Goal: Task Accomplishment & Management: Complete application form

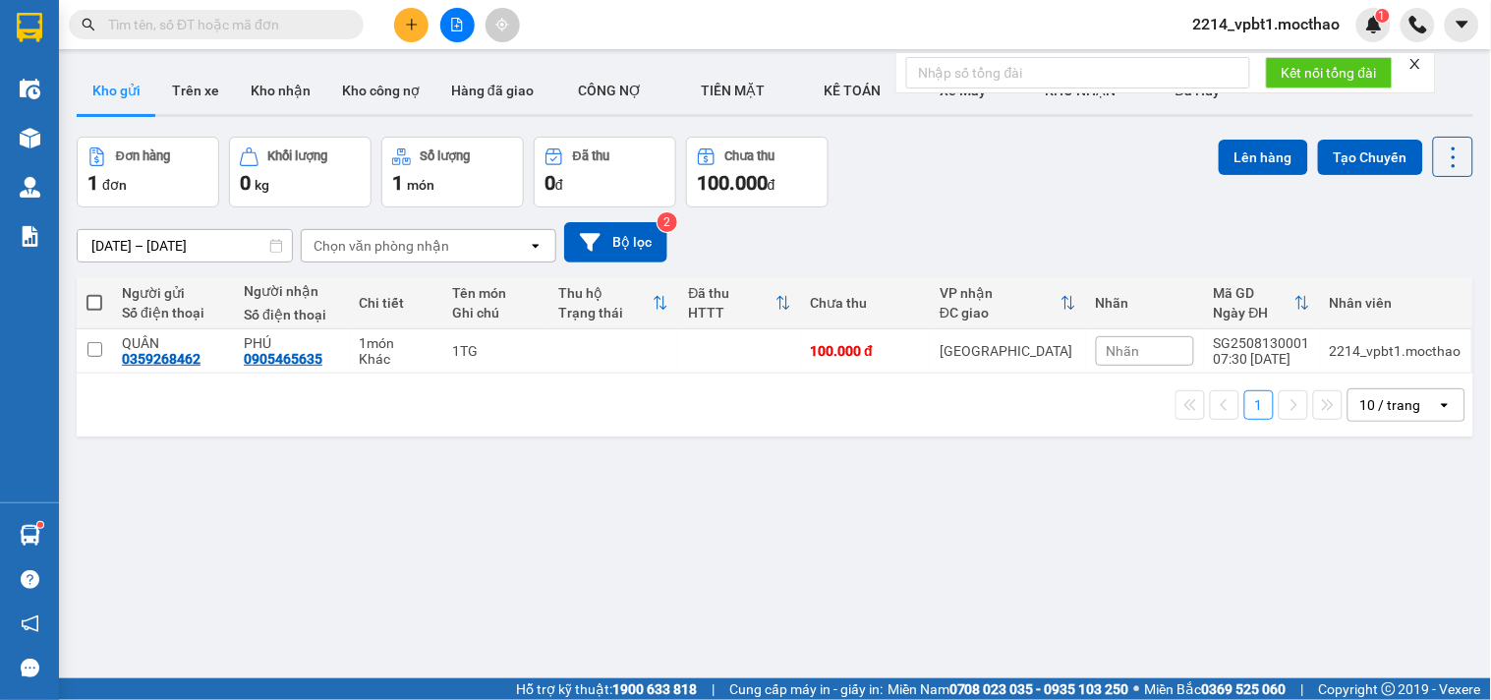
scroll to position [43, 36]
click at [410, 30] on icon "plus" at bounding box center [412, 25] width 14 height 14
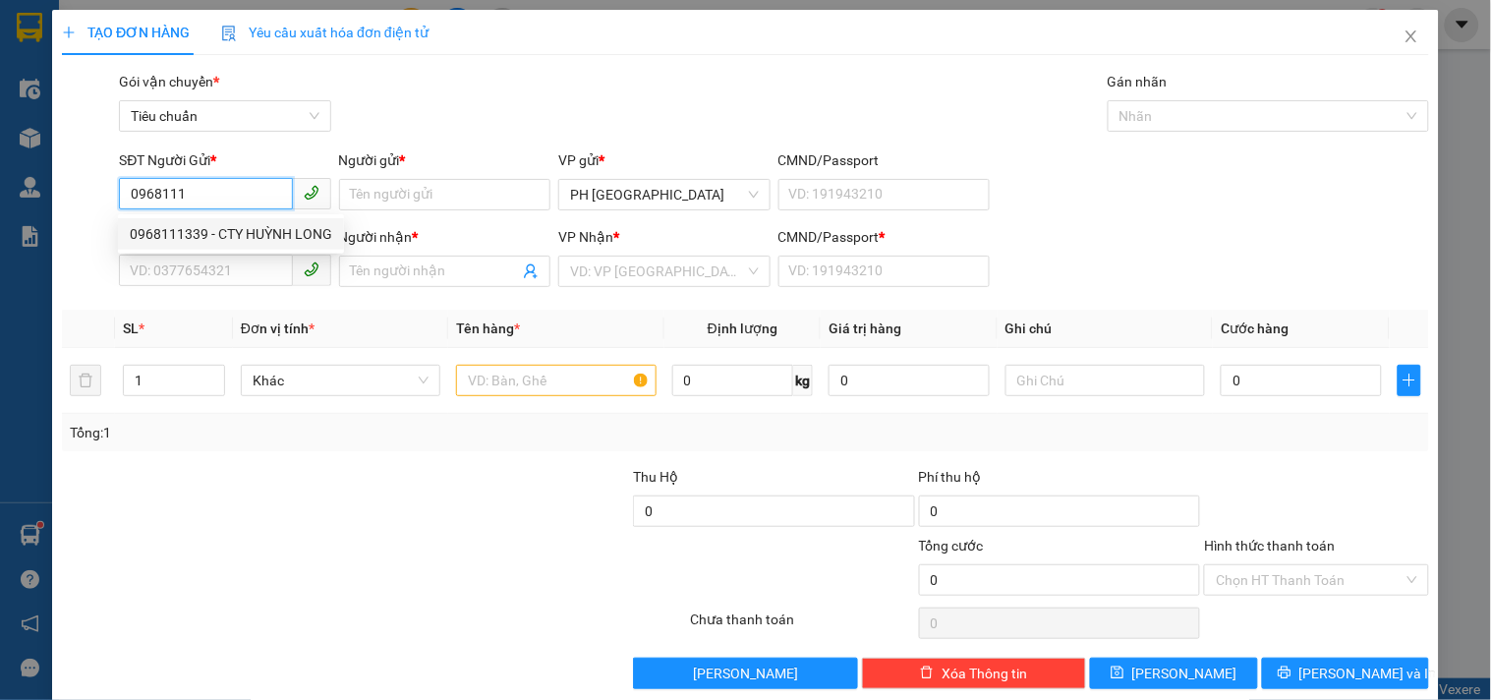
click at [237, 240] on div "0968111339 - CTY HUỲNH LONG" at bounding box center [231, 234] width 202 height 22
type input "0968111339"
type input "CTY HUỲNH LONG"
type input "0974720471"
type input "THÁI"
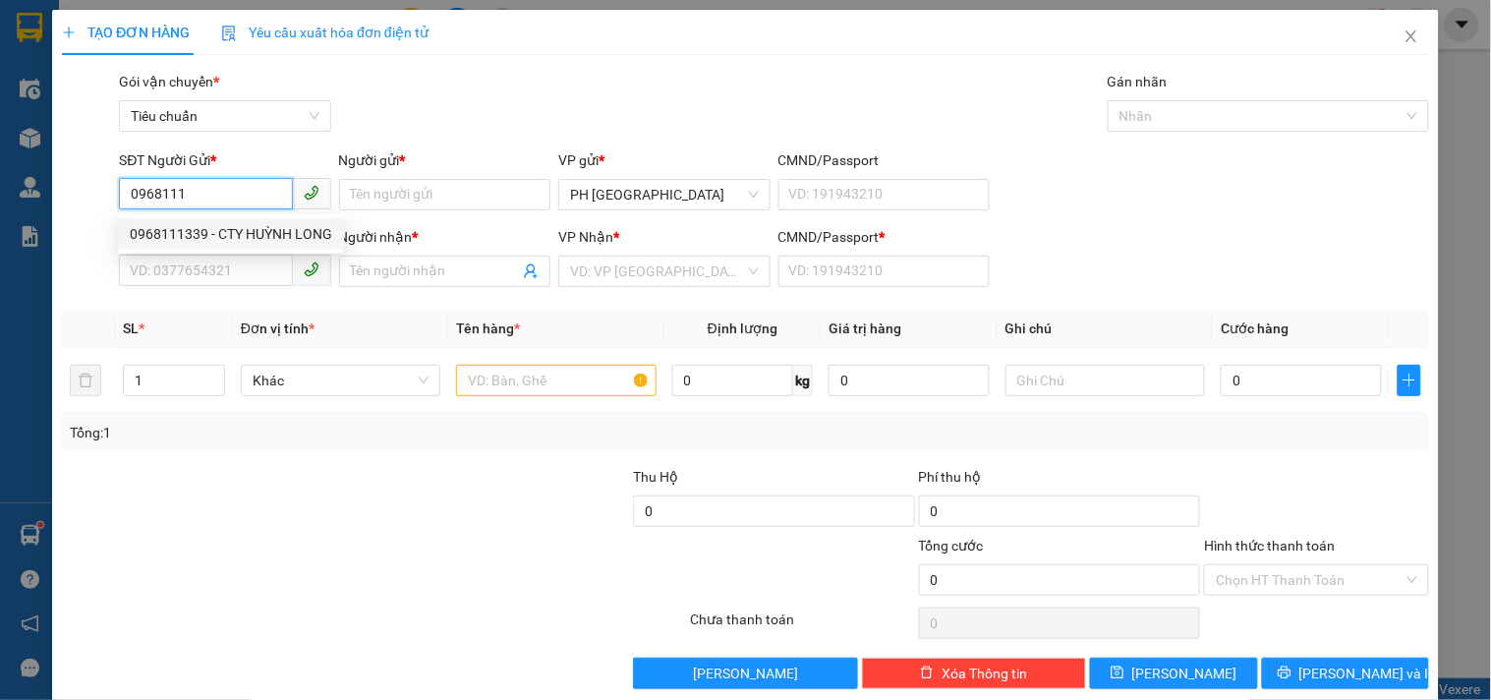
type input "068093008018"
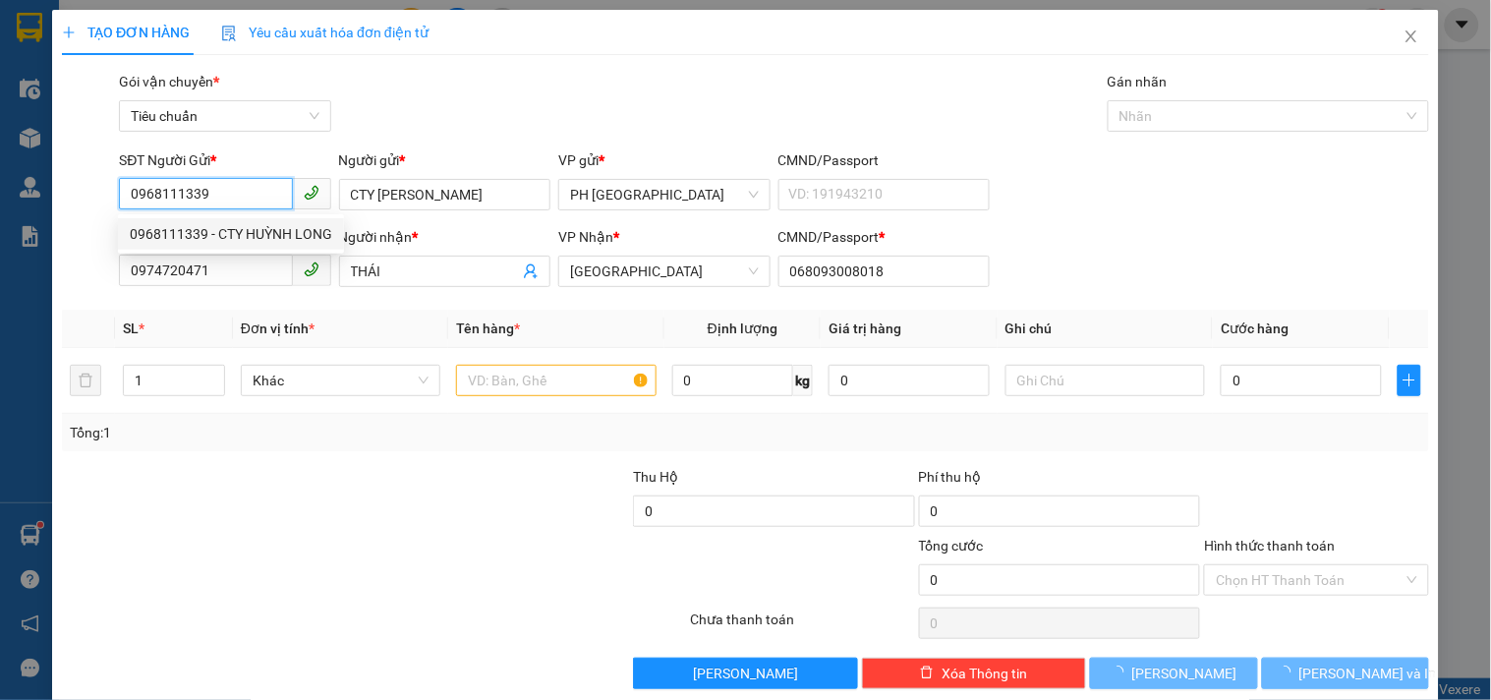
type input "250.000"
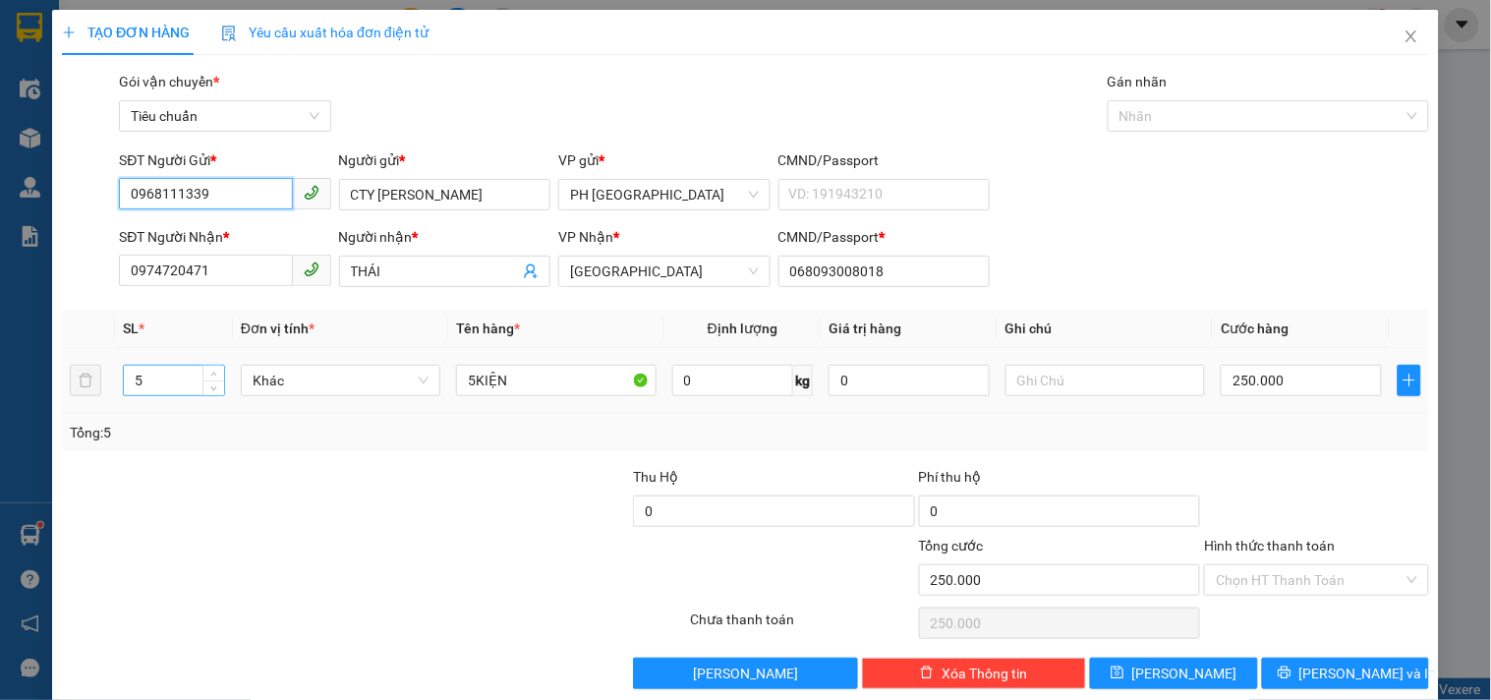
type input "0968111339"
drag, startPoint x: 150, startPoint y: 383, endPoint x: 11, endPoint y: 427, distance: 146.4
click at [13, 427] on div "TẠO ĐƠN HÀNG Yêu cầu xuất hóa đơn điện tử Transit Pickup Surcharge Ids Transit …" at bounding box center [745, 350] width 1491 height 700
click at [0, 395] on div "TẠO ĐƠN HÀNG Yêu cầu xuất hóa đơn điện tử Transit Pickup Surcharge Ids Transit …" at bounding box center [745, 350] width 1491 height 700
type input "0"
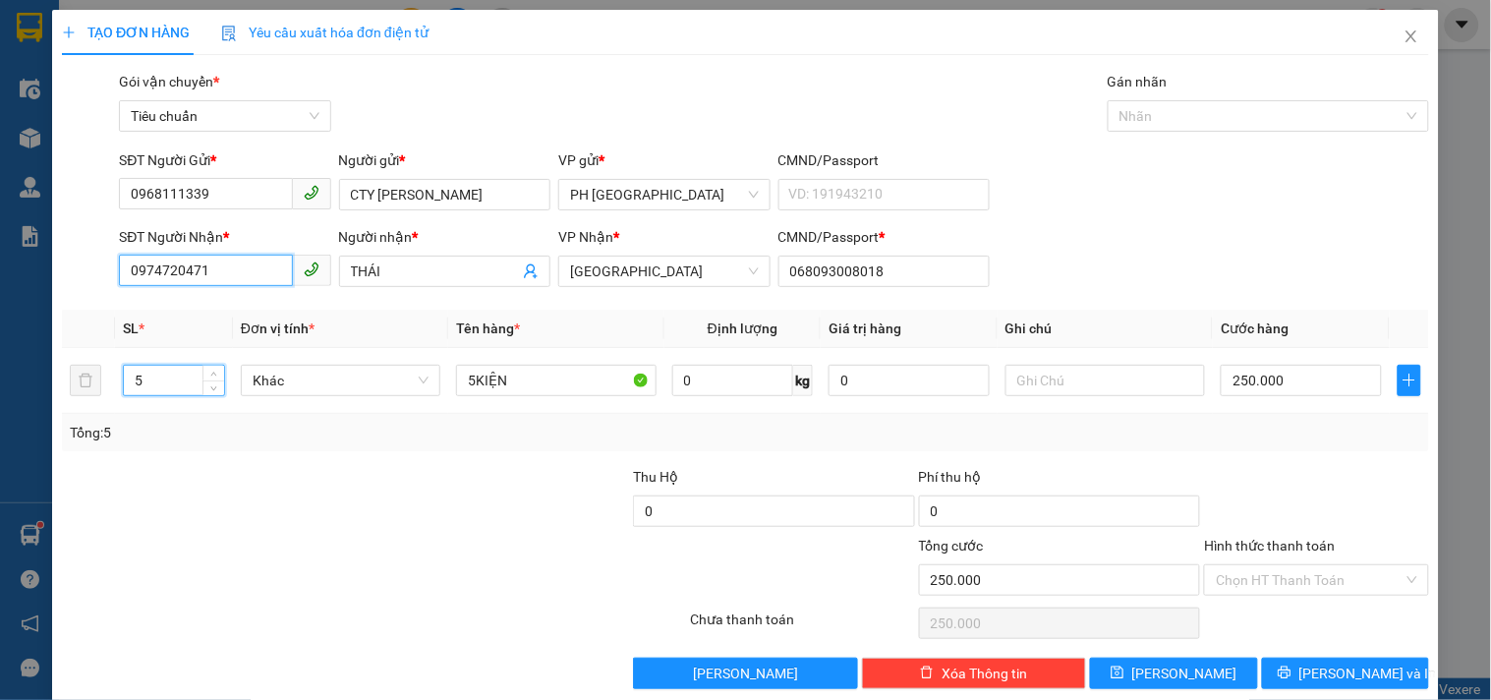
type input "0"
click at [190, 314] on div "0907955518 - QUYỀN" at bounding box center [223, 311] width 186 height 22
type input "0907955518"
type input "QUYỀN"
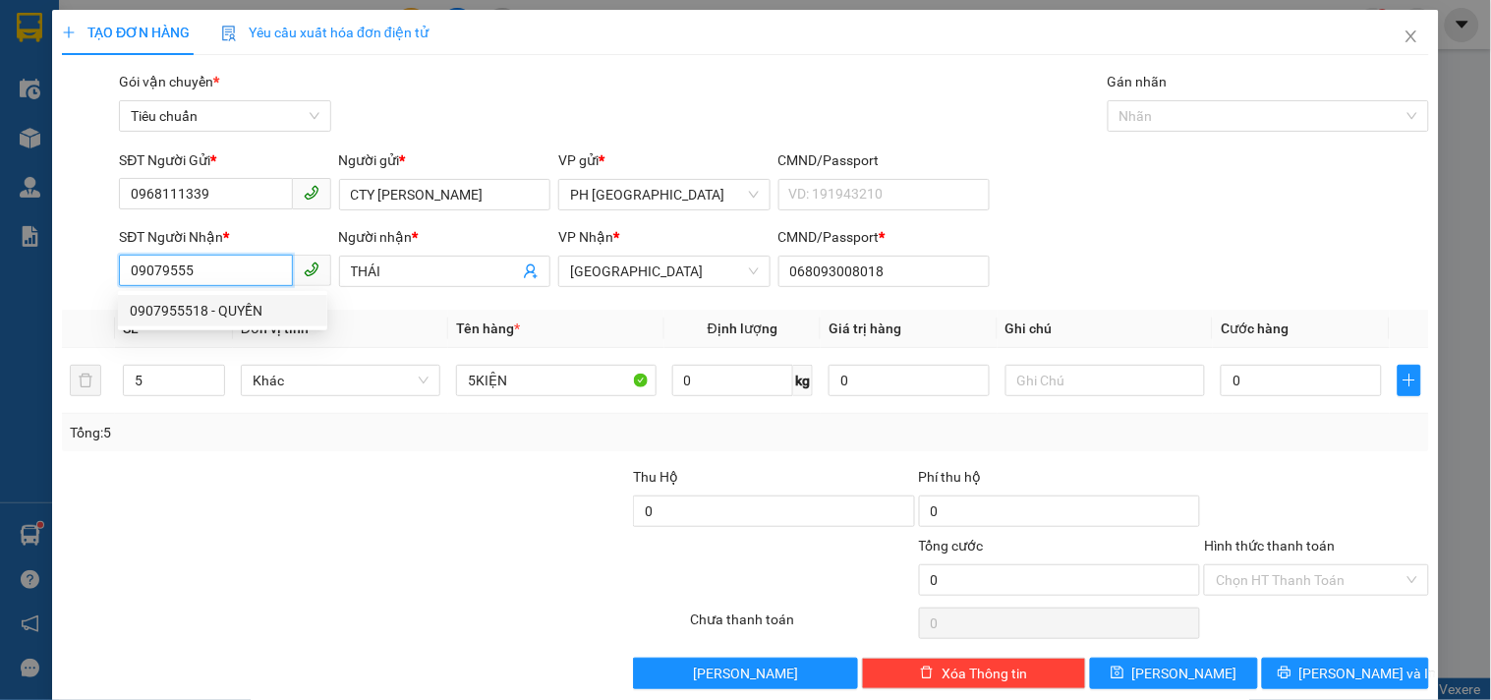
type input "1"
type input "40.000"
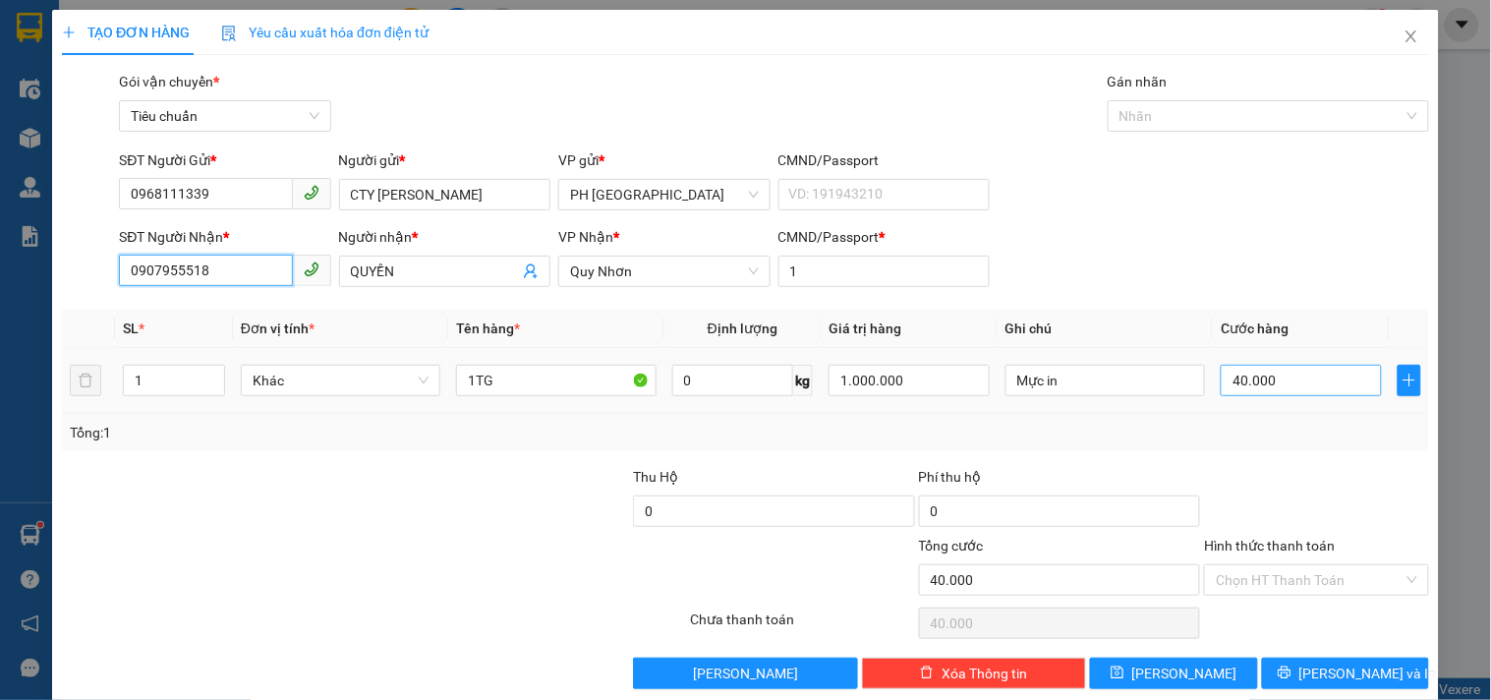
type input "0907955518"
click at [1300, 373] on input "40.000" at bounding box center [1300, 380] width 161 height 31
type input "5"
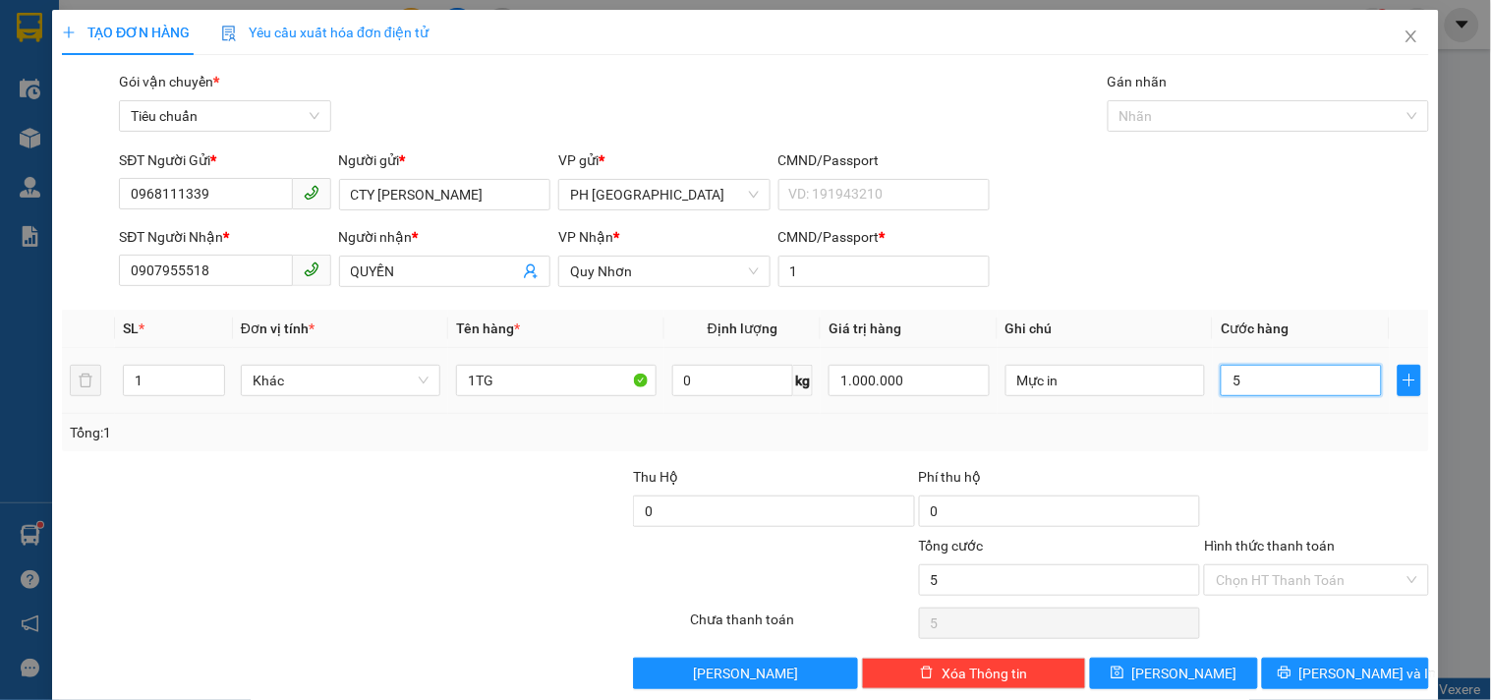
type input "50"
type input "50.000"
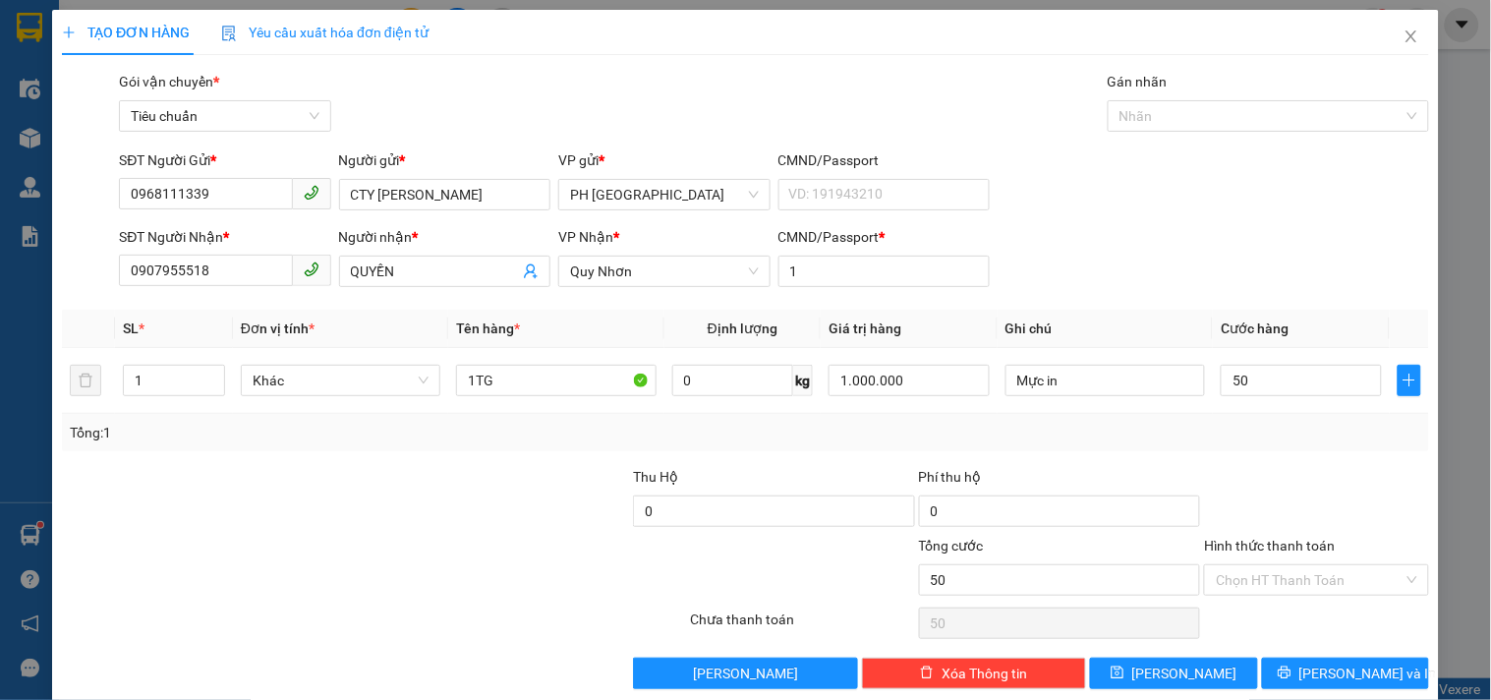
type input "50.000"
click at [1259, 438] on div "Tổng: 1" at bounding box center [745, 433] width 1351 height 22
click at [1305, 570] on input "Hình thức thanh toán" at bounding box center [1308, 579] width 187 height 29
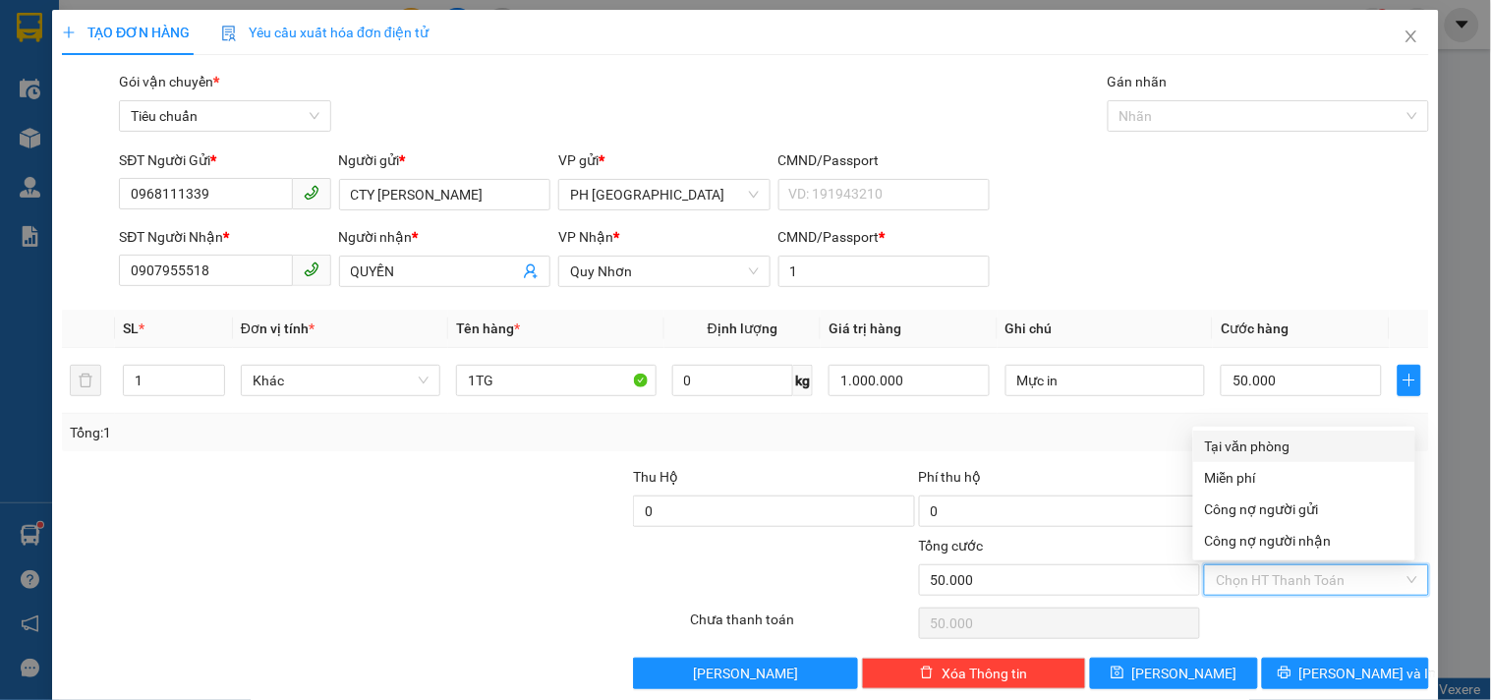
click at [1287, 444] on div "Tại văn phòng" at bounding box center [1304, 446] width 198 height 22
type input "0"
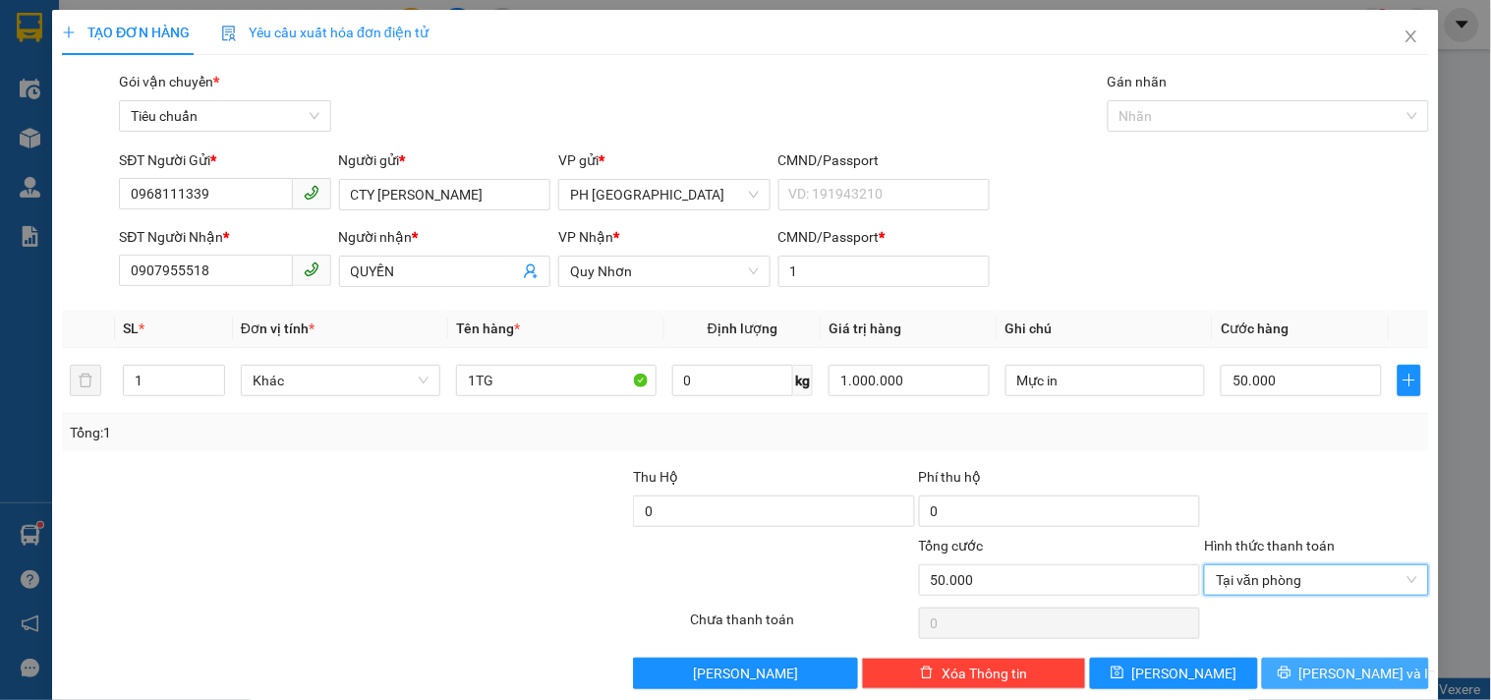
click at [1347, 663] on span "Lưu và In" at bounding box center [1368, 673] width 138 height 22
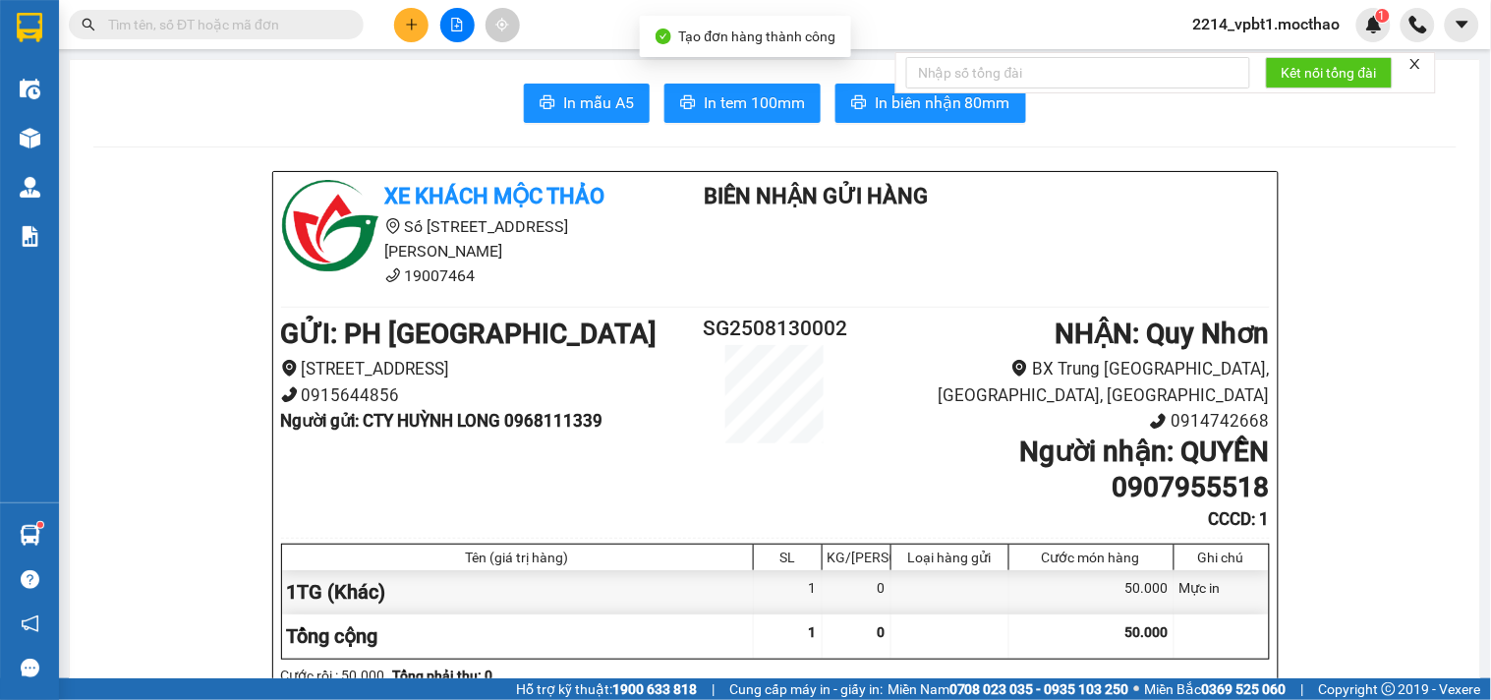
click at [1422, 69] on icon "close" at bounding box center [1415, 64] width 14 height 14
click at [990, 110] on span "In biên nhận 80mm" at bounding box center [942, 102] width 136 height 25
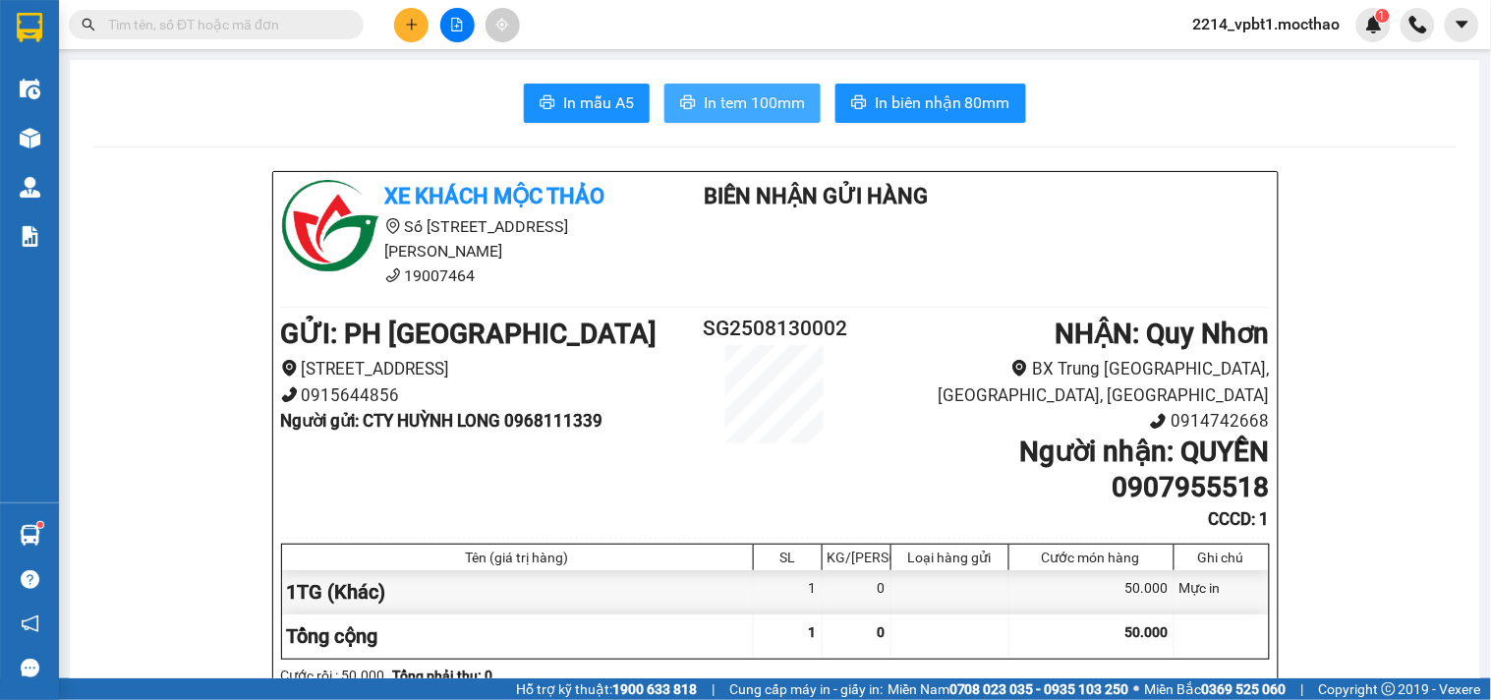
click at [743, 108] on span "In tem 100mm" at bounding box center [754, 102] width 101 height 25
drag, startPoint x: 516, startPoint y: 389, endPoint x: 614, endPoint y: 391, distance: 98.3
click at [614, 408] on li "Người gửi : CTY HUỲNH LONG 0968111339" at bounding box center [487, 421] width 412 height 27
copy b "0968111339"
click at [410, 35] on button at bounding box center [411, 25] width 34 height 34
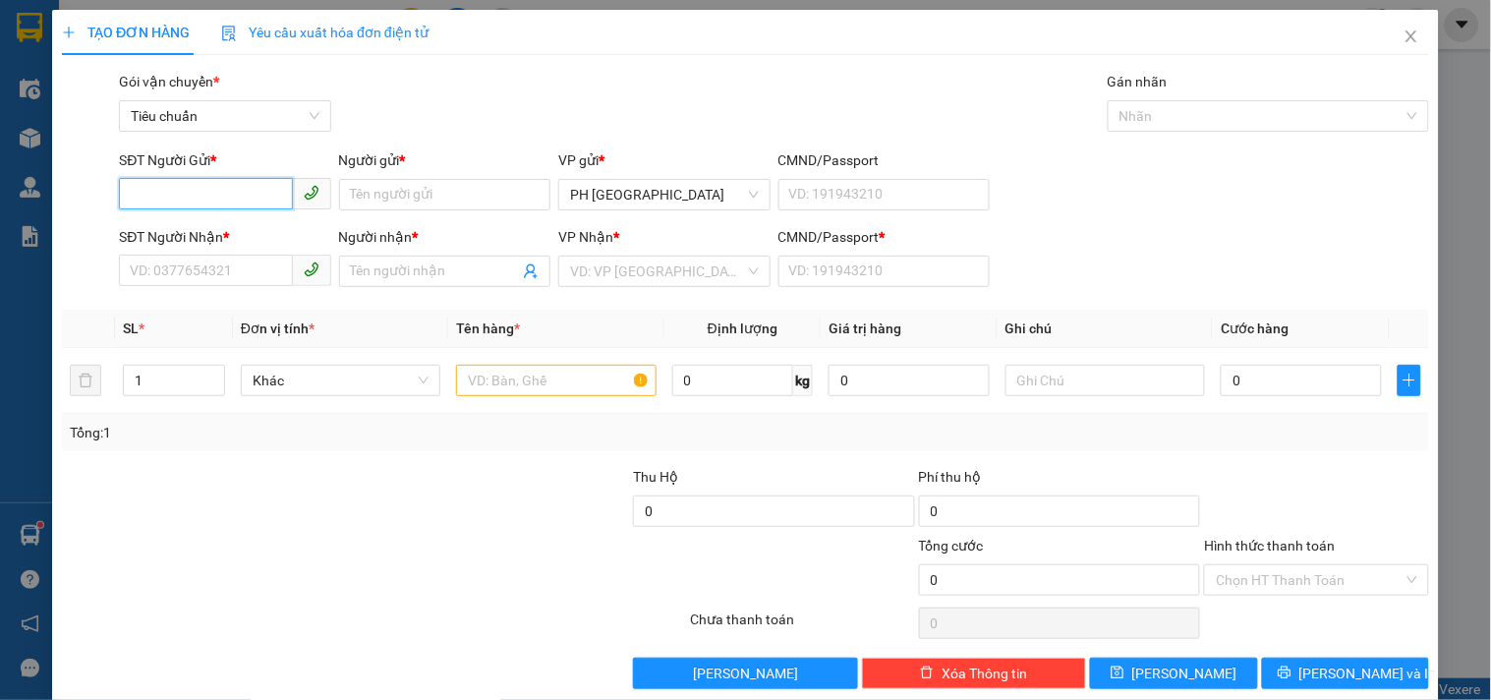
paste input "0968111339"
type input "0968111339"
click at [181, 238] on div "0968111339 - CTY HUỲNH LONG" at bounding box center [231, 234] width 202 height 22
type input "CTY HUỲNH LONG"
type input "0907955518"
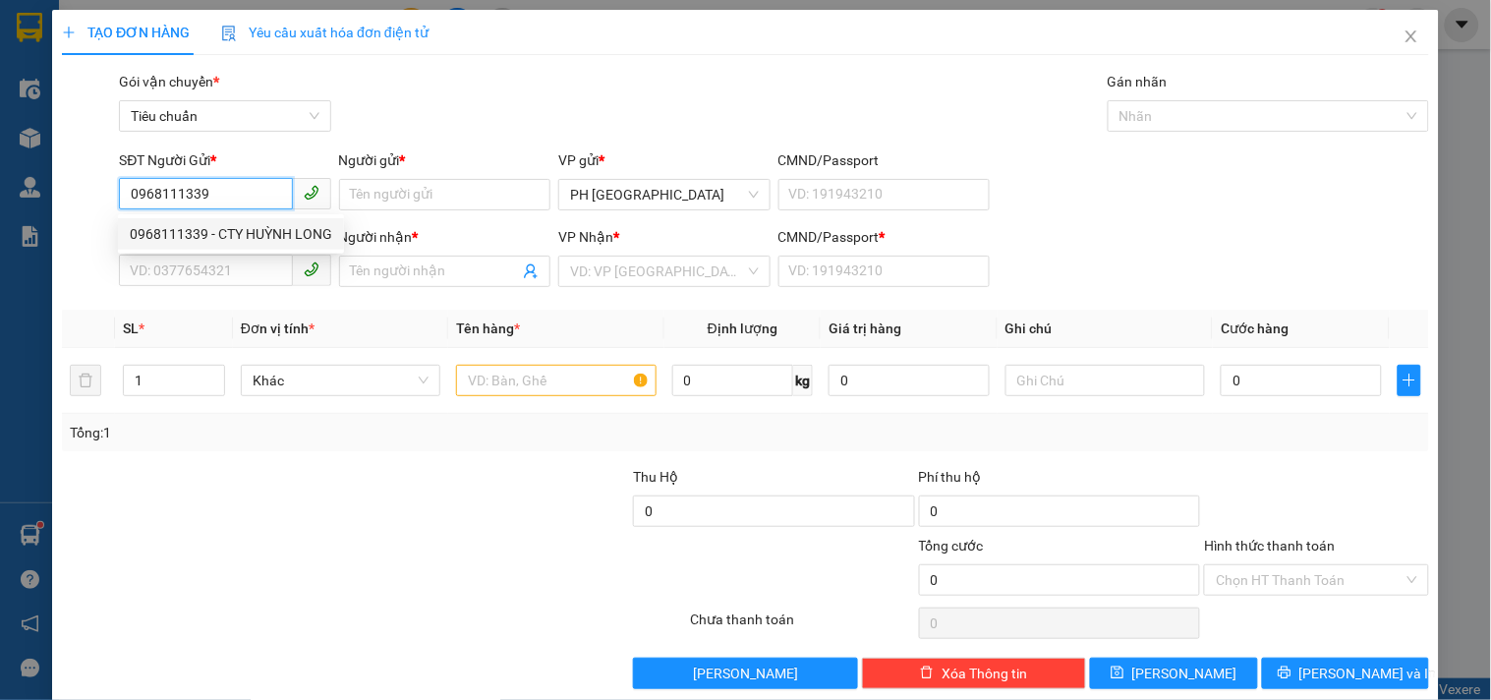
type input "QUYỀN"
type input "1"
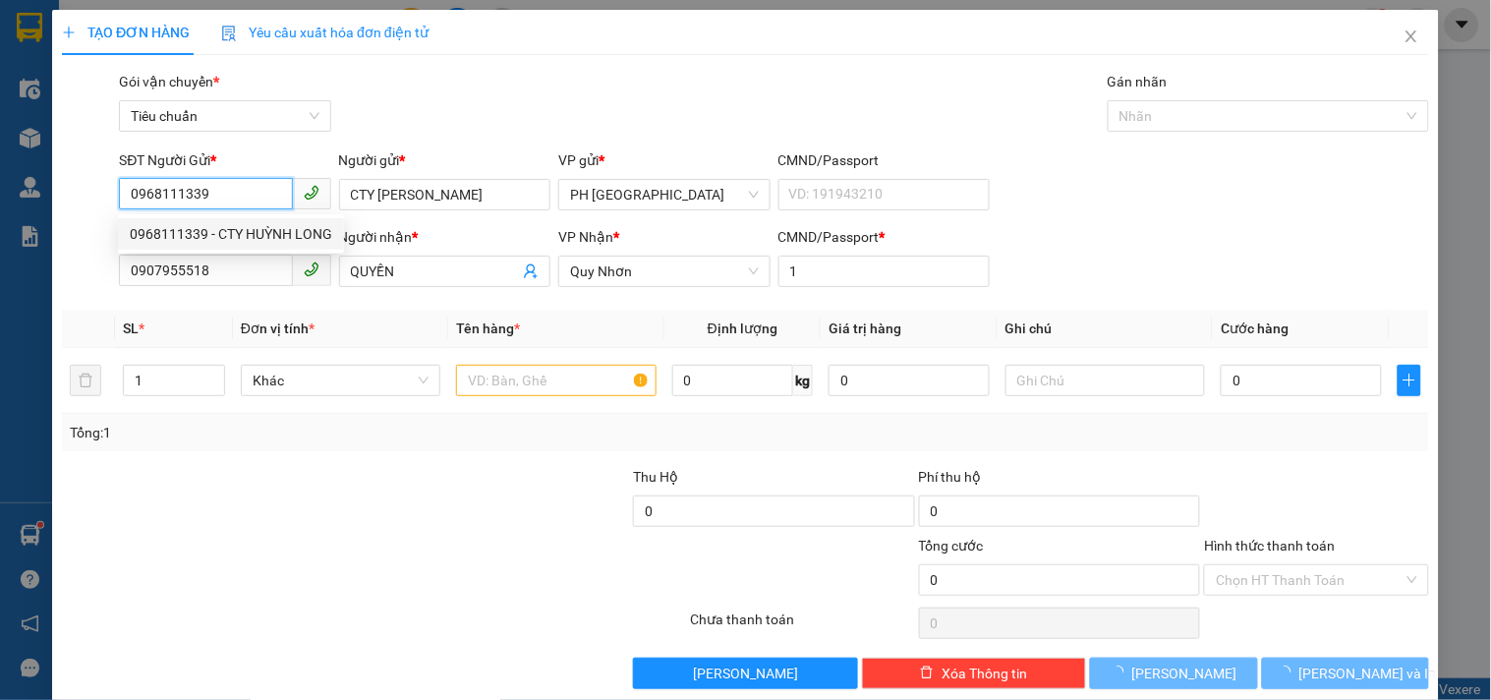
type input "50.000"
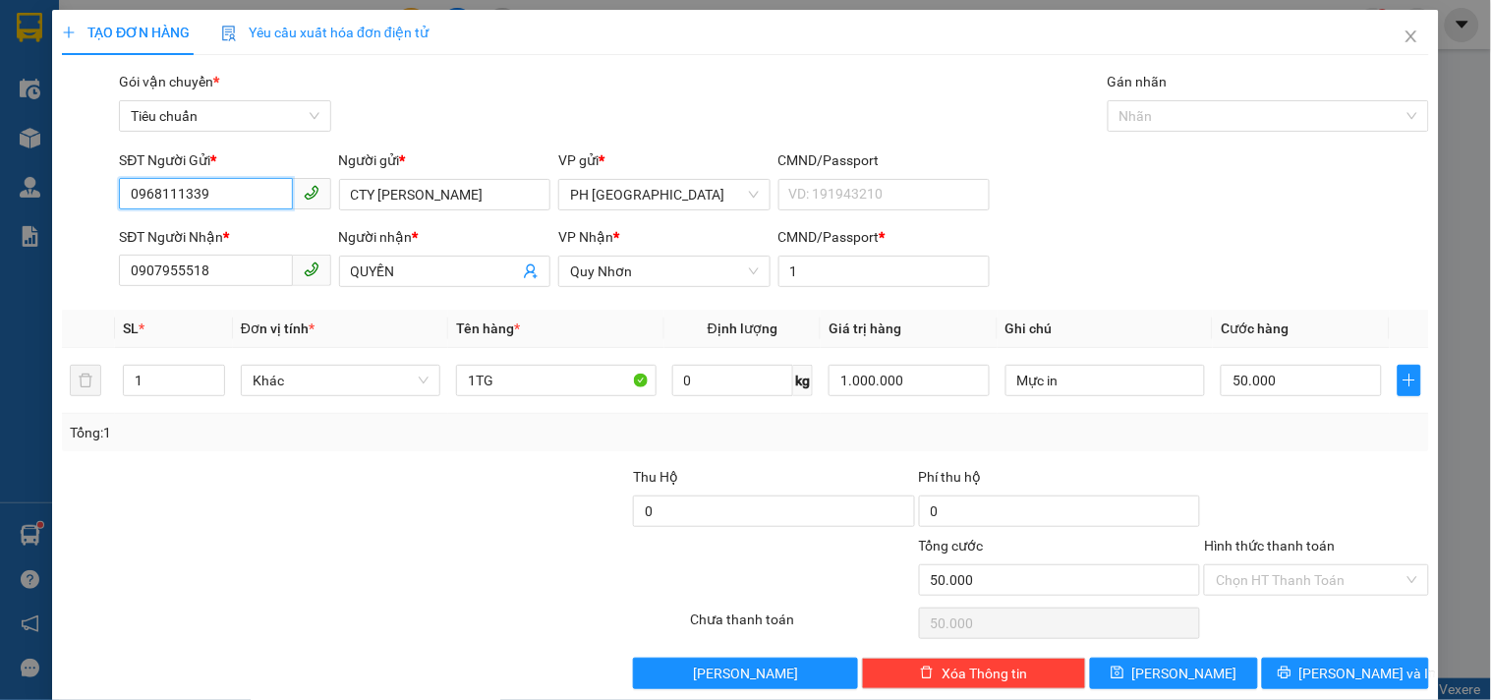
type input "0968111339"
drag, startPoint x: 100, startPoint y: 298, endPoint x: 0, endPoint y: 386, distance: 133.7
click at [0, 386] on div "TẠO ĐƠN HÀNG Yêu cầu xuất hóa đơn điện tử Transit Pickup Surcharge Ids Transit …" at bounding box center [745, 350] width 1491 height 700
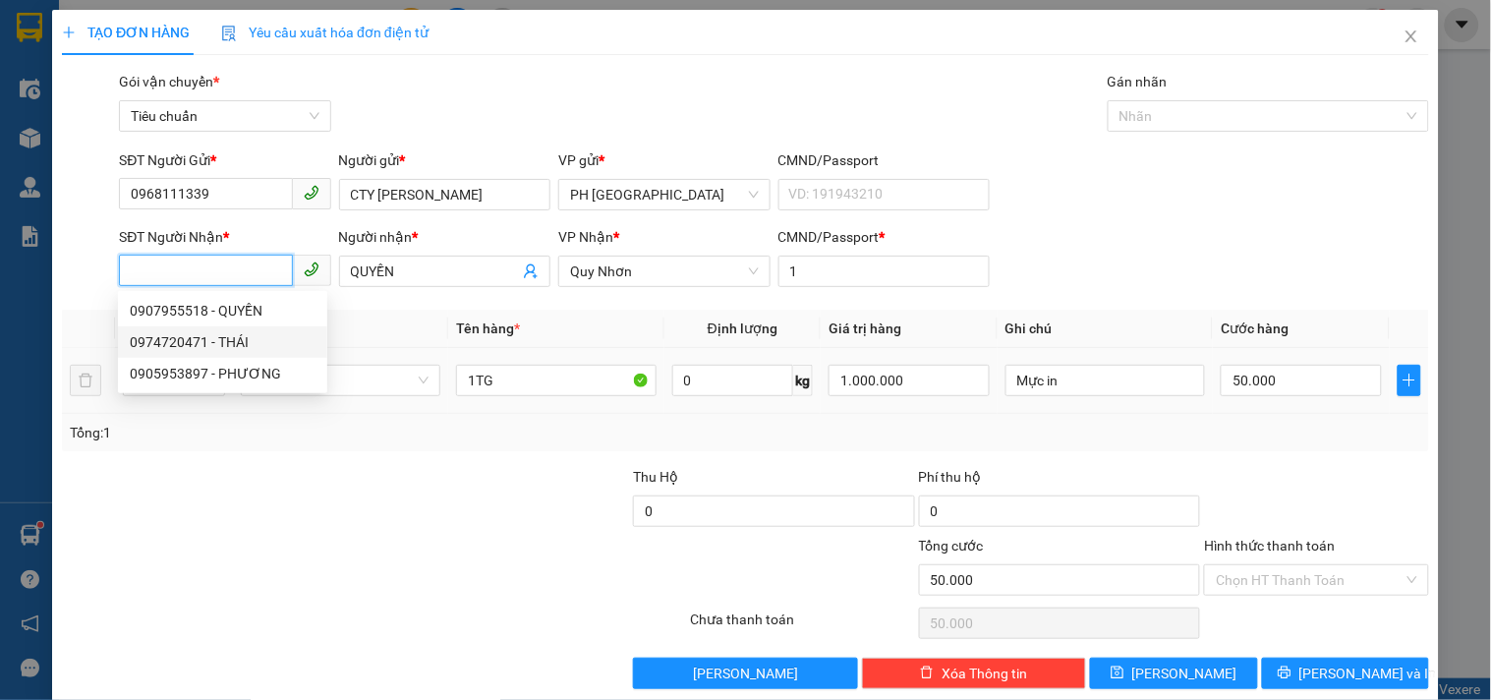
drag, startPoint x: 142, startPoint y: 336, endPoint x: 145, endPoint y: 350, distance: 14.1
click at [142, 345] on div "0974720471 - THÁI" at bounding box center [223, 342] width 186 height 22
type input "0974720471"
type input "THÁI"
type input "068093008018"
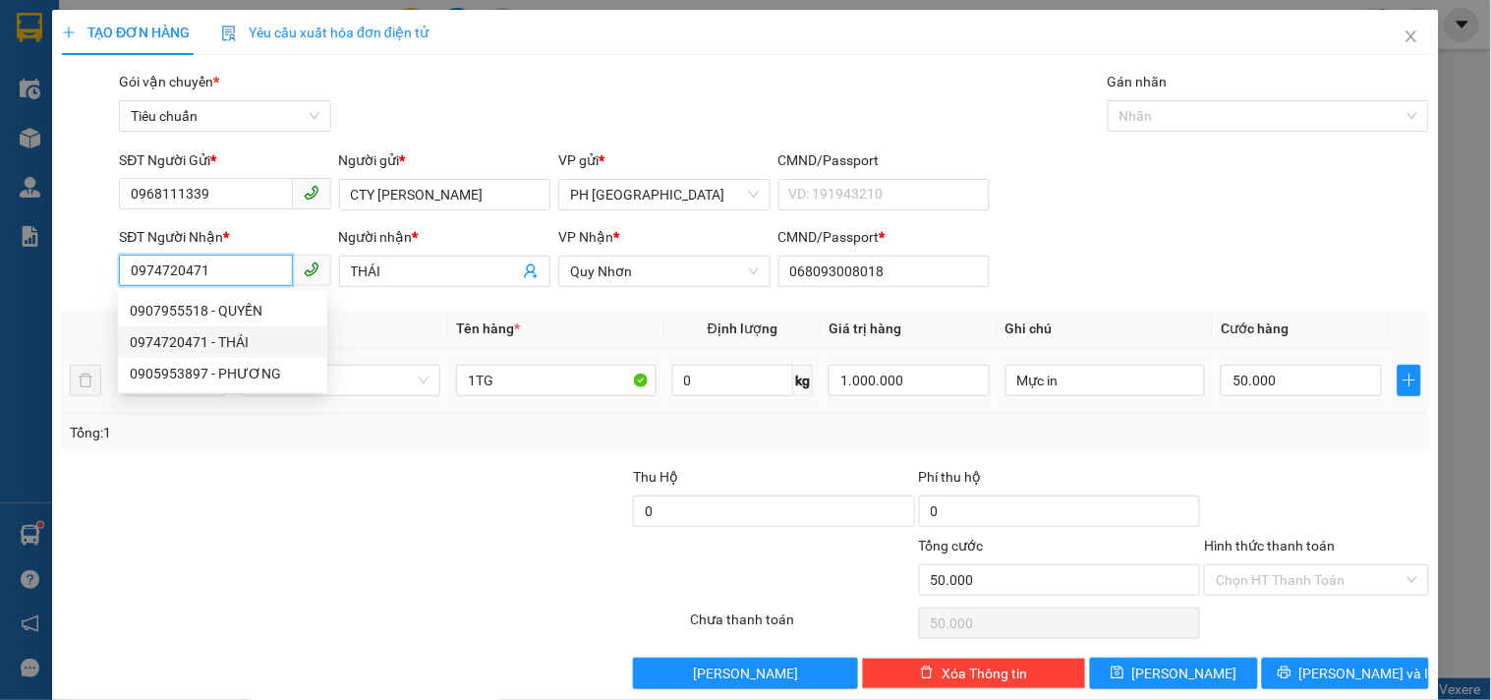
type input "250.000"
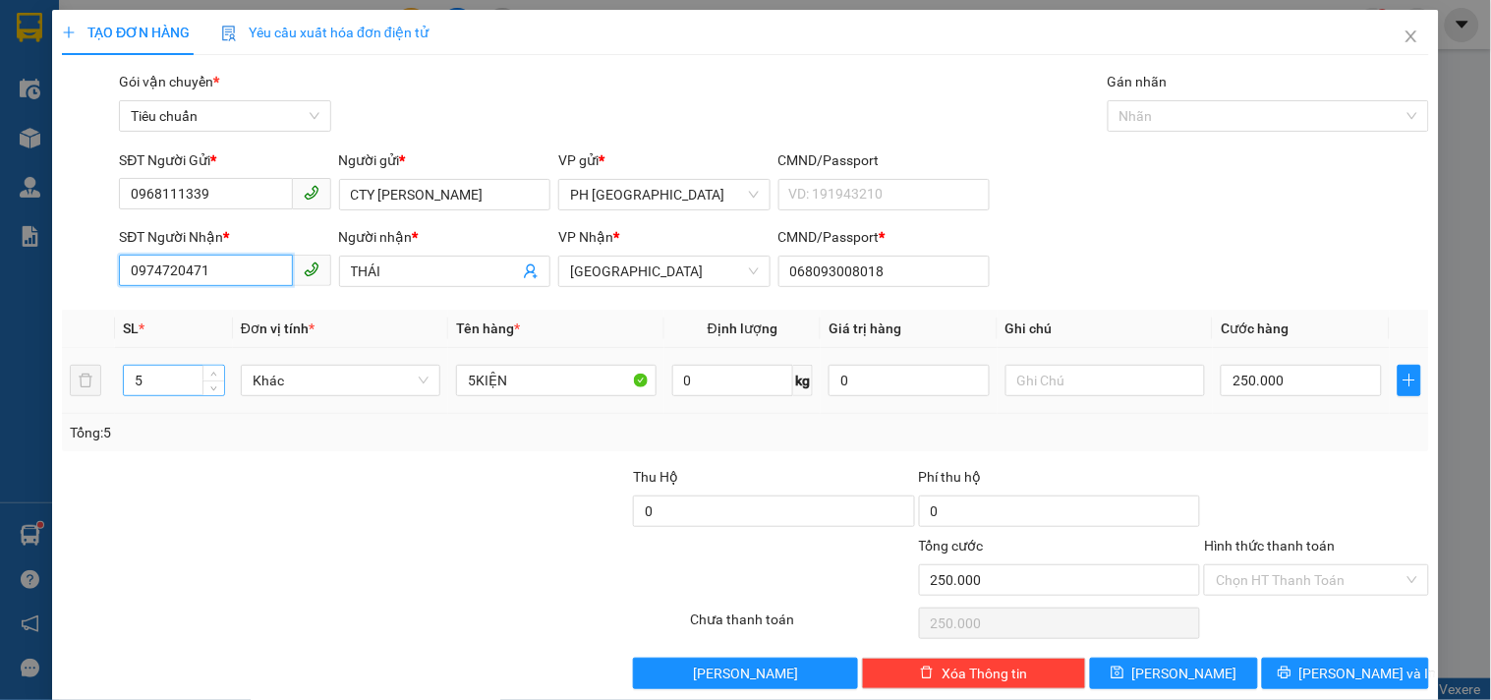
type input "0974720471"
drag, startPoint x: 149, startPoint y: 378, endPoint x: 0, endPoint y: 457, distance: 168.8
click at [21, 445] on div "TẠO ĐƠN HÀNG Yêu cầu xuất hóa đơn điện tử Transit Pickup Surcharge Ids Transit …" at bounding box center [745, 350] width 1491 height 700
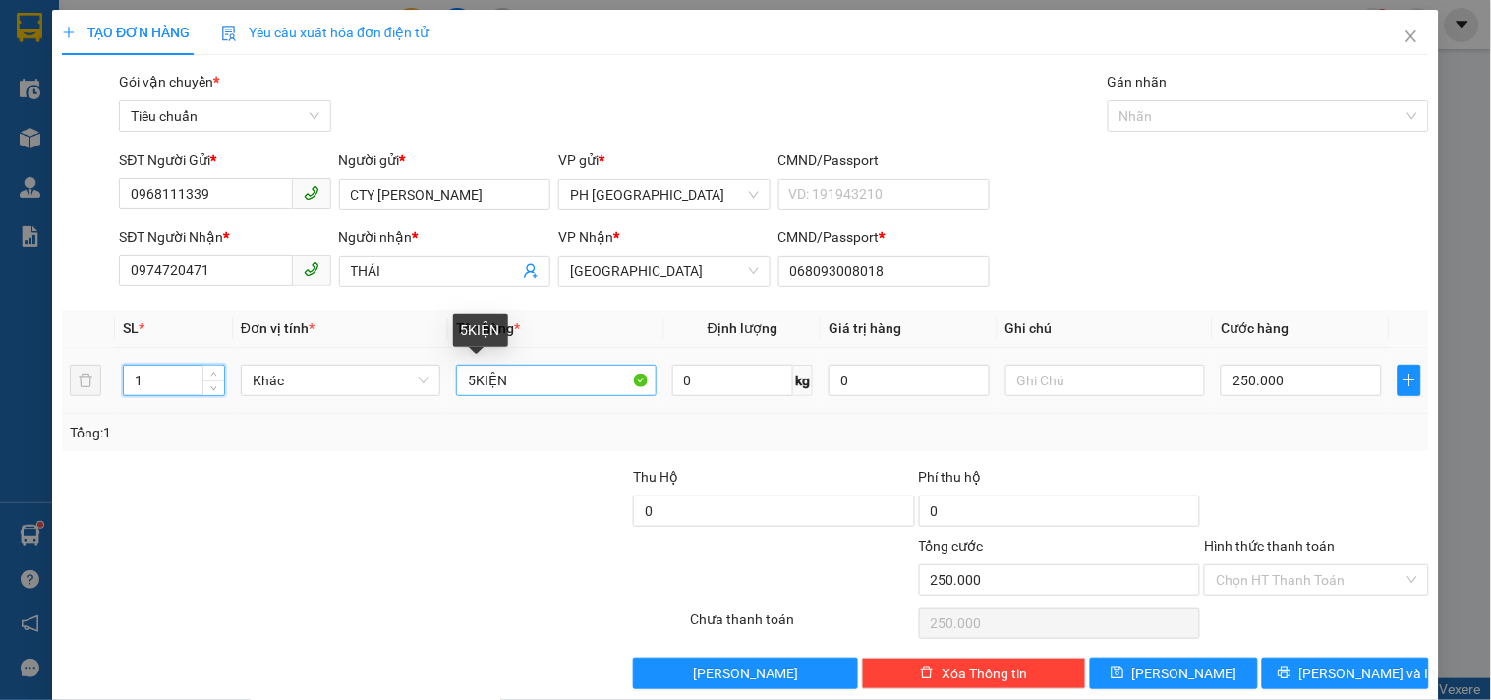
type input "1"
drag, startPoint x: 468, startPoint y: 381, endPoint x: 365, endPoint y: 398, distance: 104.5
click at [377, 398] on tr "1 Khác 5KIỆN 0 kg 0 250.000" at bounding box center [745, 381] width 1367 height 66
type input "0"
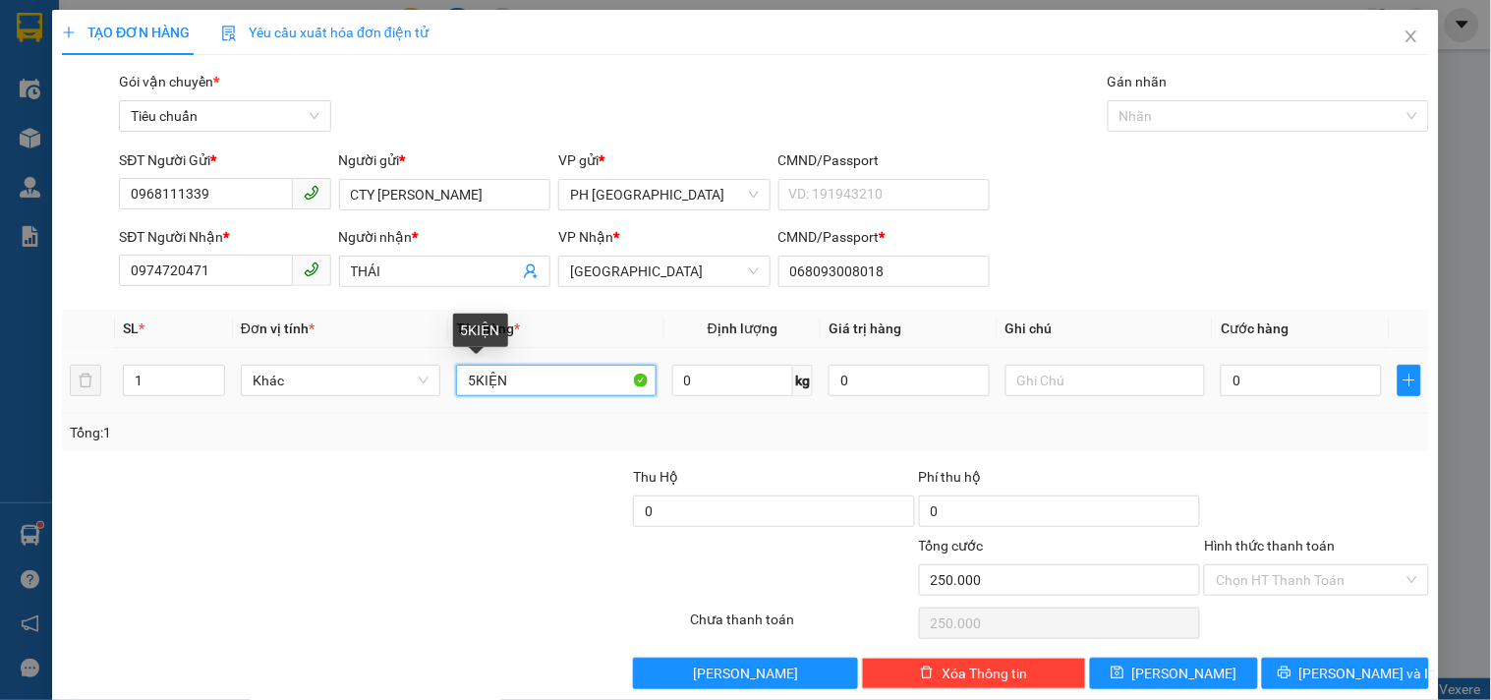
type input "0"
type input "1KIỆN"
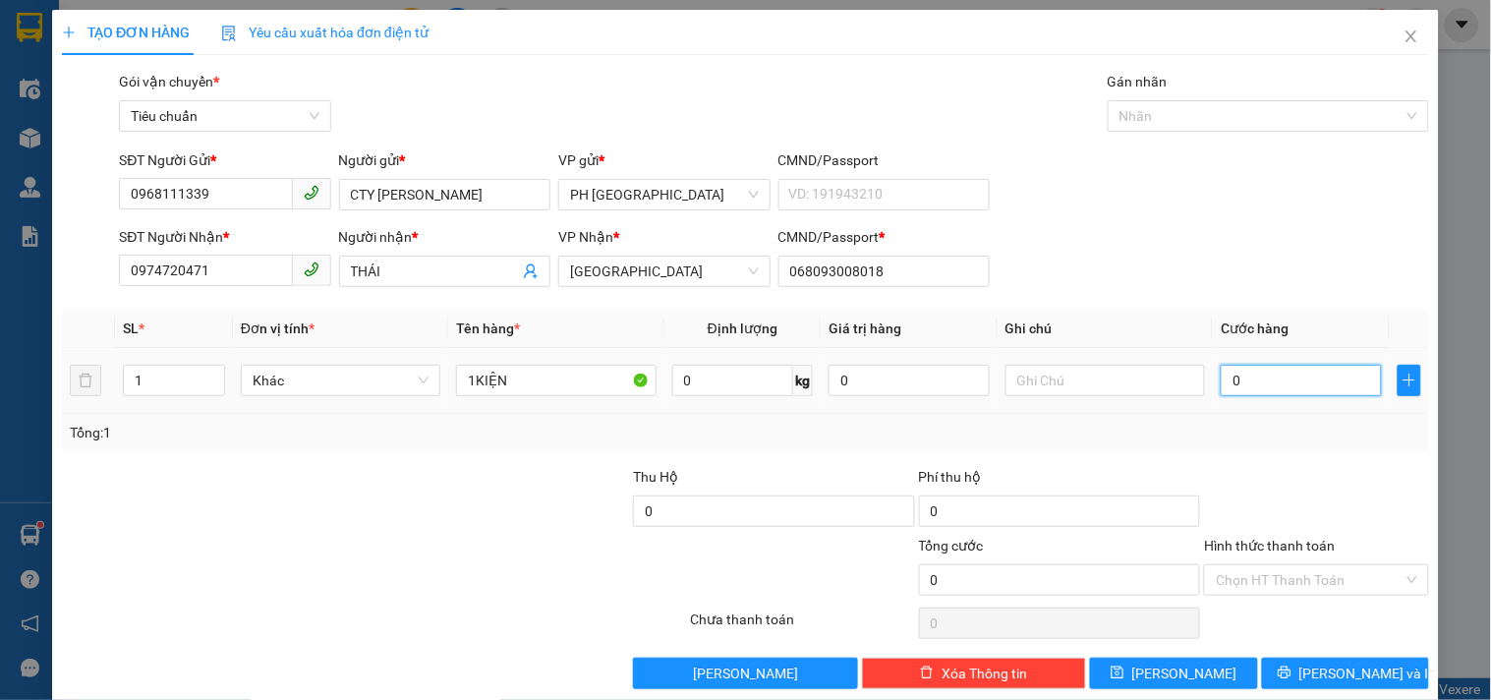
click at [1256, 374] on input "0" at bounding box center [1300, 380] width 161 height 31
type input "5"
type input "50"
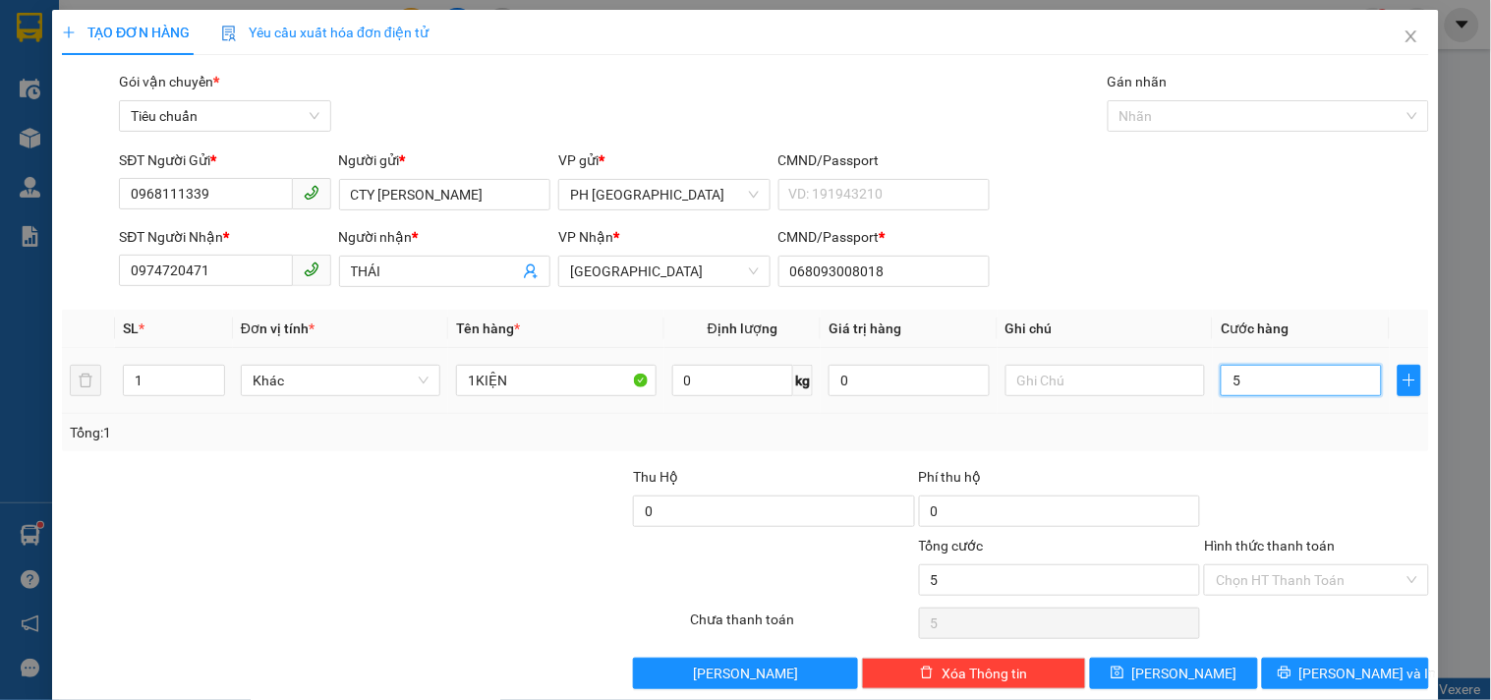
type input "50"
type input "50.000"
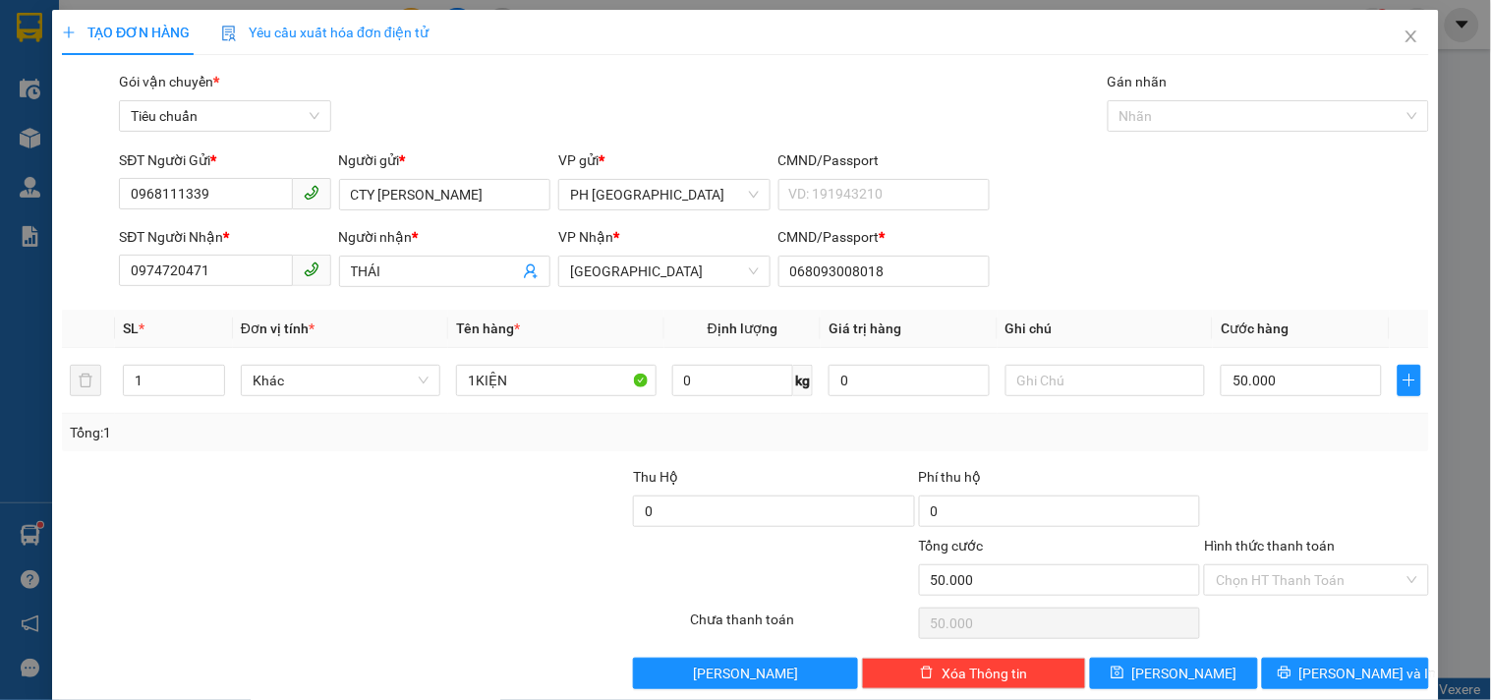
click at [1300, 425] on div "Tổng: 1" at bounding box center [745, 433] width 1351 height 22
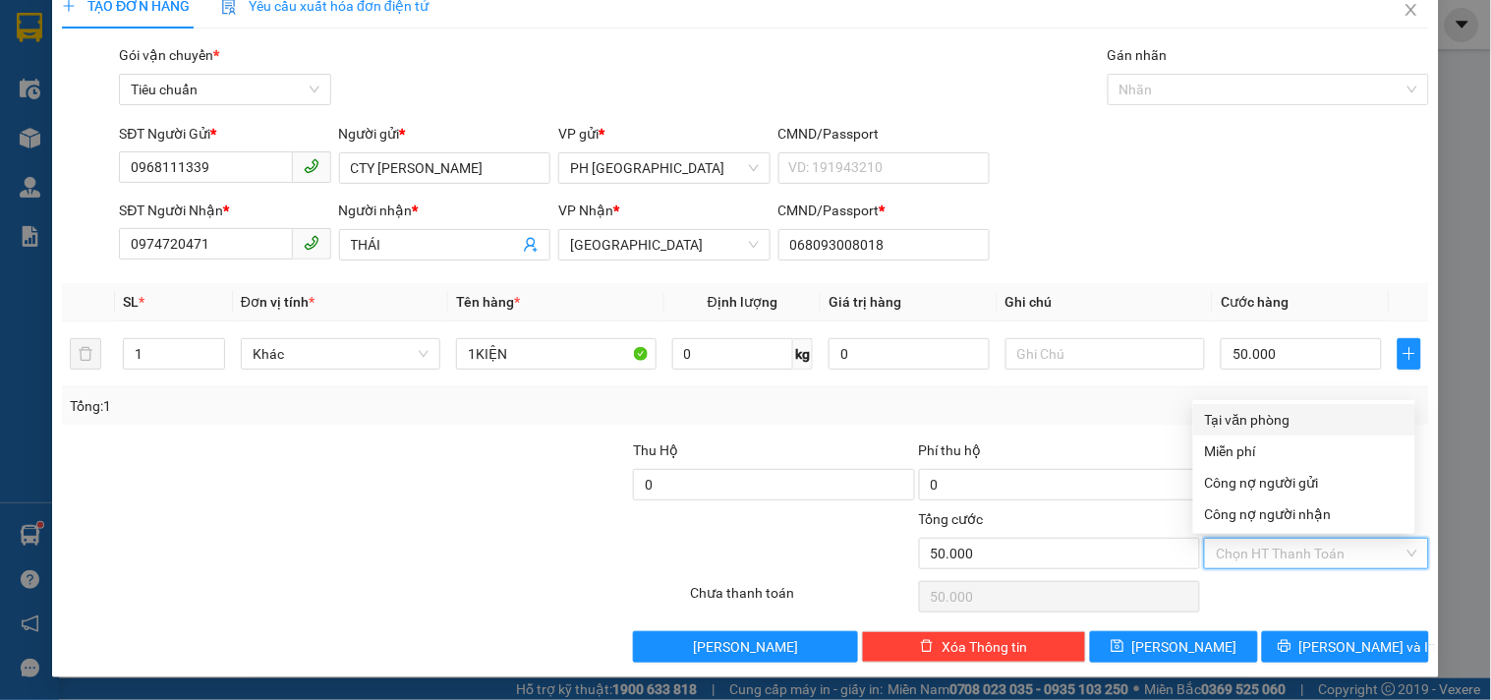
click at [1313, 542] on input "Hình thức thanh toán" at bounding box center [1308, 552] width 187 height 29
click at [1307, 410] on div "Tại văn phòng" at bounding box center [1304, 420] width 198 height 22
type input "0"
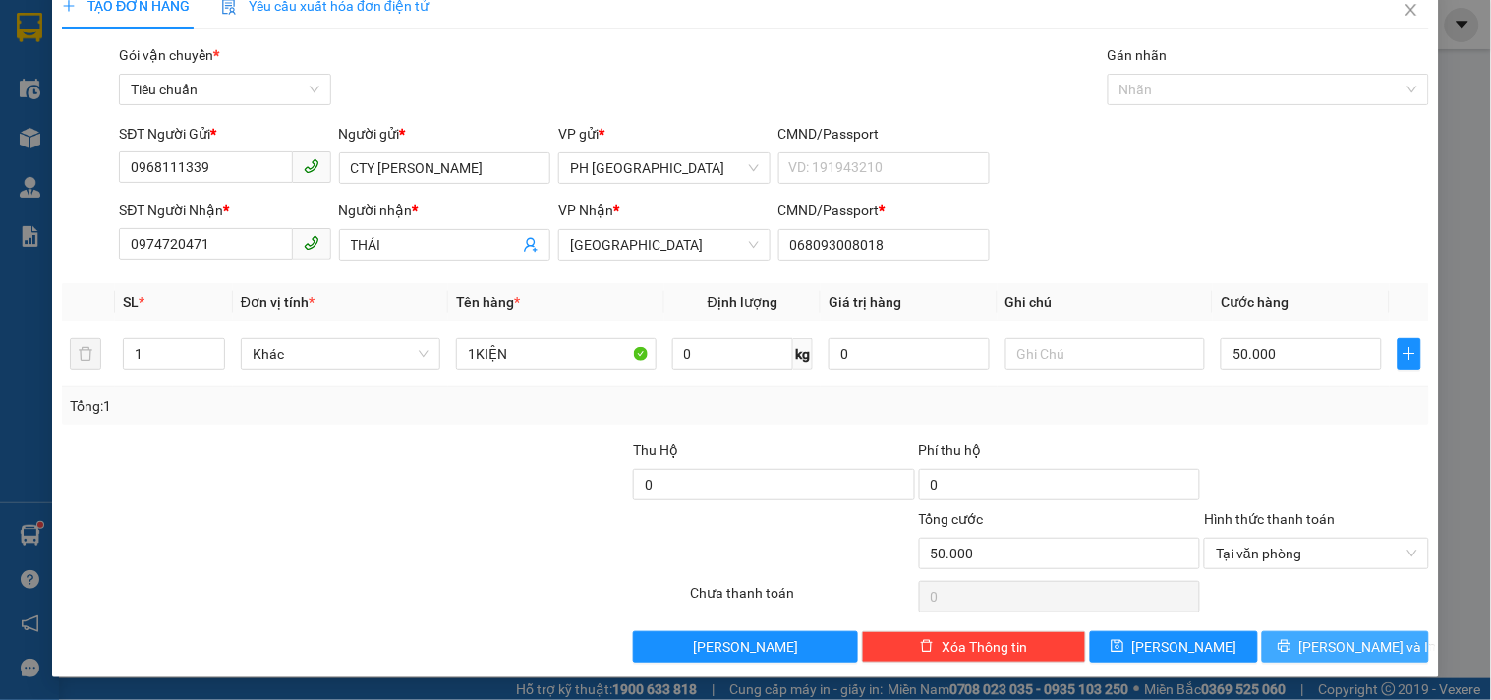
click at [1374, 644] on button "Lưu và In" at bounding box center [1345, 646] width 167 height 31
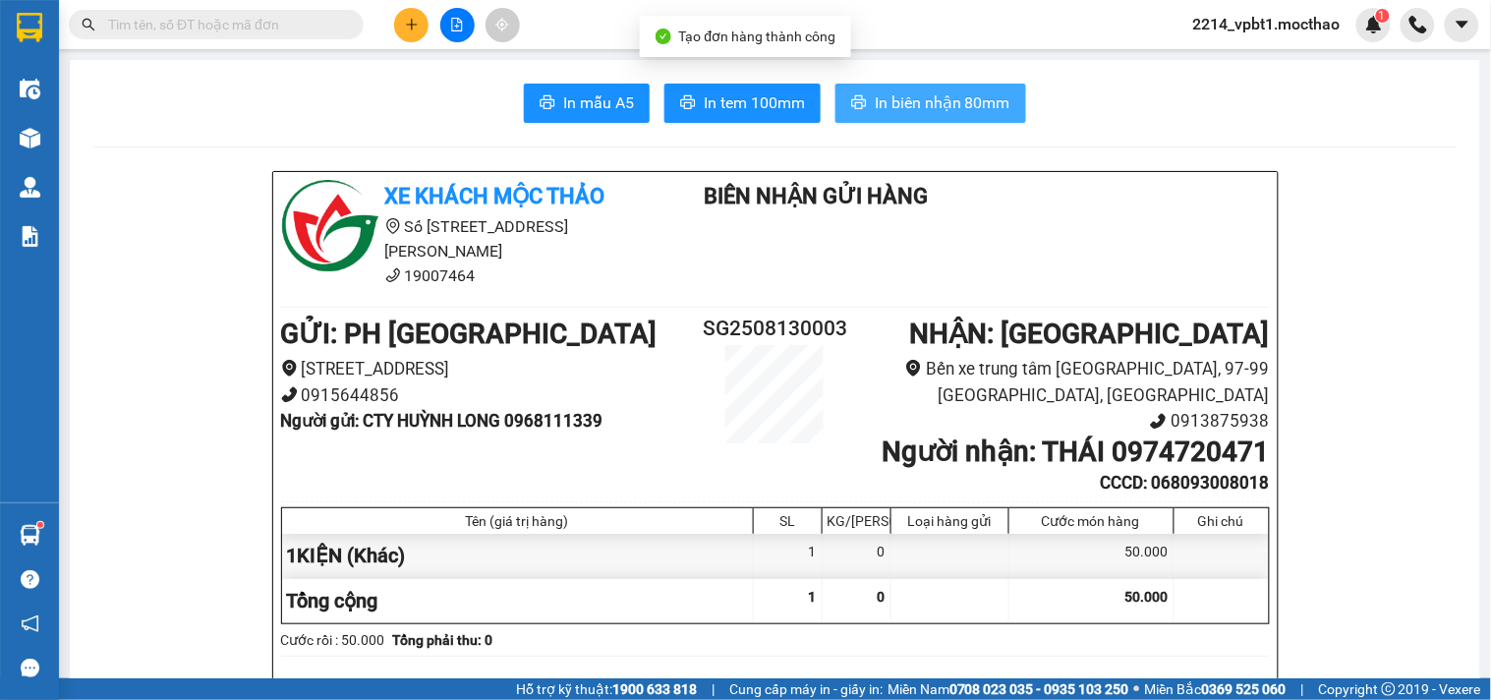
click at [985, 109] on span "In biên nhận 80mm" at bounding box center [942, 102] width 136 height 25
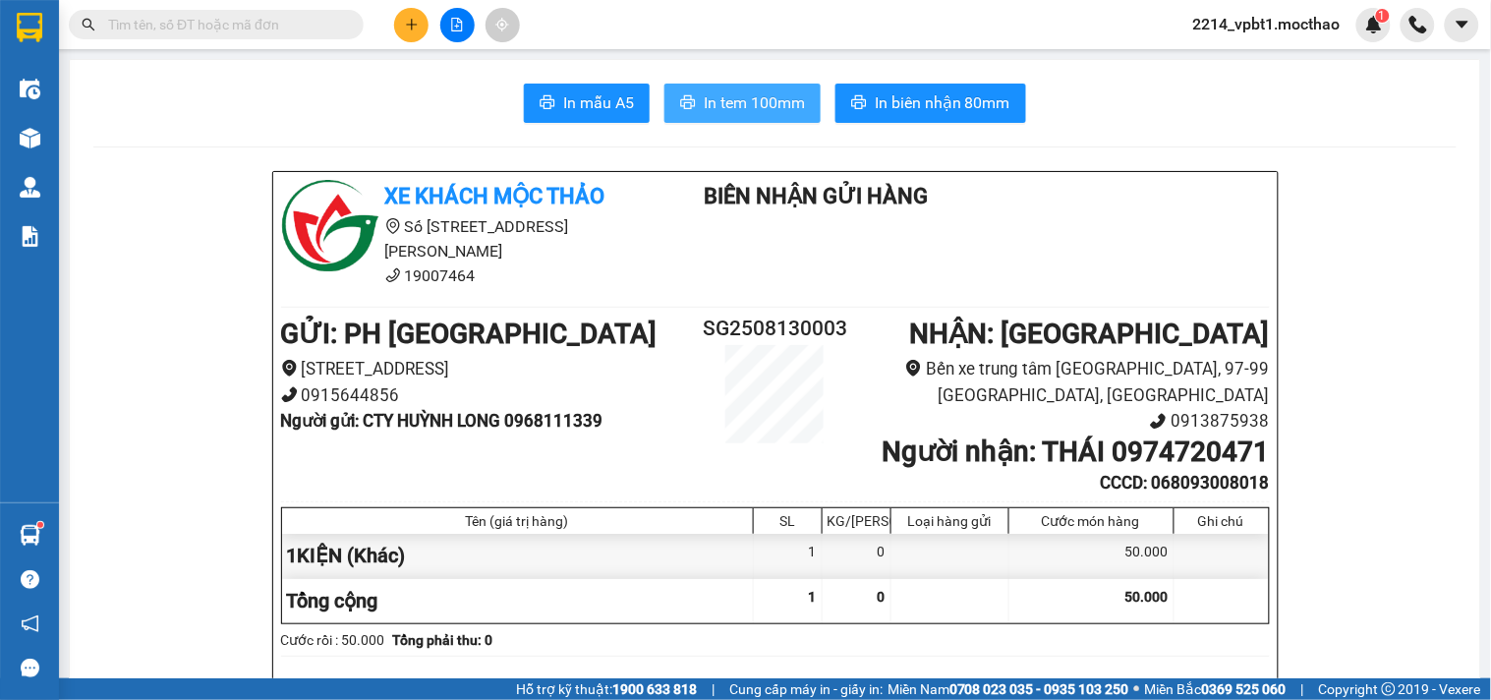
drag, startPoint x: 777, startPoint y: 103, endPoint x: 1037, endPoint y: 141, distance: 262.1
click at [779, 106] on span "In tem 100mm" at bounding box center [754, 102] width 101 height 25
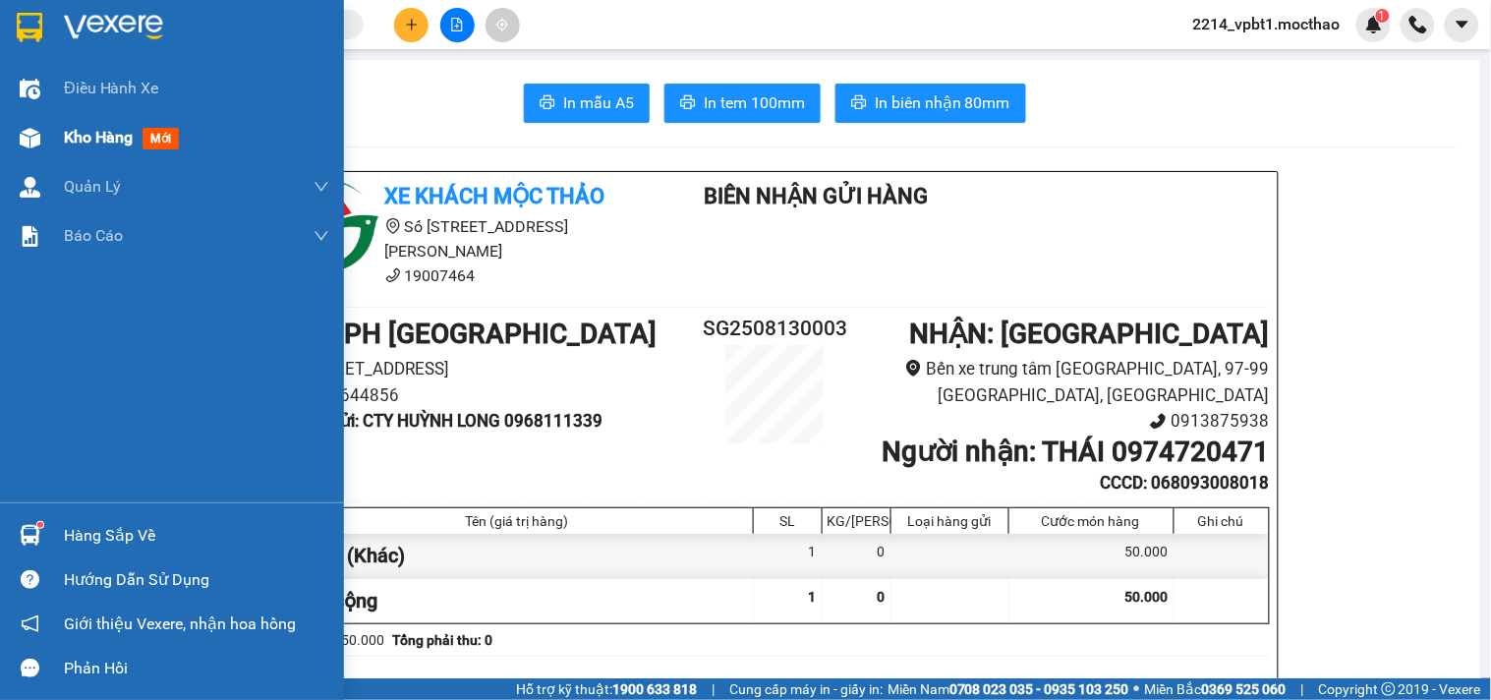
click at [85, 145] on span "Kho hàng" at bounding box center [98, 137] width 69 height 19
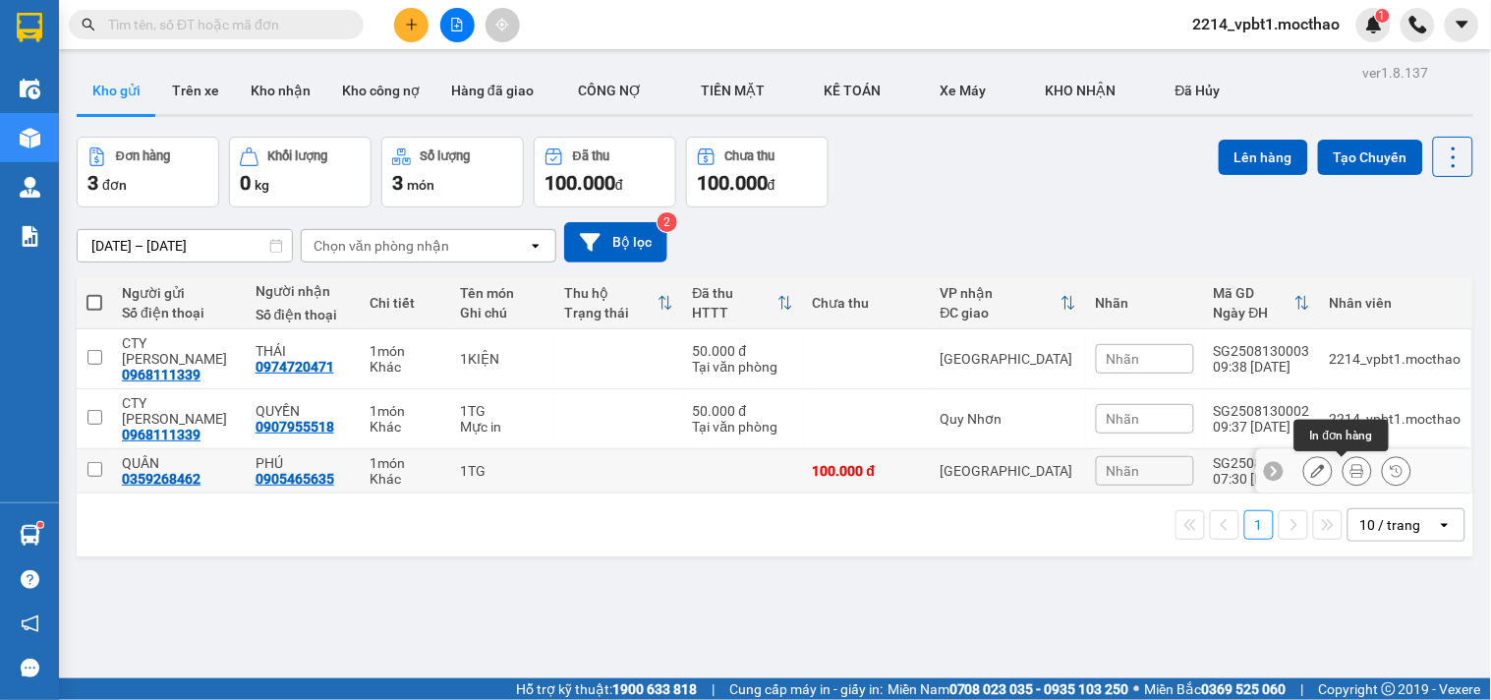
click at [1350, 477] on icon at bounding box center [1357, 471] width 14 height 14
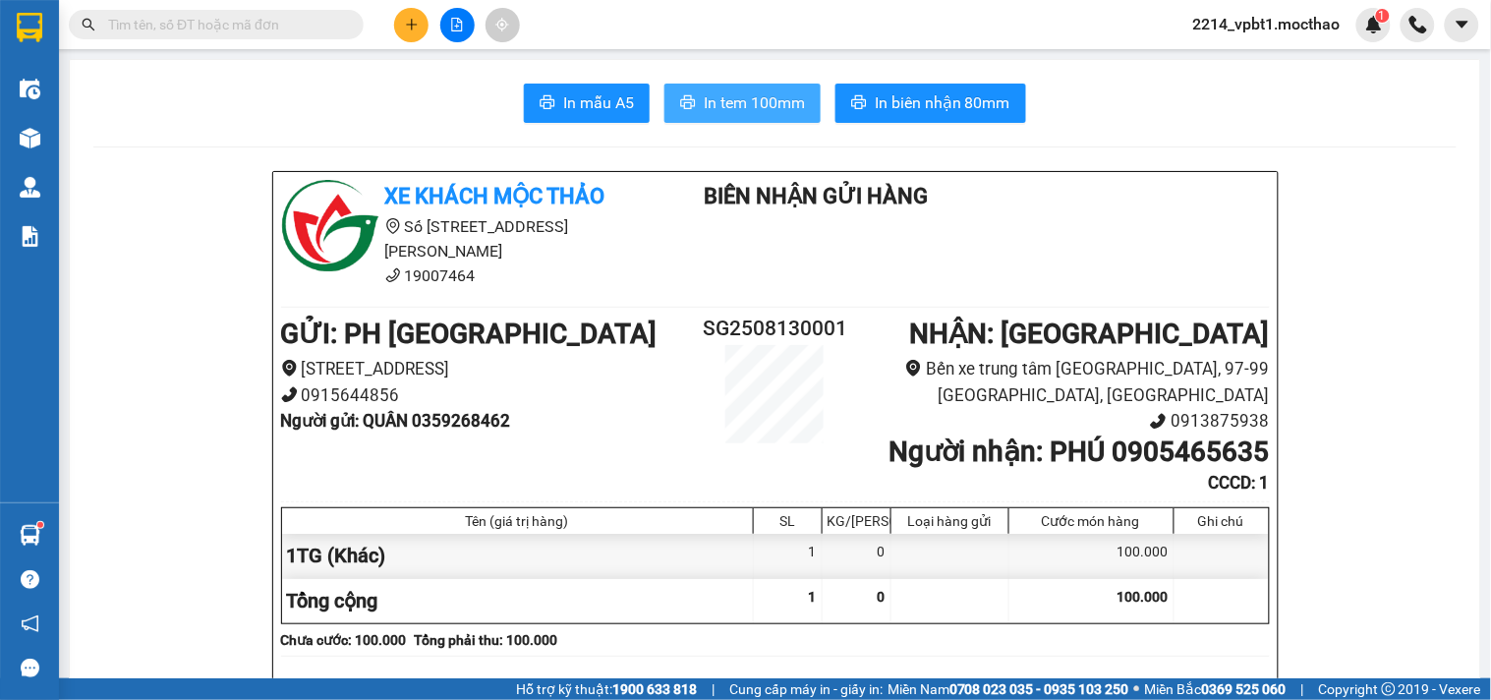
click at [759, 100] on span "In tem 100mm" at bounding box center [754, 102] width 101 height 25
click at [408, 24] on icon "plus" at bounding box center [411, 24] width 11 height 1
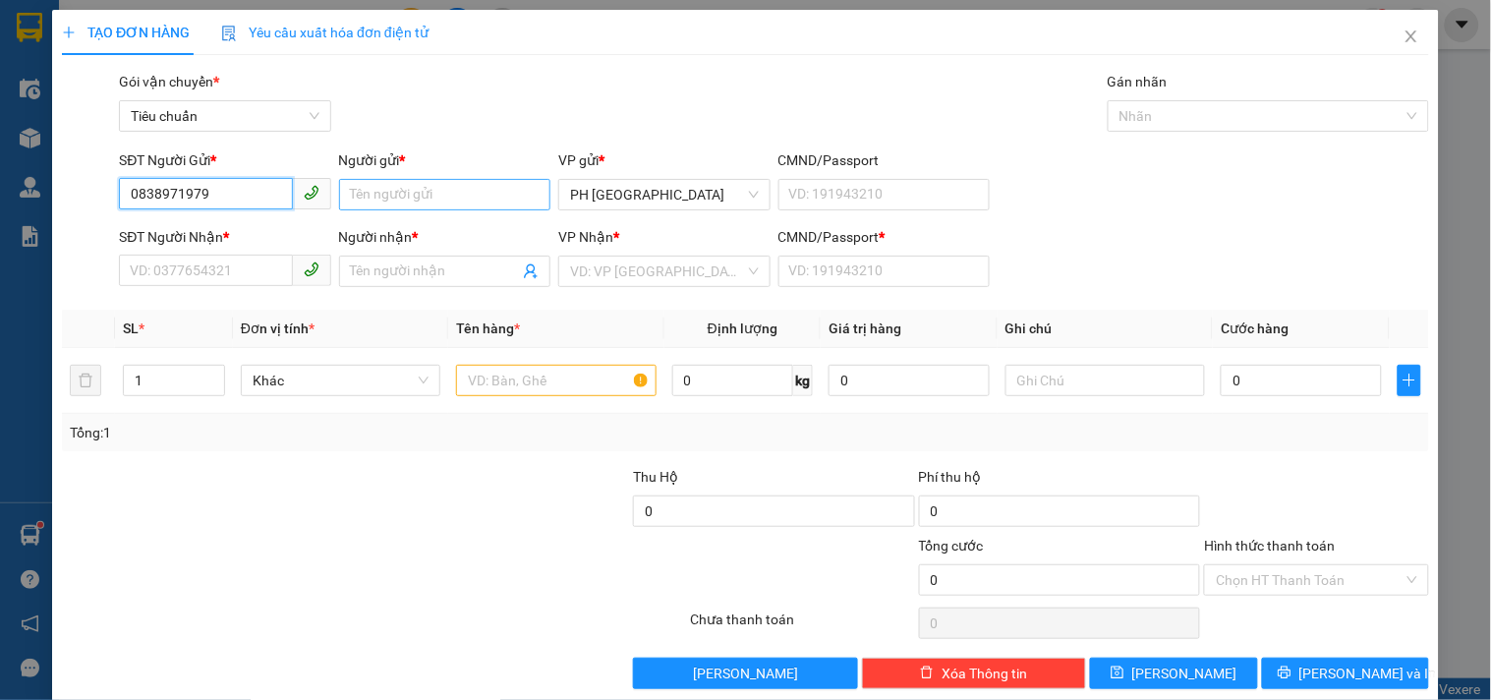
type input "0838971979"
click at [388, 204] on input "Người gửi *" at bounding box center [444, 194] width 211 height 31
type input "KY TXE"
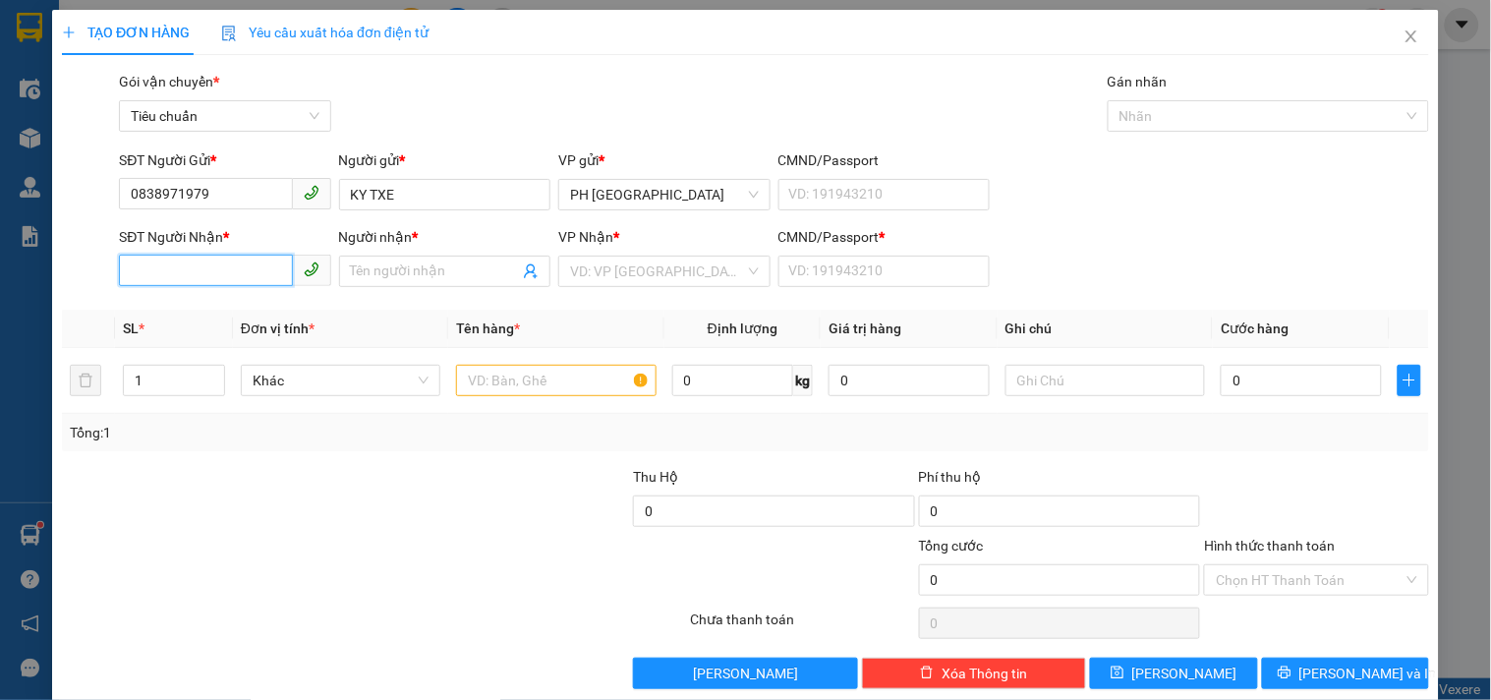
click at [241, 265] on input "SĐT Người Nhận *" at bounding box center [205, 269] width 173 height 31
type input "0838971979"
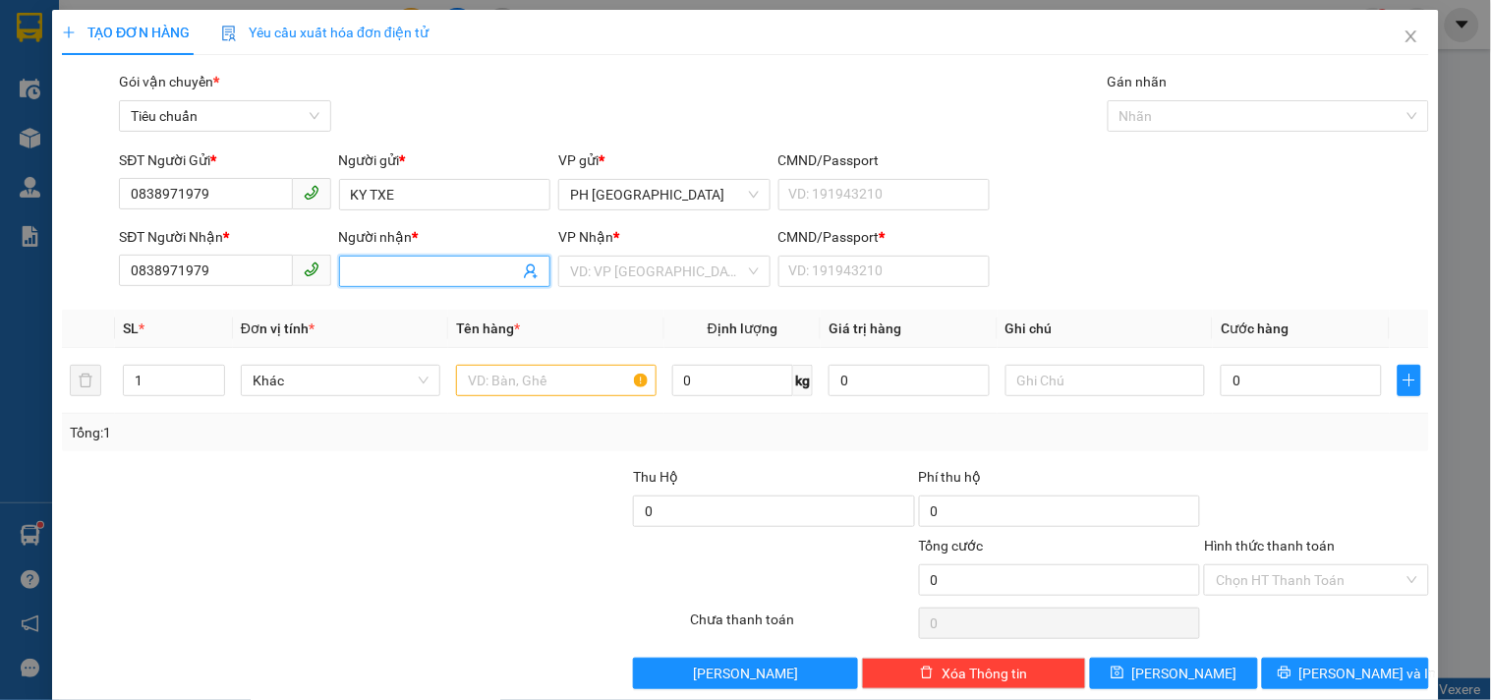
click at [351, 266] on input "Người nhận *" at bounding box center [435, 271] width 168 height 22
type input "KY TXE"
click at [665, 265] on input "search" at bounding box center [657, 270] width 174 height 29
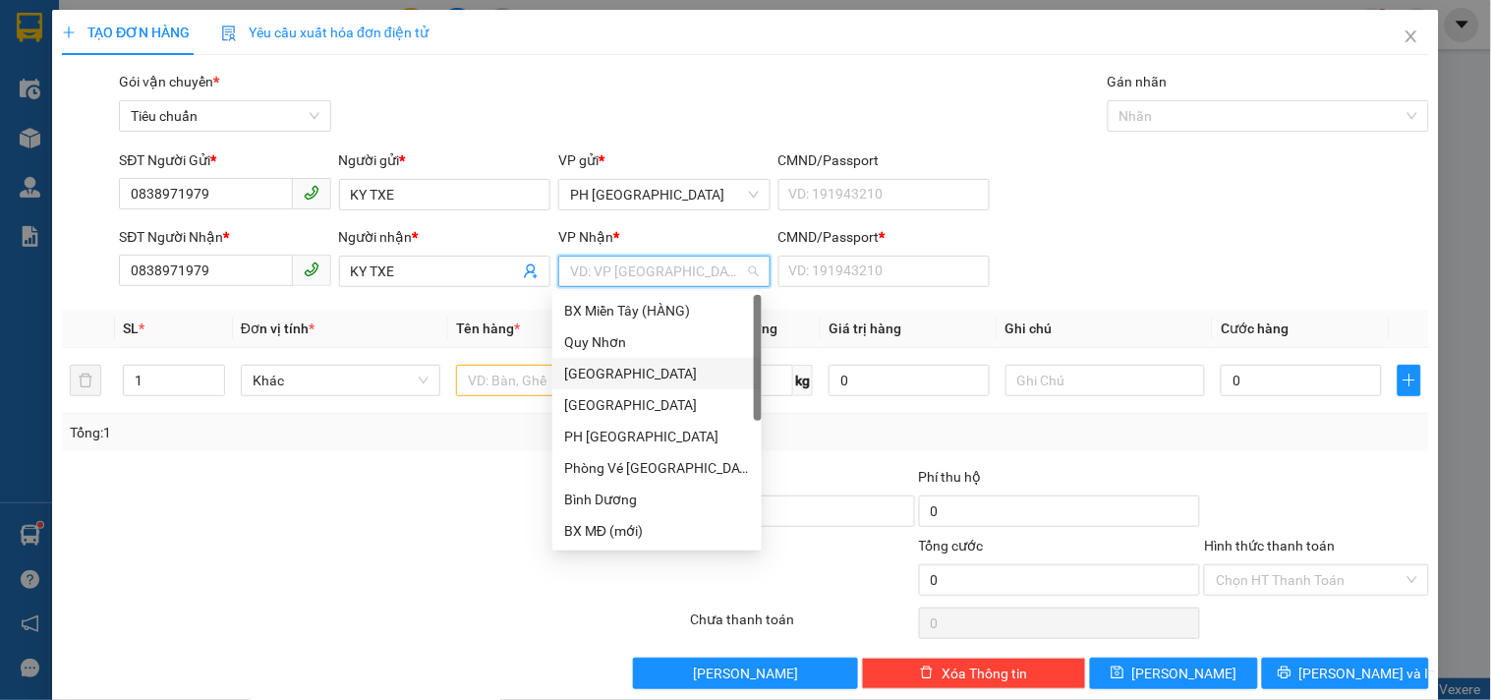
click at [591, 368] on div "[PERSON_NAME]" at bounding box center [657, 374] width 186 height 22
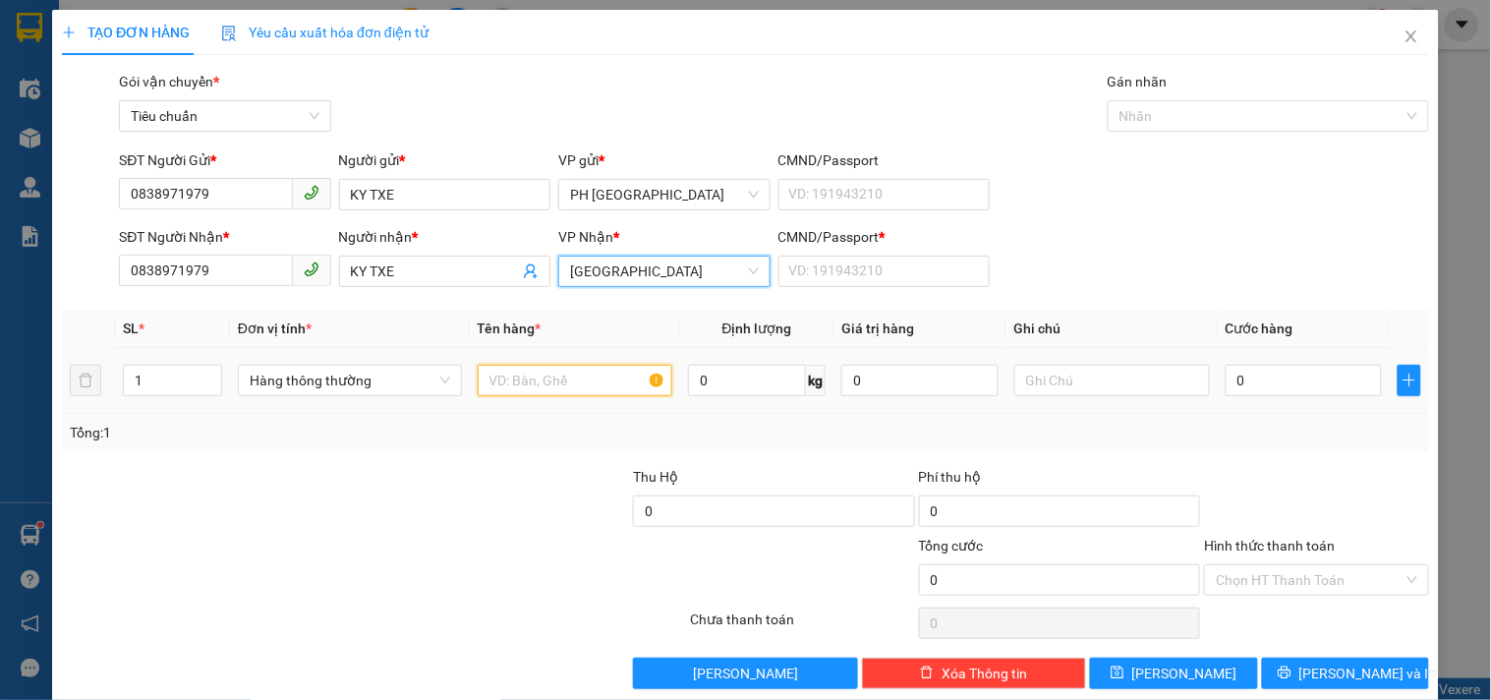
click at [544, 393] on input "text" at bounding box center [576, 380] width 196 height 31
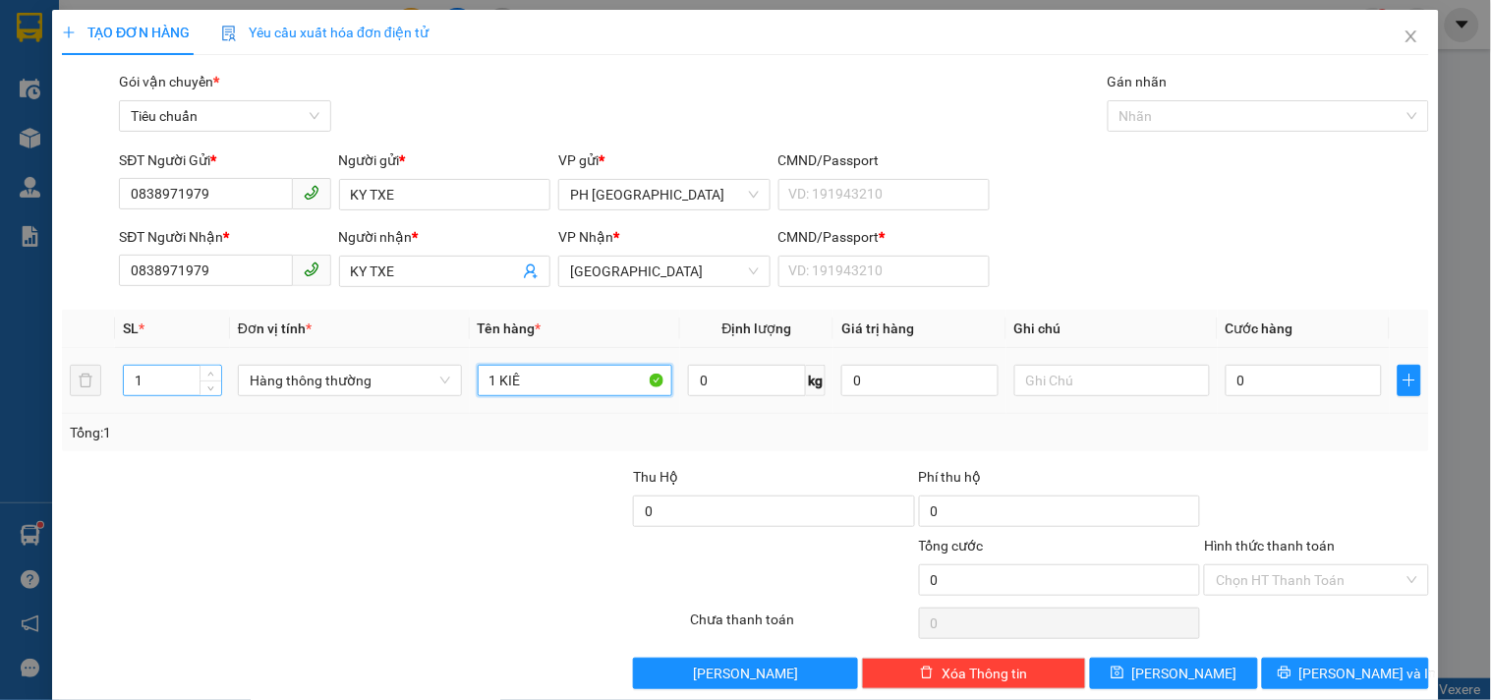
type input "1 KIÊ"
drag, startPoint x: 158, startPoint y: 386, endPoint x: 105, endPoint y: 448, distance: 81.5
click at [106, 443] on div "SL * Đơn vị tính * Tên hàng * Định lượng Giá trị hàng Ghi chú Cước hàng 1 Hàng …" at bounding box center [745, 380] width 1367 height 141
type input "2"
drag, startPoint x: 499, startPoint y: 393, endPoint x: 476, endPoint y: 407, distance: 27.3
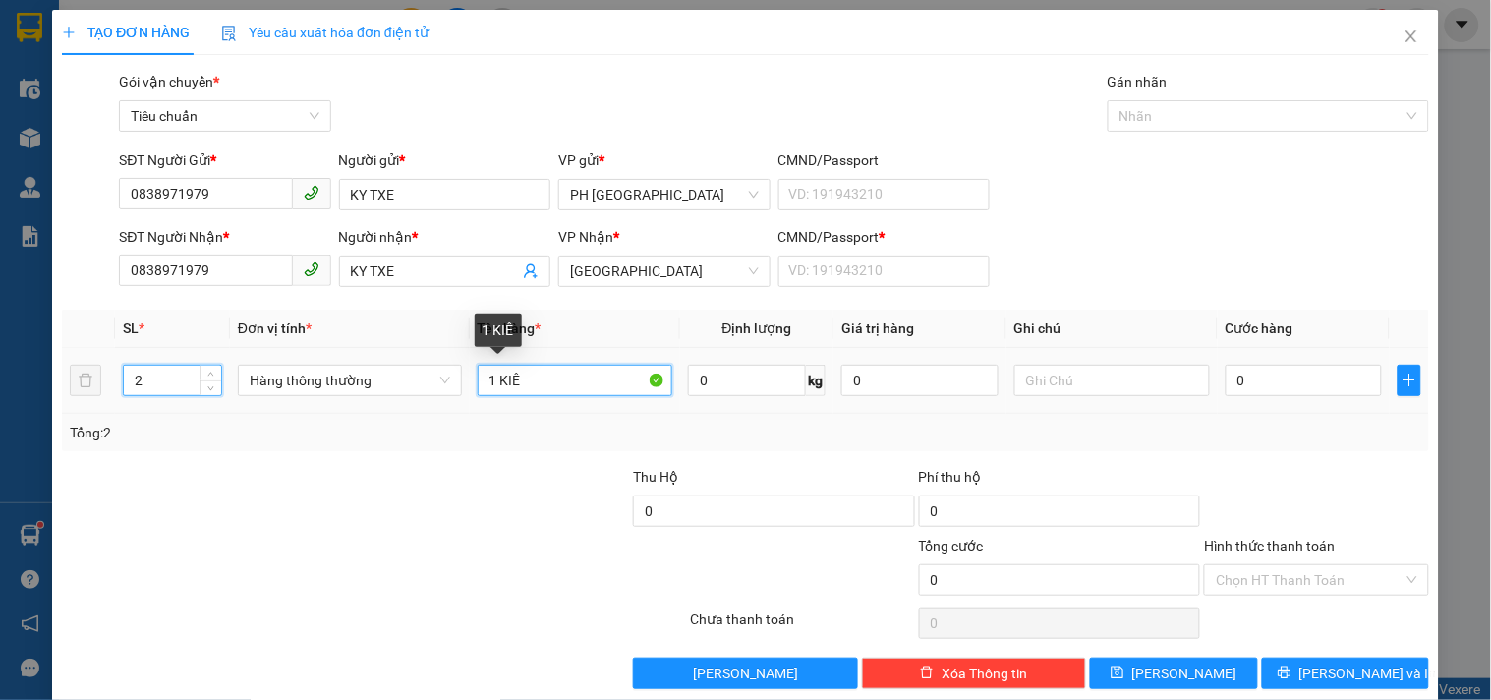
click at [483, 403] on td "1 KIÊ" at bounding box center [575, 381] width 211 height 66
click at [523, 378] on input "2 KIÊ" at bounding box center [576, 380] width 196 height 31
click at [502, 379] on input "2 KKIỆN" at bounding box center [576, 380] width 196 height 31
type input "2 KIỆN"
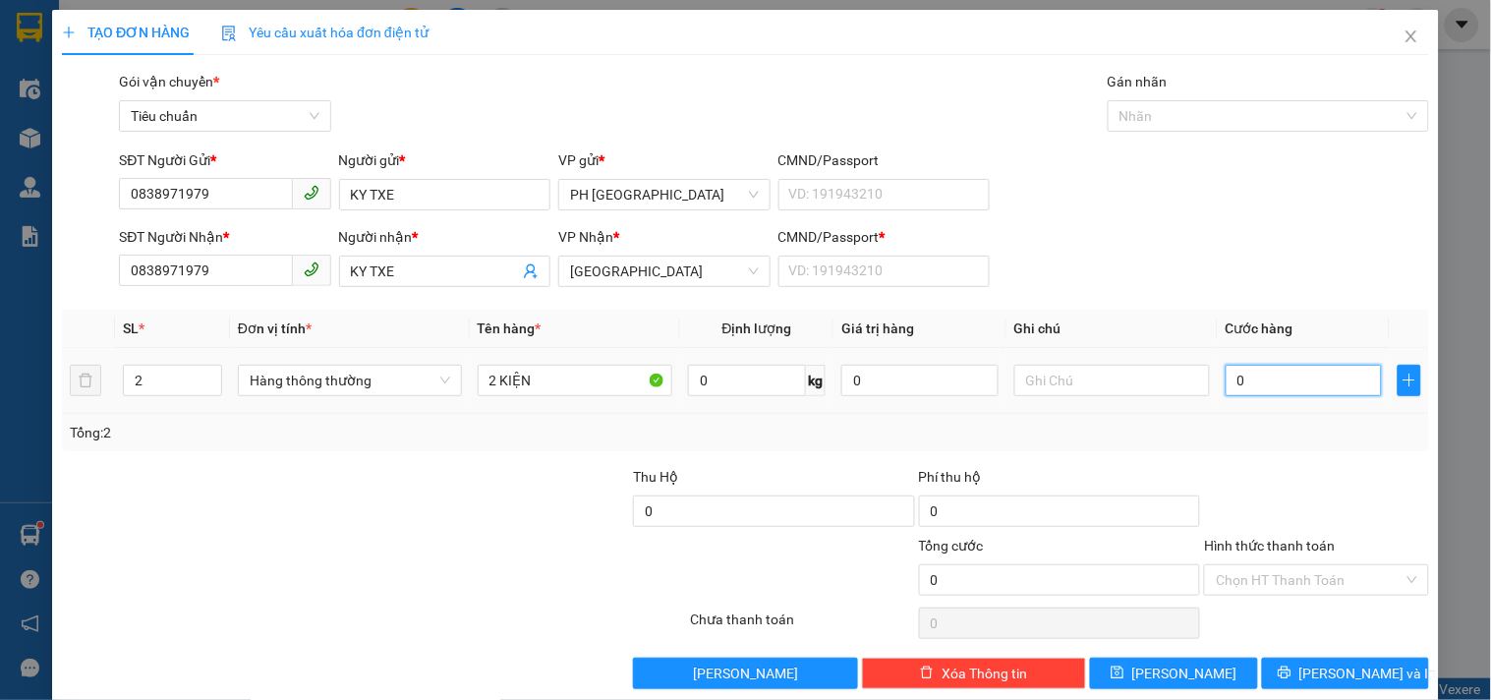
click at [1252, 383] on input "0" at bounding box center [1303, 380] width 157 height 31
type input "2"
type input "20"
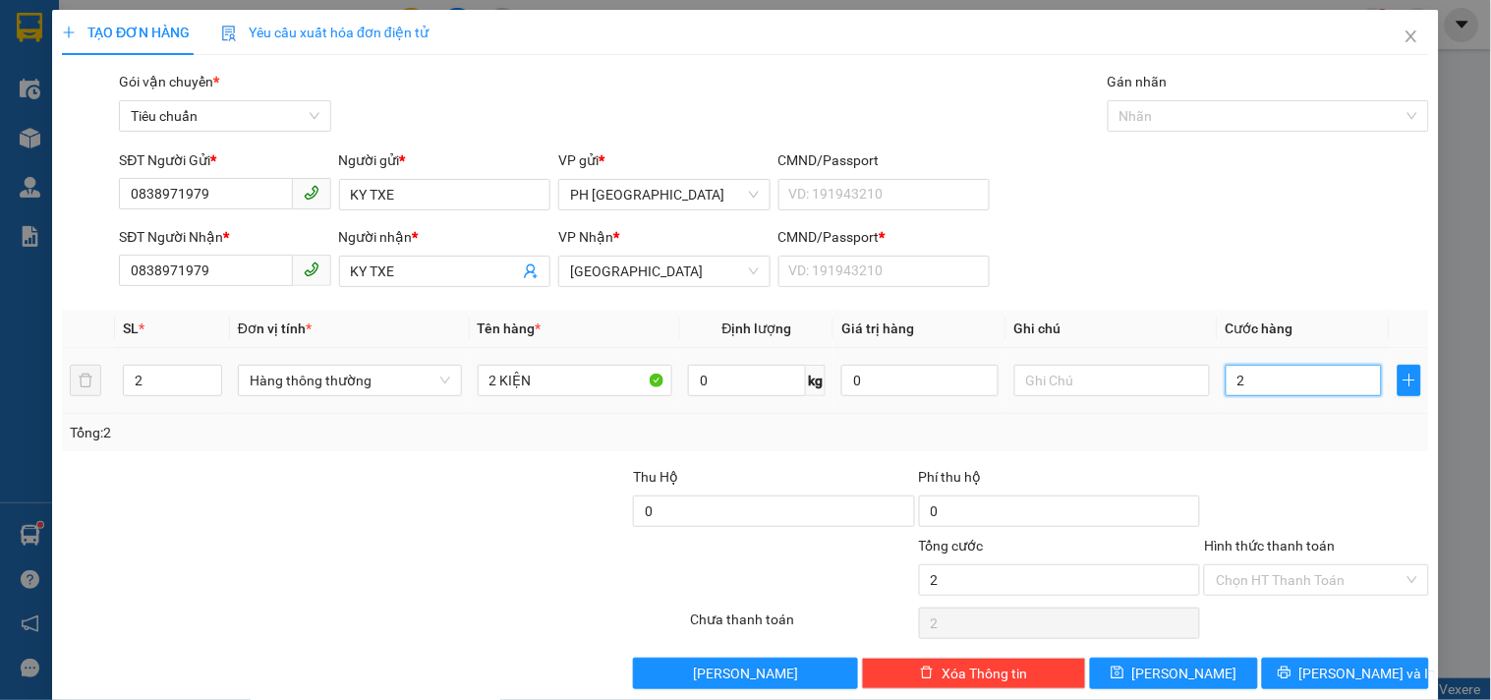
type input "20"
type input "2"
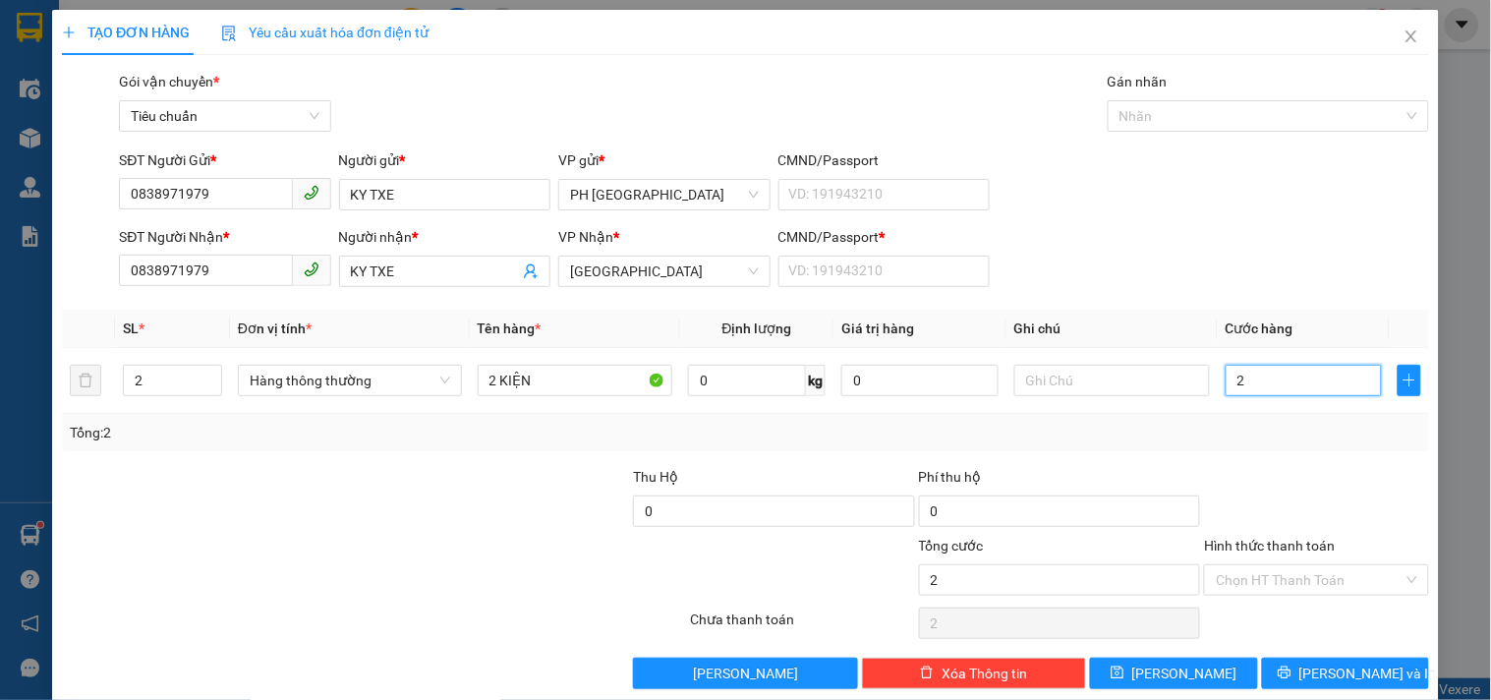
type input "0"
type input "01"
type input "1"
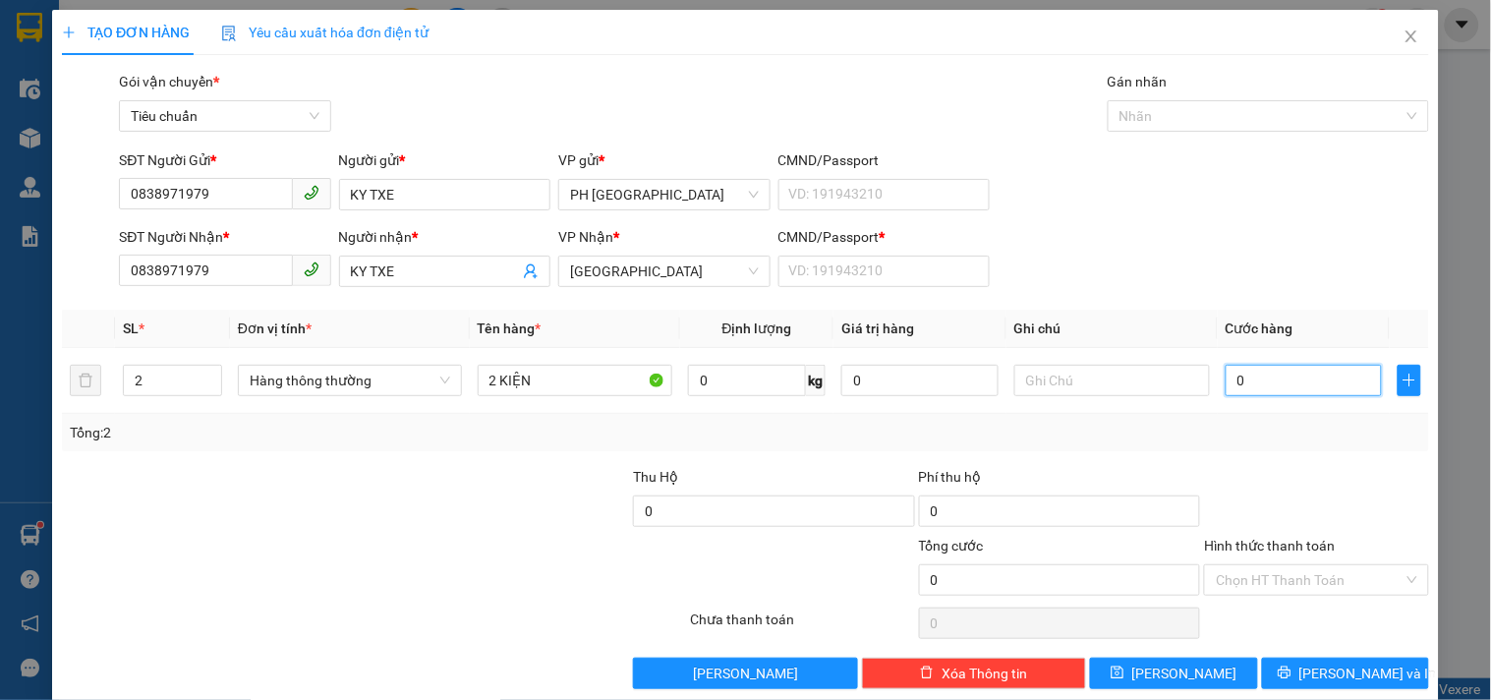
type input "1"
type input "010"
type input "10"
type input "10.000"
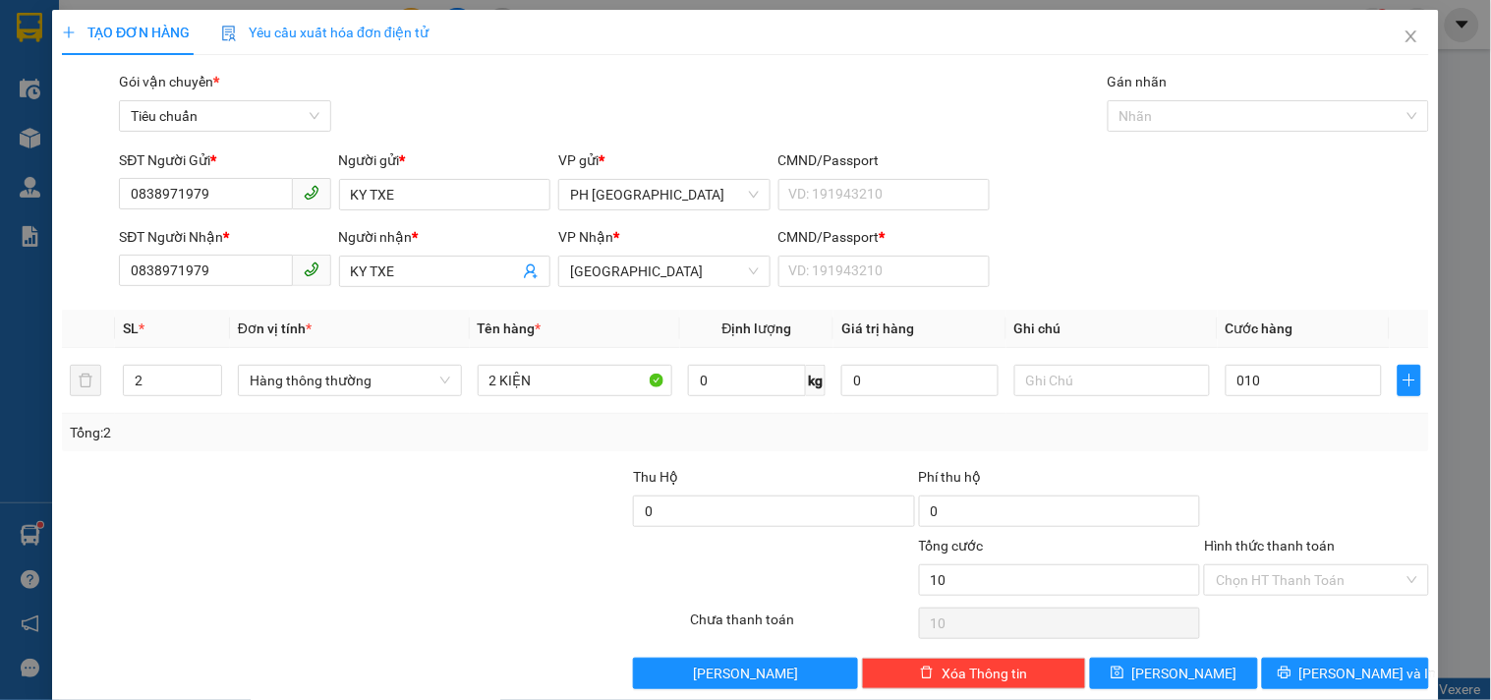
type input "10.000"
click at [1289, 452] on div "Transit Pickup Surcharge Ids Transit Deliver Surcharge Ids Transit Deliver Surc…" at bounding box center [745, 380] width 1367 height 618
click at [1280, 576] on input "Hình thức thanh toán" at bounding box center [1308, 579] width 187 height 29
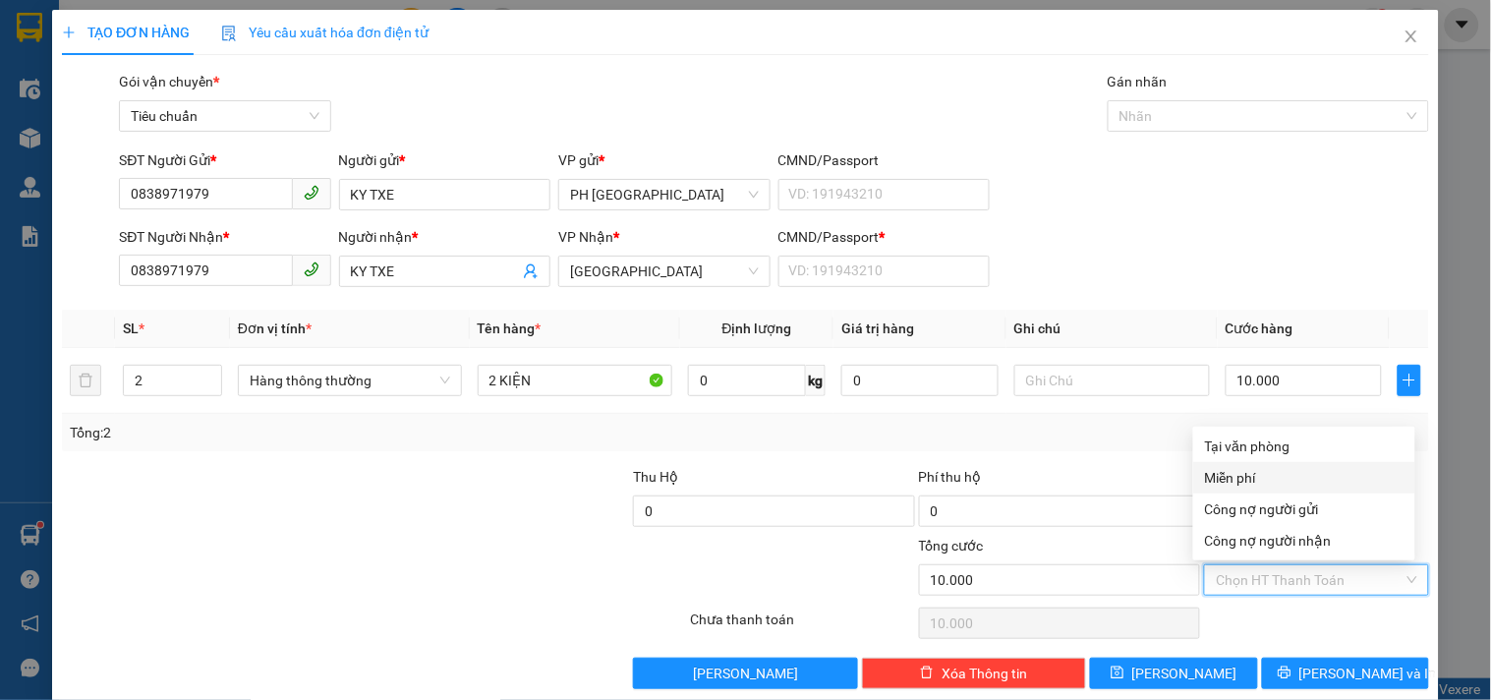
click at [1115, 437] on div "Tổng: 2" at bounding box center [745, 433] width 1351 height 22
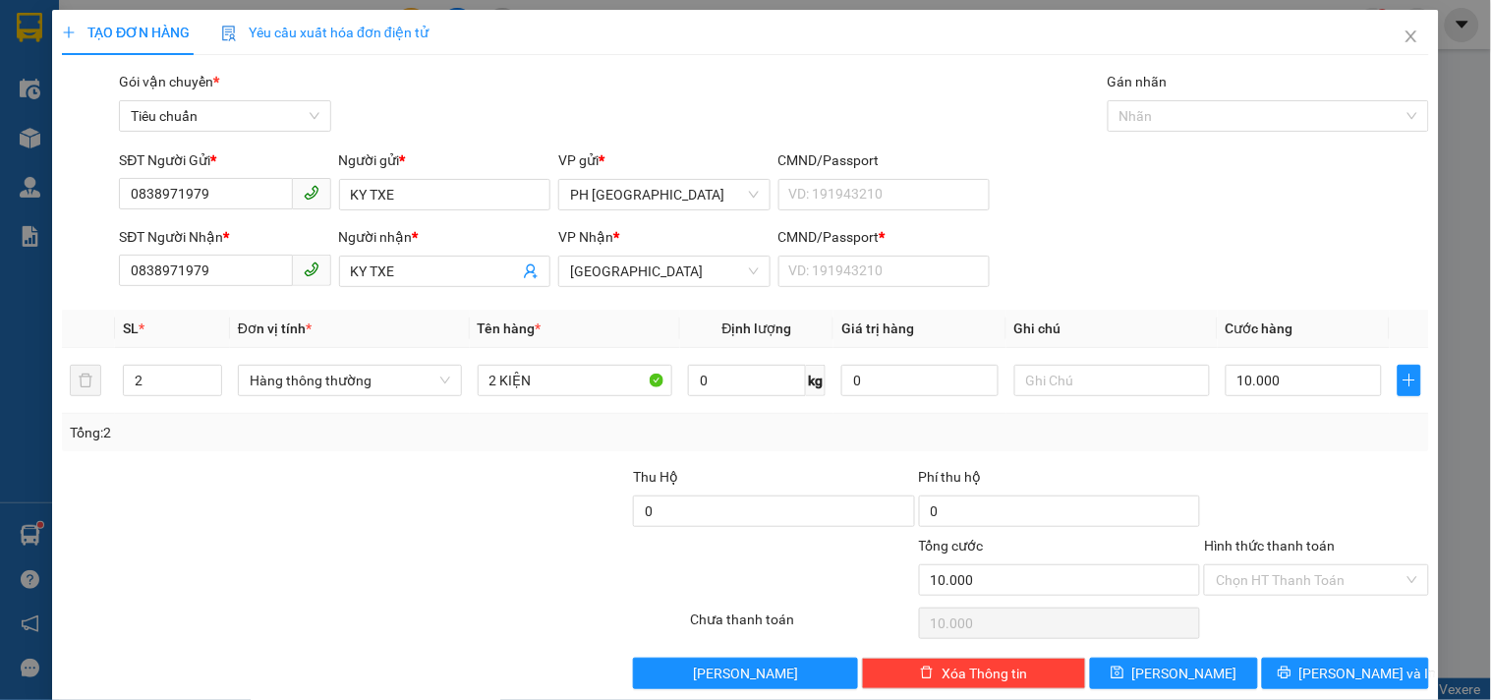
scroll to position [27, 0]
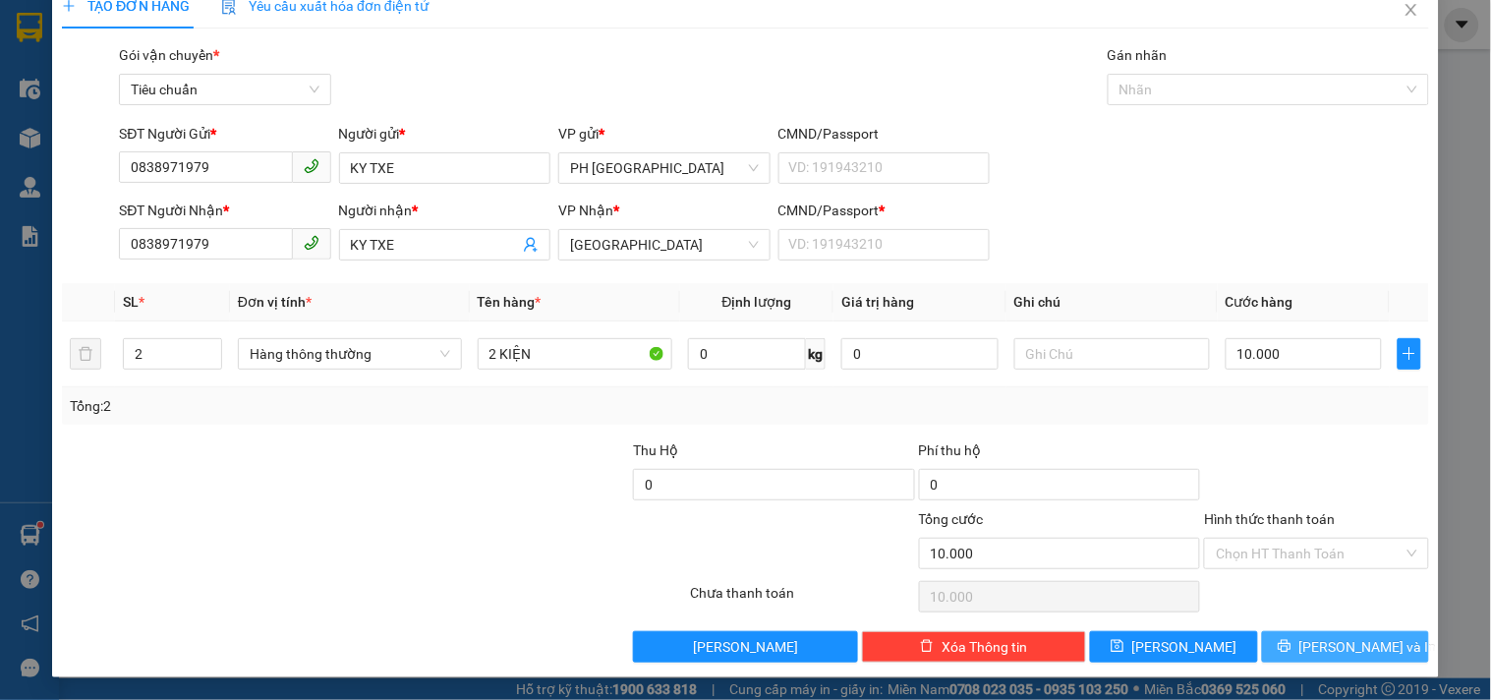
click at [1290, 635] on button "Lưu và In" at bounding box center [1345, 646] width 167 height 31
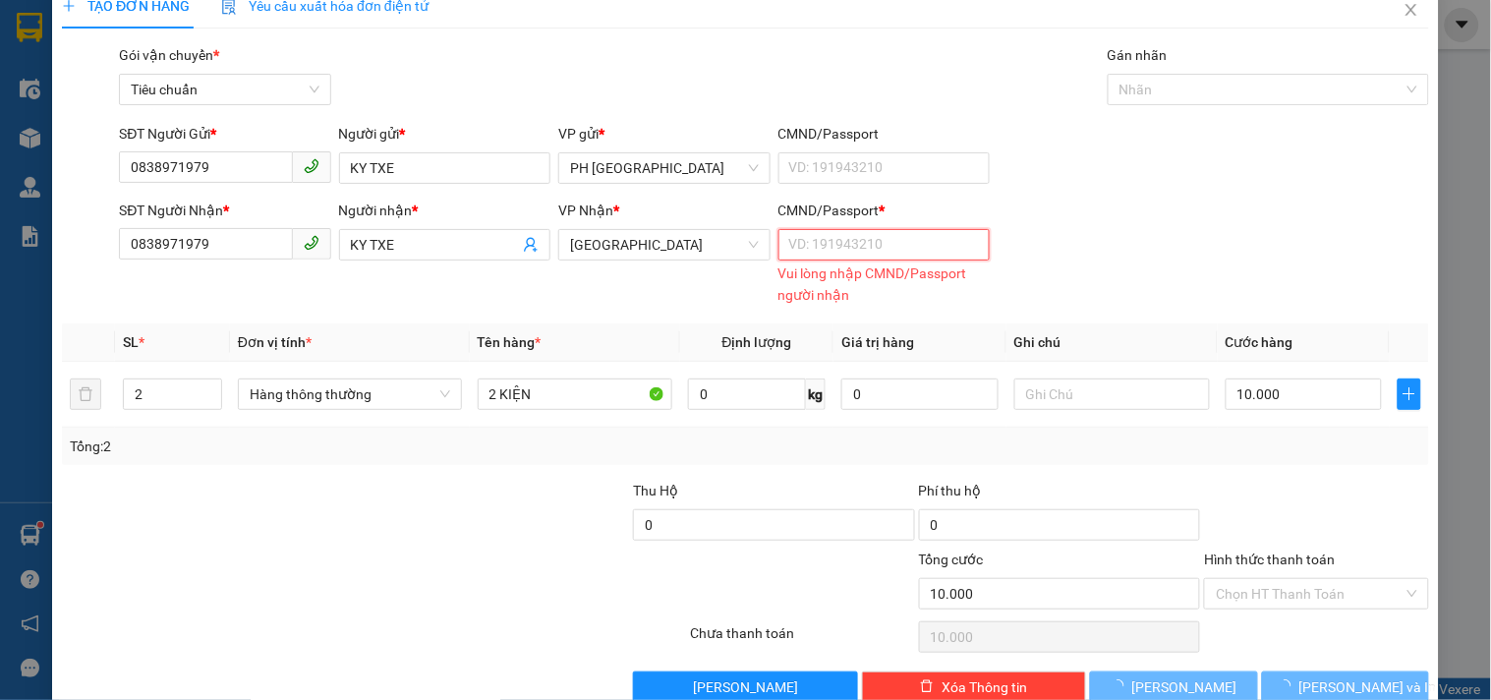
click at [839, 243] on input "CMND/Passport *" at bounding box center [883, 244] width 211 height 31
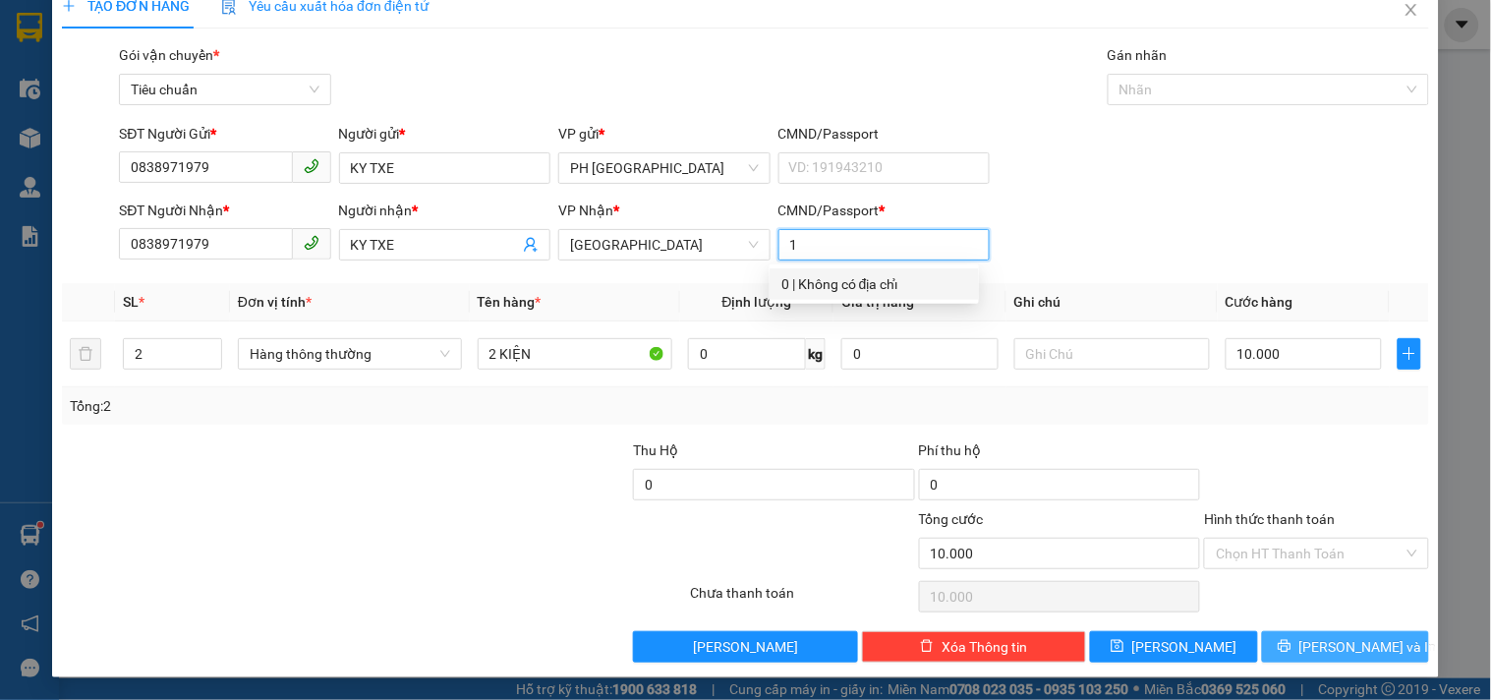
type input "1"
click at [1290, 649] on icon "printer" at bounding box center [1283, 646] width 13 height 13
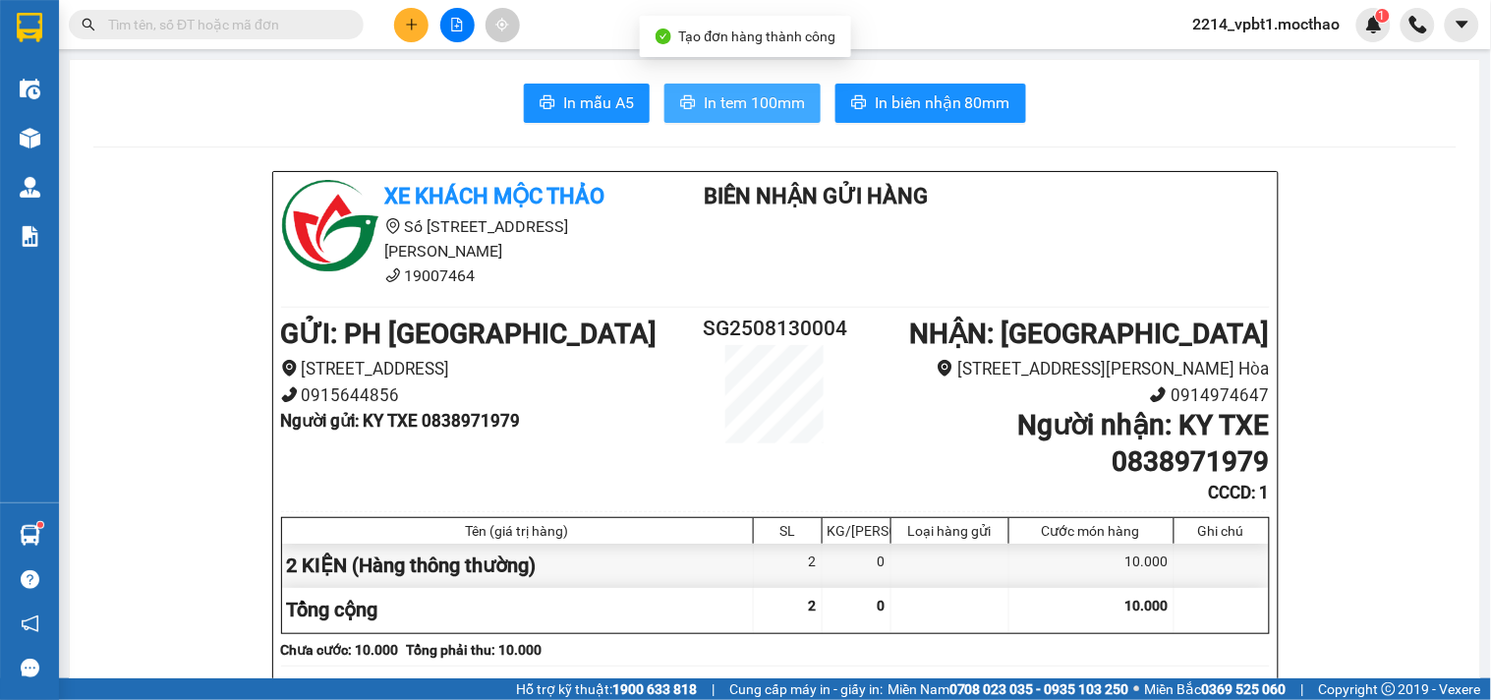
click at [748, 106] on span "In tem 100mm" at bounding box center [754, 102] width 101 height 25
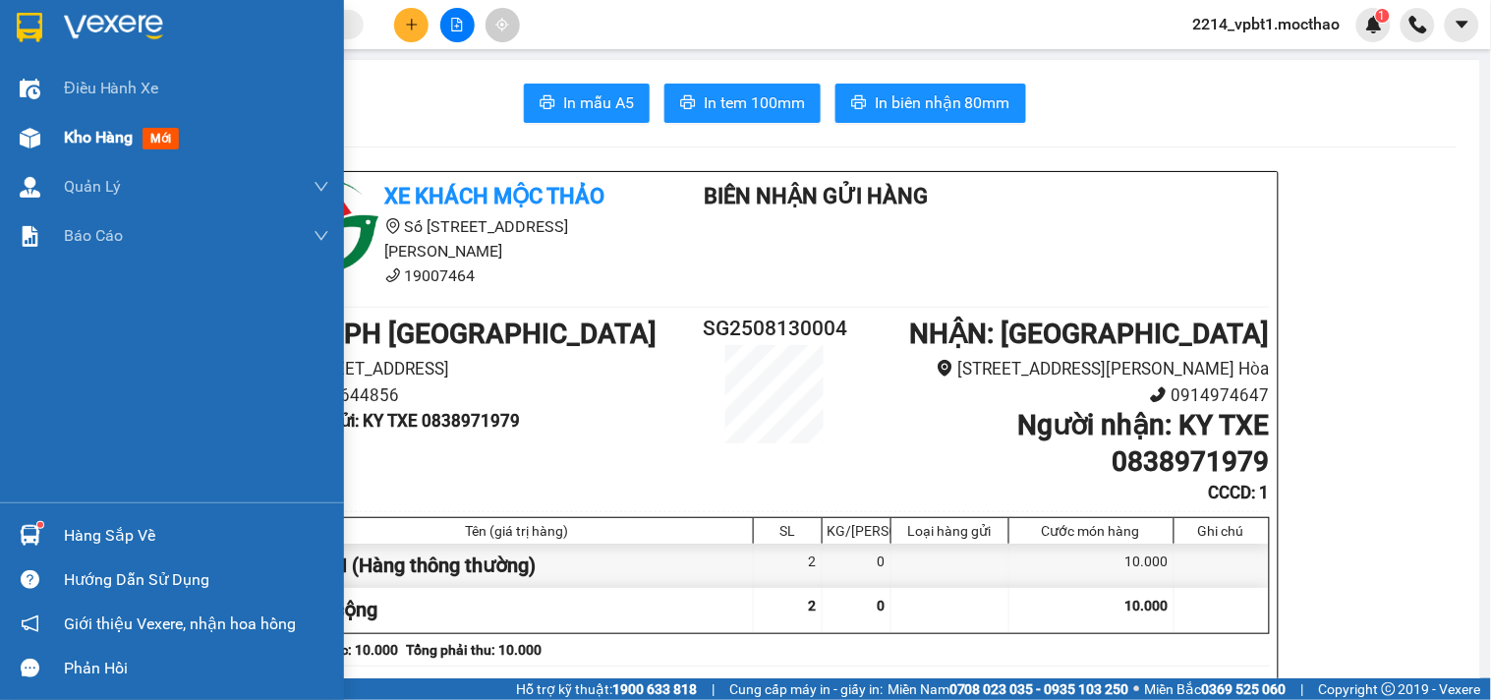
click at [92, 131] on span "Kho hàng" at bounding box center [98, 137] width 69 height 19
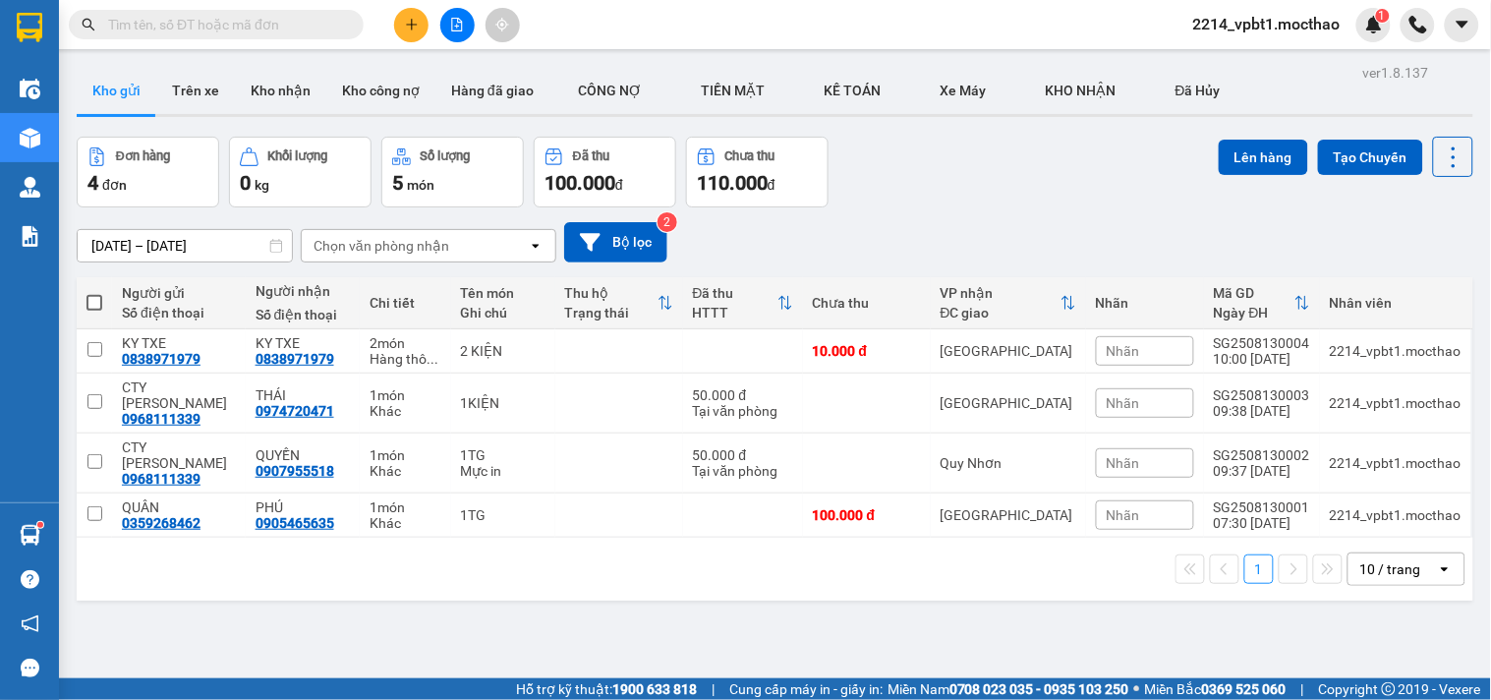
click at [285, 27] on input "text" at bounding box center [224, 25] width 232 height 22
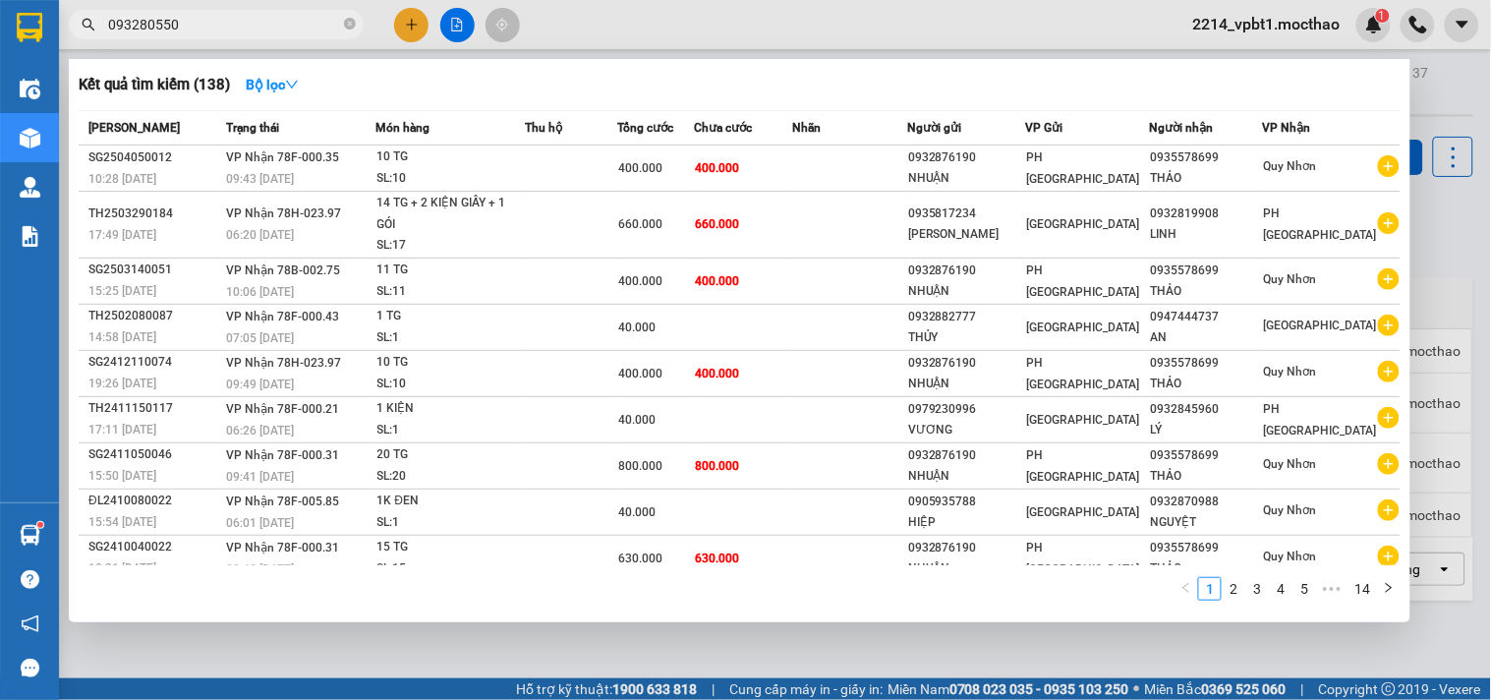
type input "0932805501"
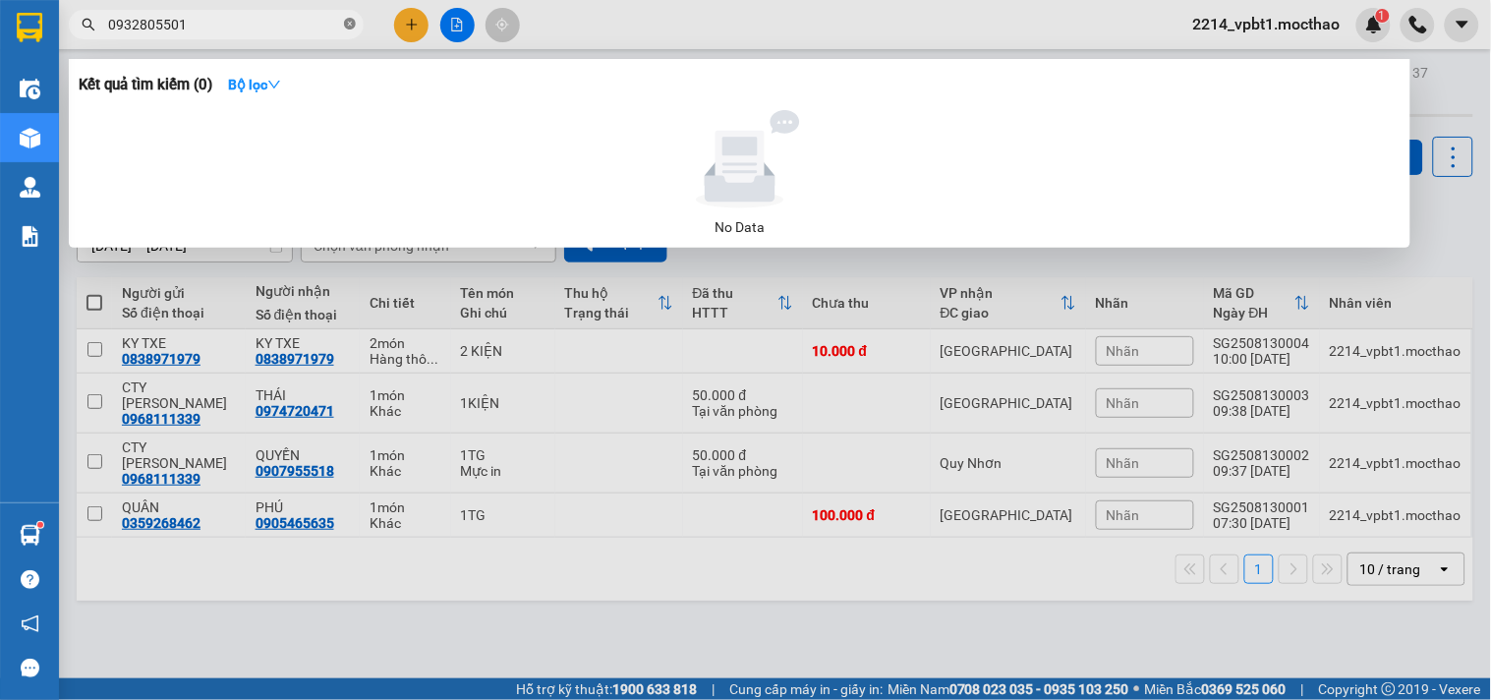
click at [348, 27] on icon "close-circle" at bounding box center [350, 24] width 12 height 12
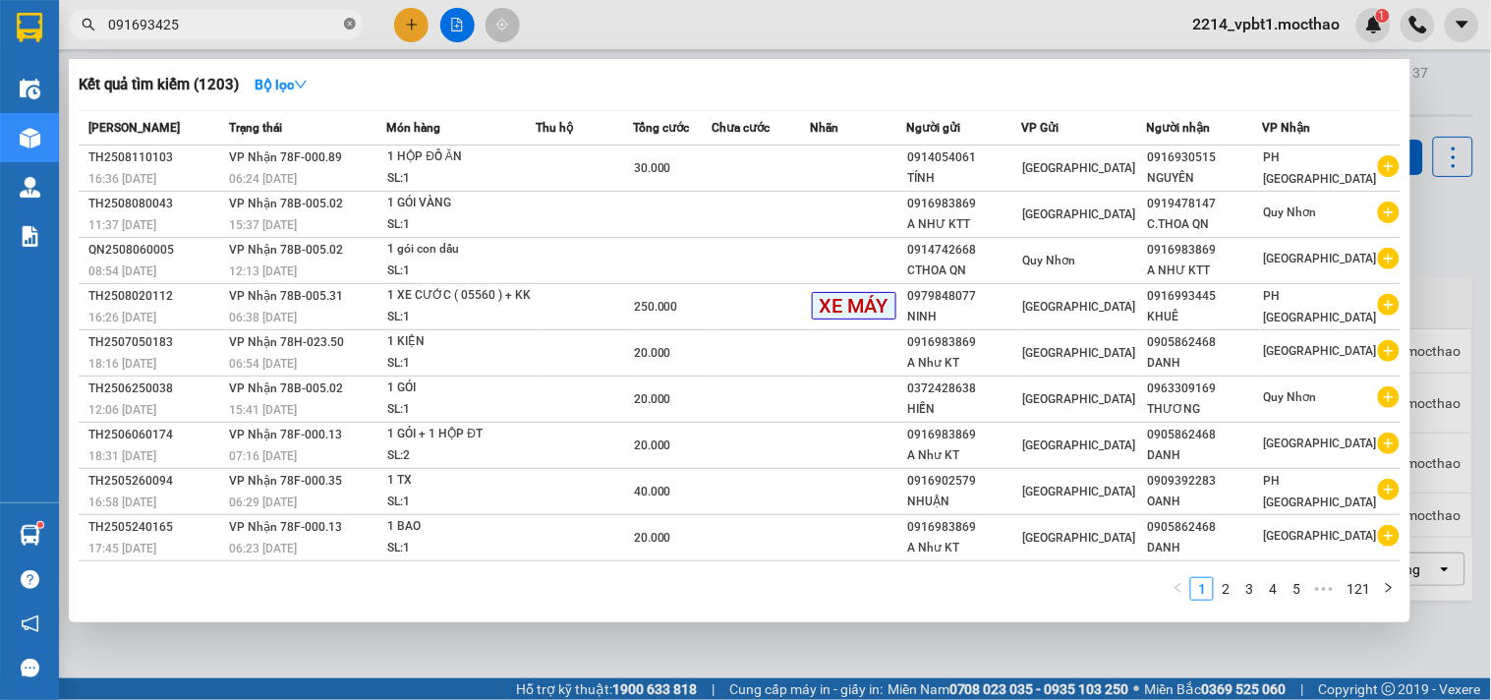
type input "0916934250"
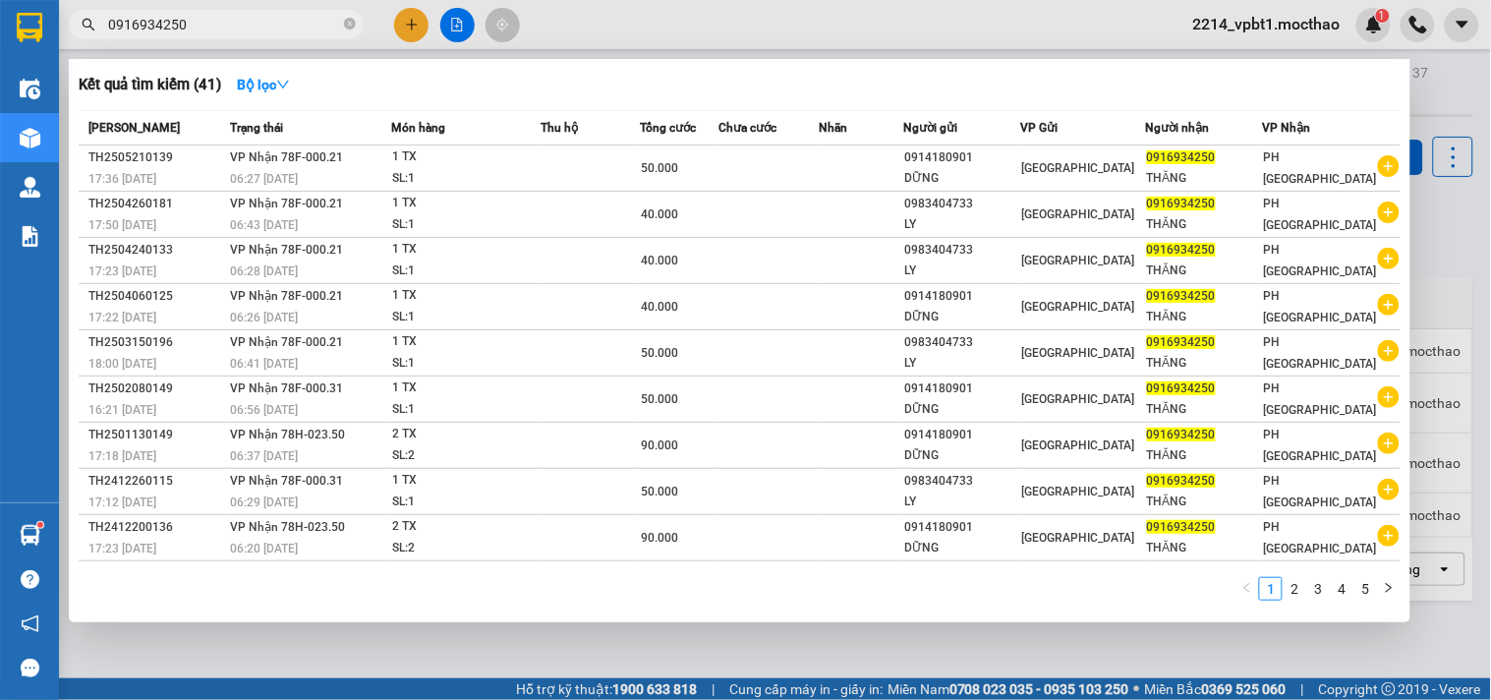
drag, startPoint x: 347, startPoint y: 30, endPoint x: 322, endPoint y: 8, distance: 33.4
click at [335, 27] on span "0916934250" at bounding box center [216, 24] width 295 height 29
click at [351, 21] on icon "close-circle" at bounding box center [350, 24] width 12 height 12
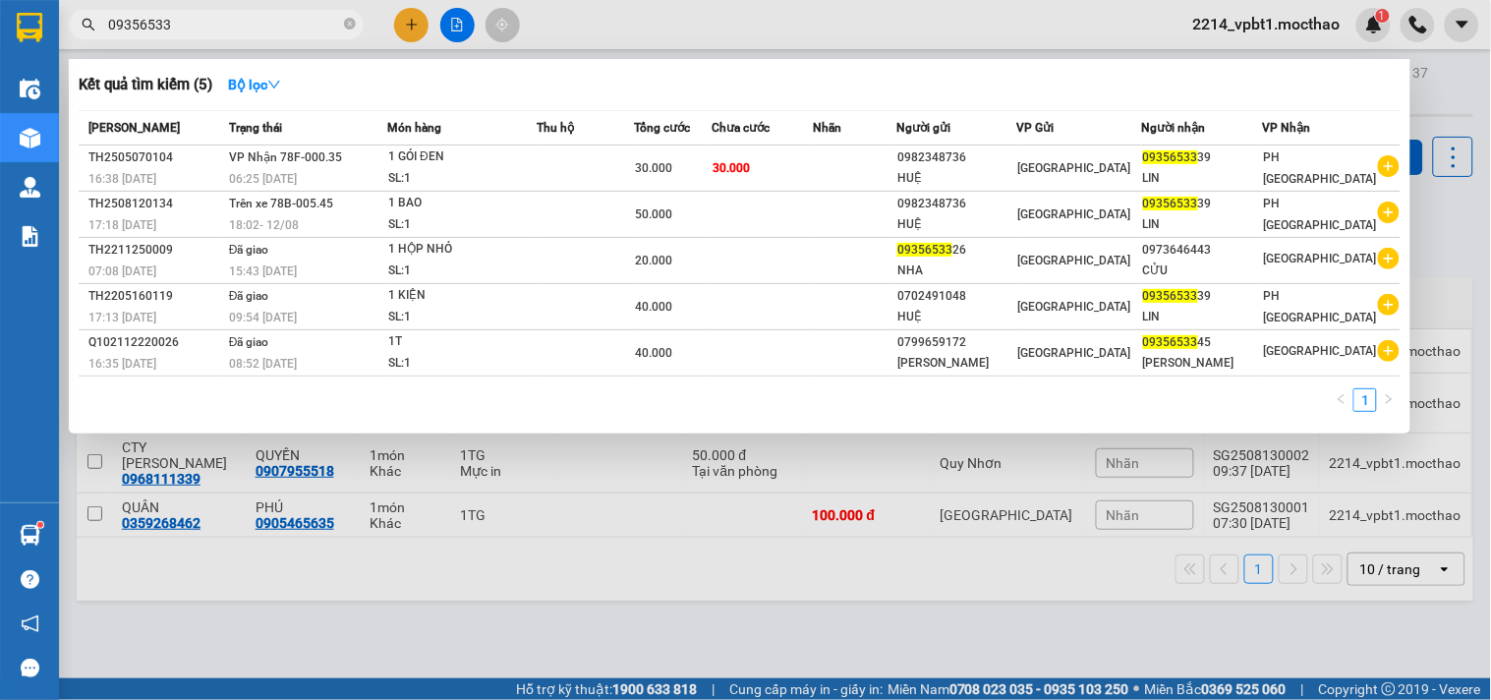
type input "09356533"
click at [416, 37] on div at bounding box center [745, 350] width 1491 height 700
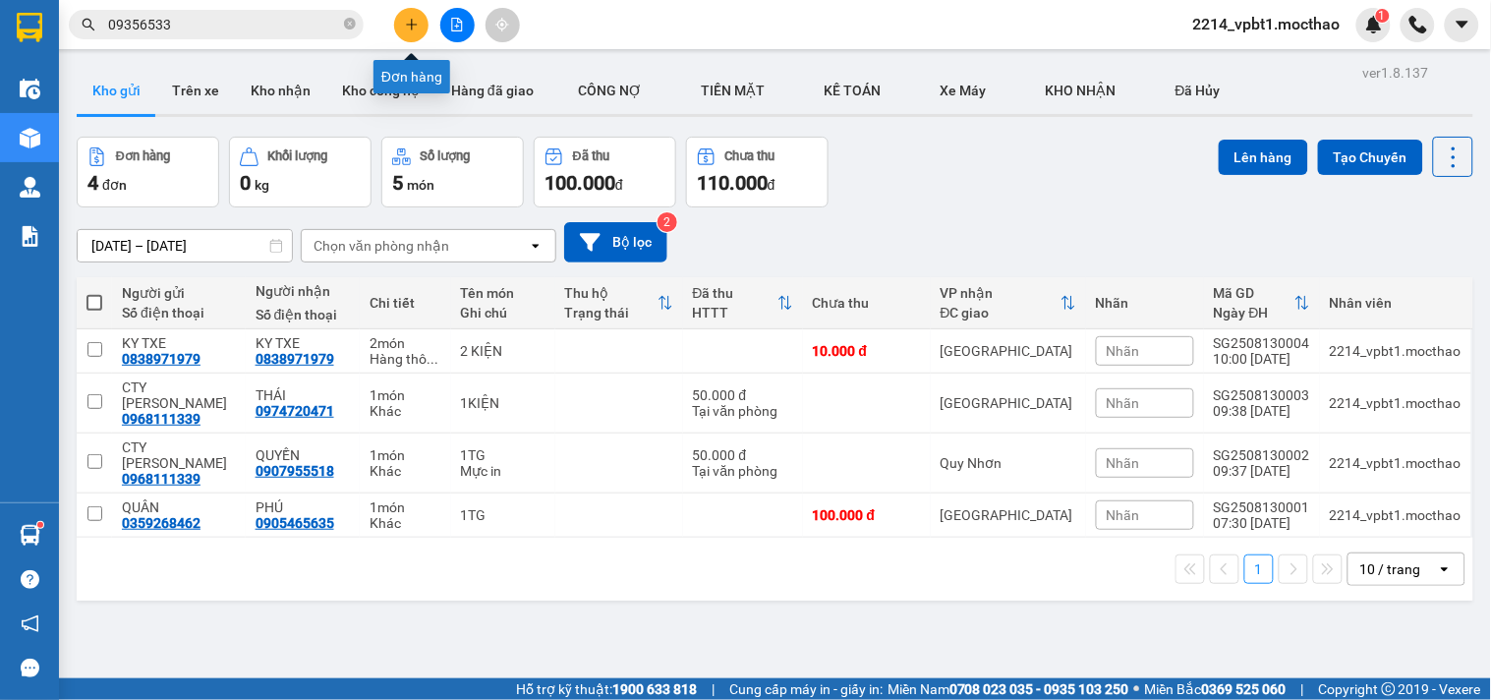
click at [416, 37] on button at bounding box center [411, 25] width 34 height 34
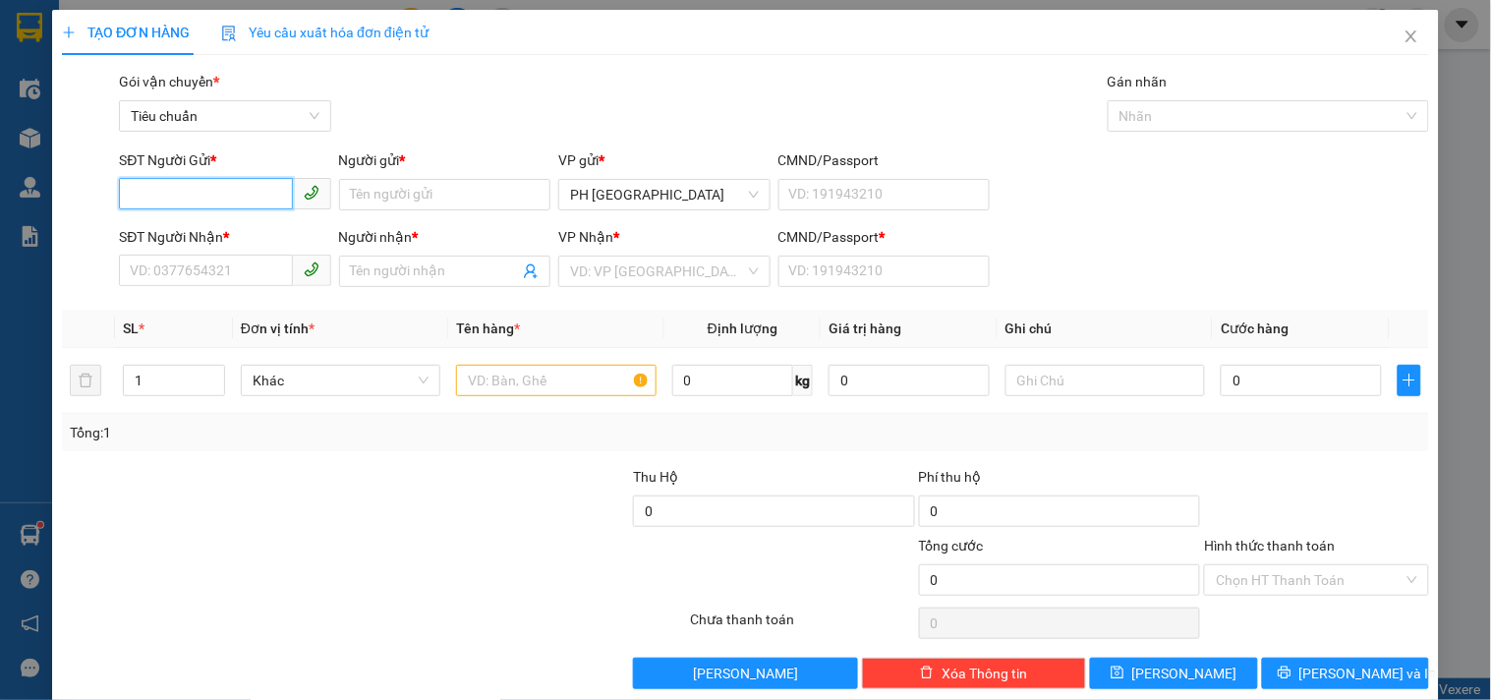
type input "0"
type input "2"
drag, startPoint x: 254, startPoint y: 195, endPoint x: 0, endPoint y: 296, distance: 273.0
click at [0, 296] on div "TẠO ĐƠN HÀNG Yêu cầu xuất hóa đơn điện tử Transit Pickup Surcharge Ids Transit …" at bounding box center [745, 350] width 1491 height 700
type input "0905823199"
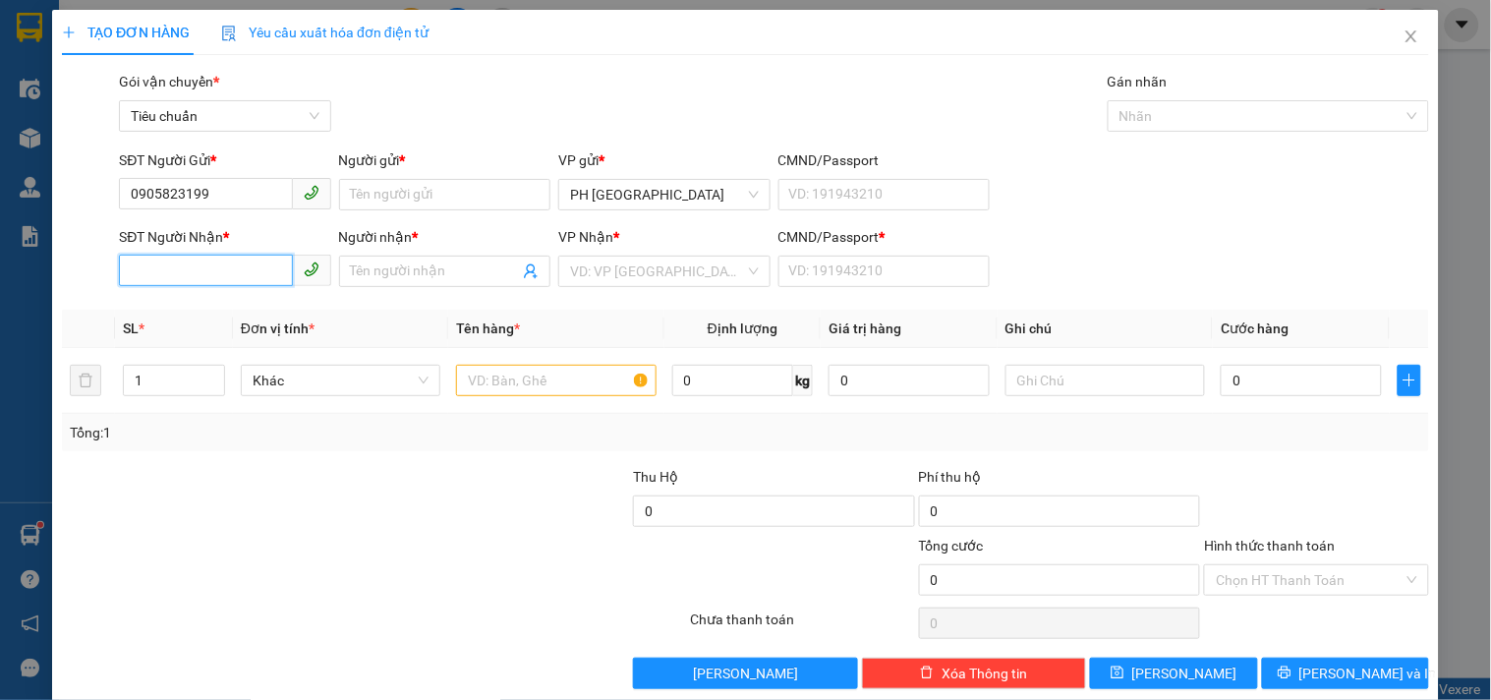
click at [218, 272] on input "SĐT Người Nhận *" at bounding box center [205, 269] width 173 height 31
paste input "0905823199"
type input "0905823199"
click at [234, 314] on div "0905823199 - KSPOT" at bounding box center [223, 311] width 186 height 22
type input "KSPOT"
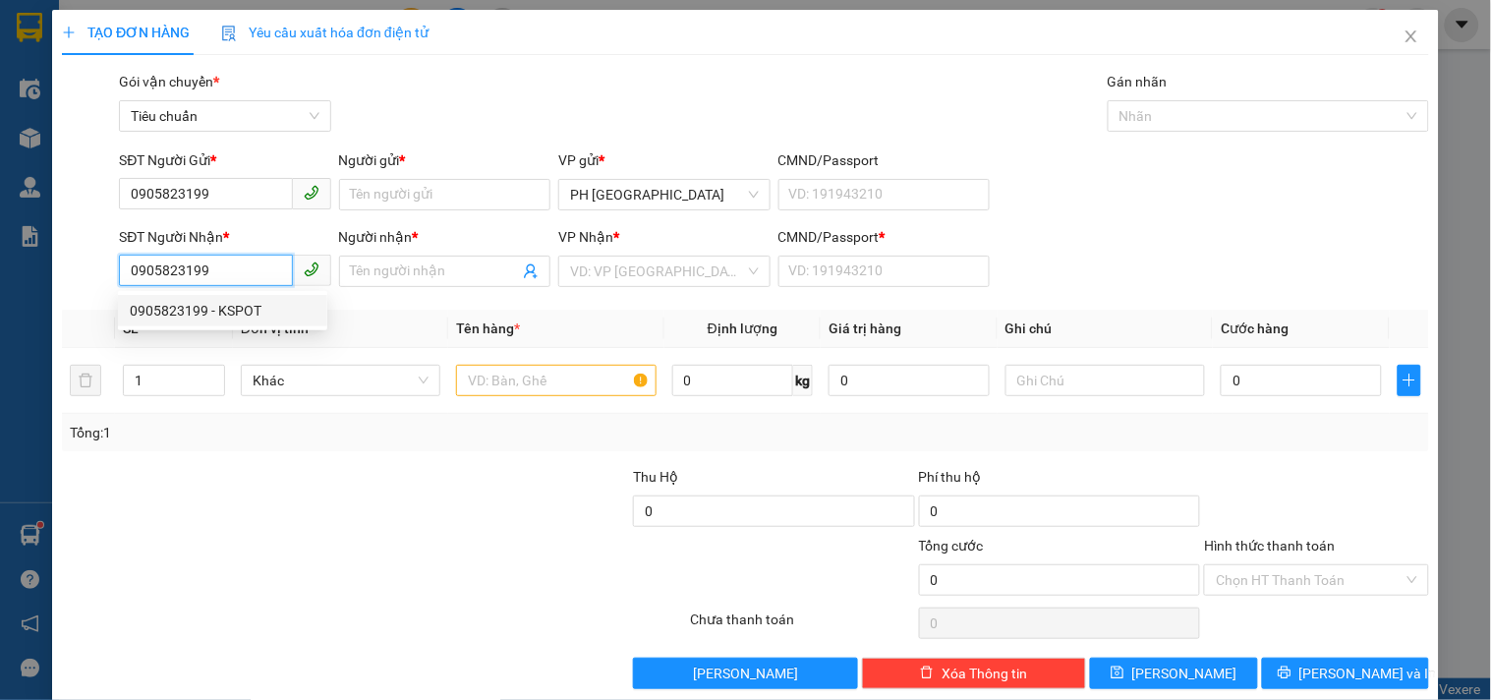
type input "1"
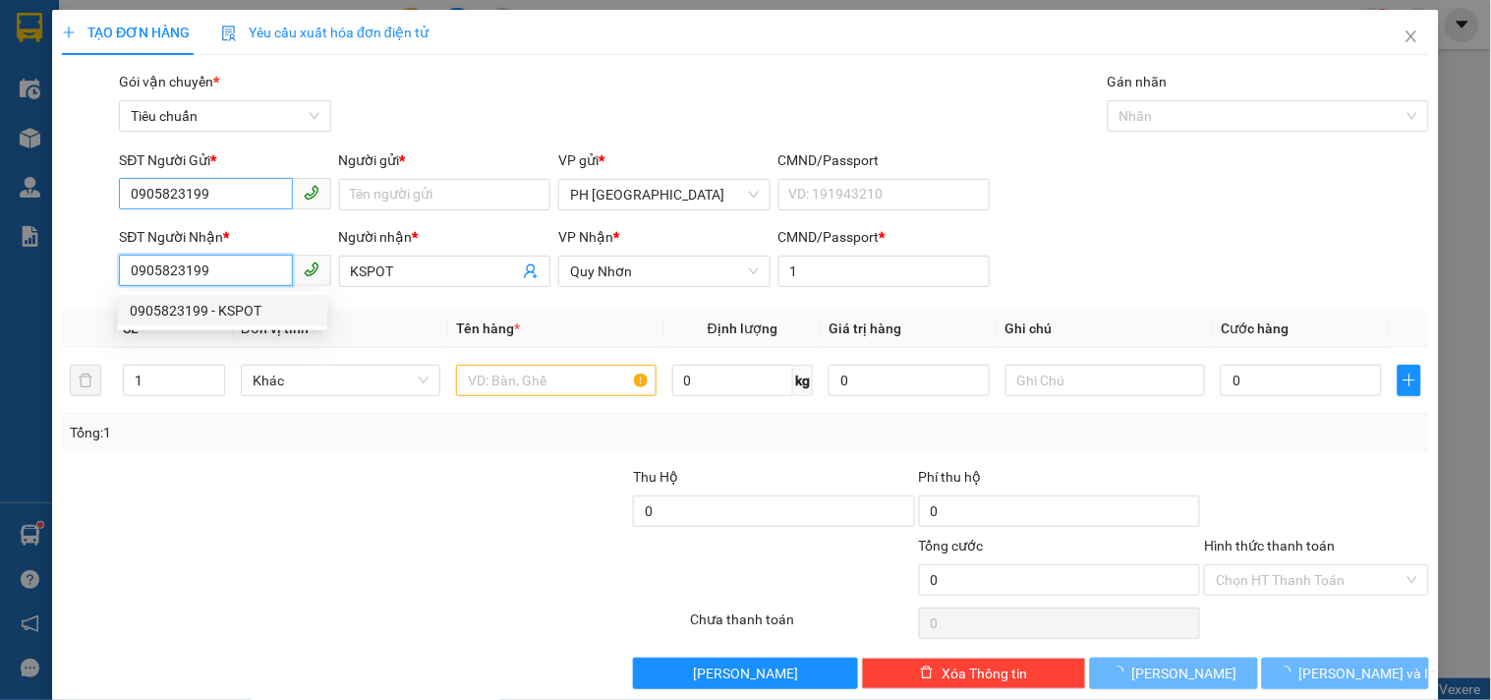
type input "50.000"
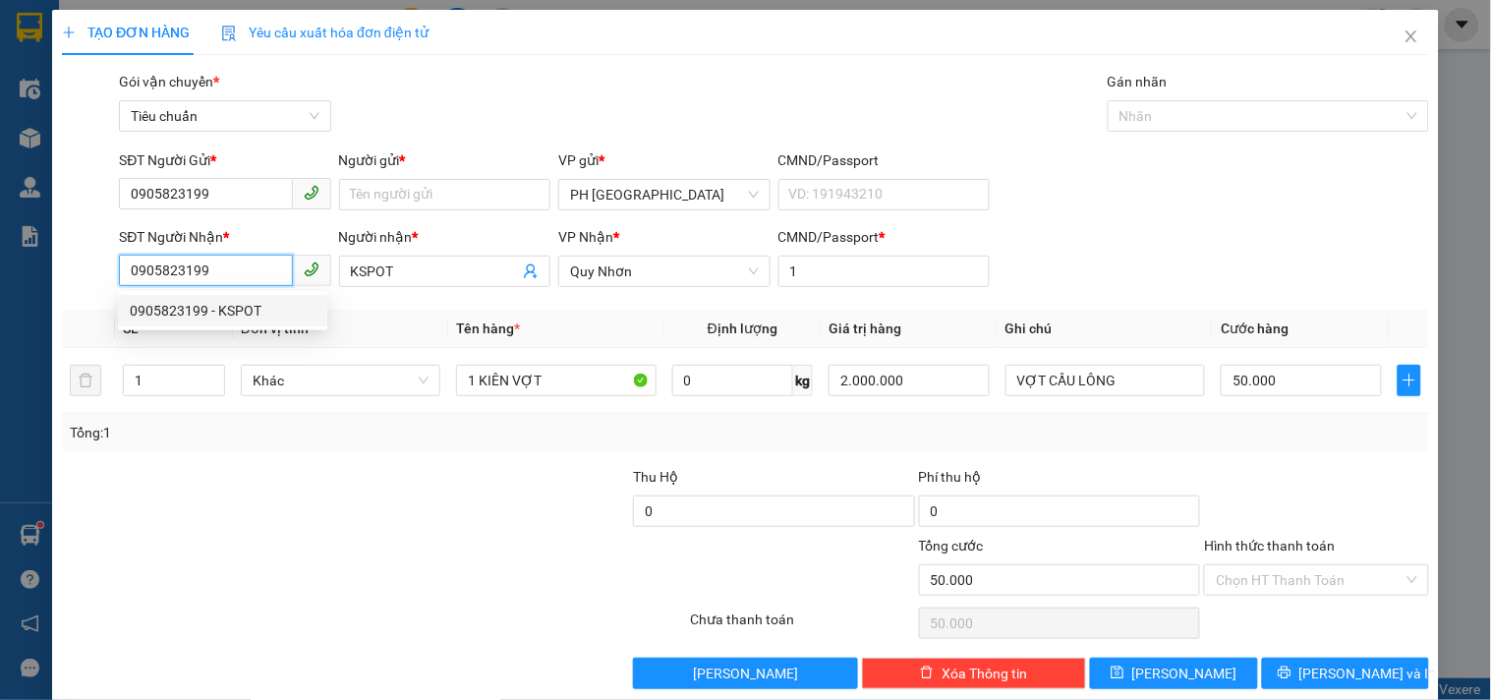
type input "0905823199"
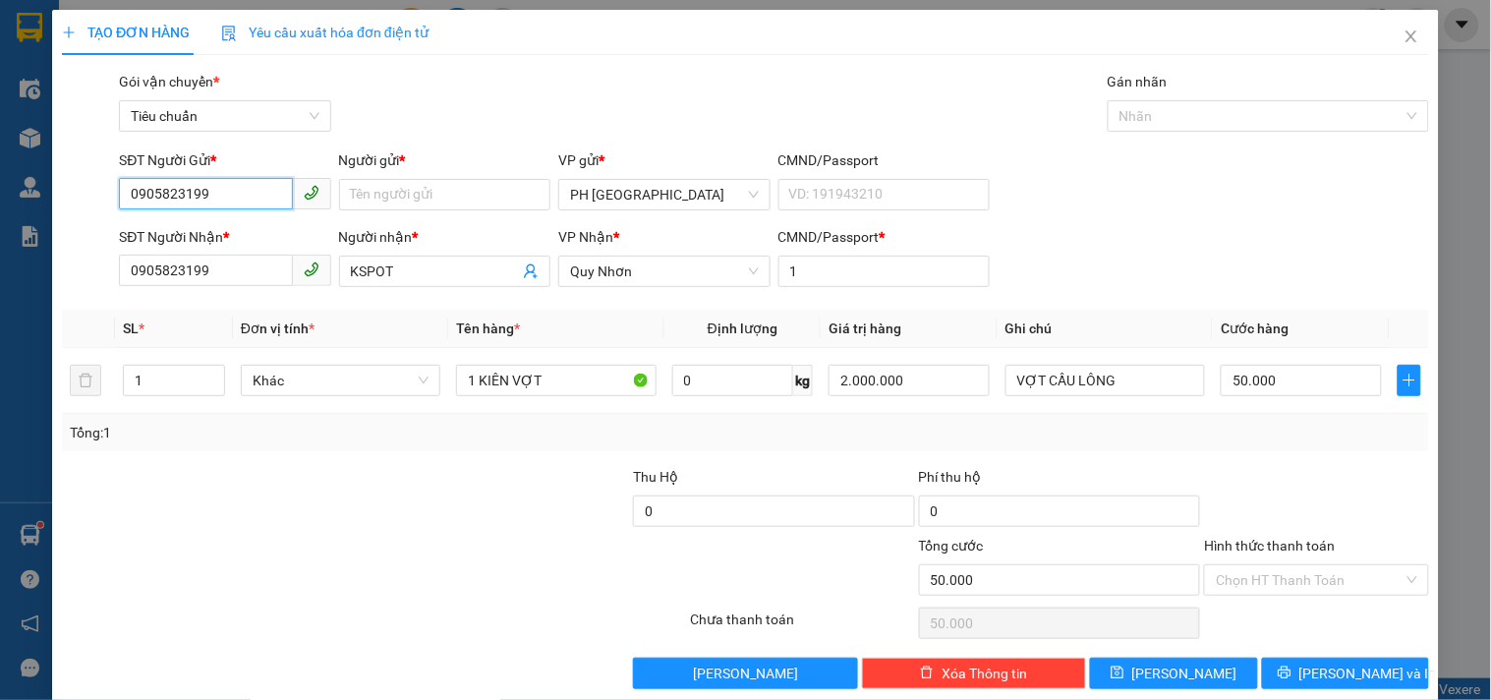
drag, startPoint x: 157, startPoint y: 214, endPoint x: 0, endPoint y: 312, distance: 185.4
click at [0, 299] on div "TẠO ĐƠN HÀNG Yêu cầu xuất hóa đơn điện tử Transit Pickup Surcharge Ids Transit …" at bounding box center [745, 350] width 1491 height 700
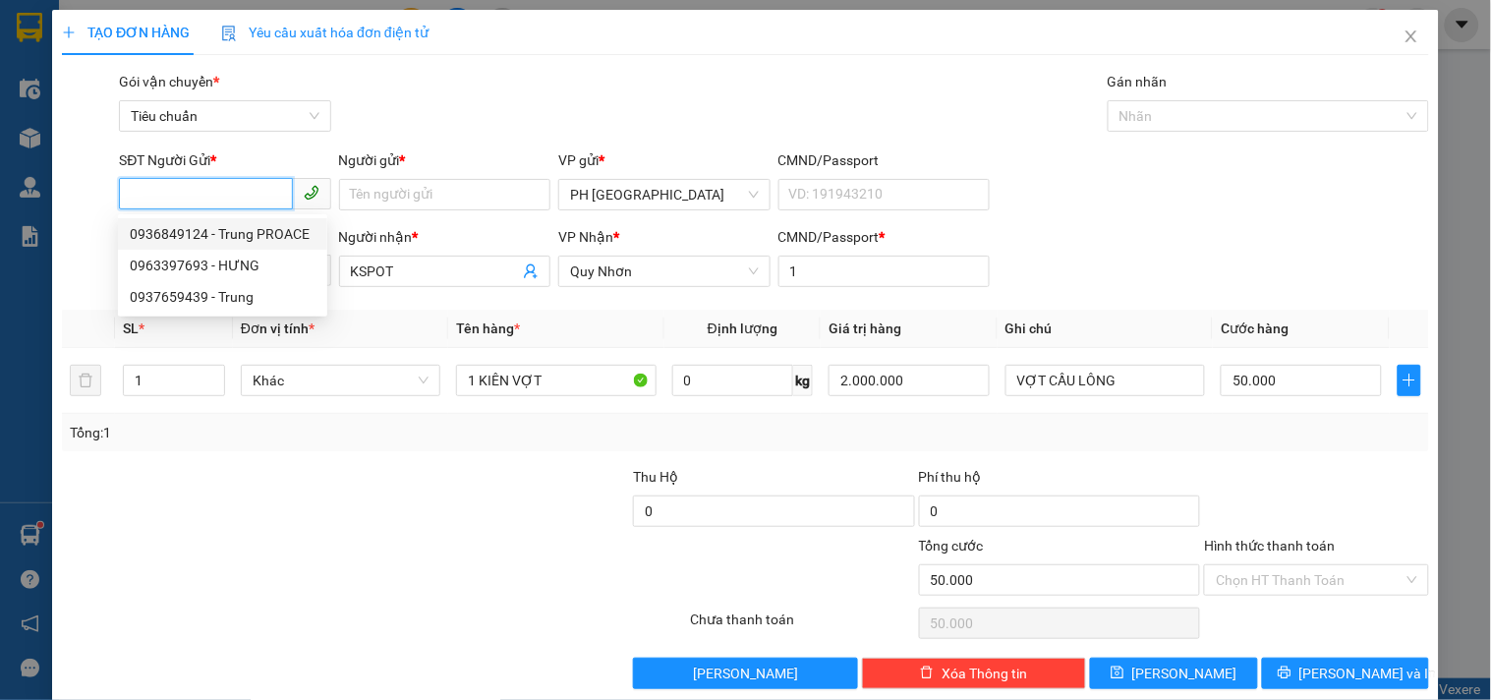
click at [223, 232] on div "0936849124 - Trung PROACE" at bounding box center [223, 234] width 186 height 22
type input "0936849124"
type input "Trung PROACE"
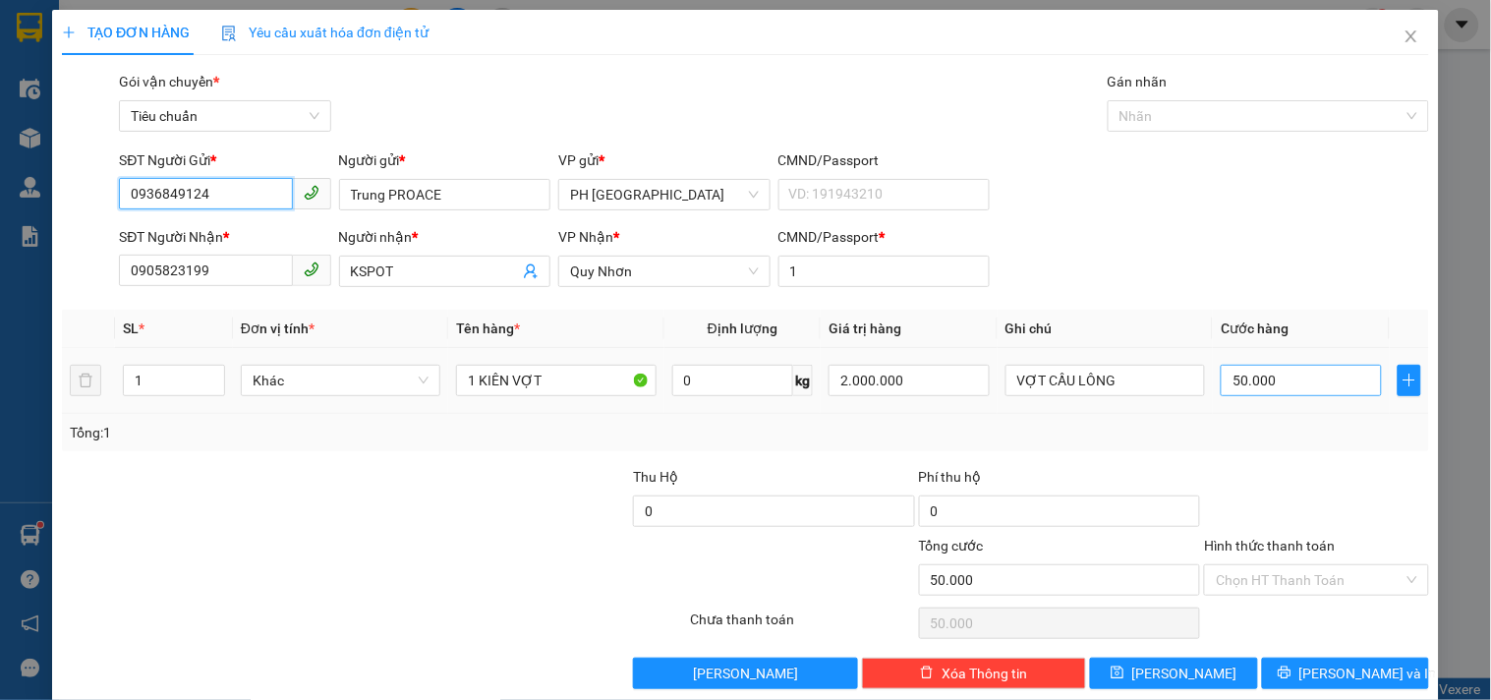
type input "0936849124"
click at [1295, 381] on input "50.000" at bounding box center [1300, 380] width 161 height 31
type input "7"
type input "74"
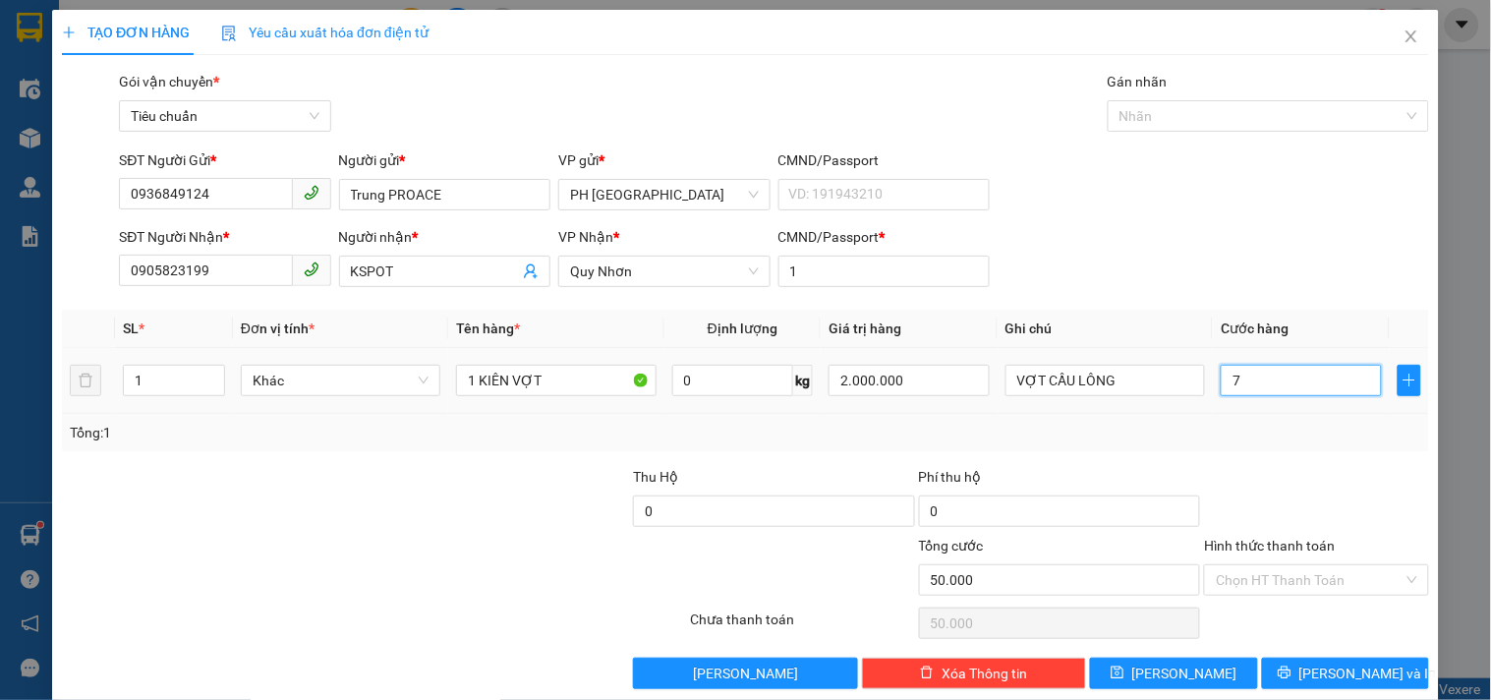
type input "74"
type input "7"
type input "0"
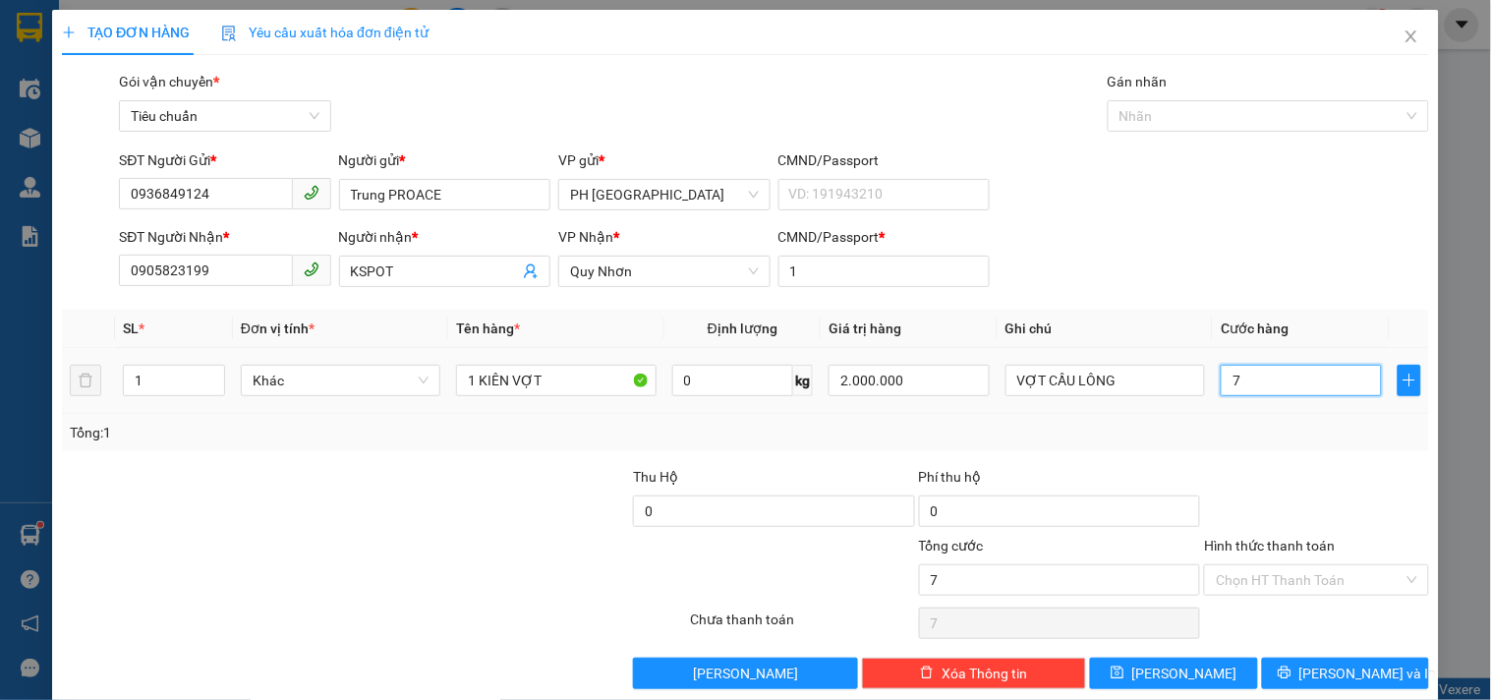
type input "0"
type input "04"
type input "4"
type input "40"
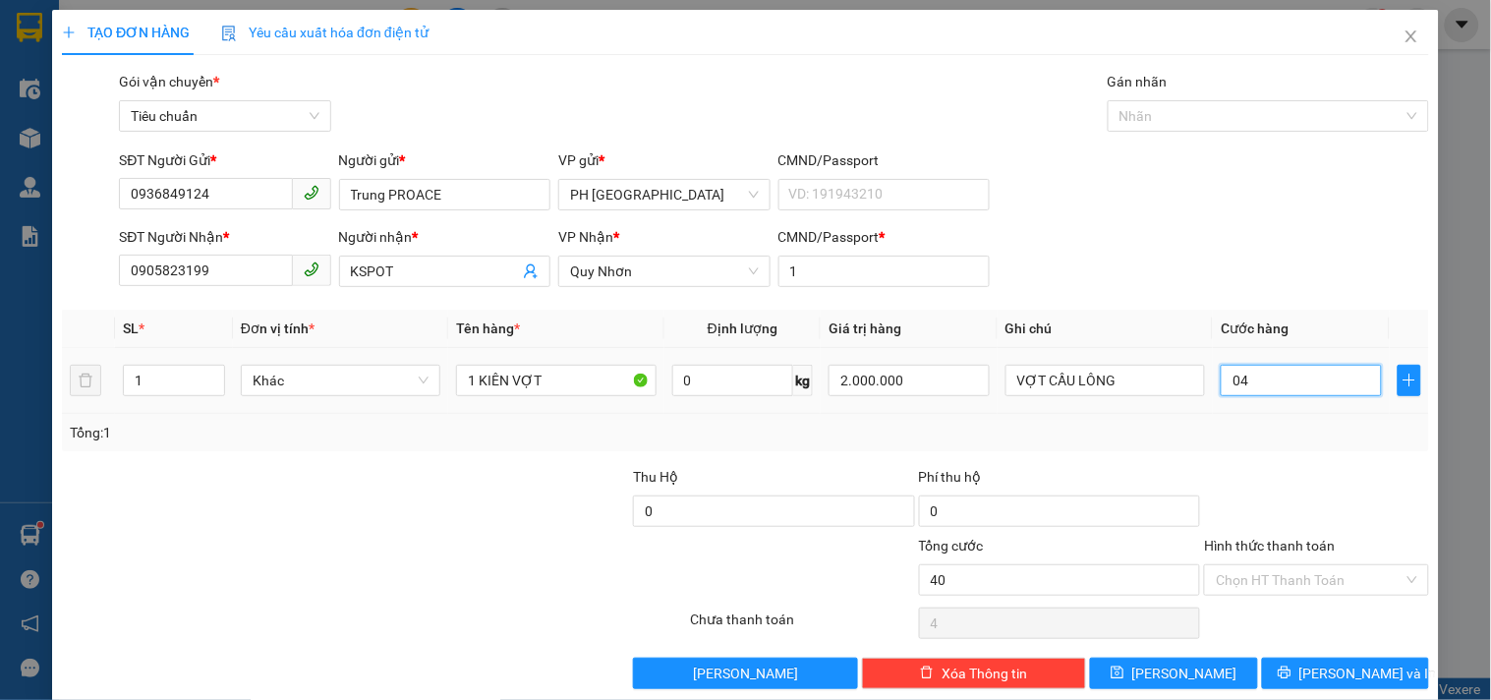
type input "40"
type input "040"
type input "40.000"
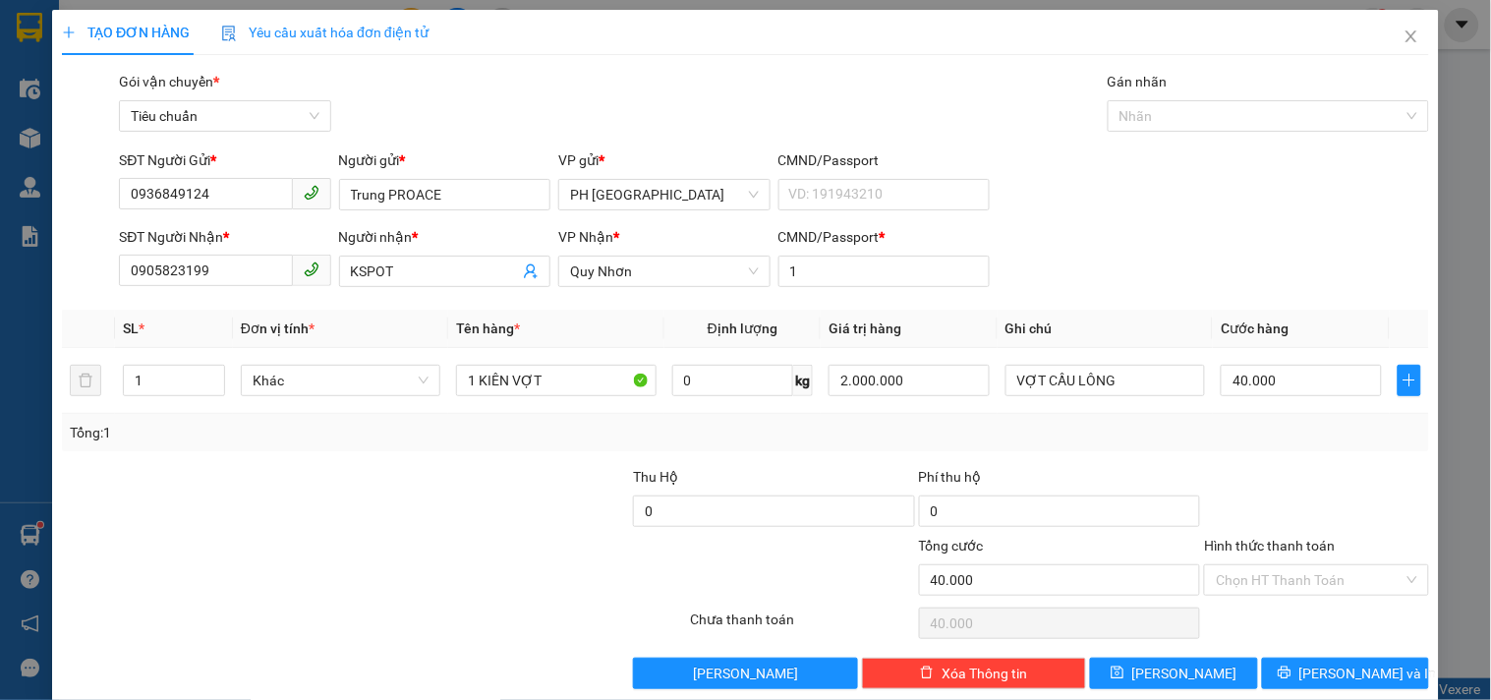
click at [1317, 483] on div at bounding box center [1316, 500] width 228 height 69
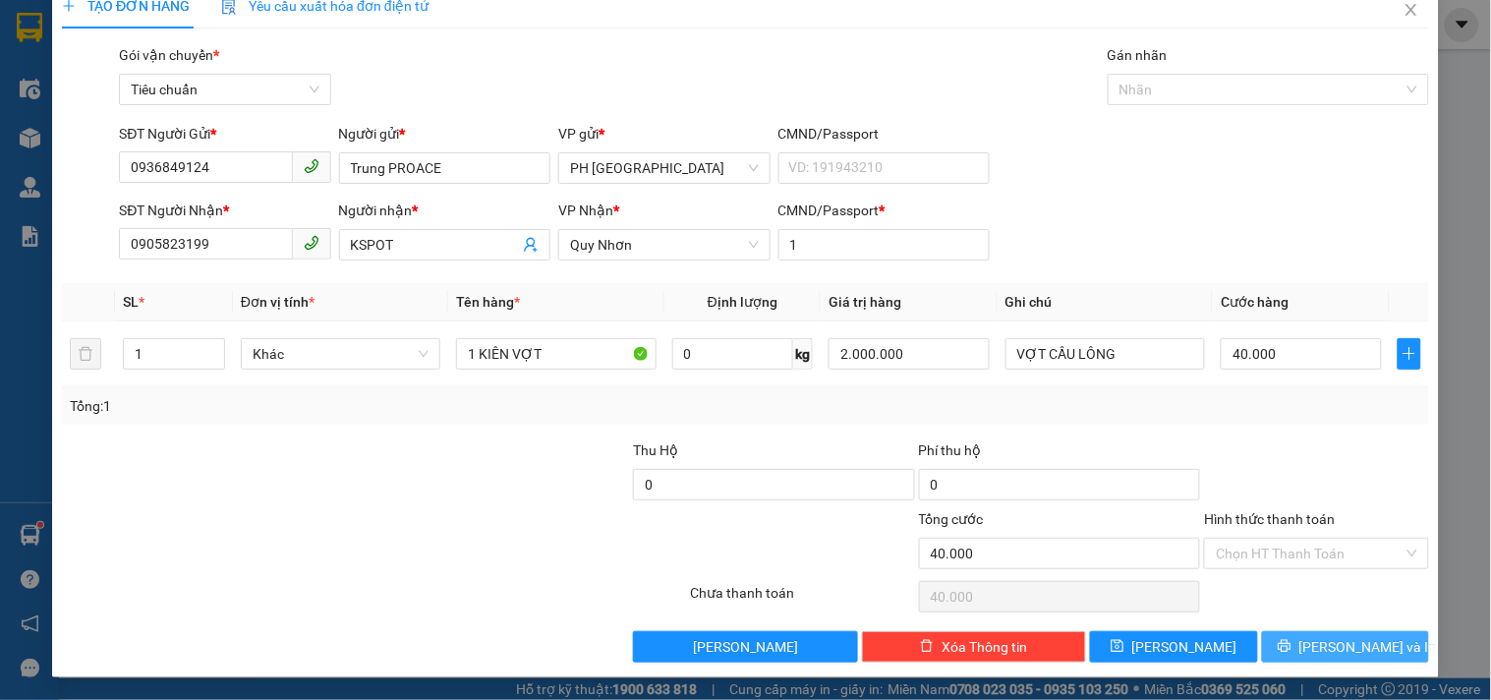
click at [1332, 643] on span "Lưu và In" at bounding box center [1368, 647] width 138 height 22
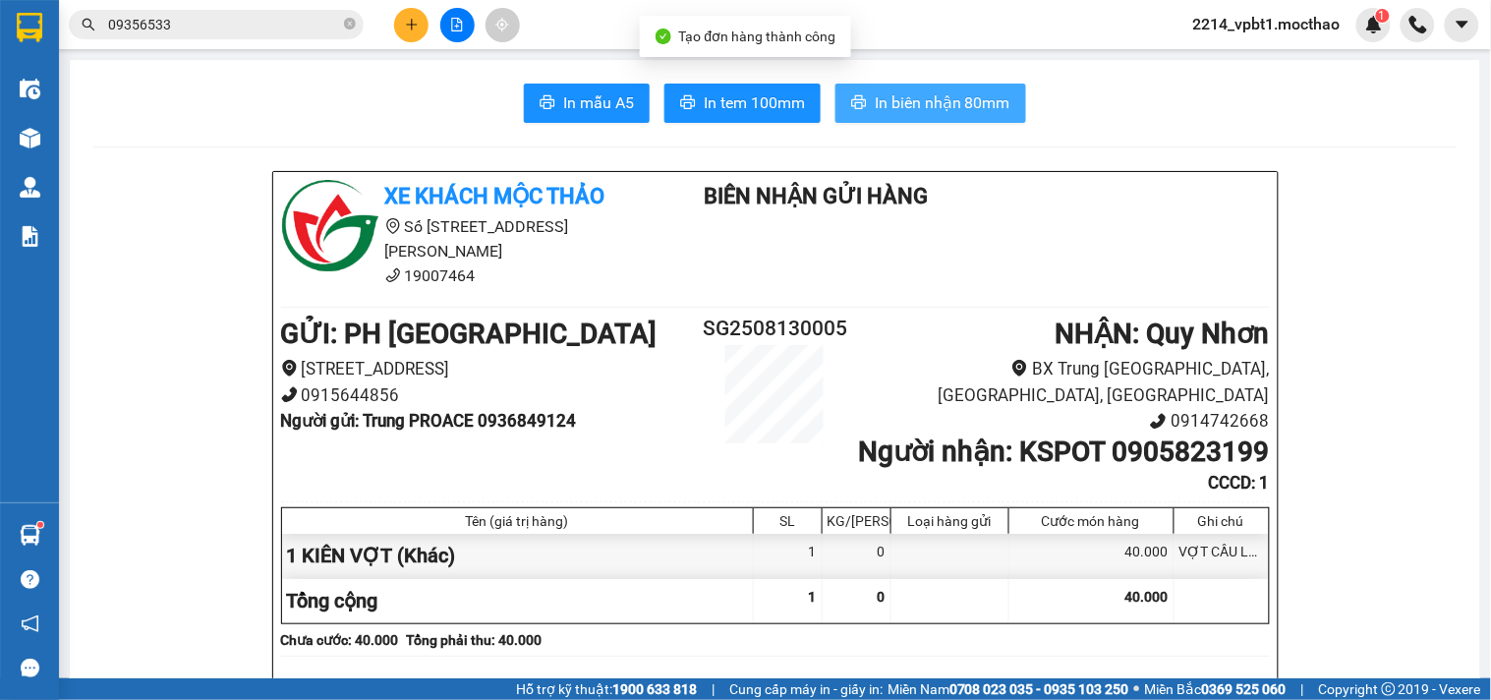
click at [931, 104] on span "In biên nhận 80mm" at bounding box center [942, 102] width 136 height 25
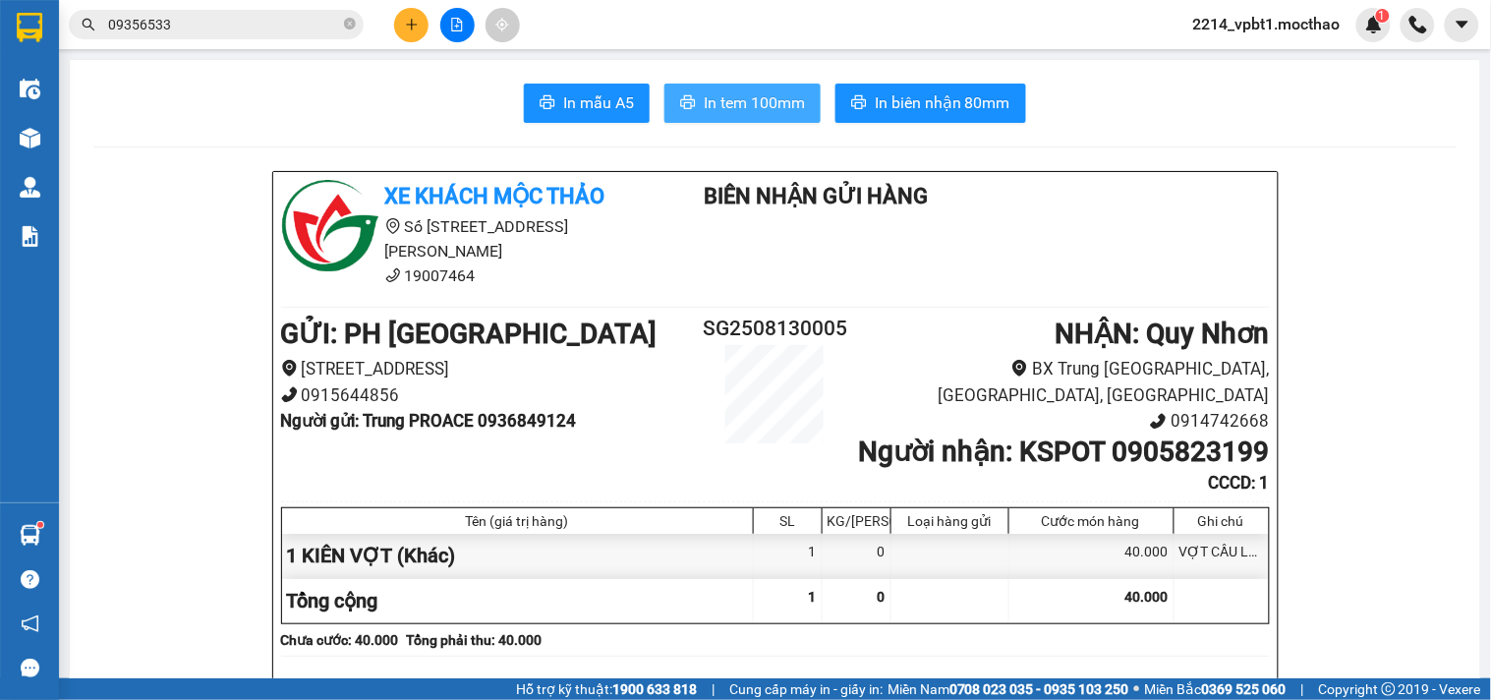
click at [769, 108] on span "In tem 100mm" at bounding box center [754, 102] width 101 height 25
click at [349, 20] on icon "close-circle" at bounding box center [350, 24] width 12 height 12
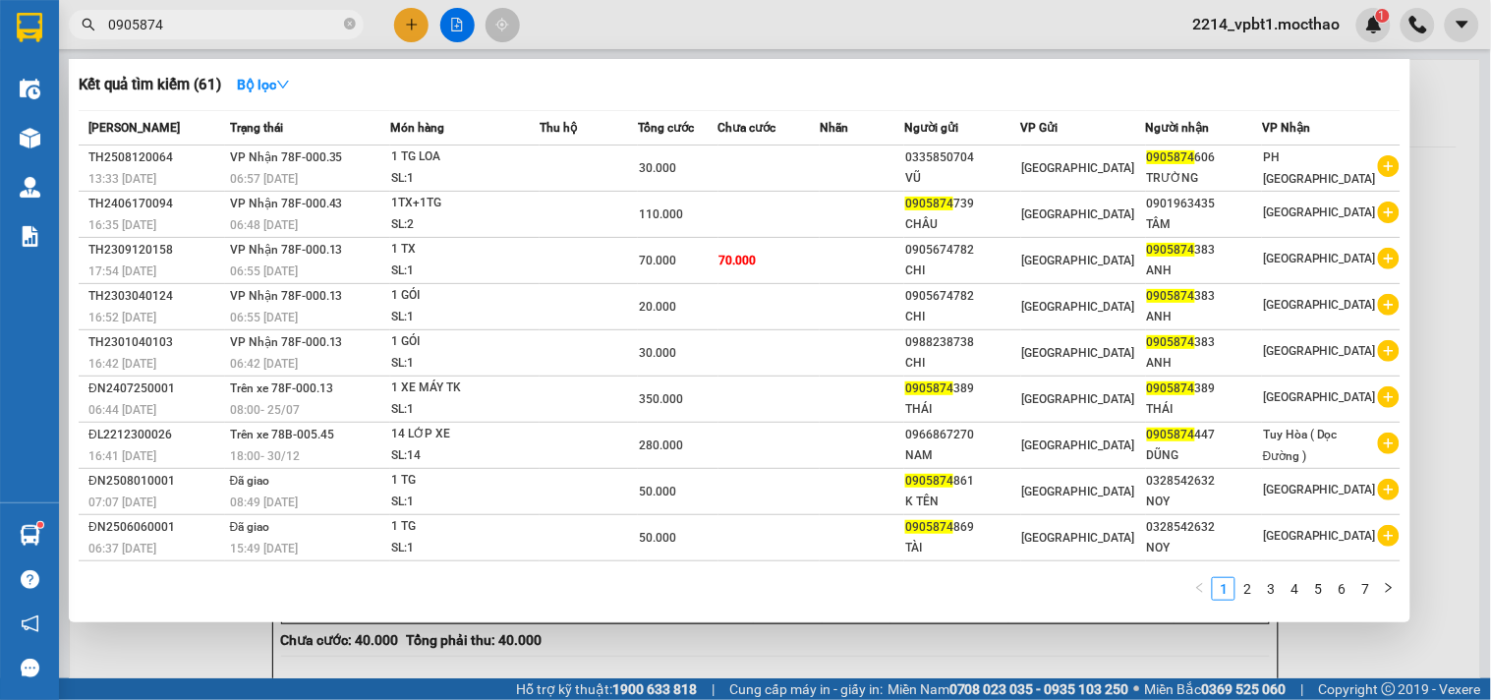
type input "0905874"
click at [408, 23] on div at bounding box center [745, 350] width 1491 height 700
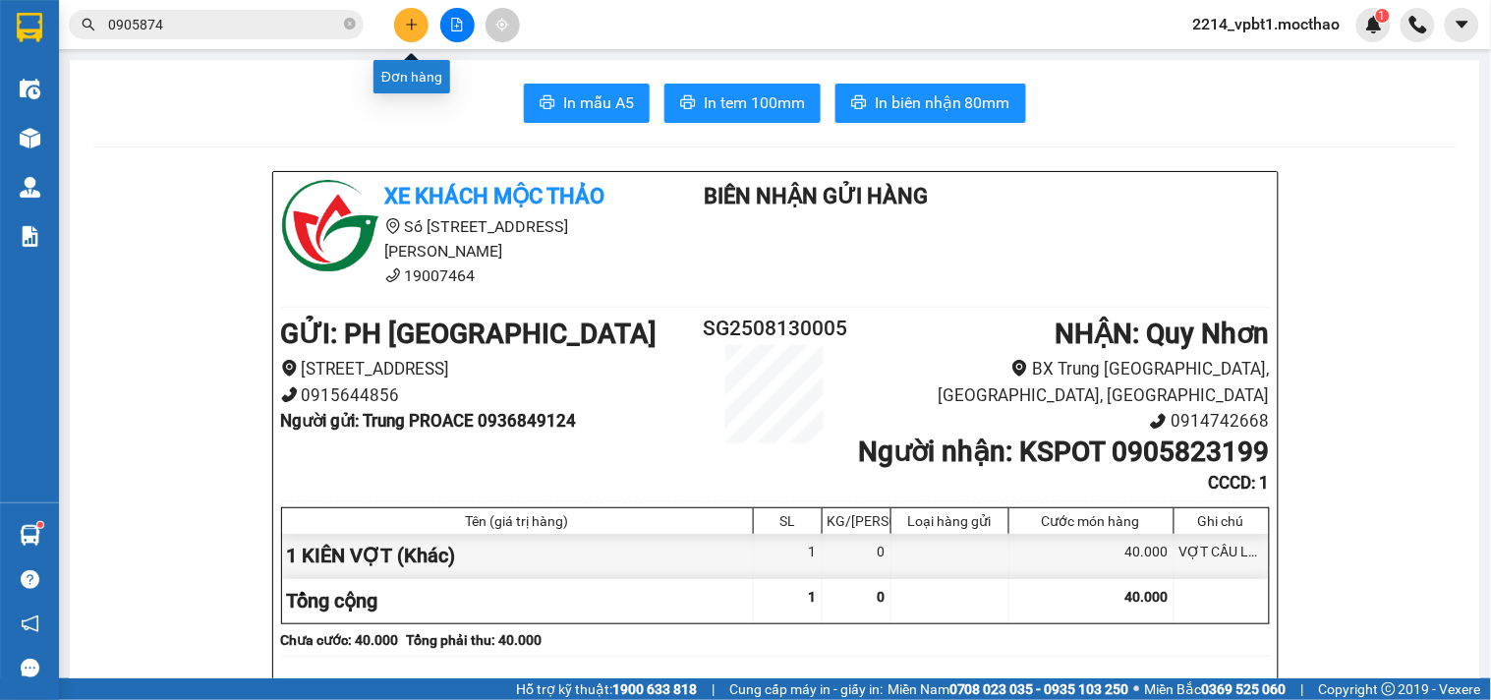
click at [408, 23] on icon "plus" at bounding box center [412, 25] width 14 height 14
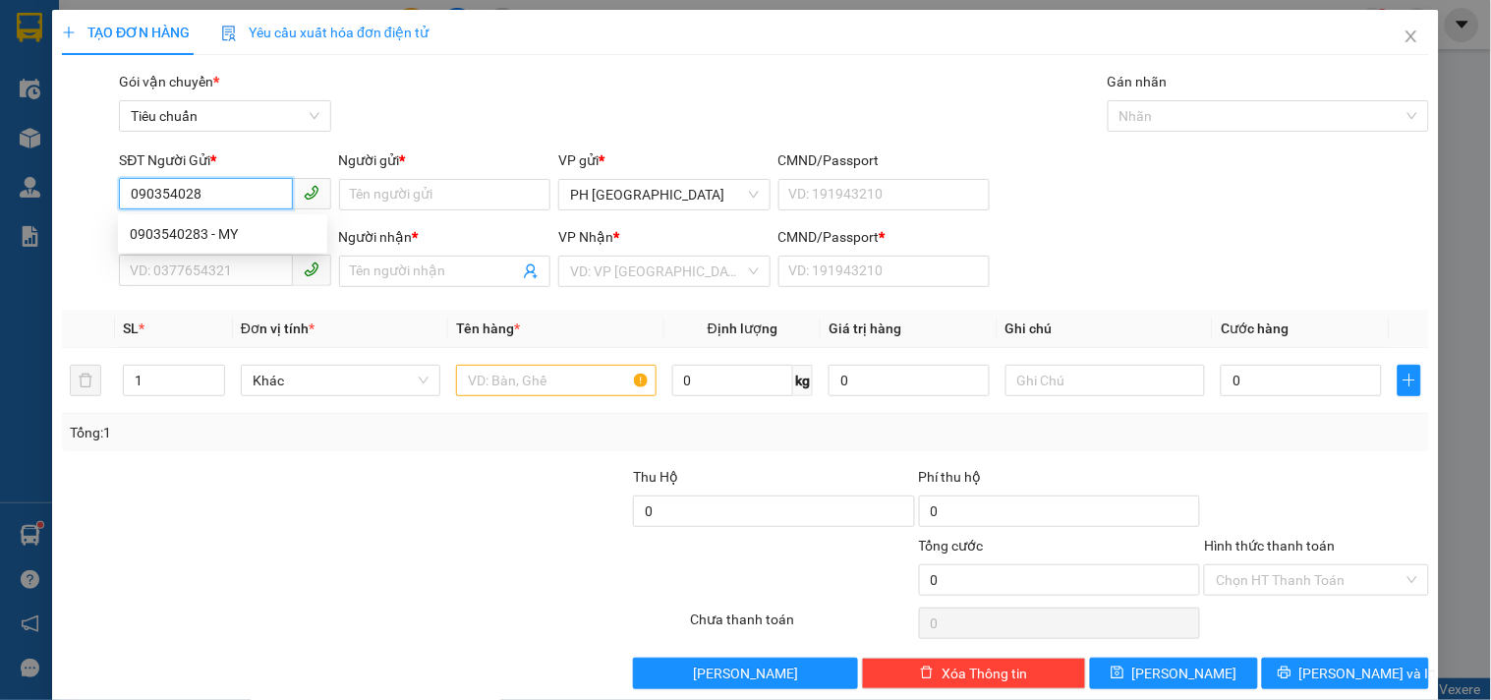
type input "0903540283"
click at [252, 233] on div "0903540283 - MY" at bounding box center [223, 234] width 186 height 22
type input "MY"
type input "0328684281"
type input "KIÊN"
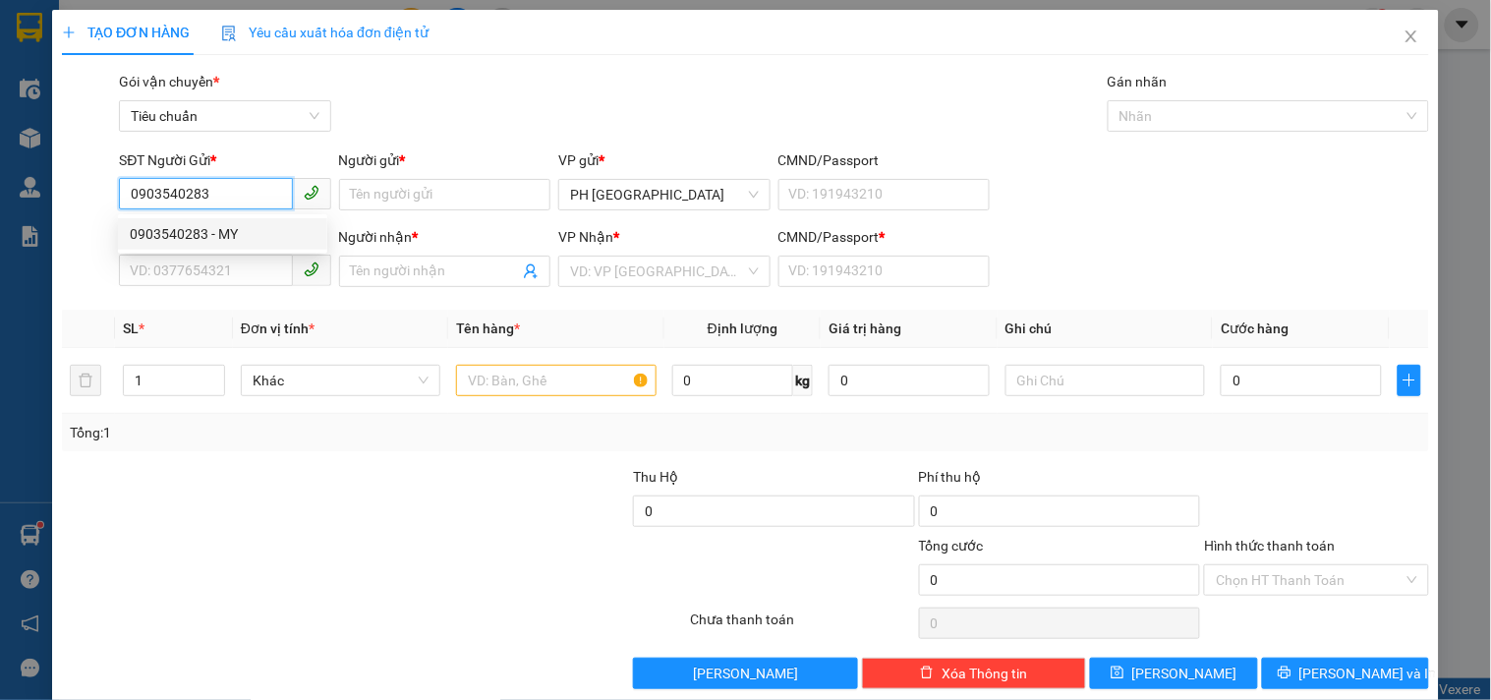
type input "1"
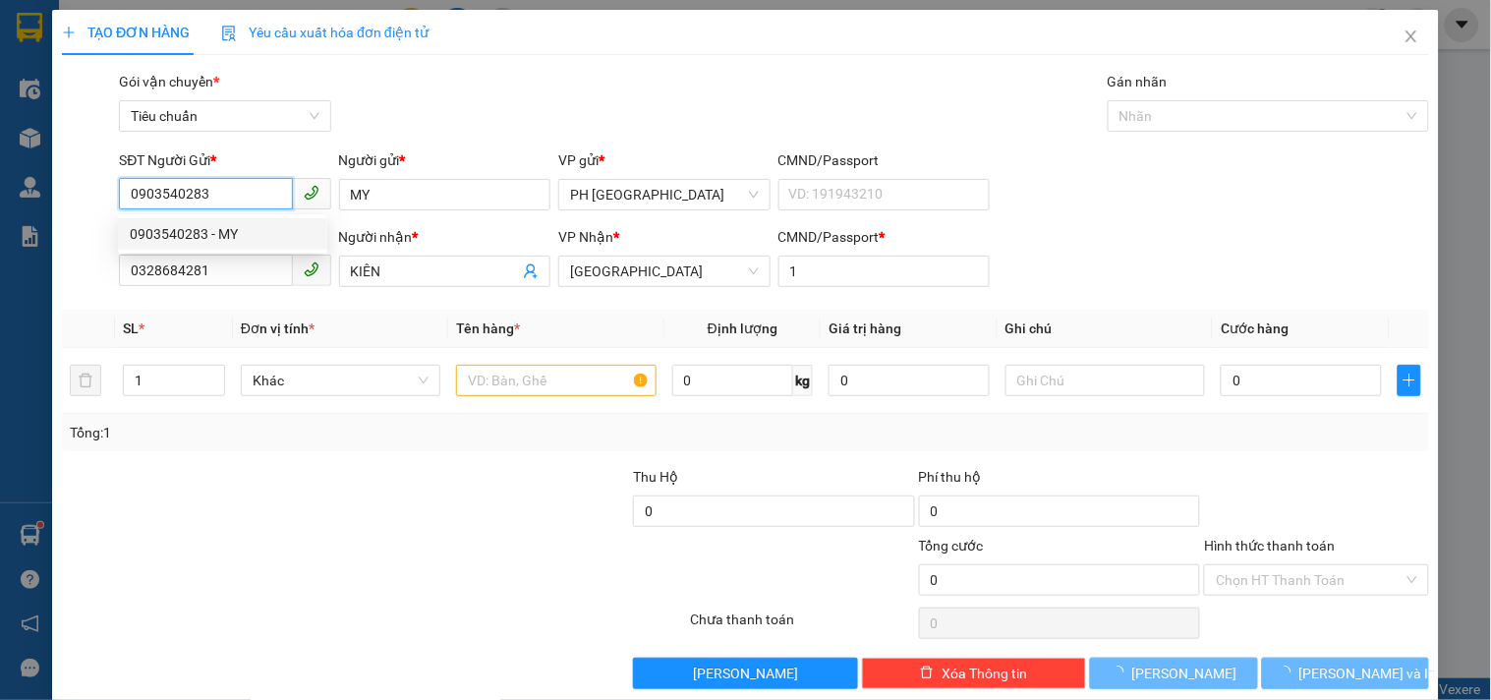
type input "30.000"
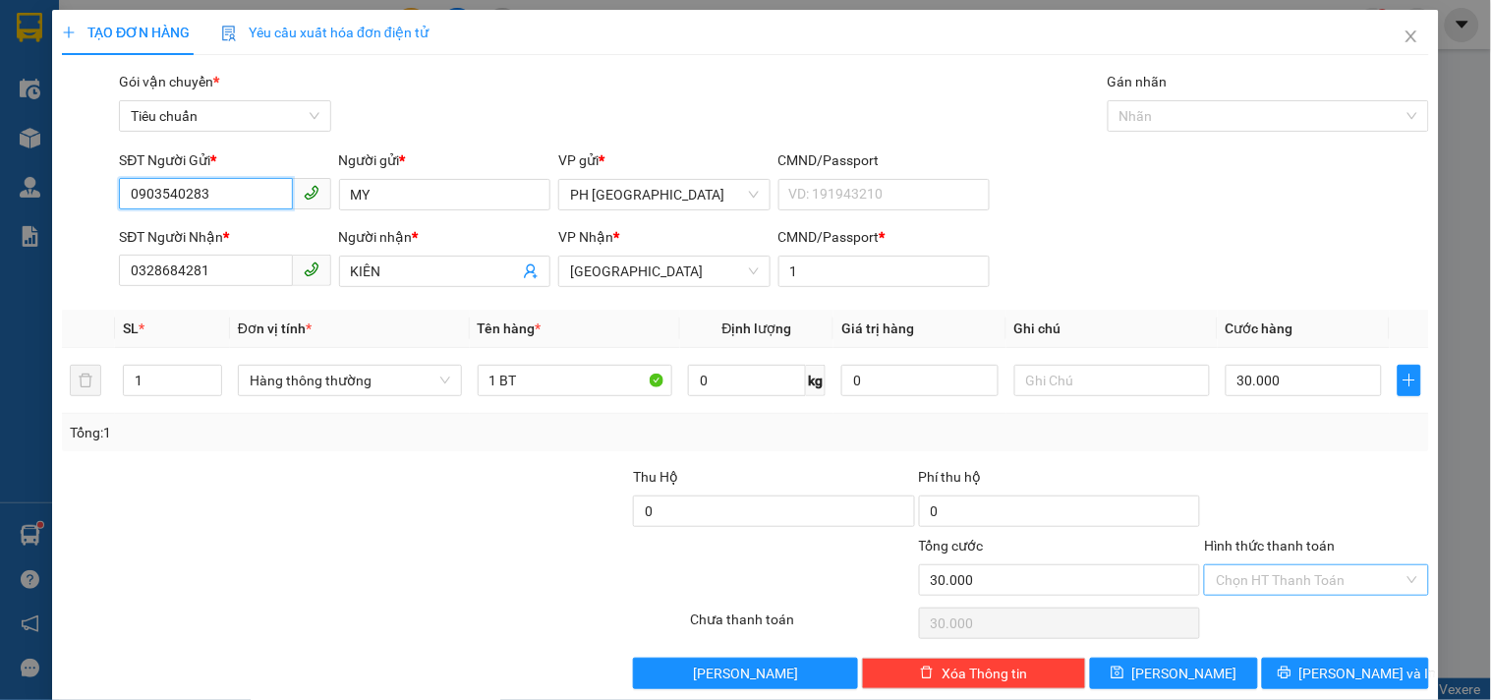
type input "0903540283"
drag, startPoint x: 1245, startPoint y: 580, endPoint x: 1228, endPoint y: 562, distance: 24.3
click at [1242, 583] on input "Hình thức thanh toán" at bounding box center [1308, 579] width 187 height 29
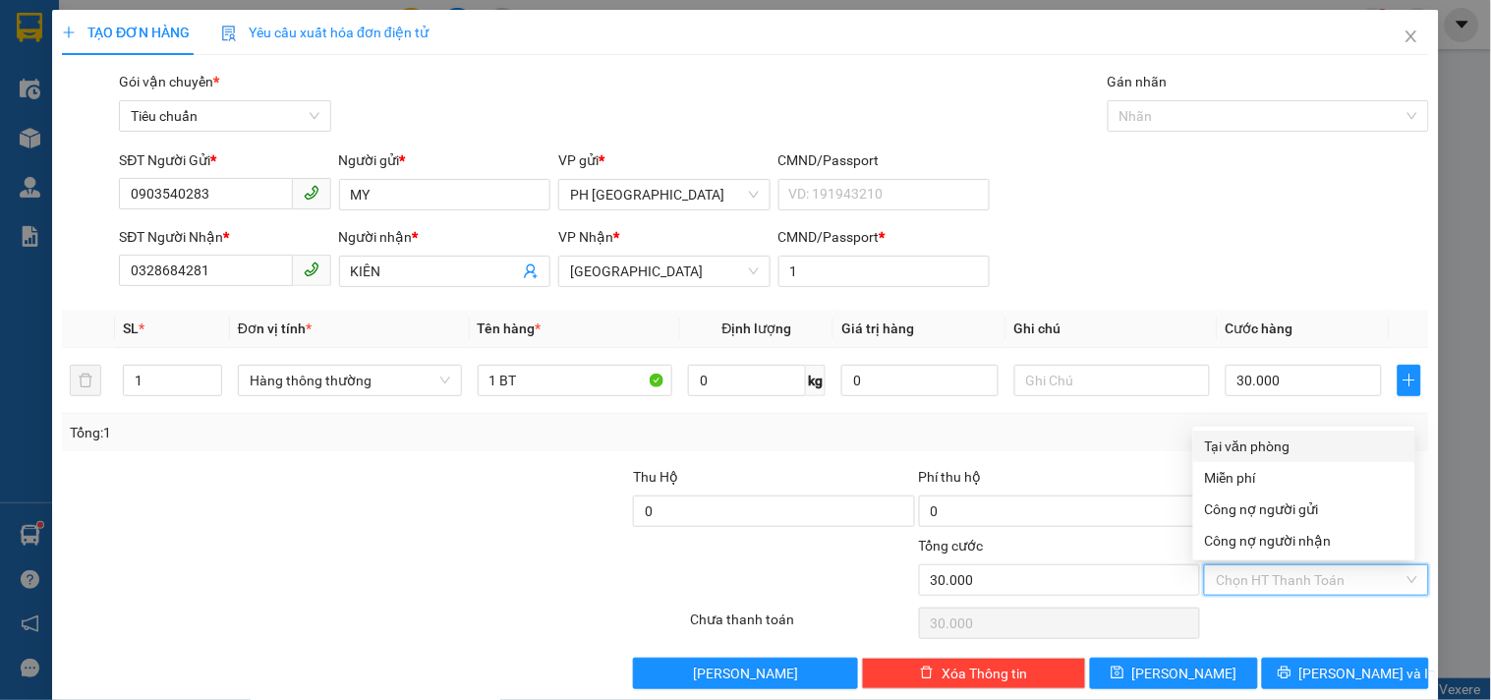
click at [1218, 458] on div "Tại văn phòng" at bounding box center [1304, 445] width 222 height 31
type input "0"
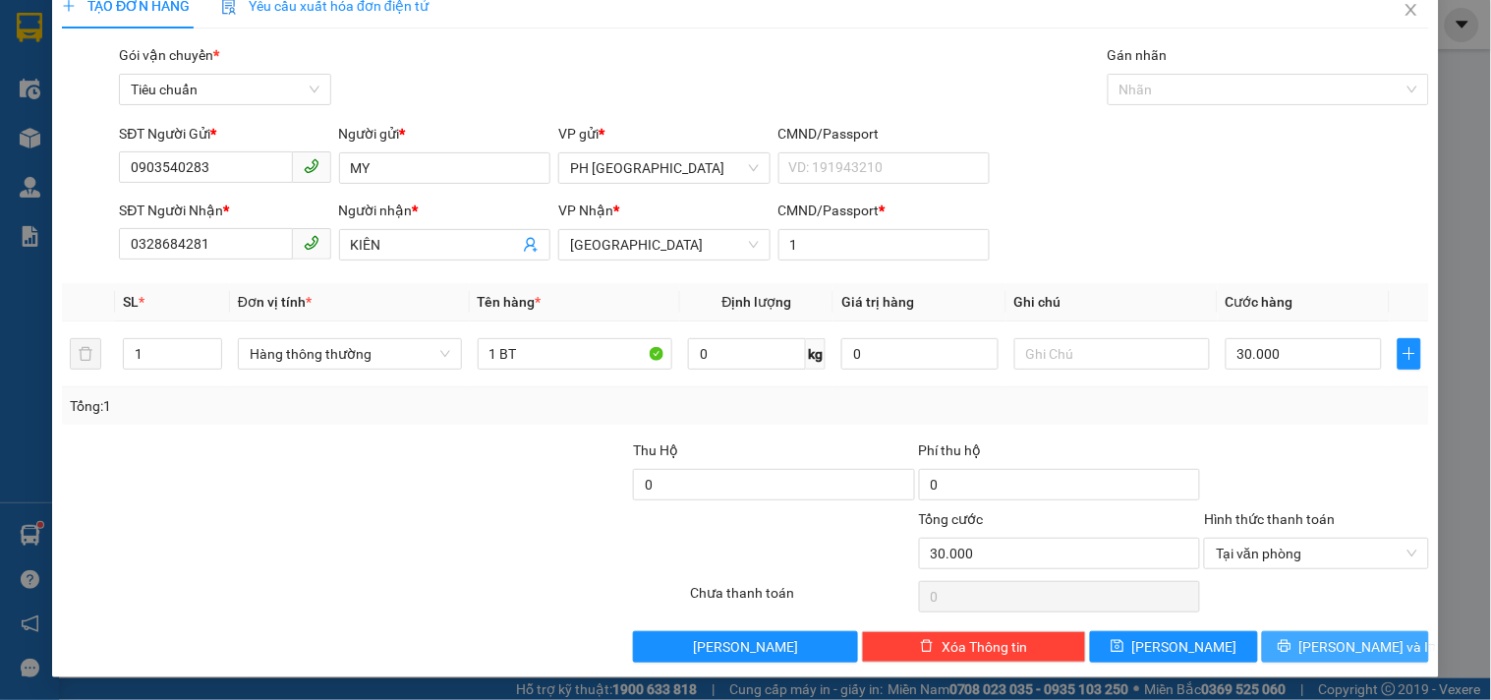
click at [1371, 658] on button "Lưu và In" at bounding box center [1345, 646] width 167 height 31
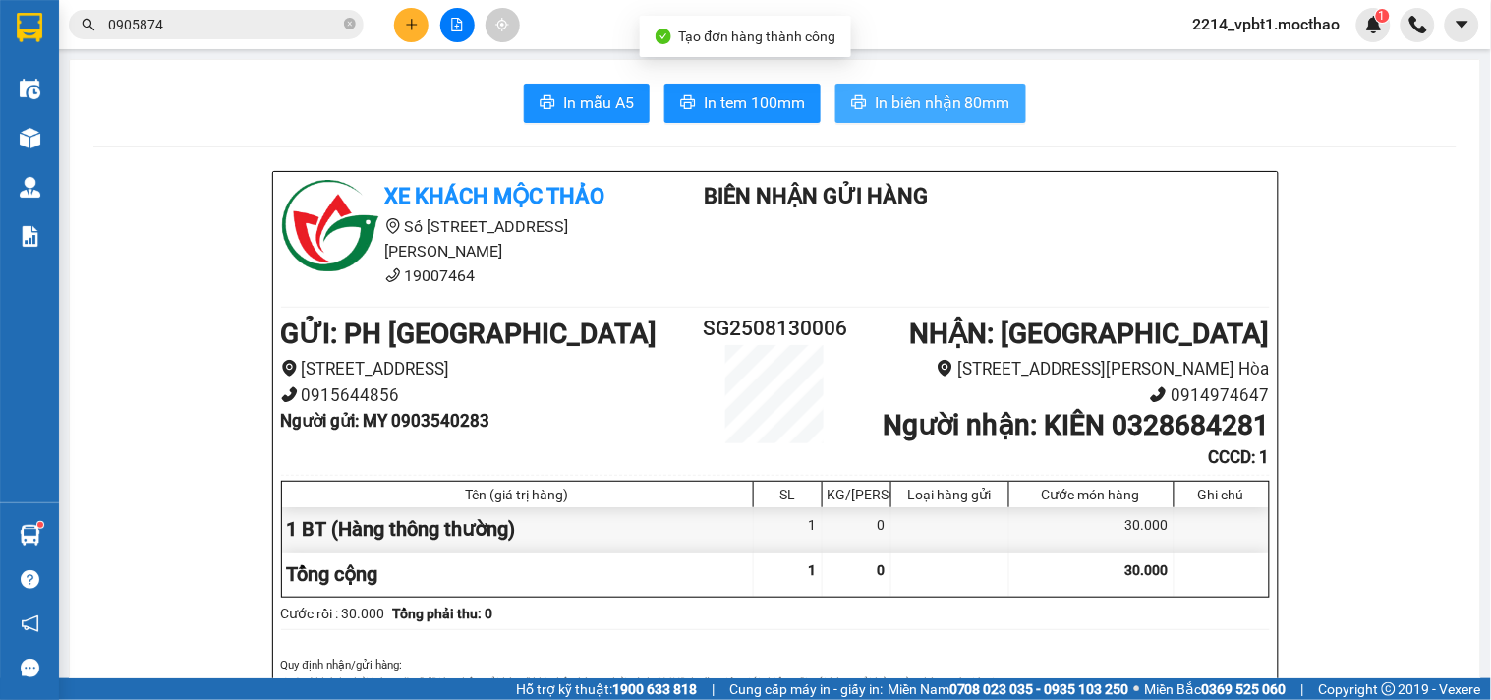
click at [857, 118] on button "In biên nhận 80mm" at bounding box center [930, 103] width 191 height 39
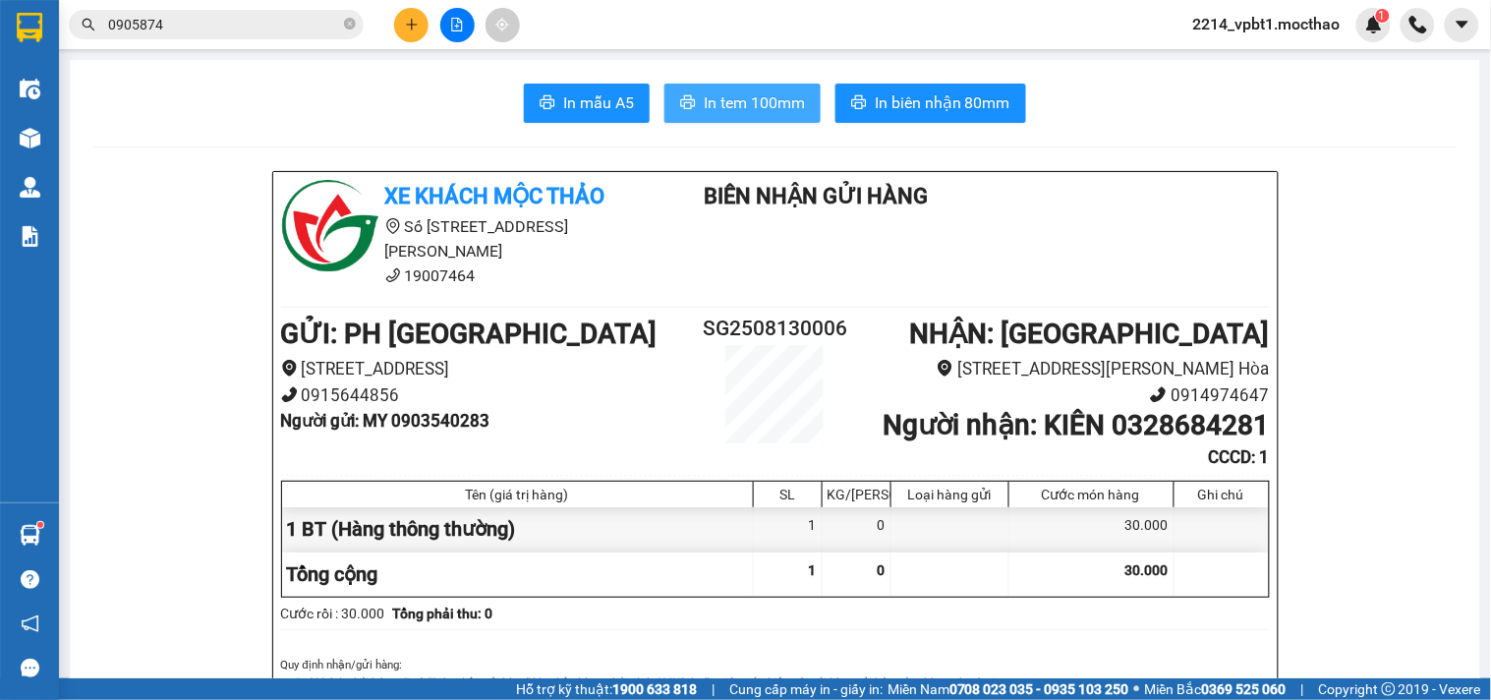
click at [741, 104] on span "In tem 100mm" at bounding box center [754, 102] width 101 height 25
click at [410, 25] on icon "plus" at bounding box center [411, 24] width 11 height 1
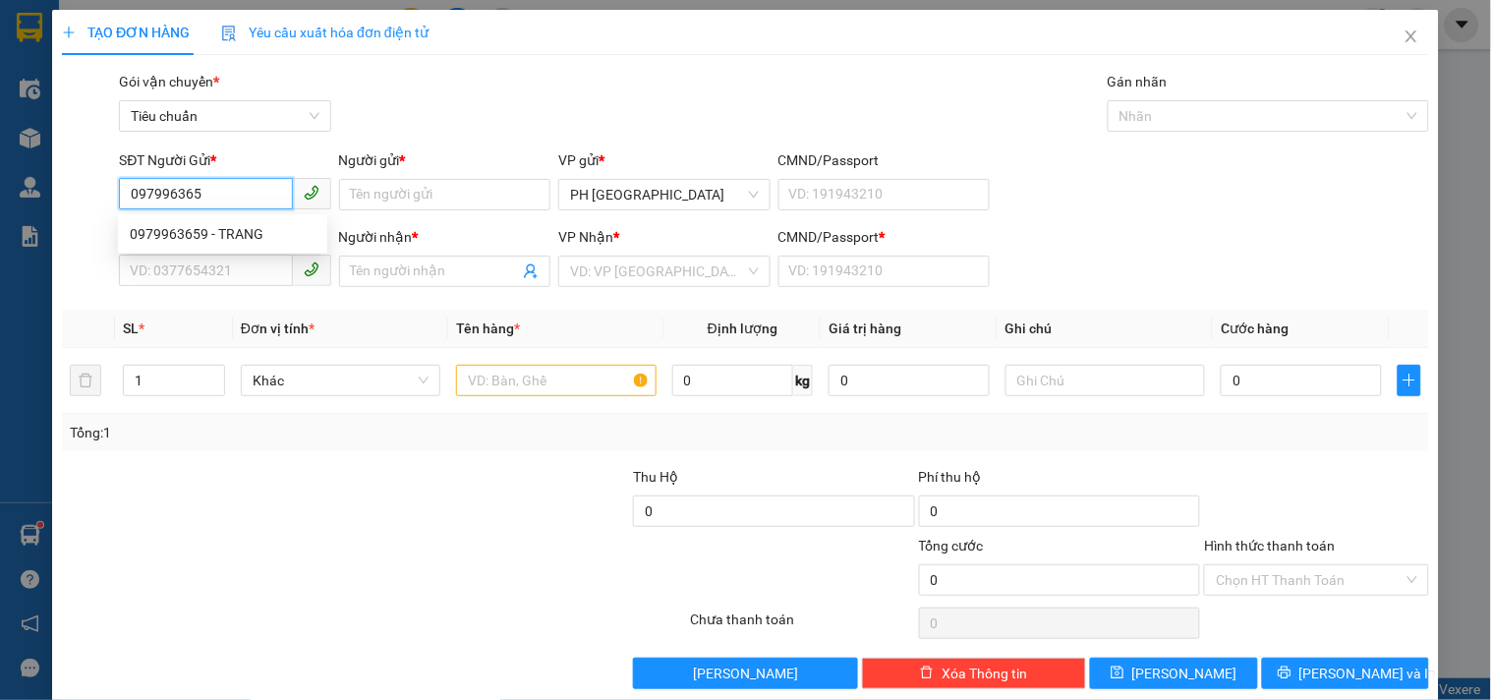
type input "0979963659"
click at [232, 229] on div "0979963659 - TRANG" at bounding box center [223, 234] width 186 height 22
type input "TRANG"
type input "0946058307"
type input "VĂN"
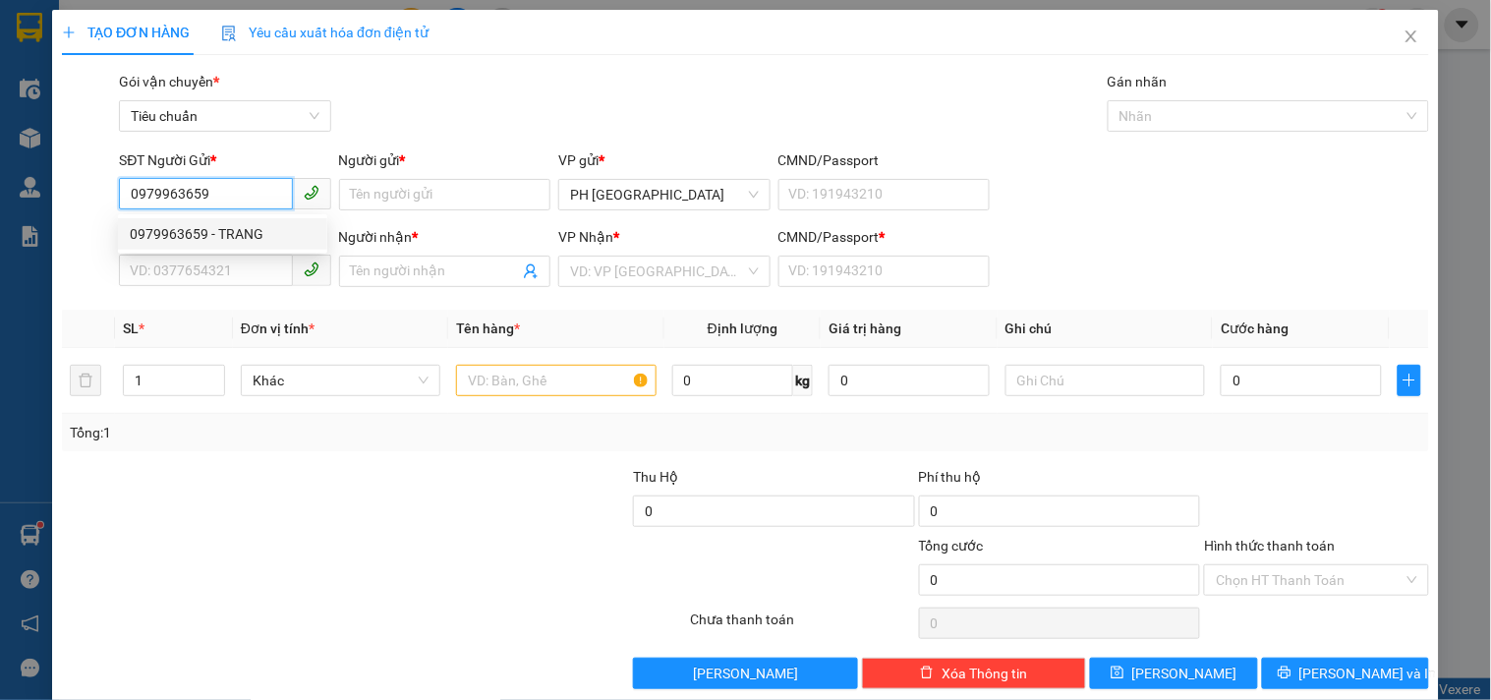
type input "1"
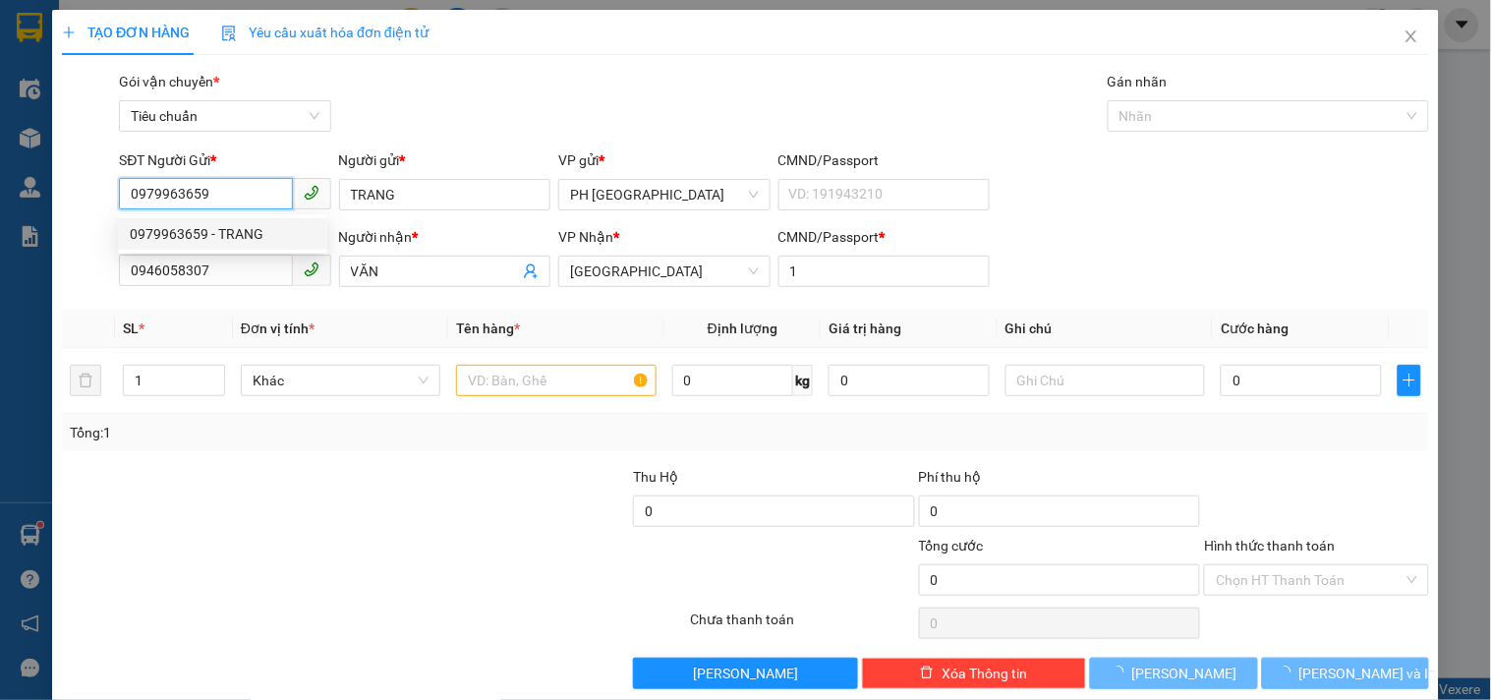
type input "120.000"
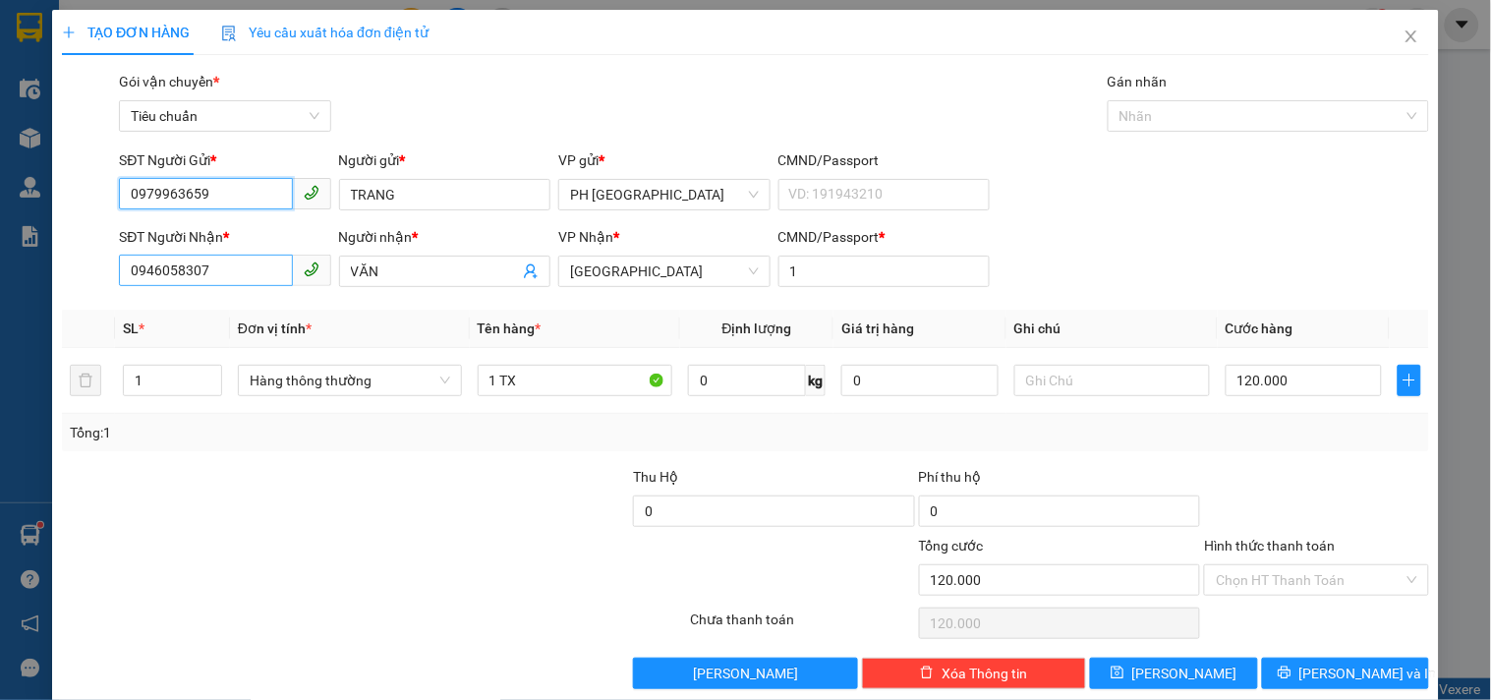
type input "0979963659"
drag, startPoint x: 229, startPoint y: 273, endPoint x: 0, endPoint y: 321, distance: 233.9
click at [0, 321] on div "TẠO ĐƠN HÀNG Yêu cầu xuất hóa đơn điện tử Transit Pickup Surcharge Ids Transit …" at bounding box center [745, 350] width 1491 height 700
type input "0905066909"
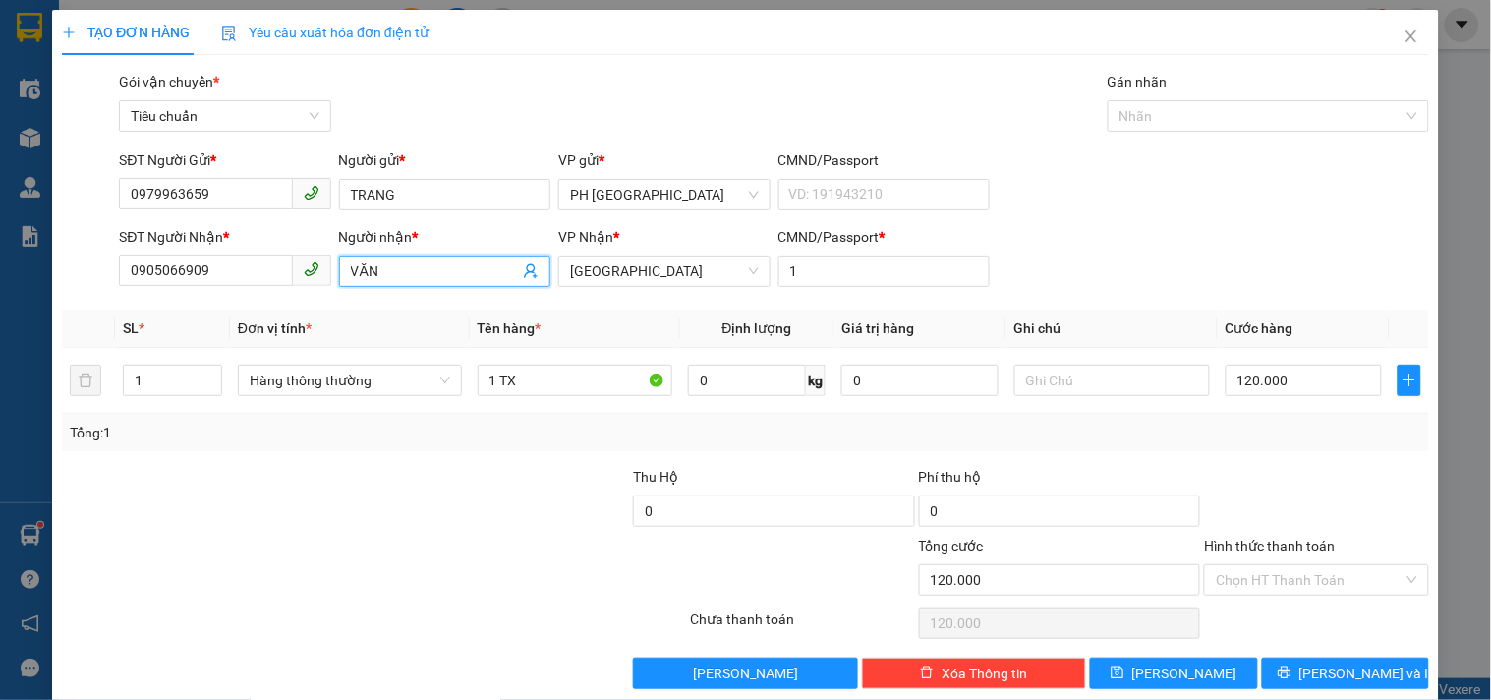
drag, startPoint x: 389, startPoint y: 270, endPoint x: 289, endPoint y: 337, distance: 120.5
click at [289, 337] on div "Transit Pickup Surcharge Ids Transit Deliver Surcharge Ids Transit Deliver Surc…" at bounding box center [745, 380] width 1367 height 618
type input "O"
type input "PHỐ ĐÊM VƯỜN"
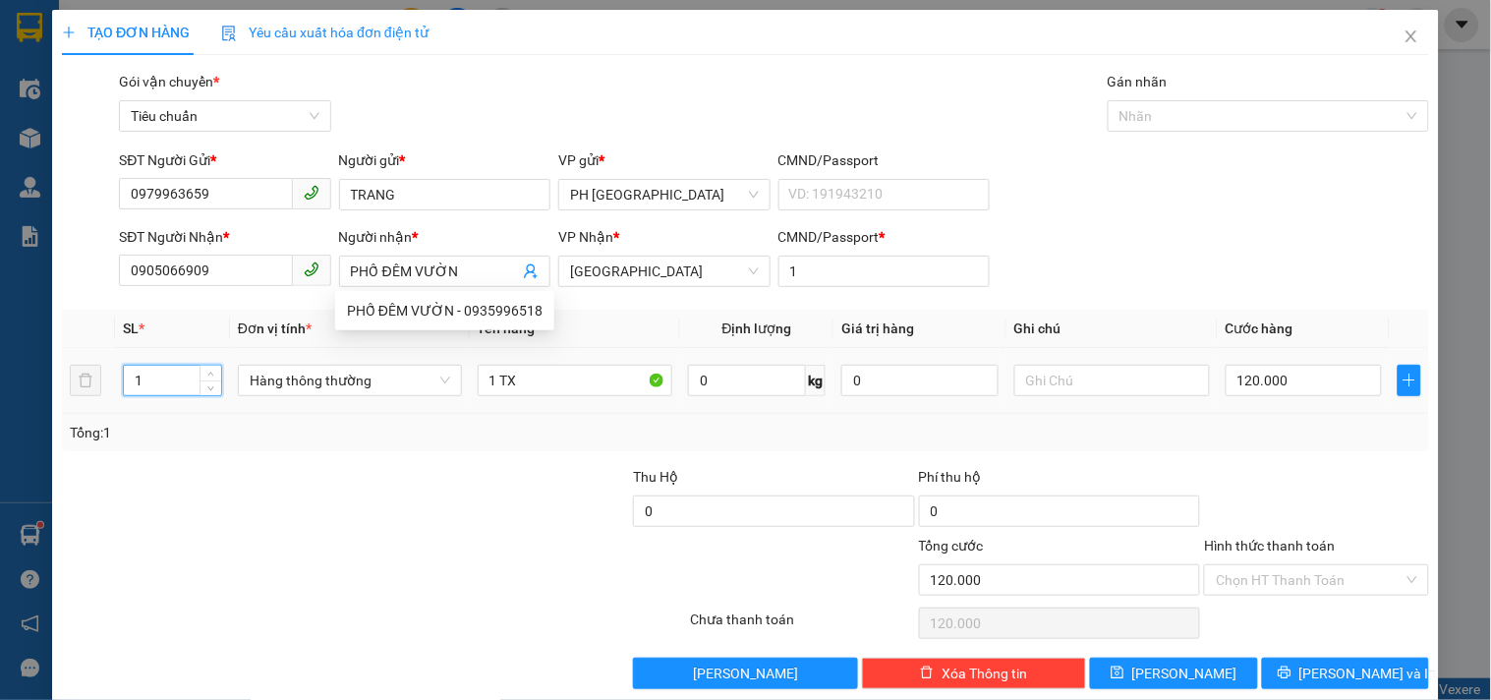
drag, startPoint x: 161, startPoint y: 391, endPoint x: 0, endPoint y: 479, distance: 183.8
click at [0, 479] on div "TẠO ĐƠN HÀNG Yêu cầu xuất hóa đơn điện tử Transit Pickup Surcharge Ids Transit …" at bounding box center [745, 350] width 1491 height 700
type input "2"
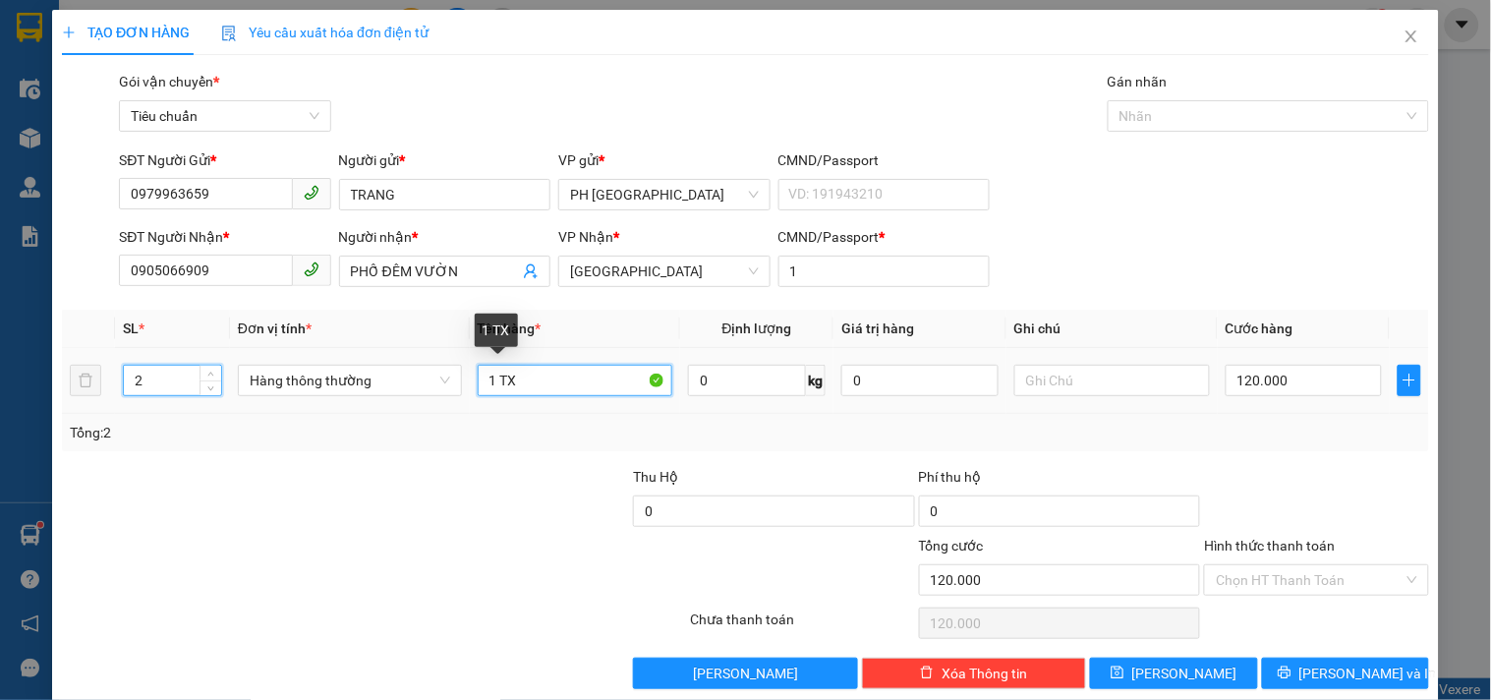
drag, startPoint x: 491, startPoint y: 377, endPoint x: 383, endPoint y: 463, distance: 137.8
click at [406, 453] on div "Transit Pickup Surcharge Ids Transit Deliver Surcharge Ids Transit Deliver Surc…" at bounding box center [745, 380] width 1367 height 618
type input "0"
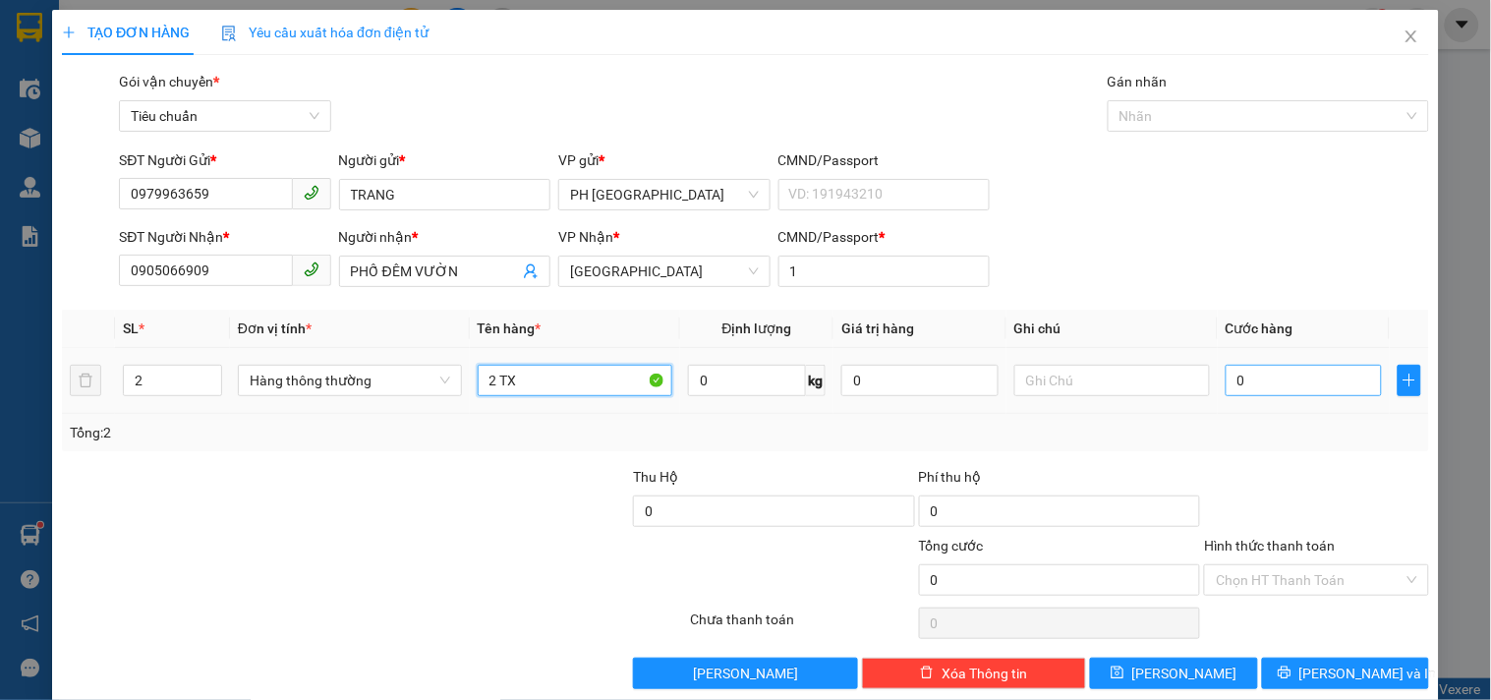
type input "2 TX"
click at [1303, 378] on input "0" at bounding box center [1303, 380] width 157 height 31
type input "1"
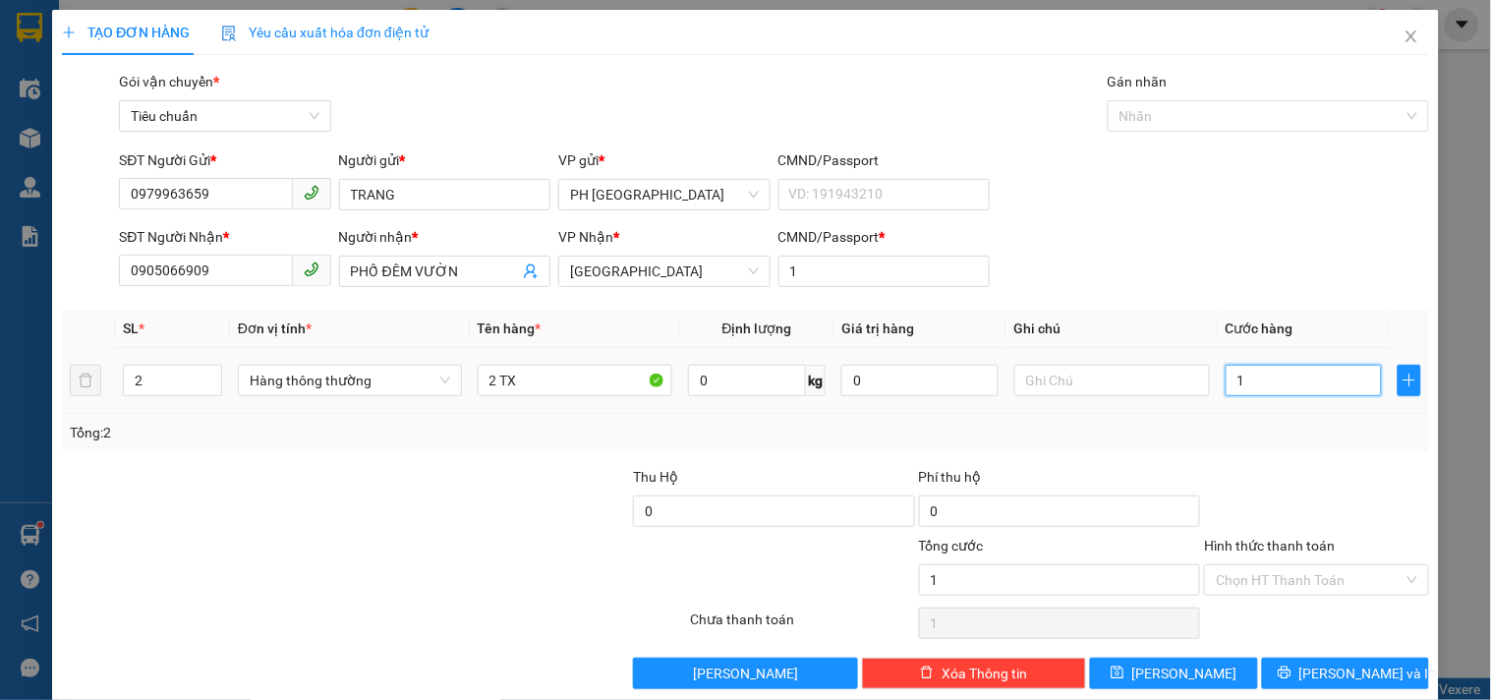
type input "15"
type input "150"
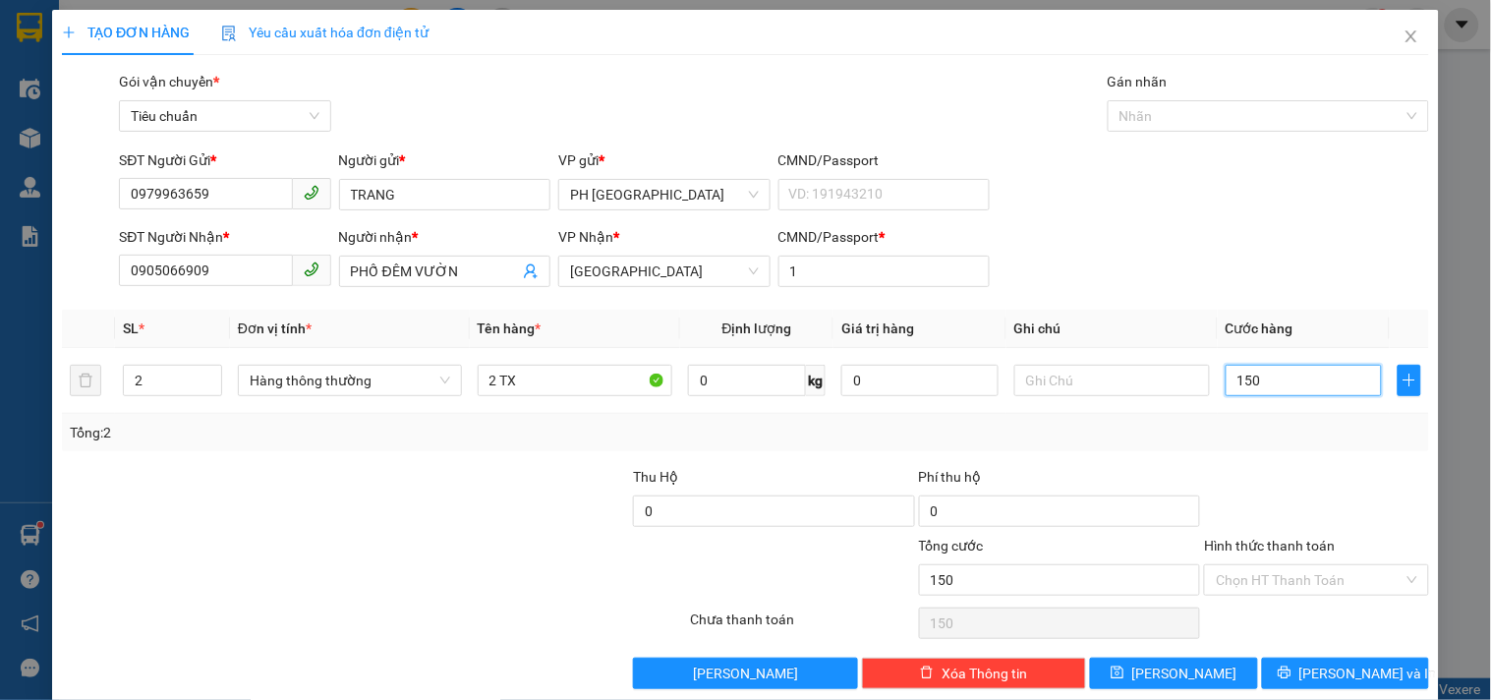
type input "150"
type input "150.000"
click at [1283, 450] on div "Tổng: 2" at bounding box center [745, 432] width 1367 height 37
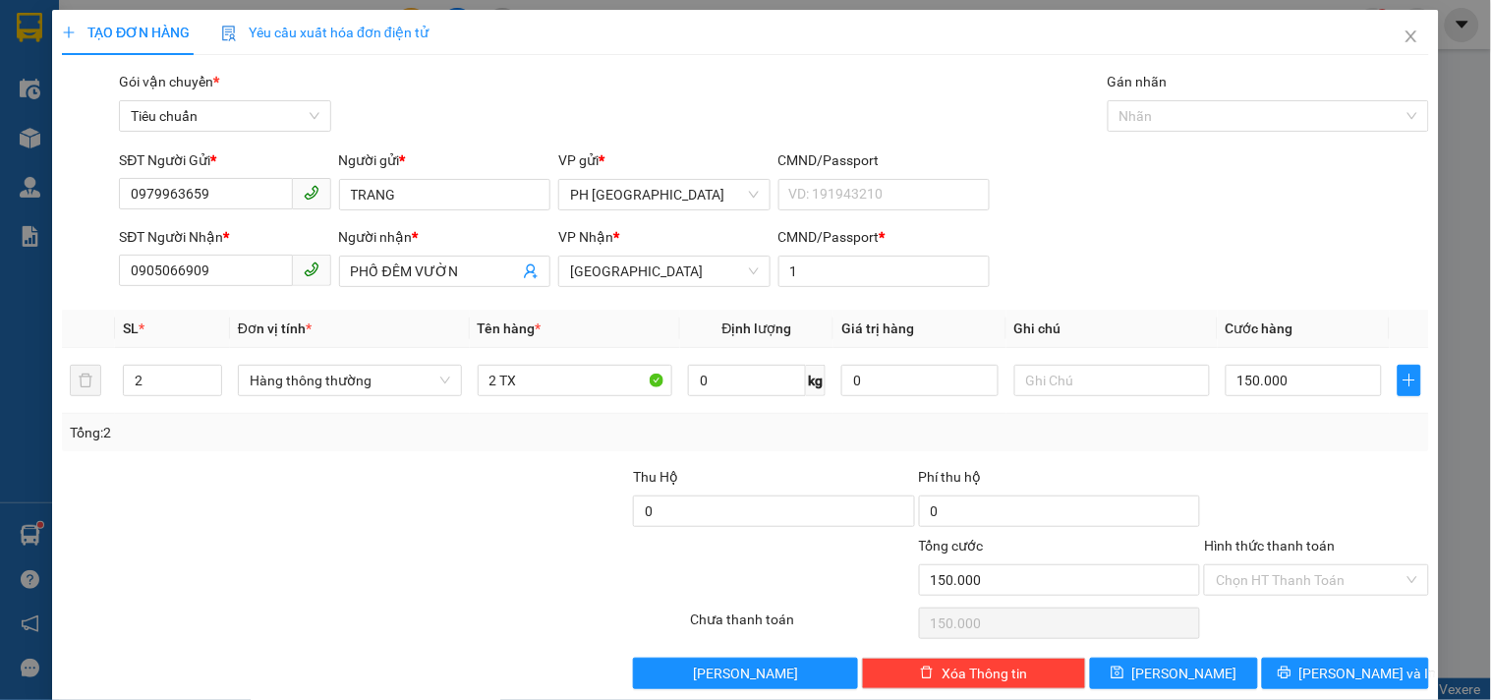
scroll to position [27, 0]
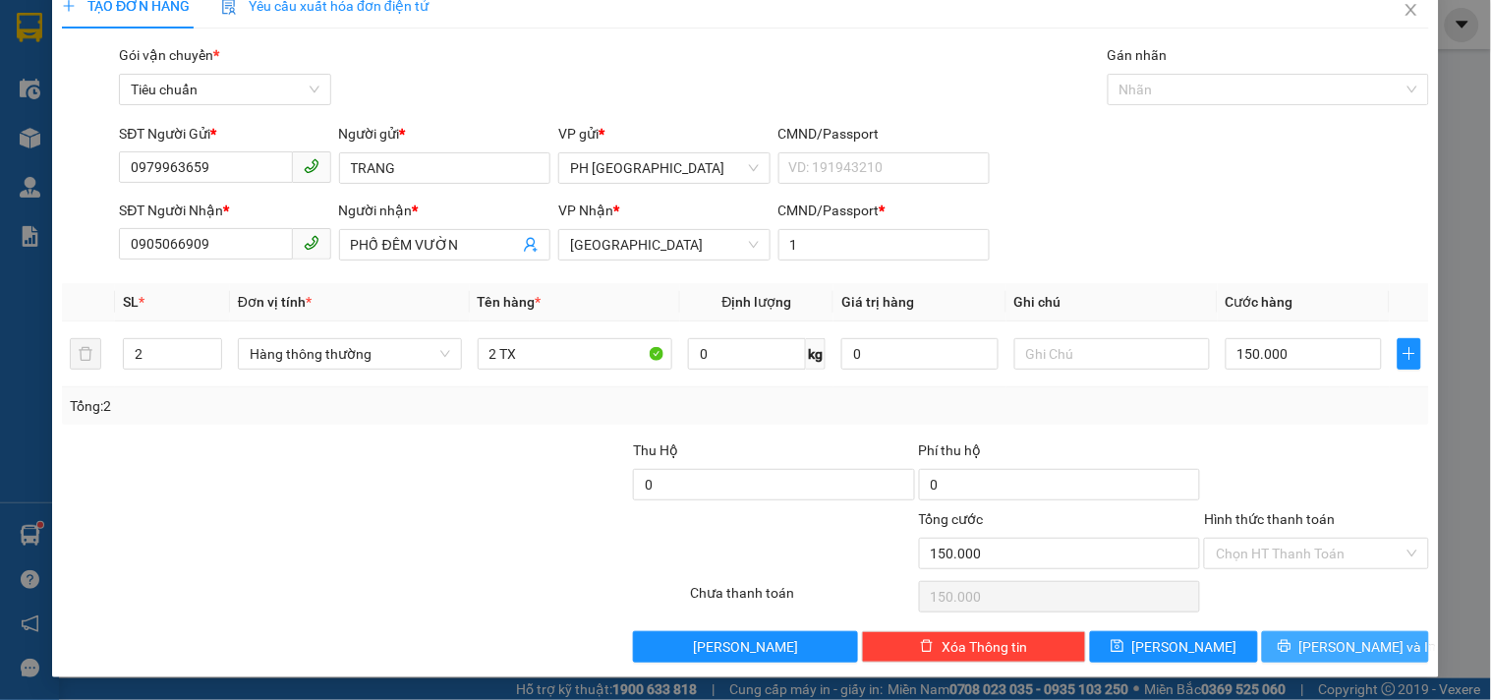
click at [1301, 635] on button "Lưu và In" at bounding box center [1345, 646] width 167 height 31
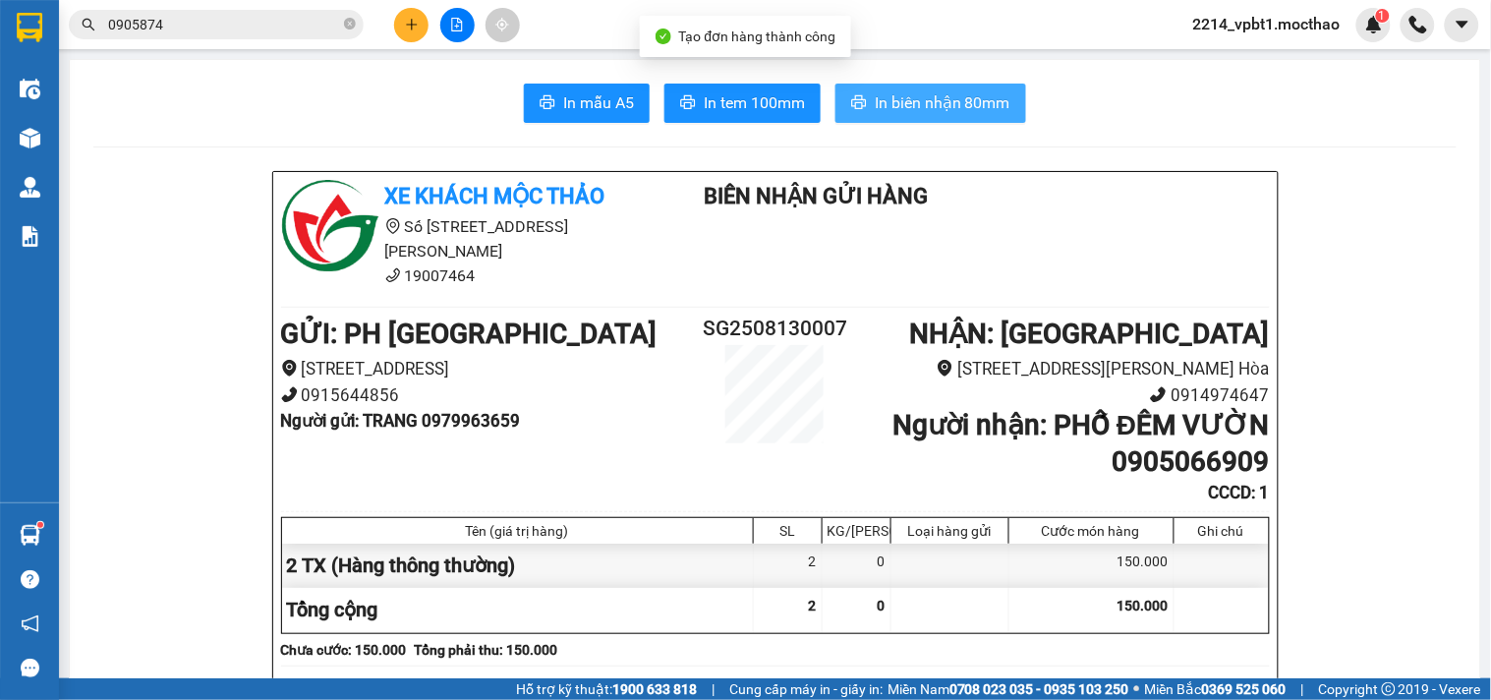
click at [909, 106] on span "In biên nhận 80mm" at bounding box center [942, 102] width 136 height 25
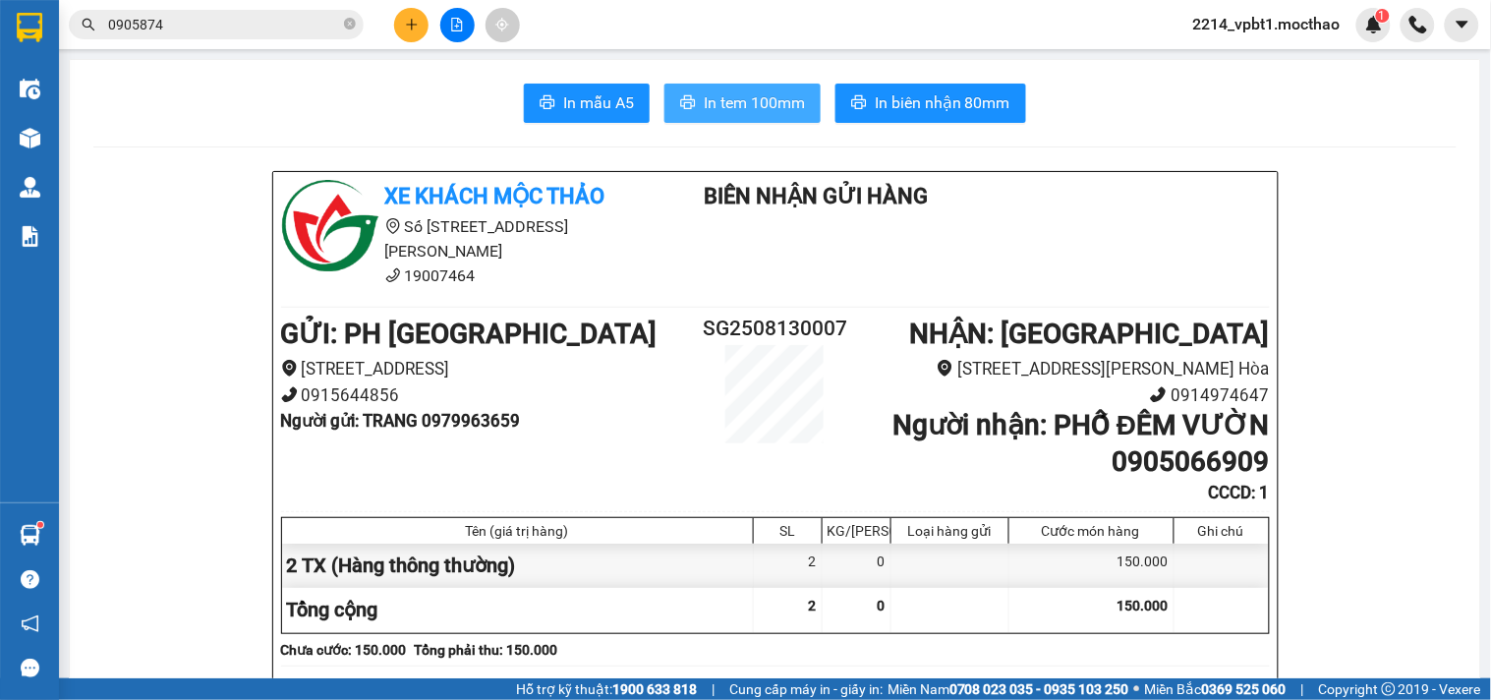
click at [769, 96] on span "In tem 100mm" at bounding box center [754, 102] width 101 height 25
click at [407, 27] on icon "plus" at bounding box center [412, 25] width 14 height 14
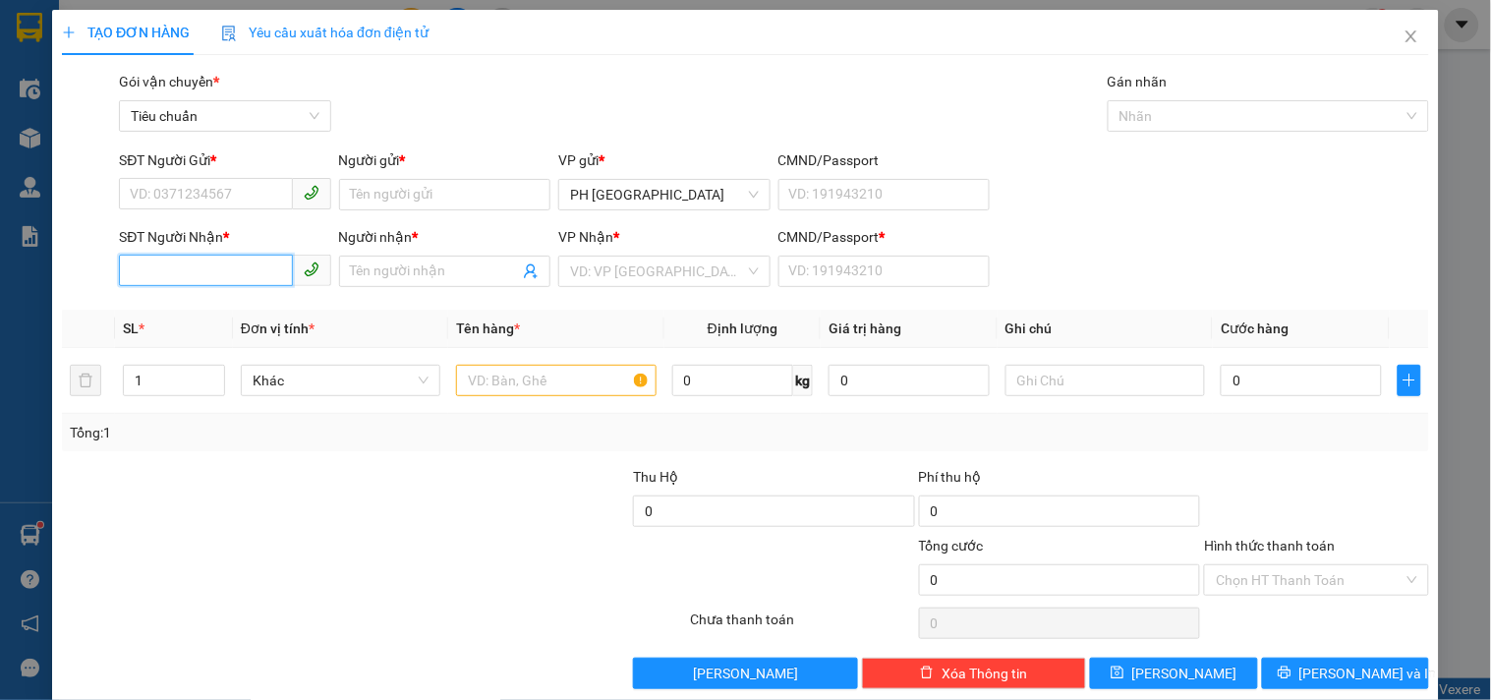
click at [218, 272] on input "SĐT Người Nhận *" at bounding box center [205, 269] width 173 height 31
click at [187, 316] on div "0964939191 - DỰ" at bounding box center [223, 311] width 186 height 22
type input "0964939191"
type input "DỰ"
type input "1"
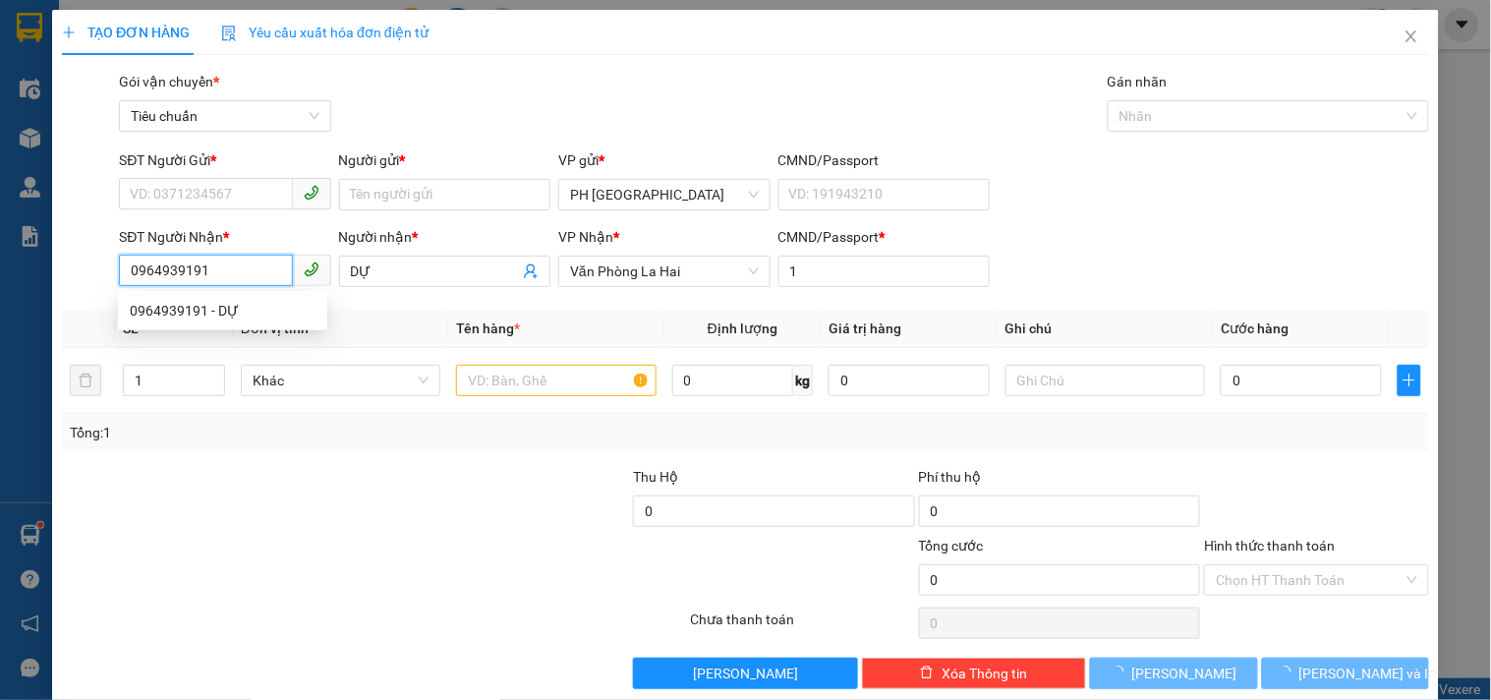
type input "30.000"
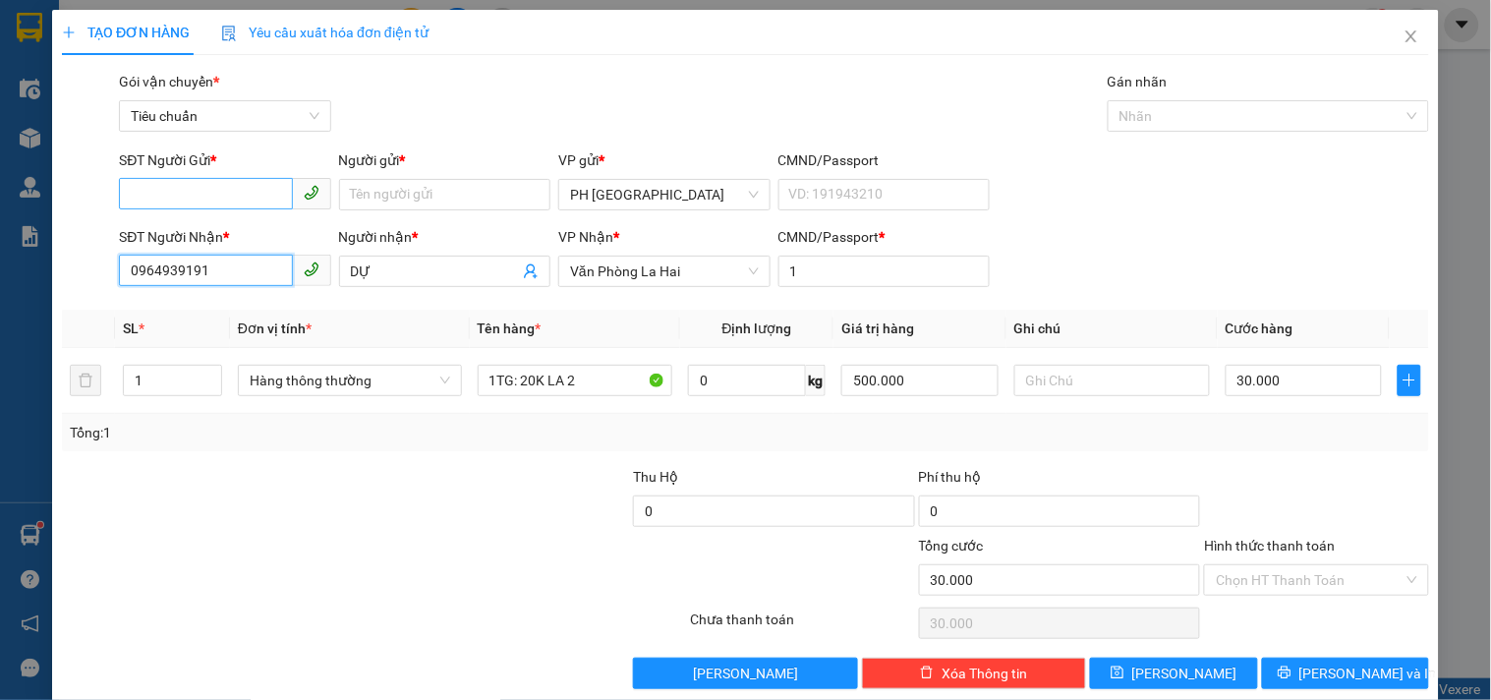
type input "0964939191"
click at [222, 206] on input "SĐT Người Gửi *" at bounding box center [205, 193] width 173 height 31
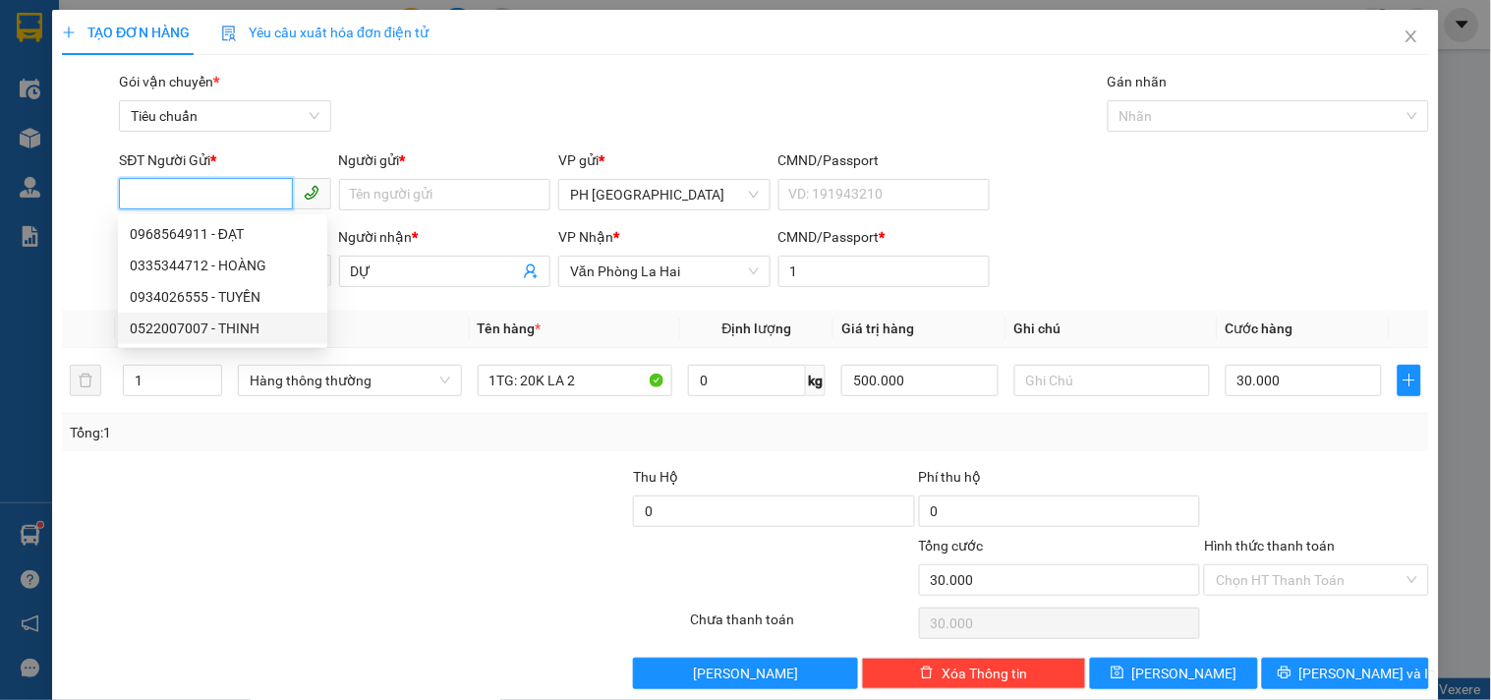
click at [233, 329] on div "0522007007 - THINH" at bounding box center [223, 328] width 186 height 22
type input "0522007007"
type input "THINH"
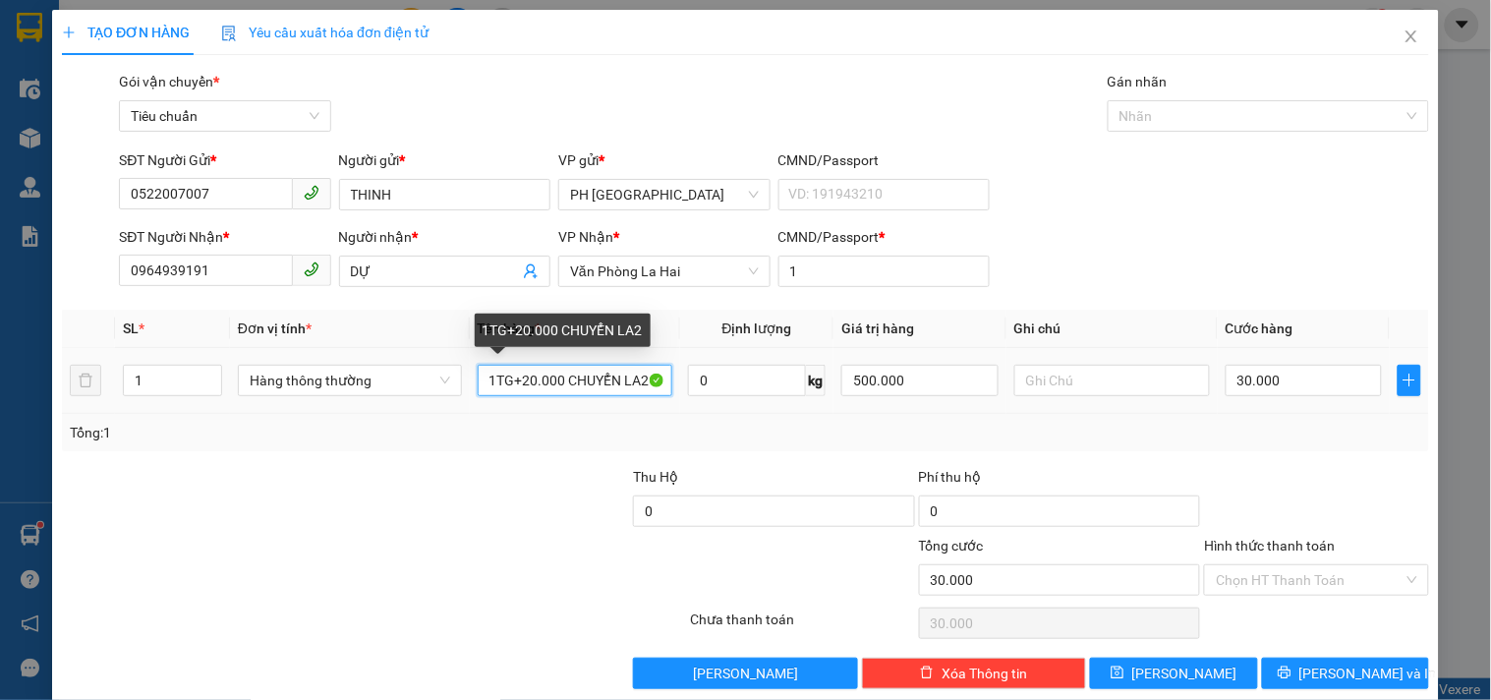
drag, startPoint x: 494, startPoint y: 381, endPoint x: 506, endPoint y: 385, distance: 12.4
click at [506, 385] on input "1TG+20.000 CHUYỂN LA2" at bounding box center [576, 380] width 196 height 31
type input "1H+20.000 CHUYỂN LA2"
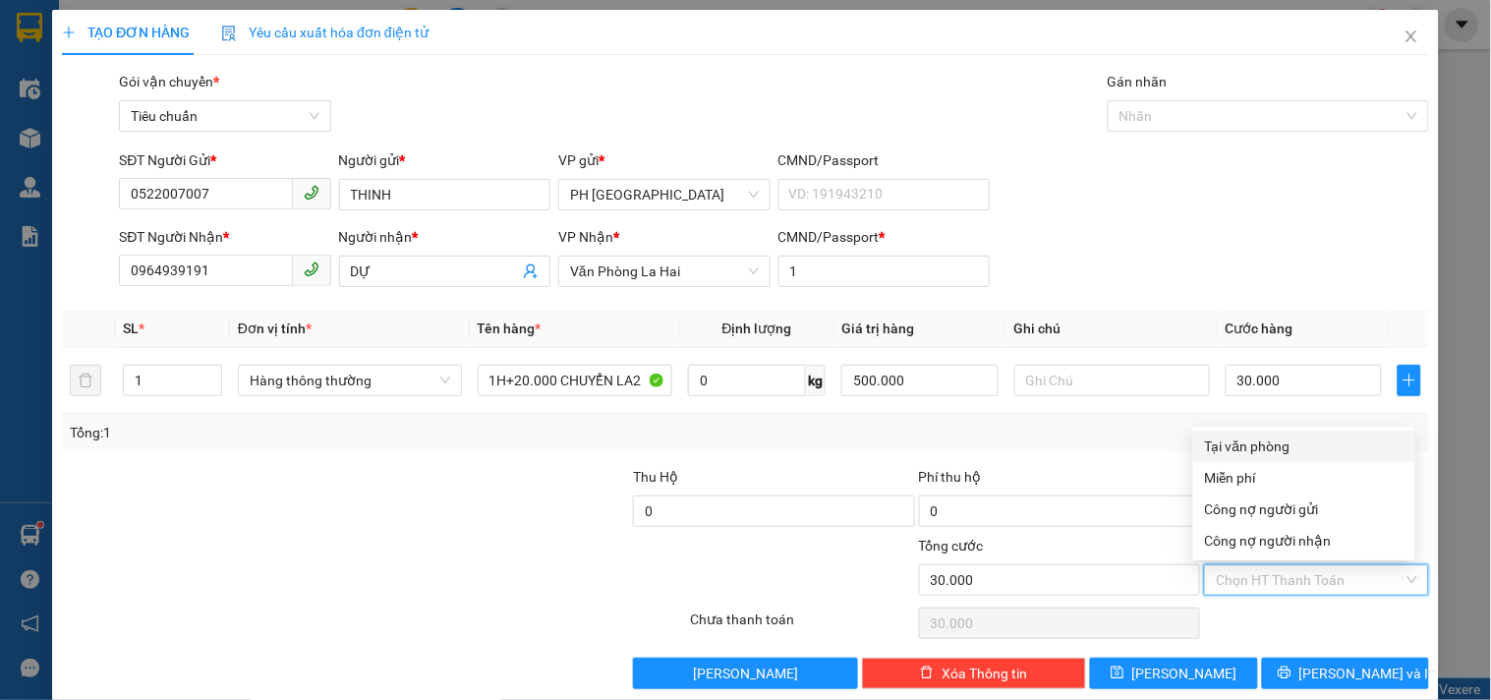
click at [1236, 580] on input "Hình thức thanh toán" at bounding box center [1308, 579] width 187 height 29
click at [1271, 450] on div "Tại văn phòng" at bounding box center [1304, 446] width 198 height 22
type input "0"
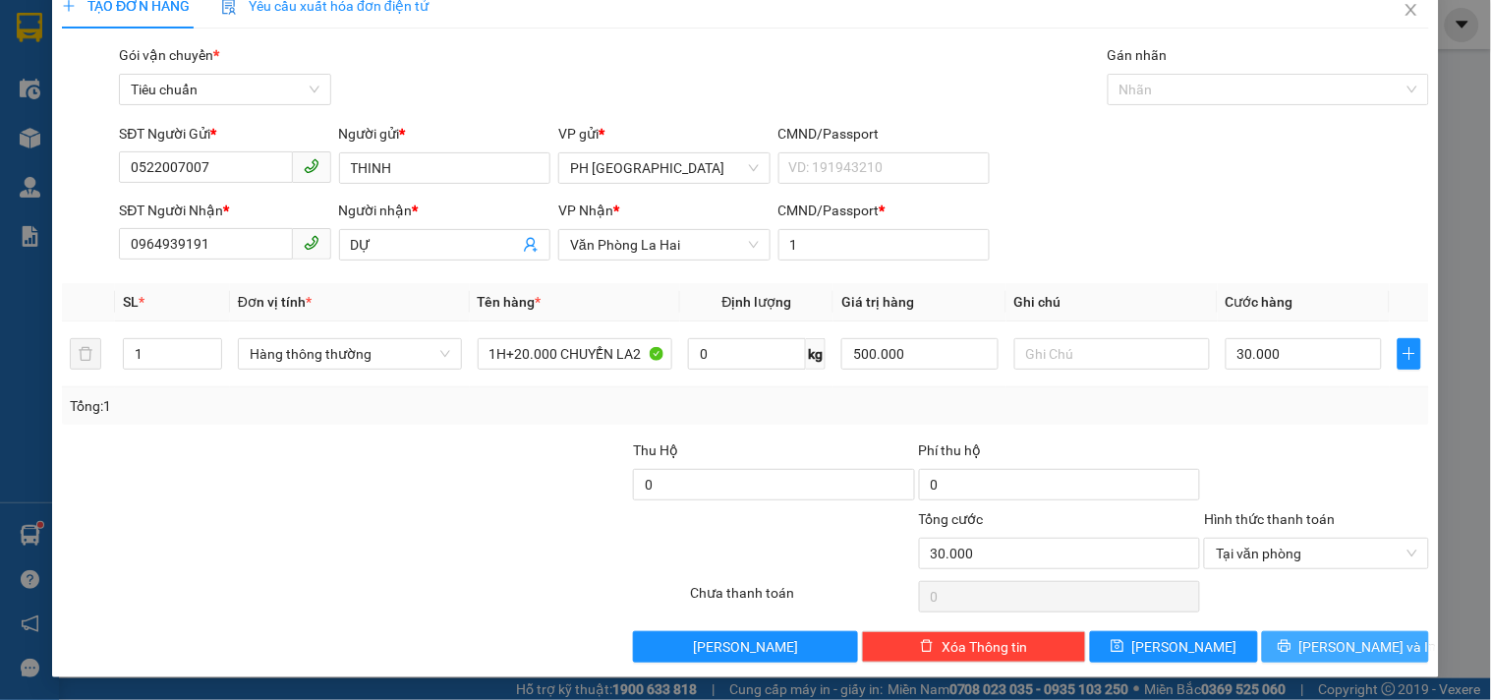
click at [1319, 650] on span "Lưu và In" at bounding box center [1368, 647] width 138 height 22
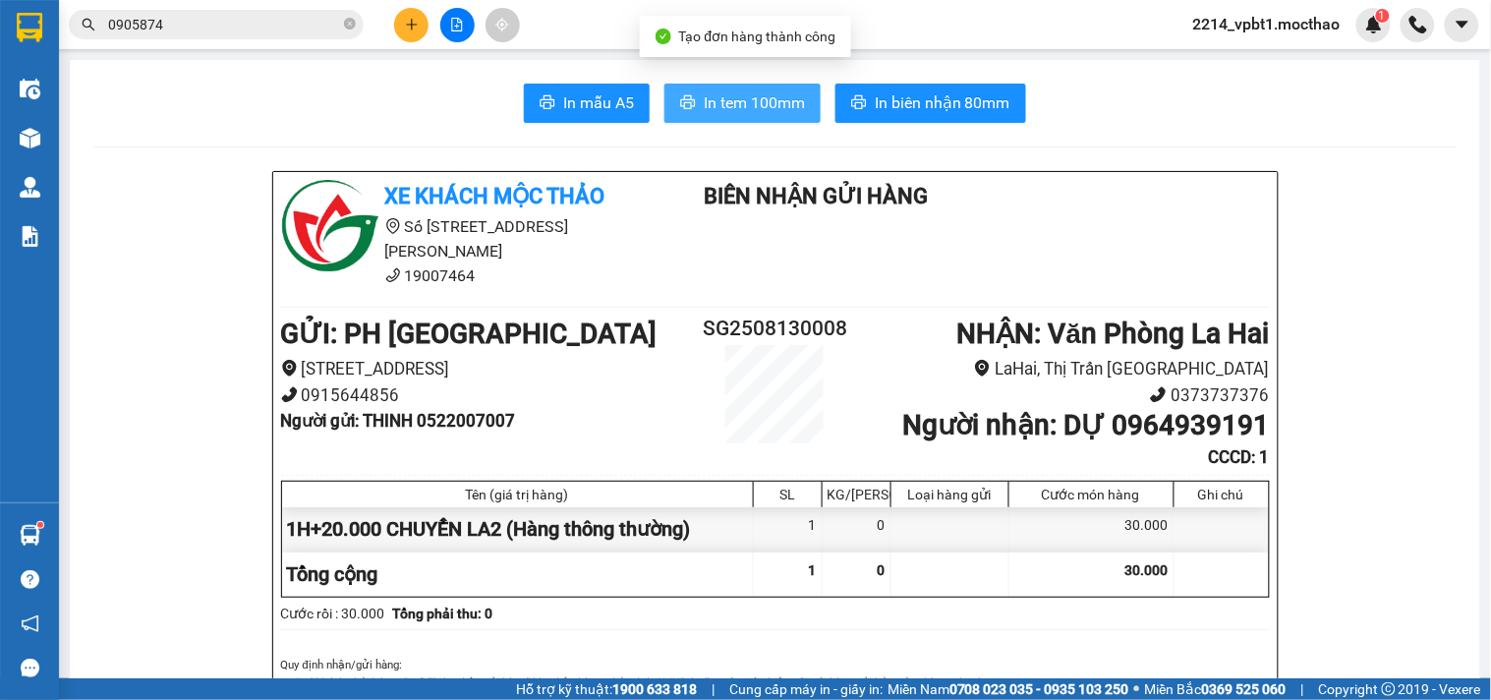
click at [766, 103] on span "In tem 100mm" at bounding box center [754, 102] width 101 height 25
click at [745, 111] on span "In tem 100mm" at bounding box center [754, 102] width 101 height 25
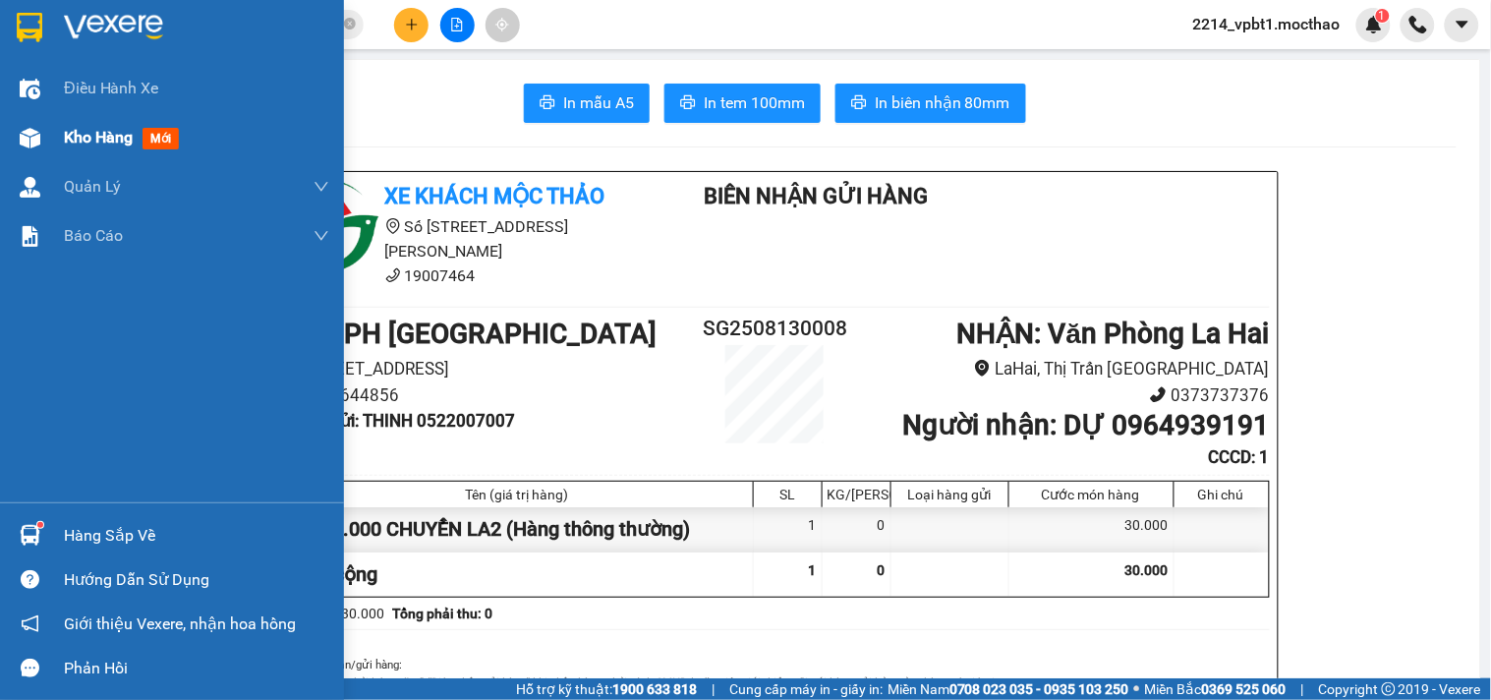
click at [71, 141] on span "Kho hàng" at bounding box center [98, 137] width 69 height 19
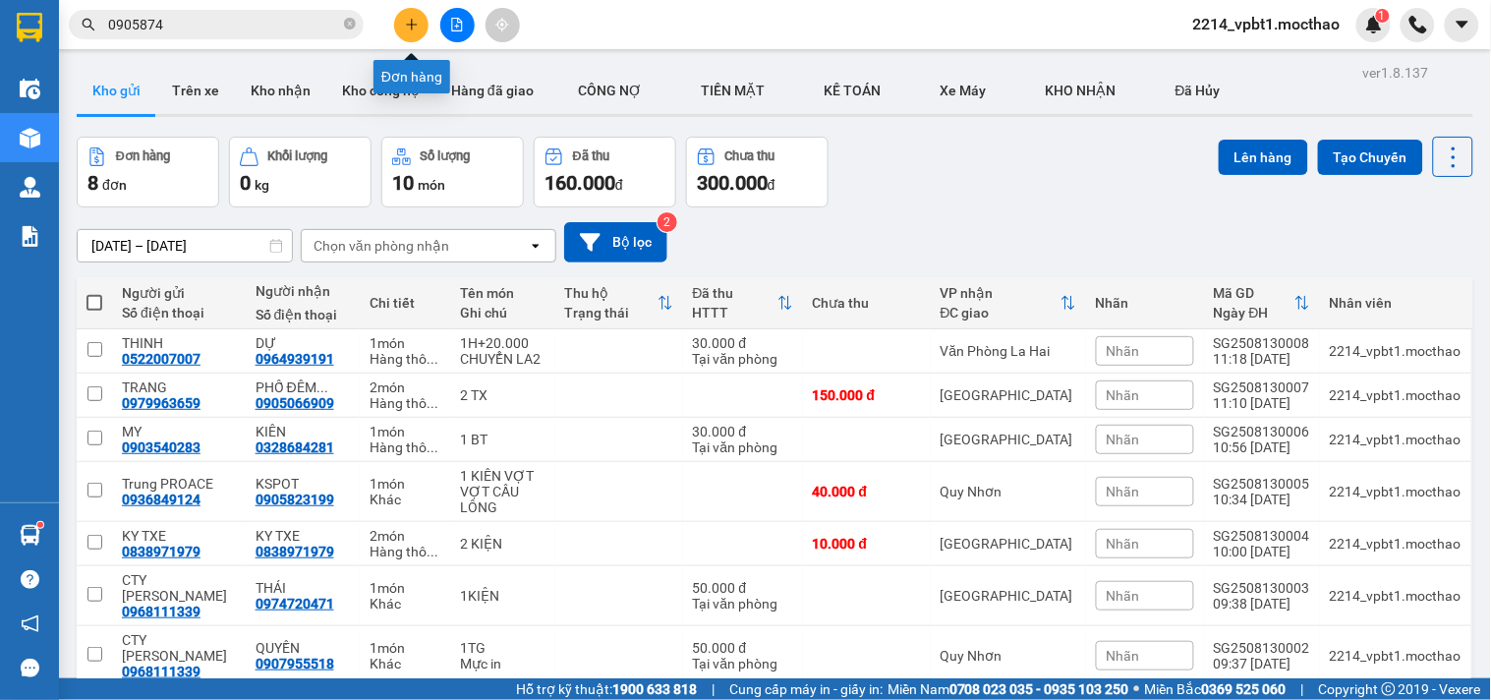
click at [401, 26] on button at bounding box center [411, 25] width 34 height 34
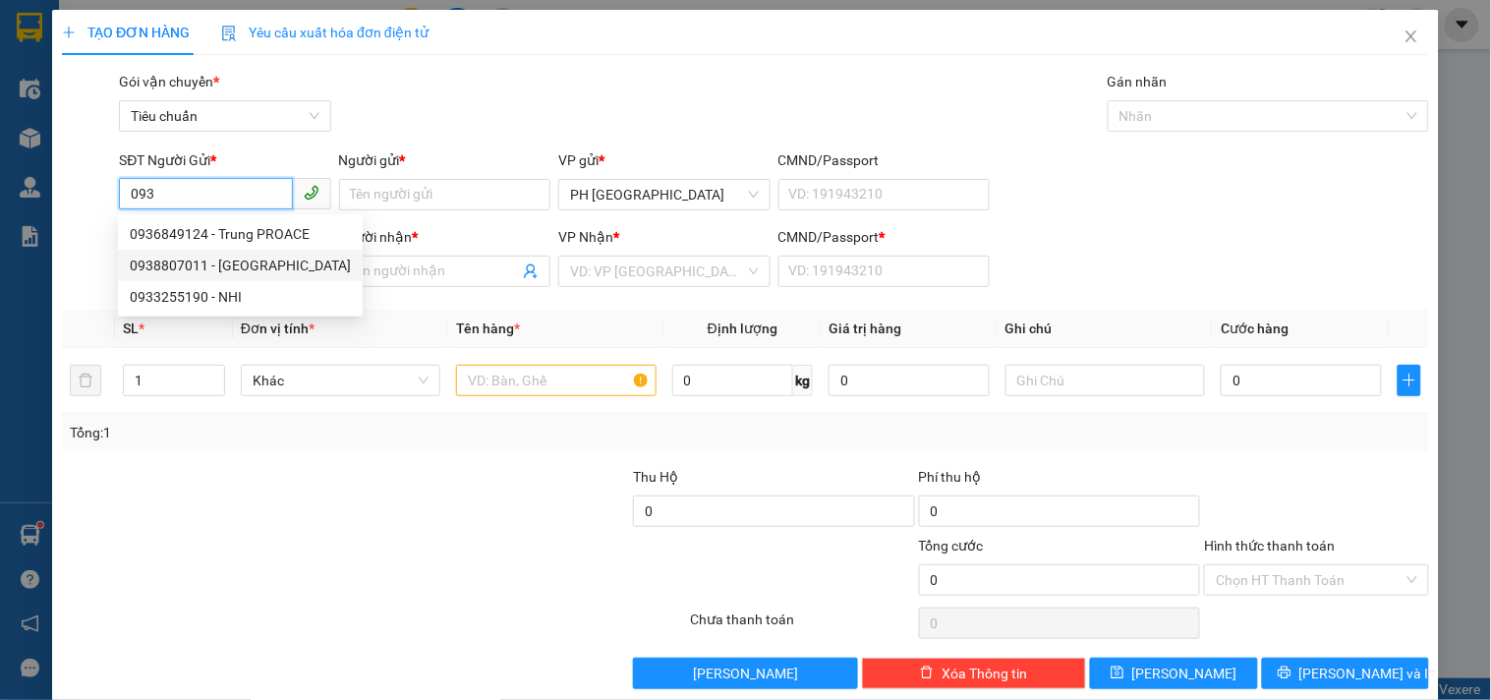
type input "093"
click at [281, 691] on div "TẠO ĐƠN HÀNG Yêu cầu xuất hóa đơn điện tử Transit Pickup Surcharge Ids Transit …" at bounding box center [745, 357] width 1386 height 694
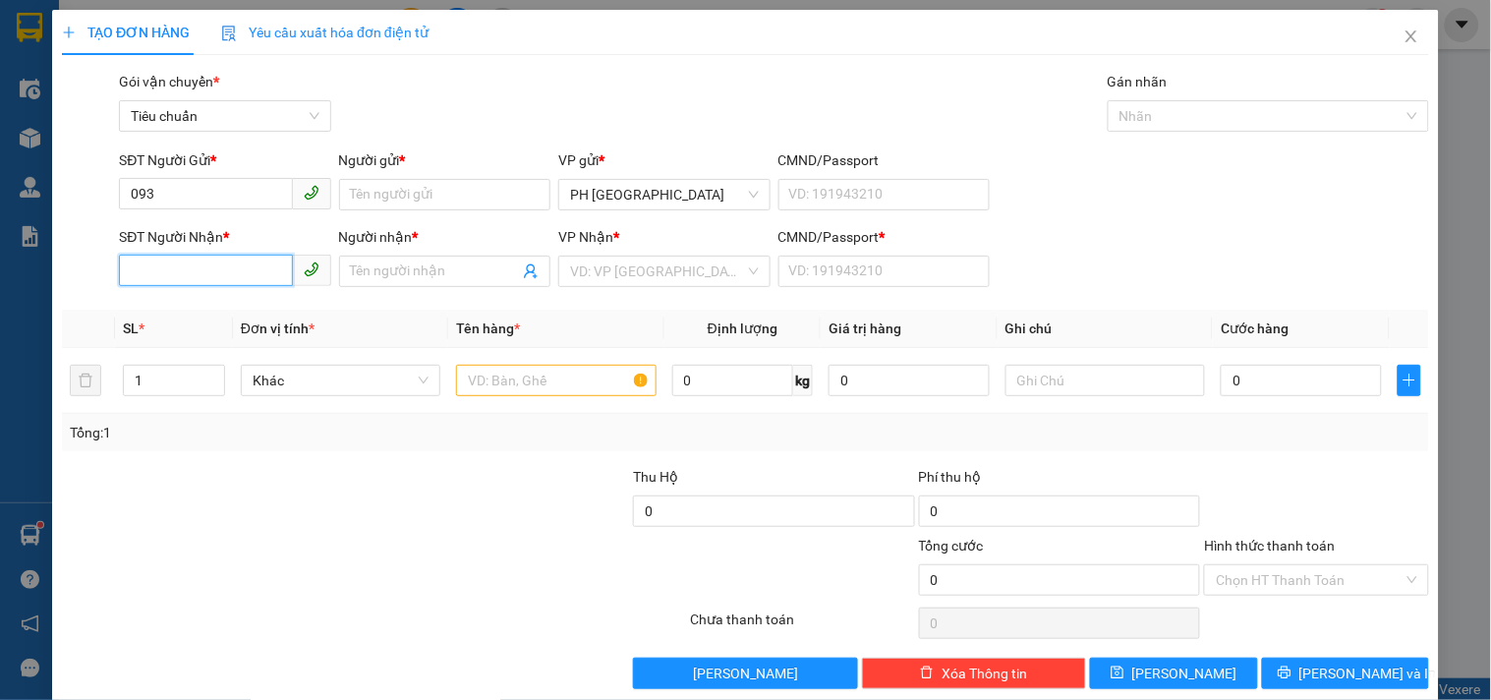
click at [165, 281] on input "SĐT Người Nhận *" at bounding box center [205, 269] width 173 height 31
click at [178, 317] on div "0934020206 - BẰNG" at bounding box center [223, 311] width 186 height 22
type input "0934020206"
type input "BẰNG"
type input "1"
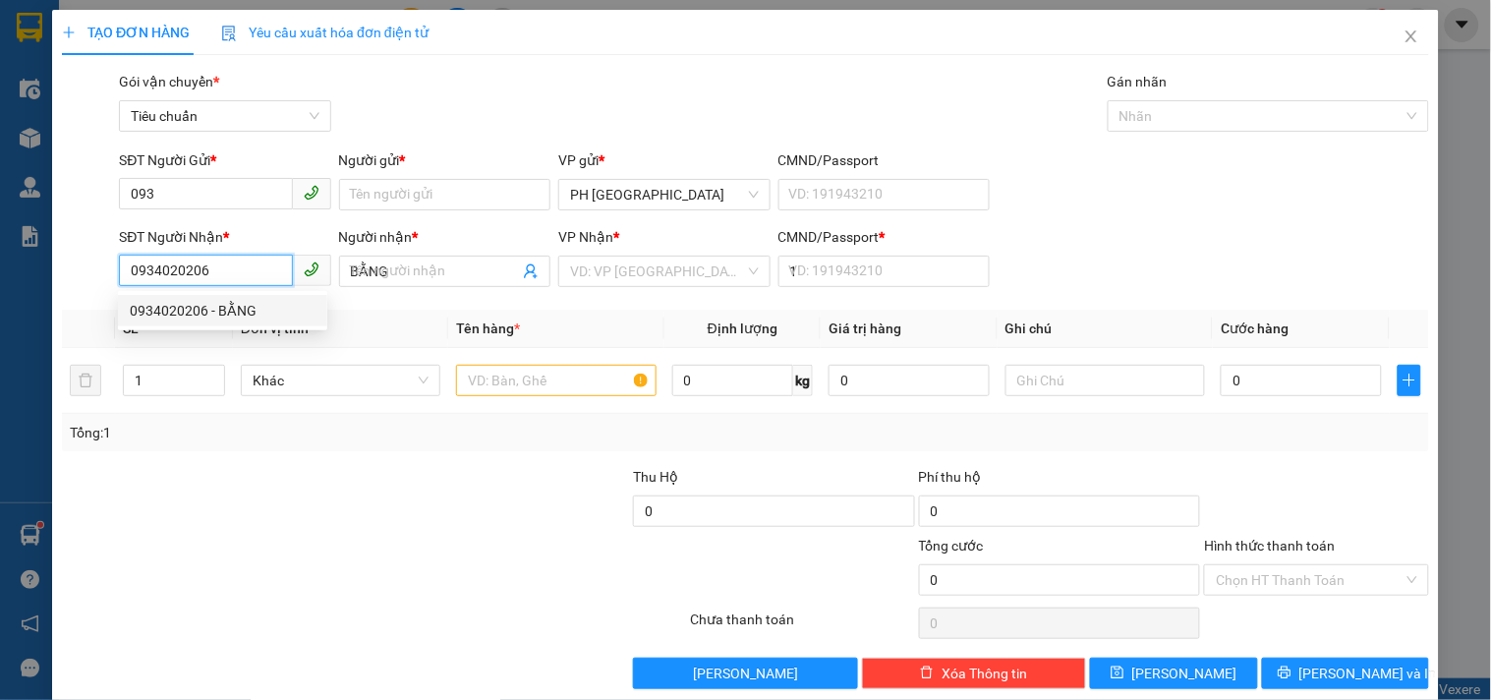
type input "30.000"
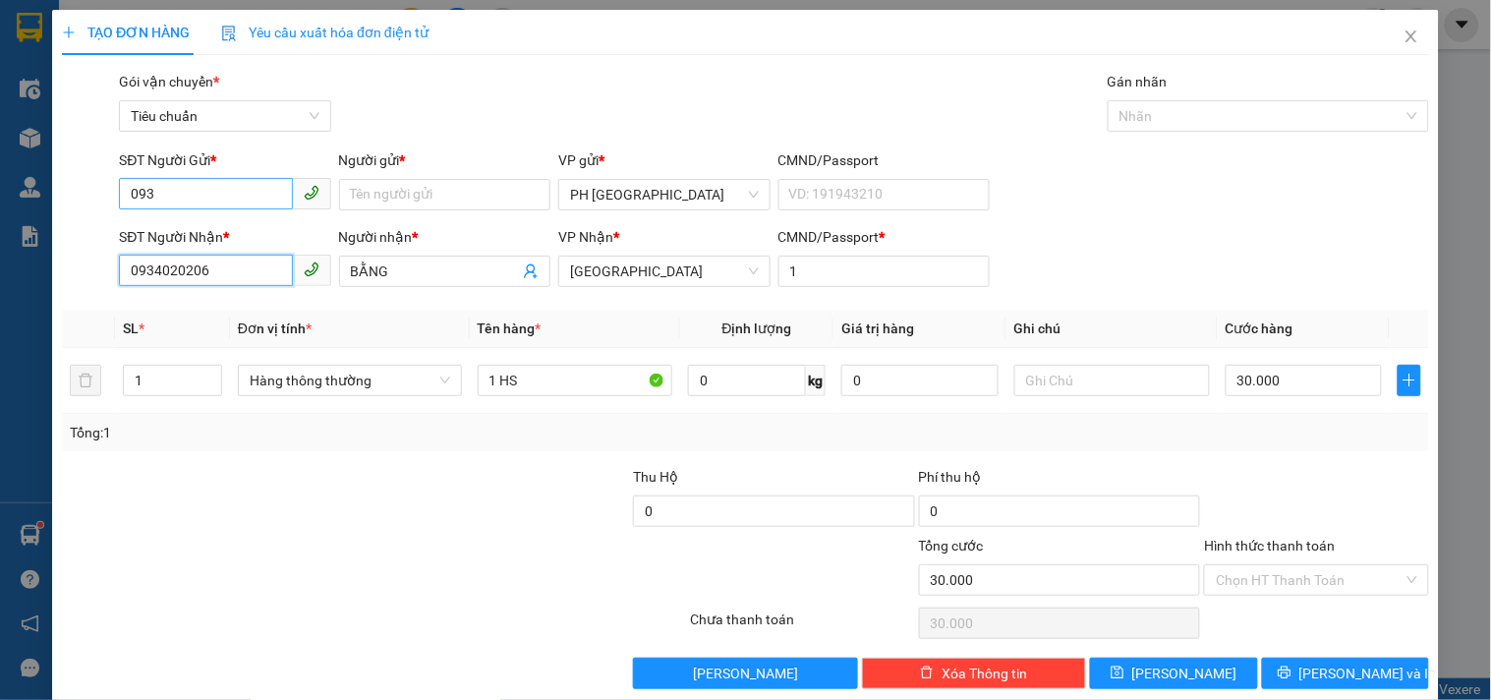
type input "0934020206"
click at [221, 199] on input "093" at bounding box center [205, 193] width 173 height 31
drag, startPoint x: 221, startPoint y: 199, endPoint x: 0, endPoint y: 262, distance: 229.8
click at [0, 262] on div "TẠO ĐƠN HÀNG Yêu cầu xuất hóa đơn điện tử Transit Pickup Surcharge Ids Transit …" at bounding box center [745, 350] width 1491 height 700
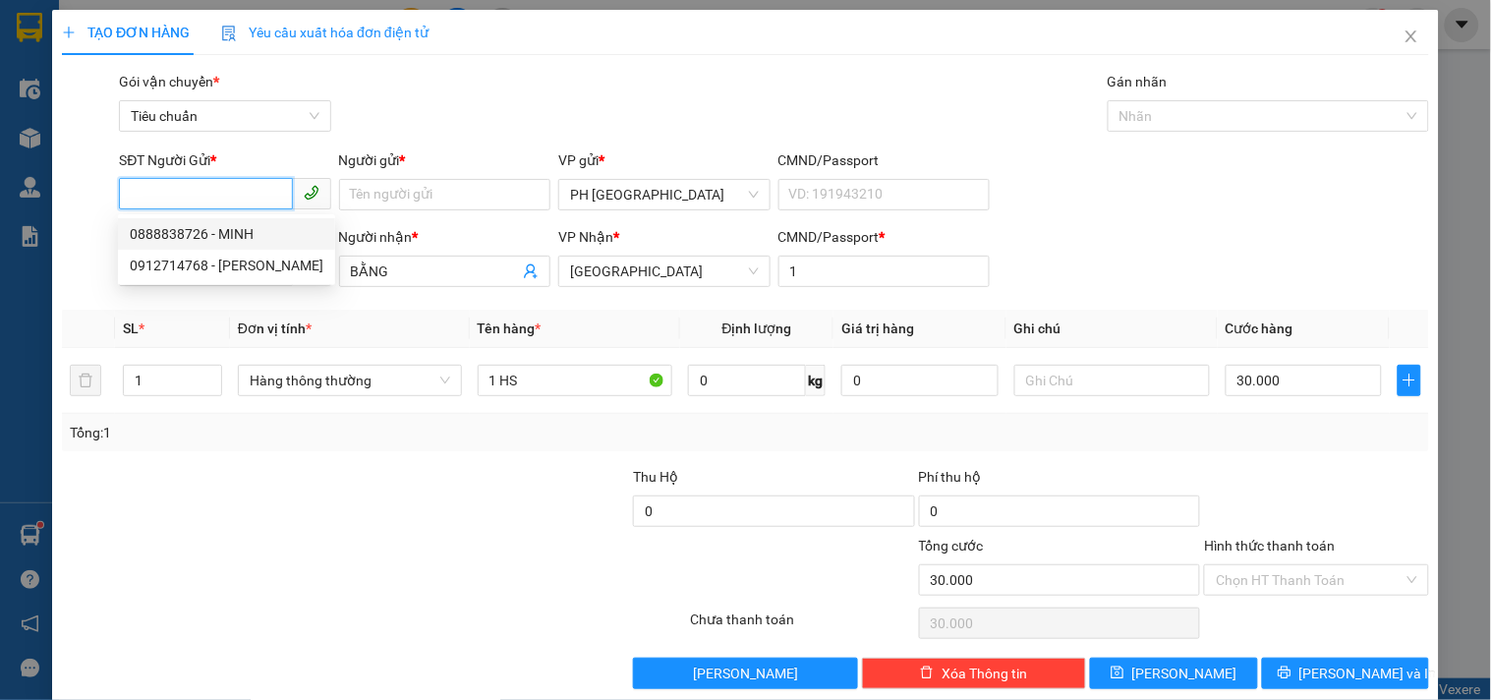
click at [170, 238] on div "0888838726 - MINH" at bounding box center [227, 234] width 194 height 22
type input "0888838726"
type input "MINH"
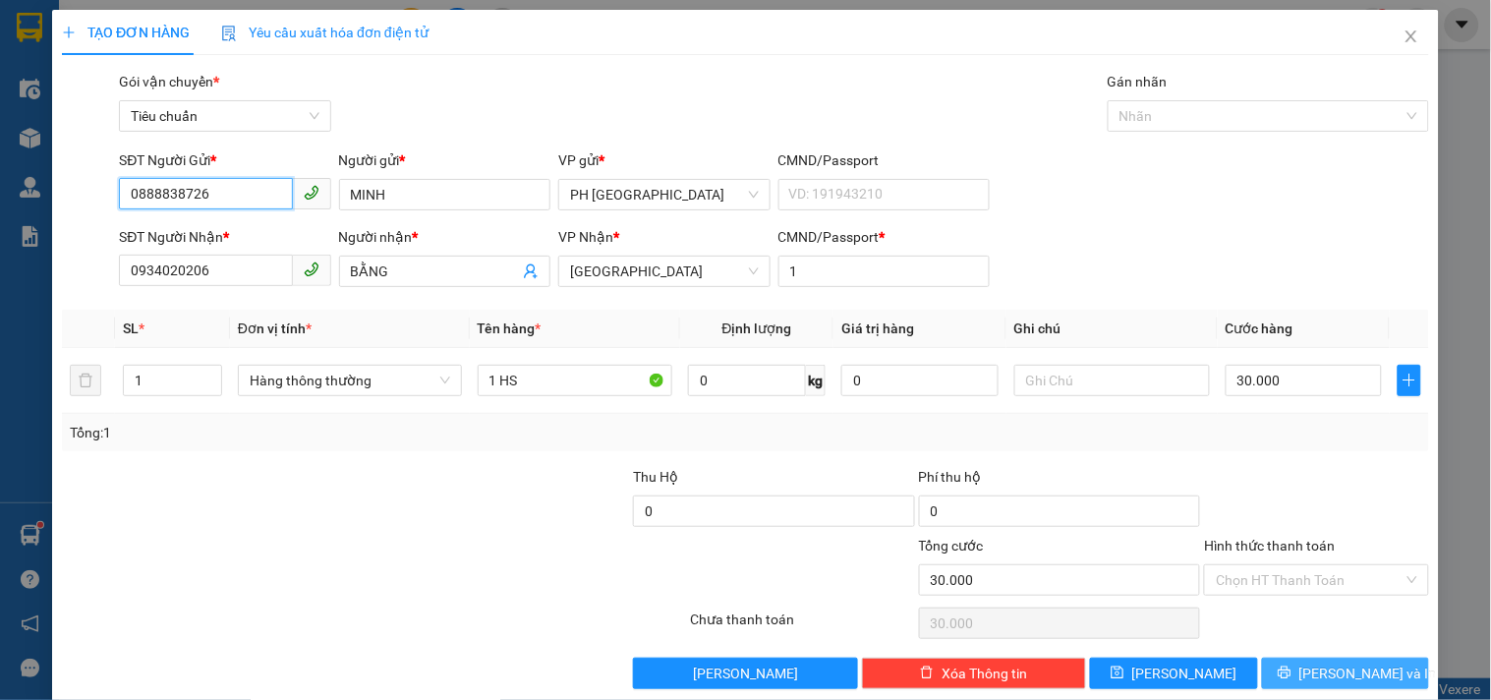
type input "0888838726"
click at [1344, 683] on span "Lưu và In" at bounding box center [1368, 673] width 138 height 22
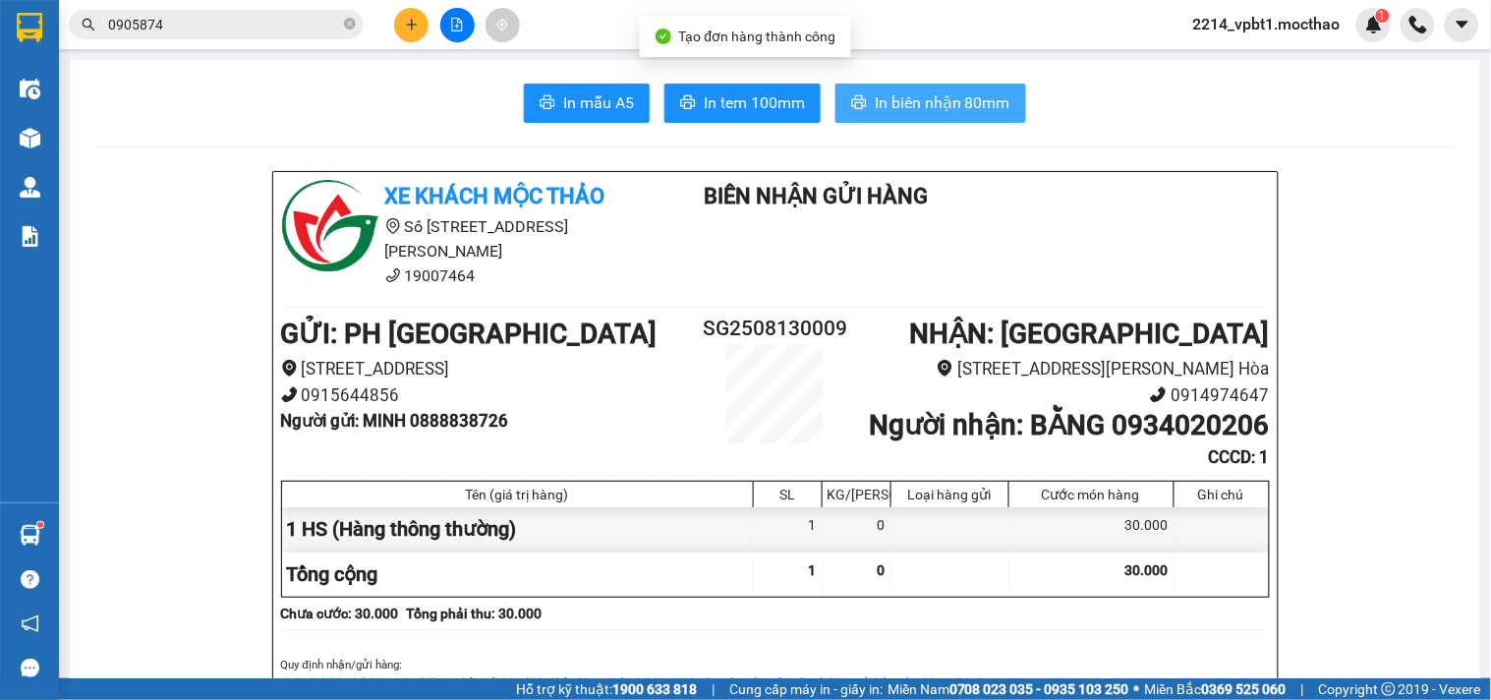
click at [954, 109] on span "In biên nhận 80mm" at bounding box center [942, 102] width 136 height 25
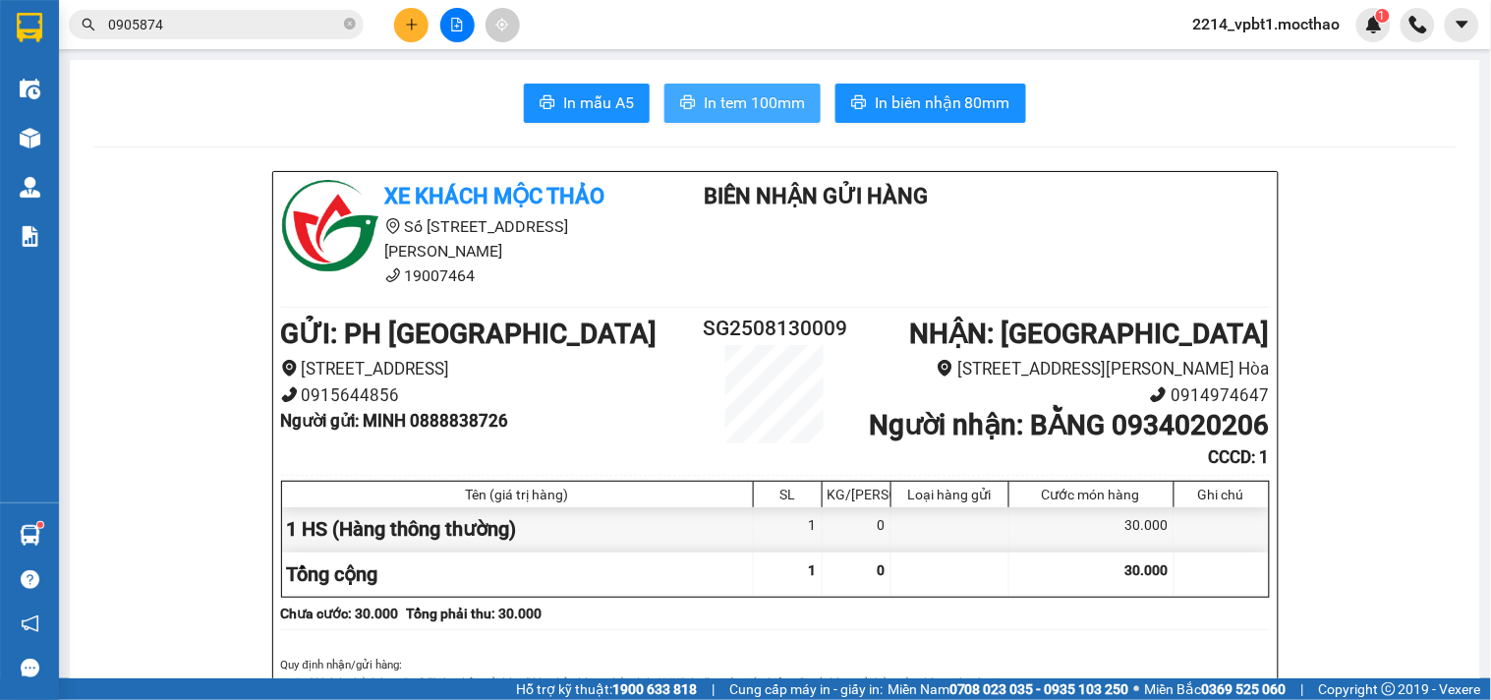
click at [710, 93] on span "In tem 100mm" at bounding box center [754, 102] width 101 height 25
click at [420, 28] on button at bounding box center [411, 25] width 34 height 34
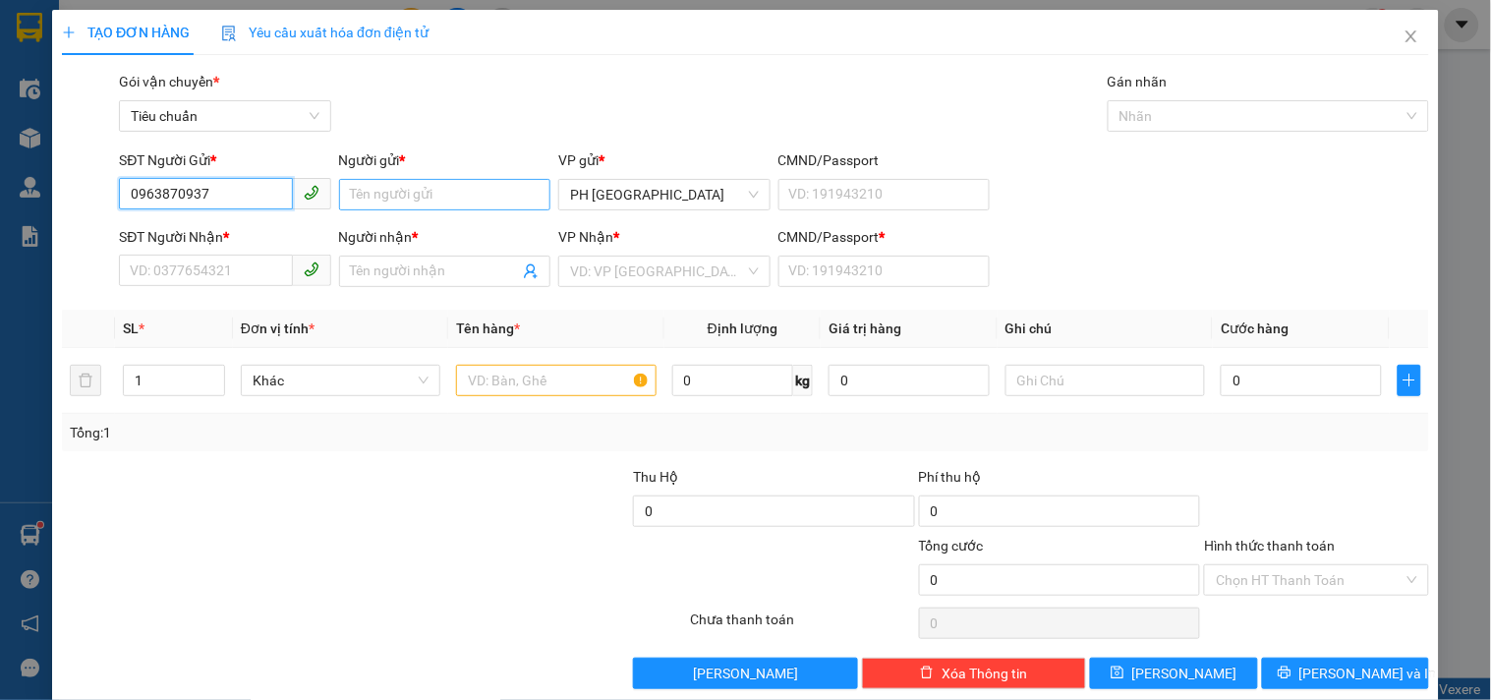
type input "0963870937"
click at [395, 195] on input "Người gửi *" at bounding box center [444, 194] width 211 height 31
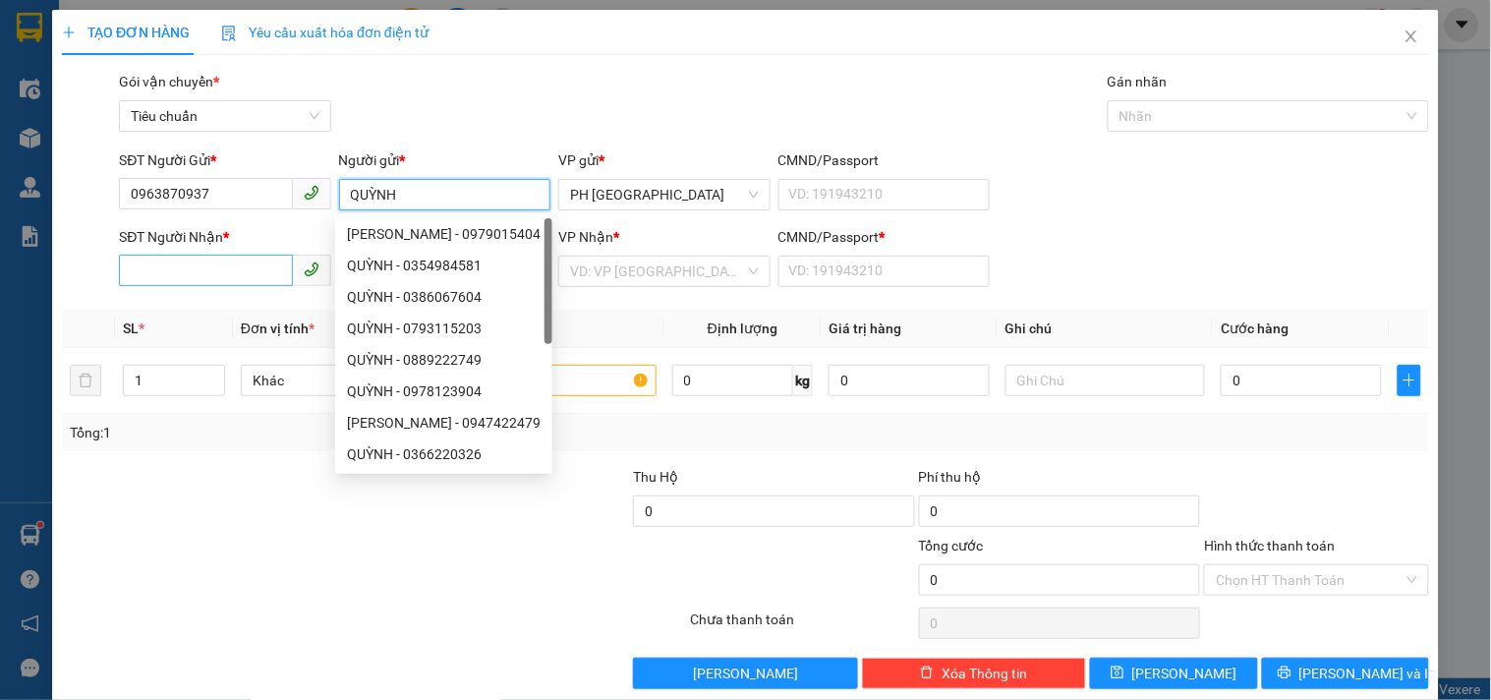
type input "QUỲNH"
click at [219, 269] on input "SĐT Người Nhận *" at bounding box center [205, 269] width 173 height 31
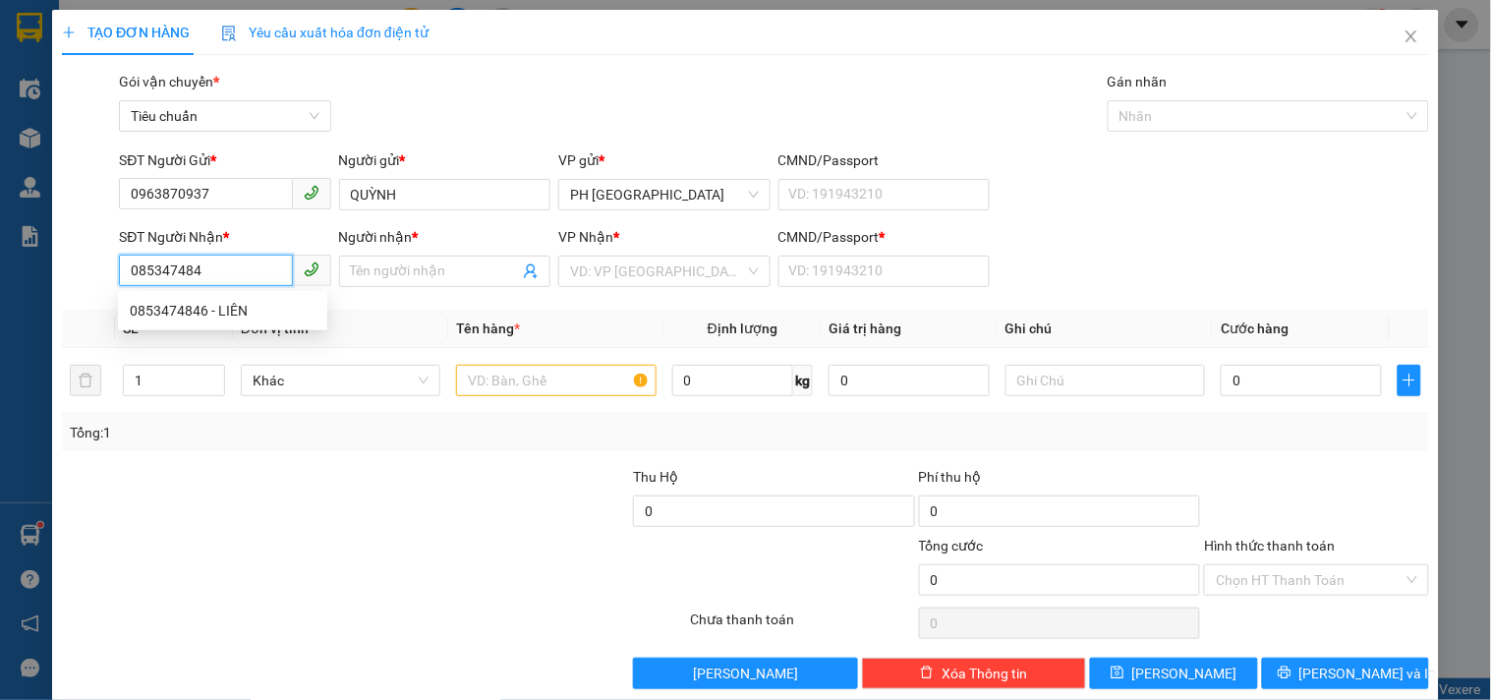
type input "0853474846"
click at [210, 281] on input "0853474846" at bounding box center [205, 269] width 173 height 31
click at [211, 314] on div "0853474846 - LIÊN" at bounding box center [223, 311] width 186 height 22
type input "LIÊN"
type input "30.000"
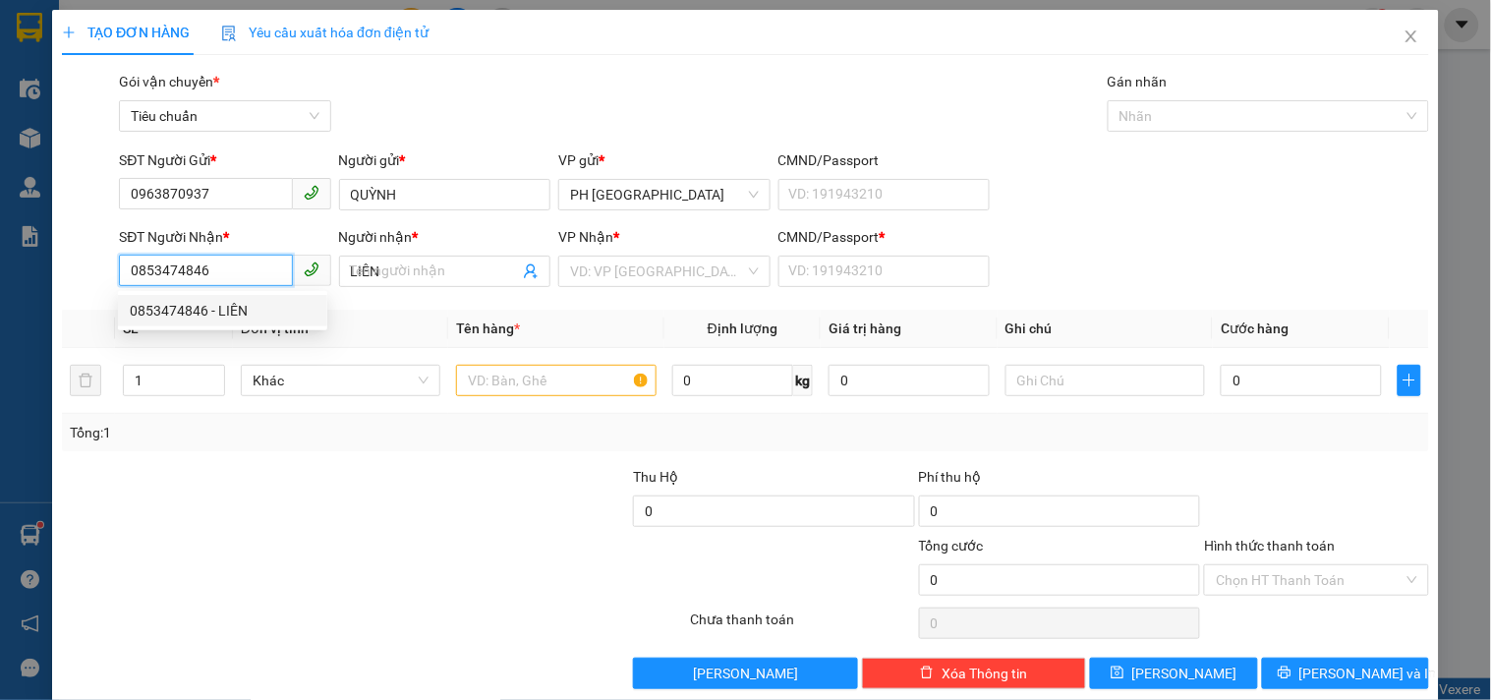
type input "30.000"
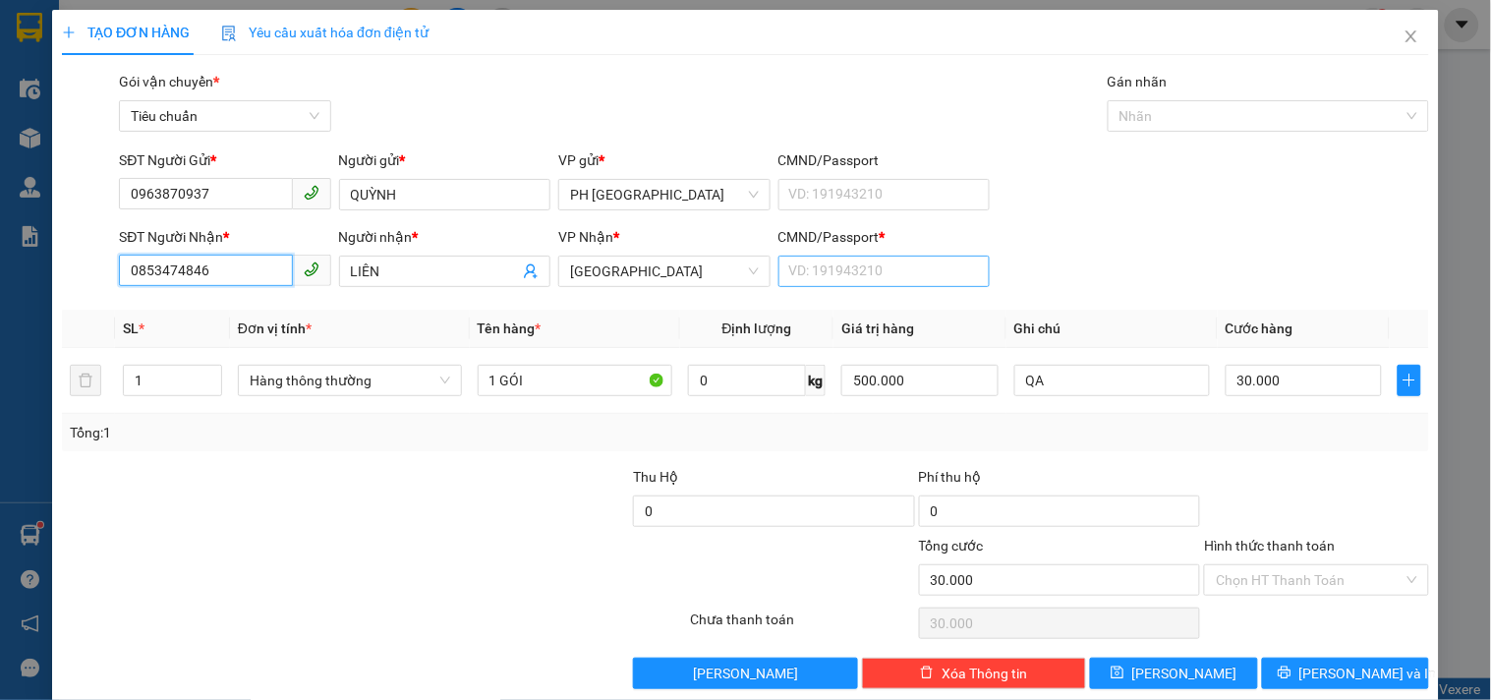
type input "0853474846"
click at [851, 279] on input "CMND/Passport *" at bounding box center [883, 270] width 211 height 31
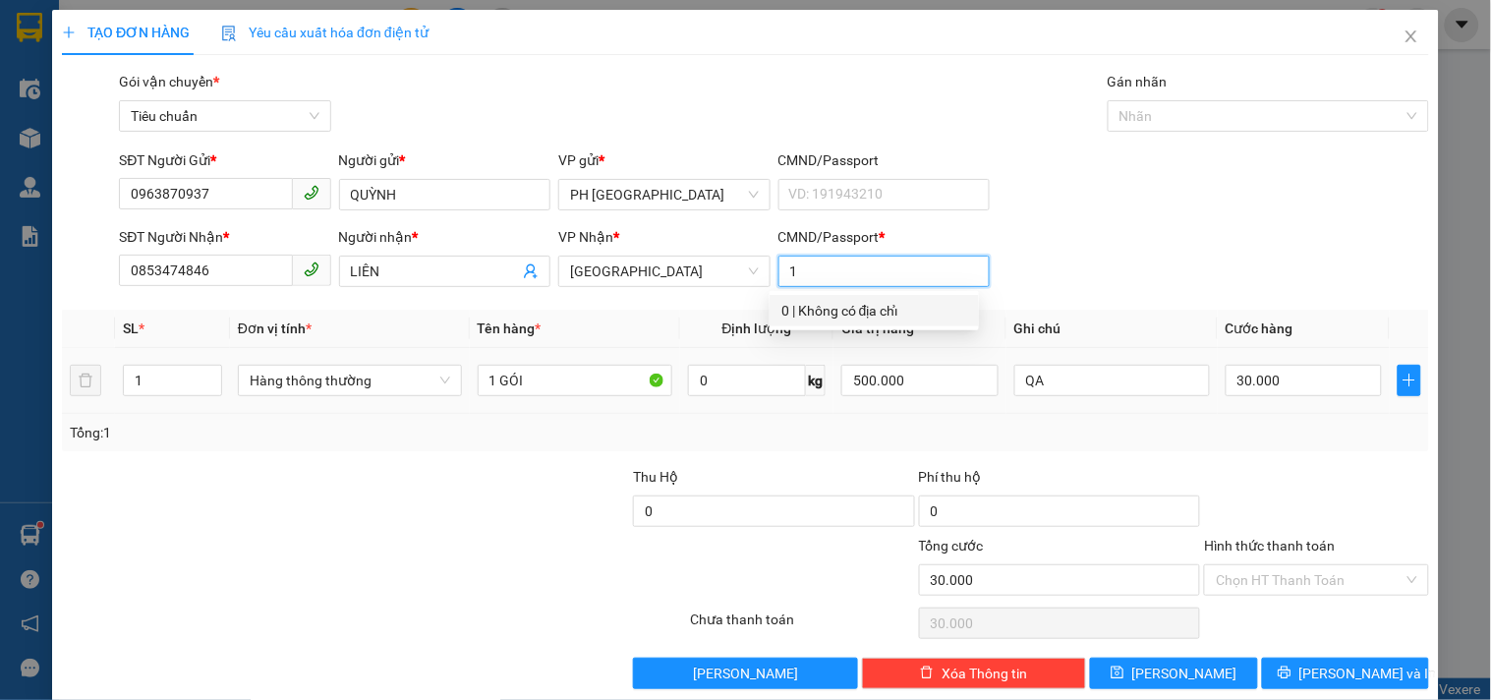
scroll to position [27, 0]
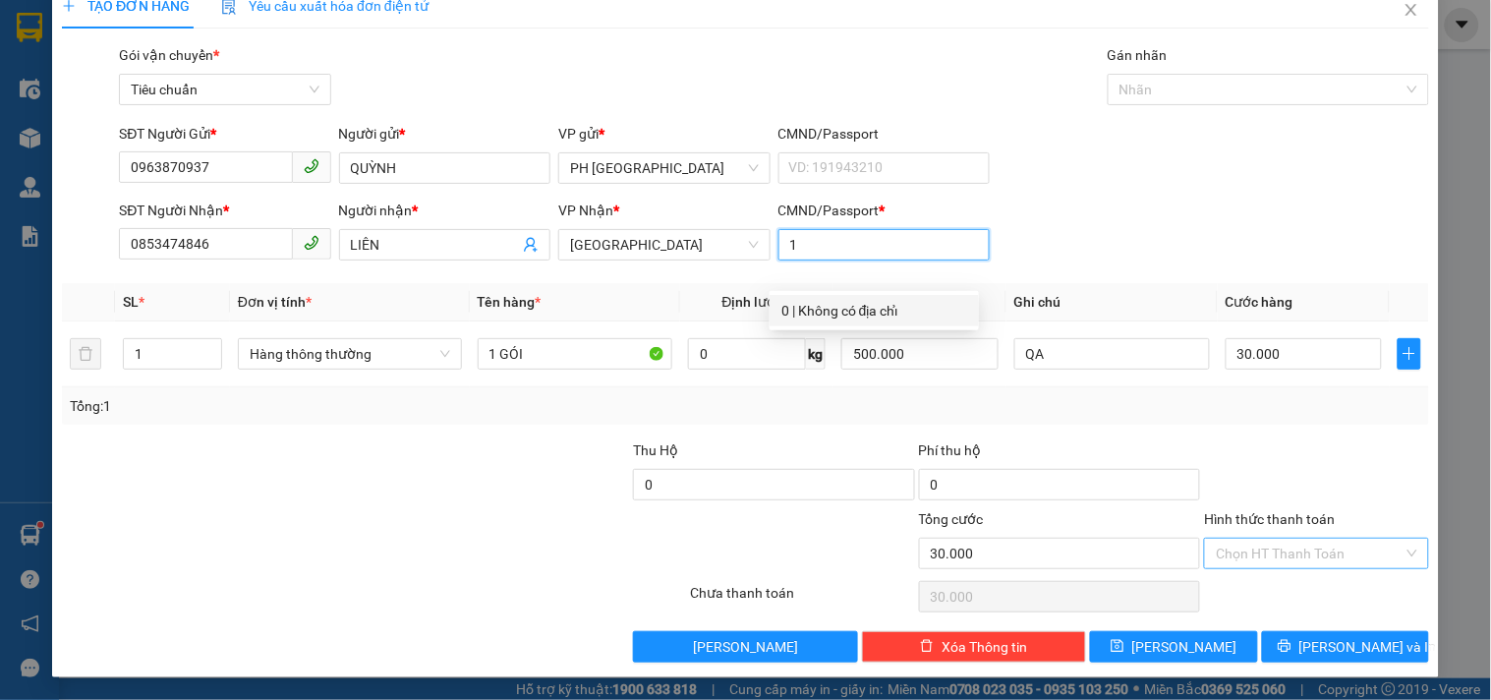
type input "1"
click at [1255, 551] on input "Hình thức thanh toán" at bounding box center [1308, 552] width 187 height 29
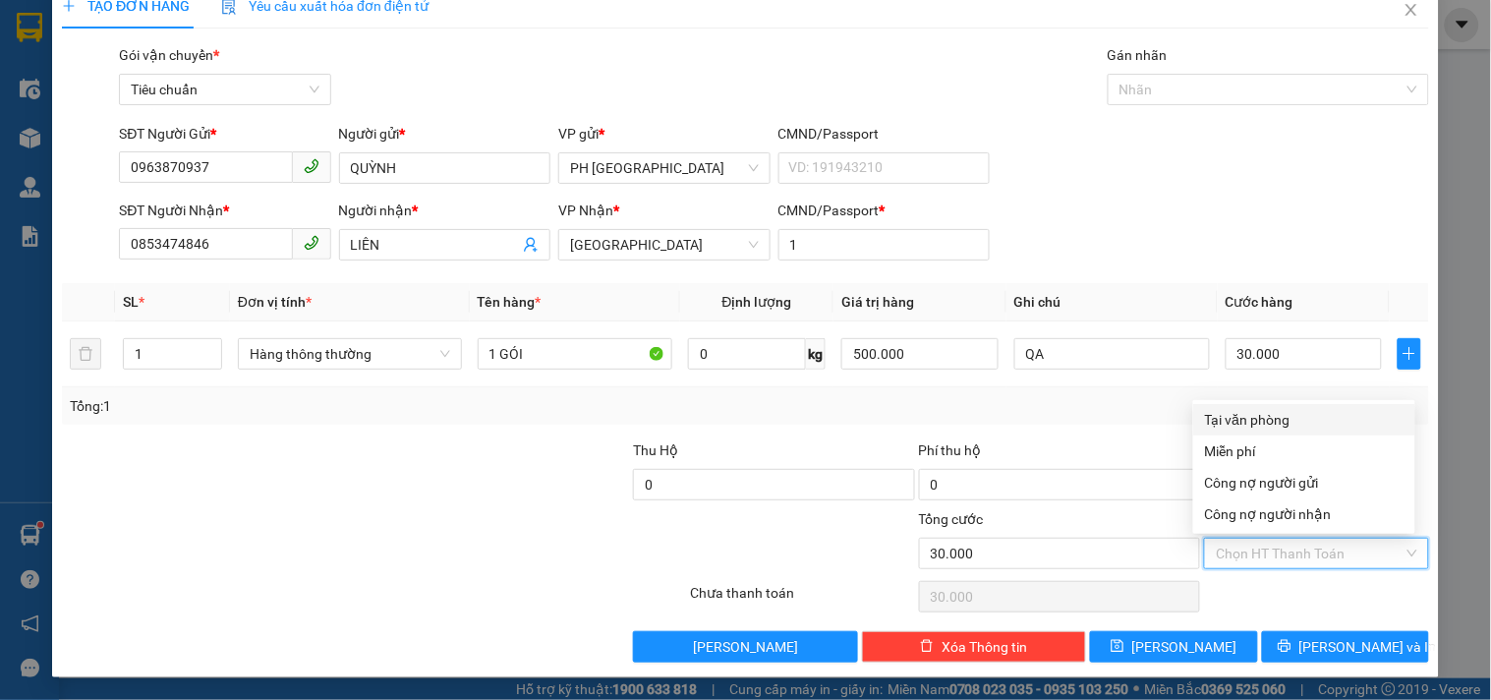
click at [1249, 409] on div "Tại văn phòng" at bounding box center [1304, 420] width 198 height 22
type input "0"
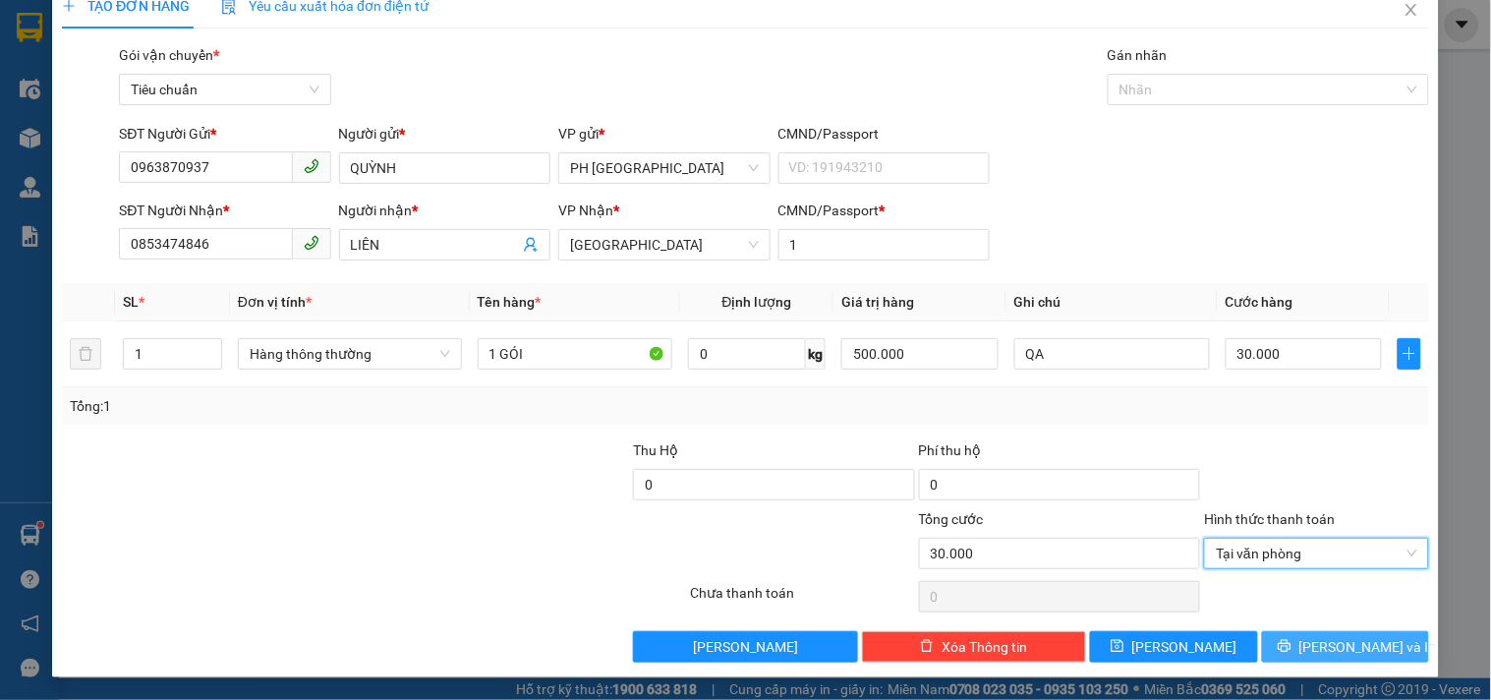
click at [1318, 650] on span "Lưu và In" at bounding box center [1368, 647] width 138 height 22
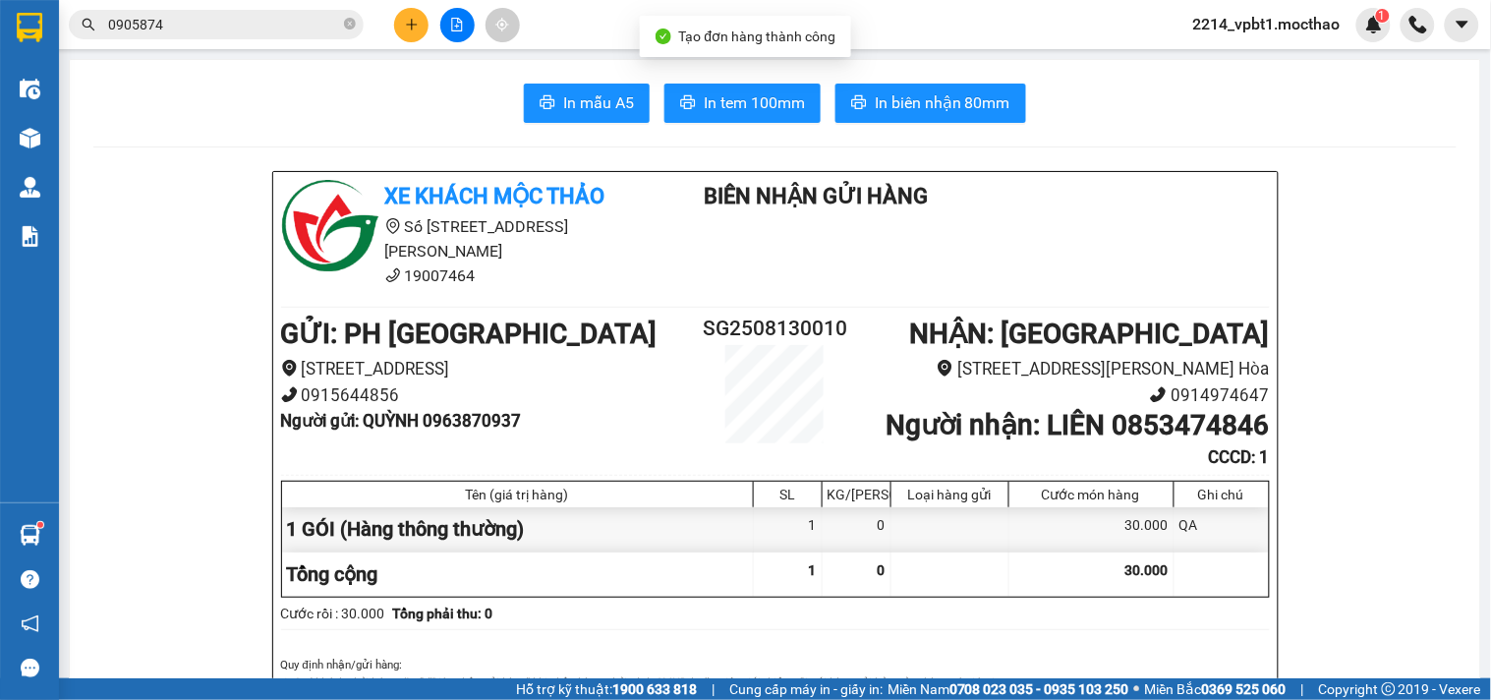
click at [948, 108] on span "In biên nhận 80mm" at bounding box center [942, 102] width 136 height 25
click at [760, 91] on span "In tem 100mm" at bounding box center [754, 102] width 101 height 25
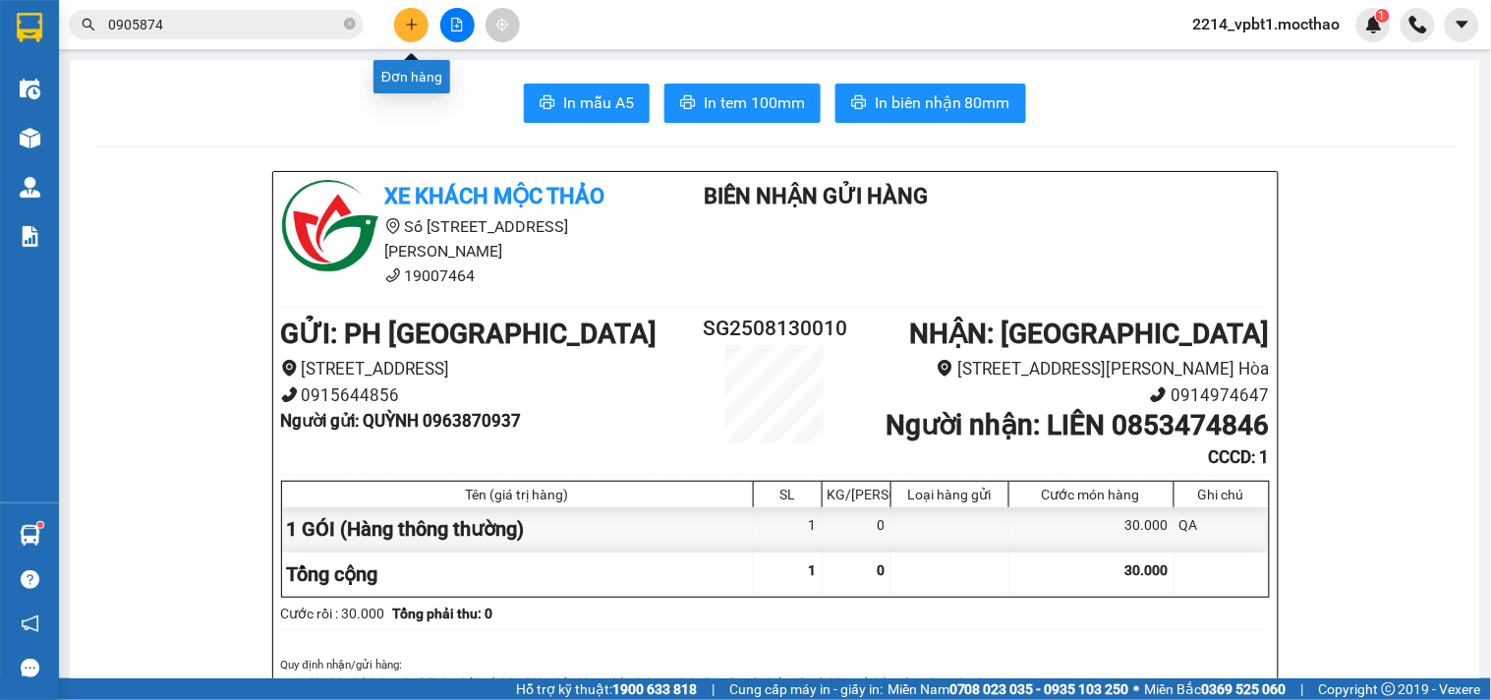
click at [409, 35] on button at bounding box center [411, 25] width 34 height 34
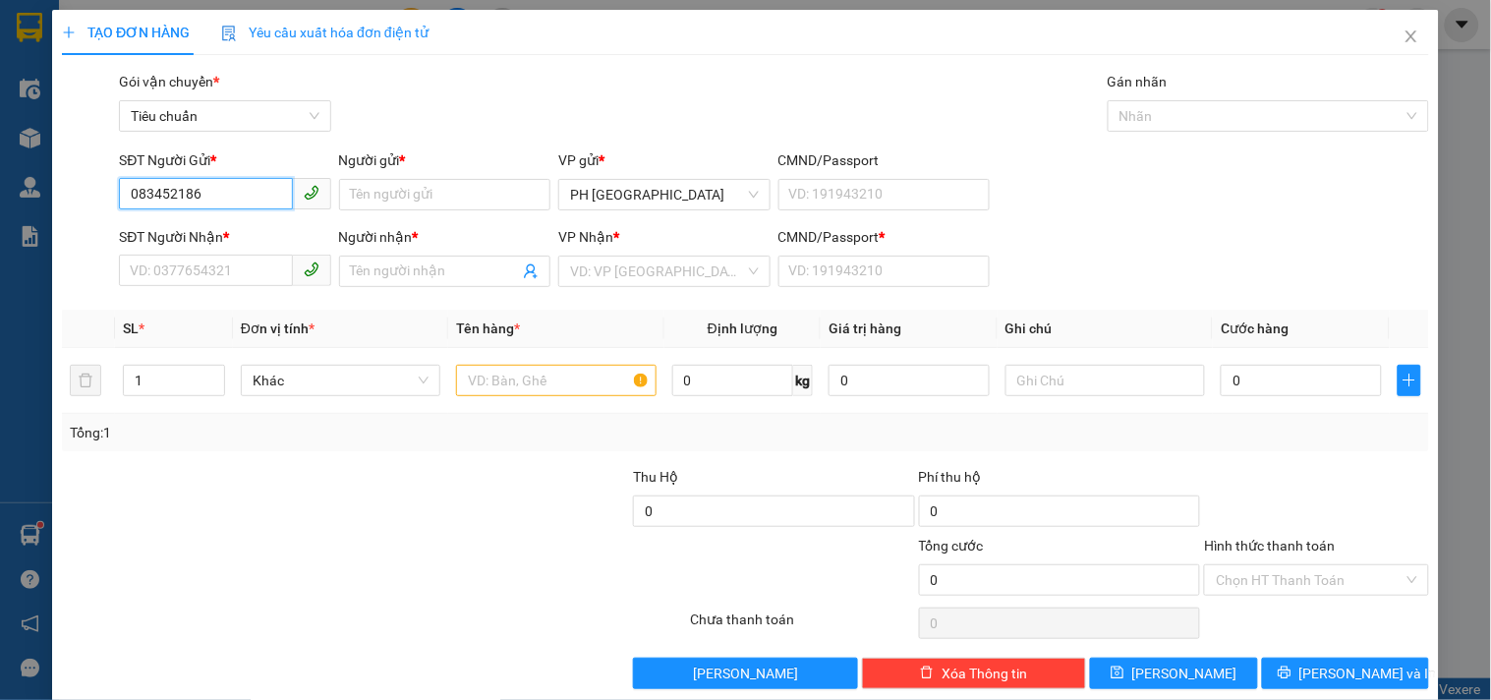
type input "0834521864"
click at [217, 244] on div "0834521864 - TÈO" at bounding box center [223, 234] width 186 height 22
type input "TÈO"
type input "0911519218"
type input "MỸ LY"
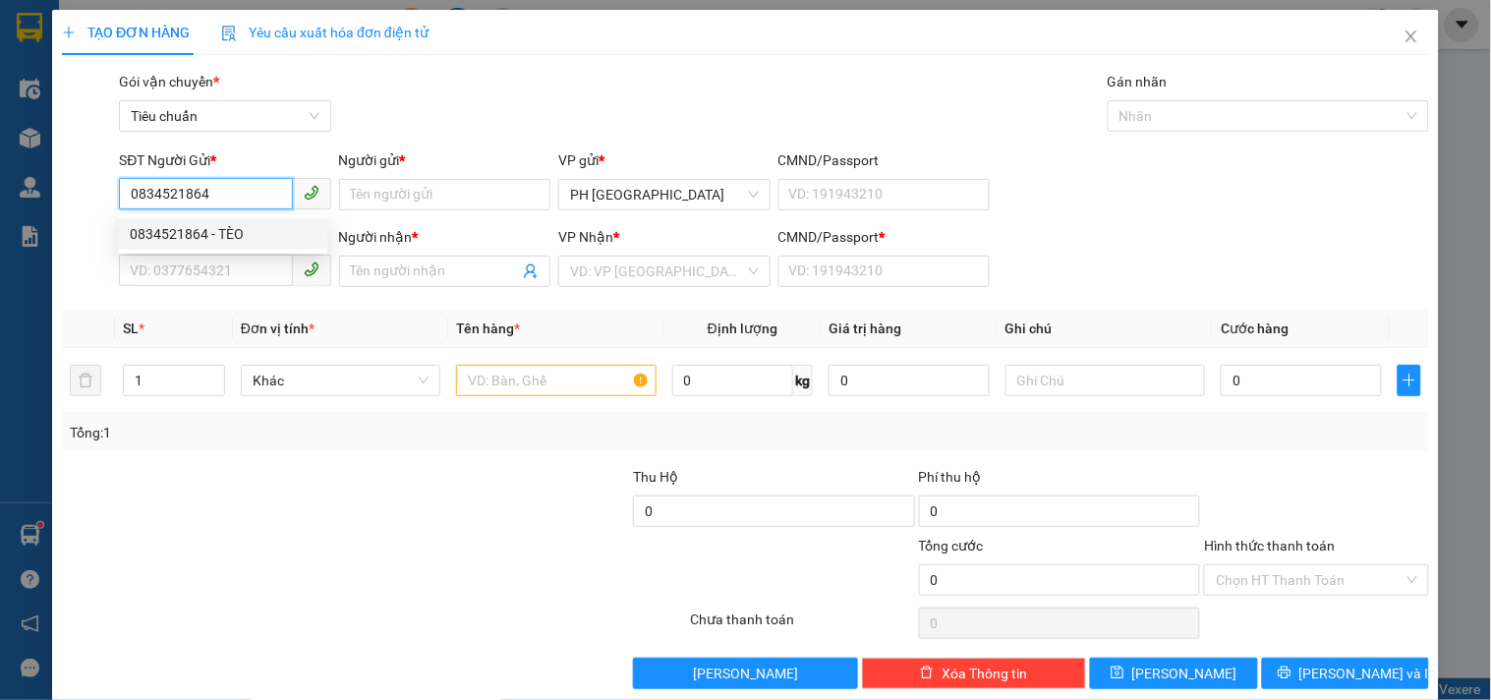
type input "1"
type input "30.000"
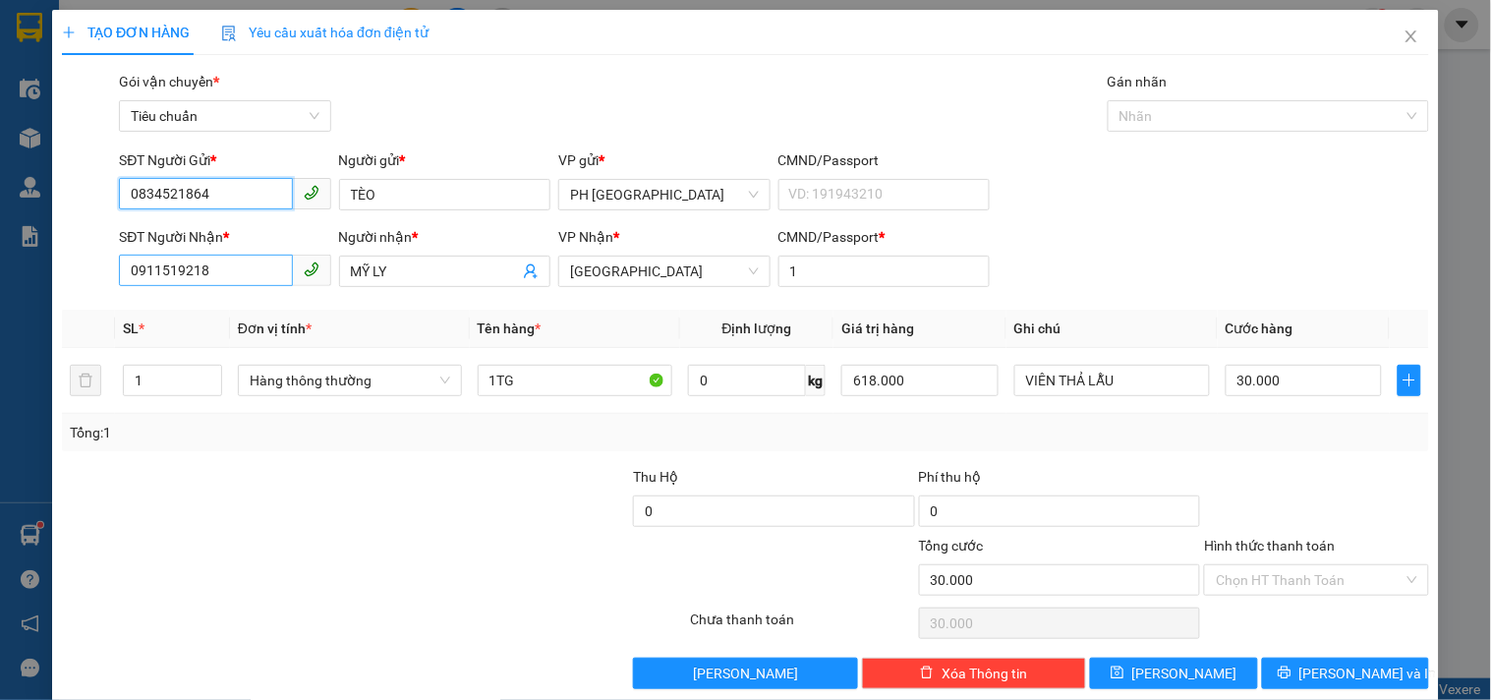
type input "0834521864"
drag, startPoint x: 212, startPoint y: 273, endPoint x: 0, endPoint y: 381, distance: 238.2
click at [0, 381] on div "TẠO ĐƠN HÀNG Yêu cầu xuất hóa đơn điện tử Transit Pickup Surcharge Ids Transit …" at bounding box center [745, 350] width 1491 height 700
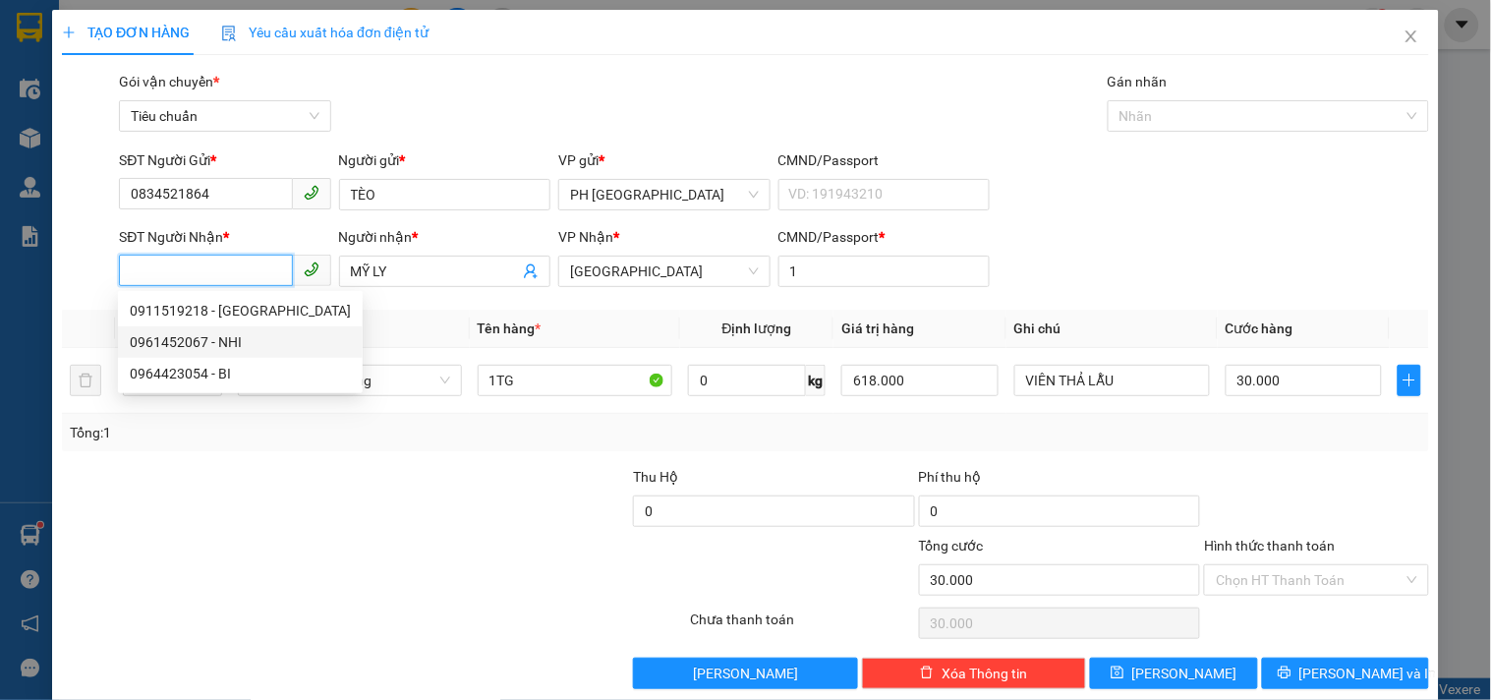
click at [162, 336] on div "0961452067 - NHI" at bounding box center [240, 342] width 221 height 22
type input "0961452067"
type input "NHI"
type input "079089026859"
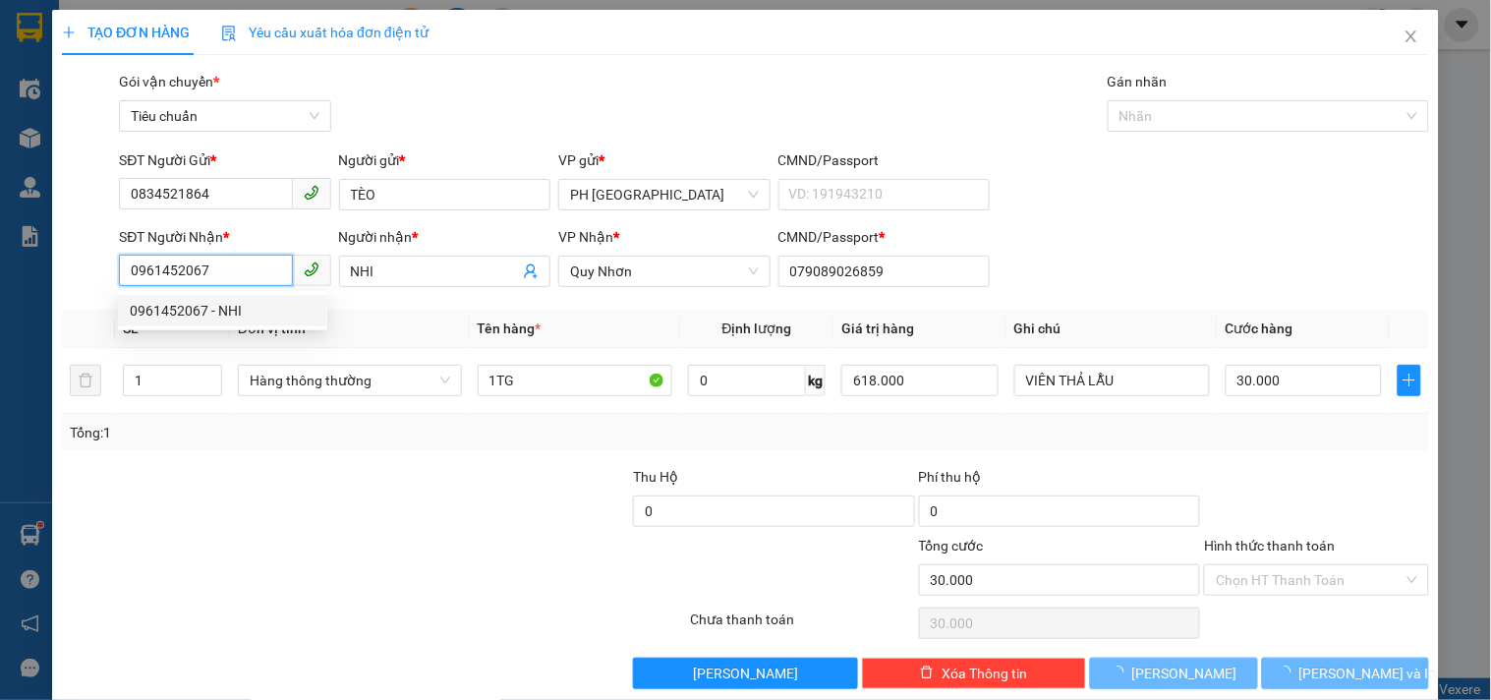
type input "50.000"
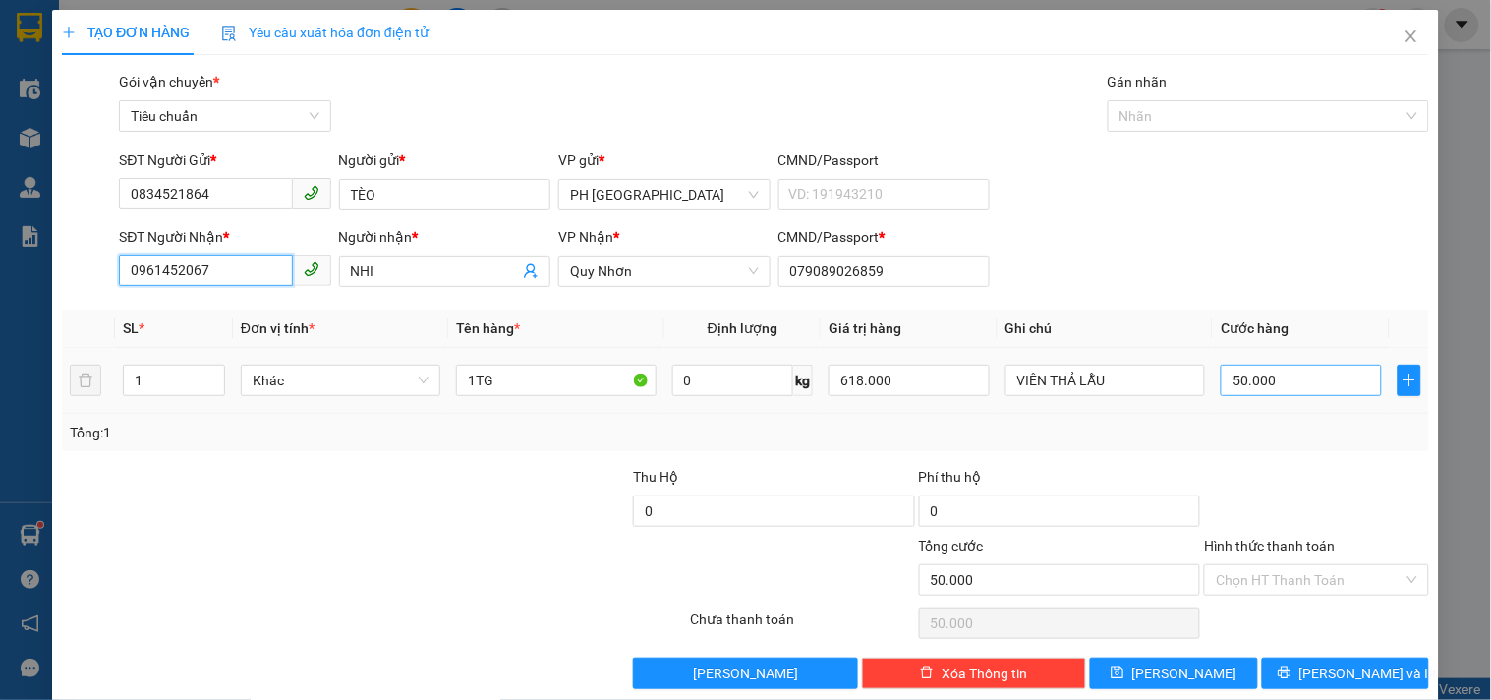
type input "0961452067"
click at [1343, 373] on input "50.000" at bounding box center [1300, 380] width 161 height 31
type input "4"
click at [1336, 439] on div "Tổng: 1" at bounding box center [745, 433] width 1351 height 22
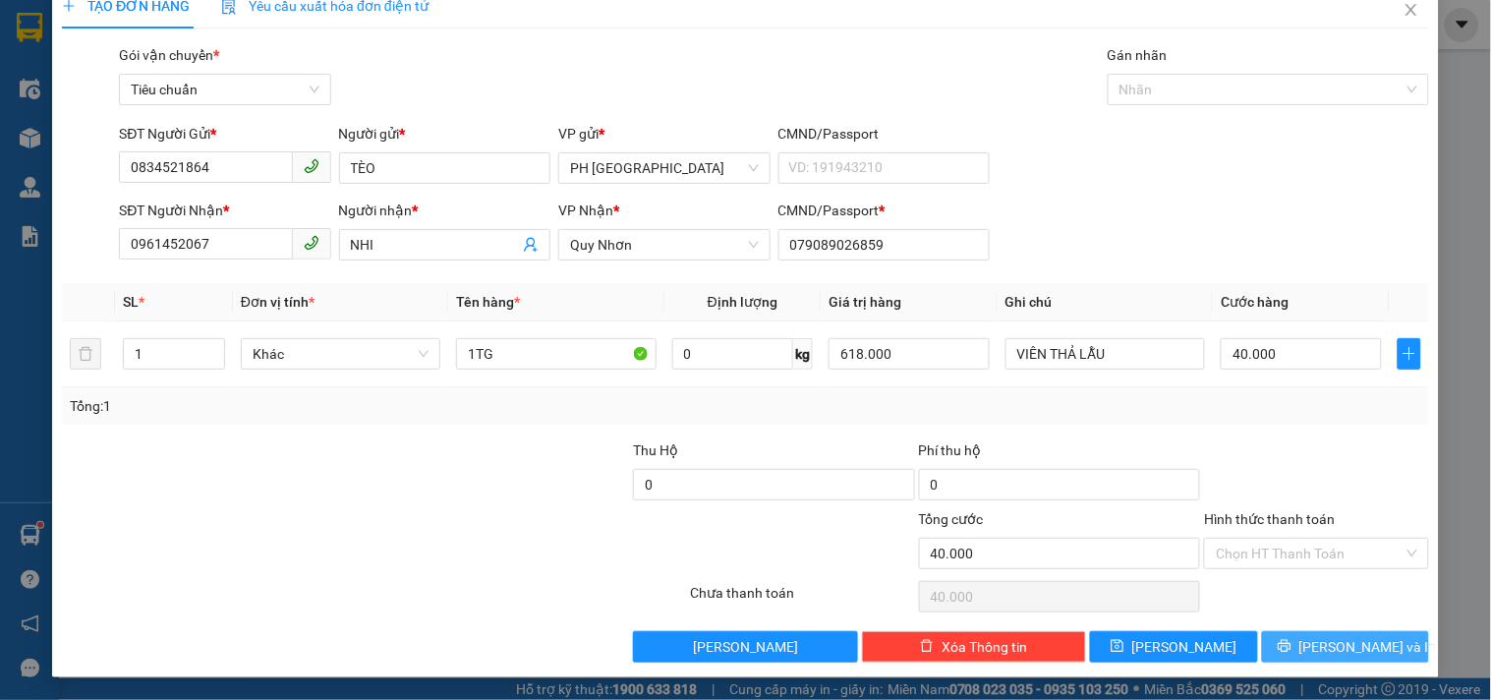
click at [1333, 642] on span "Lưu và In" at bounding box center [1368, 647] width 138 height 22
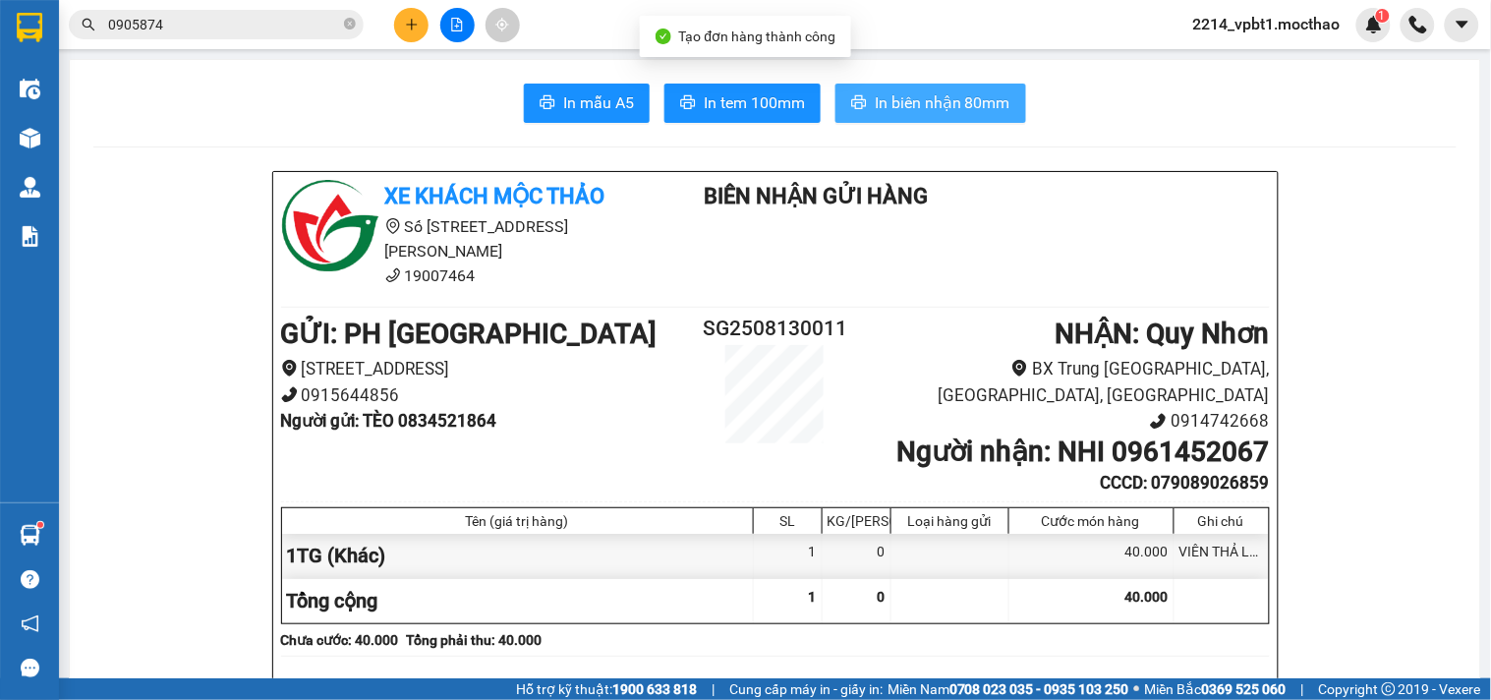
click at [895, 101] on span "In biên nhận 80mm" at bounding box center [942, 102] width 136 height 25
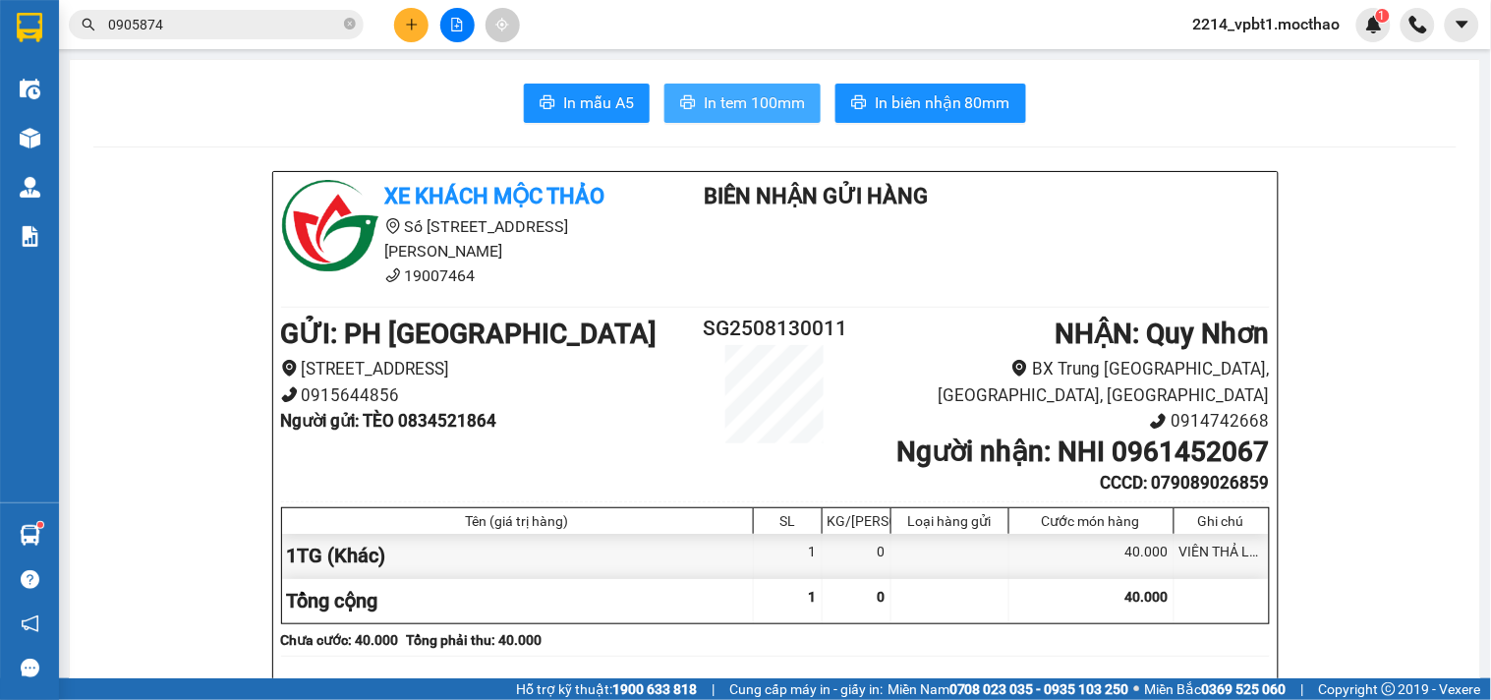
click at [755, 99] on span "In tem 100mm" at bounding box center [754, 102] width 101 height 25
click at [403, 14] on button at bounding box center [411, 25] width 34 height 34
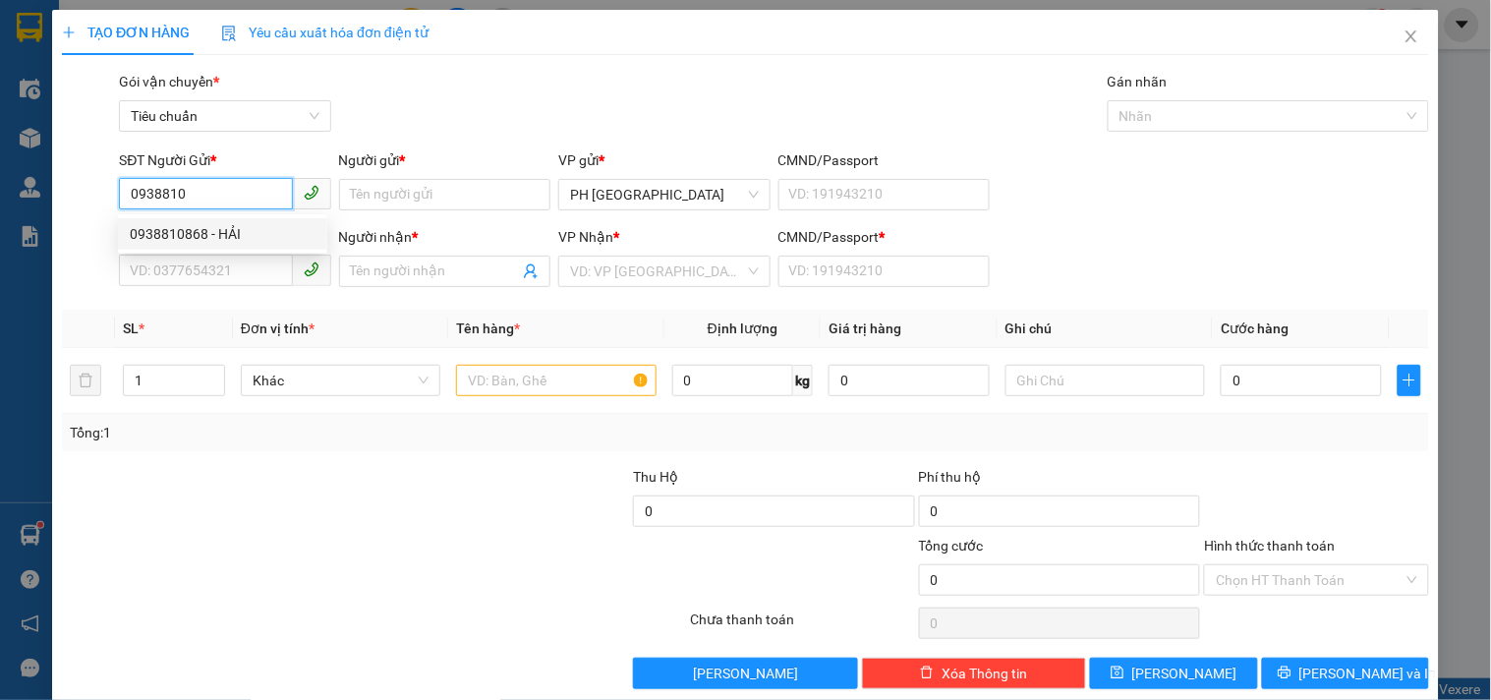
click at [227, 238] on div "0938810868 - HẢI" at bounding box center [223, 234] width 186 height 22
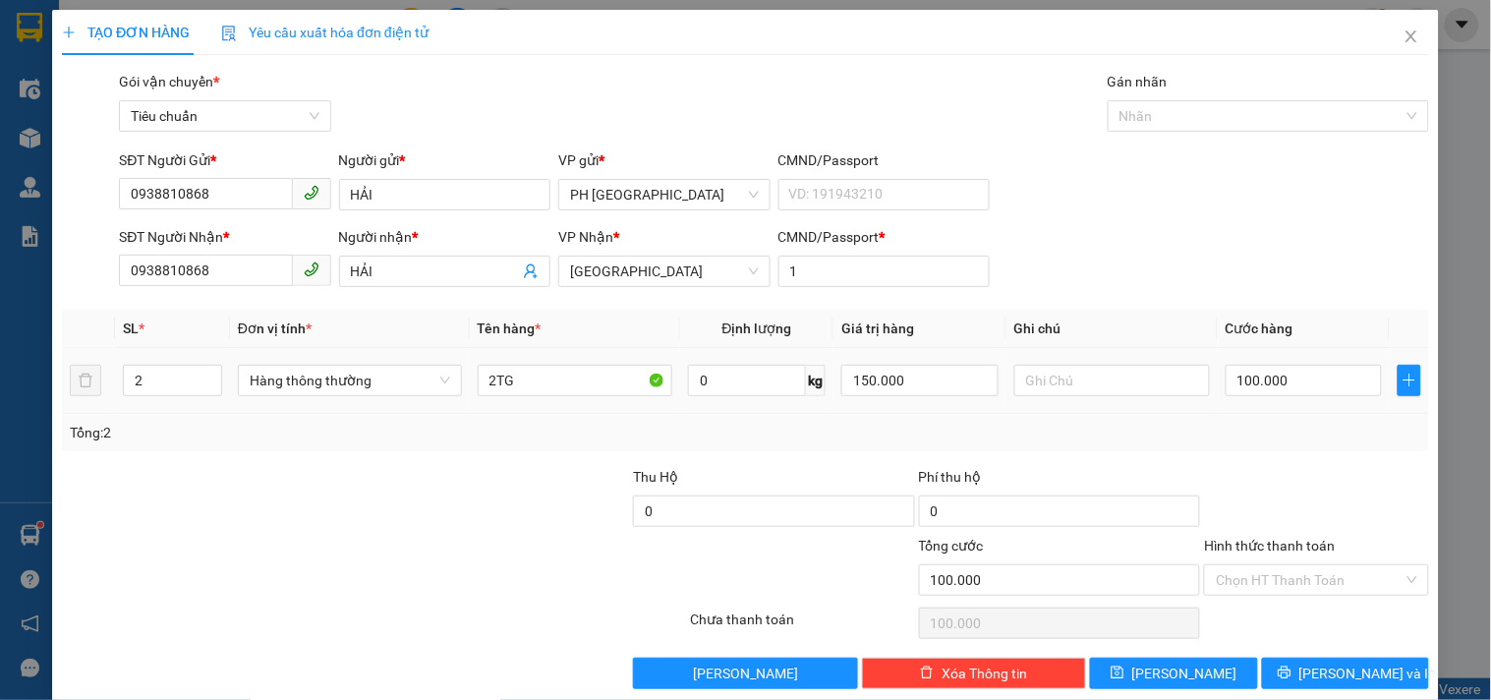
drag, startPoint x: 158, startPoint y: 391, endPoint x: 45, endPoint y: 434, distance: 121.0
click at [53, 434] on div "TẠO ĐƠN HÀNG Yêu cầu xuất hóa đơn điện tử Transit Pickup Surcharge Ids Transit …" at bounding box center [745, 357] width 1386 height 694
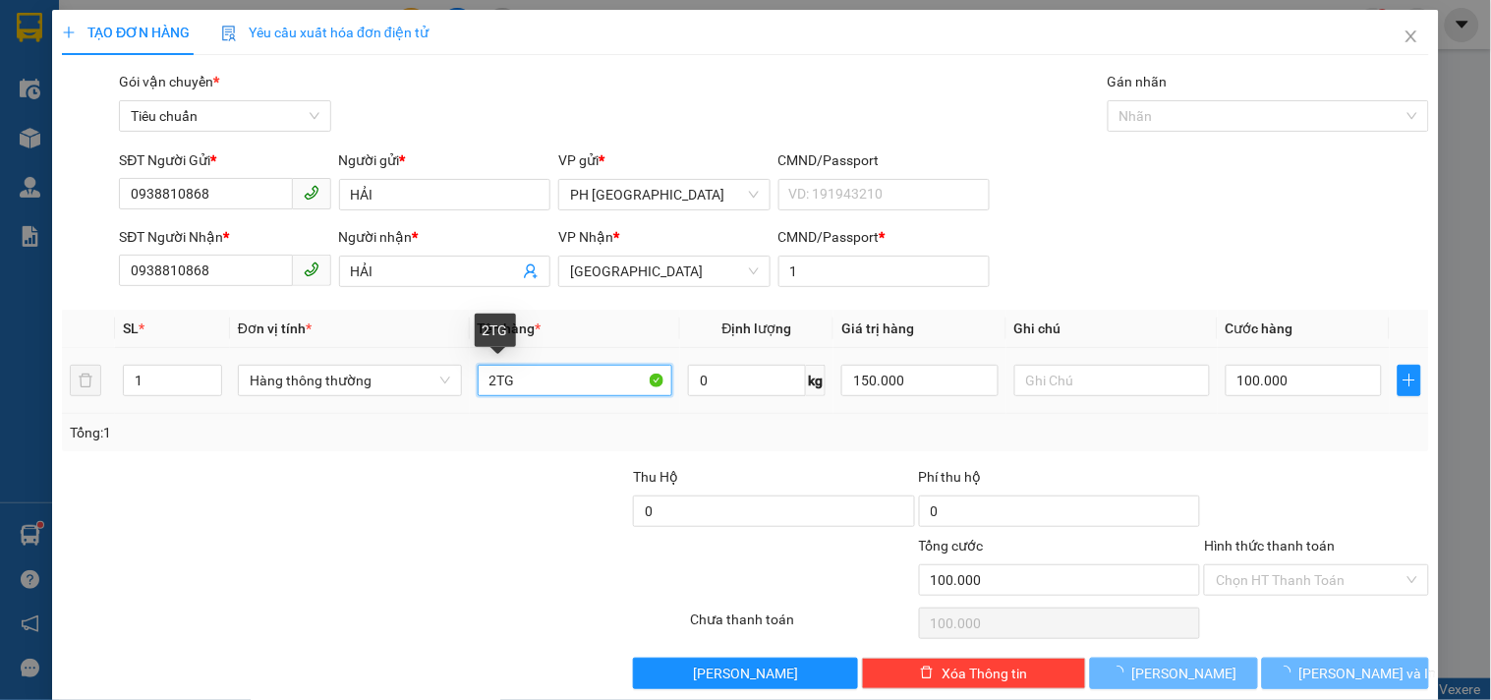
drag, startPoint x: 492, startPoint y: 381, endPoint x: 354, endPoint y: 468, distance: 163.3
click at [370, 457] on div "Transit Pickup Surcharge Ids Transit Deliver Surcharge Ids Transit Deliver Surc…" at bounding box center [745, 380] width 1367 height 618
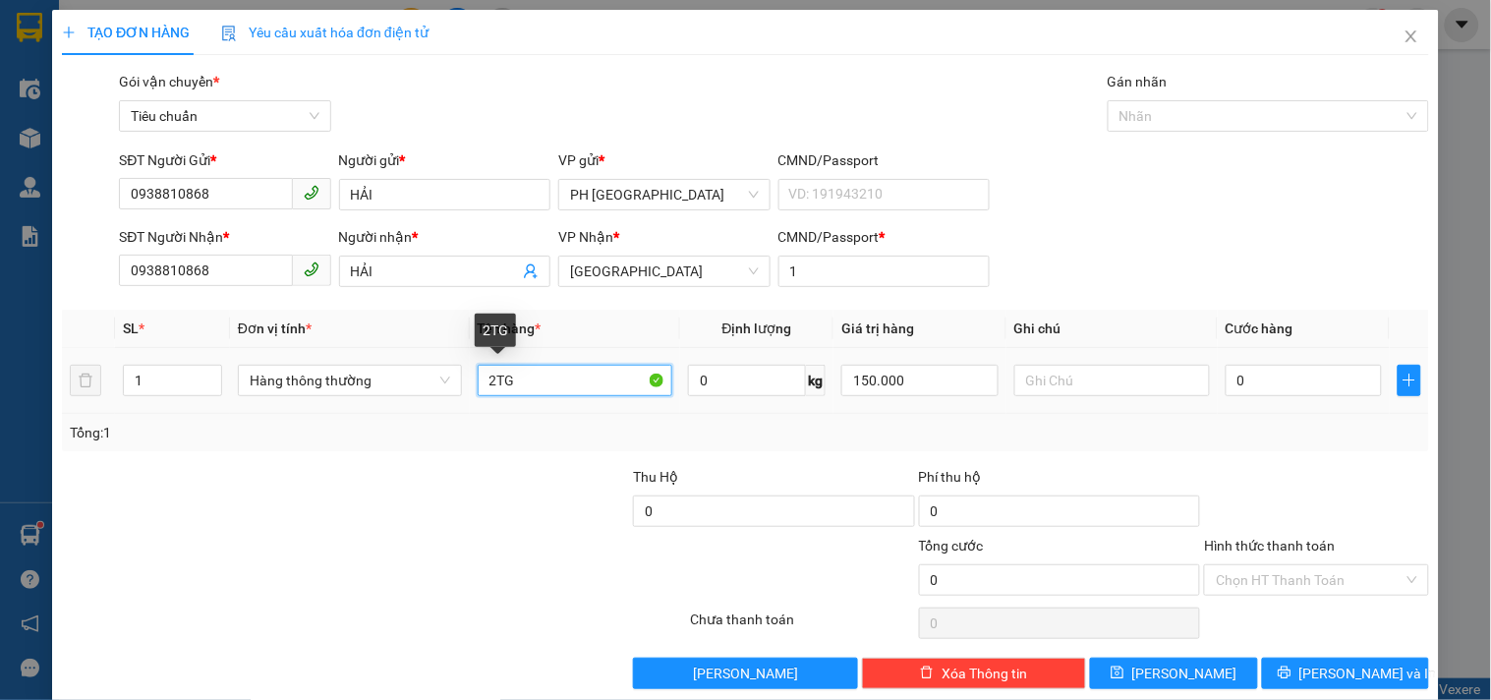
drag, startPoint x: 516, startPoint y: 385, endPoint x: 364, endPoint y: 455, distance: 167.5
click at [365, 455] on div "Transit Pickup Surcharge Ids Transit Deliver Surcharge Ids Transit Deliver Surc…" at bounding box center [745, 380] width 1367 height 618
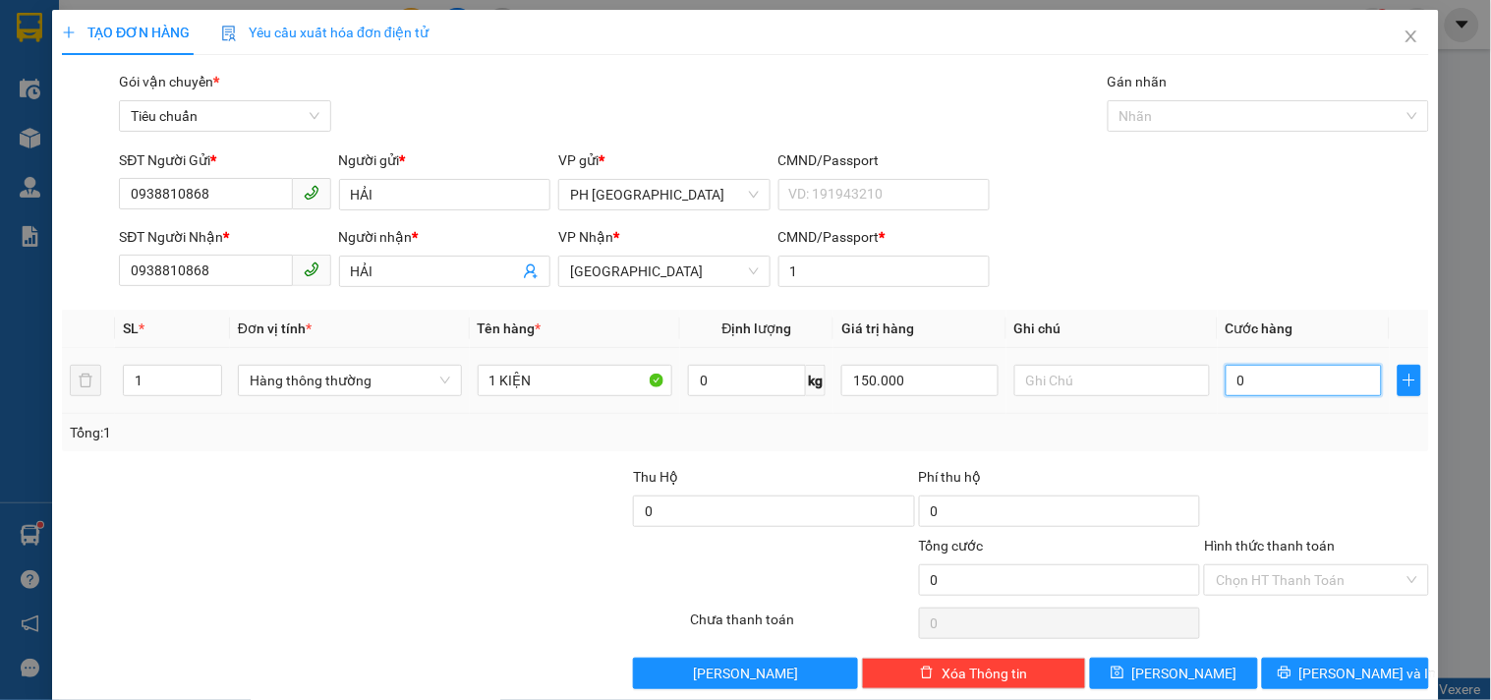
click at [1309, 379] on input "0" at bounding box center [1303, 380] width 157 height 31
drag, startPoint x: 1291, startPoint y: 390, endPoint x: 1102, endPoint y: 453, distance: 198.9
click at [1102, 453] on div "Transit Pickup Surcharge Ids Transit Deliver Surcharge Ids Transit Deliver Surc…" at bounding box center [745, 380] width 1367 height 618
drag, startPoint x: 154, startPoint y: 374, endPoint x: 98, endPoint y: 415, distance: 69.0
click at [98, 415] on div "SL * Đơn vị tính * Tên hàng * Định lượng Giá trị hàng Ghi chú Cước hàng 1 Hàng …" at bounding box center [745, 380] width 1367 height 141
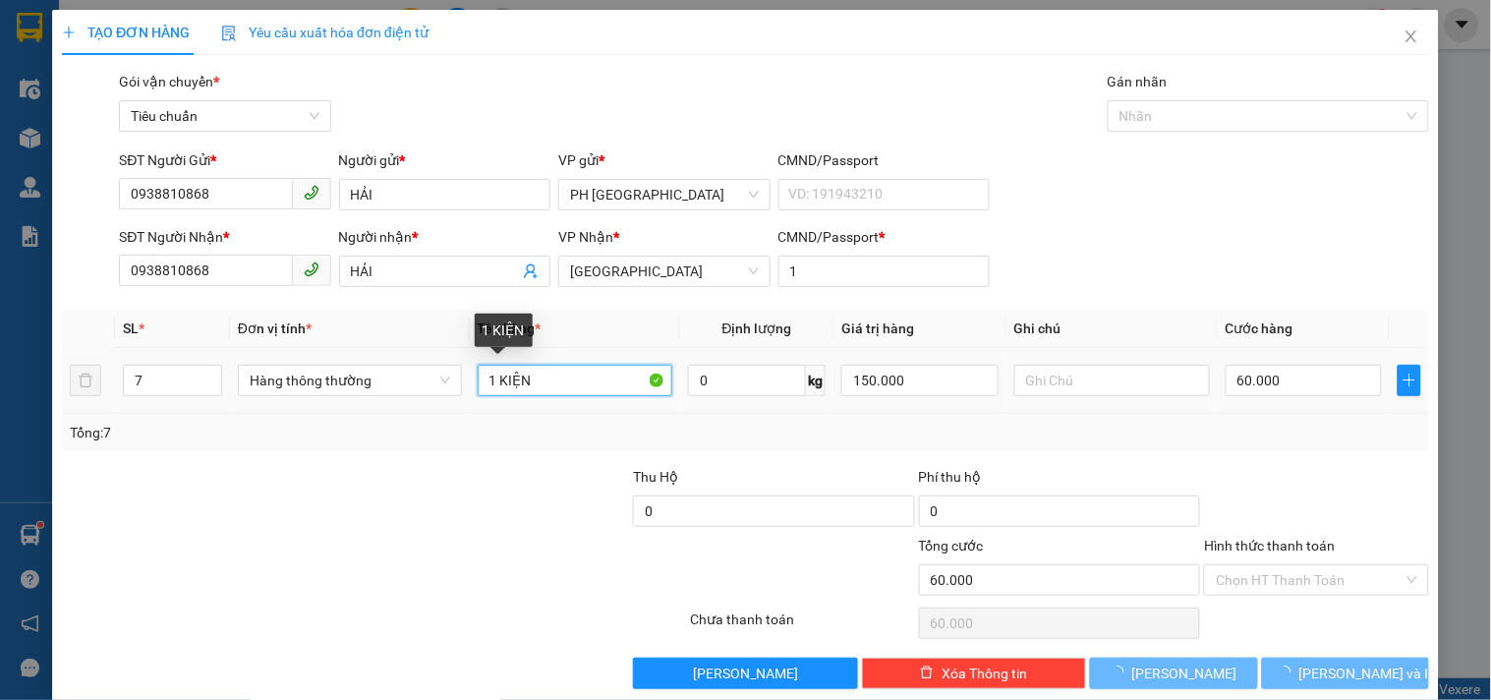
click at [536, 378] on input "1 KIỆN" at bounding box center [576, 380] width 196 height 31
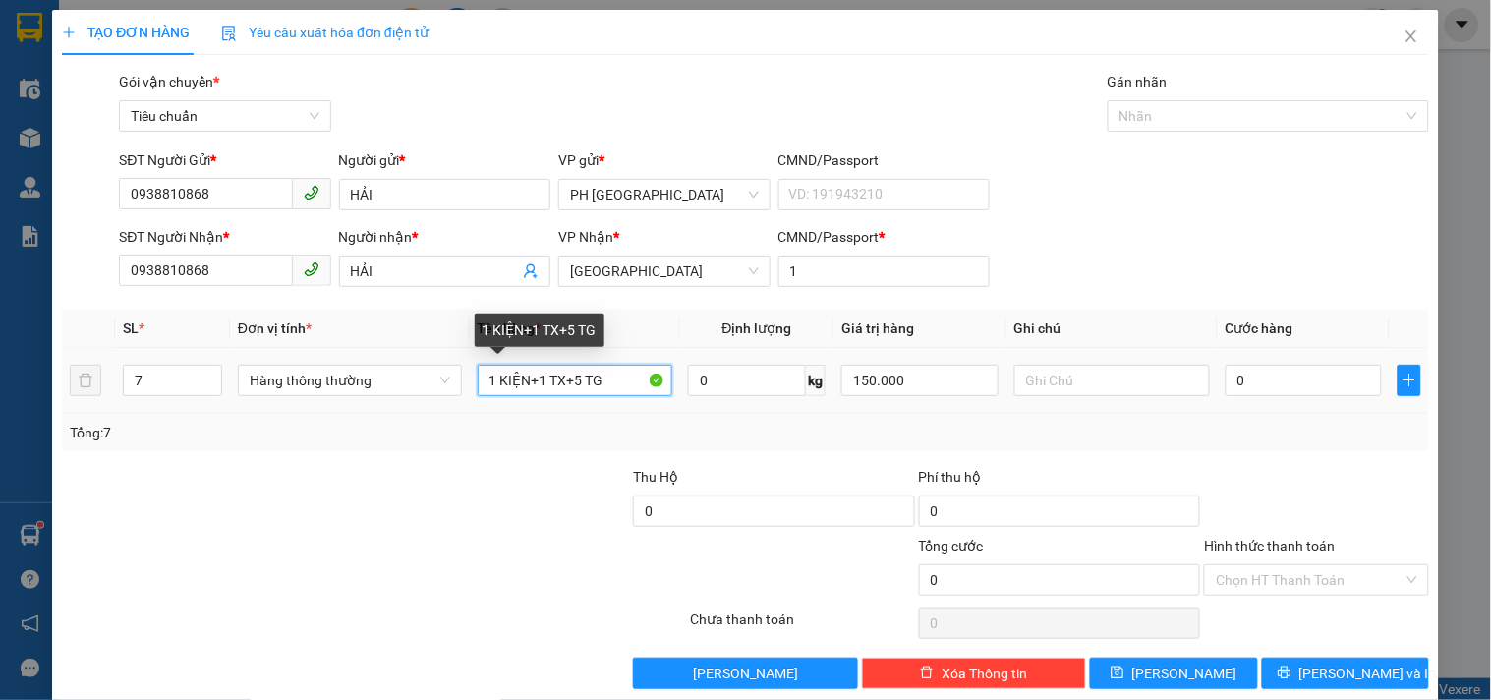
drag, startPoint x: 605, startPoint y: 381, endPoint x: 55, endPoint y: 477, distance: 558.4
click at [55, 477] on div "TẠO ĐƠN HÀNG Yêu cầu xuất hóa đơn điện tử Transit Pickup Surcharge Ids Transit …" at bounding box center [745, 357] width 1386 height 694
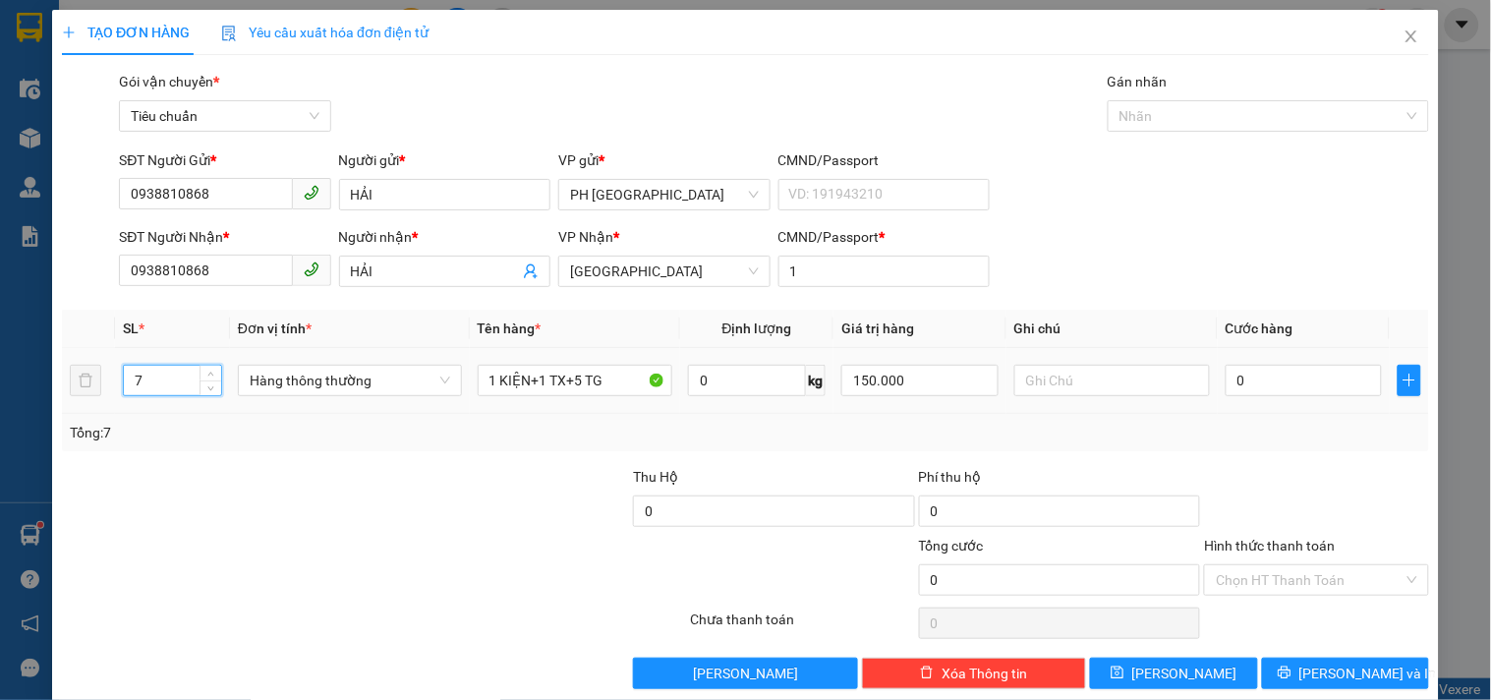
drag, startPoint x: 150, startPoint y: 377, endPoint x: 84, endPoint y: 411, distance: 74.7
click at [85, 411] on tr "7 Hàng thông thường 1 KIỆN+1 TX+5 TG 0 kg 150.000 0" at bounding box center [745, 381] width 1367 height 66
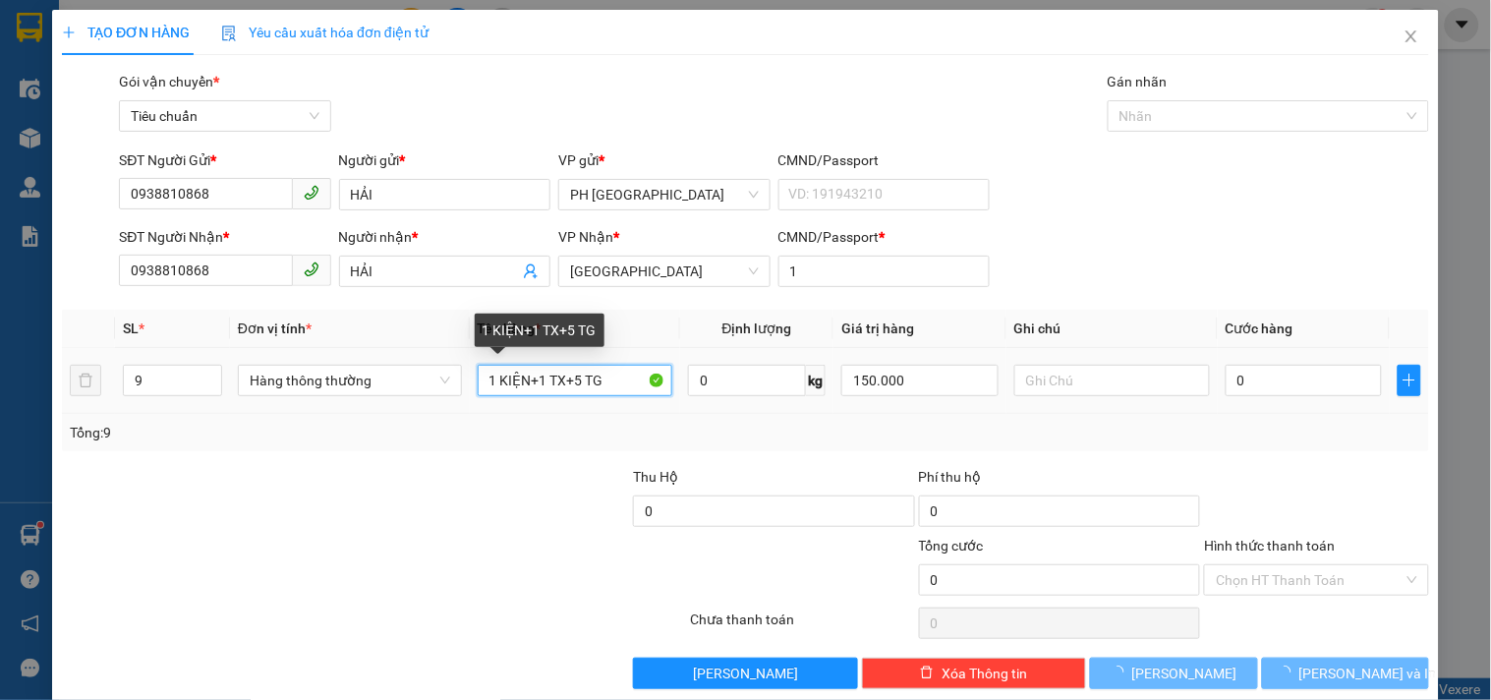
drag, startPoint x: 592, startPoint y: 396, endPoint x: 61, endPoint y: 552, distance: 553.1
click at [67, 551] on div "Transit Pickup Surcharge Ids Transit Deliver Surcharge Ids Transit Deliver Surc…" at bounding box center [745, 380] width 1367 height 618
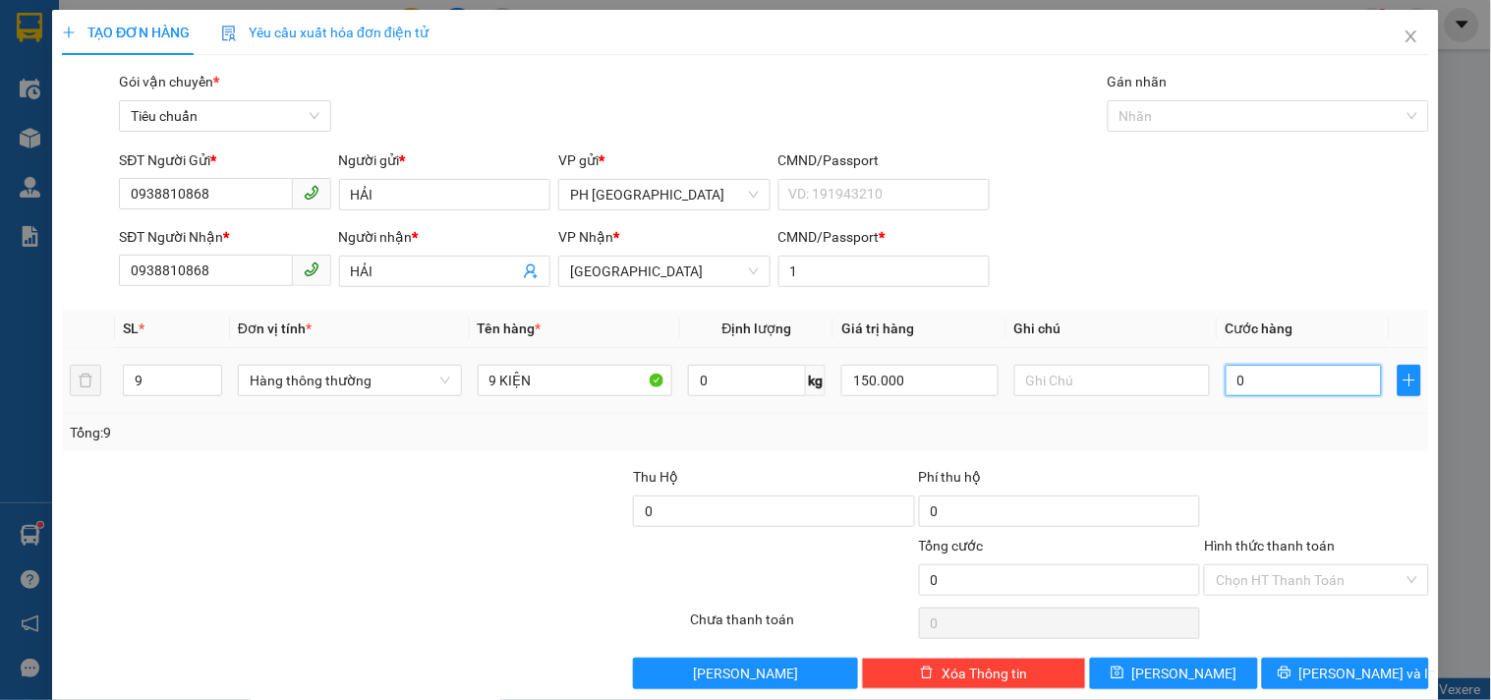
click at [1293, 391] on input "0" at bounding box center [1303, 380] width 157 height 31
drag, startPoint x: 1269, startPoint y: 385, endPoint x: 1166, endPoint y: 434, distance: 113.4
click at [1166, 434] on div "SL * Đơn vị tính * Tên hàng * Định lượng Giá trị hàng Ghi chú Cước hàng 9 Hàng …" at bounding box center [745, 380] width 1367 height 141
click at [1362, 489] on div at bounding box center [1316, 500] width 228 height 69
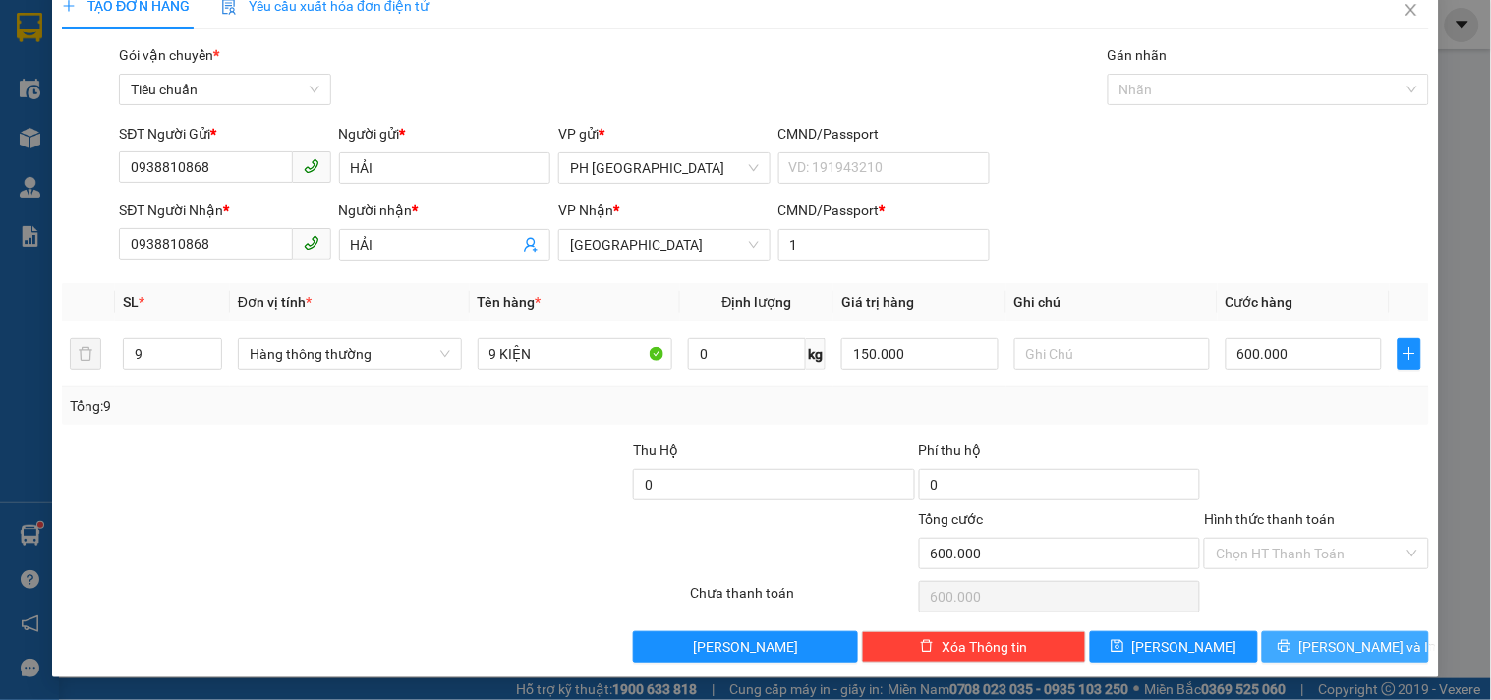
click at [1359, 654] on span "Lưu và In" at bounding box center [1368, 647] width 138 height 22
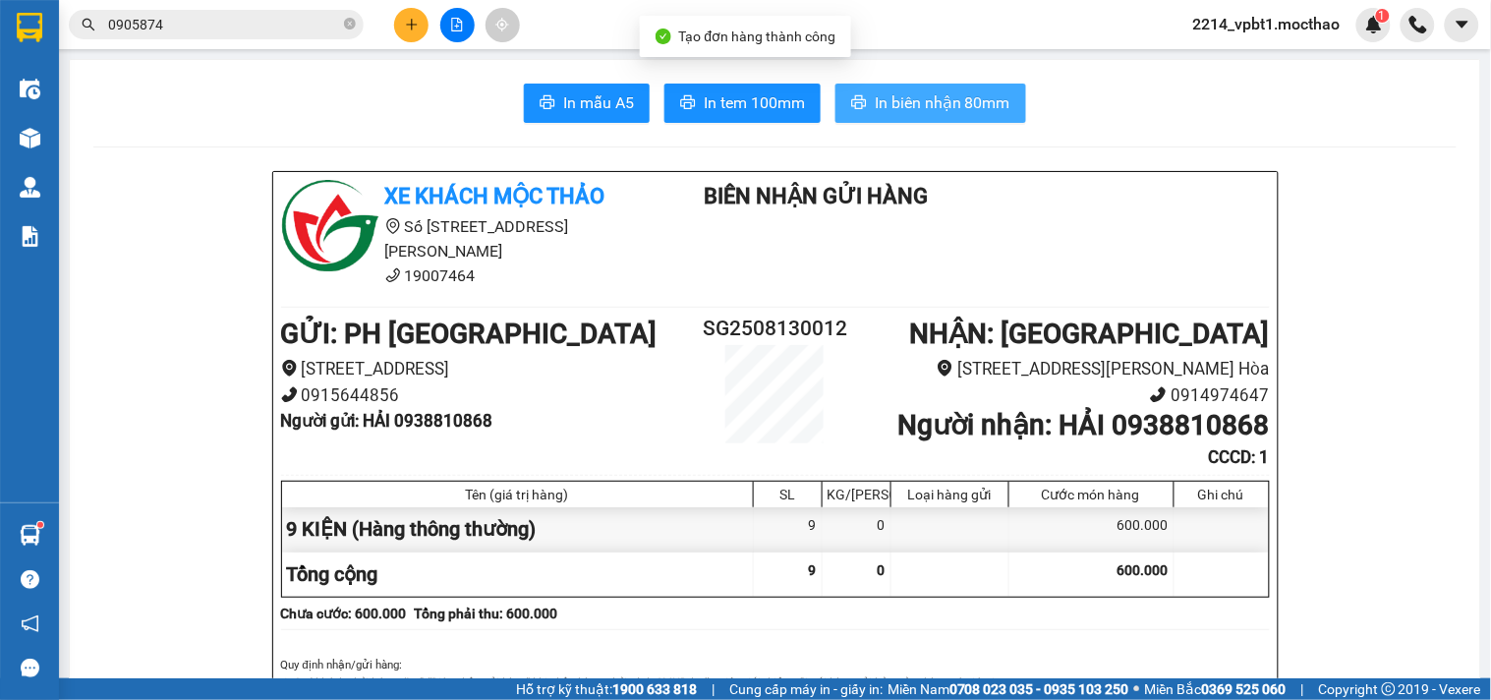
click at [904, 102] on span "In biên nhận 80mm" at bounding box center [942, 102] width 136 height 25
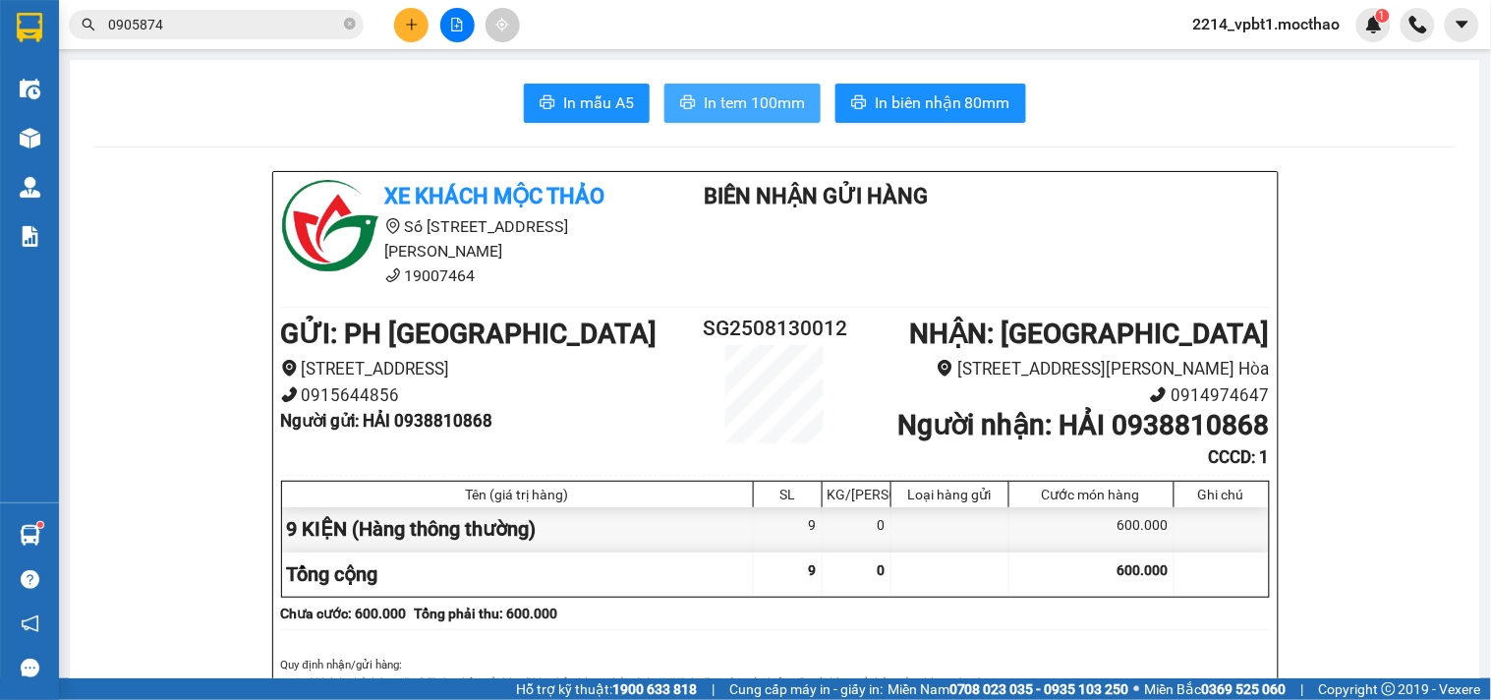
click at [759, 99] on span "In tem 100mm" at bounding box center [754, 102] width 101 height 25
click at [404, 26] on button at bounding box center [411, 25] width 34 height 34
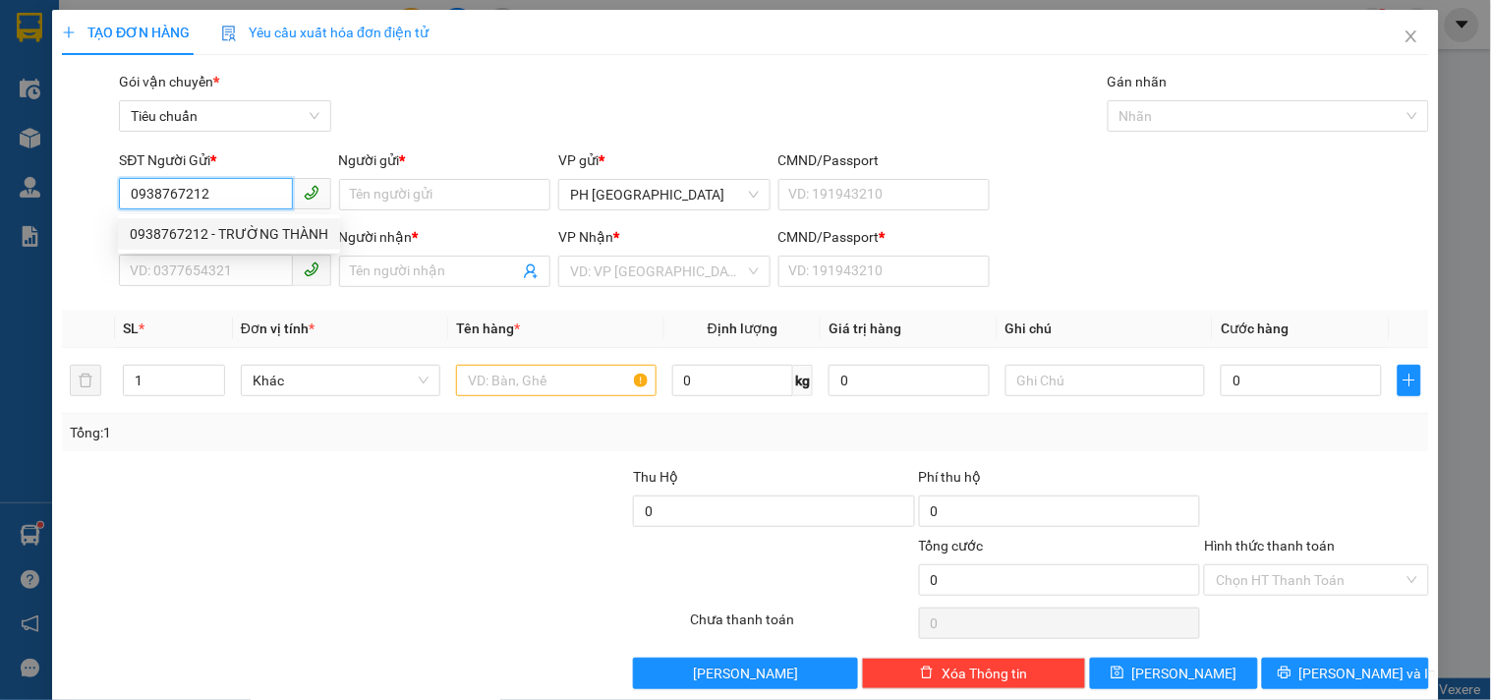
click at [237, 237] on div "0938767212 - TRƯỜNG THÀNH" at bounding box center [229, 234] width 198 height 22
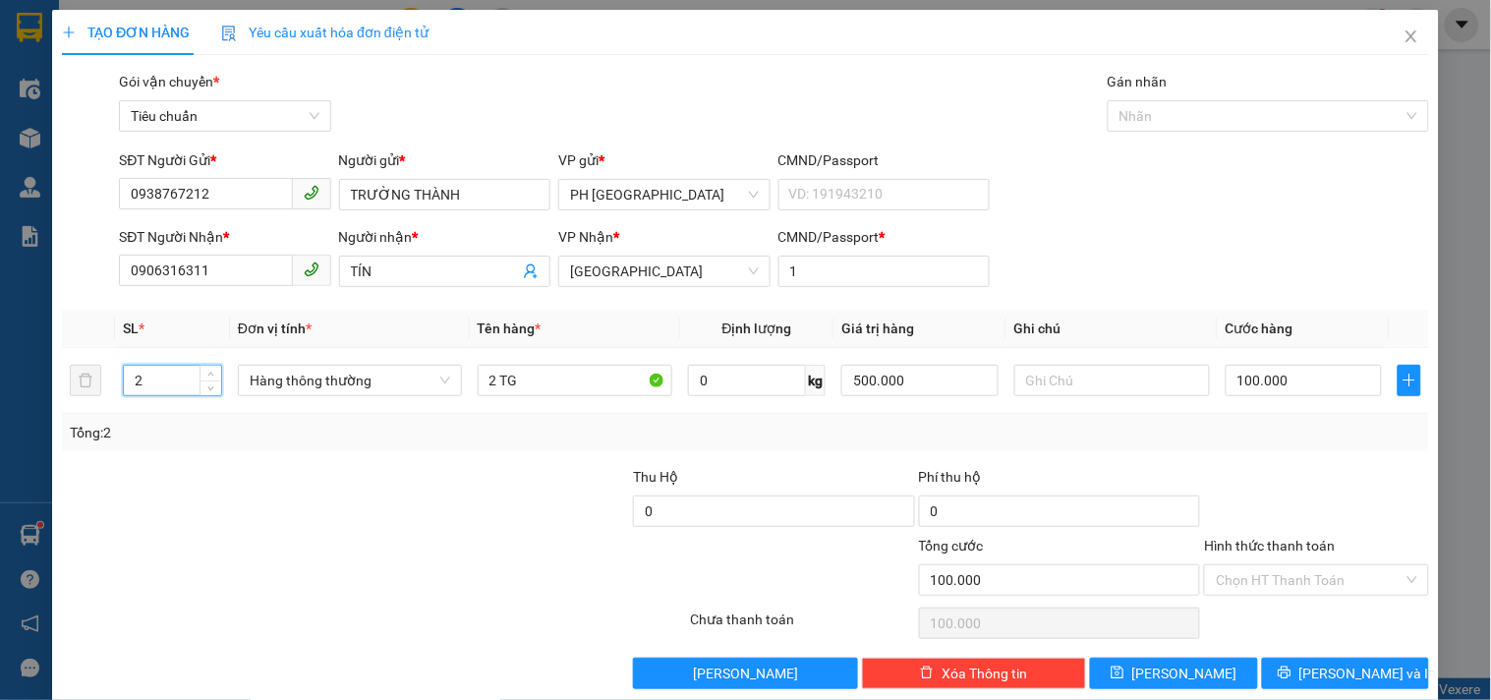
drag, startPoint x: 157, startPoint y: 375, endPoint x: 83, endPoint y: 425, distance: 89.9
click at [83, 425] on div "SL * Đơn vị tính * Tên hàng * Định lượng Giá trị hàng Ghi chú Cước hàng 2 Hàng …" at bounding box center [745, 380] width 1367 height 141
drag, startPoint x: 501, startPoint y: 377, endPoint x: 350, endPoint y: 405, distance: 153.8
click at [366, 410] on tr "1 Hàng thông thường 2 TG 0 kg 500.000 100.000" at bounding box center [745, 381] width 1367 height 66
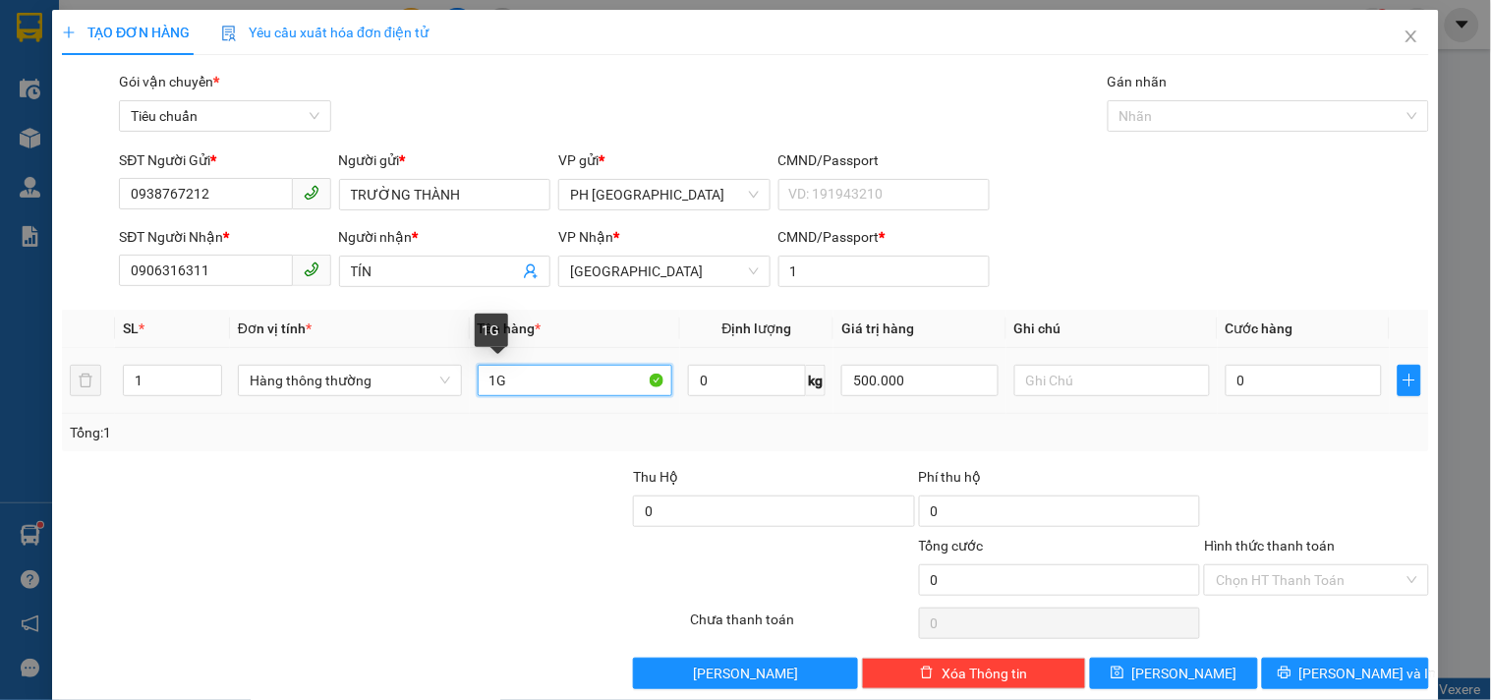
drag, startPoint x: 491, startPoint y: 383, endPoint x: 507, endPoint y: 386, distance: 16.0
click at [507, 386] on input "1G" at bounding box center [576, 380] width 196 height 31
click at [1279, 386] on input "0" at bounding box center [1303, 380] width 157 height 31
click at [1254, 468] on div at bounding box center [1316, 500] width 228 height 69
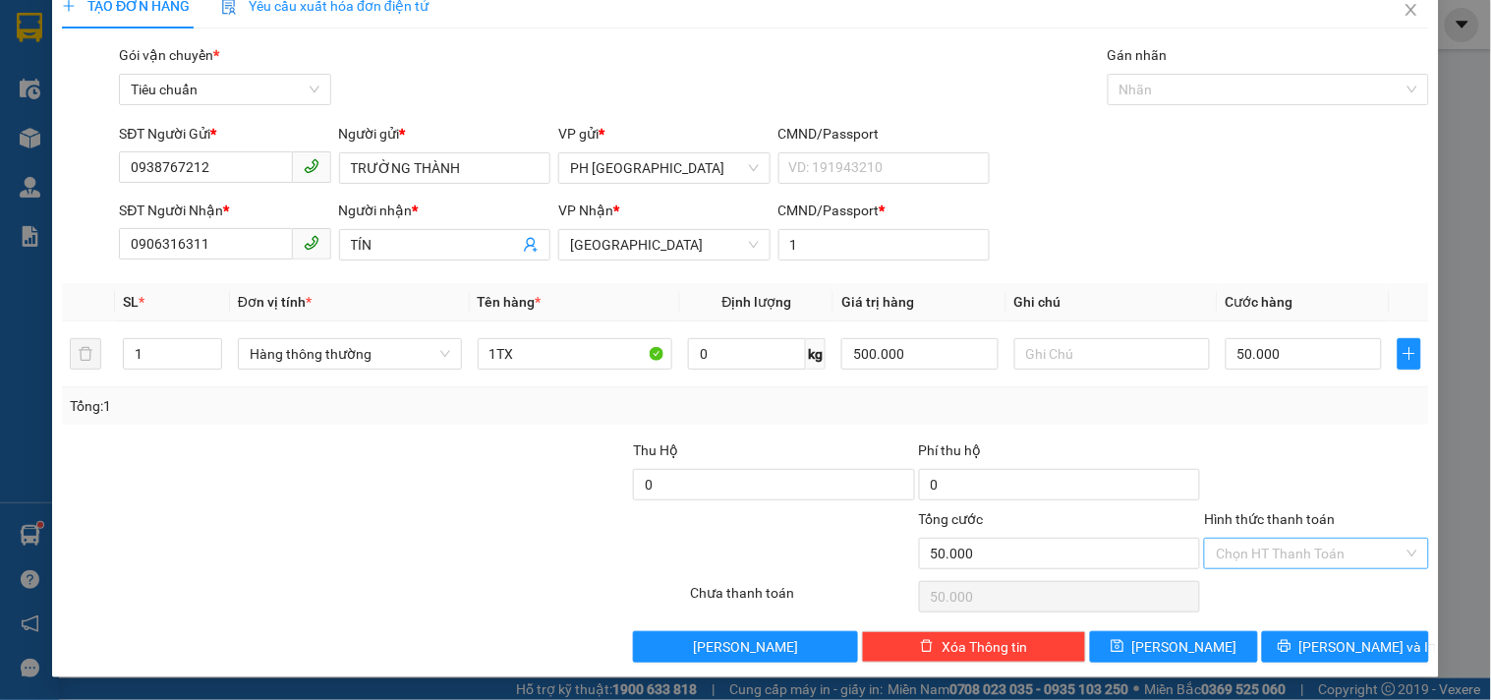
click at [1282, 556] on input "Hình thức thanh toán" at bounding box center [1308, 552] width 187 height 29
click at [1243, 421] on div "Tại văn phòng" at bounding box center [1304, 420] width 198 height 22
click at [1334, 646] on span "Lưu và In" at bounding box center [1368, 647] width 138 height 22
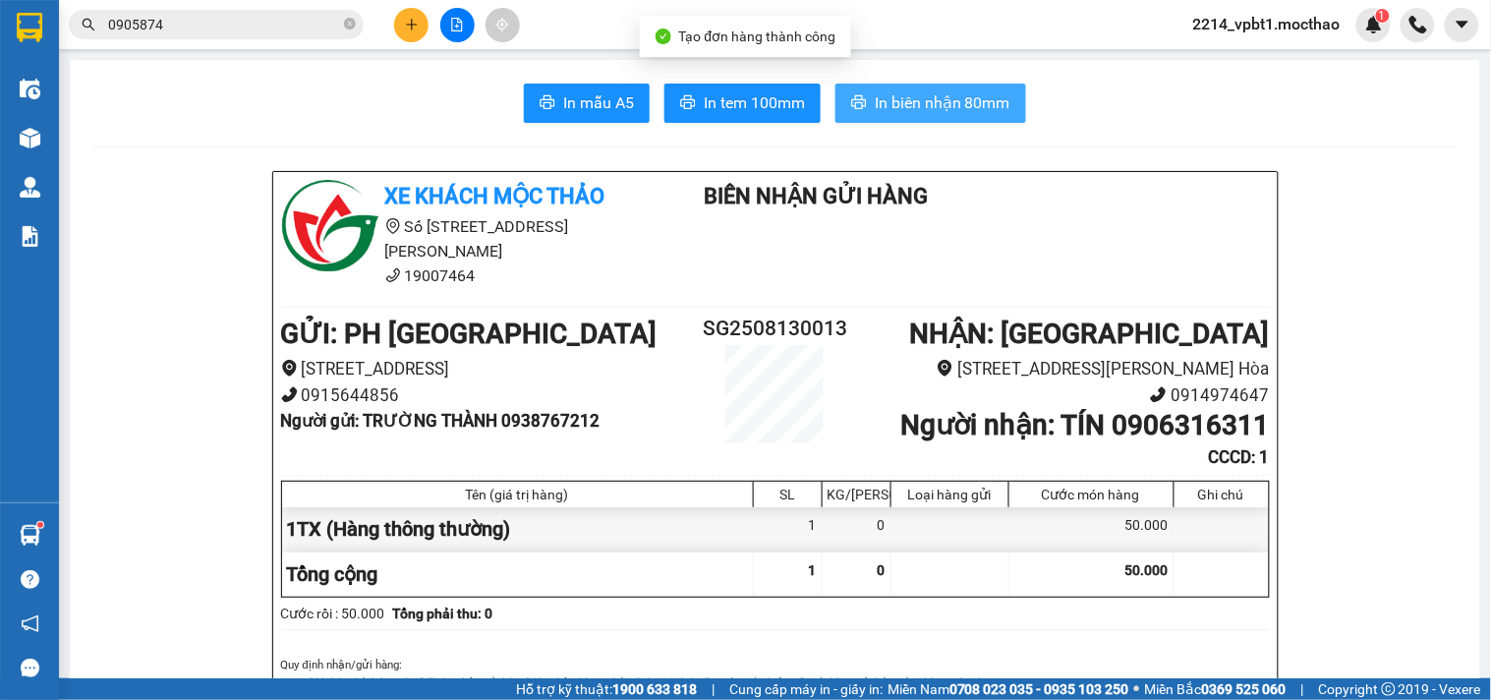
click at [921, 111] on span "In biên nhận 80mm" at bounding box center [942, 102] width 136 height 25
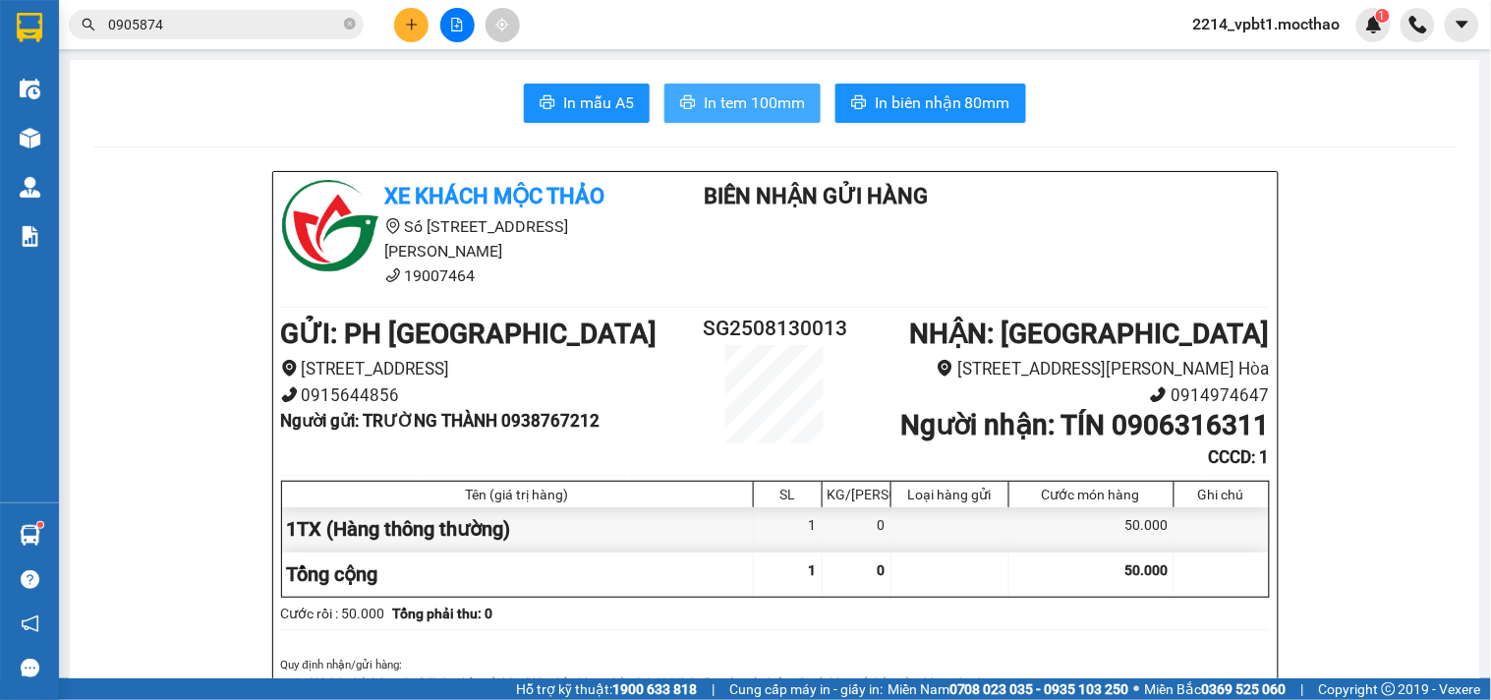
click at [771, 100] on span "In tem 100mm" at bounding box center [754, 102] width 101 height 25
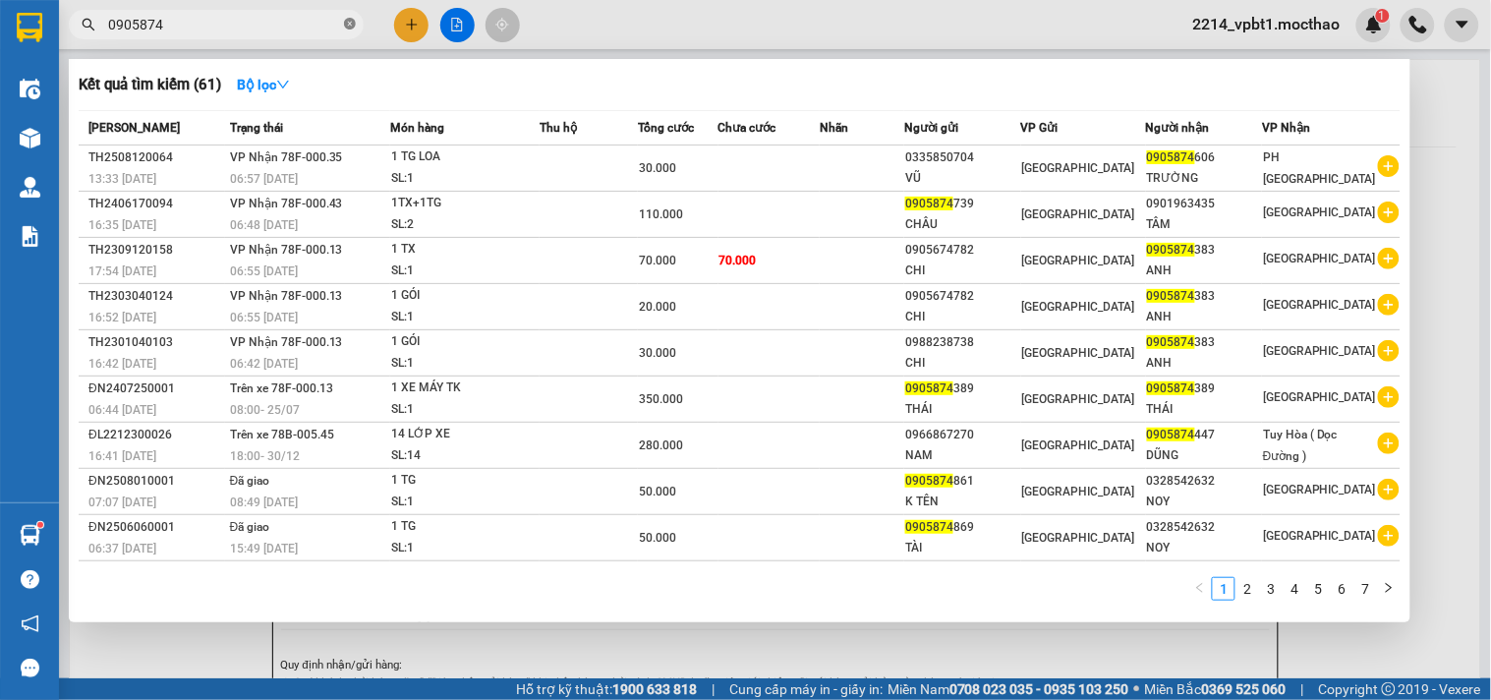
click at [354, 18] on icon "close-circle" at bounding box center [350, 24] width 12 height 12
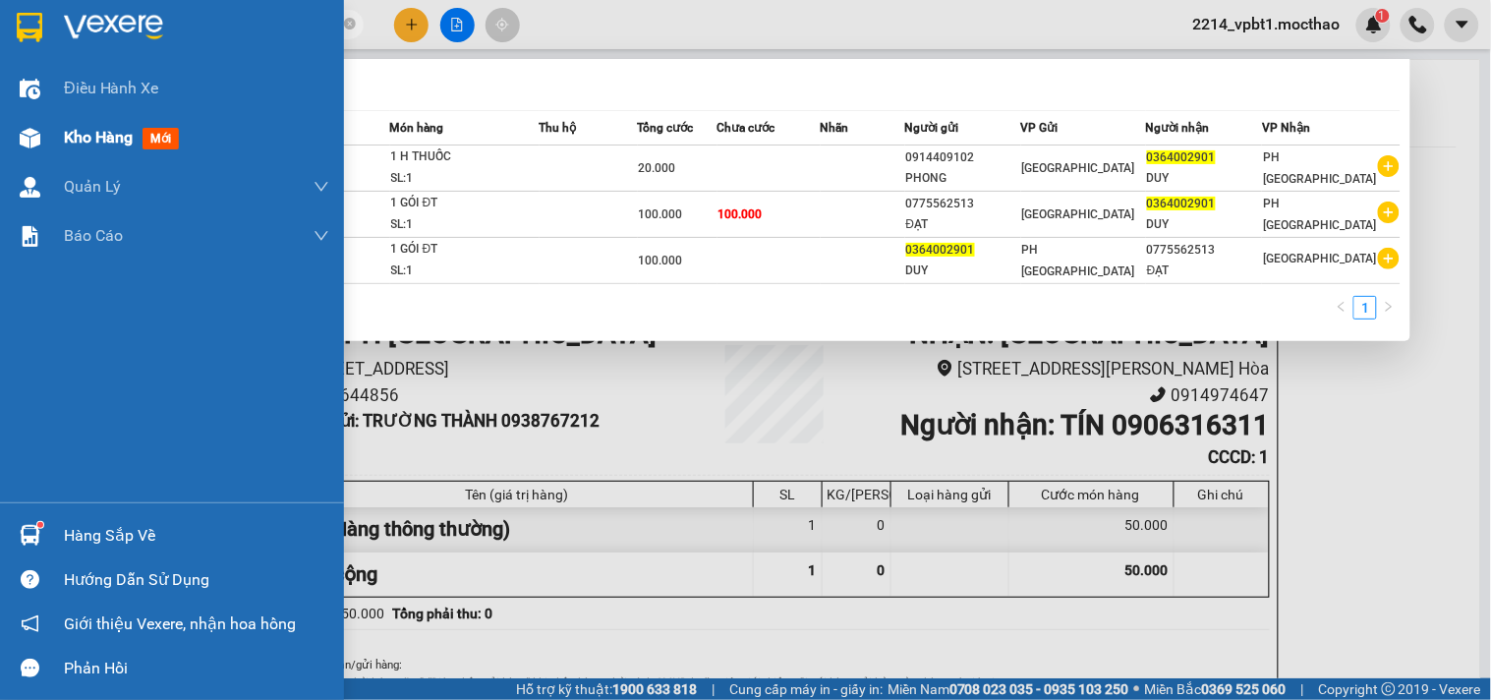
click at [79, 138] on span "Kho hàng" at bounding box center [98, 137] width 69 height 19
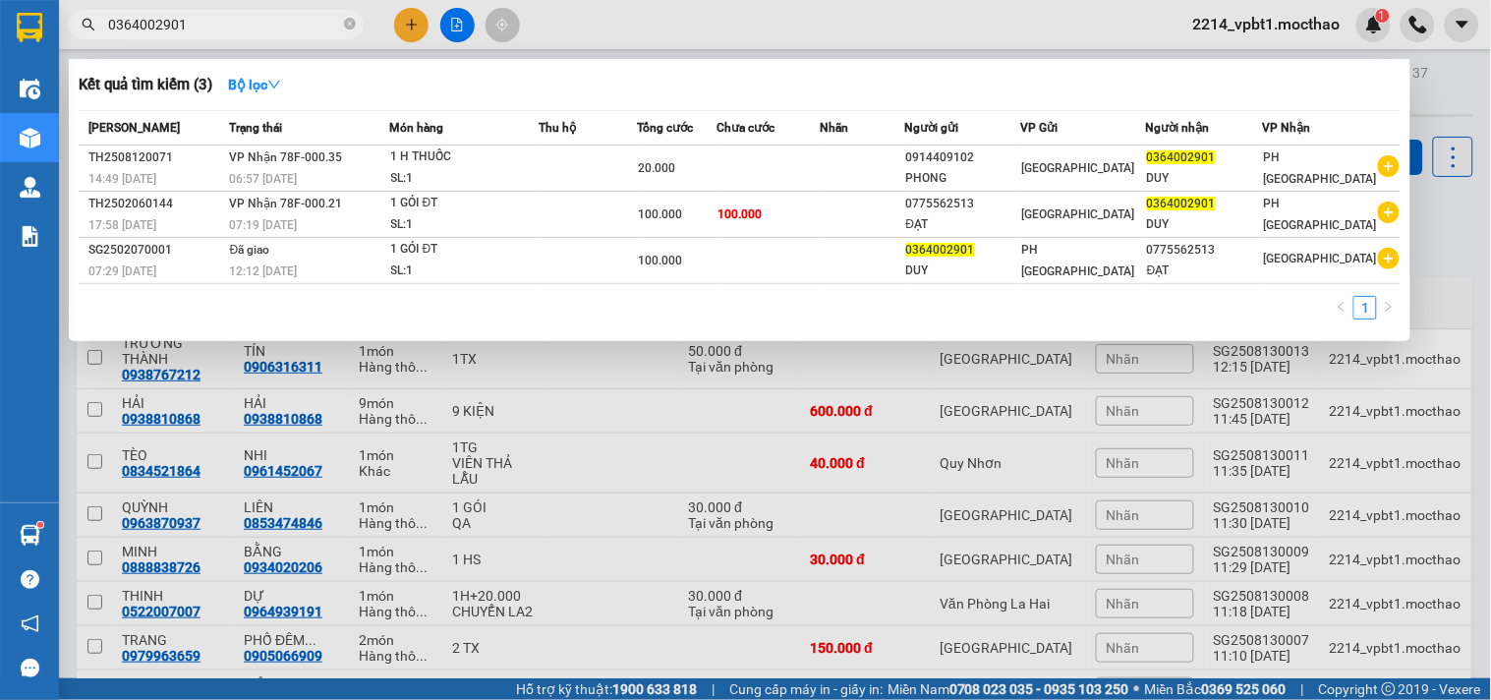
click at [655, 439] on div at bounding box center [745, 350] width 1491 height 700
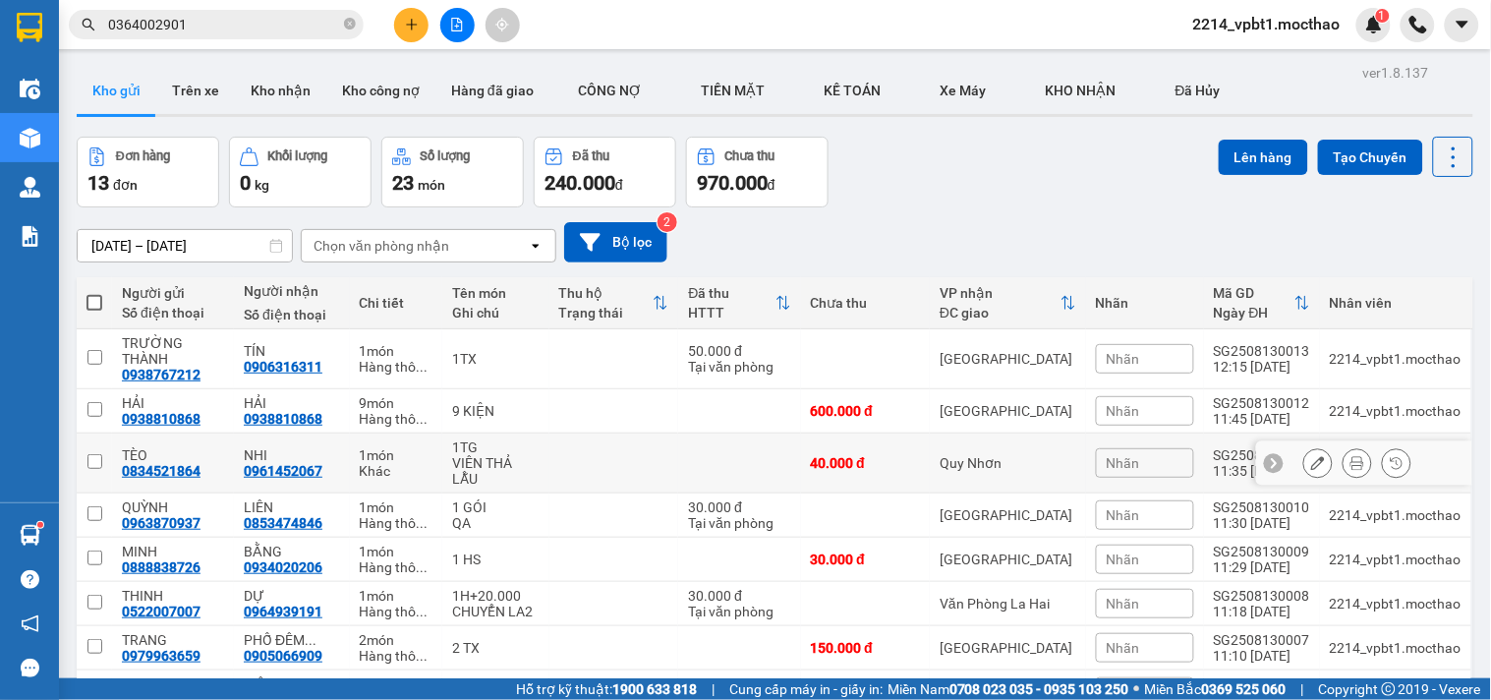
scroll to position [218, 0]
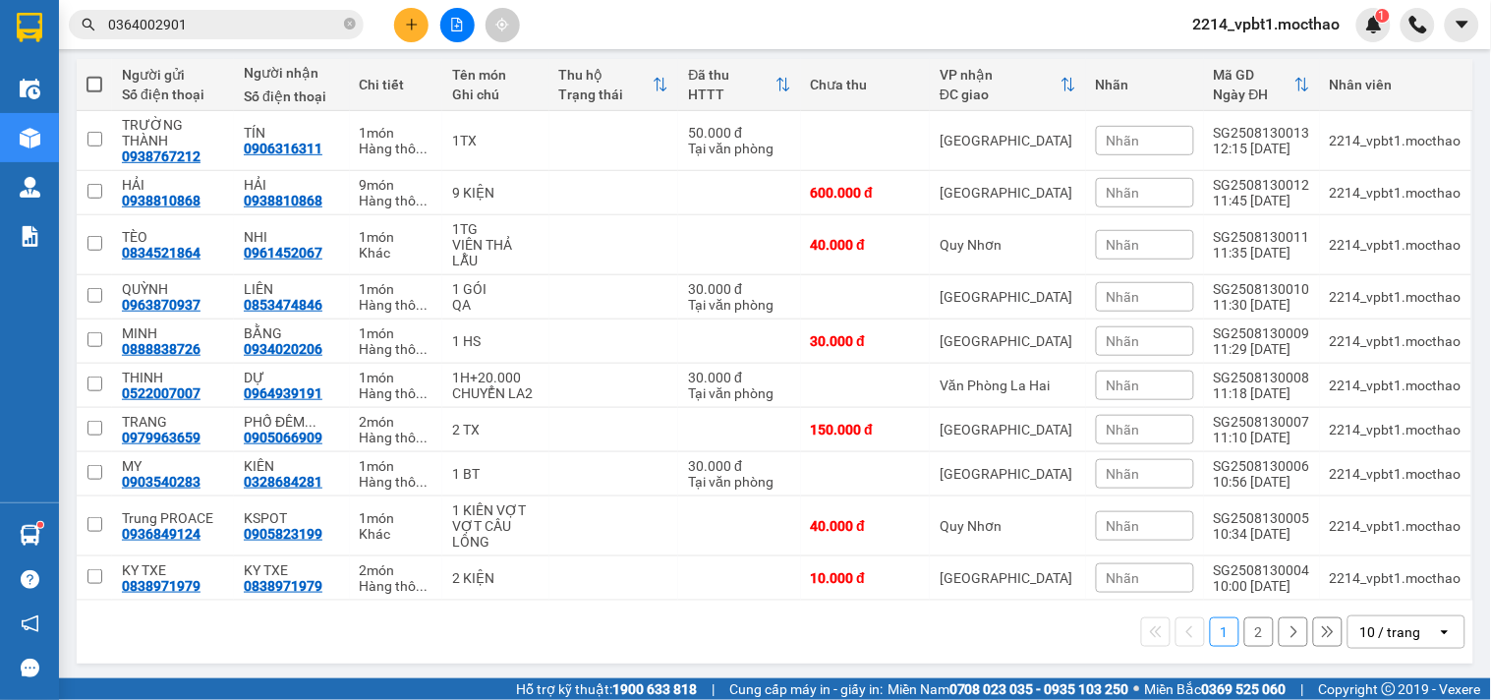
click at [1380, 630] on div "10 / trang" at bounding box center [1390, 632] width 61 height 20
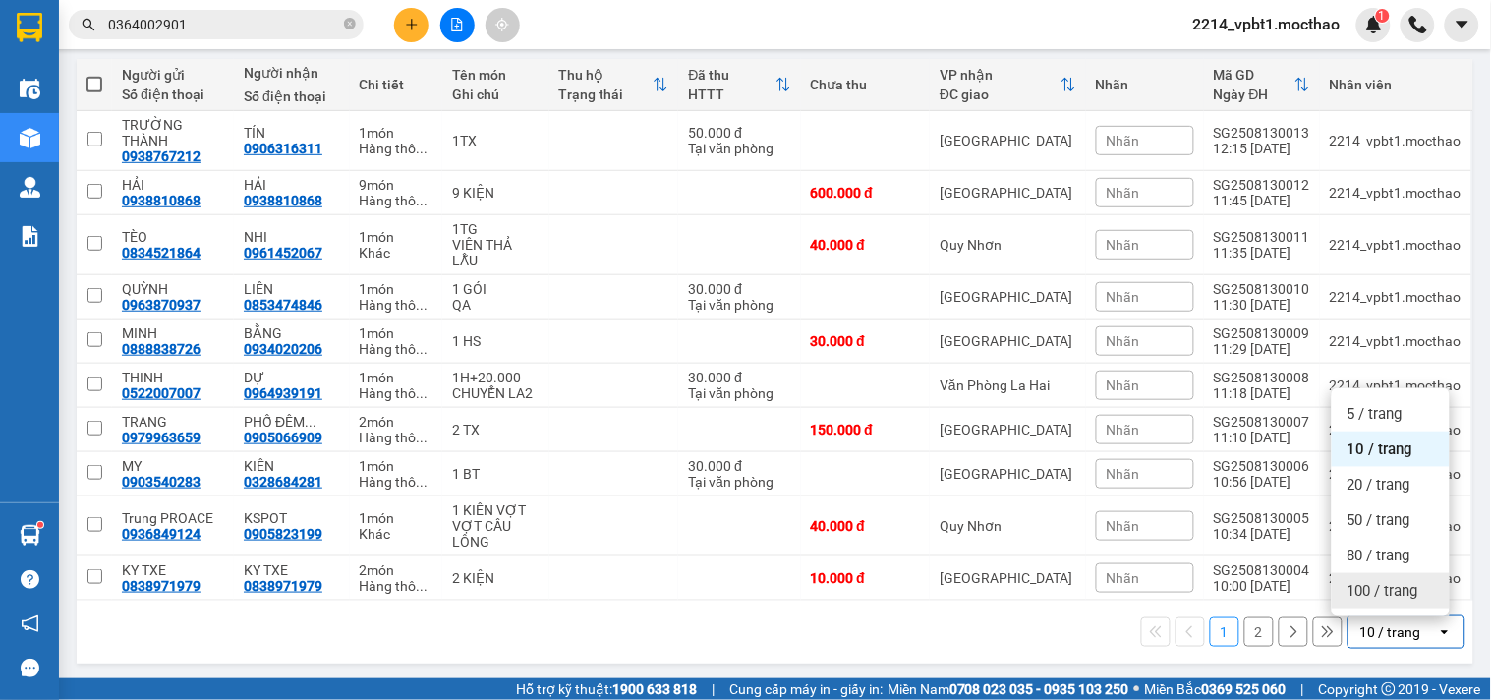
click at [1367, 584] on span "100 / trang" at bounding box center [1382, 591] width 71 height 20
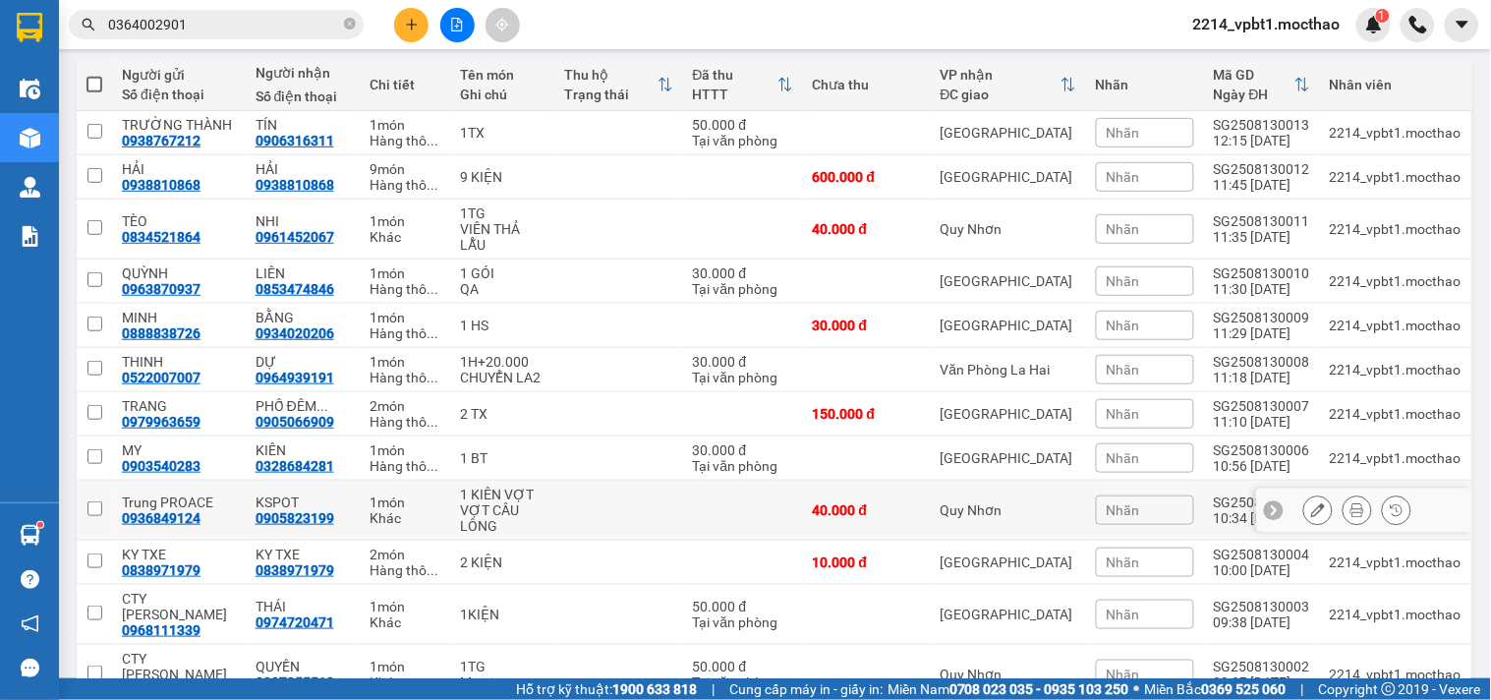
scroll to position [387, 0]
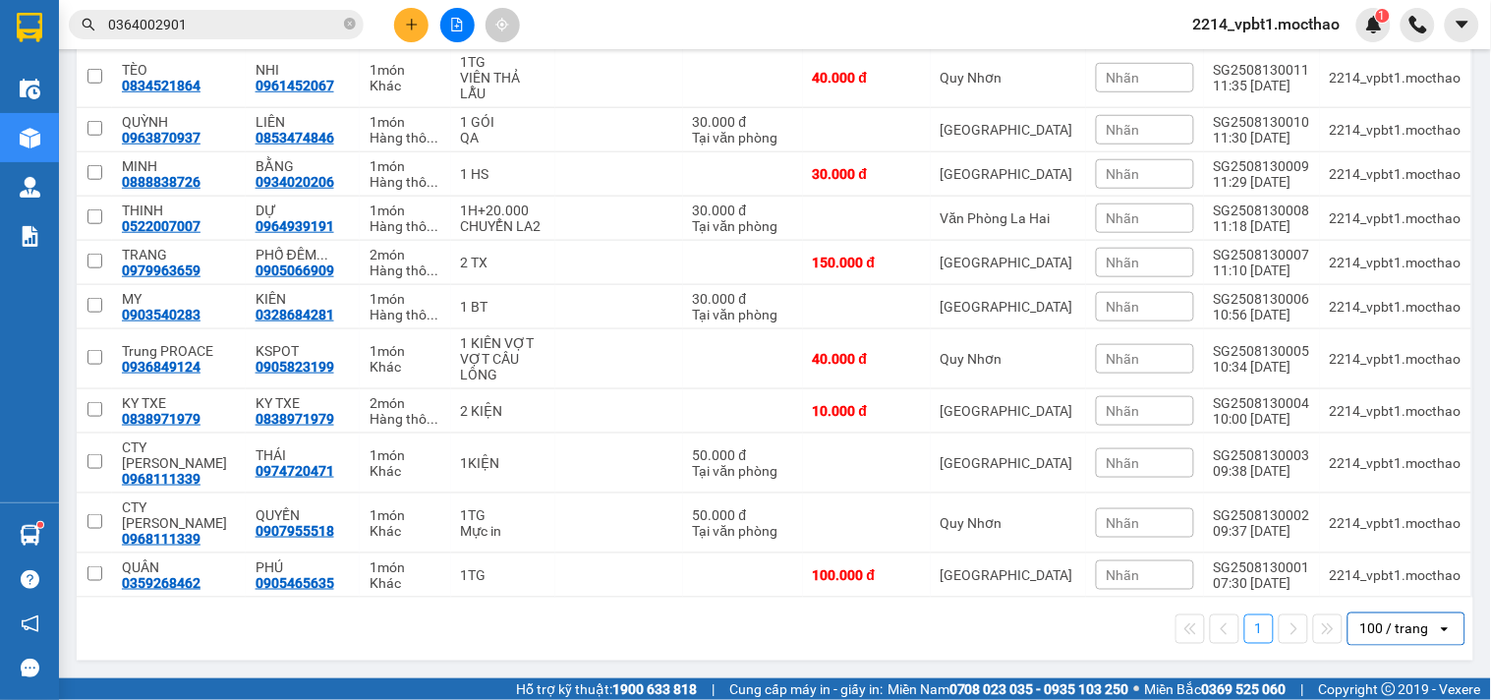
click at [419, 31] on button at bounding box center [411, 25] width 34 height 34
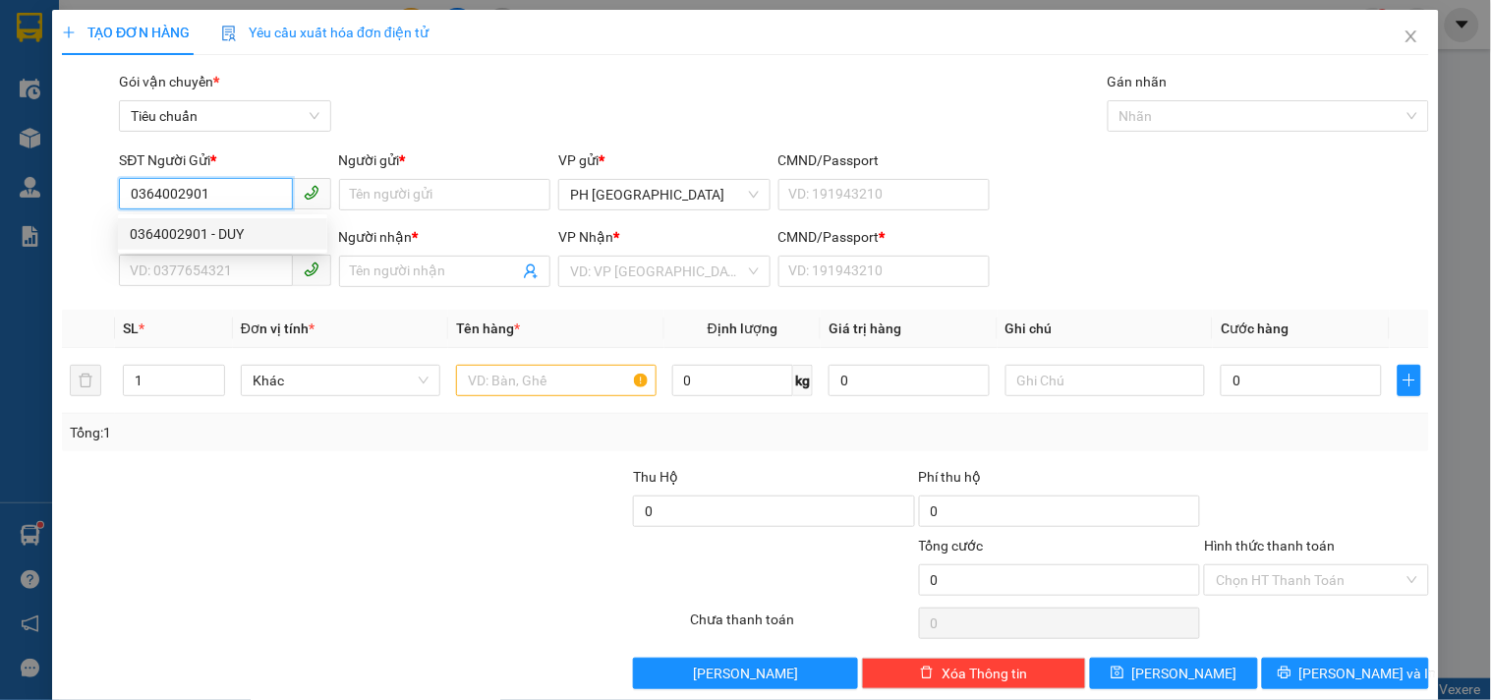
click at [243, 226] on div "0364002901 - DUY" at bounding box center [223, 234] width 186 height 22
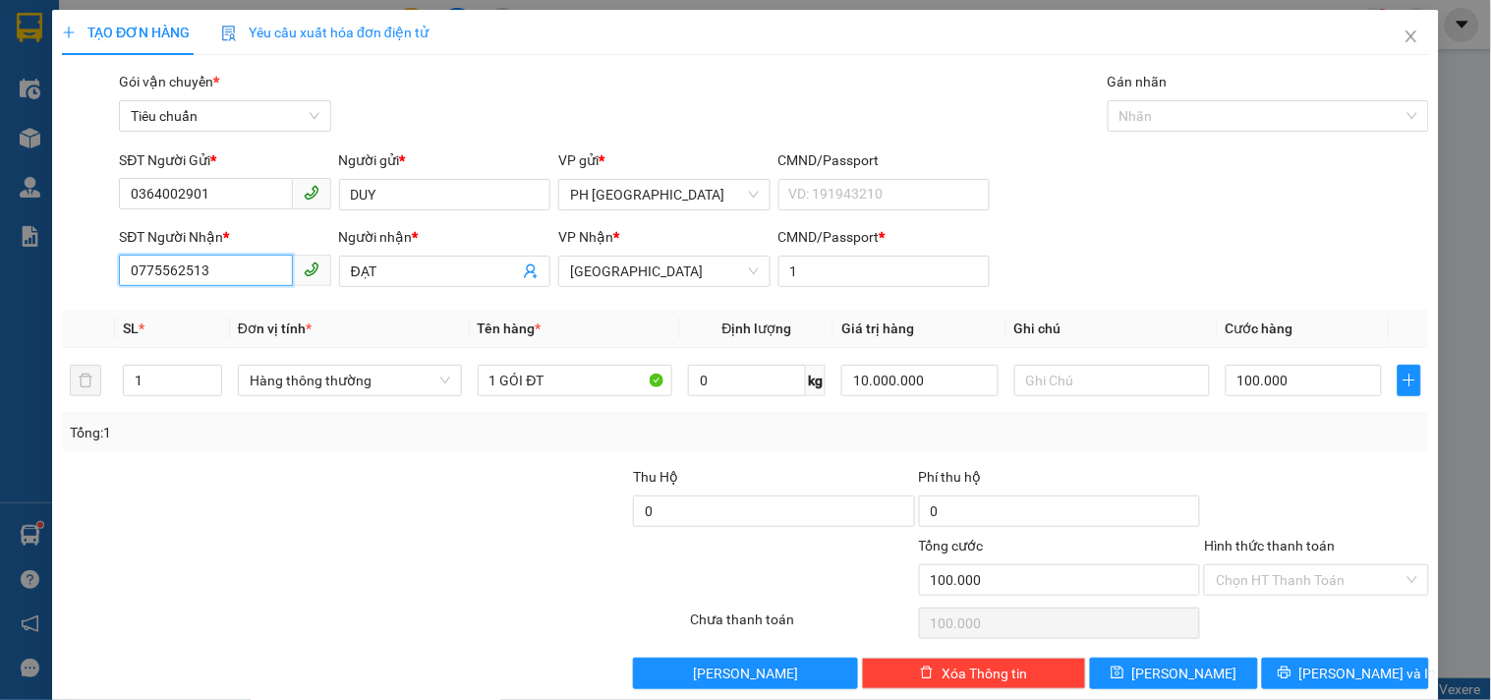
drag, startPoint x: 247, startPoint y: 281, endPoint x: 0, endPoint y: 384, distance: 267.3
click at [0, 384] on div "TẠO ĐƠN HÀNG Yêu cầu xuất hóa đơn điện tử Transit Pickup Surcharge Ids Transit …" at bounding box center [745, 350] width 1491 height 700
click at [201, 307] on div "0914409102 - PHONG" at bounding box center [223, 311] width 186 height 22
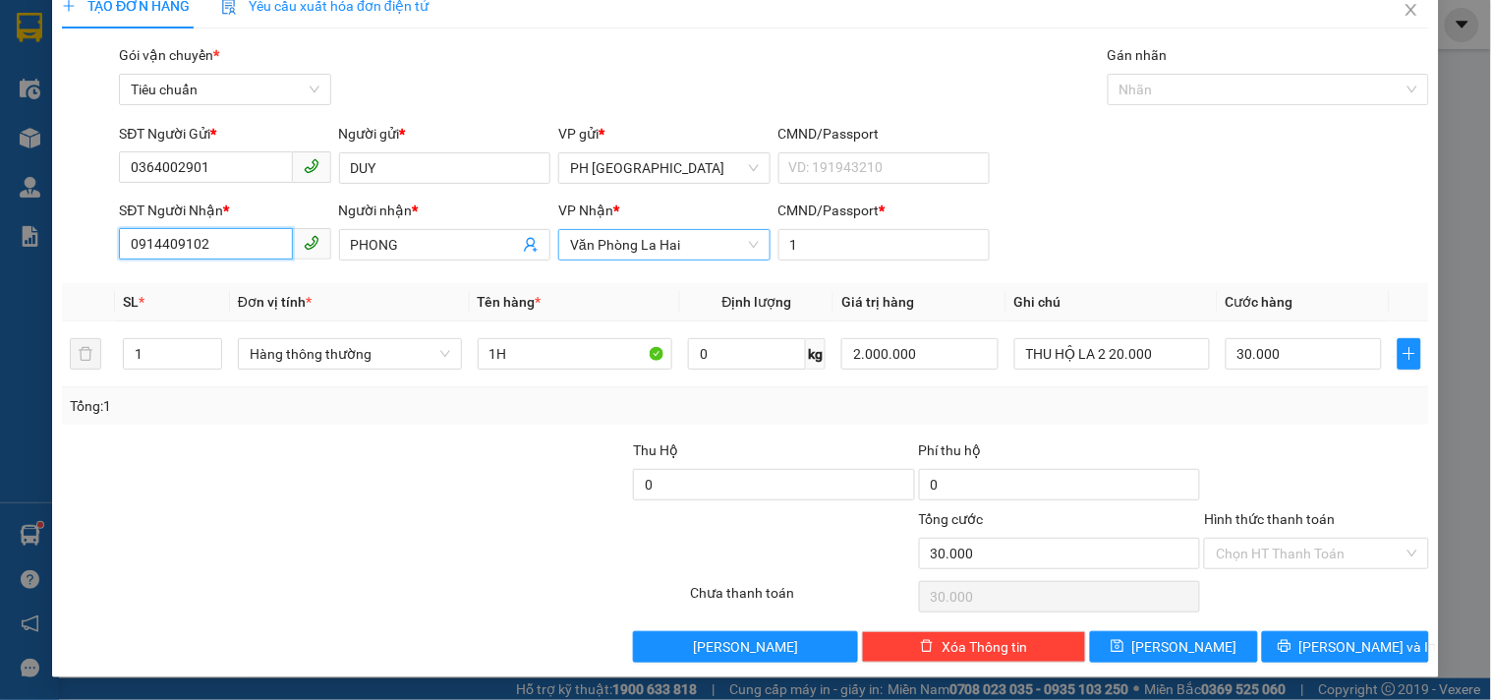
click at [587, 254] on span "Văn Phòng La Hai" at bounding box center [664, 244] width 188 height 29
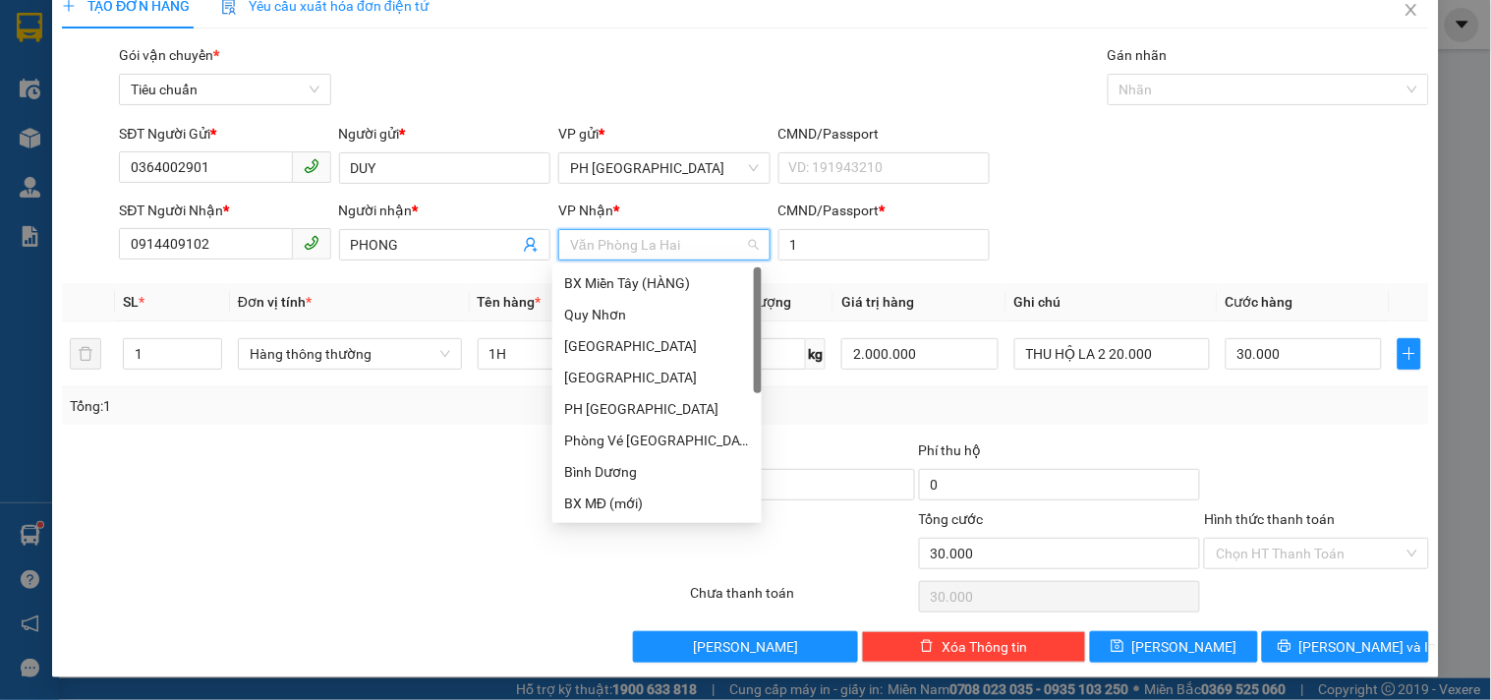
scroll to position [0, 0]
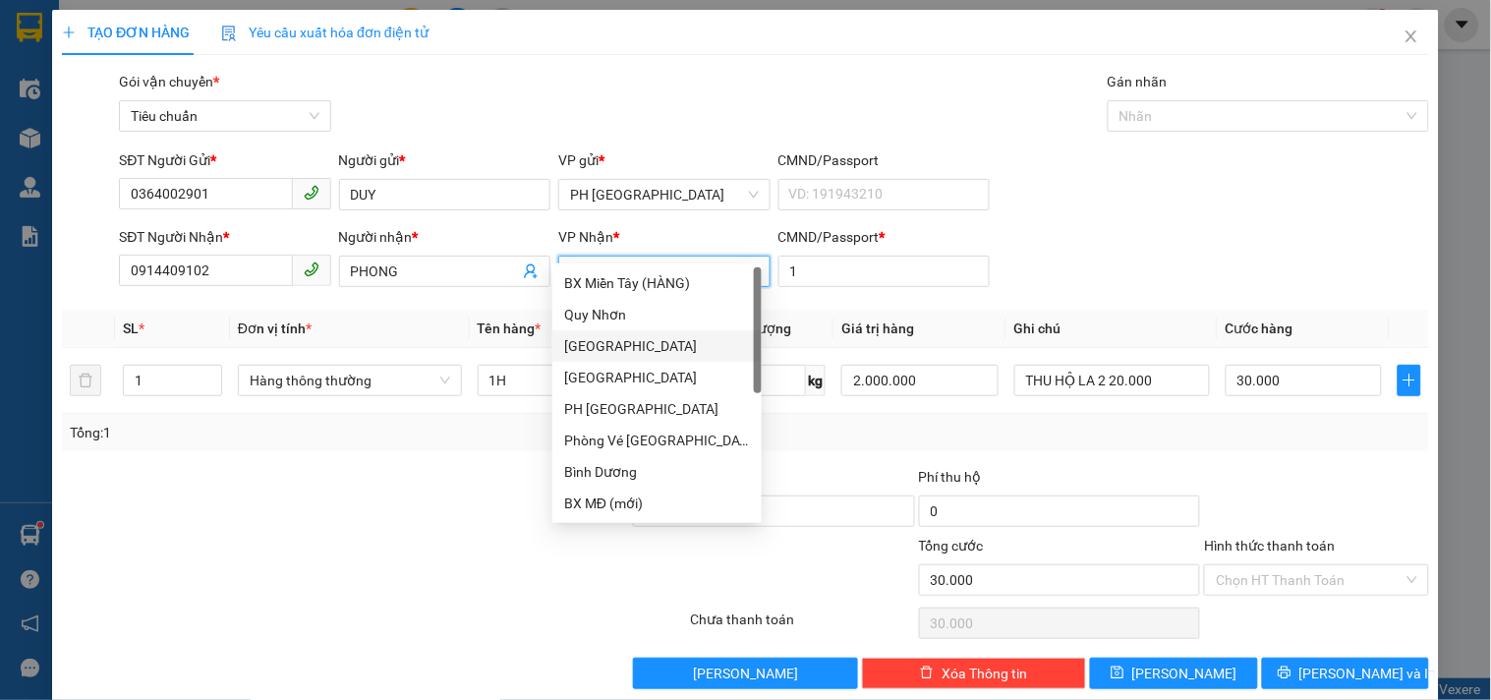
click at [606, 350] on div "[PERSON_NAME]" at bounding box center [657, 346] width 186 height 22
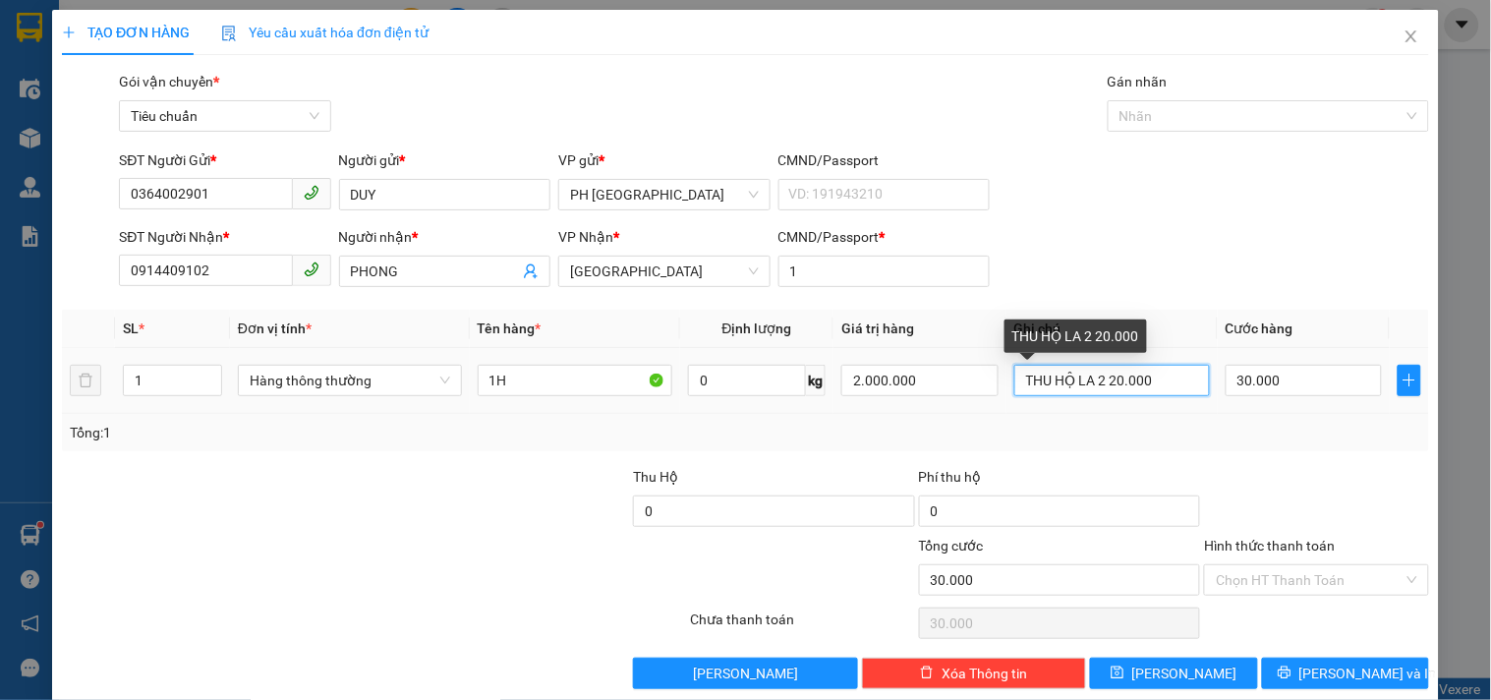
drag, startPoint x: 1007, startPoint y: 378, endPoint x: 1249, endPoint y: 416, distance: 244.6
click at [1248, 416] on div "SL * Đơn vị tính * Tên hàng * Định lượng Giá trị hàng Ghi chú Cước hàng 1 Hàng …" at bounding box center [745, 380] width 1367 height 141
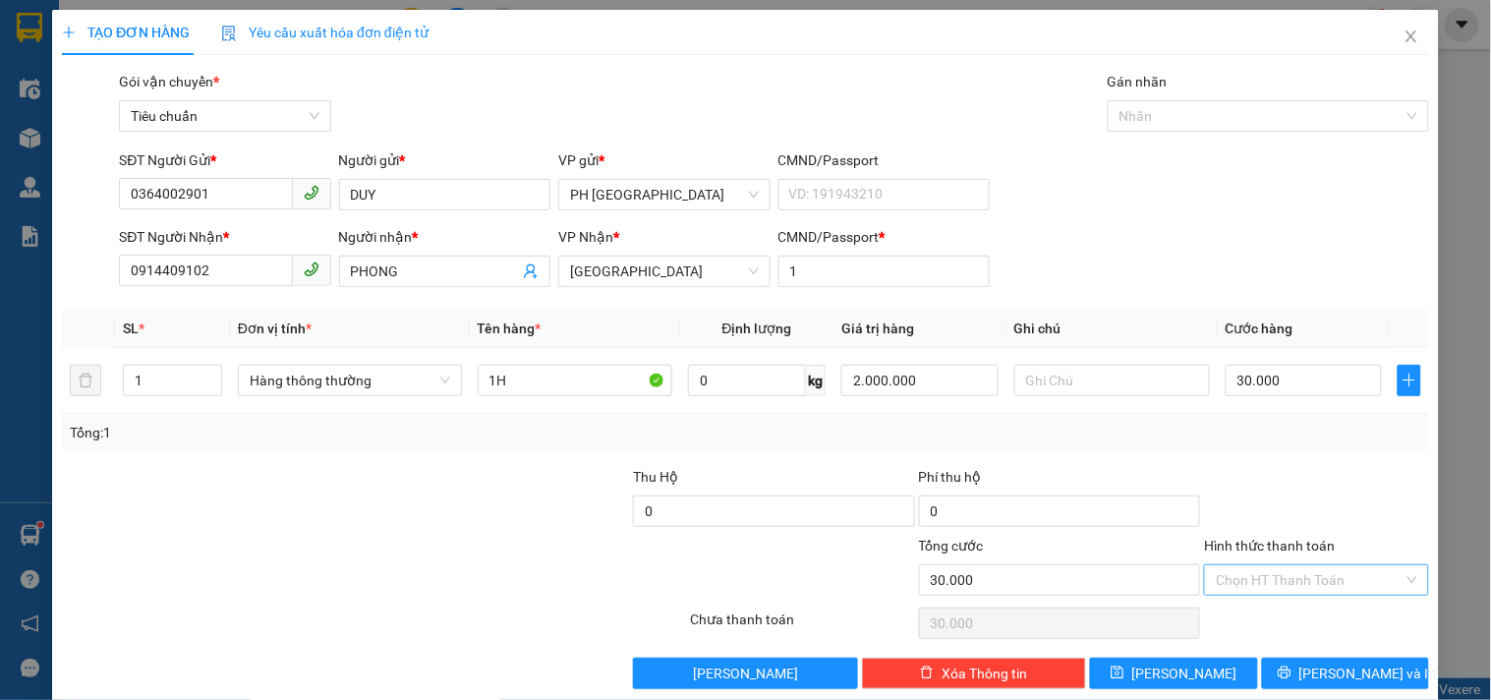
click at [1308, 566] on input "Hình thức thanh toán" at bounding box center [1308, 579] width 187 height 29
click at [1289, 439] on div "Tại văn phòng" at bounding box center [1304, 446] width 198 height 22
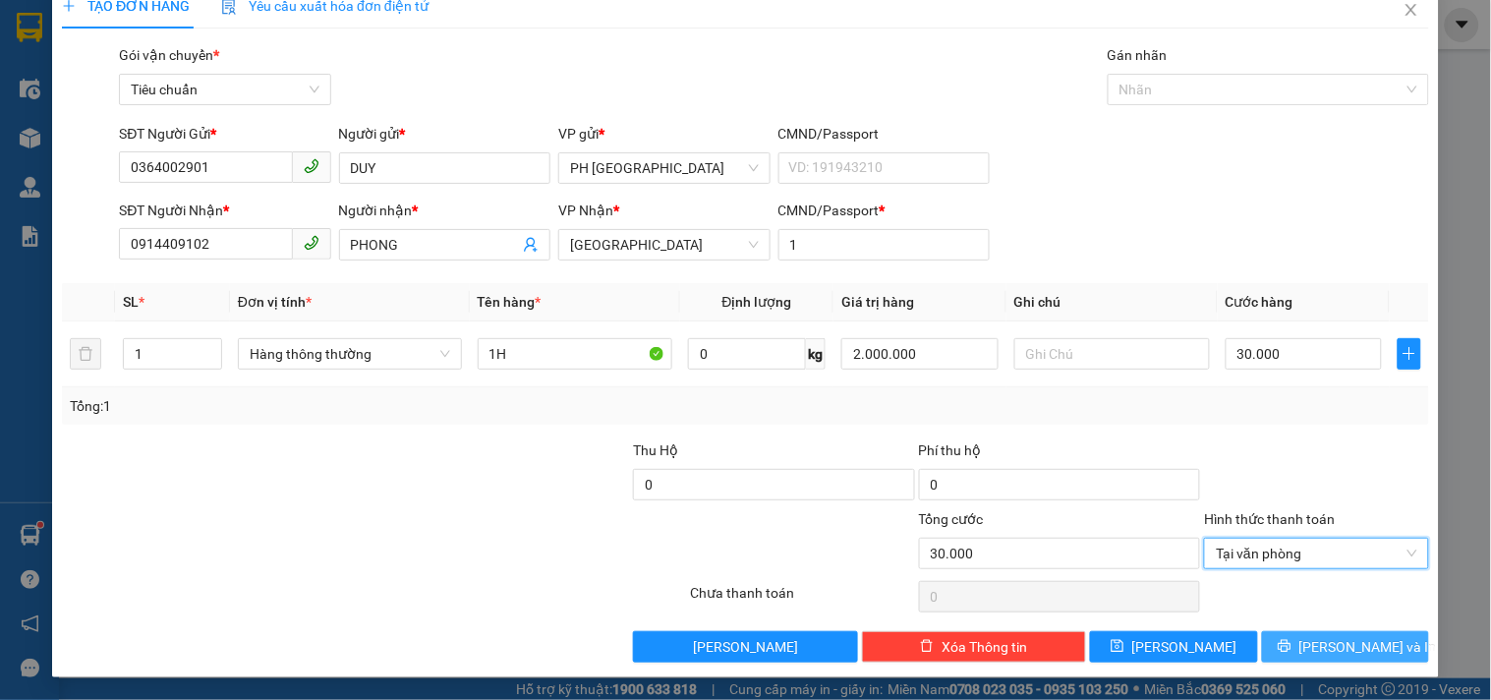
click at [1314, 642] on span "Lưu và In" at bounding box center [1368, 647] width 138 height 22
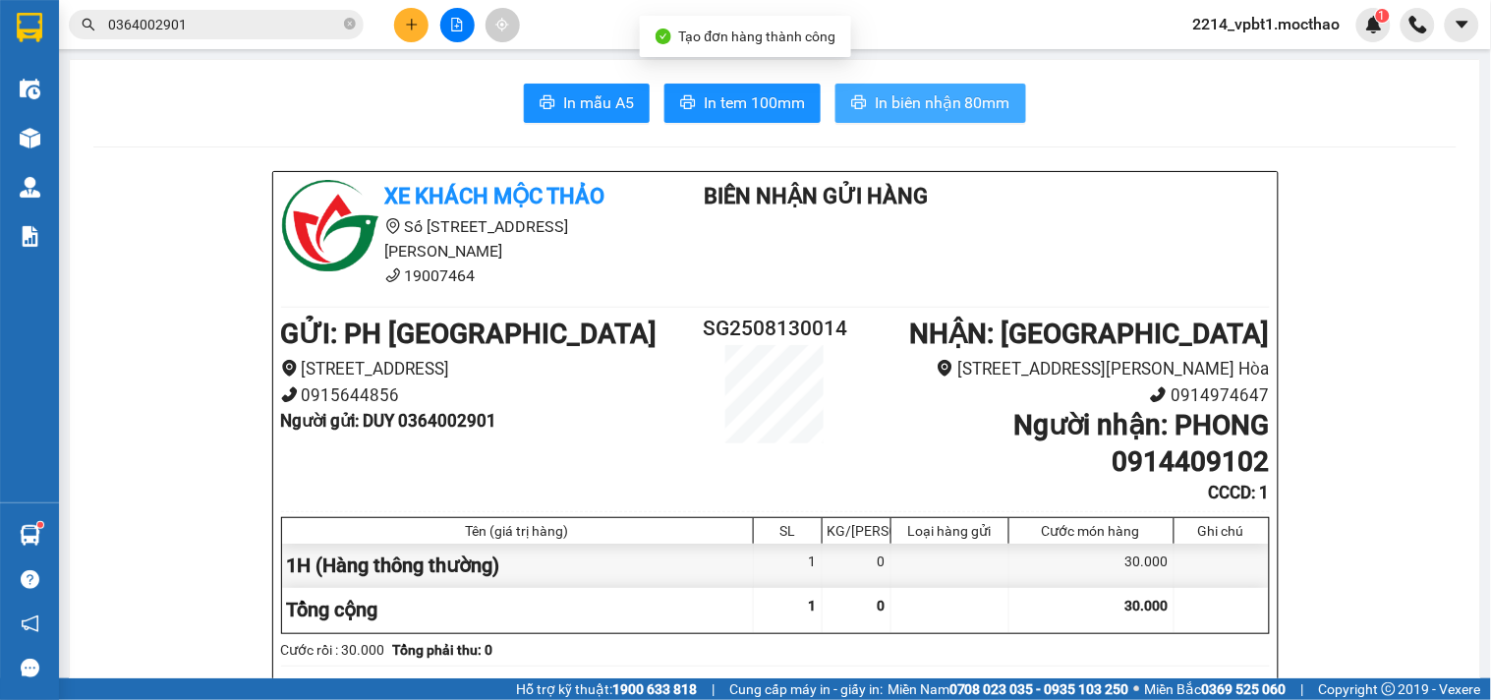
click at [900, 94] on span "In biên nhận 80mm" at bounding box center [942, 102] width 136 height 25
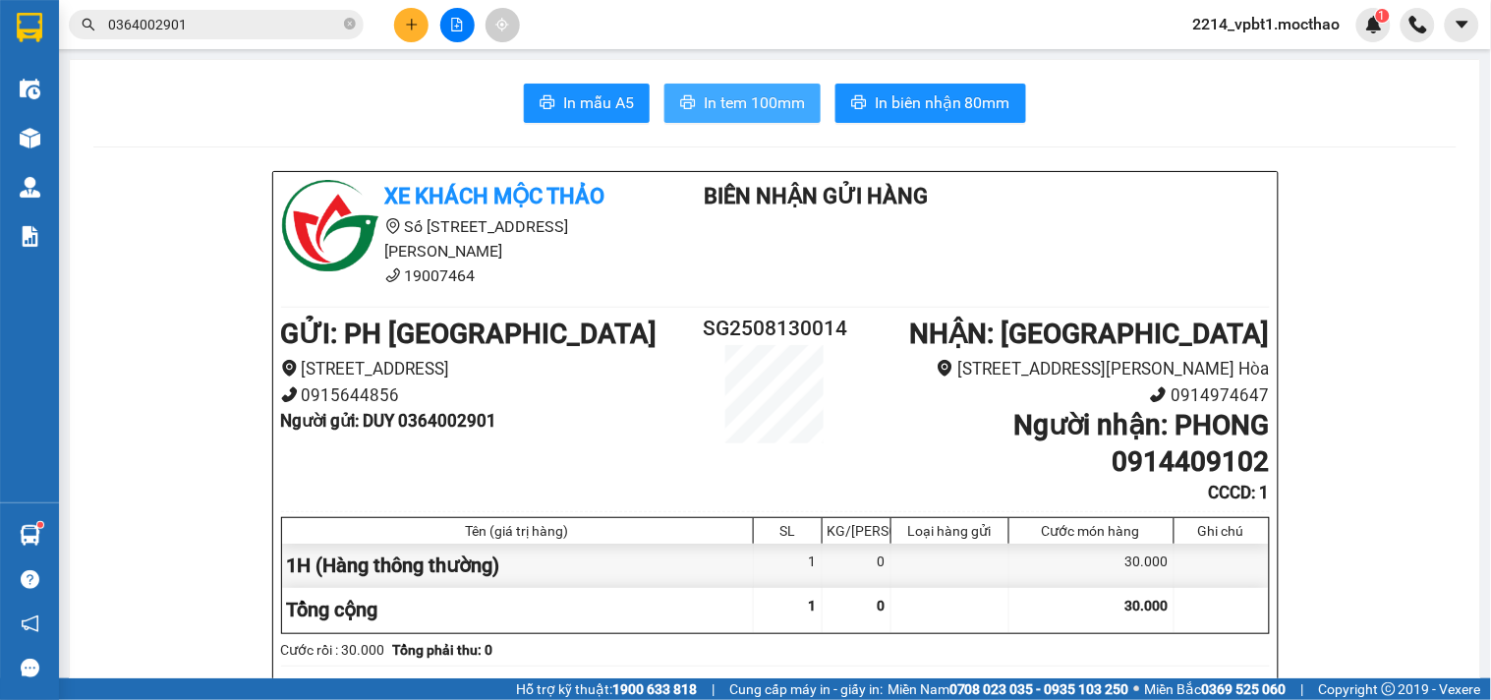
click at [741, 104] on span "In tem 100mm" at bounding box center [754, 102] width 101 height 25
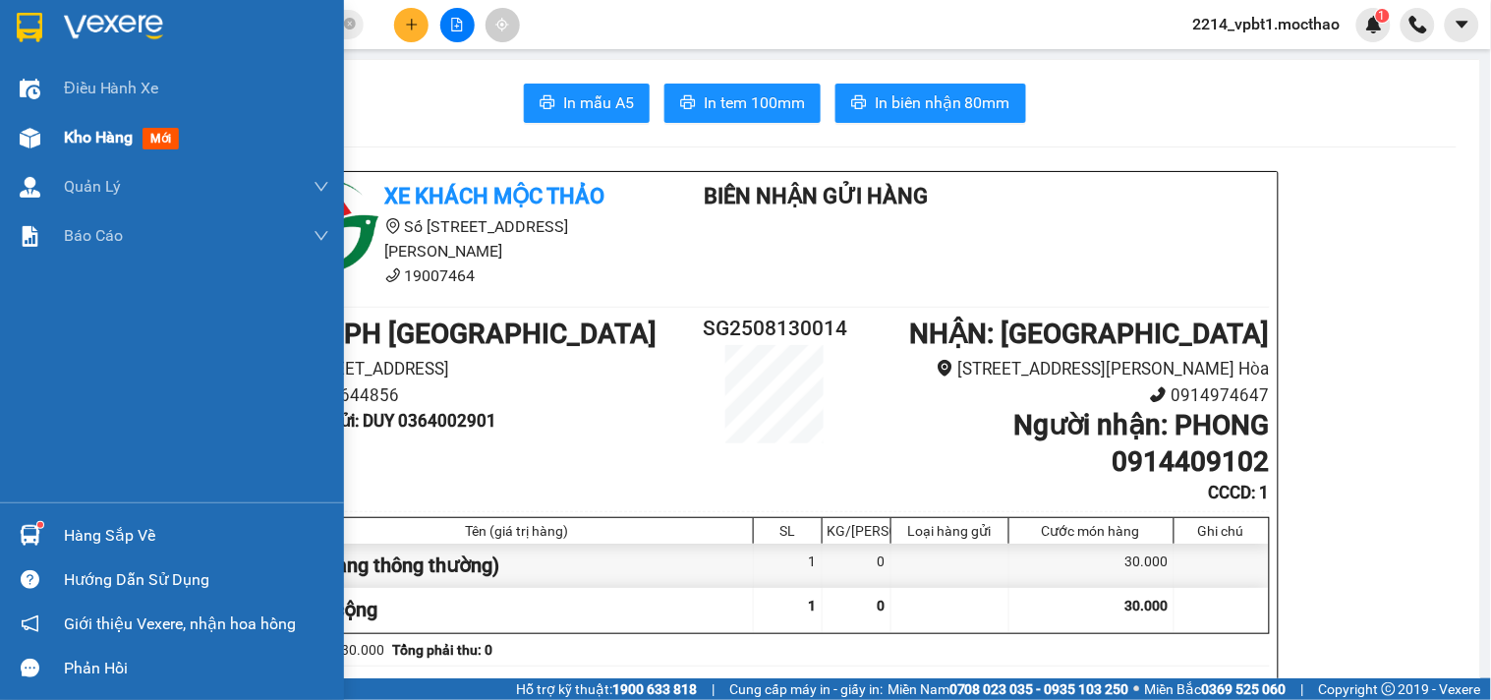
click at [74, 141] on span "Kho hàng" at bounding box center [98, 137] width 69 height 19
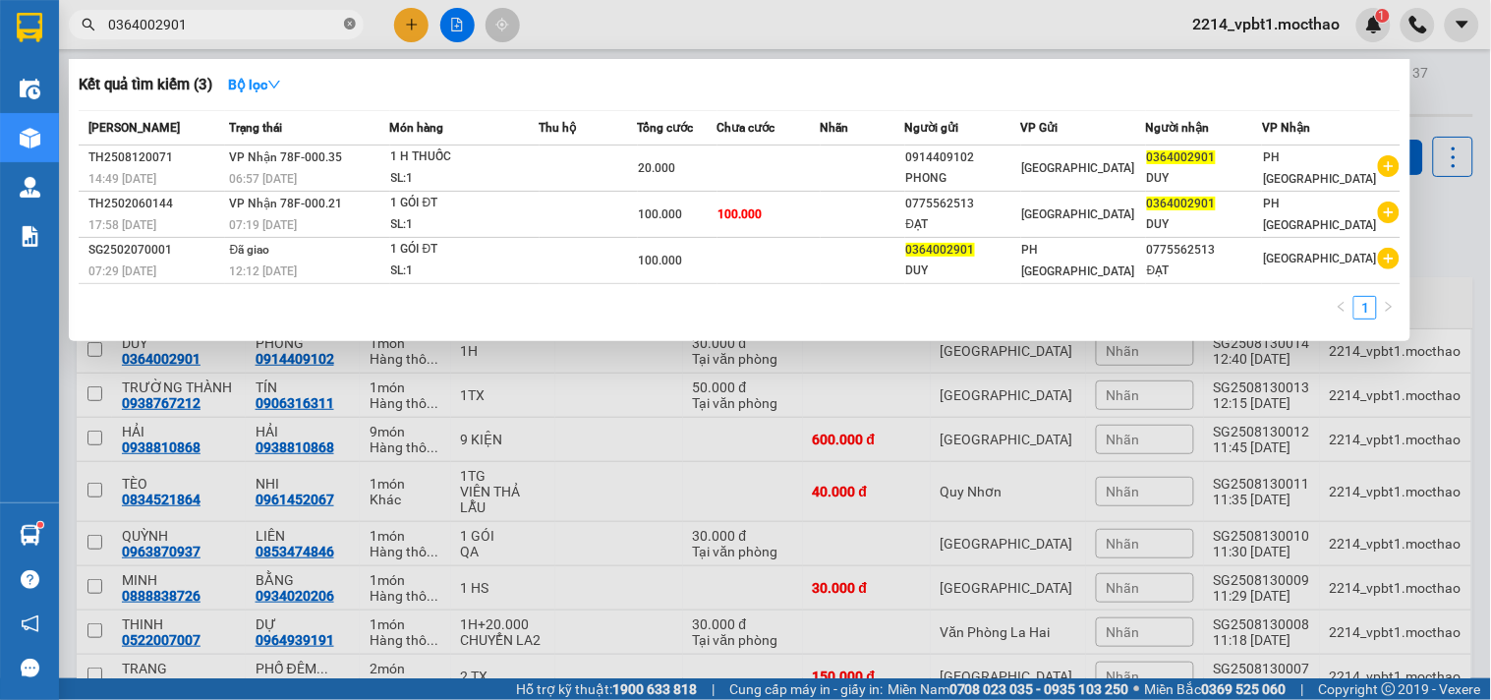
click at [354, 25] on icon "close-circle" at bounding box center [350, 24] width 12 height 12
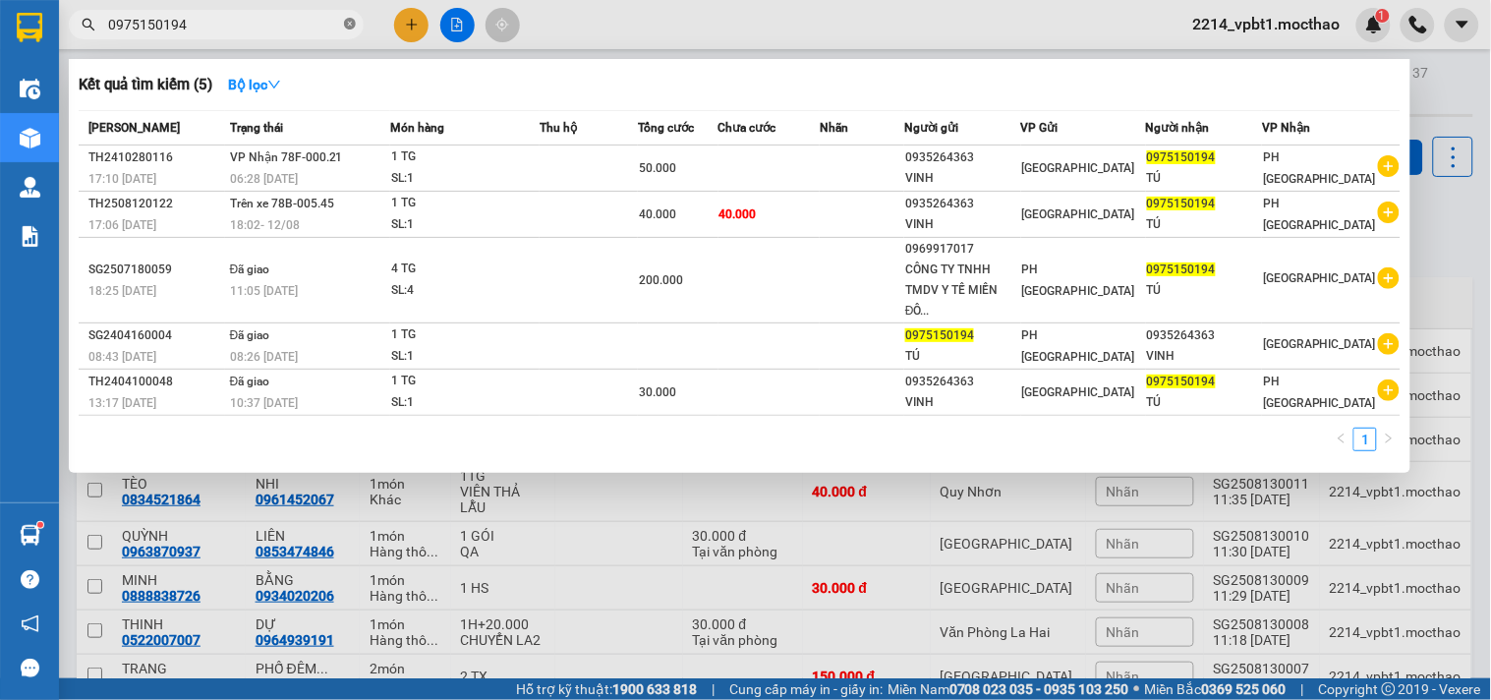
click at [350, 24] on icon "close-circle" at bounding box center [350, 24] width 12 height 12
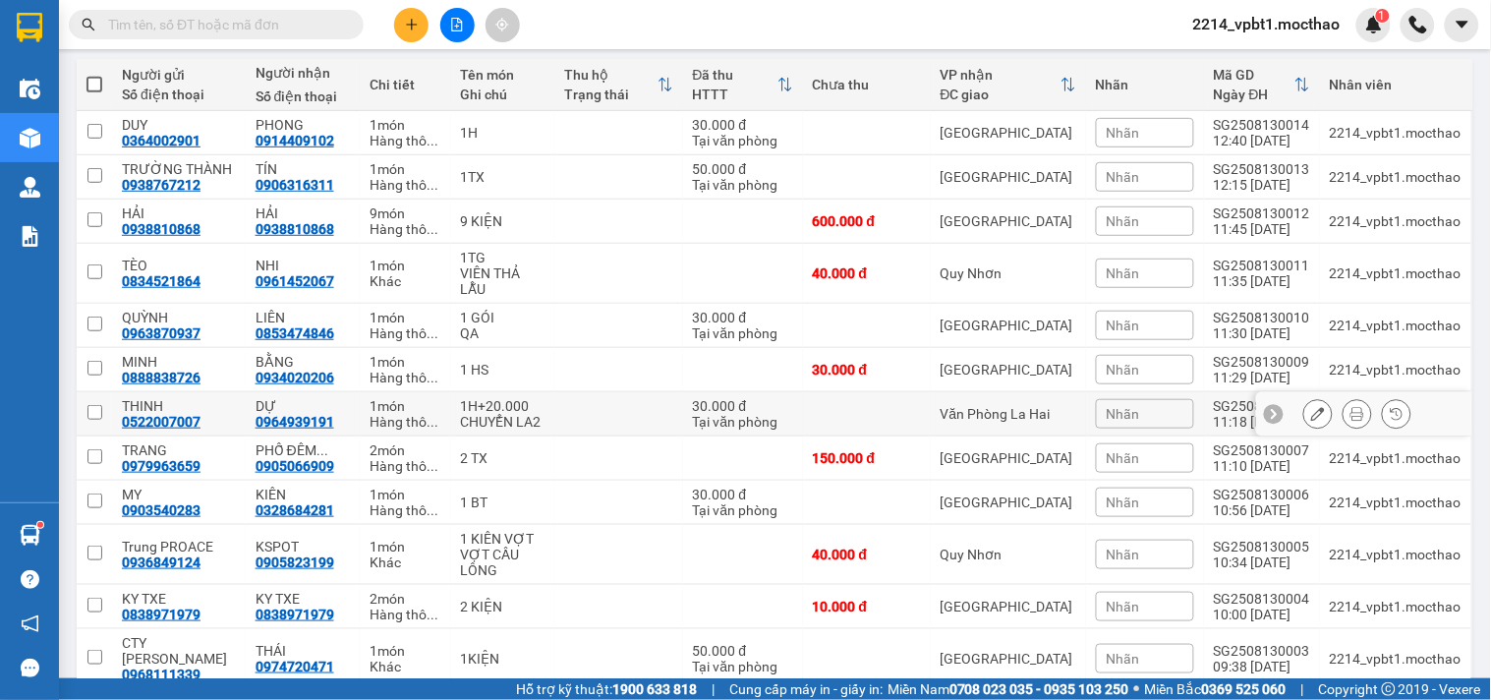
scroll to position [430, 0]
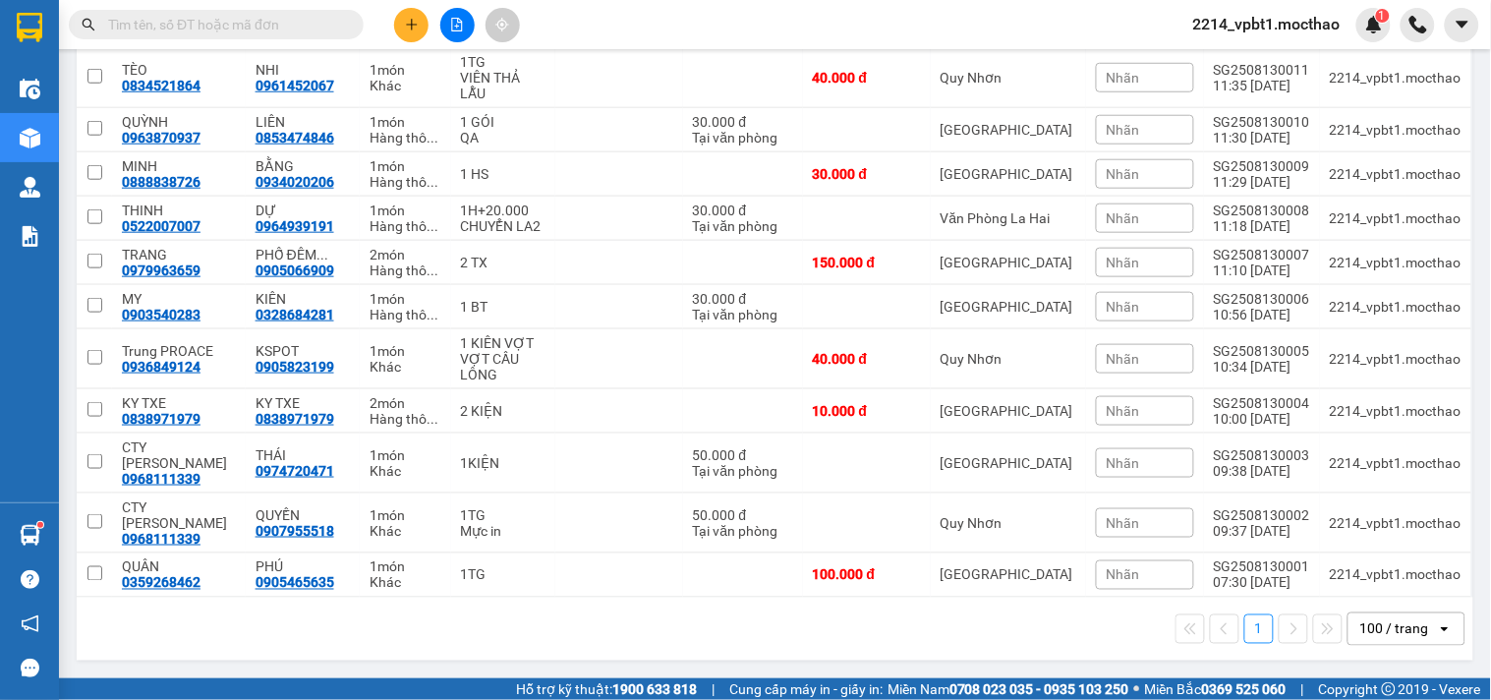
click at [1360, 625] on div "100 / trang" at bounding box center [1394, 629] width 69 height 20
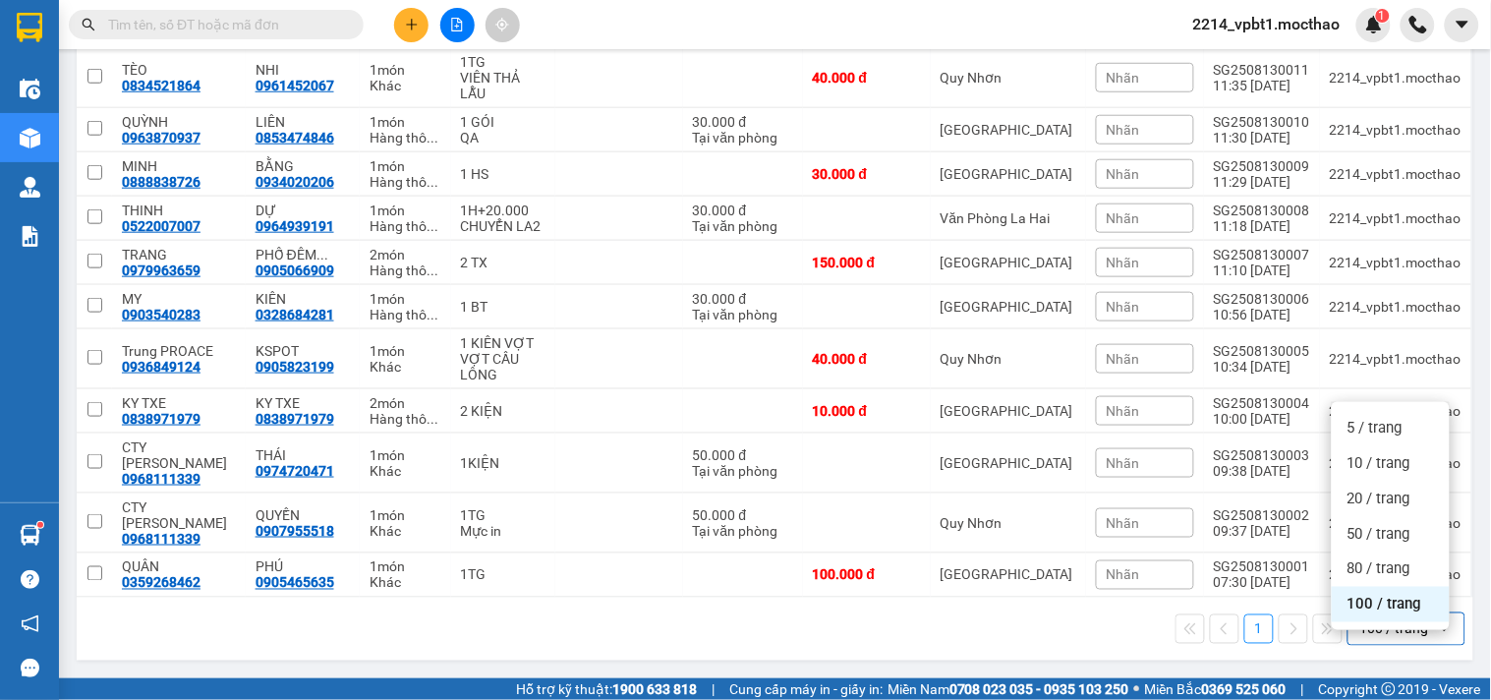
click at [922, 629] on div "1 100 / trang open" at bounding box center [775, 628] width 1381 height 33
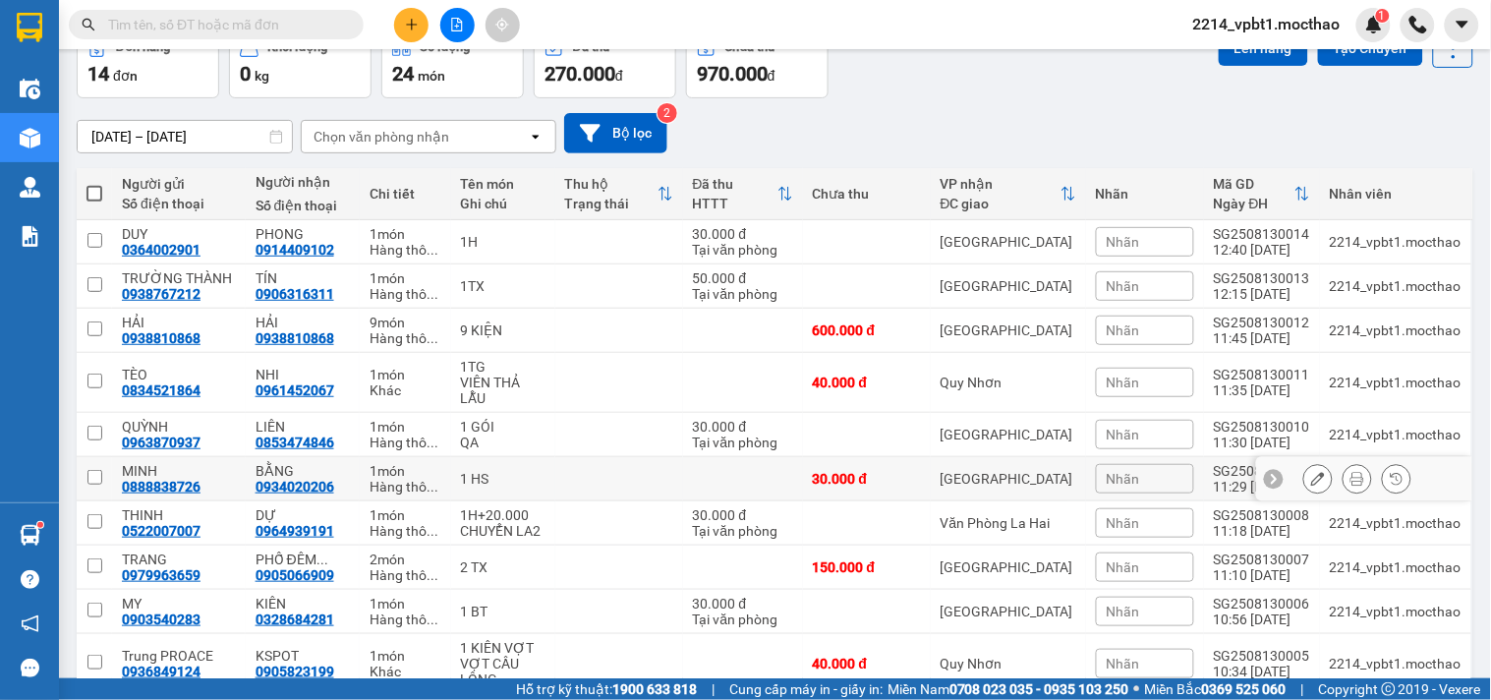
scroll to position [0, 0]
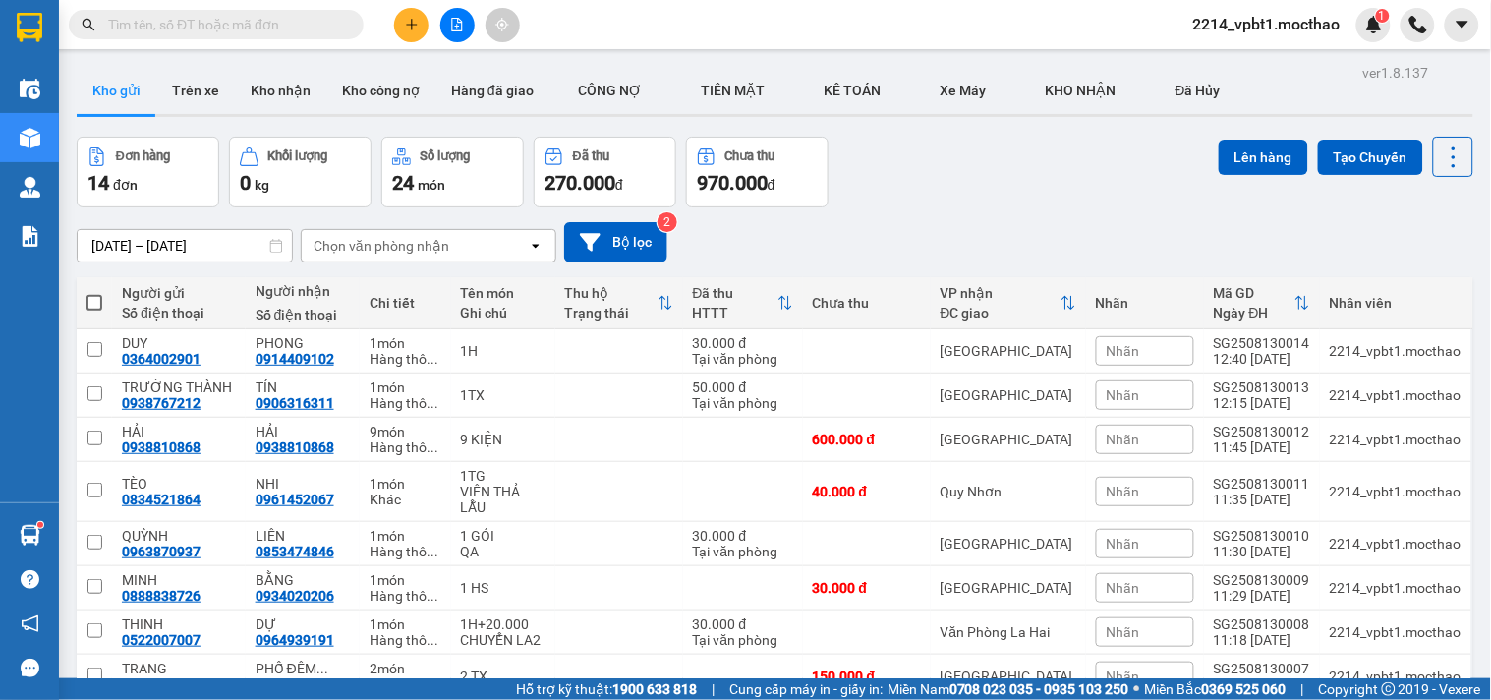
click at [318, 20] on input "text" at bounding box center [224, 25] width 232 height 22
click at [397, 17] on button at bounding box center [411, 25] width 34 height 34
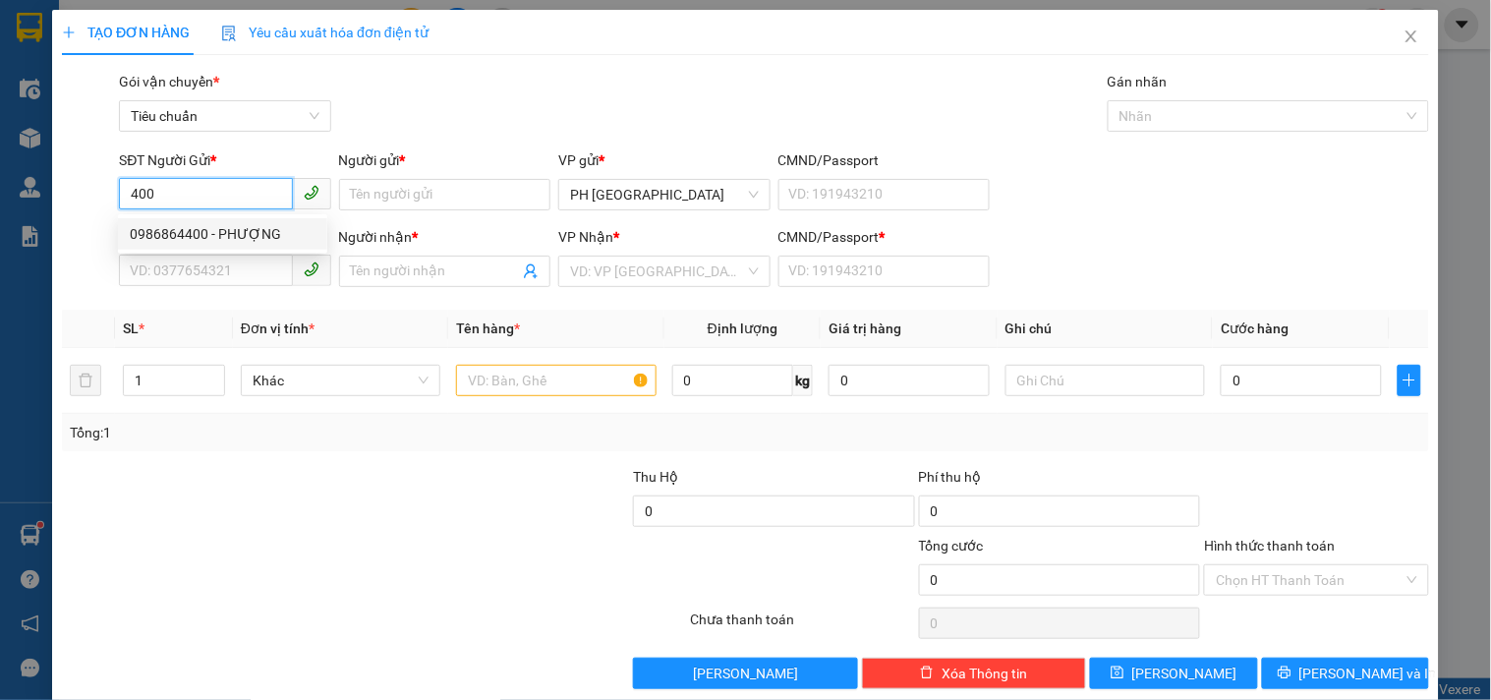
click at [220, 236] on div "0986864400 - PHƯỢNG" at bounding box center [223, 234] width 186 height 22
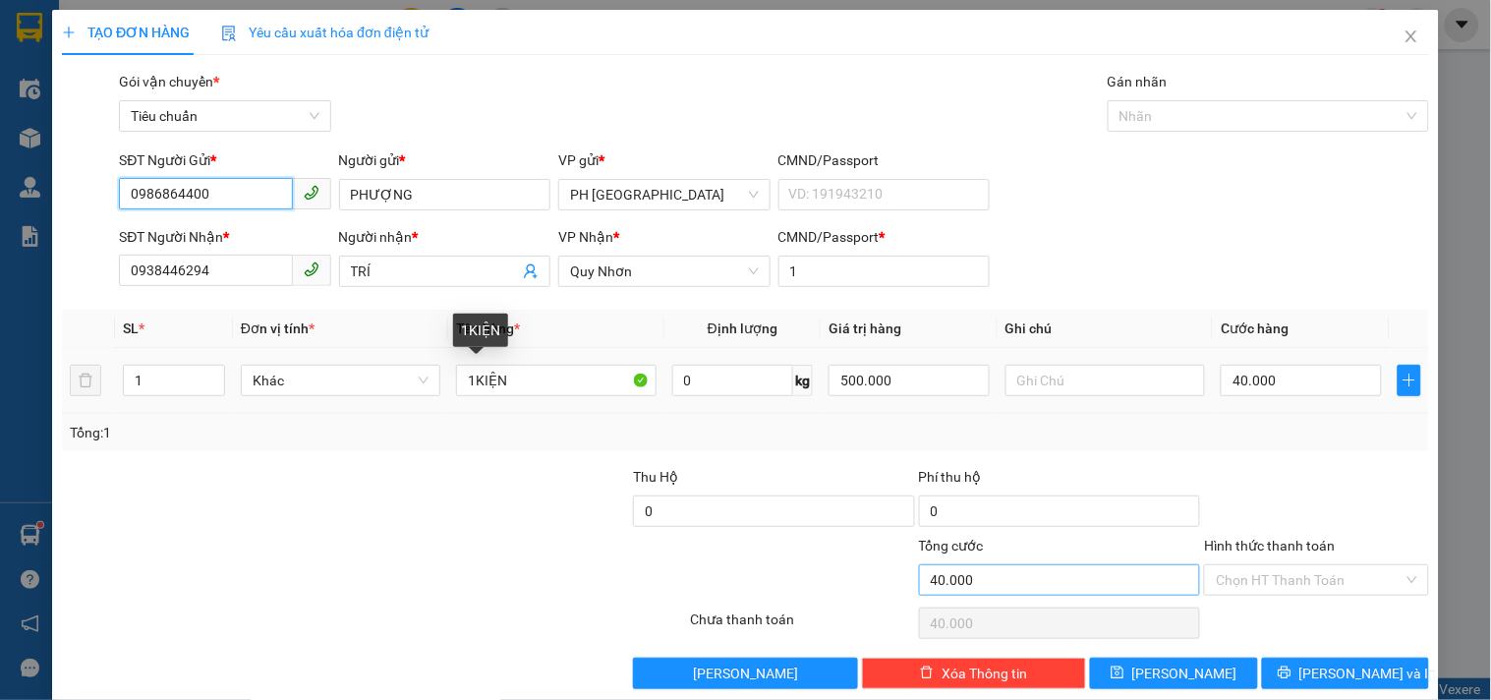
scroll to position [27, 0]
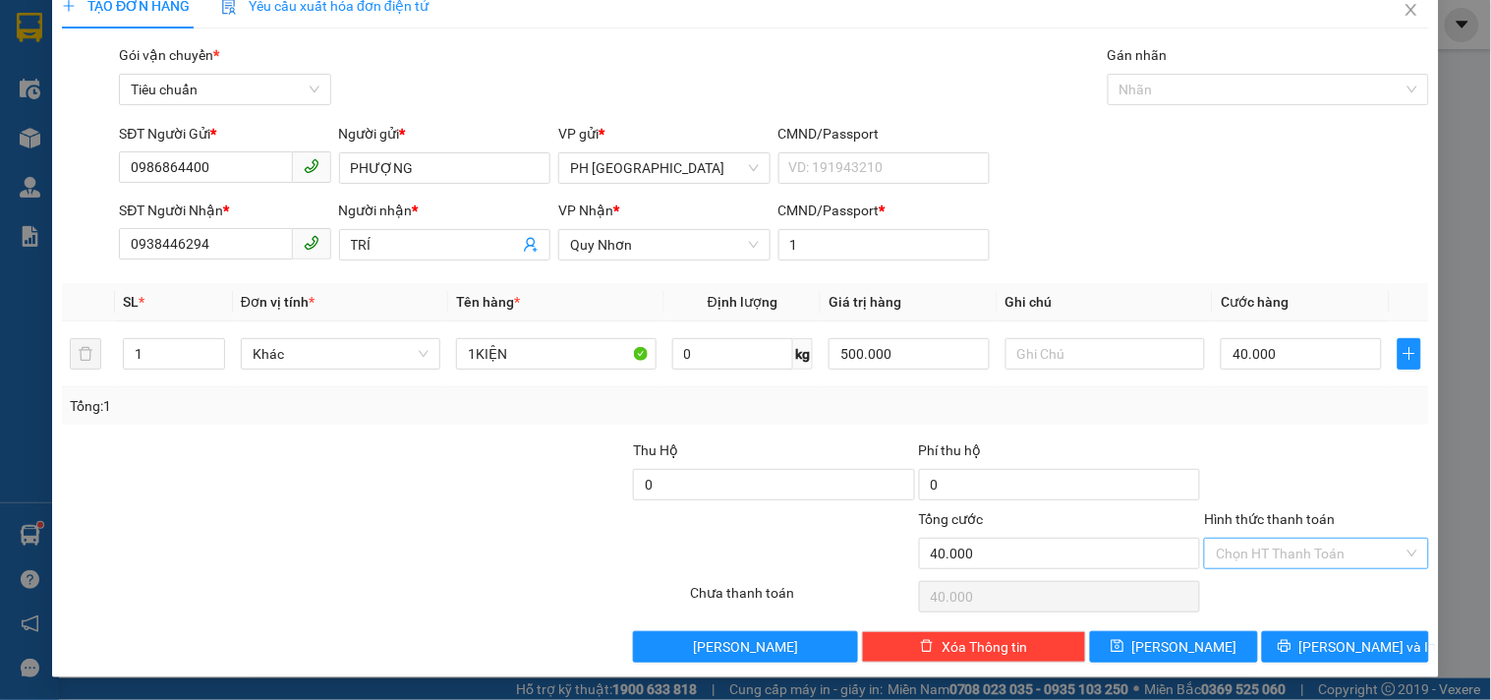
click at [1312, 546] on input "Hình thức thanh toán" at bounding box center [1308, 552] width 187 height 29
click at [1315, 419] on div "Tại văn phòng" at bounding box center [1304, 420] width 198 height 22
click at [1331, 636] on button "Lưu và In" at bounding box center [1345, 646] width 167 height 31
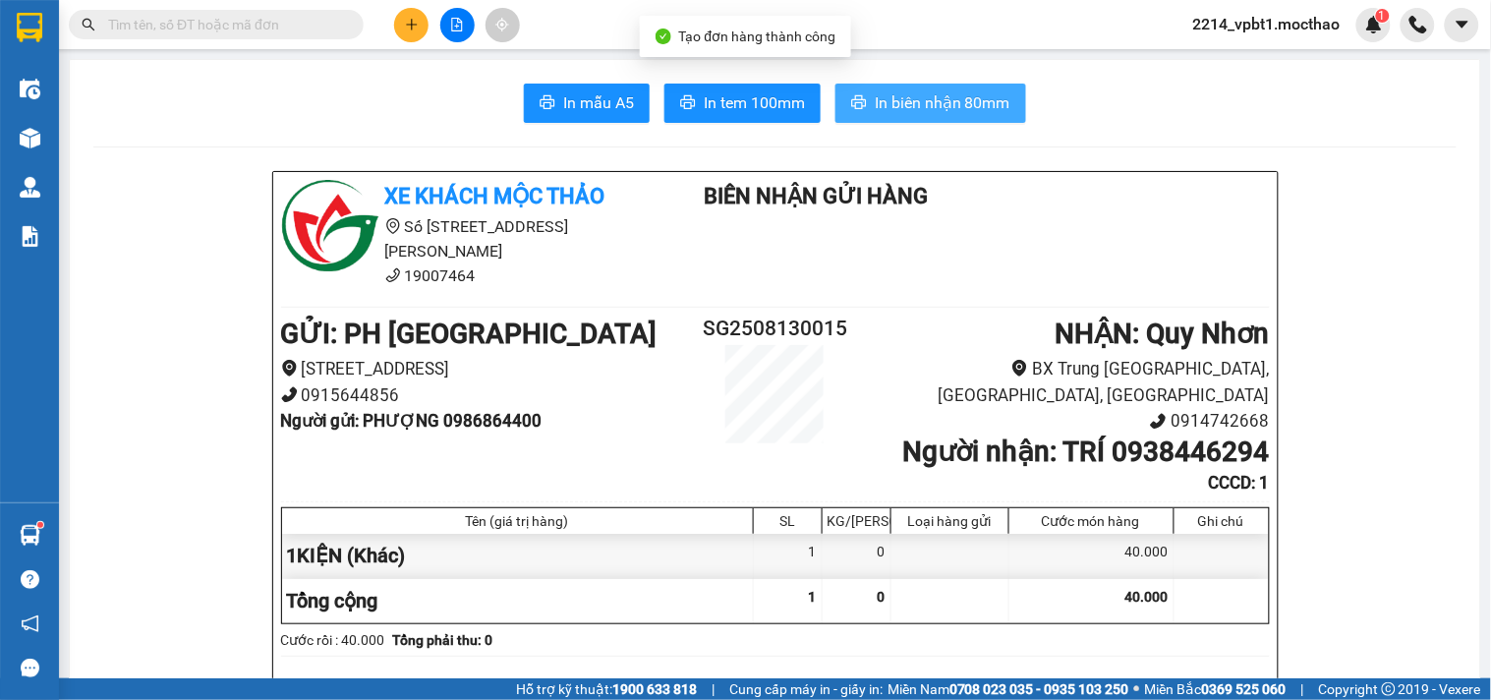
click at [858, 101] on icon "printer" at bounding box center [859, 102] width 15 height 14
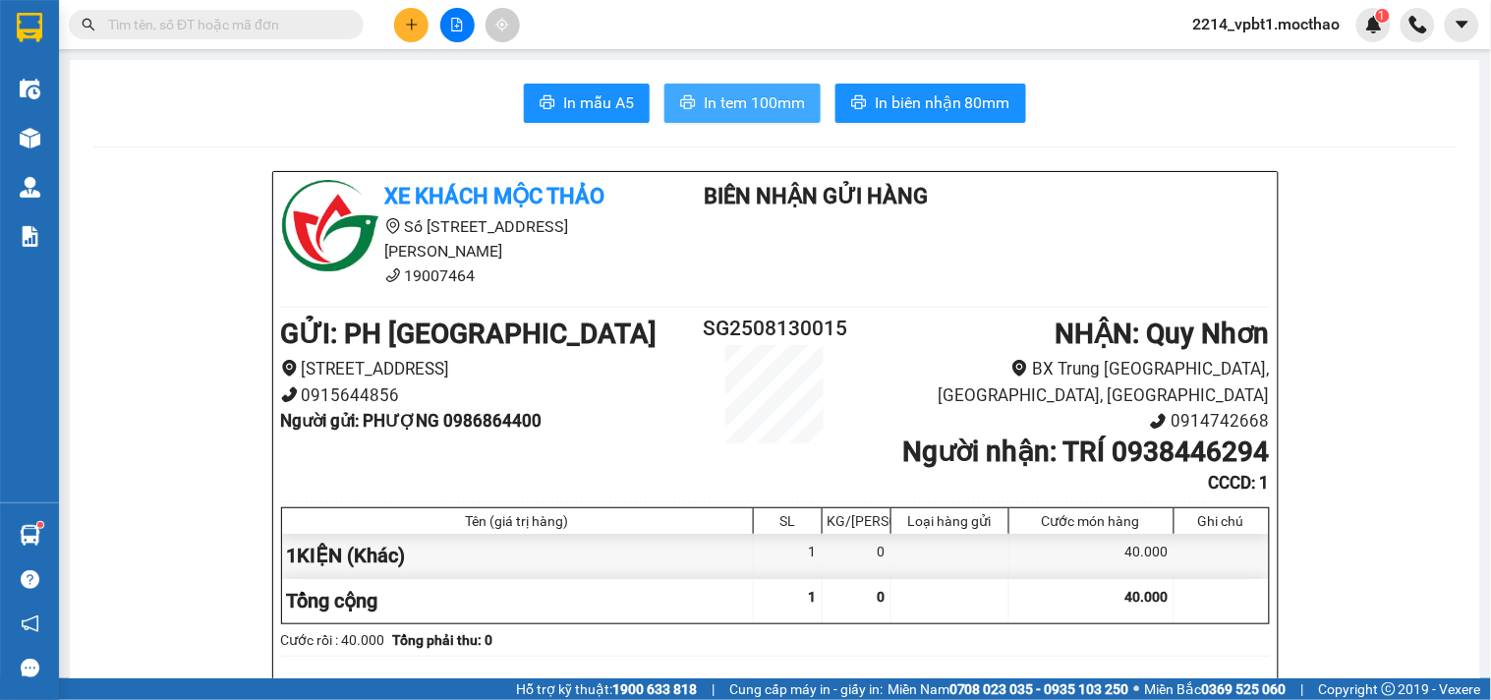
click at [693, 98] on button "In tem 100mm" at bounding box center [742, 103] width 156 height 39
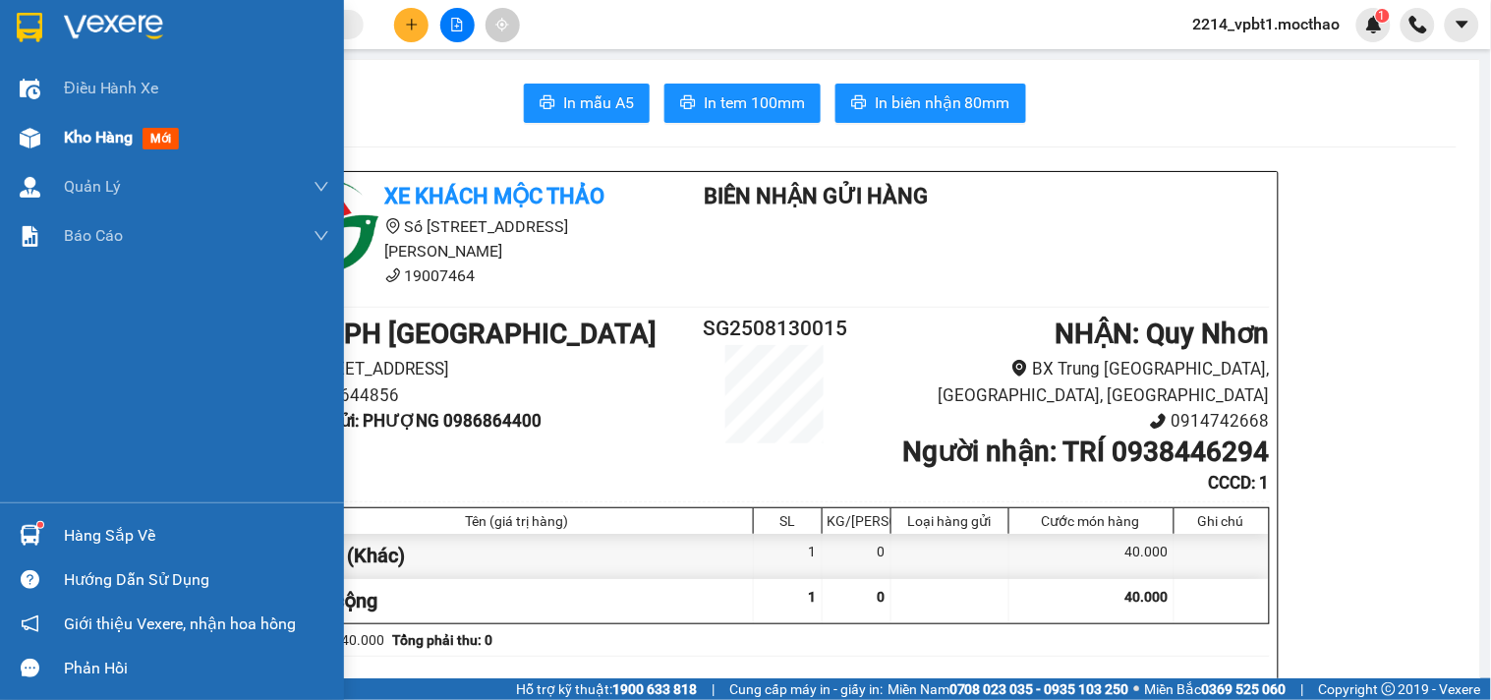
click at [81, 131] on span "Kho hàng" at bounding box center [98, 137] width 69 height 19
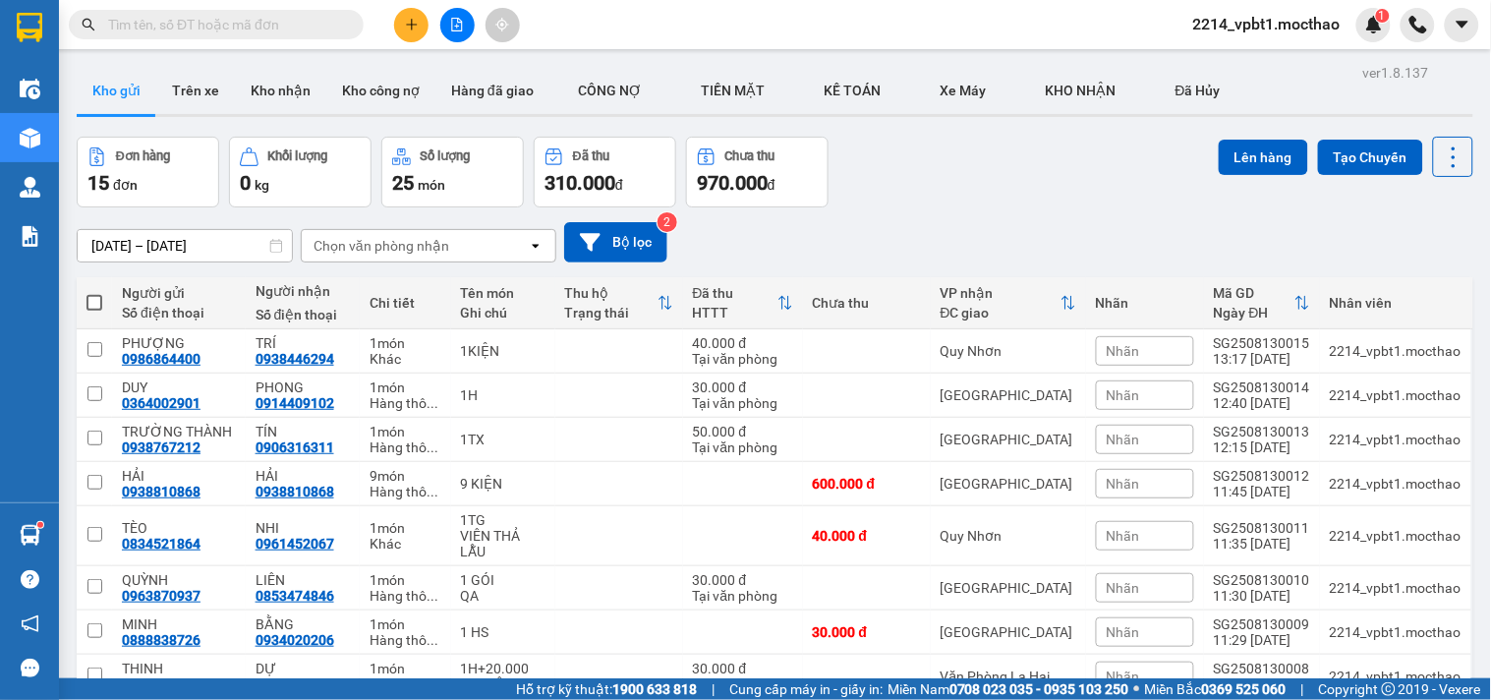
click at [400, 25] on button at bounding box center [411, 25] width 34 height 34
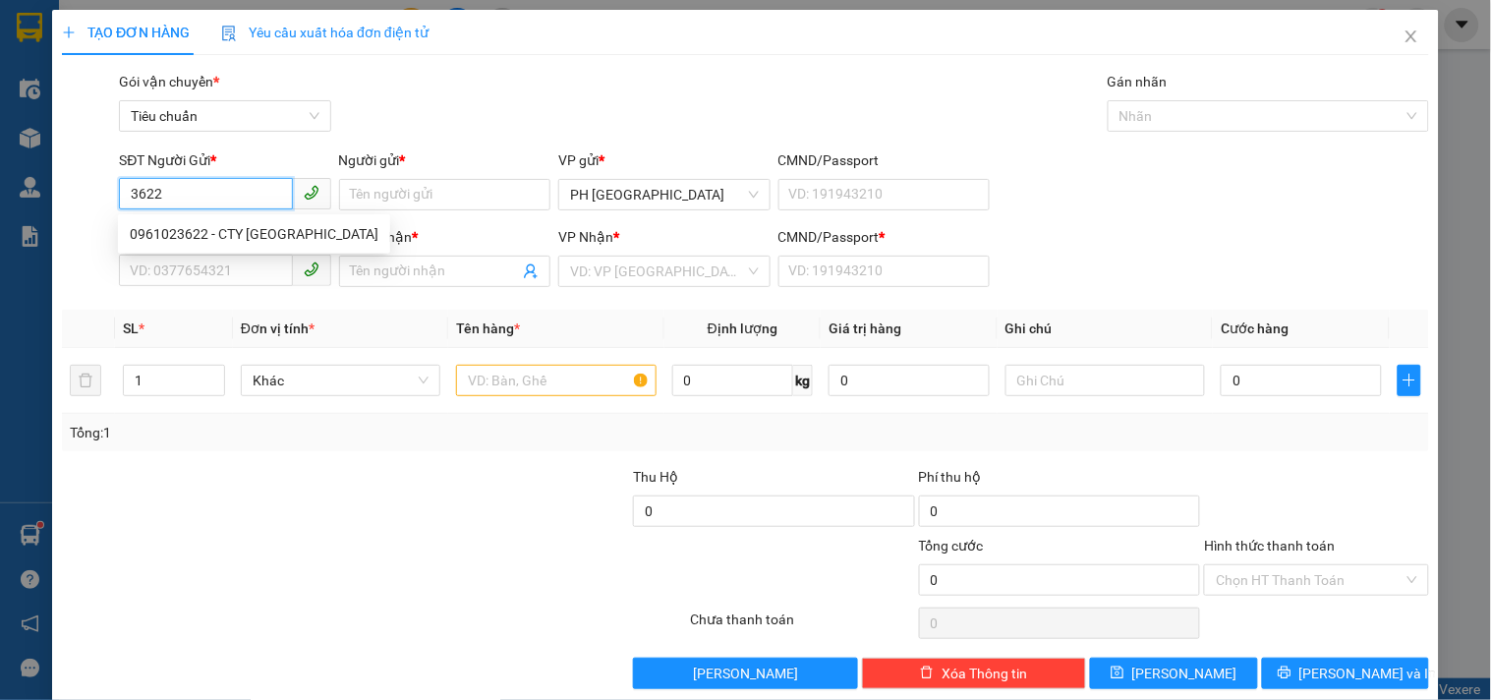
click at [198, 227] on div "0961023622 - CTY SAO VIỆT" at bounding box center [254, 234] width 249 height 22
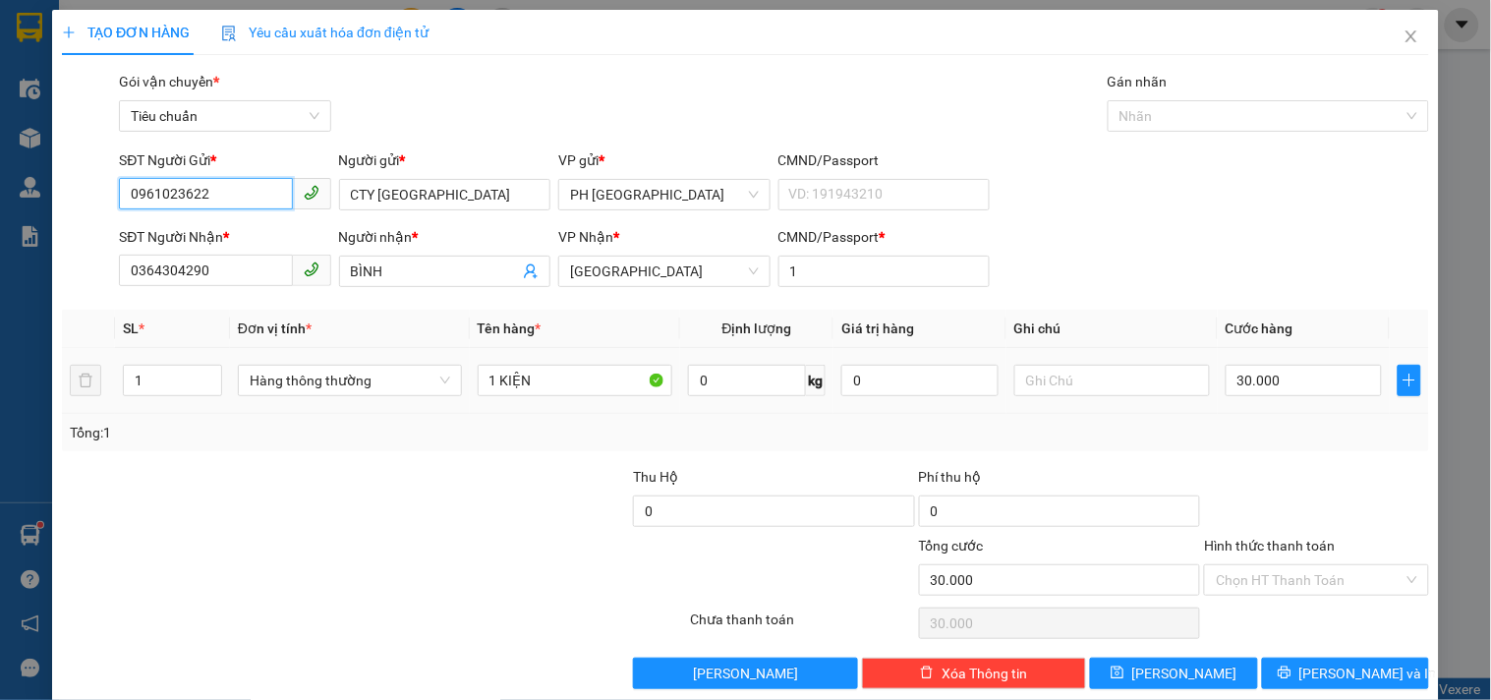
scroll to position [27, 0]
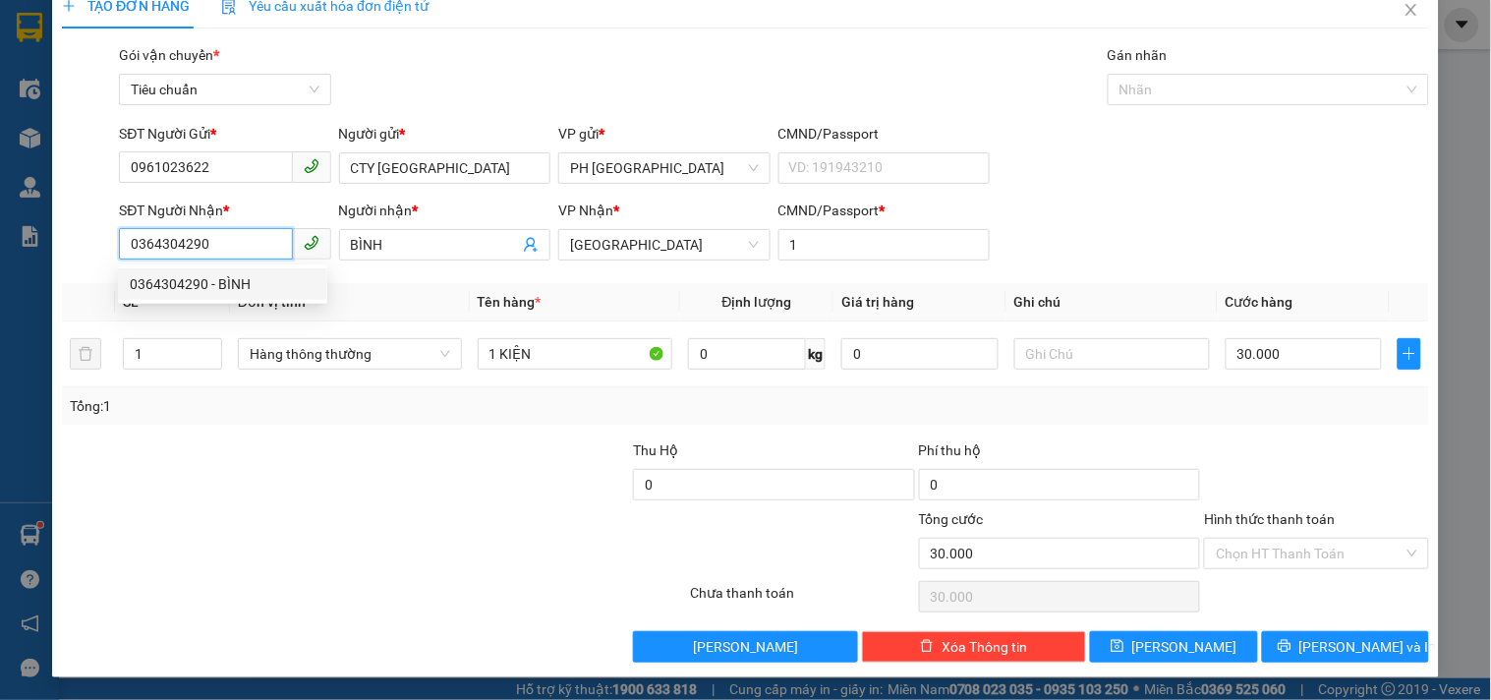
drag, startPoint x: 207, startPoint y: 246, endPoint x: 113, endPoint y: 253, distance: 94.6
click at [115, 253] on div "SĐT Người Nhận * 0364304290" at bounding box center [224, 233] width 219 height 69
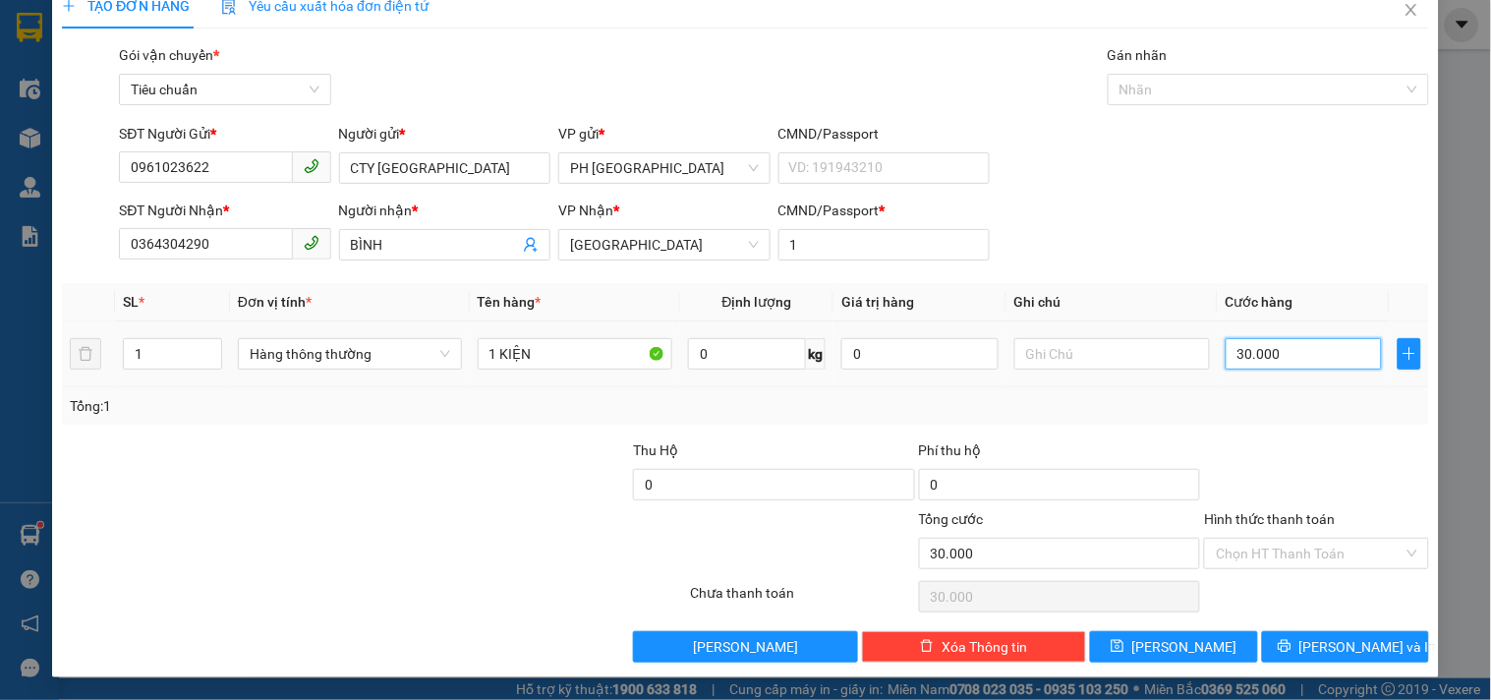
click at [1312, 357] on input "30.000" at bounding box center [1303, 353] width 157 height 31
click at [1314, 432] on div "Transit Pickup Surcharge Ids Transit Deliver Surcharge Ids Transit Deliver Surc…" at bounding box center [745, 353] width 1367 height 618
click at [1291, 641] on icon "printer" at bounding box center [1284, 646] width 14 height 14
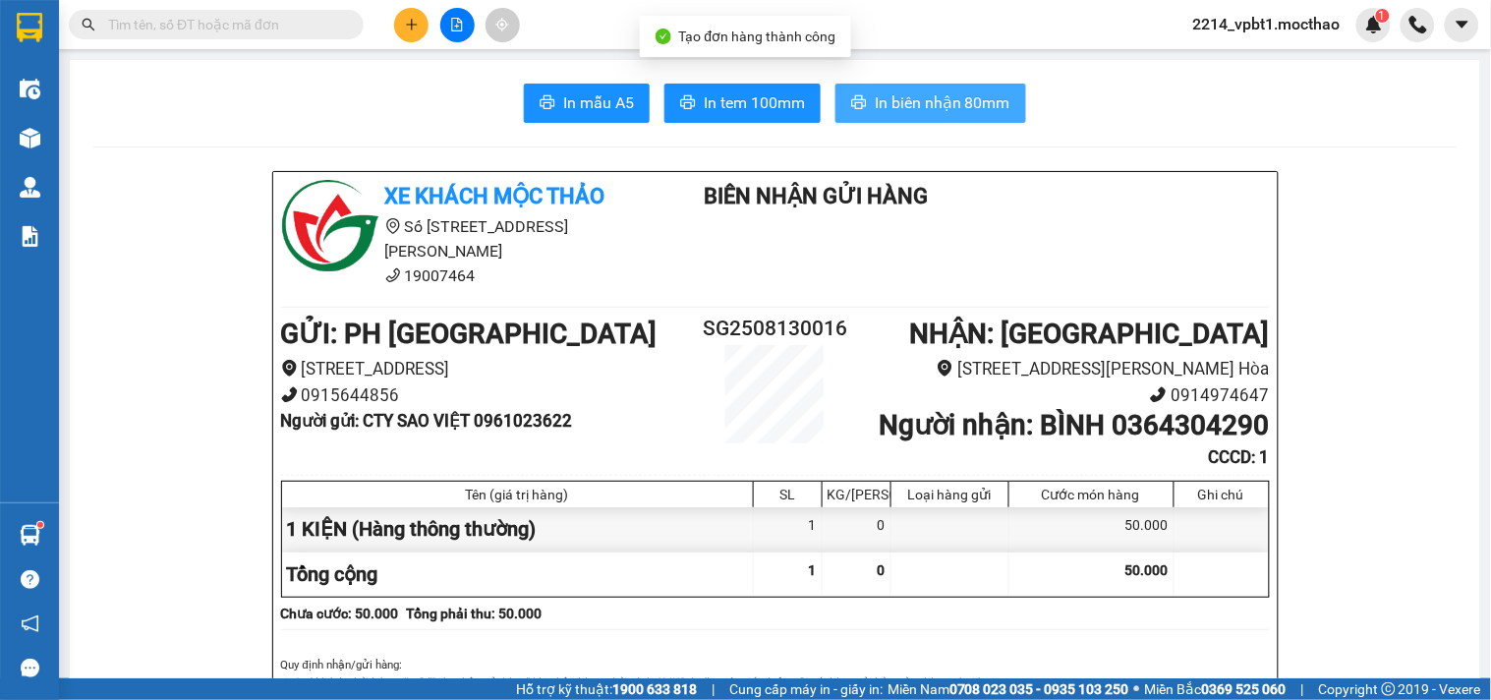
click at [881, 96] on span "In biên nhận 80mm" at bounding box center [942, 102] width 136 height 25
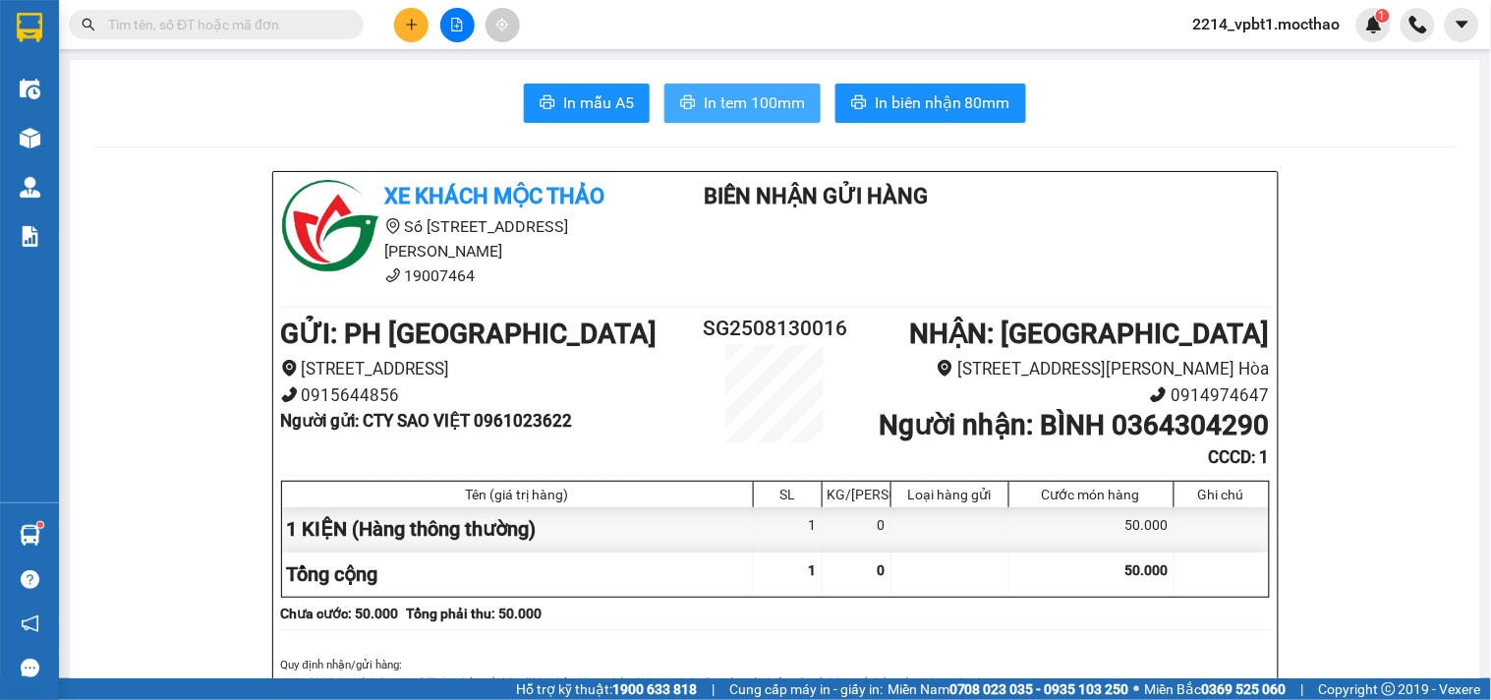
click at [762, 103] on span "In tem 100mm" at bounding box center [754, 102] width 101 height 25
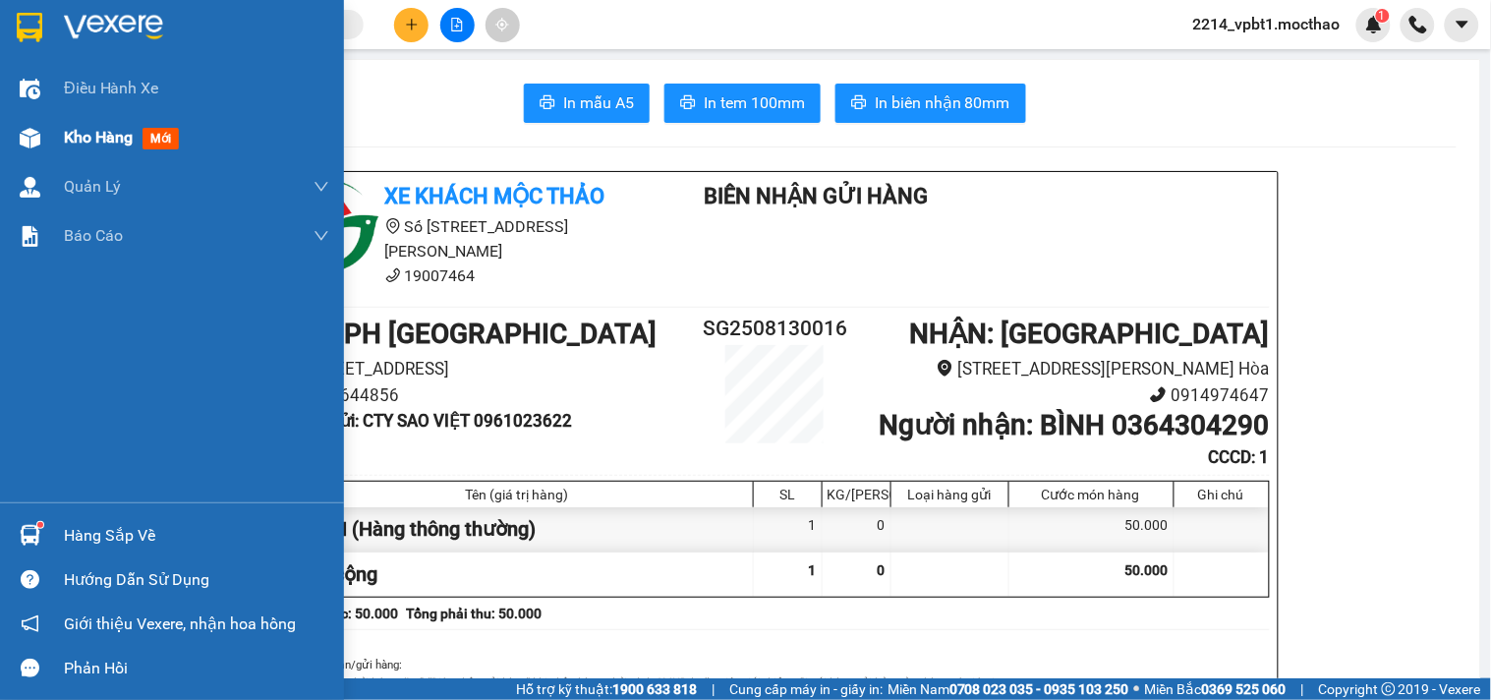
click at [92, 141] on span "Kho hàng" at bounding box center [98, 137] width 69 height 19
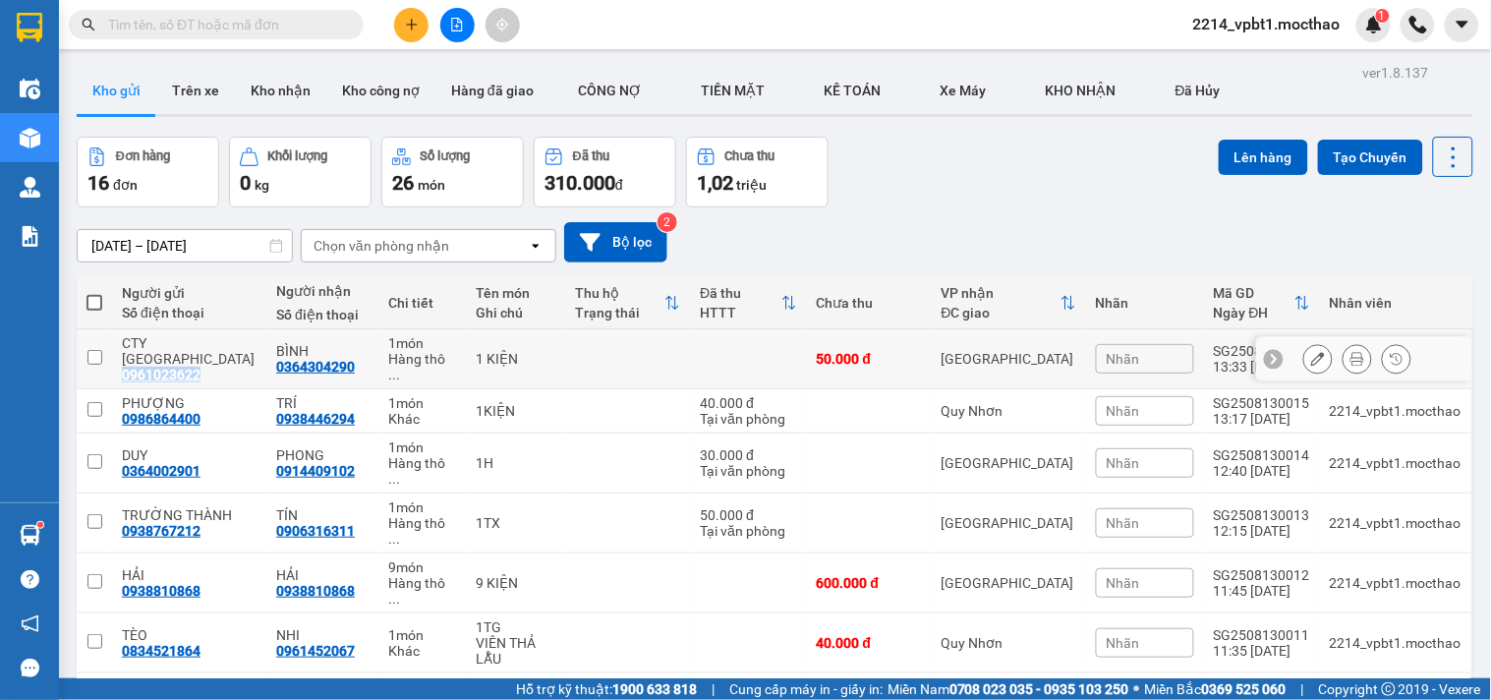
drag, startPoint x: 122, startPoint y: 358, endPoint x: 202, endPoint y: 357, distance: 80.6
click at [202, 357] on div "CTY SAO VIỆT 0961023622" at bounding box center [189, 358] width 135 height 47
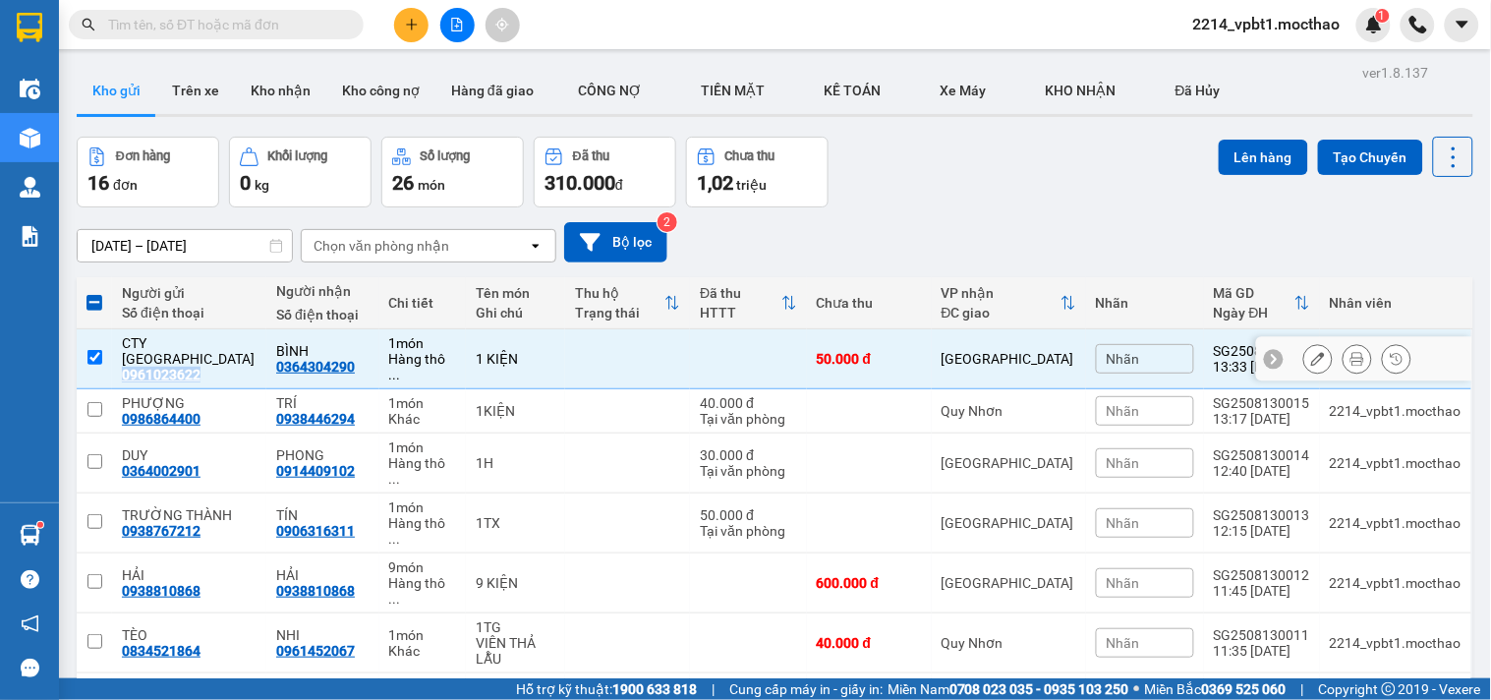
copy div "0961023622"
click at [280, 31] on input "text" at bounding box center [224, 25] width 232 height 22
paste input "0961023622"
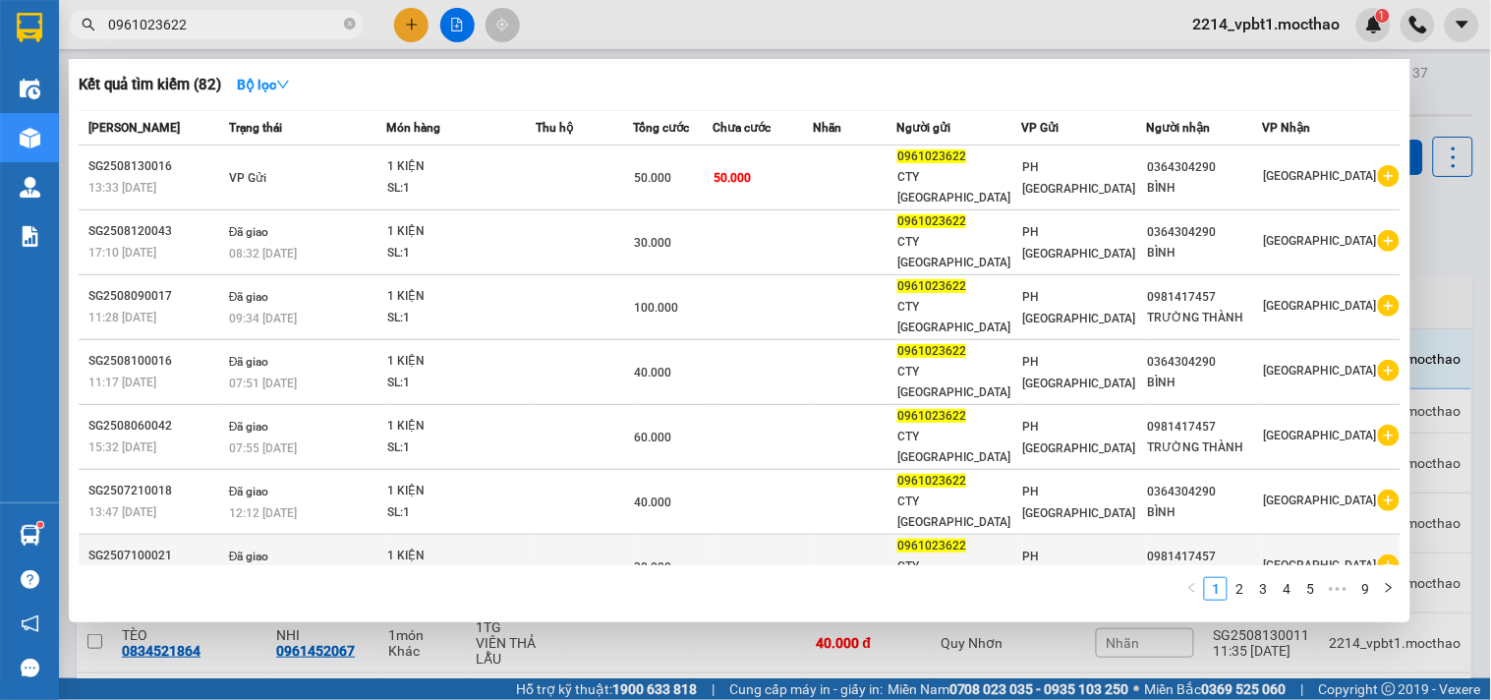
scroll to position [44, 0]
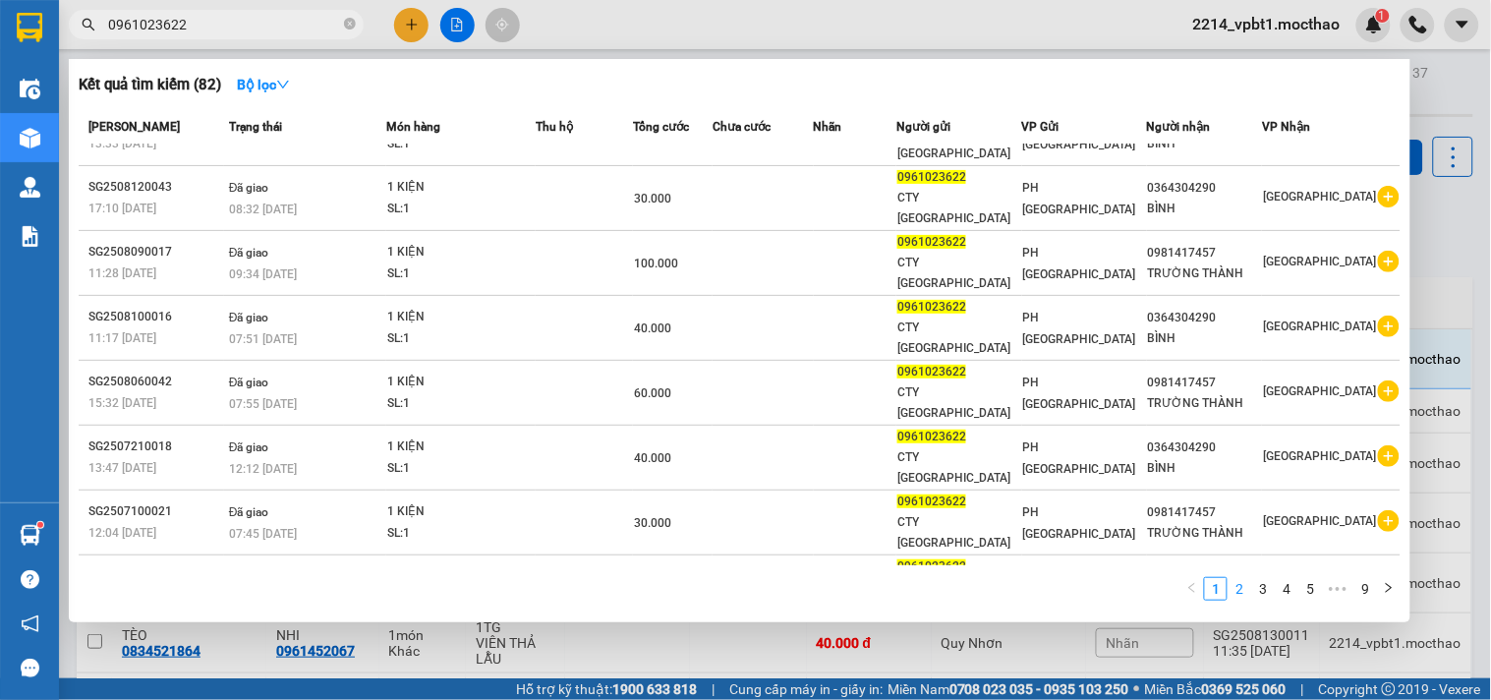
click at [1244, 594] on link "2" at bounding box center [1239, 589] width 22 height 22
click at [1264, 588] on link "3" at bounding box center [1263, 589] width 22 height 22
click at [346, 28] on icon "close-circle" at bounding box center [350, 24] width 12 height 12
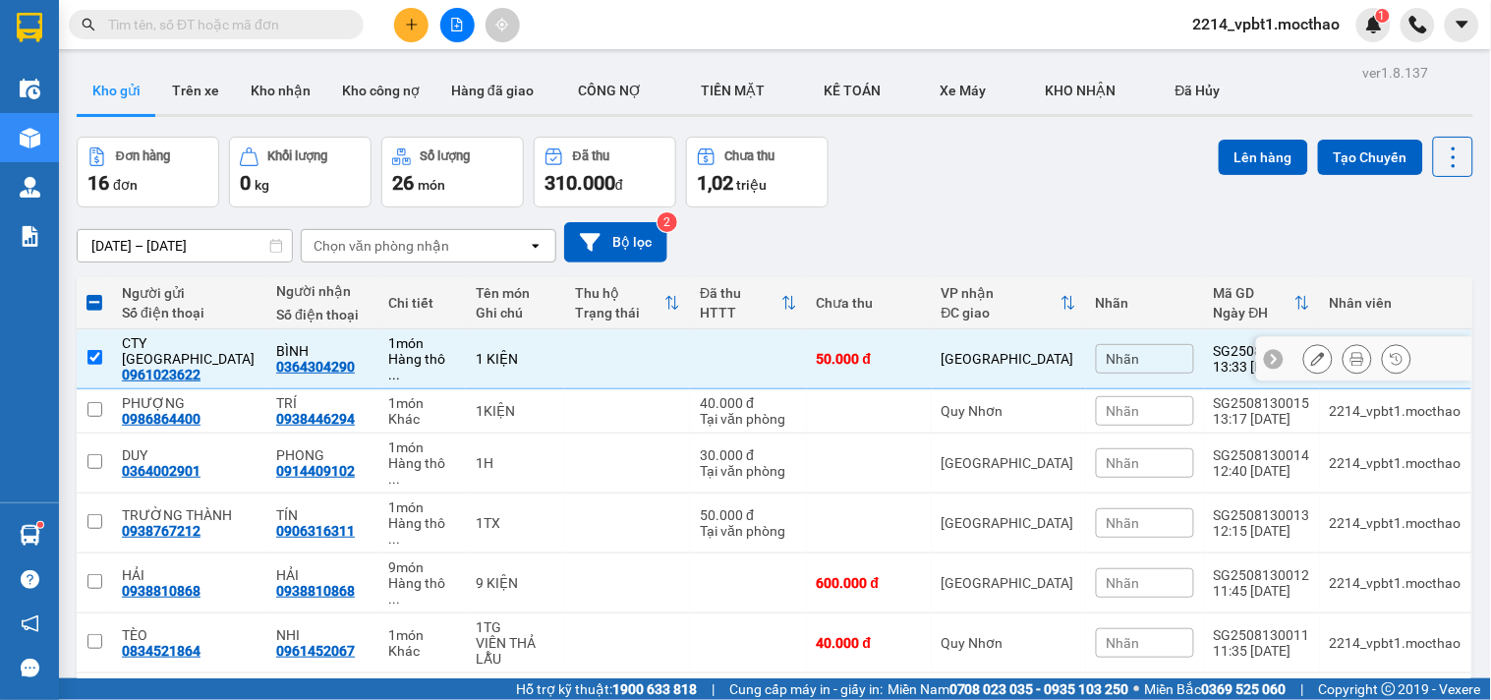
click at [503, 358] on div "1 KIỆN" at bounding box center [516, 359] width 80 height 16
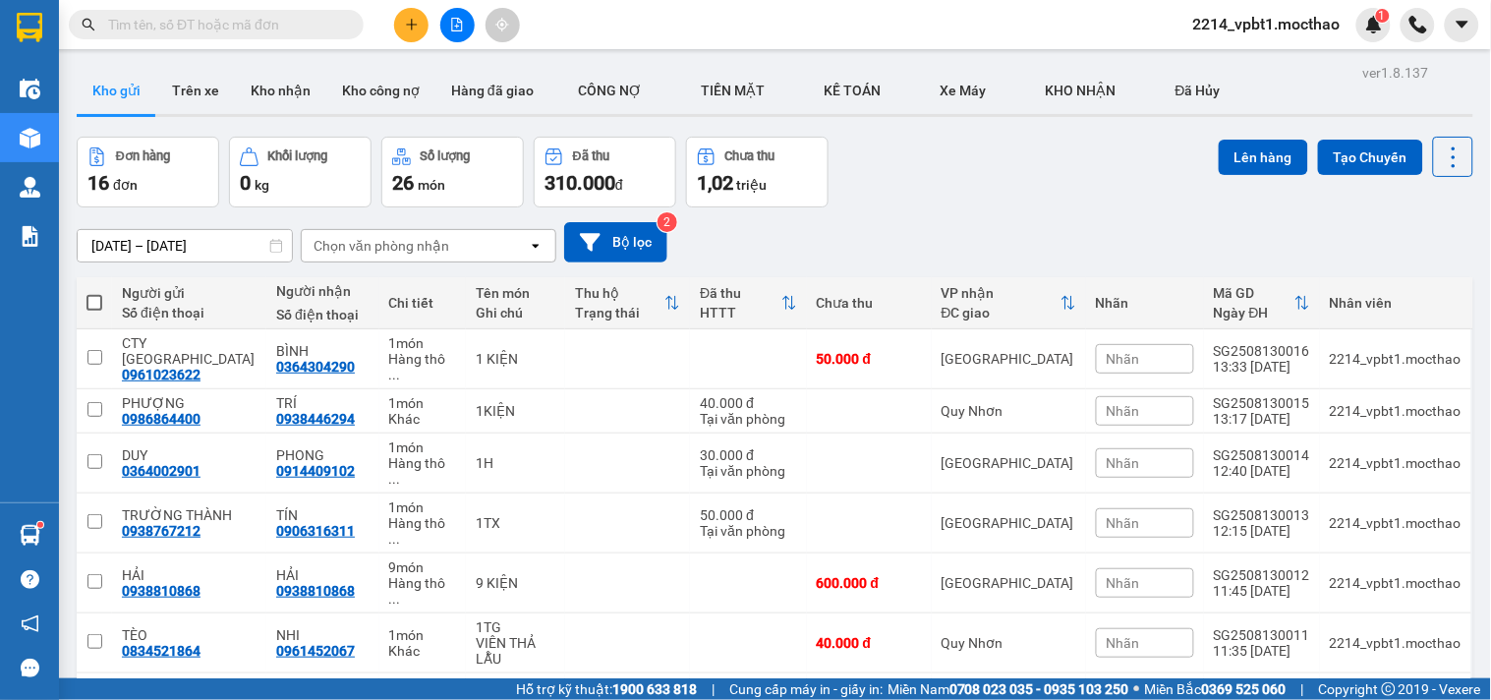
click at [405, 40] on button at bounding box center [411, 25] width 34 height 34
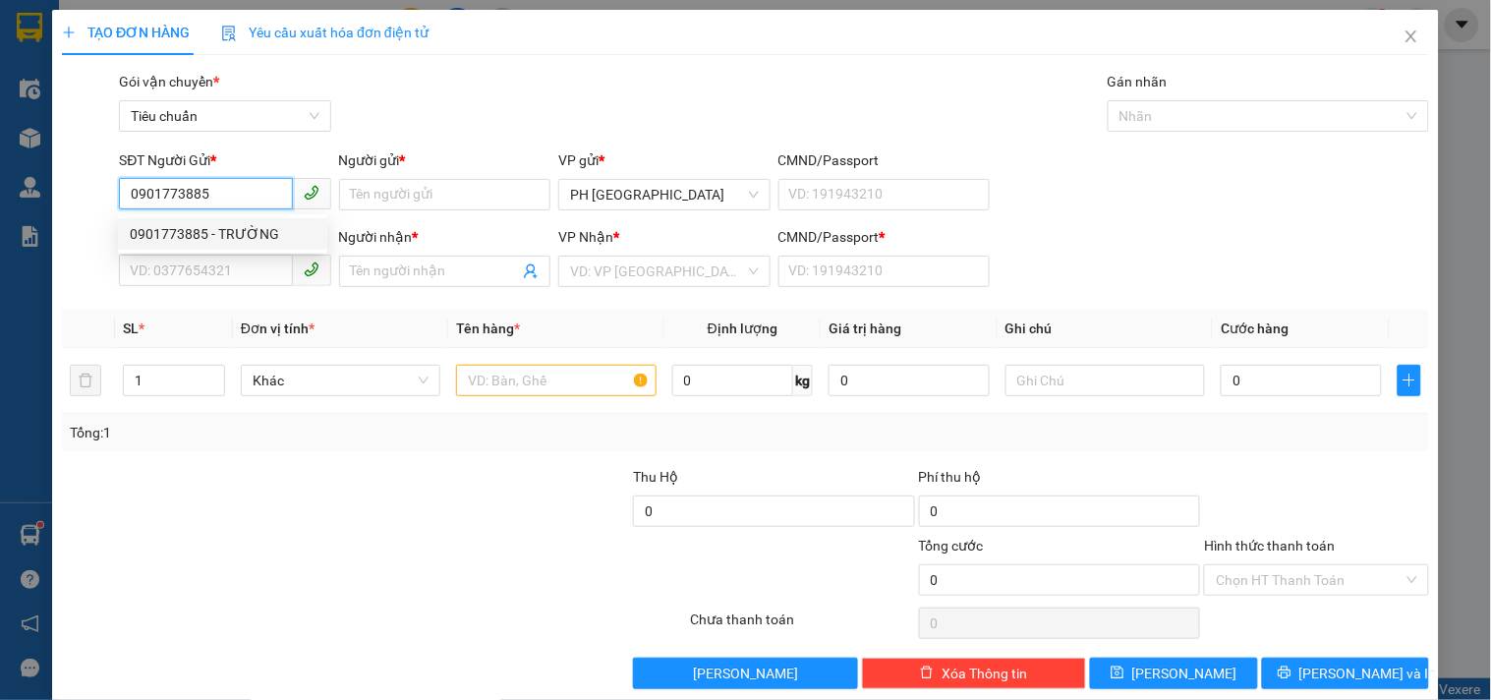
click at [214, 237] on div "0901773885 - TRƯỜNG" at bounding box center [223, 234] width 186 height 22
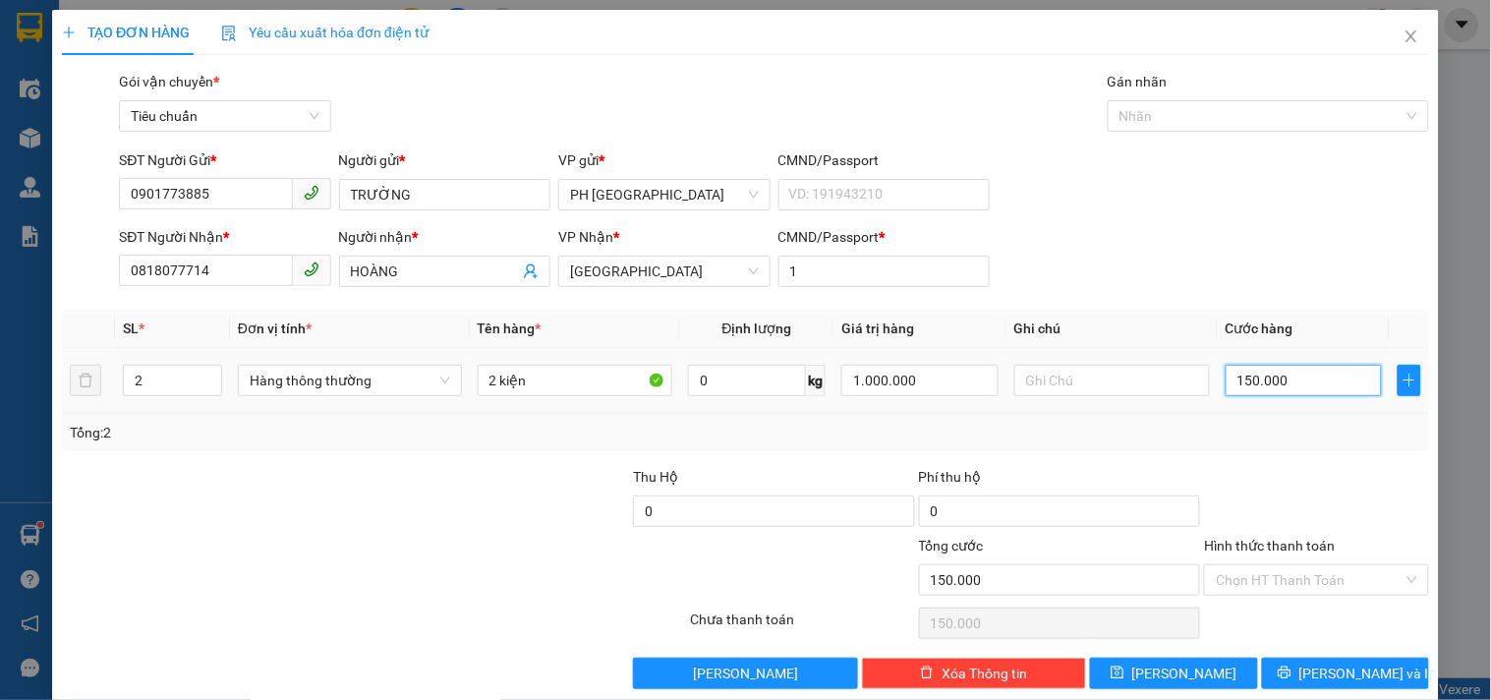
click at [1271, 386] on input "150.000" at bounding box center [1303, 380] width 157 height 31
click at [1294, 452] on div "Transit Pickup Surcharge Ids Transit Deliver Surcharge Ids Transit Deliver Surc…" at bounding box center [745, 380] width 1367 height 618
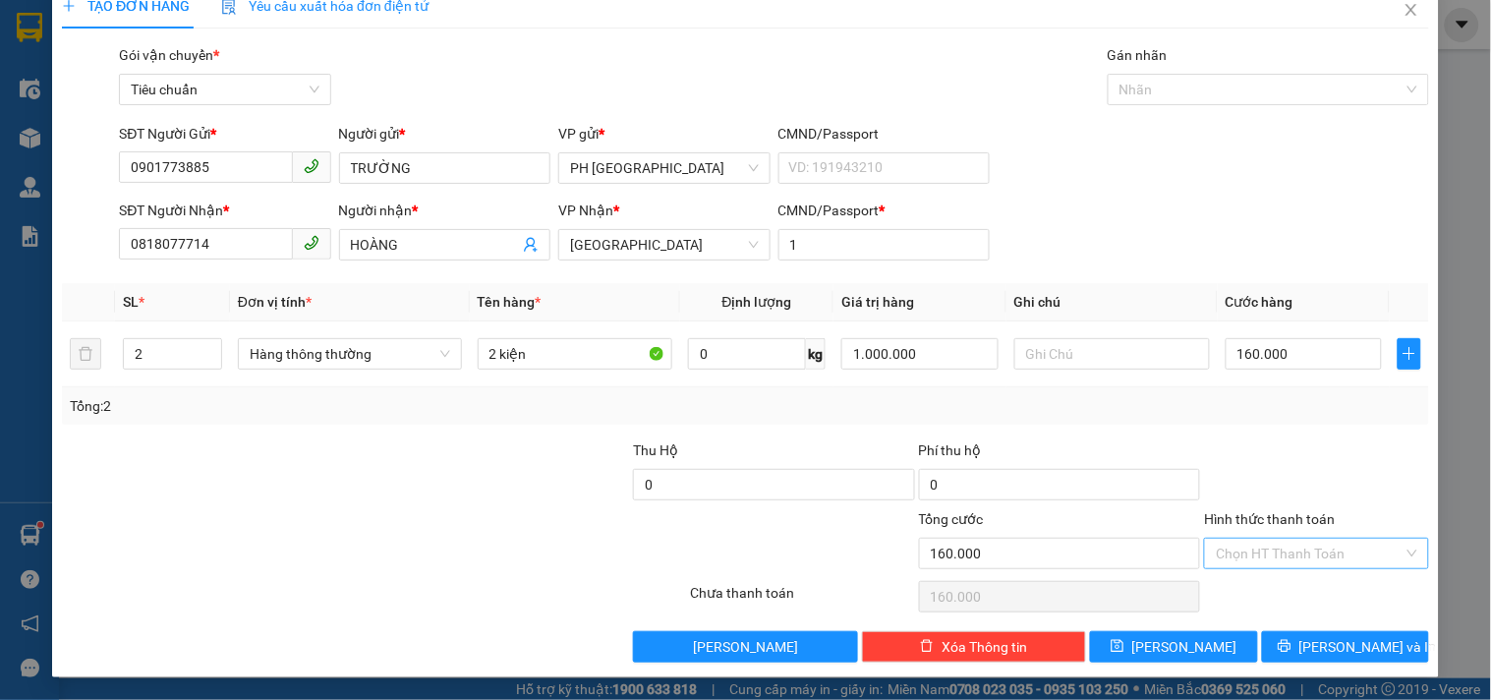
click at [1277, 548] on input "Hình thức thanh toán" at bounding box center [1308, 552] width 187 height 29
click at [1265, 414] on div "Tại văn phòng" at bounding box center [1304, 420] width 198 height 22
click at [1281, 637] on button "Lưu và In" at bounding box center [1345, 646] width 167 height 31
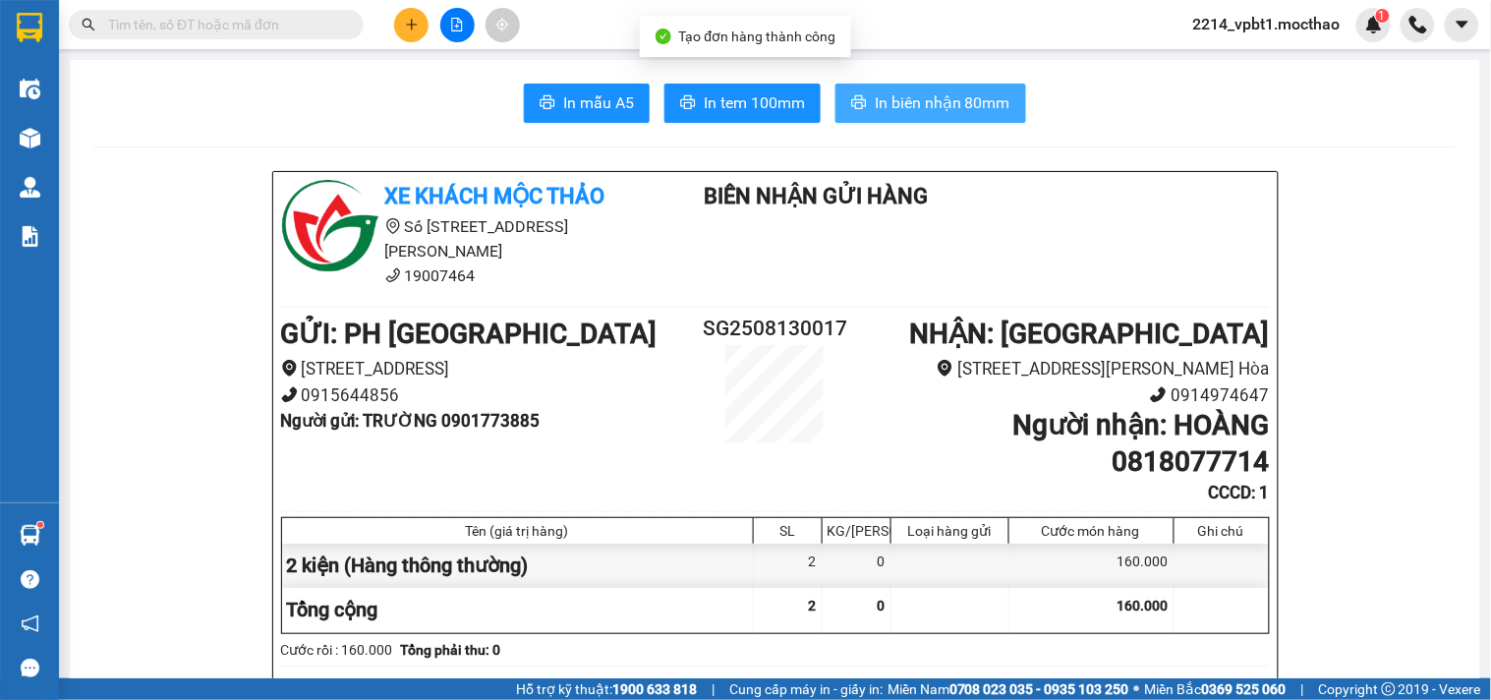
click at [951, 104] on span "In biên nhận 80mm" at bounding box center [942, 102] width 136 height 25
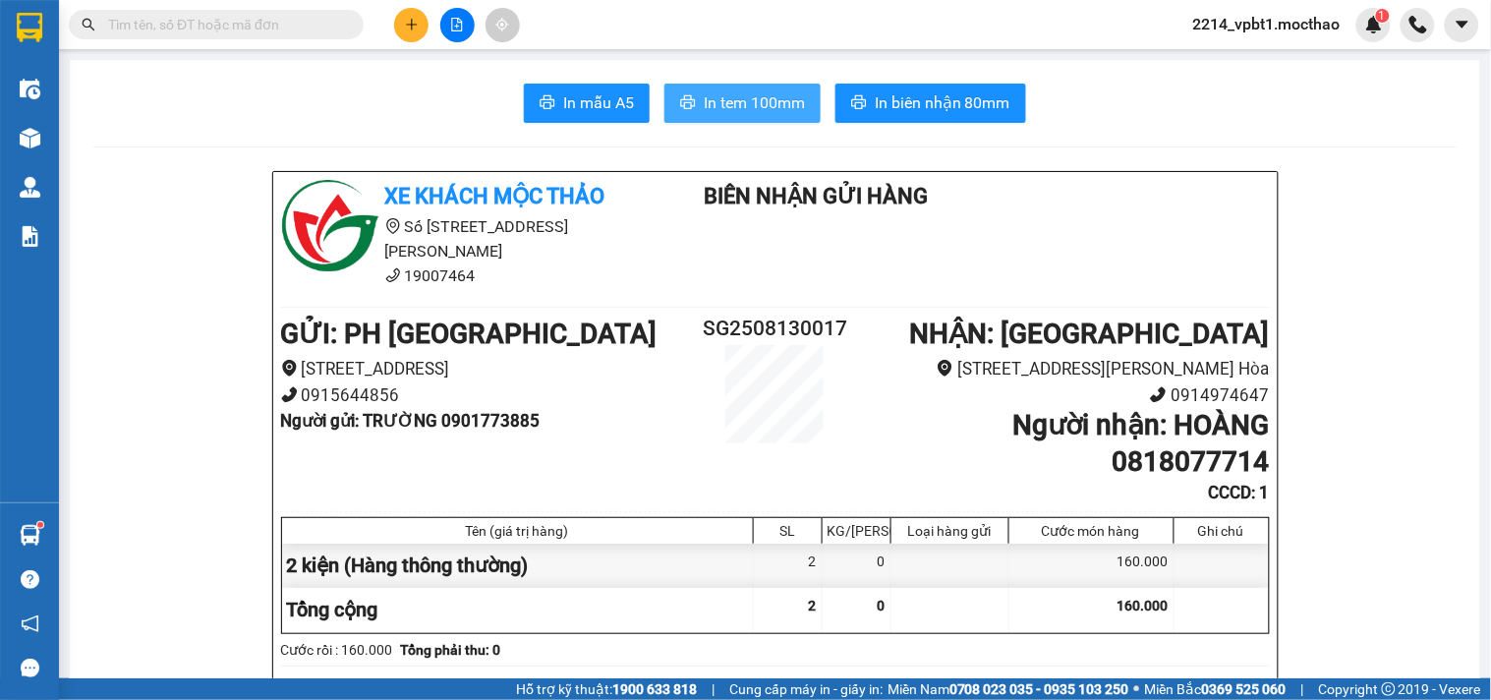
click at [733, 111] on span "In tem 100mm" at bounding box center [754, 102] width 101 height 25
click at [391, 20] on div at bounding box center [456, 25] width 147 height 34
click at [182, 28] on input "text" at bounding box center [224, 25] width 232 height 22
click at [416, 23] on icon "plus" at bounding box center [412, 25] width 14 height 14
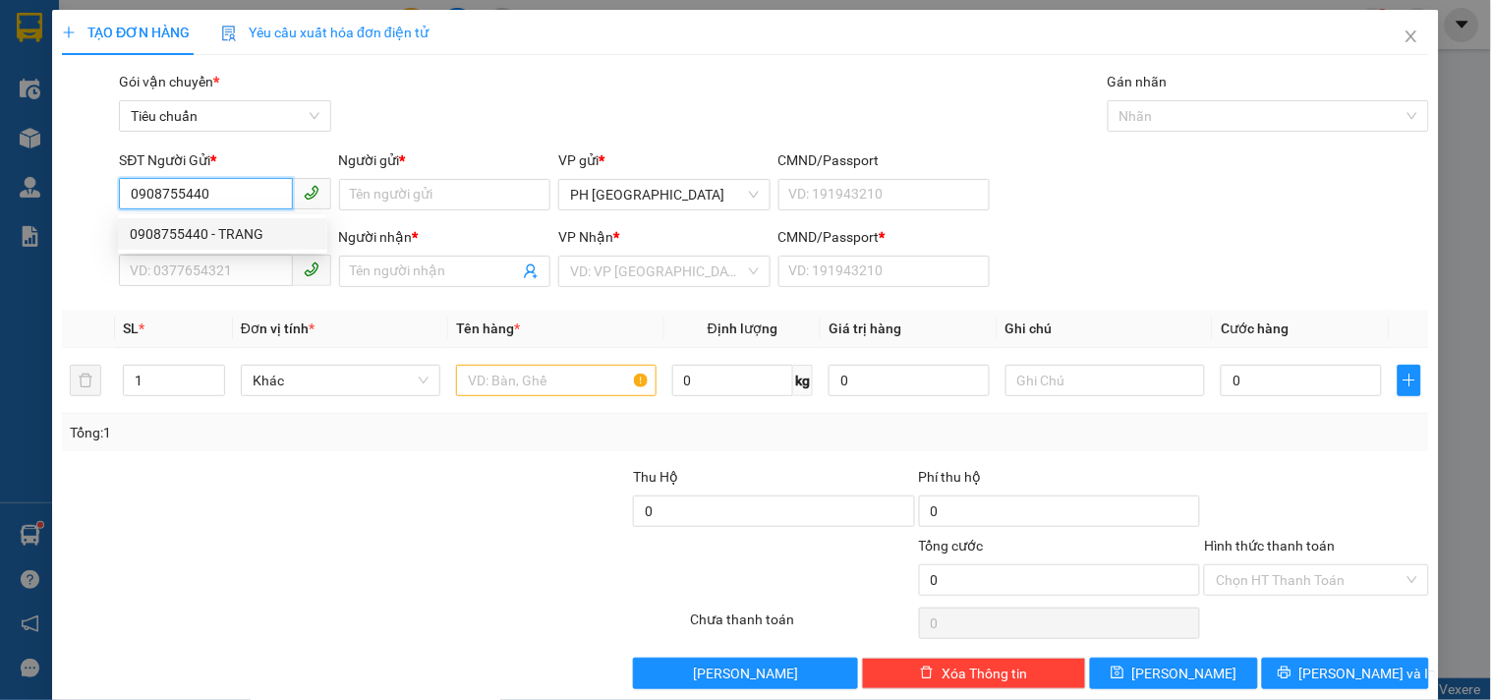
click at [173, 233] on div "0908755440 - TRANG" at bounding box center [223, 234] width 186 height 22
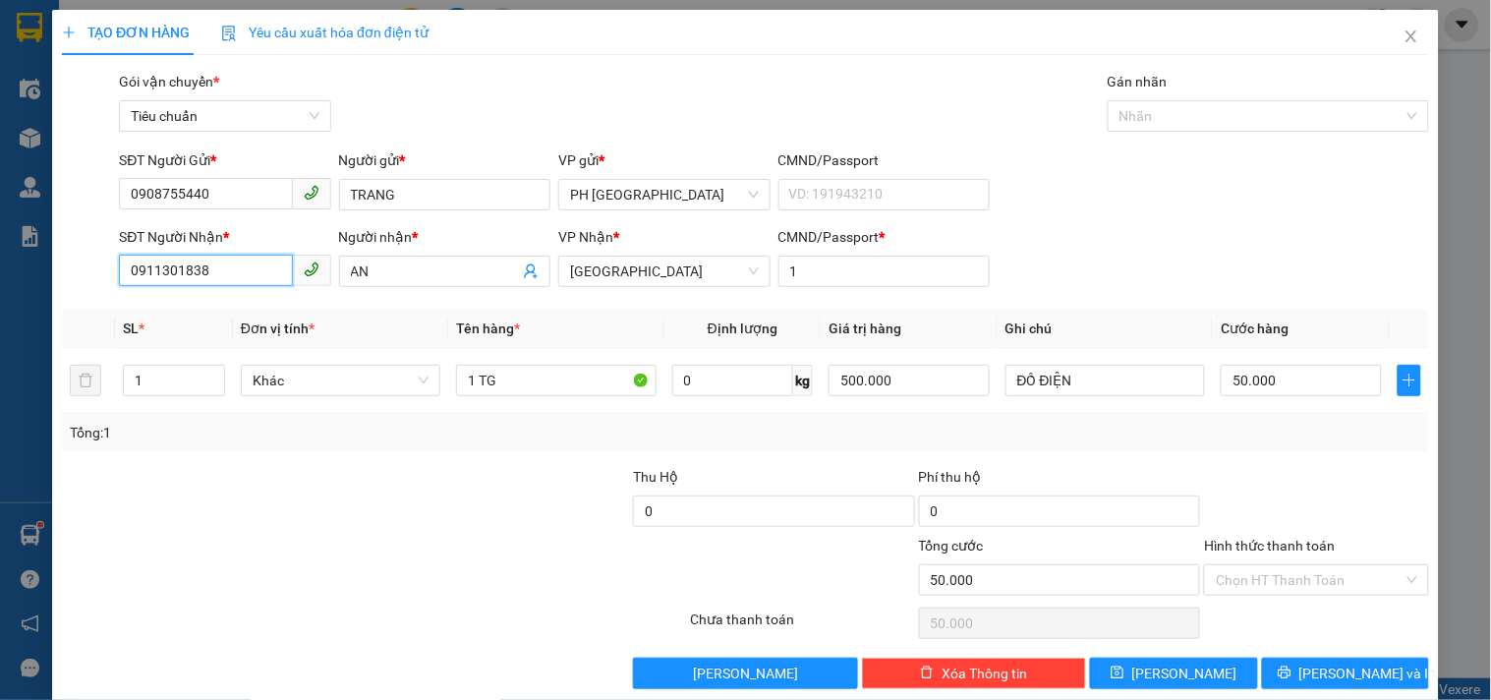
drag, startPoint x: 213, startPoint y: 276, endPoint x: 0, endPoint y: 316, distance: 217.0
click at [0, 316] on div "TẠO ĐƠN HÀNG Yêu cầu xuất hóa đơn điện tử Transit Pickup Surcharge Ids Transit …" at bounding box center [745, 350] width 1491 height 700
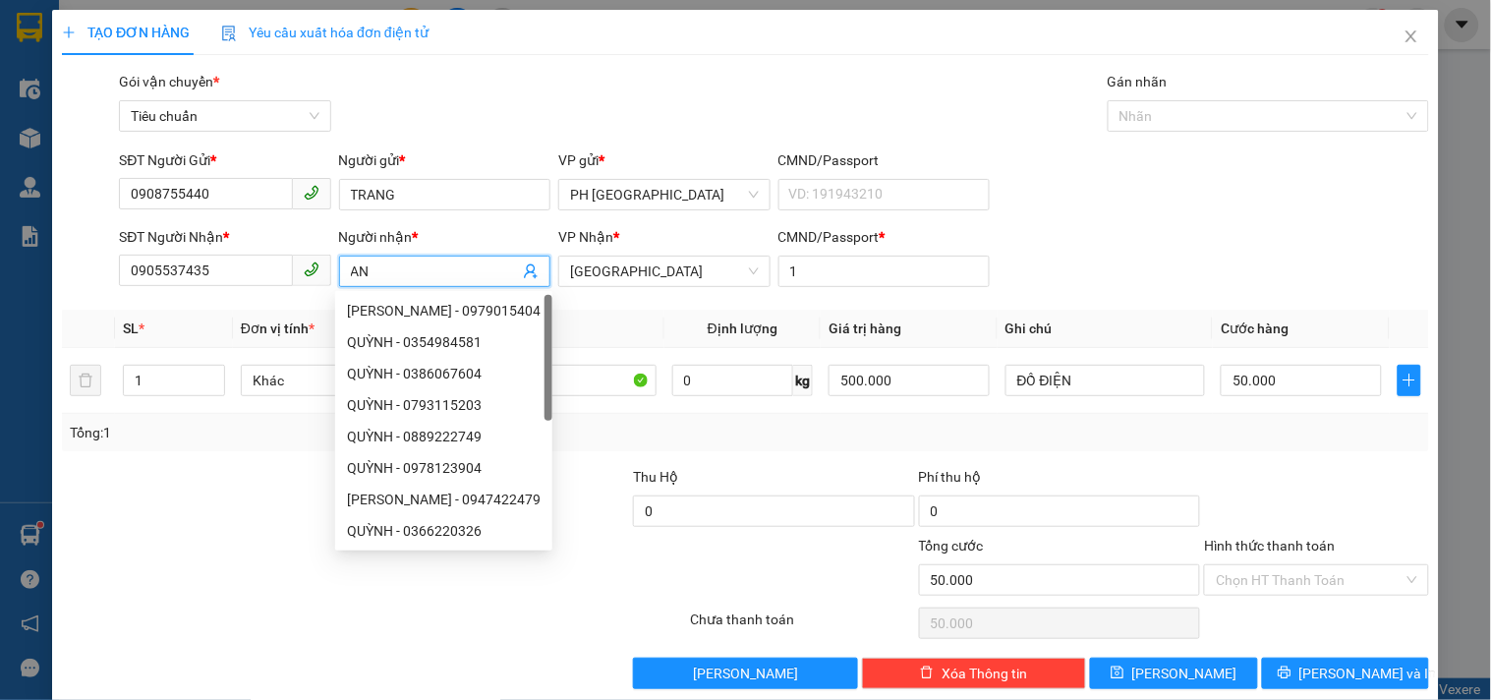
drag, startPoint x: 405, startPoint y: 279, endPoint x: 292, endPoint y: 287, distance: 113.3
click at [292, 287] on div "SĐT Người Nhận * 0905537435 Người nhận * AN VP Nhận * Đà Nẵng CMND/Passport * 1" at bounding box center [774, 260] width 1318 height 69
click at [217, 417] on div "Tổng: 1" at bounding box center [745, 432] width 1367 height 37
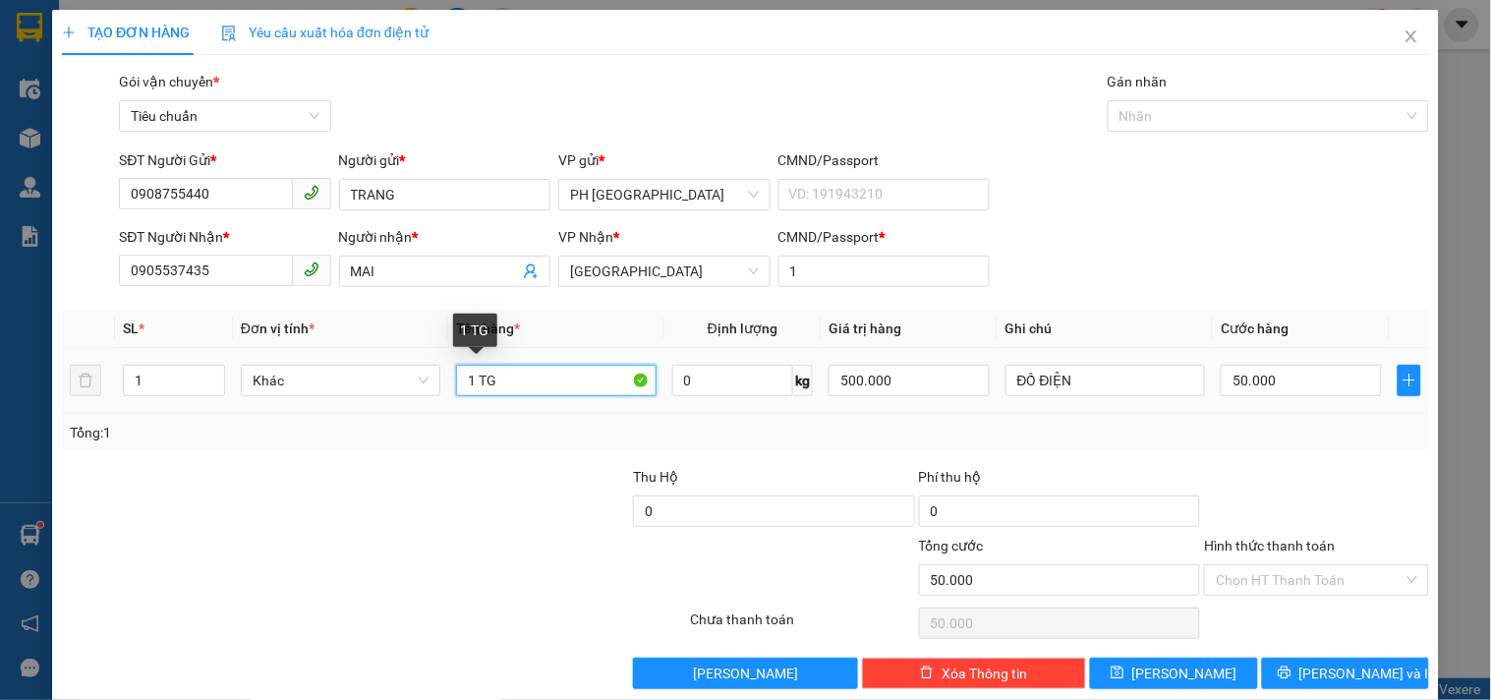
click at [521, 377] on input "1 TG" at bounding box center [555, 380] width 199 height 31
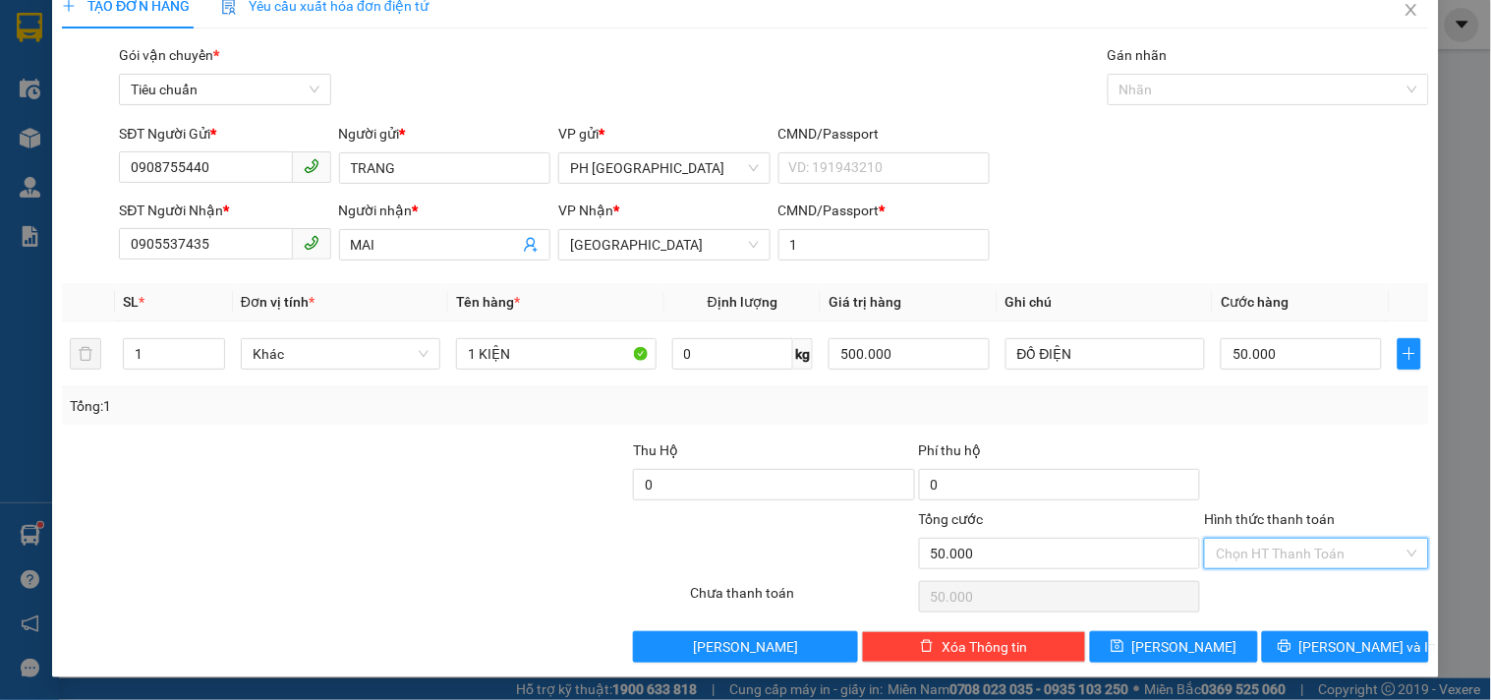
click at [1287, 548] on input "Hình thức thanh toán" at bounding box center [1308, 552] width 187 height 29
click at [1263, 415] on div "Tại văn phòng" at bounding box center [1304, 420] width 198 height 22
click at [1314, 652] on span "Lưu và In" at bounding box center [1368, 647] width 138 height 22
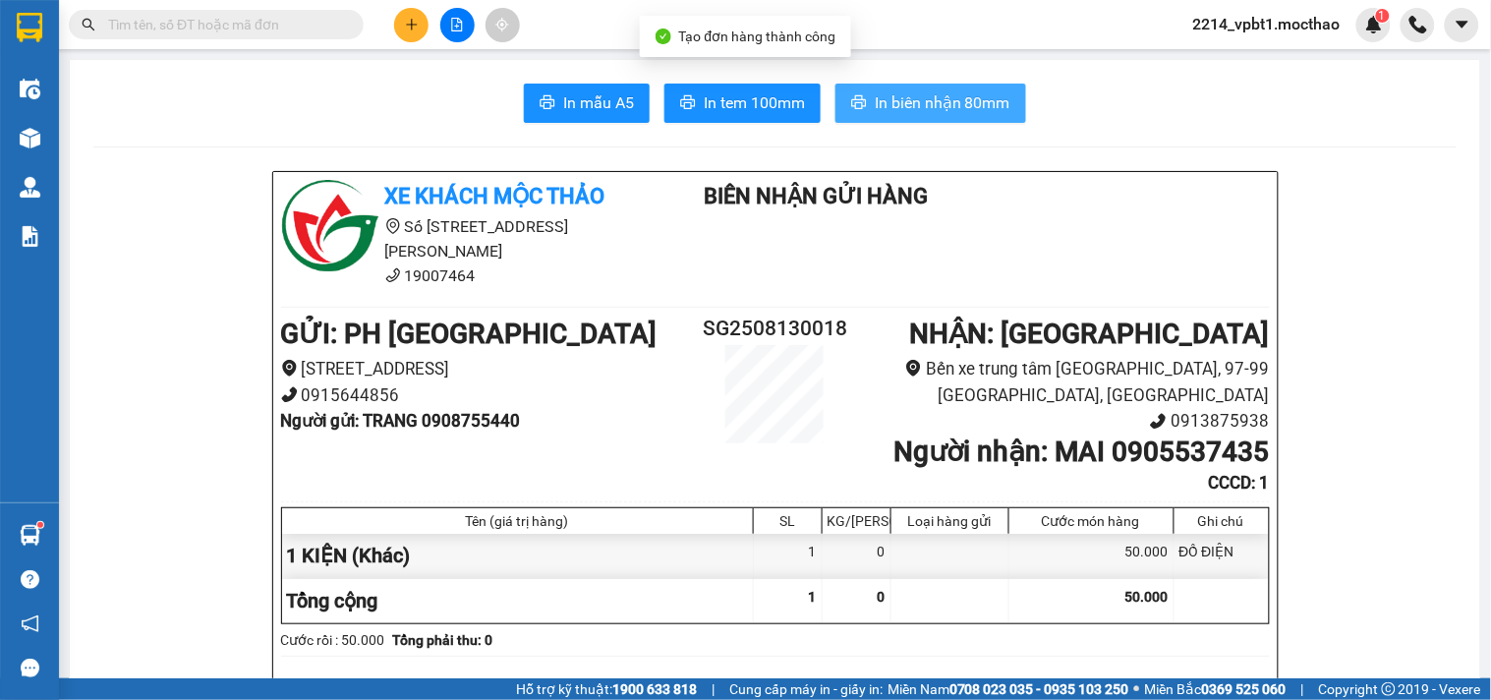
click at [881, 105] on span "In biên nhận 80mm" at bounding box center [942, 102] width 136 height 25
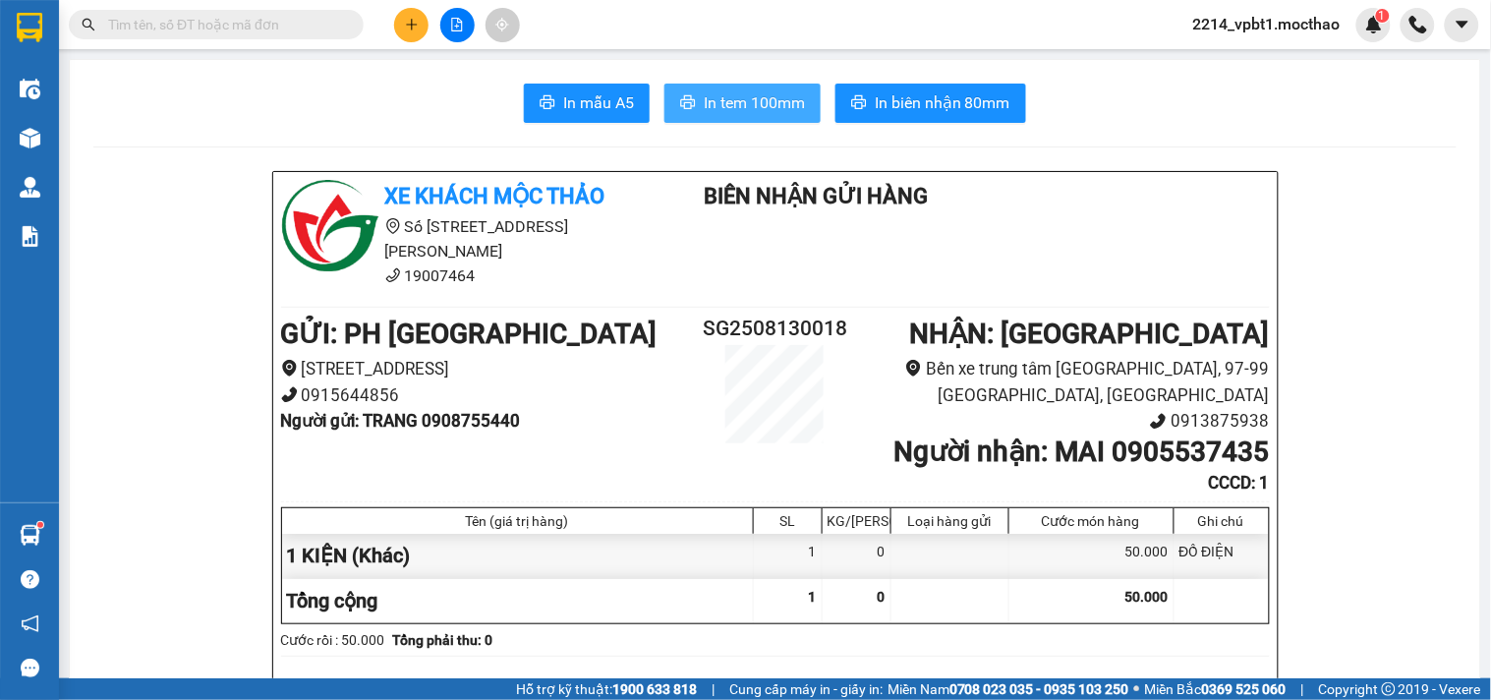
drag, startPoint x: 757, startPoint y: 100, endPoint x: 742, endPoint y: 110, distance: 17.7
click at [755, 100] on span "In tem 100mm" at bounding box center [754, 102] width 101 height 25
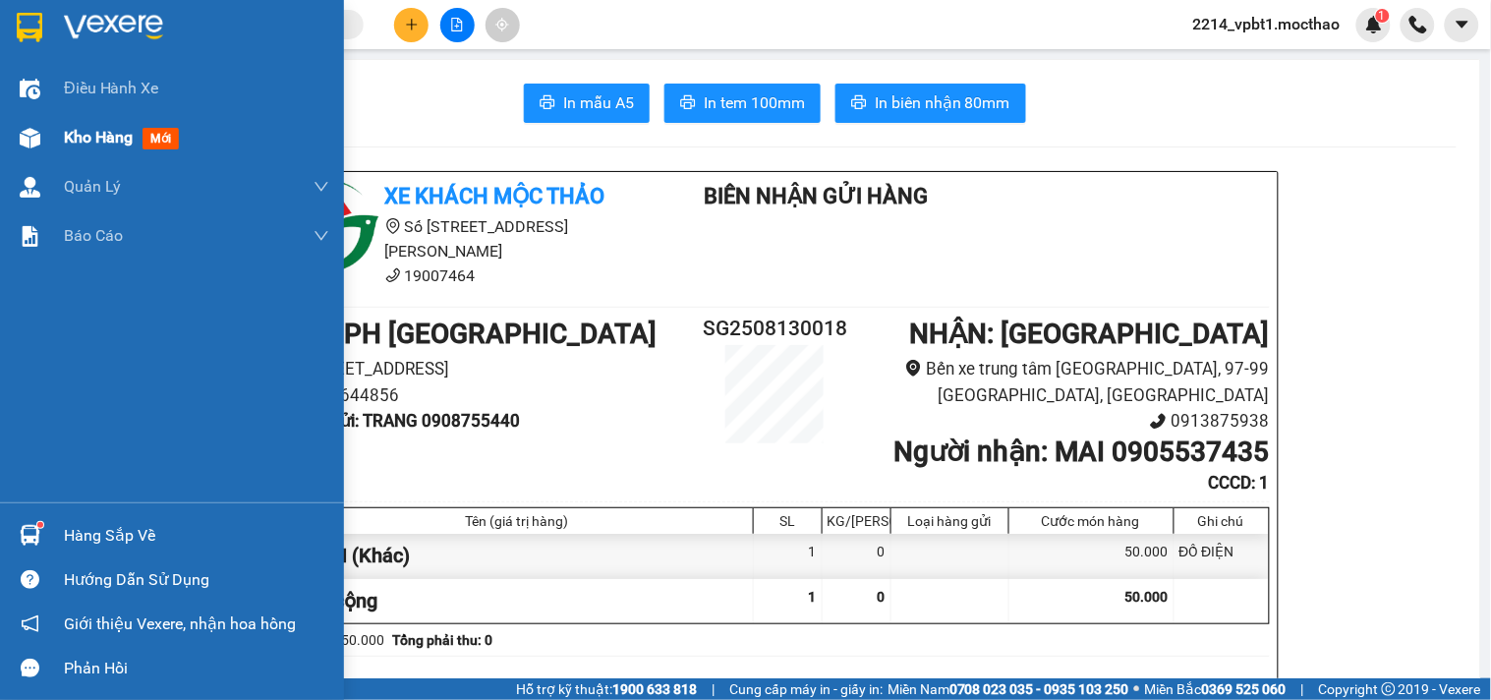
click at [111, 139] on span "Kho hàng" at bounding box center [98, 137] width 69 height 19
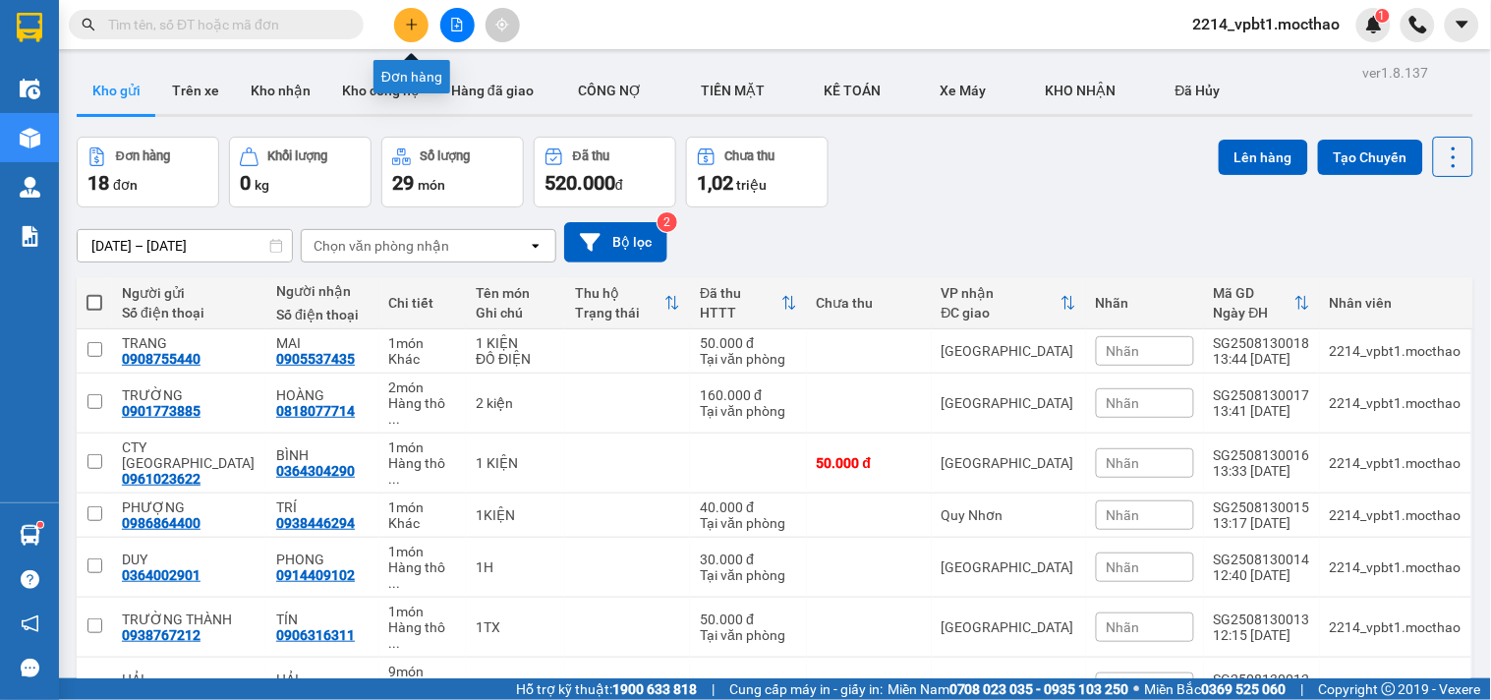
click at [407, 31] on button at bounding box center [411, 25] width 34 height 34
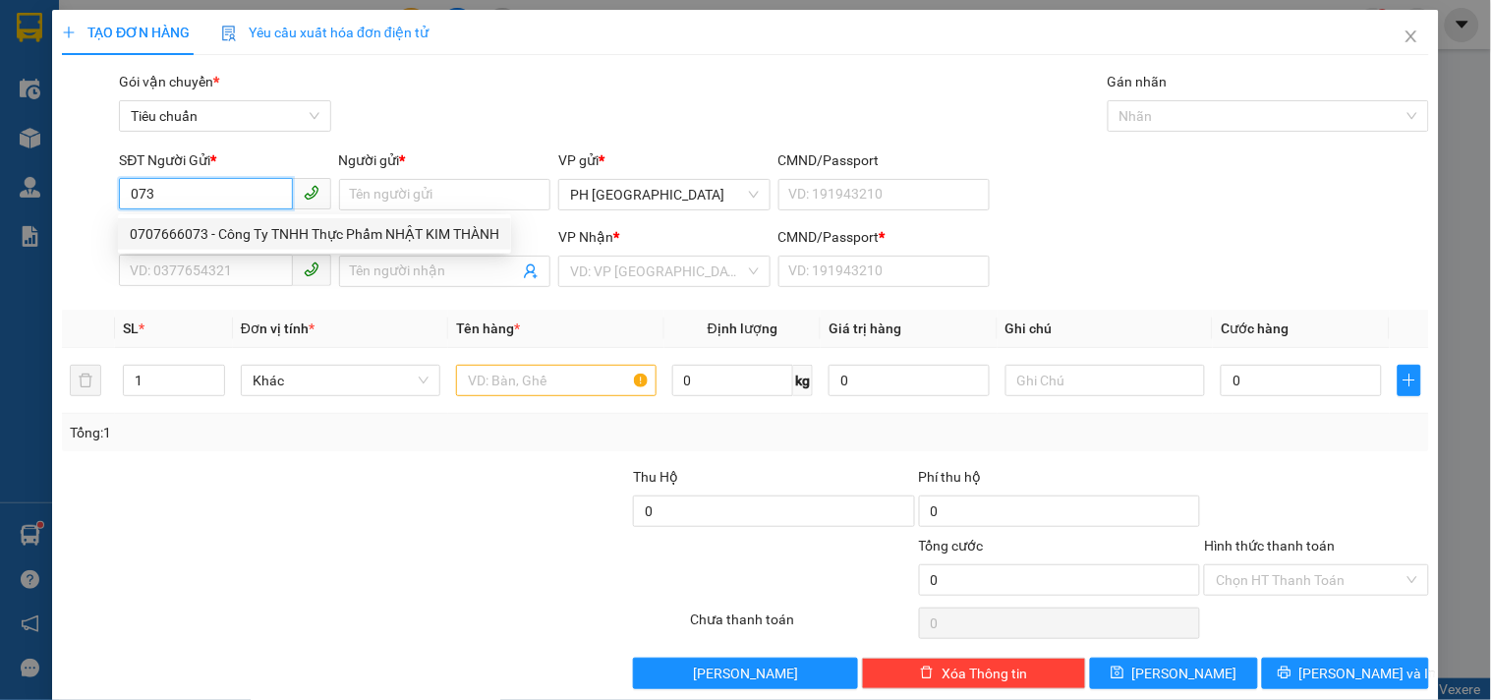
click at [223, 237] on div "0707666073 - Công Ty TNHH Thực Phẩm NHẬT KIM THÀNH" at bounding box center [314, 234] width 369 height 22
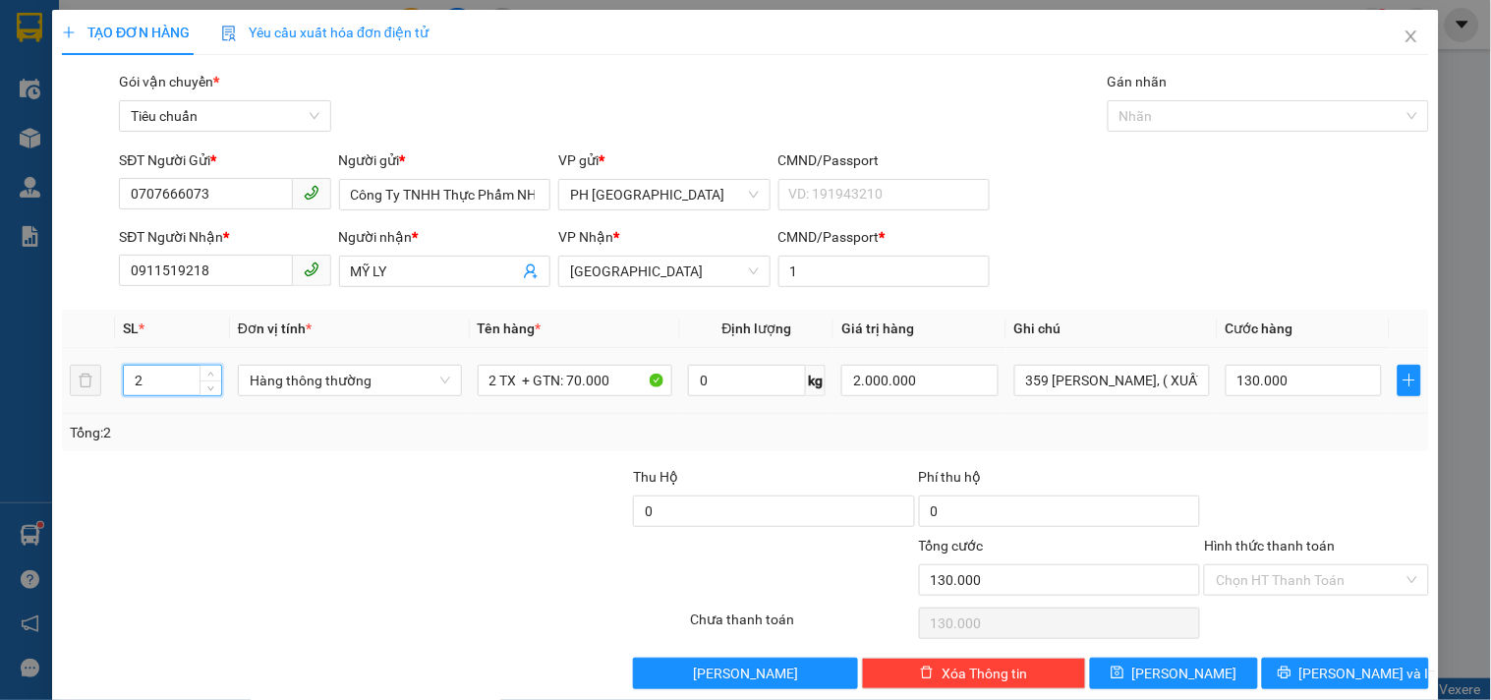
click at [144, 389] on input "2" at bounding box center [172, 380] width 97 height 29
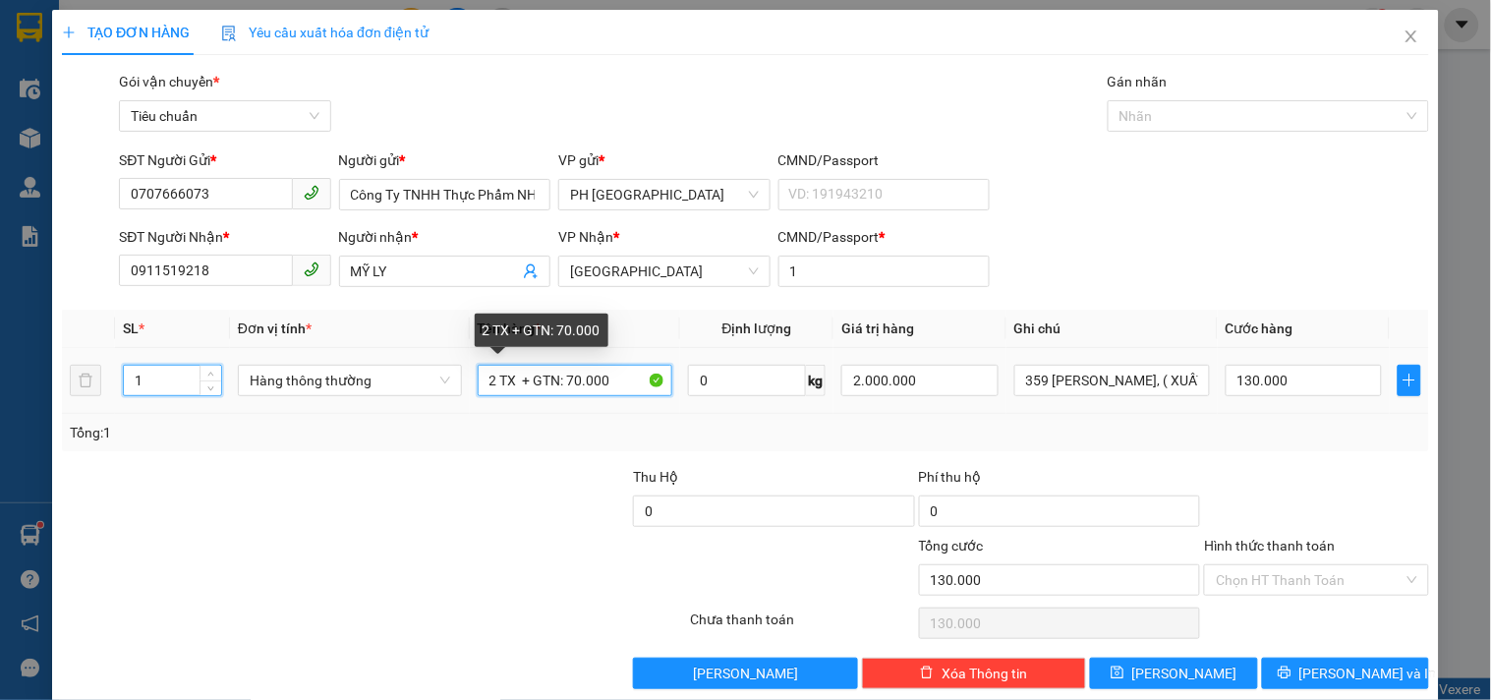
click at [493, 383] on input "2 TX + GTN: 70.000" at bounding box center [576, 380] width 196 height 31
click at [571, 383] on input "1 TX + GTN: 70.000" at bounding box center [576, 380] width 196 height 31
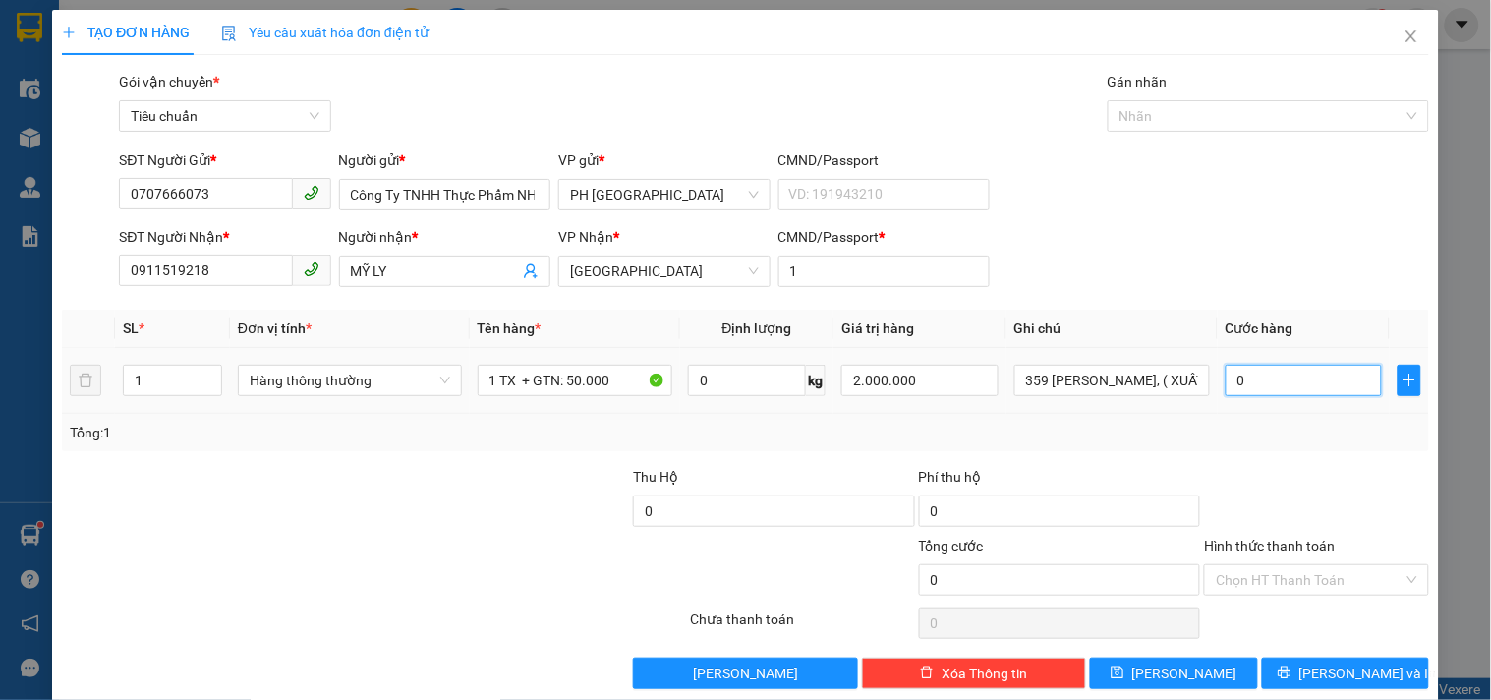
click at [1242, 379] on input "0" at bounding box center [1303, 380] width 157 height 31
click at [1248, 443] on div "Tổng: 1" at bounding box center [745, 432] width 1367 height 37
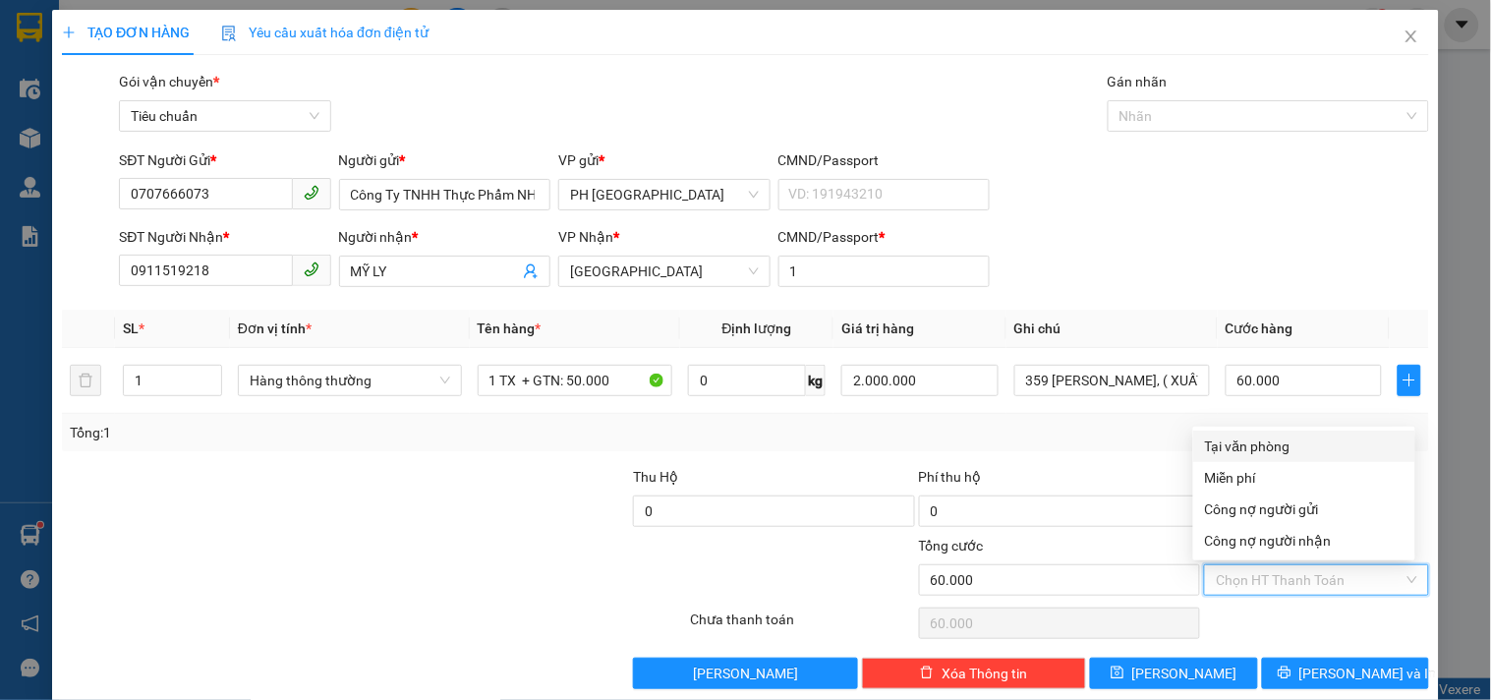
click at [1268, 565] on input "Hình thức thanh toán" at bounding box center [1308, 579] width 187 height 29
click at [1245, 435] on div "Tại văn phòng" at bounding box center [1304, 446] width 198 height 22
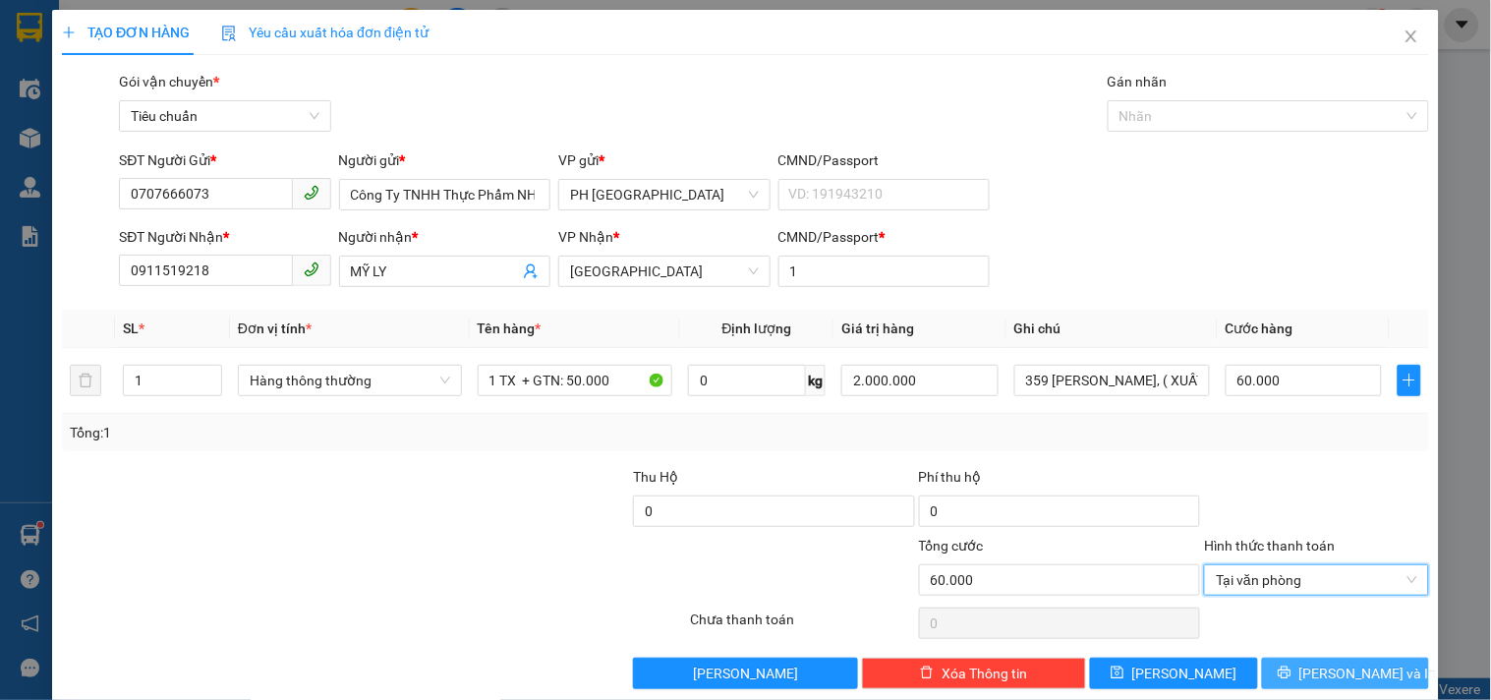
click at [1311, 657] on button "Lưu và In" at bounding box center [1345, 672] width 167 height 31
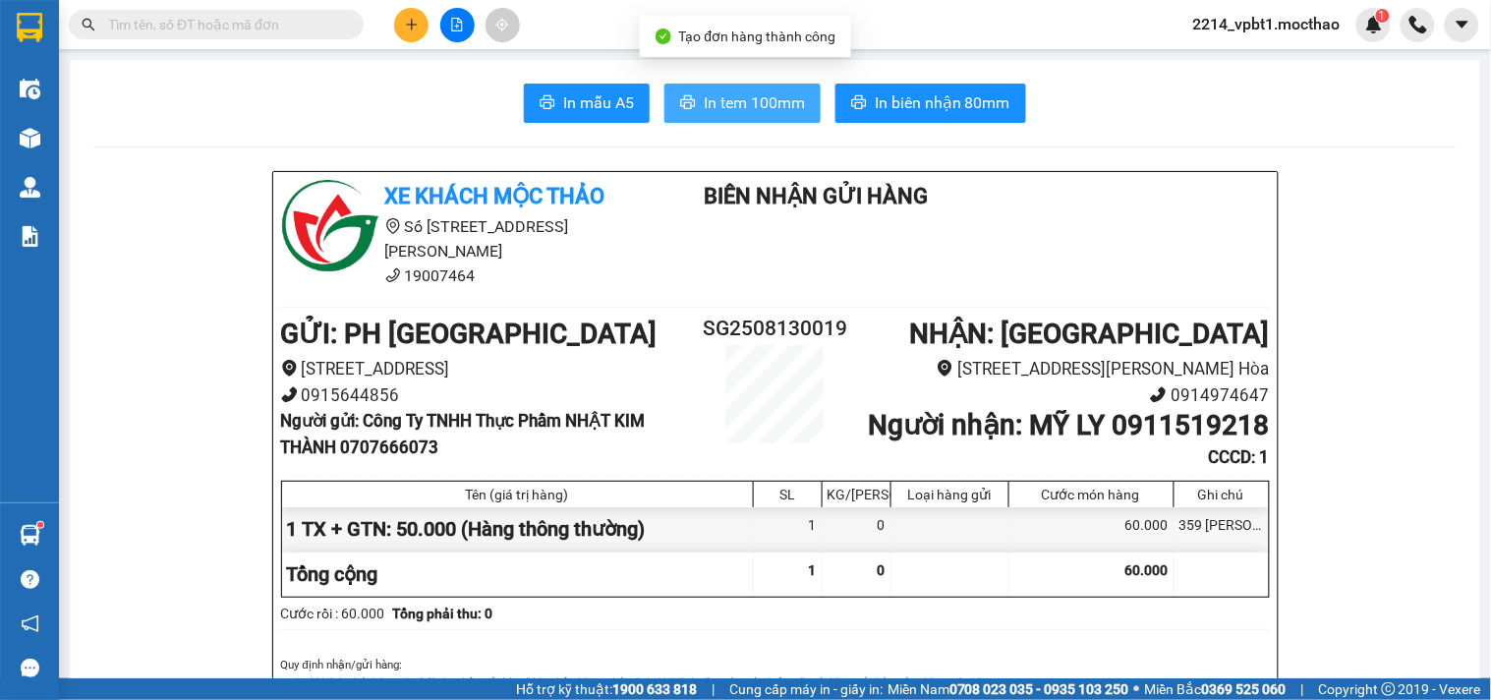
click at [730, 102] on span "In tem 100mm" at bounding box center [754, 102] width 101 height 25
click at [754, 119] on button "In tem 100mm" at bounding box center [742, 103] width 156 height 39
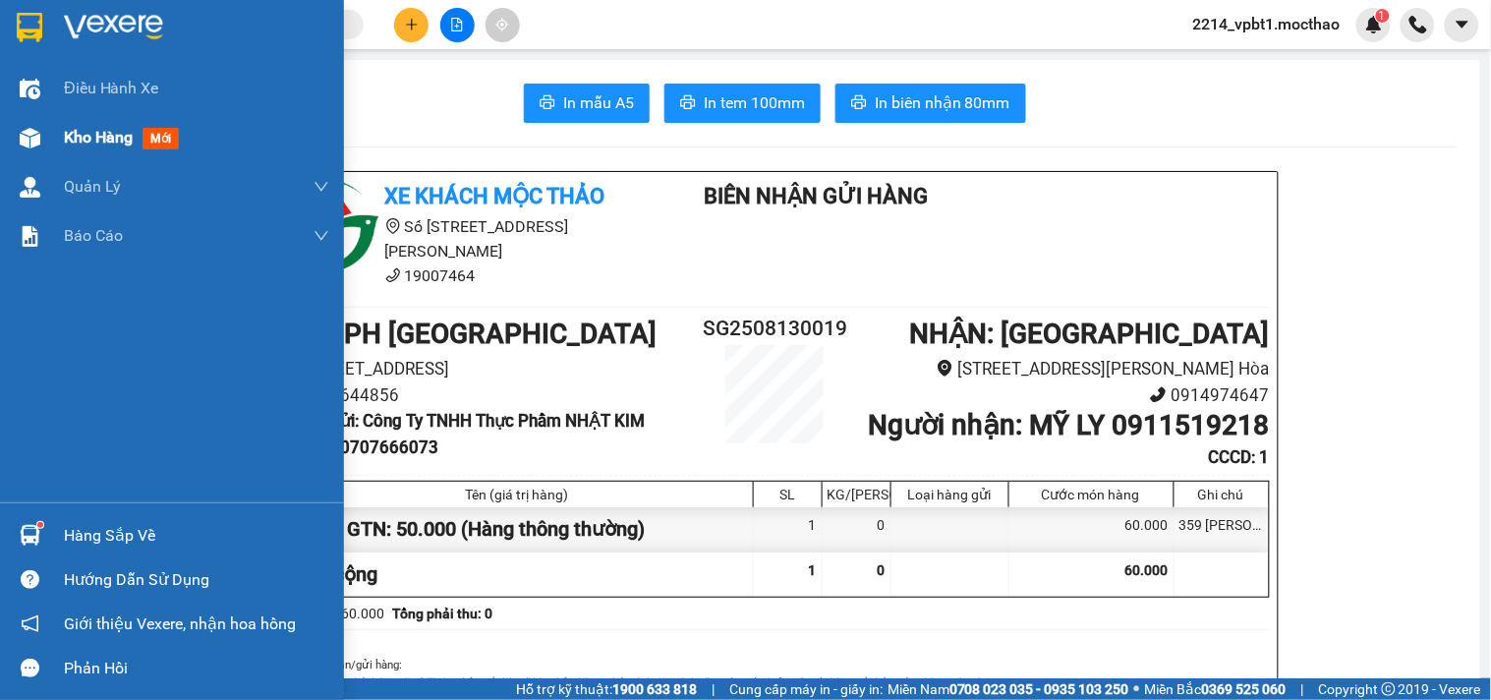
click at [89, 140] on span "Kho hàng" at bounding box center [98, 137] width 69 height 19
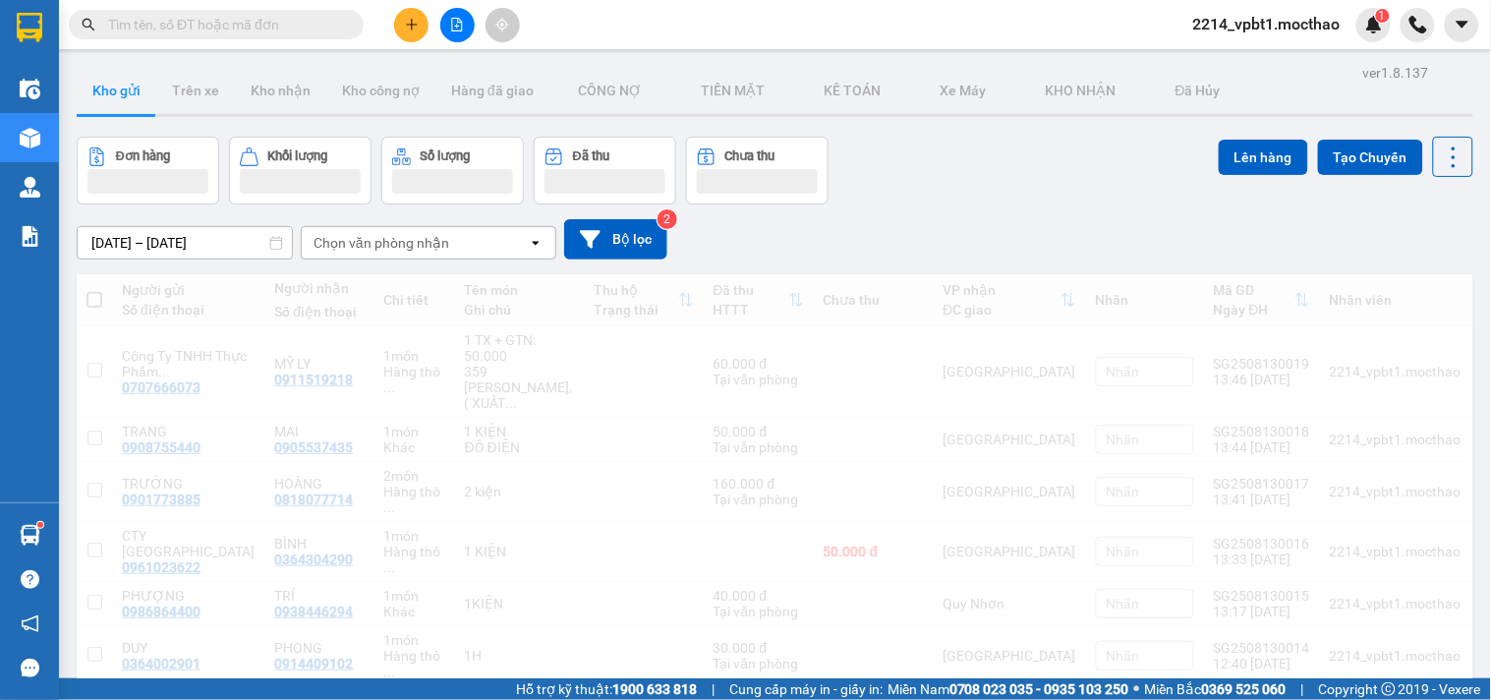
click at [418, 24] on icon "plus" at bounding box center [412, 25] width 14 height 14
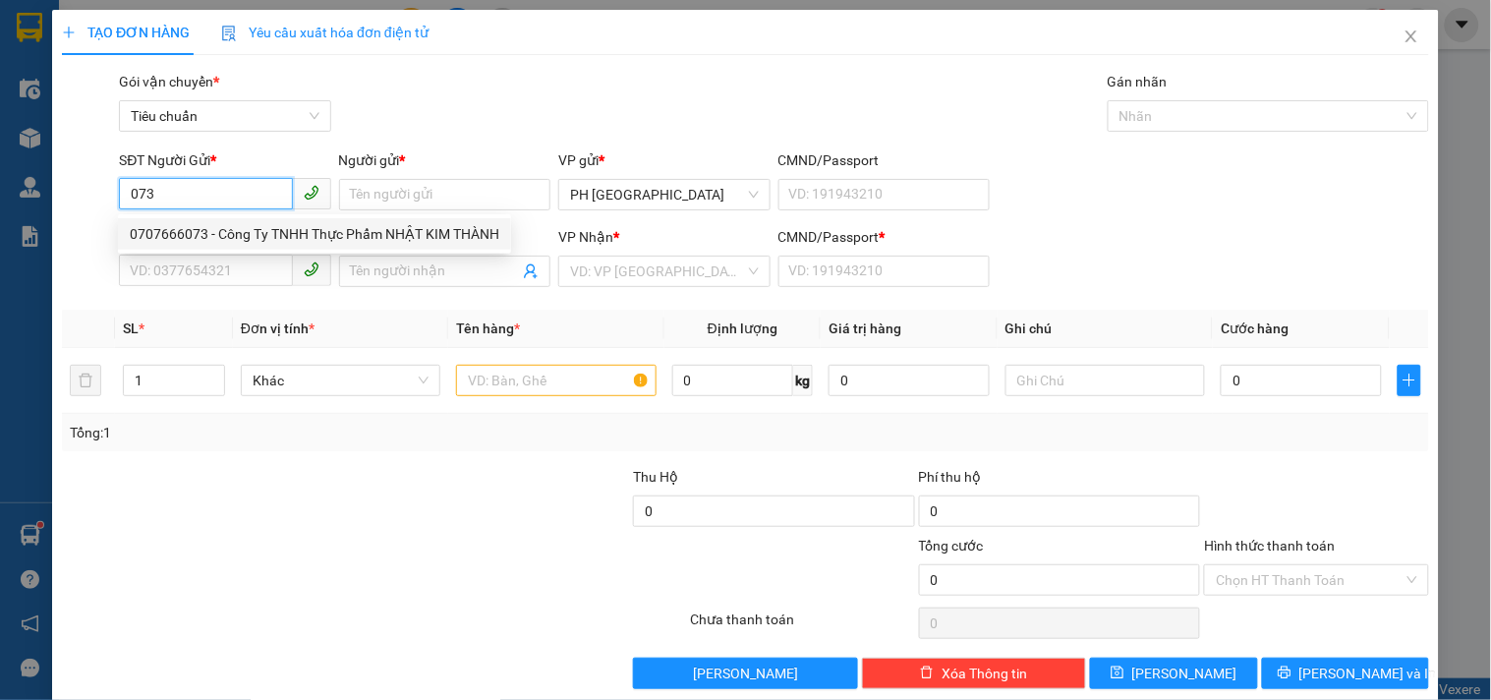
click at [220, 243] on div "0707666073 - Công Ty TNHH Thực Phẩm NHẬT KIM THÀNH" at bounding box center [314, 234] width 369 height 22
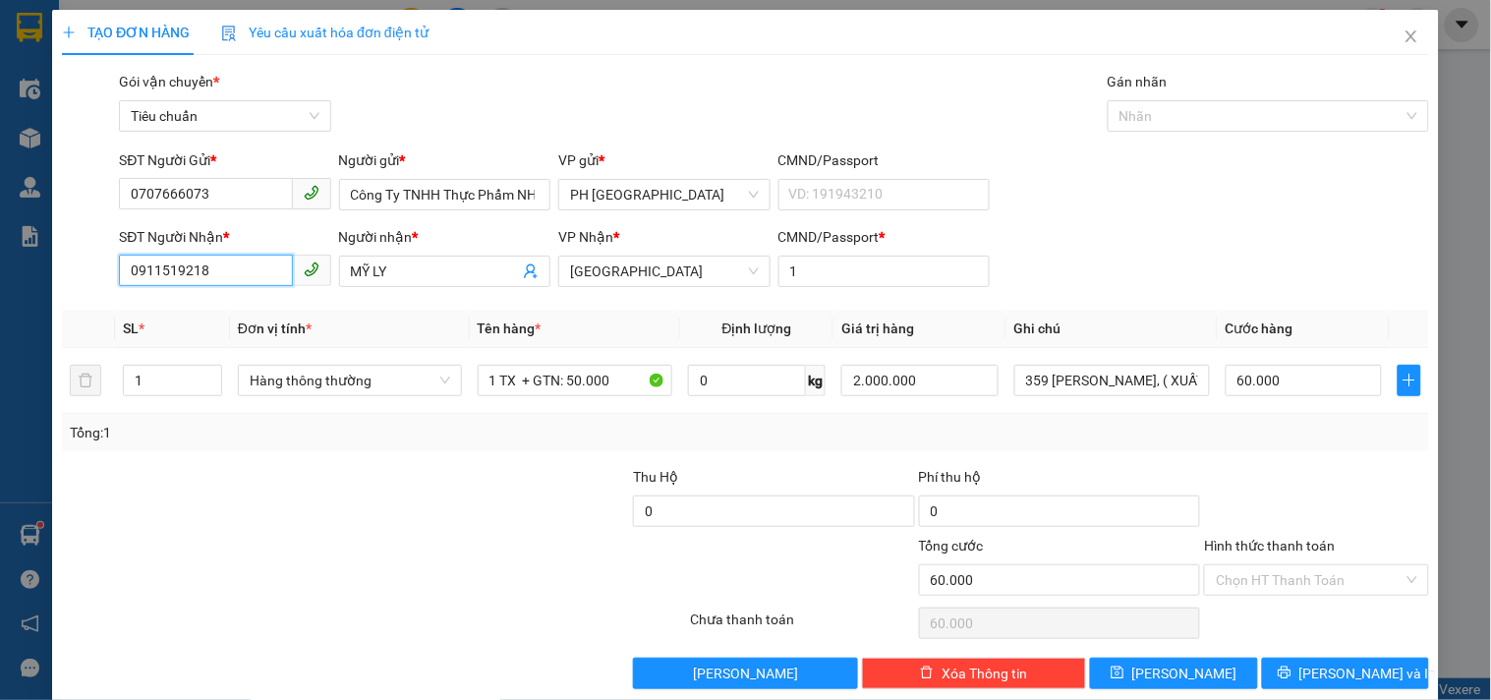
drag, startPoint x: 214, startPoint y: 270, endPoint x: 0, endPoint y: 278, distance: 214.3
click at [0, 278] on div "TẠO ĐƠN HÀNG Yêu cầu xuất hóa đơn điện tử Transit Pickup Surcharge Ids Transit …" at bounding box center [745, 350] width 1491 height 700
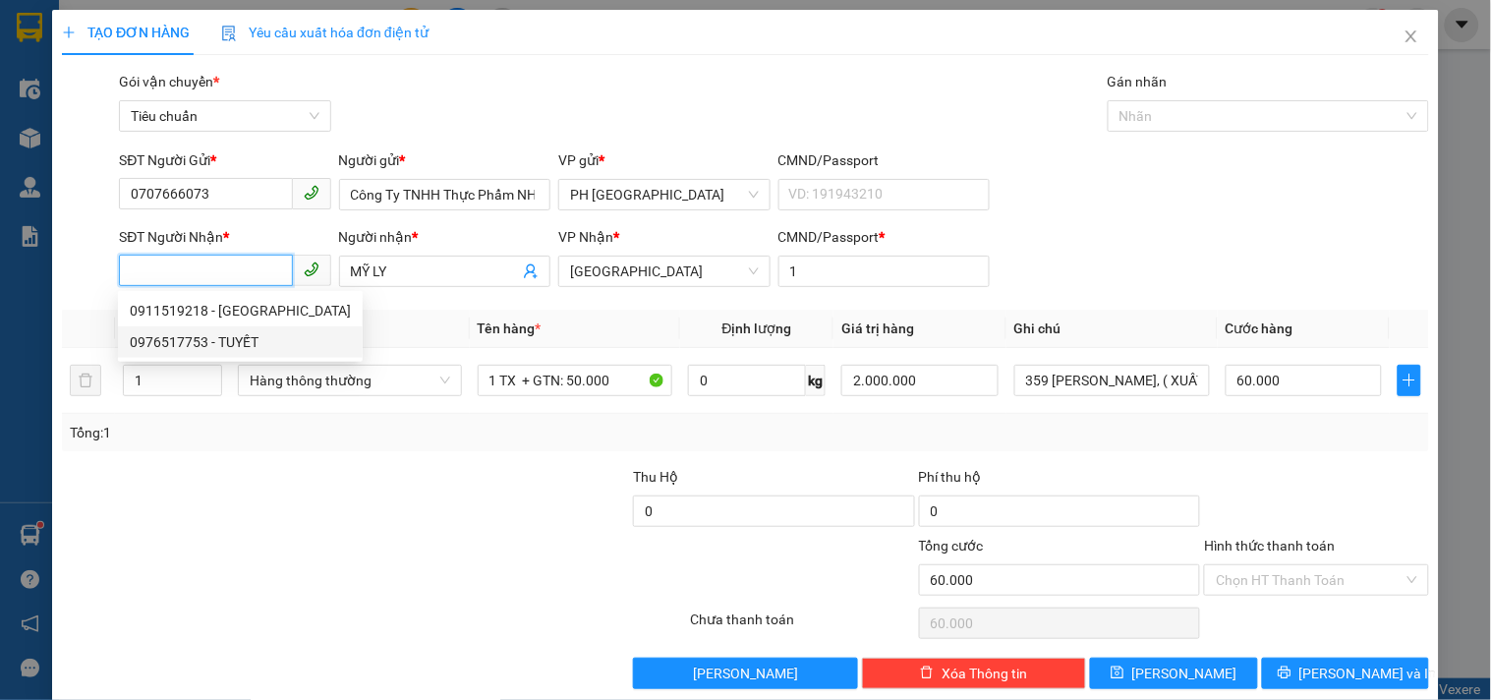
click at [217, 345] on div "0976517753 - TUYẾT" at bounding box center [240, 342] width 221 height 22
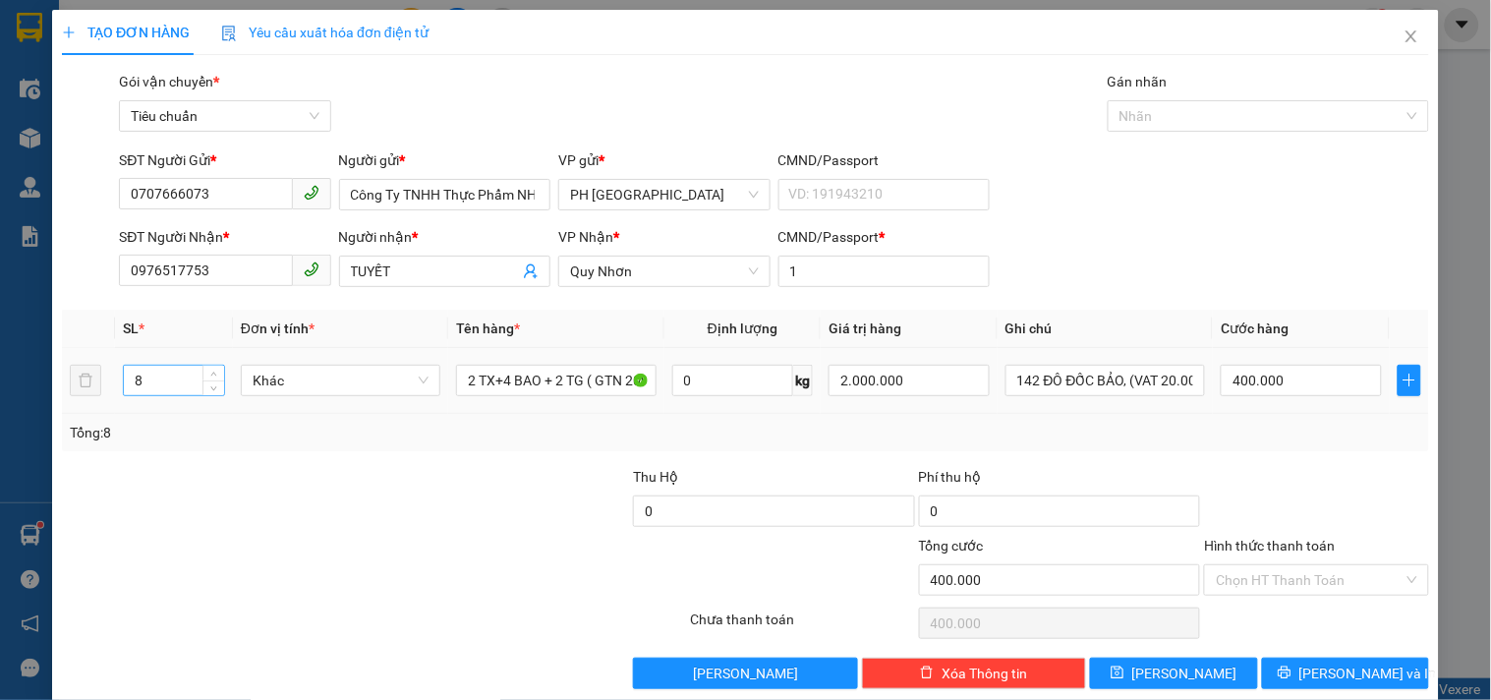
click at [145, 379] on input "8" at bounding box center [174, 380] width 100 height 29
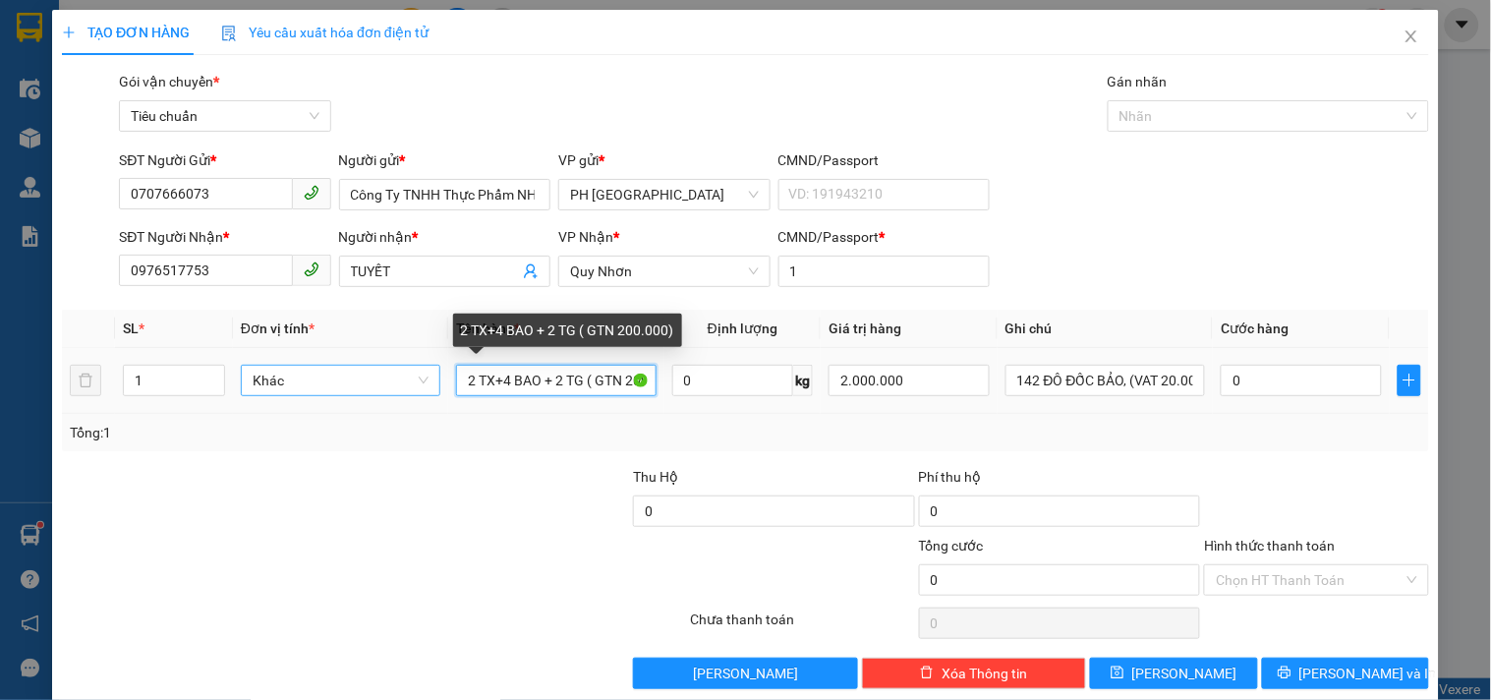
drag, startPoint x: 583, startPoint y: 374, endPoint x: 433, endPoint y: 380, distance: 149.5
click at [433, 380] on tr "1 Khác 2 TX+4 BAO + 2 TG ( GTN 200.000) 0 kg 2.000.000 142 ĐÔ ĐỐC BẢO, (VAT 20.…" at bounding box center [745, 381] width 1367 height 66
drag, startPoint x: 550, startPoint y: 383, endPoint x: 536, endPoint y: 380, distance: 15.0
click at [536, 380] on input "1TX+ ( GTN 200.000)" at bounding box center [555, 380] width 199 height 31
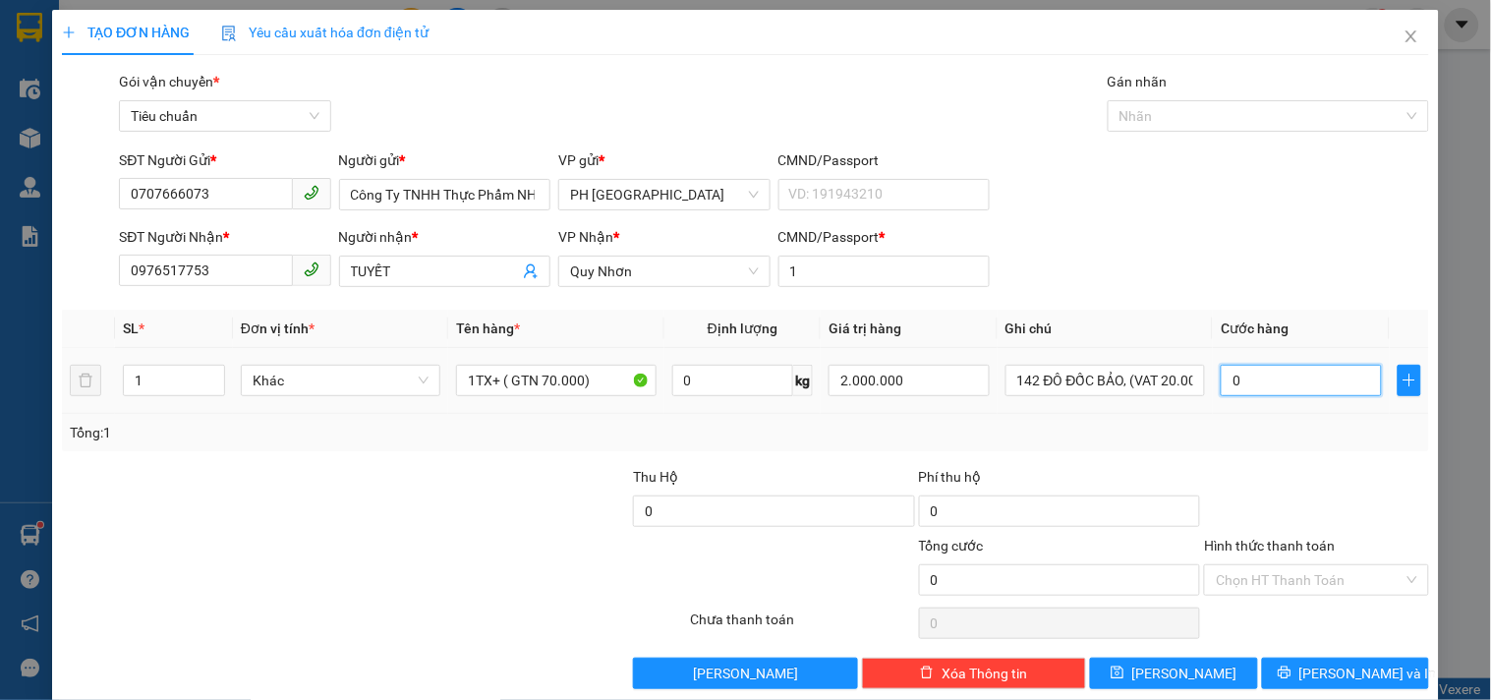
click at [1269, 378] on input "0" at bounding box center [1300, 380] width 161 height 31
drag, startPoint x: 1113, startPoint y: 381, endPoint x: 1204, endPoint y: 373, distance: 90.7
click at [1204, 373] on tr "1 Khác 1TX+ ( GTN 70.000) 0 kg 2.000.000 142 ĐÔ ĐỐC BẢO, (VAT 20.000 0" at bounding box center [745, 381] width 1367 height 66
click at [1289, 381] on input "0" at bounding box center [1300, 380] width 161 height 31
click at [1290, 468] on div at bounding box center [1316, 500] width 228 height 69
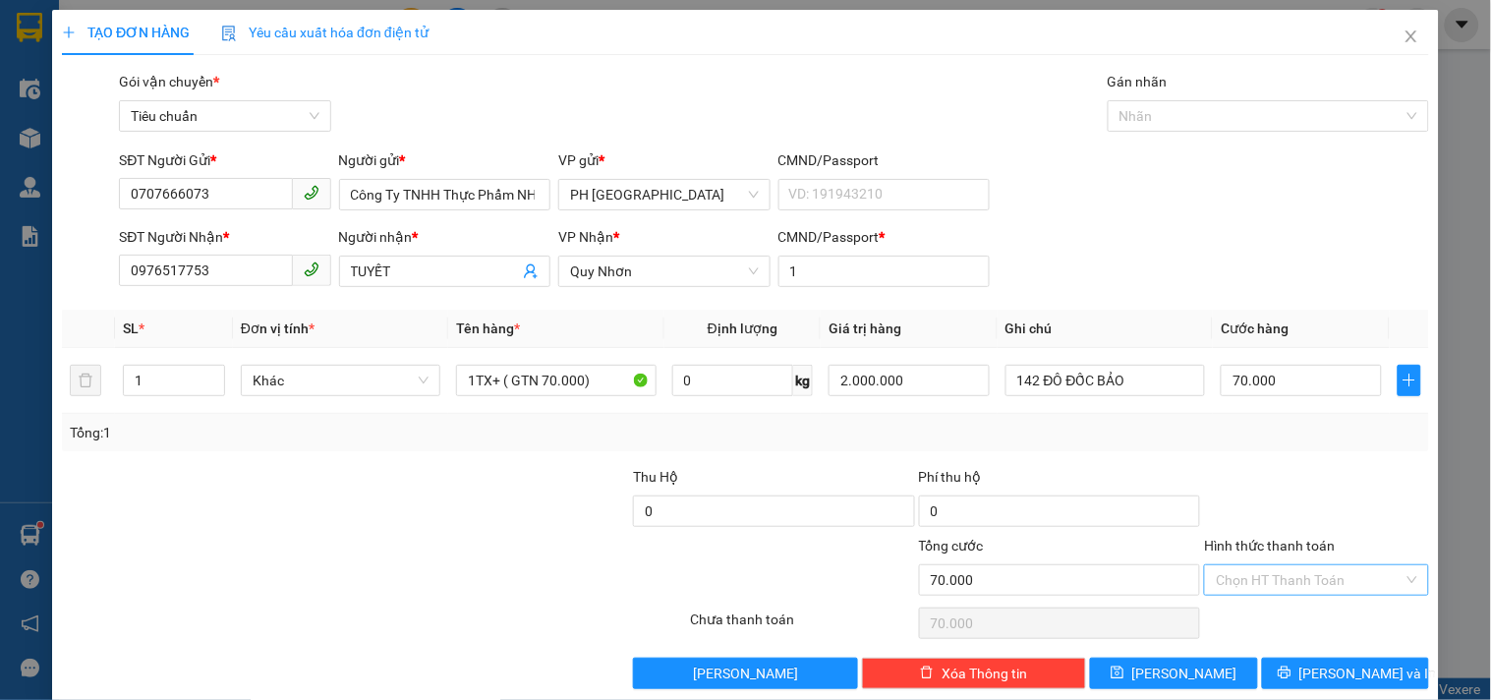
click at [1249, 565] on input "Hình thức thanh toán" at bounding box center [1308, 579] width 187 height 29
click at [1220, 435] on div "Tại văn phòng" at bounding box center [1304, 446] width 198 height 22
click at [1263, 657] on button "Lưu và In" at bounding box center [1345, 672] width 167 height 31
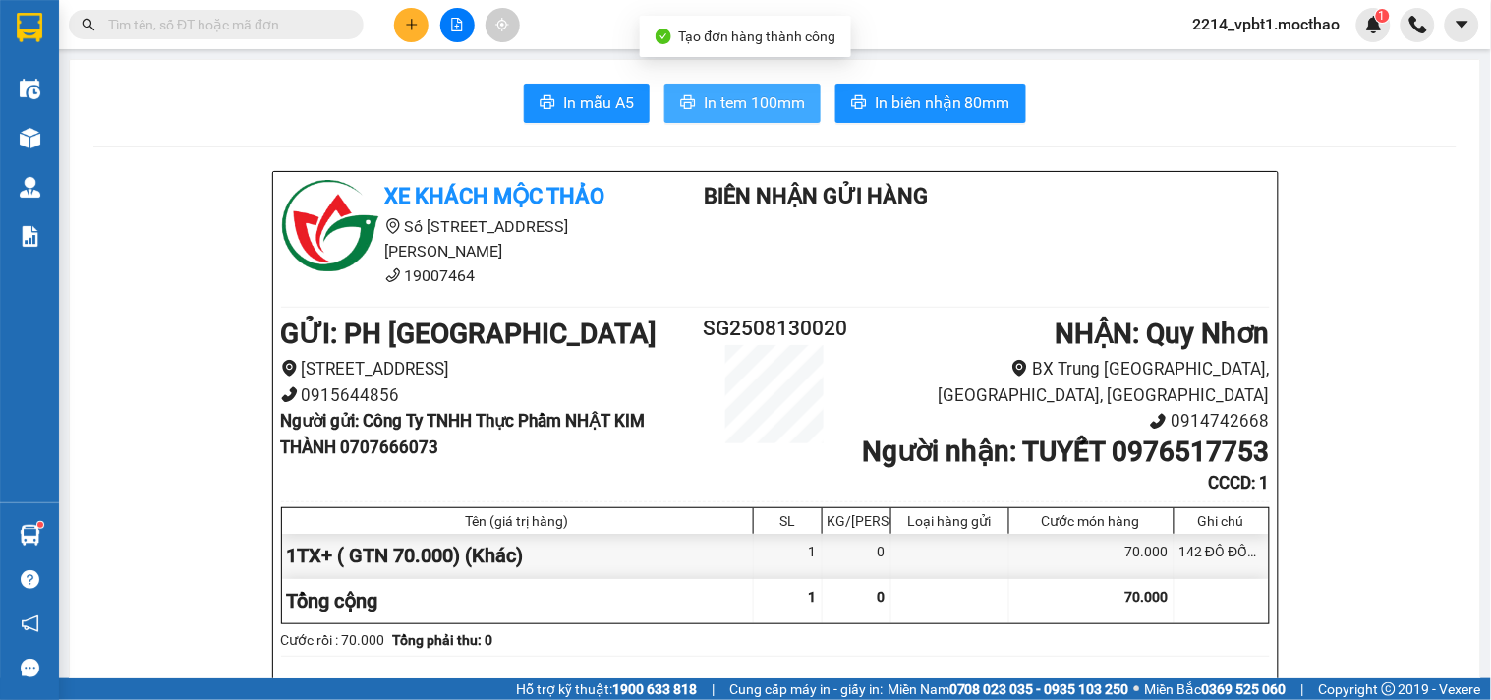
click at [737, 99] on span "In tem 100mm" at bounding box center [754, 102] width 101 height 25
click at [770, 104] on span "In tem 100mm" at bounding box center [754, 102] width 101 height 25
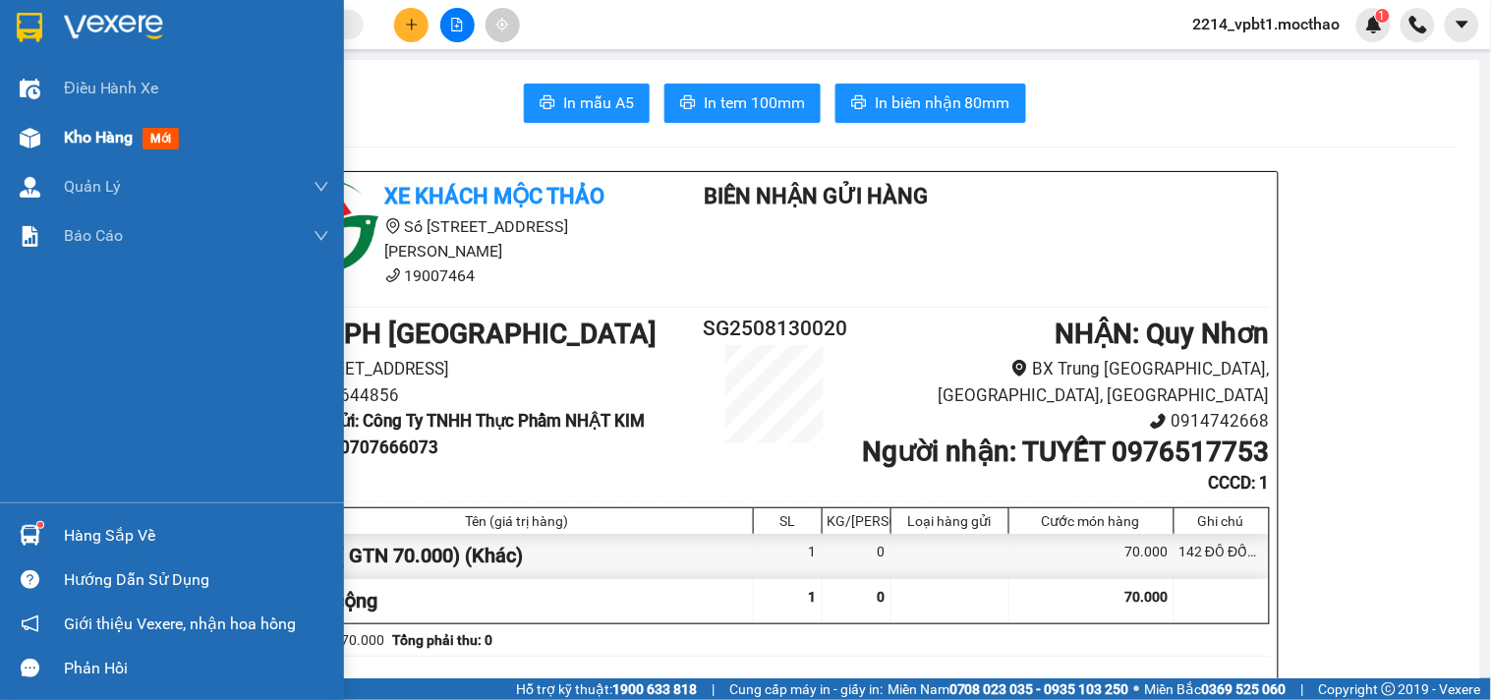
click at [84, 136] on span "Kho hàng" at bounding box center [98, 137] width 69 height 19
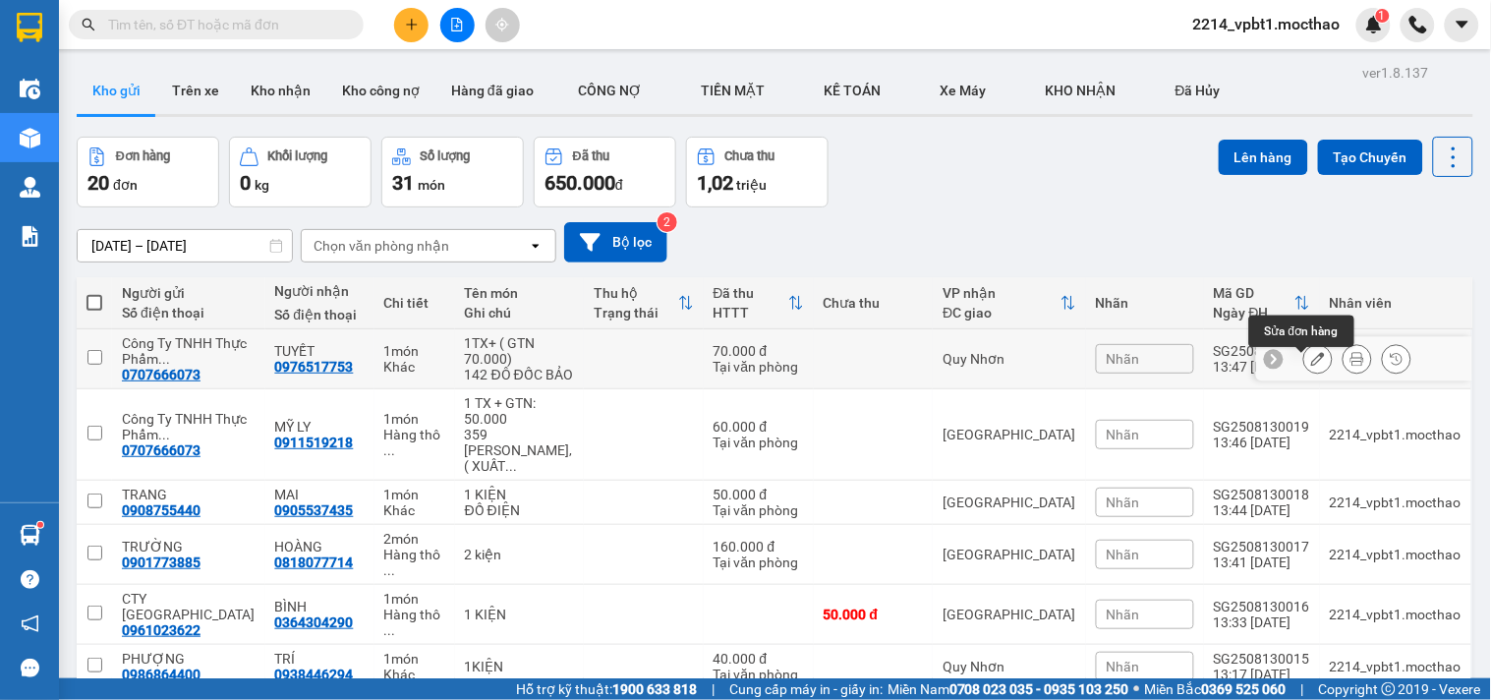
click at [1311, 365] on icon at bounding box center [1318, 359] width 14 height 14
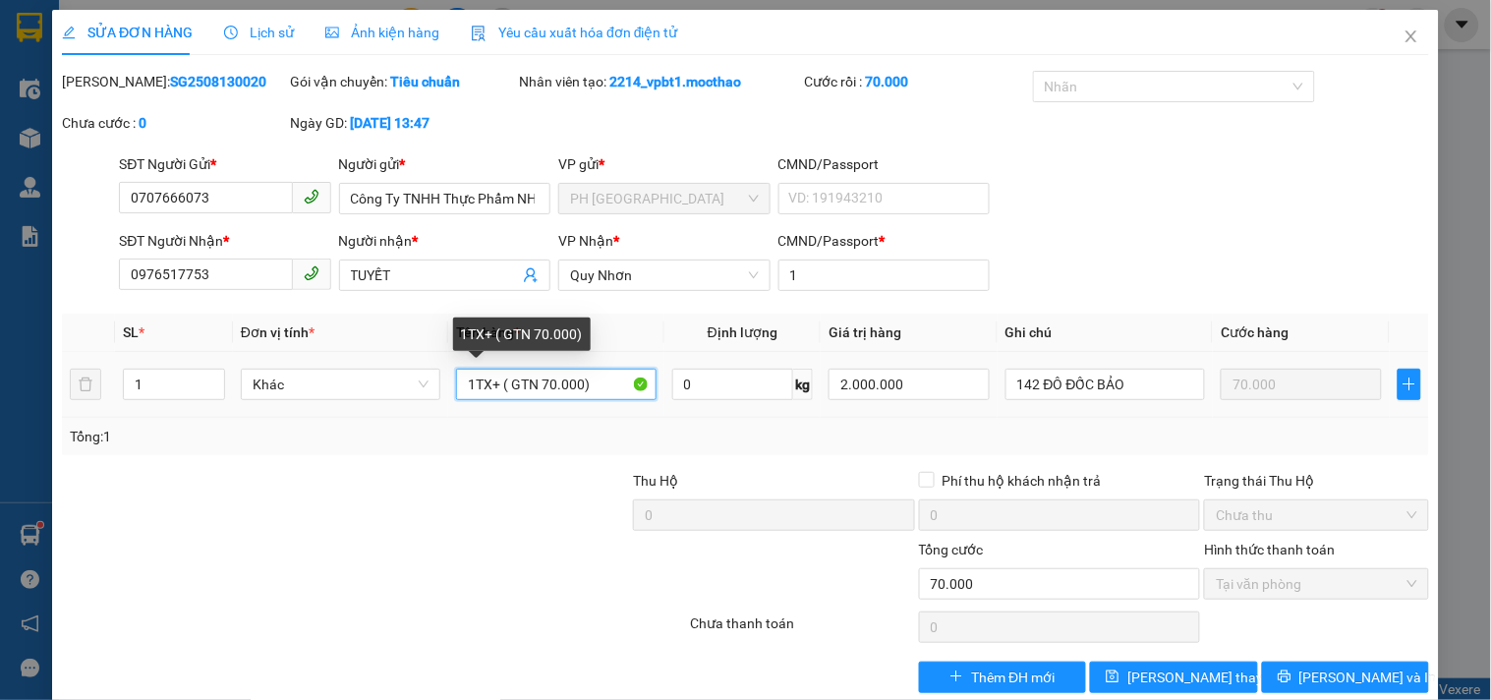
click at [546, 379] on input "1TX+ ( GTN 70.000)" at bounding box center [555, 383] width 199 height 31
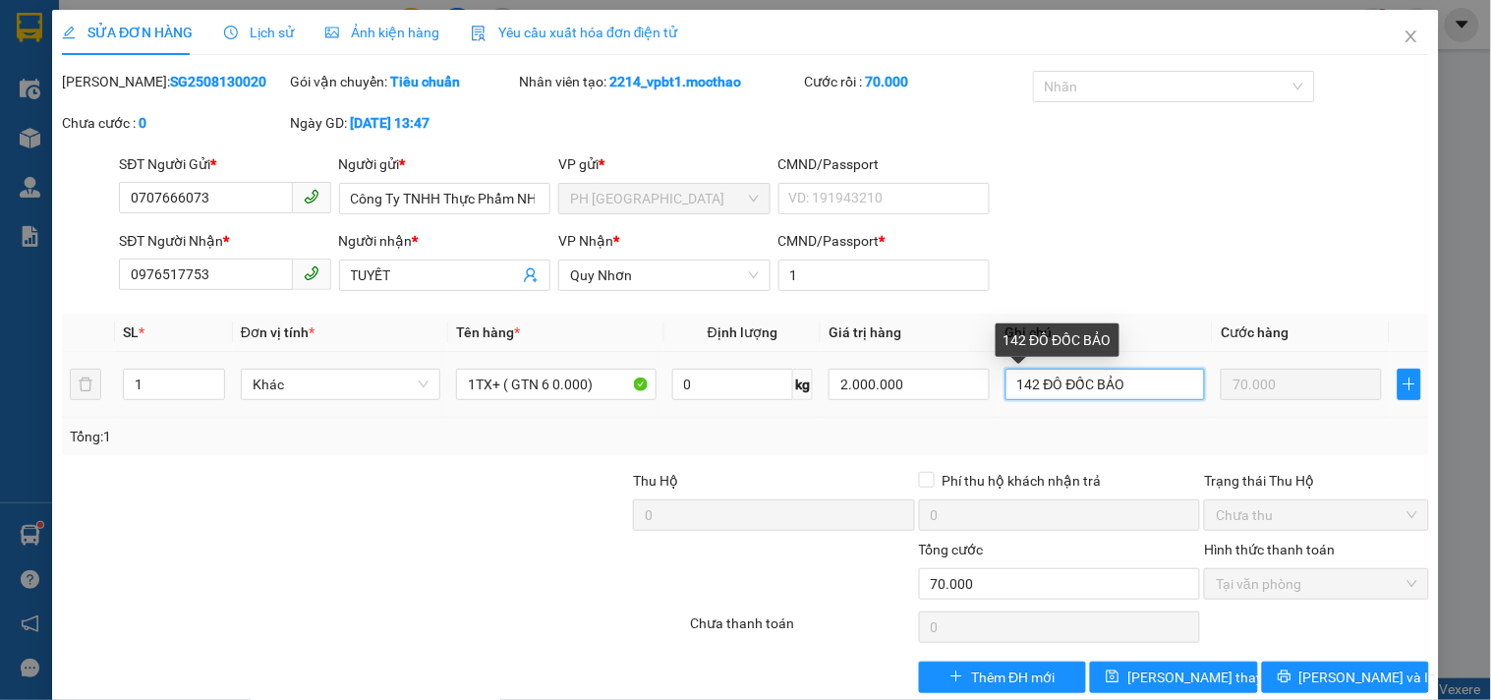
click at [1137, 384] on input "142 ĐÔ ĐỐC BẢO" at bounding box center [1104, 383] width 199 height 31
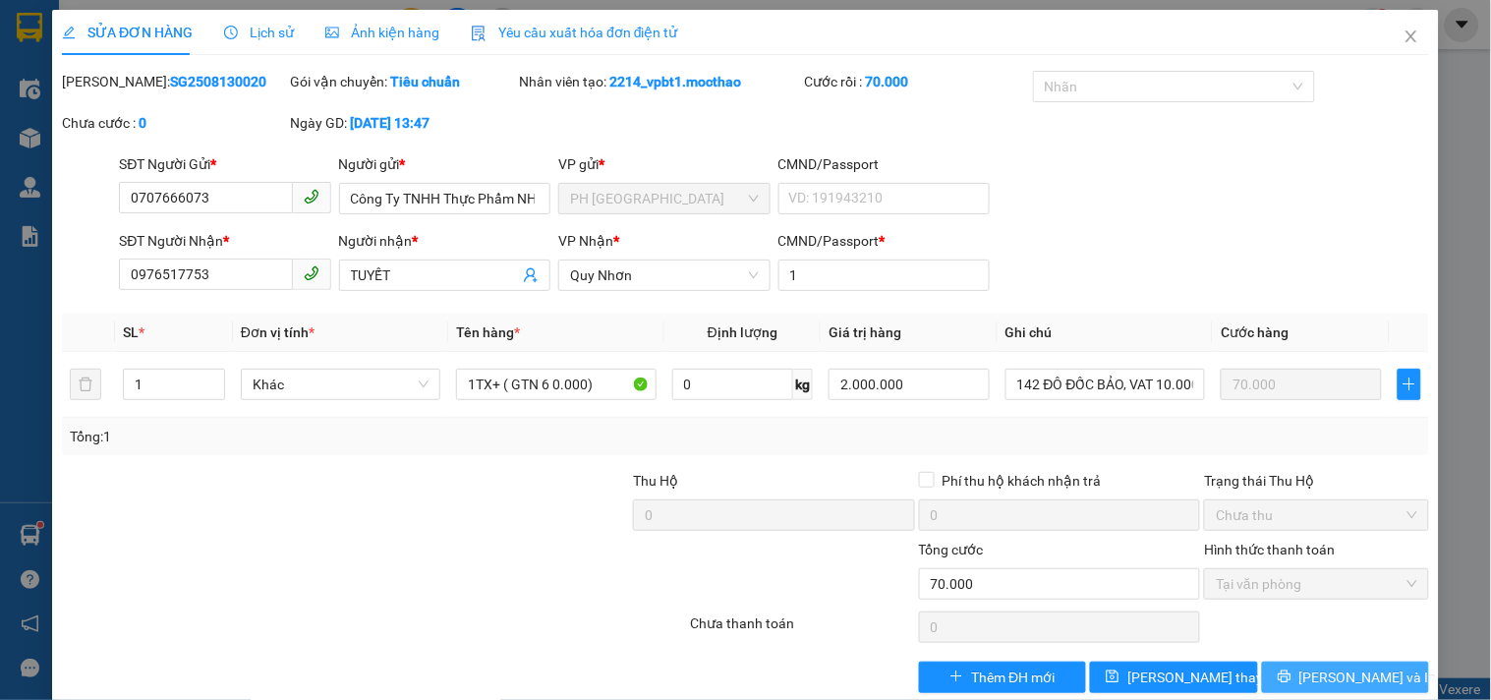
click at [1290, 661] on button "Lưu và In" at bounding box center [1345, 676] width 167 height 31
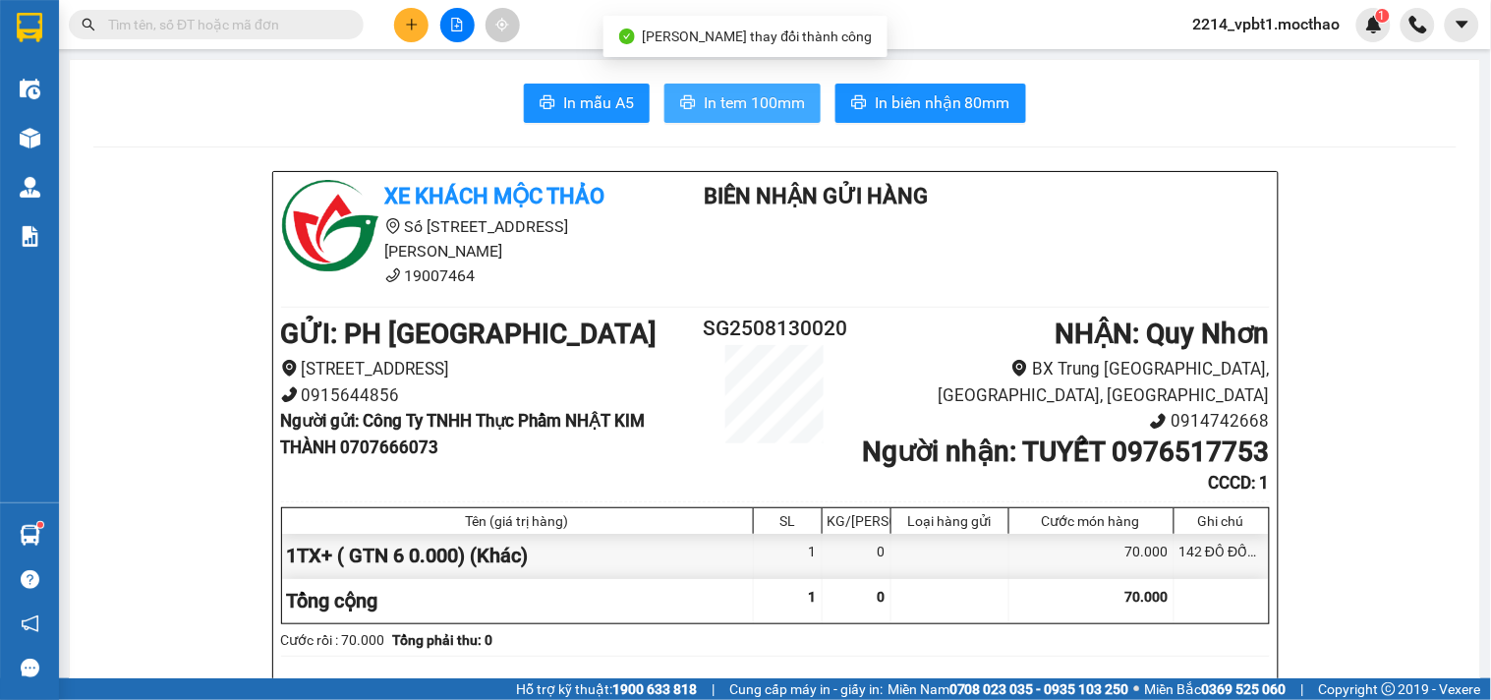
click at [691, 99] on button "In tem 100mm" at bounding box center [742, 103] width 156 height 39
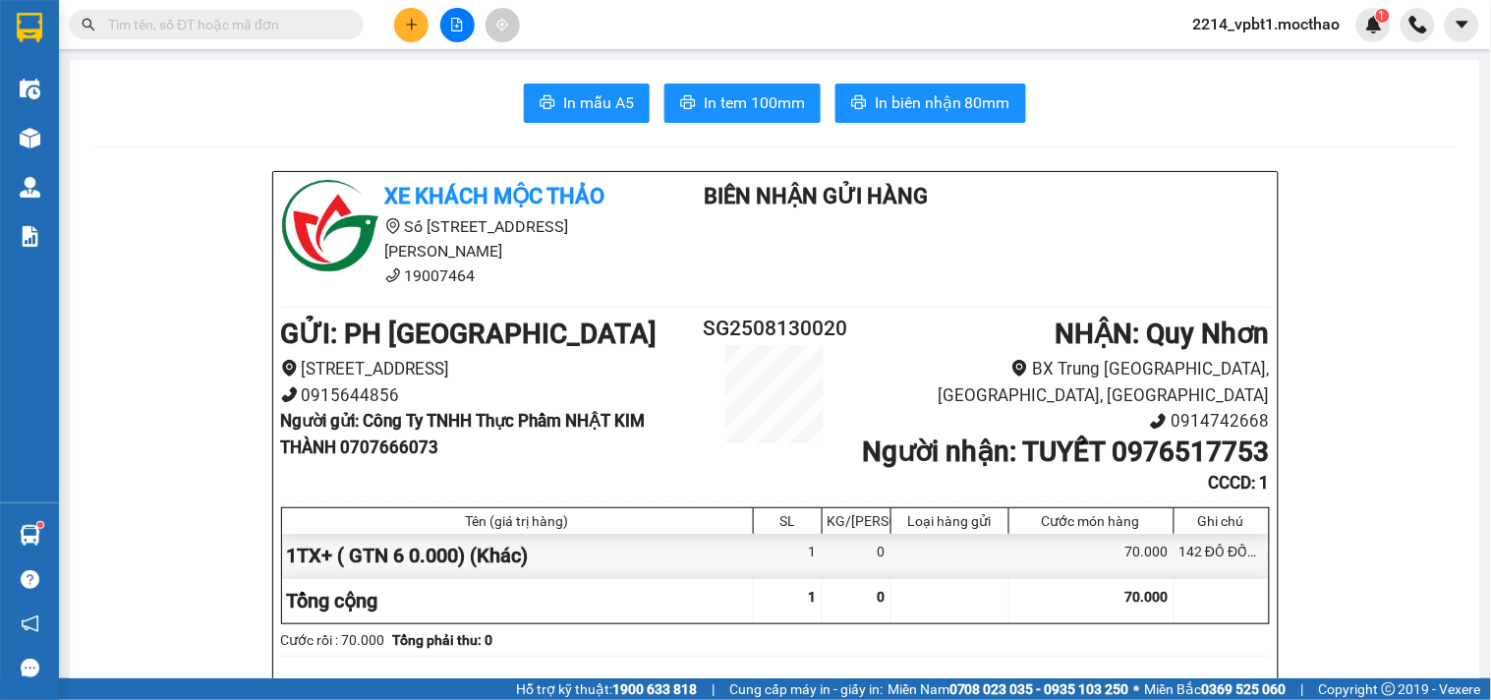
click at [279, 32] on input "text" at bounding box center [224, 25] width 232 height 22
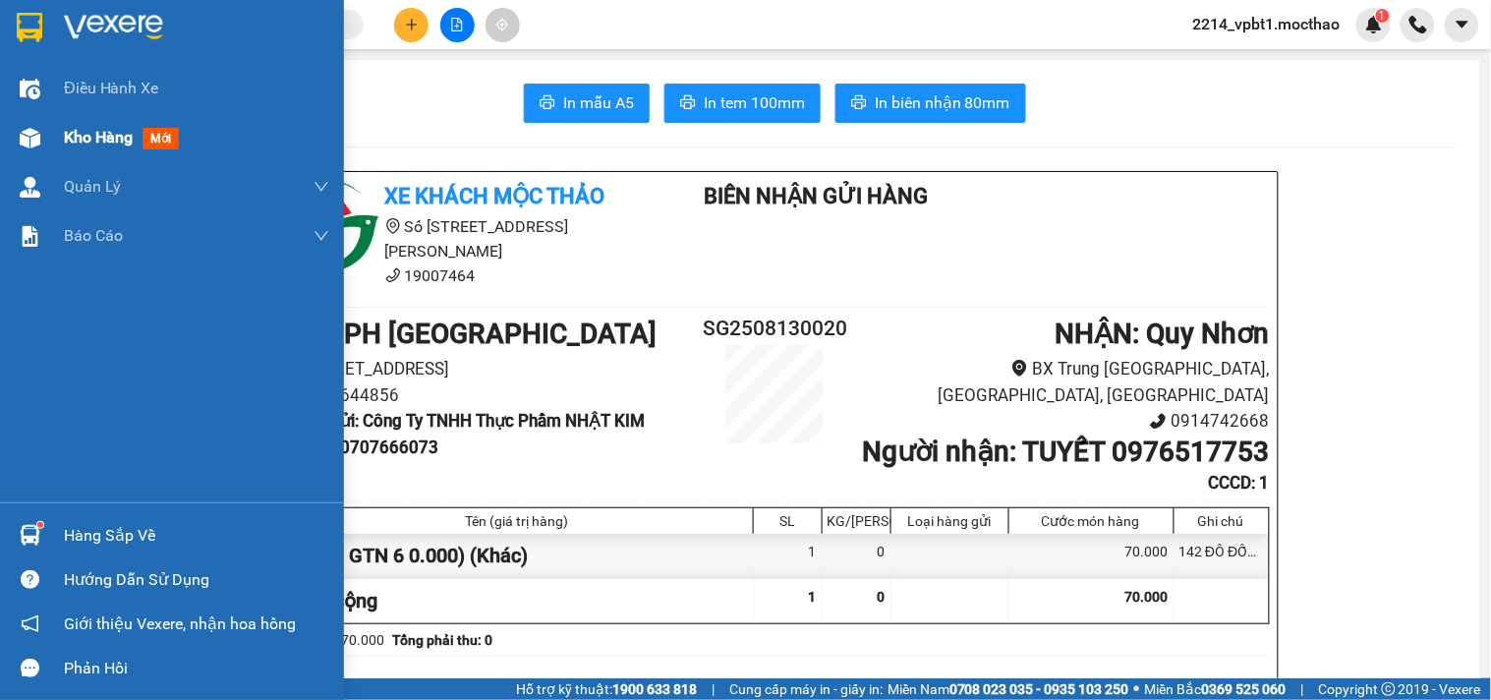
click at [85, 138] on span "Kho hàng" at bounding box center [98, 137] width 69 height 19
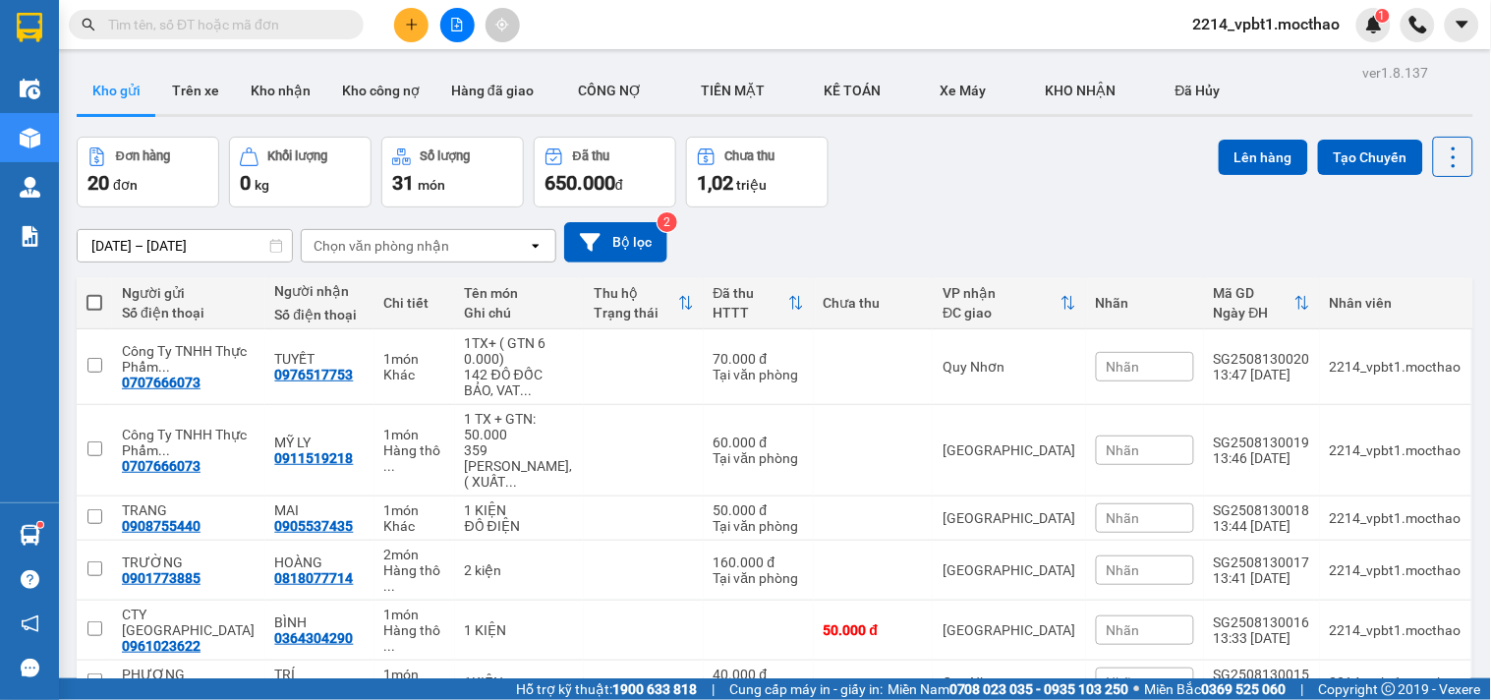
click at [325, 16] on input "text" at bounding box center [224, 25] width 232 height 22
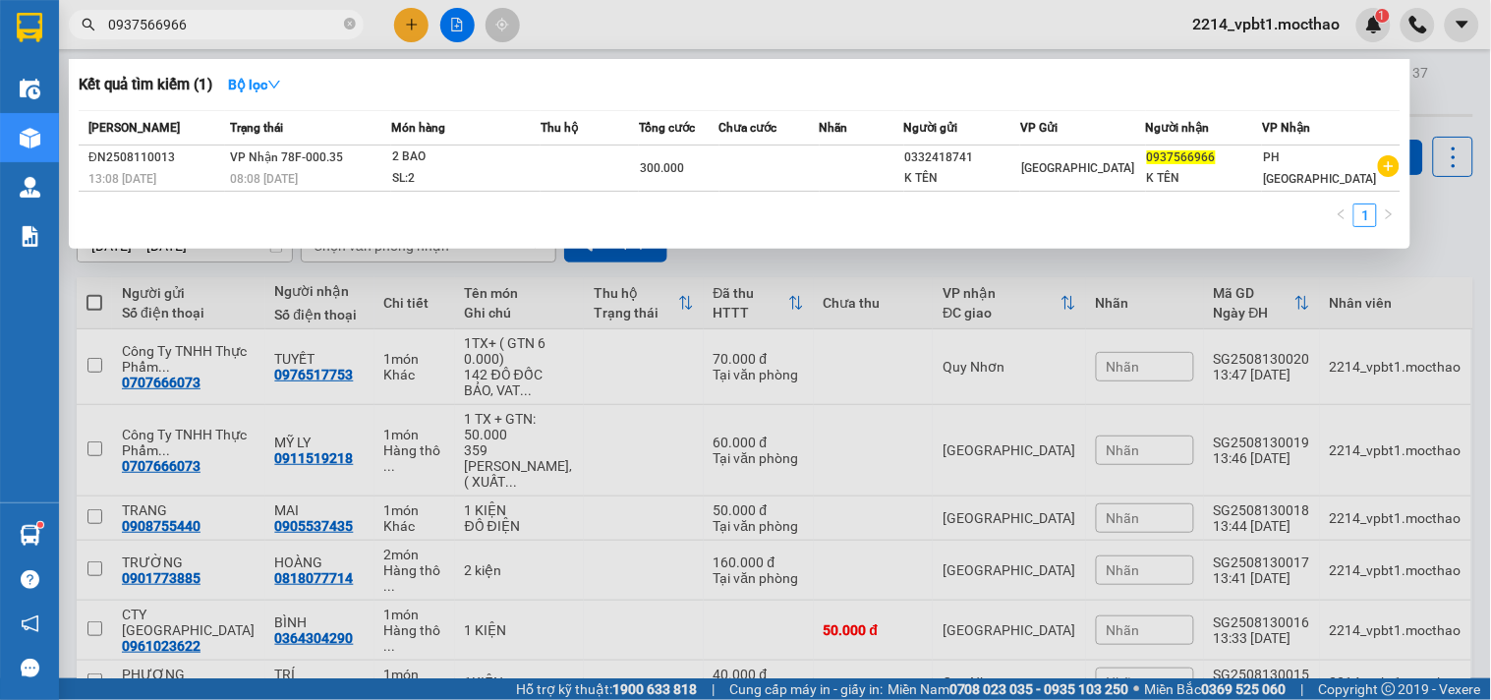
click at [411, 18] on div at bounding box center [745, 350] width 1491 height 700
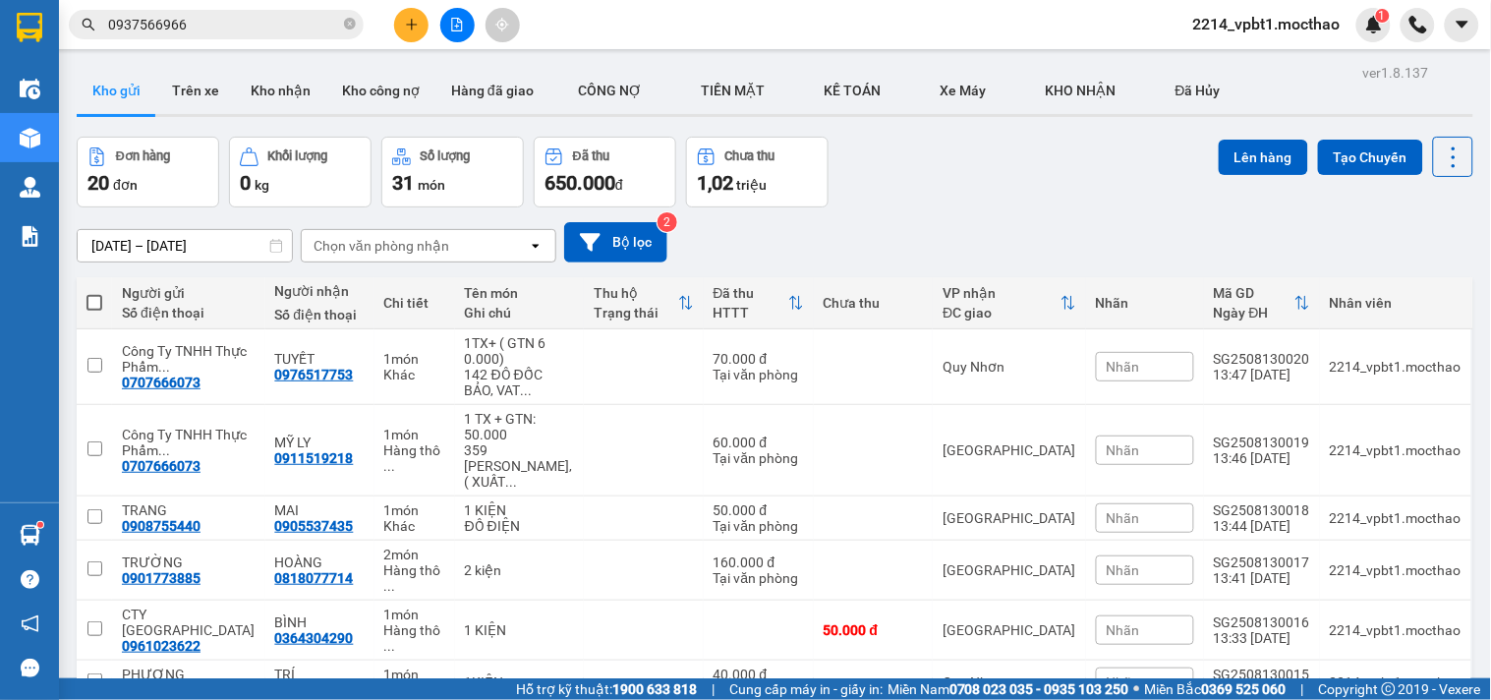
click at [409, 23] on icon "plus" at bounding box center [412, 25] width 14 height 14
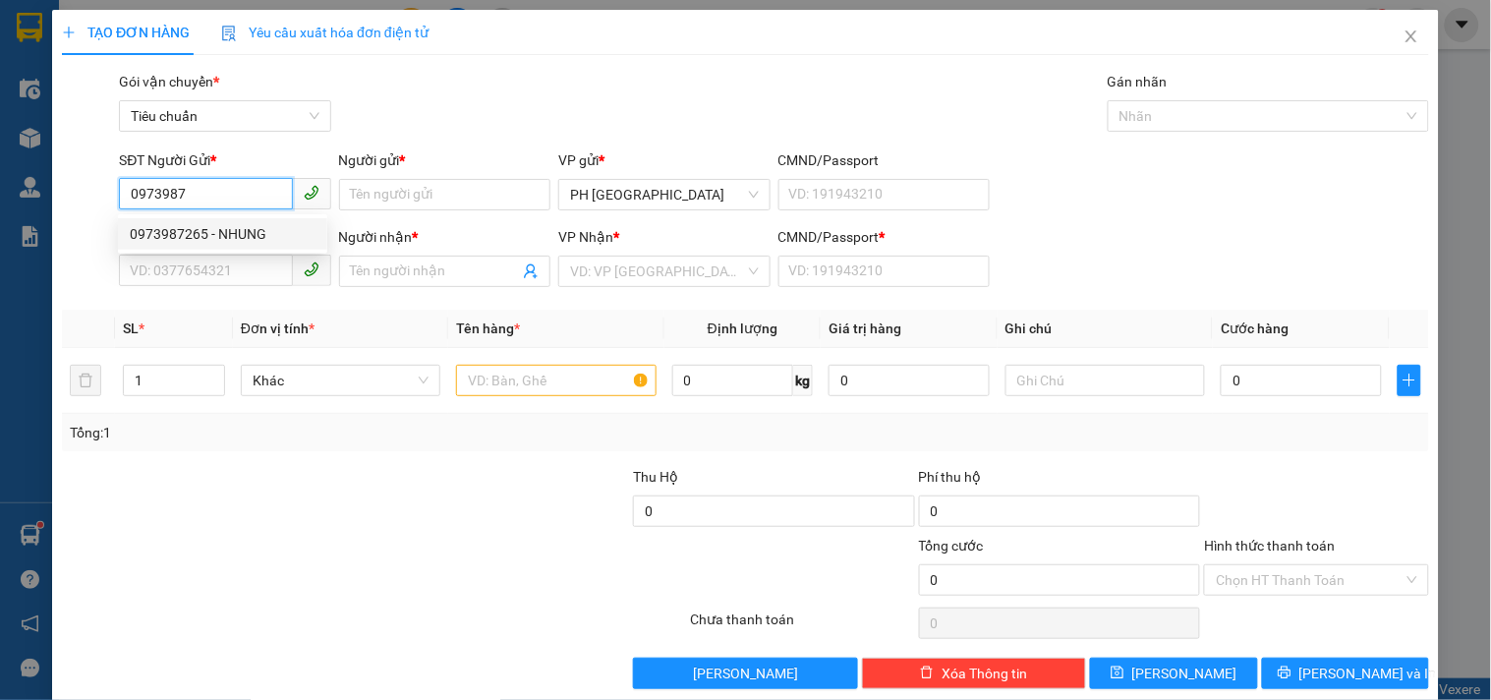
click at [190, 230] on div "0973987265 - NHUNG" at bounding box center [223, 234] width 186 height 22
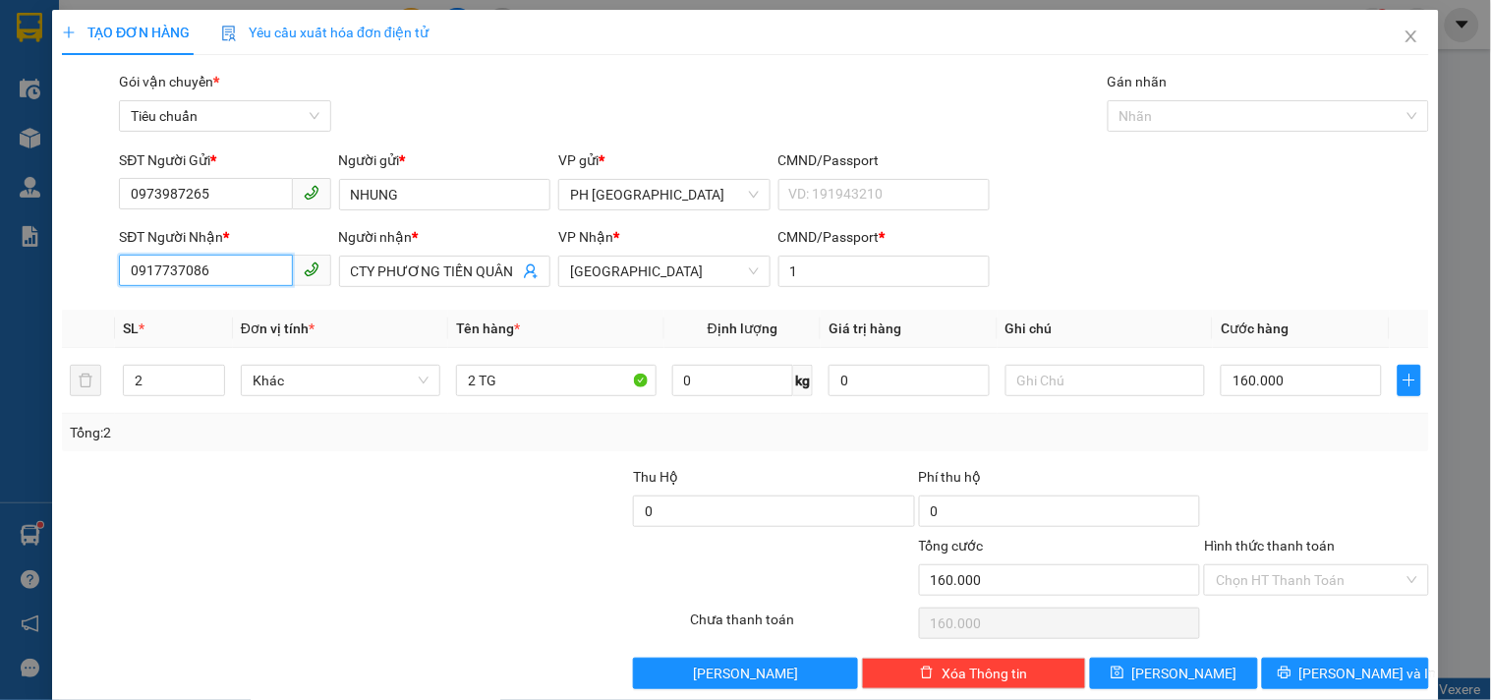
drag, startPoint x: 240, startPoint y: 275, endPoint x: 51, endPoint y: 290, distance: 189.2
click at [52, 290] on div "TẠO ĐƠN HÀNG Yêu cầu xuất hóa đơn điện tử Transit Pickup Surcharge Ids Transit …" at bounding box center [745, 357] width 1386 height 694
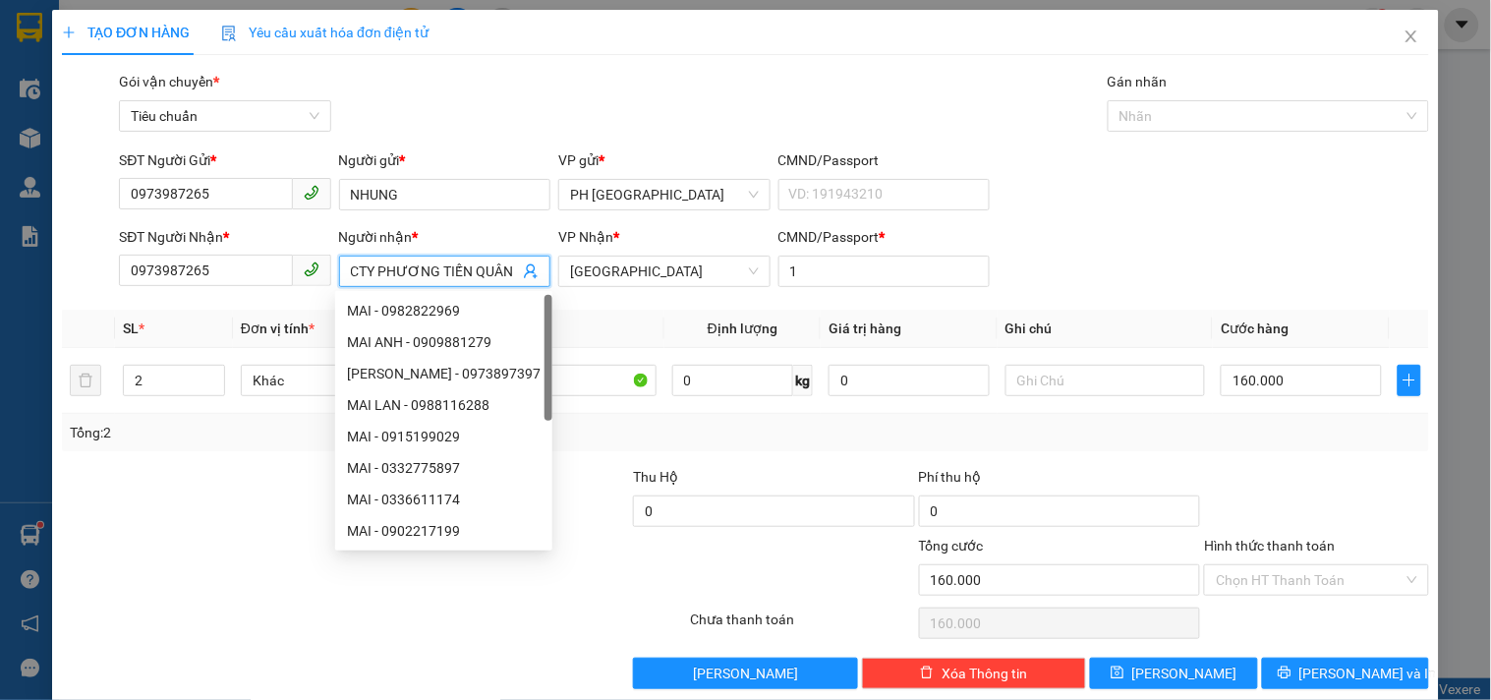
drag, startPoint x: 348, startPoint y: 271, endPoint x: 536, endPoint y: 279, distance: 188.8
click at [536, 279] on span "CTY PHƯƠNG TIẾN QUÂN" at bounding box center [444, 270] width 211 height 31
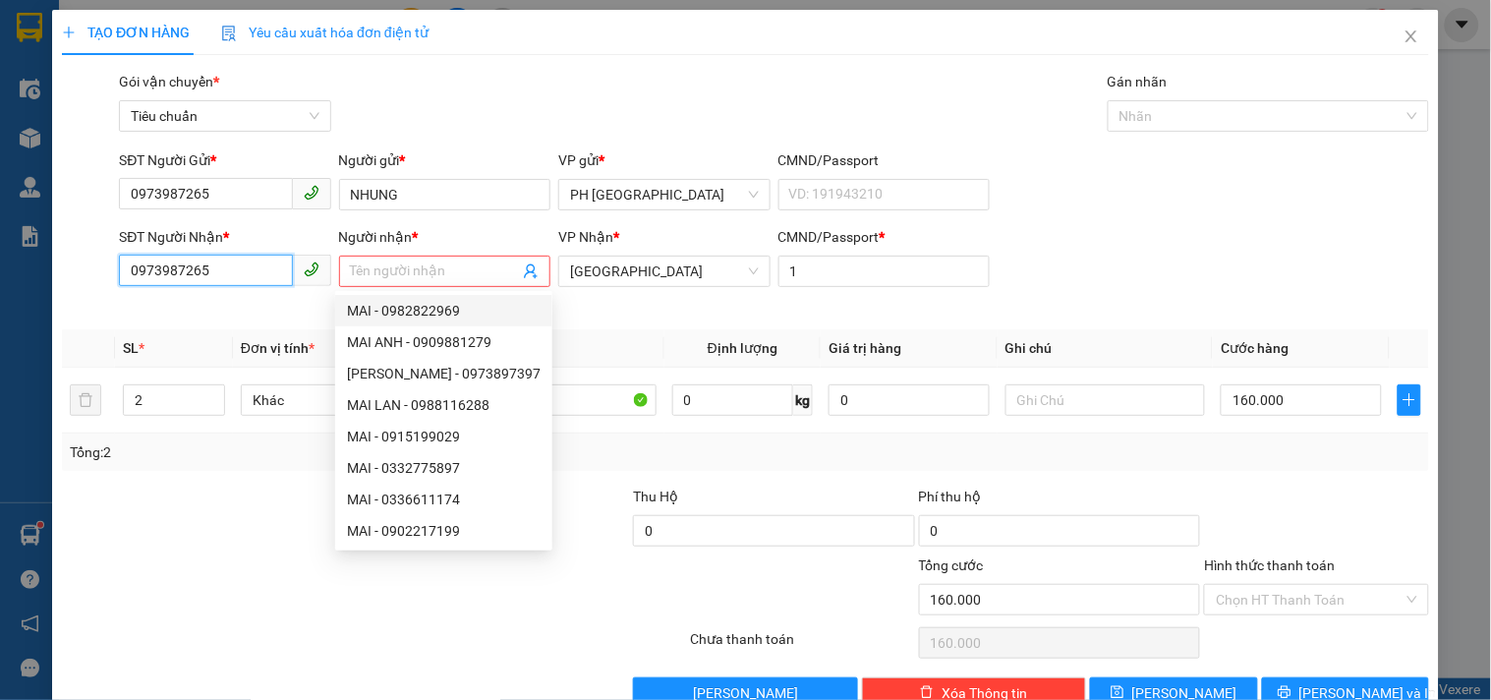
drag, startPoint x: 204, startPoint y: 269, endPoint x: 2, endPoint y: 287, distance: 203.2
click at [2, 287] on div "TẠO ĐƠN HÀNG Yêu cầu xuất hóa đơn điện tử Transit Pickup Surcharge Ids Transit …" at bounding box center [745, 350] width 1491 height 700
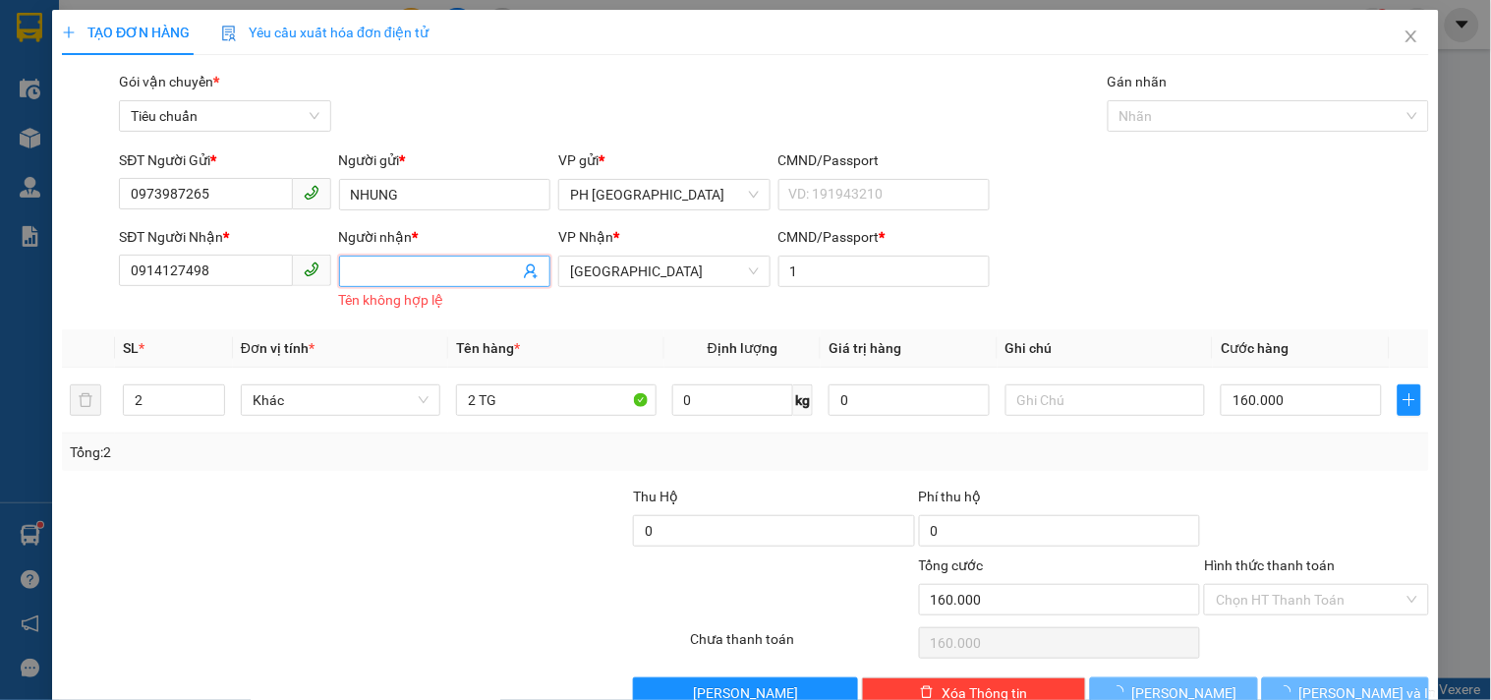
click at [386, 266] on input "Người nhận *" at bounding box center [435, 271] width 168 height 22
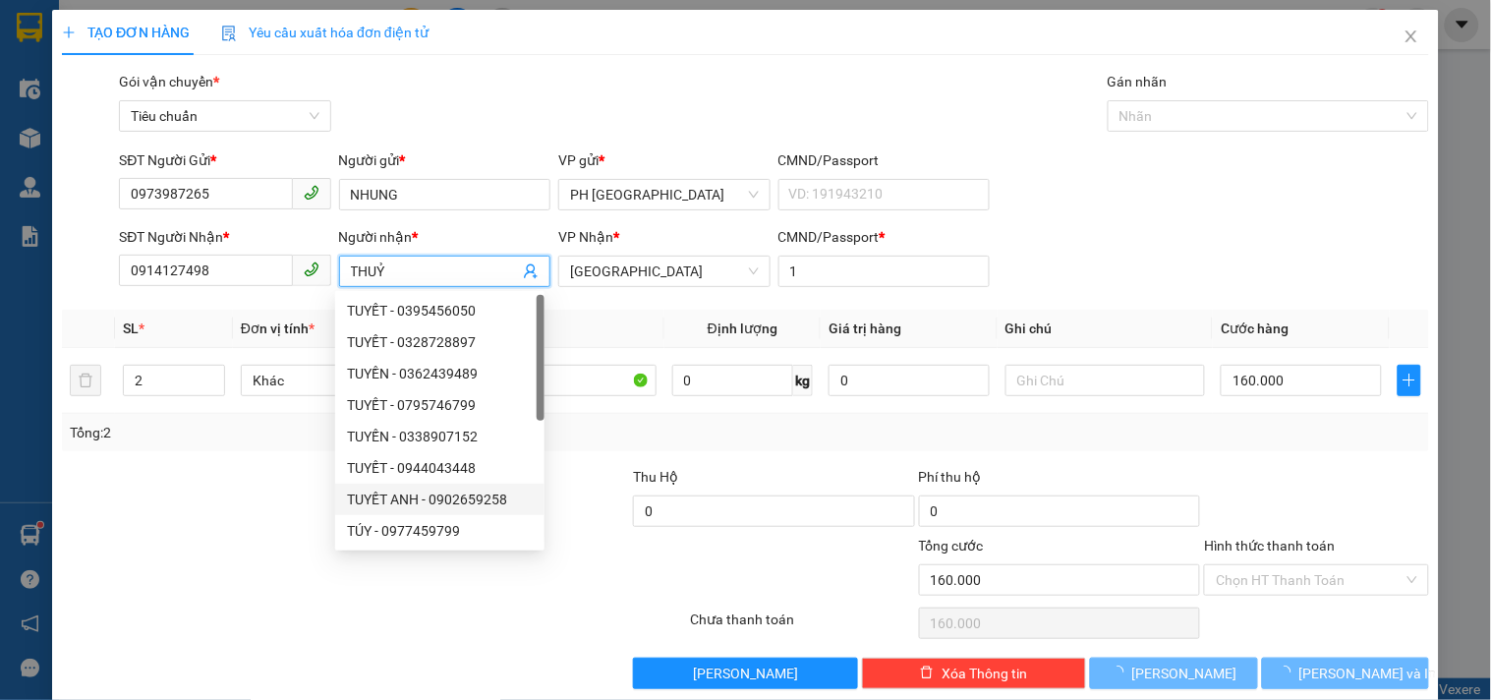
click at [197, 514] on div at bounding box center [203, 500] width 286 height 69
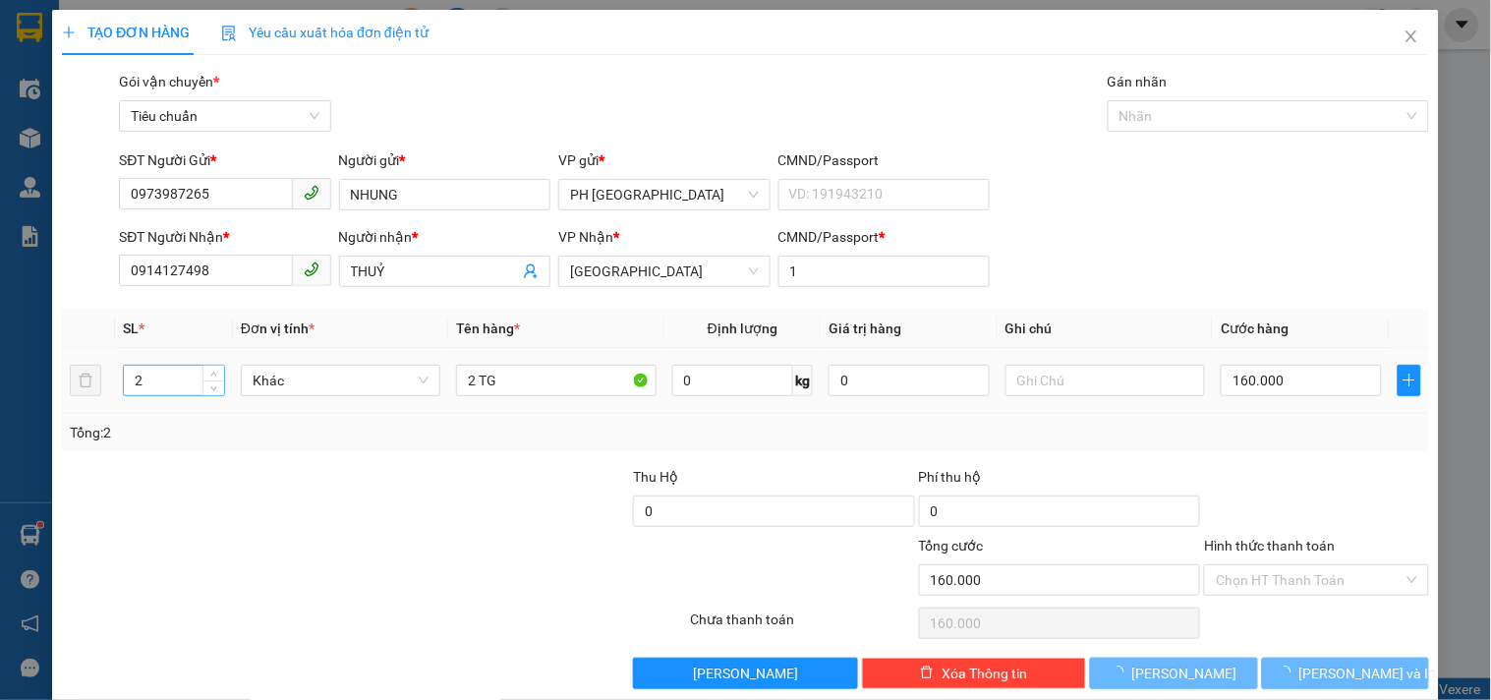
click at [145, 385] on input "2" at bounding box center [174, 380] width 100 height 29
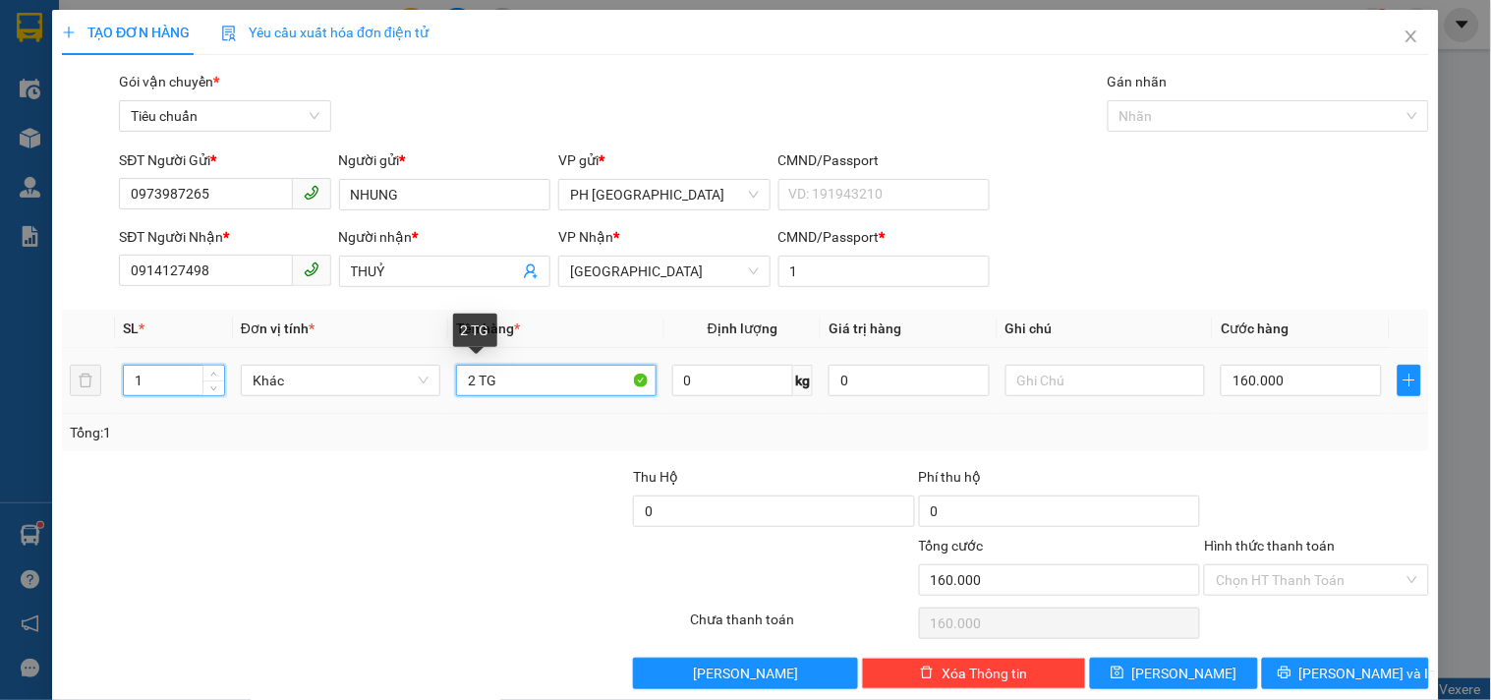
click at [472, 375] on input "2 TG" at bounding box center [555, 380] width 199 height 31
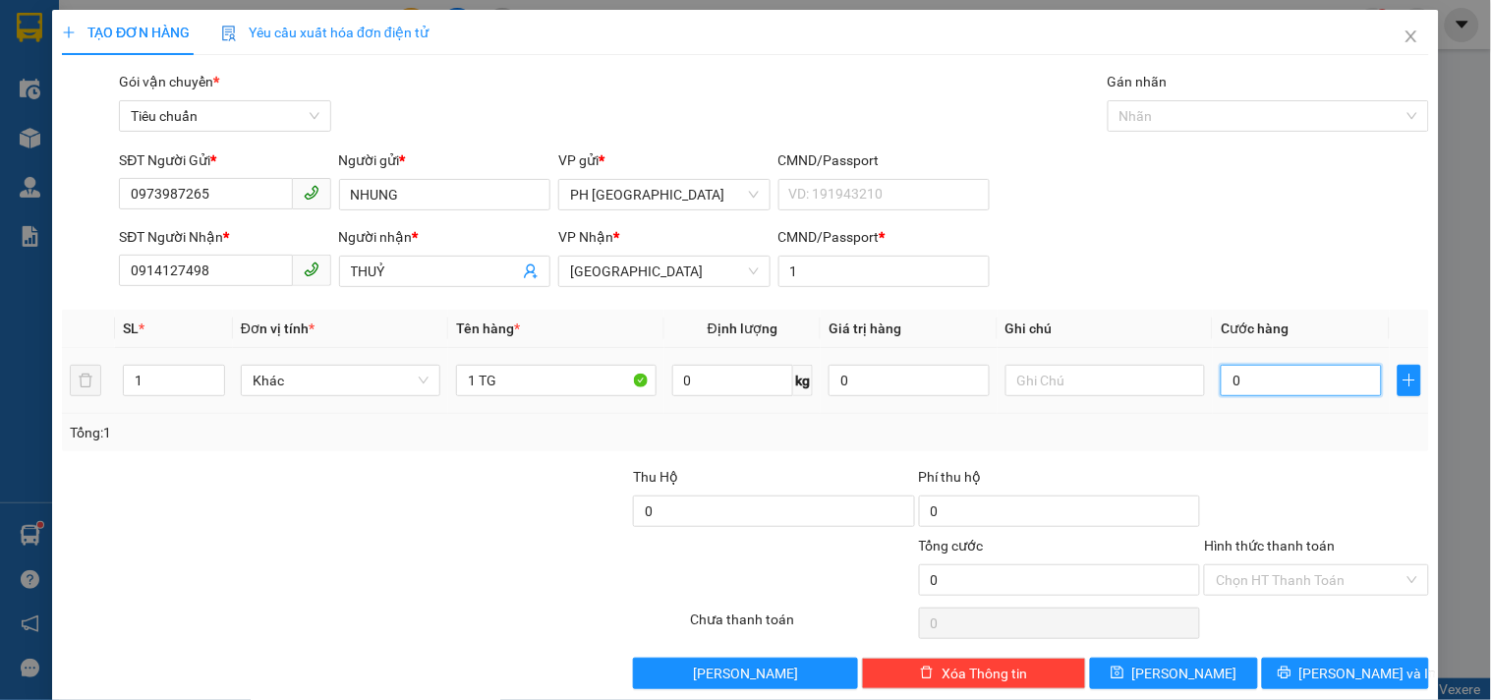
drag, startPoint x: 1249, startPoint y: 377, endPoint x: 1262, endPoint y: 377, distance: 12.8
click at [1249, 378] on input "0" at bounding box center [1300, 380] width 161 height 31
click at [1258, 420] on div "Tổng: 1" at bounding box center [745, 432] width 1367 height 37
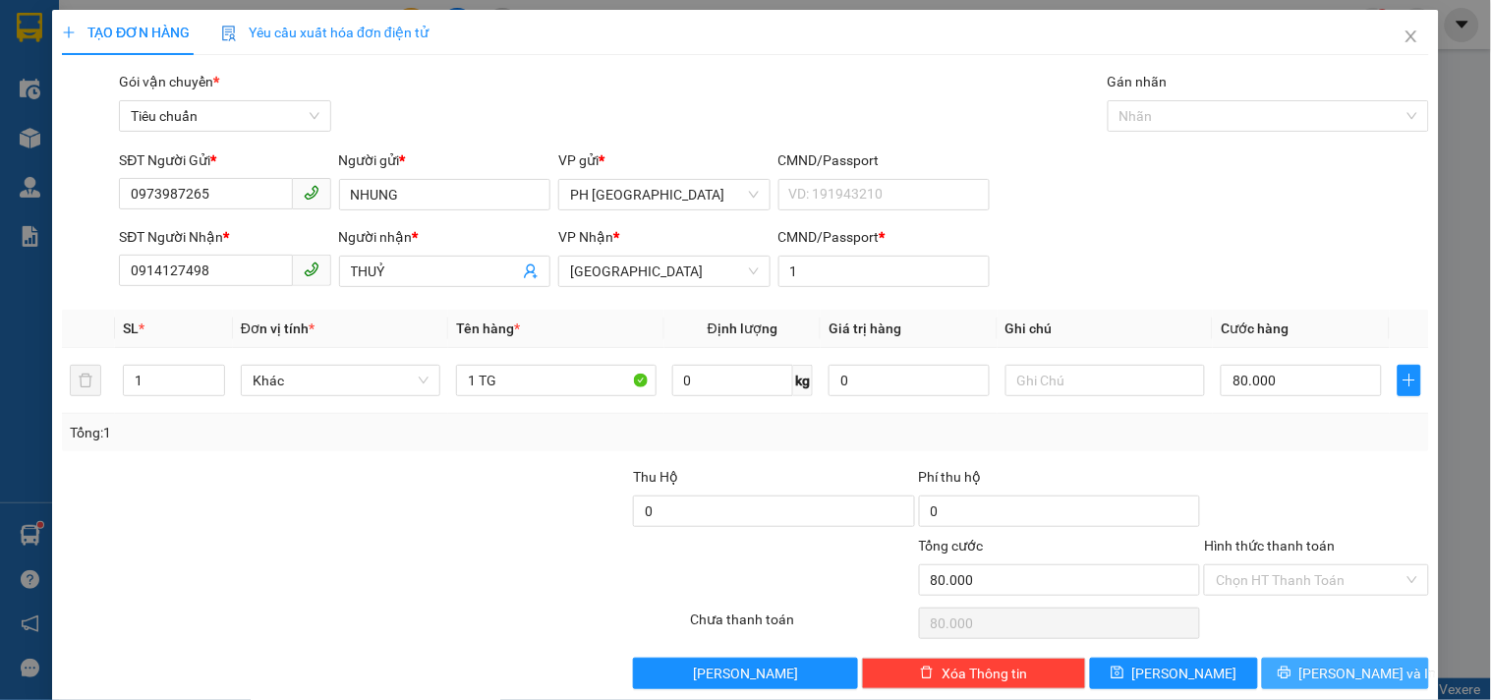
click at [1270, 657] on button "Lưu và In" at bounding box center [1345, 672] width 167 height 31
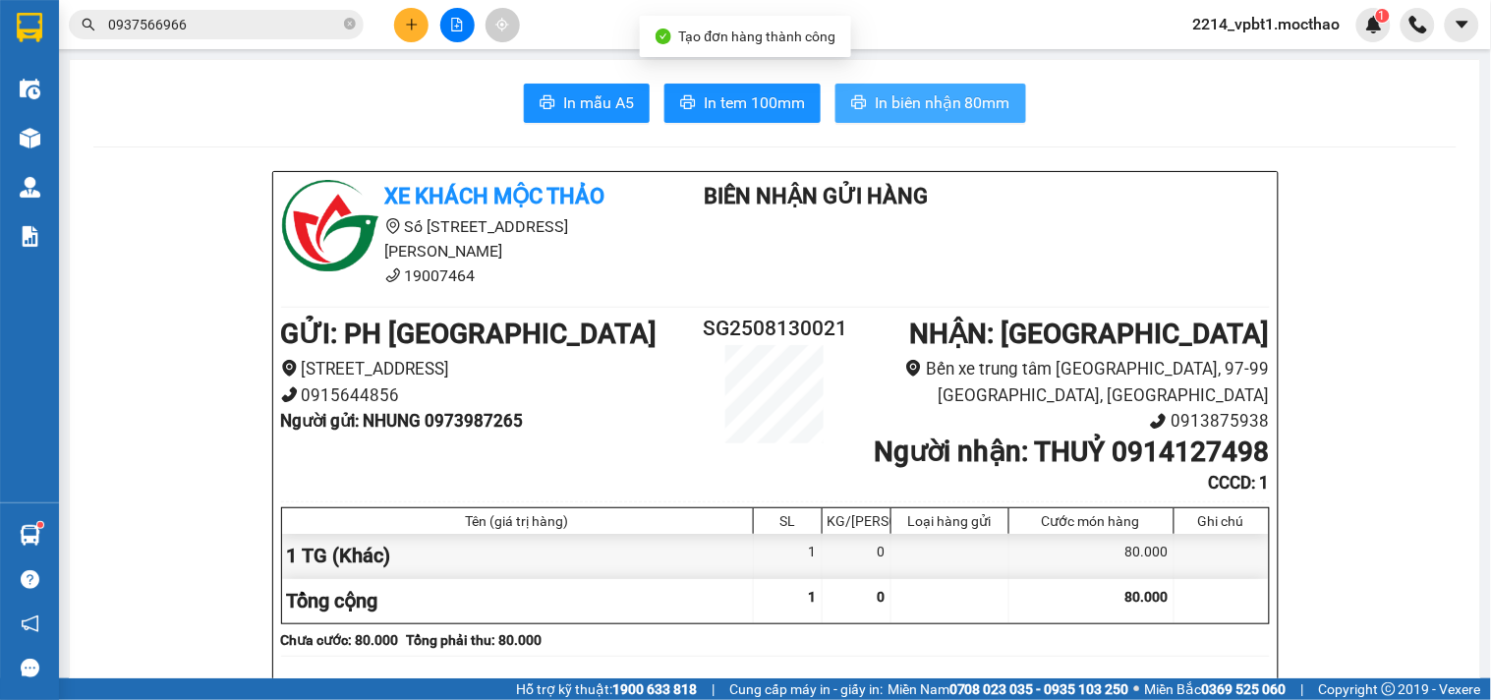
click at [874, 105] on span "In biên nhận 80mm" at bounding box center [942, 102] width 136 height 25
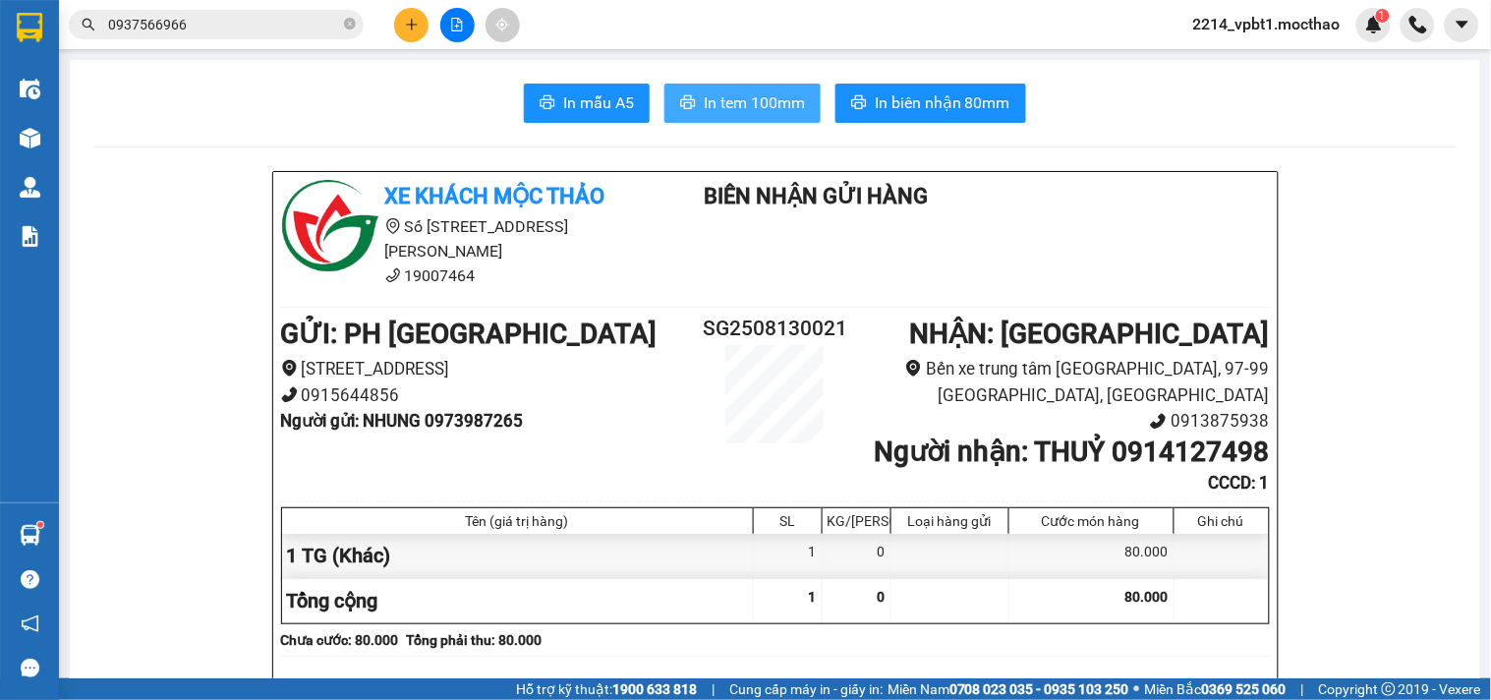
click at [758, 102] on span "In tem 100mm" at bounding box center [754, 102] width 101 height 25
click at [408, 32] on button at bounding box center [411, 25] width 34 height 34
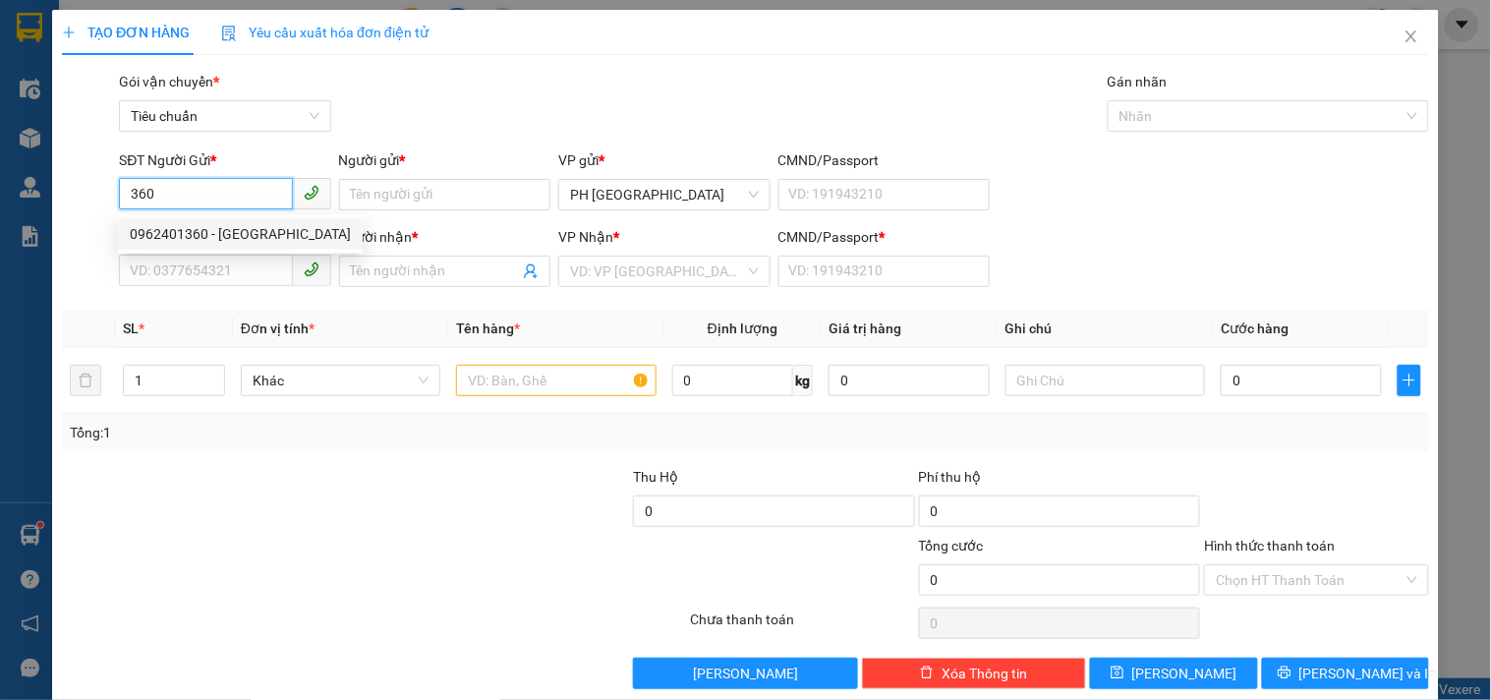
click at [193, 218] on div "0962401360 - ANH ĐỨC" at bounding box center [240, 233] width 245 height 31
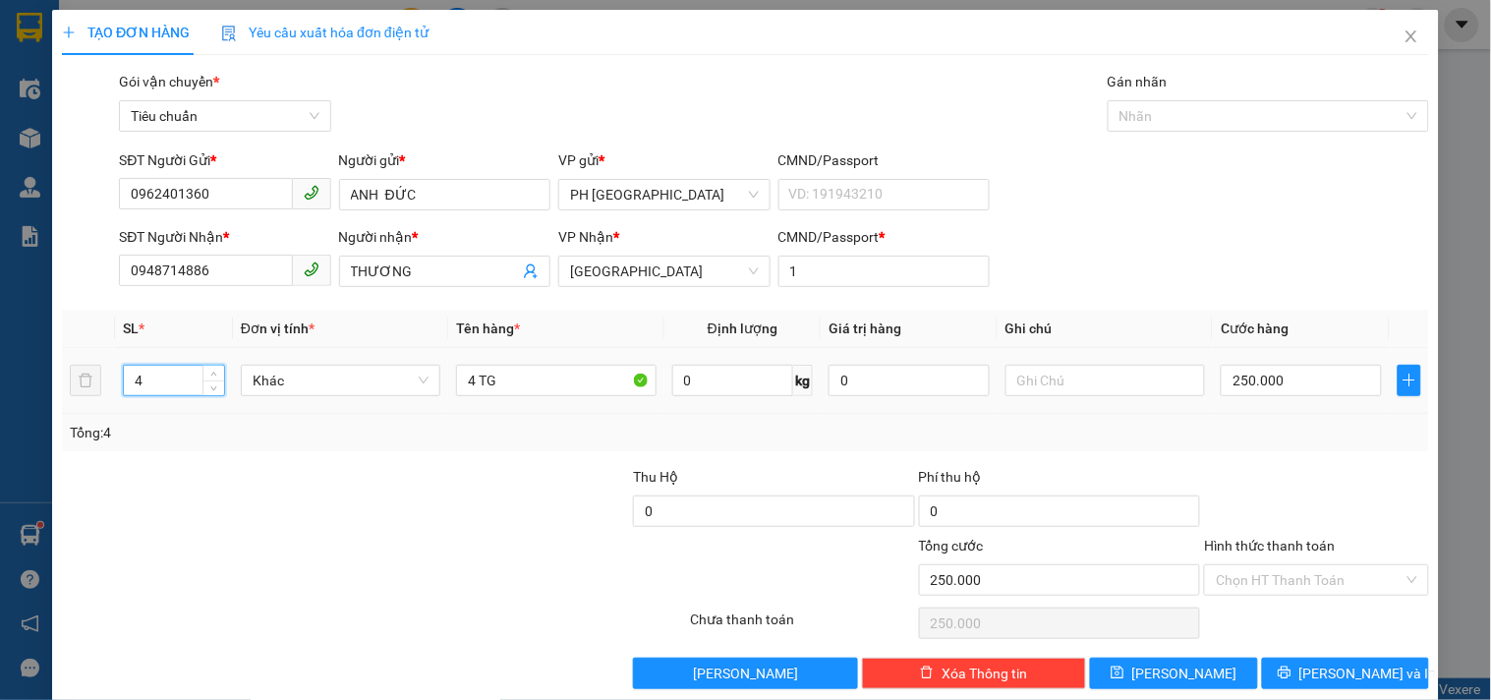
click at [159, 391] on input "4" at bounding box center [174, 380] width 100 height 29
drag, startPoint x: 501, startPoint y: 387, endPoint x: 411, endPoint y: 403, distance: 91.8
click at [411, 403] on tr "1 Khác 4 TG 0 kg 0 0" at bounding box center [745, 381] width 1367 height 66
click at [1248, 385] on input "0" at bounding box center [1300, 380] width 161 height 31
click at [1229, 424] on div "Tổng: 1" at bounding box center [745, 433] width 1351 height 22
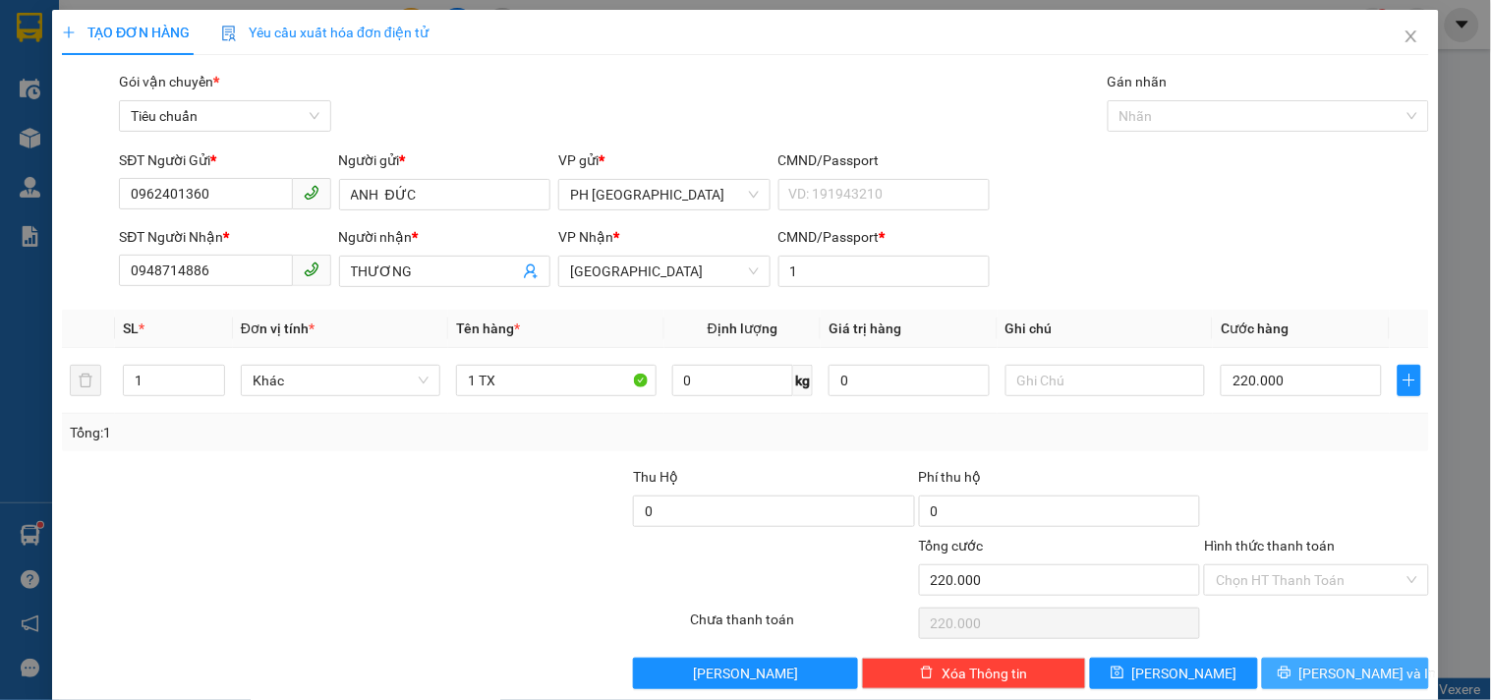
click at [1291, 665] on span "printer" at bounding box center [1284, 673] width 14 height 16
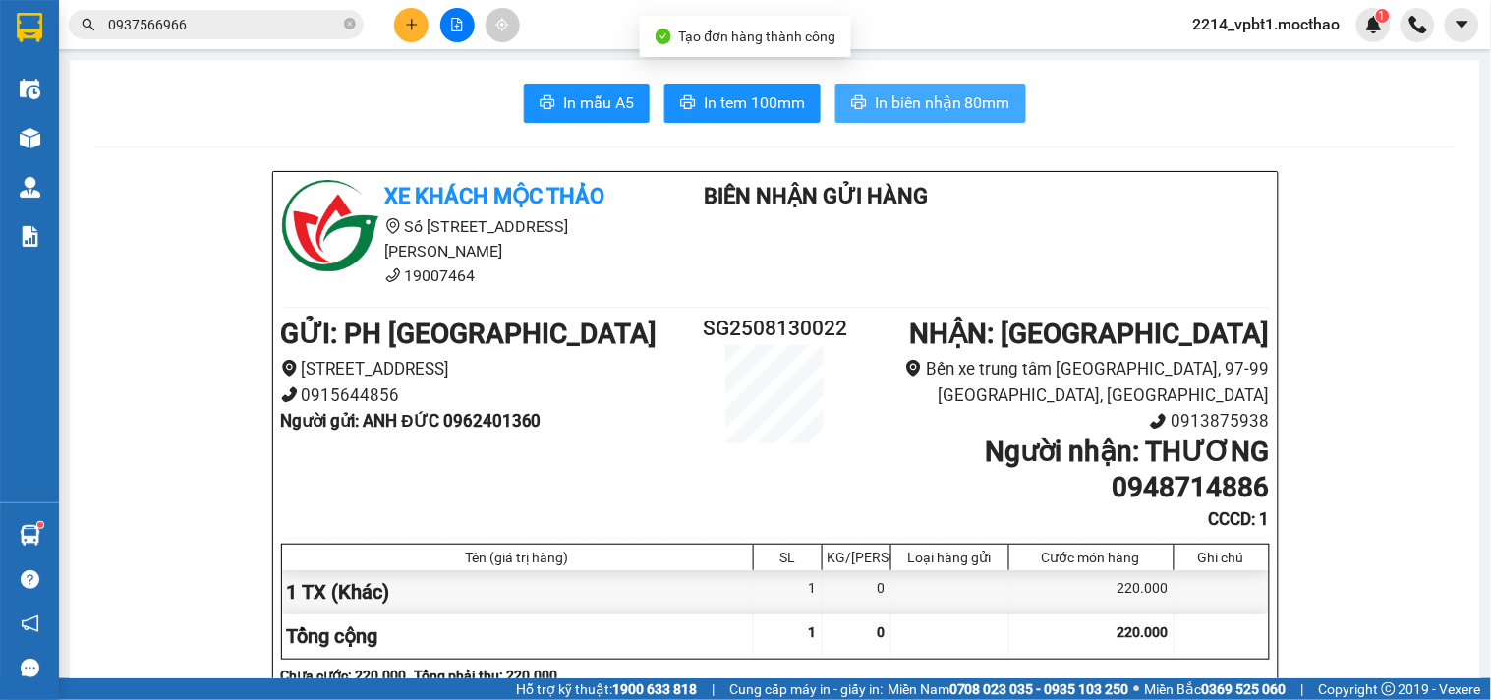
click at [887, 103] on span "In biên nhận 80mm" at bounding box center [942, 102] width 136 height 25
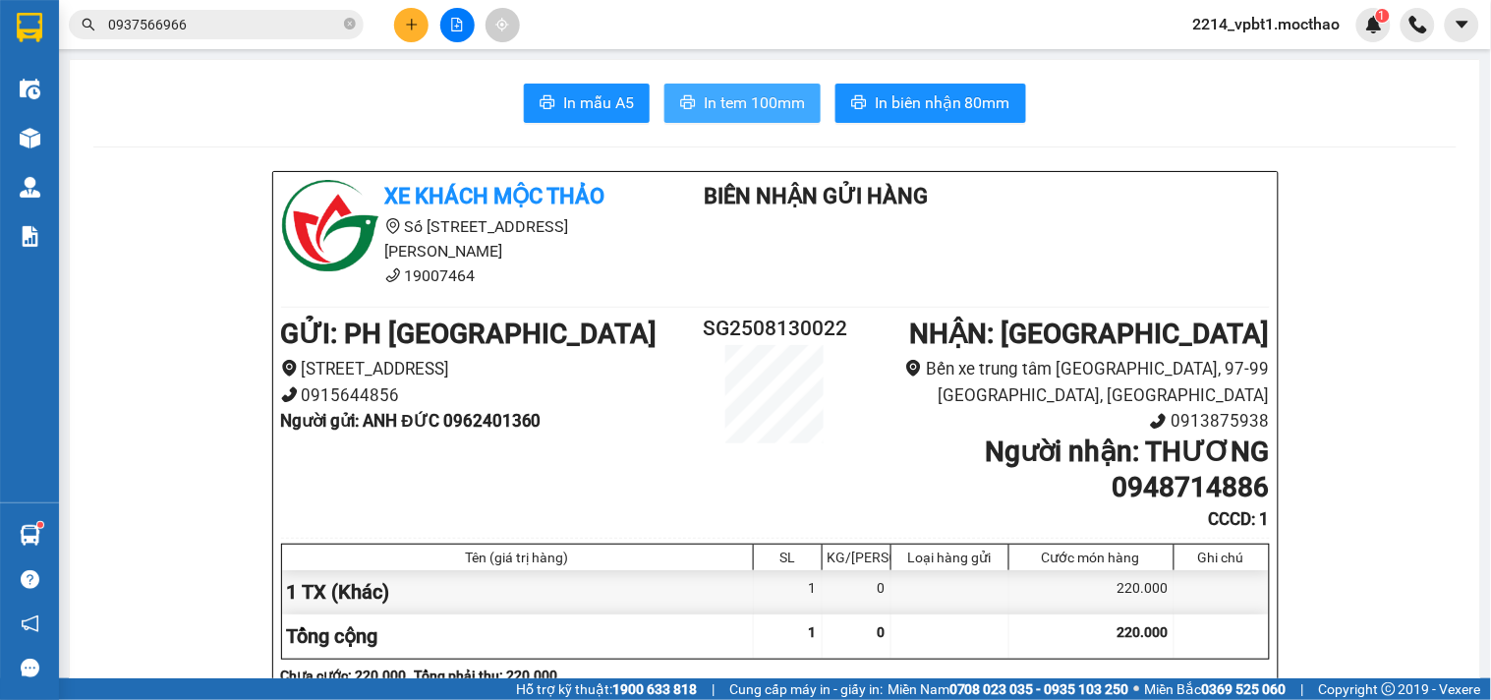
click at [751, 110] on span "In tem 100mm" at bounding box center [754, 102] width 101 height 25
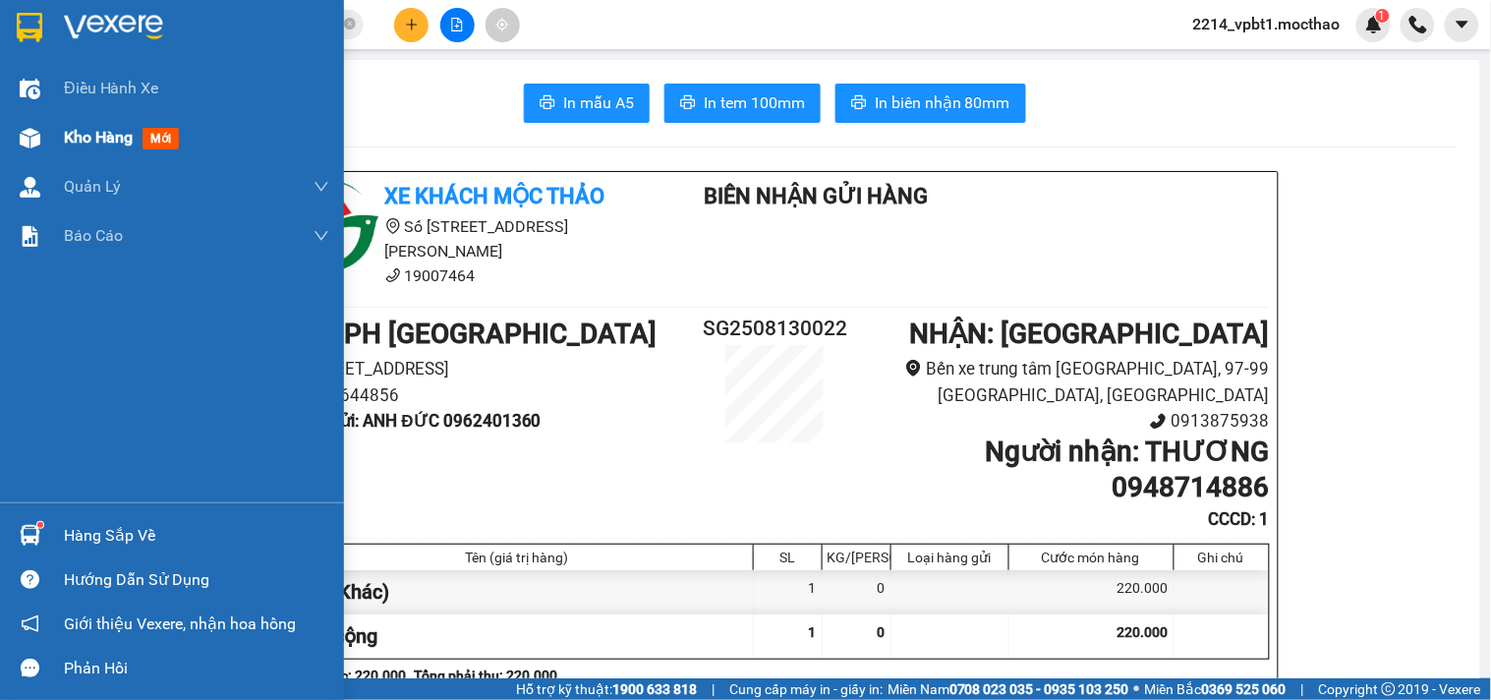
click at [86, 141] on span "Kho hàng" at bounding box center [98, 137] width 69 height 19
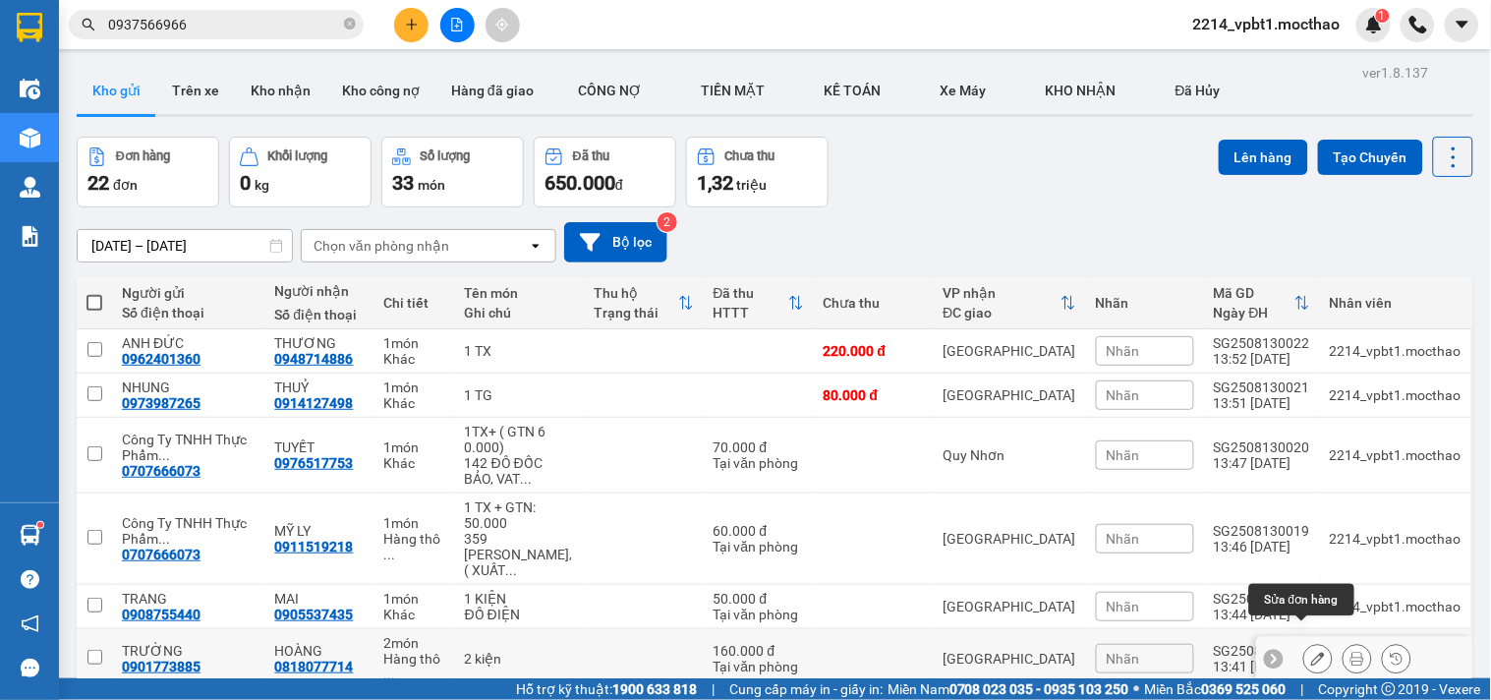
click at [1311, 651] on icon at bounding box center [1318, 658] width 14 height 14
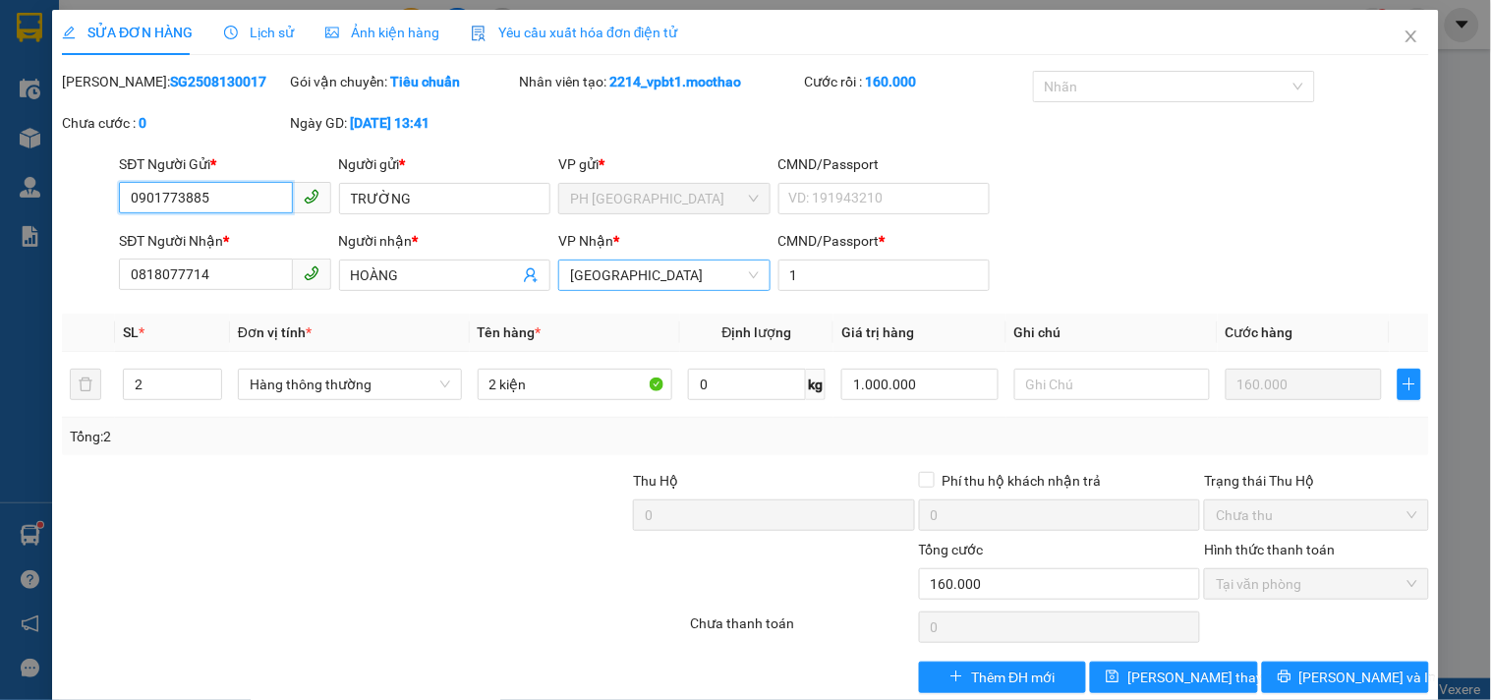
click at [644, 279] on span "[PERSON_NAME]" at bounding box center [664, 274] width 188 height 29
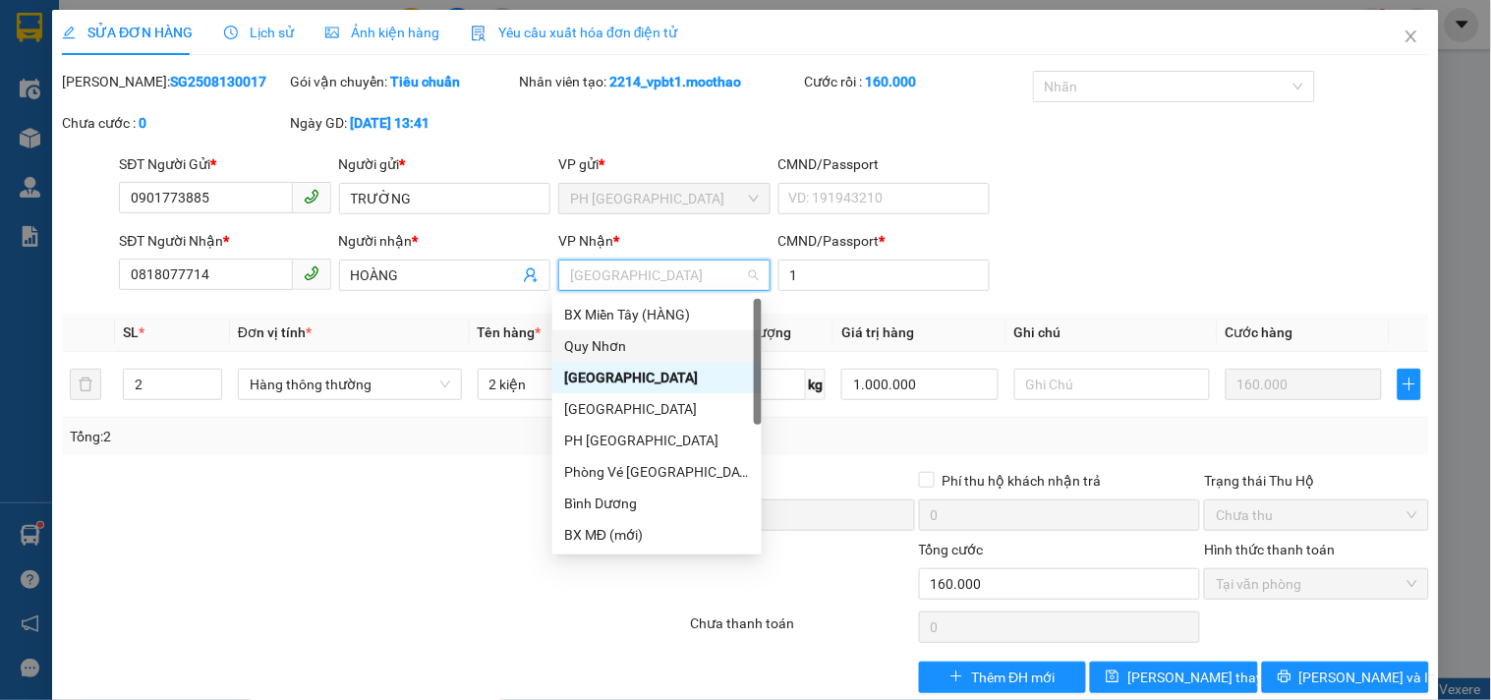
click at [610, 349] on div "Quy Nhơn" at bounding box center [657, 346] width 186 height 22
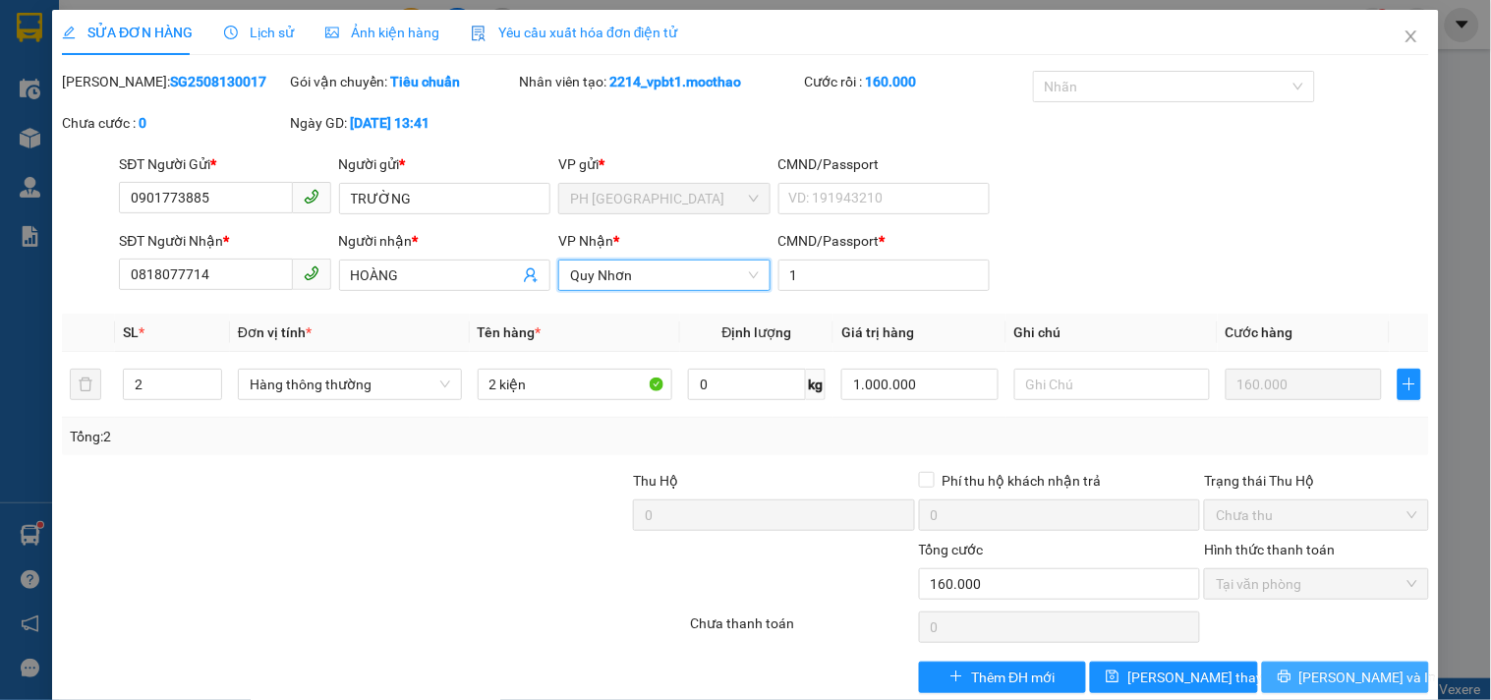
click at [1294, 661] on button "Lưu và In" at bounding box center [1345, 676] width 167 height 31
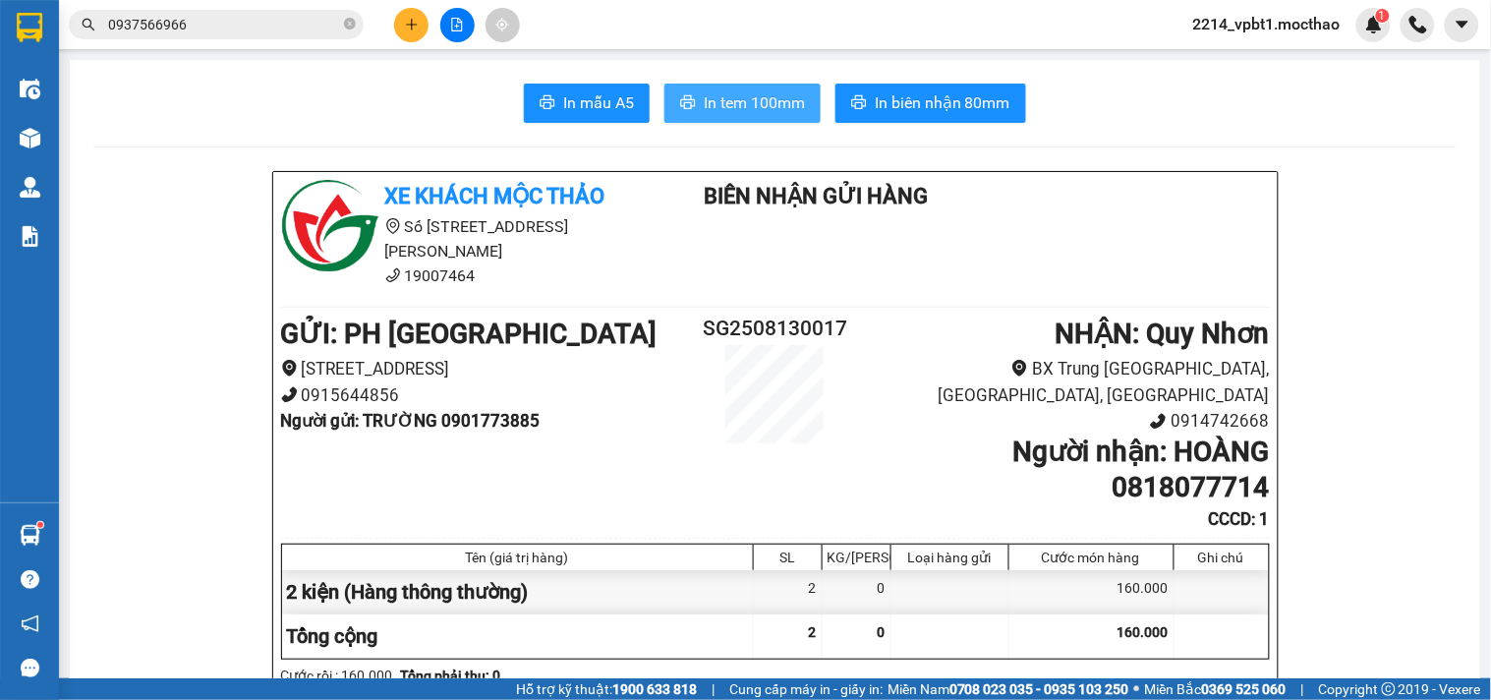
click at [759, 109] on span "In tem 100mm" at bounding box center [754, 102] width 101 height 25
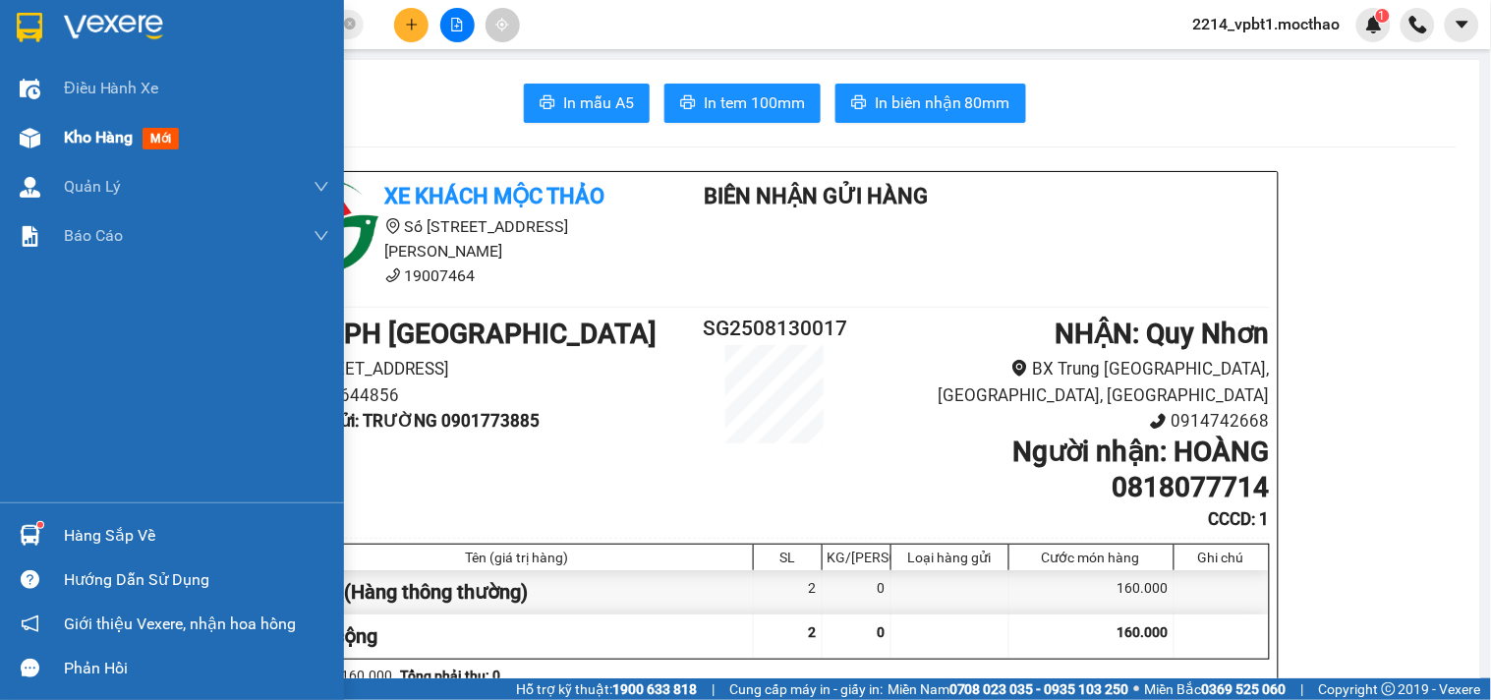
click at [99, 141] on span "Kho hàng" at bounding box center [98, 137] width 69 height 19
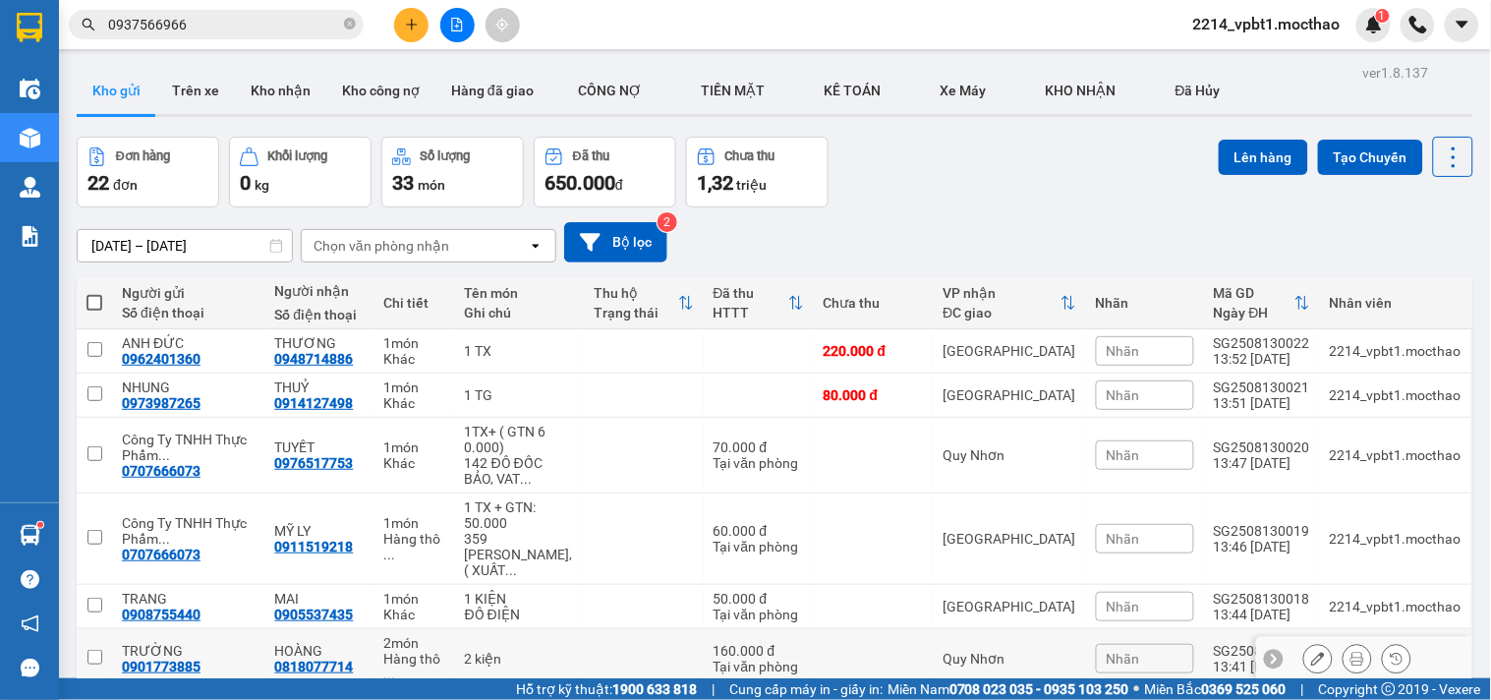
click at [1311, 651] on icon at bounding box center [1318, 658] width 14 height 14
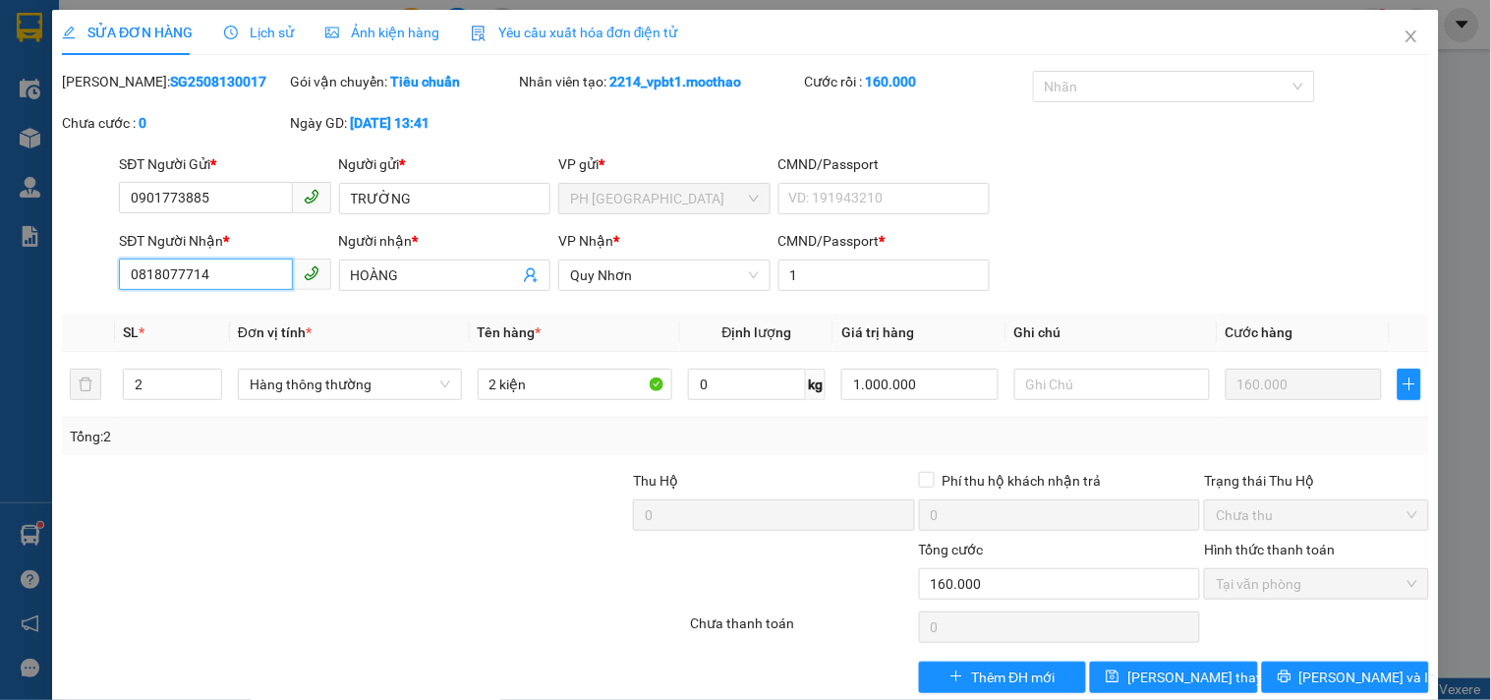
drag, startPoint x: 232, startPoint y: 277, endPoint x: 86, endPoint y: 282, distance: 145.5
click at [86, 282] on div "SĐT Người Nhận * 0818077714 0818077714 Người nhận * HOÀNG VP Nhận * Quy Nhơn CM…" at bounding box center [745, 264] width 1371 height 69
drag, startPoint x: 417, startPoint y: 273, endPoint x: 302, endPoint y: 289, distance: 116.0
click at [302, 289] on div "SĐT Người Nhận * 0938446294 Người nhận * HOÀNG VP Nhận * Quy Nhơn CMND/Passport…" at bounding box center [774, 264] width 1318 height 69
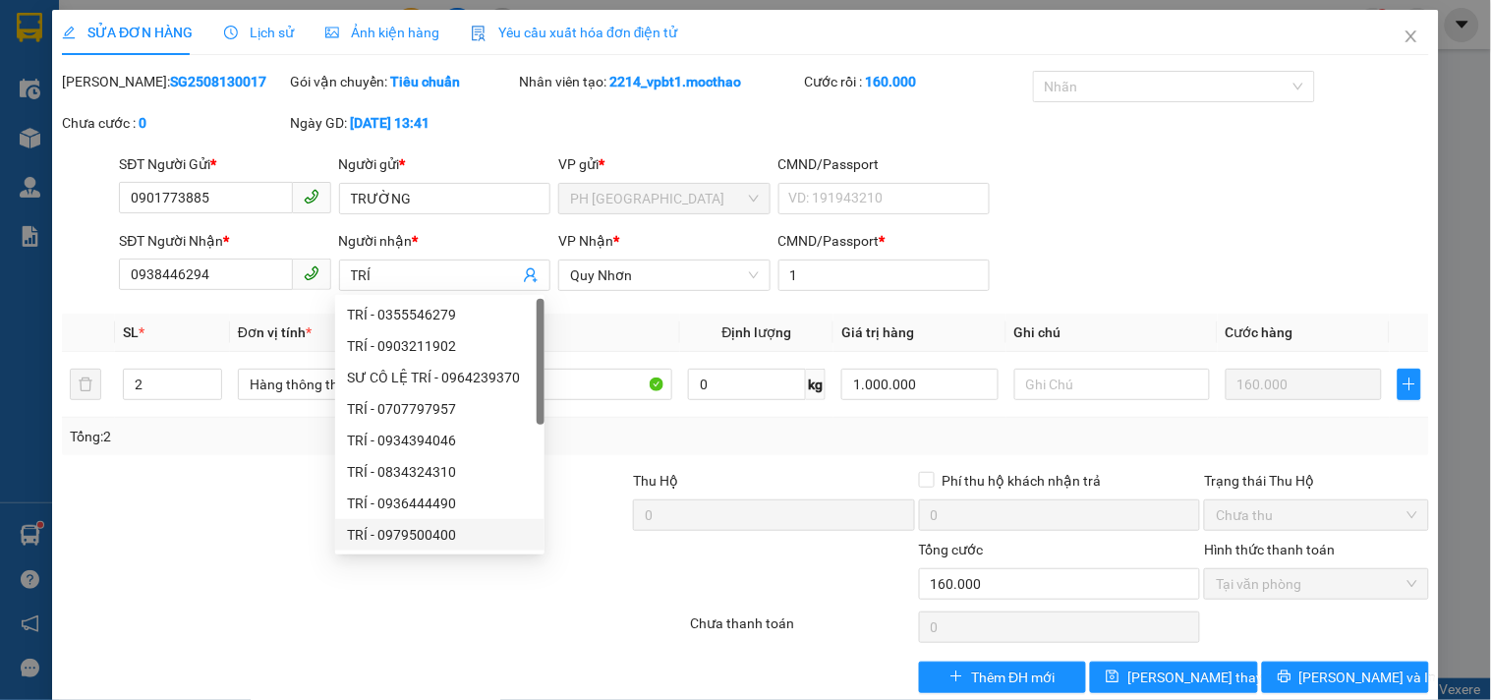
click at [238, 545] on div at bounding box center [260, 572] width 400 height 69
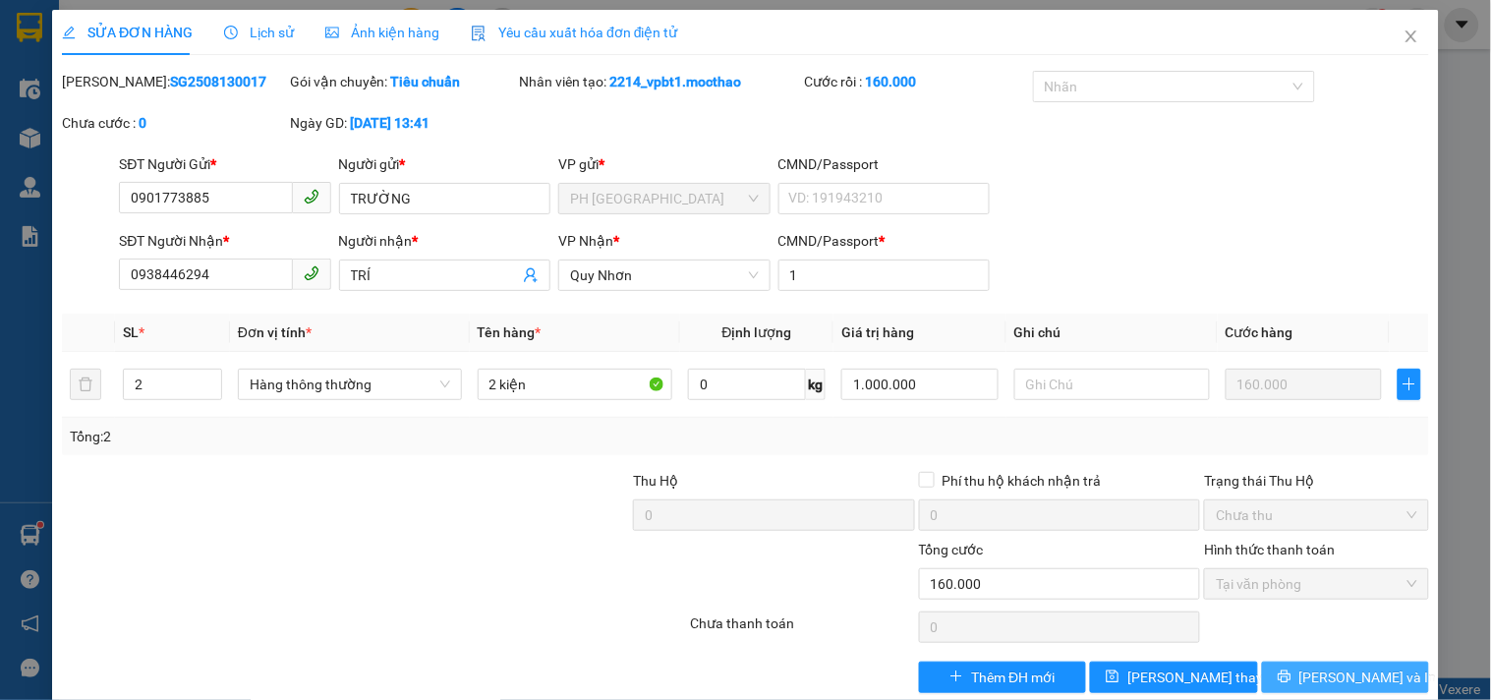
click at [1341, 666] on span "Lưu và In" at bounding box center [1368, 677] width 138 height 22
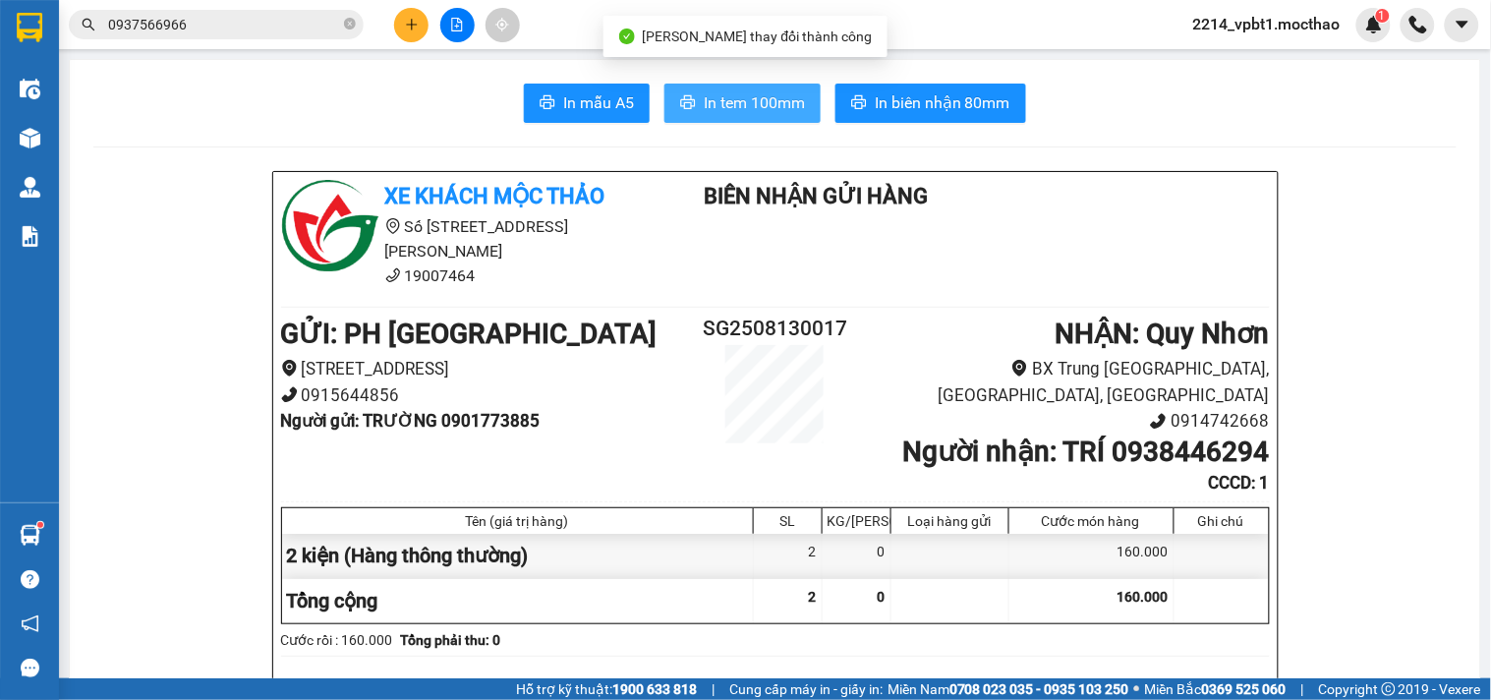
click at [723, 106] on span "In tem 100mm" at bounding box center [754, 102] width 101 height 25
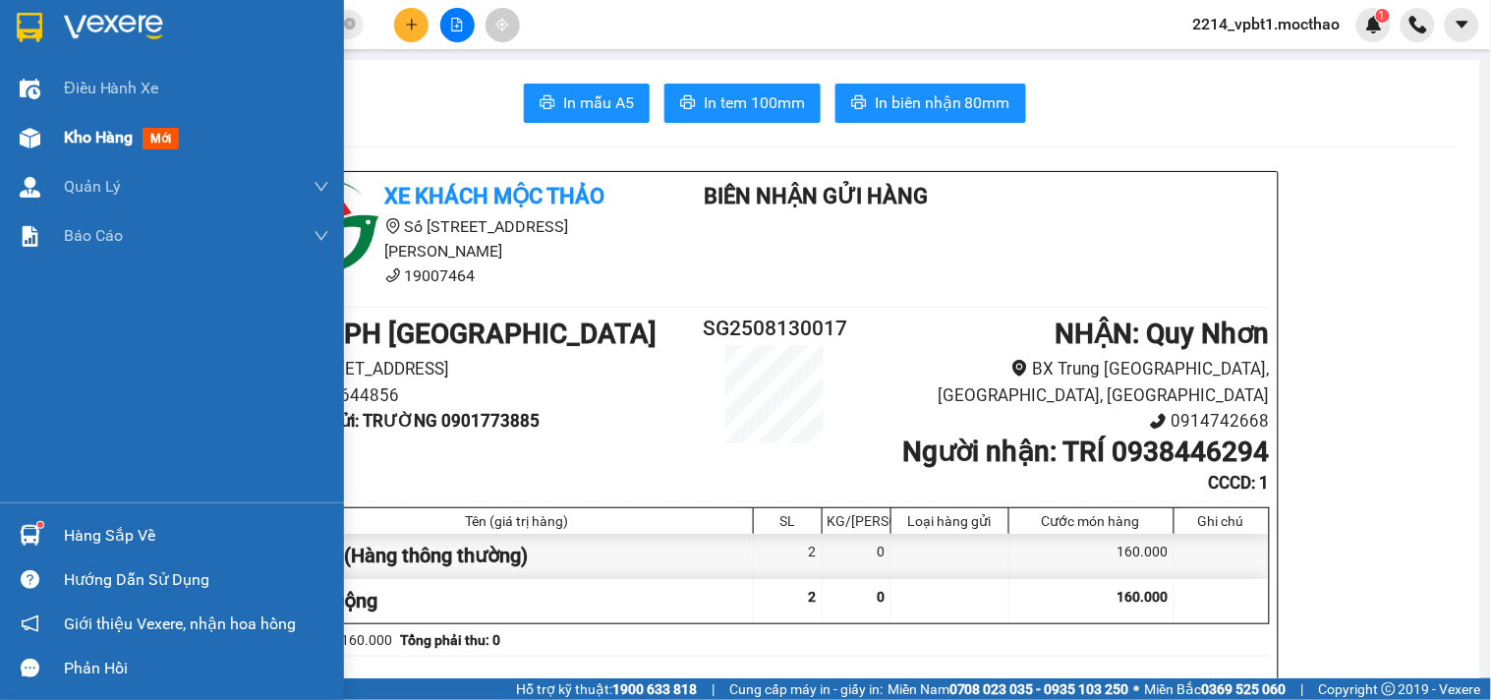
click at [82, 141] on span "Kho hàng" at bounding box center [98, 137] width 69 height 19
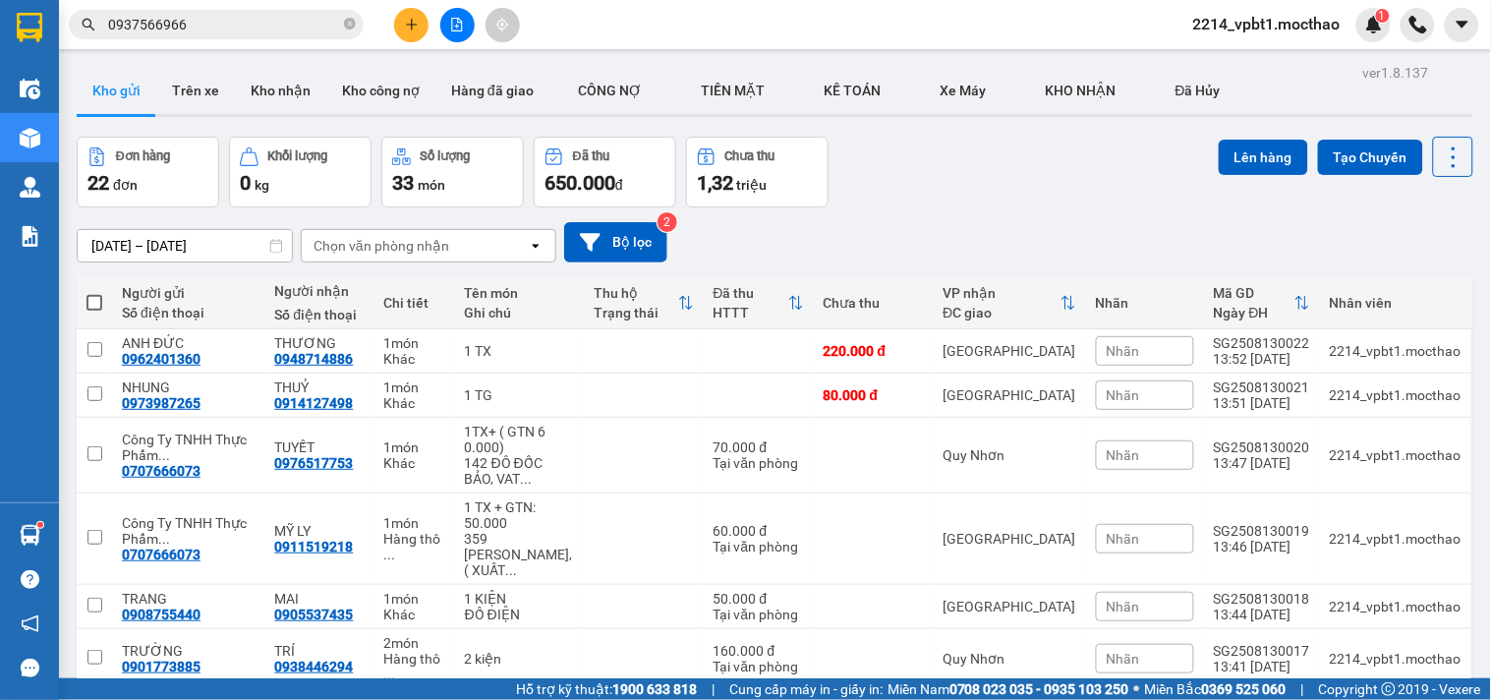
scroll to position [85, 0]
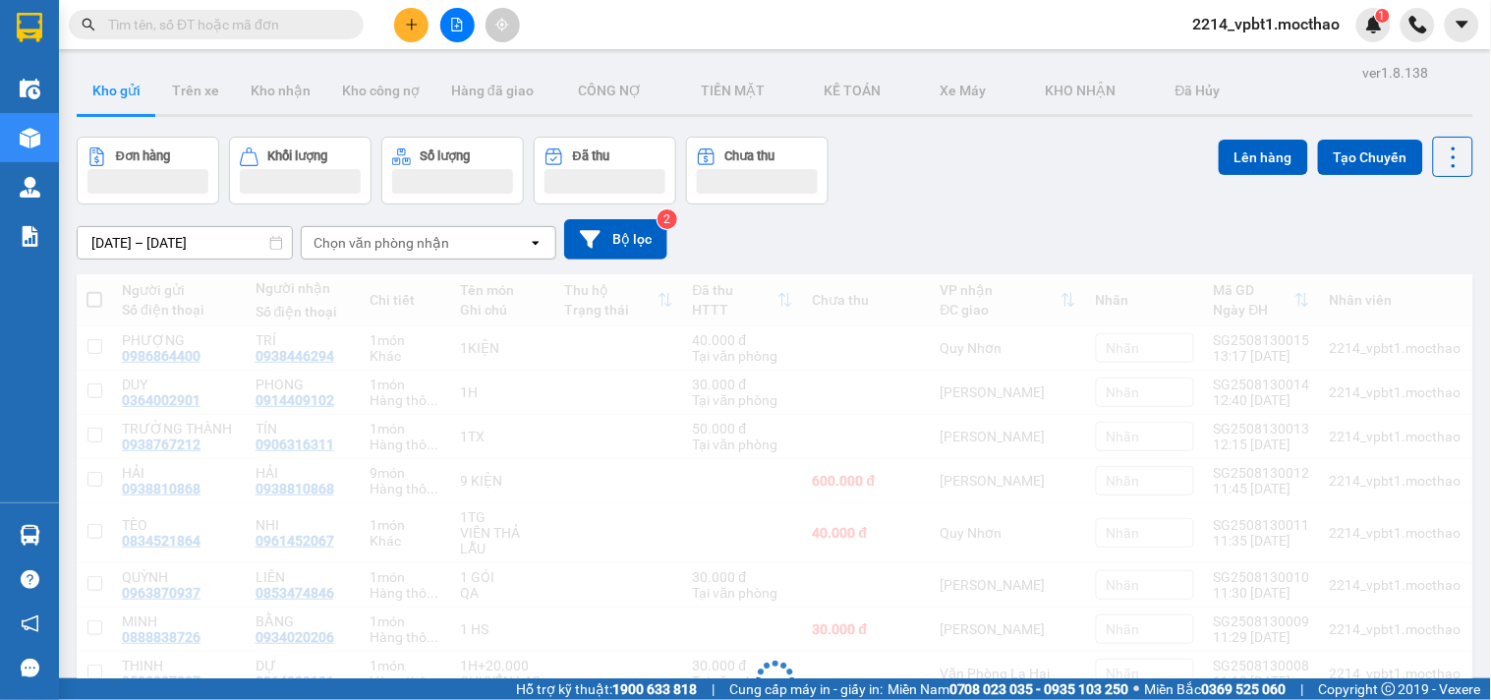
click at [288, 26] on input "text" at bounding box center [224, 25] width 232 height 22
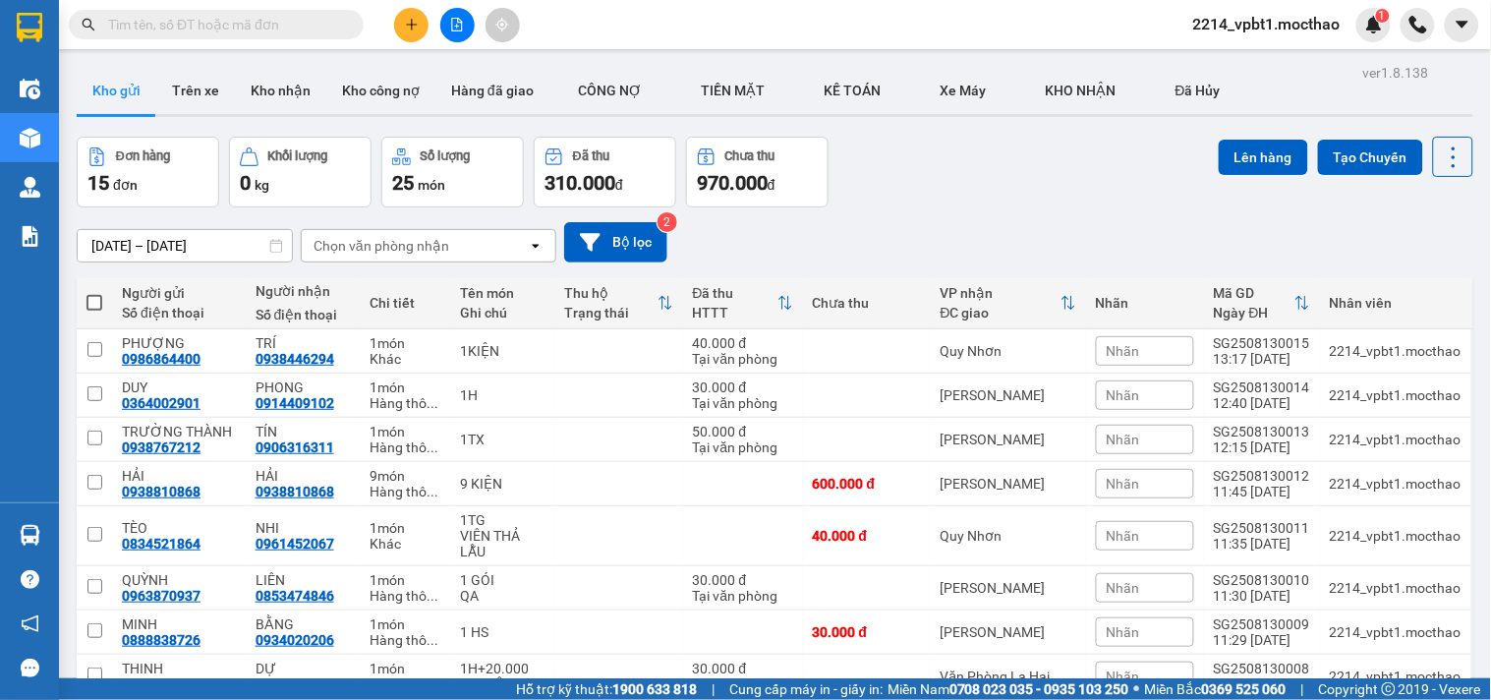
paste input "0364304290"
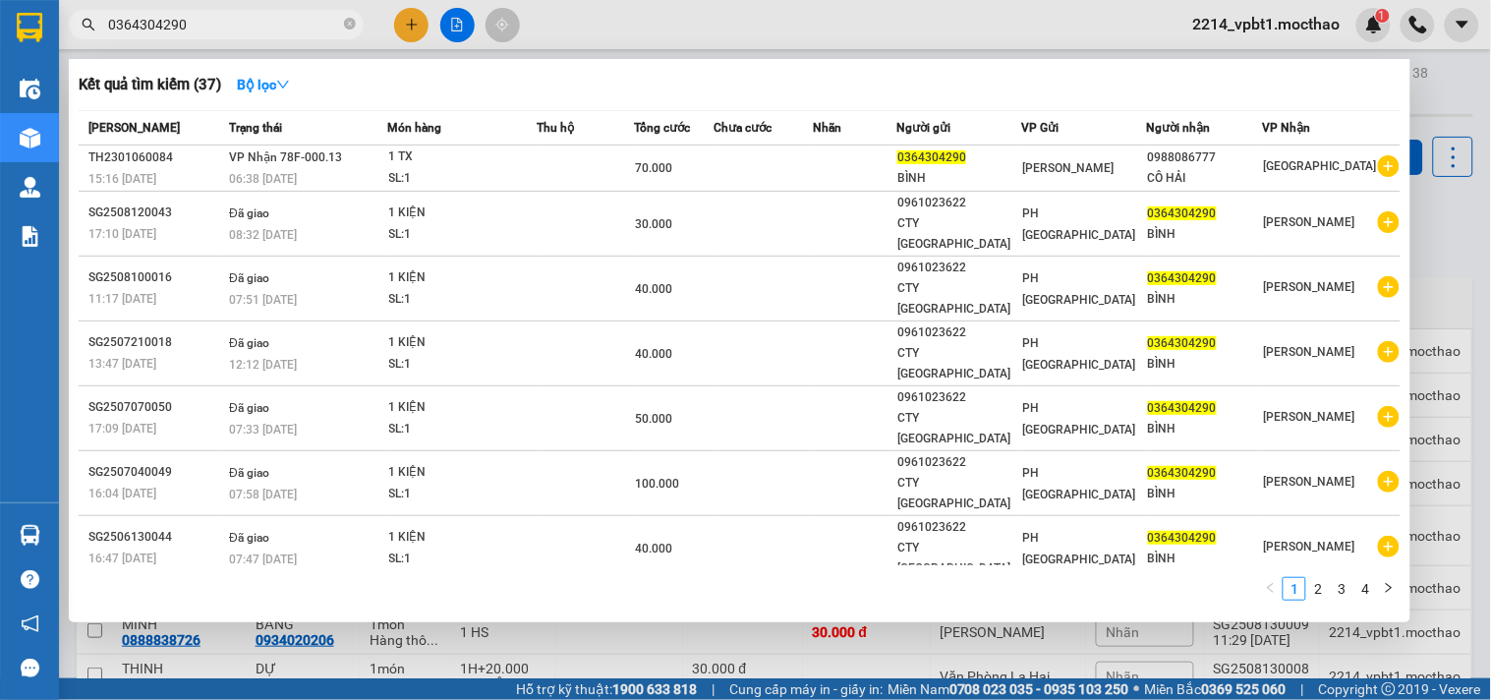
type input "0364304290"
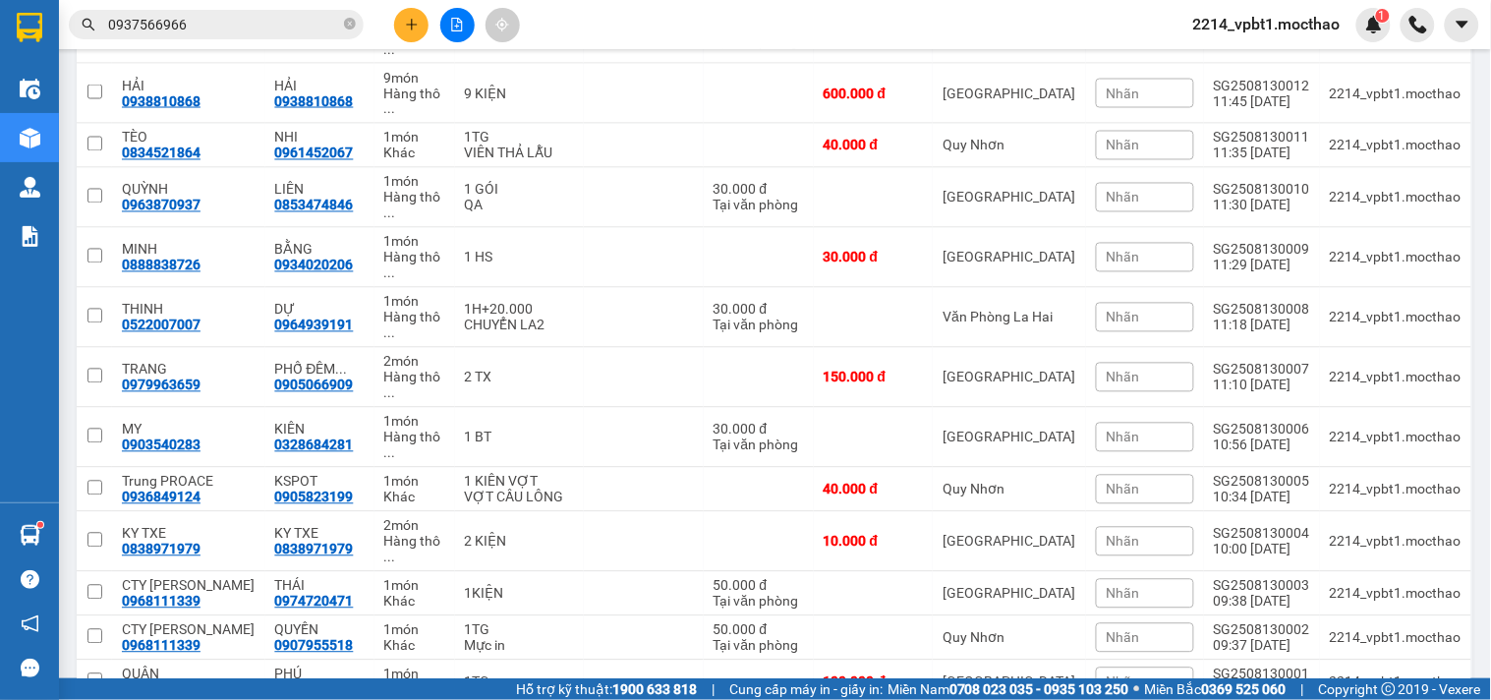
scroll to position [303, 0]
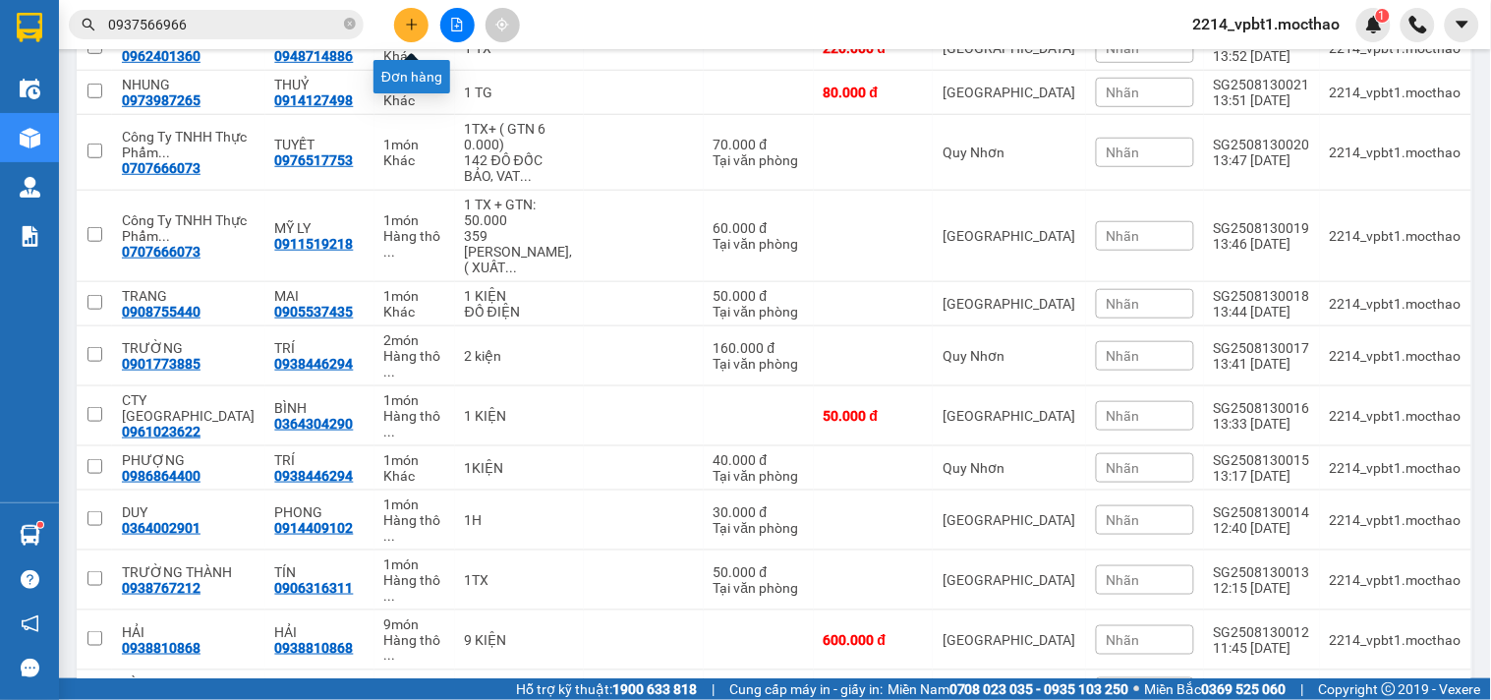
click at [419, 25] on button at bounding box center [411, 25] width 34 height 34
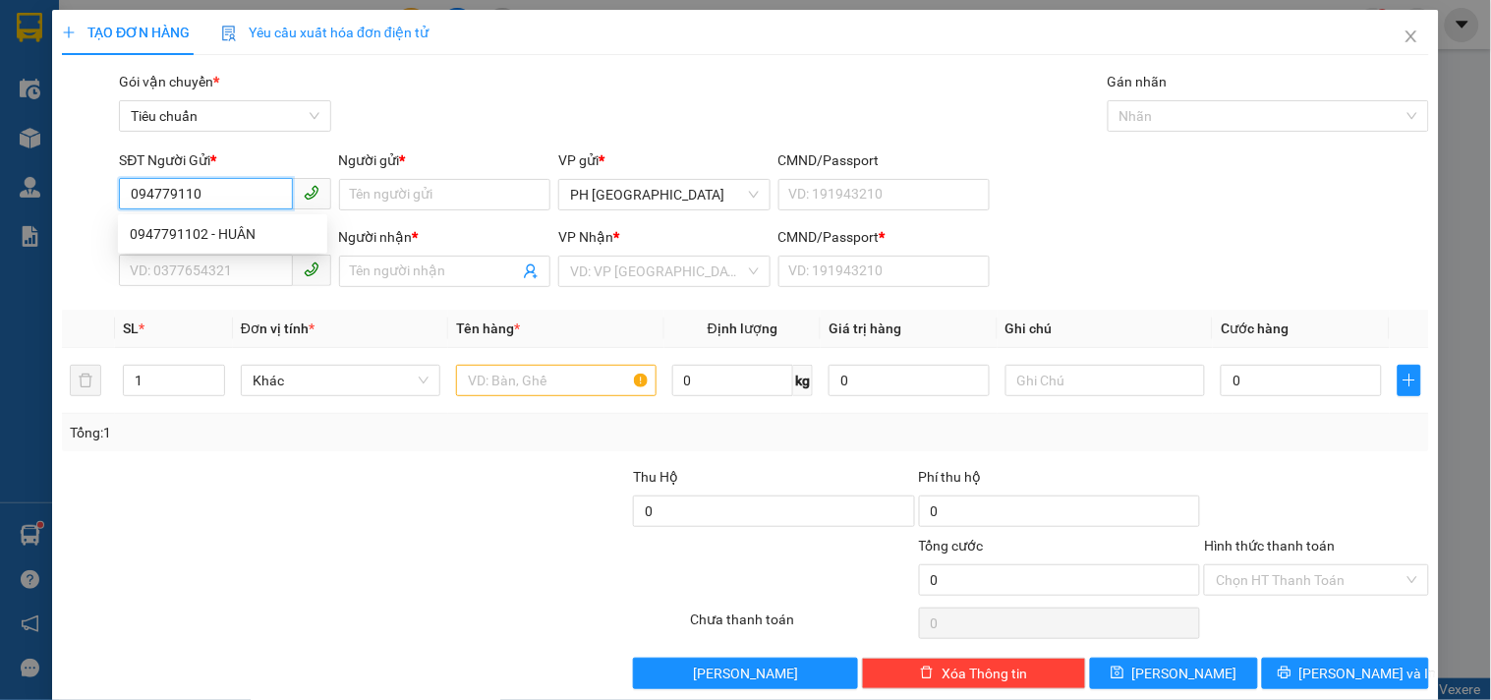
type input "0947791102"
click at [189, 226] on div "0947791102 - HUÂN" at bounding box center [223, 234] width 186 height 22
type input "HUÂN"
type input "0912638718"
type input "CHƯƠNG"
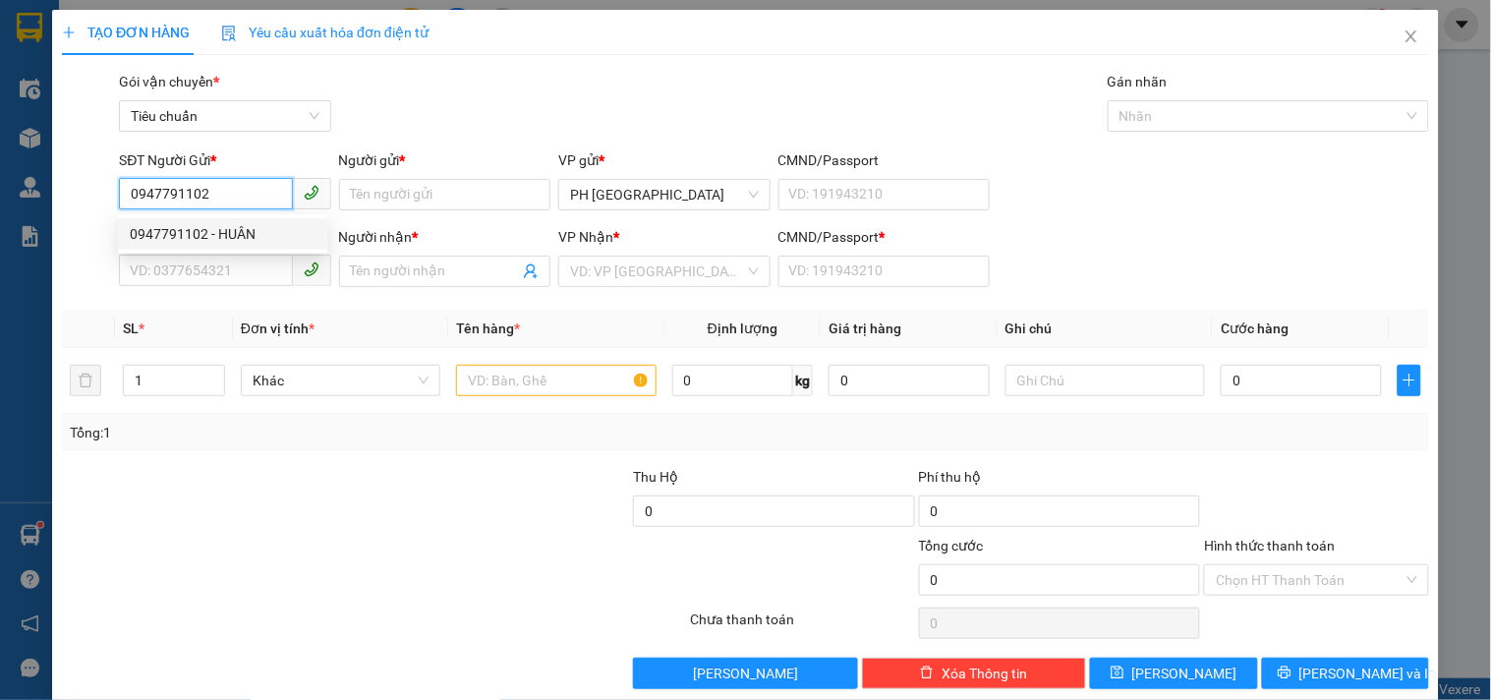
type input "1"
type input "60.000"
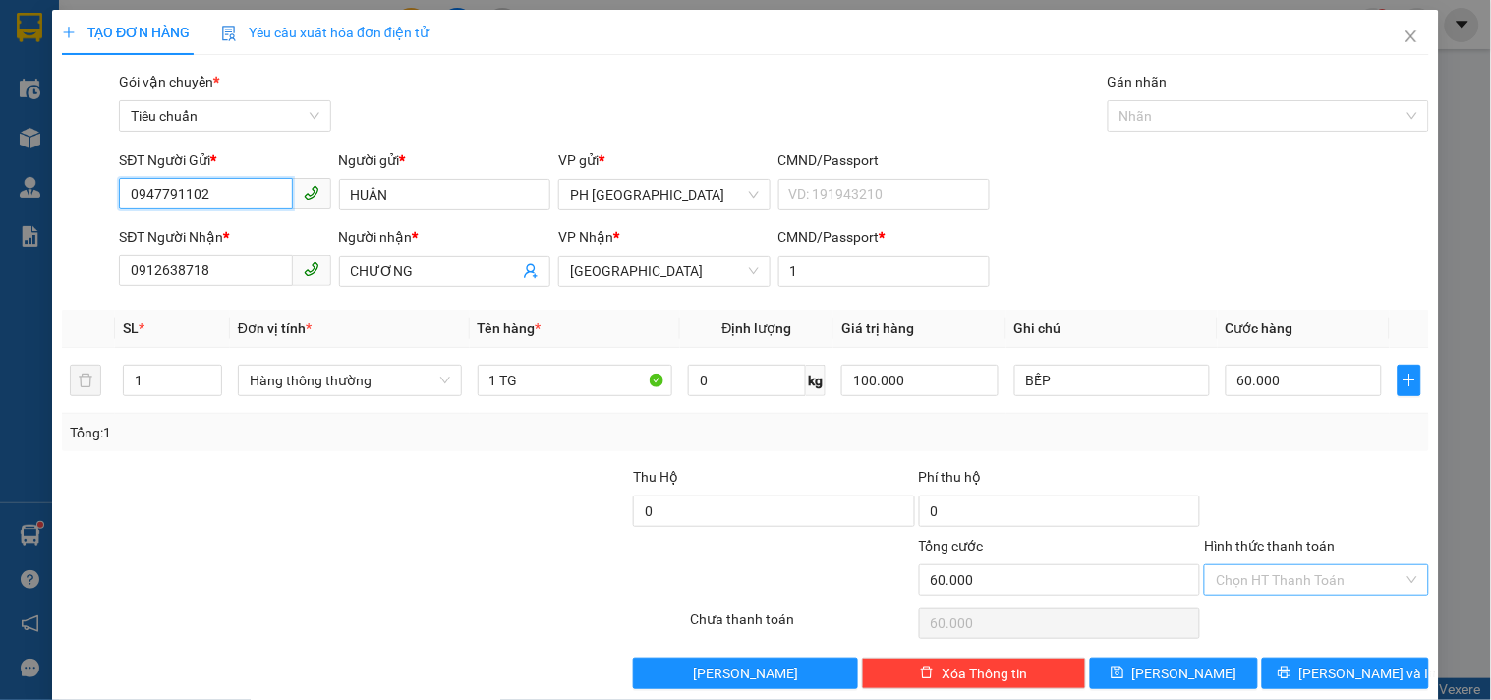
scroll to position [27, 0]
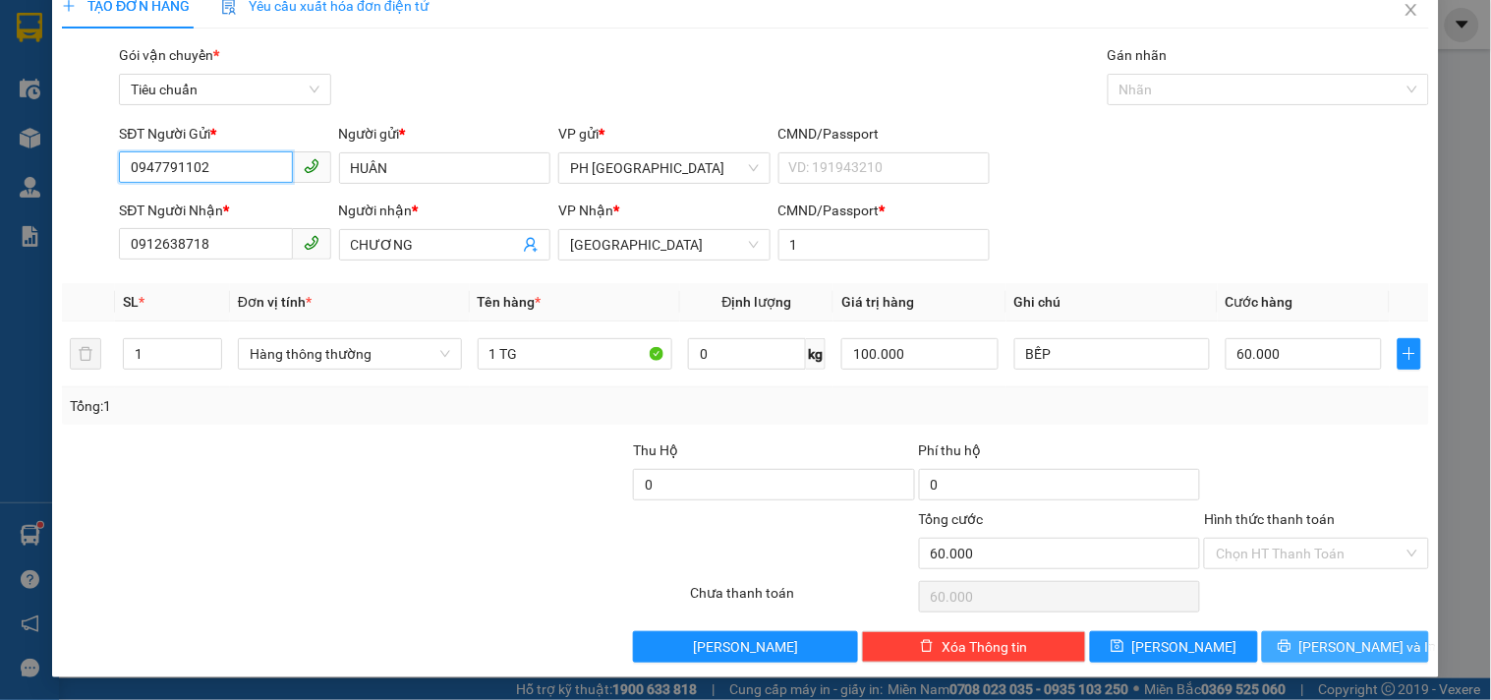
type input "0947791102"
click at [1282, 651] on button "Lưu và In" at bounding box center [1345, 646] width 167 height 31
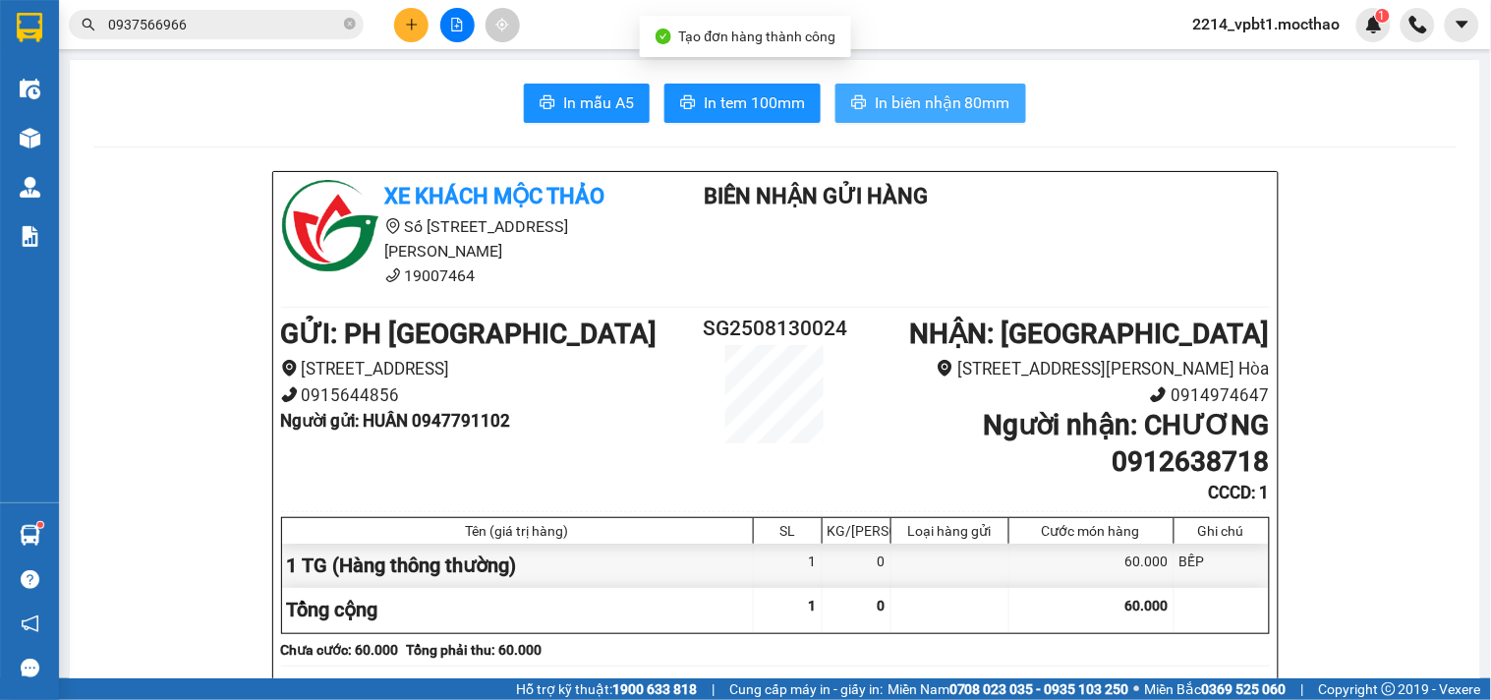
click at [896, 106] on span "In biên nhận 80mm" at bounding box center [942, 102] width 136 height 25
click at [886, 92] on span "In biên nhận 80mm" at bounding box center [942, 102] width 136 height 25
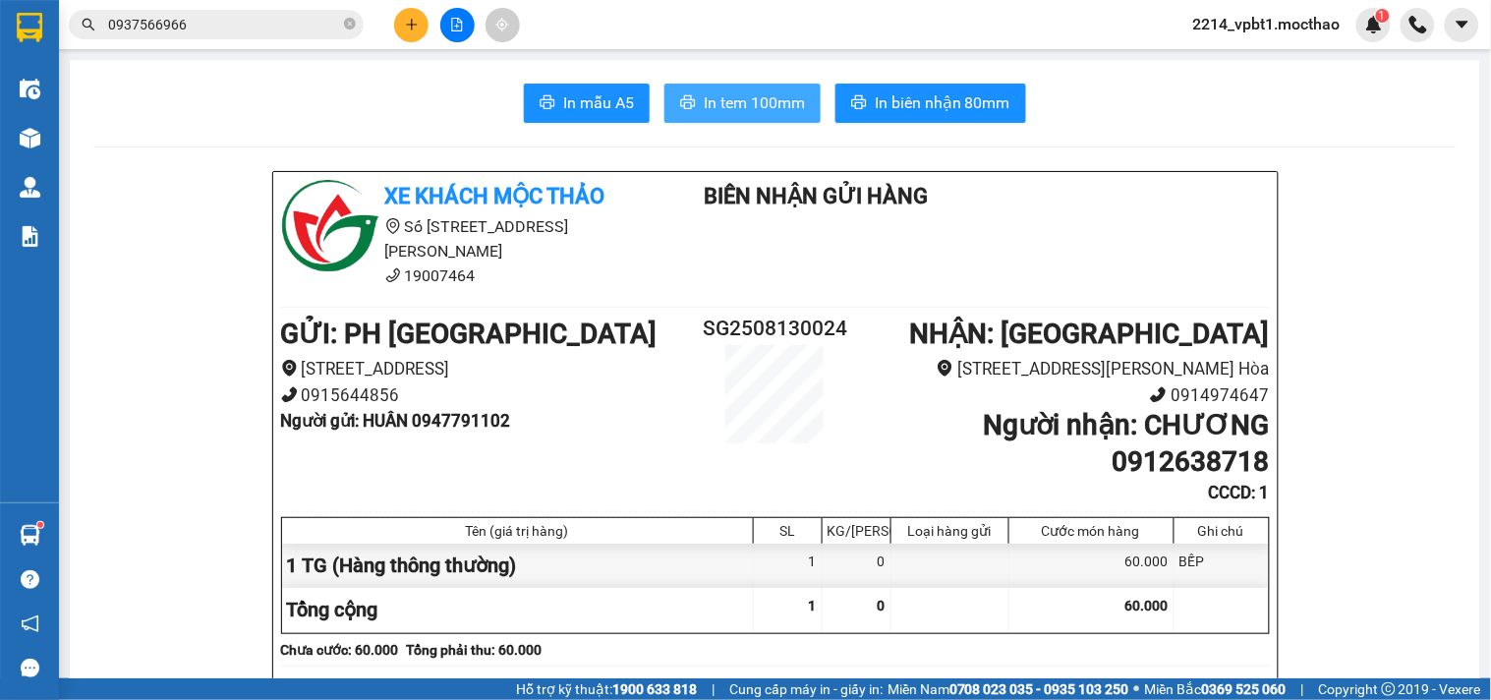
click at [768, 99] on span "In tem 100mm" at bounding box center [754, 102] width 101 height 25
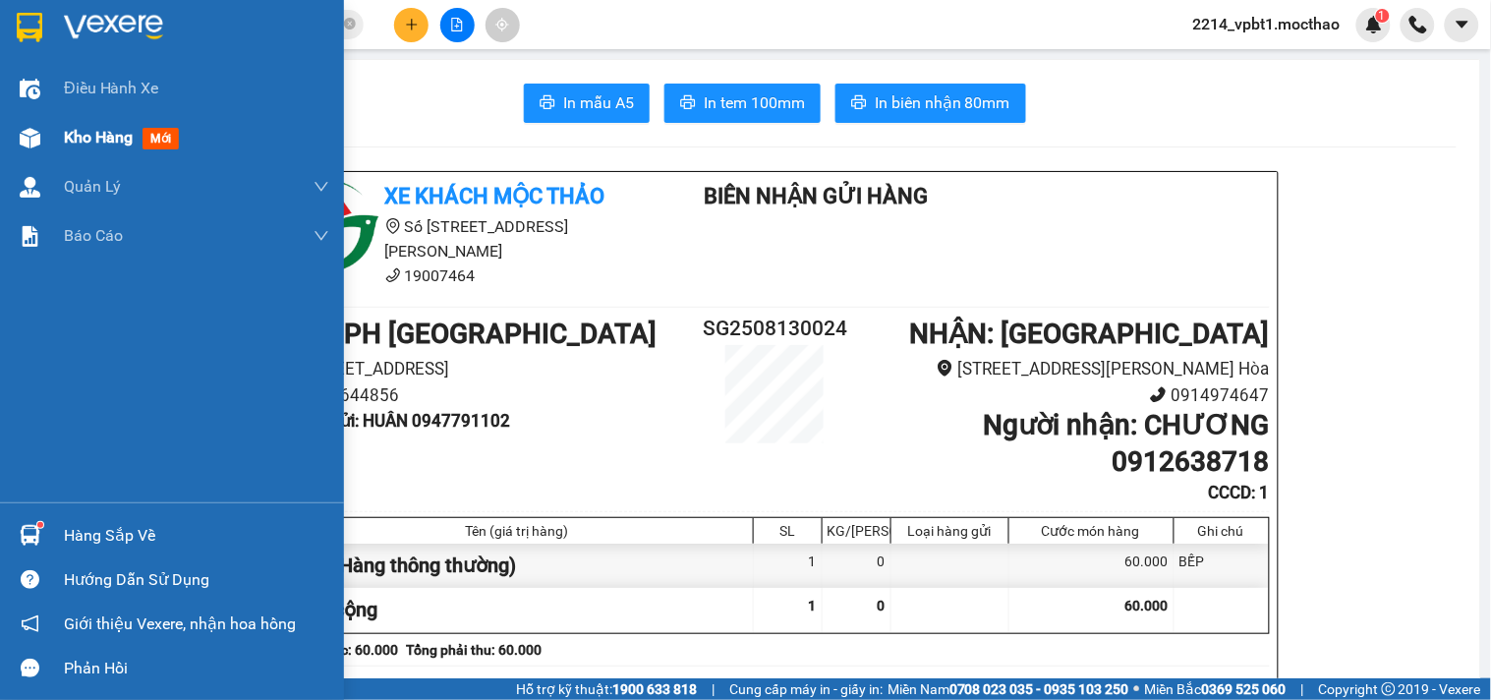
click at [105, 131] on span "Kho hàng" at bounding box center [98, 137] width 69 height 19
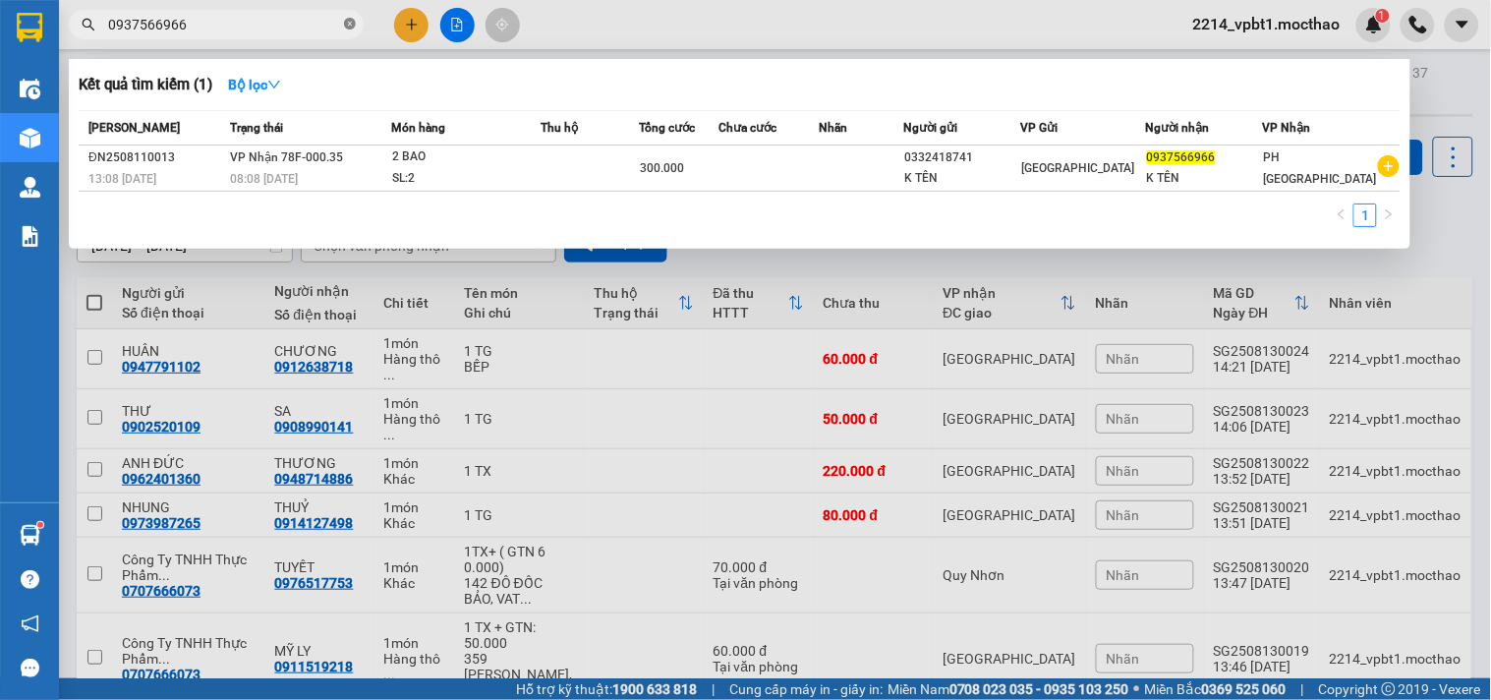
click at [347, 28] on icon "close-circle" at bounding box center [350, 24] width 12 height 12
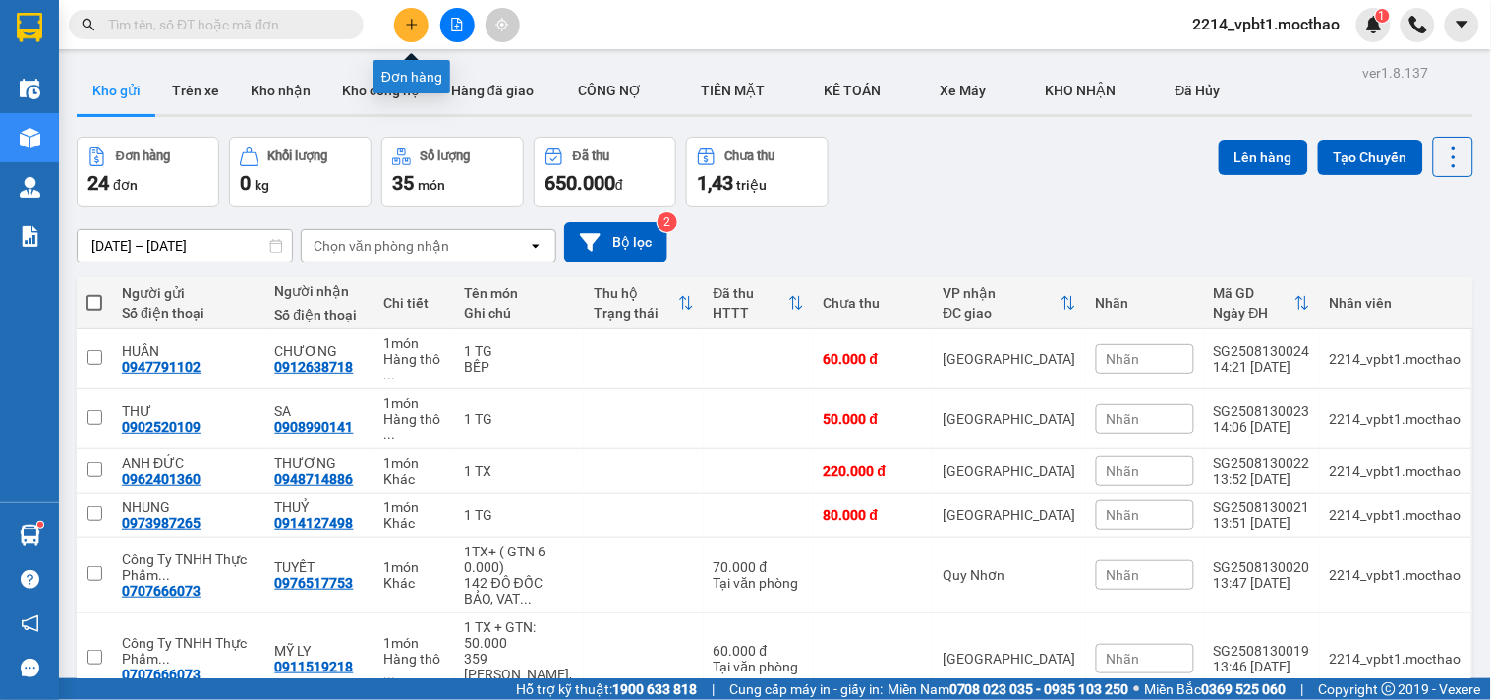
click at [405, 18] on icon "plus" at bounding box center [412, 25] width 14 height 14
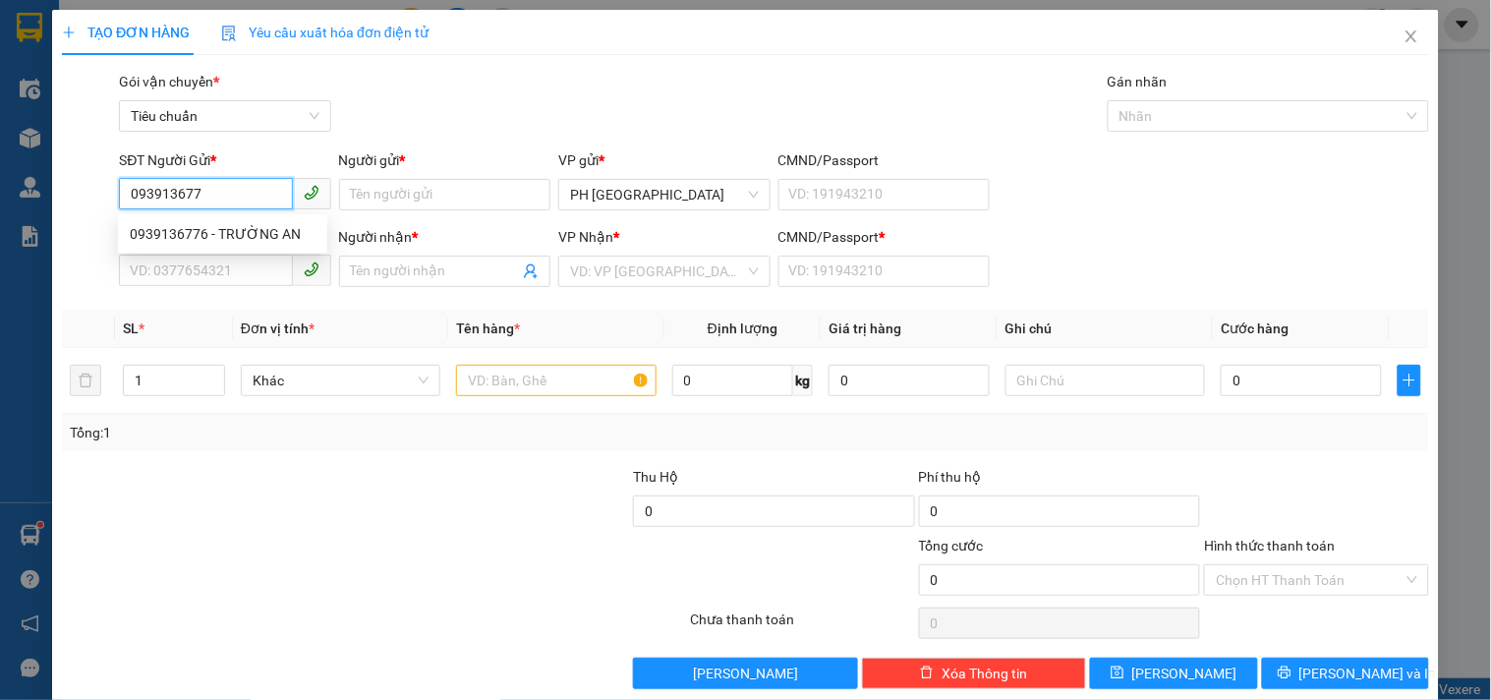
type input "0939136776"
click at [217, 232] on div "0939136776 - TRƯỜNG AN" at bounding box center [223, 234] width 186 height 22
type input "TRƯỜNG AN"
type input "0366470894"
type input "NK SÀI GÒN PHÚ YÊN"
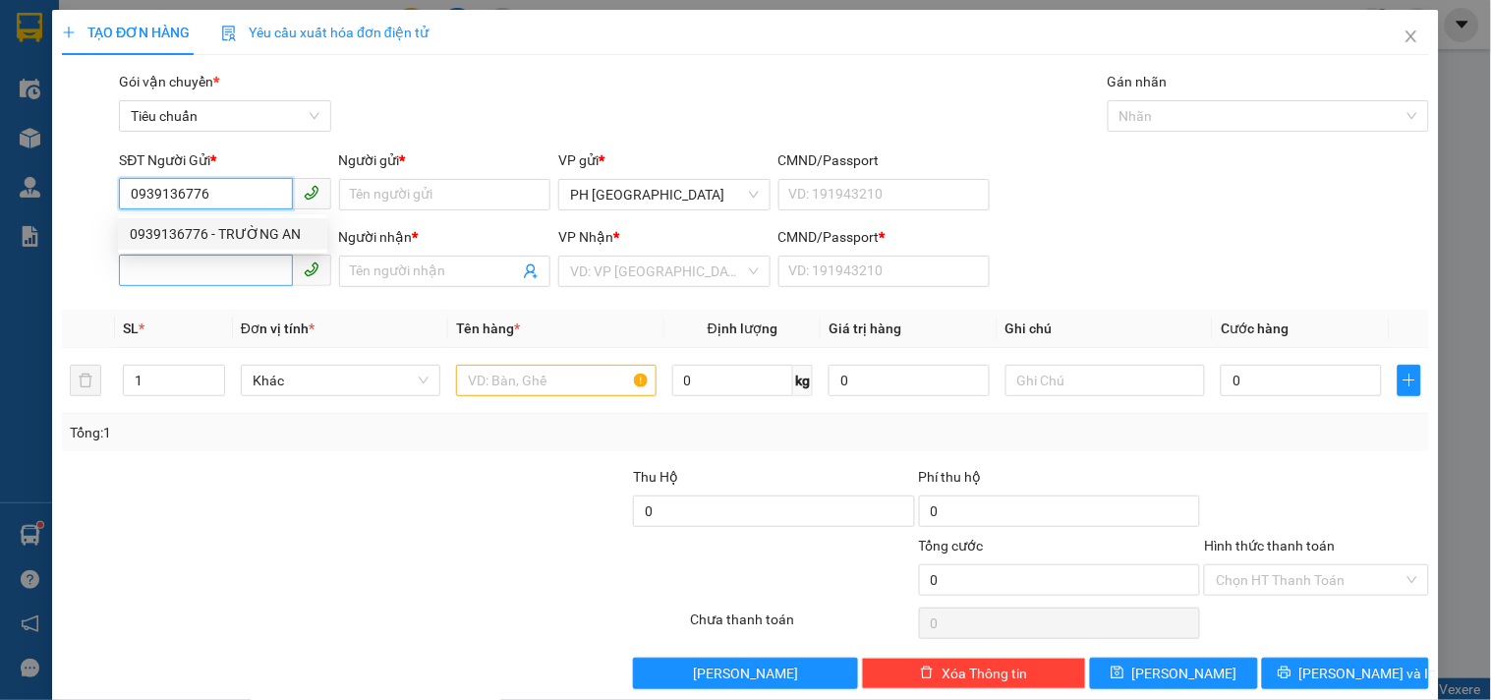
type input "1"
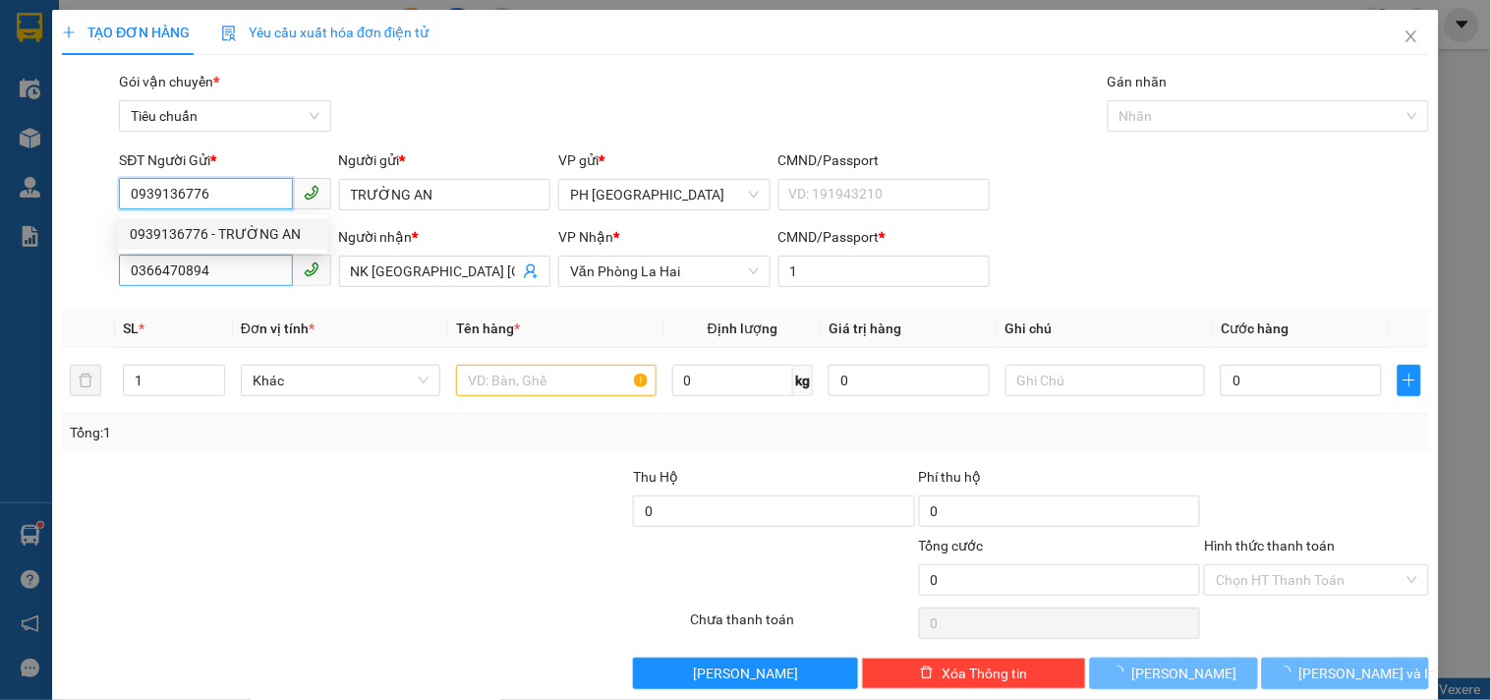
type input "30.000"
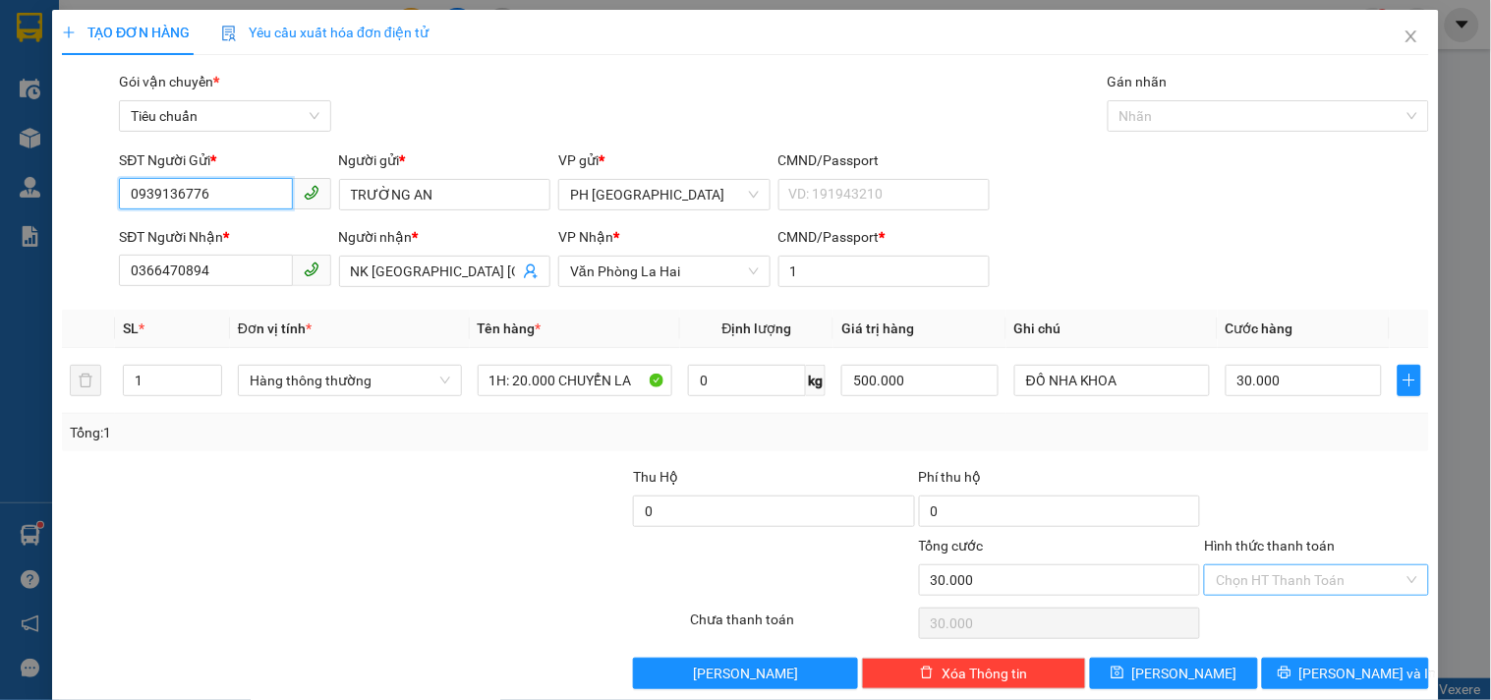
type input "0939136776"
click at [1253, 570] on input "Hình thức thanh toán" at bounding box center [1308, 579] width 187 height 29
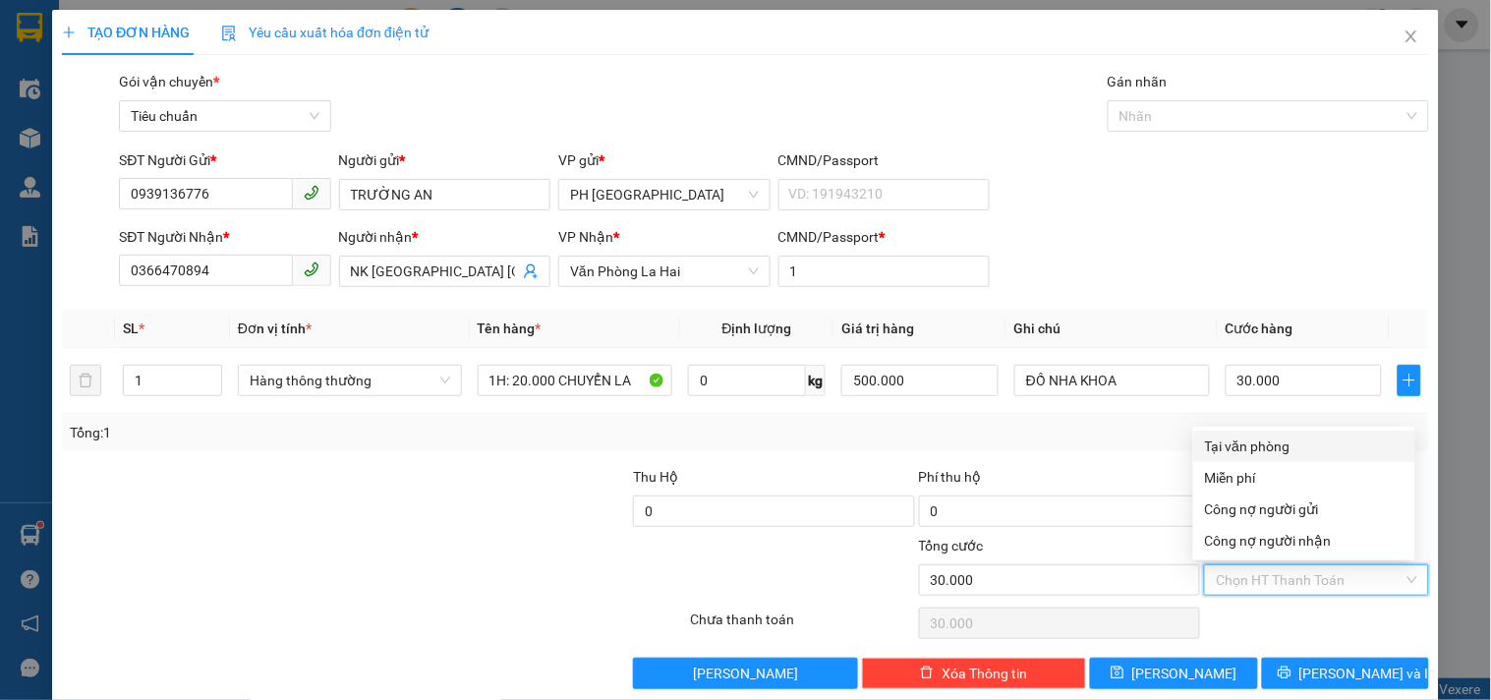
click at [1266, 455] on div "Tại văn phòng" at bounding box center [1304, 446] width 198 height 22
type input "0"
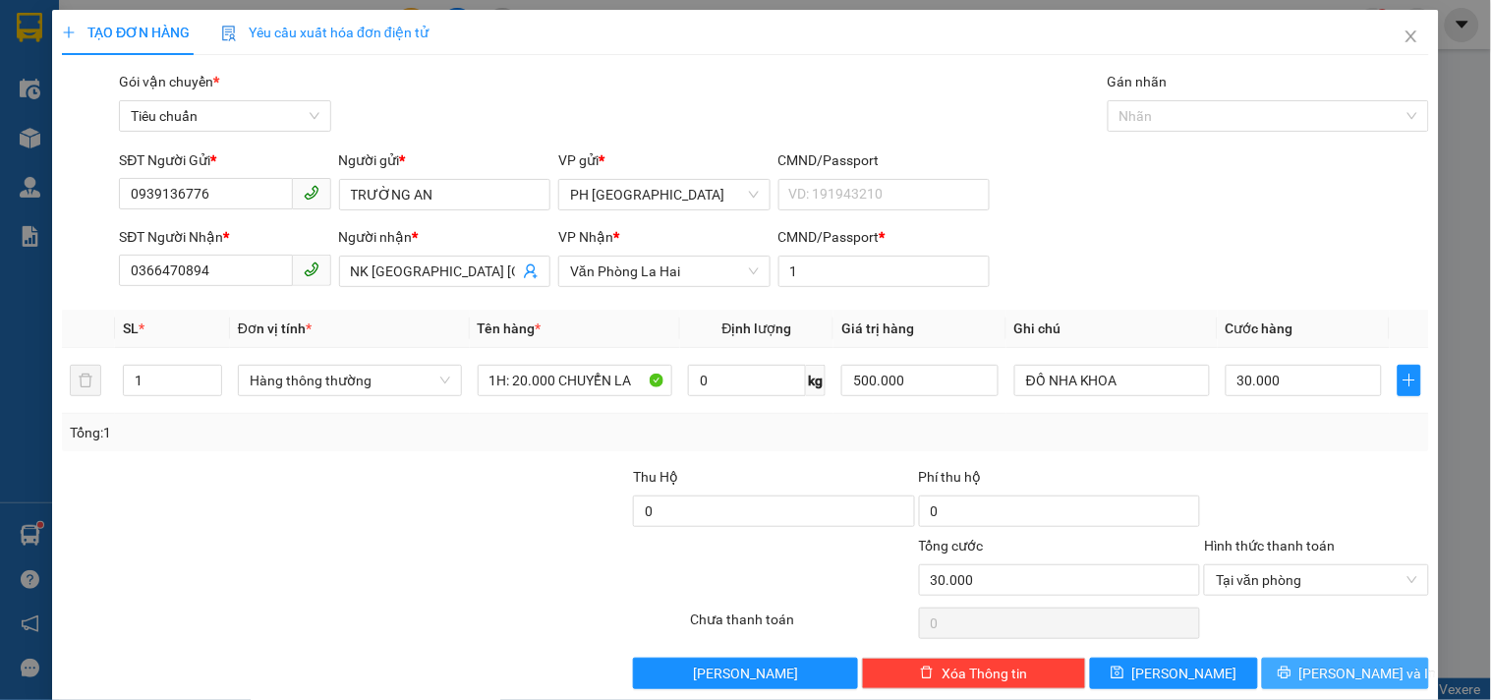
click at [1297, 684] on button "[PERSON_NAME] và In" at bounding box center [1345, 672] width 167 height 31
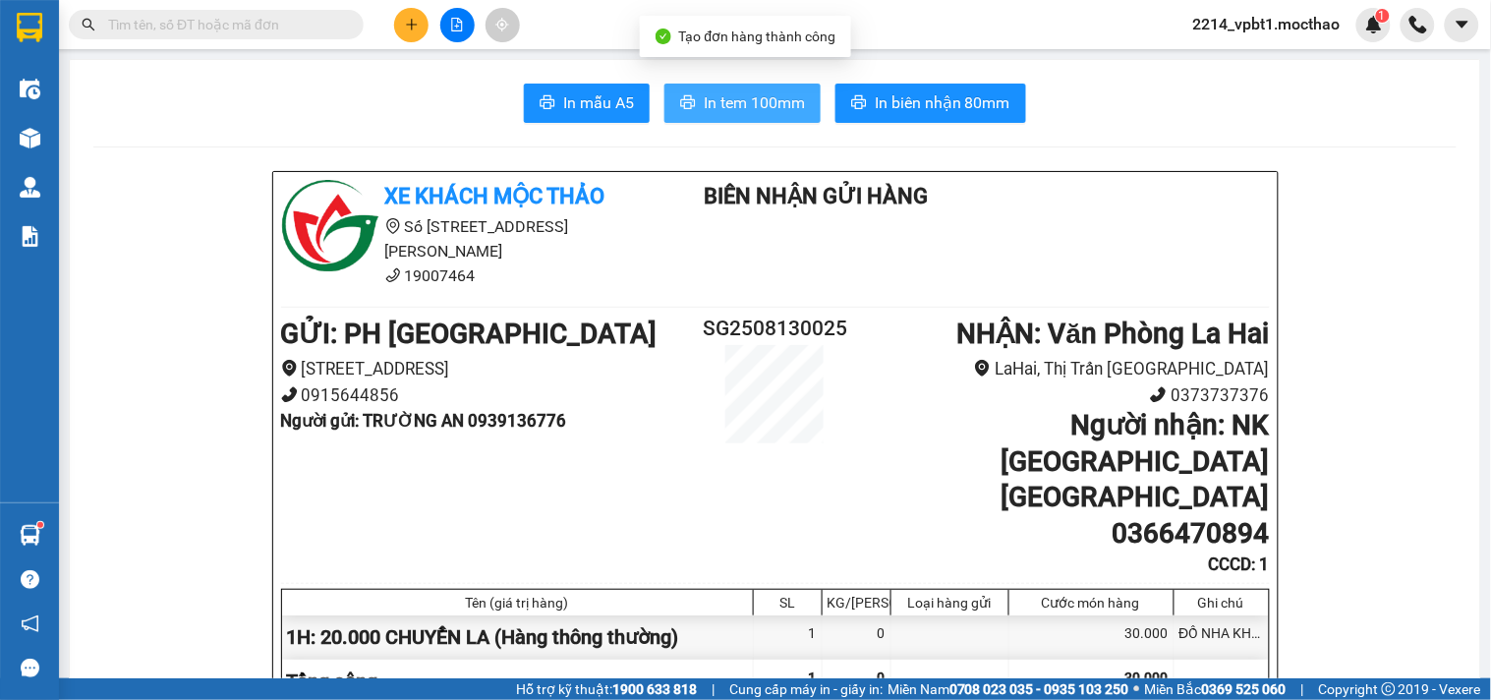
click at [794, 110] on span "In tem 100mm" at bounding box center [754, 102] width 101 height 25
click at [773, 120] on button "In tem 100mm" at bounding box center [742, 103] width 156 height 39
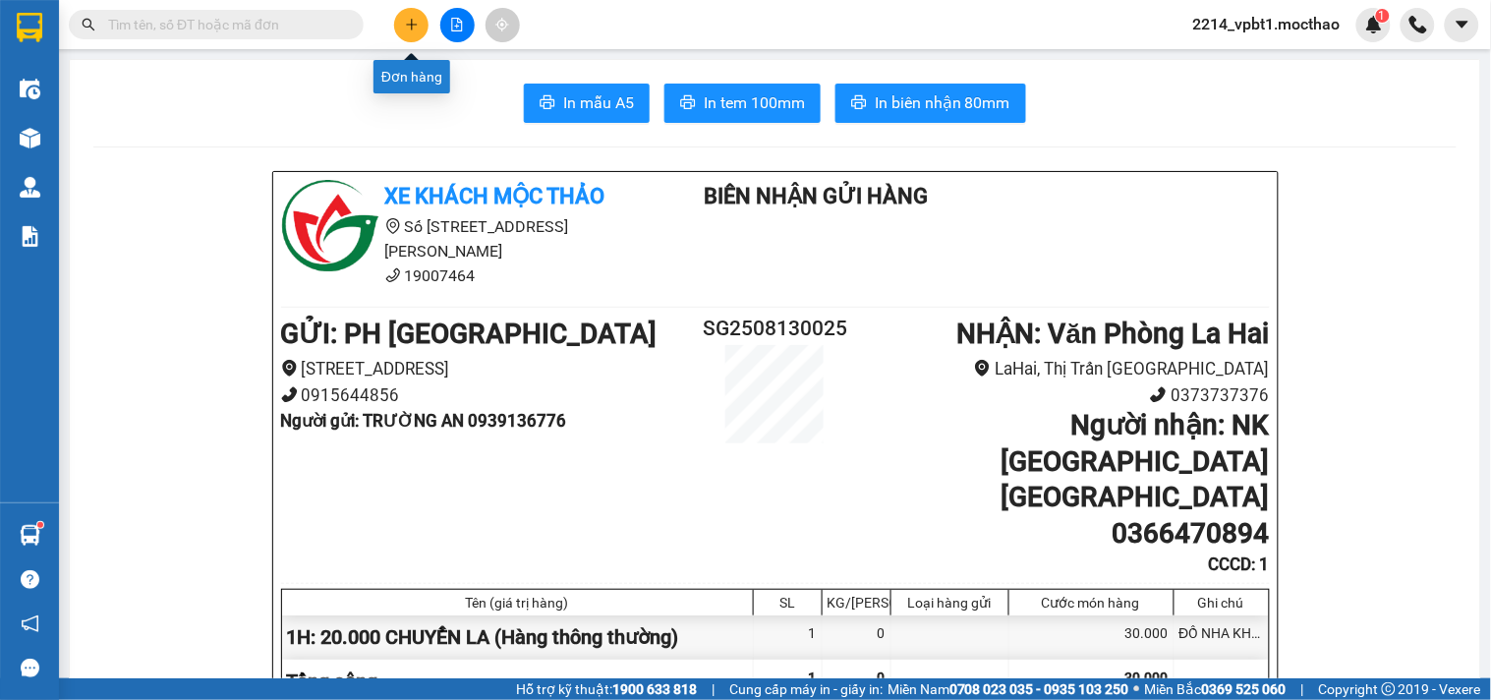
click at [408, 32] on button at bounding box center [411, 25] width 34 height 34
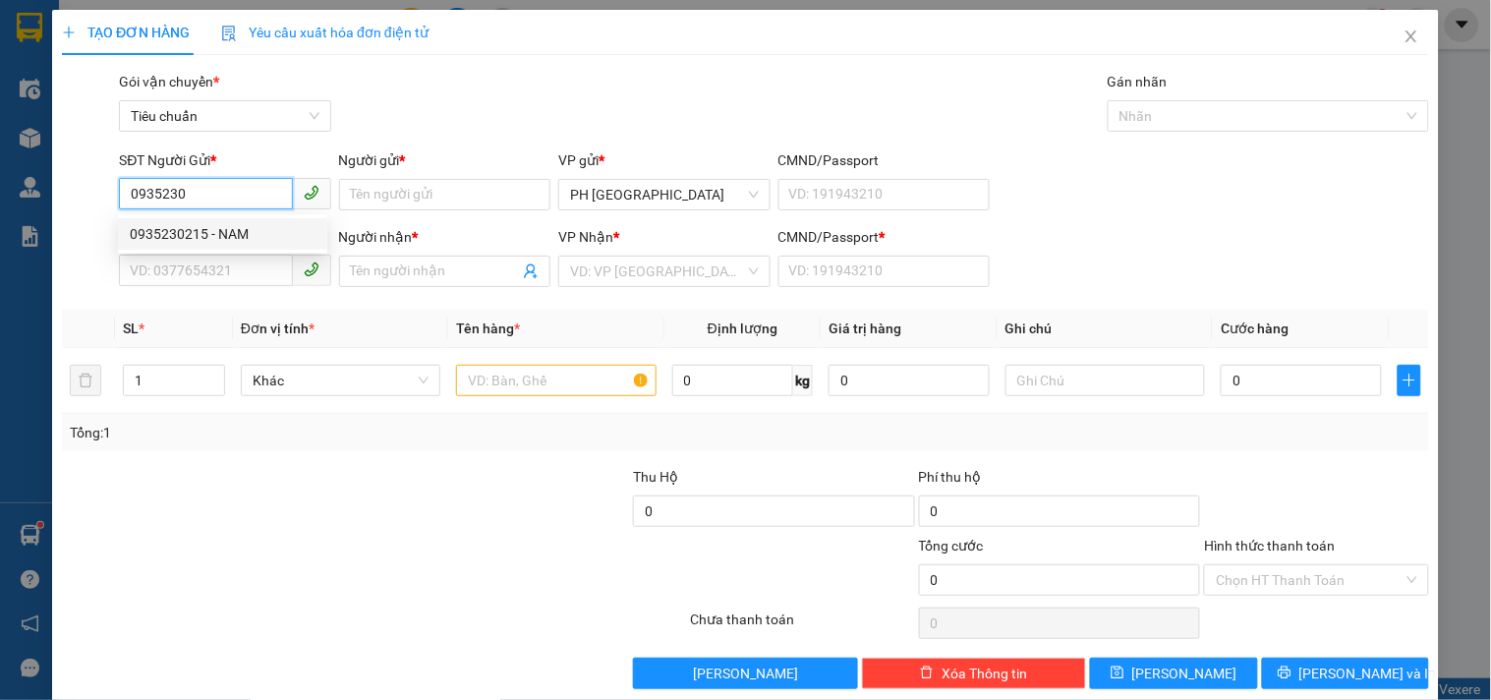
click at [222, 228] on div "0935230215 - NAM" at bounding box center [223, 234] width 186 height 22
type input "0935230215"
type input "NAM"
type input "0907416239"
type input "Vũ"
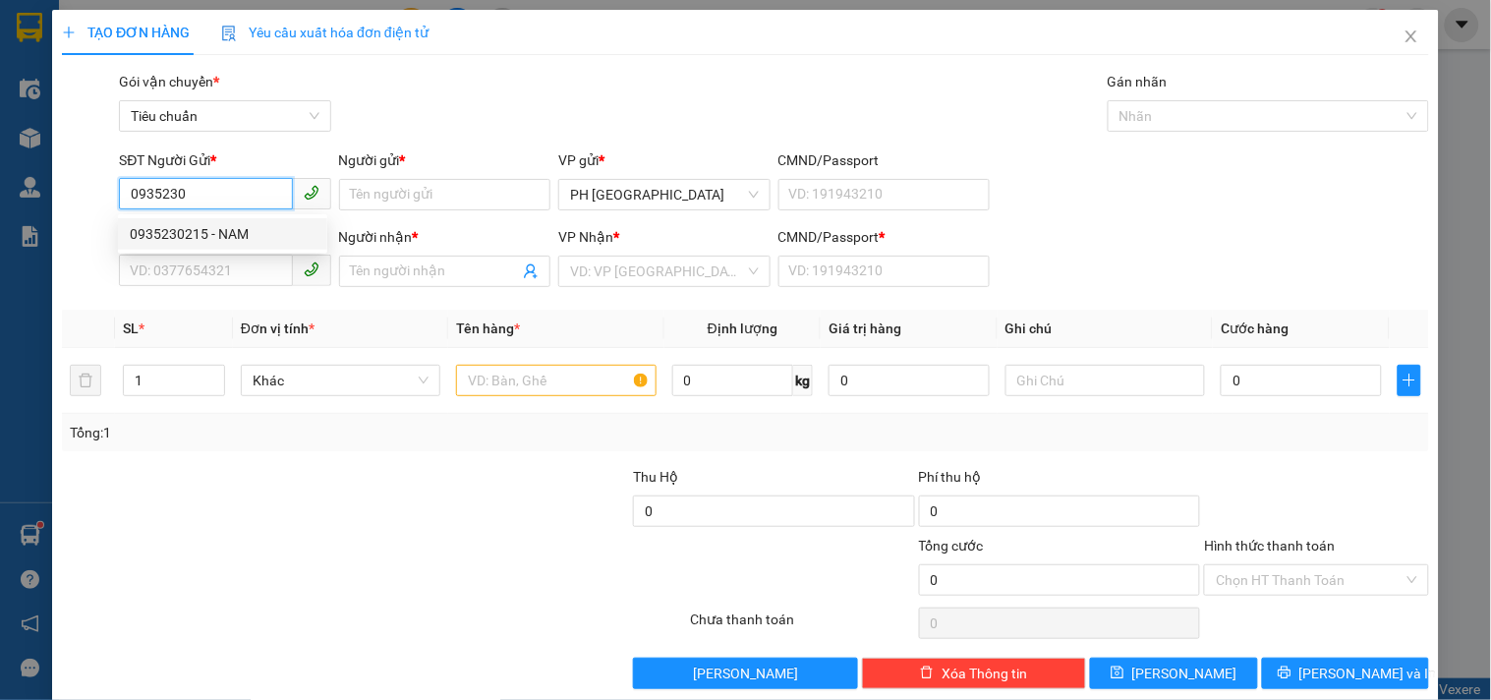
type input "1"
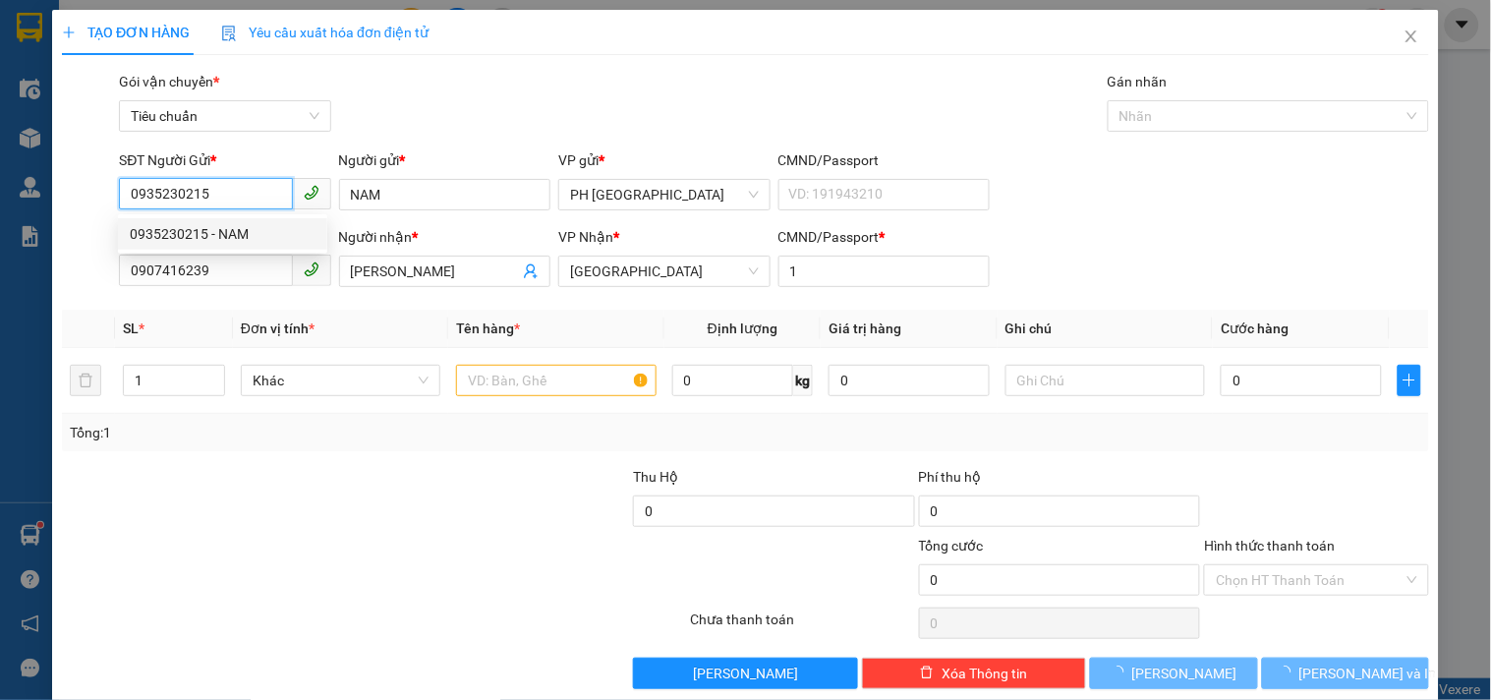
type input "50.000"
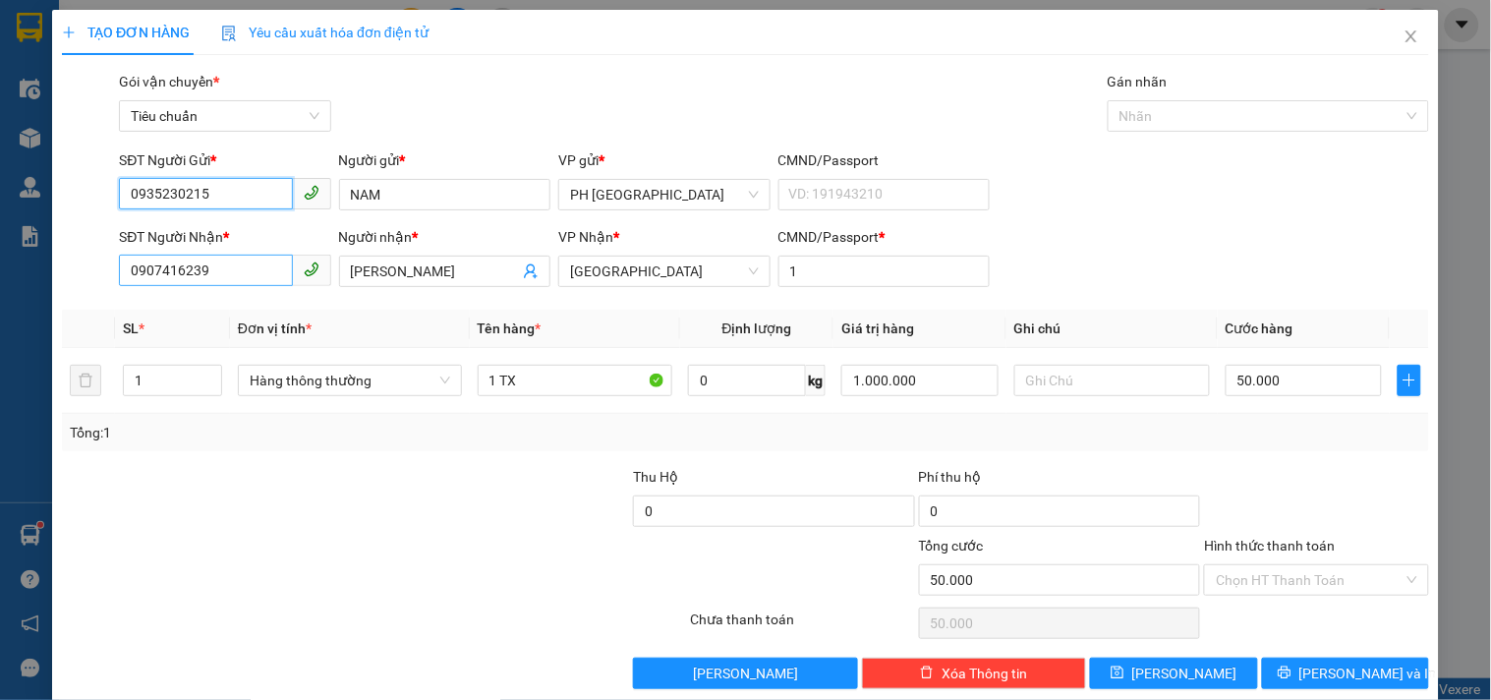
type input "0935230215"
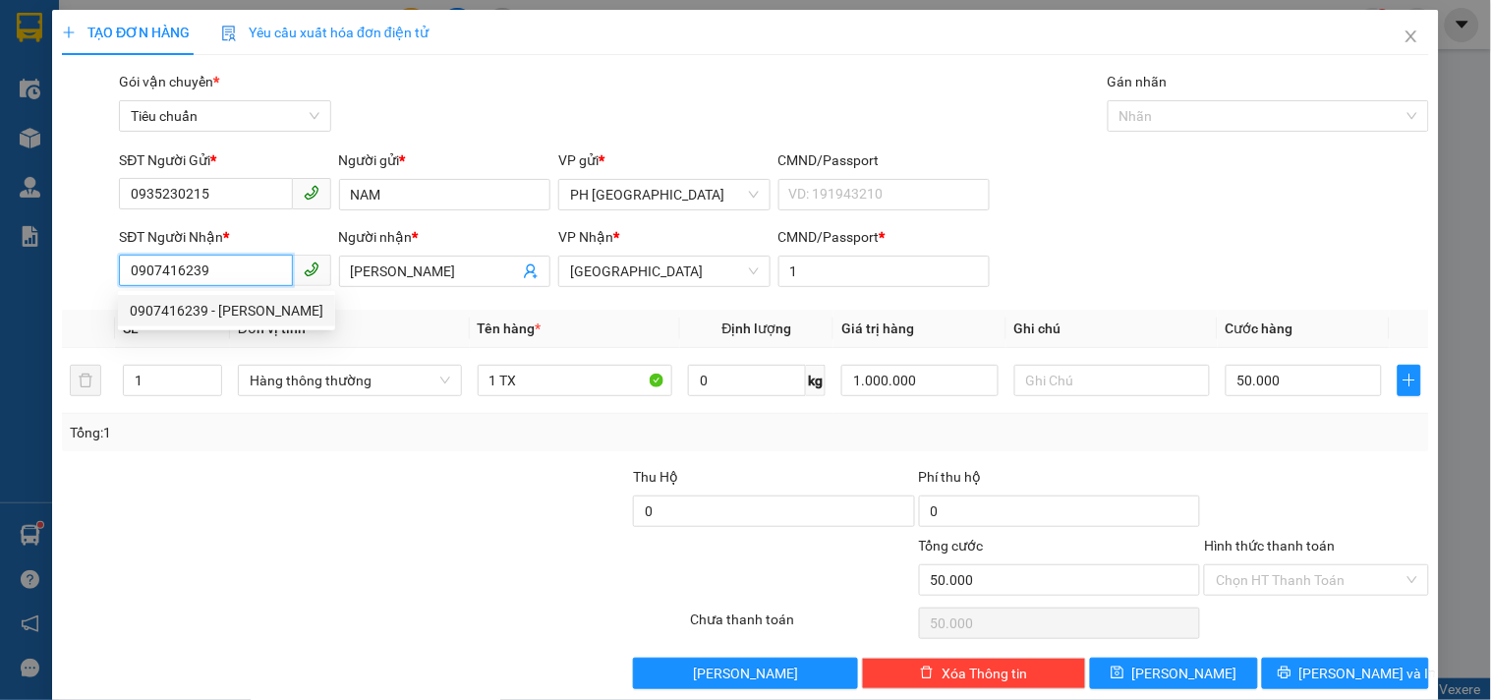
drag, startPoint x: 224, startPoint y: 276, endPoint x: 30, endPoint y: 283, distance: 193.7
click at [30, 283] on div "TẠO ĐƠN HÀNG Yêu cầu xuất hóa đơn điện tử Transit Pickup Surcharge Ids Transit …" at bounding box center [745, 350] width 1491 height 700
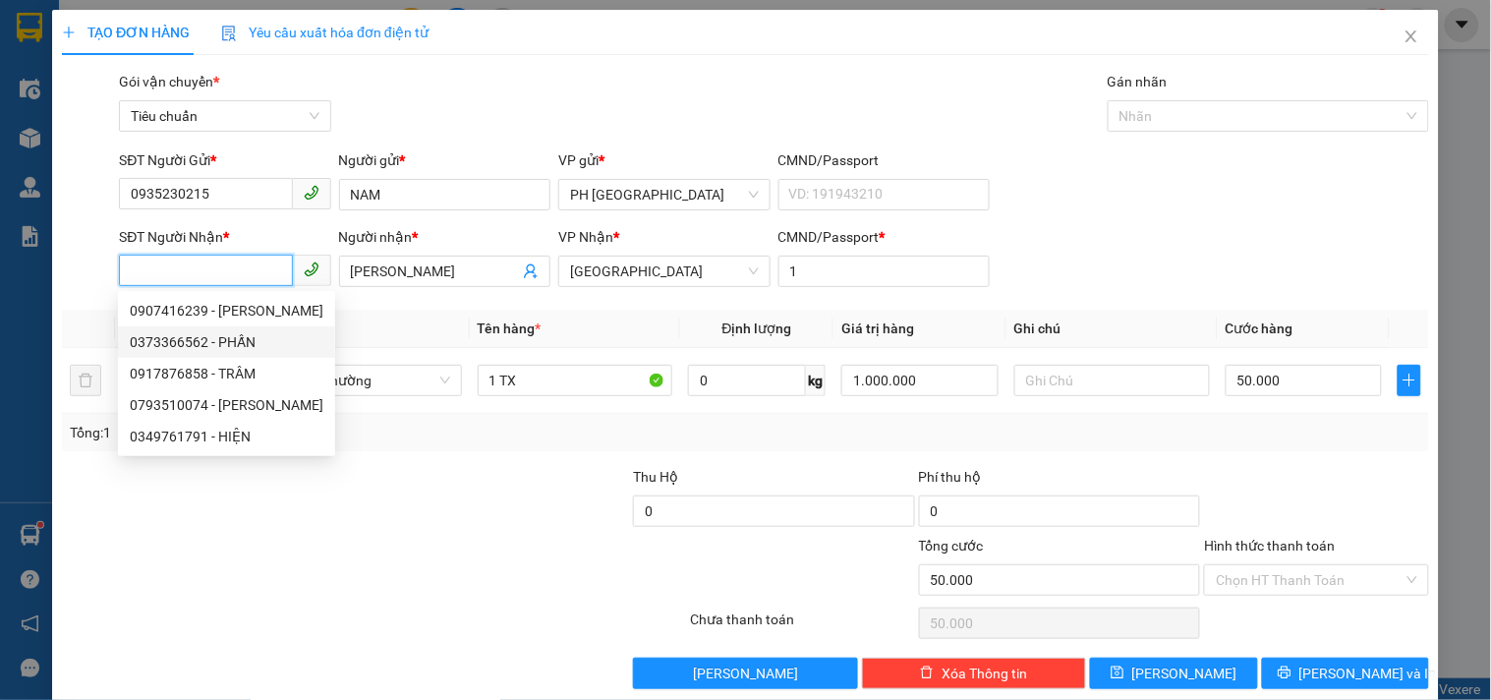
click at [202, 346] on div "0373366562 - PHẤN" at bounding box center [227, 342] width 194 height 22
type input "0373366562"
type input "PHẤN"
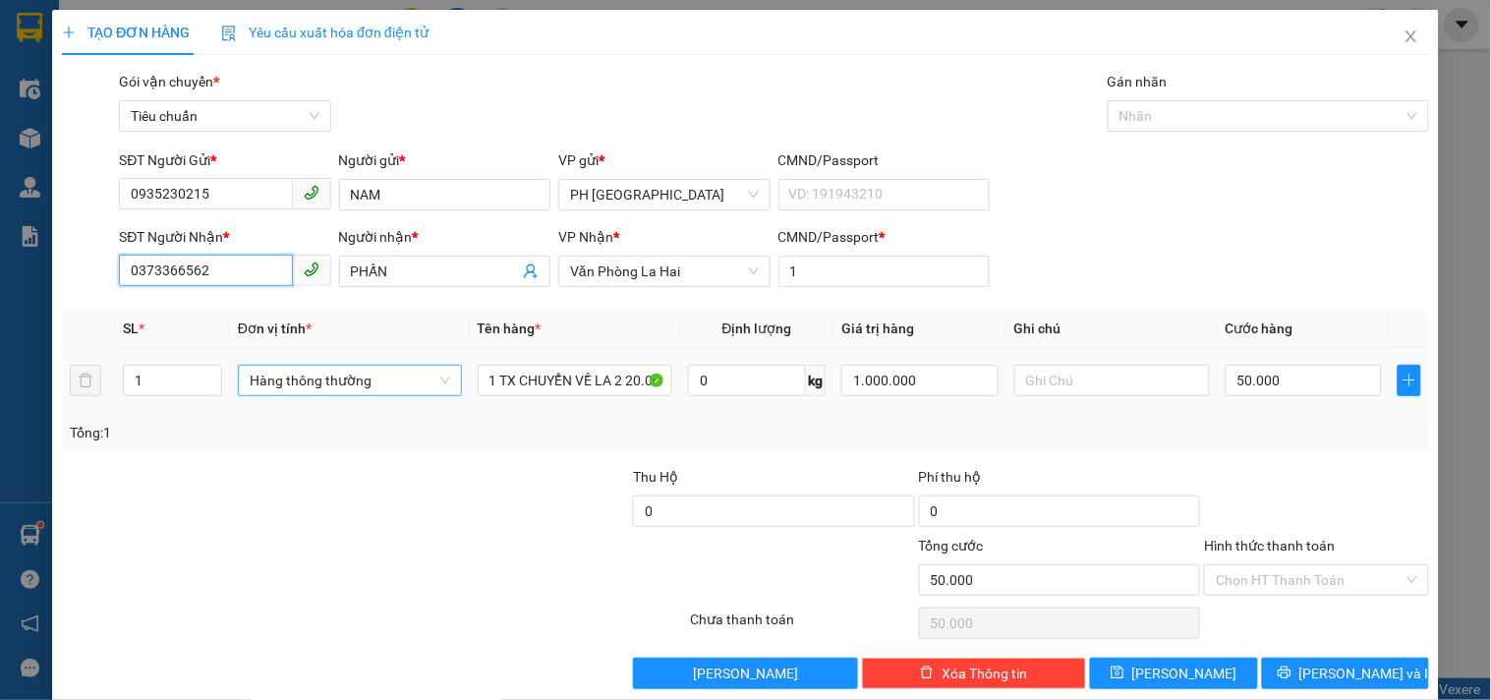
scroll to position [27, 0]
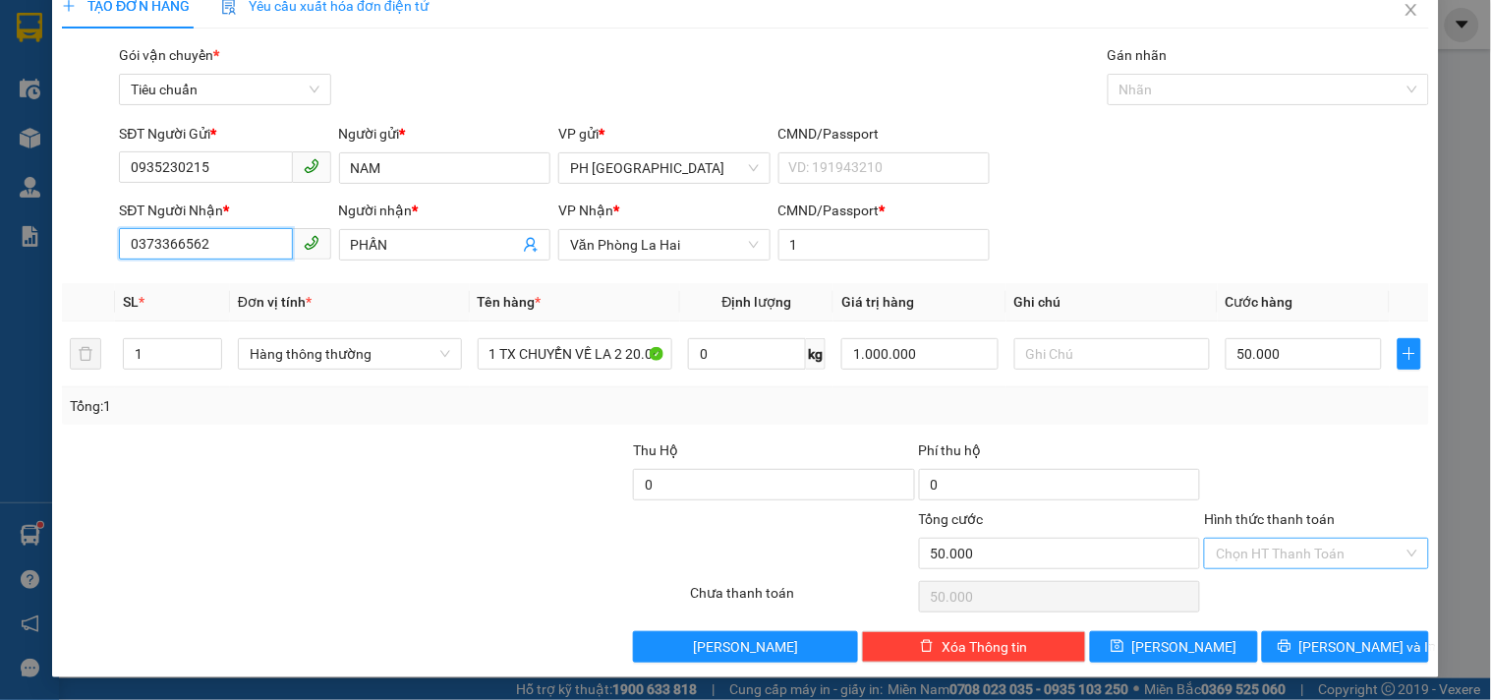
type input "0373366562"
click at [1263, 553] on input "Hình thức thanh toán" at bounding box center [1308, 552] width 187 height 29
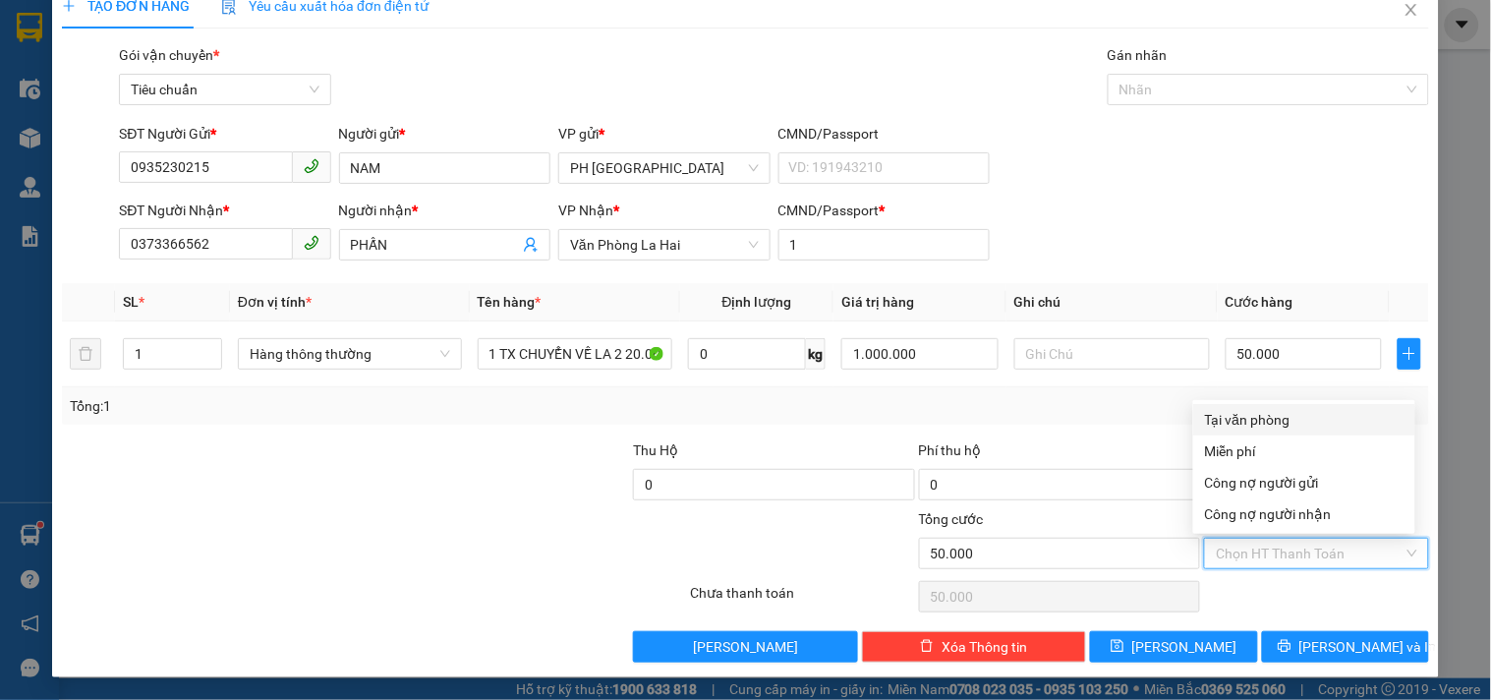
click at [1254, 417] on div "Tại văn phòng" at bounding box center [1304, 420] width 198 height 22
type input "0"
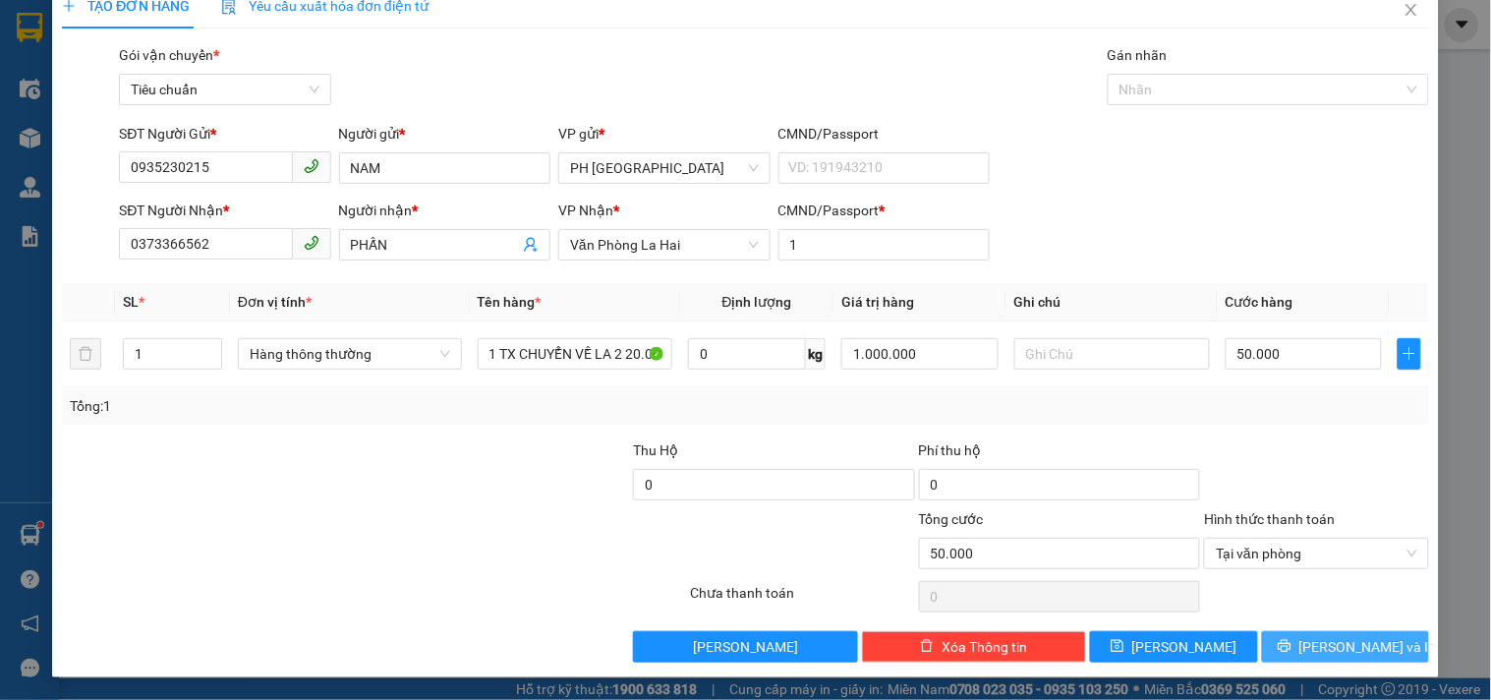
click at [1311, 648] on button "Lưu và In" at bounding box center [1345, 646] width 167 height 31
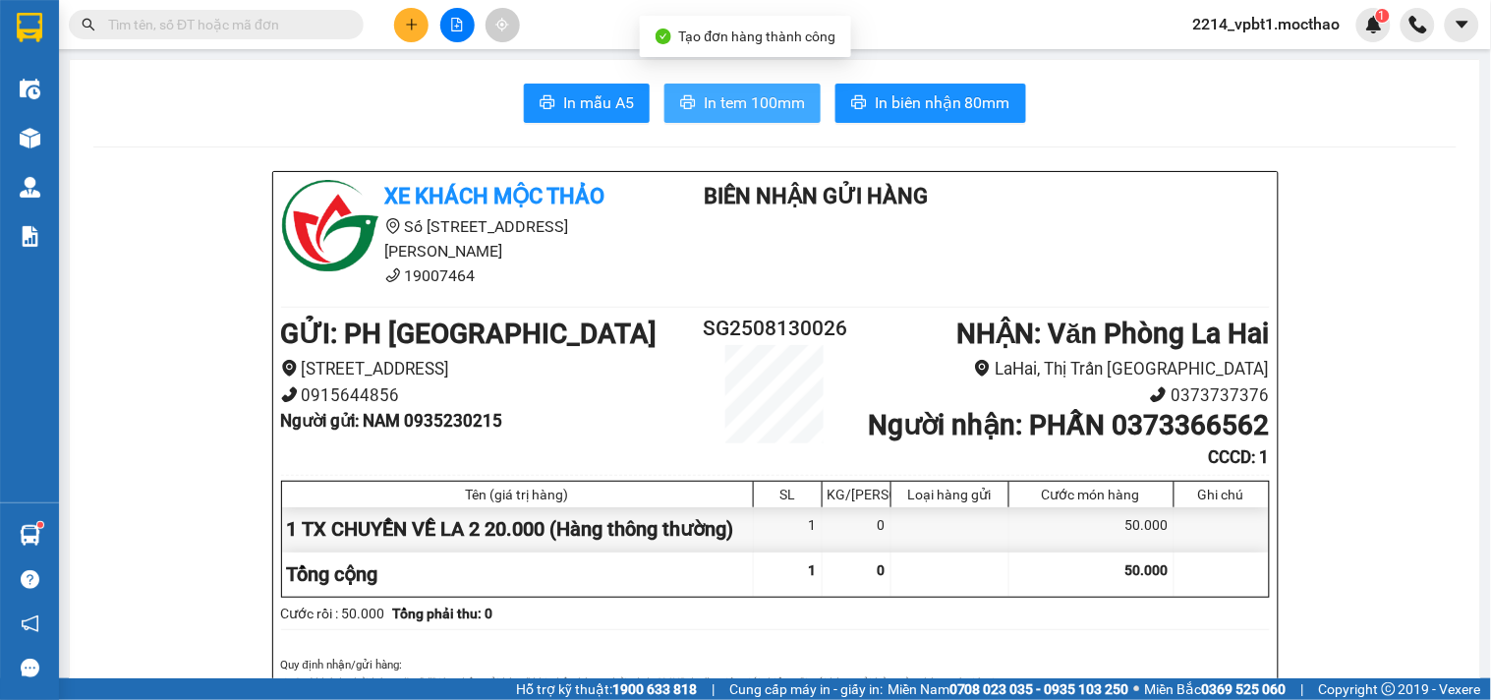
click at [760, 112] on span "In tem 100mm" at bounding box center [754, 102] width 101 height 25
click at [719, 106] on span "In tem 100mm" at bounding box center [754, 102] width 101 height 25
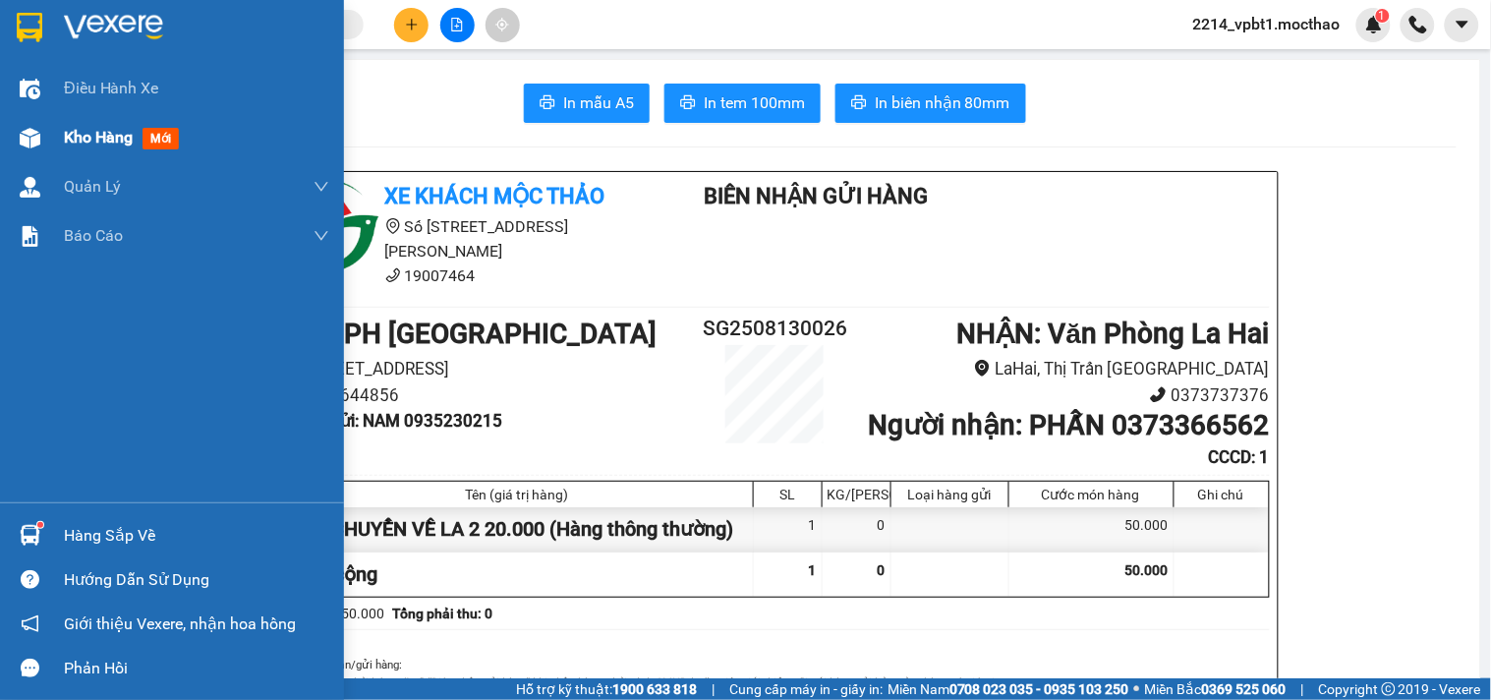
click at [93, 134] on span "Kho hàng" at bounding box center [98, 137] width 69 height 19
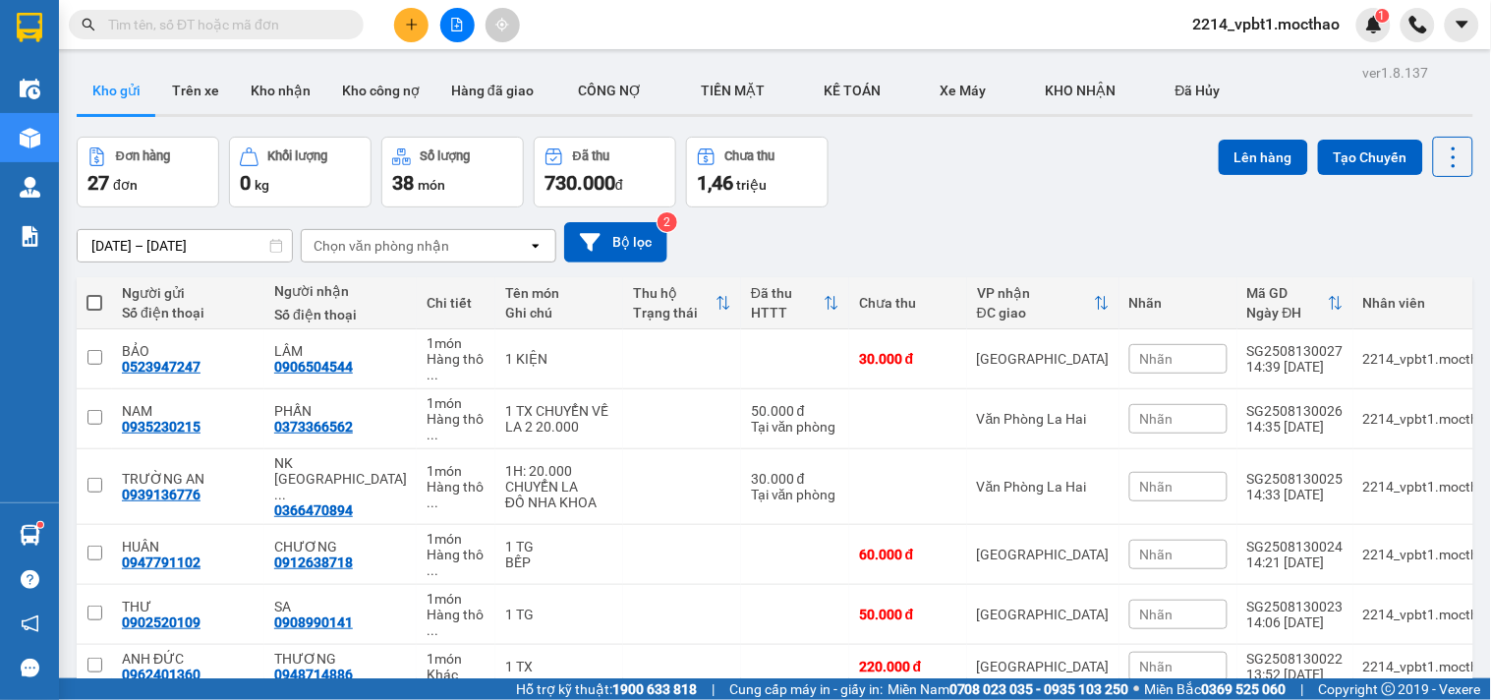
click at [93, 305] on span at bounding box center [94, 303] width 16 height 16
click at [94, 293] on input "checkbox" at bounding box center [94, 293] width 0 height 0
checkbox input "true"
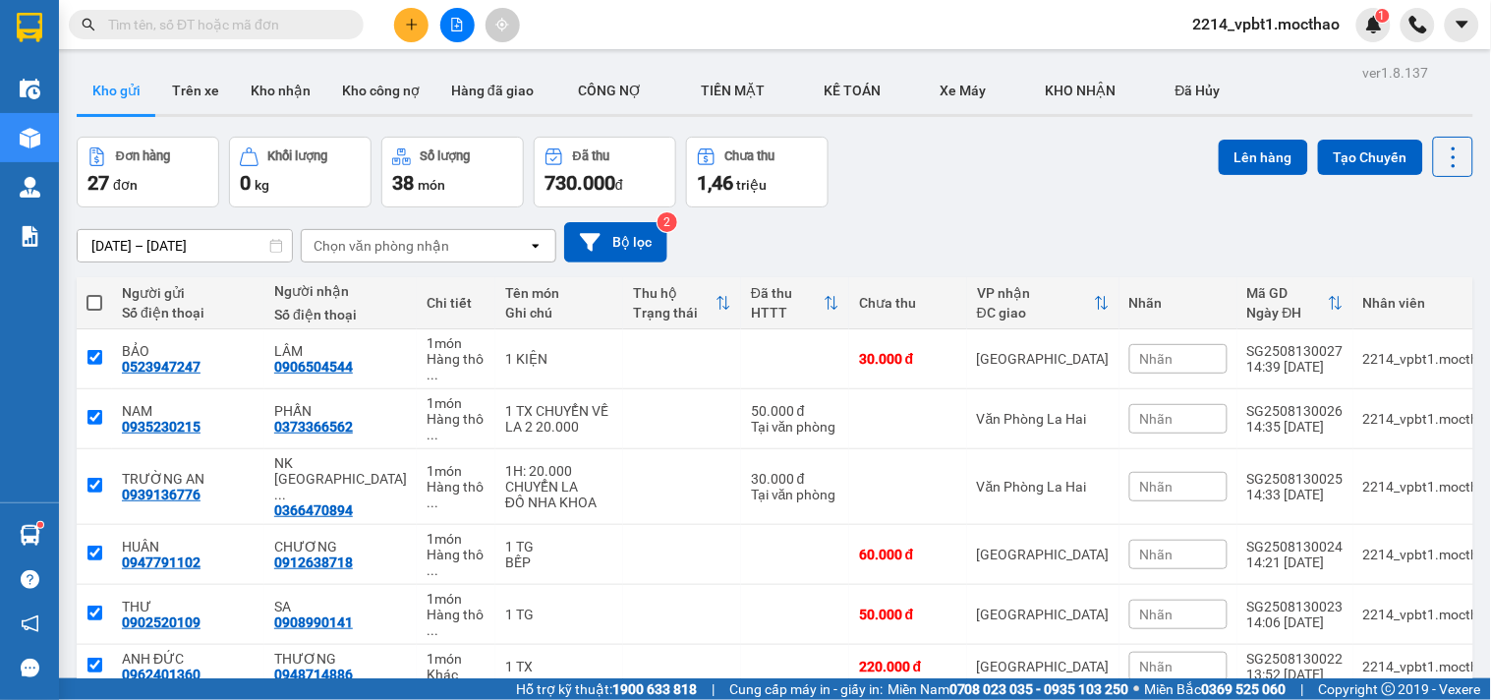
checkbox input "true"
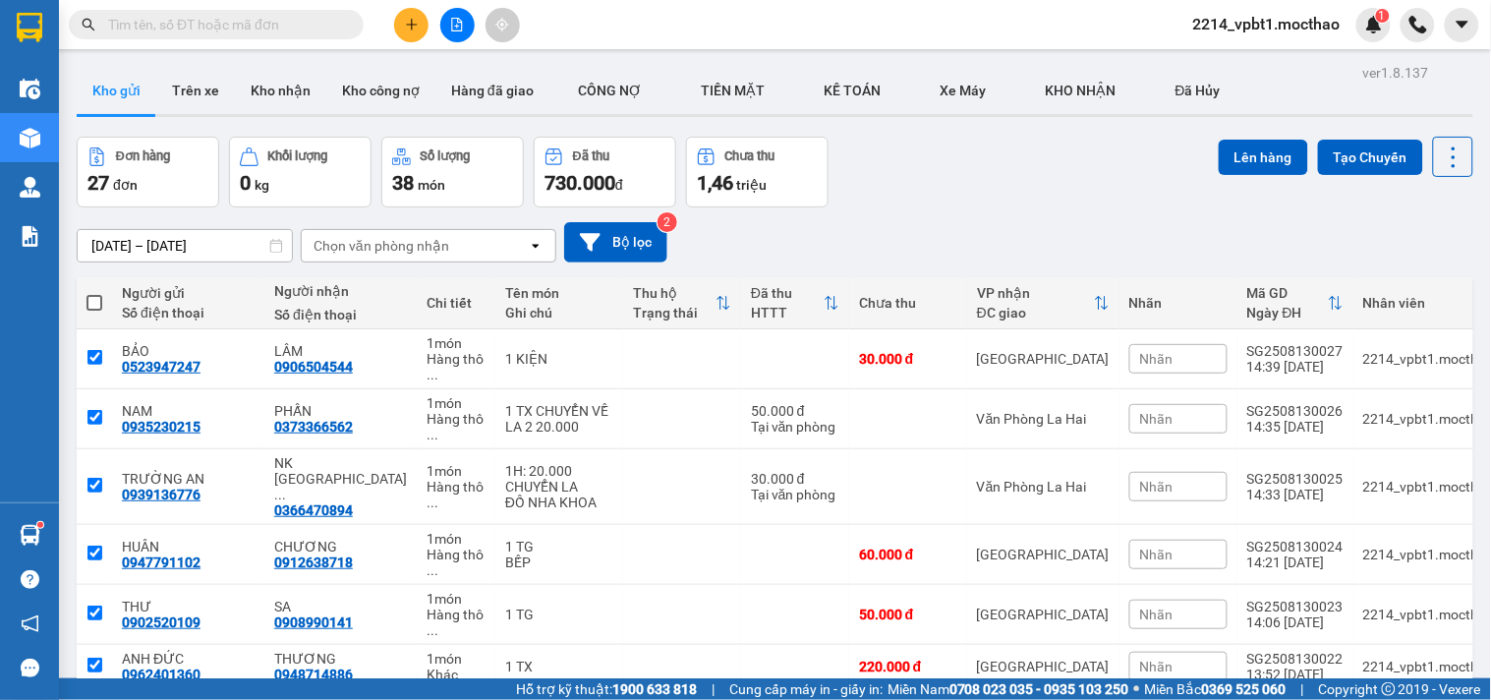
checkbox input "true"
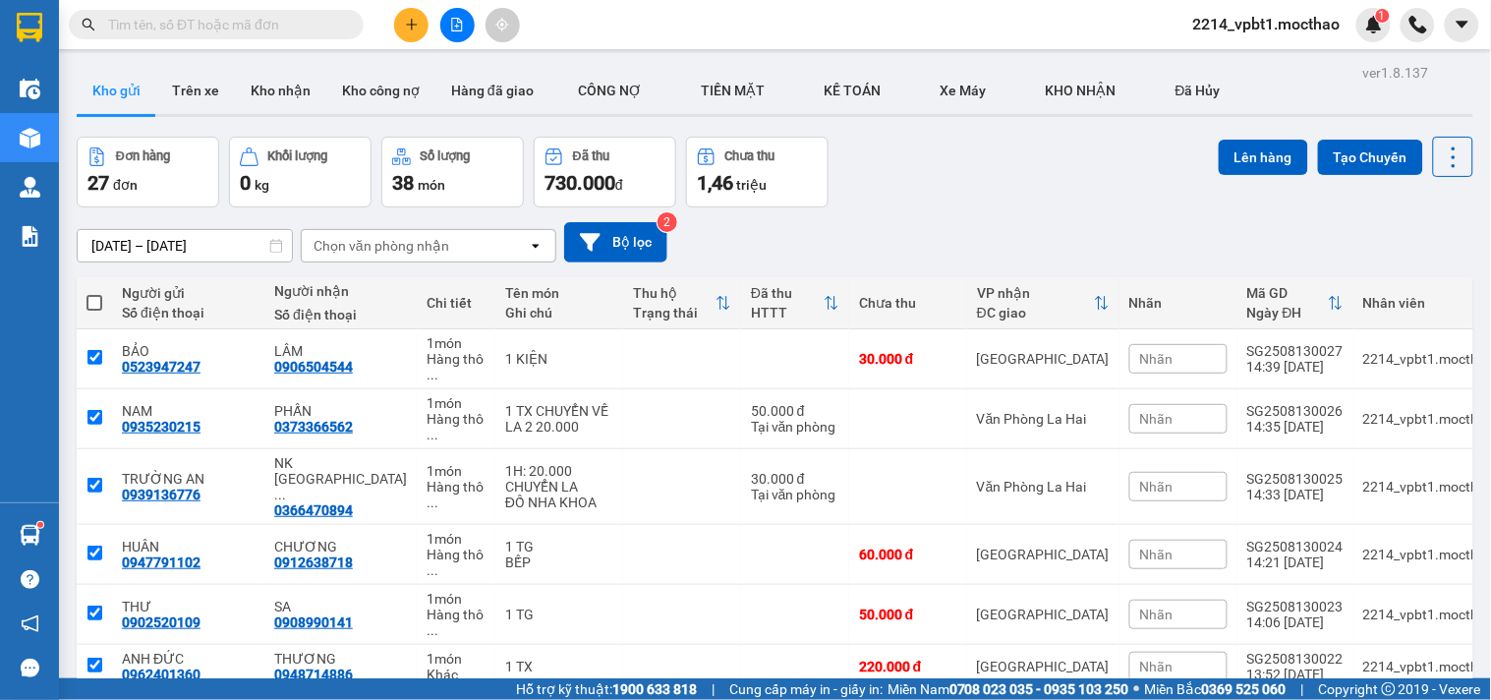
checkbox input "true"
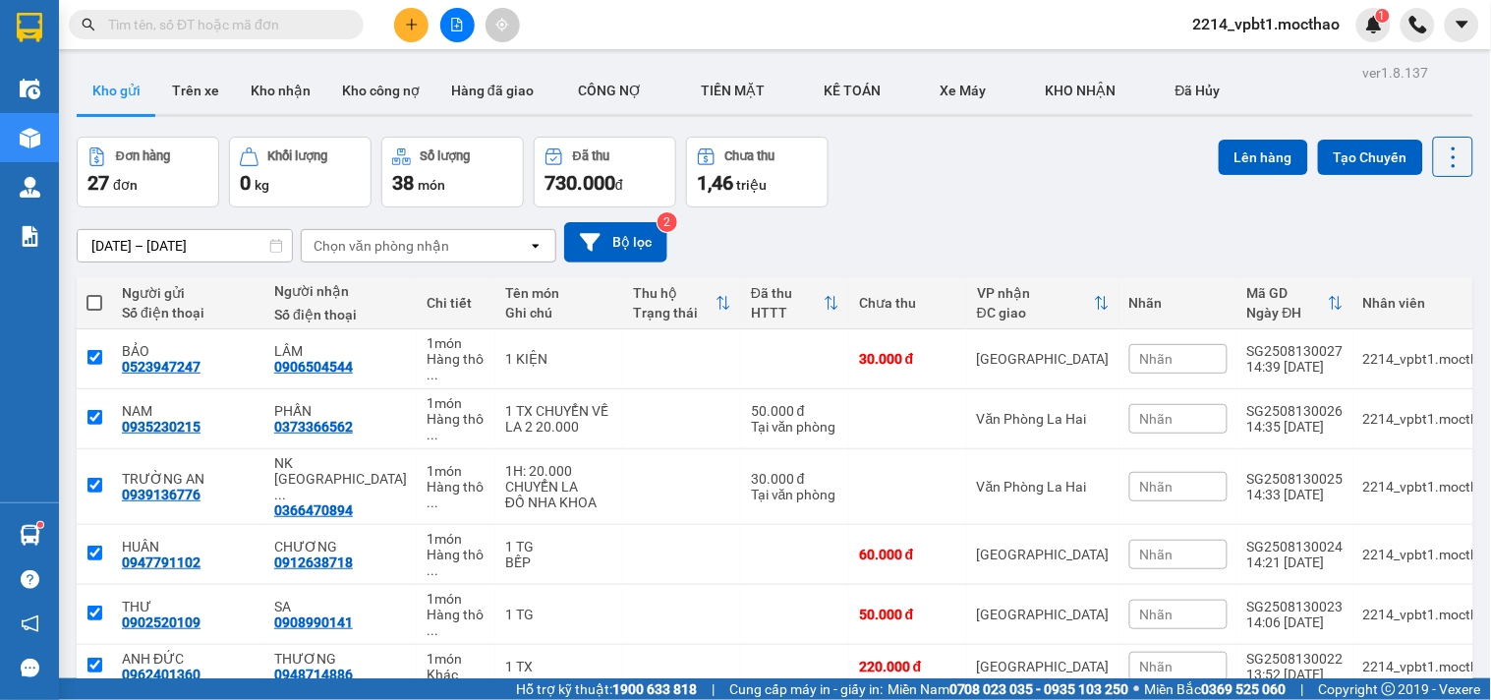
checkbox input "true"
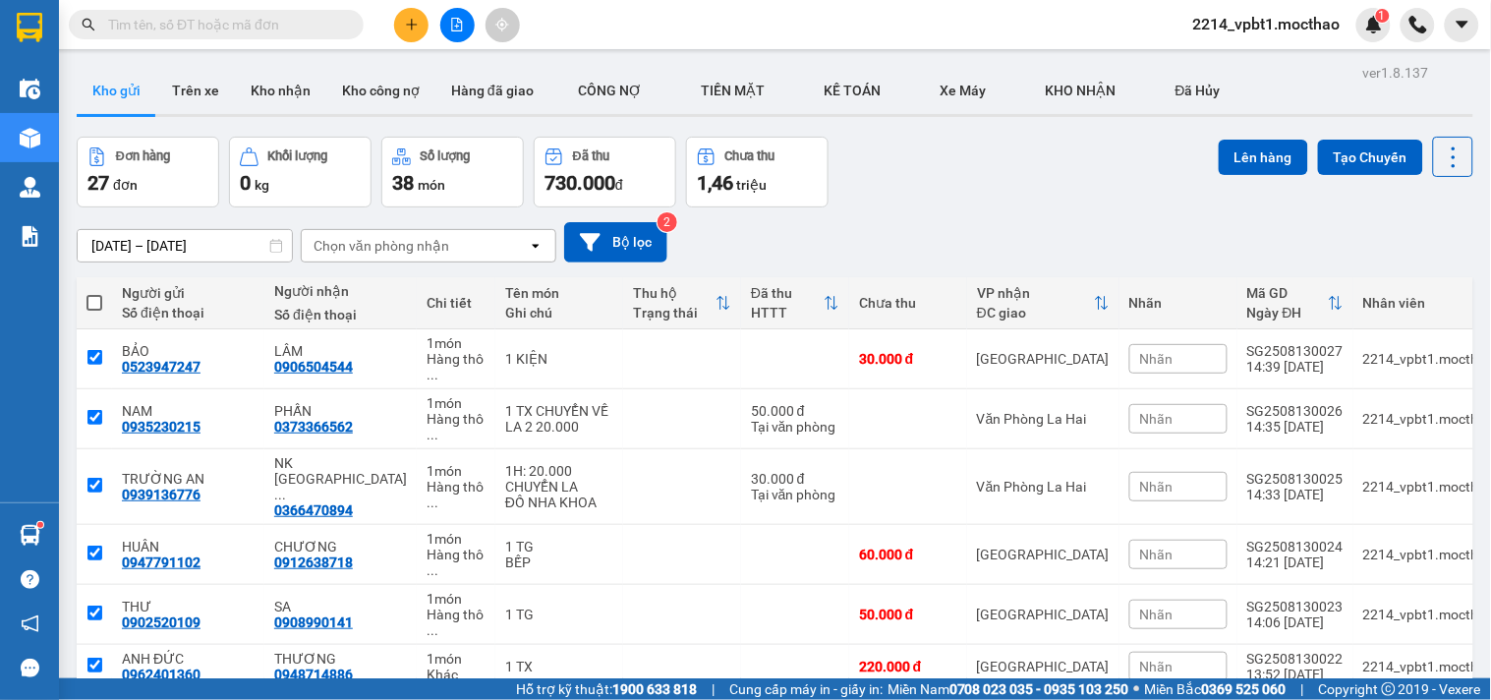
checkbox input "true"
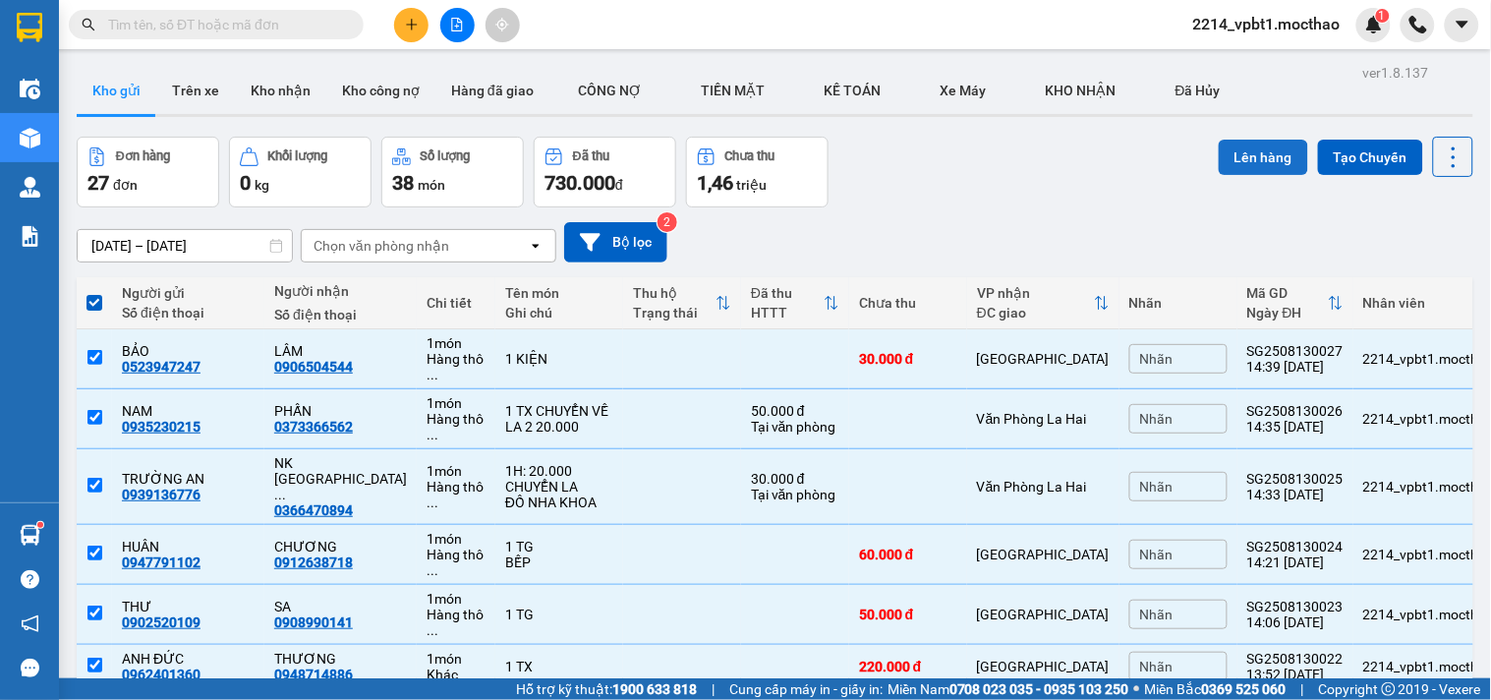
click at [1244, 165] on button "Lên hàng" at bounding box center [1262, 157] width 89 height 35
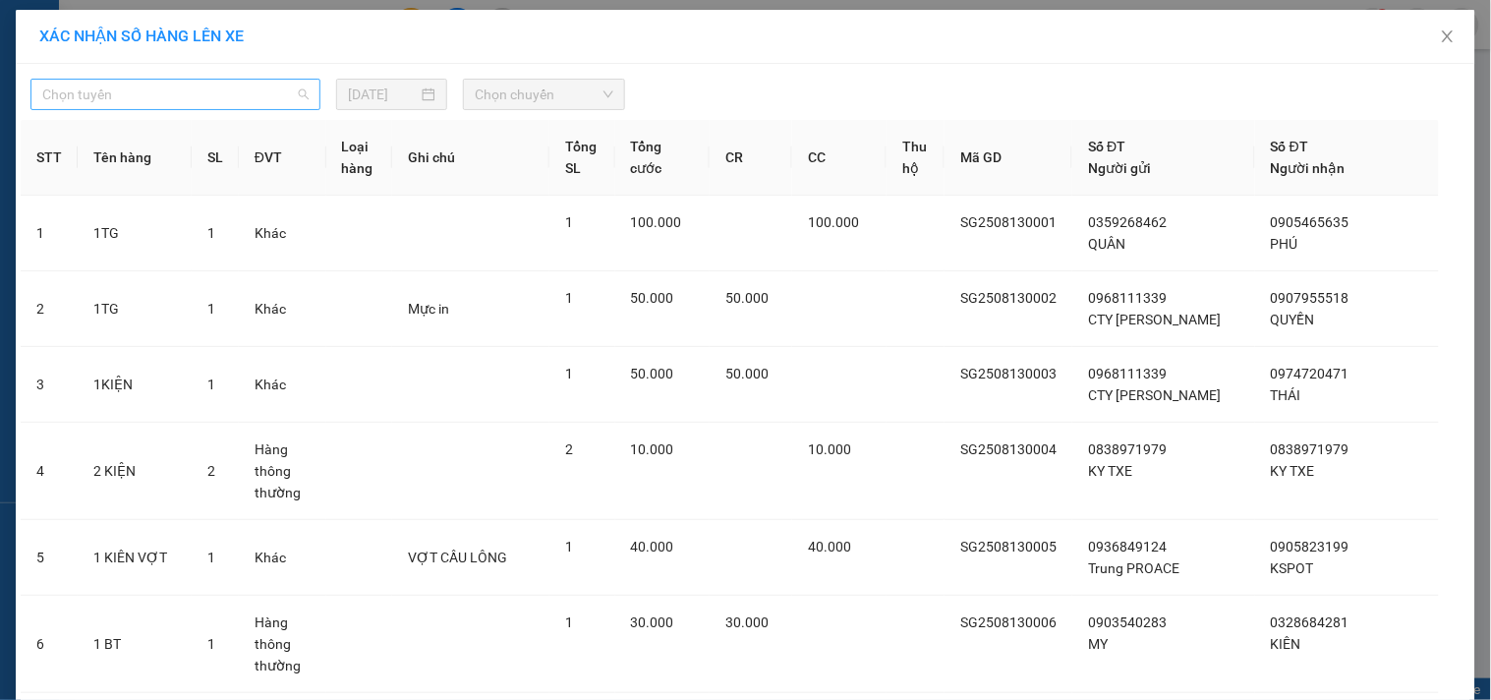
click at [131, 103] on span "Chọn tuyến" at bounding box center [175, 94] width 266 height 29
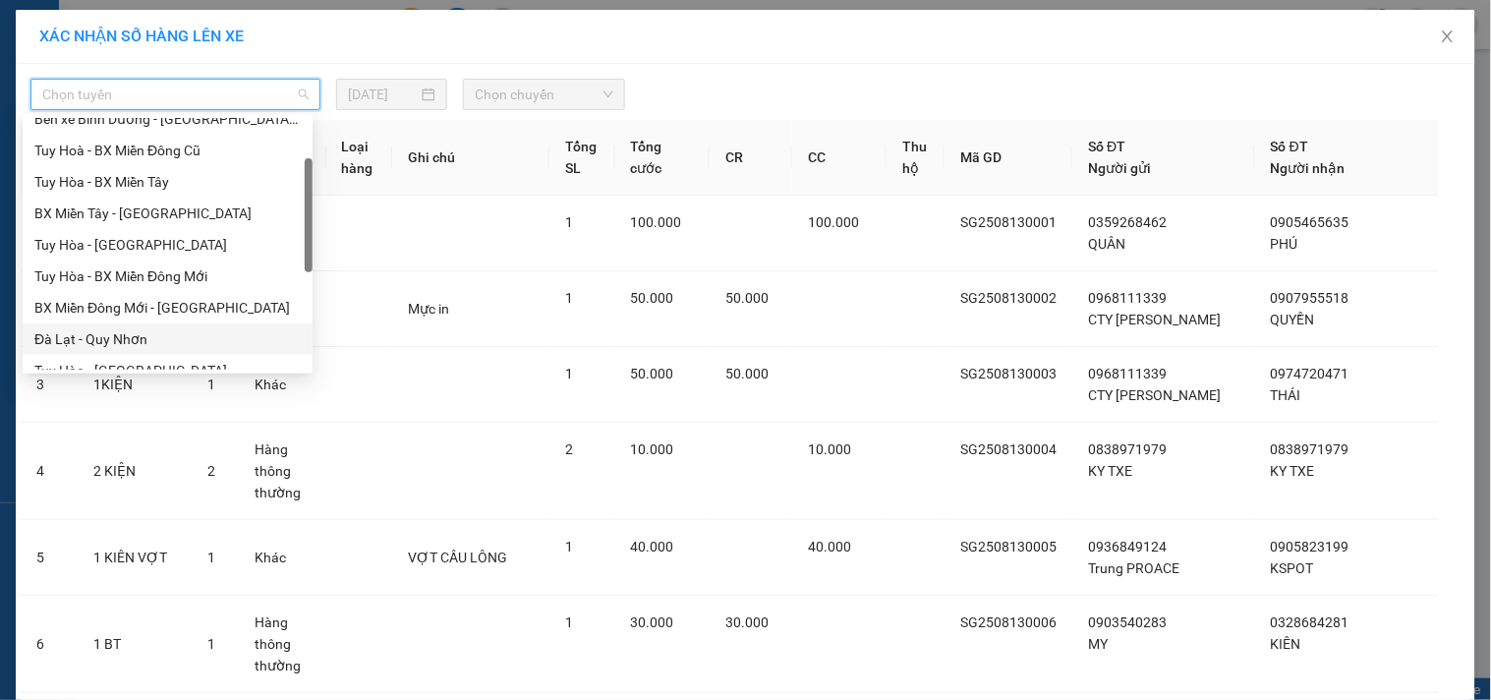
scroll to position [218, 0]
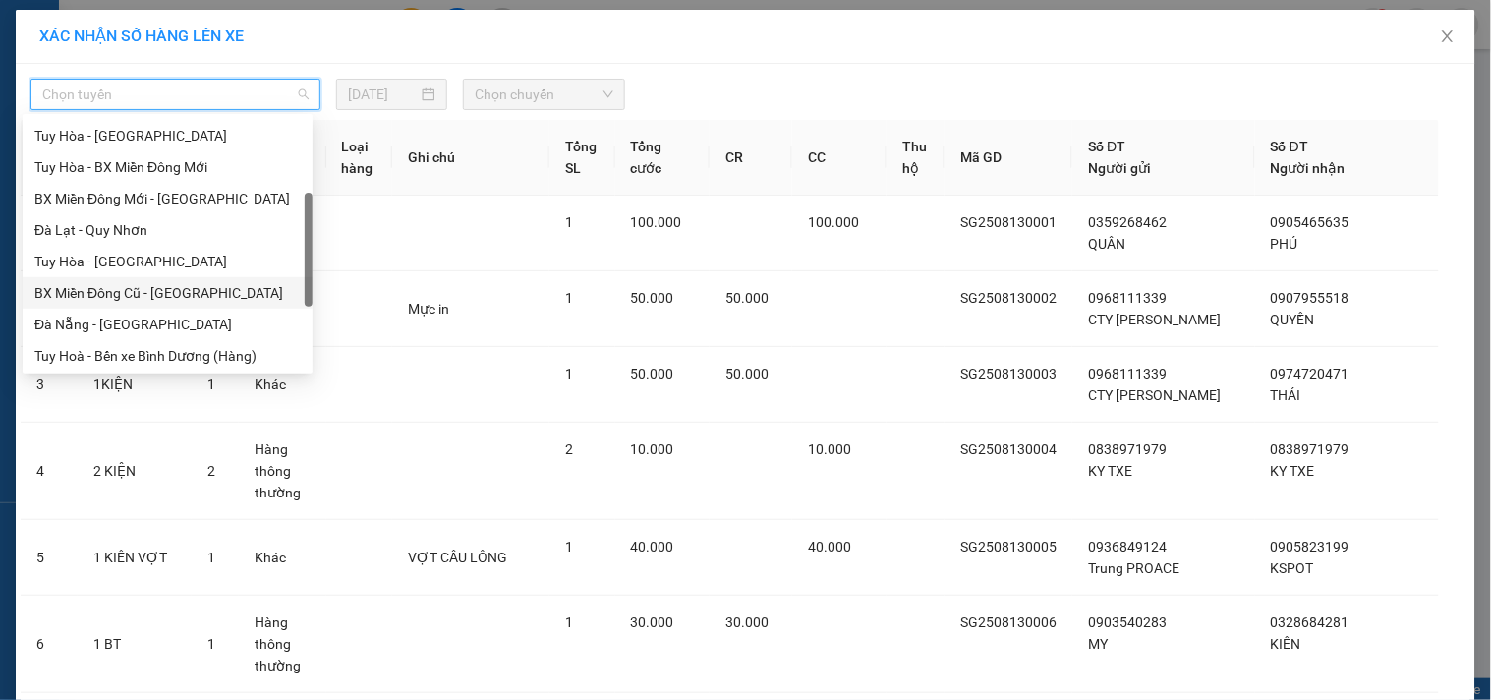
click at [112, 289] on div "BX Miền Đông Cũ - Tuy Hoà" at bounding box center [167, 293] width 266 height 22
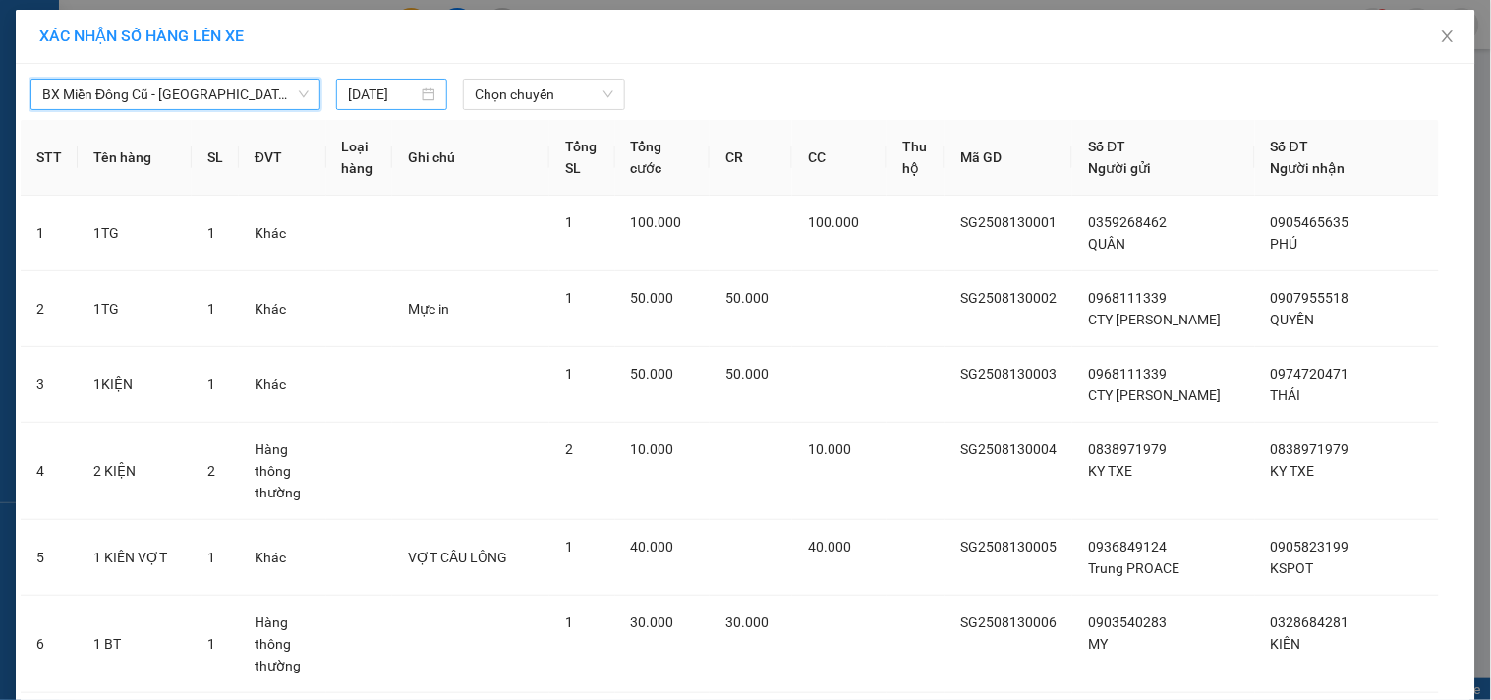
click at [394, 96] on input "13/08/2025" at bounding box center [383, 95] width 70 height 22
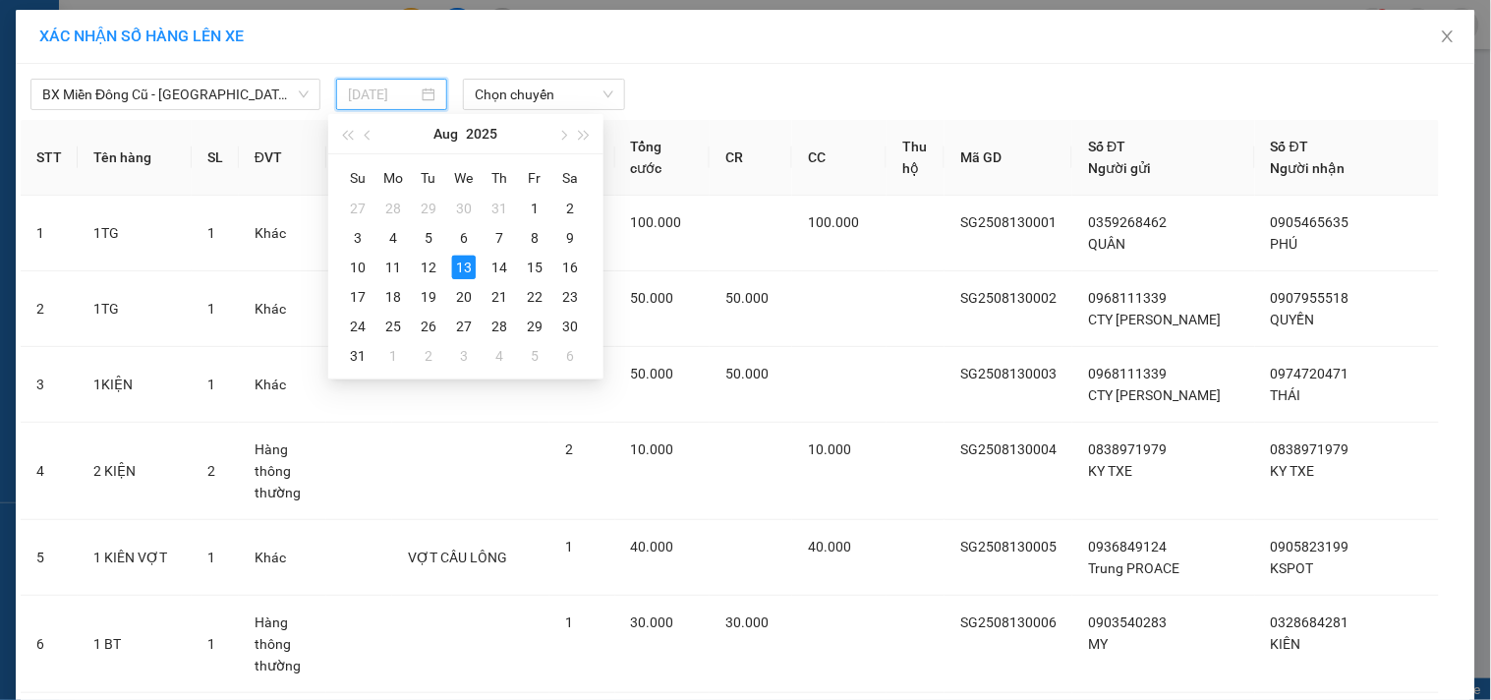
type input "13/08/2025"
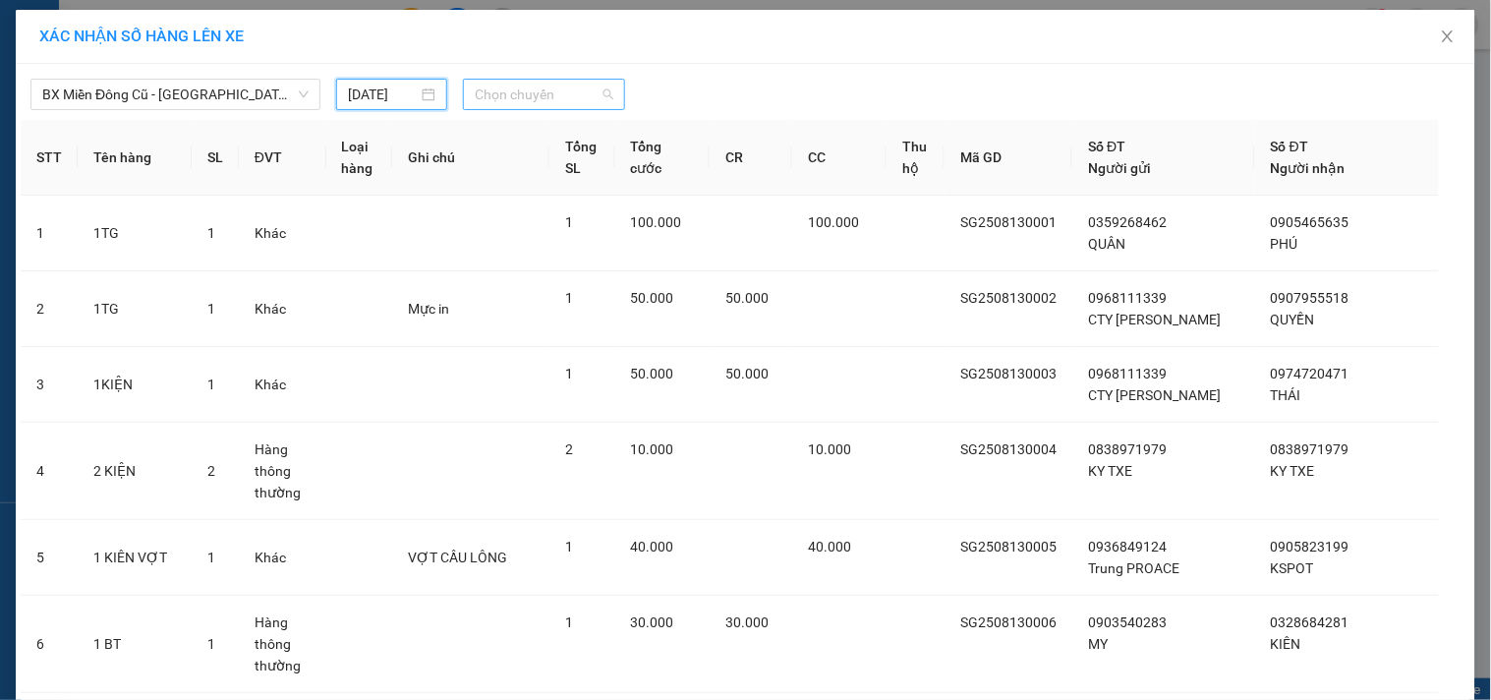
click at [550, 94] on span "Chọn chuyến" at bounding box center [544, 94] width 139 height 29
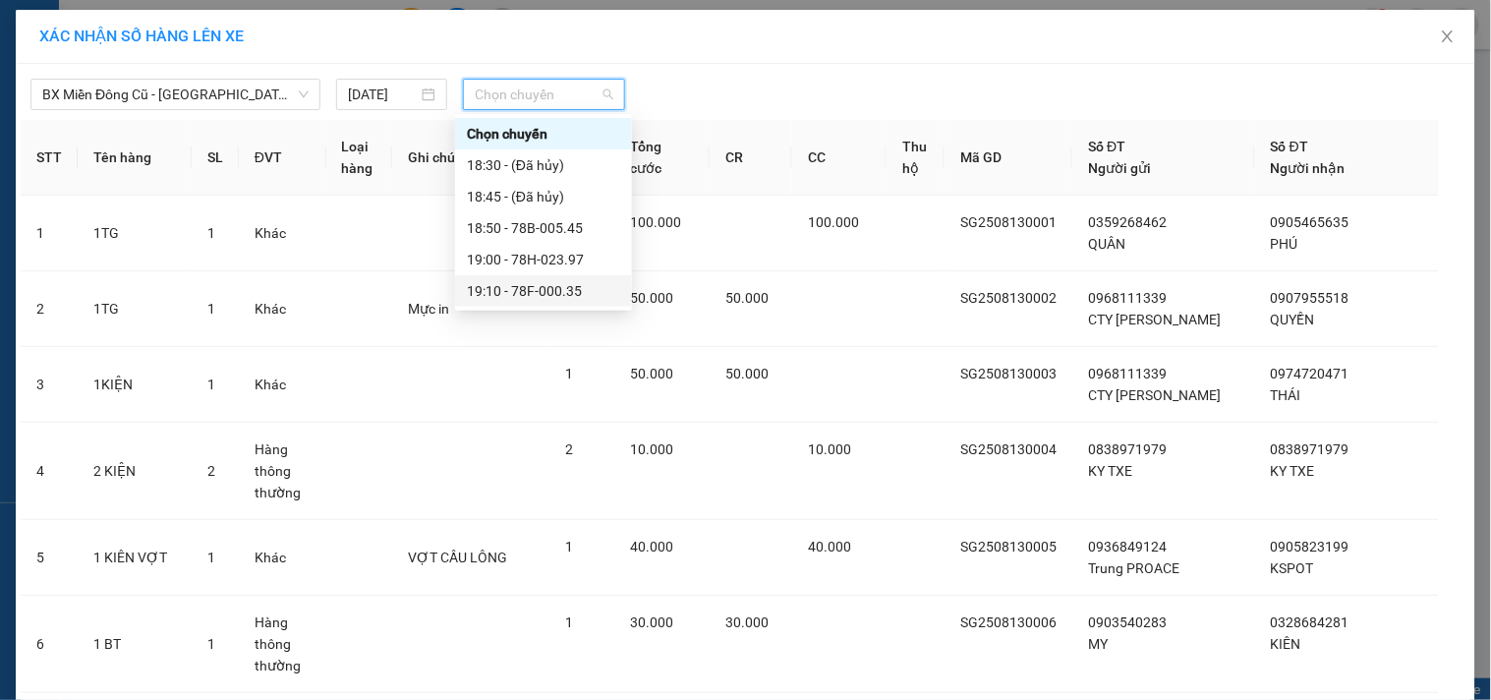
click at [557, 291] on div "19:10 - 78F-000.35" at bounding box center [543, 291] width 153 height 22
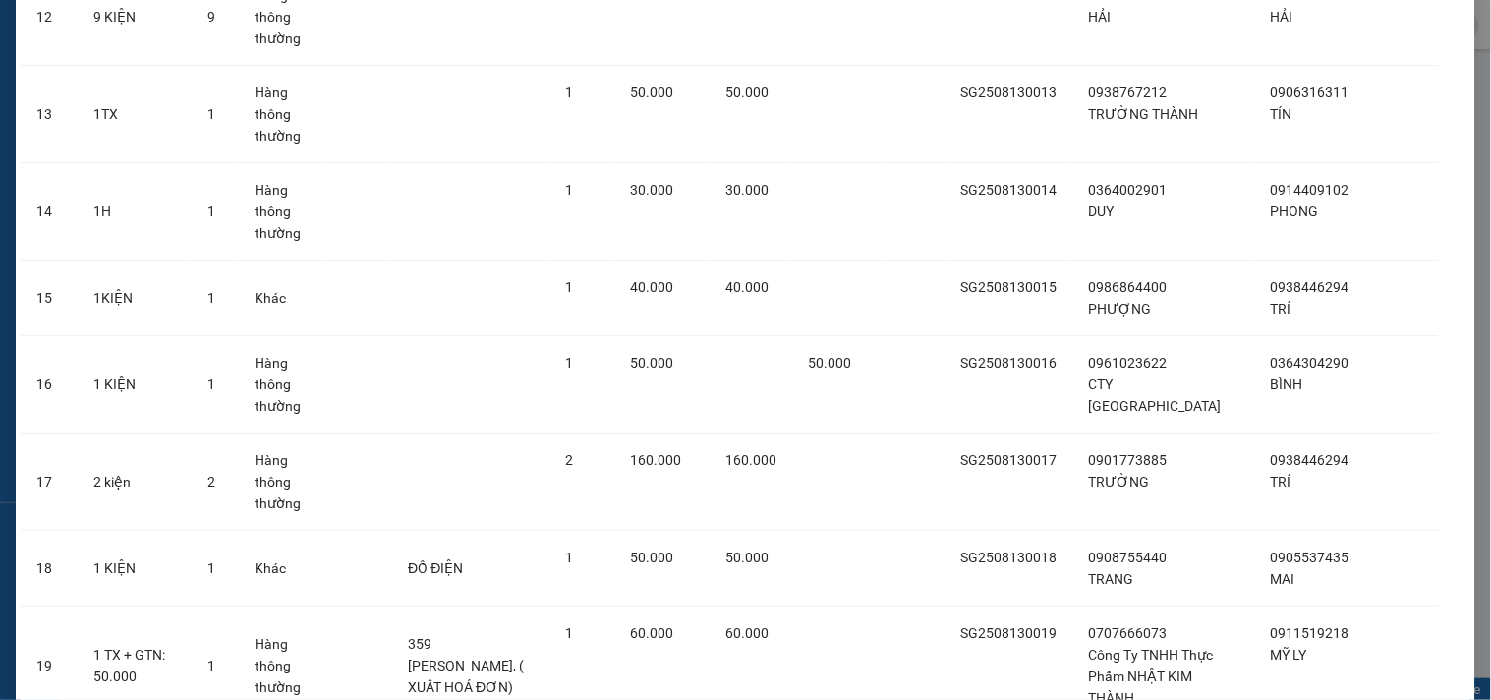
scroll to position [1781, 0]
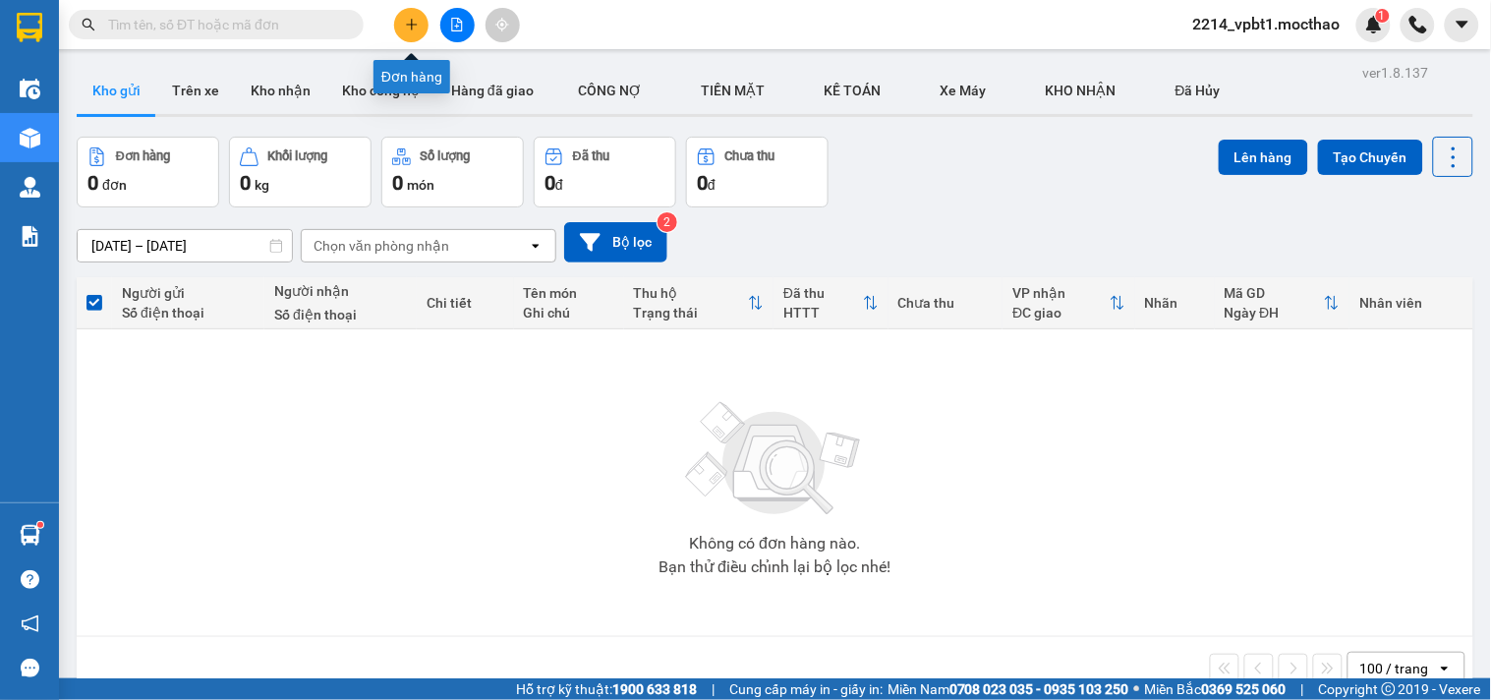
click at [411, 31] on button at bounding box center [411, 25] width 34 height 34
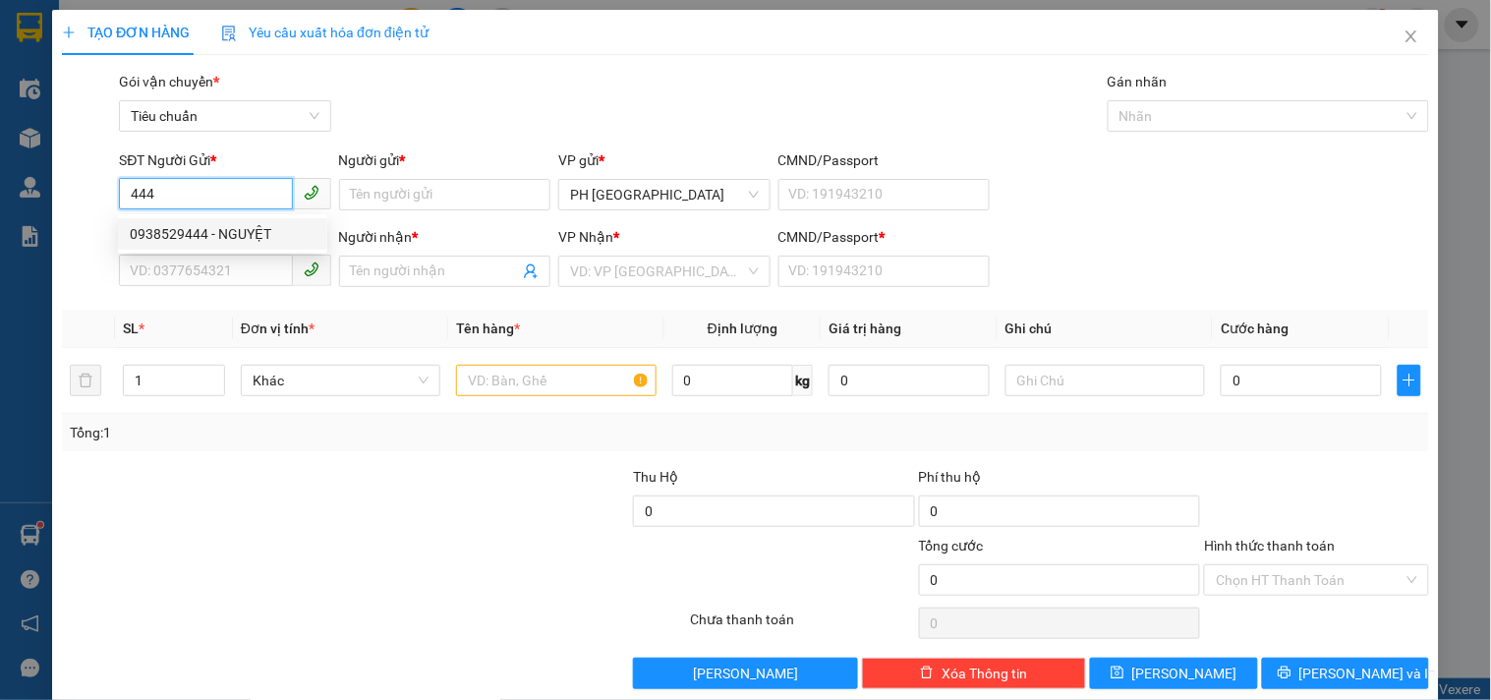
click at [197, 239] on div "0938529444 - NGUYỆT" at bounding box center [223, 234] width 186 height 22
type input "0938529444"
type input "NGUYỆT"
type input "0368053019"
type input "THIÊN KIM"
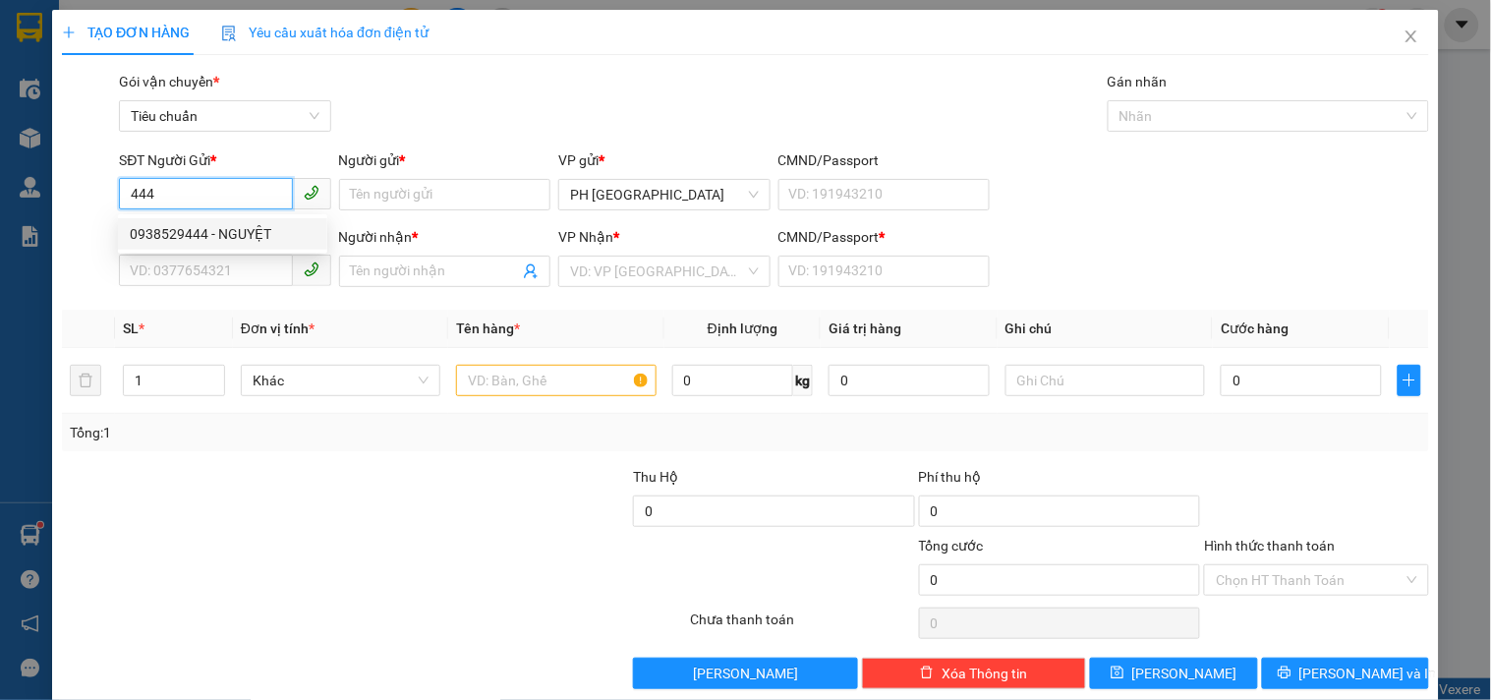
type input "1"
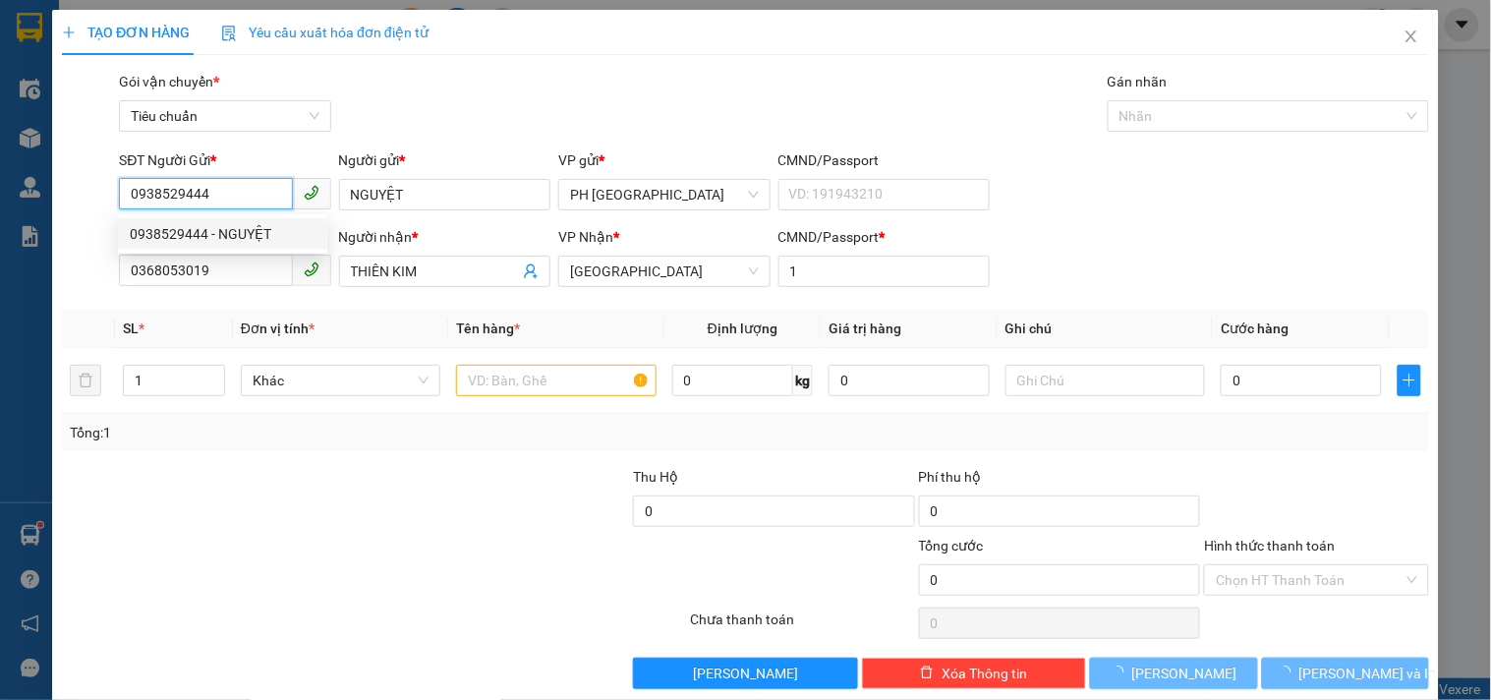
type input "60.000"
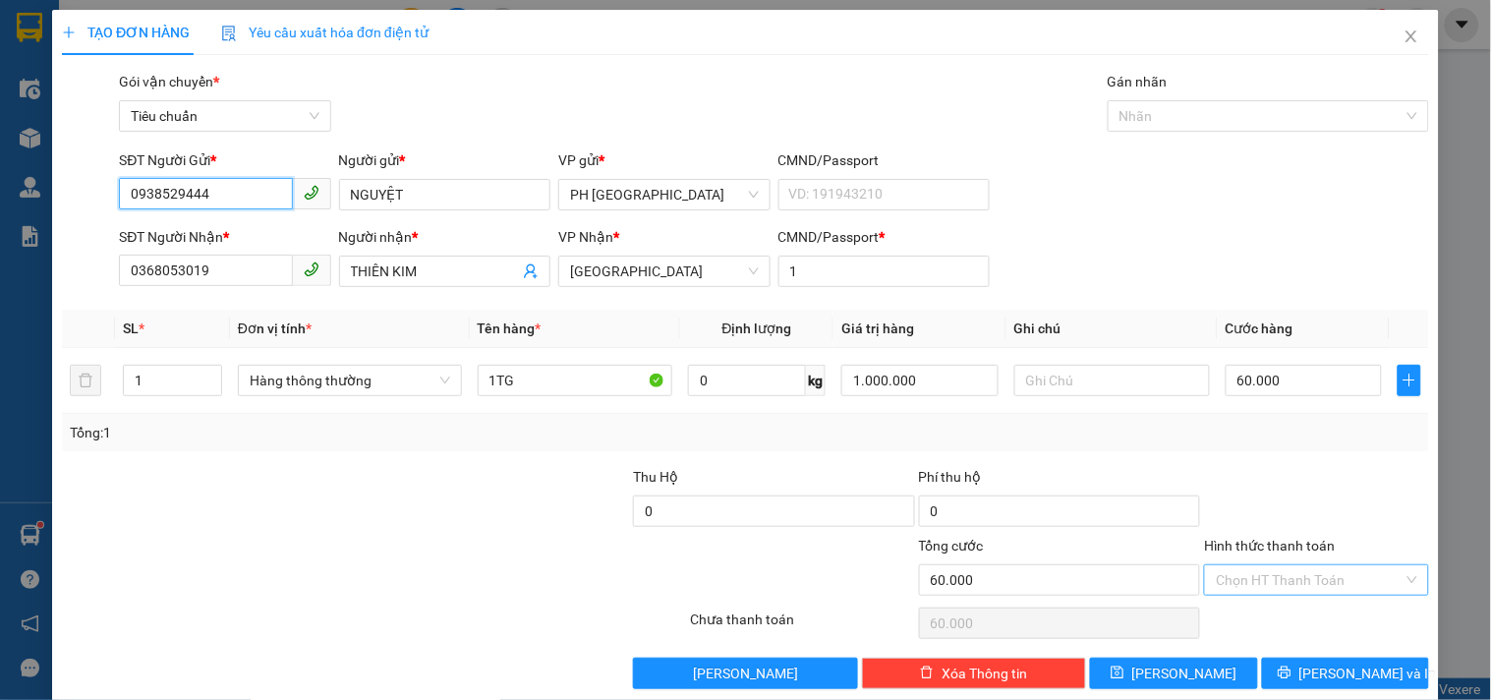
scroll to position [27, 0]
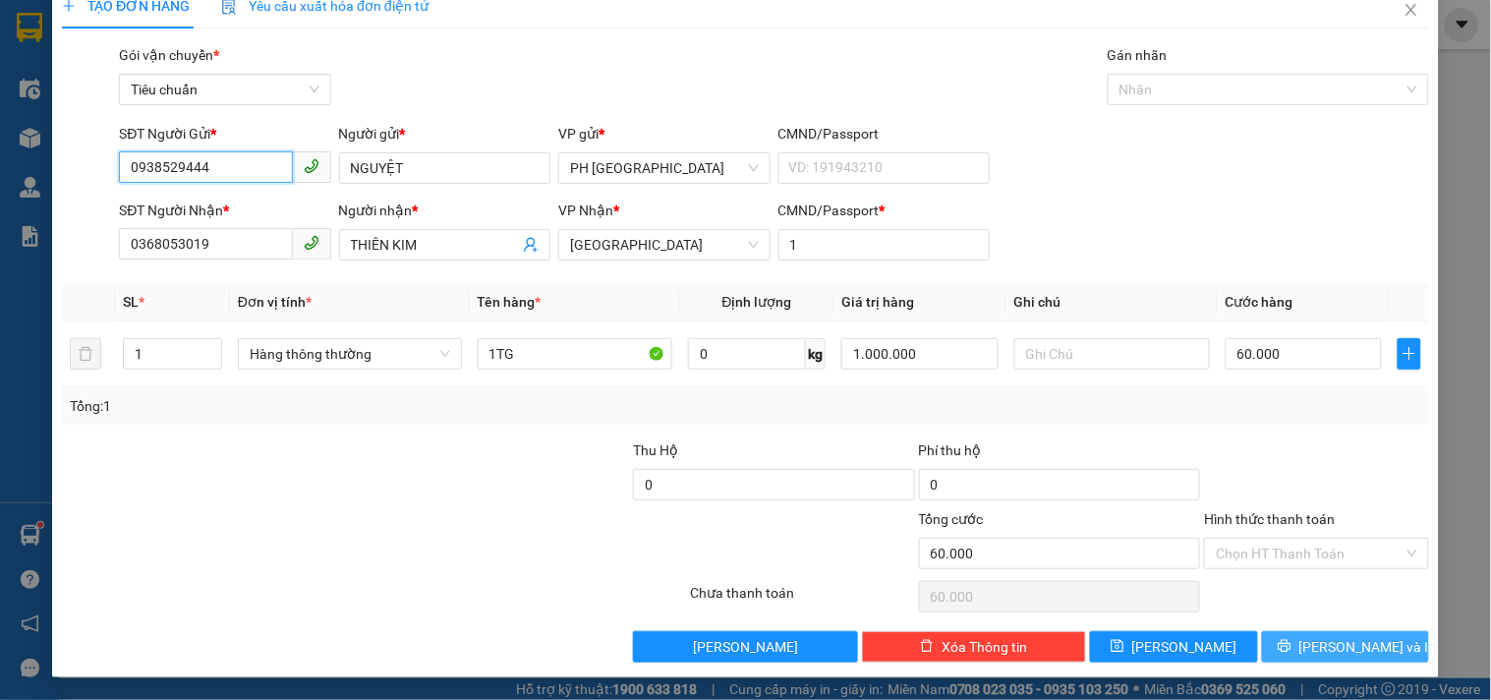
type input "0938529444"
click at [1291, 647] on icon "printer" at bounding box center [1284, 646] width 14 height 14
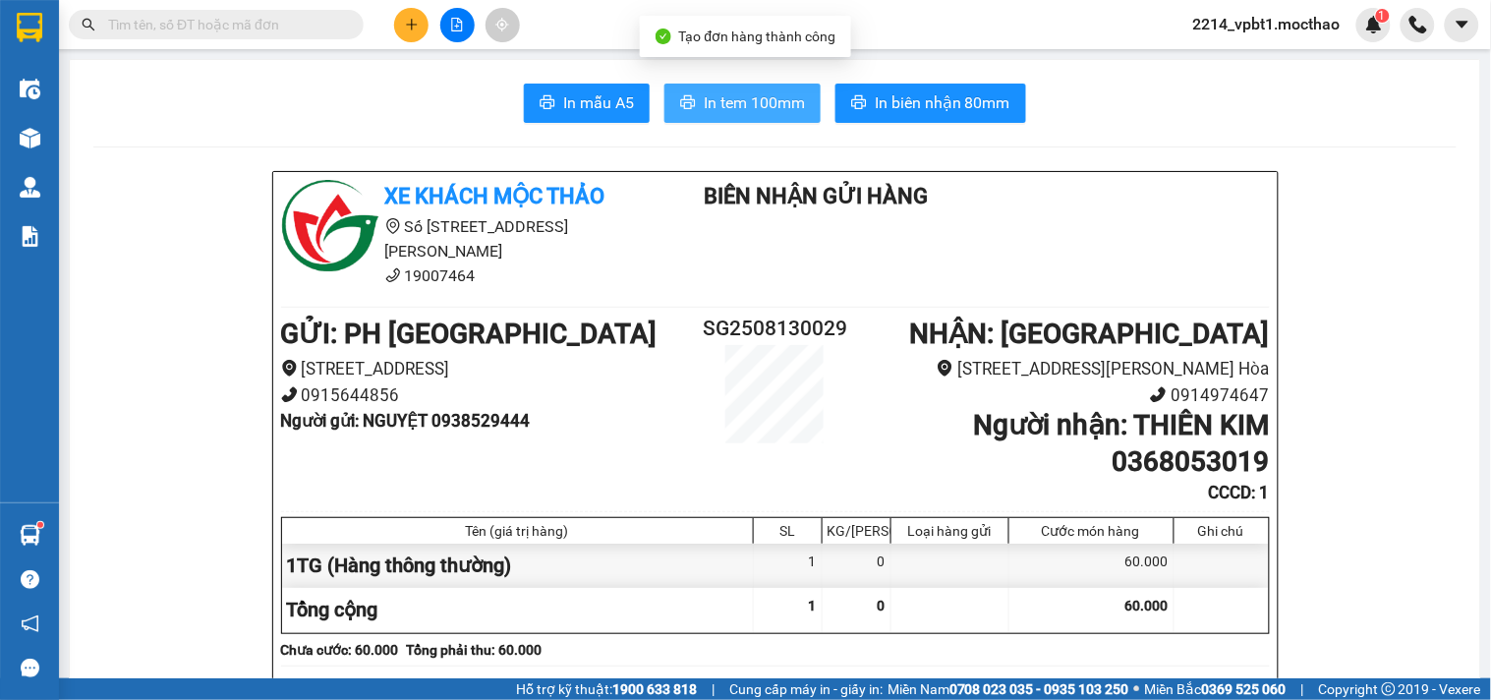
drag, startPoint x: 717, startPoint y: 88, endPoint x: 691, endPoint y: 106, distance: 31.9
click at [717, 89] on button "In tem 100mm" at bounding box center [742, 103] width 156 height 39
click at [394, 27] on button at bounding box center [411, 25] width 34 height 34
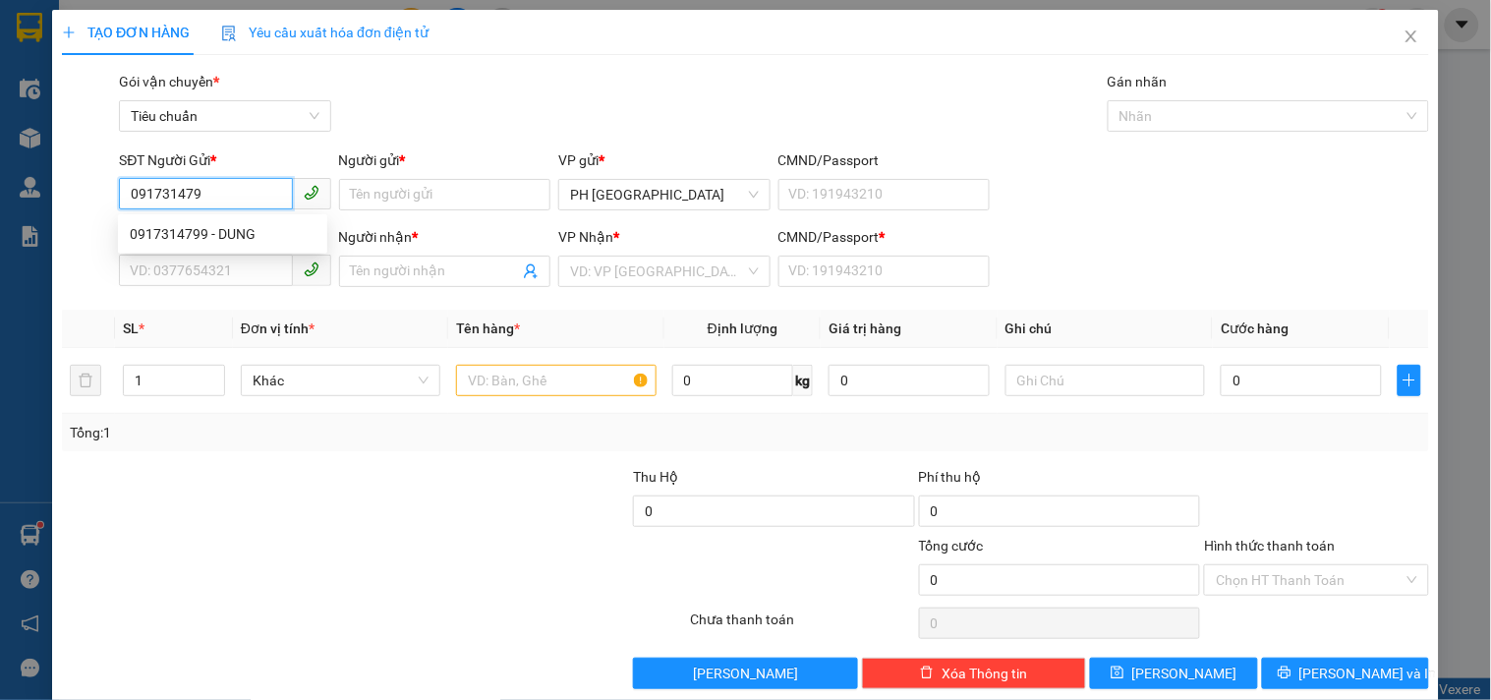
type input "0917314799"
drag, startPoint x: 238, startPoint y: 218, endPoint x: 238, endPoint y: 231, distance: 12.8
click at [238, 219] on div "0917314799 - DUNG" at bounding box center [222, 233] width 209 height 31
type input "DUNG"
type input "0964153979"
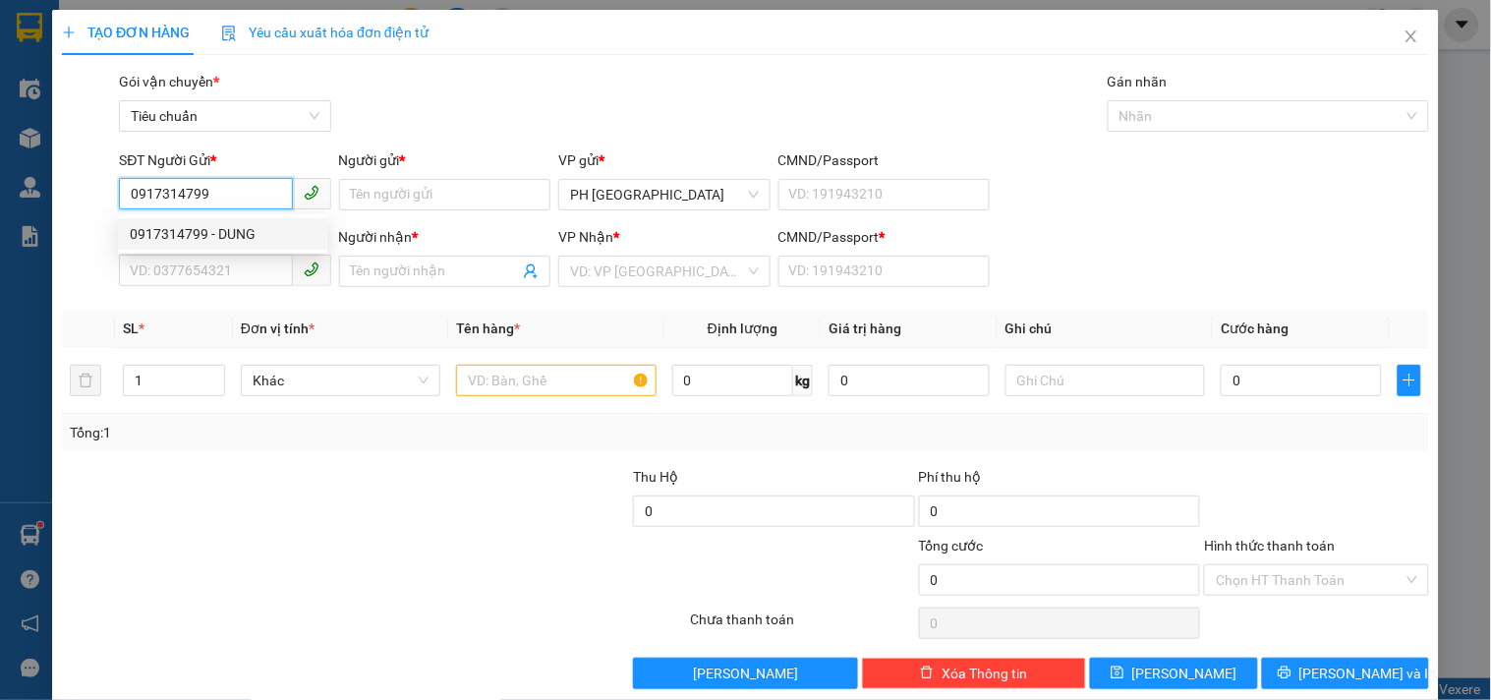
type input "HÀO"
type input "1"
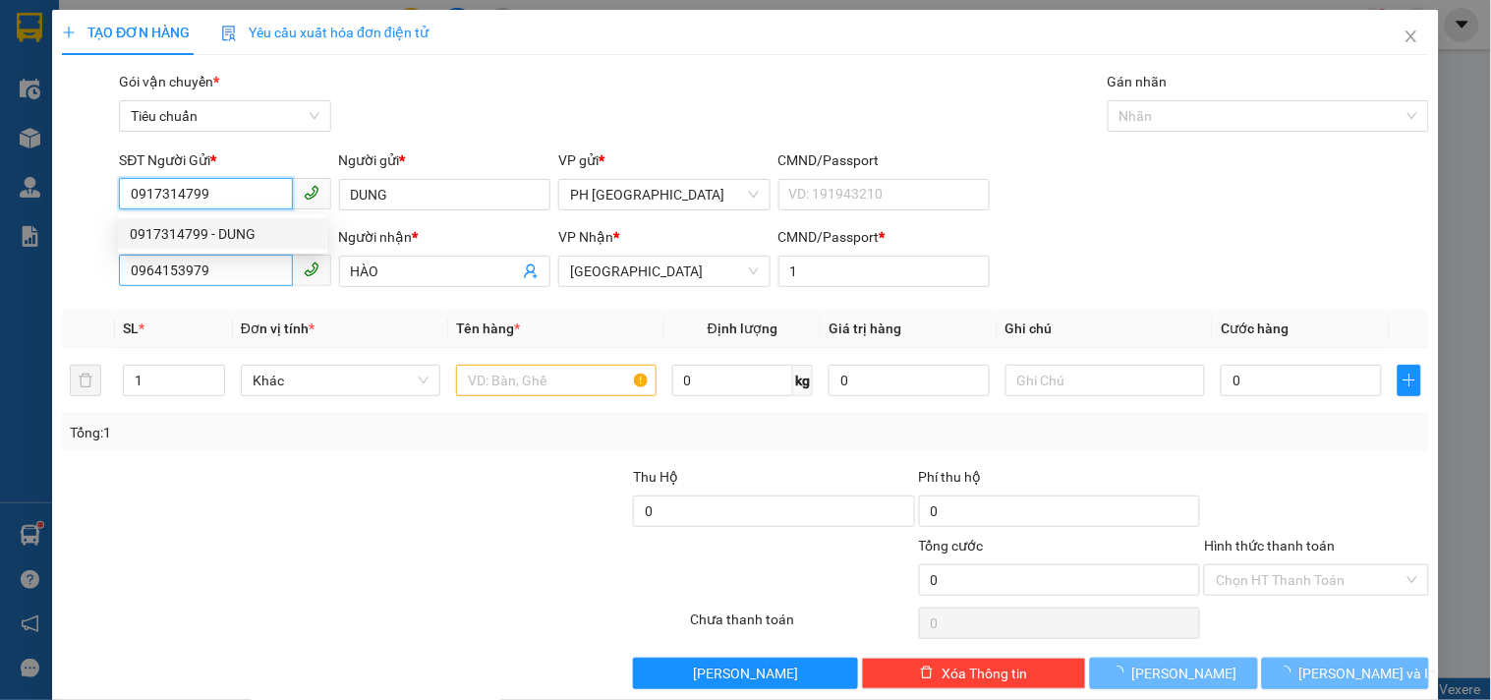
type input "100.000"
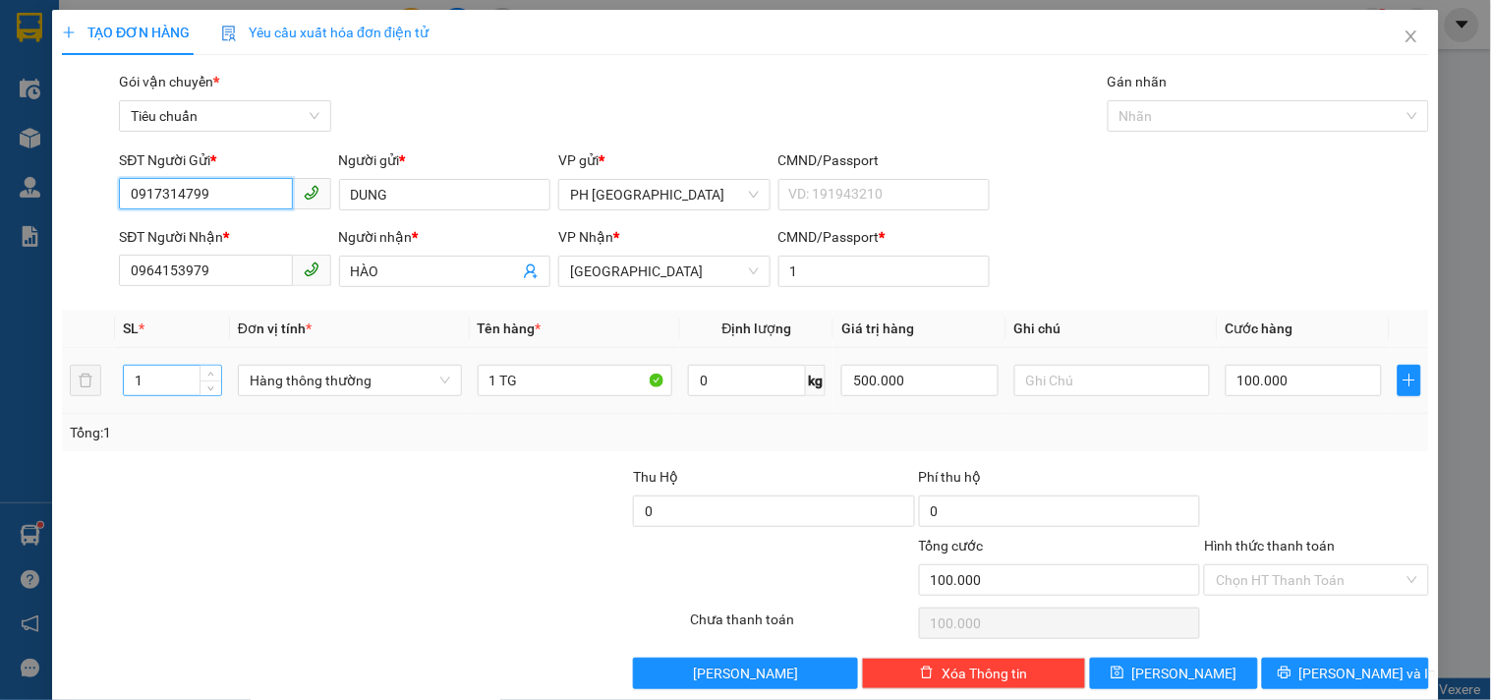
type input "0917314799"
click at [142, 378] on input "1" at bounding box center [172, 380] width 97 height 29
type input "2"
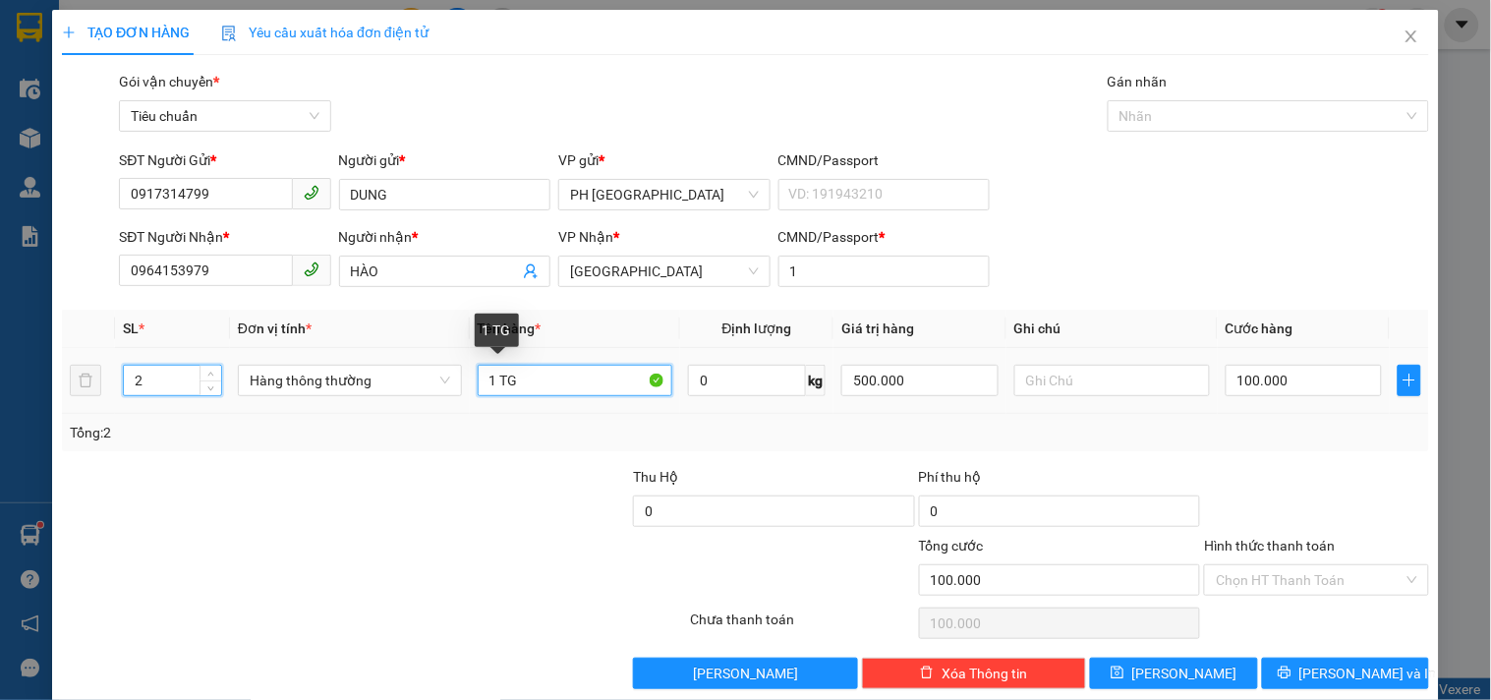
click at [491, 376] on input "1 TG" at bounding box center [576, 380] width 196 height 31
type input "0"
type input "2 TG"
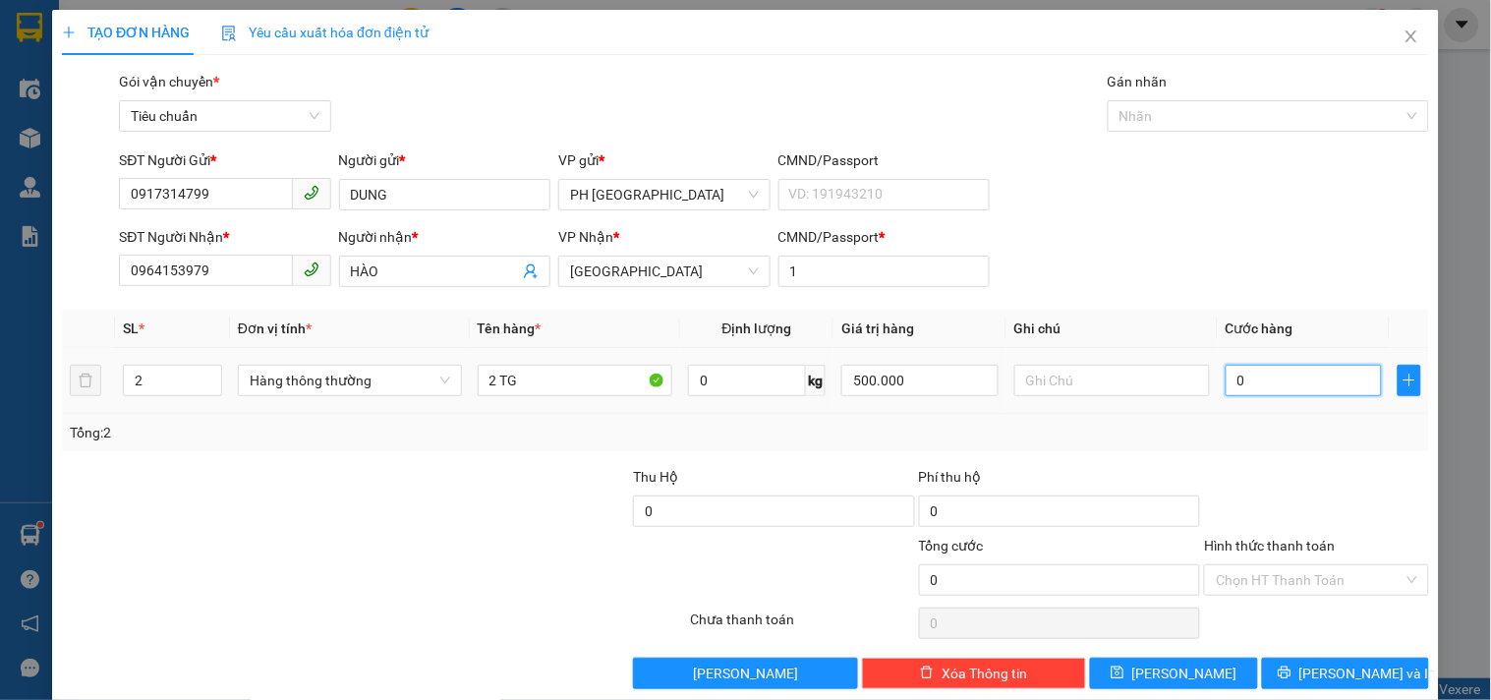
click at [1236, 377] on input "0" at bounding box center [1303, 380] width 157 height 31
type input "1"
type input "17"
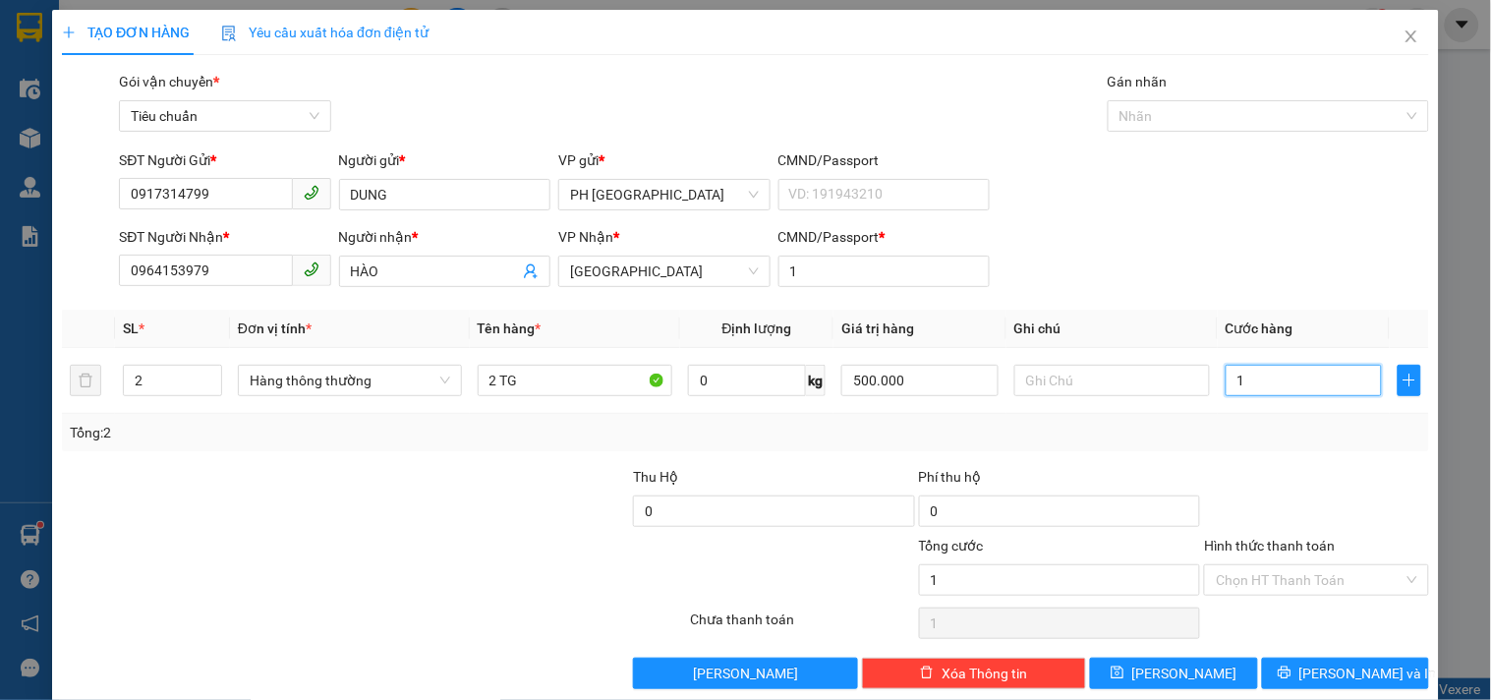
type input "17"
type input "170"
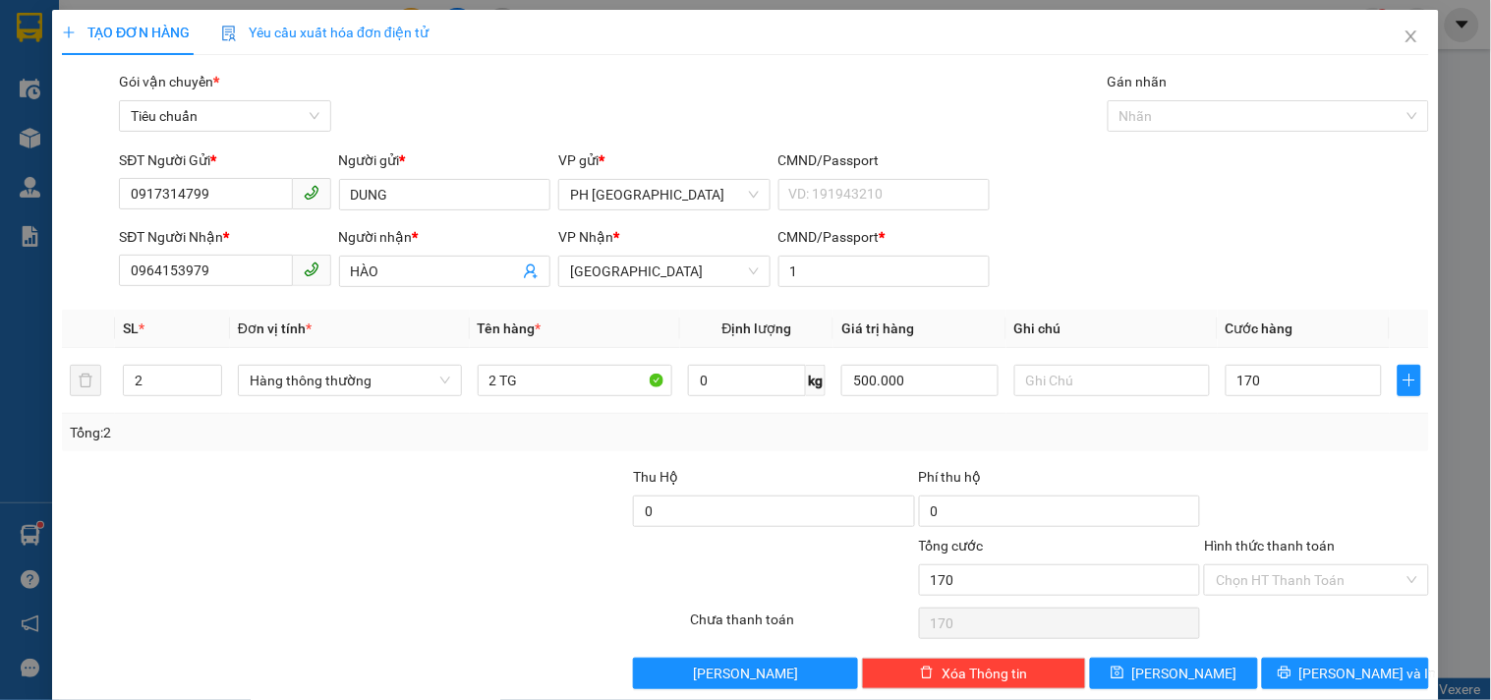
type input "170.000"
click at [1246, 470] on div at bounding box center [1316, 500] width 228 height 69
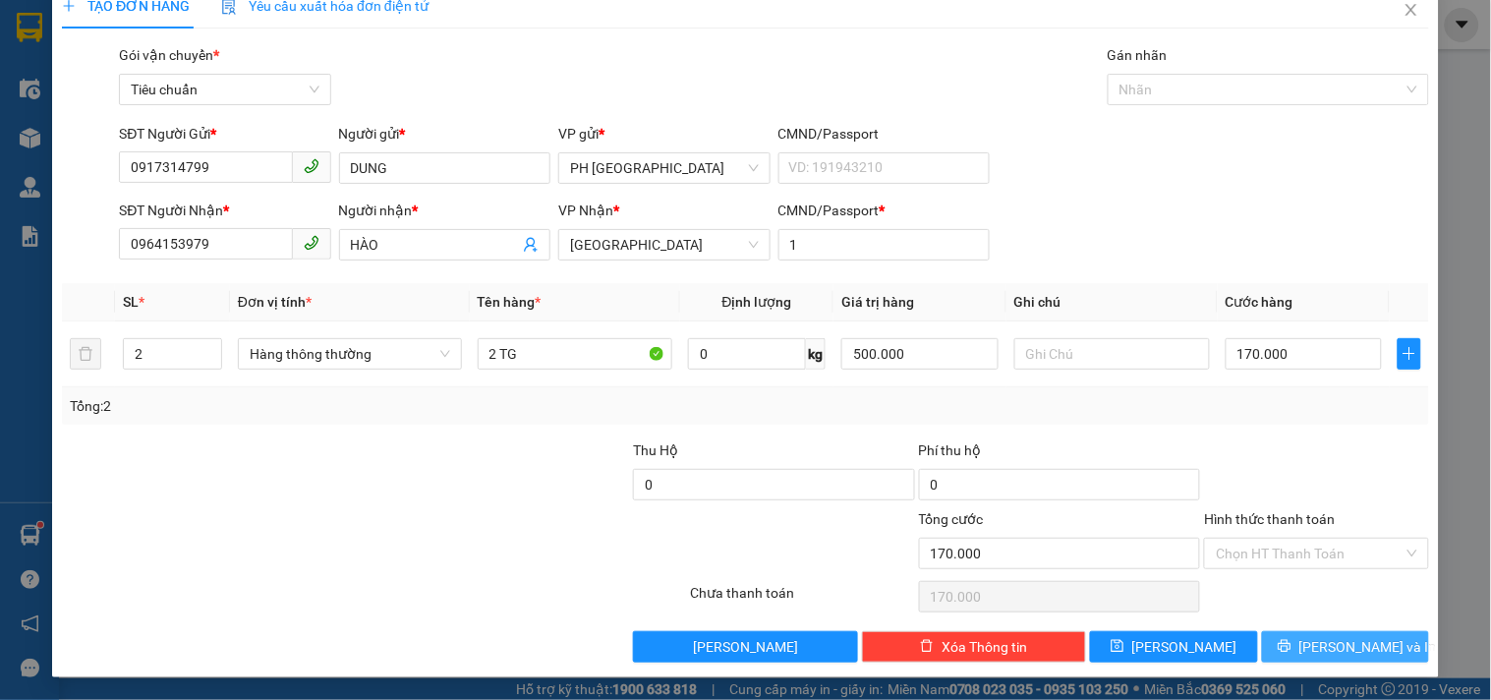
click at [1322, 641] on span "Lưu và In" at bounding box center [1368, 647] width 138 height 22
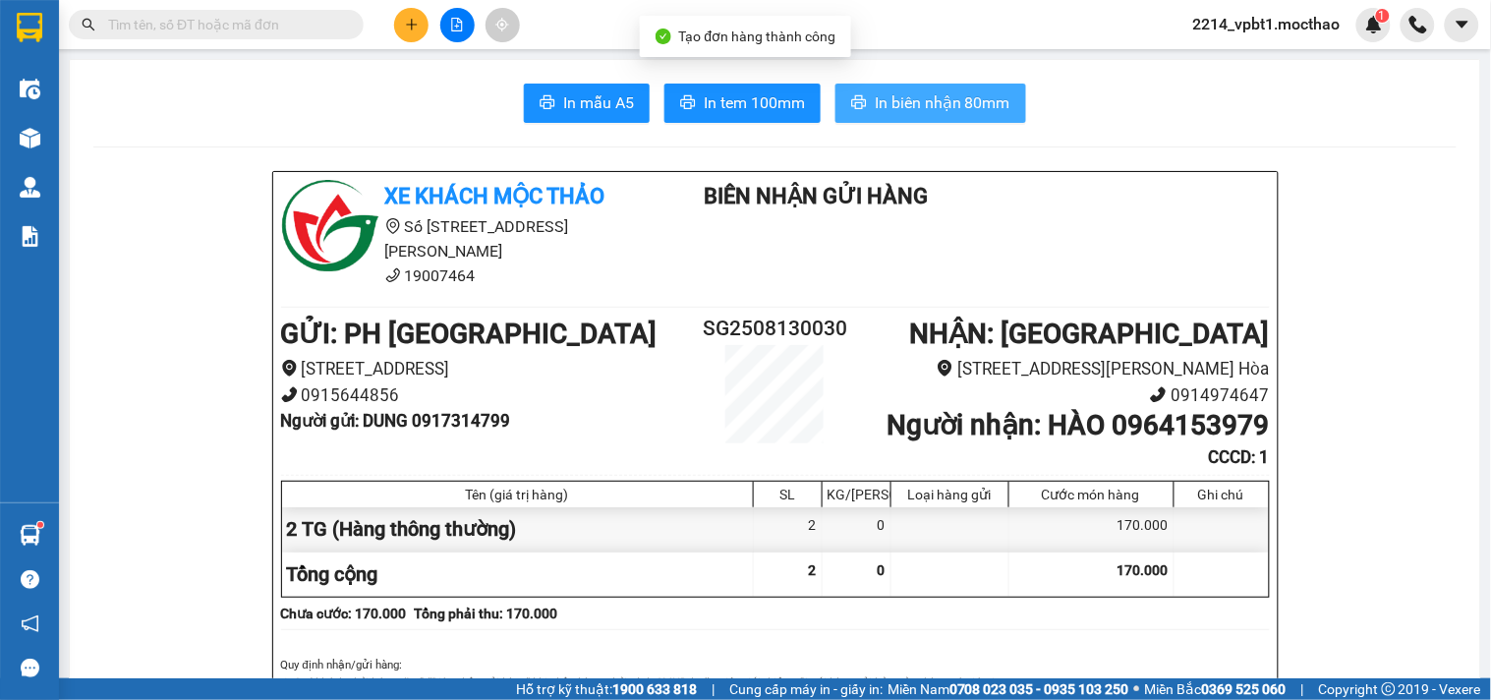
click at [900, 99] on span "In biên nhận 80mm" at bounding box center [942, 102] width 136 height 25
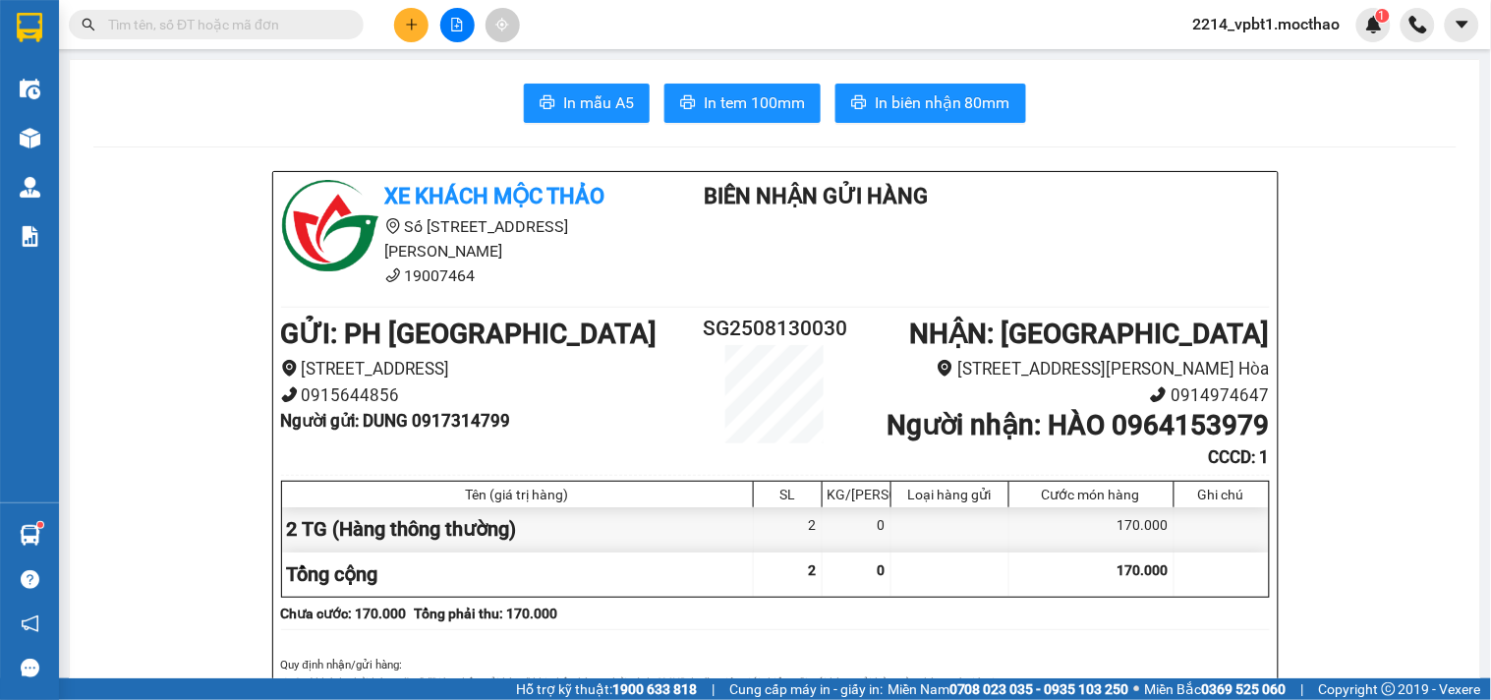
click at [735, 99] on span "In tem 100mm" at bounding box center [754, 102] width 101 height 25
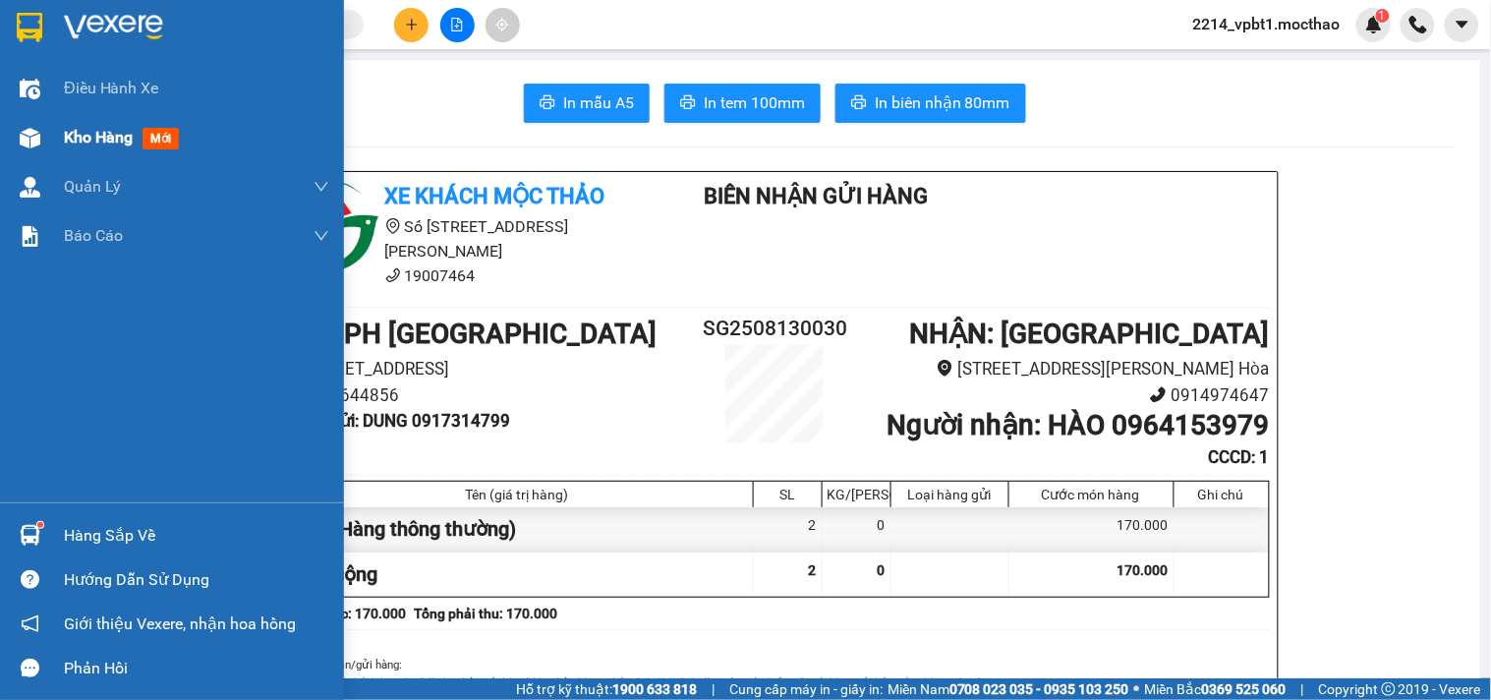
click at [92, 138] on span "Kho hàng" at bounding box center [98, 137] width 69 height 19
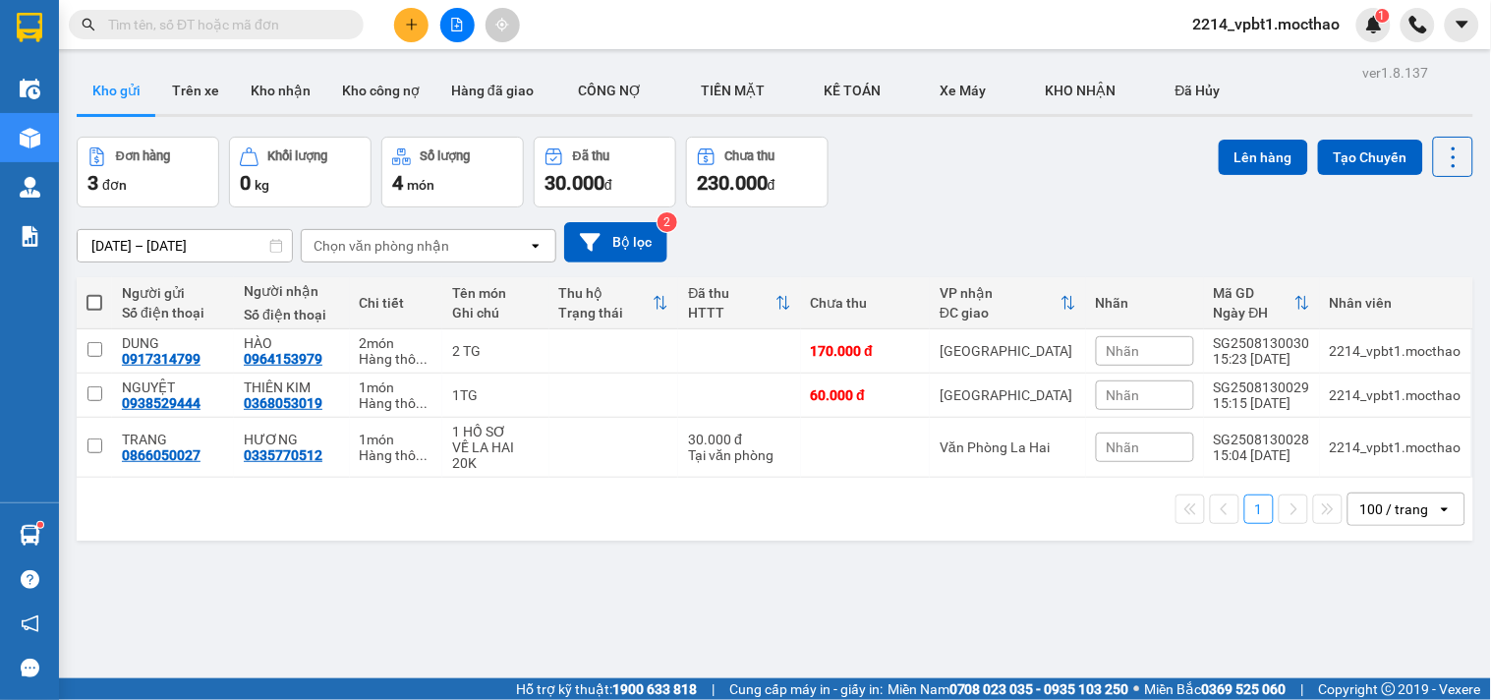
click at [1146, 442] on div "Nhãn" at bounding box center [1145, 446] width 98 height 29
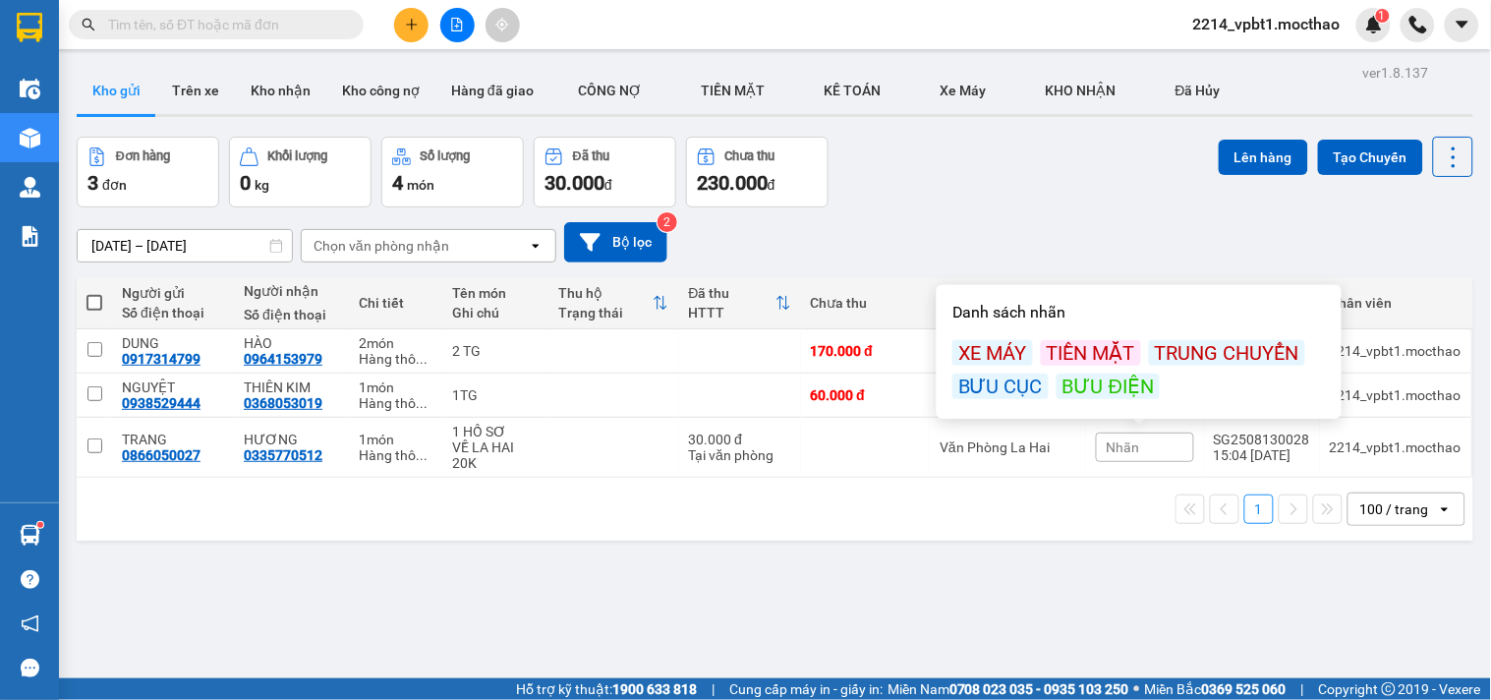
click at [1075, 394] on div "BƯU ĐIỆN" at bounding box center [1107, 386] width 103 height 26
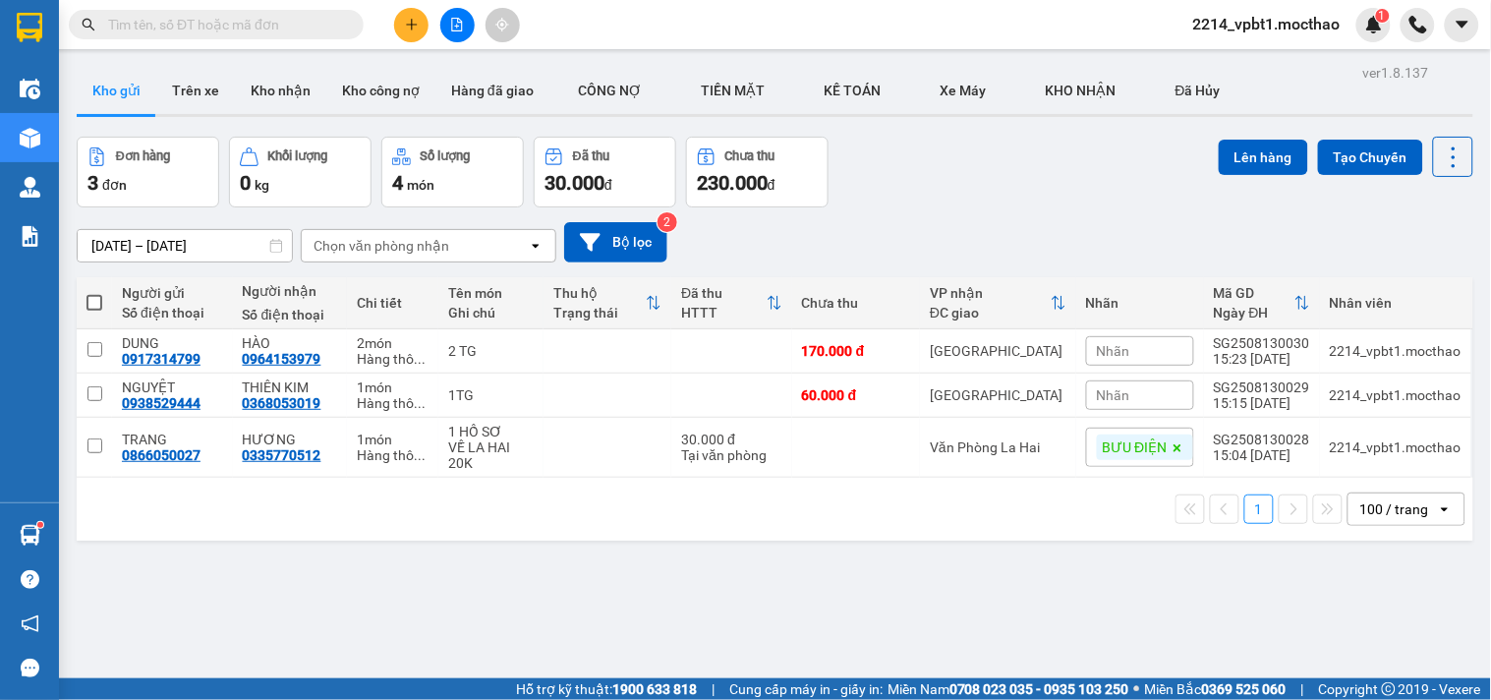
click at [999, 172] on div "Đơn hàng 3 đơn Khối lượng 0 kg Số lượng 4 món Đã thu 30.000 đ Chưa thu 230.000 …" at bounding box center [775, 172] width 1396 height 71
click at [409, 18] on icon "plus" at bounding box center [412, 25] width 14 height 14
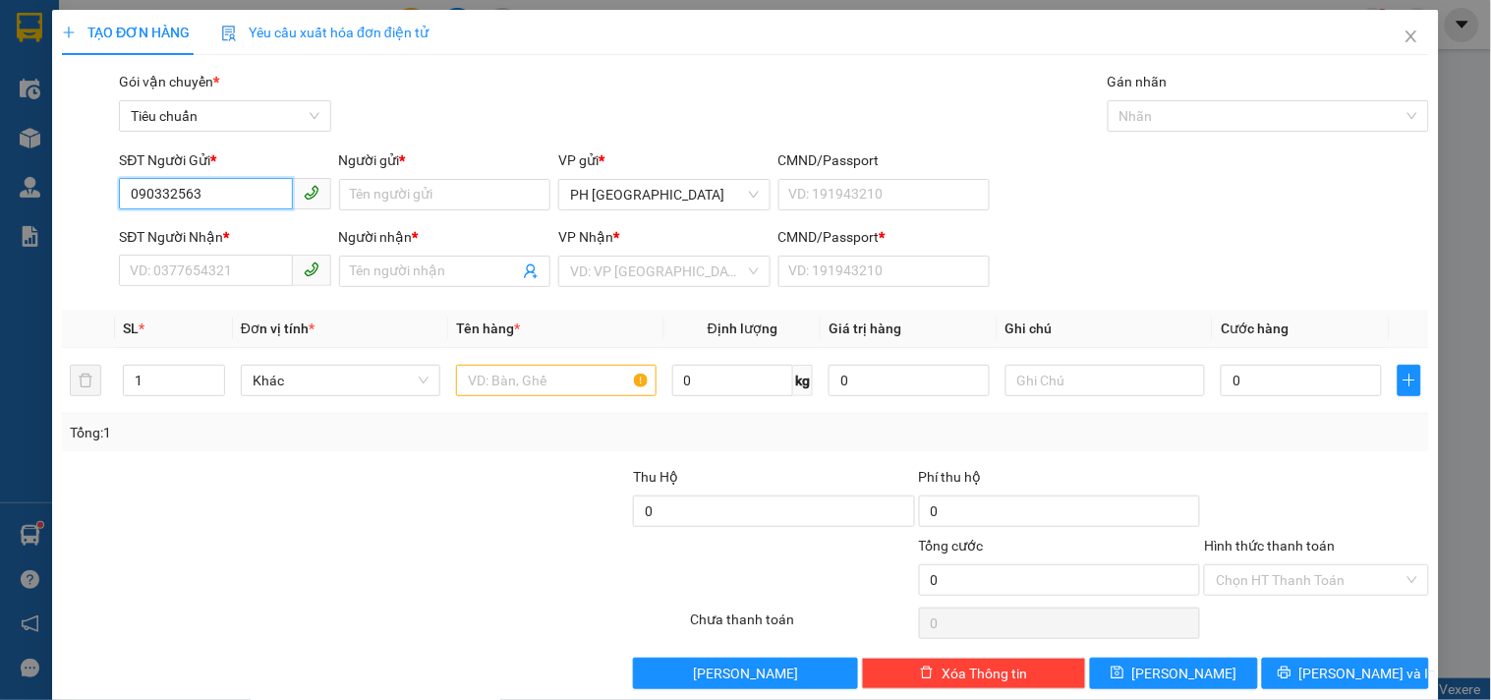
type input "0903325635"
click at [233, 236] on div "0903325635 - NGA" at bounding box center [240, 234] width 221 height 22
type input "NGA"
type input "0983659475"
type input "VINH"
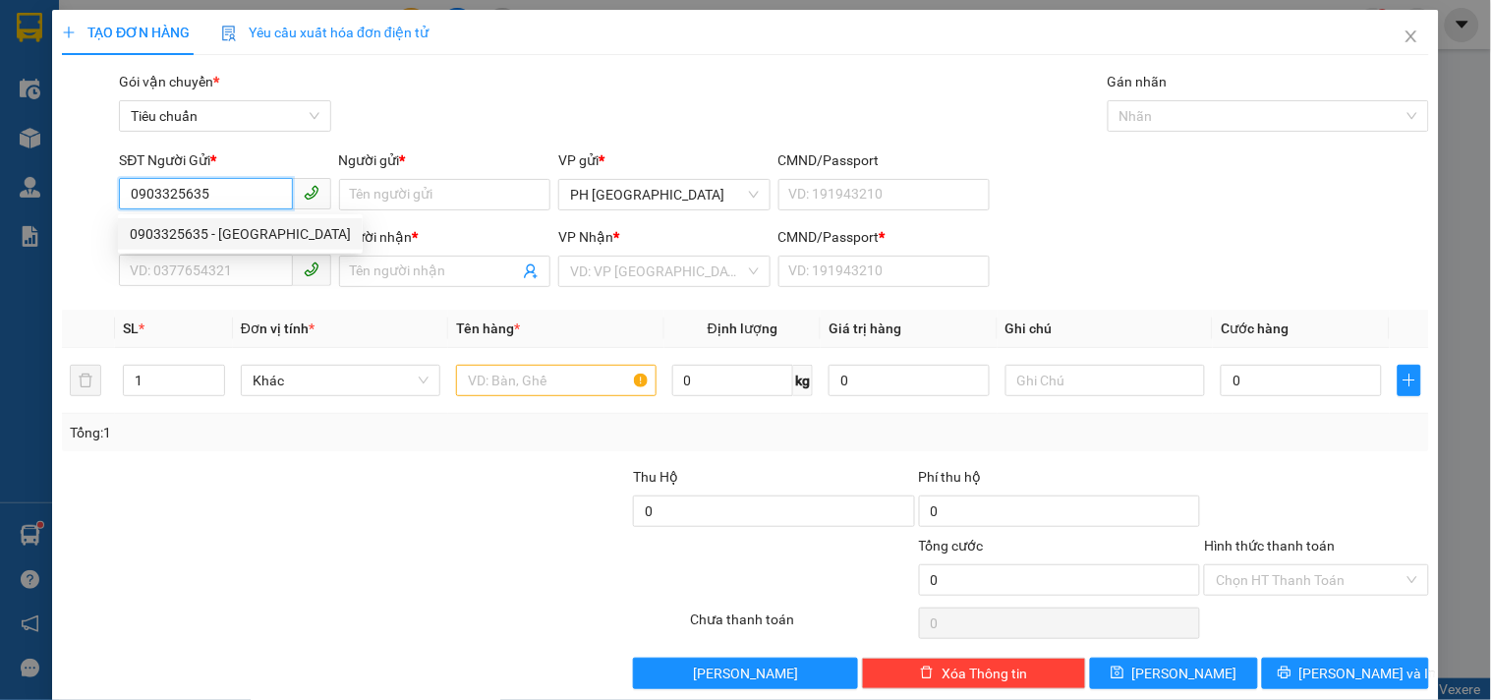
type input "1"
type input "30.000"
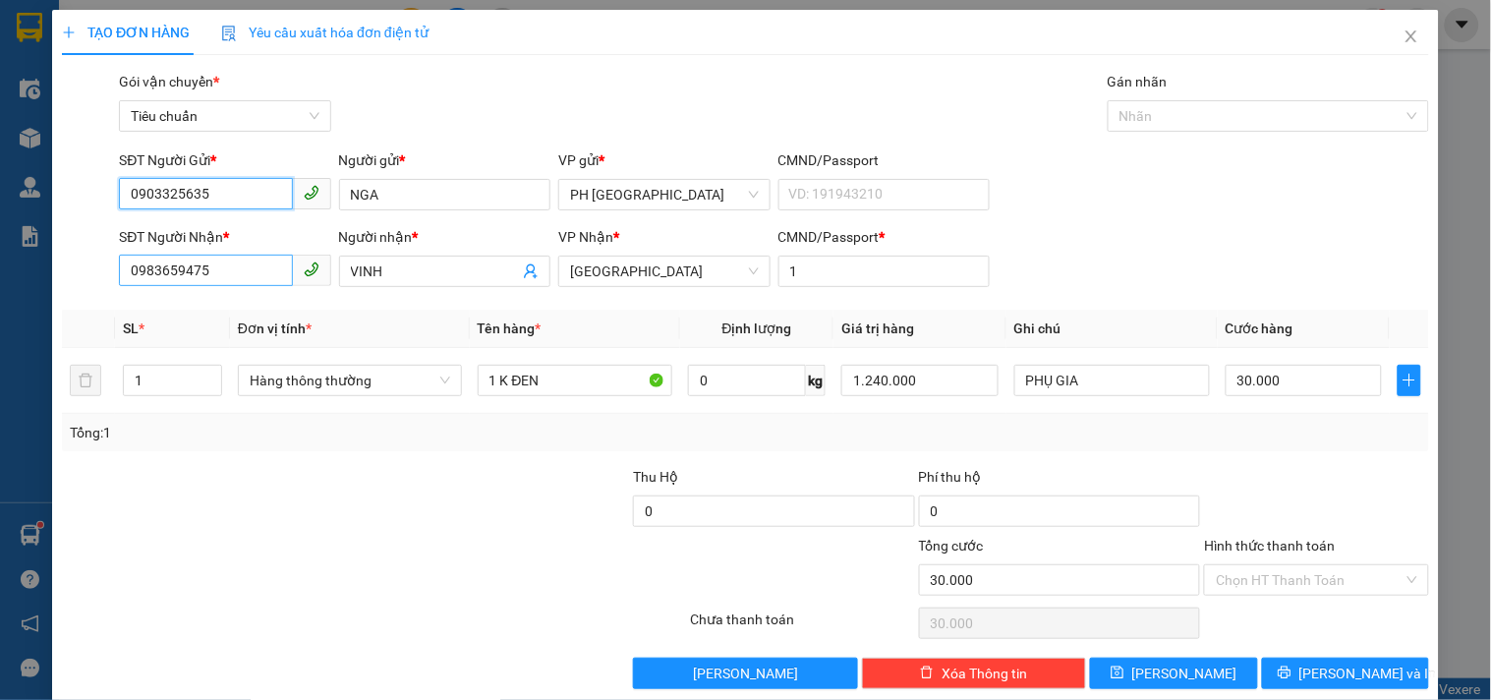
type input "0903325635"
drag, startPoint x: 229, startPoint y: 280, endPoint x: 0, endPoint y: 297, distance: 229.5
click at [0, 297] on div "TẠO ĐƠN HÀNG Yêu cầu xuất hóa đơn điện tử Transit Pickup Surcharge Ids Transit …" at bounding box center [745, 350] width 1491 height 700
type input "0799759159"
click at [221, 309] on div "0799759159 - phương" at bounding box center [223, 311] width 186 height 22
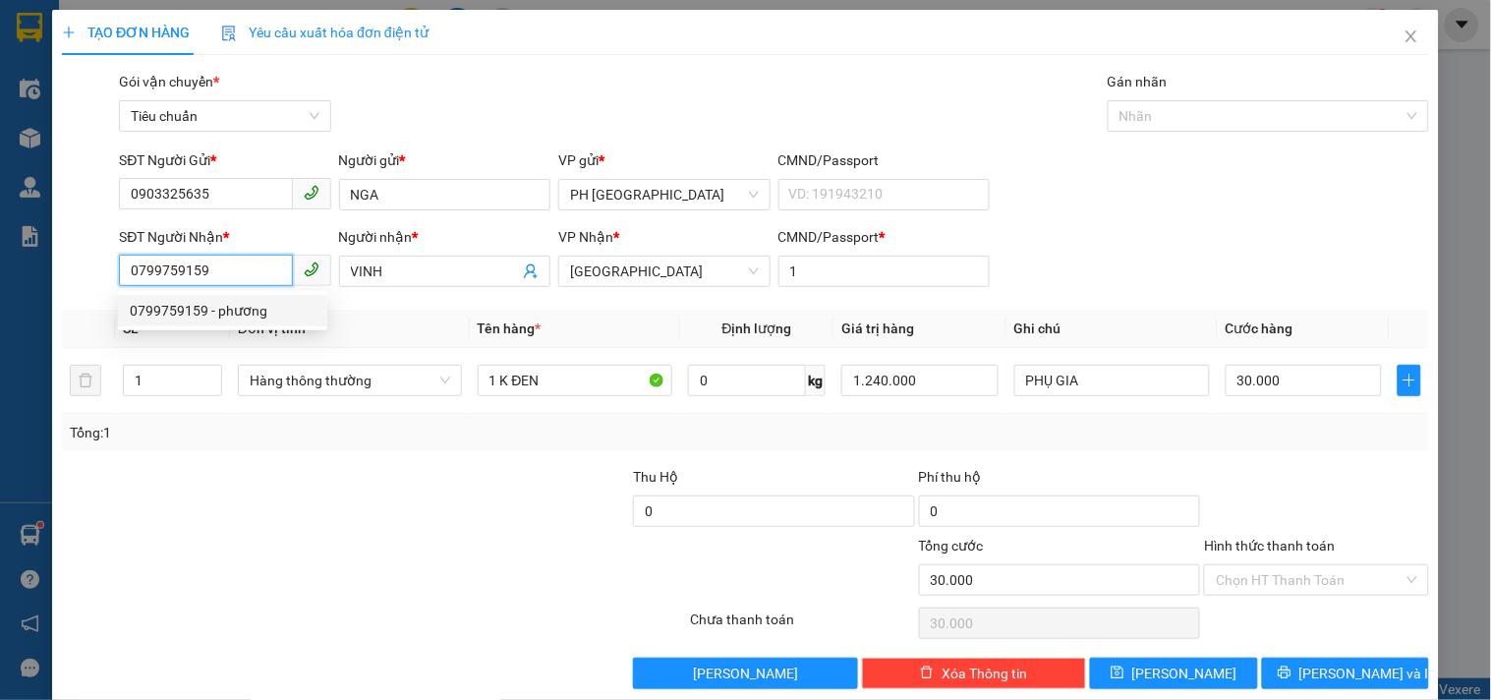
type input "phương"
type input "70.000"
type input "0799759159"
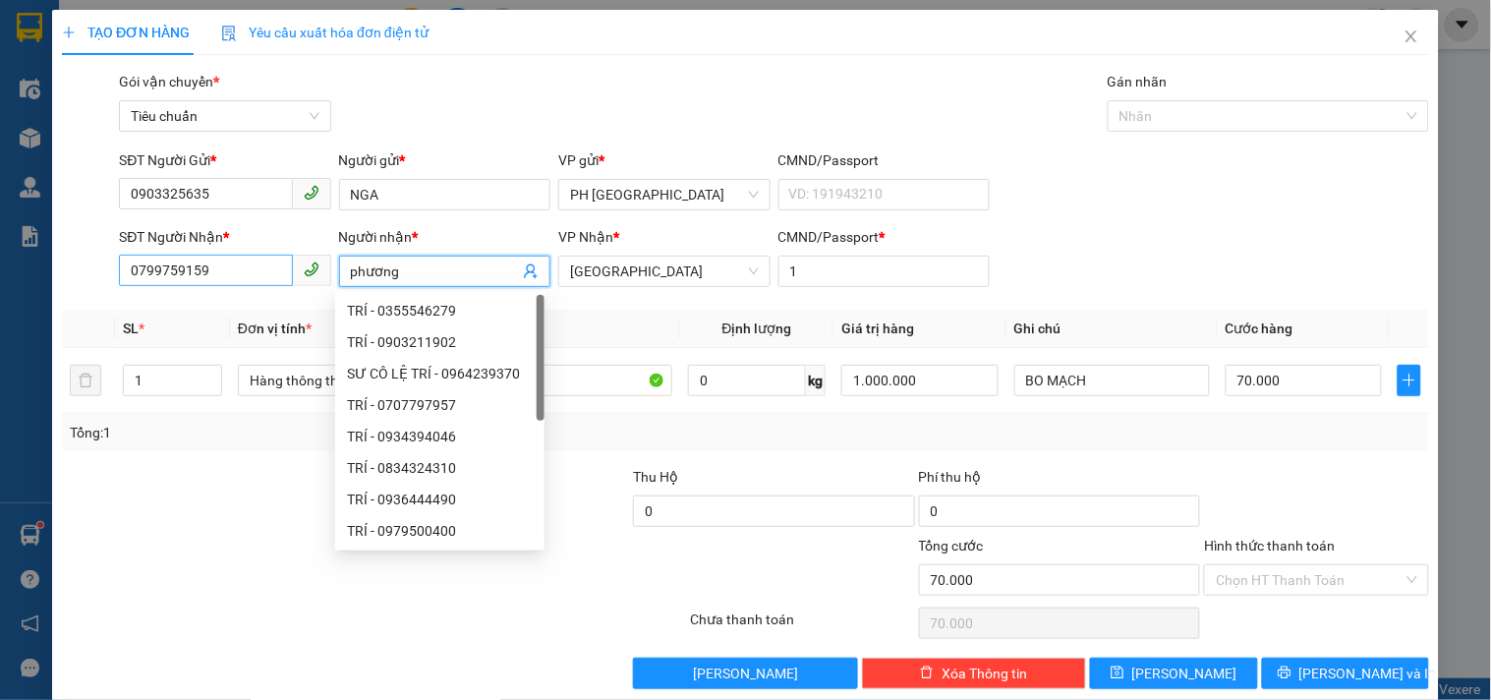
drag, startPoint x: 430, startPoint y: 267, endPoint x: 270, endPoint y: 282, distance: 160.8
click at [270, 282] on div "SĐT Người Nhận * 0799759159 Người nhận * phương VP Nhận * Tuy Hòa CMND/Passport…" at bounding box center [774, 260] width 1318 height 69
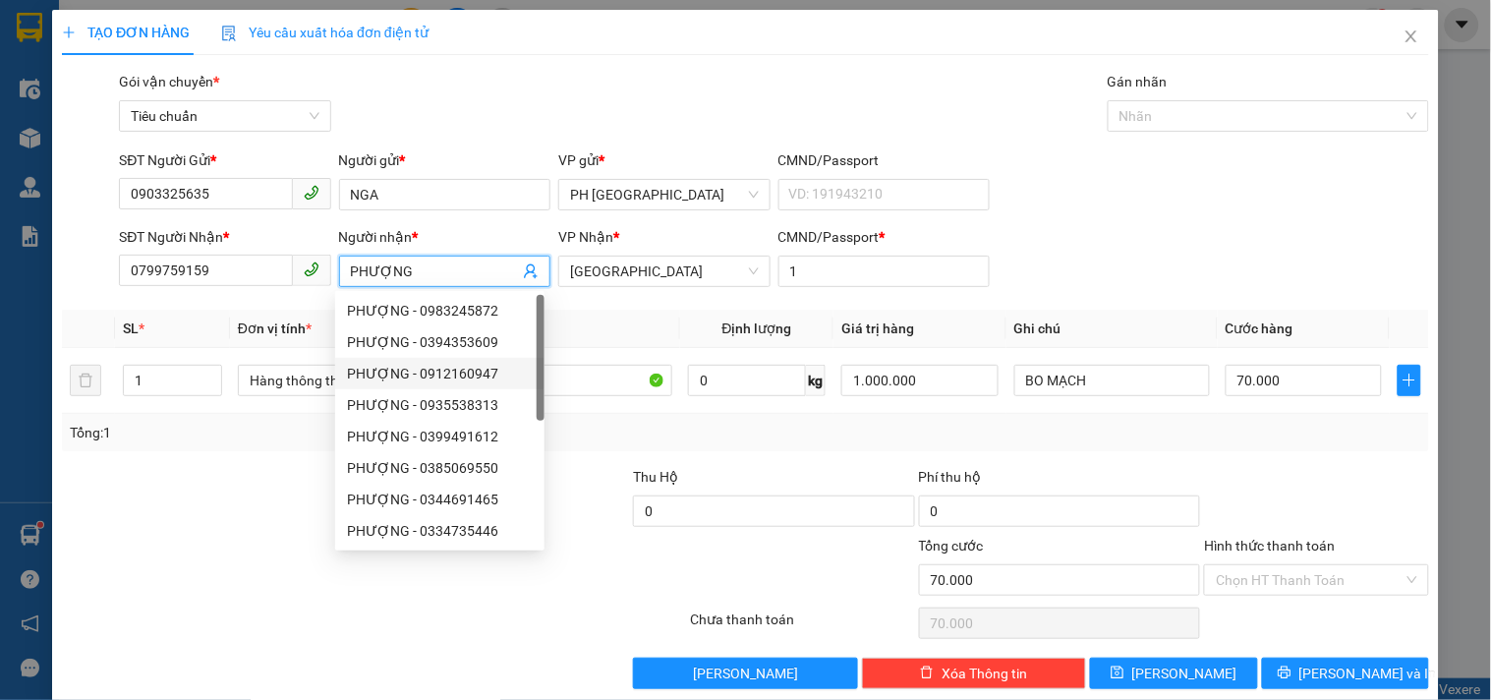
type input "PHƯỢNG"
click at [188, 494] on div at bounding box center [203, 500] width 286 height 69
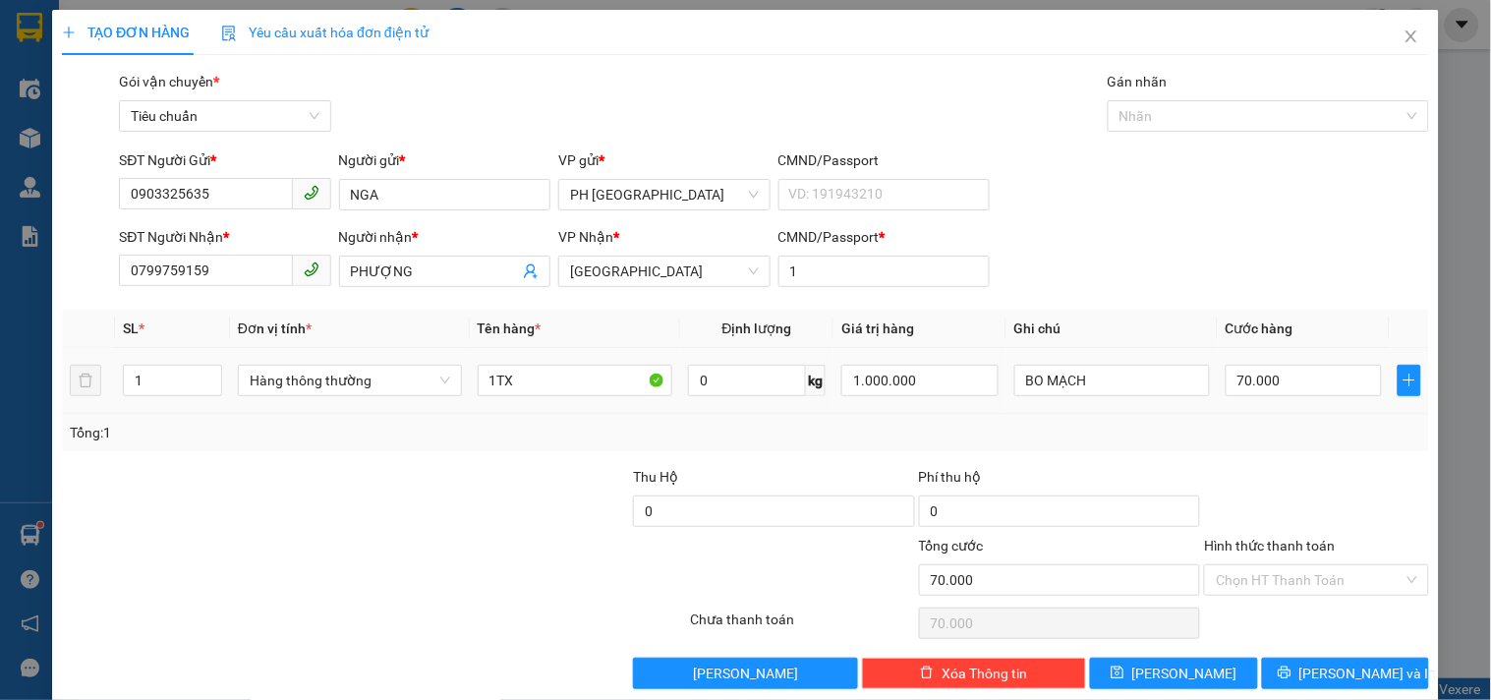
click at [526, 398] on div "1TX" at bounding box center [576, 380] width 196 height 39
click at [535, 391] on input "1TX" at bounding box center [576, 380] width 196 height 31
type input "1TG"
click at [1303, 381] on input "70.000" at bounding box center [1303, 380] width 157 height 31
type input "0"
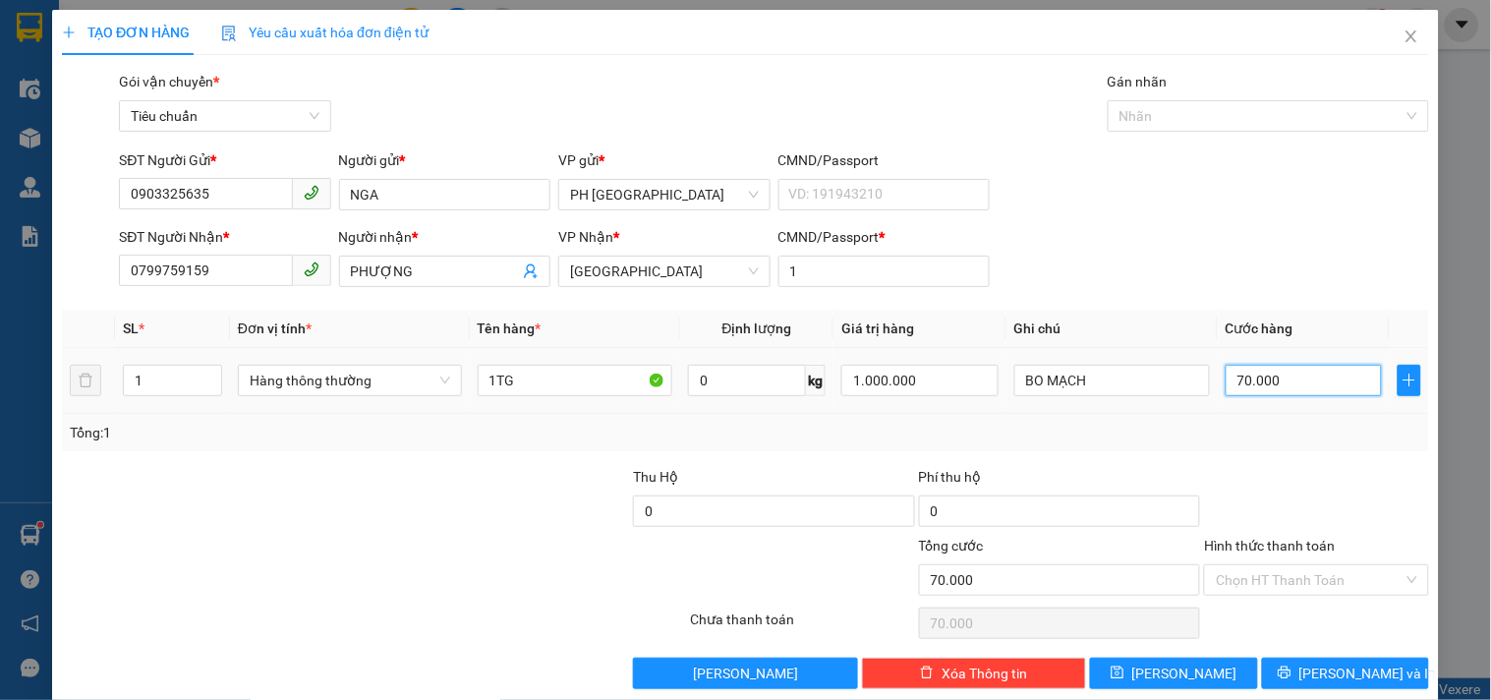
type input "0"
type input "4"
type input "04"
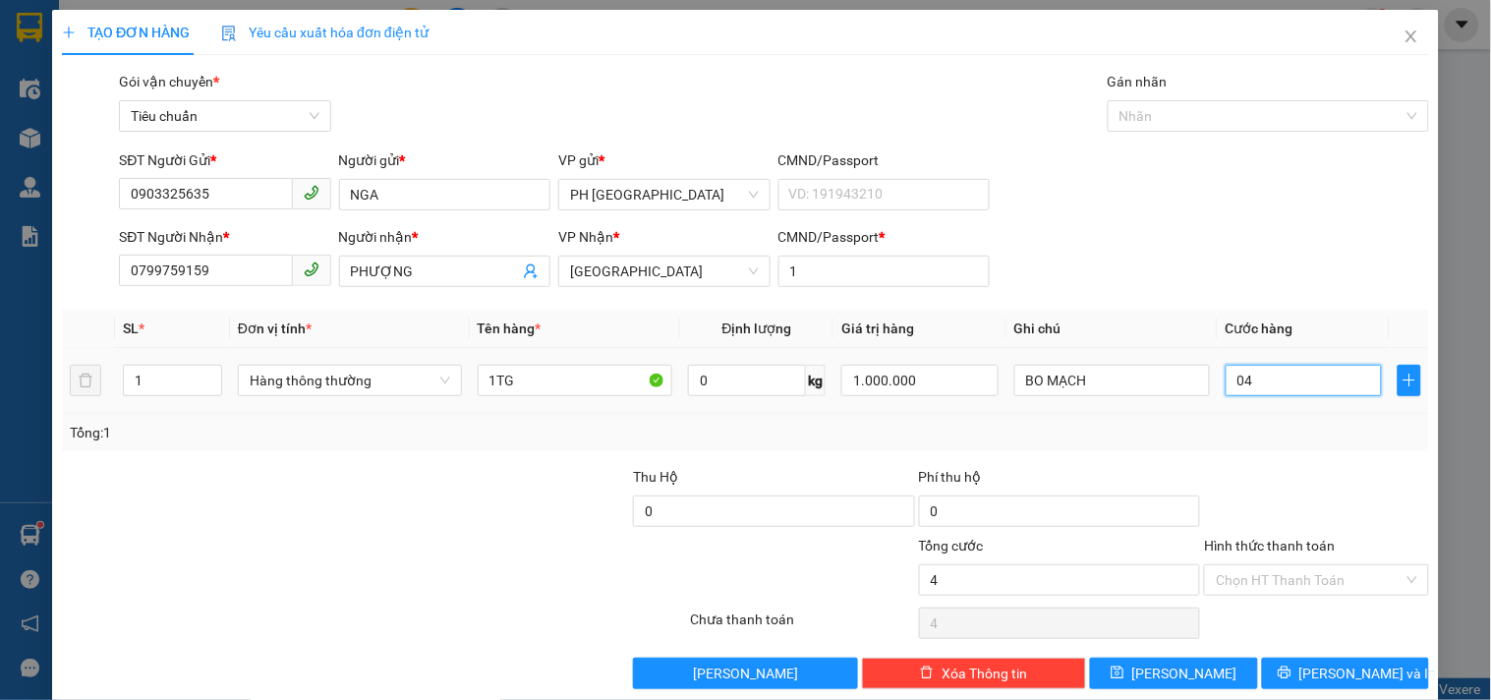
type input "40"
type input "040"
type input "40.000"
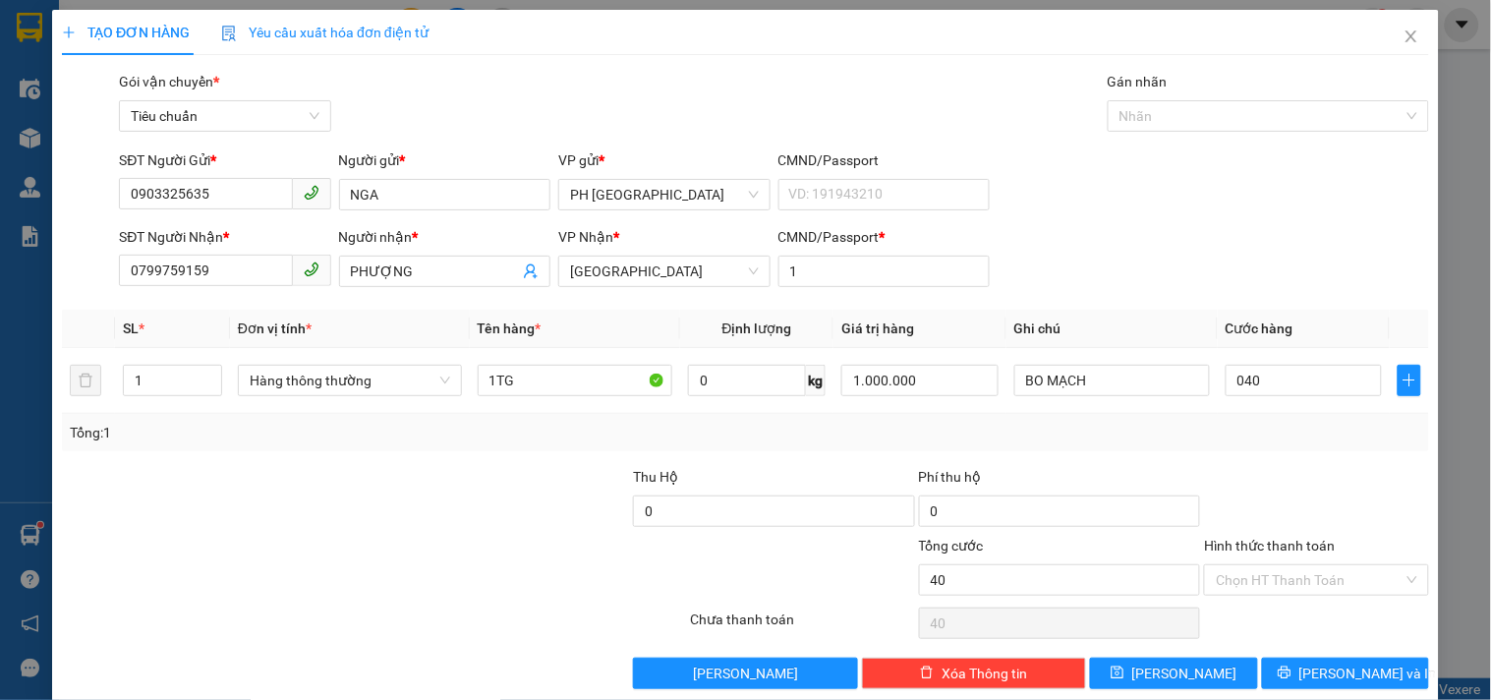
type input "40.000"
click at [1304, 470] on div at bounding box center [1316, 500] width 228 height 69
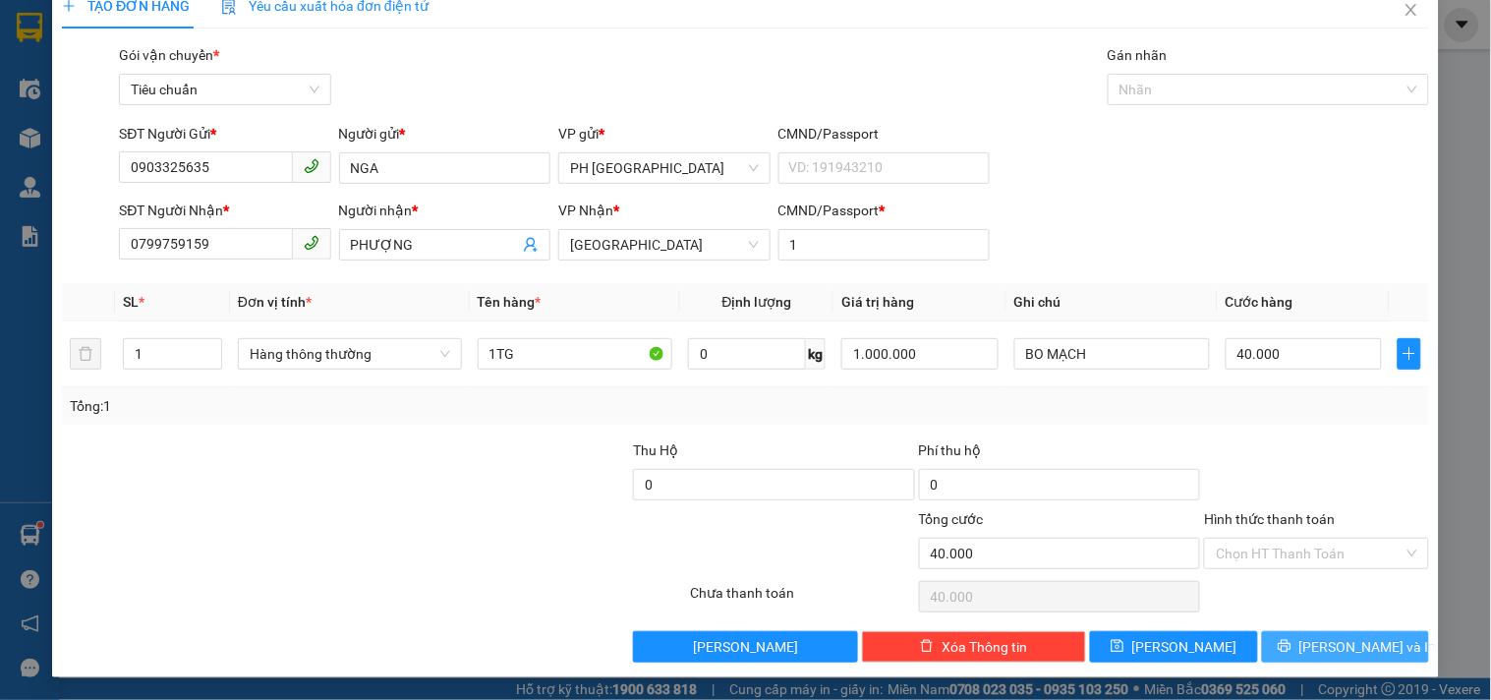
drag, startPoint x: 1299, startPoint y: 651, endPoint x: 1287, endPoint y: 645, distance: 13.7
click at [1291, 652] on icon "printer" at bounding box center [1284, 646] width 14 height 14
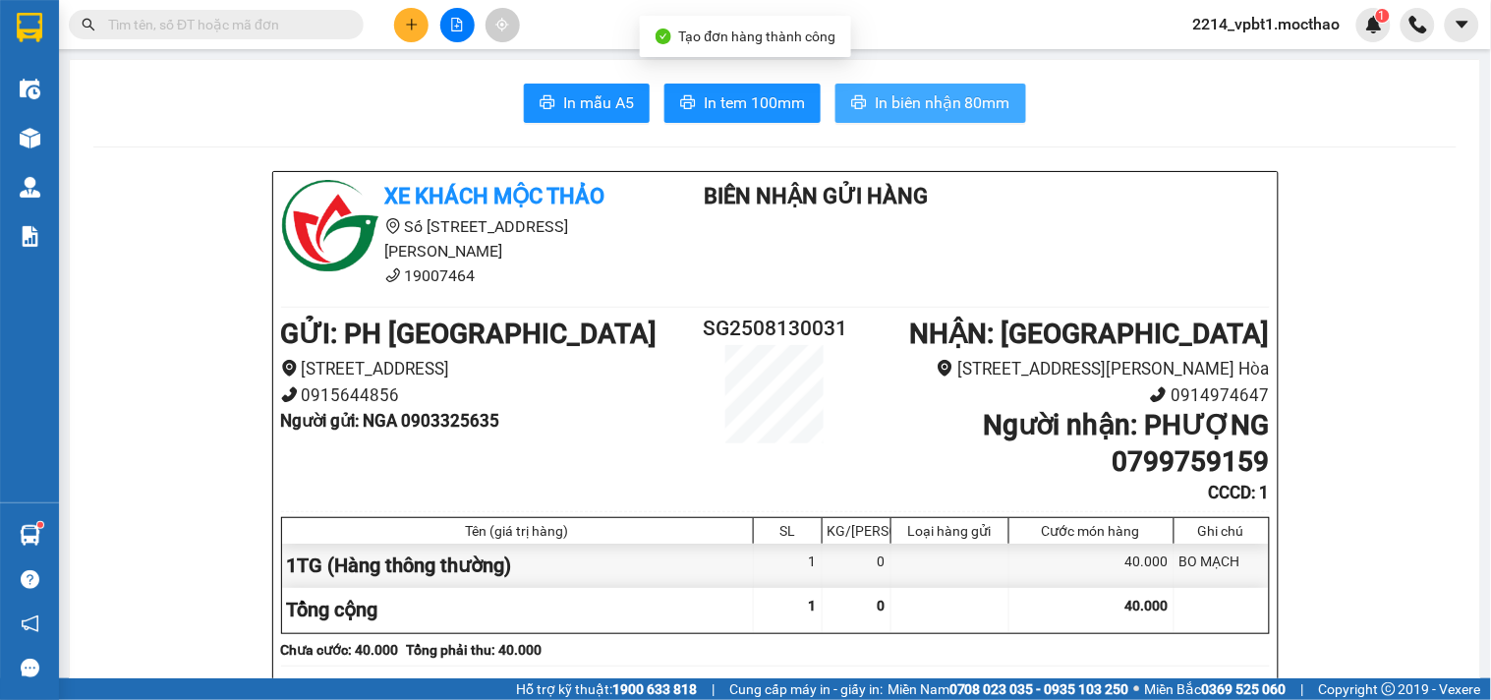
click at [897, 105] on span "In biên nhận 80mm" at bounding box center [942, 102] width 136 height 25
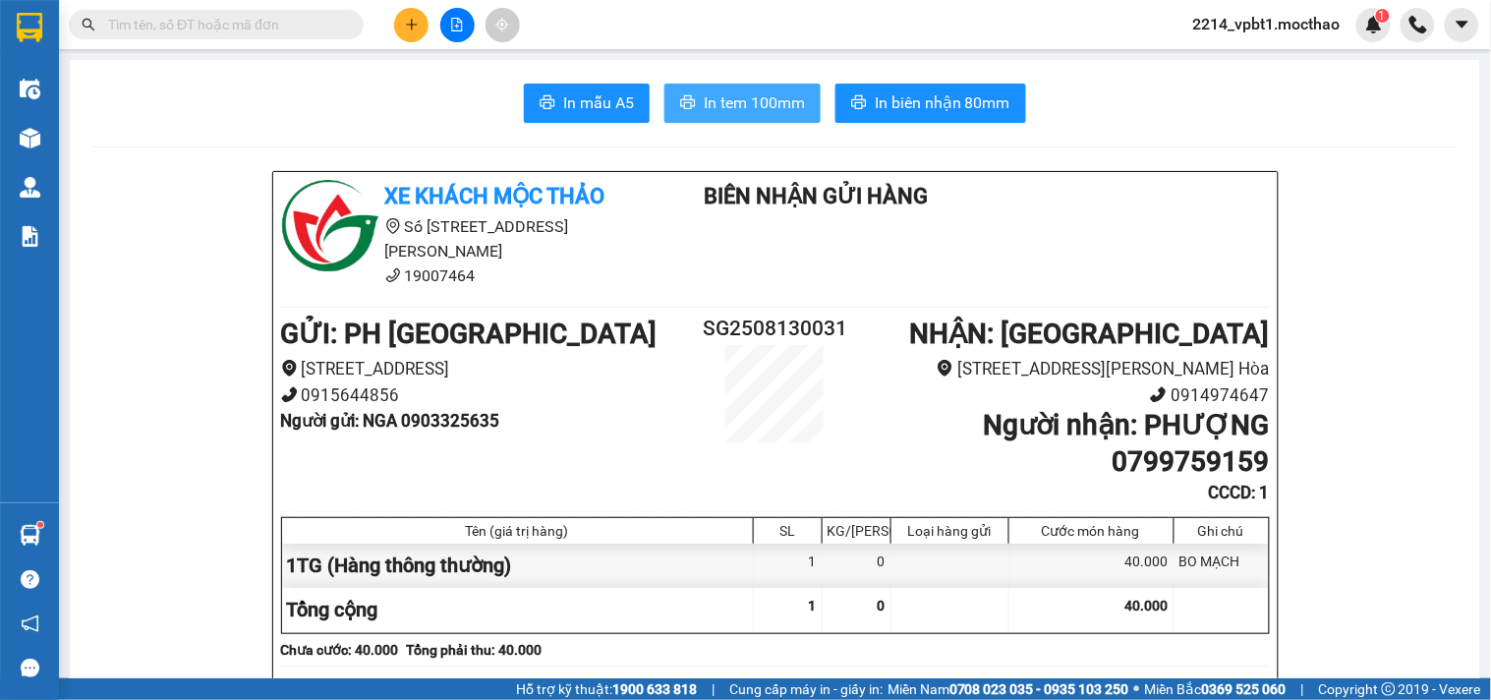
click at [721, 105] on span "In tem 100mm" at bounding box center [754, 102] width 101 height 25
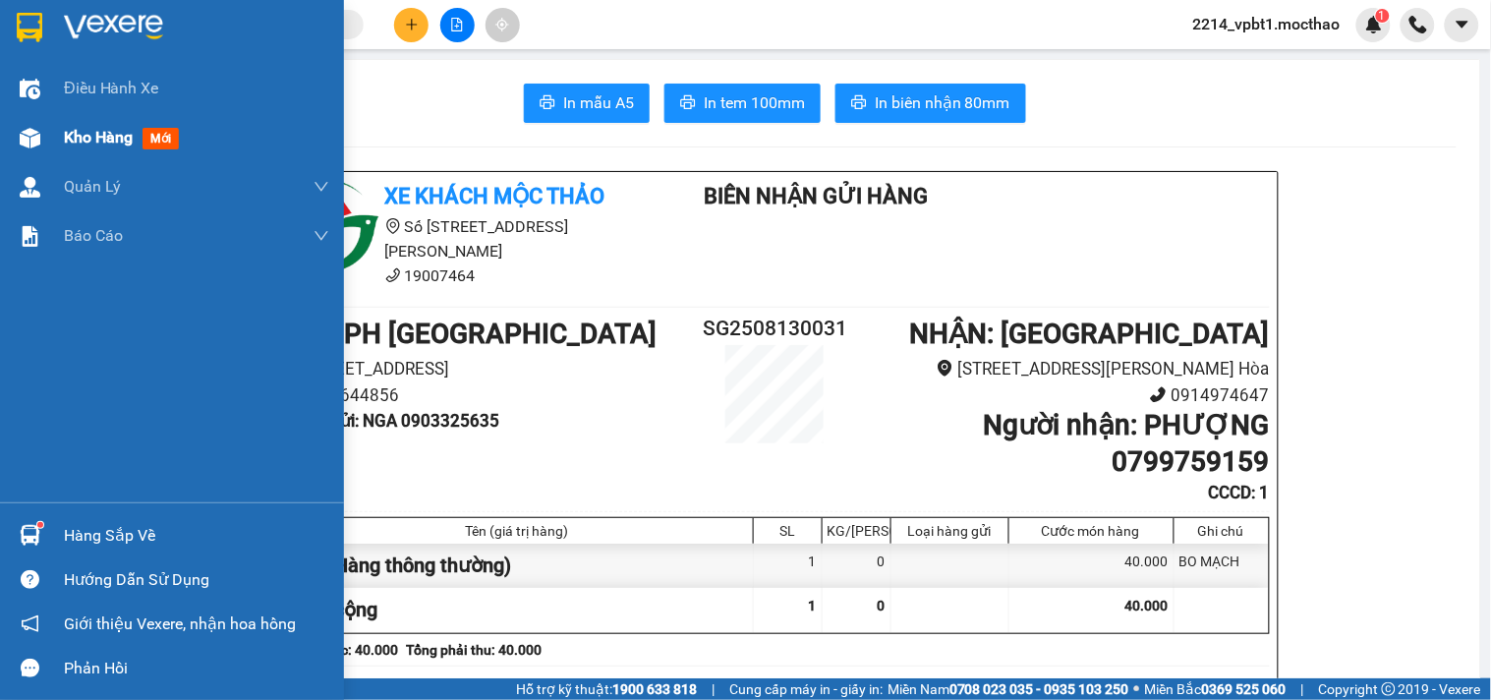
click at [84, 152] on div "Kho hàng mới" at bounding box center [196, 137] width 265 height 49
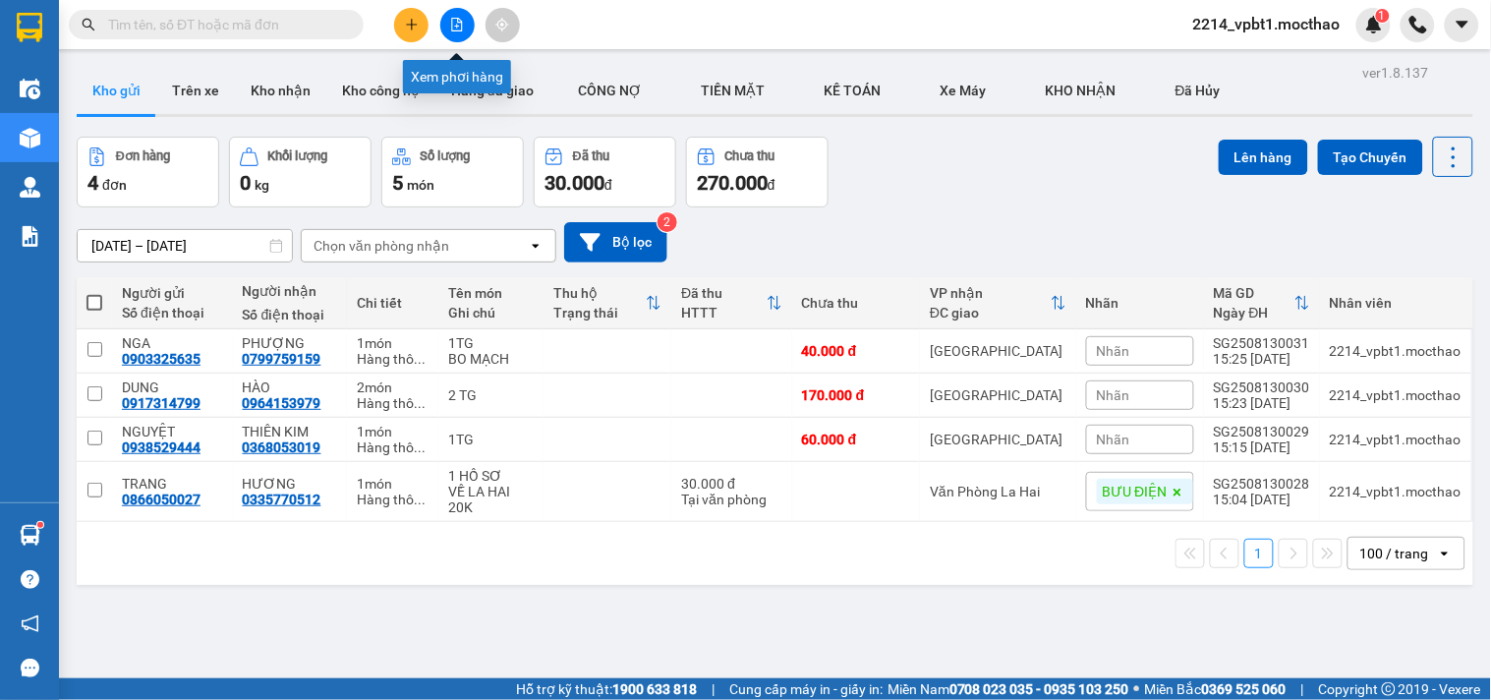
click at [448, 26] on button at bounding box center [457, 25] width 34 height 34
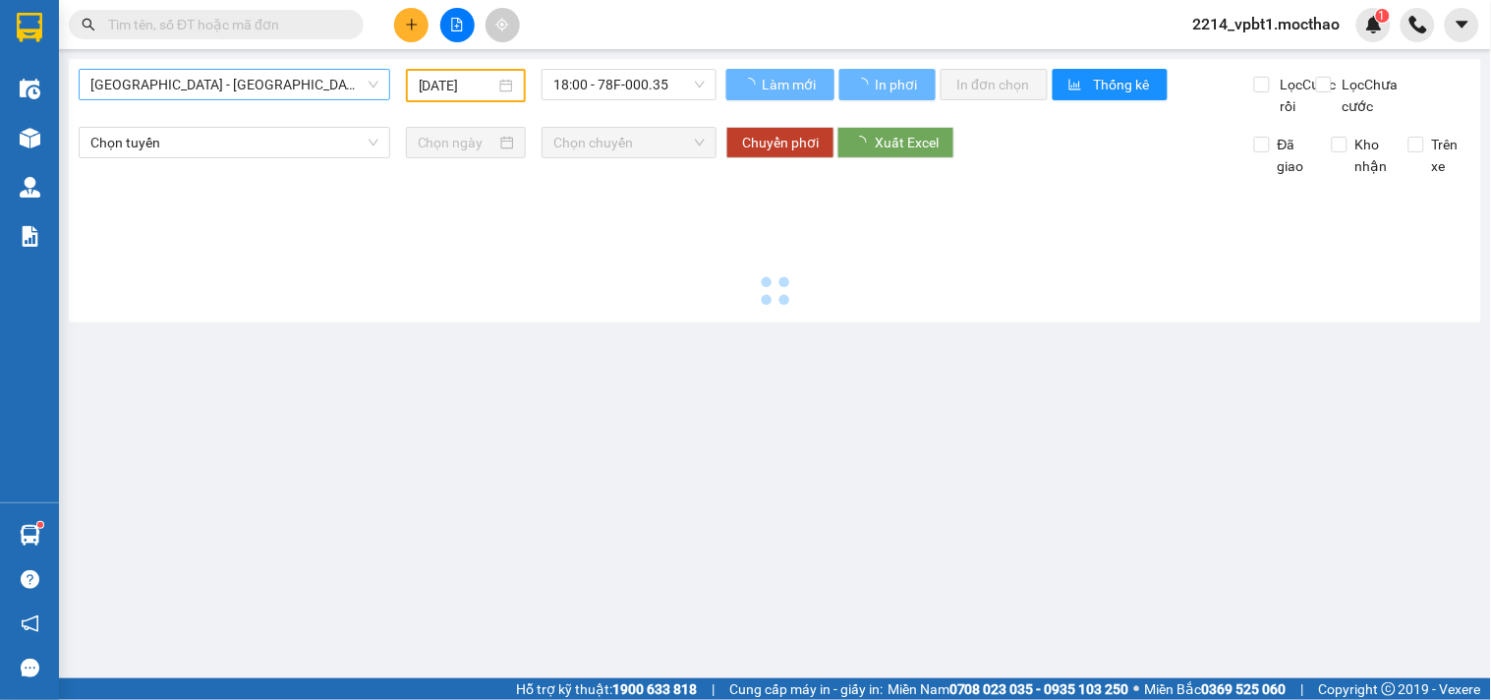
type input "13/08/2025"
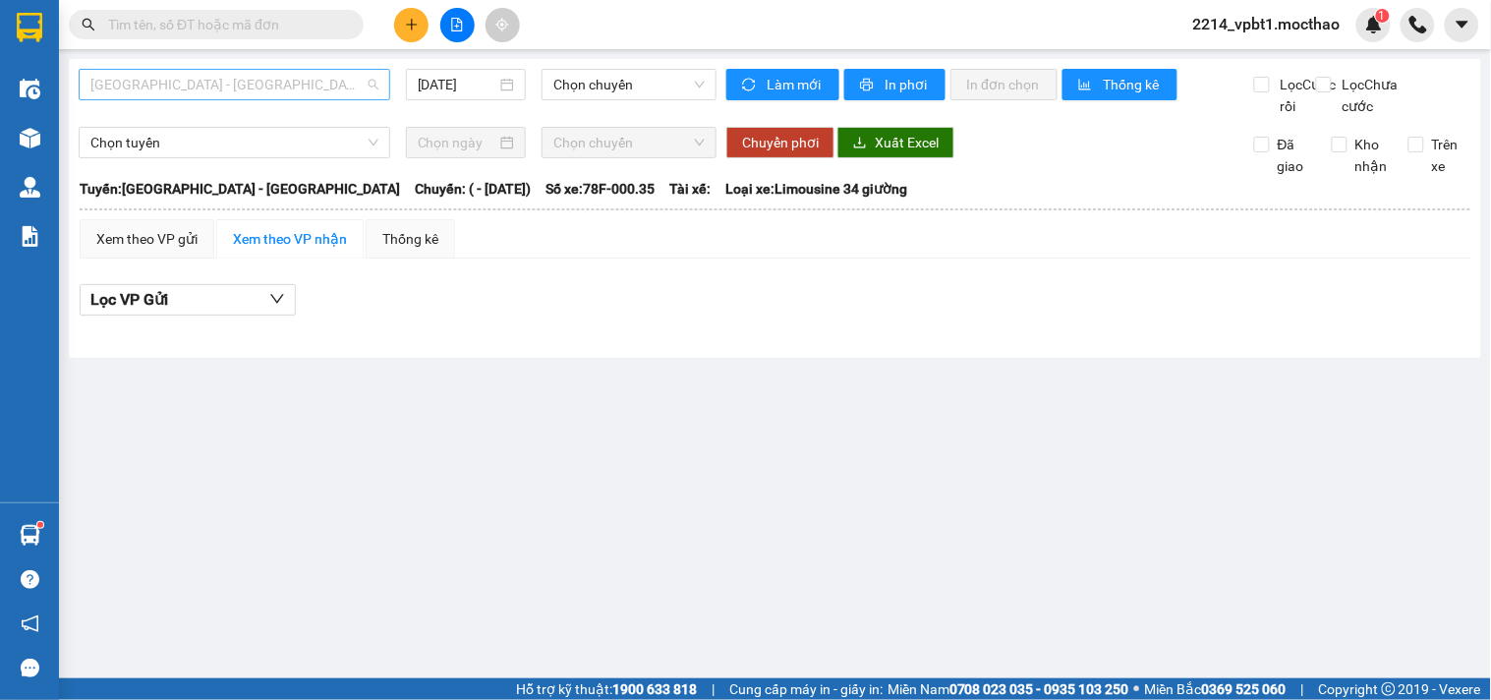
click at [239, 89] on span "Sài Gòn - Tuy Hòa" at bounding box center [234, 84] width 288 height 29
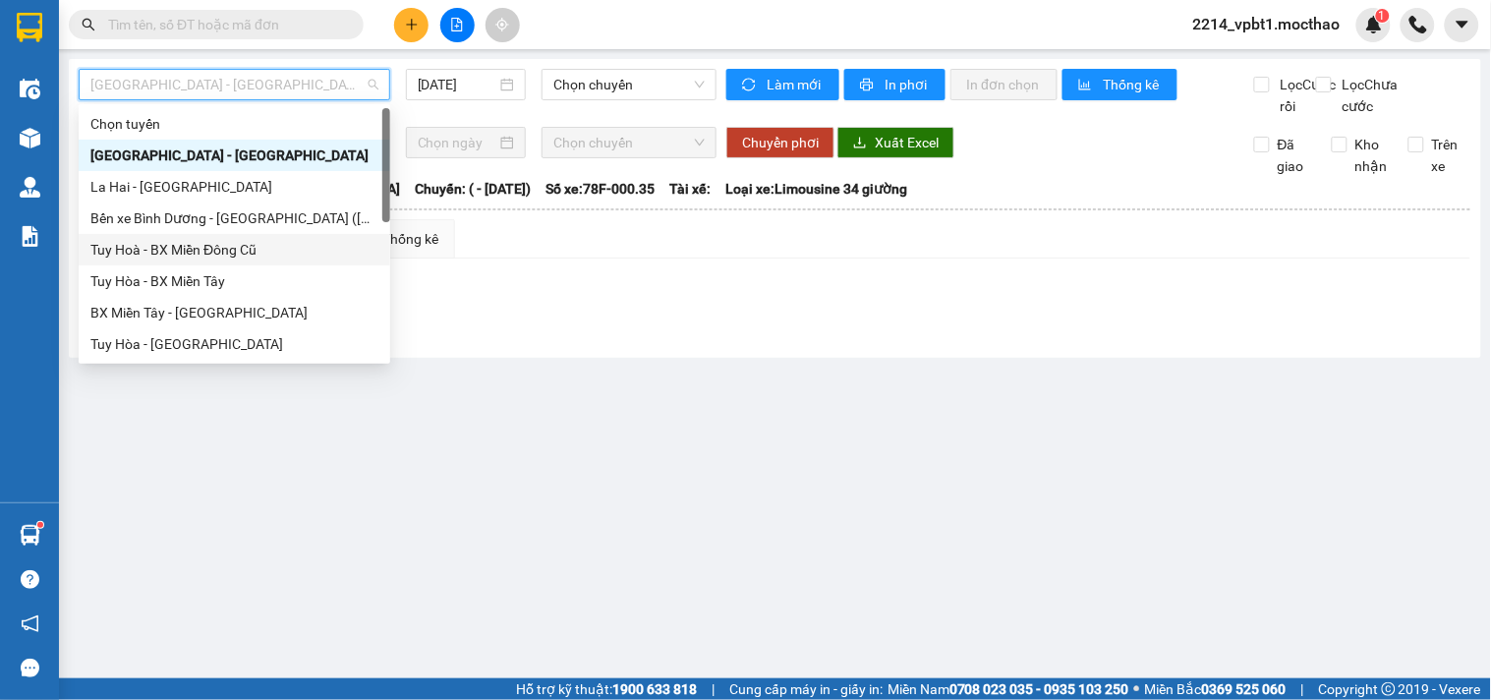
scroll to position [218, 0]
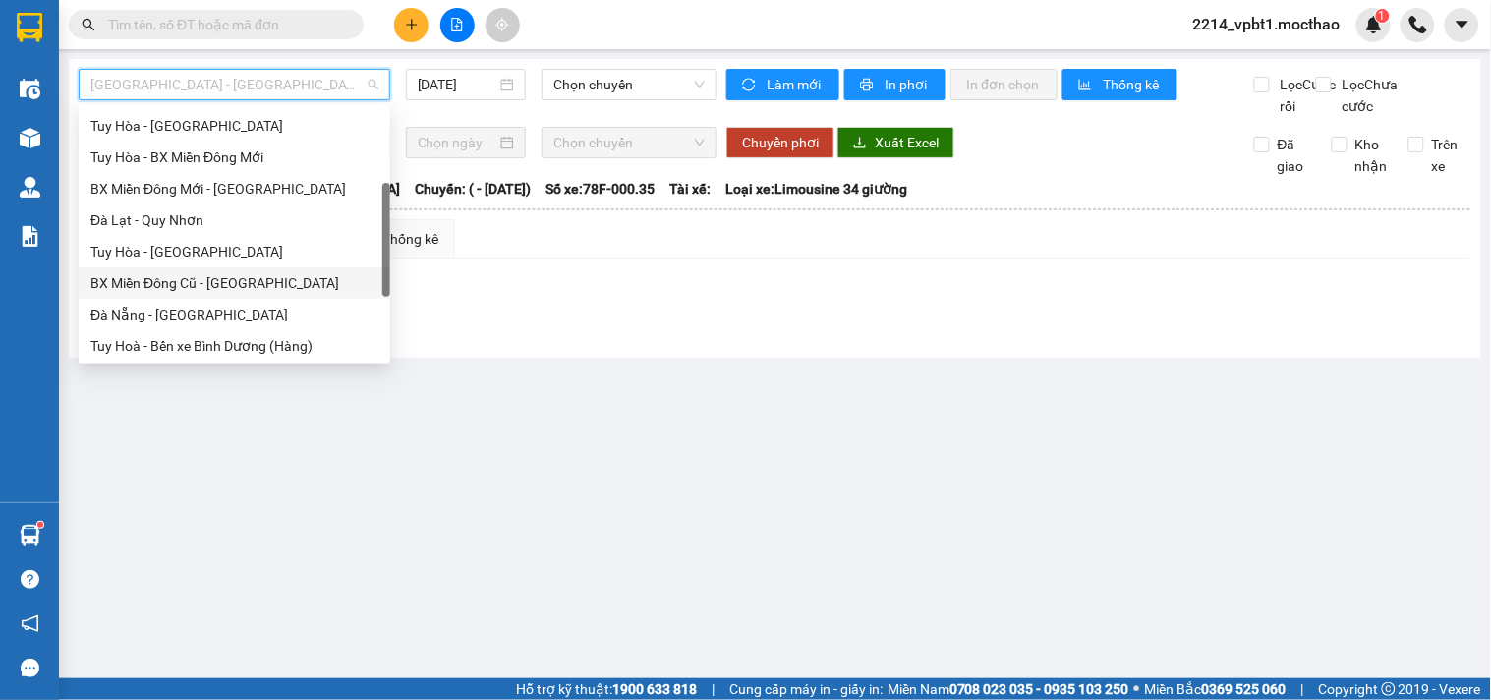
click at [189, 278] on div "BX Miền Đông Cũ - Tuy Hoà" at bounding box center [234, 283] width 288 height 22
type input "13/08/2025"
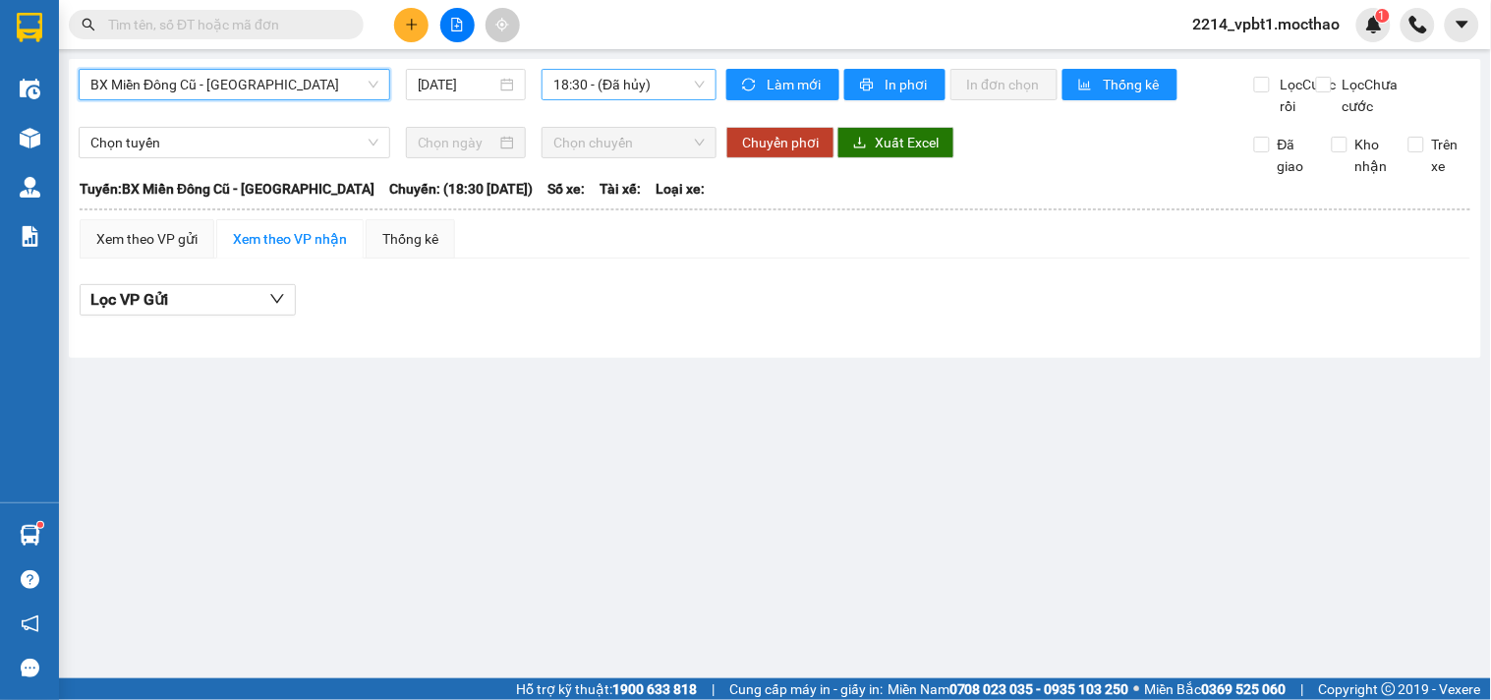
click at [594, 79] on span "18:30 - (Đã hủy)" at bounding box center [628, 84] width 151 height 29
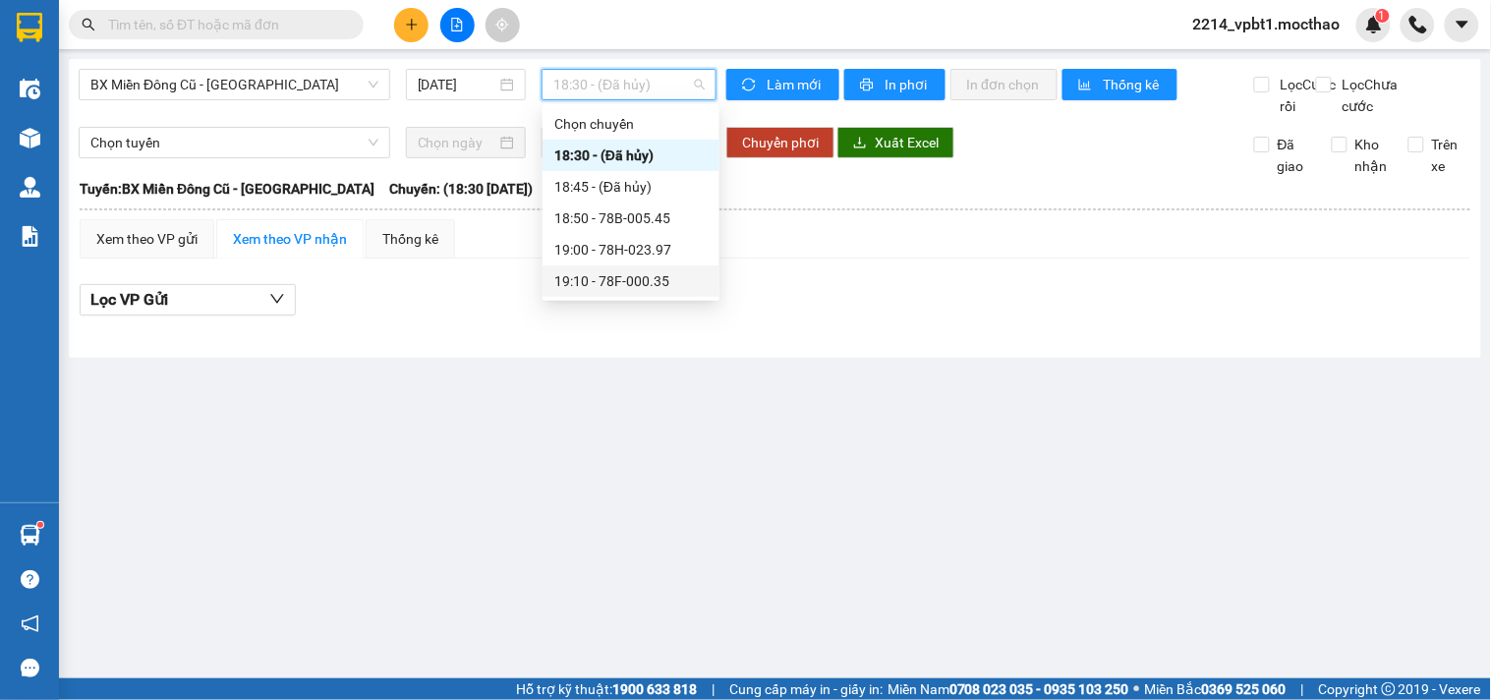
click at [615, 290] on div "19:10 - 78F-000.35" at bounding box center [630, 281] width 153 height 22
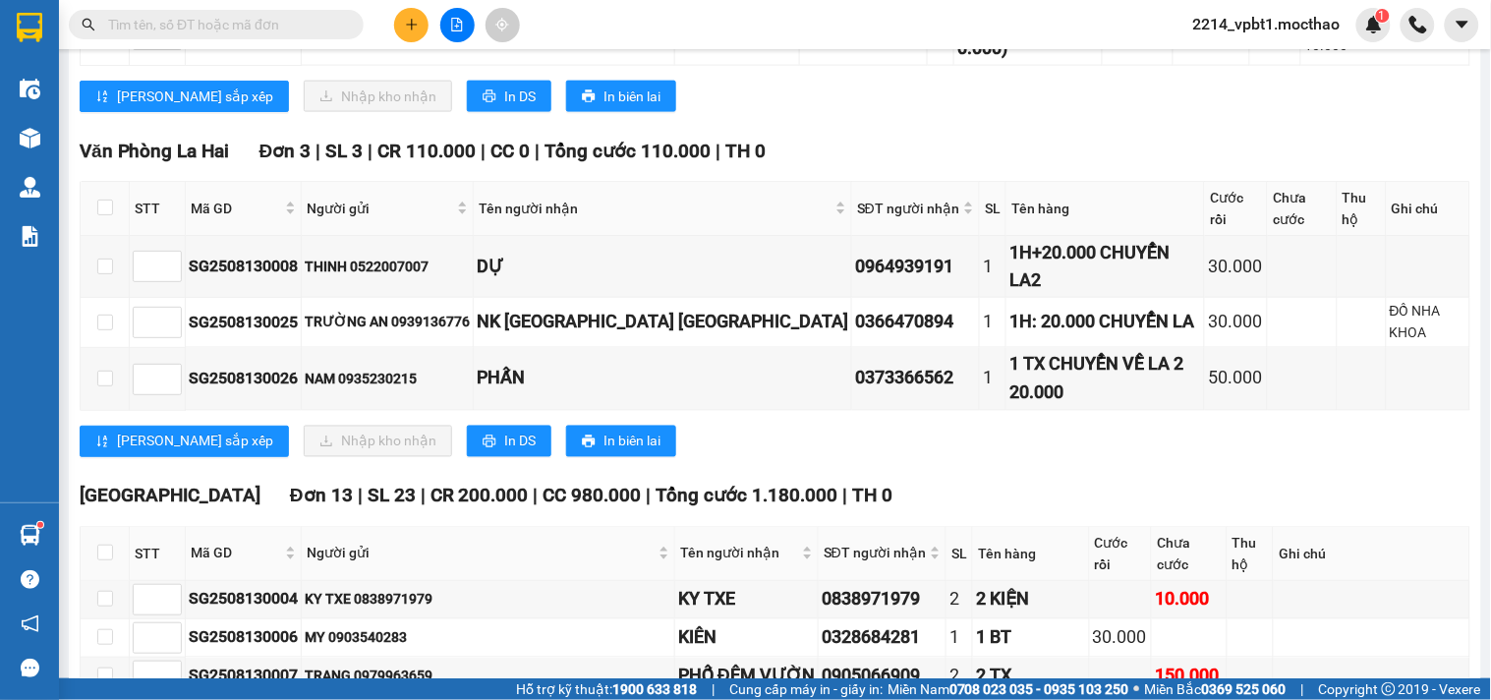
scroll to position [109, 0]
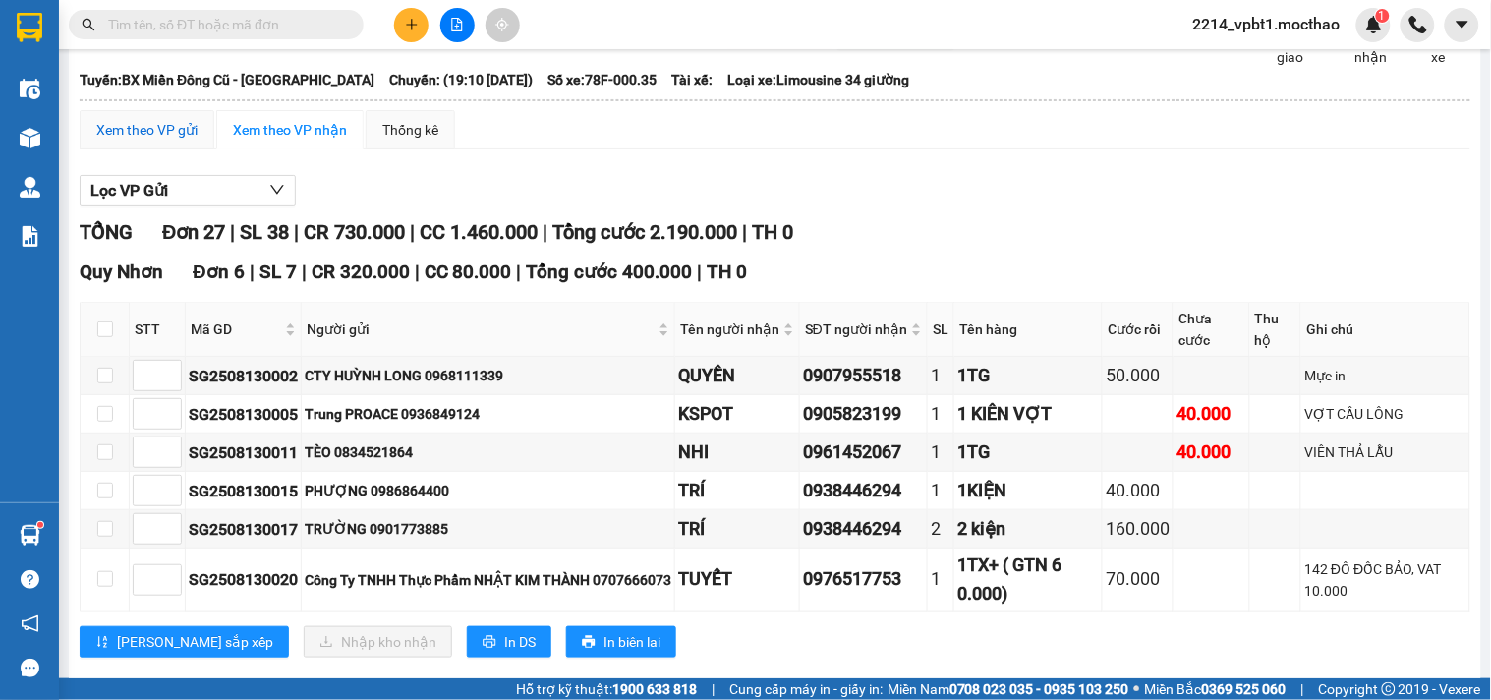
click at [154, 141] on div "Xem theo VP gửi" at bounding box center [146, 130] width 101 height 22
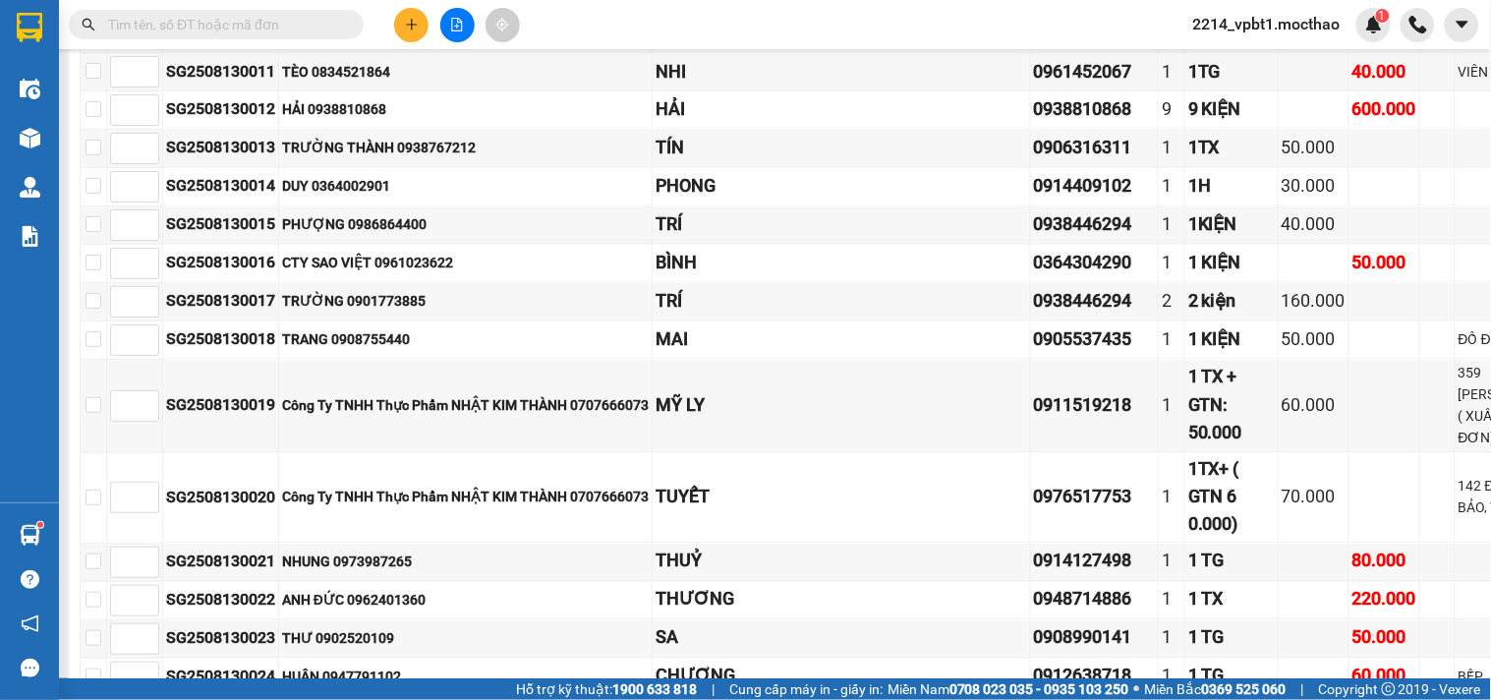
scroll to position [1103, 0]
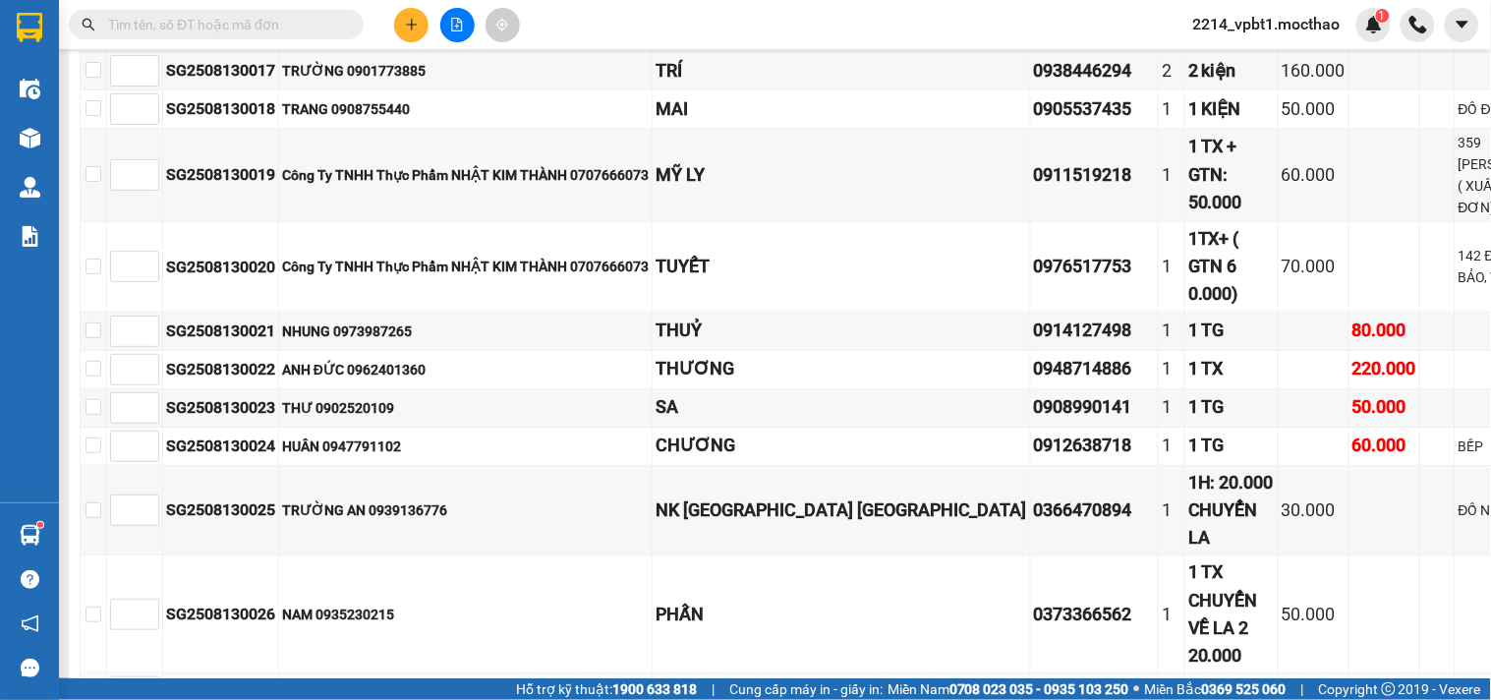
click at [98, 684] on input "checkbox" at bounding box center [93, 692] width 16 height 16
checkbox input "true"
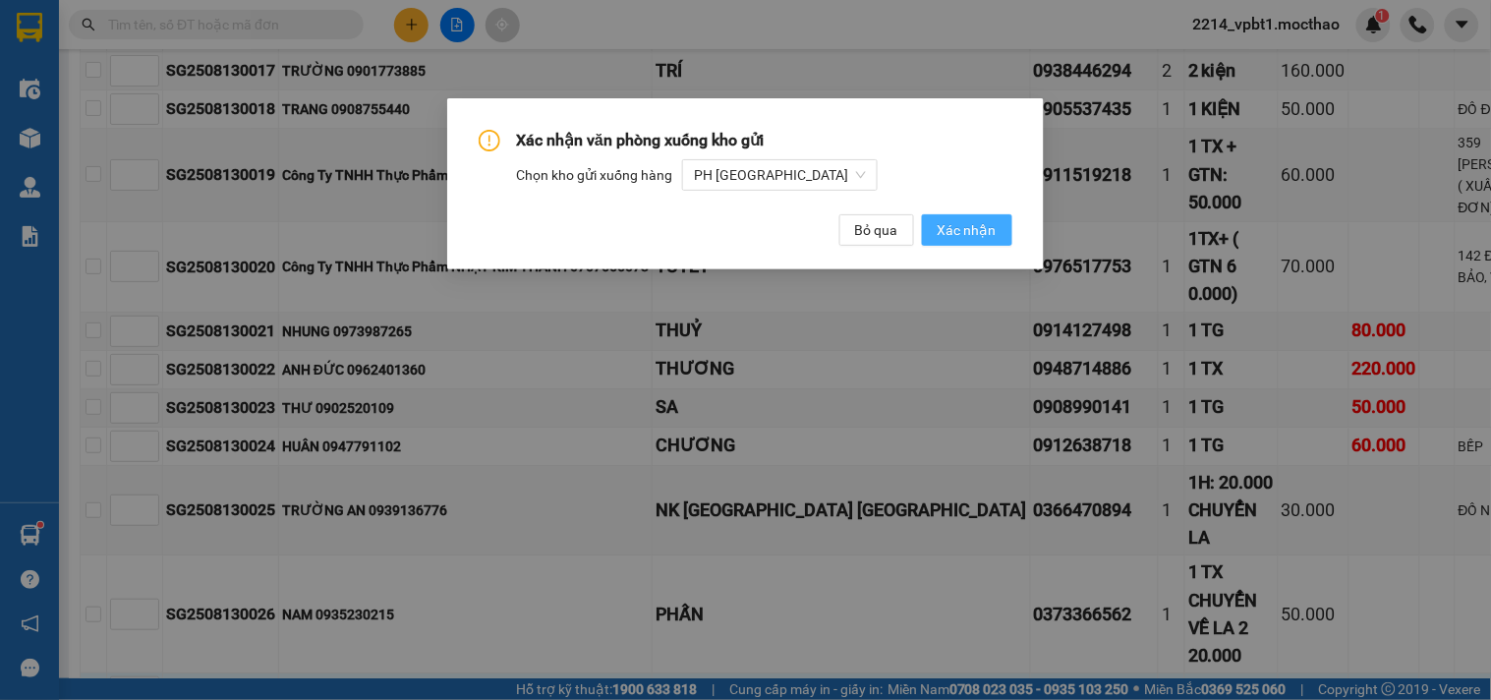
click at [978, 227] on span "Xác nhận" at bounding box center [966, 230] width 59 height 22
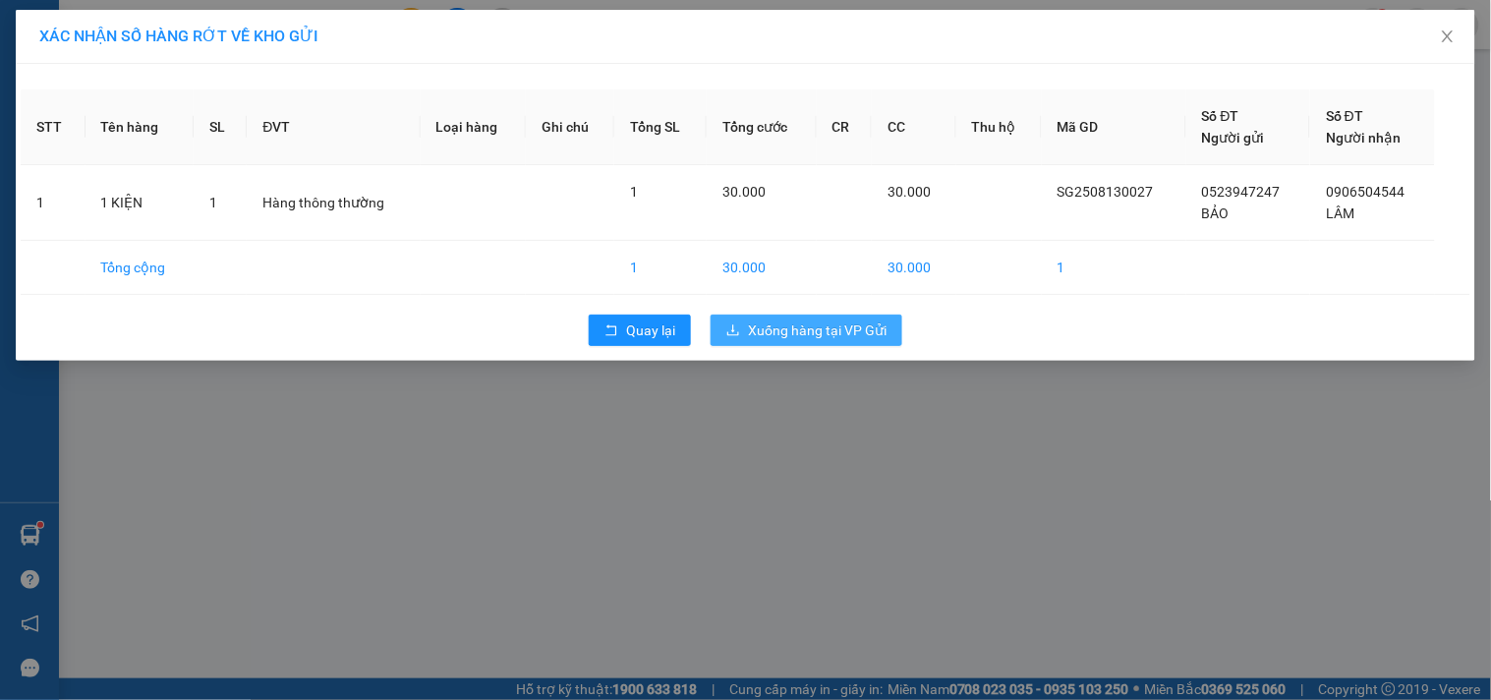
click at [810, 332] on span "Xuống hàng tại VP Gửi" at bounding box center [817, 330] width 139 height 22
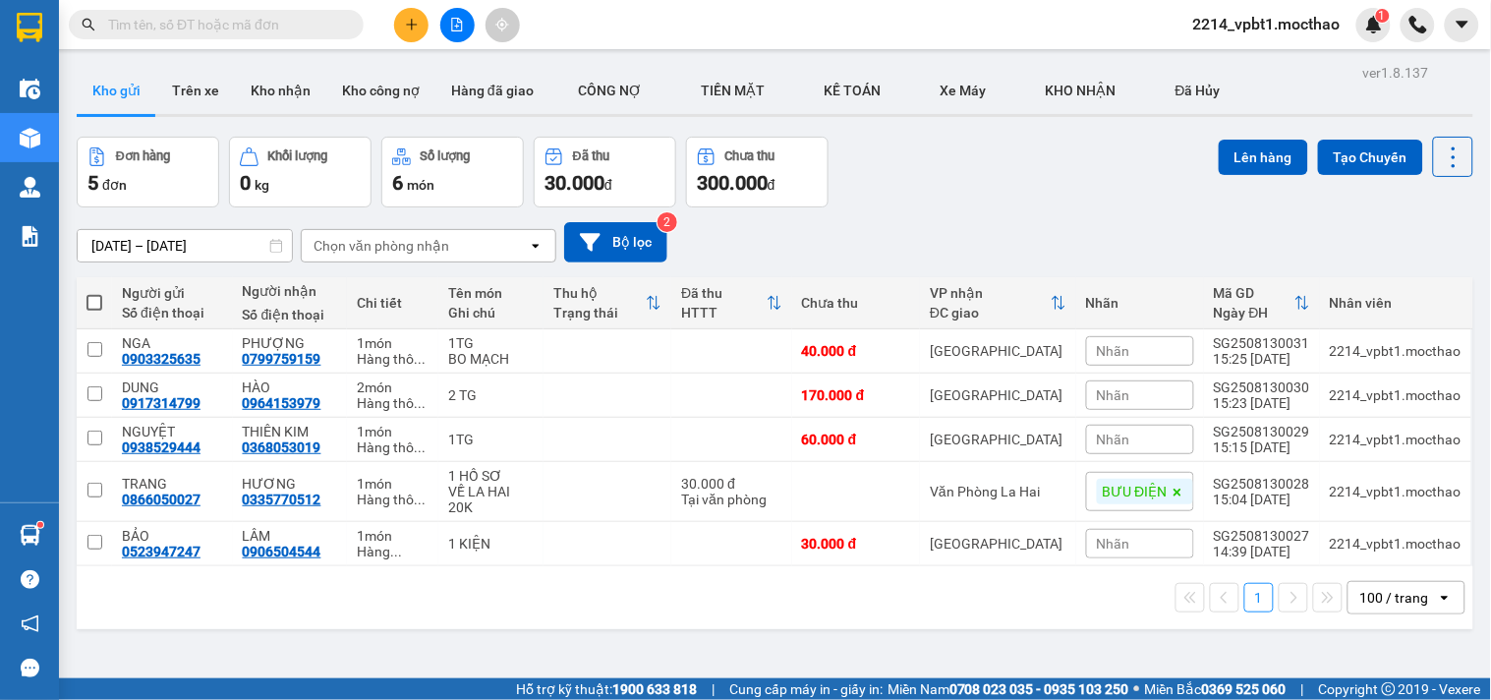
click at [1136, 536] on div "Nhãn" at bounding box center [1140, 543] width 108 height 29
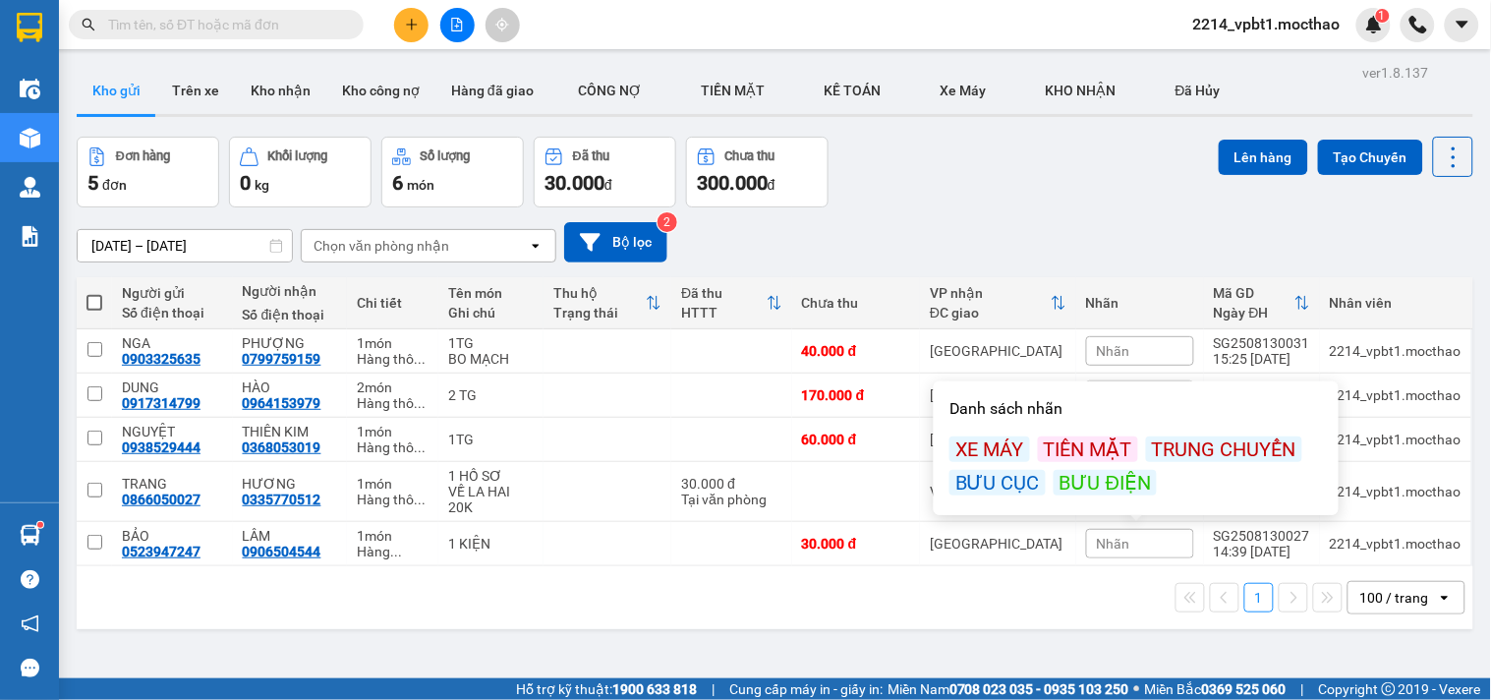
click at [1099, 485] on div "BƯU ĐIỆN" at bounding box center [1104, 483] width 103 height 26
click at [1028, 231] on div "11/08/2025 – 13/08/2025 Press the down arrow key to interact with the calendar …" at bounding box center [775, 242] width 1396 height 40
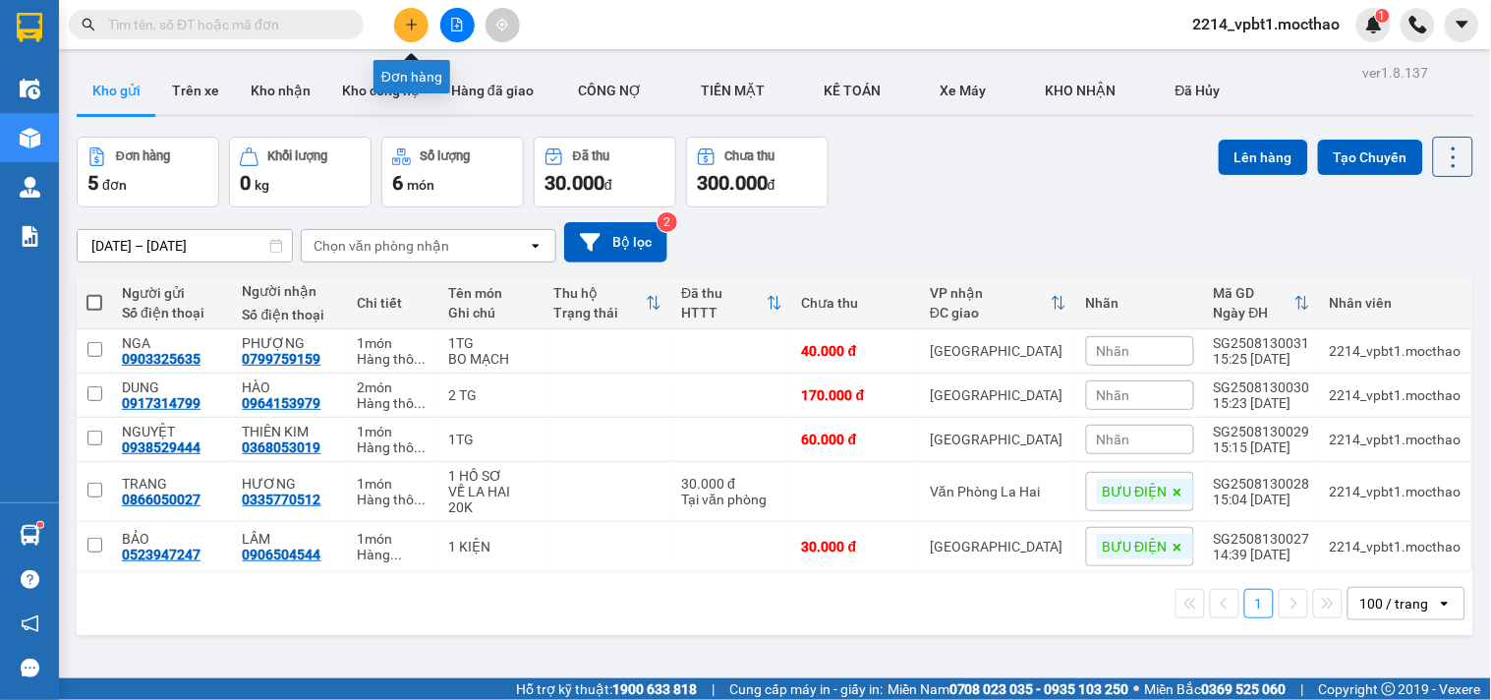
click at [417, 15] on button at bounding box center [411, 25] width 34 height 34
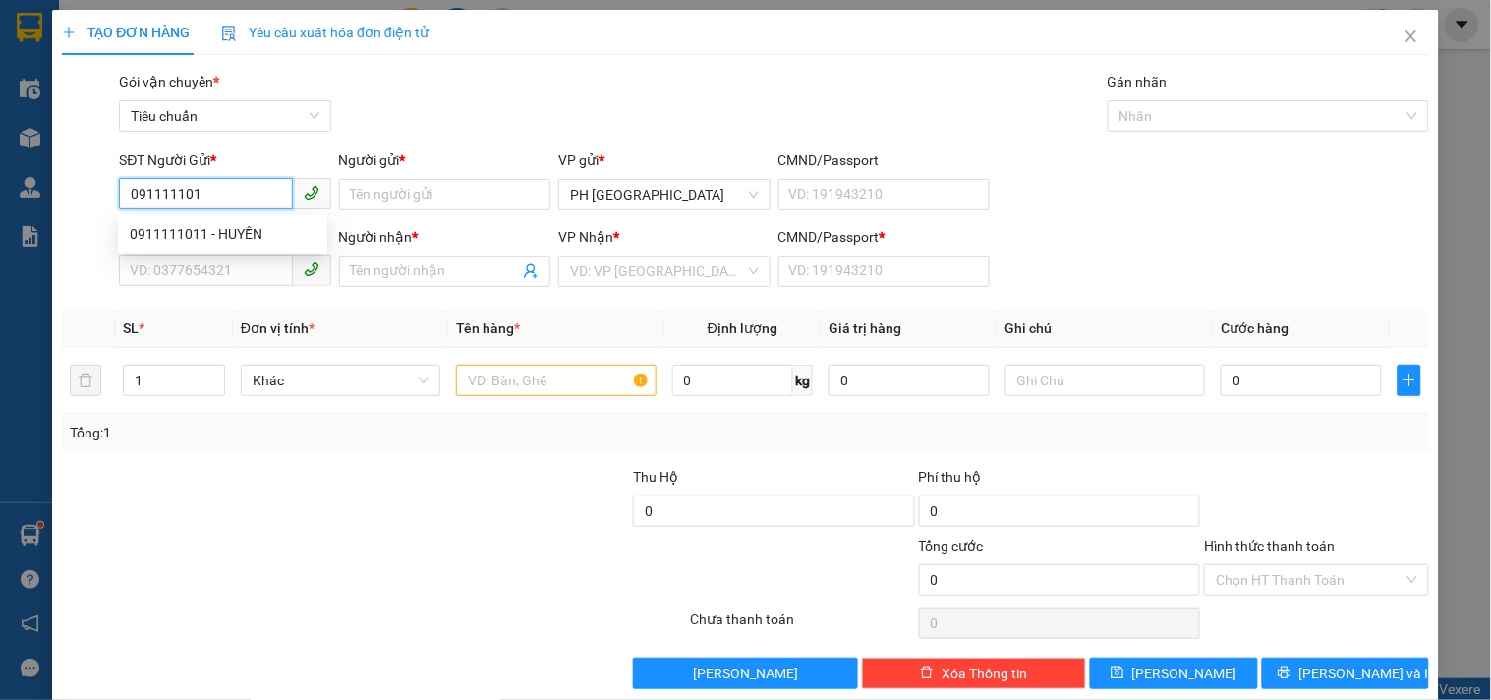
type input "0911111011"
click at [250, 230] on div "0911111011 - HUYỀN" at bounding box center [223, 234] width 186 height 22
type input "HUYỀN"
type input "0931958836"
type input "HIỀN"
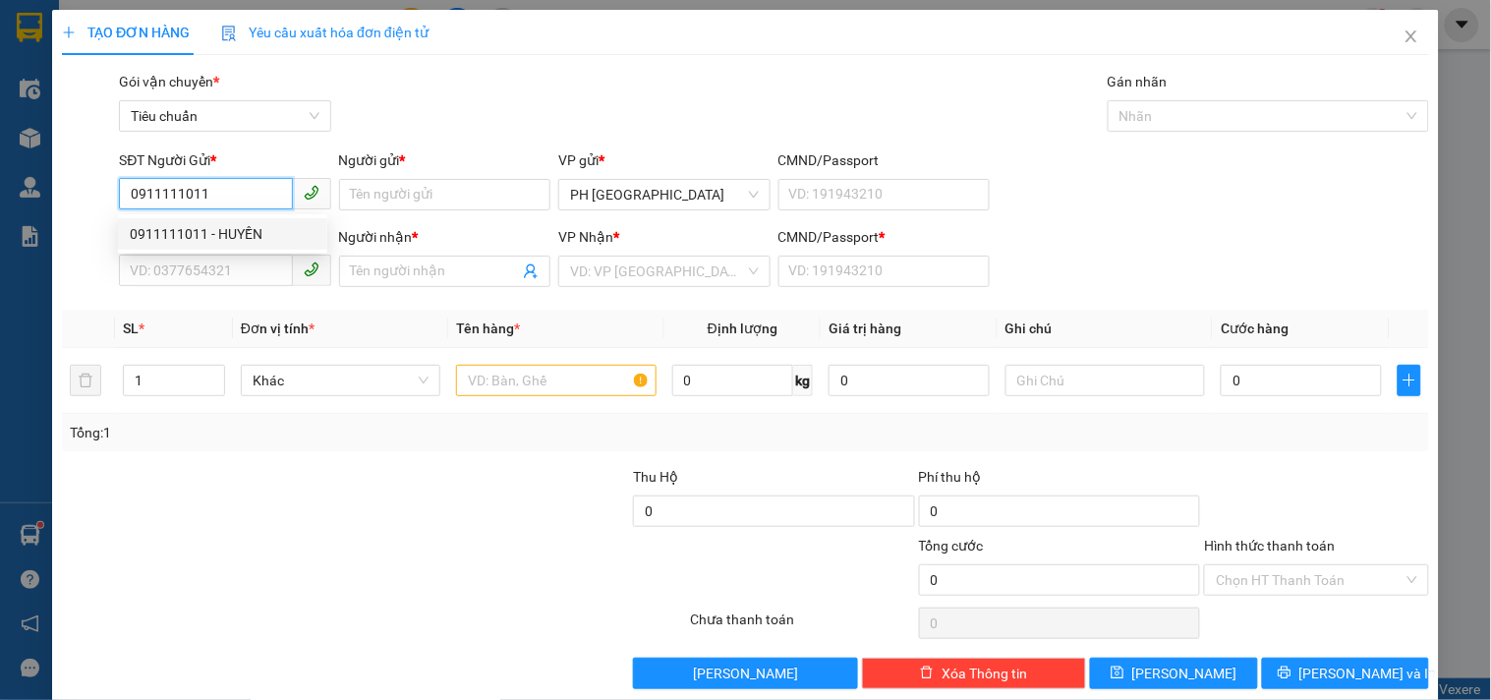
type input "1"
type input "30.000"
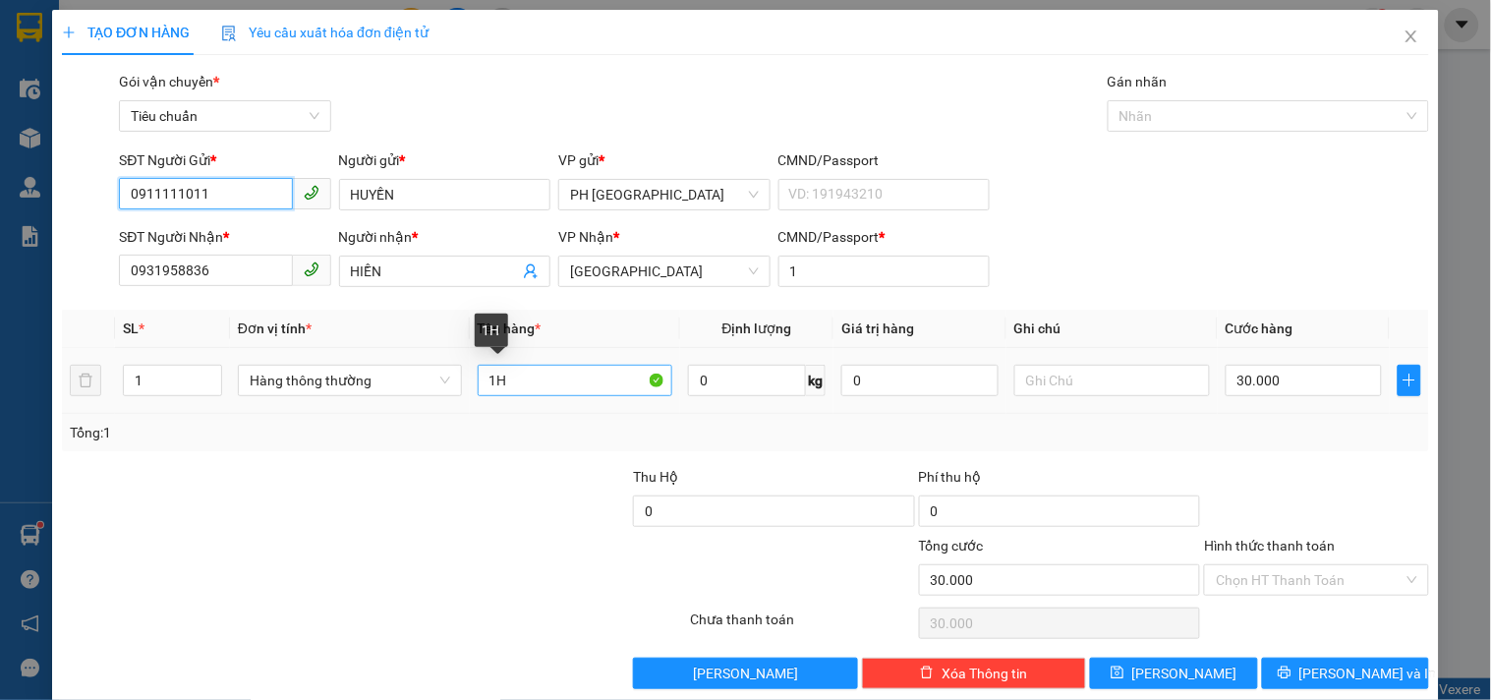
type input "0911111011"
click at [554, 390] on input "1H" at bounding box center [576, 380] width 196 height 31
type input "1 KIỆN"
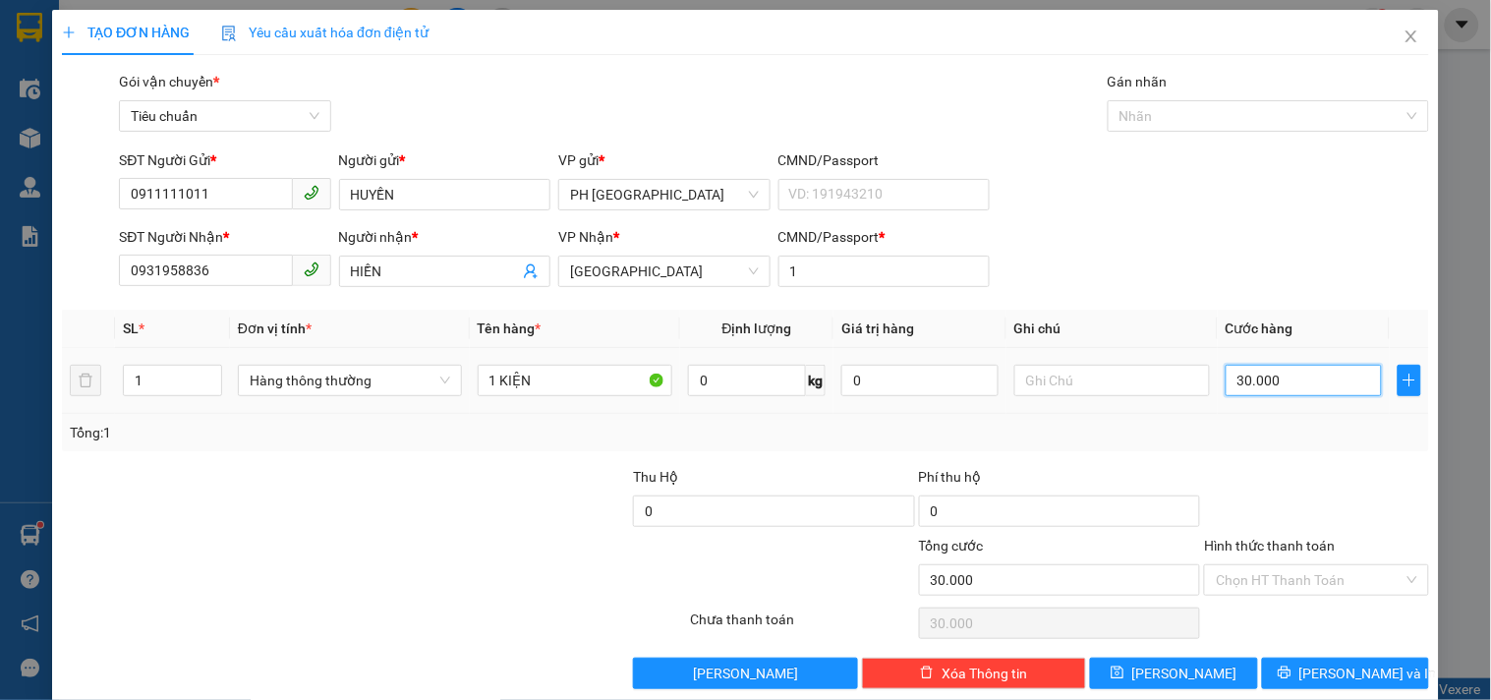
click at [1303, 390] on input "30.000" at bounding box center [1303, 380] width 157 height 31
type input "0"
type input "4"
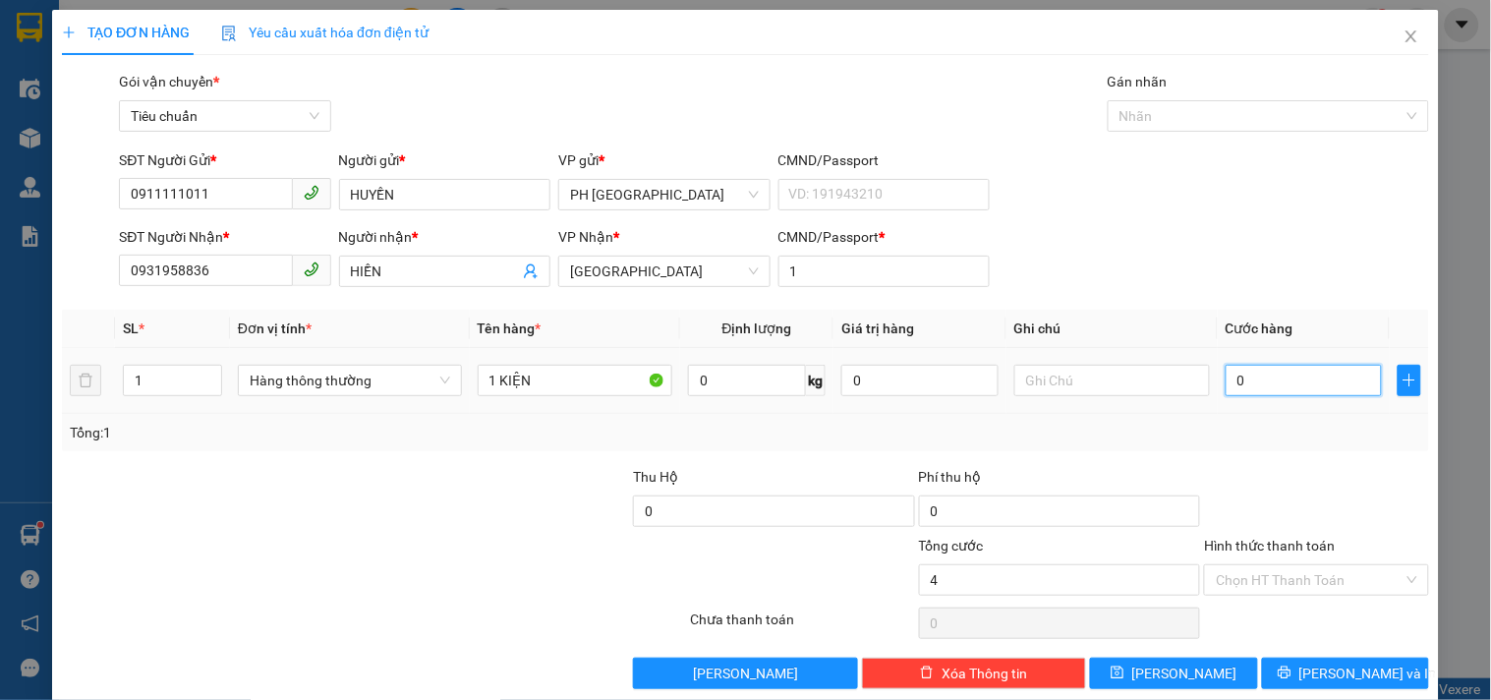
type input "4"
type input "04"
type input "40"
type input "040"
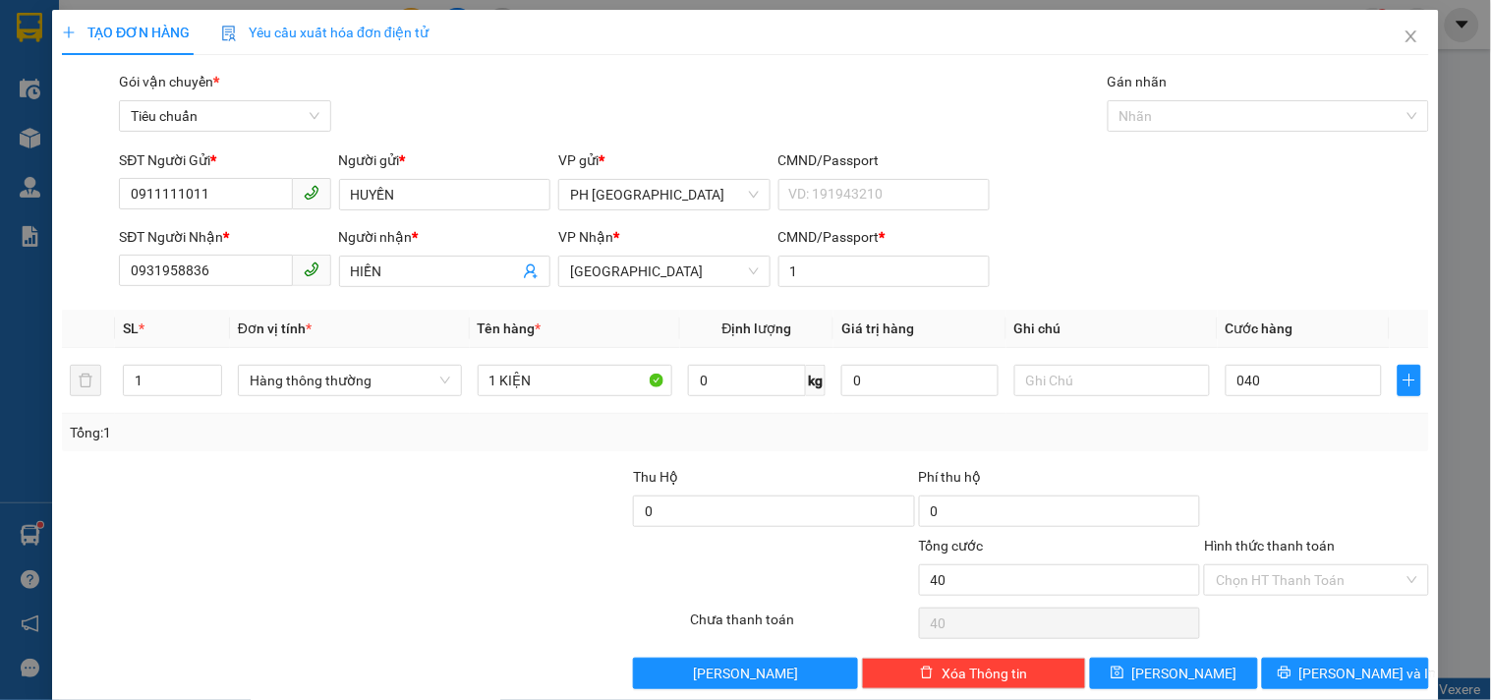
type input "40.000"
click at [1287, 447] on div "Tổng: 1" at bounding box center [745, 432] width 1367 height 37
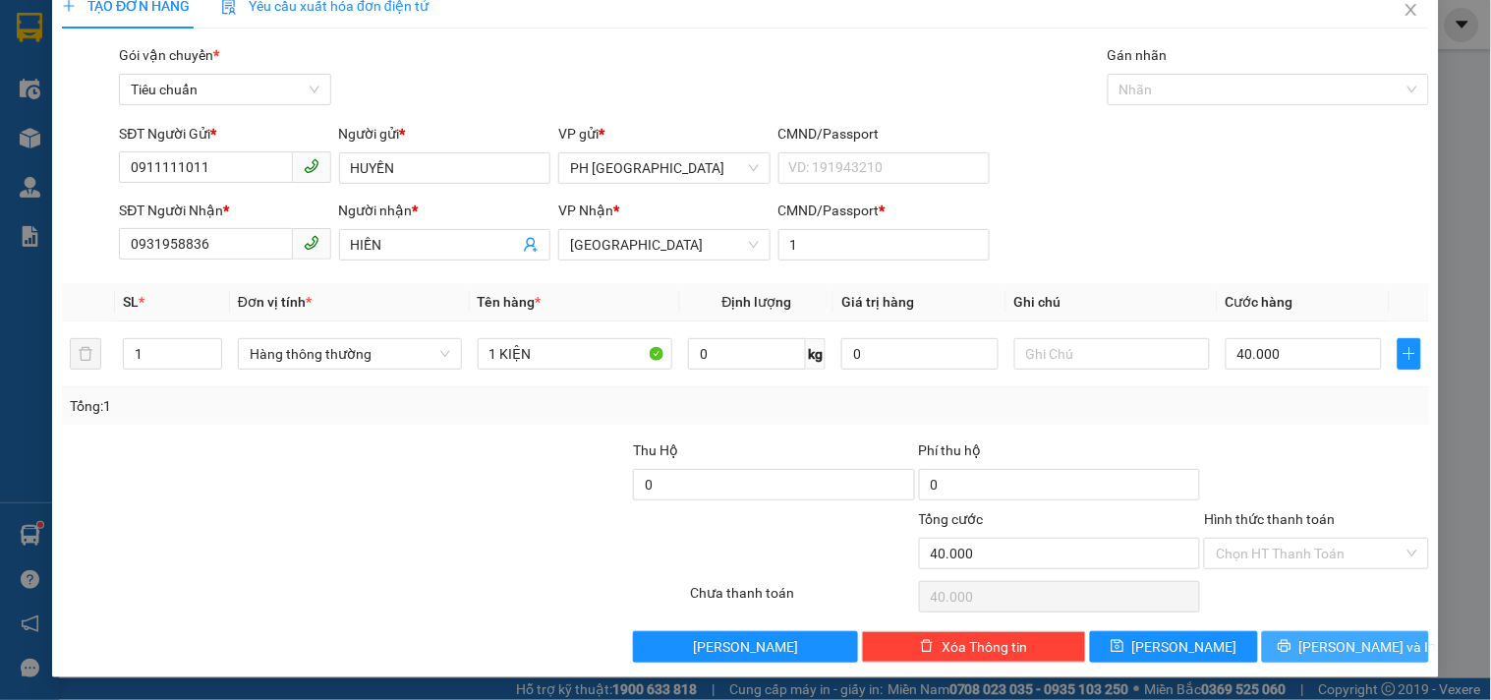
click at [1339, 656] on button "Lưu và In" at bounding box center [1345, 646] width 167 height 31
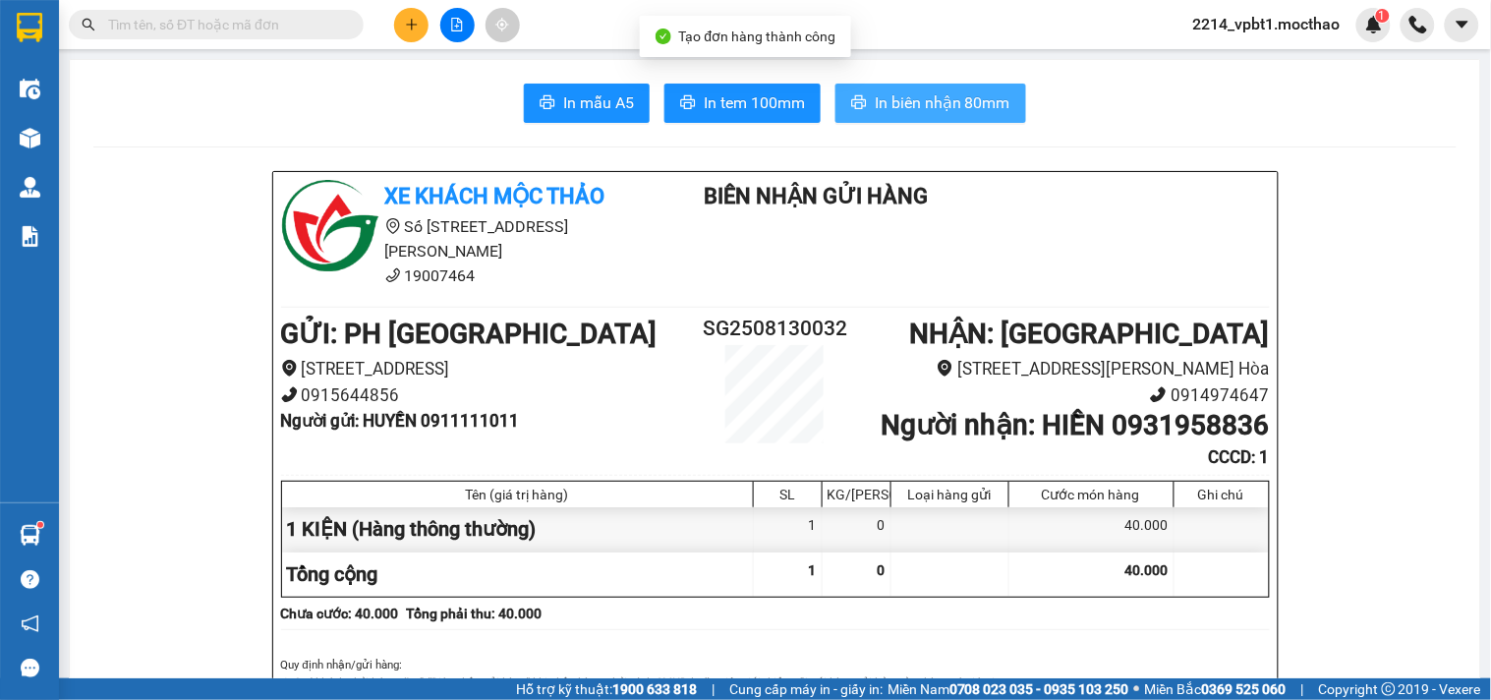
click at [933, 103] on span "In biên nhận 80mm" at bounding box center [942, 102] width 136 height 25
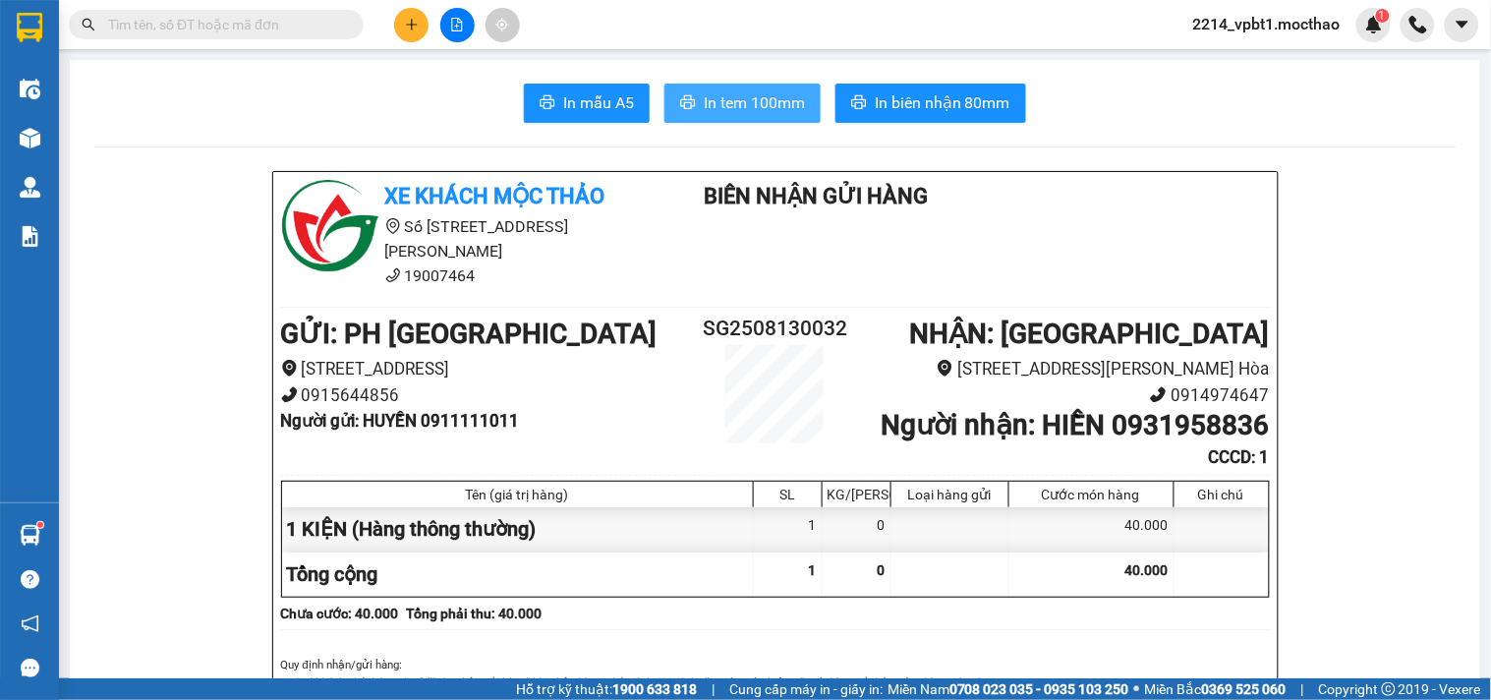
click at [732, 89] on button "In tem 100mm" at bounding box center [742, 103] width 156 height 39
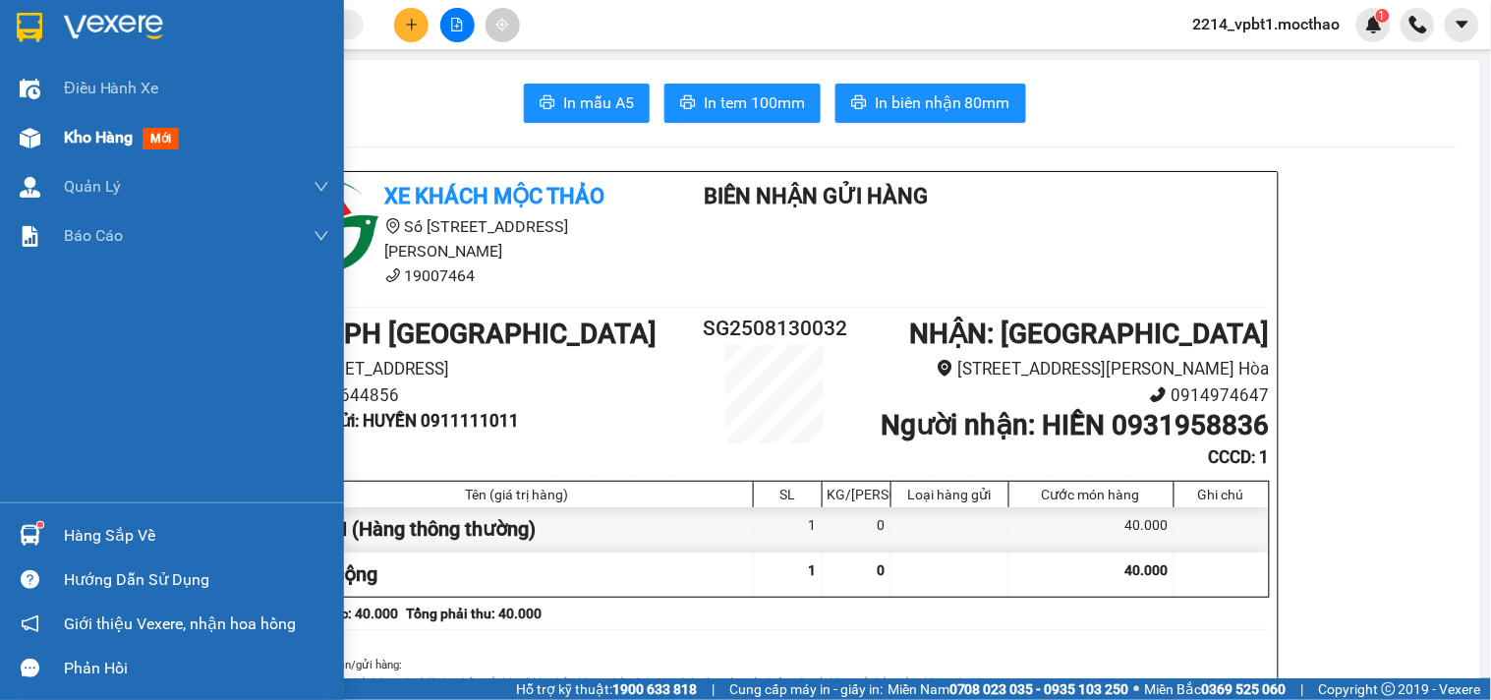
click at [106, 139] on span "Kho hàng" at bounding box center [98, 137] width 69 height 19
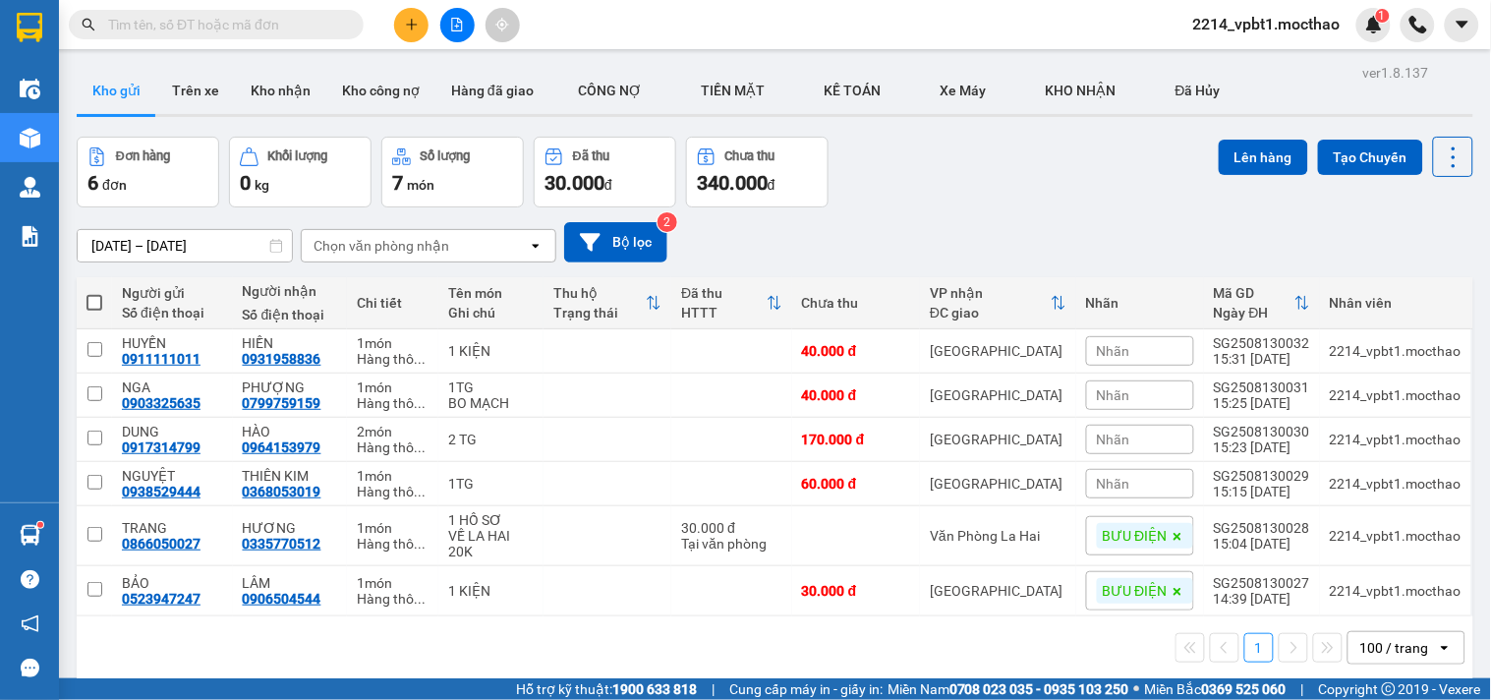
click at [400, 16] on button at bounding box center [411, 25] width 34 height 34
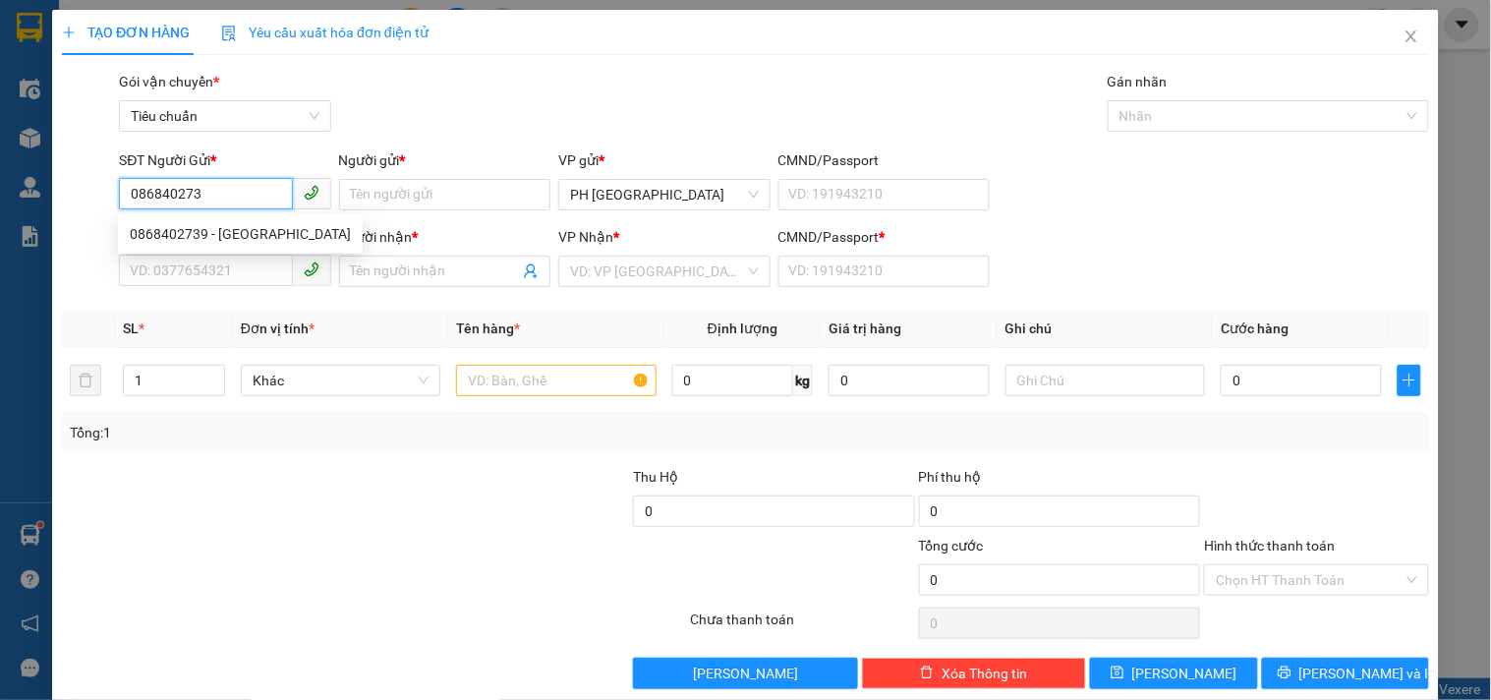
type input "0868402739"
click at [181, 223] on div "0868402739 - SƠN ĐỨC" at bounding box center [240, 234] width 221 height 22
type input "SƠN ĐỨC"
type input "0907219977"
type input "KHÁNG"
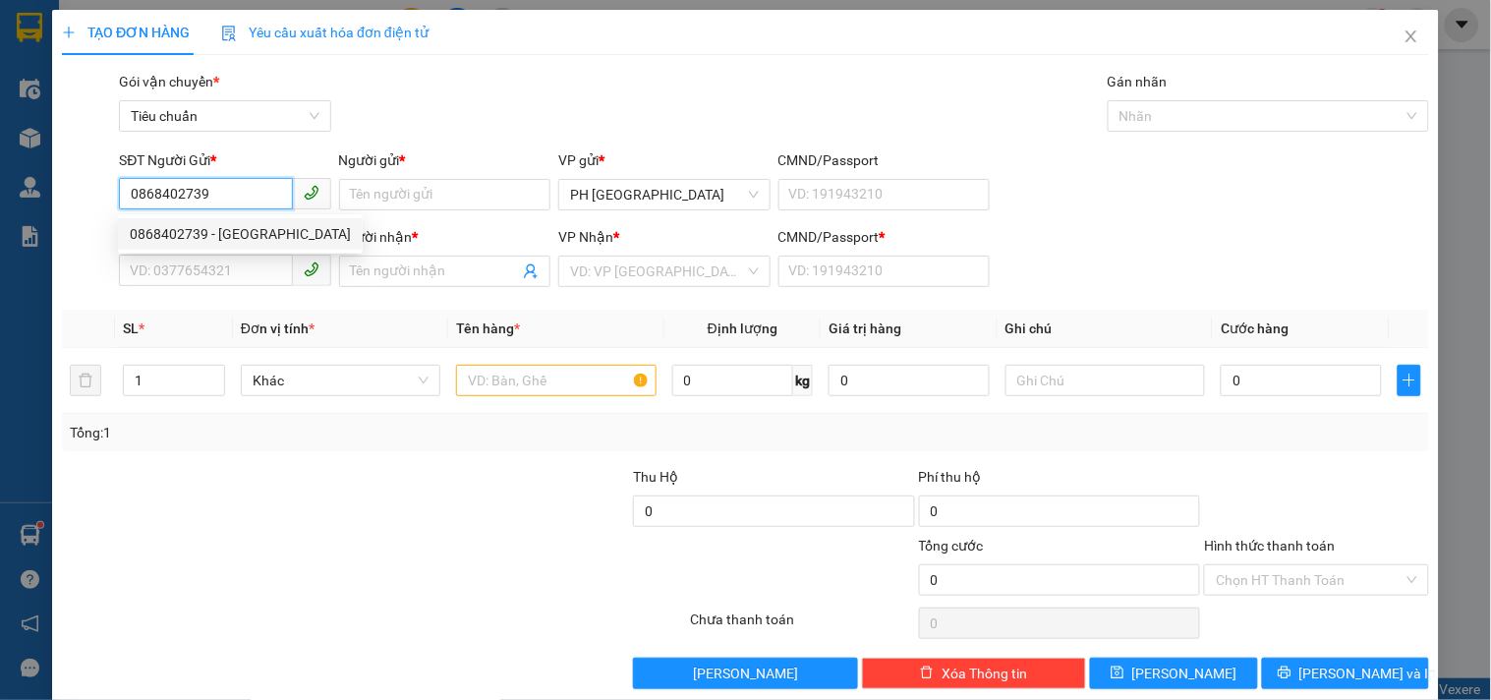
type input "1"
type input "30.000"
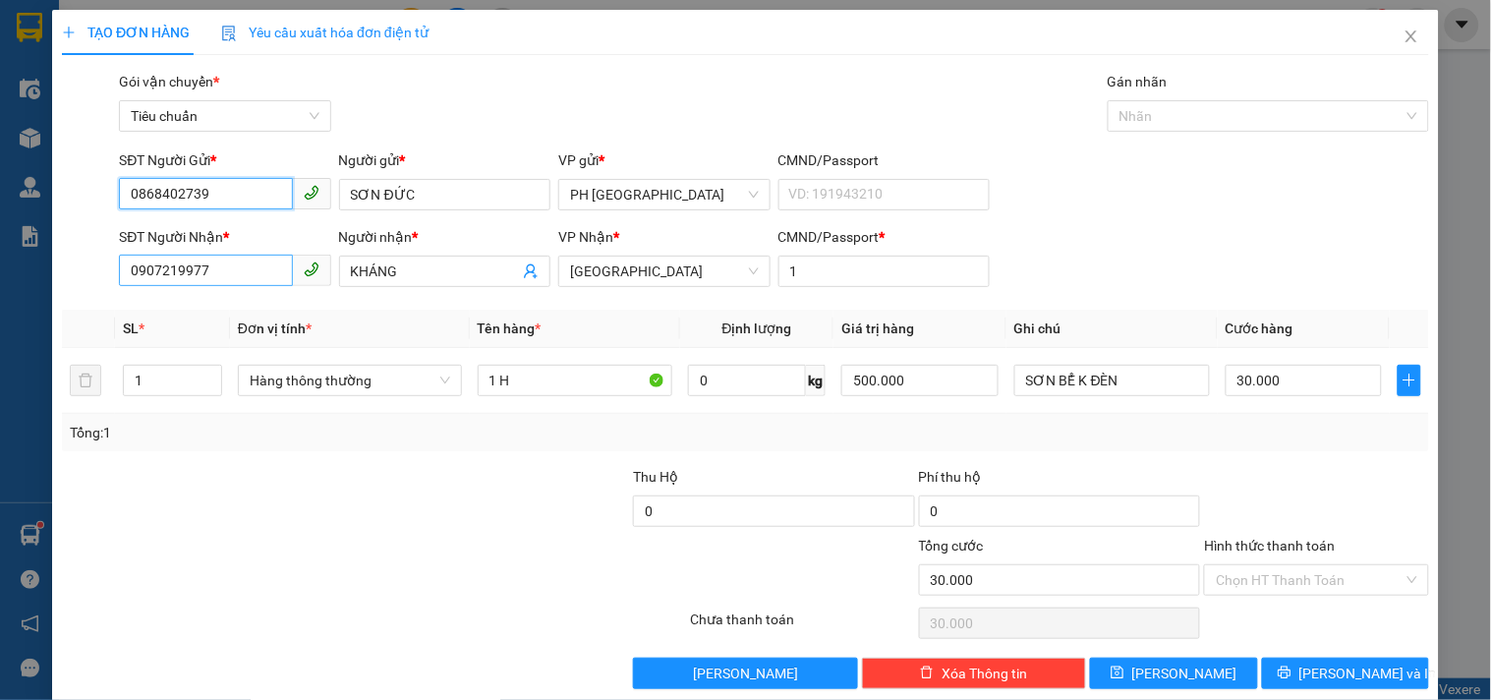
type input "0868402739"
drag, startPoint x: 239, startPoint y: 277, endPoint x: 0, endPoint y: 288, distance: 239.0
click at [0, 290] on div "TẠO ĐƠN HÀNG Yêu cầu xuất hóa đơn điện tử Transit Pickup Surcharge Ids Transit …" at bounding box center [745, 350] width 1491 height 700
type input "0986166460"
drag, startPoint x: 406, startPoint y: 272, endPoint x: 258, endPoint y: 279, distance: 147.5
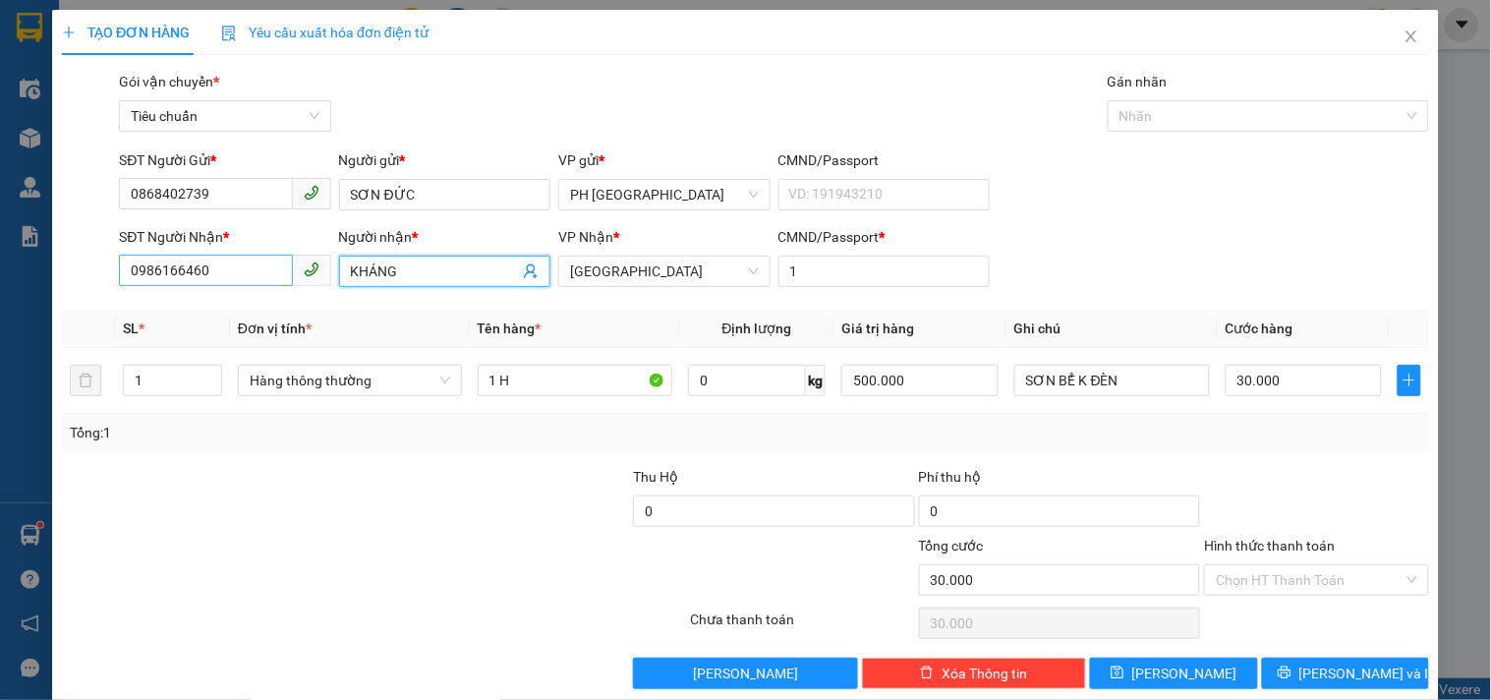
click at [258, 279] on div "SĐT Người Nhận * 0986166460 Người nhận * KHÁNG KHÁNG VP Nhận * Tuy Hòa CMND/Pas…" at bounding box center [774, 260] width 1318 height 69
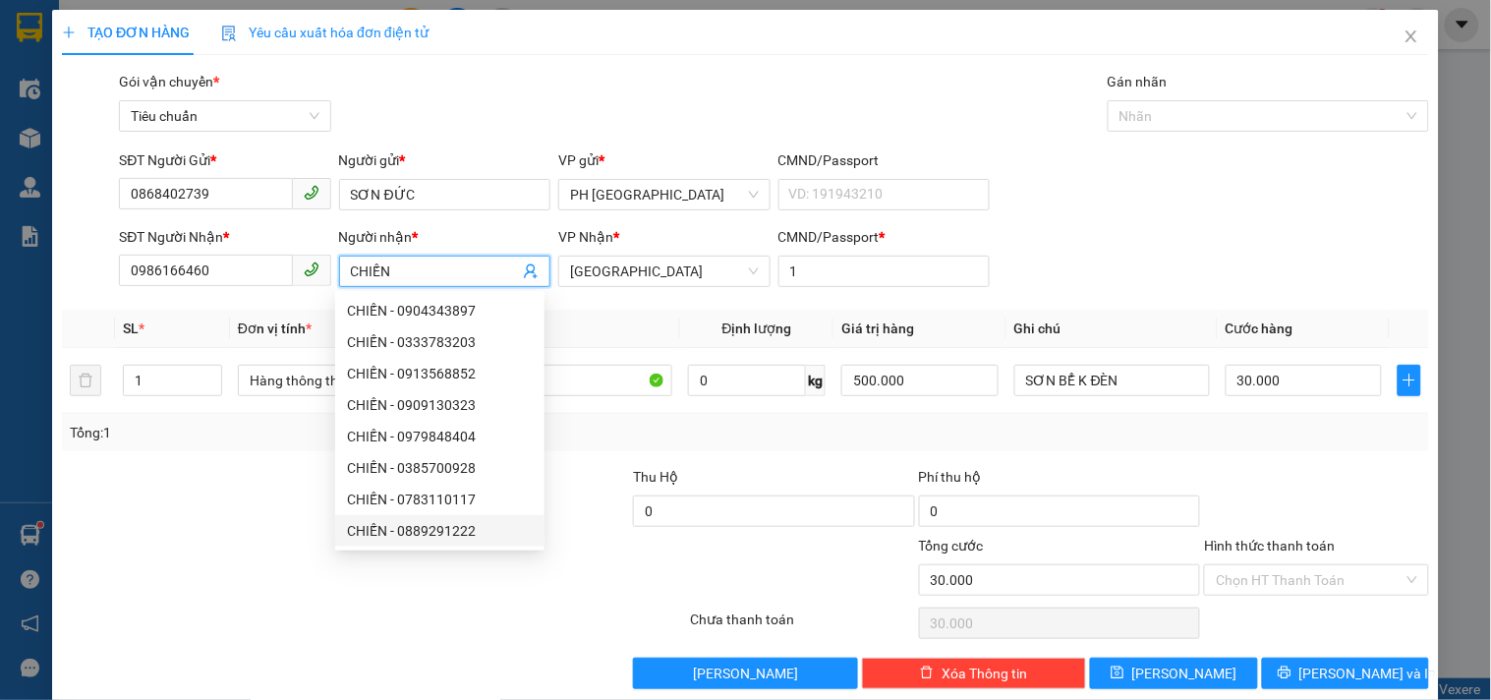
type input "CHIẾN"
click at [151, 518] on div at bounding box center [203, 500] width 286 height 69
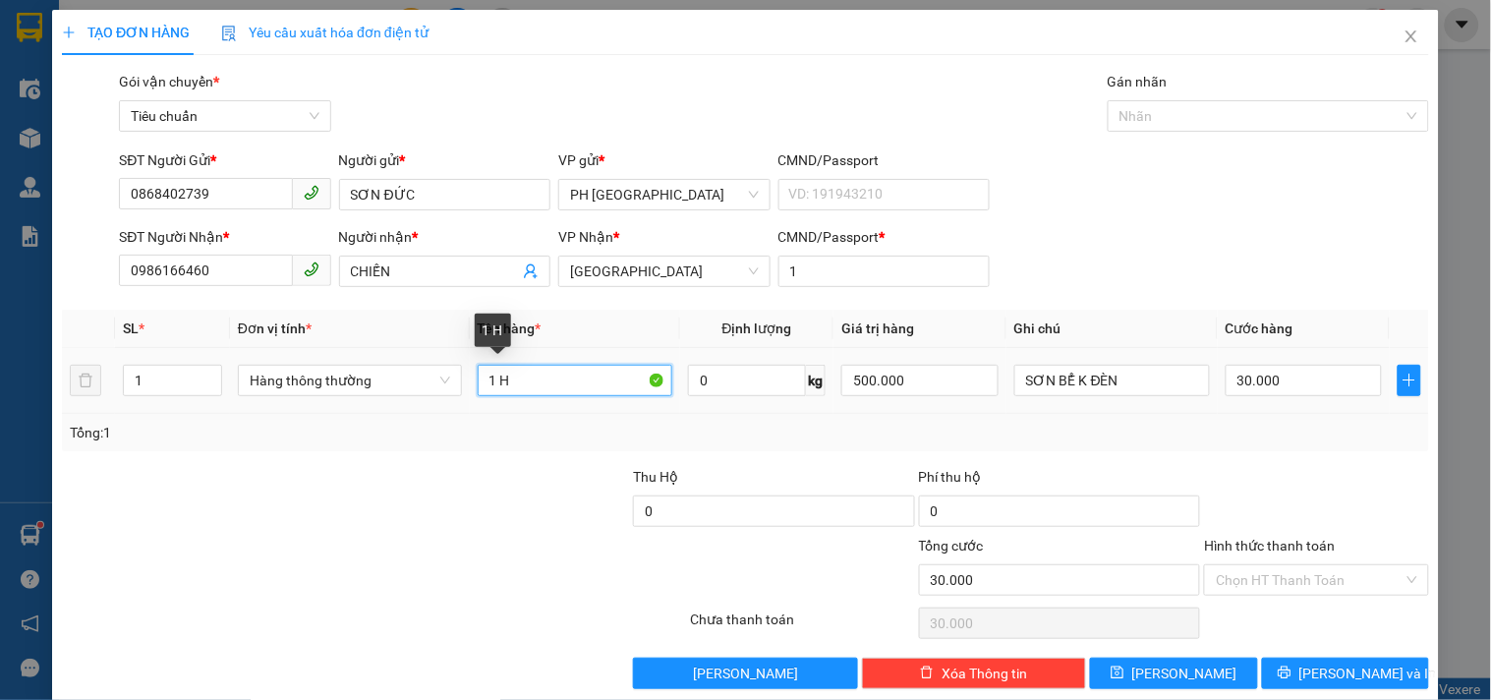
click at [570, 383] on input "1 H" at bounding box center [576, 380] width 196 height 31
type input "1 TG"
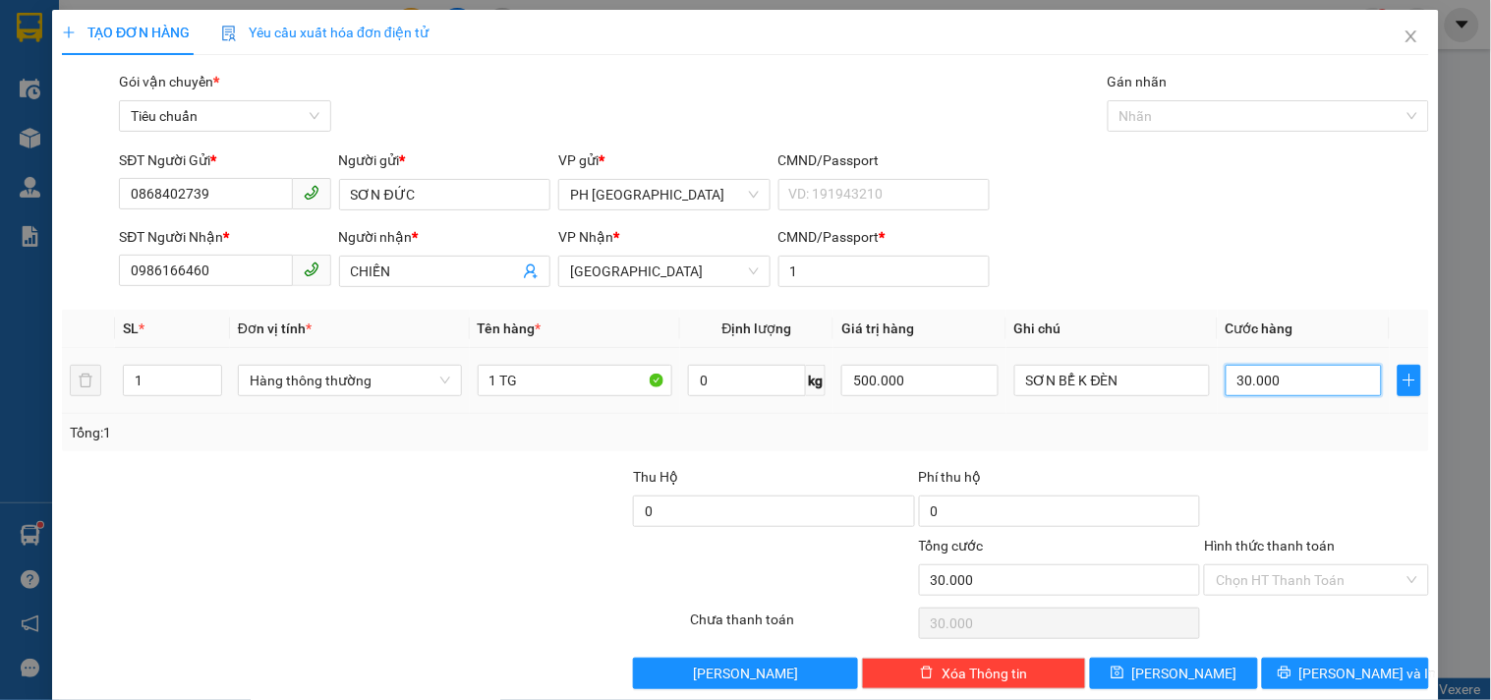
click at [1291, 379] on input "30.000" at bounding box center [1303, 380] width 157 height 31
type input "0"
type input "4"
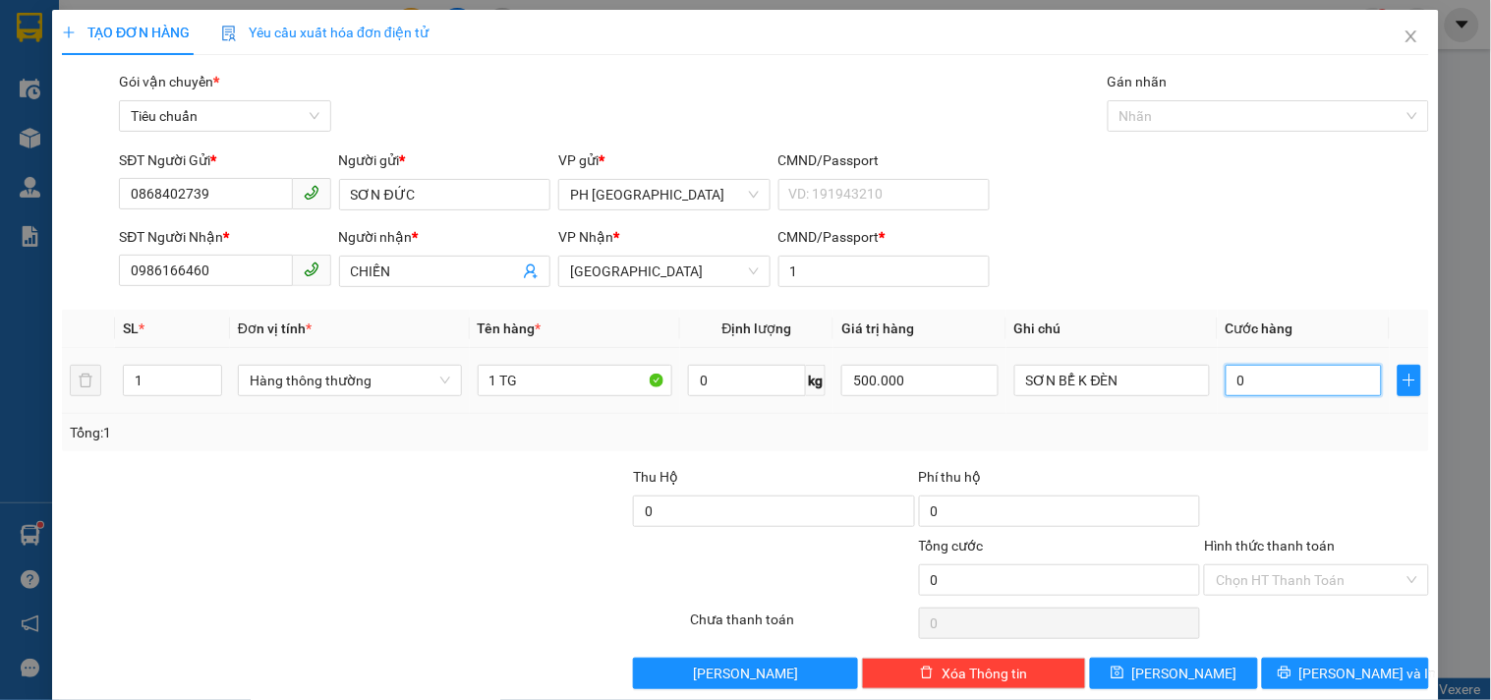
type input "4"
type input "04"
type input "40"
type input "040"
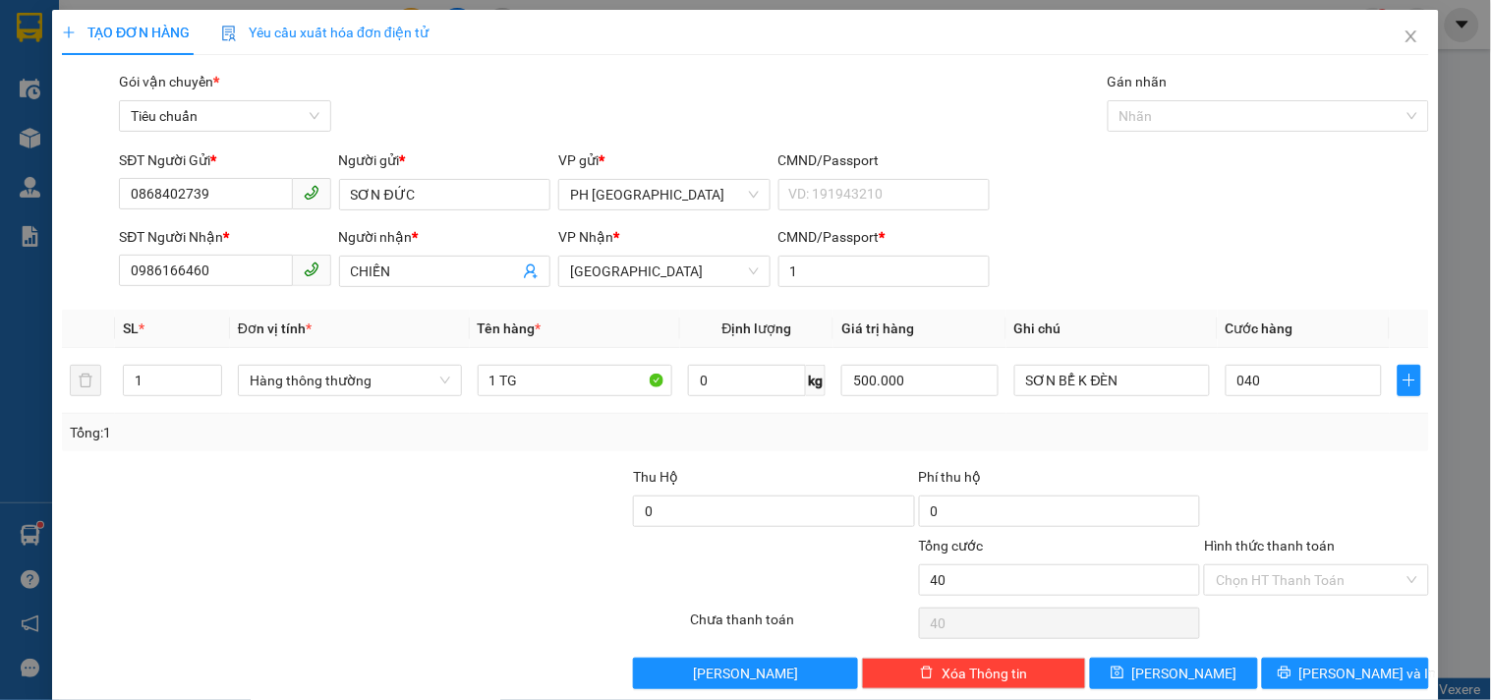
type input "40.000"
click at [1256, 449] on div "Tổng: 1" at bounding box center [745, 432] width 1367 height 37
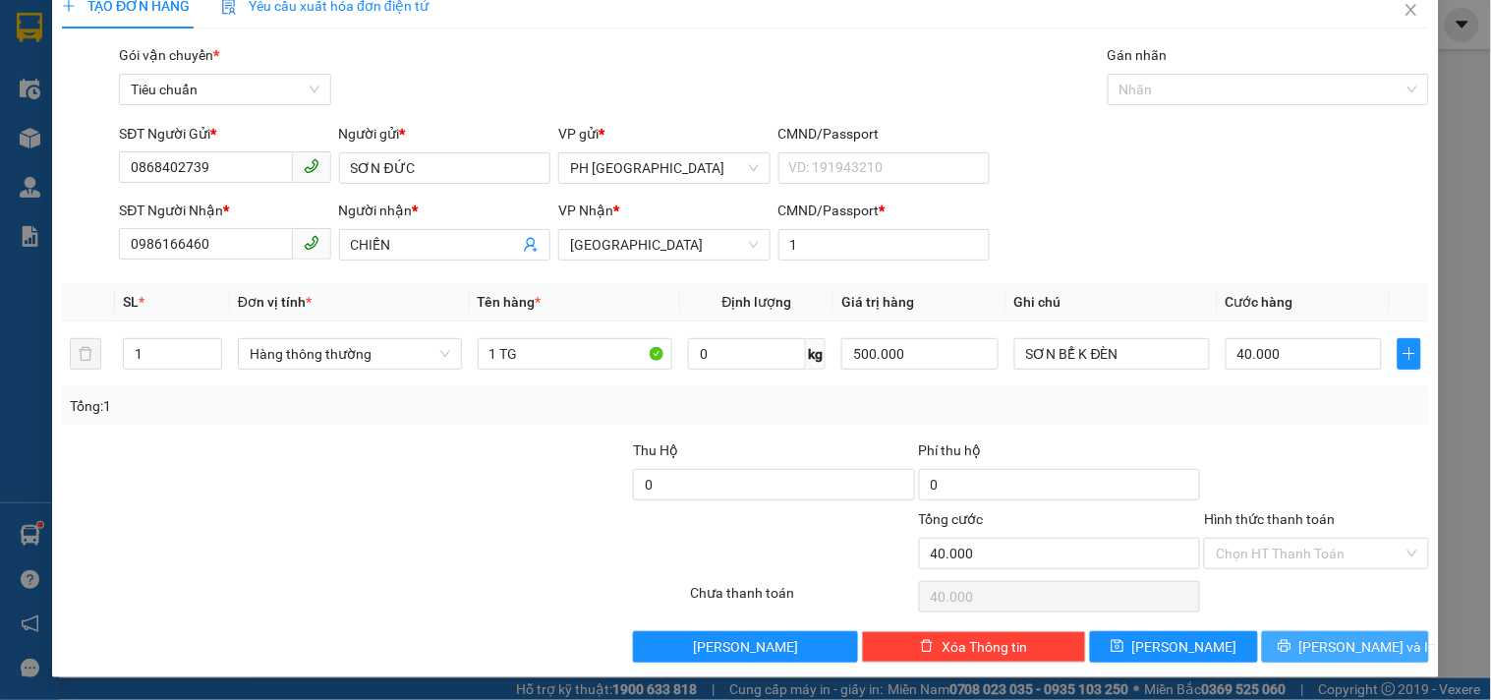
click at [1273, 648] on button "Lưu và In" at bounding box center [1345, 646] width 167 height 31
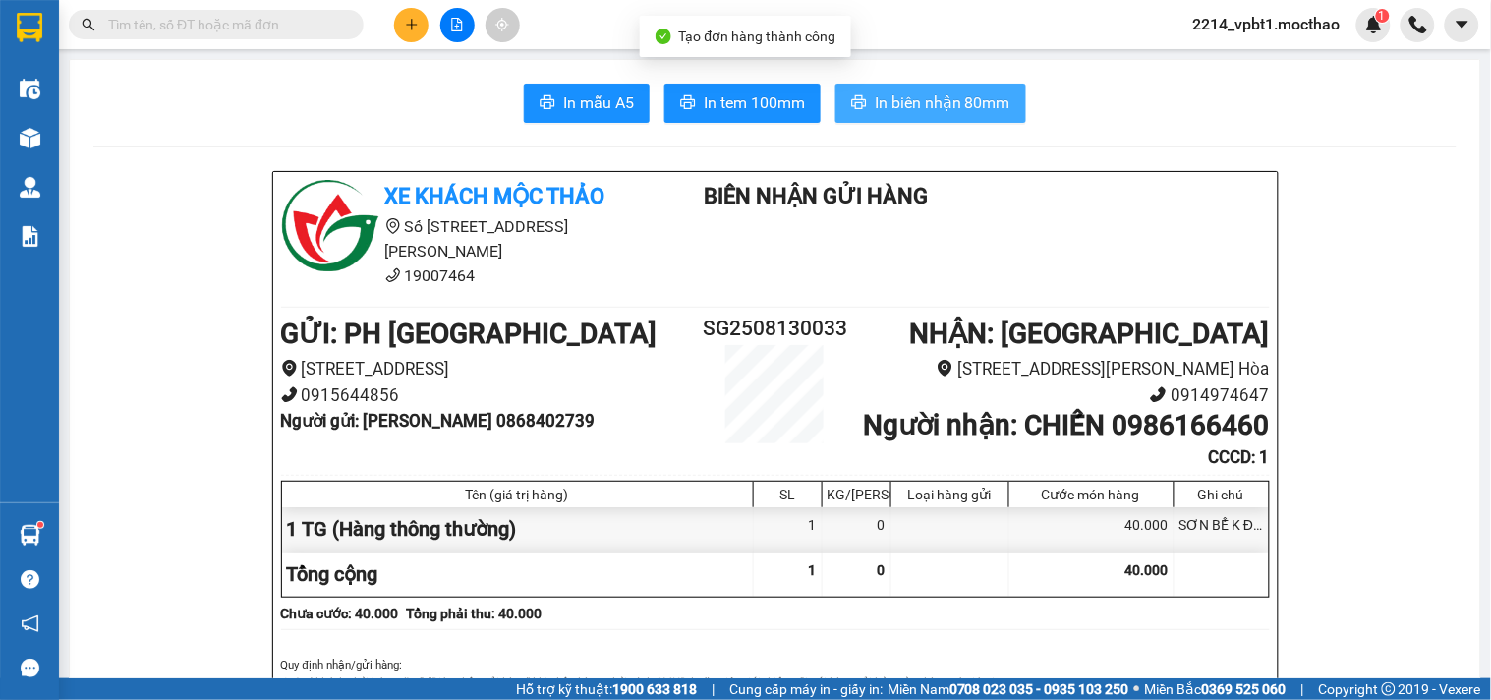
click at [886, 98] on span "In biên nhận 80mm" at bounding box center [942, 102] width 136 height 25
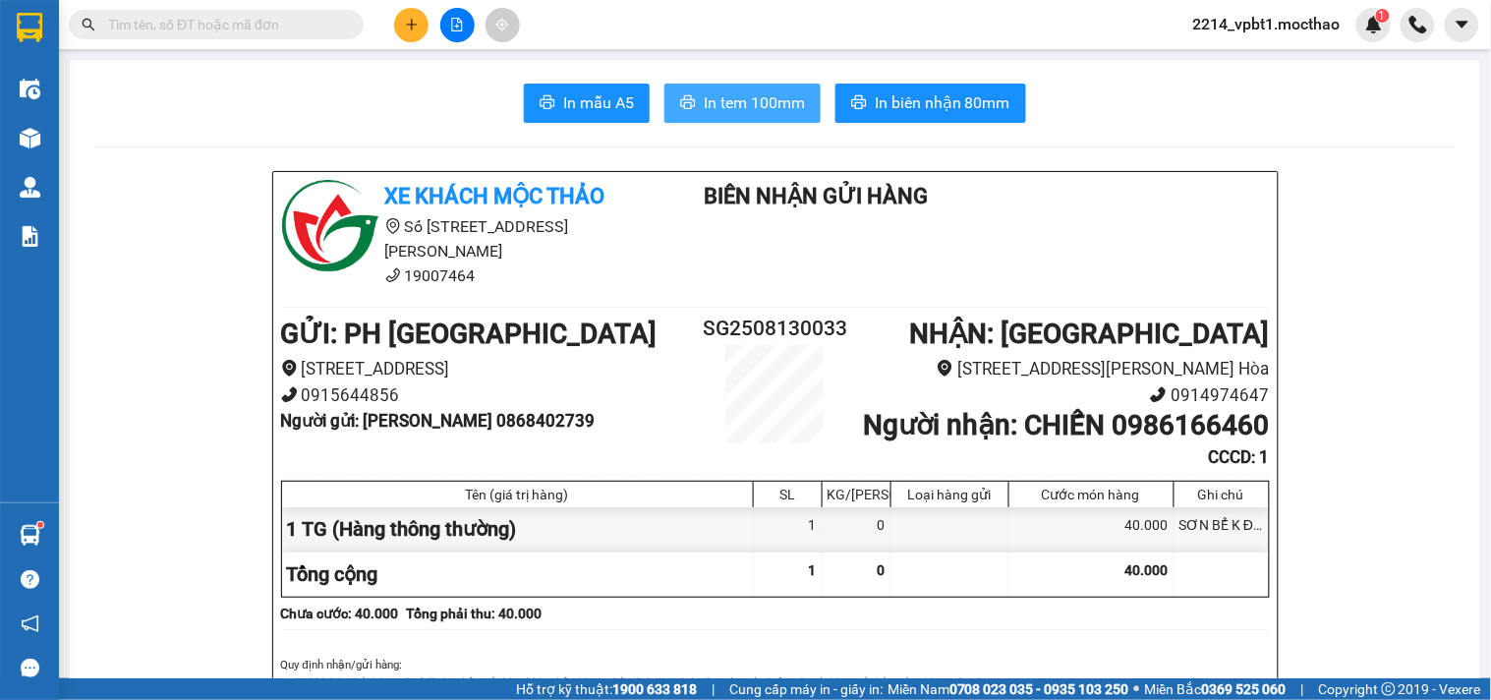
click at [738, 95] on span "In tem 100mm" at bounding box center [754, 102] width 101 height 25
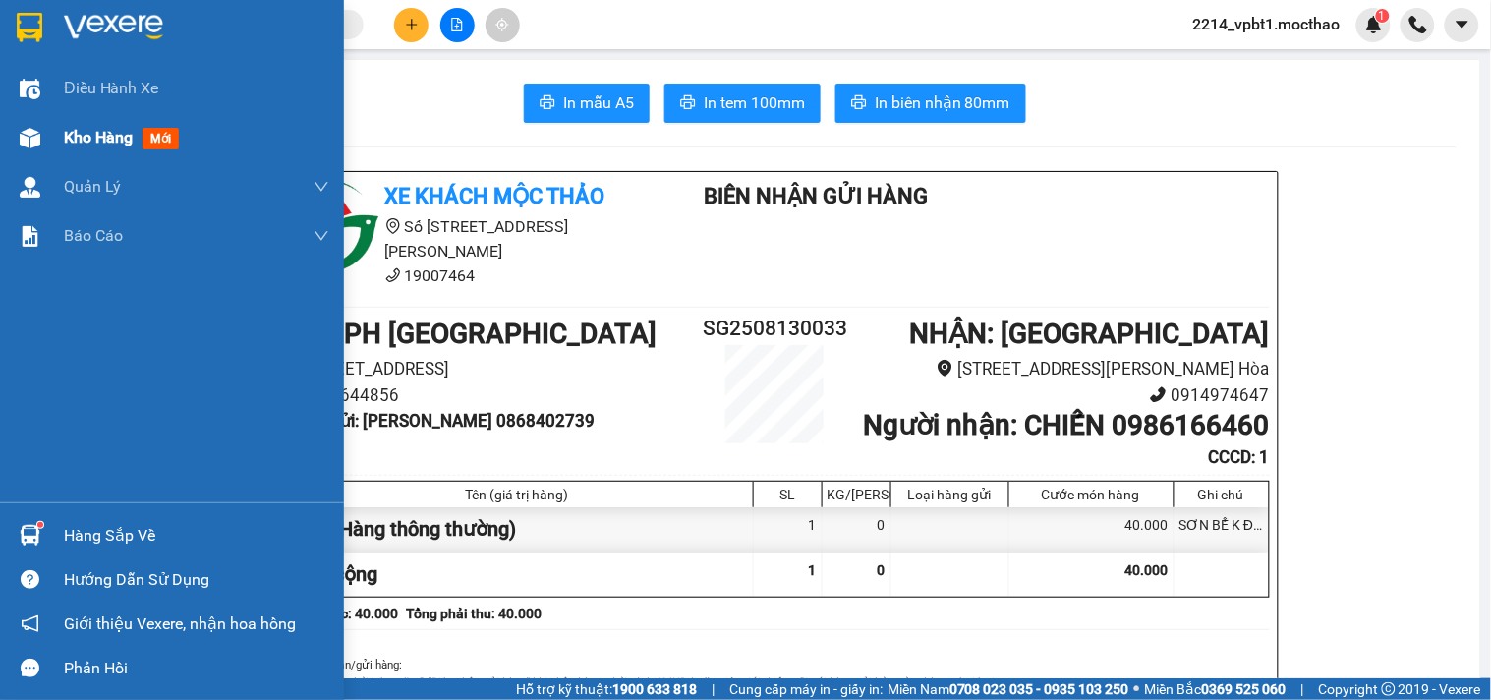
click at [84, 138] on span "Kho hàng" at bounding box center [98, 137] width 69 height 19
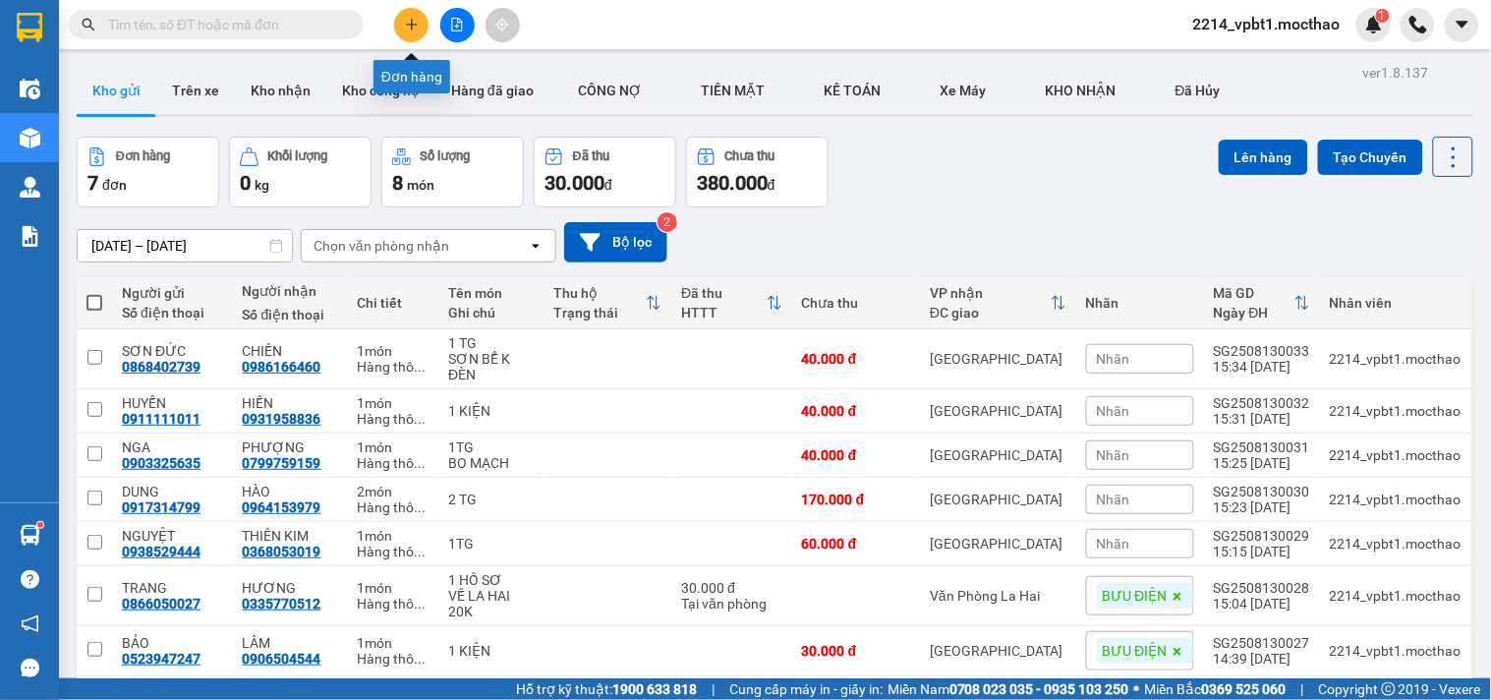
click at [408, 37] on button at bounding box center [411, 25] width 34 height 34
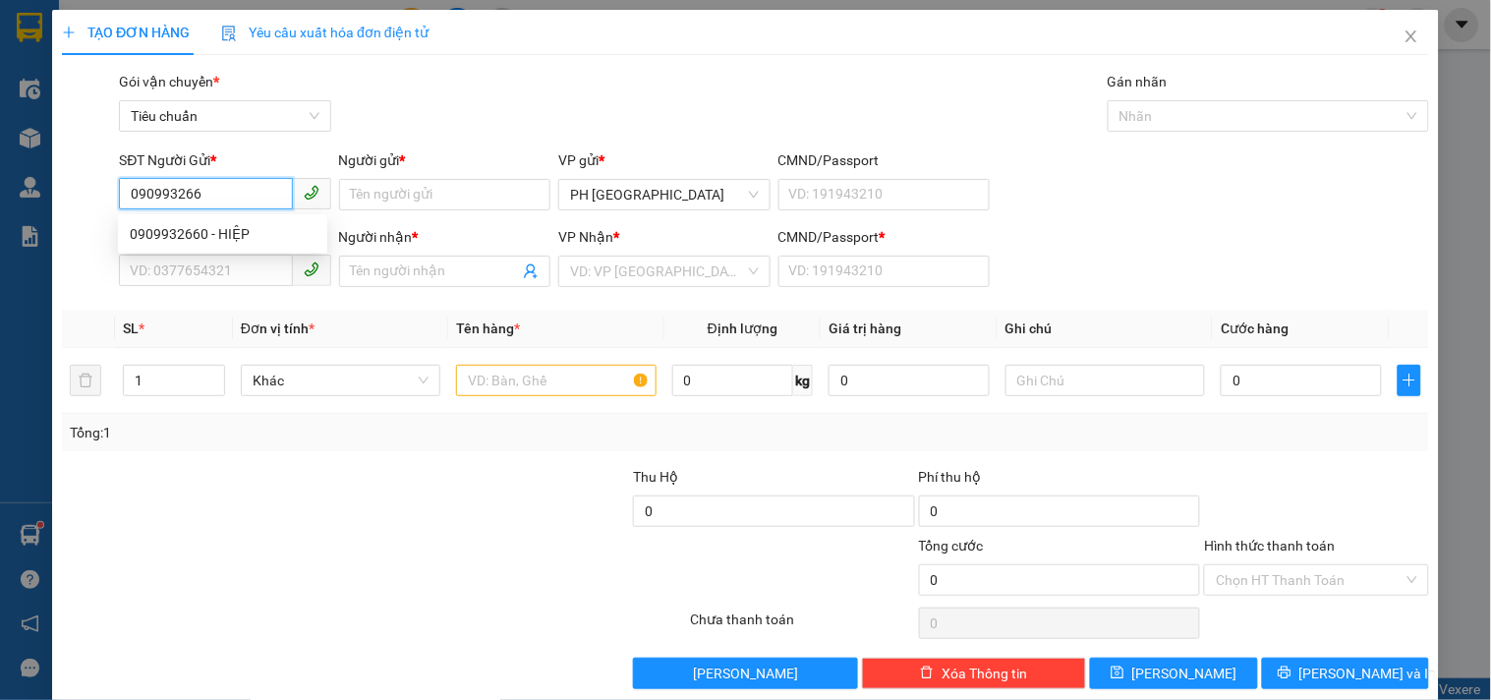
type input "0909932660"
click at [198, 241] on div "0909932660 - HIỆP" at bounding box center [223, 234] width 186 height 22
type input "HIỆP"
type input "0905306729"
type input "NHÀ SÁCH VINH SƠN"
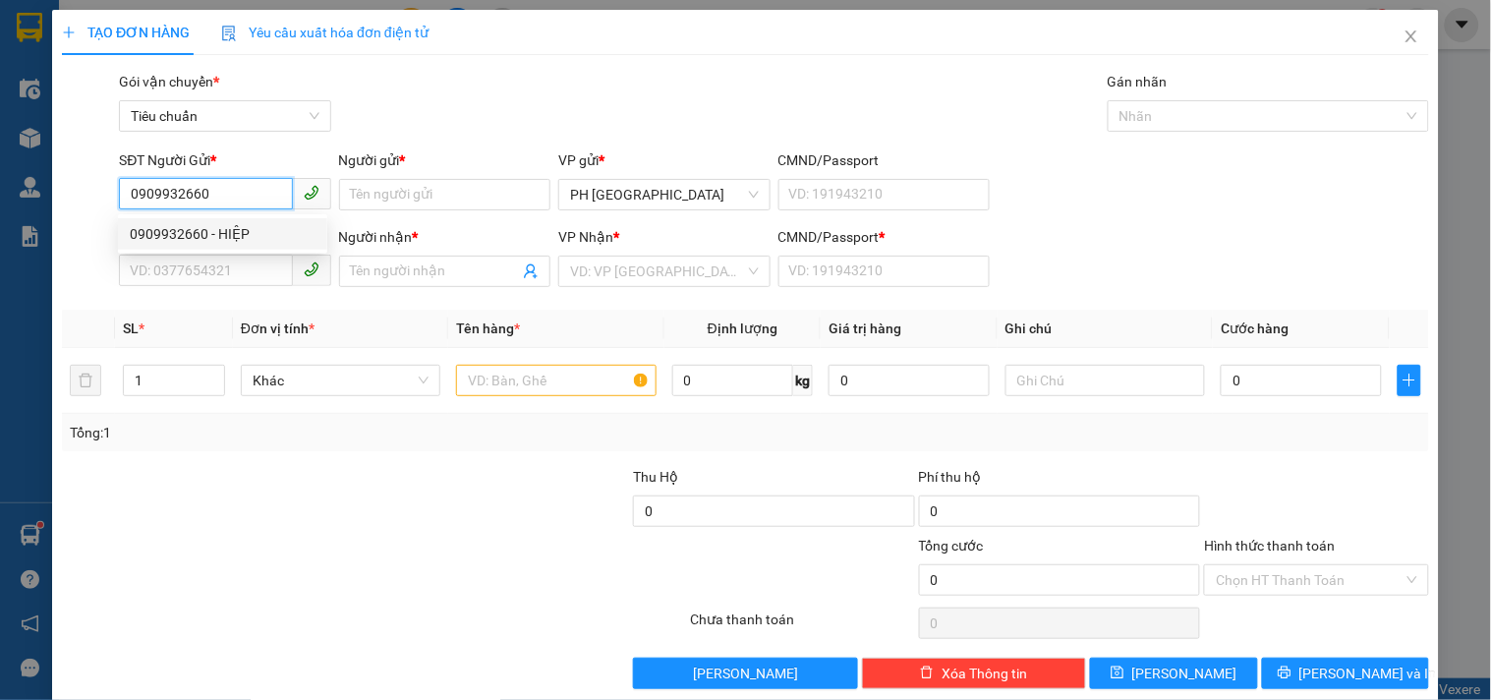
type input "1"
type input "300.000"
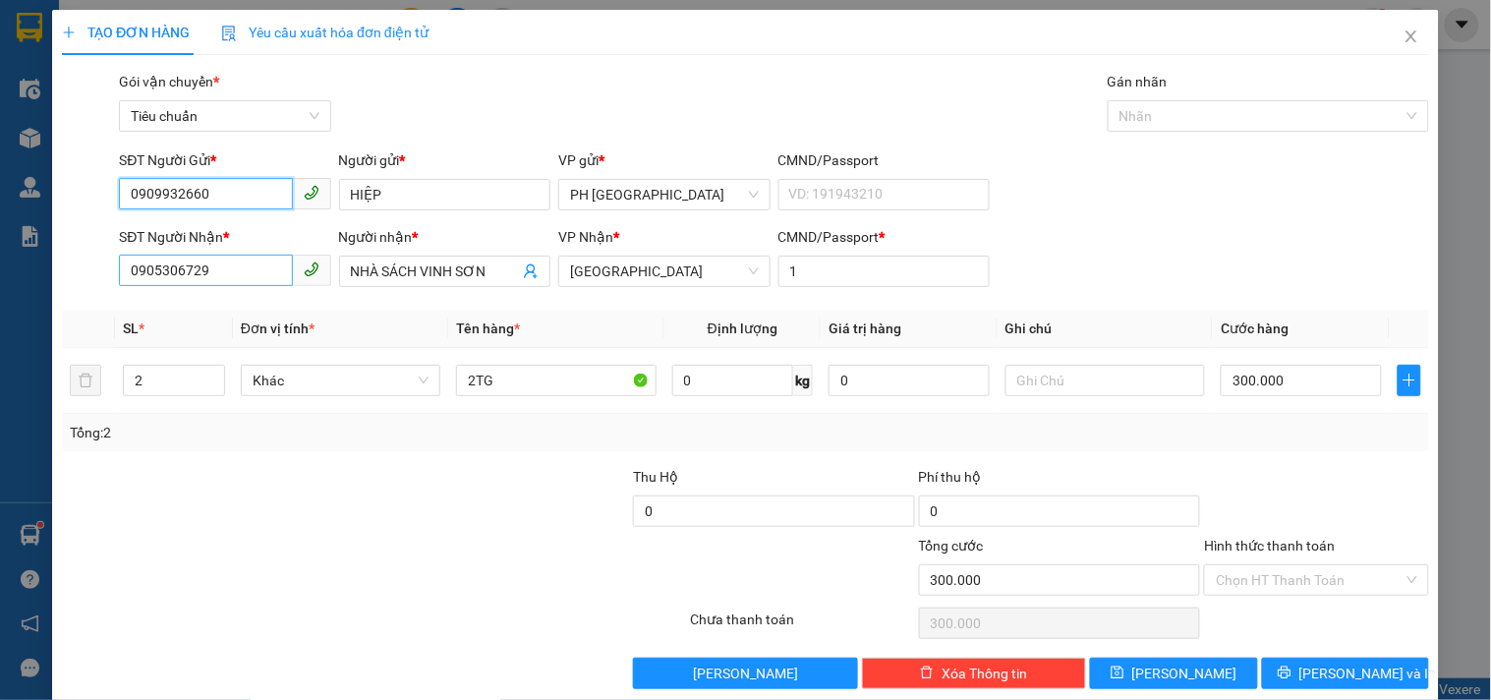
type input "0909932660"
drag, startPoint x: 213, startPoint y: 270, endPoint x: 0, endPoint y: 289, distance: 214.0
click at [0, 289] on div "TẠO ĐƠN HÀNG Yêu cầu xuất hóa đơn điện tử Transit Pickup Surcharge Ids Transit …" at bounding box center [745, 350] width 1491 height 700
type input "0795518472"
drag, startPoint x: 492, startPoint y: 271, endPoint x: 234, endPoint y: 280, distance: 258.6
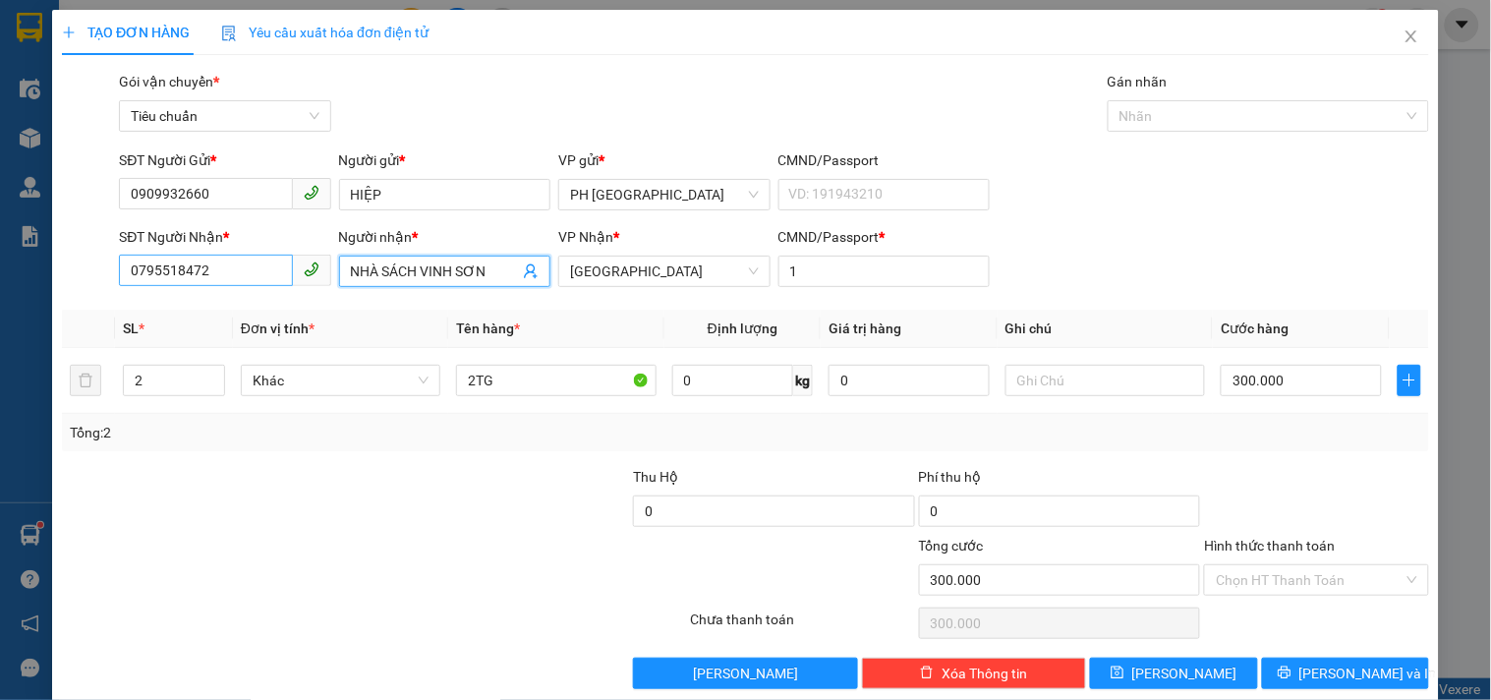
click at [234, 280] on div "SĐT Người Nhận * 0795518472 Người nhận * NHÀ SÁCH VINH SƠN NHÀ SÁCH VINH SƠN VP…" at bounding box center [774, 260] width 1318 height 69
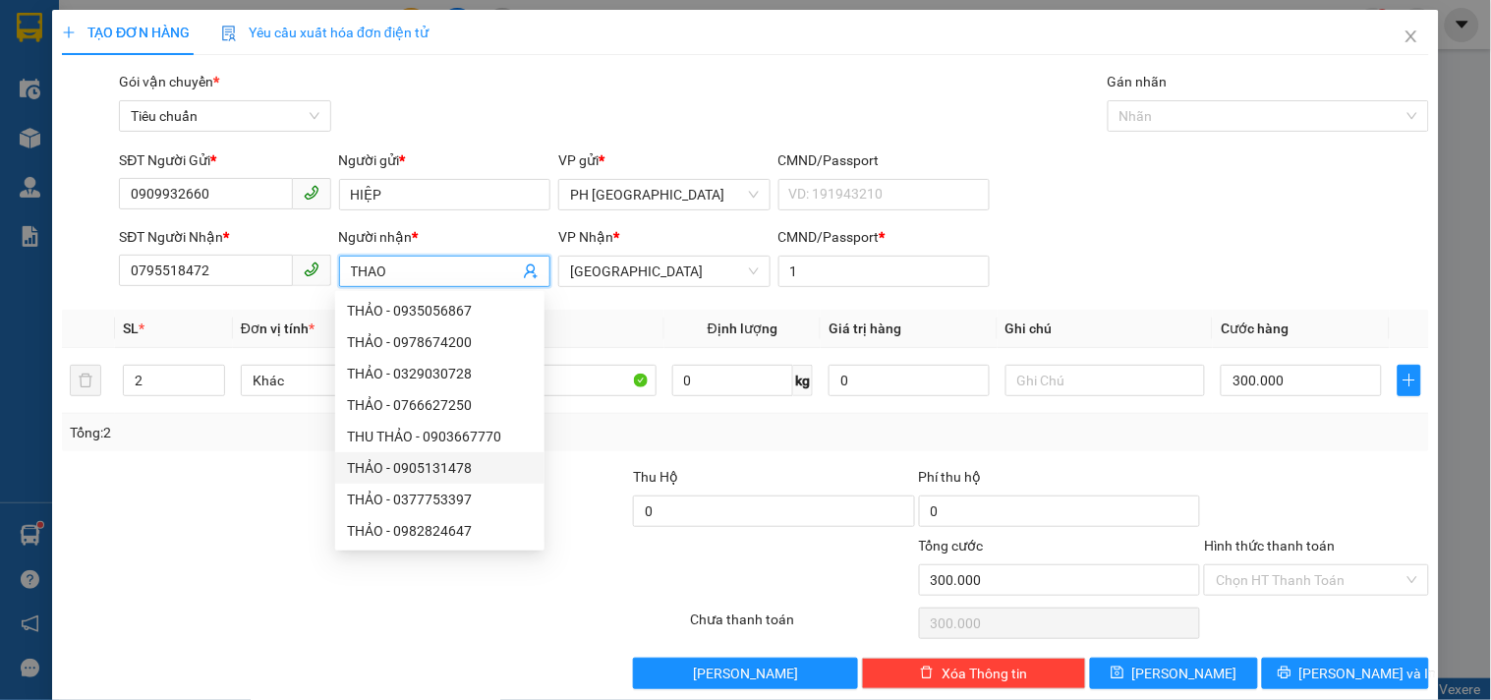
type input "THAO"
click at [181, 438] on div "Tổng: 2" at bounding box center [323, 433] width 507 height 22
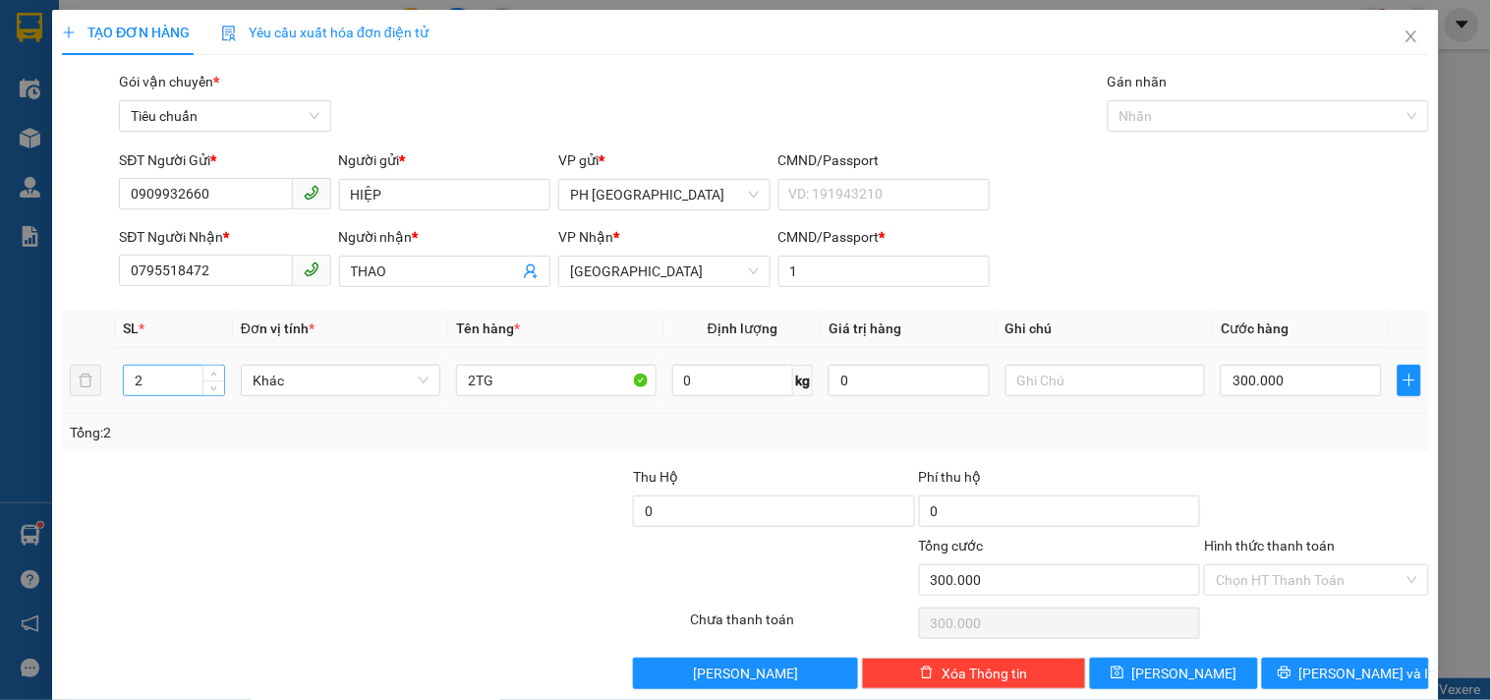
click at [148, 384] on input "2" at bounding box center [174, 380] width 100 height 29
type input "1"
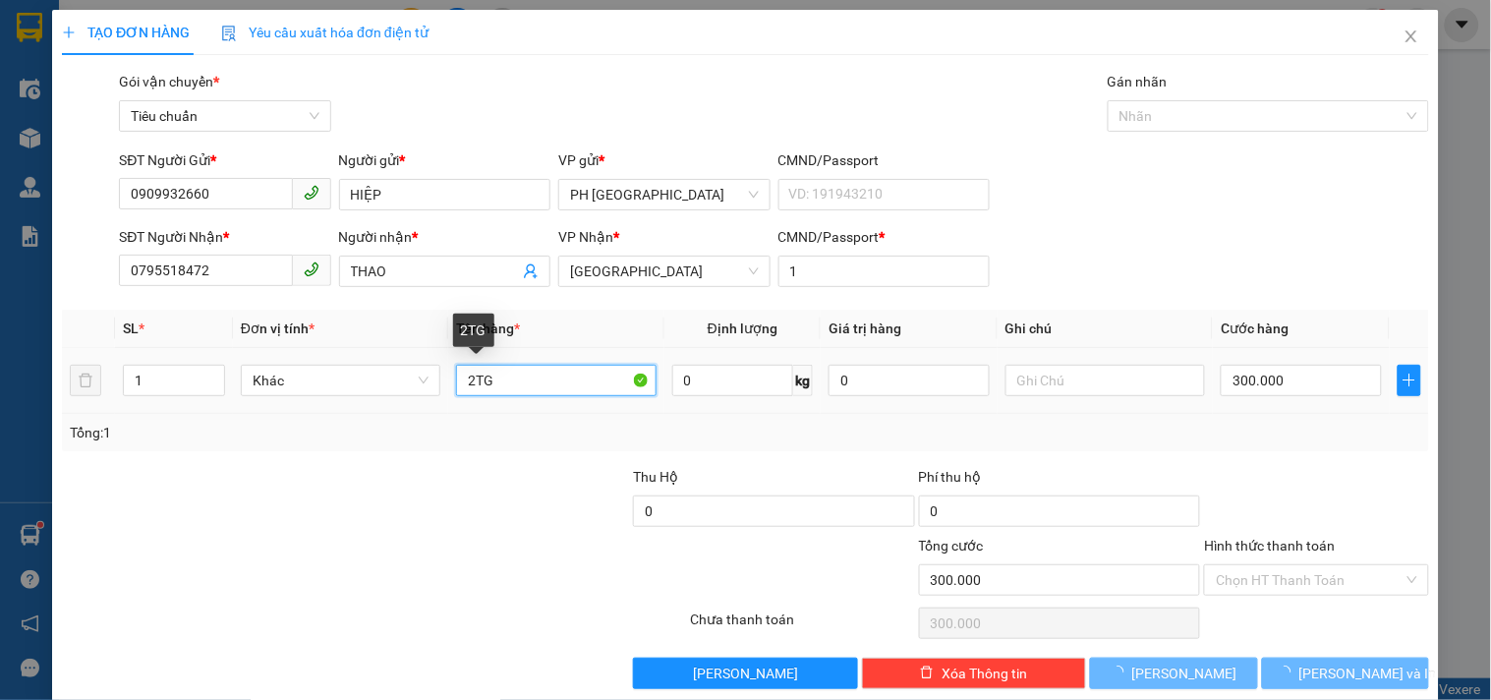
click at [474, 381] on input "2TG" at bounding box center [555, 380] width 199 height 31
type input "0"
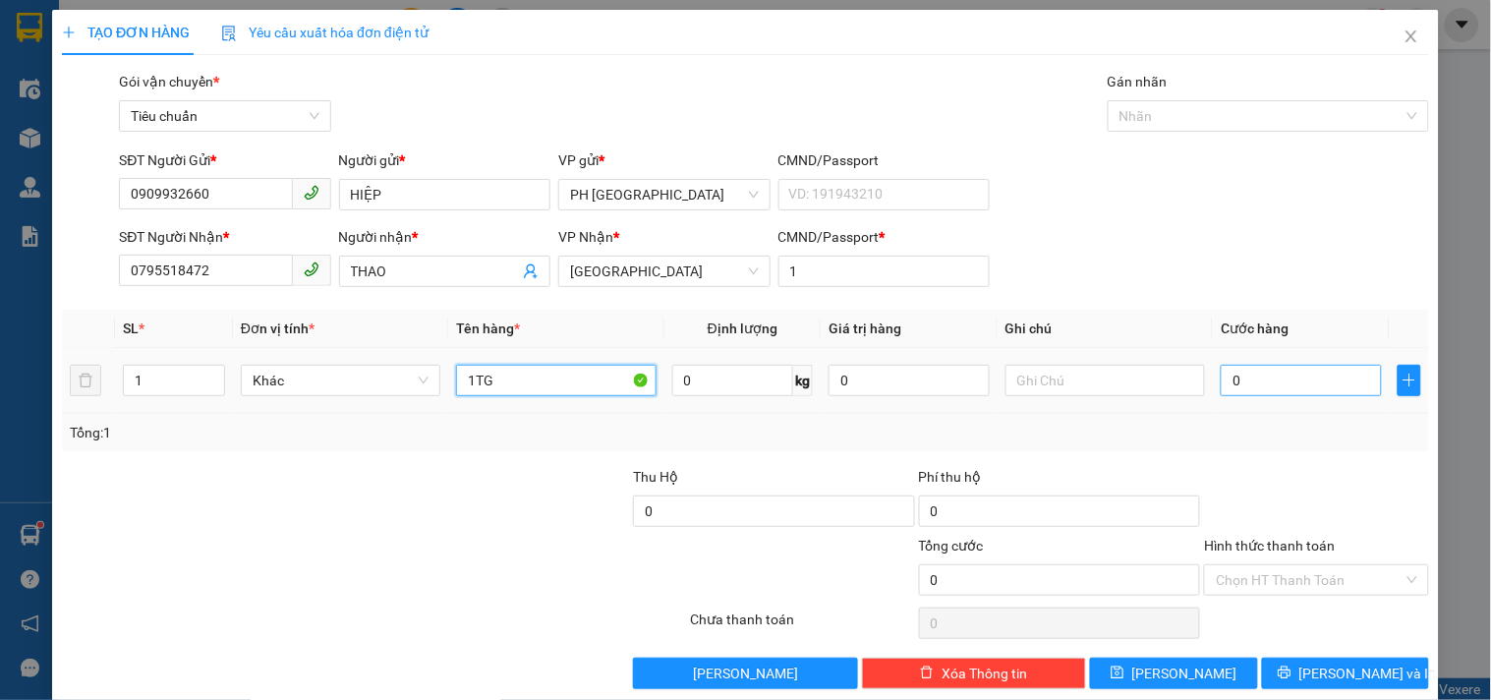
type input "1TG"
click at [1270, 369] on input "0" at bounding box center [1300, 380] width 161 height 31
type input "8"
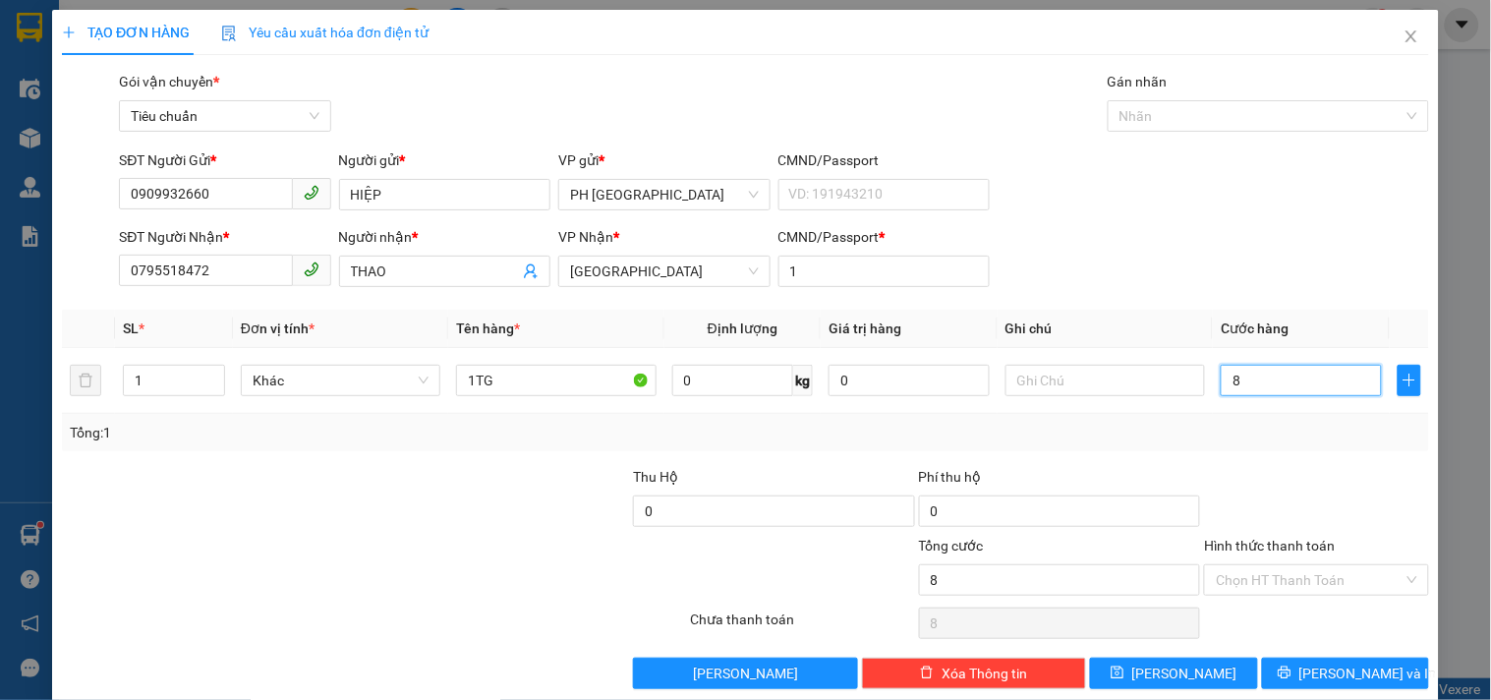
type input "80"
type input "80.000"
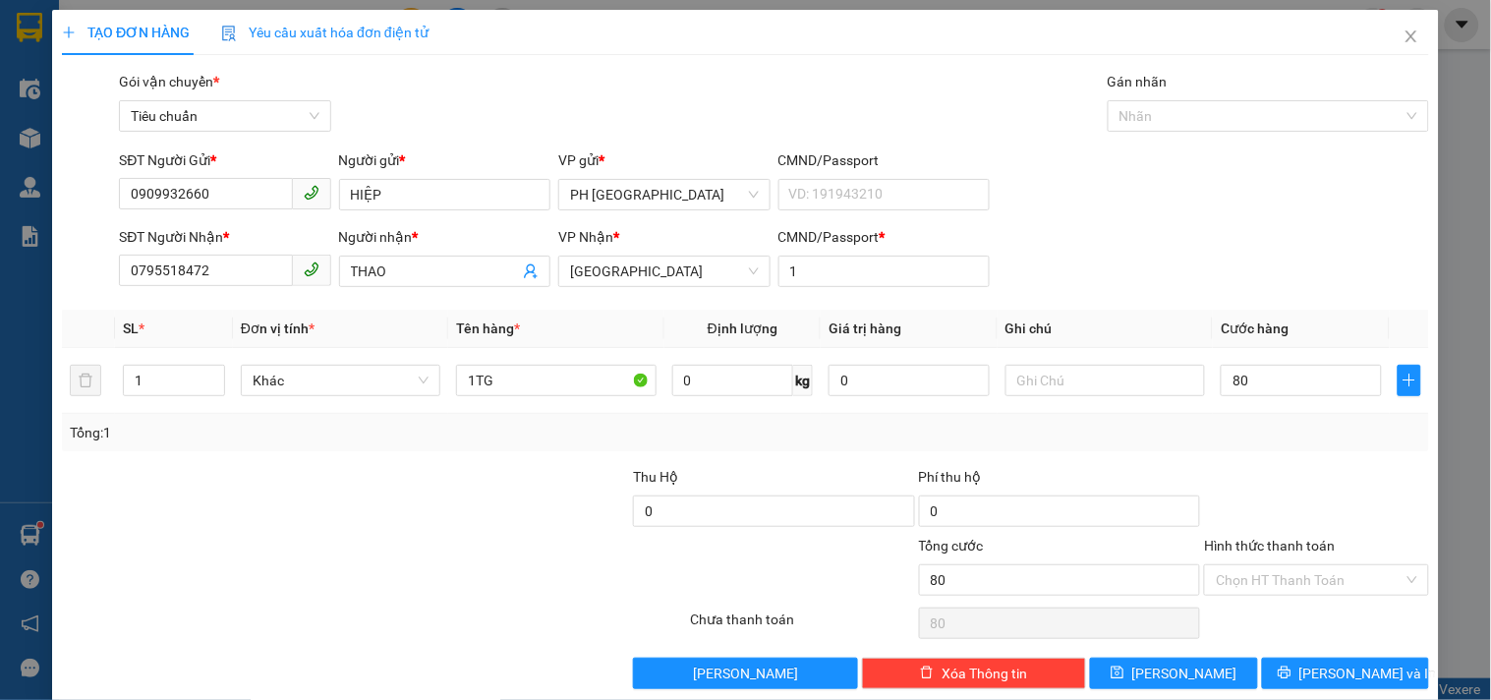
type input "80.000"
click at [1264, 462] on div "Transit Pickup Surcharge Ids Transit Deliver Surcharge Ids Transit Deliver Surc…" at bounding box center [745, 380] width 1367 height 618
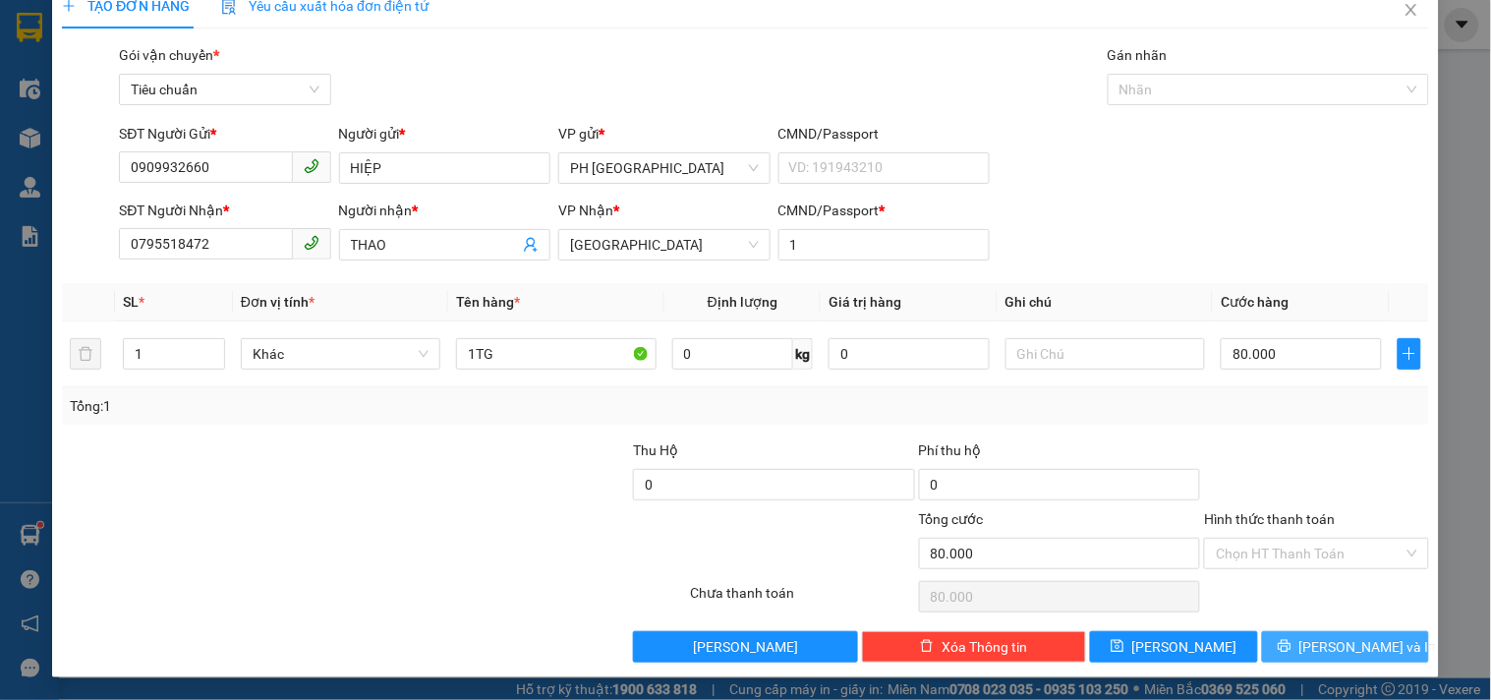
click at [1295, 631] on button "Lưu và In" at bounding box center [1345, 646] width 167 height 31
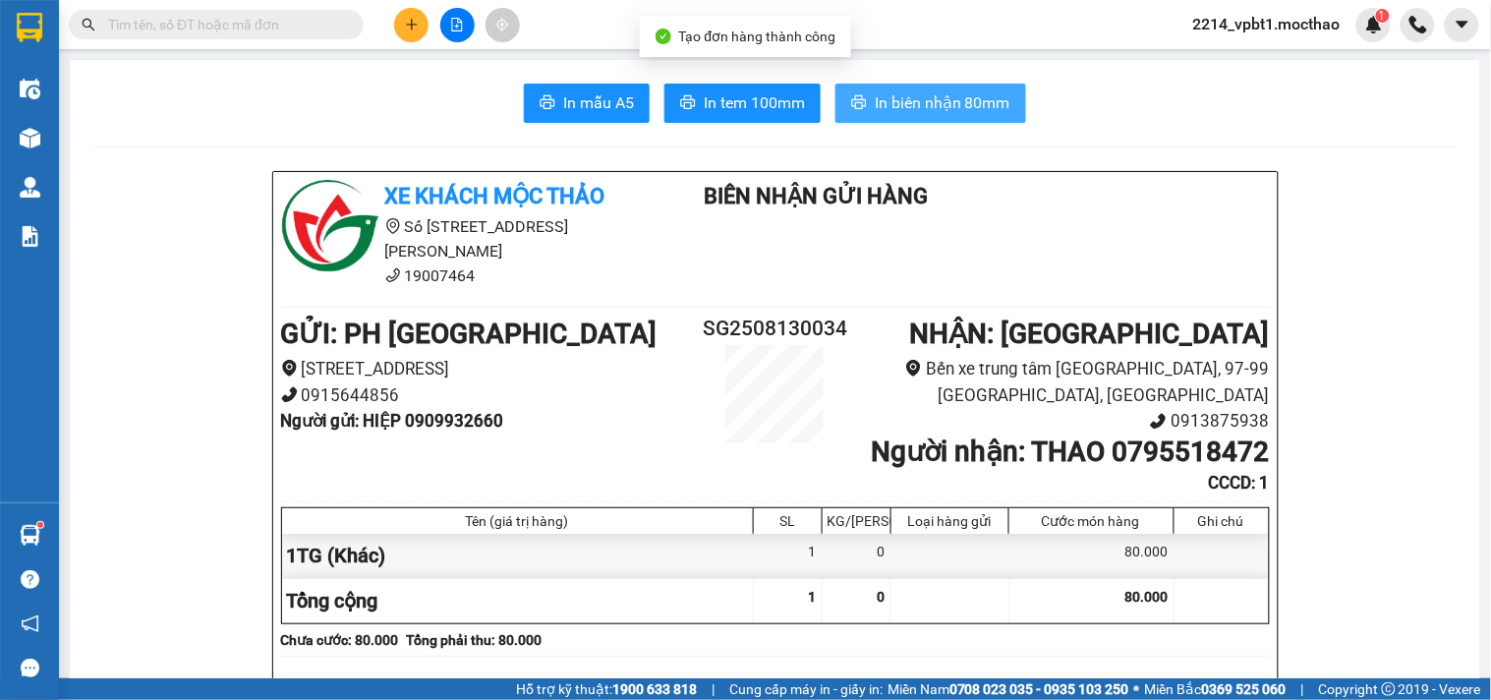
click at [907, 115] on button "In biên nhận 80mm" at bounding box center [930, 103] width 191 height 39
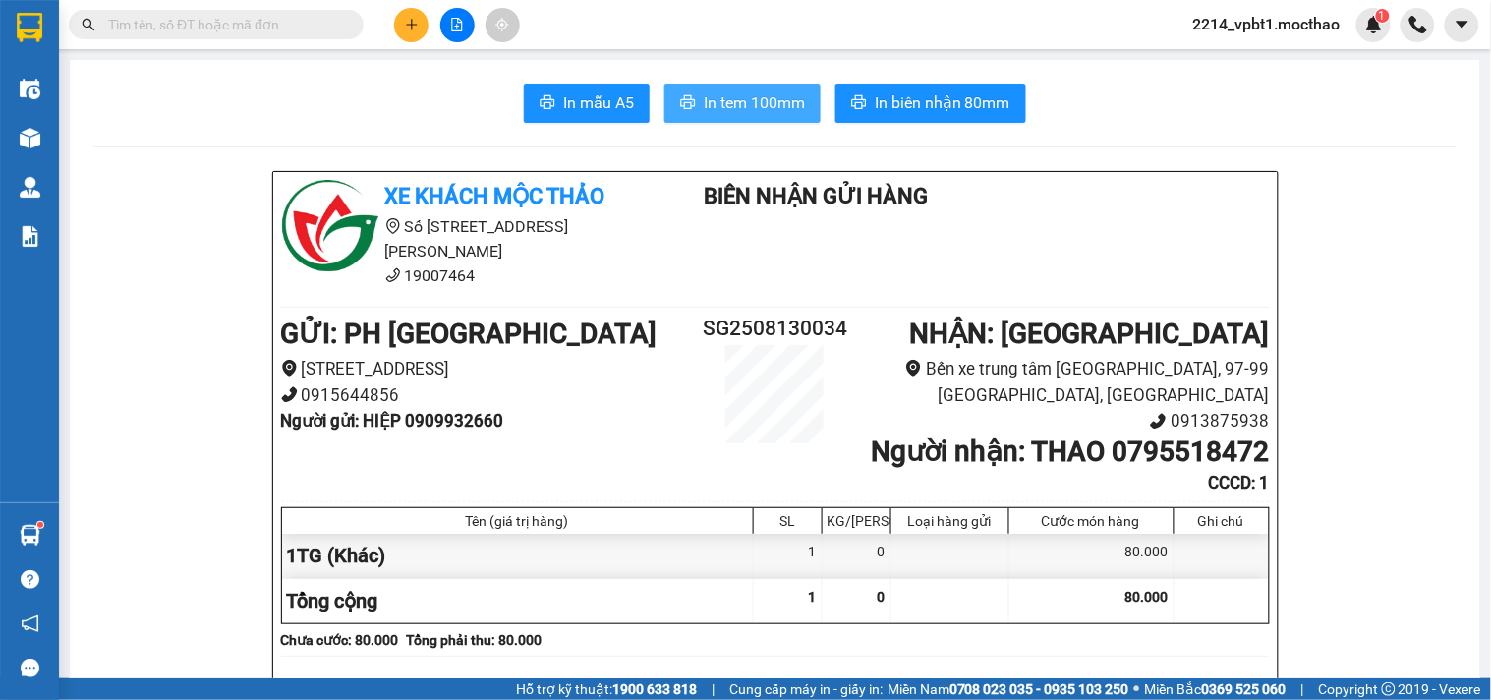
click at [749, 109] on span "In tem 100mm" at bounding box center [754, 102] width 101 height 25
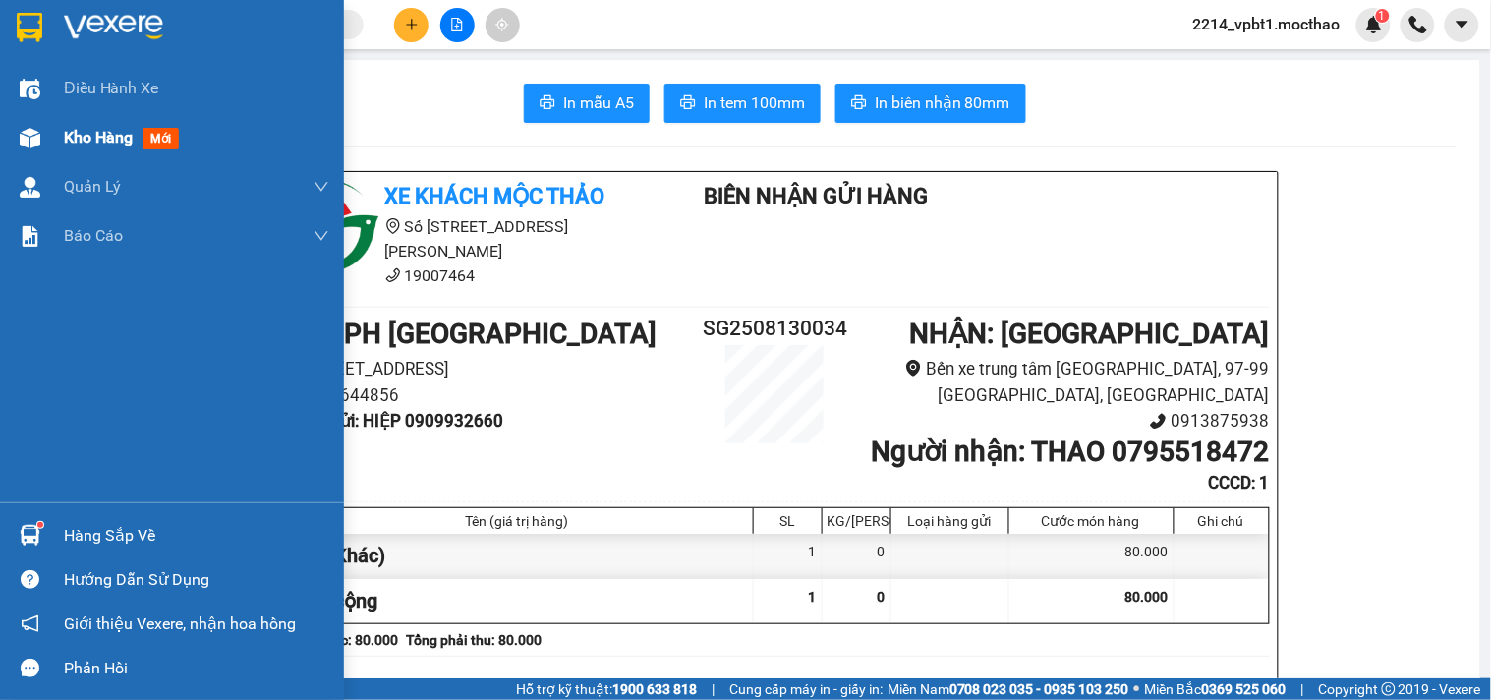
click at [96, 135] on span "Kho hàng" at bounding box center [98, 137] width 69 height 19
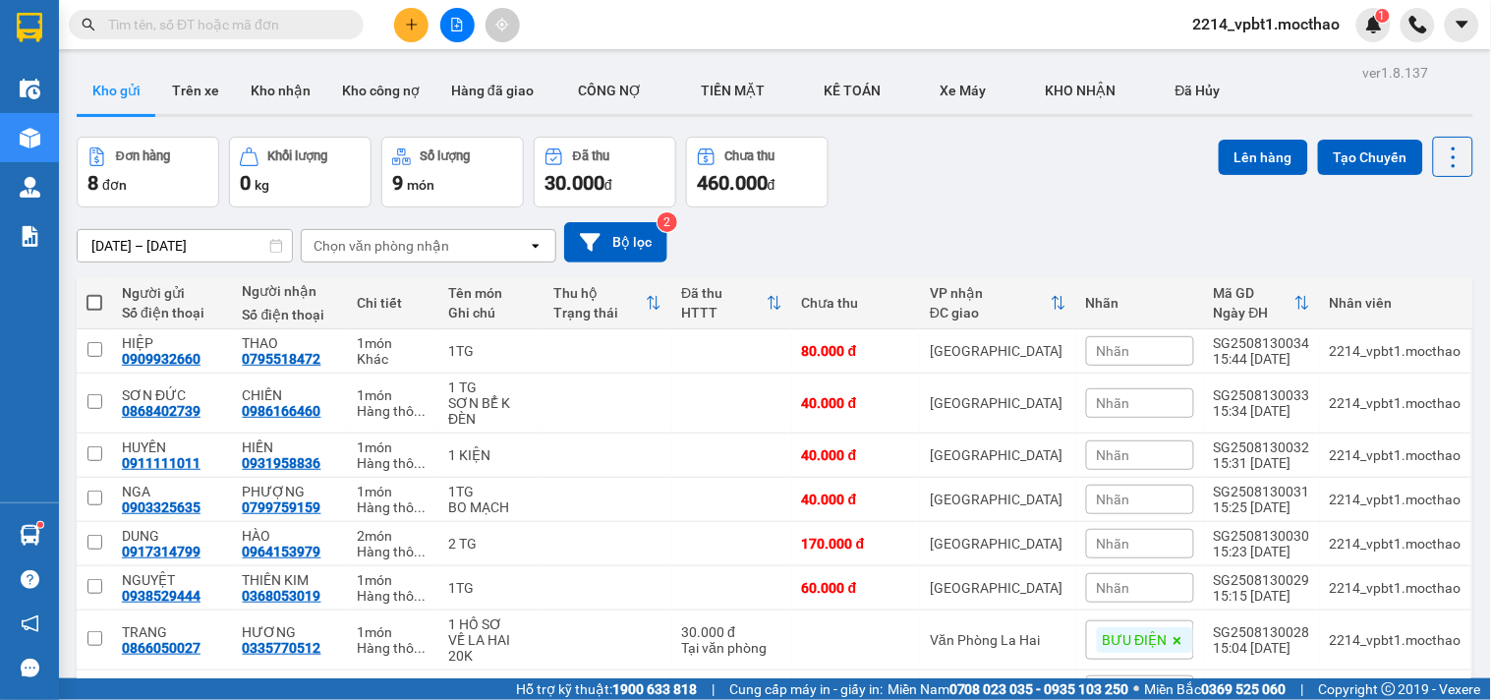
click at [408, 20] on icon "plus" at bounding box center [412, 25] width 14 height 14
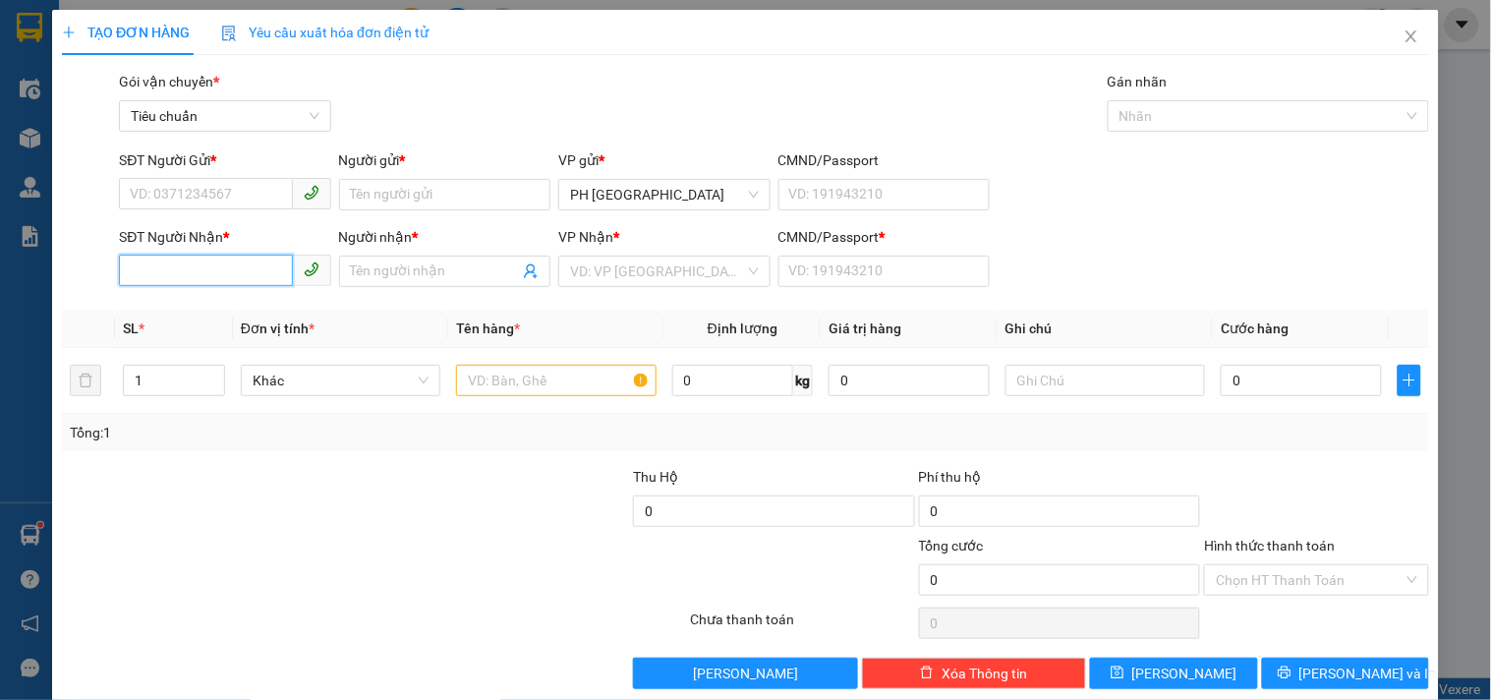
click at [212, 265] on input "SĐT Người Nhận *" at bounding box center [205, 269] width 173 height 31
type input "0977758358"
click at [194, 308] on div "0977758358 - NGỌC" at bounding box center [223, 311] width 186 height 22
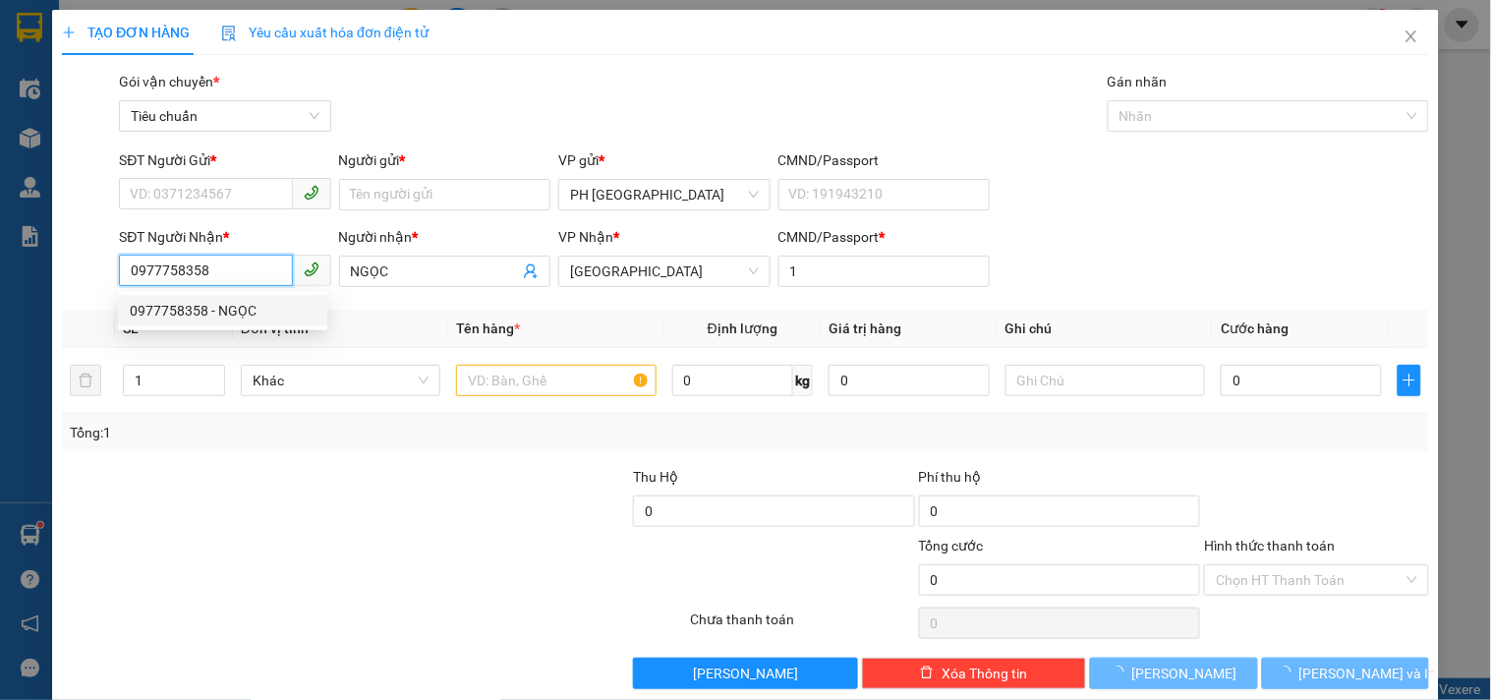
type input "NGỌC"
type input "1"
type input "30.000"
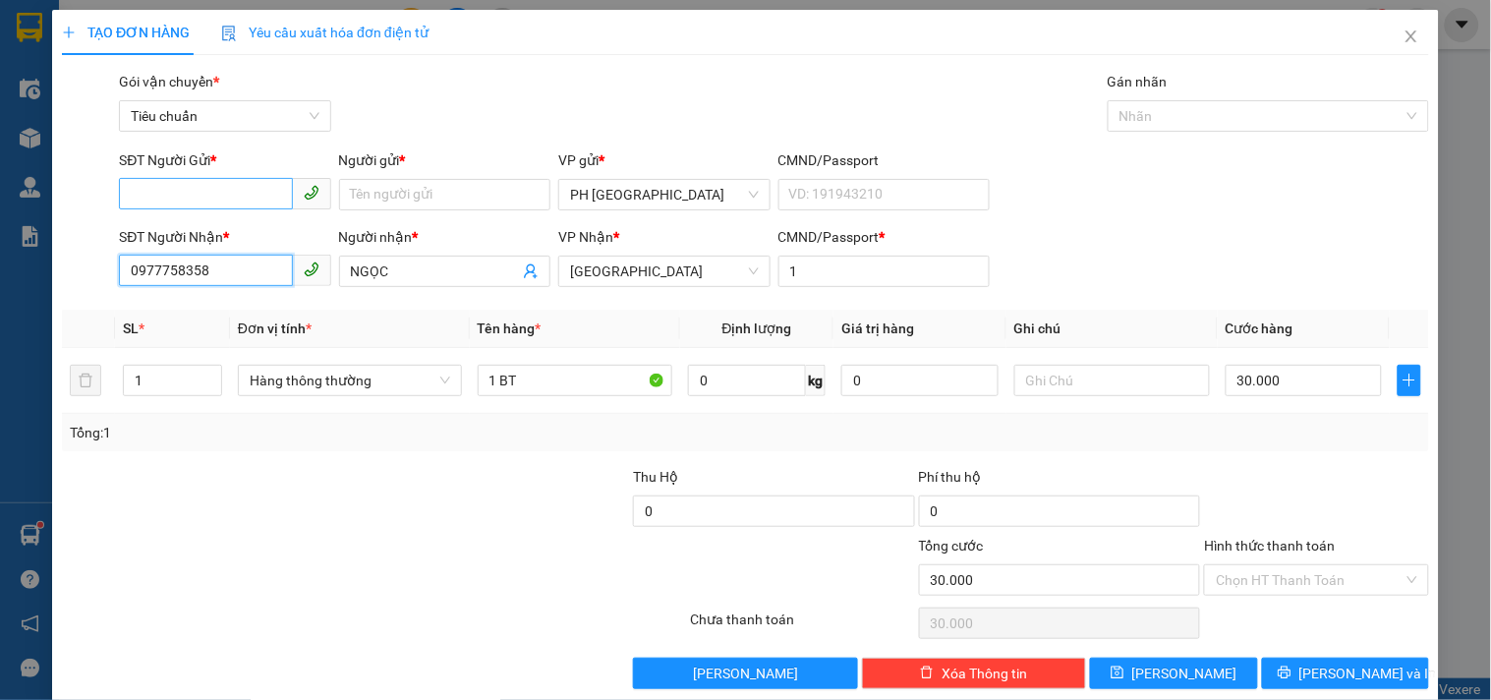
type input "0977758358"
click at [210, 191] on input "SĐT Người Gửi *" at bounding box center [205, 193] width 173 height 31
click at [201, 241] on div "0919045790 - TIÊN" at bounding box center [223, 234] width 186 height 22
type input "0919045790"
type input "TIÊN"
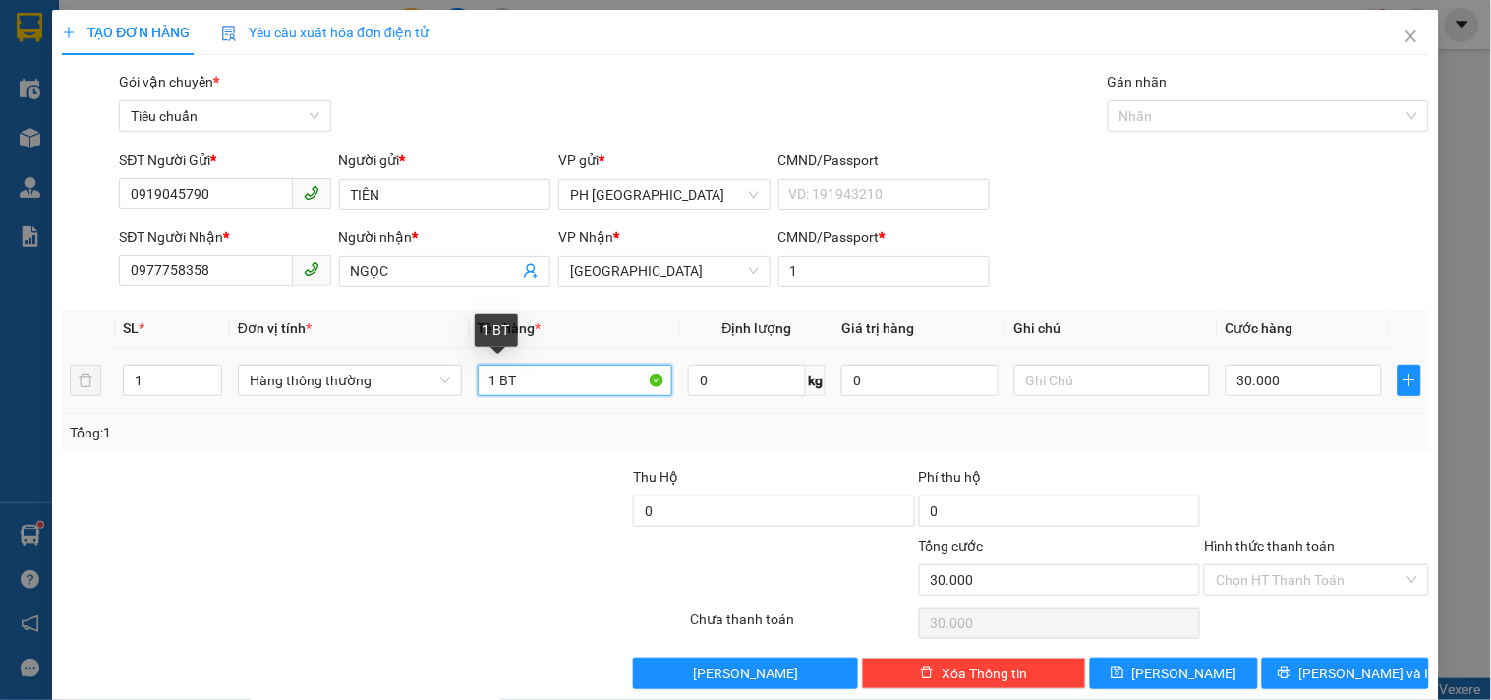
click at [538, 379] on input "1 BT" at bounding box center [576, 380] width 196 height 31
type input "1 BT"
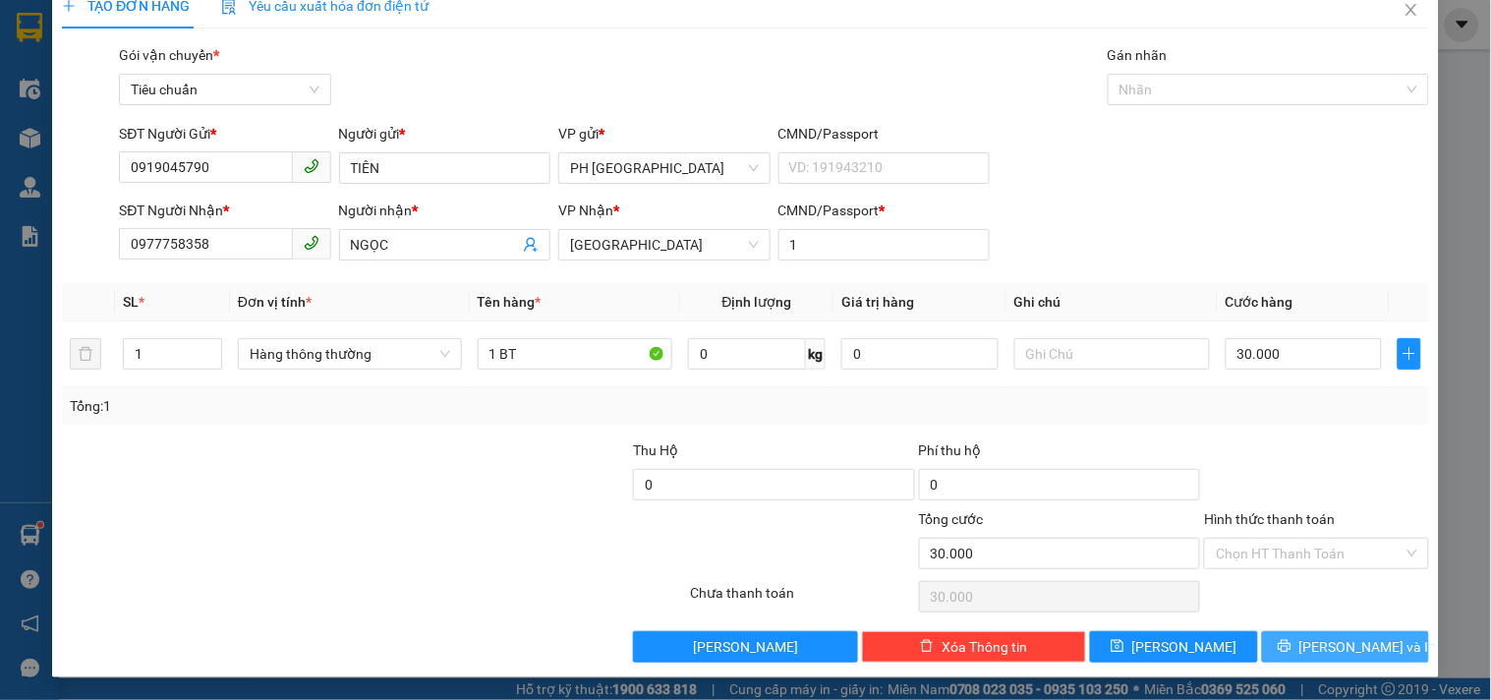
click at [1320, 655] on span "Lưu và In" at bounding box center [1368, 647] width 138 height 22
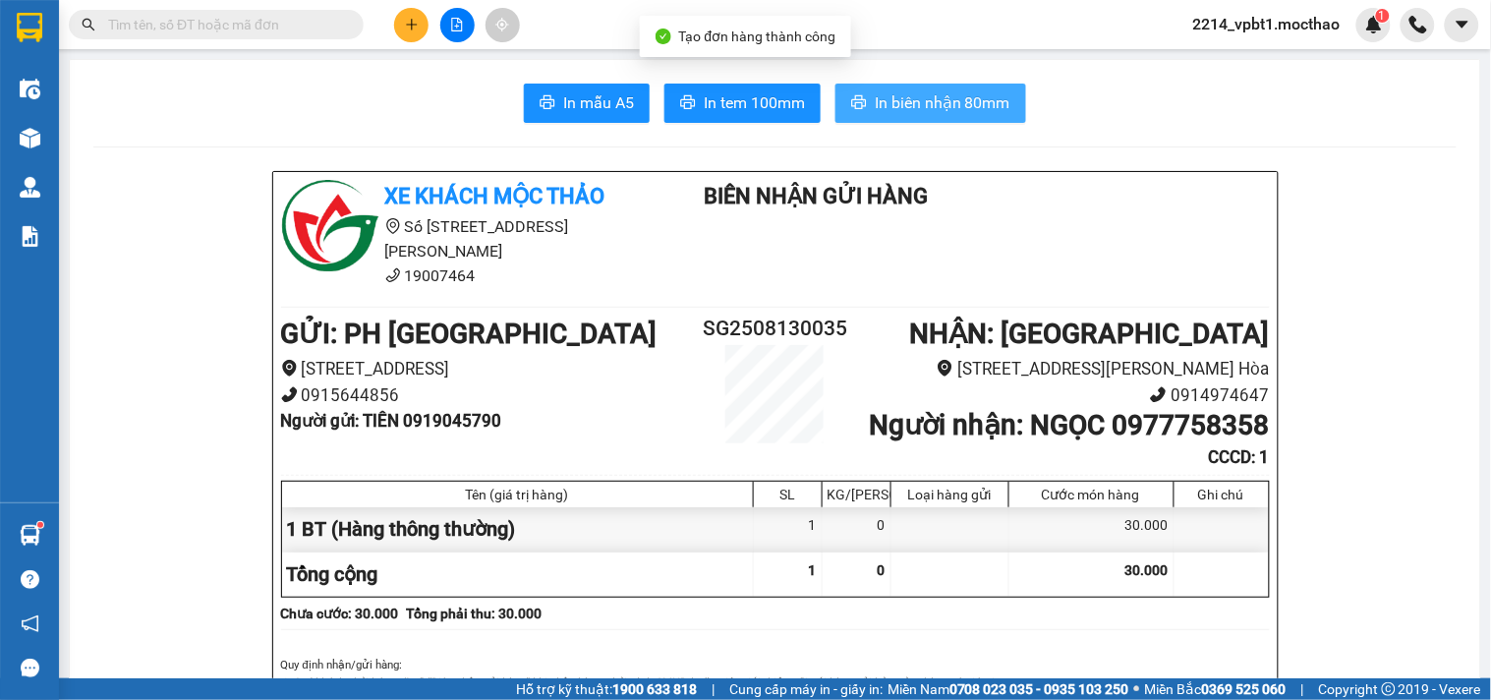
click at [874, 105] on span "In biên nhận 80mm" at bounding box center [942, 102] width 136 height 25
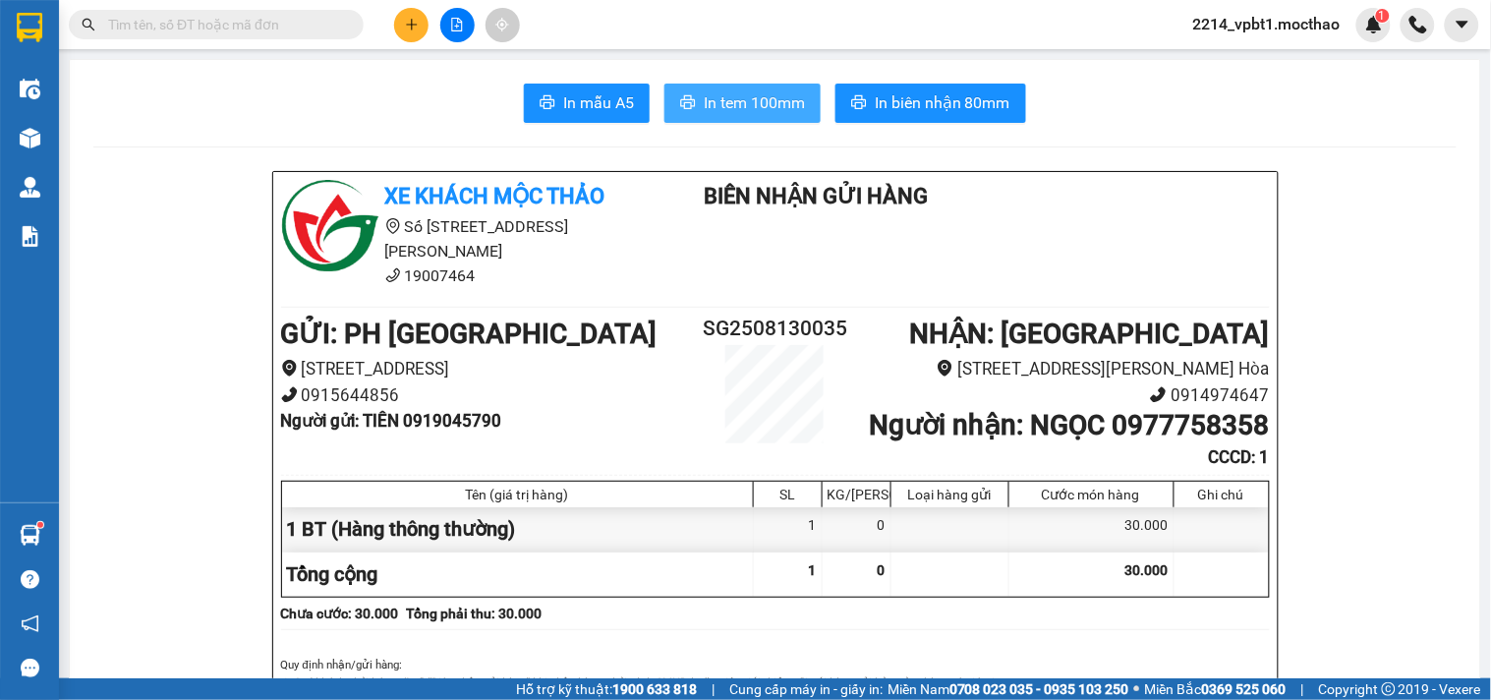
click at [719, 115] on button "In tem 100mm" at bounding box center [742, 103] width 156 height 39
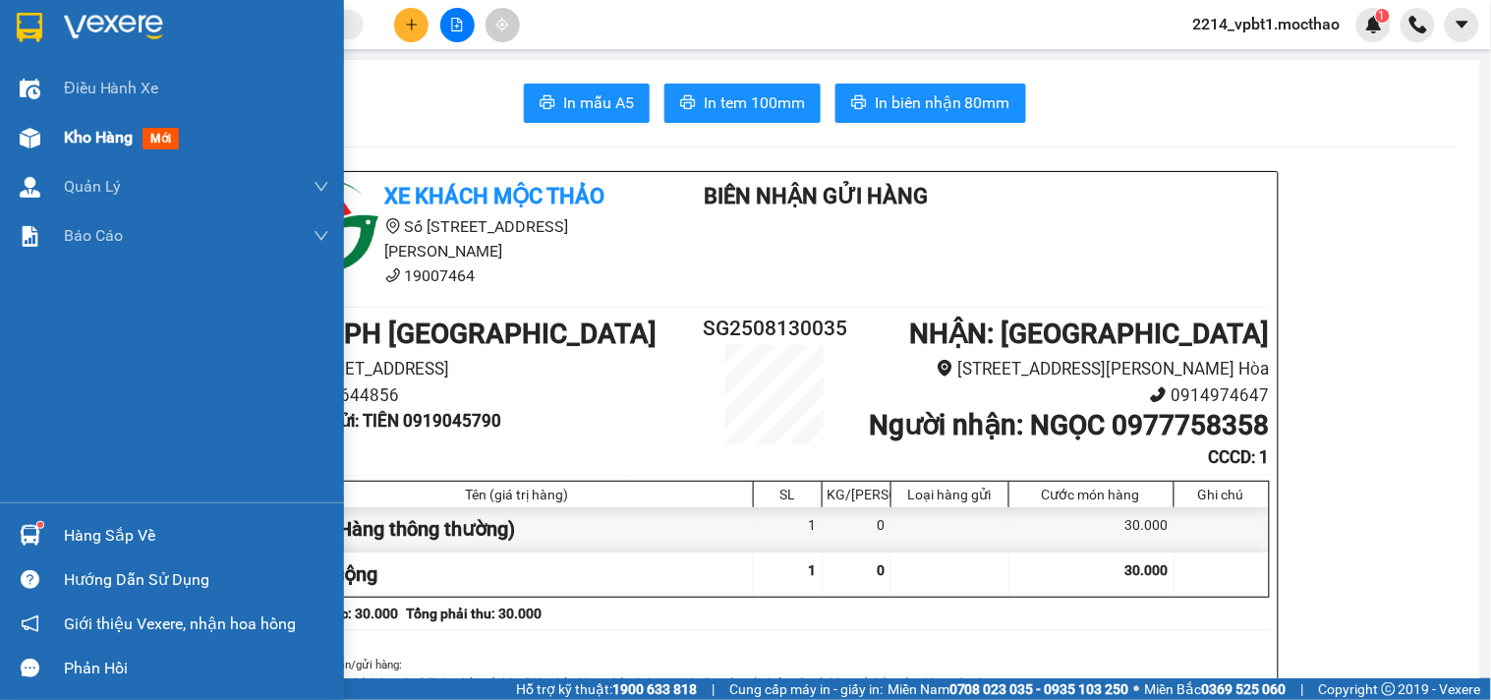
click at [91, 135] on span "Kho hàng" at bounding box center [98, 137] width 69 height 19
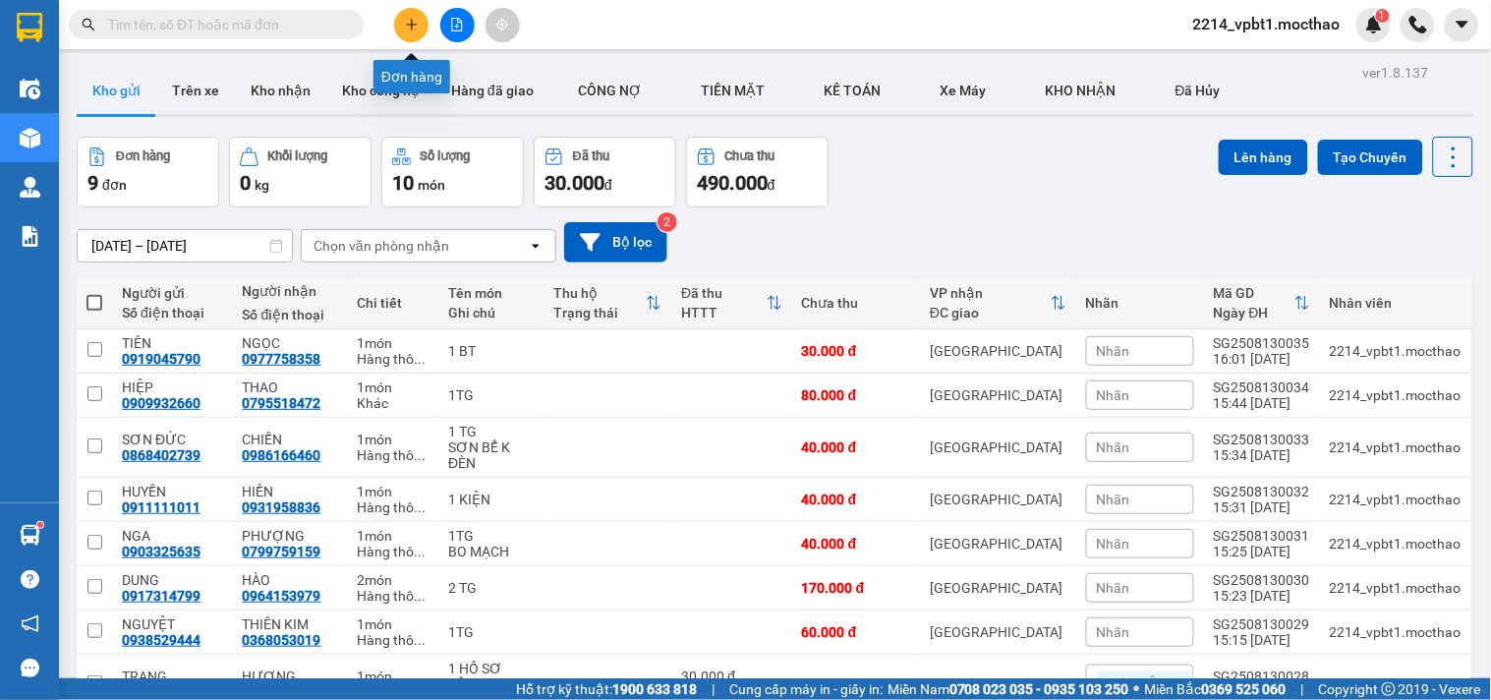
click at [405, 14] on button at bounding box center [411, 25] width 34 height 34
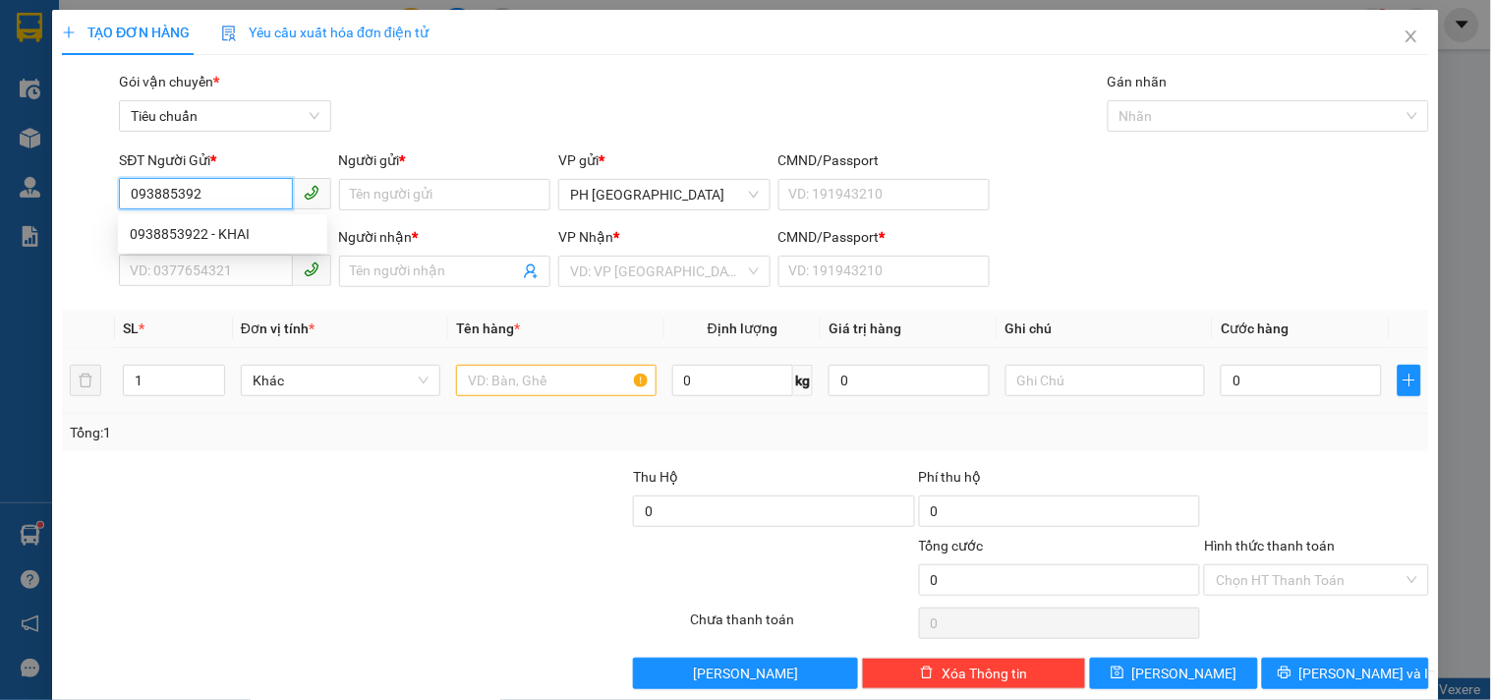
type input "0938853922"
click at [234, 230] on div "0938853922 - KHAI" at bounding box center [223, 234] width 186 height 22
type input "KHAI"
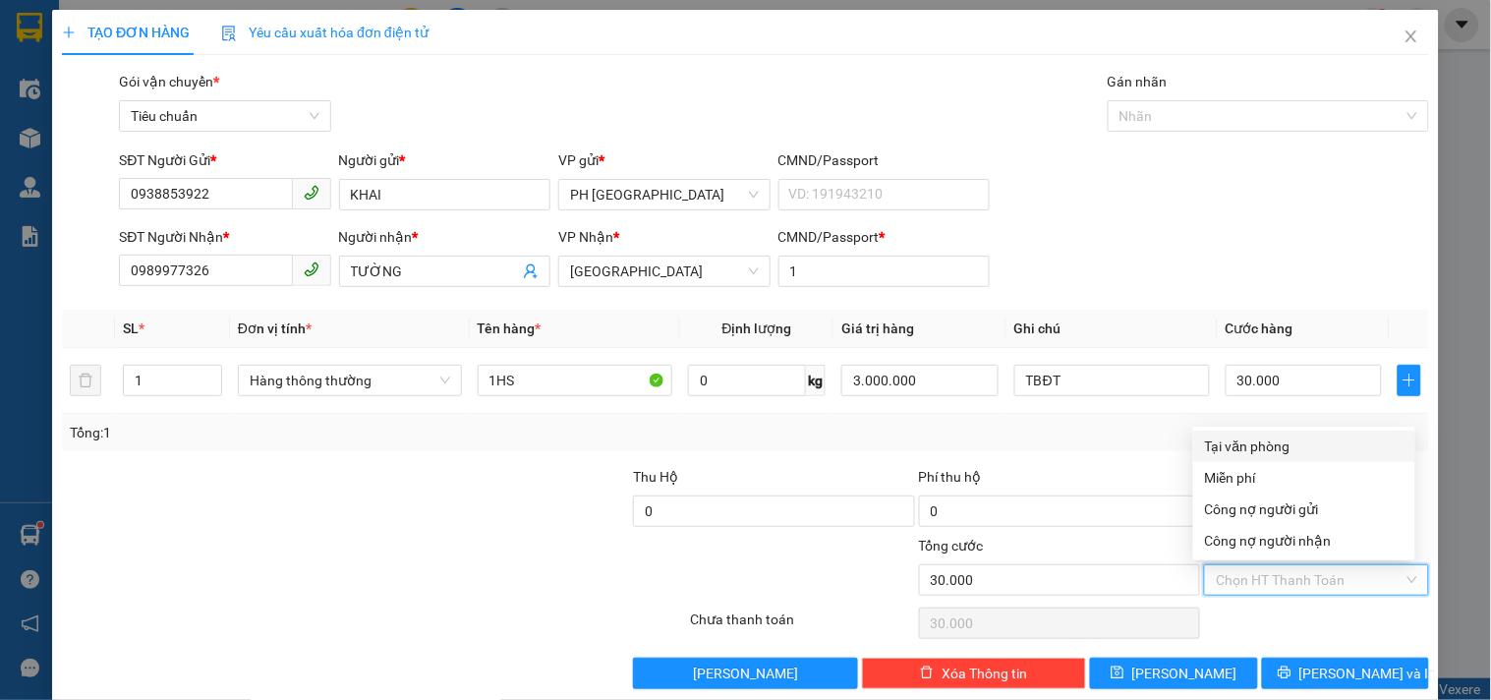
click at [1289, 580] on input "Hình thức thanh toán" at bounding box center [1308, 579] width 187 height 29
drag, startPoint x: 1249, startPoint y: 444, endPoint x: 1258, endPoint y: 562, distance: 118.2
click at [1249, 444] on div "Tại văn phòng" at bounding box center [1304, 446] width 198 height 22
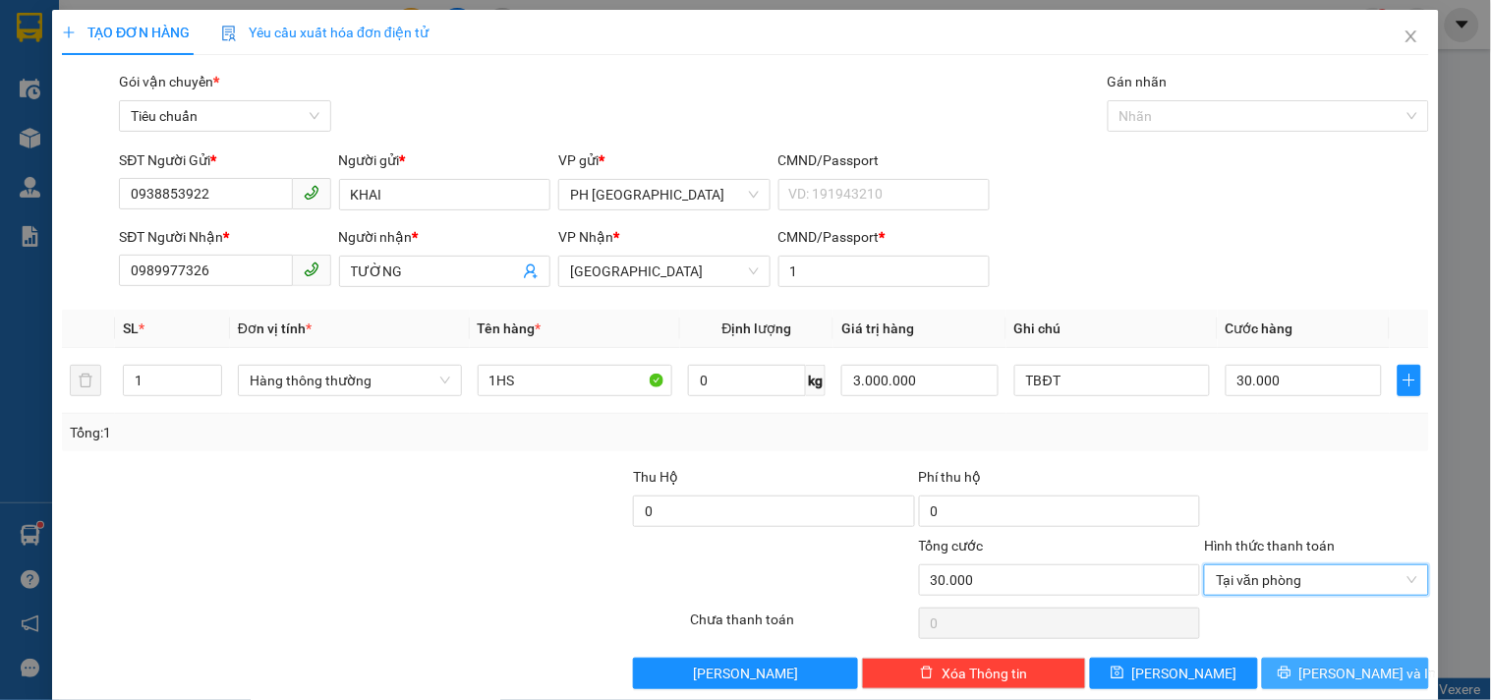
click at [1291, 679] on icon "printer" at bounding box center [1284, 672] width 14 height 14
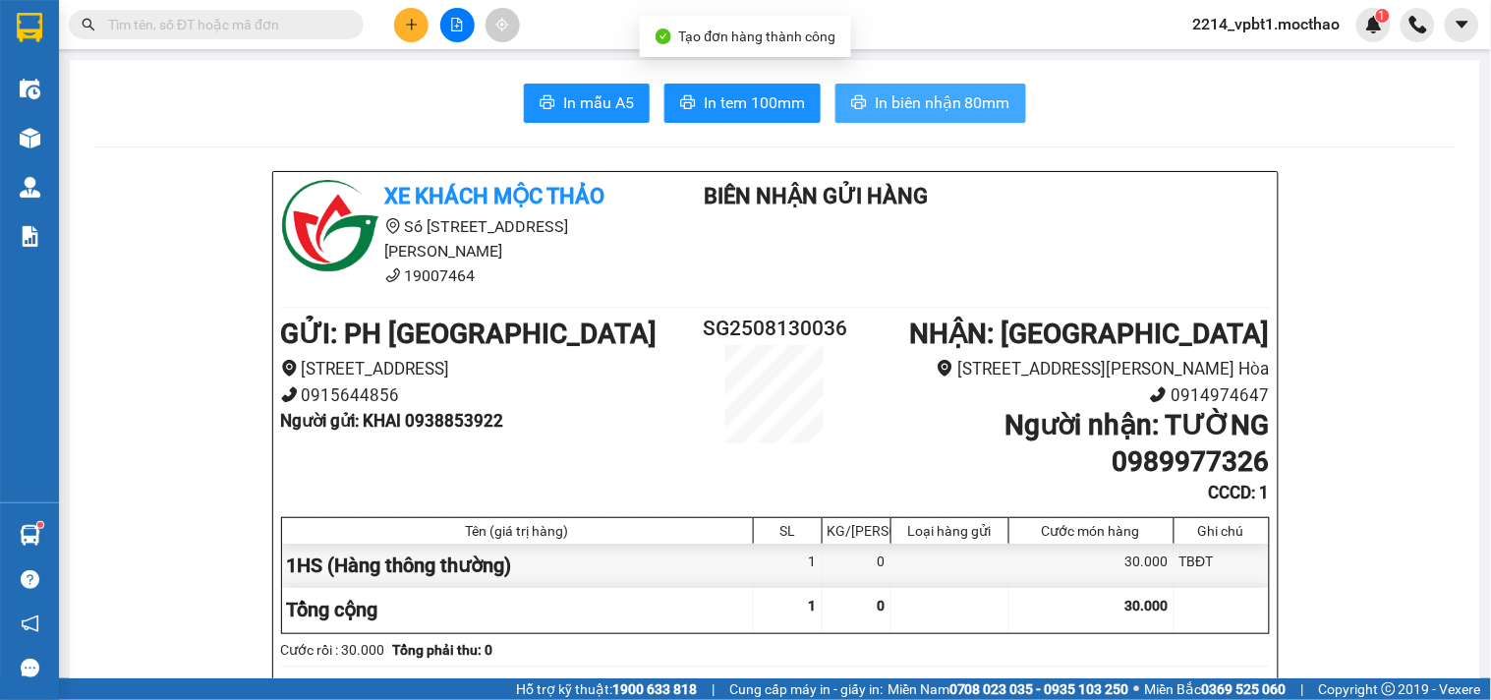
click at [874, 109] on span "In biên nhận 80mm" at bounding box center [942, 102] width 136 height 25
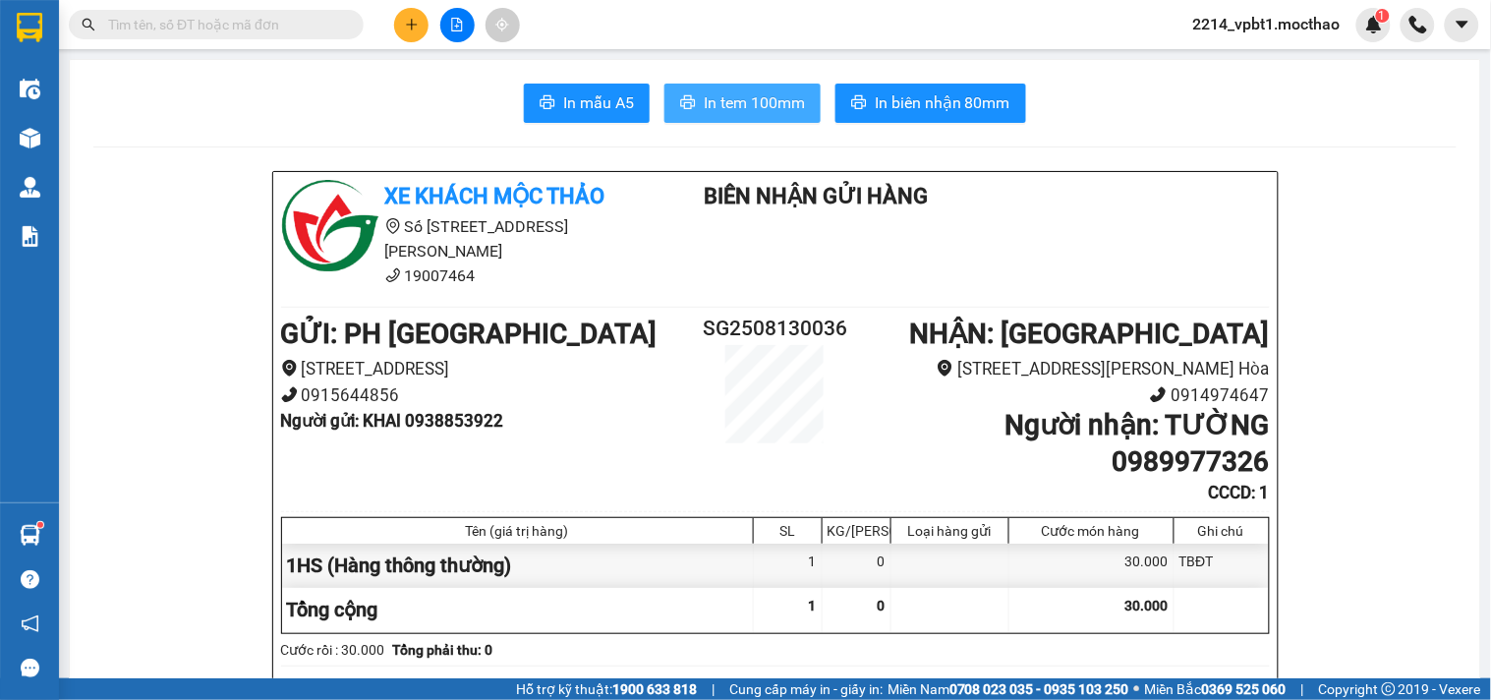
click at [737, 92] on span "In tem 100mm" at bounding box center [754, 102] width 101 height 25
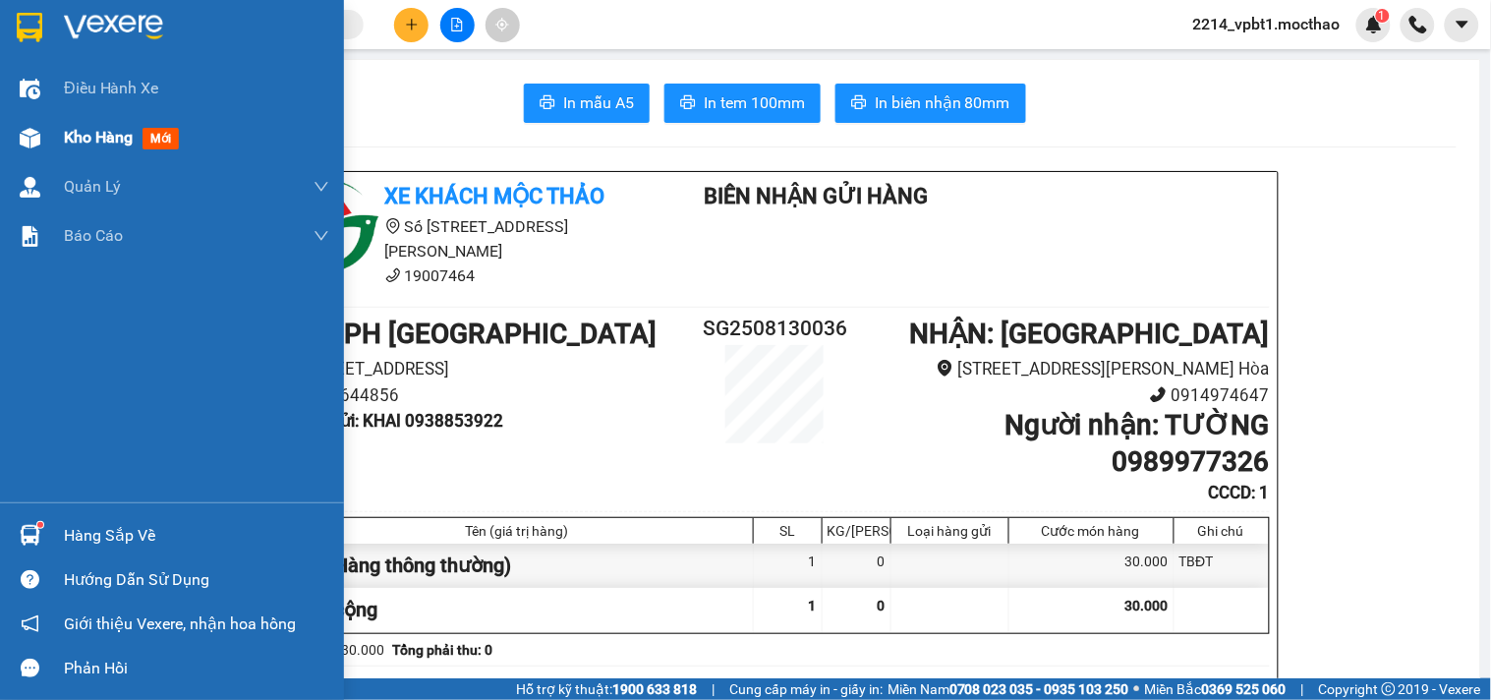
click at [93, 140] on span "Kho hàng" at bounding box center [98, 137] width 69 height 19
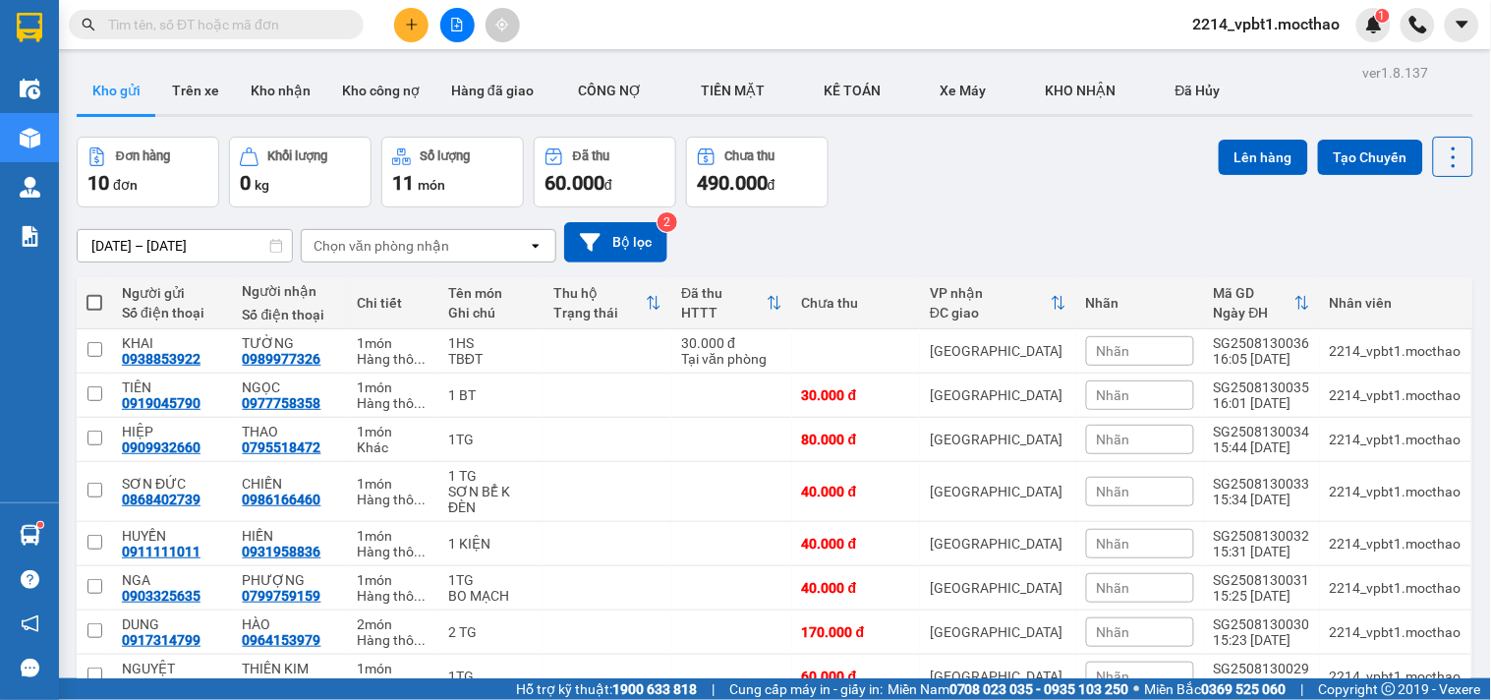
click at [415, 29] on icon "plus" at bounding box center [412, 25] width 14 height 14
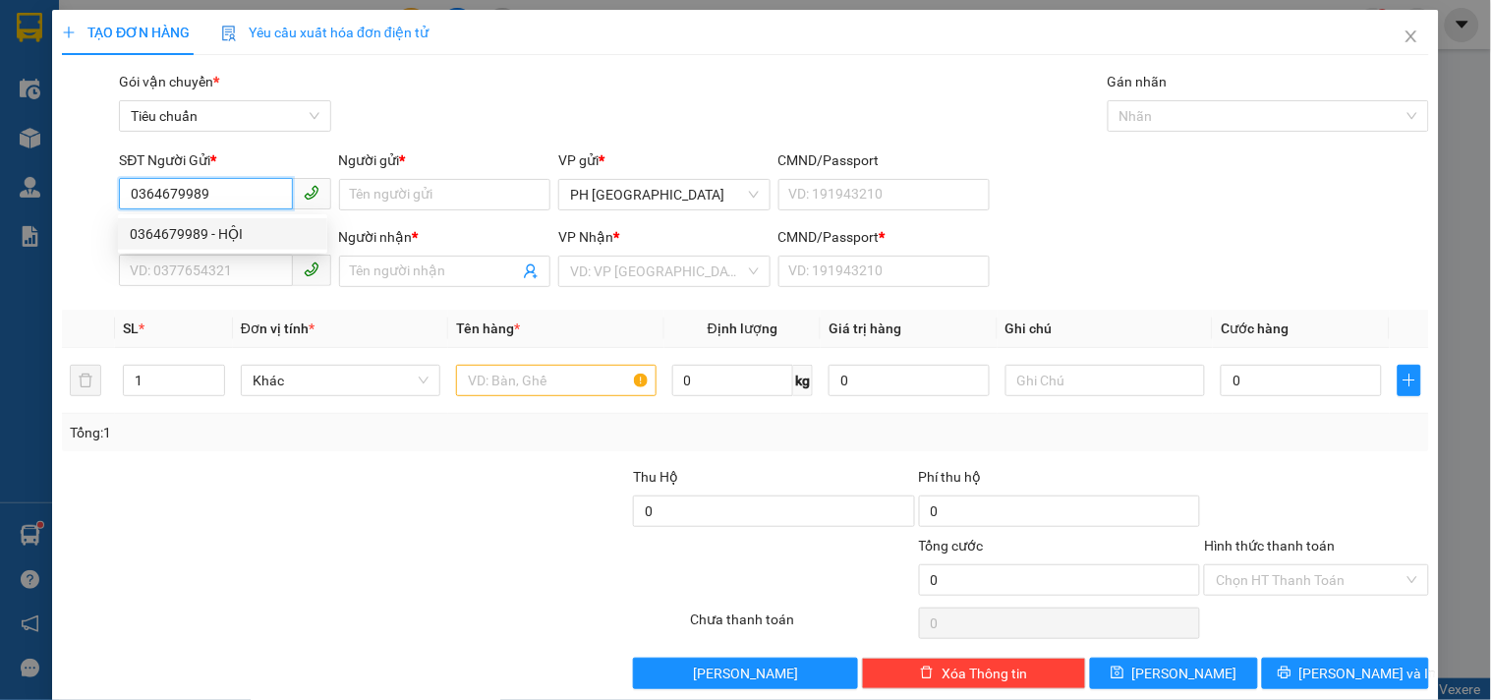
click at [178, 227] on div "0364679989 - HỘI" at bounding box center [223, 234] width 186 height 22
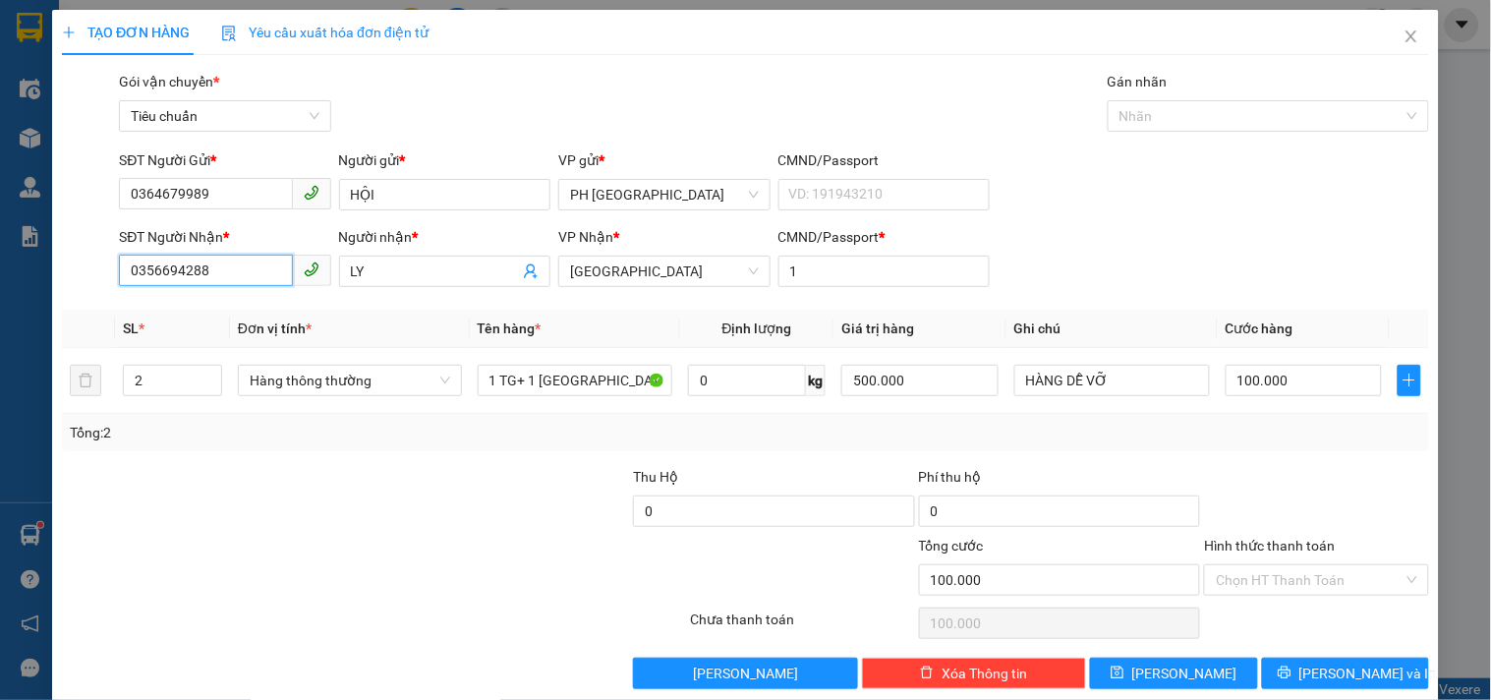
drag, startPoint x: 263, startPoint y: 276, endPoint x: 0, endPoint y: 289, distance: 263.6
click at [0, 289] on div "TẠO ĐƠN HÀNG Yêu cầu xuất hóa đơn điện tử Transit Pickup Surcharge Ids Transit …" at bounding box center [745, 350] width 1491 height 700
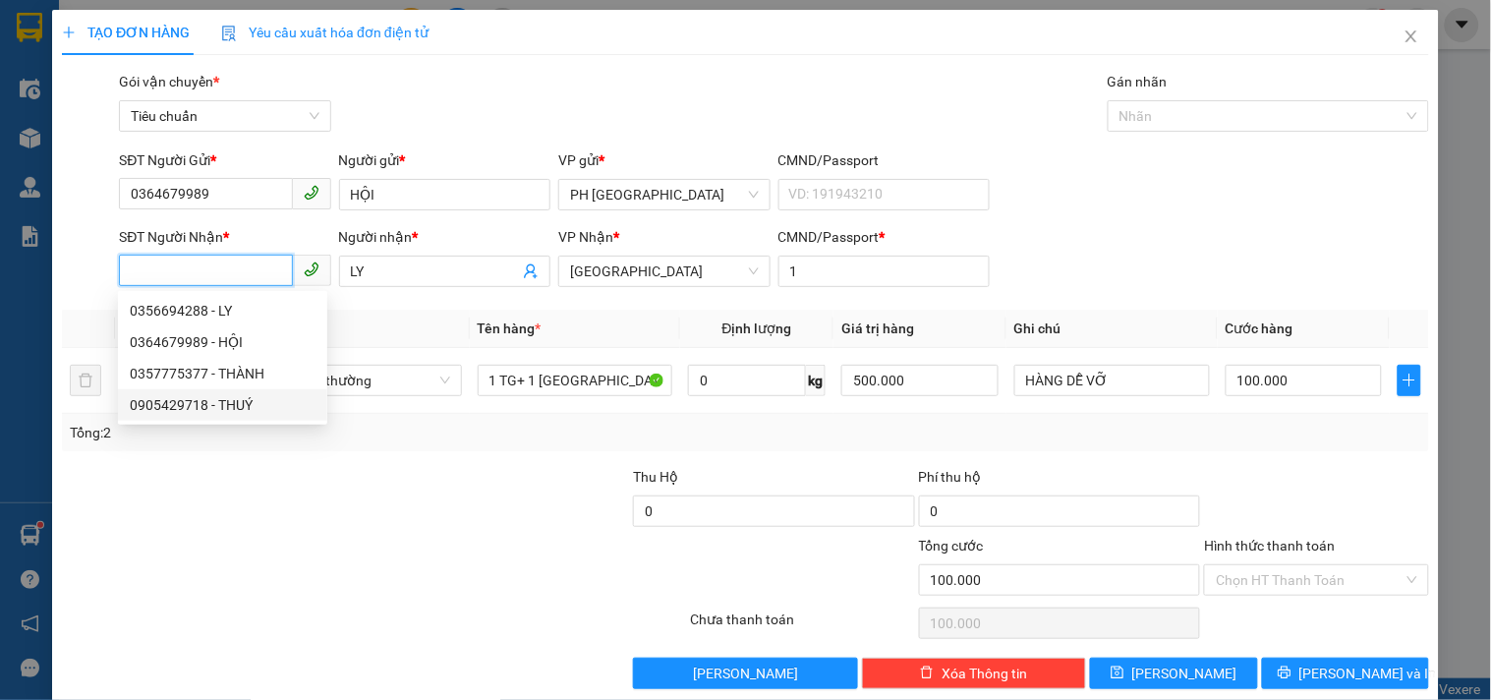
click at [185, 407] on div "0905429718 - THUÝ" at bounding box center [223, 405] width 186 height 22
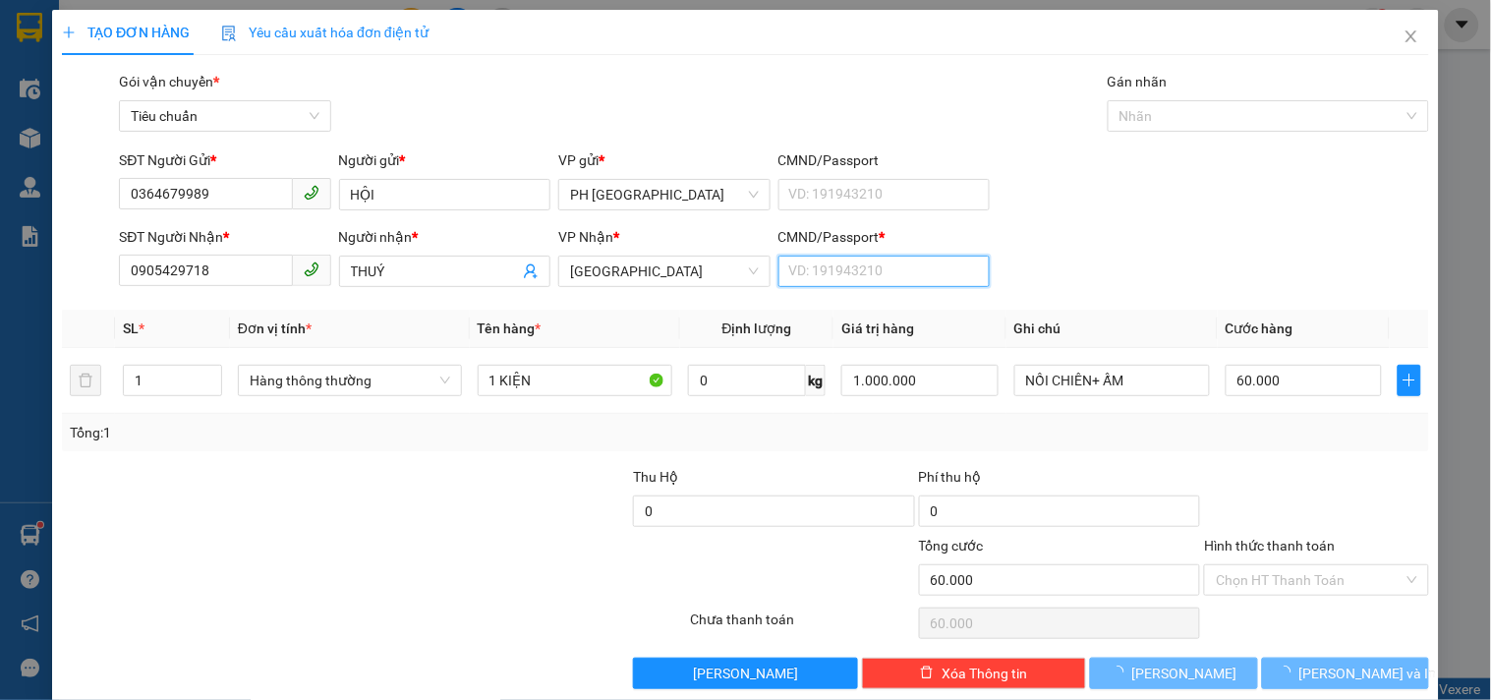
click at [807, 275] on input "CMND/Passport *" at bounding box center [883, 270] width 211 height 31
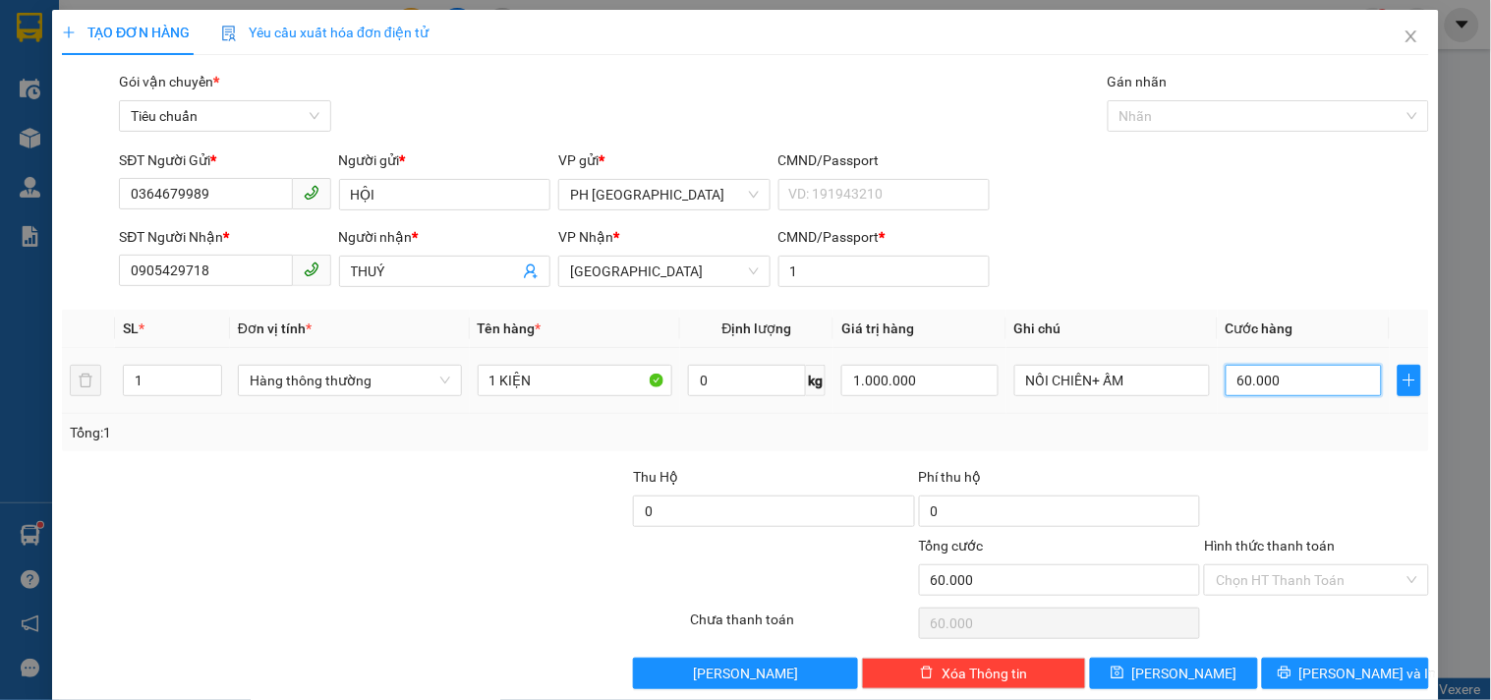
click at [1303, 391] on input "60.000" at bounding box center [1303, 380] width 157 height 31
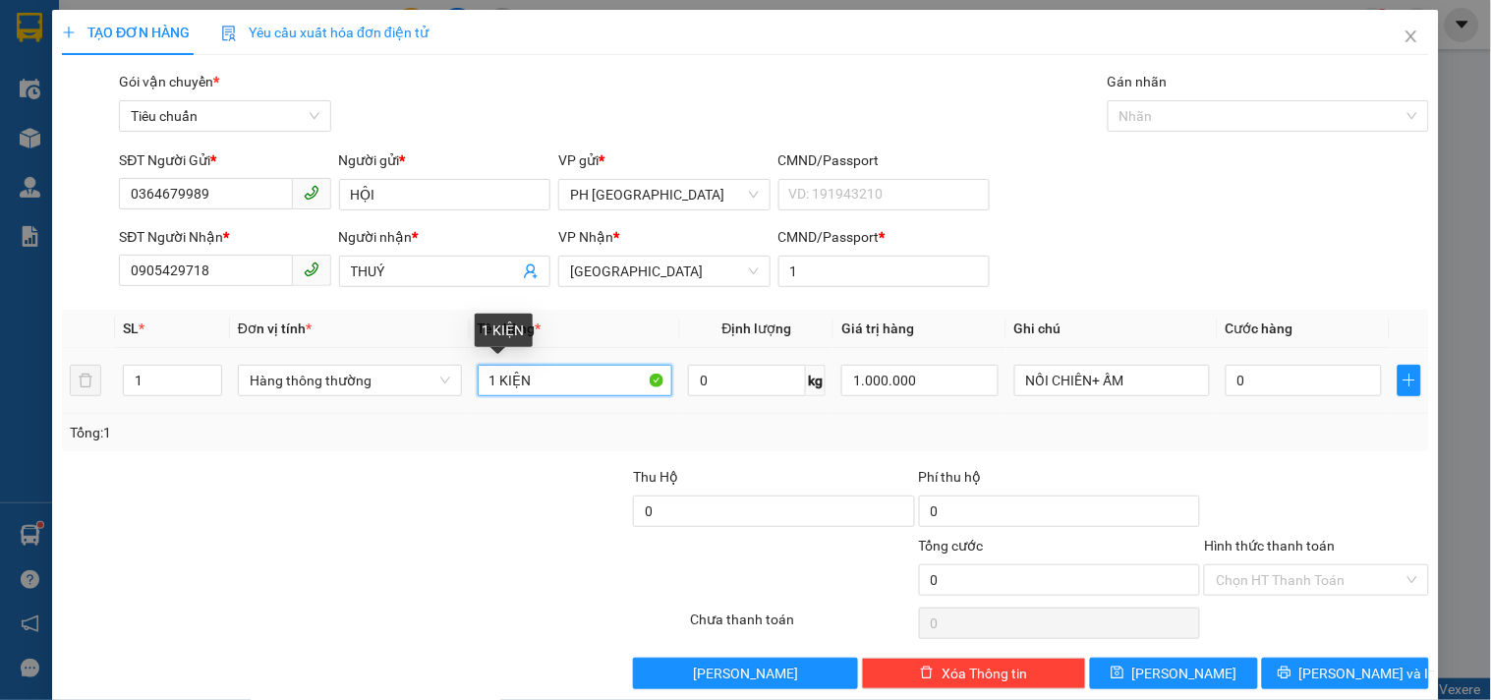
click at [554, 385] on input "1 KIỆN" at bounding box center [576, 380] width 196 height 31
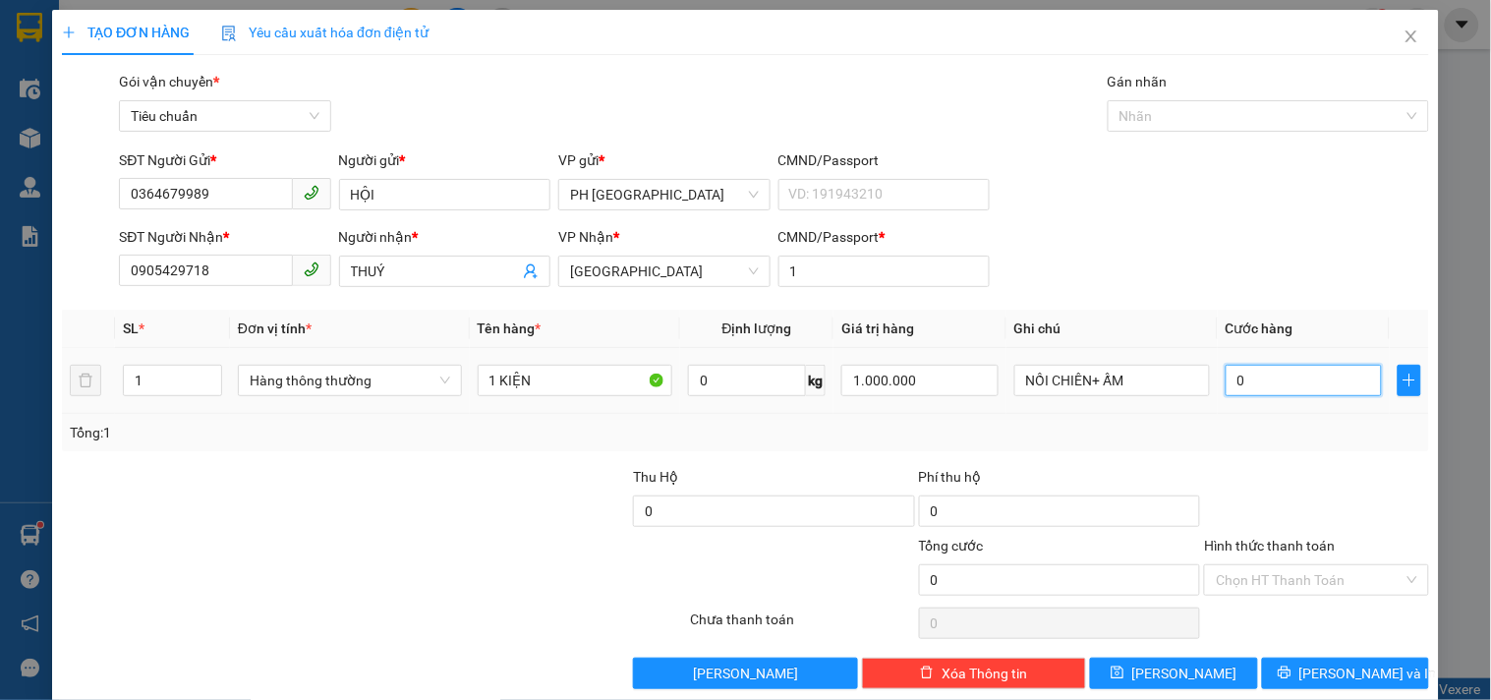
click at [1291, 391] on input "0" at bounding box center [1303, 380] width 157 height 31
click at [1275, 437] on div "Tổng: 1" at bounding box center [745, 433] width 1351 height 22
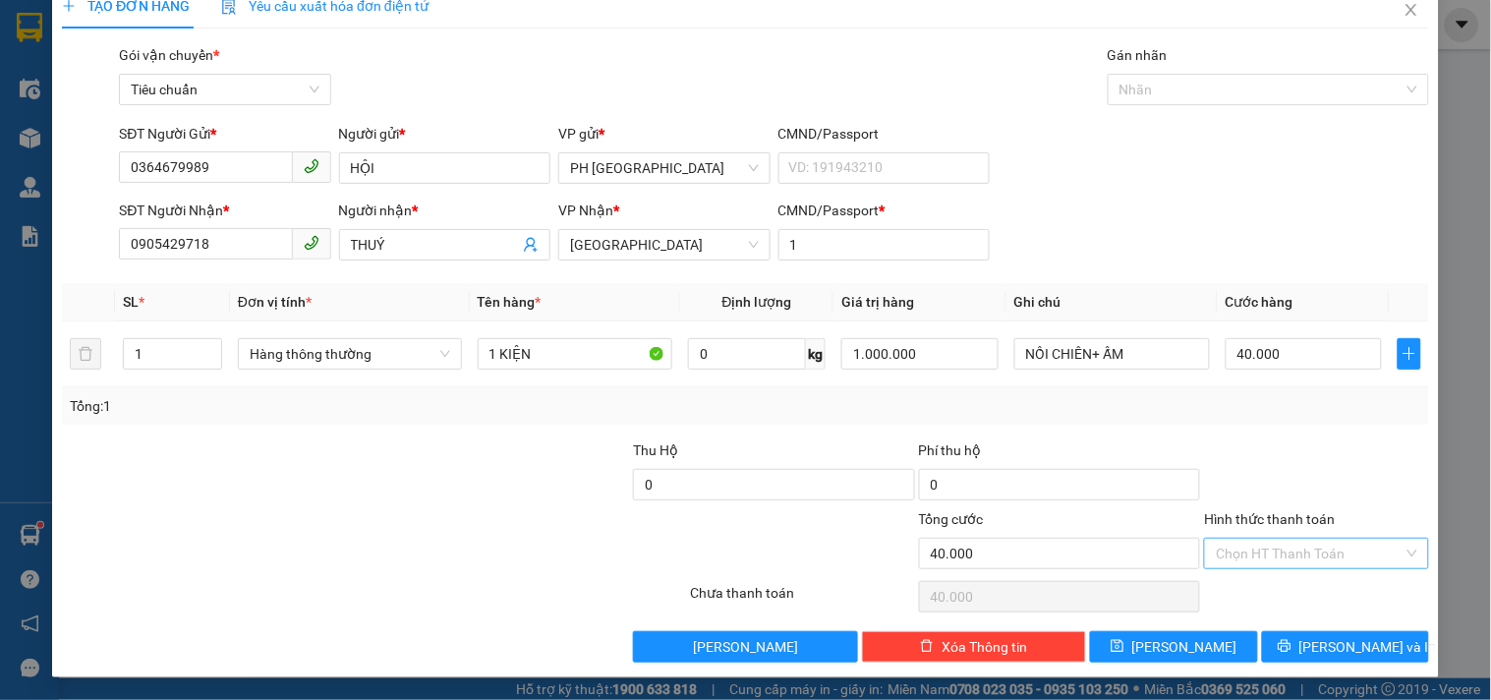
click at [1282, 550] on input "Hình thức thanh toán" at bounding box center [1308, 552] width 187 height 29
click at [1281, 424] on div "Tại văn phòng" at bounding box center [1304, 420] width 198 height 22
click at [1305, 645] on button "Lưu và In" at bounding box center [1345, 646] width 167 height 31
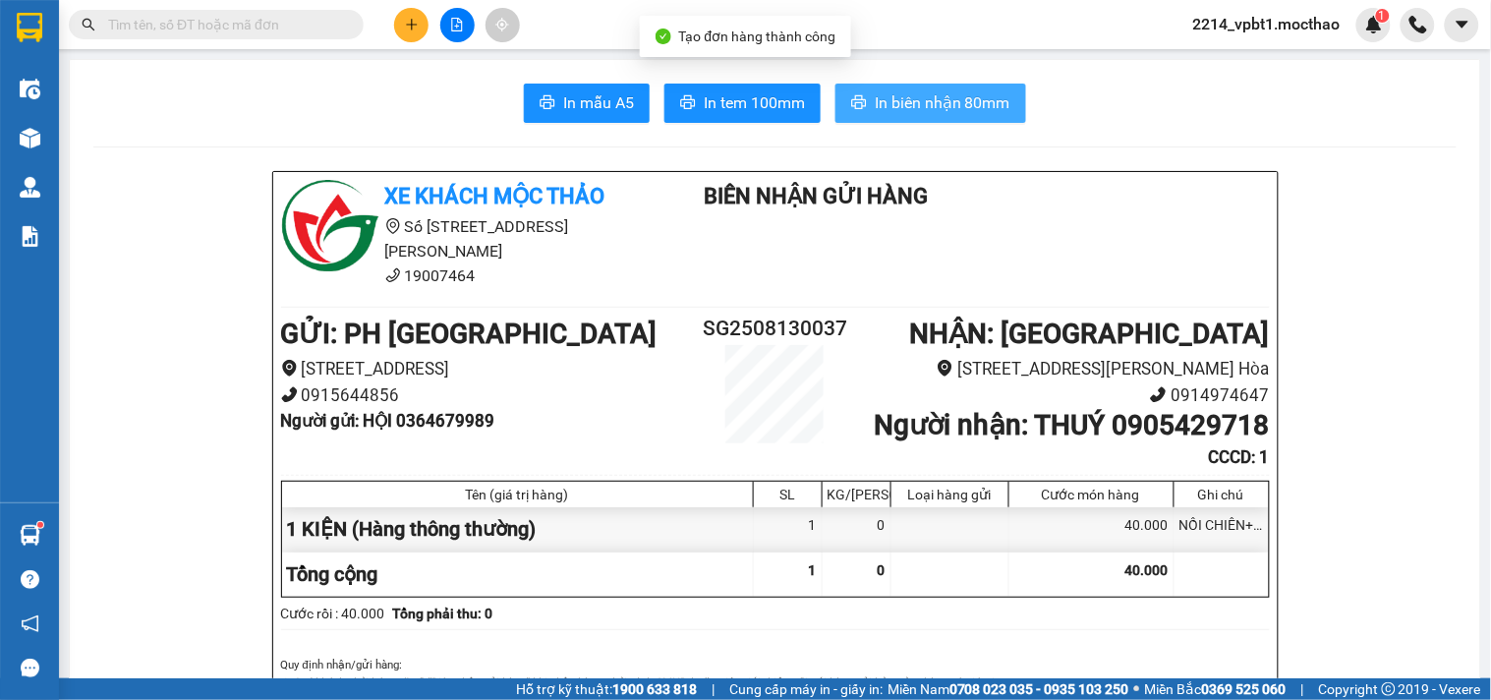
click at [888, 106] on span "In biên nhận 80mm" at bounding box center [942, 102] width 136 height 25
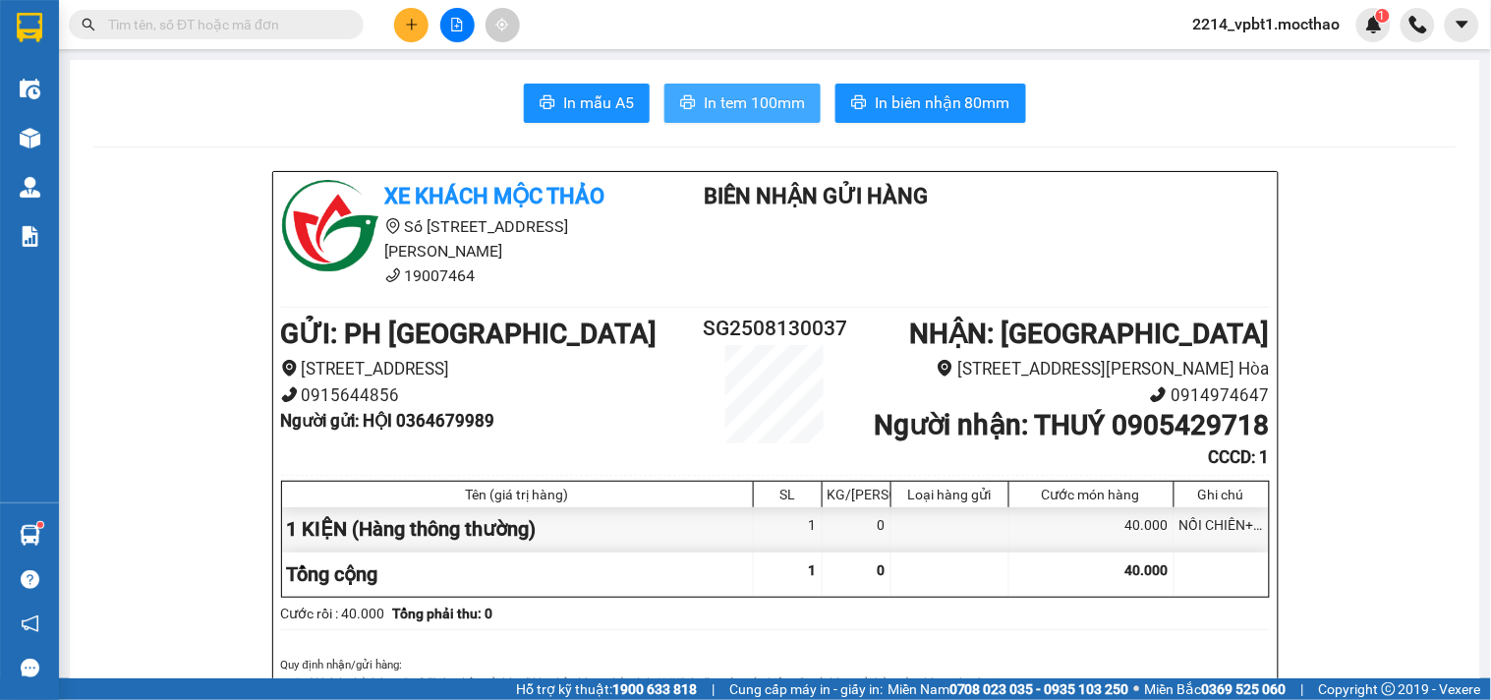
click at [730, 101] on span "In tem 100mm" at bounding box center [754, 102] width 101 height 25
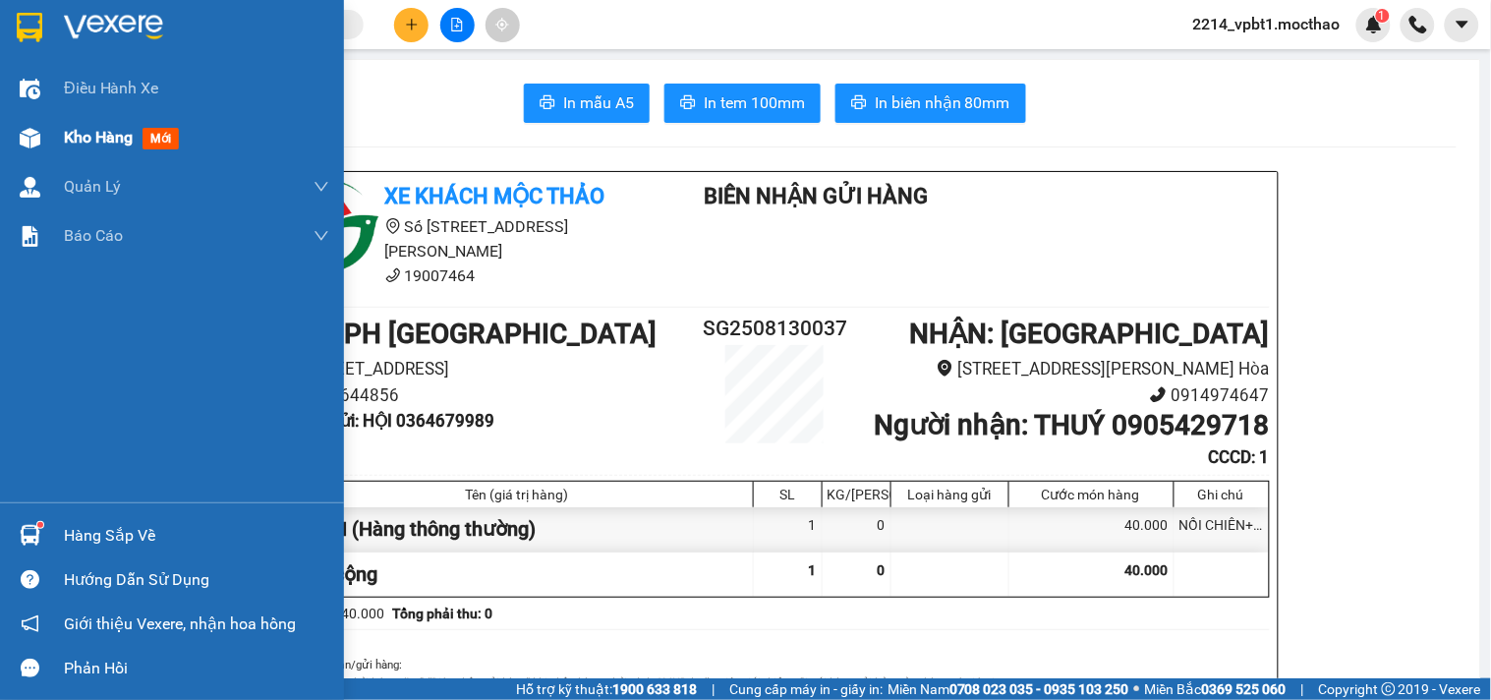
click at [79, 138] on span "Kho hàng" at bounding box center [98, 137] width 69 height 19
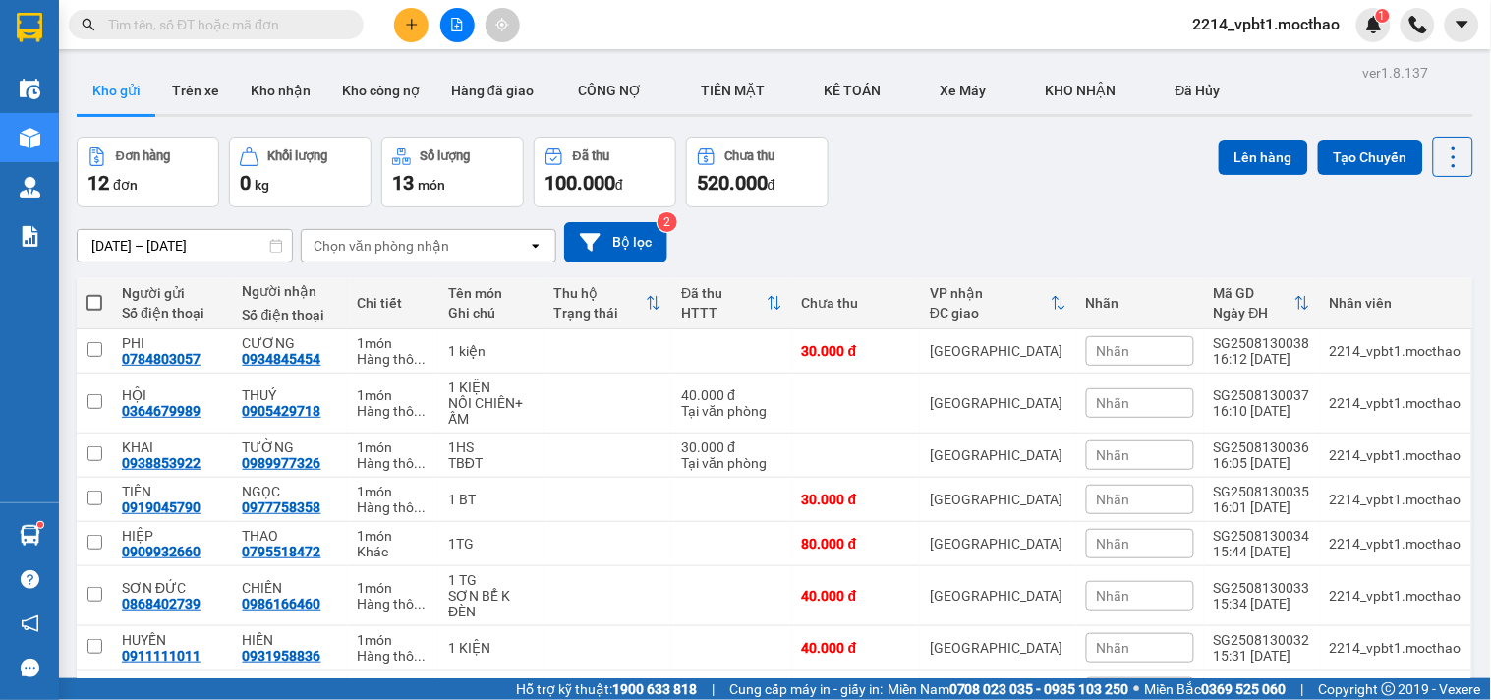
click at [1105, 346] on span "Nhãn" at bounding box center [1113, 351] width 33 height 16
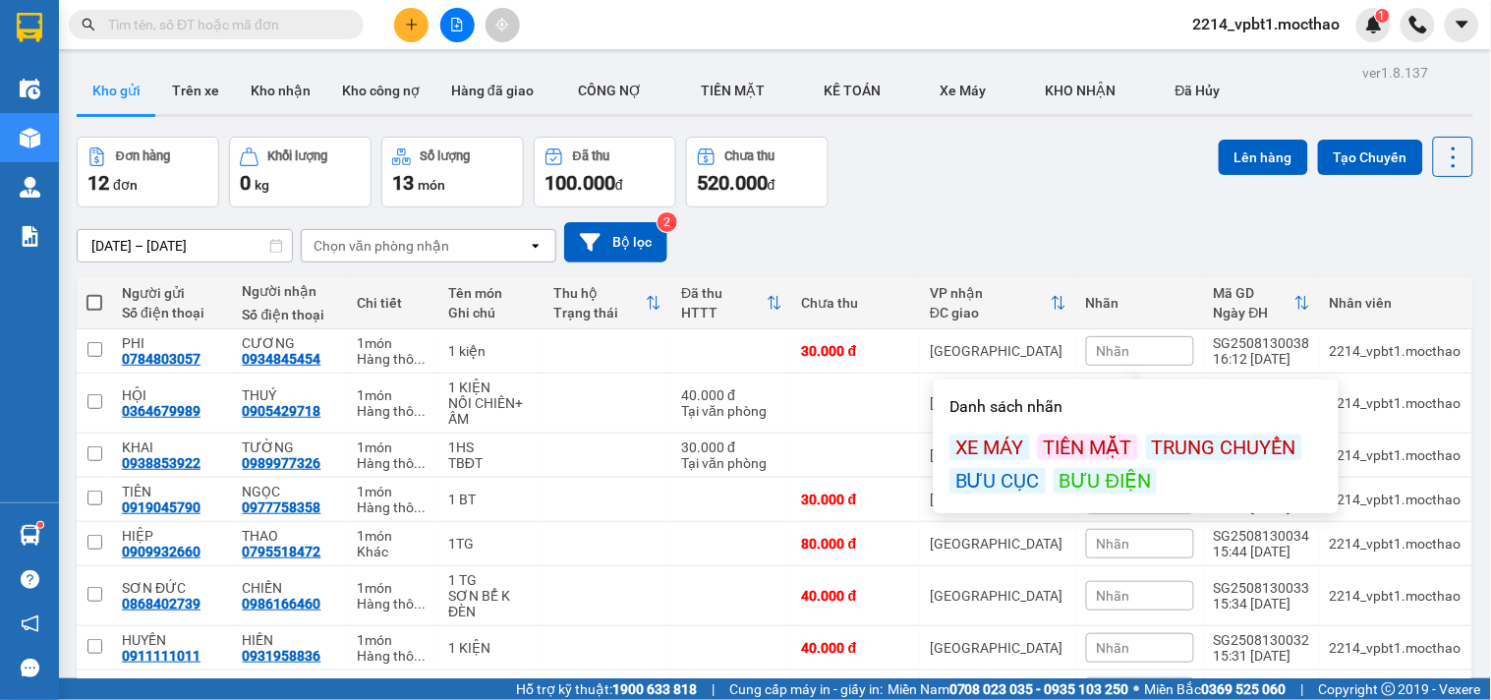
click at [1055, 479] on div "BƯU ĐIỆN" at bounding box center [1104, 481] width 103 height 26
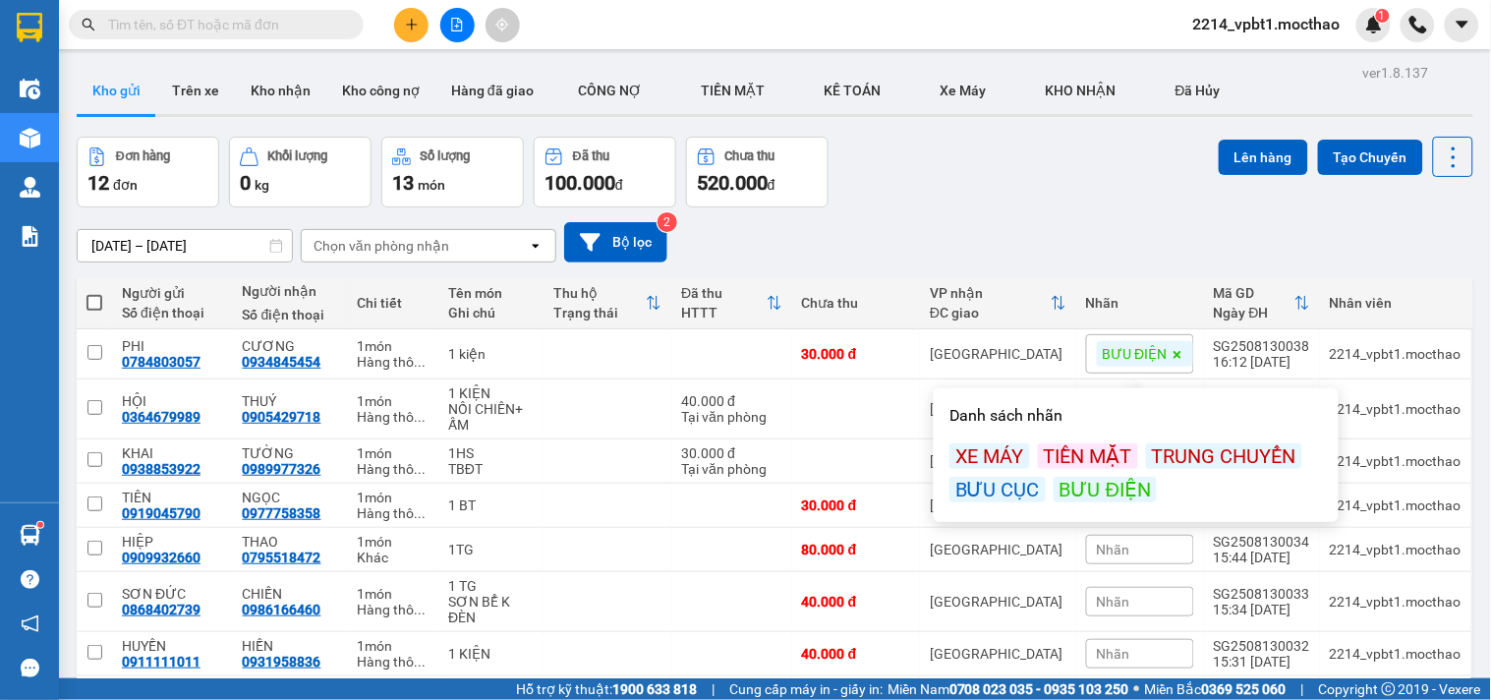
click at [978, 185] on div "Đơn hàng 12 đơn Khối lượng 0 kg Số lượng 13 món Đã thu 100.000 đ Chưa thu 520.0…" at bounding box center [775, 172] width 1396 height 71
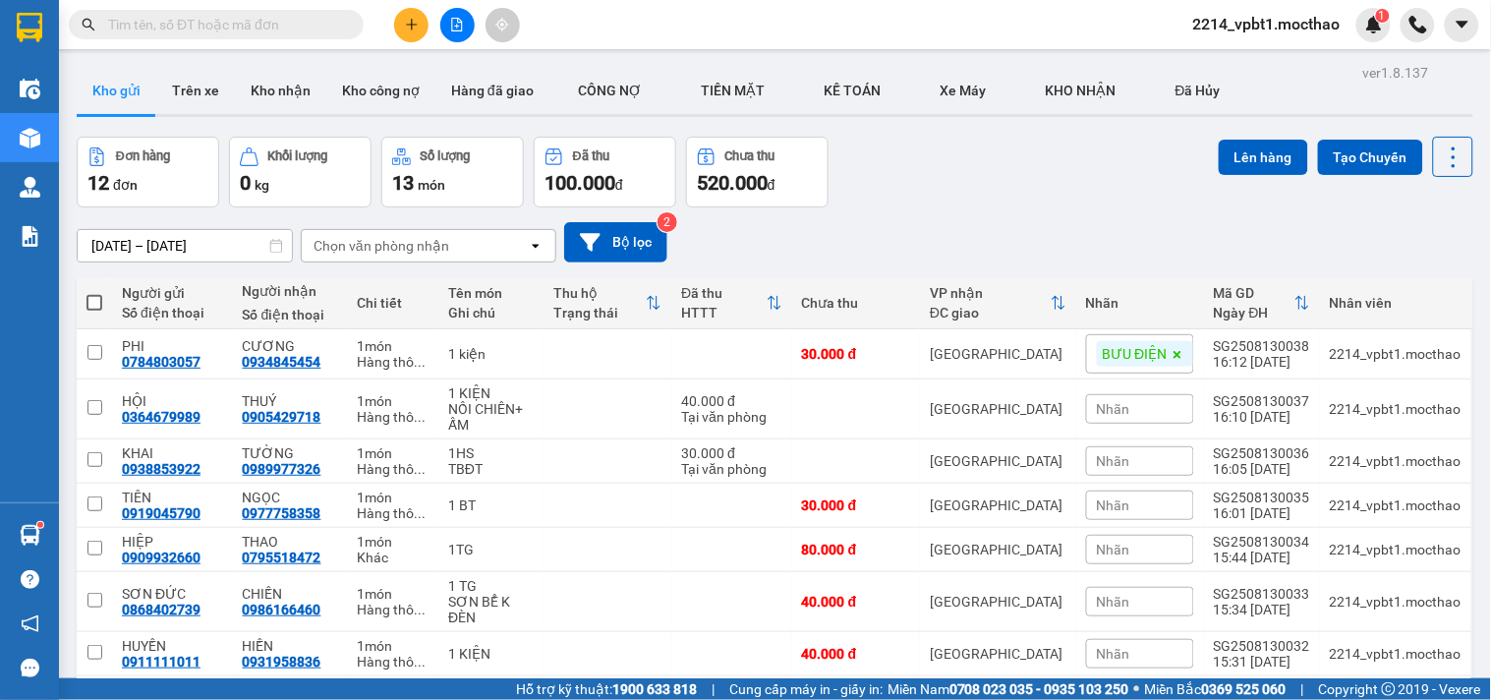
click at [272, 39] on div "Kết quả tìm kiếm ( 1 ) Bộ lọc Mã ĐH Trạng thái Món hàng Thu hộ Tổng cước Chưa c…" at bounding box center [191, 25] width 383 height 34
click at [276, 25] on input "text" at bounding box center [224, 25] width 232 height 22
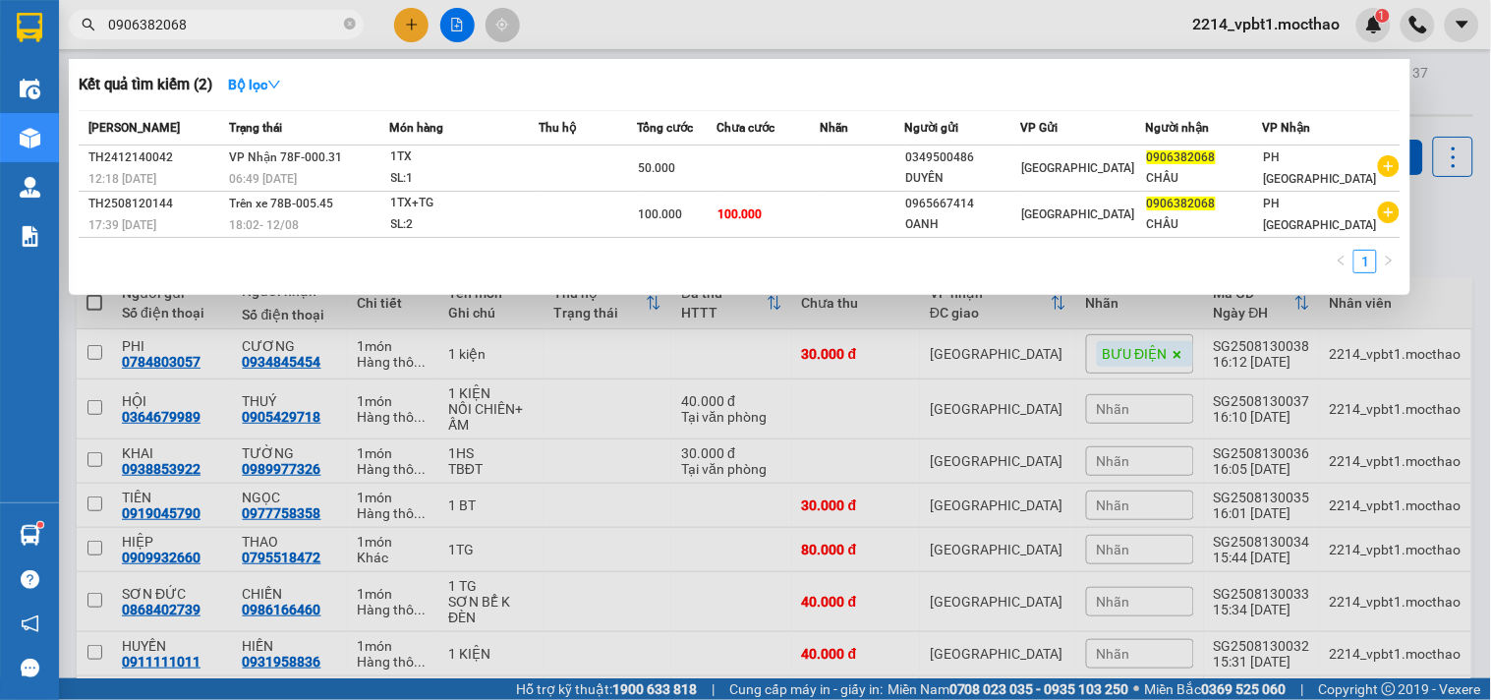
click at [407, 20] on div at bounding box center [745, 350] width 1491 height 700
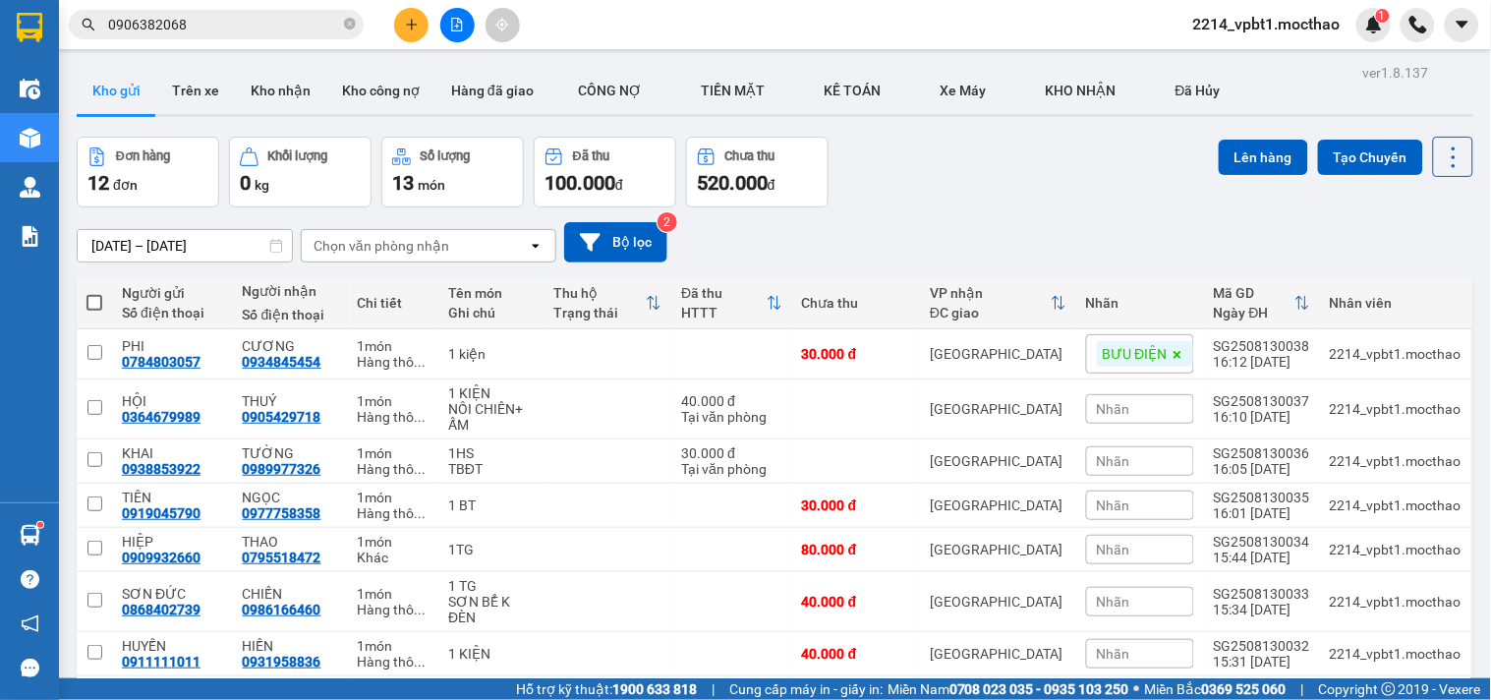
click at [407, 23] on icon "plus" at bounding box center [412, 25] width 14 height 14
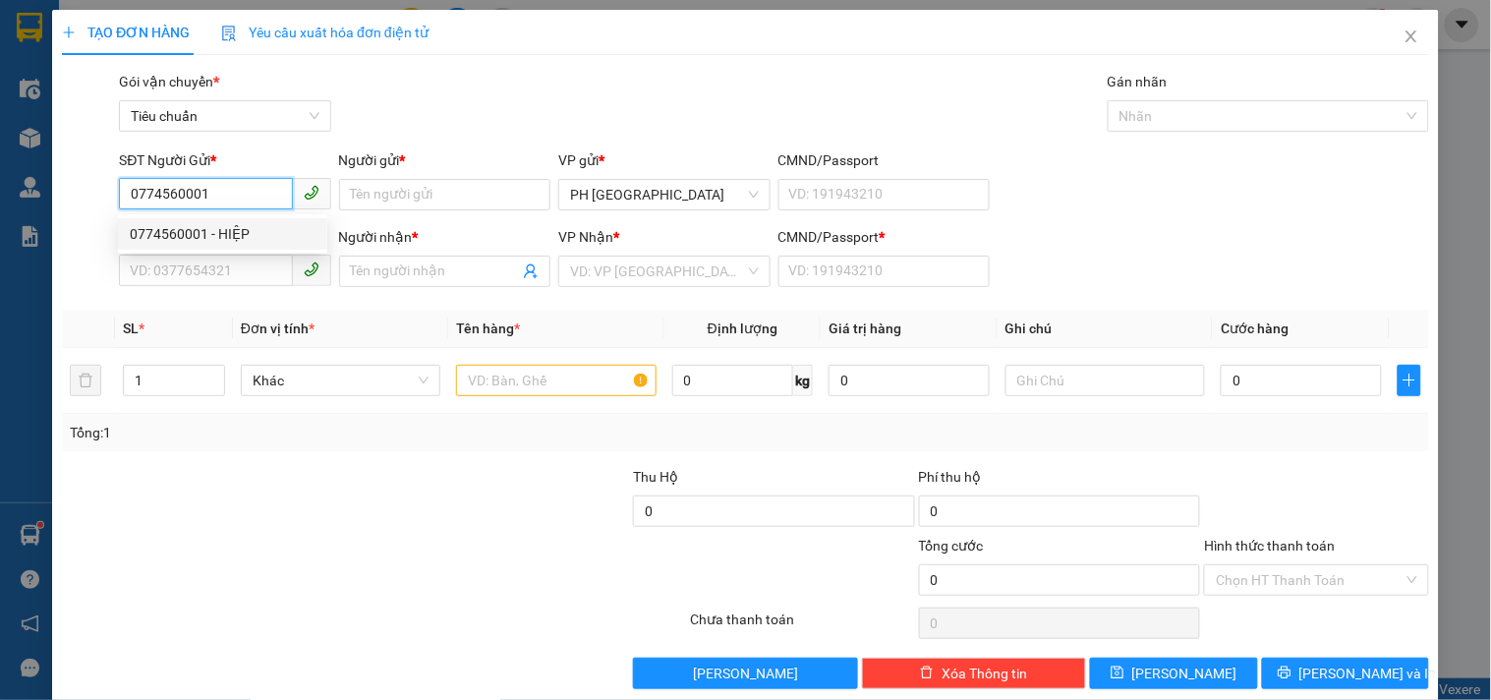
click at [217, 228] on div "0774560001 - HIỆP" at bounding box center [223, 234] width 186 height 22
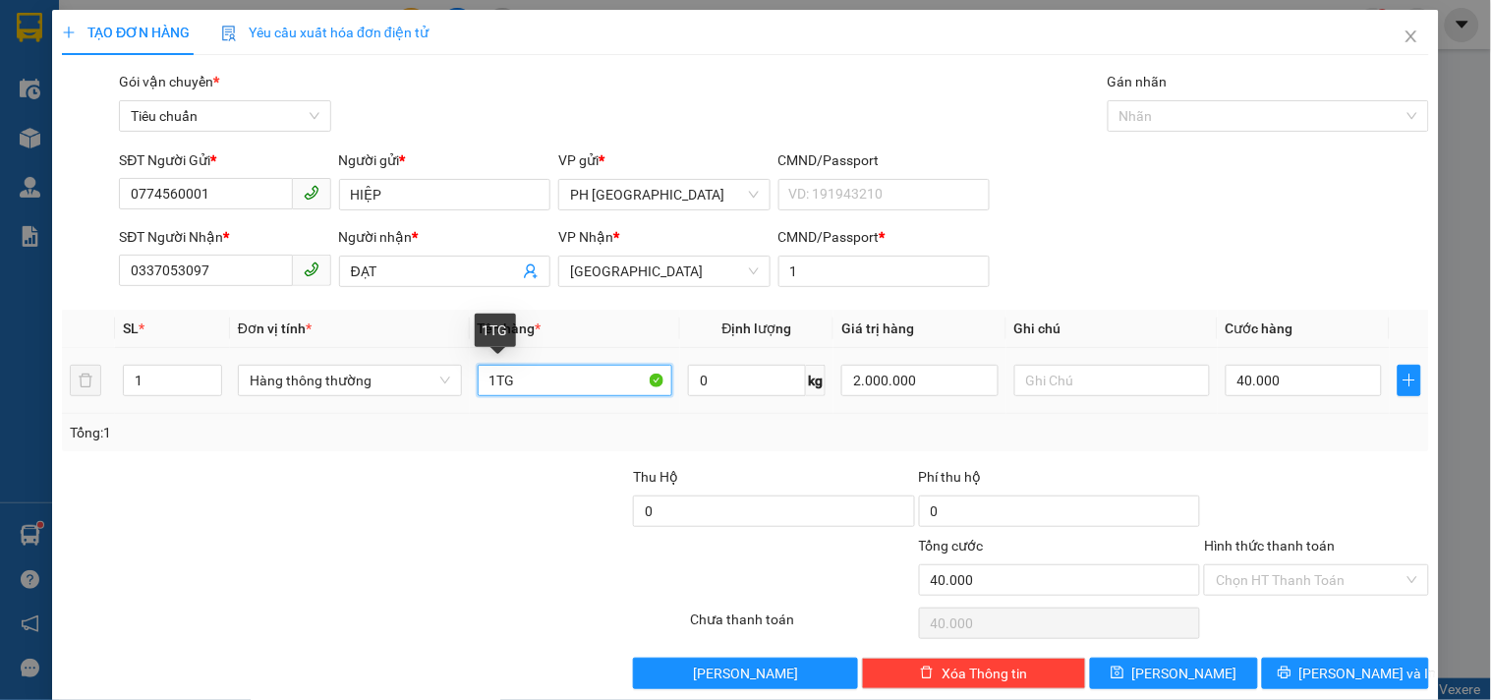
click at [528, 386] on input "1TG" at bounding box center [576, 380] width 196 height 31
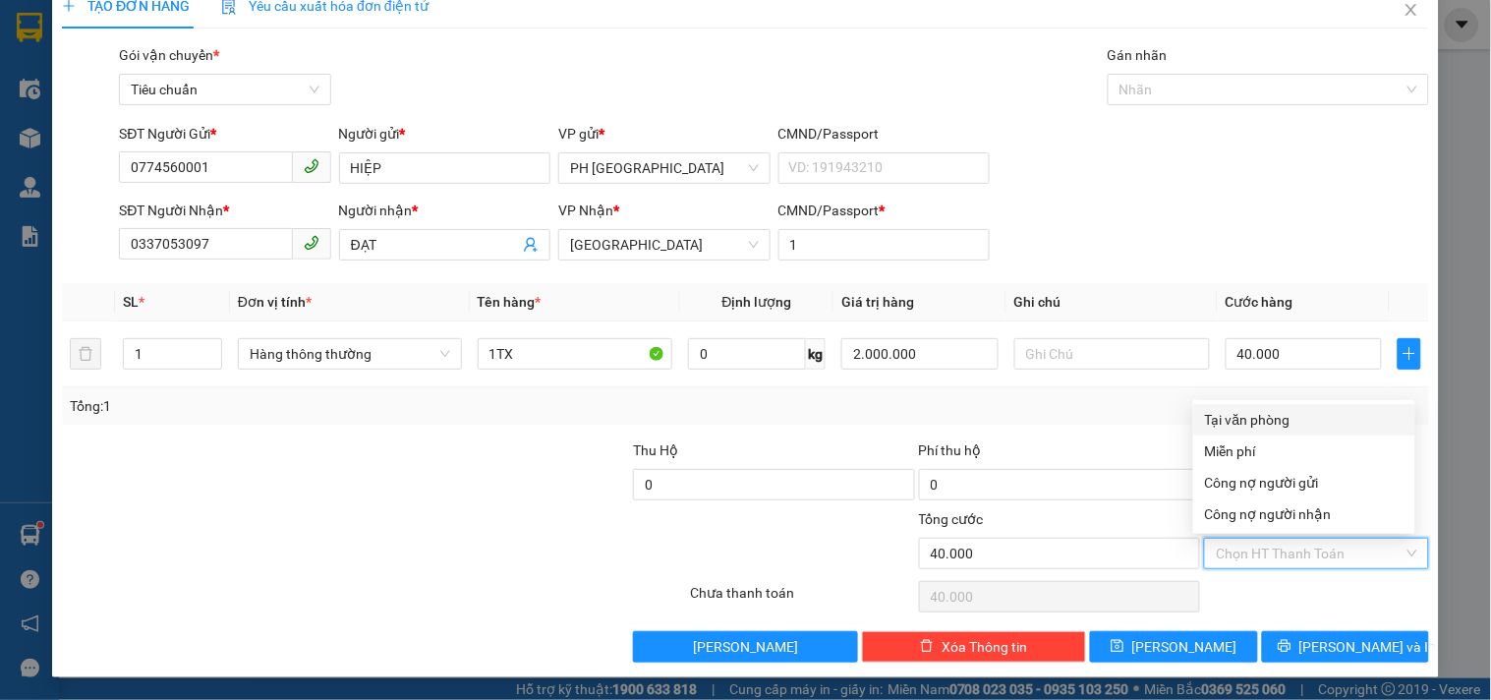
click at [1282, 553] on input "Hình thức thanh toán" at bounding box center [1308, 552] width 187 height 29
click at [1281, 413] on div "Tại văn phòng" at bounding box center [1304, 420] width 198 height 22
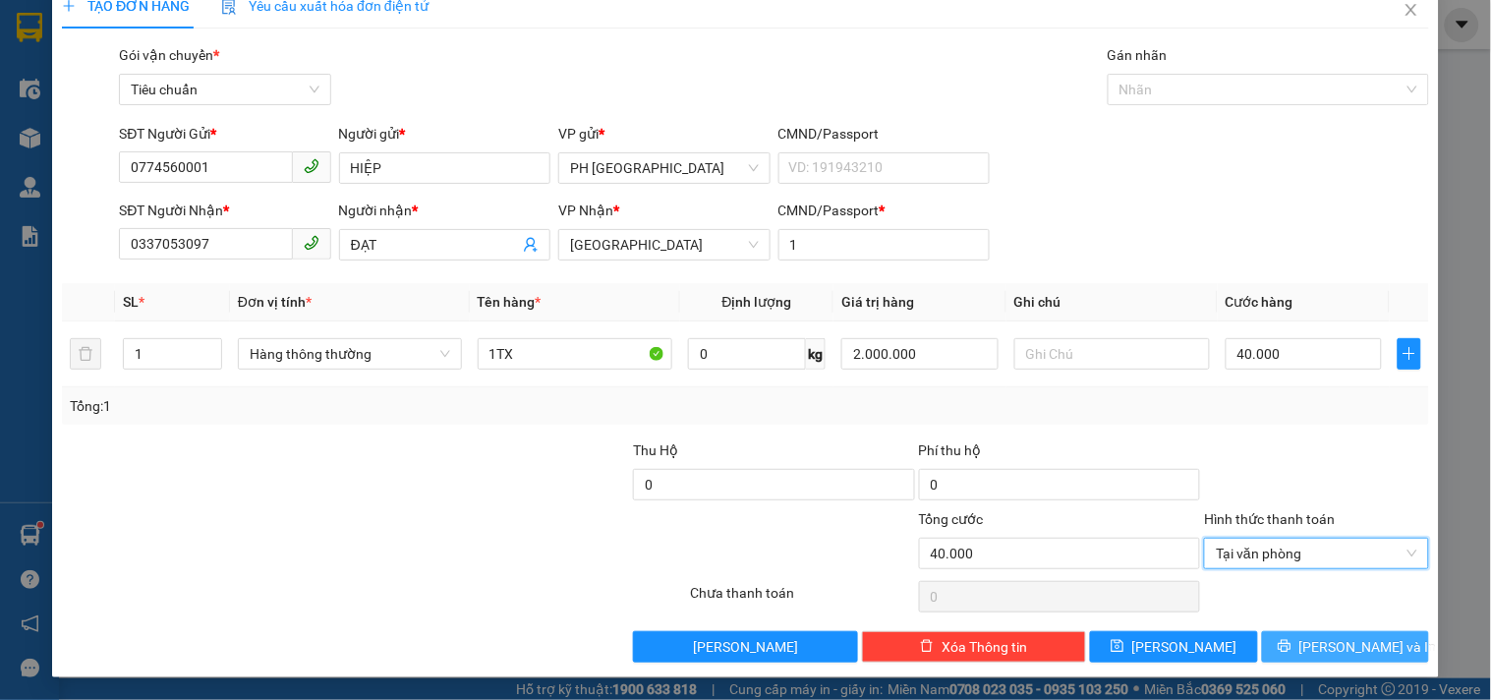
click at [1320, 650] on span "Lưu và In" at bounding box center [1368, 647] width 138 height 22
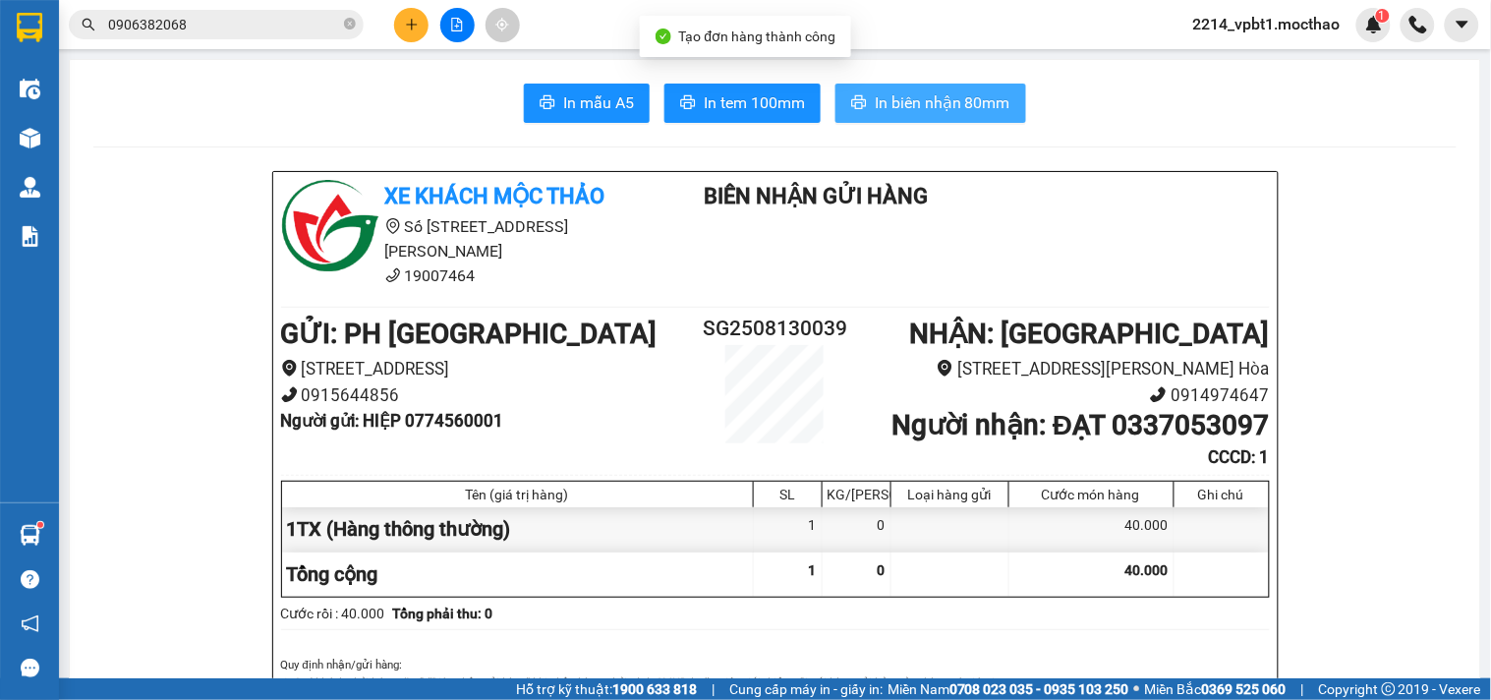
click at [886, 111] on span "In biên nhận 80mm" at bounding box center [942, 102] width 136 height 25
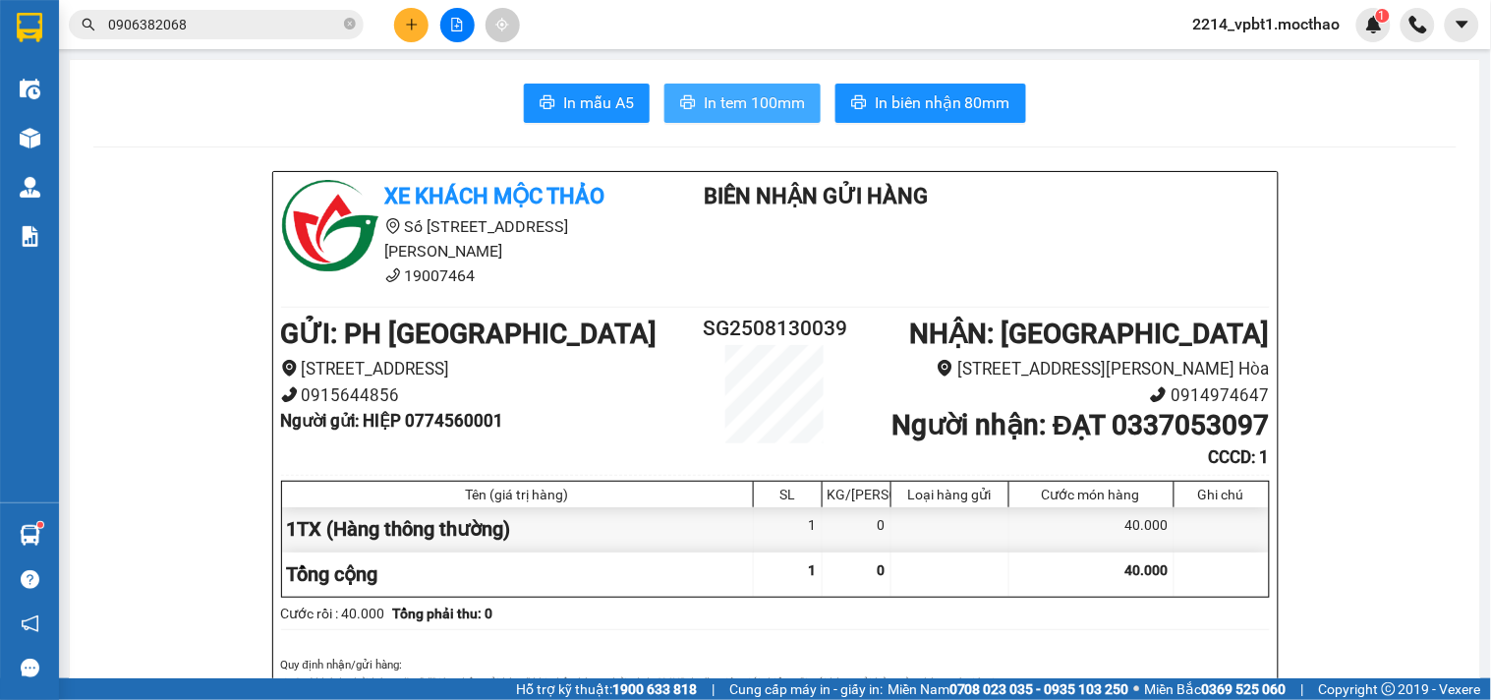
click at [745, 113] on span "In tem 100mm" at bounding box center [754, 102] width 101 height 25
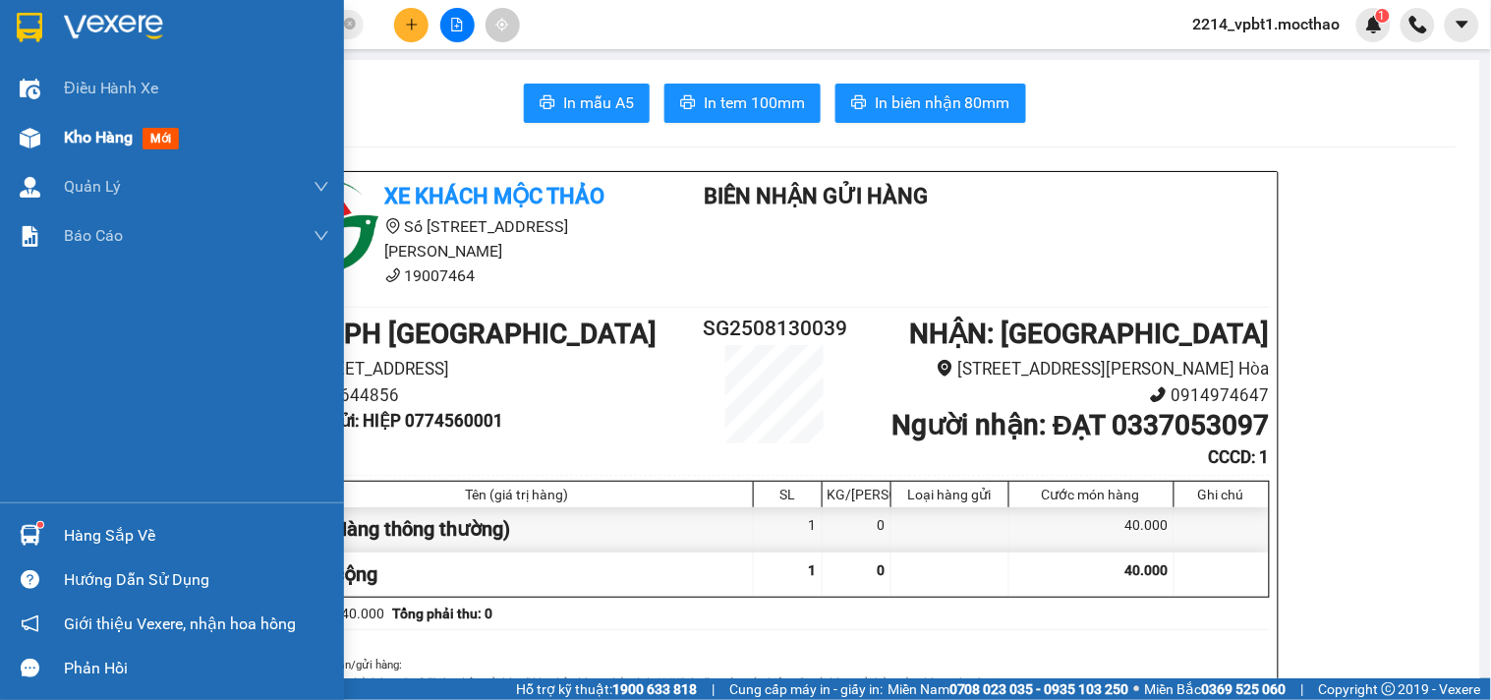
click at [85, 139] on span "Kho hàng" at bounding box center [98, 137] width 69 height 19
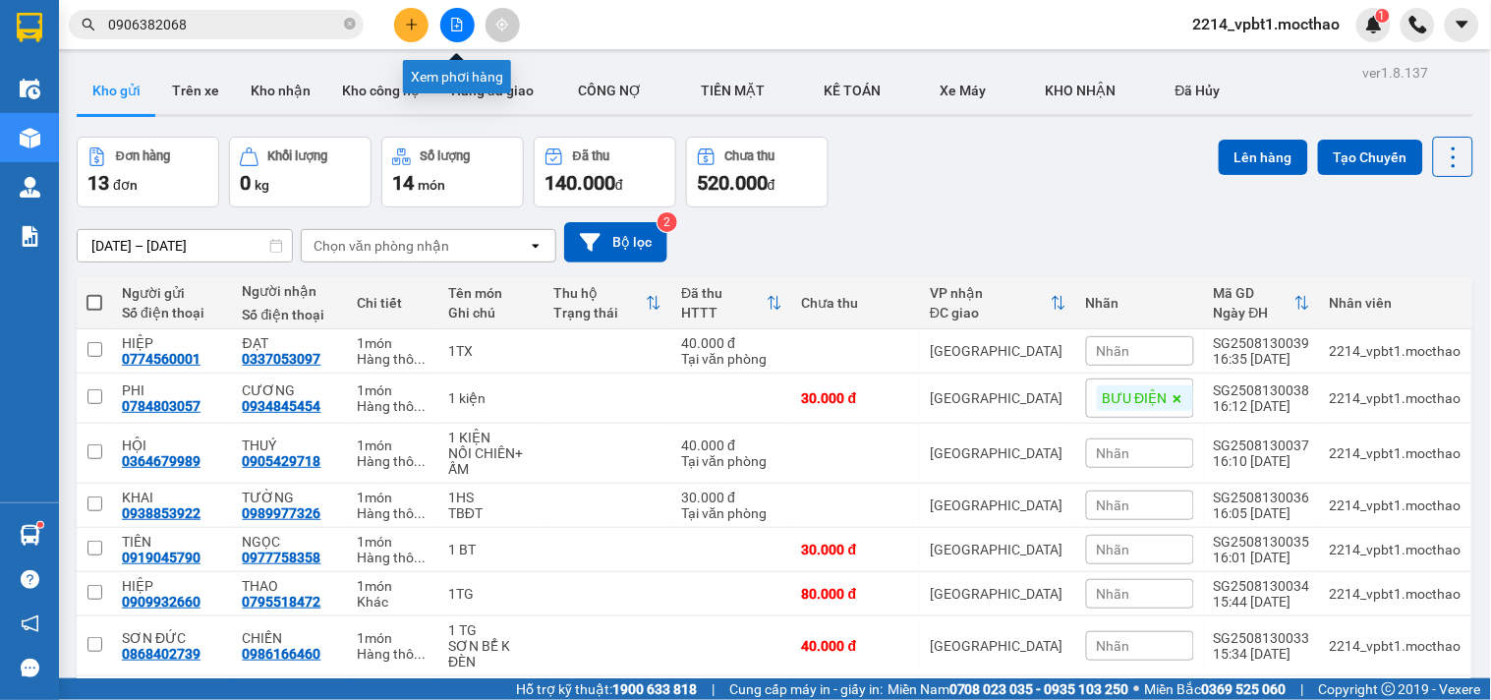
click at [466, 20] on button at bounding box center [457, 25] width 34 height 34
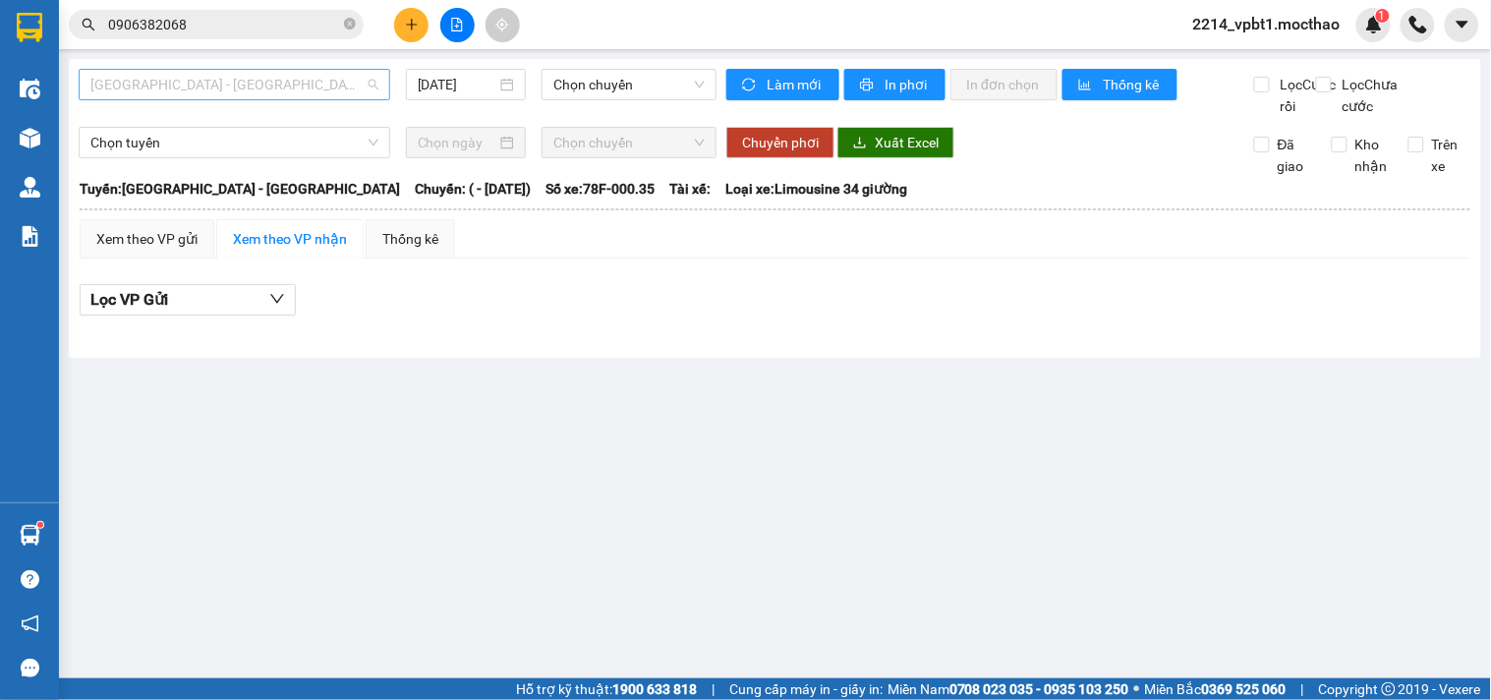
click at [291, 86] on span "Sài Gòn - Tuy Hòa" at bounding box center [234, 84] width 288 height 29
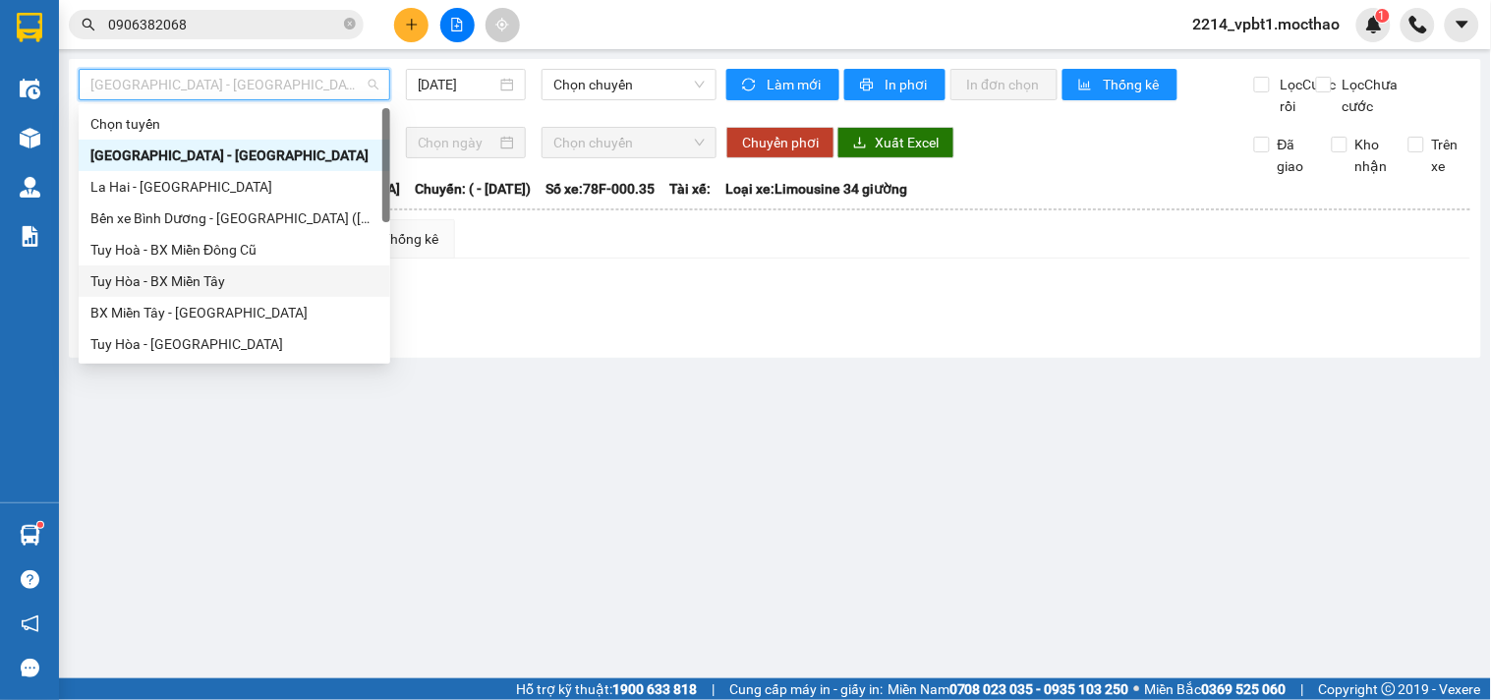
scroll to position [327, 0]
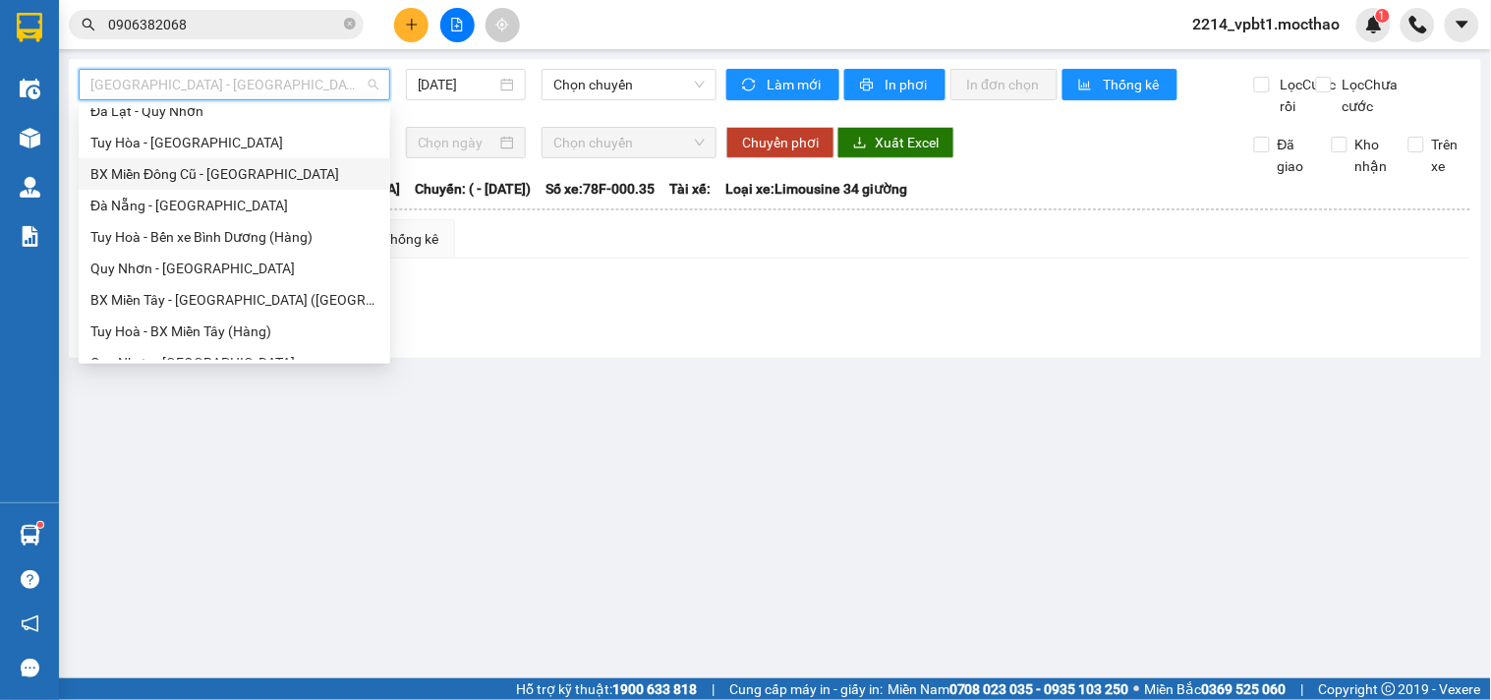
click at [189, 170] on div "BX Miền Đông Cũ - Tuy Hoà" at bounding box center [234, 174] width 288 height 22
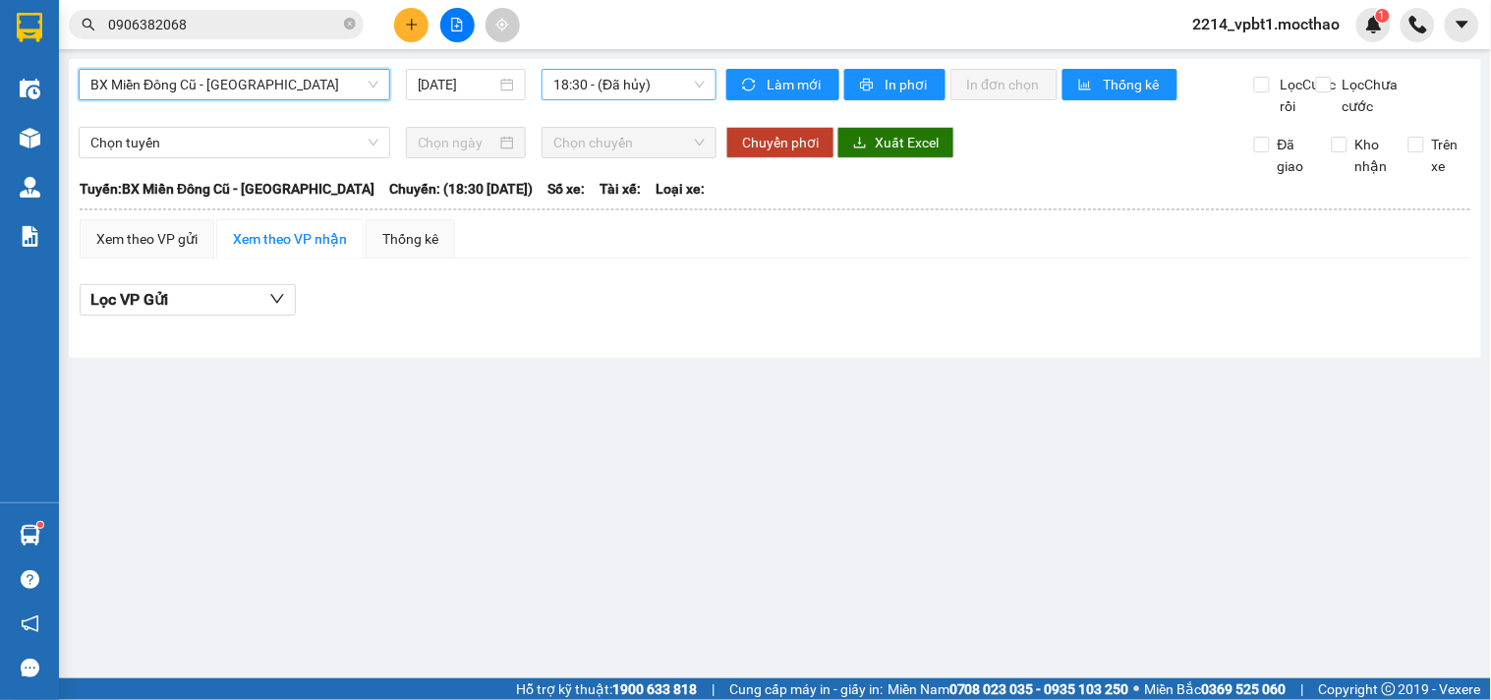
click at [621, 89] on span "18:30 - (Đã hủy)" at bounding box center [628, 84] width 151 height 29
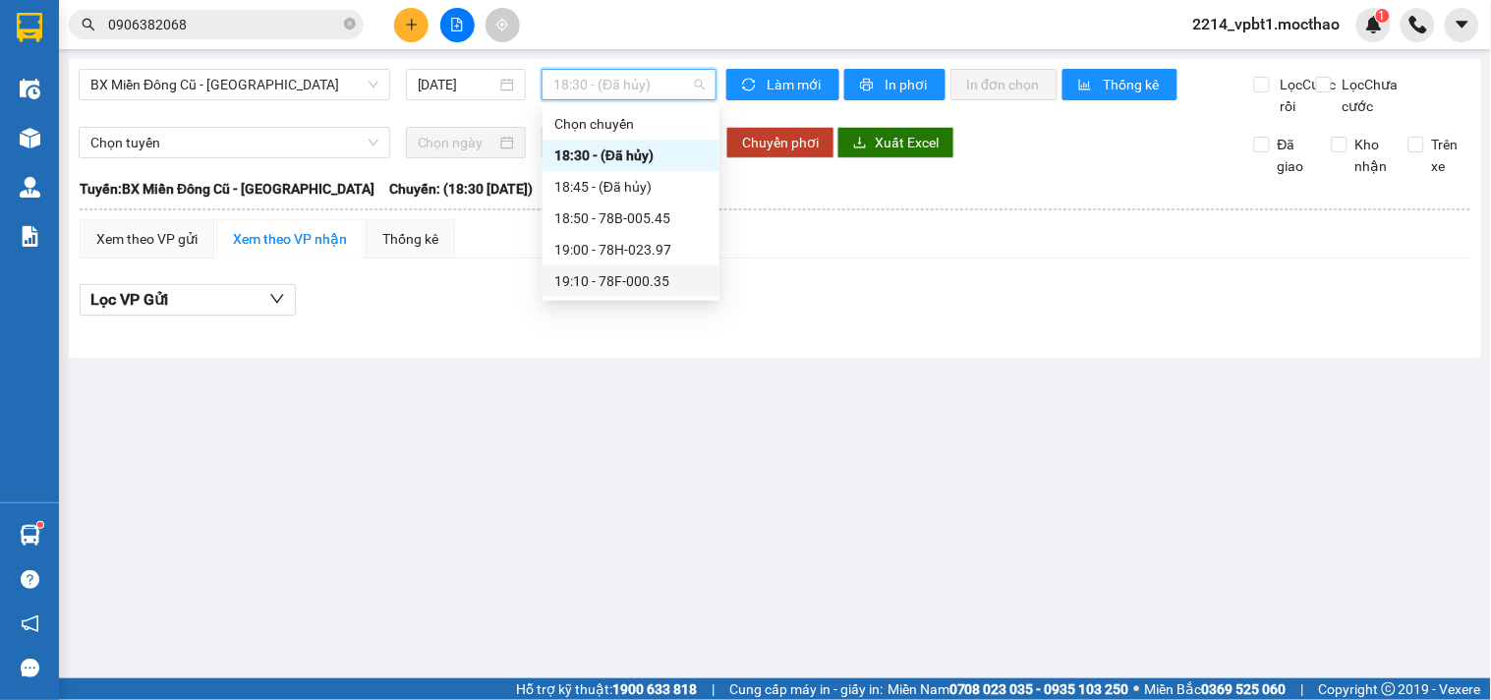
click at [643, 278] on div "19:10 - 78F-000.35" at bounding box center [630, 281] width 153 height 22
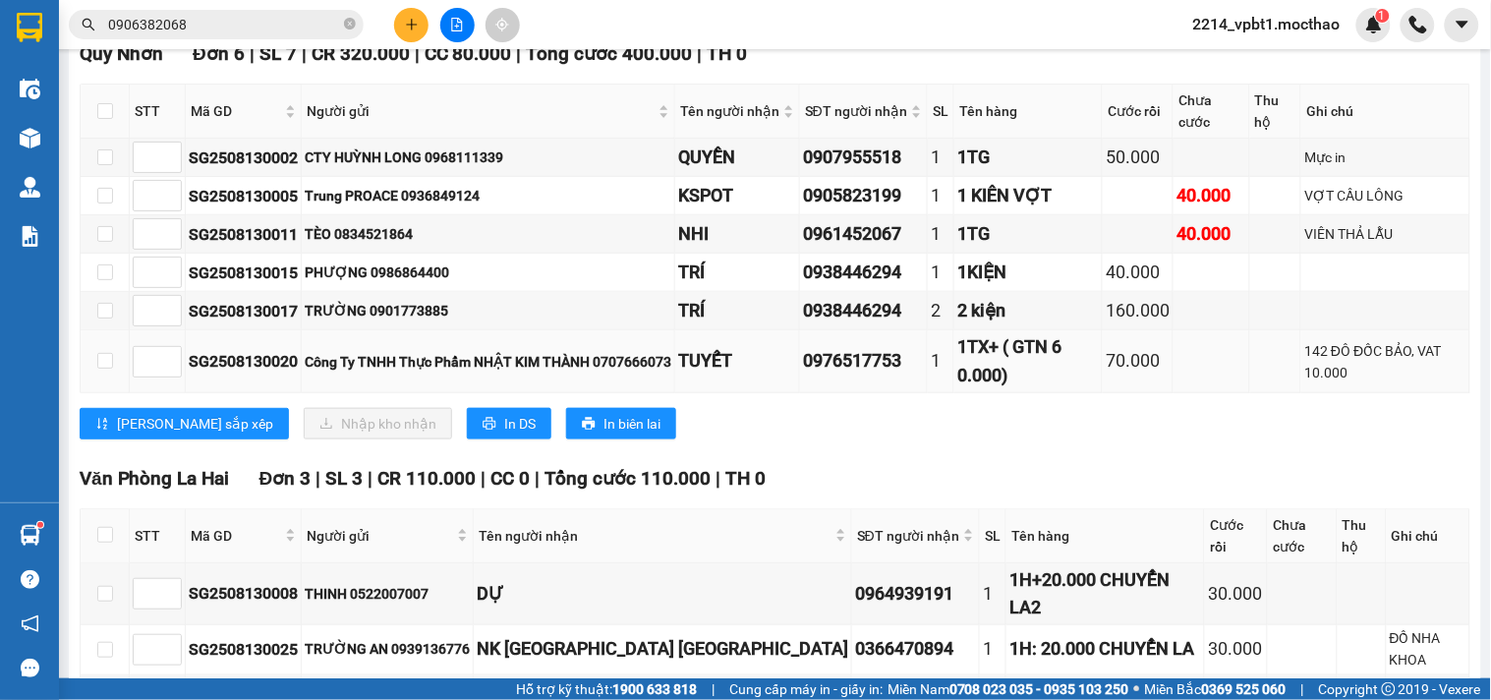
scroll to position [218, 0]
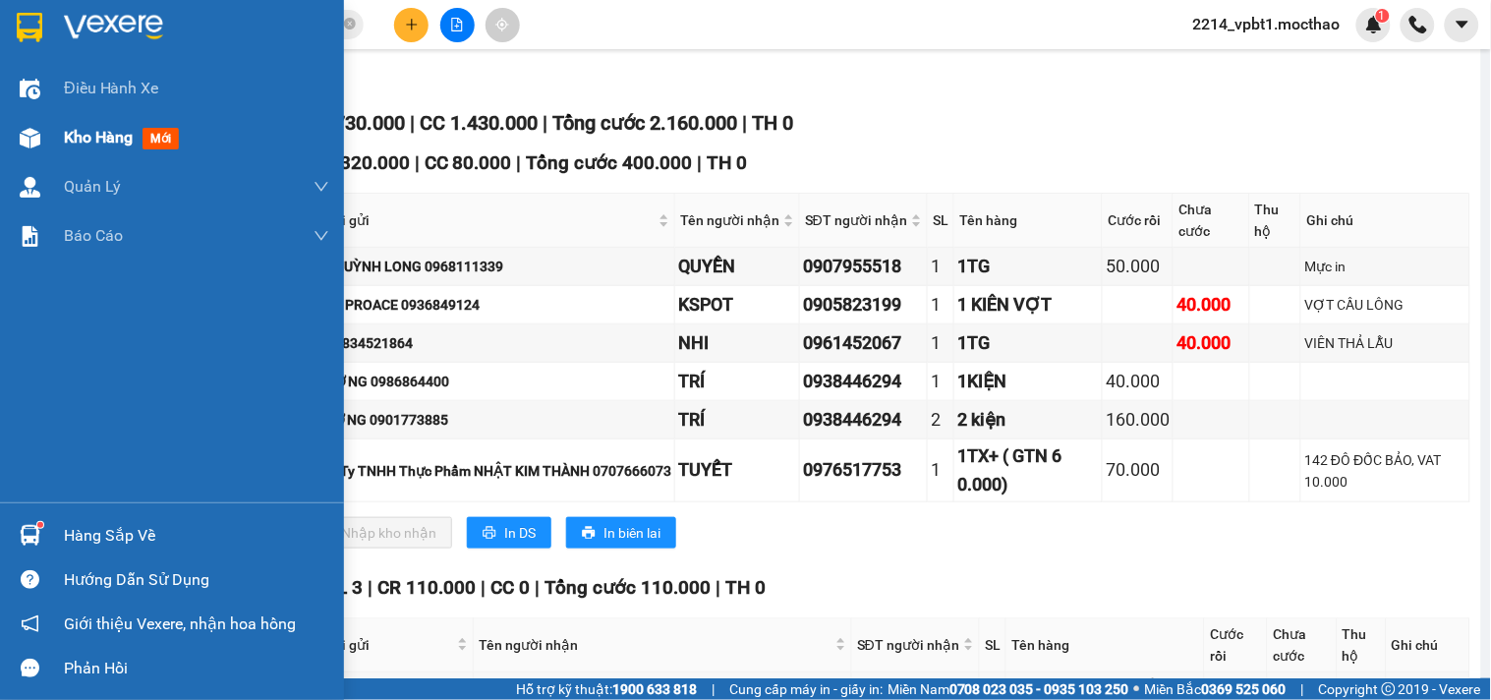
click at [85, 141] on span "Kho hàng" at bounding box center [98, 137] width 69 height 19
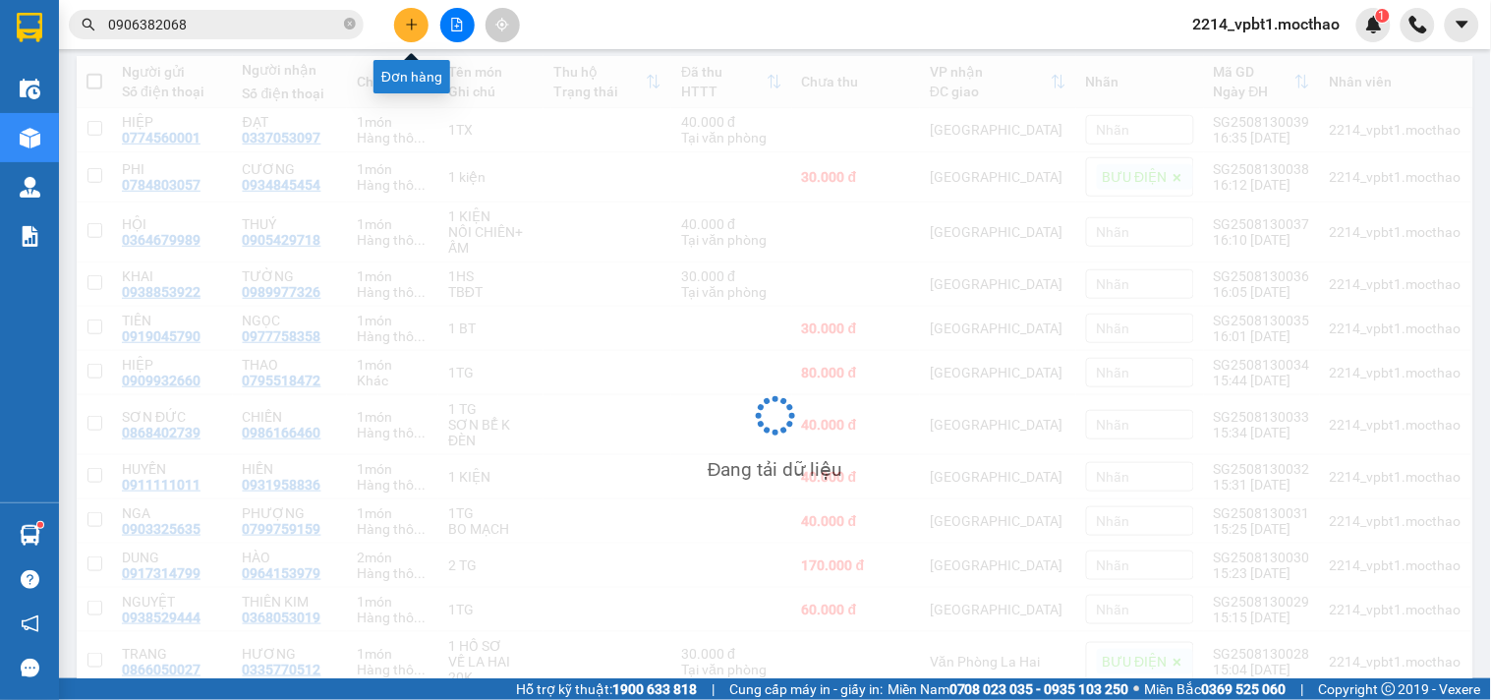
click at [418, 23] on icon "plus" at bounding box center [412, 25] width 14 height 14
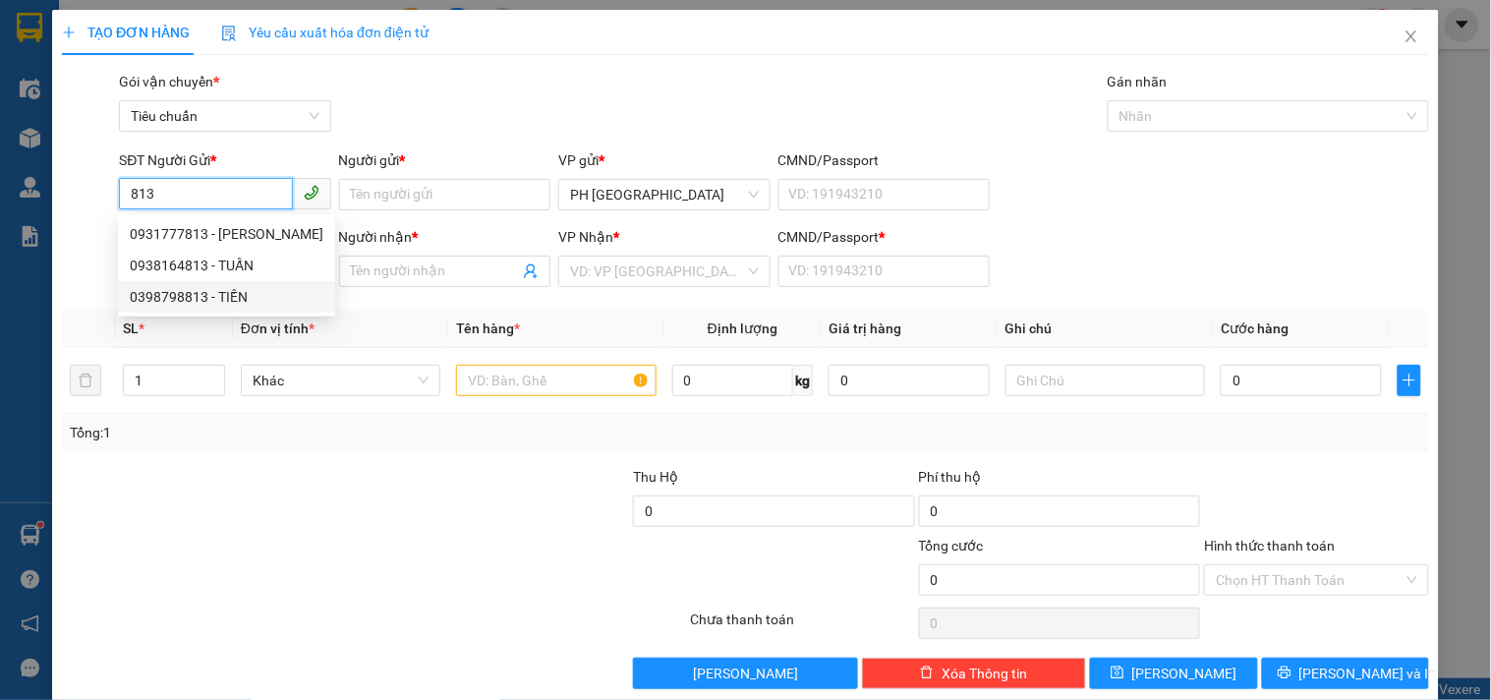
click at [230, 299] on div "0398798813 - TIỀN" at bounding box center [227, 297] width 194 height 22
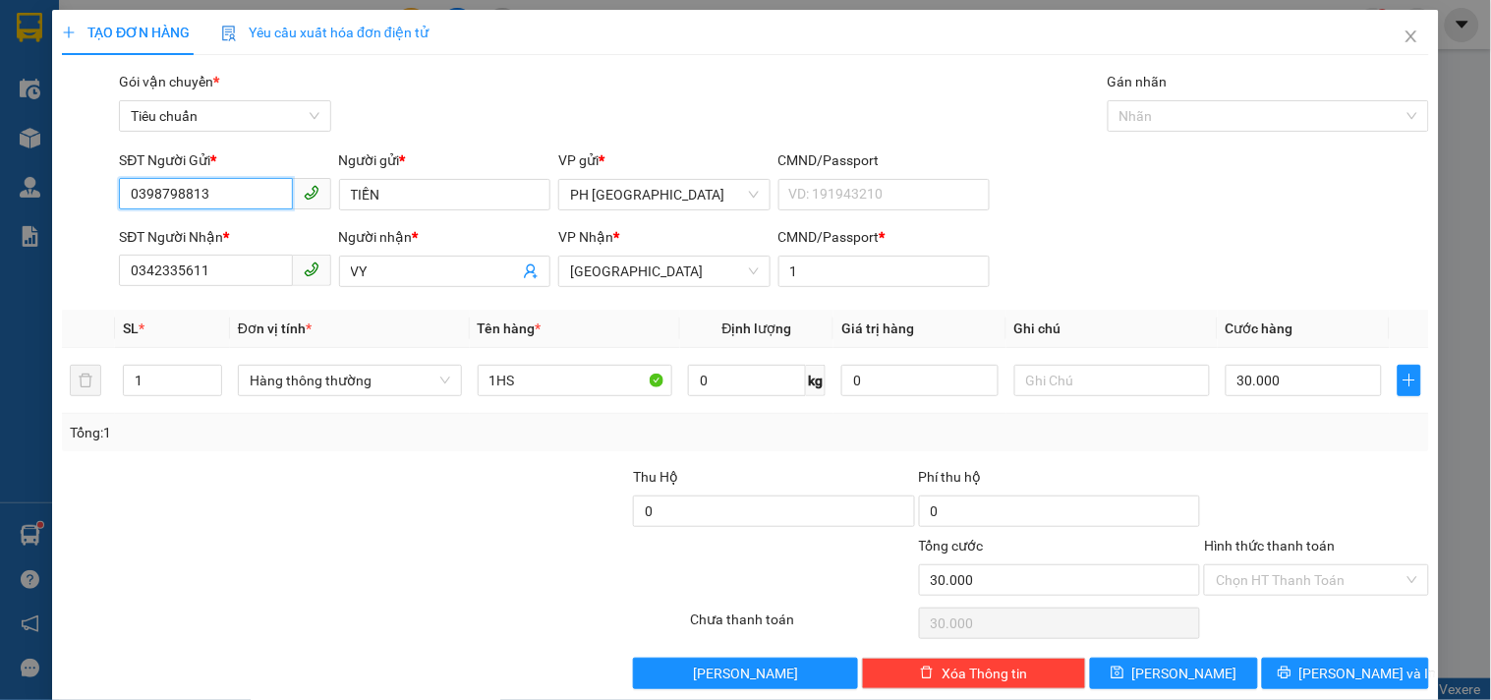
scroll to position [27, 0]
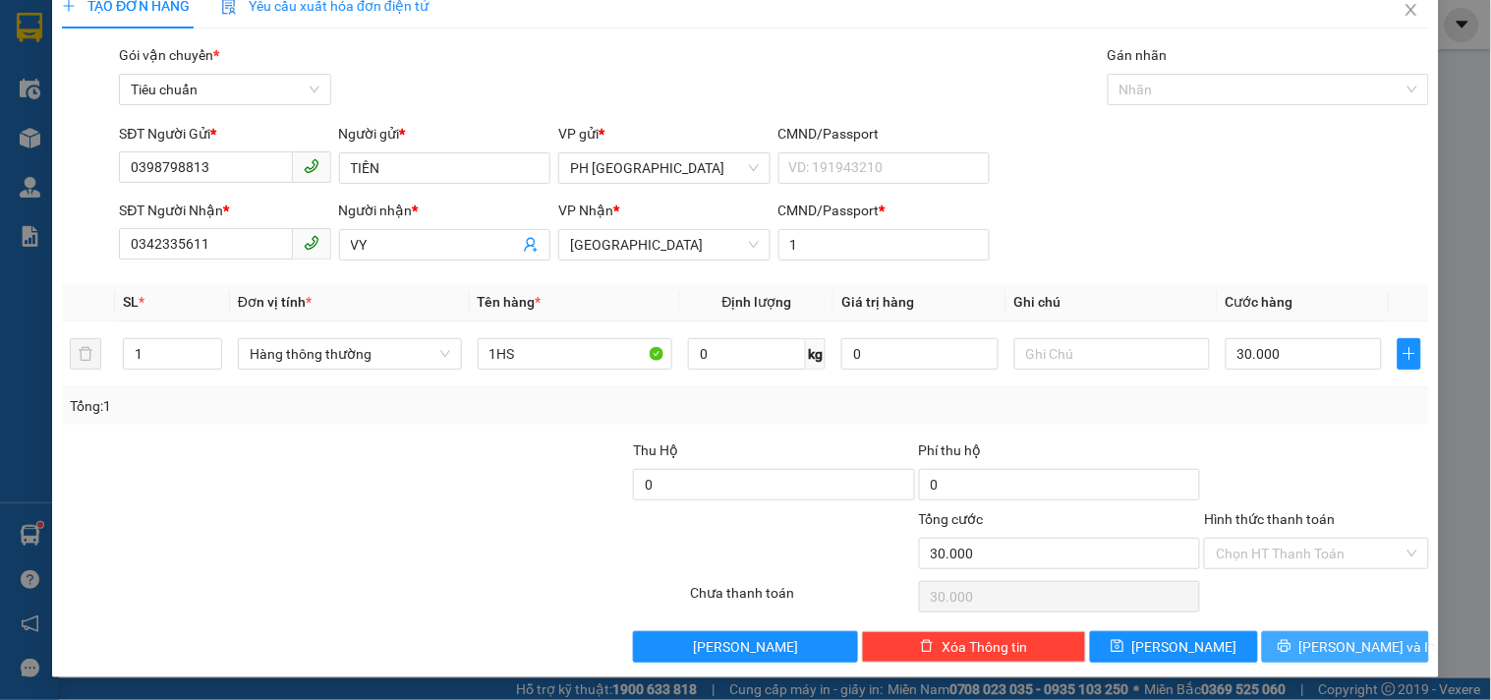
click at [1289, 650] on button "Lưu và In" at bounding box center [1345, 646] width 167 height 31
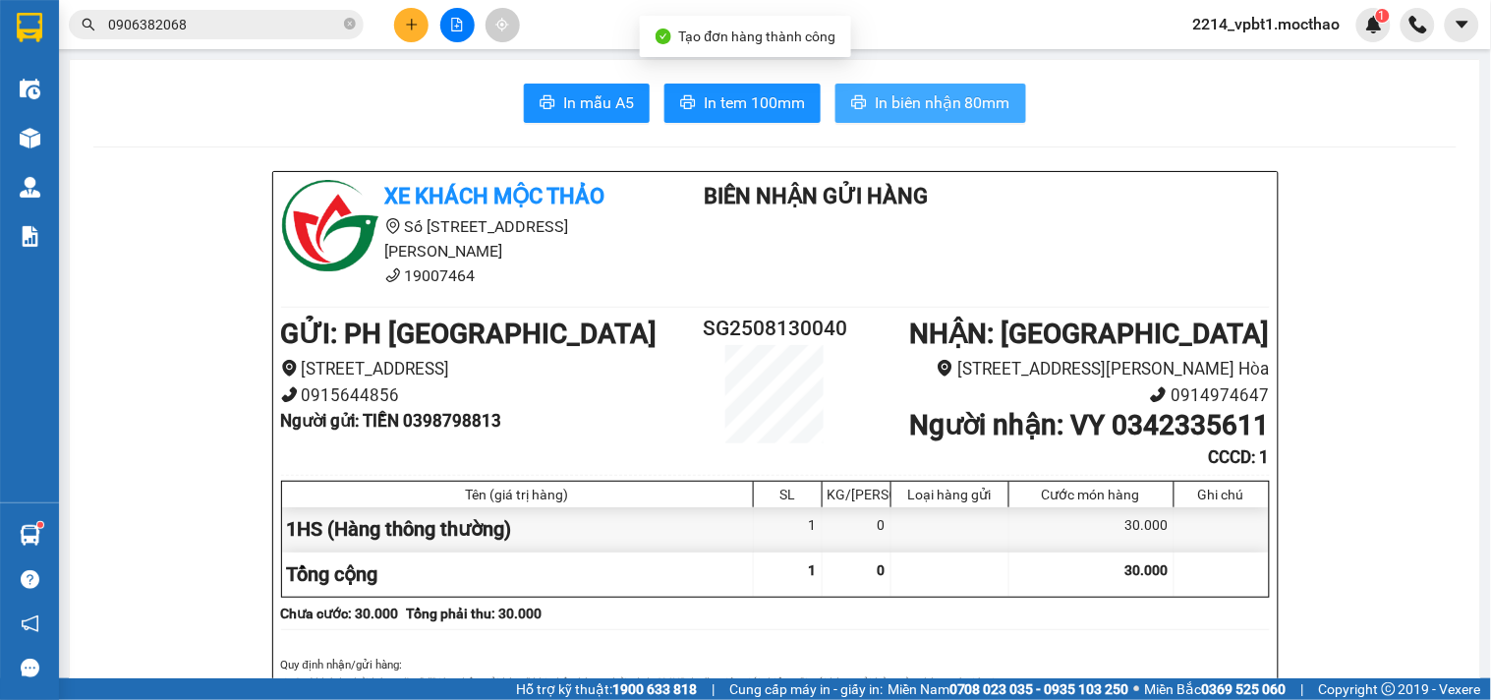
drag, startPoint x: 910, startPoint y: 100, endPoint x: 829, endPoint y: 151, distance: 95.4
click at [910, 102] on span "In biên nhận 80mm" at bounding box center [942, 102] width 136 height 25
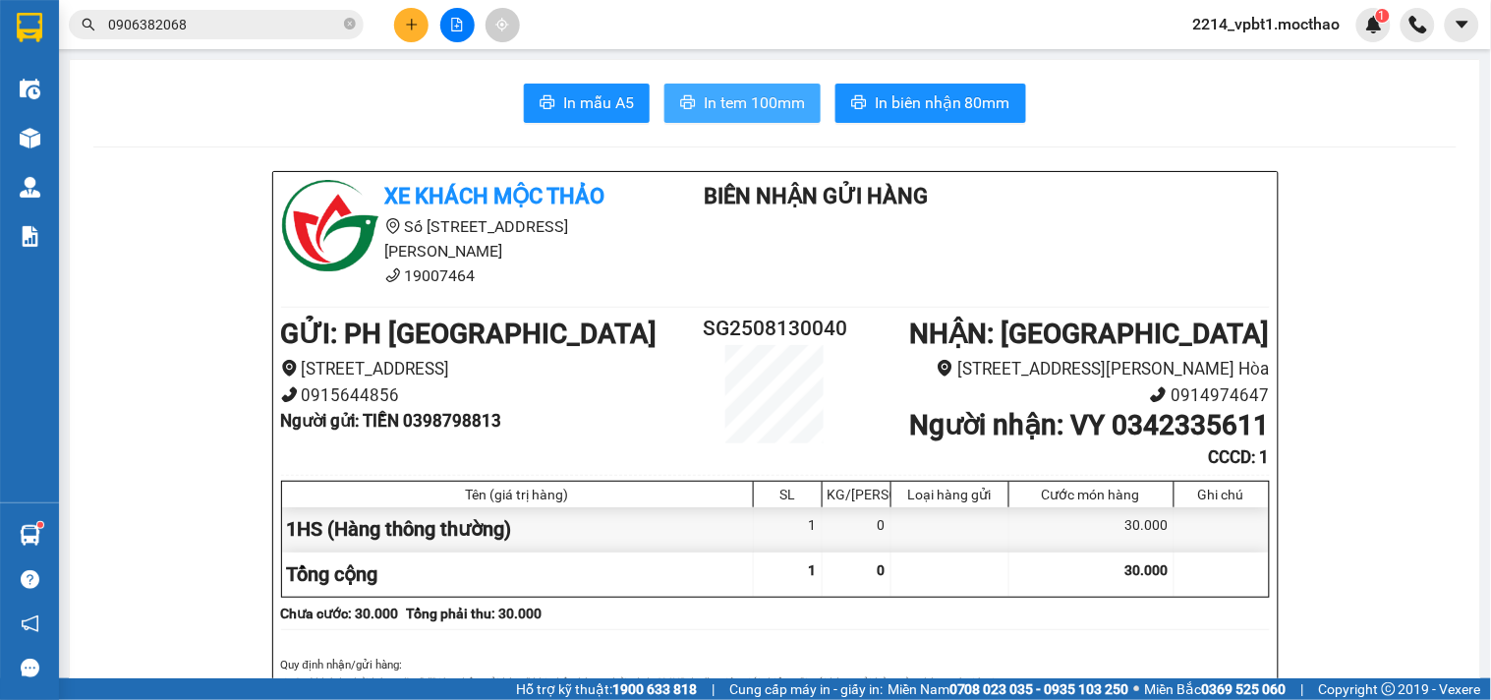
click at [753, 99] on span "In tem 100mm" at bounding box center [754, 102] width 101 height 25
click at [417, 26] on icon "plus" at bounding box center [412, 25] width 14 height 14
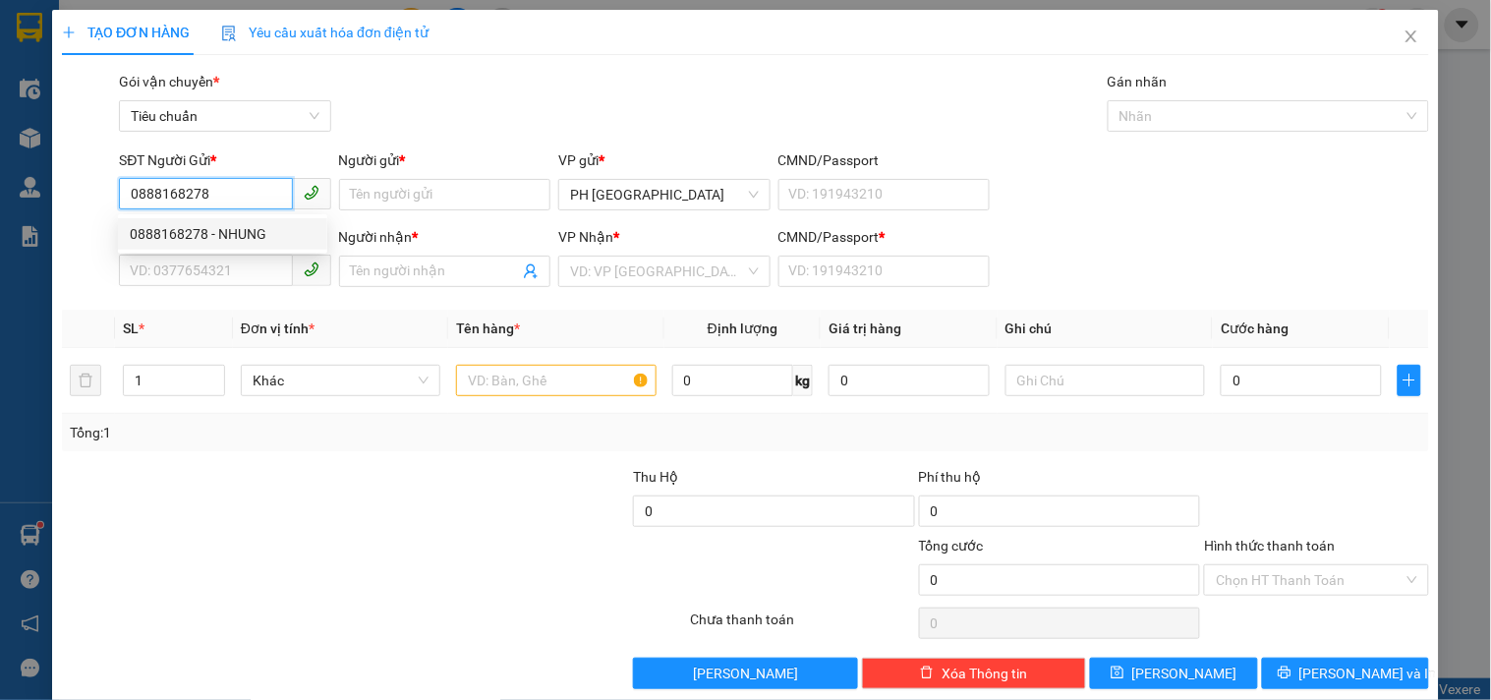
click at [208, 230] on div "0888168278 - NHUNG" at bounding box center [223, 234] width 186 height 22
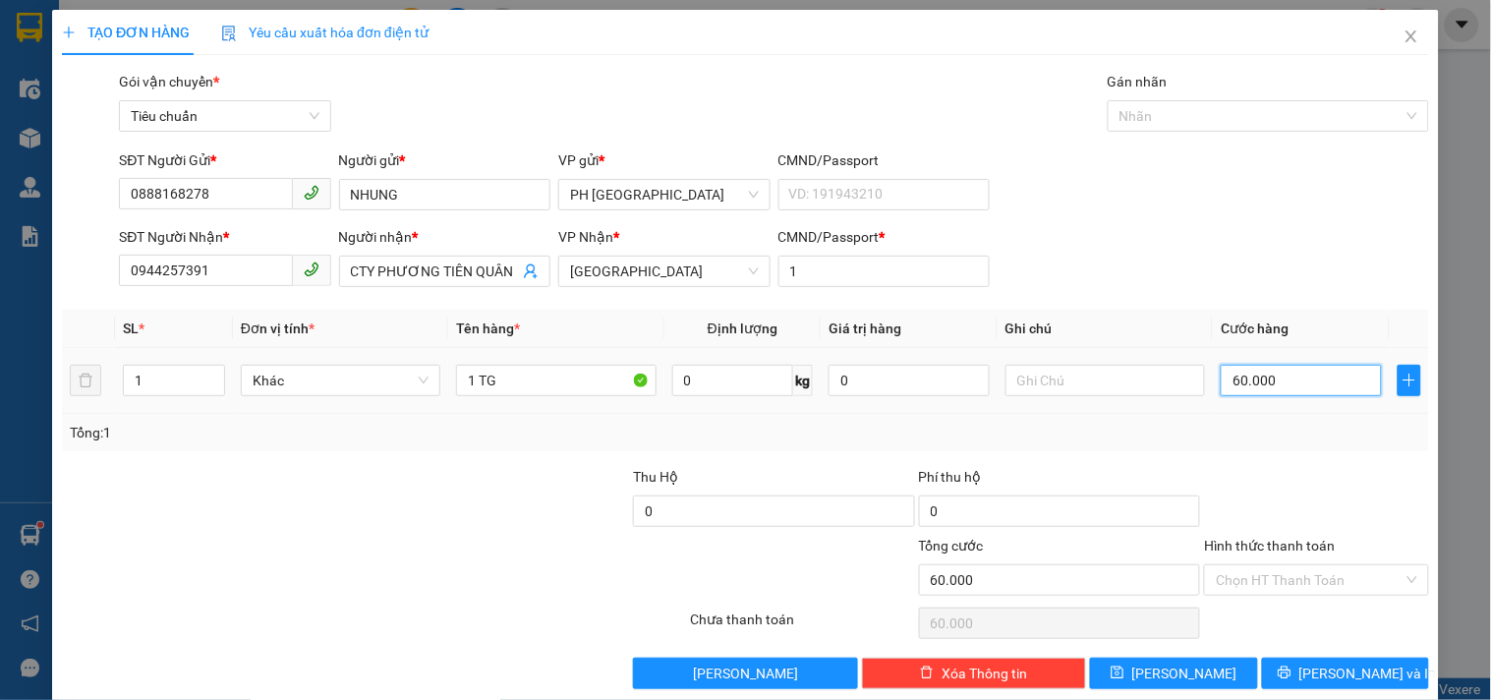
click at [1305, 380] on input "60.000" at bounding box center [1300, 380] width 161 height 31
click at [1290, 444] on div "Tổng: 1" at bounding box center [745, 432] width 1367 height 37
click at [1269, 657] on button "Lưu và In" at bounding box center [1345, 672] width 167 height 31
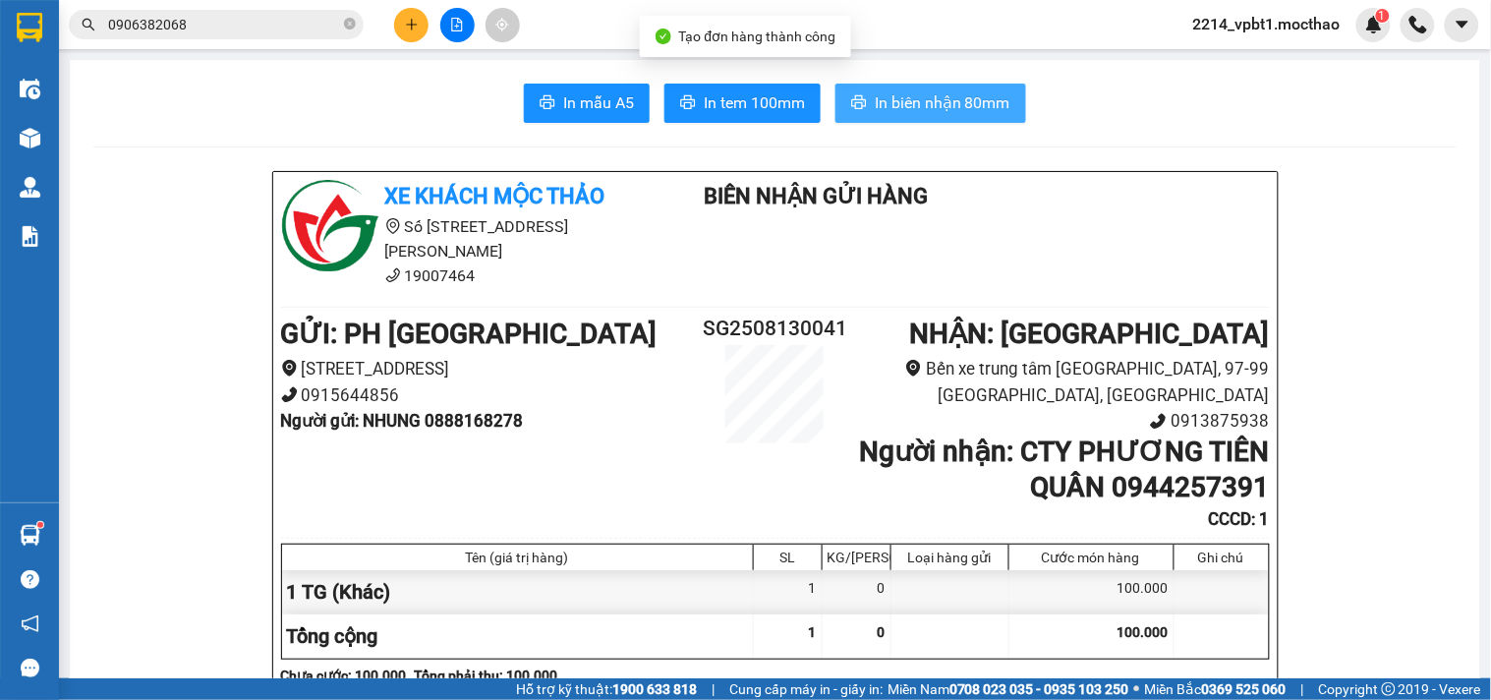
click at [908, 119] on button "In biên nhận 80mm" at bounding box center [930, 103] width 191 height 39
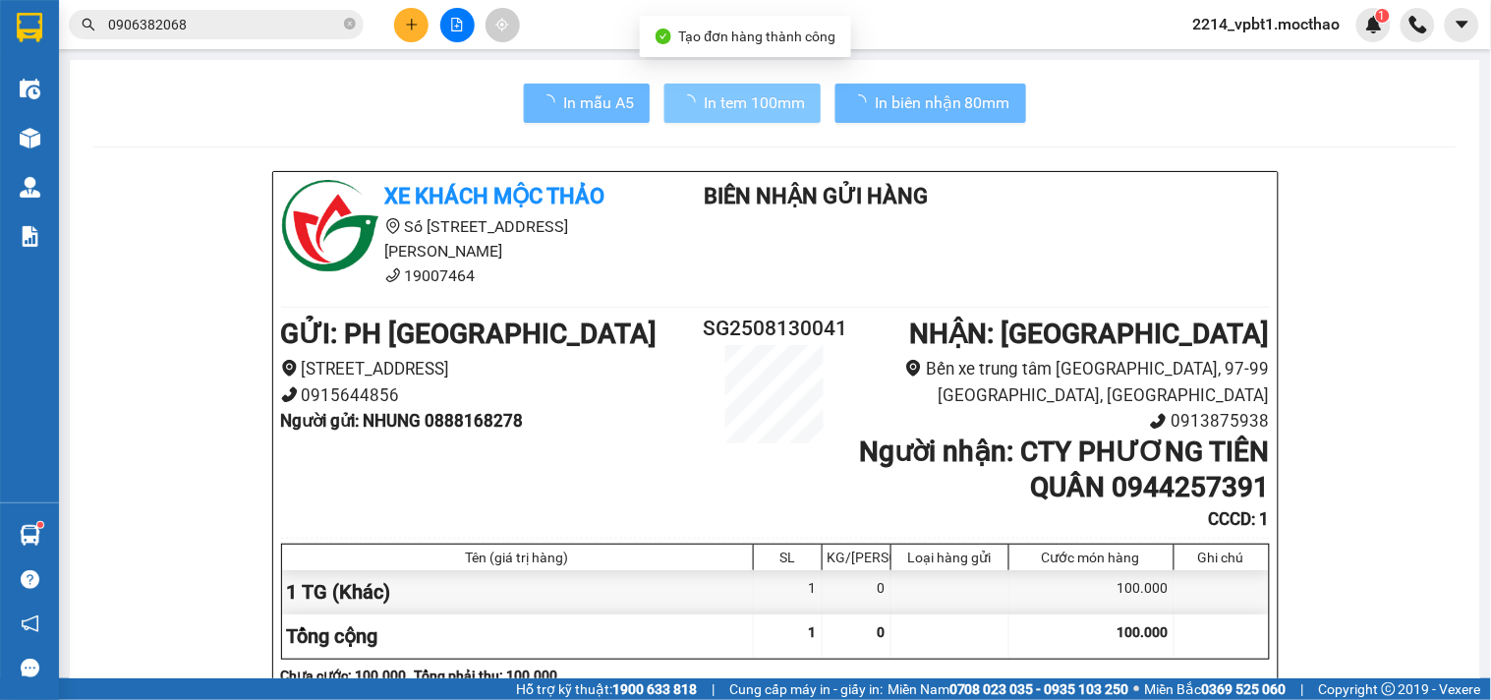
click at [730, 102] on span "In tem 100mm" at bounding box center [754, 102] width 101 height 25
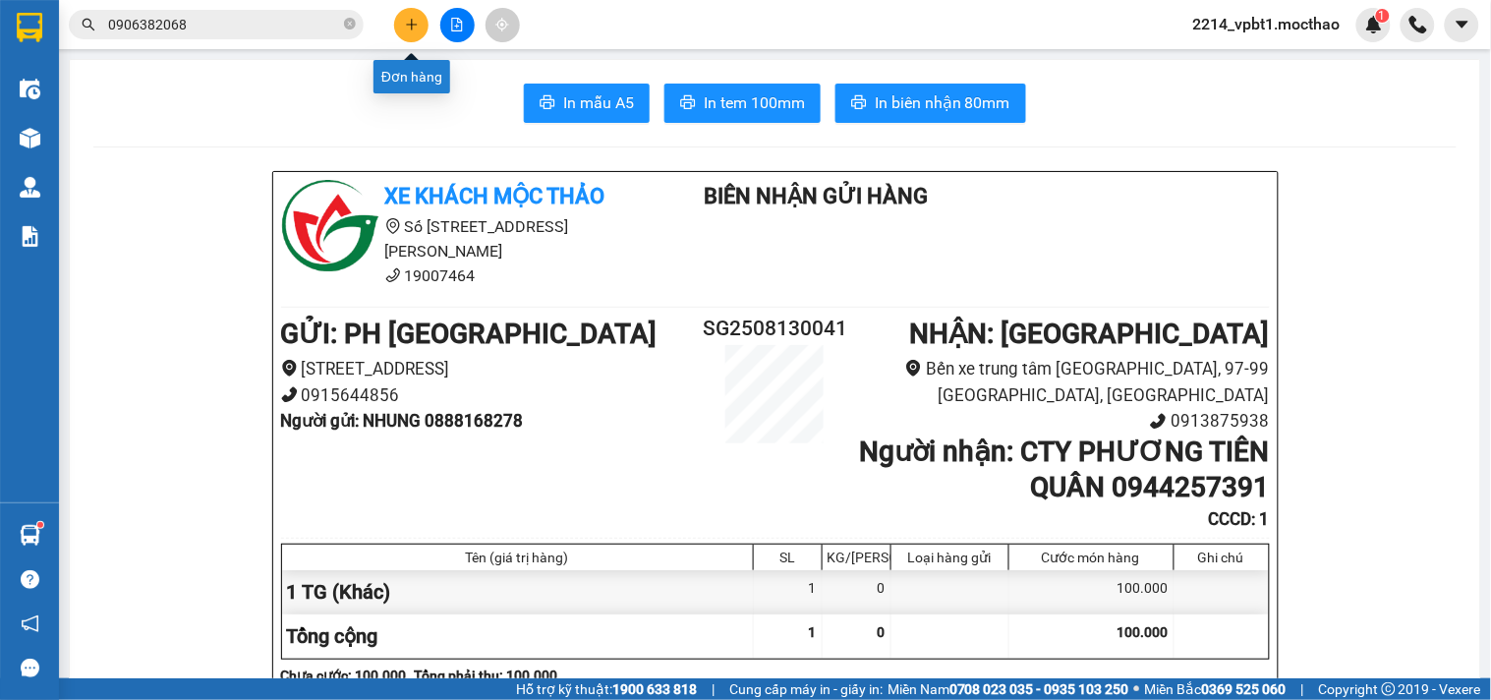
click at [405, 18] on icon "plus" at bounding box center [412, 25] width 14 height 14
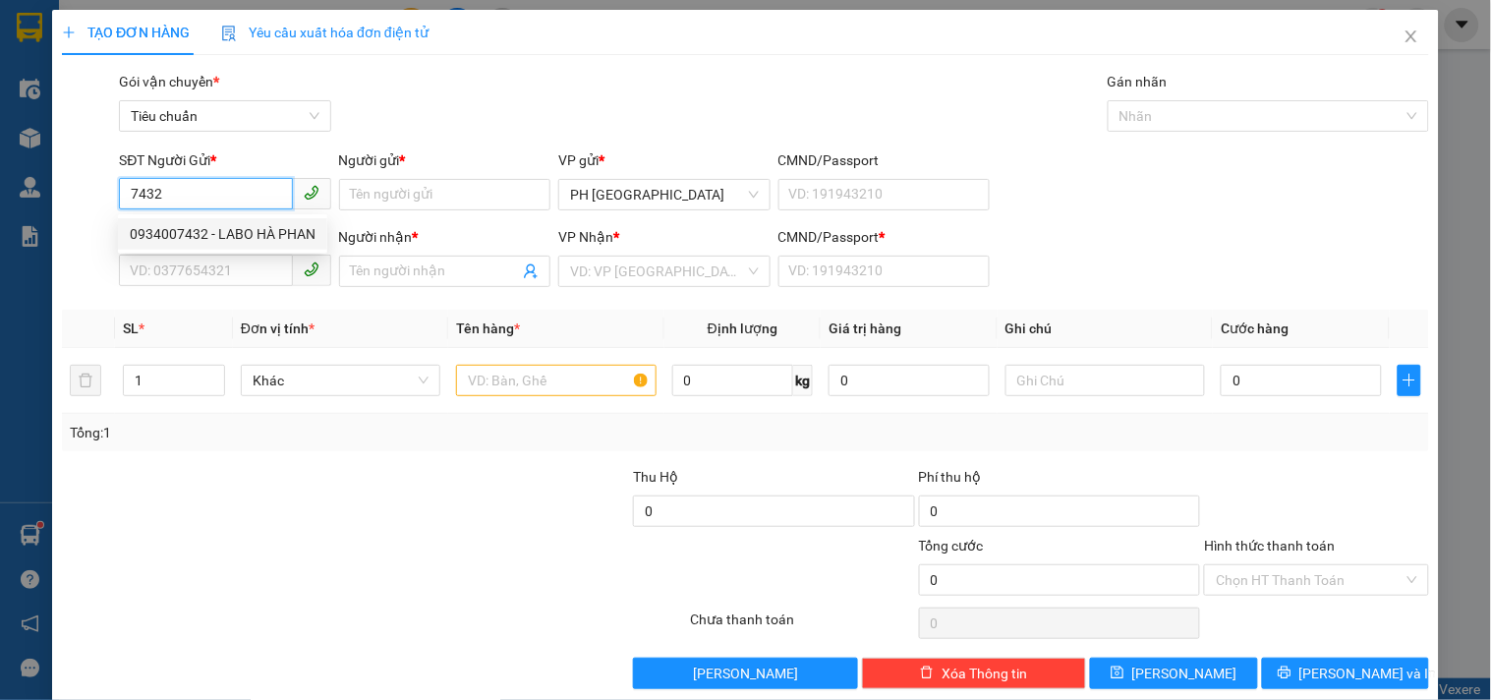
click at [209, 233] on div "0934007432 - LABO HÀ PHAN" at bounding box center [223, 234] width 186 height 22
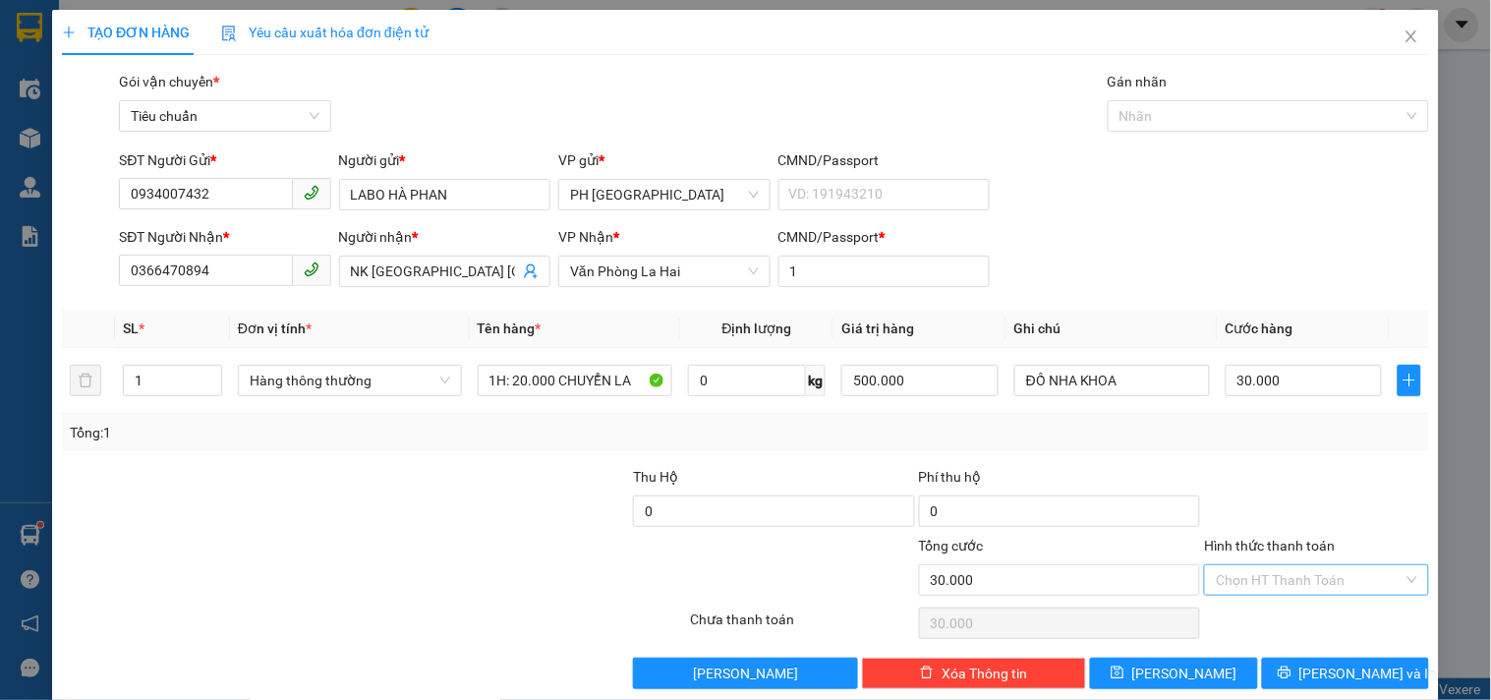
click at [1297, 565] on input "Hình thức thanh toán" at bounding box center [1308, 579] width 187 height 29
click at [1281, 435] on div "Tại văn phòng" at bounding box center [1304, 446] width 198 height 22
click at [1291, 665] on span "printer" at bounding box center [1284, 673] width 14 height 16
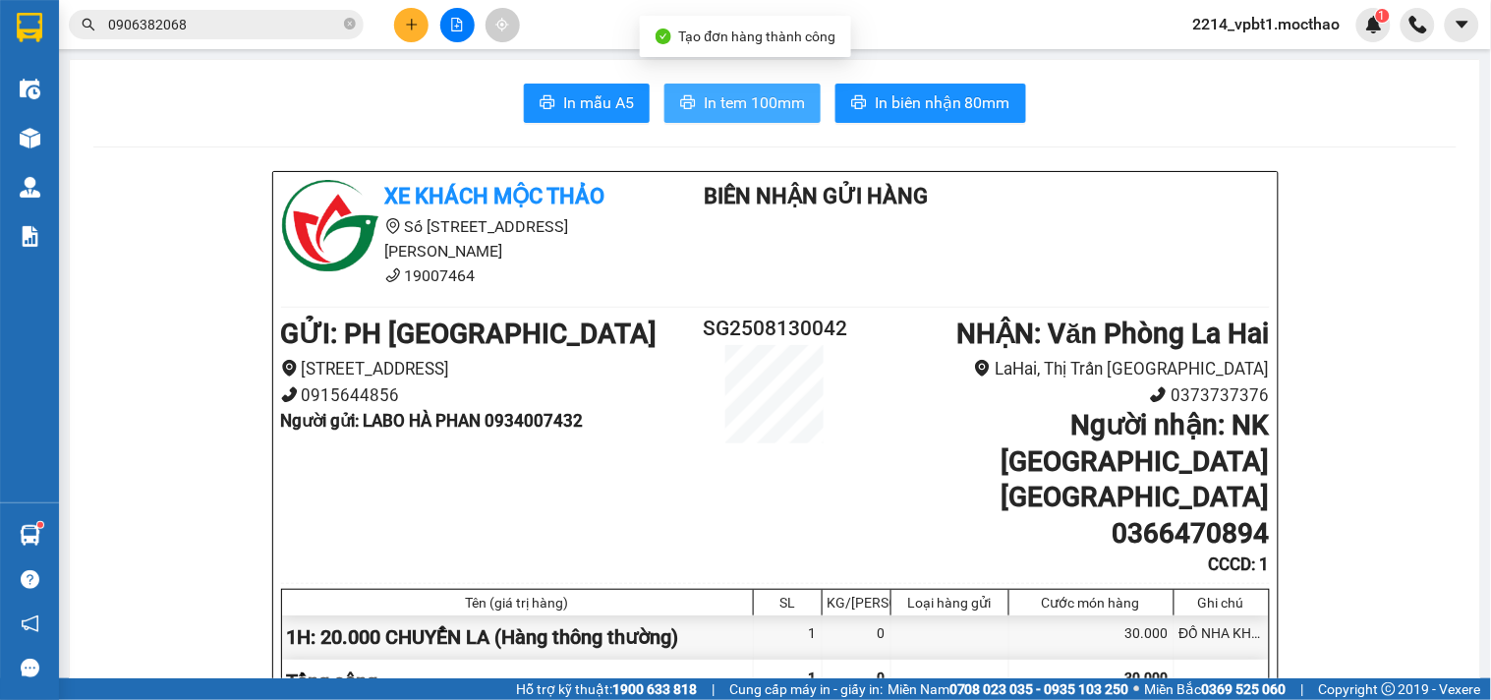
drag, startPoint x: 741, startPoint y: 91, endPoint x: 714, endPoint y: 163, distance: 76.5
click at [741, 94] on span "In tem 100mm" at bounding box center [754, 102] width 101 height 25
click at [787, 108] on span "In tem 100mm" at bounding box center [754, 102] width 101 height 25
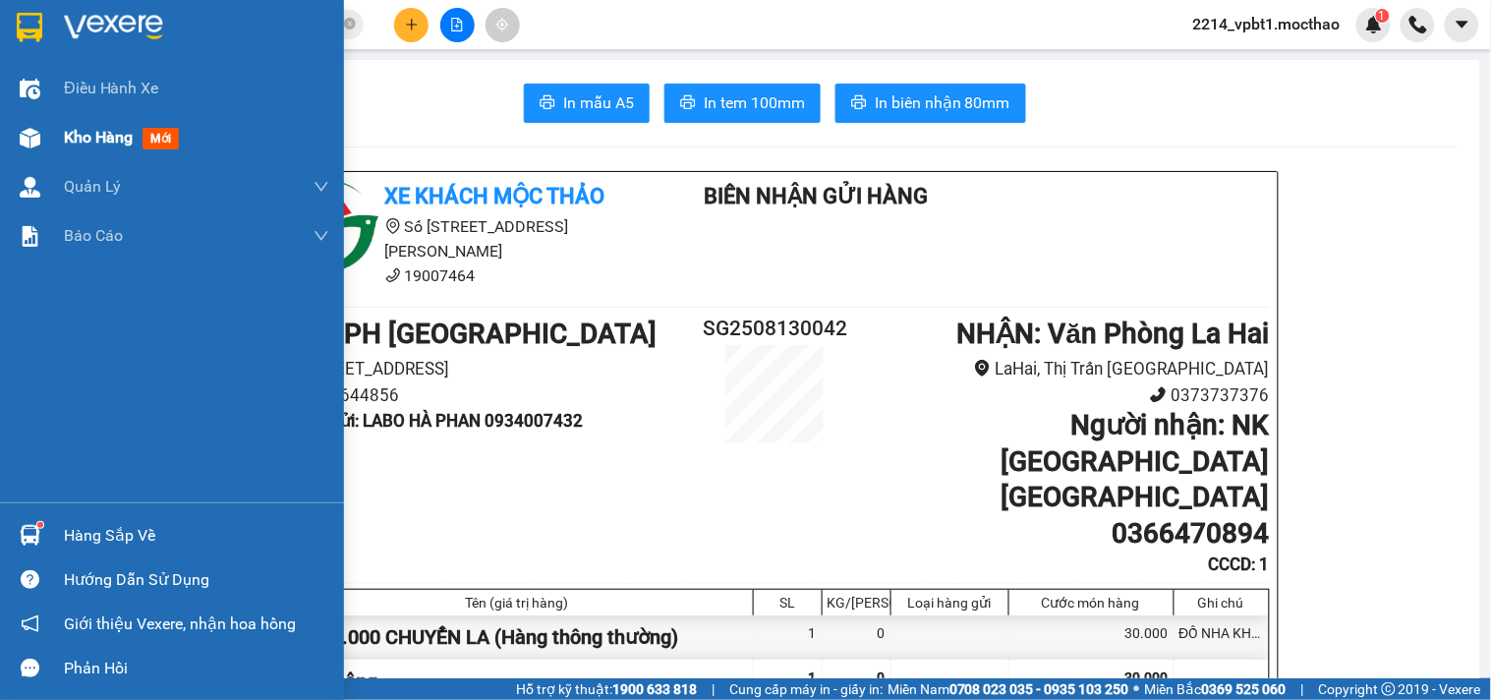
click at [105, 138] on span "Kho hàng" at bounding box center [98, 137] width 69 height 19
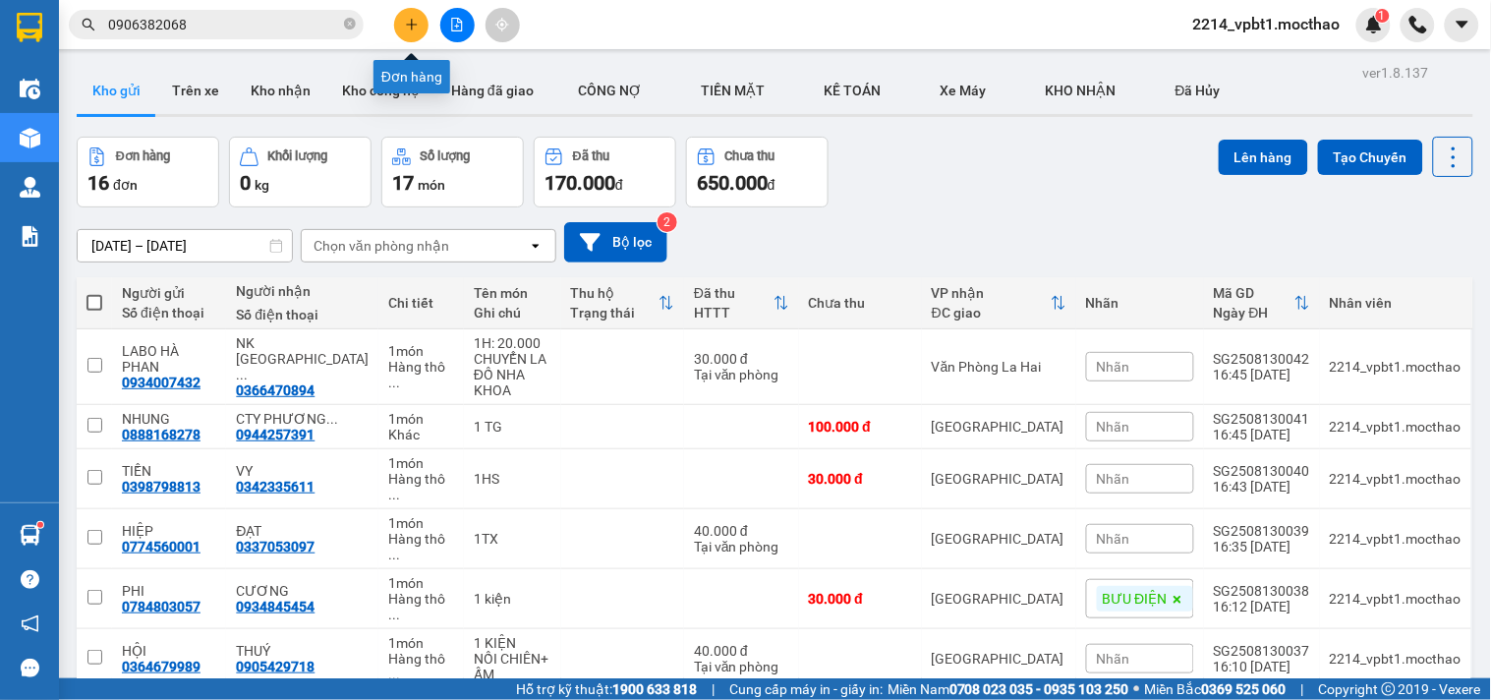
click at [410, 18] on icon "plus" at bounding box center [412, 25] width 14 height 14
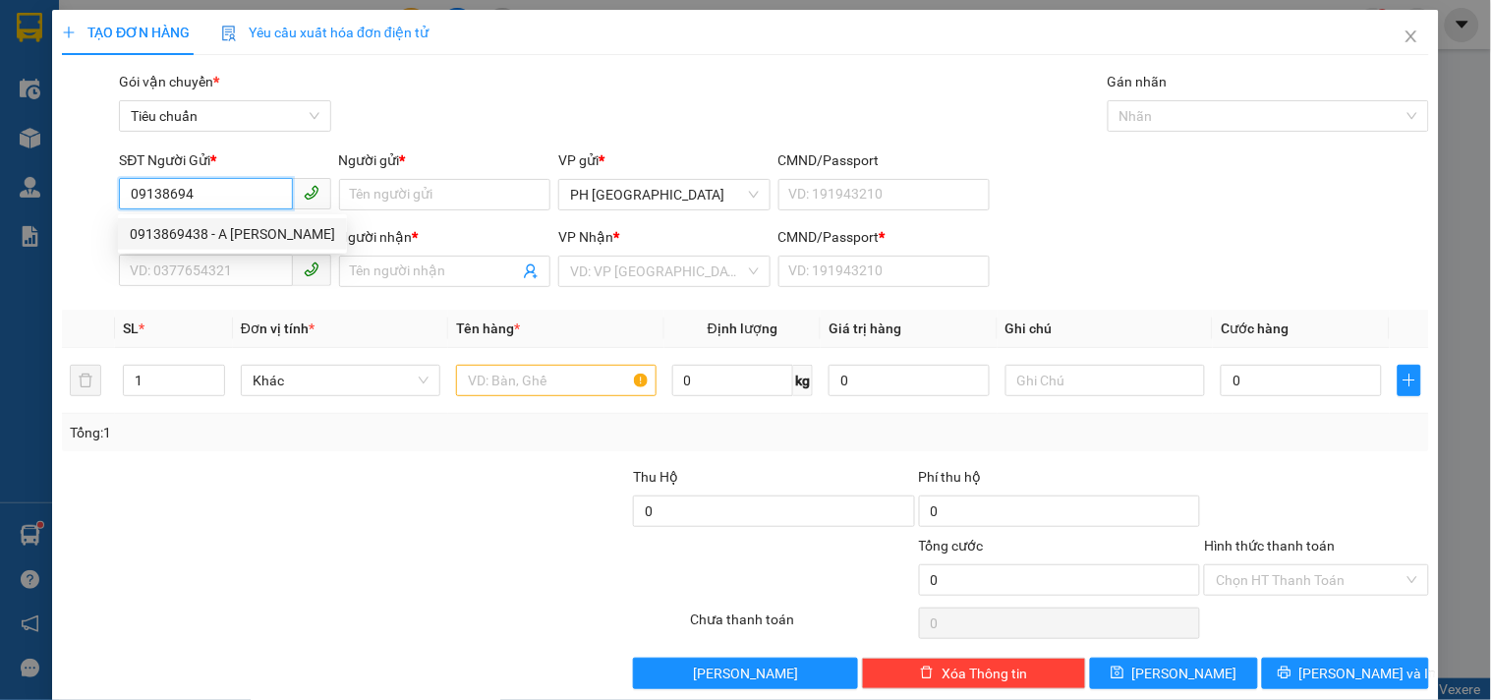
click at [165, 189] on input "09138694" at bounding box center [205, 193] width 173 height 31
drag, startPoint x: 199, startPoint y: 185, endPoint x: 168, endPoint y: 198, distance: 34.3
click at [168, 198] on input "09137694" at bounding box center [205, 193] width 173 height 31
click at [153, 194] on input "09137499360" at bounding box center [205, 193] width 173 height 31
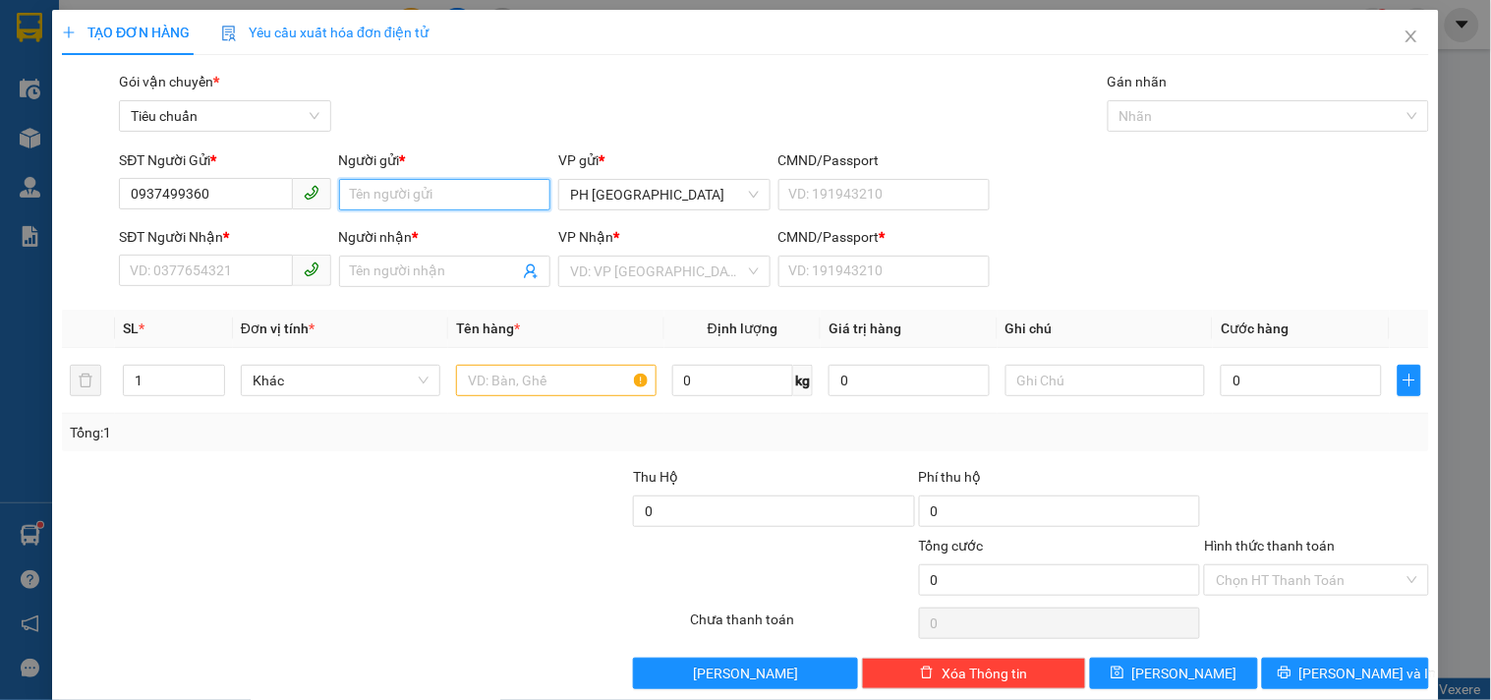
click at [378, 191] on input "Người gửi *" at bounding box center [444, 194] width 211 height 31
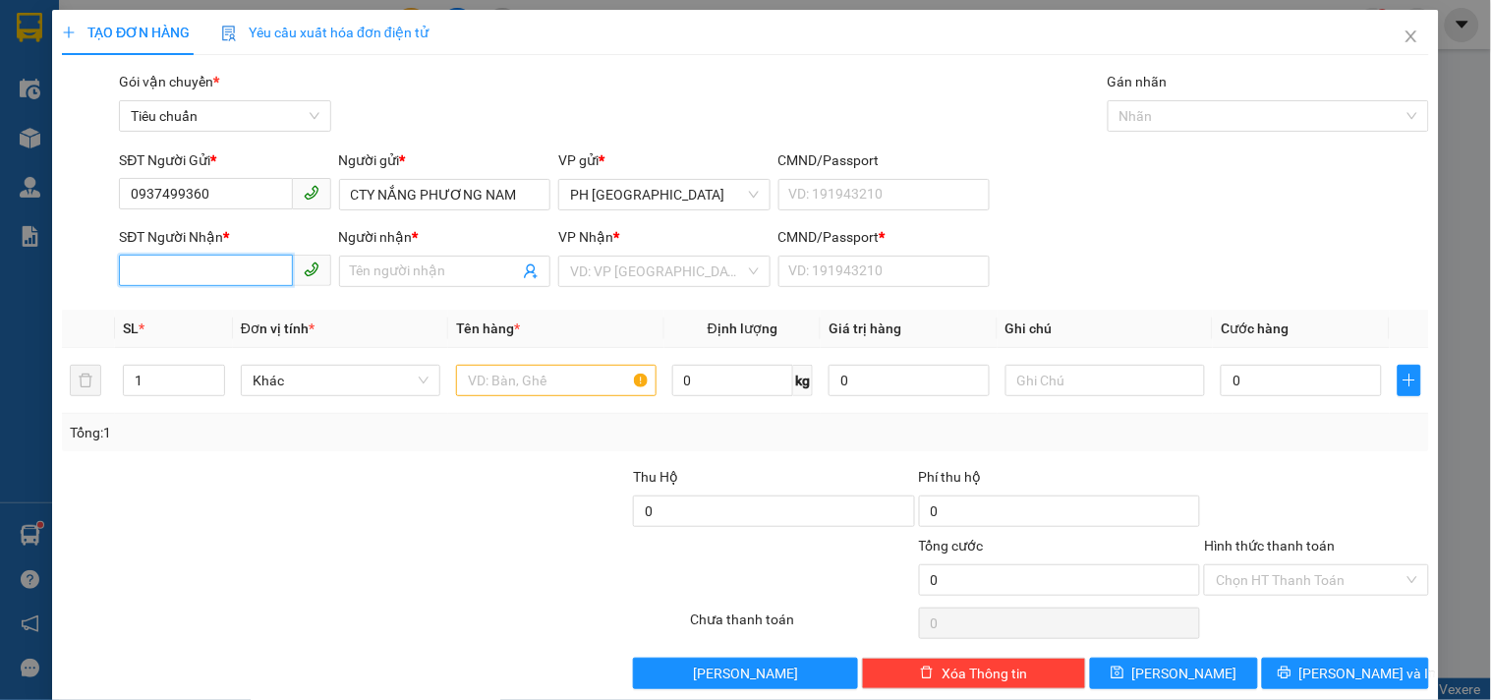
click at [185, 259] on input "SĐT Người Nhận *" at bounding box center [205, 269] width 173 height 31
click at [423, 269] on input "Người nhận *" at bounding box center [435, 271] width 168 height 22
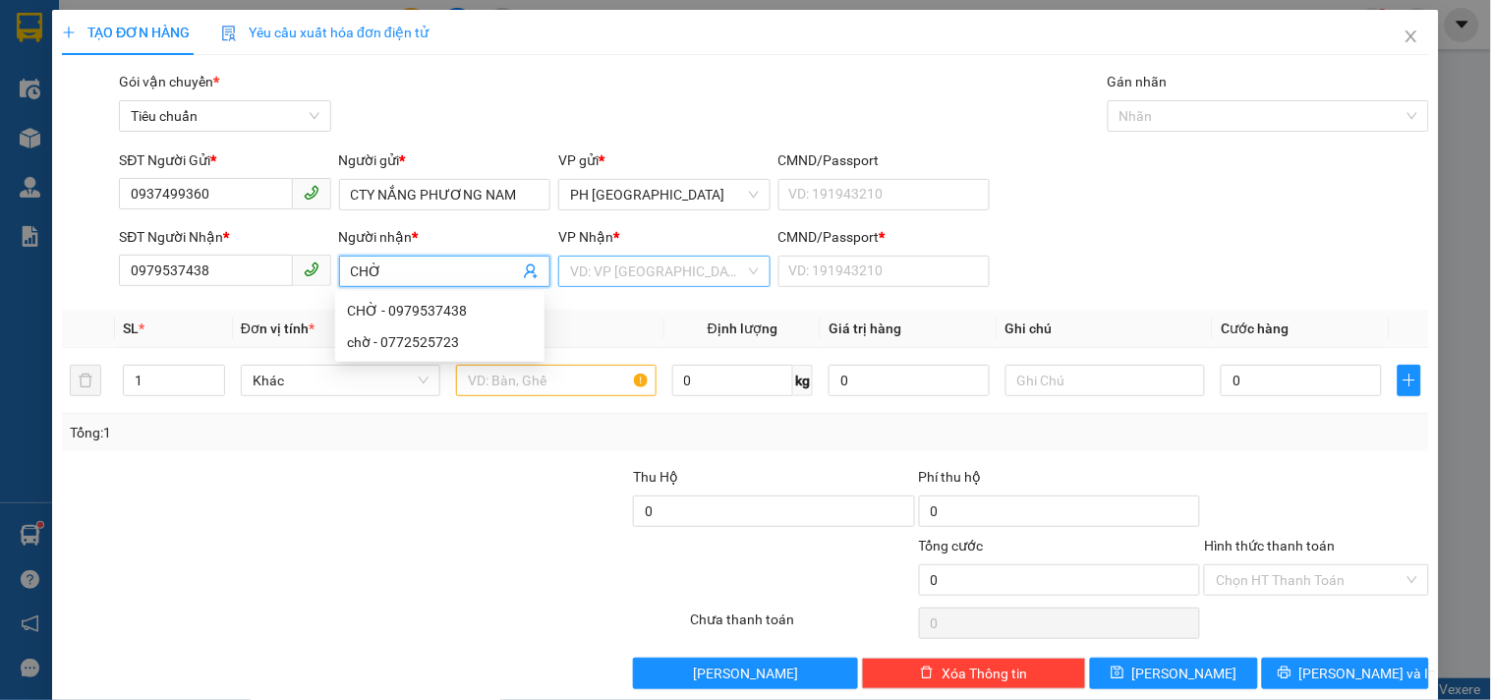
click at [643, 276] on input "search" at bounding box center [657, 270] width 174 height 29
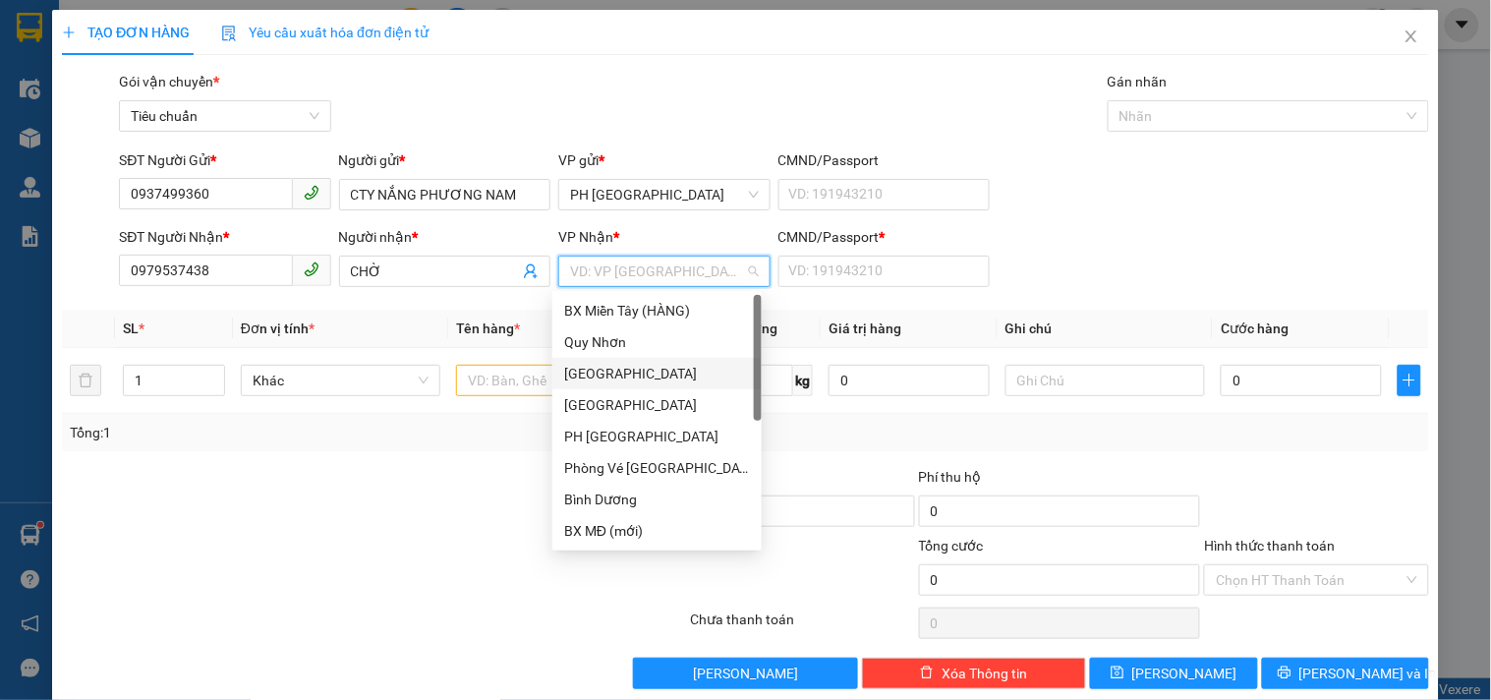
click at [612, 378] on div "[PERSON_NAME]" at bounding box center [657, 374] width 186 height 22
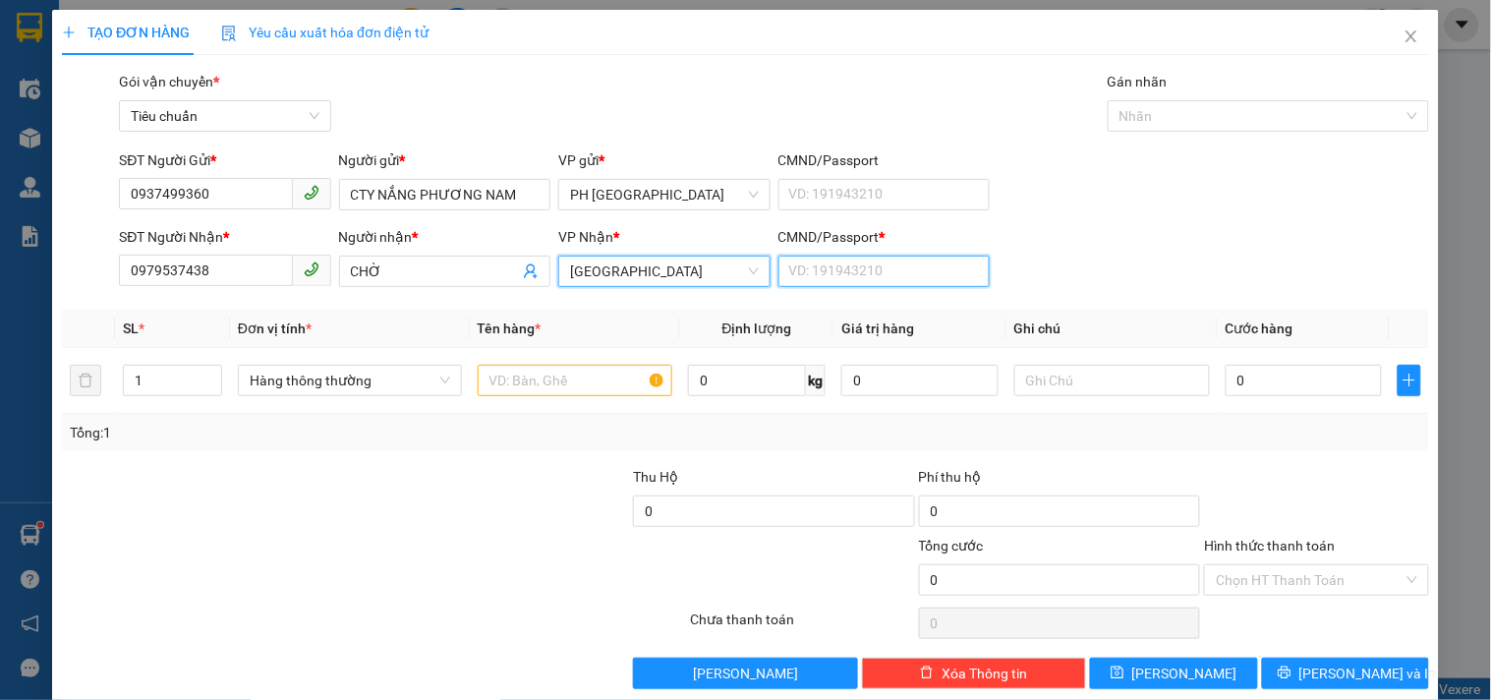
click at [868, 263] on input "CMND/Passport *" at bounding box center [883, 270] width 211 height 31
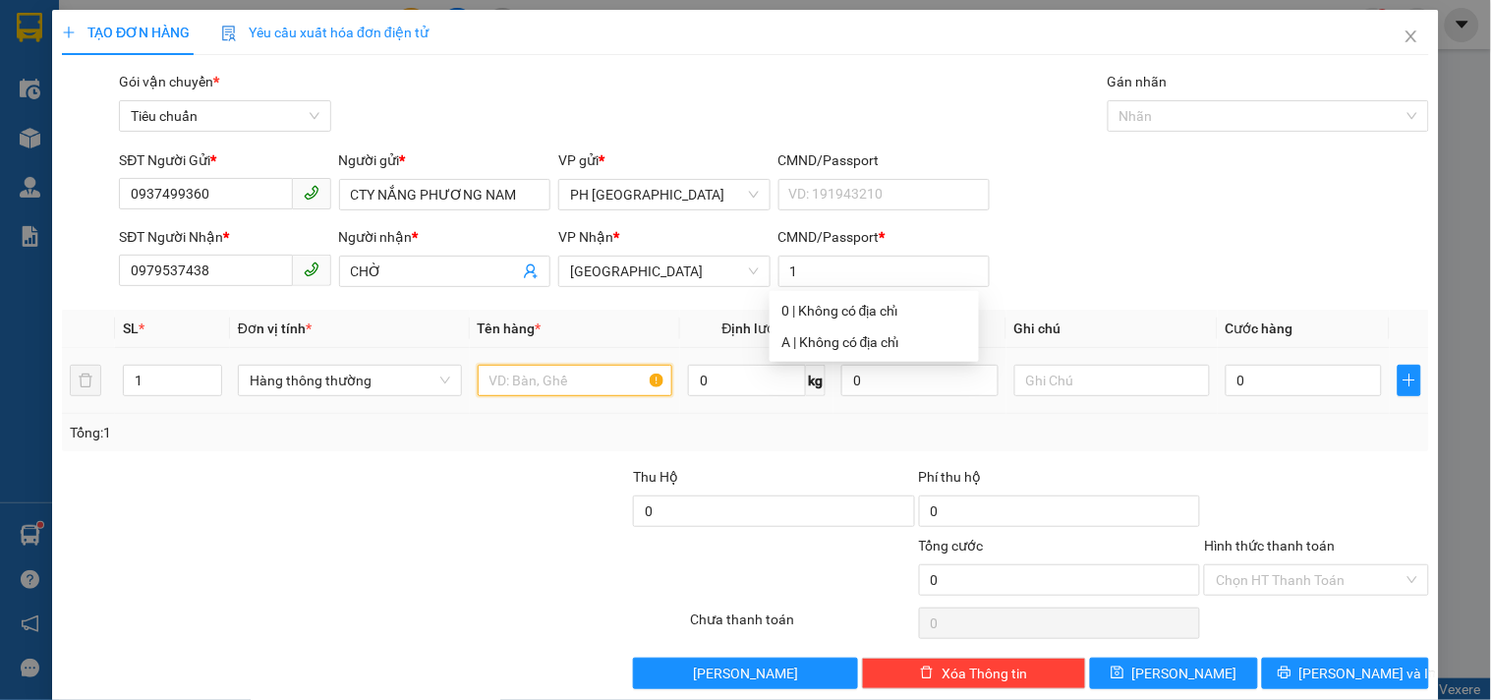
click at [526, 378] on input "text" at bounding box center [576, 380] width 196 height 31
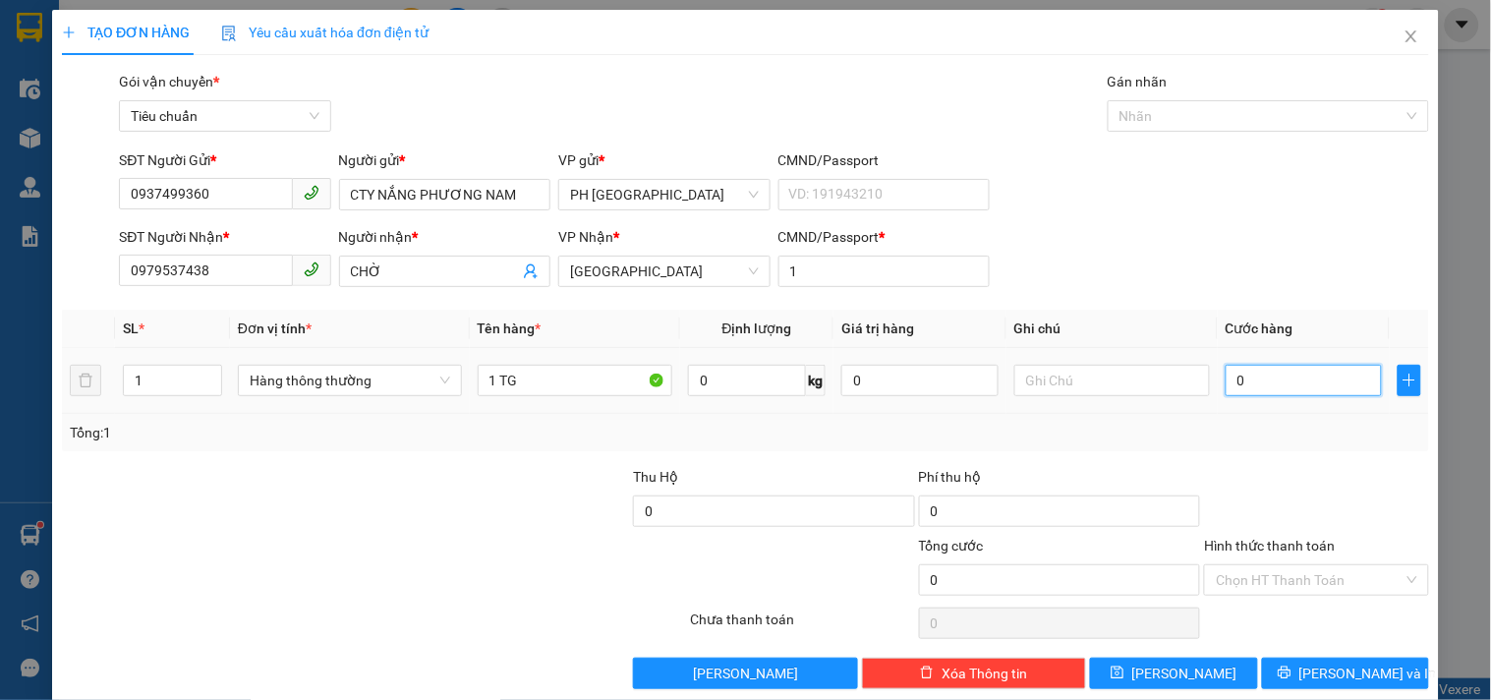
click at [1251, 371] on input "0" at bounding box center [1303, 380] width 157 height 31
click at [1301, 448] on div "Tổng: 1" at bounding box center [745, 432] width 1367 height 37
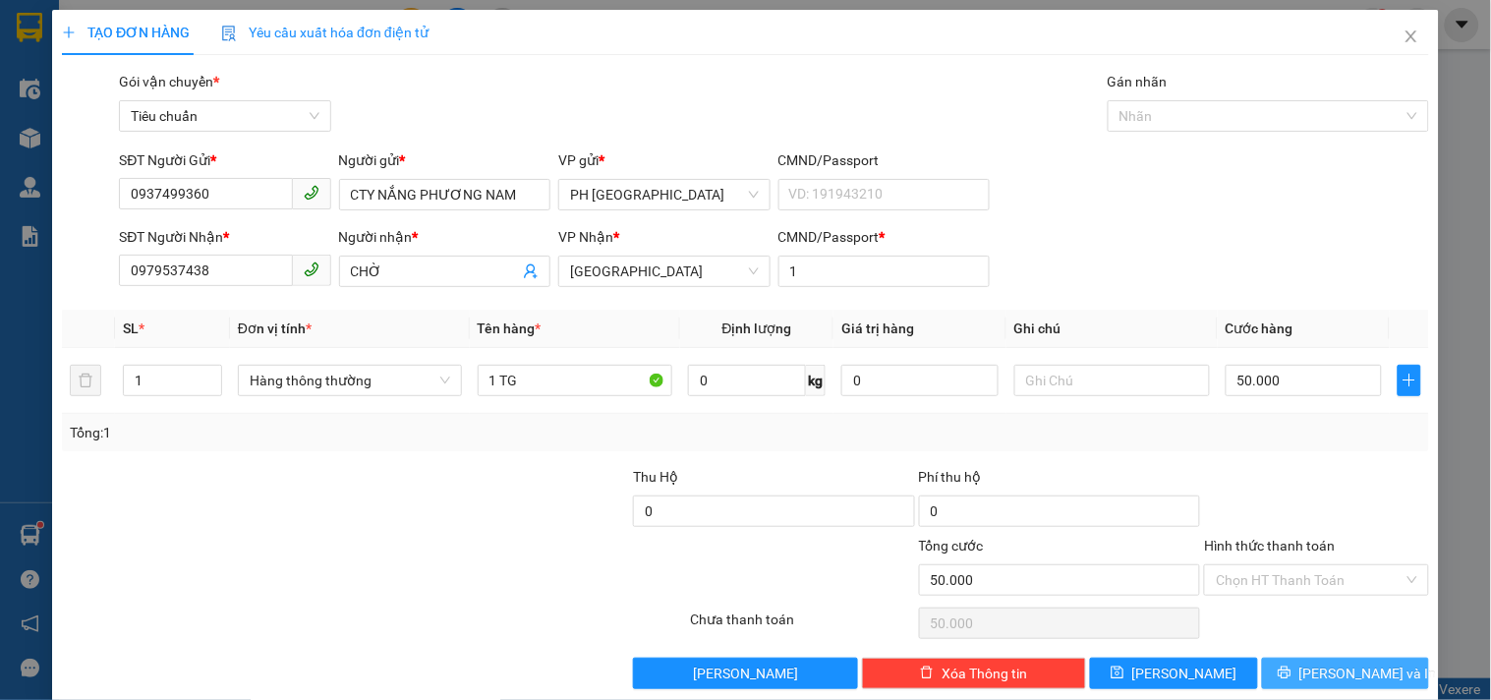
click at [1300, 657] on button "Lưu và In" at bounding box center [1345, 672] width 167 height 31
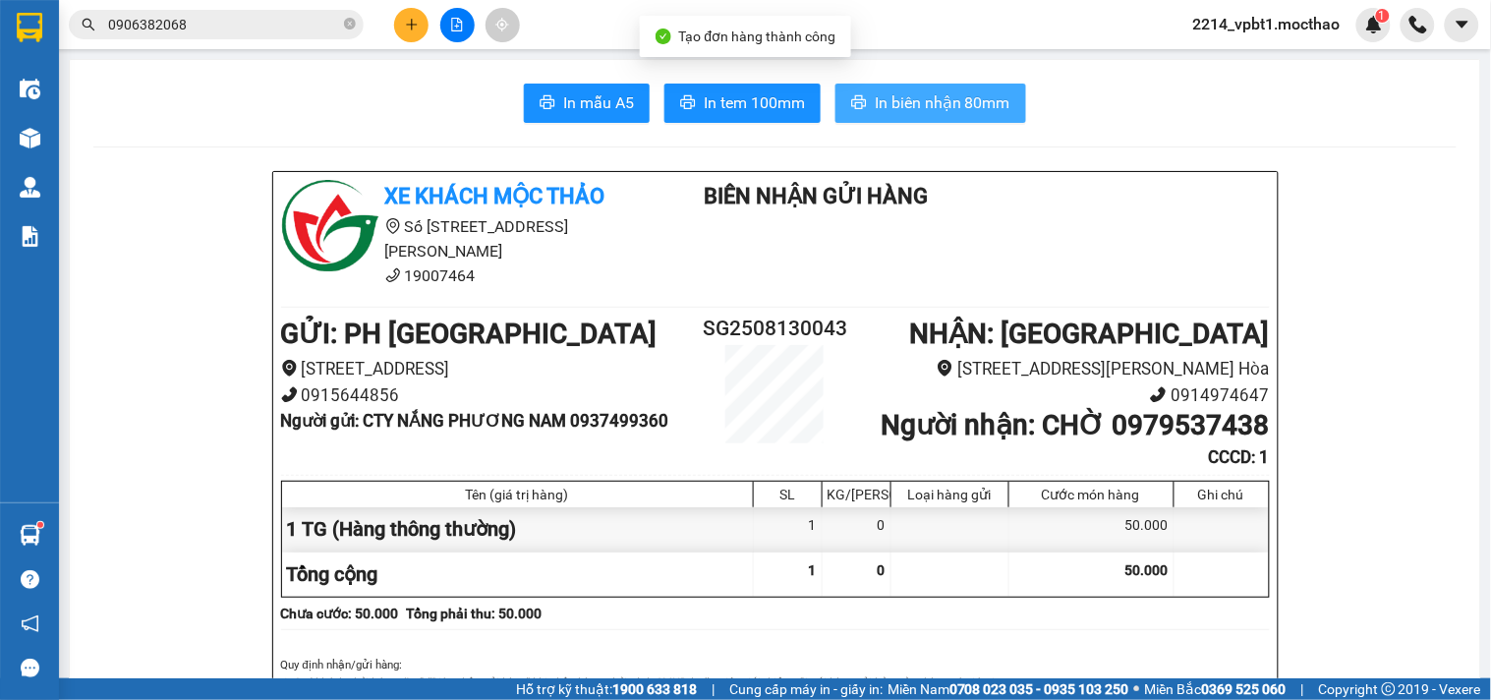
drag, startPoint x: 890, startPoint y: 104, endPoint x: 835, endPoint y: 163, distance: 80.6
click at [891, 104] on span "In biên nhận 80mm" at bounding box center [942, 102] width 136 height 25
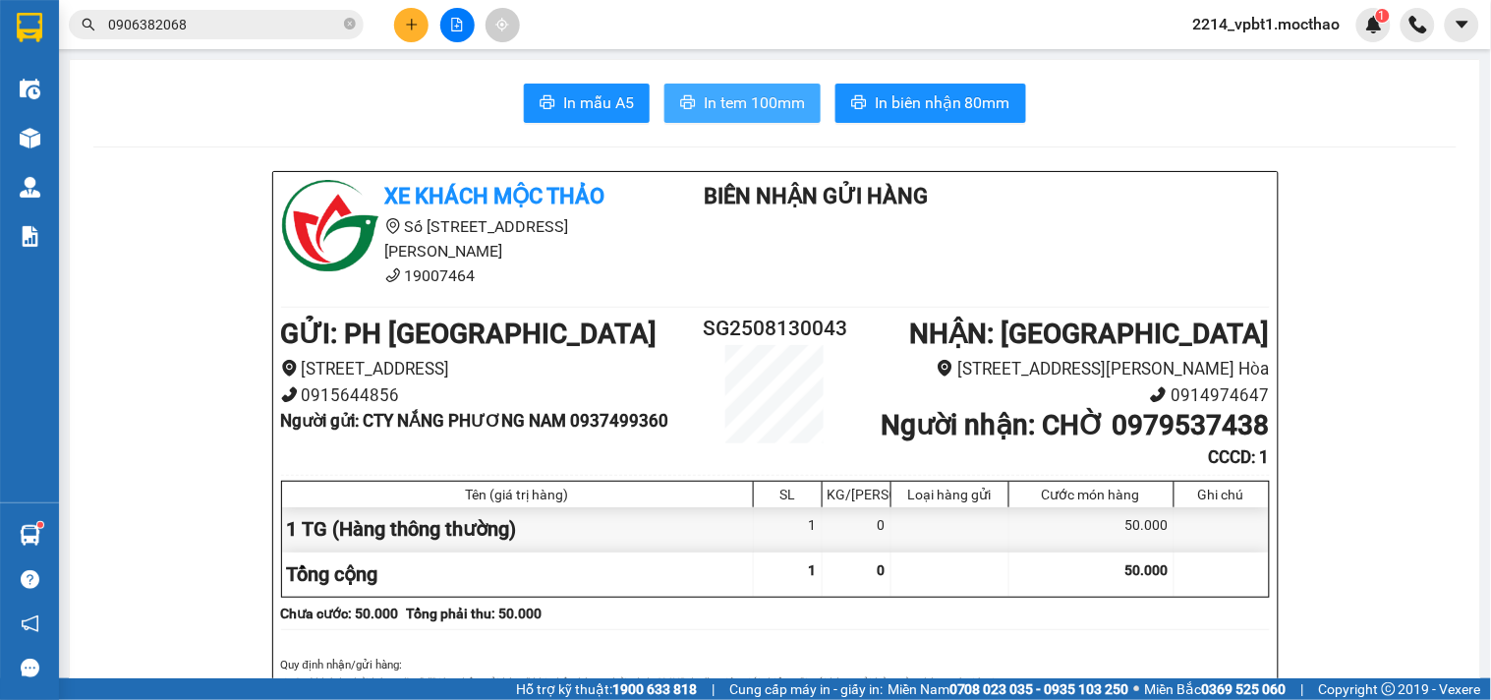
click at [722, 121] on button "In tem 100mm" at bounding box center [742, 103] width 156 height 39
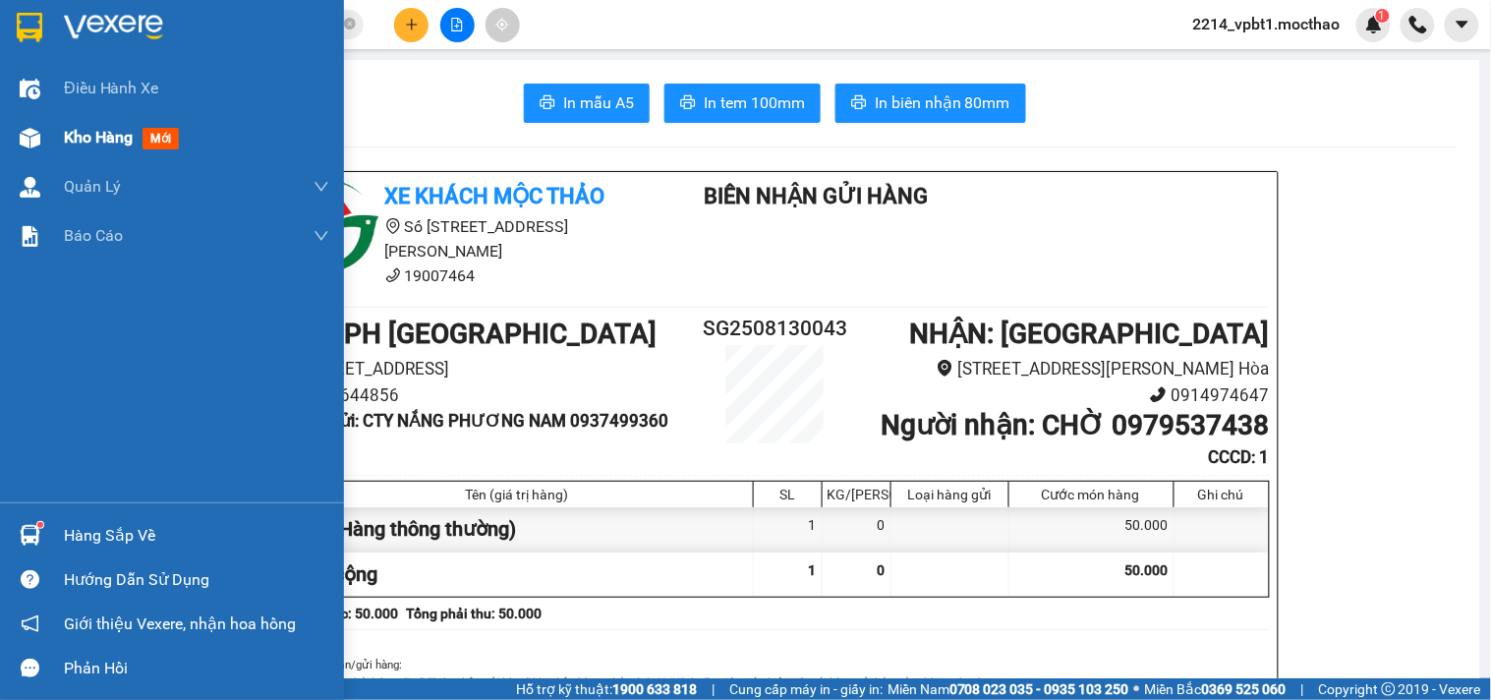
click at [84, 133] on span "Kho hàng" at bounding box center [98, 137] width 69 height 19
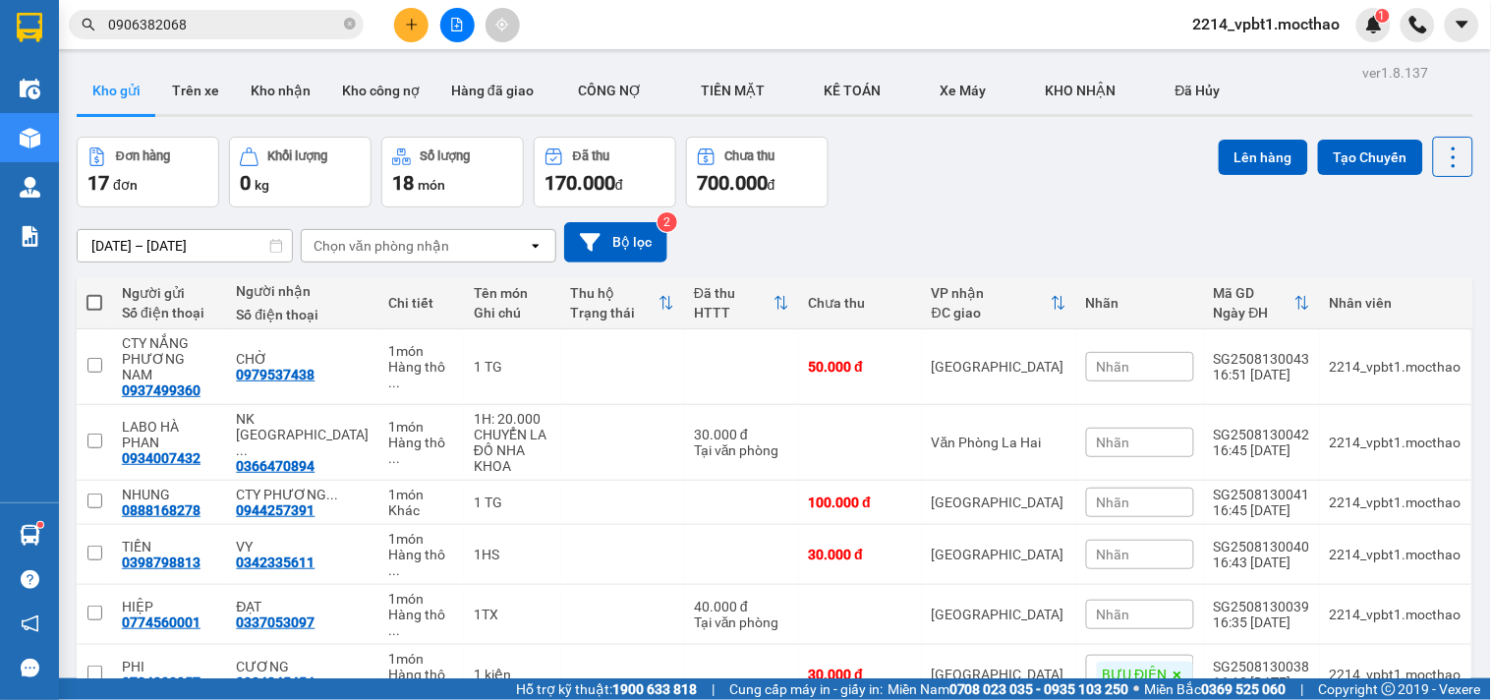
click at [90, 302] on span at bounding box center [94, 303] width 16 height 16
click at [94, 293] on input "checkbox" at bounding box center [94, 293] width 0 height 0
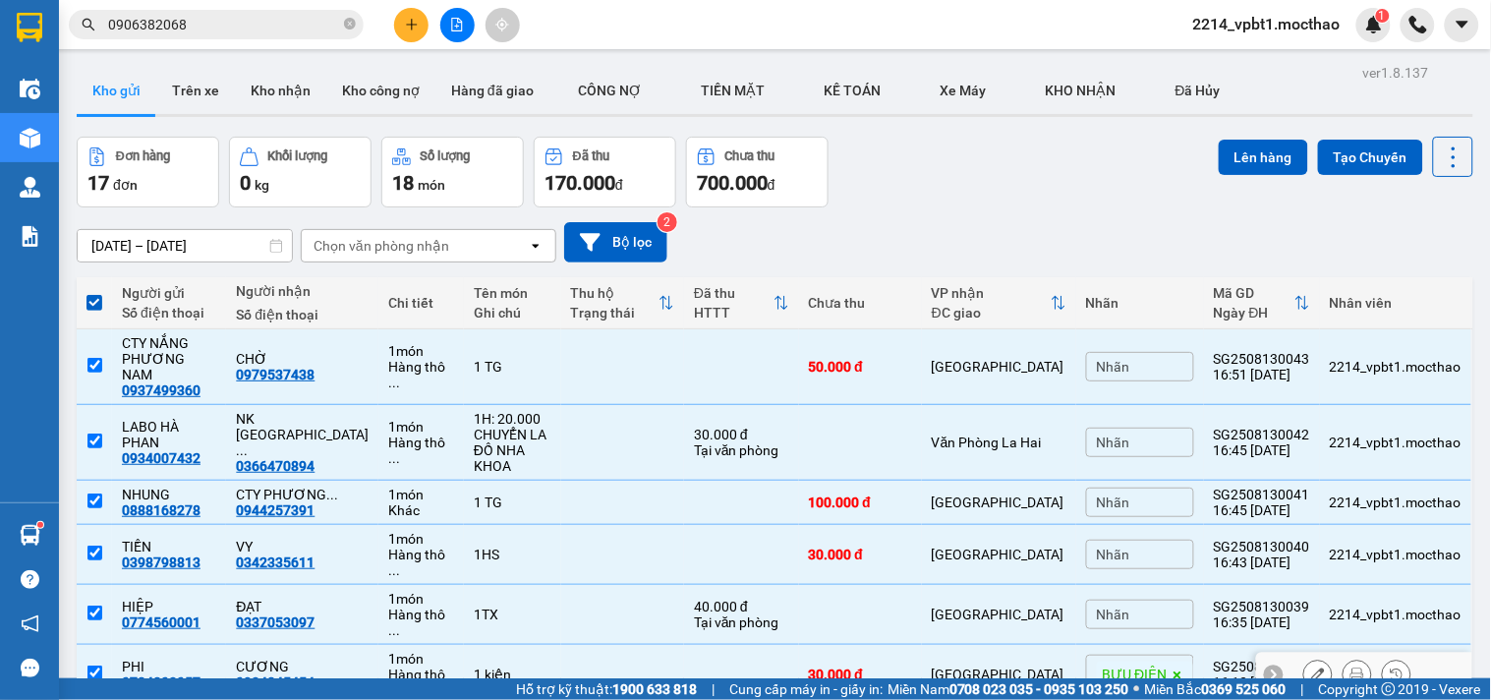
drag, startPoint x: 486, startPoint y: 179, endPoint x: 493, endPoint y: 192, distance: 14.5
click at [487, 666] on div "1 kiện" at bounding box center [513, 674] width 78 height 16
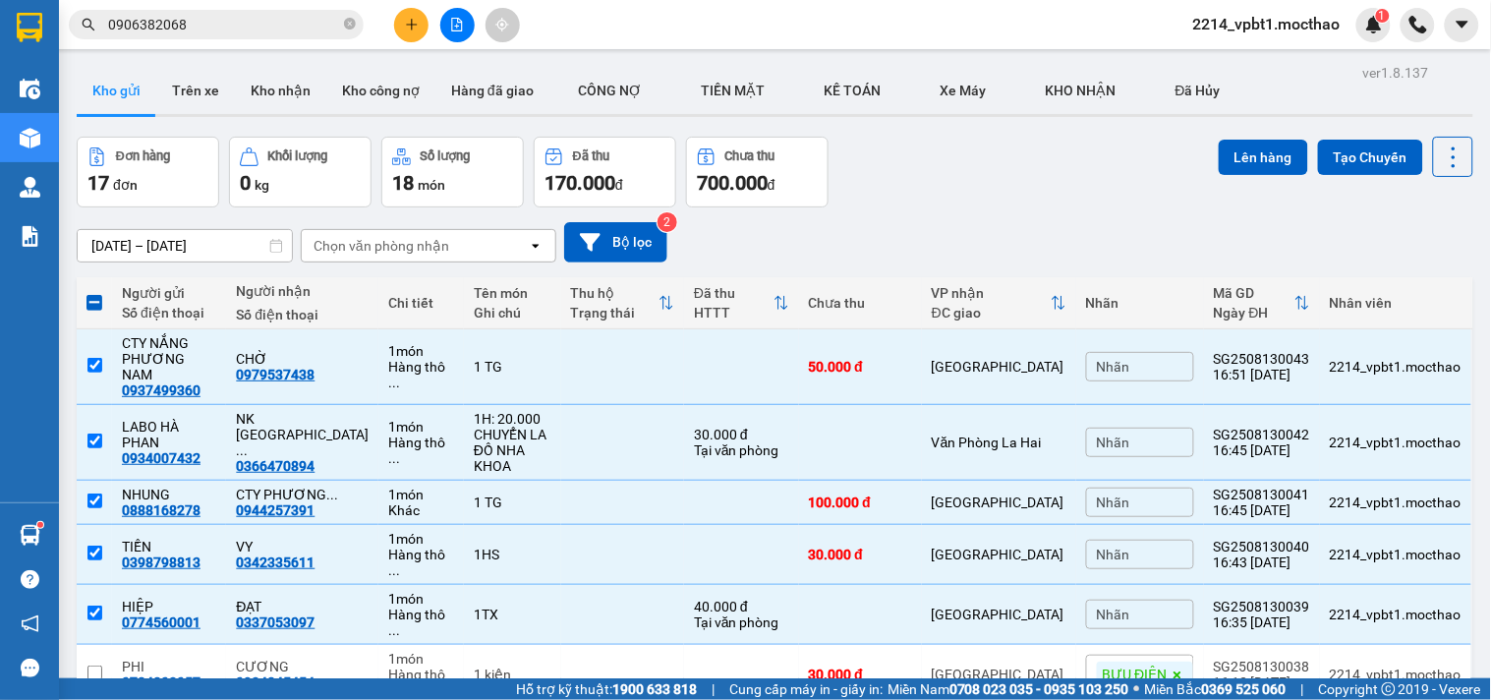
click at [1233, 140] on button "Lên hàng" at bounding box center [1262, 157] width 89 height 35
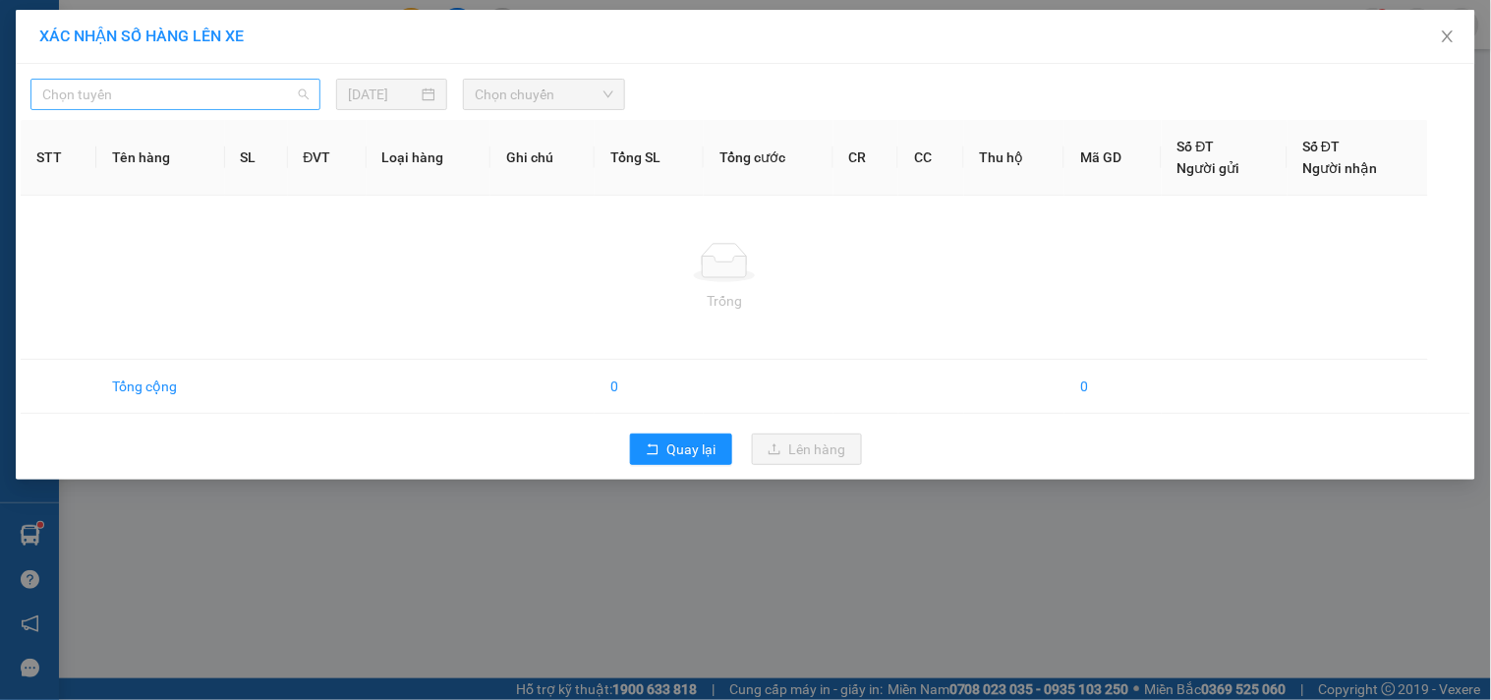
click at [266, 88] on span "Chọn tuyến" at bounding box center [175, 94] width 266 height 29
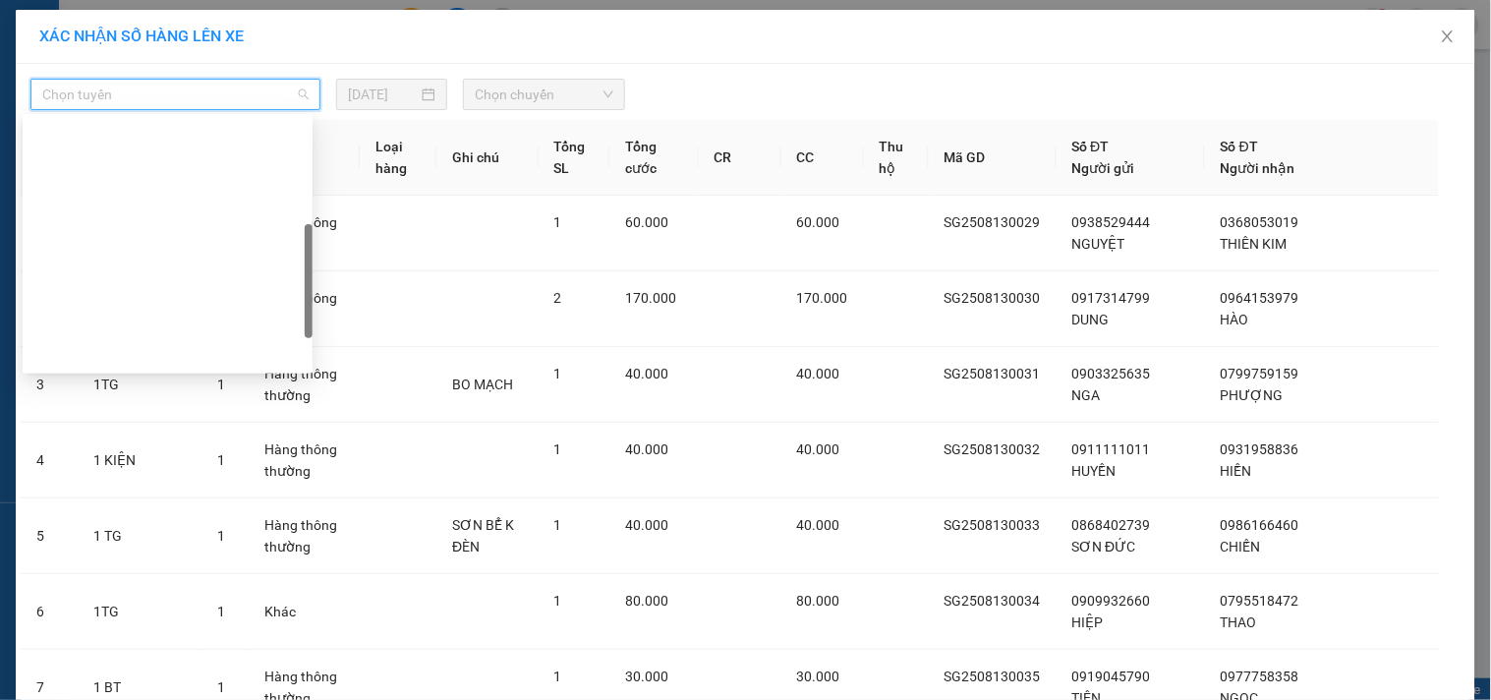
click at [131, 500] on div "BX Miền Đông Cũ - Tuy Hoà" at bounding box center [167, 511] width 266 height 22
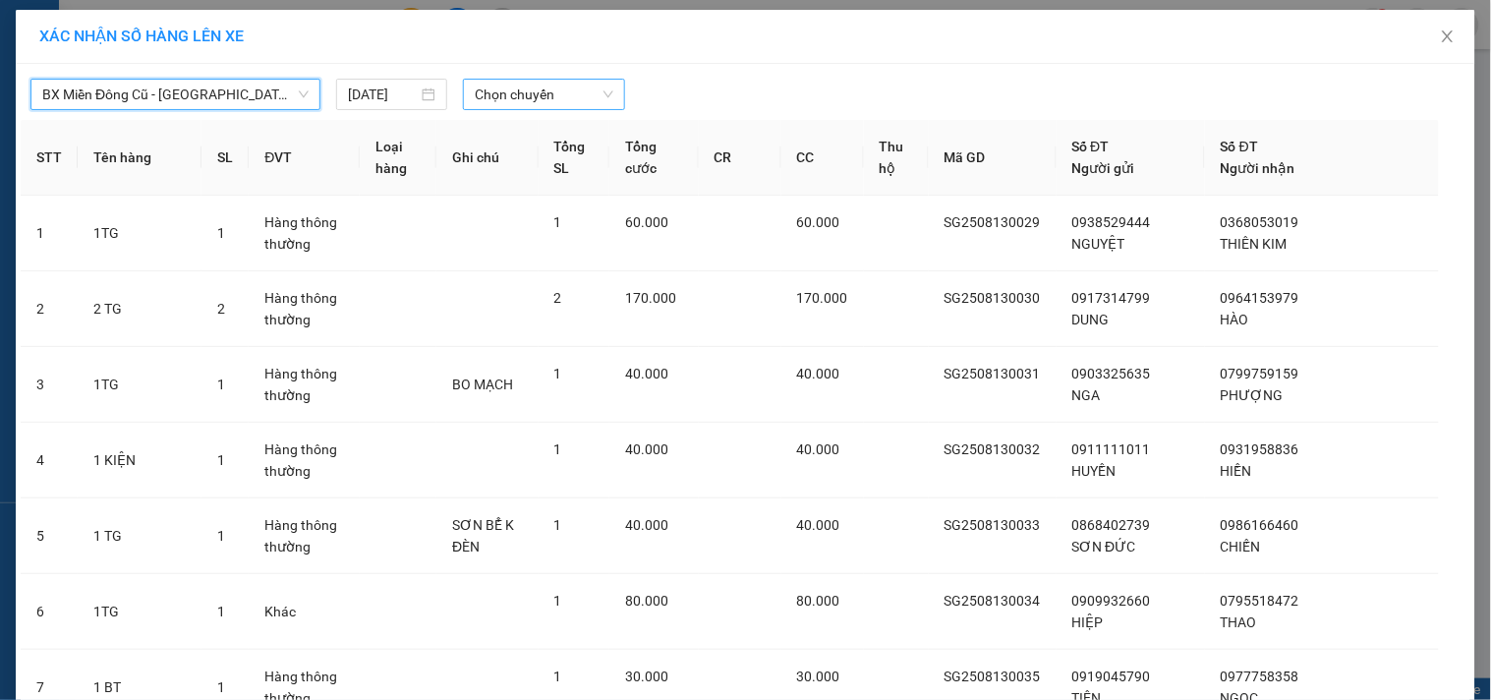
click at [527, 95] on span "Chọn chuyến" at bounding box center [544, 94] width 139 height 29
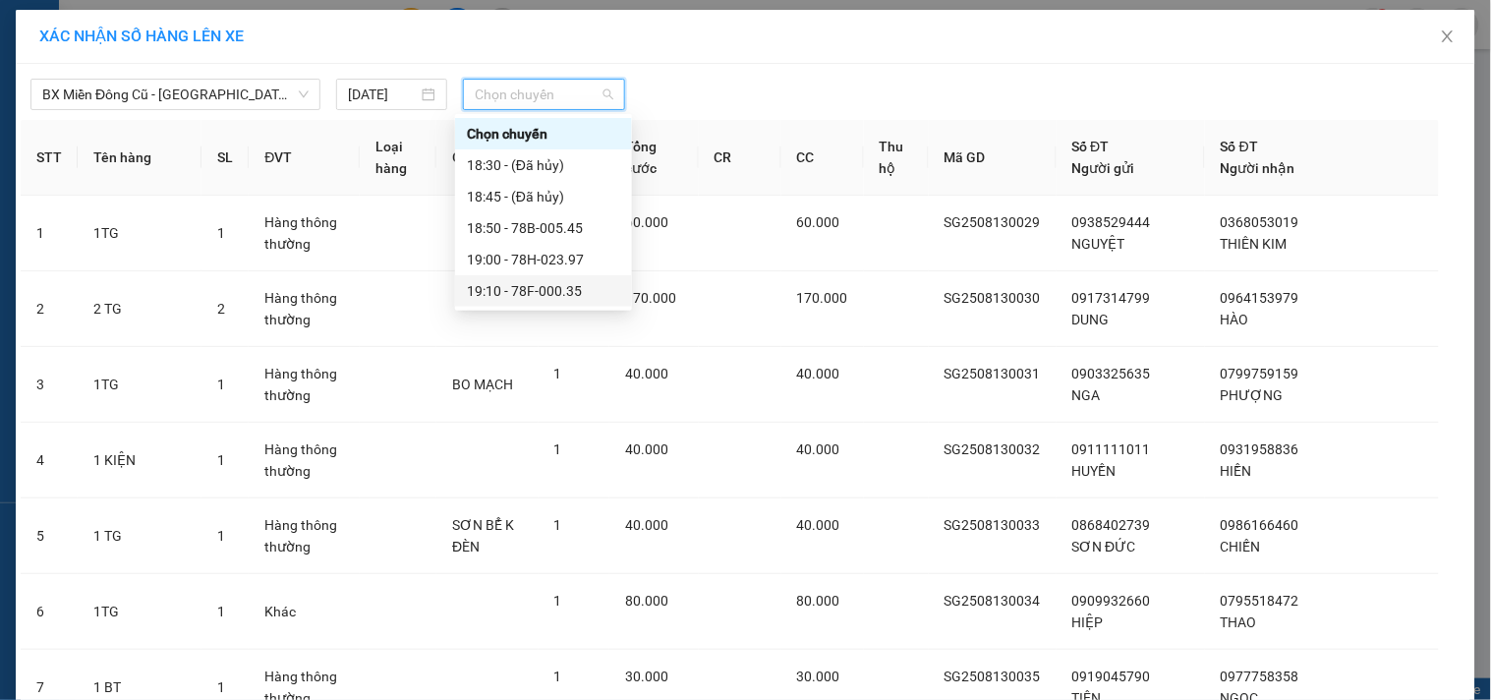
click at [566, 282] on div "19:10 - 78F-000.35" at bounding box center [543, 291] width 153 height 22
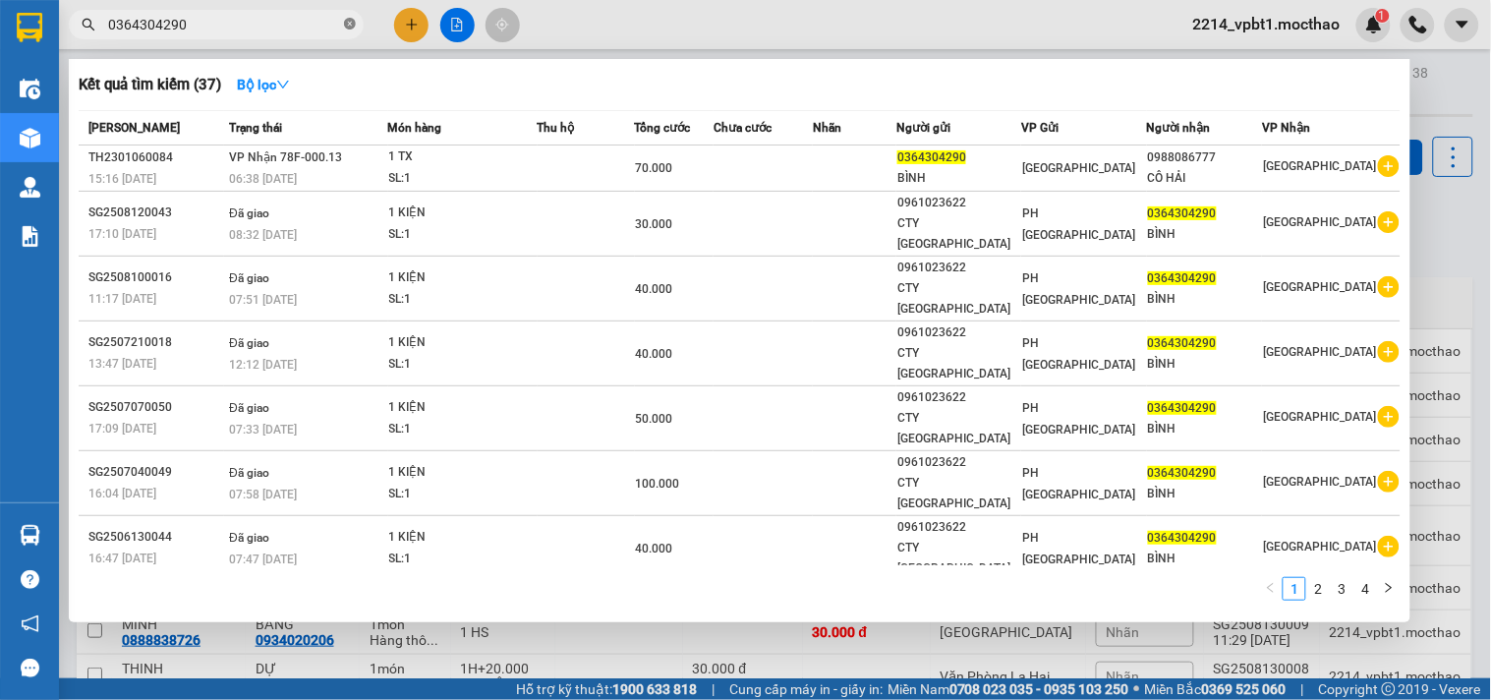
click at [349, 24] on icon "close-circle" at bounding box center [350, 24] width 12 height 12
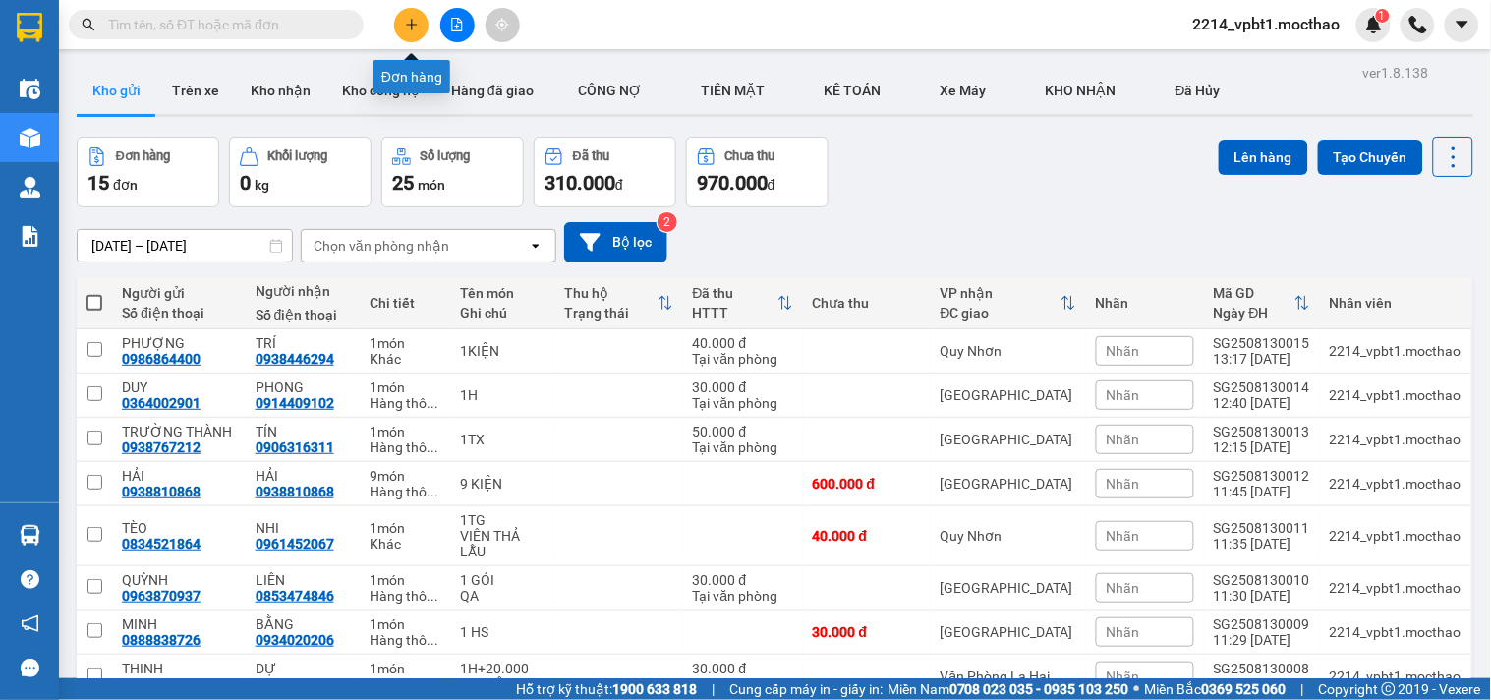
click at [414, 33] on button at bounding box center [411, 25] width 34 height 34
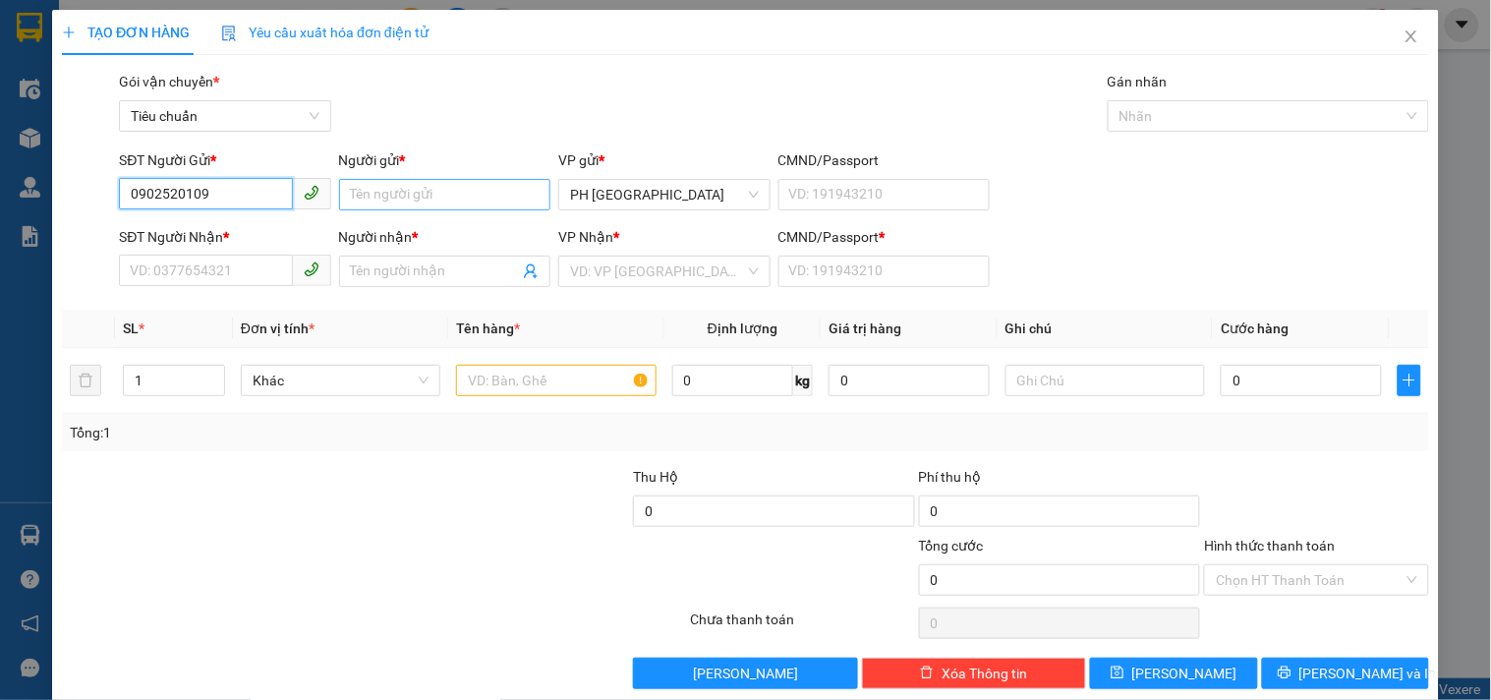
type input "0902520109"
click at [378, 185] on input "Người gửi *" at bounding box center [444, 194] width 211 height 31
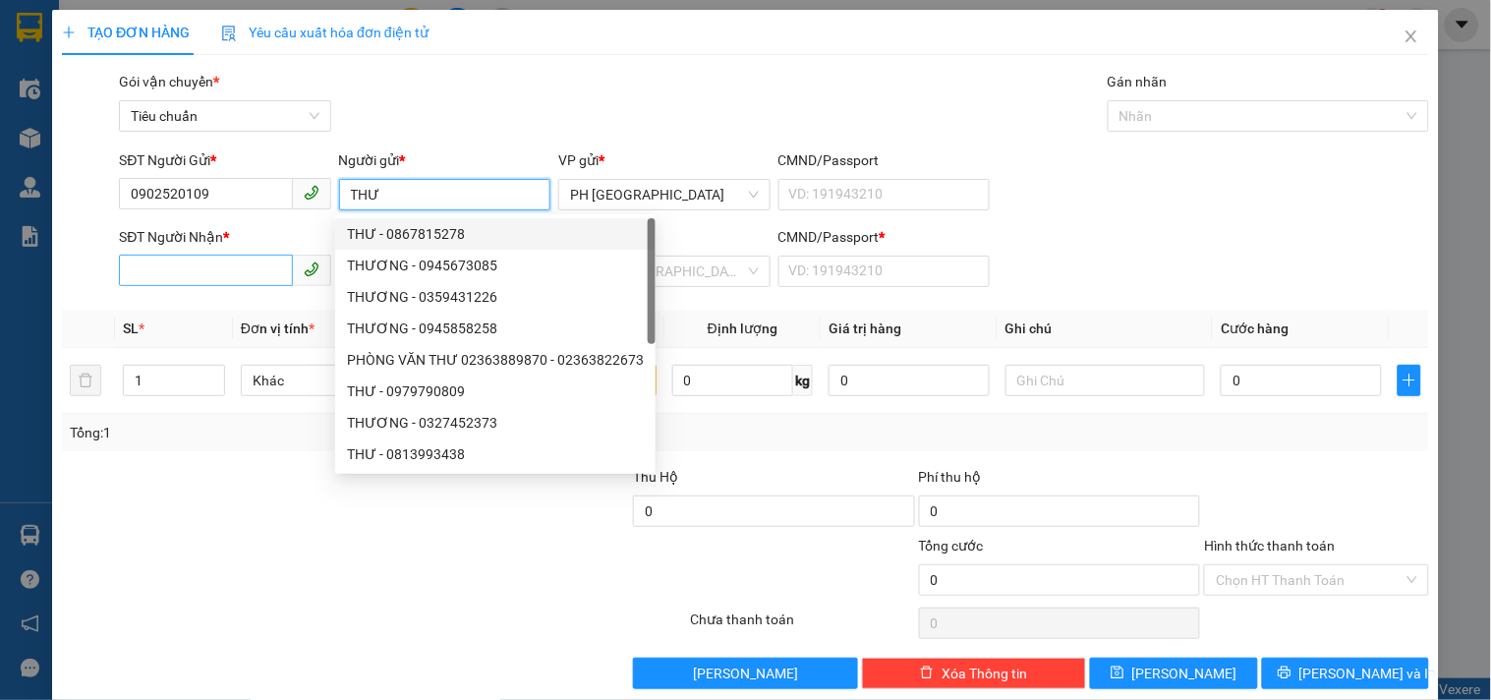
type input "THƯ"
click at [200, 257] on input "SĐT Người Nhận *" at bounding box center [205, 269] width 173 height 31
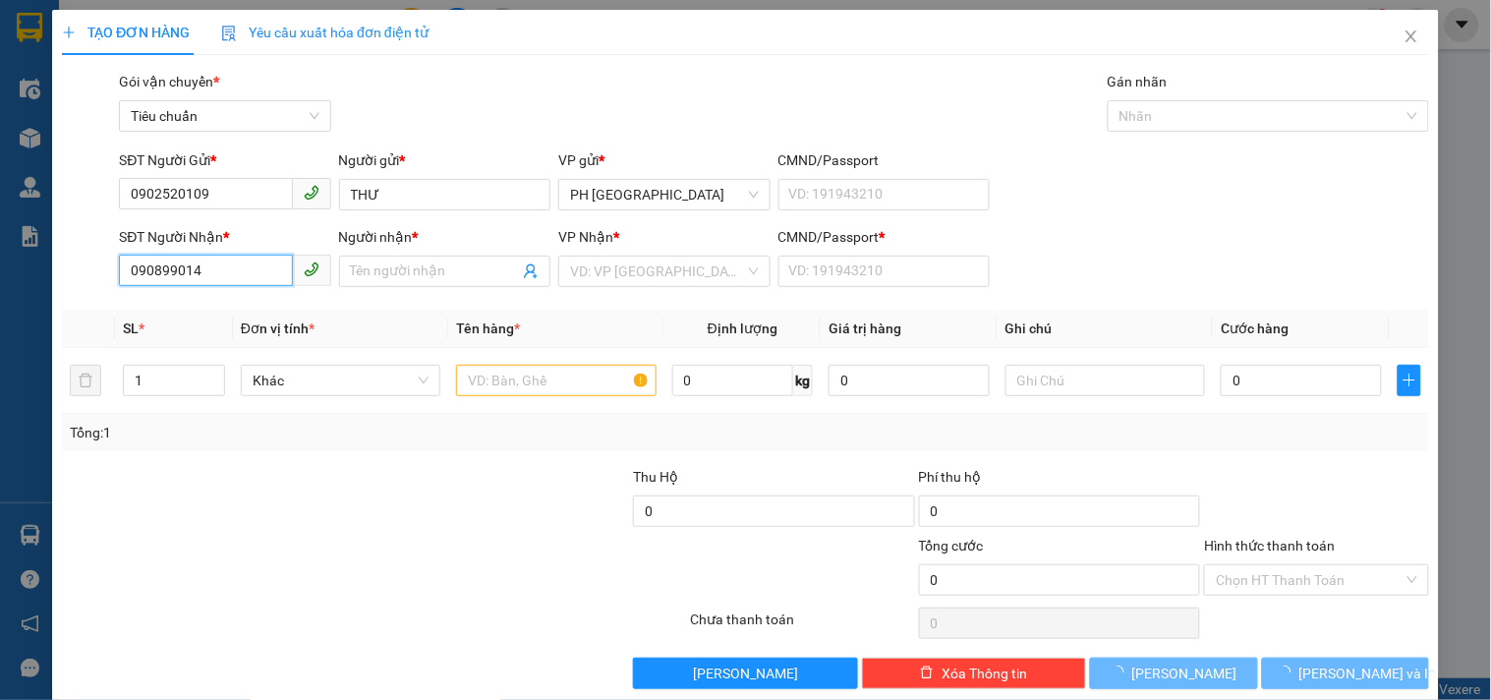
type input "0908990141"
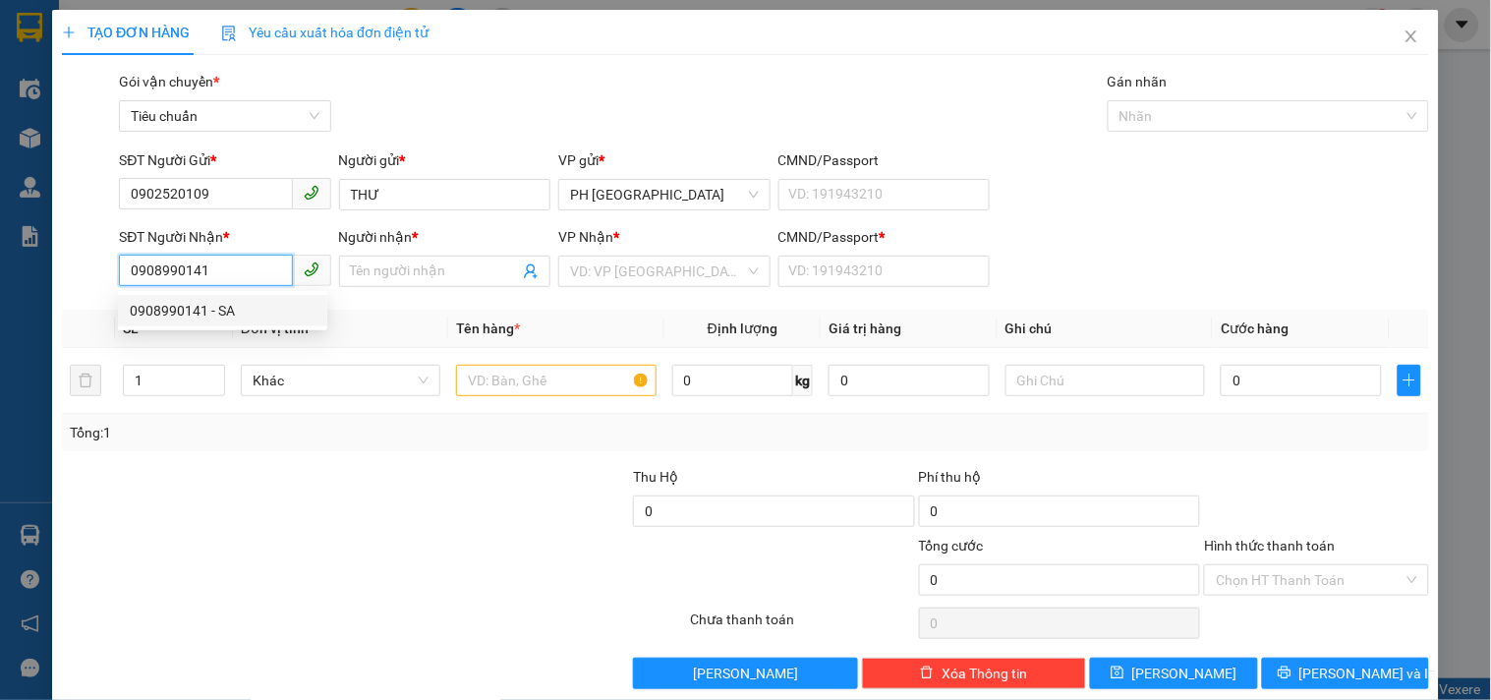
click at [159, 303] on div "0908990141 - SA" at bounding box center [223, 311] width 186 height 22
type input "SA"
type input "1"
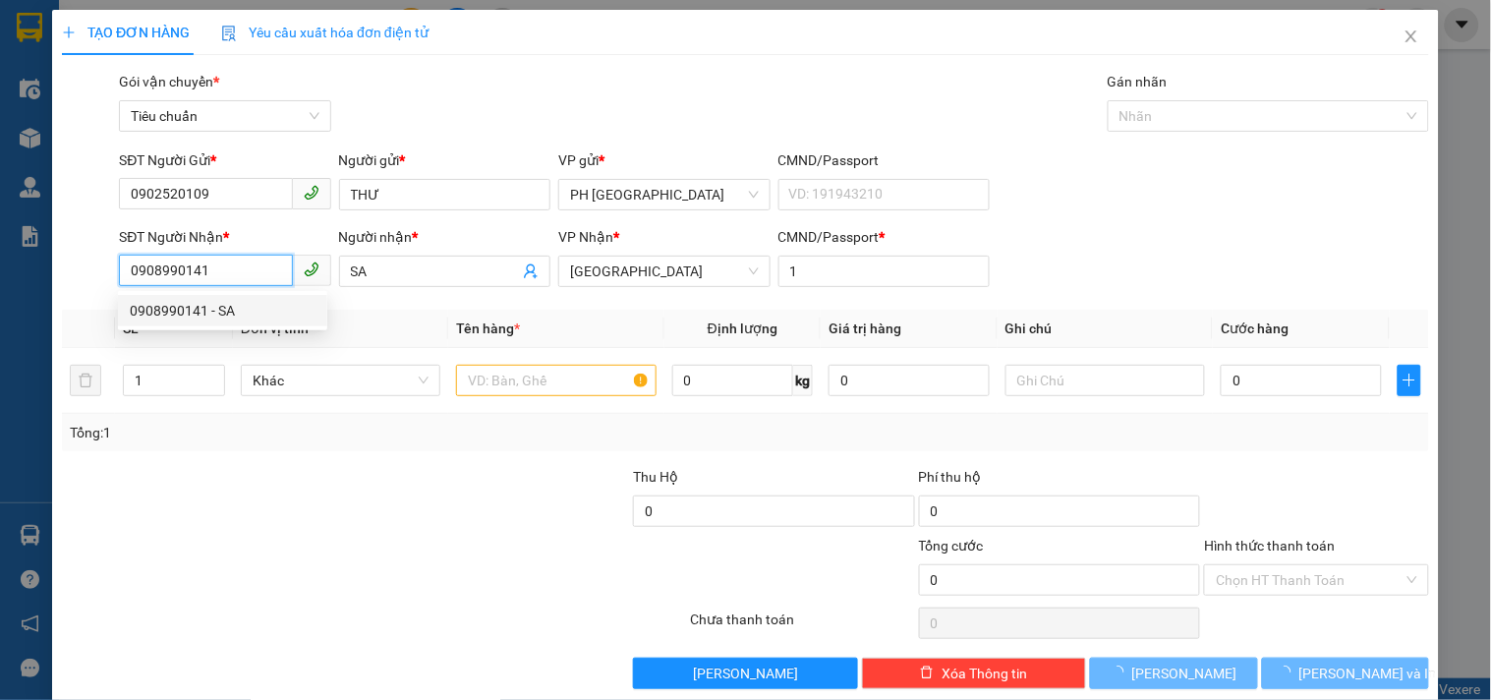
type input "30.000"
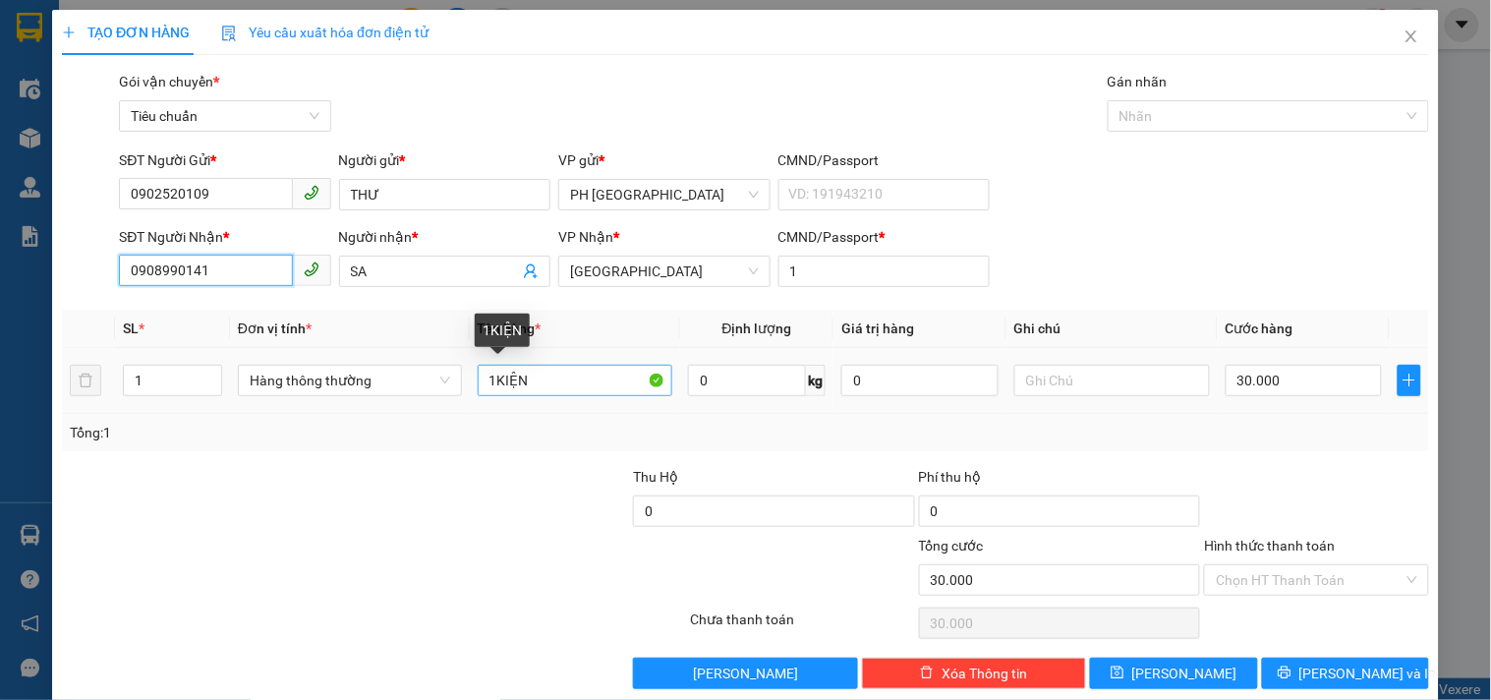
type input "0908990141"
click at [528, 379] on input "1KIỆN" at bounding box center [576, 380] width 196 height 31
type input "1 TG"
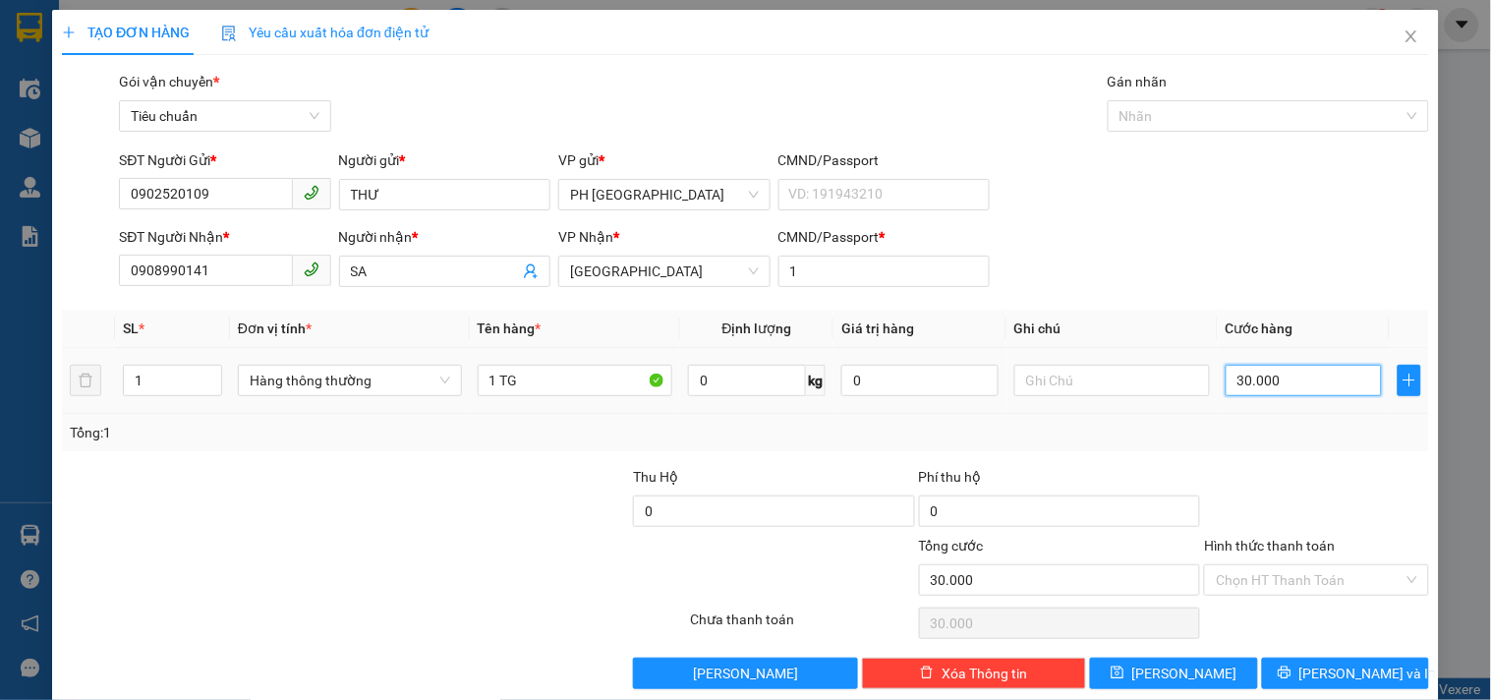
click at [1300, 386] on input "30.000" at bounding box center [1303, 380] width 157 height 31
type input "0"
type input "5"
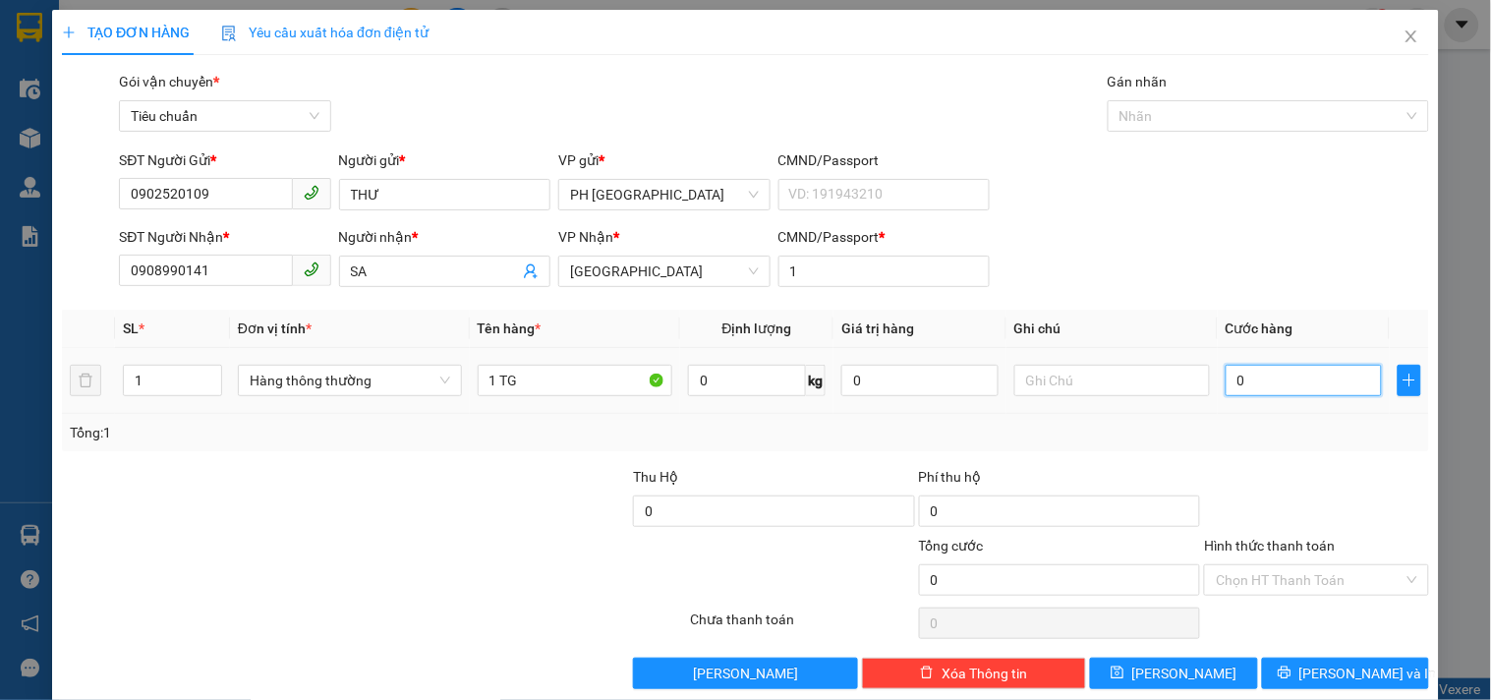
type input "5"
type input "05"
type input "50"
type input "050"
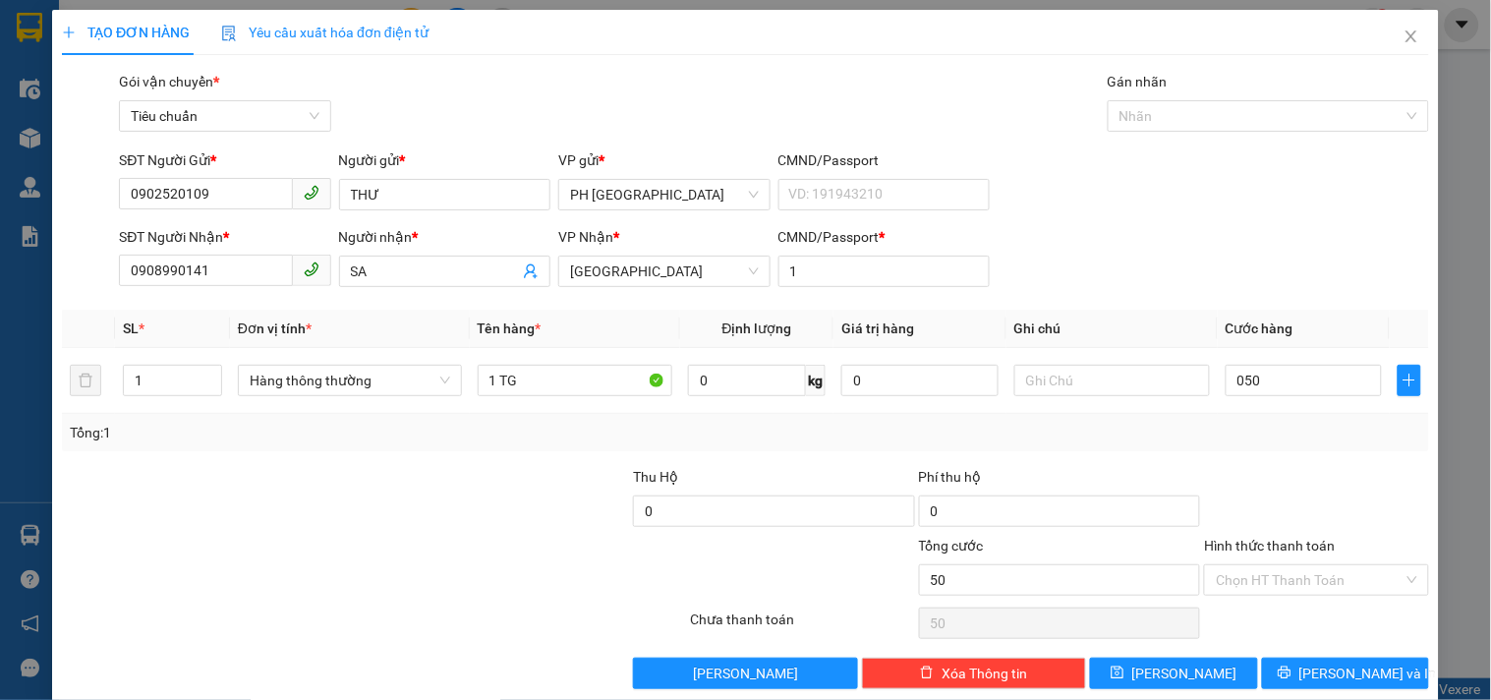
type input "50.000"
click at [1291, 437] on div "Tổng: 1" at bounding box center [745, 433] width 1351 height 22
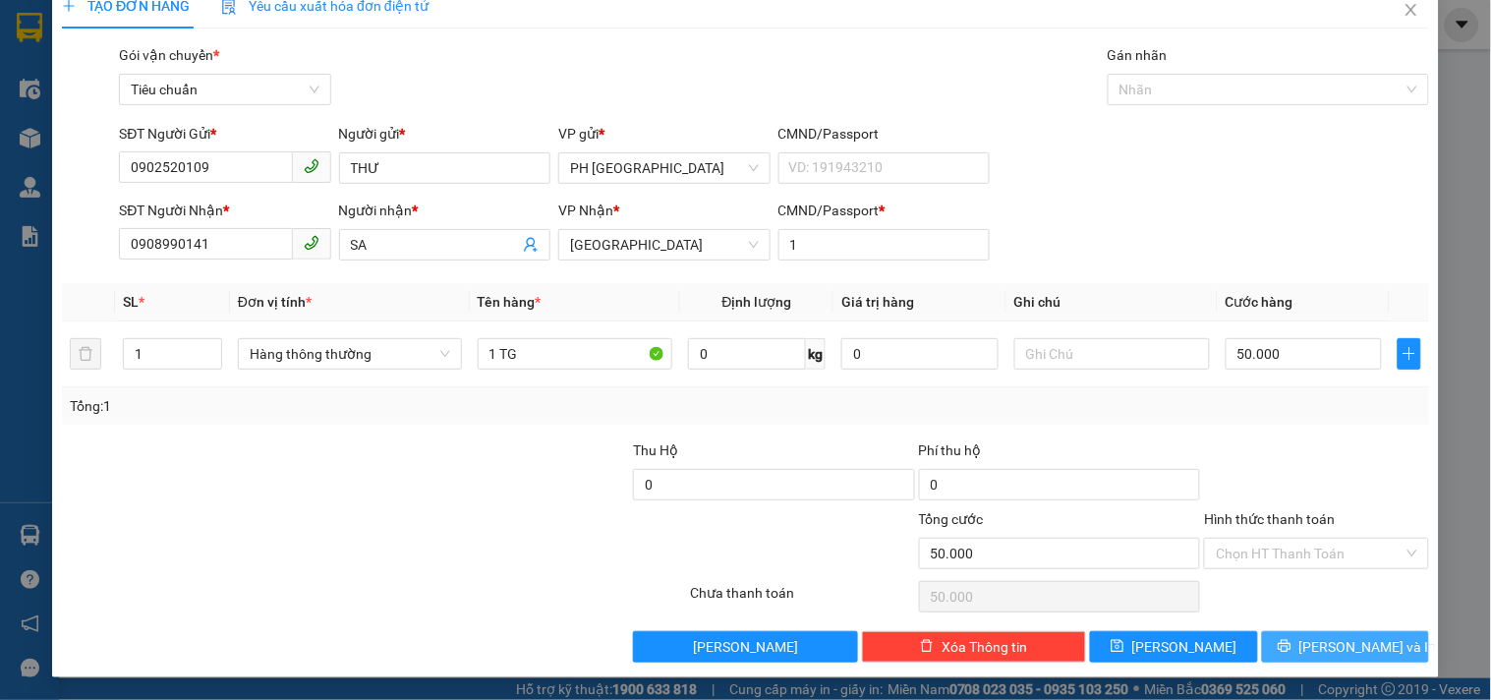
click at [1293, 634] on button "Lưu và In" at bounding box center [1345, 646] width 167 height 31
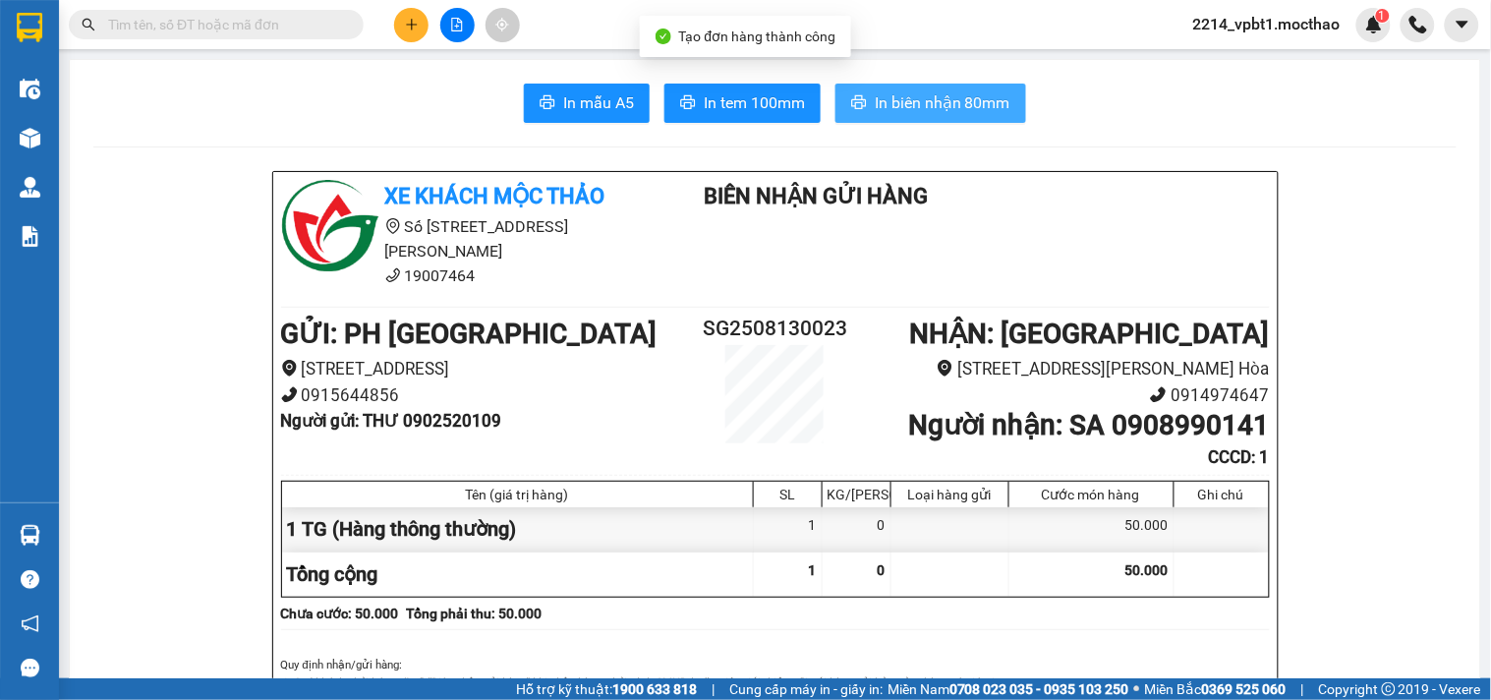
click at [887, 92] on span "In biên nhận 80mm" at bounding box center [942, 102] width 136 height 25
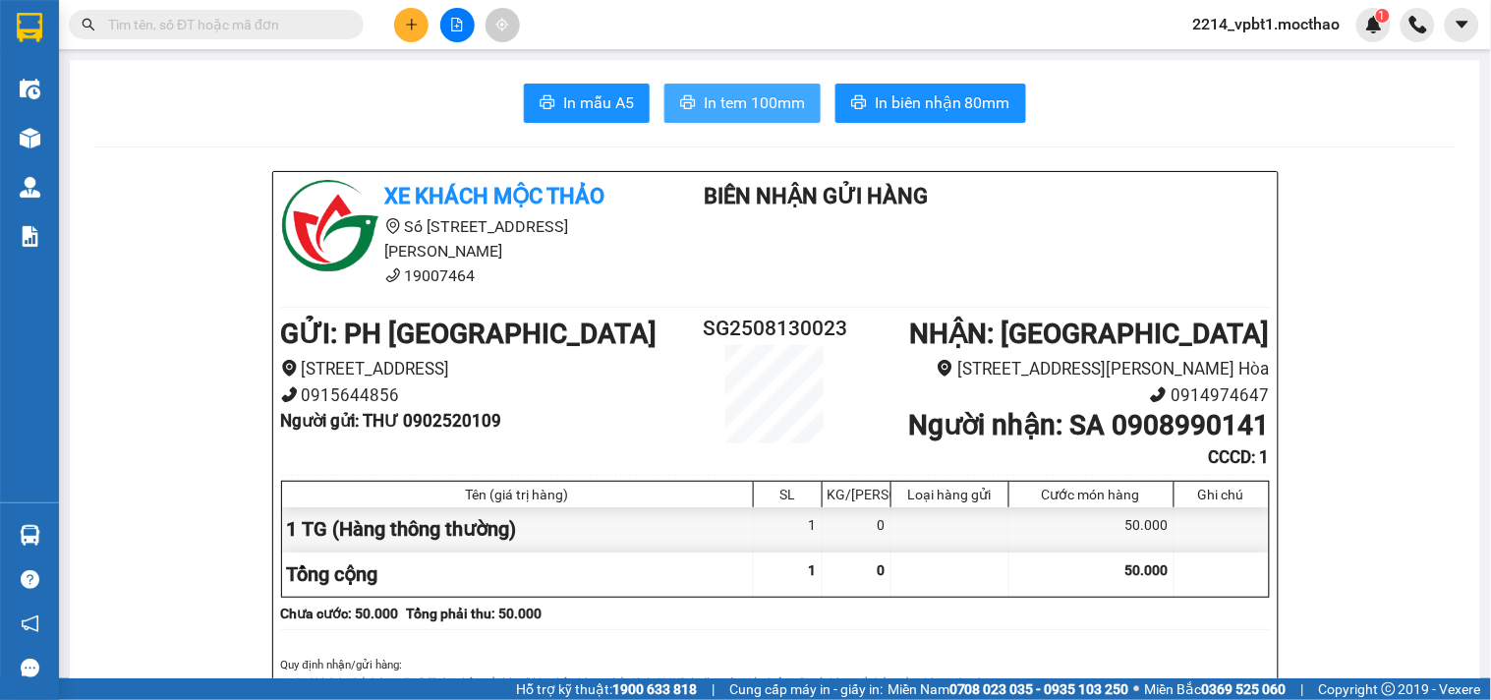
click at [774, 112] on span "In tem 100mm" at bounding box center [754, 102] width 101 height 25
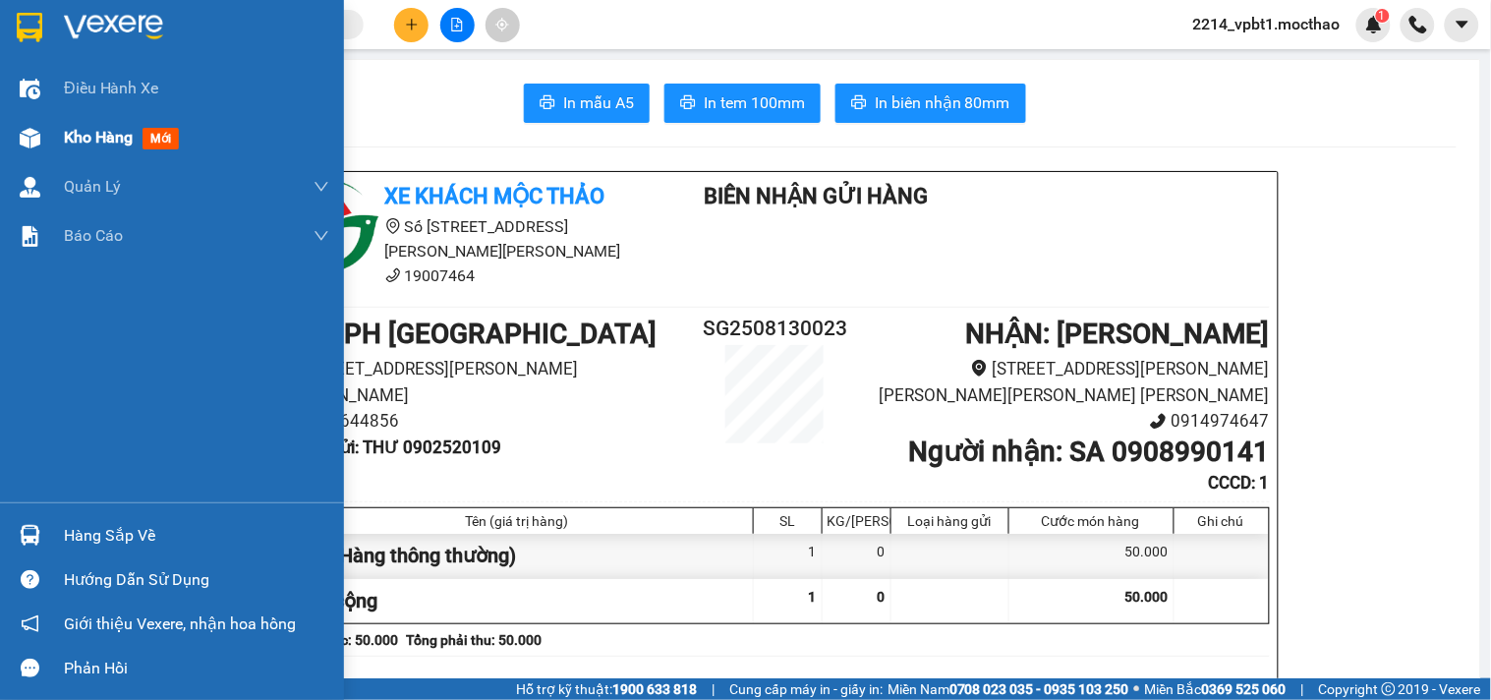
click at [65, 130] on span "Kho hàng" at bounding box center [98, 137] width 69 height 19
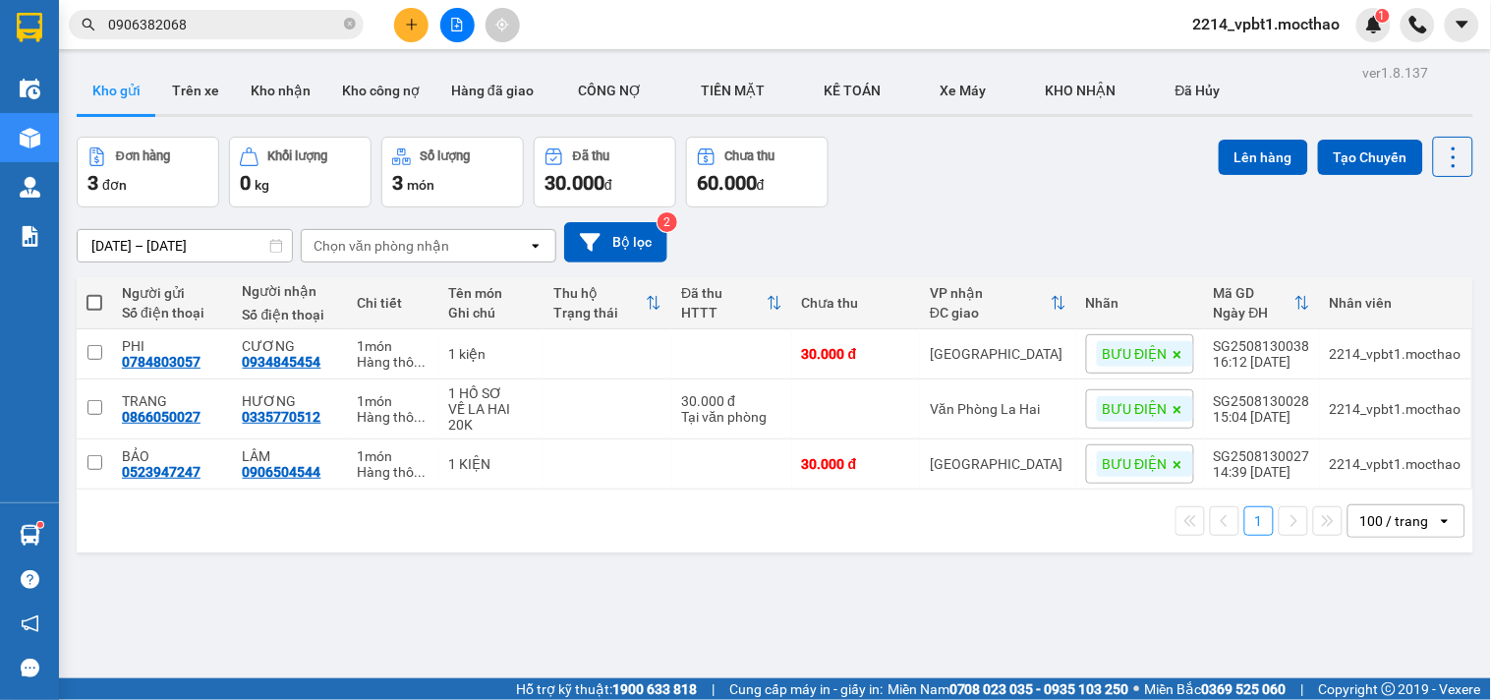
click at [466, 29] on button at bounding box center [457, 25] width 34 height 34
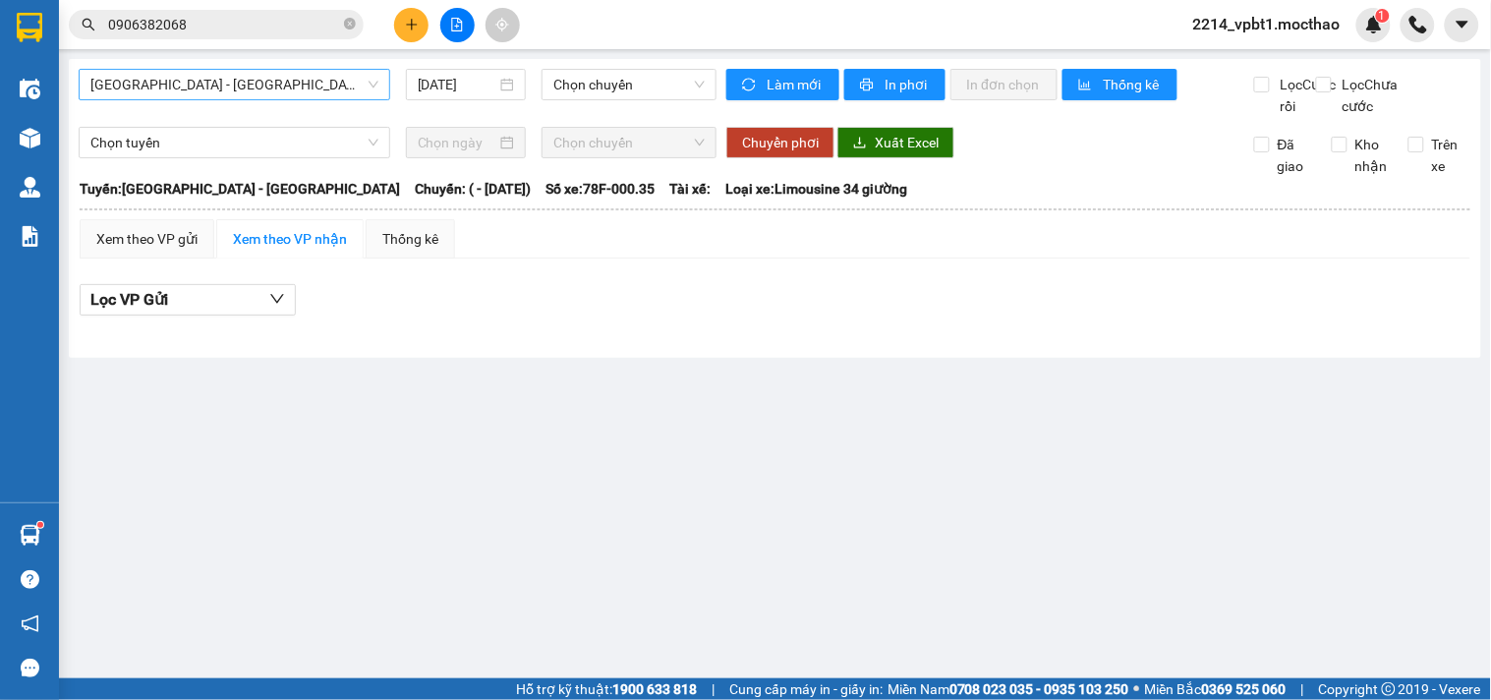
click at [315, 80] on span "Sài Gòn - Tuy Hòa" at bounding box center [234, 84] width 288 height 29
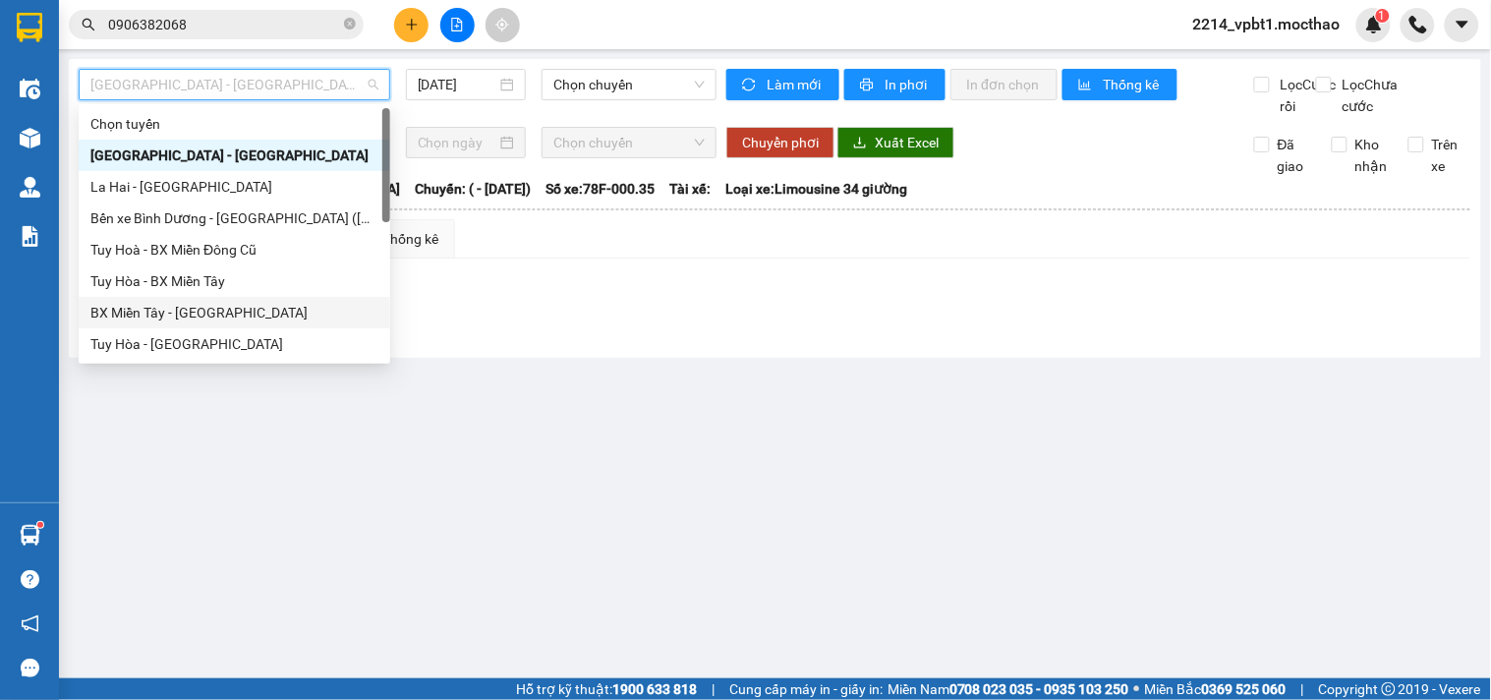
click at [147, 317] on div "BX Miền Tây - Tuy Hòa" at bounding box center [234, 313] width 288 height 22
type input "13/08/2025"
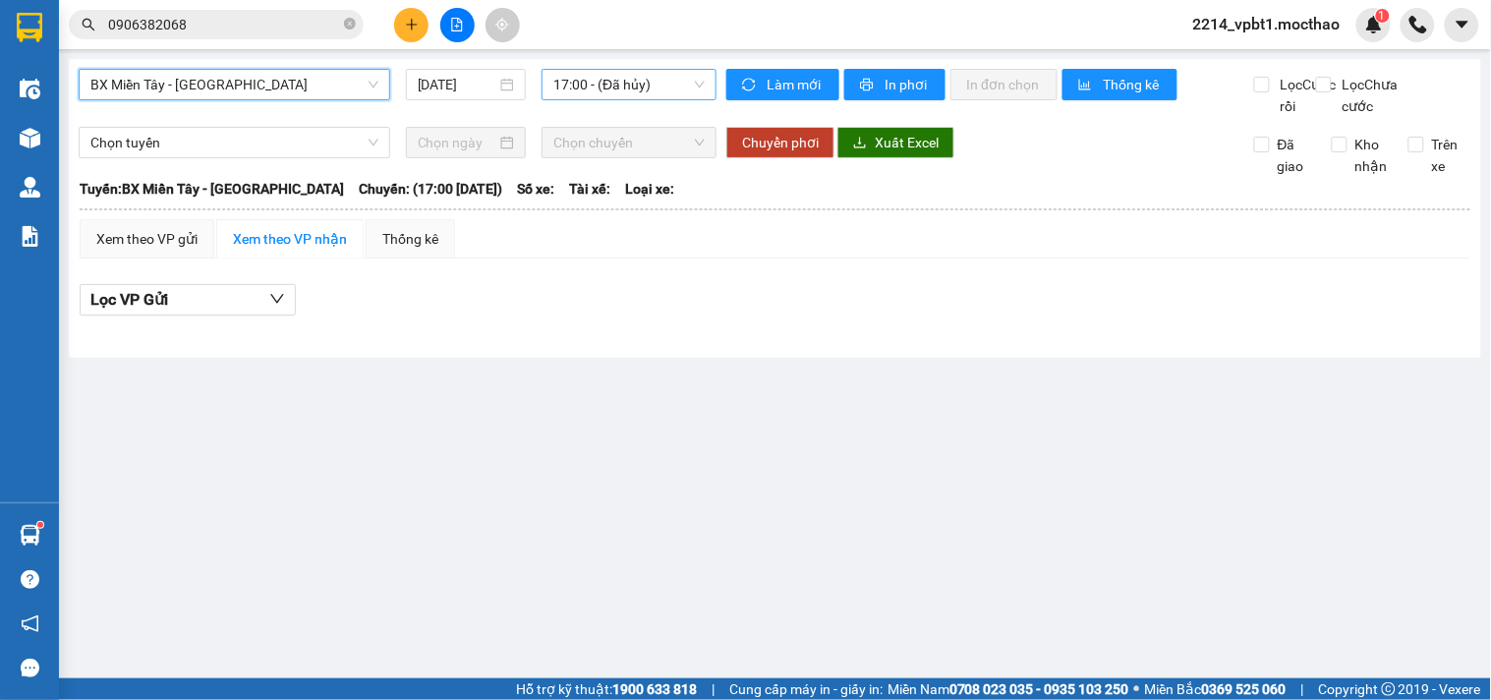
click at [561, 90] on span "17:00 - (Đã hủy)" at bounding box center [628, 84] width 151 height 29
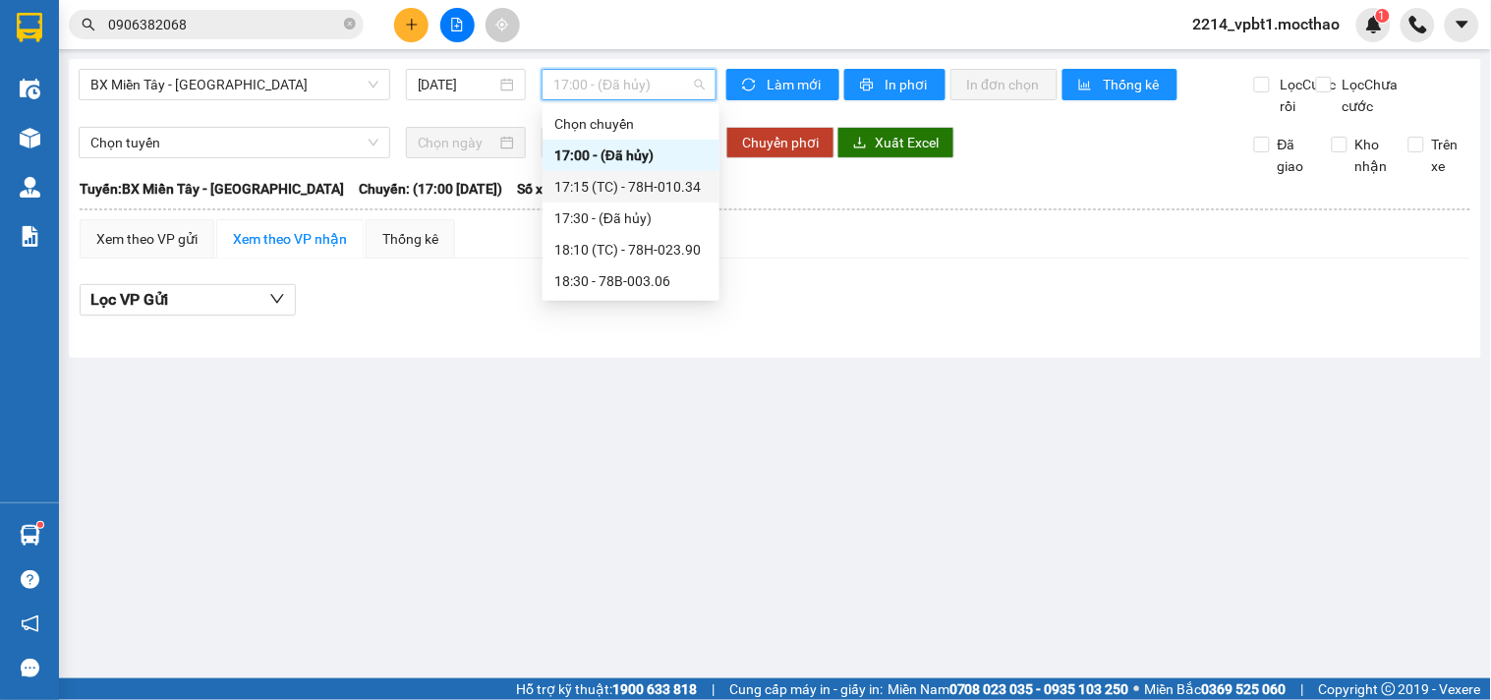
click at [620, 193] on div "17:15 (TC) - 78H-010.34" at bounding box center [630, 187] width 153 height 22
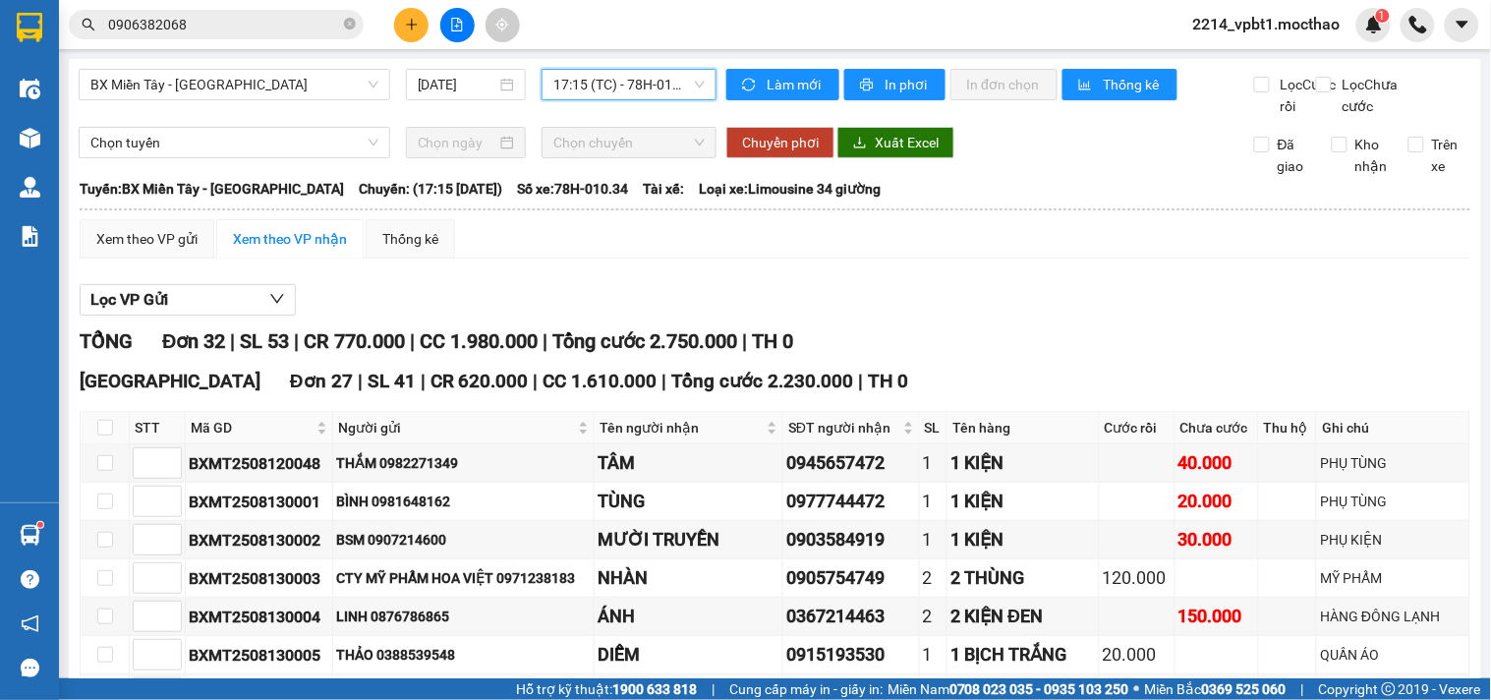
click at [610, 85] on span "17:15 (TC) - 78H-010.34" at bounding box center [628, 84] width 151 height 29
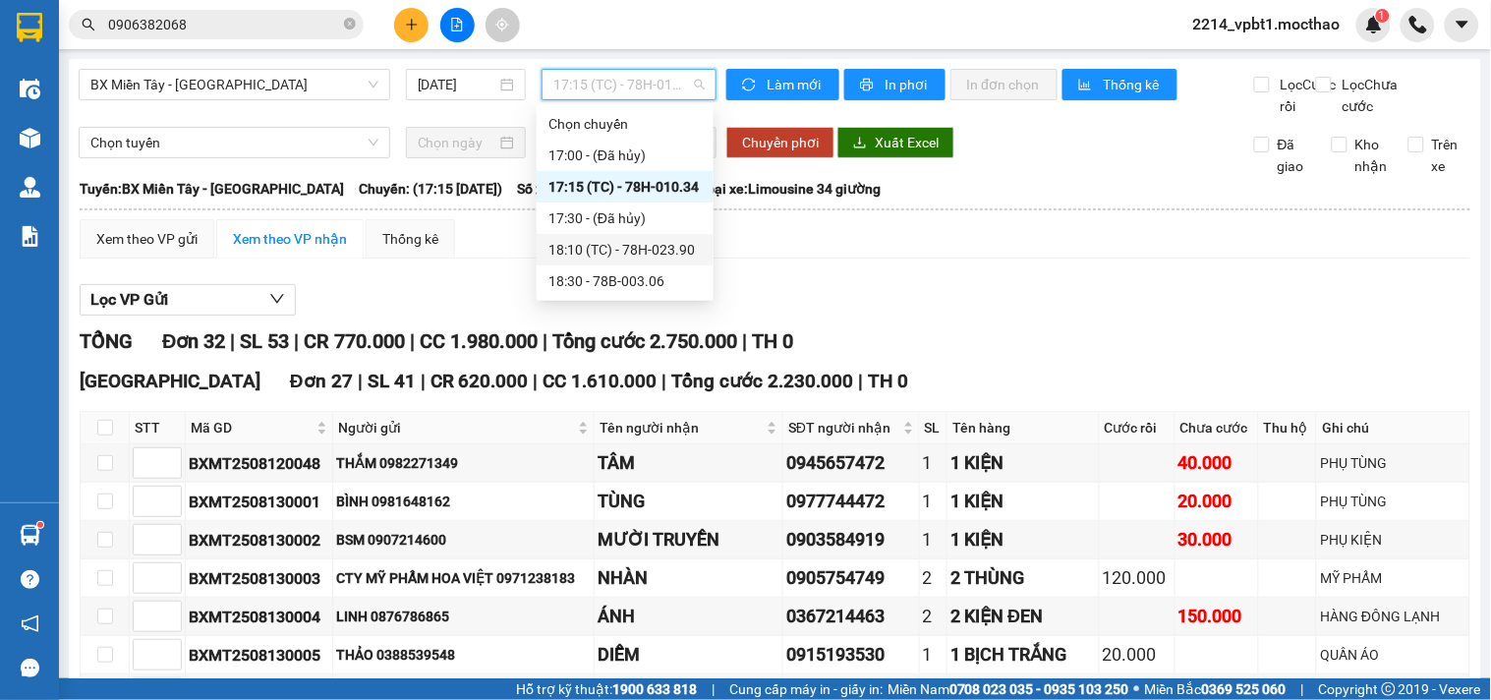
click at [635, 252] on div "18:10 (TC) - 78H-023.90" at bounding box center [624, 250] width 153 height 22
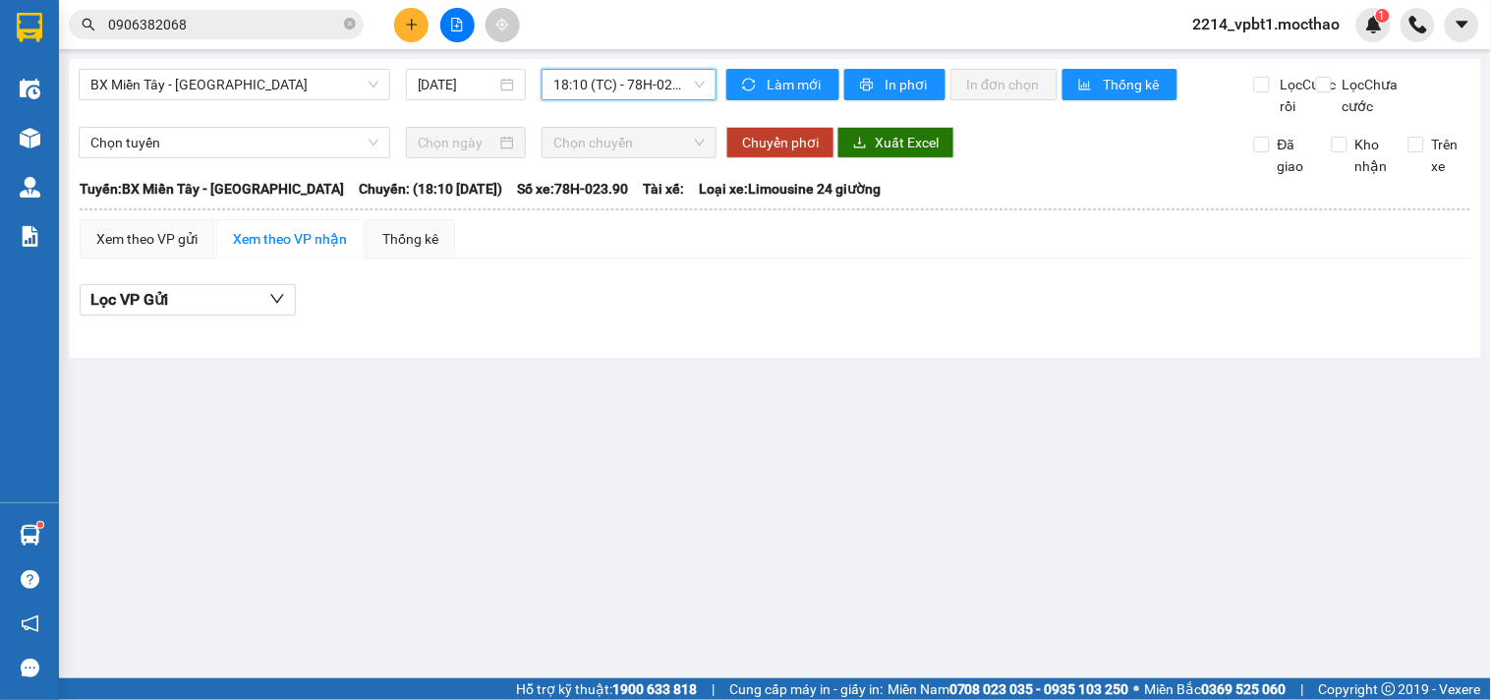
click at [560, 82] on span "18:10 (TC) - 78H-023.90" at bounding box center [628, 84] width 151 height 29
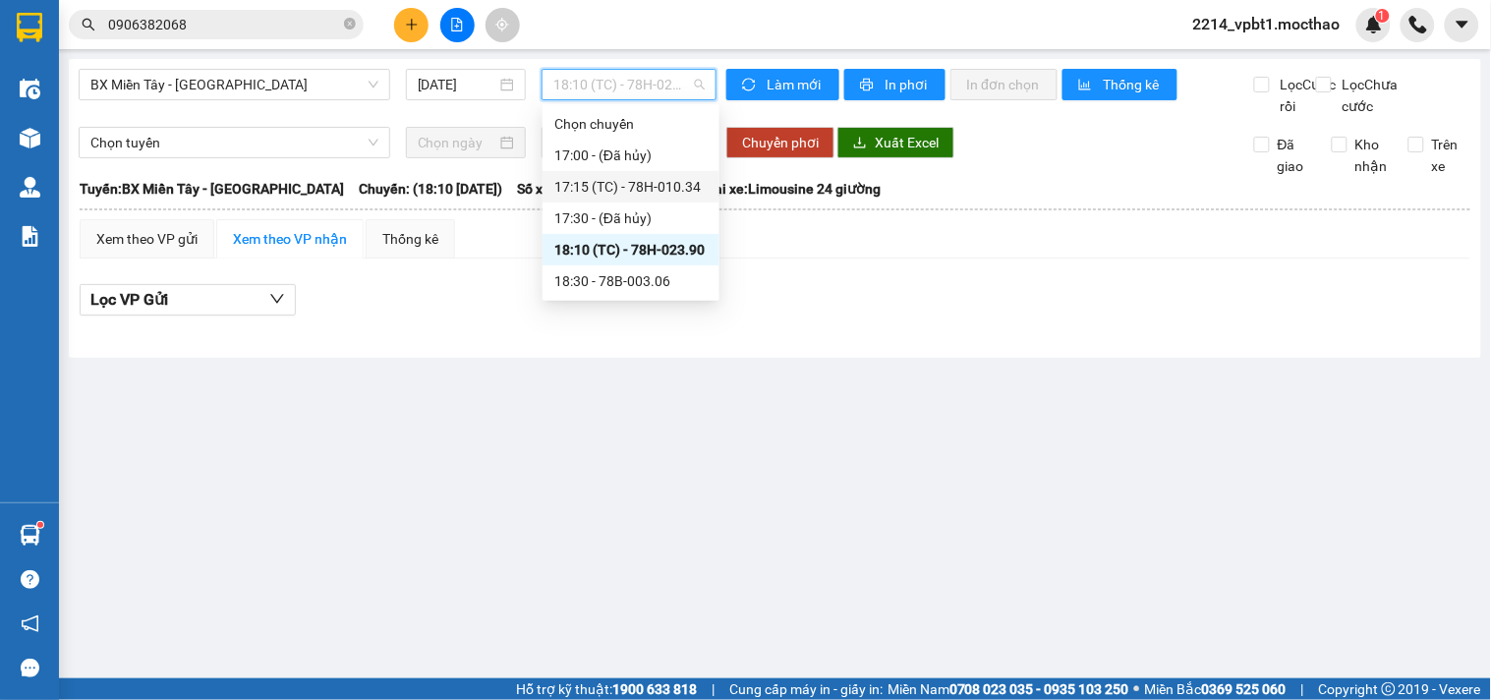
click at [616, 189] on div "17:15 (TC) - 78H-010.34" at bounding box center [630, 187] width 153 height 22
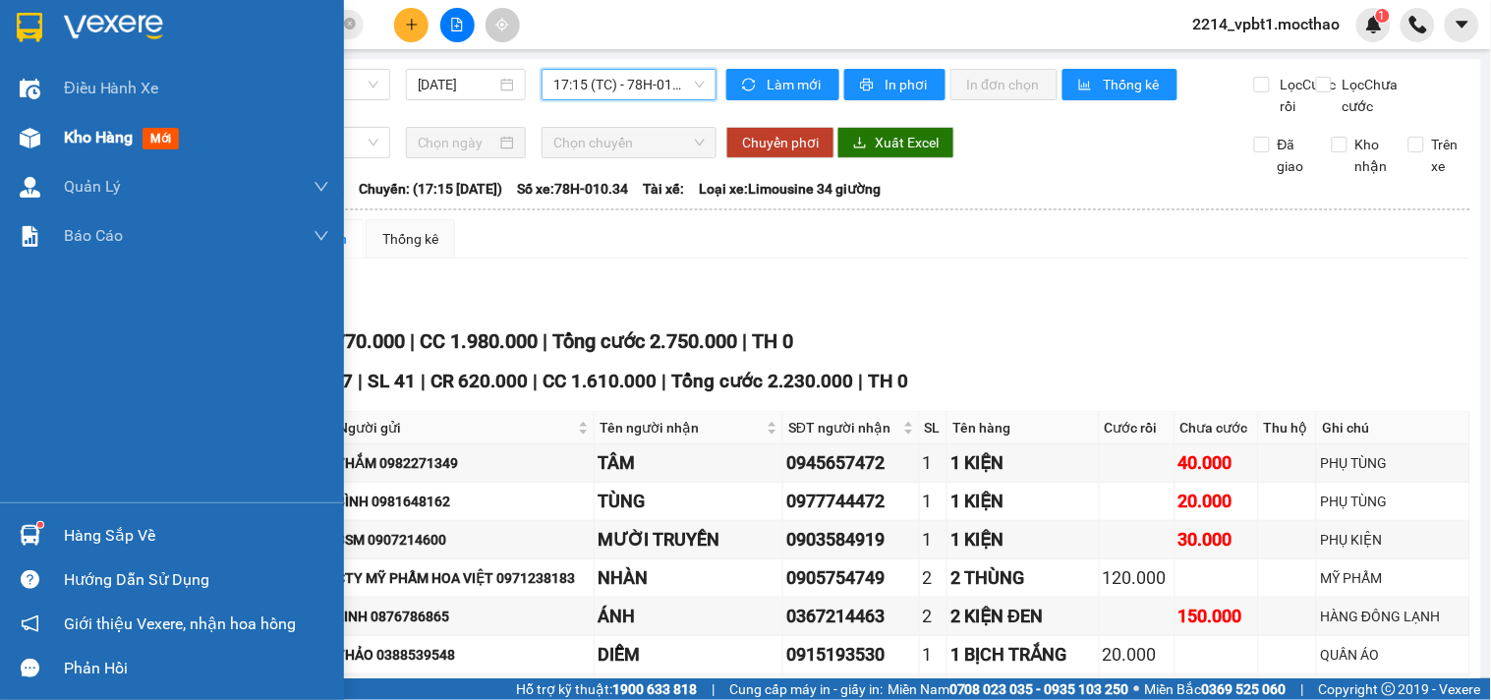
click at [89, 132] on span "Kho hàng" at bounding box center [98, 137] width 69 height 19
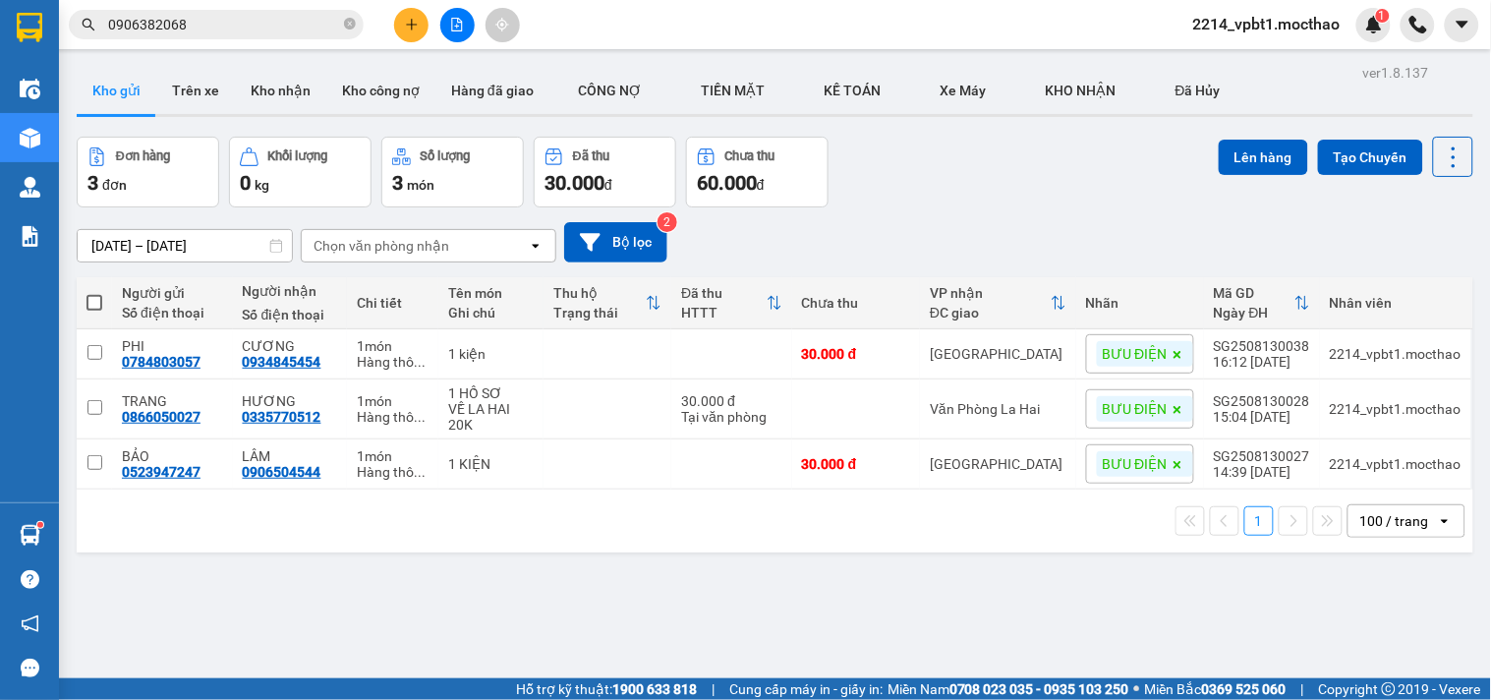
click at [94, 307] on span at bounding box center [94, 303] width 16 height 16
click at [94, 293] on input "checkbox" at bounding box center [94, 293] width 0 height 0
checkbox input "true"
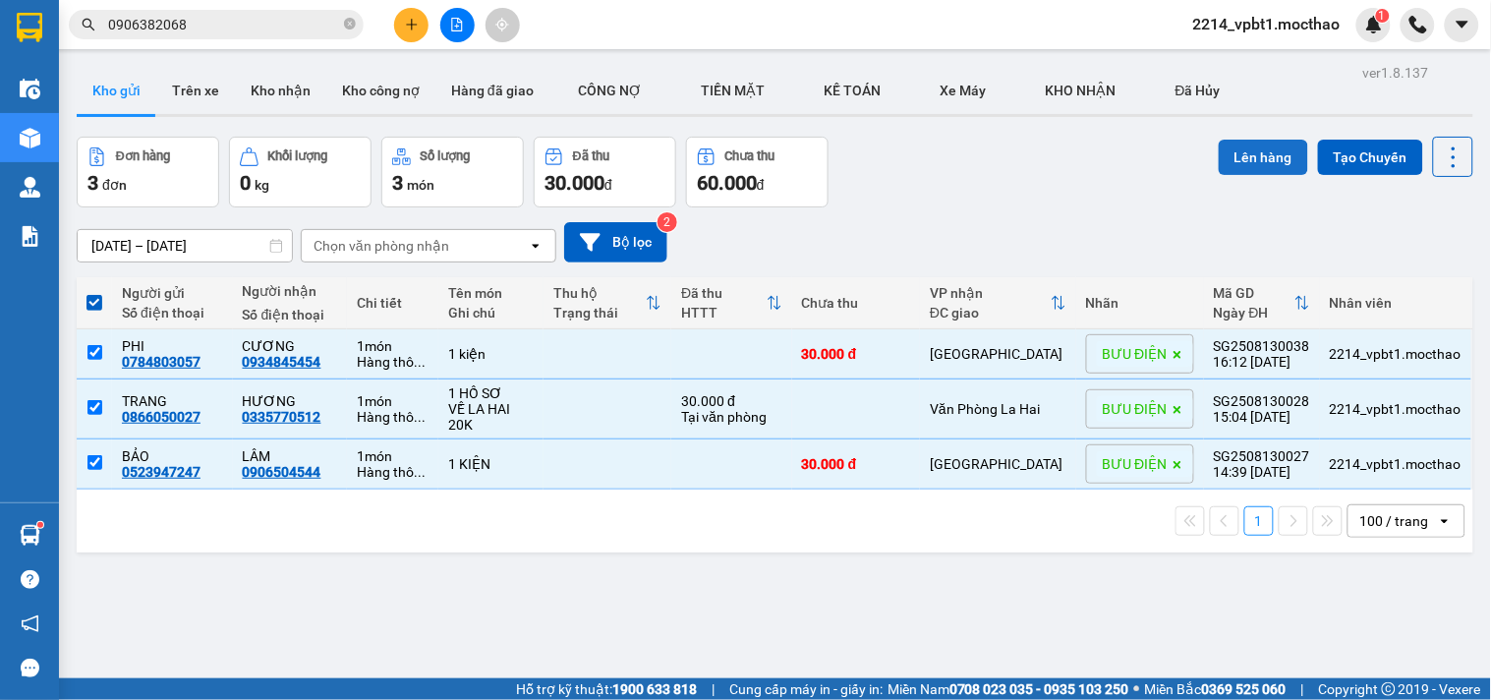
click at [1236, 153] on button "Lên hàng" at bounding box center [1262, 157] width 89 height 35
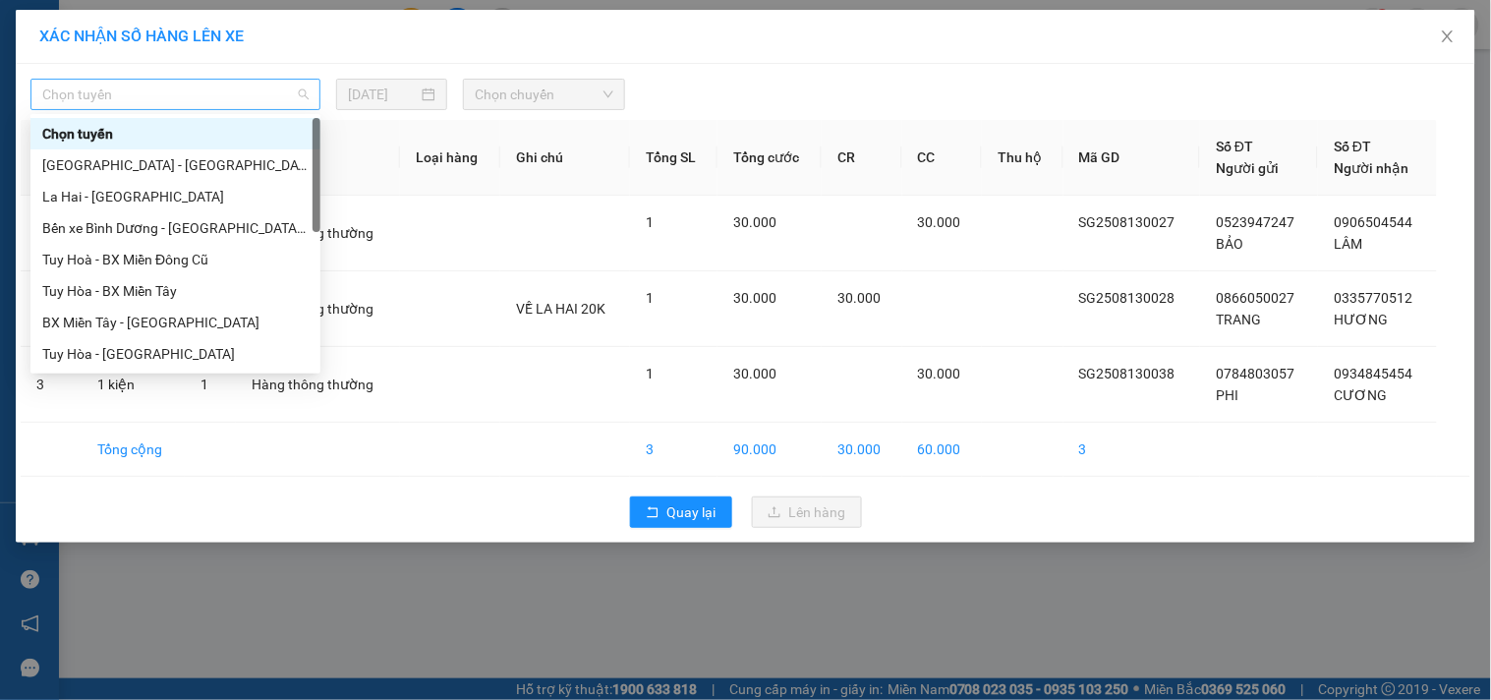
click at [145, 95] on span "Chọn tuyến" at bounding box center [175, 94] width 266 height 29
click at [110, 326] on div "BX Miền Tây - Tuy Hòa" at bounding box center [175, 322] width 266 height 22
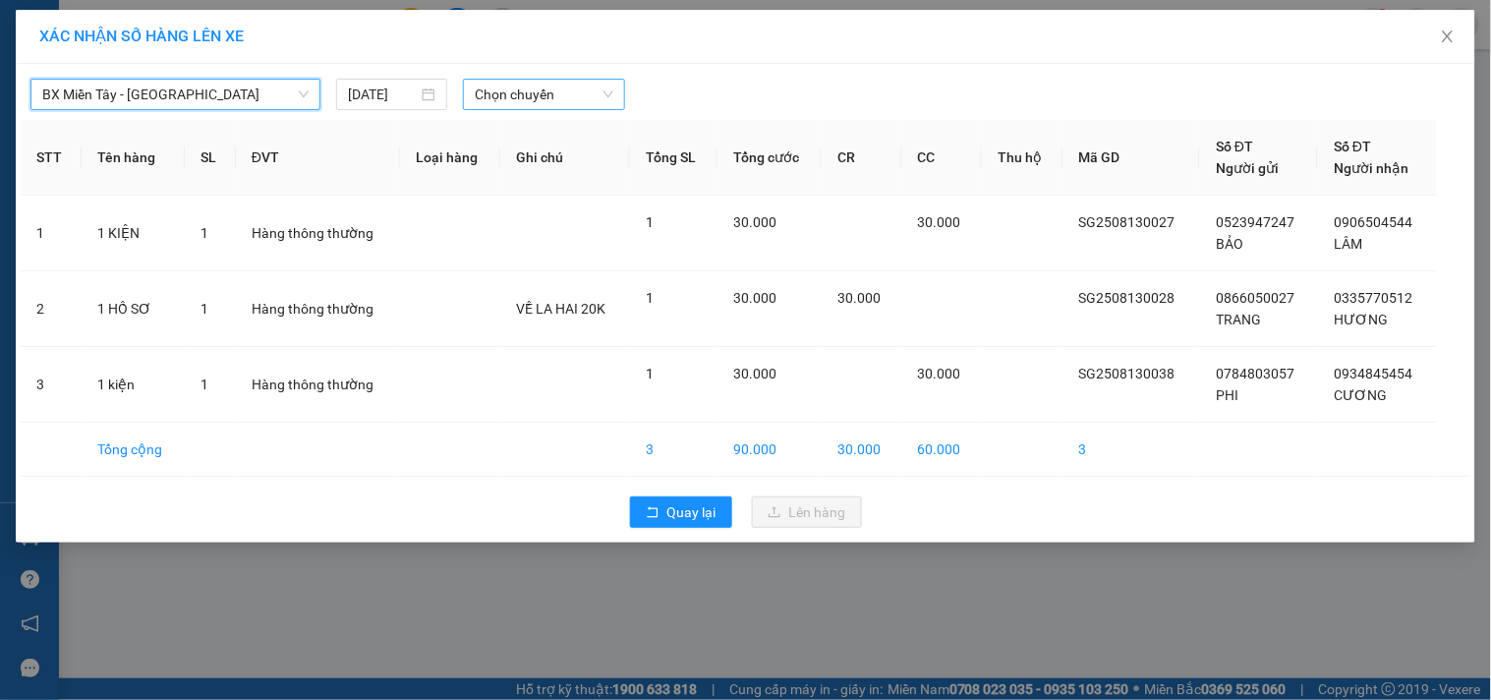
click at [518, 92] on span "Chọn chuyến" at bounding box center [544, 94] width 139 height 29
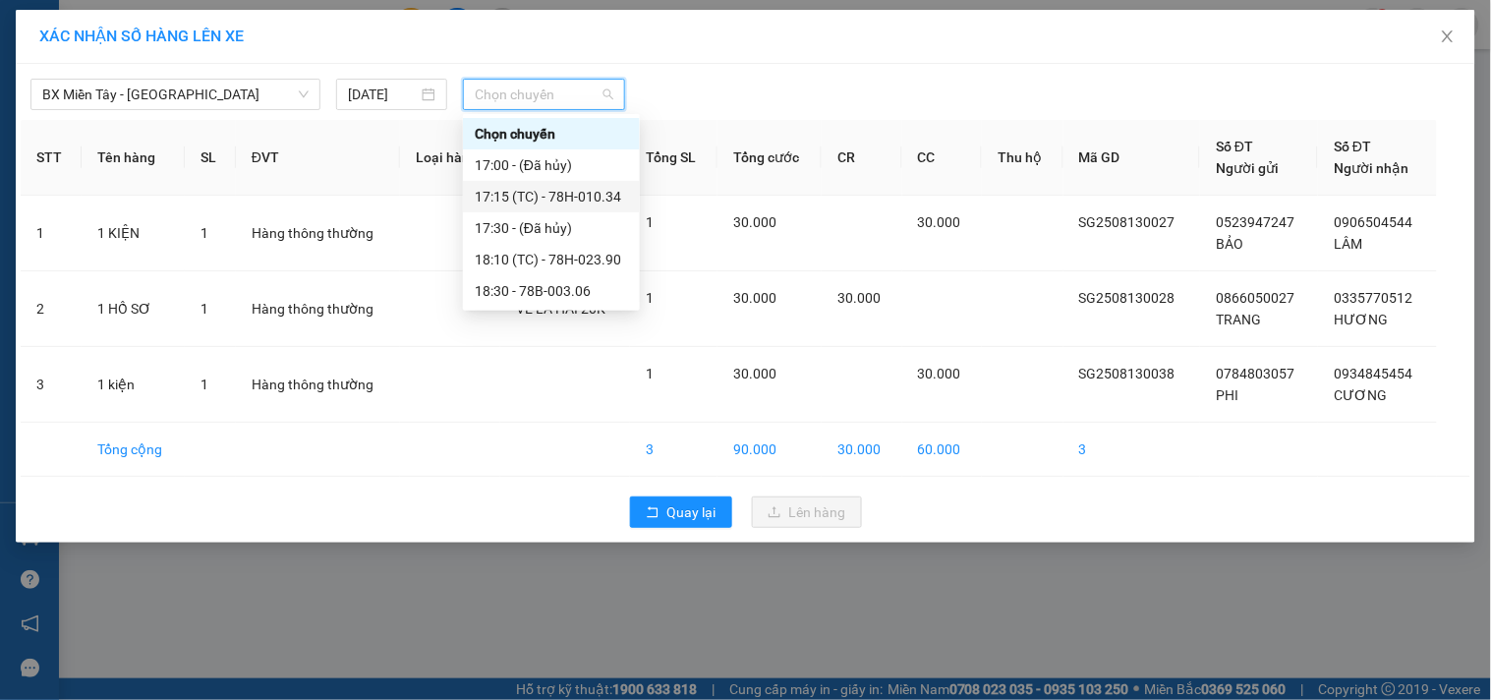
click at [563, 197] on div "17:15 (TC) - 78H-010.34" at bounding box center [551, 197] width 153 height 22
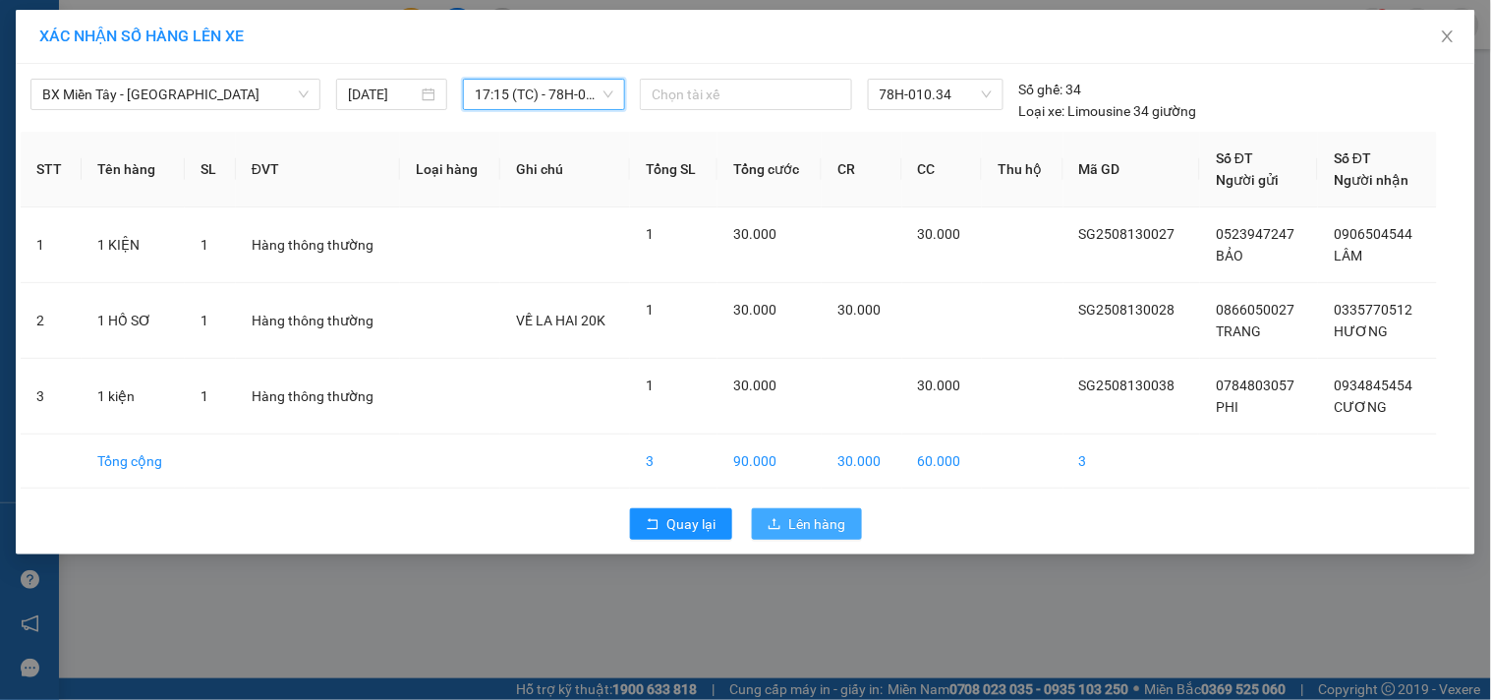
click at [806, 524] on span "Lên hàng" at bounding box center [817, 524] width 57 height 22
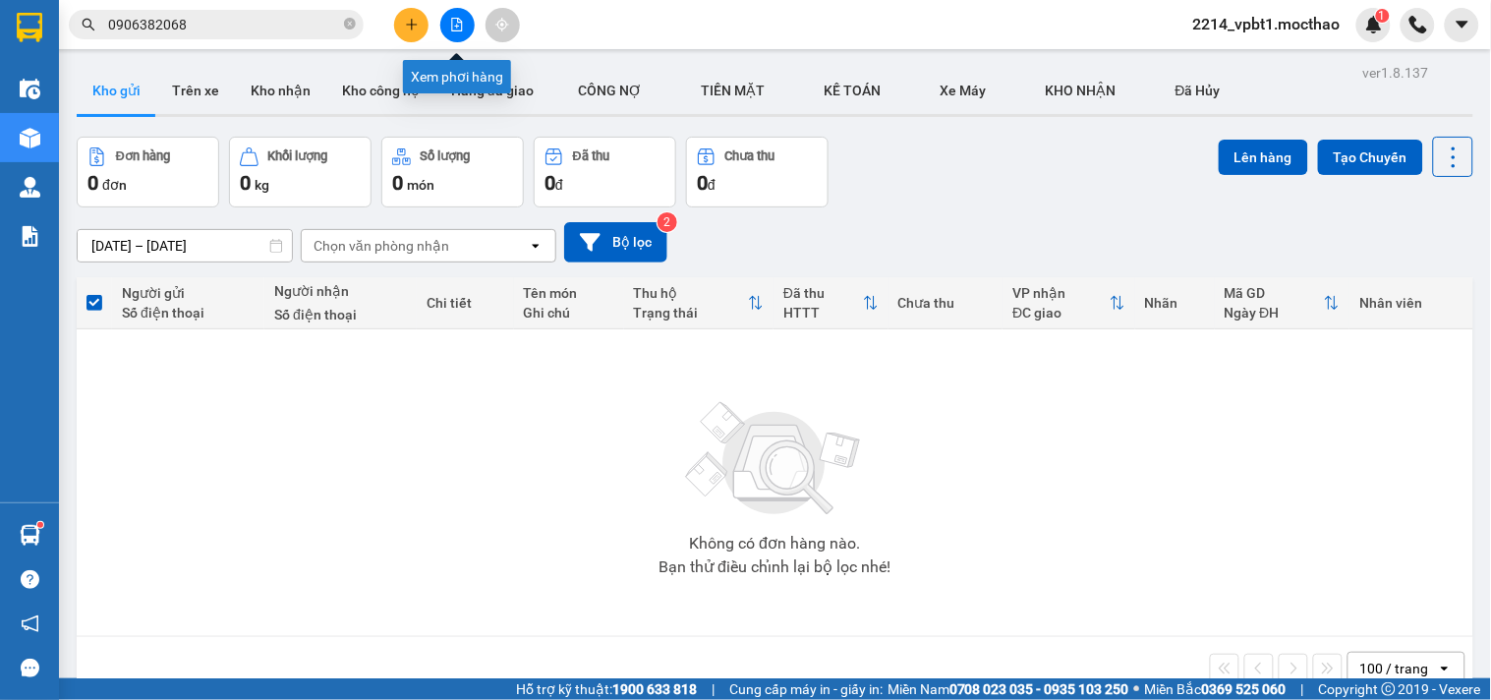
click at [447, 24] on button at bounding box center [457, 25] width 34 height 34
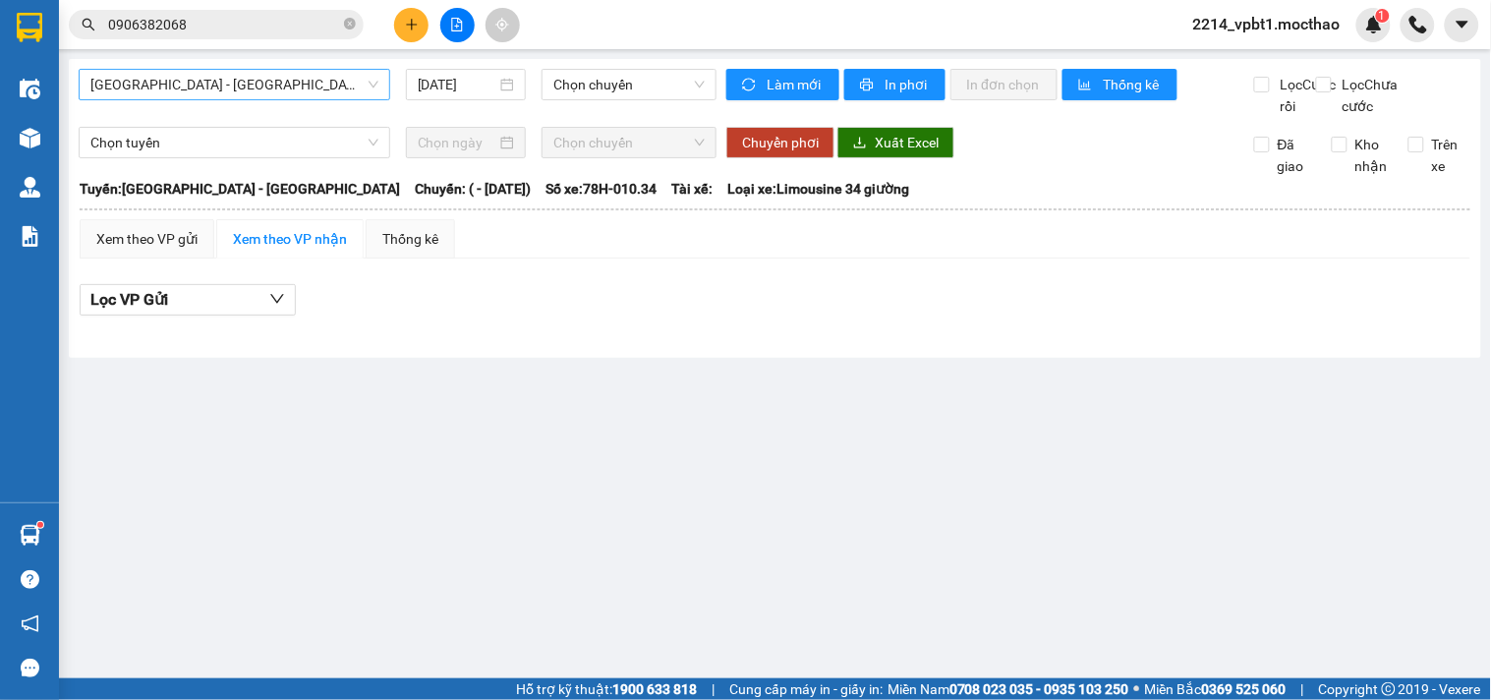
click at [163, 94] on span "Sài Gòn - Tuy Hòa" at bounding box center [234, 84] width 288 height 29
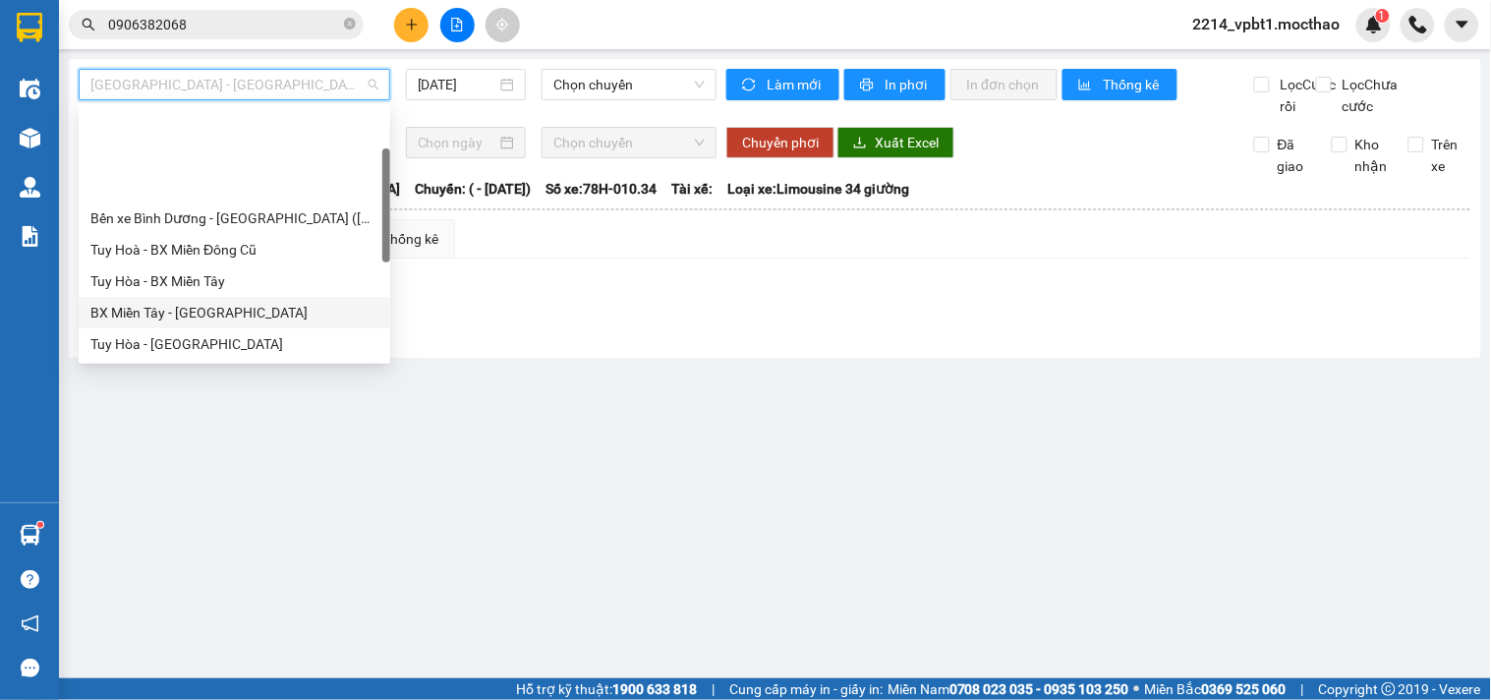
scroll to position [327, 0]
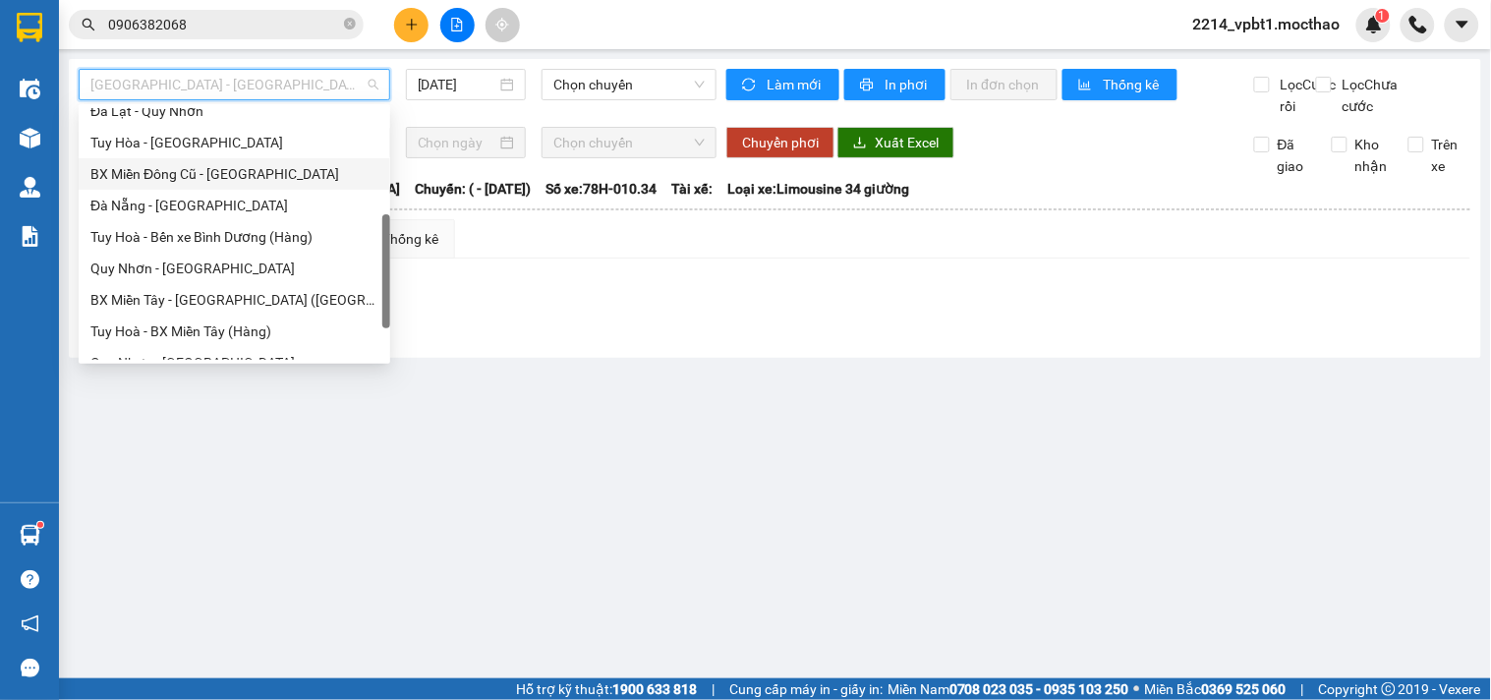
click at [197, 164] on div "BX Miền Đông Cũ - Tuy Hoà" at bounding box center [234, 174] width 288 height 22
type input "13/08/2025"
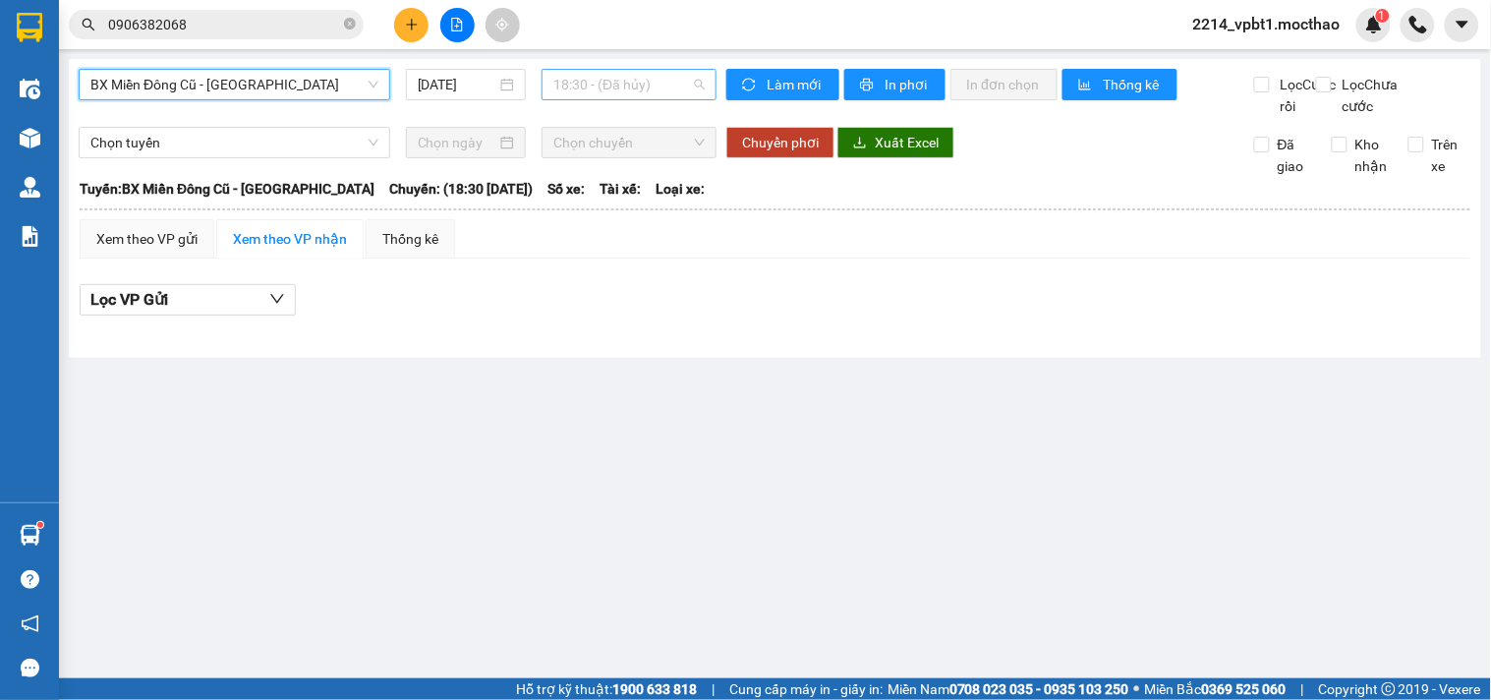
click at [634, 90] on span "18:30 - (Đã hủy)" at bounding box center [628, 84] width 151 height 29
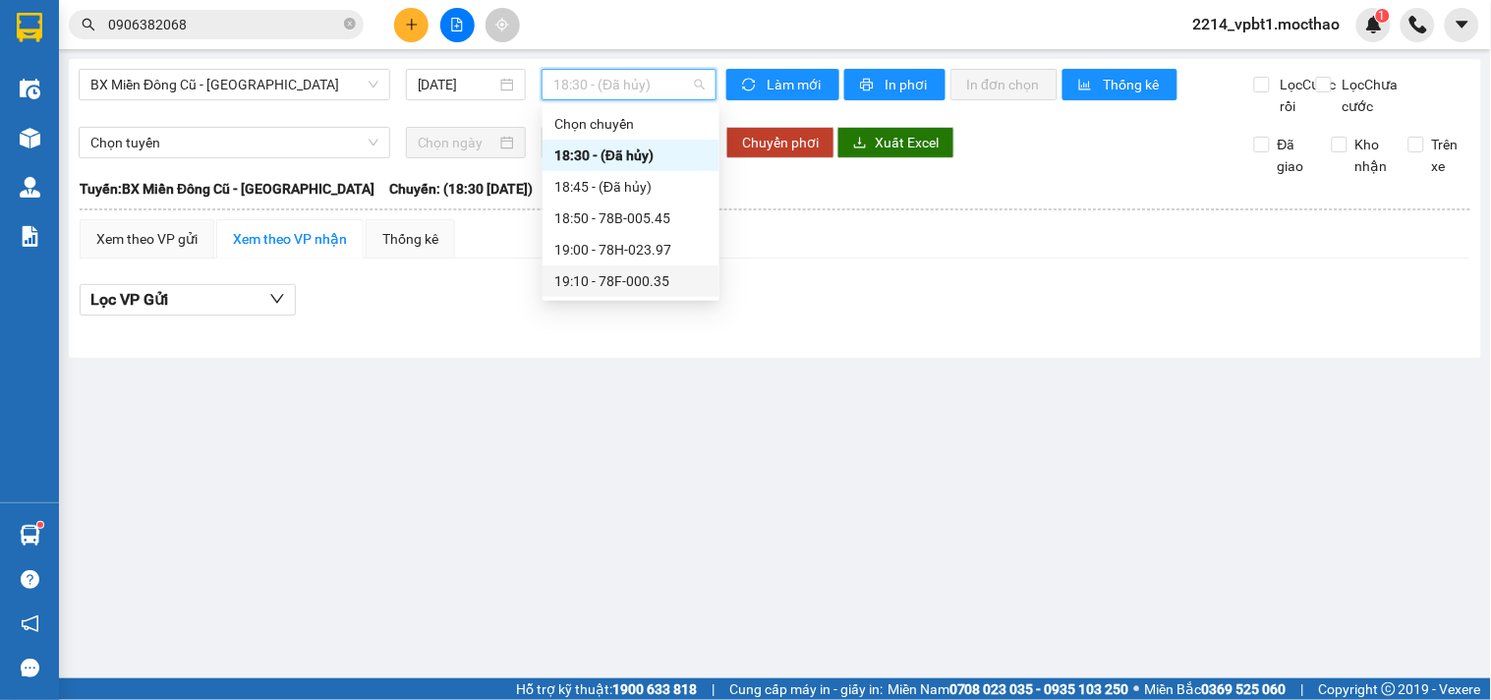
click at [642, 287] on div "19:10 - 78F-000.35" at bounding box center [630, 281] width 153 height 22
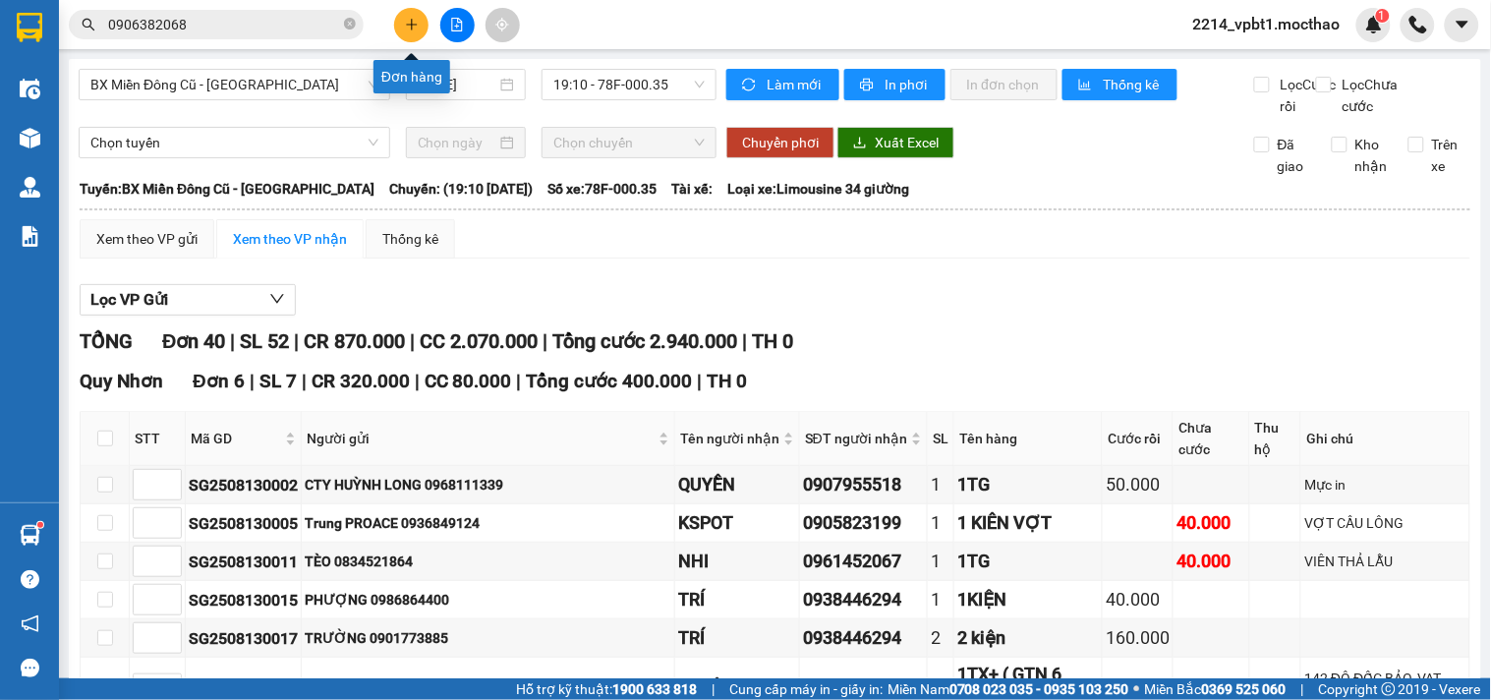
click at [416, 20] on icon "plus" at bounding box center [412, 25] width 14 height 14
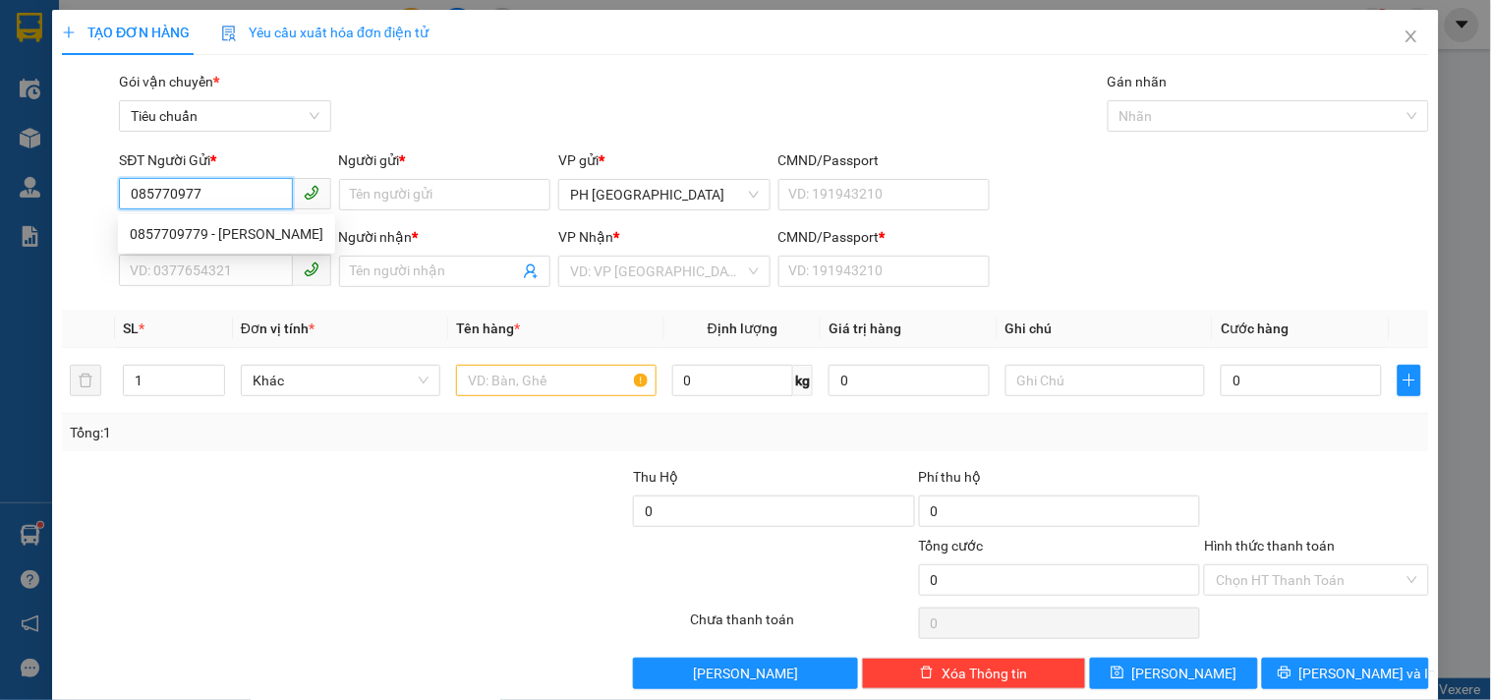
type input "0857709779"
click at [269, 231] on div "0857709779 - KIM SA" at bounding box center [227, 234] width 194 height 22
type input "KIM SA"
type input "0865259409"
type input "ÔNG GIÀ VỢ"
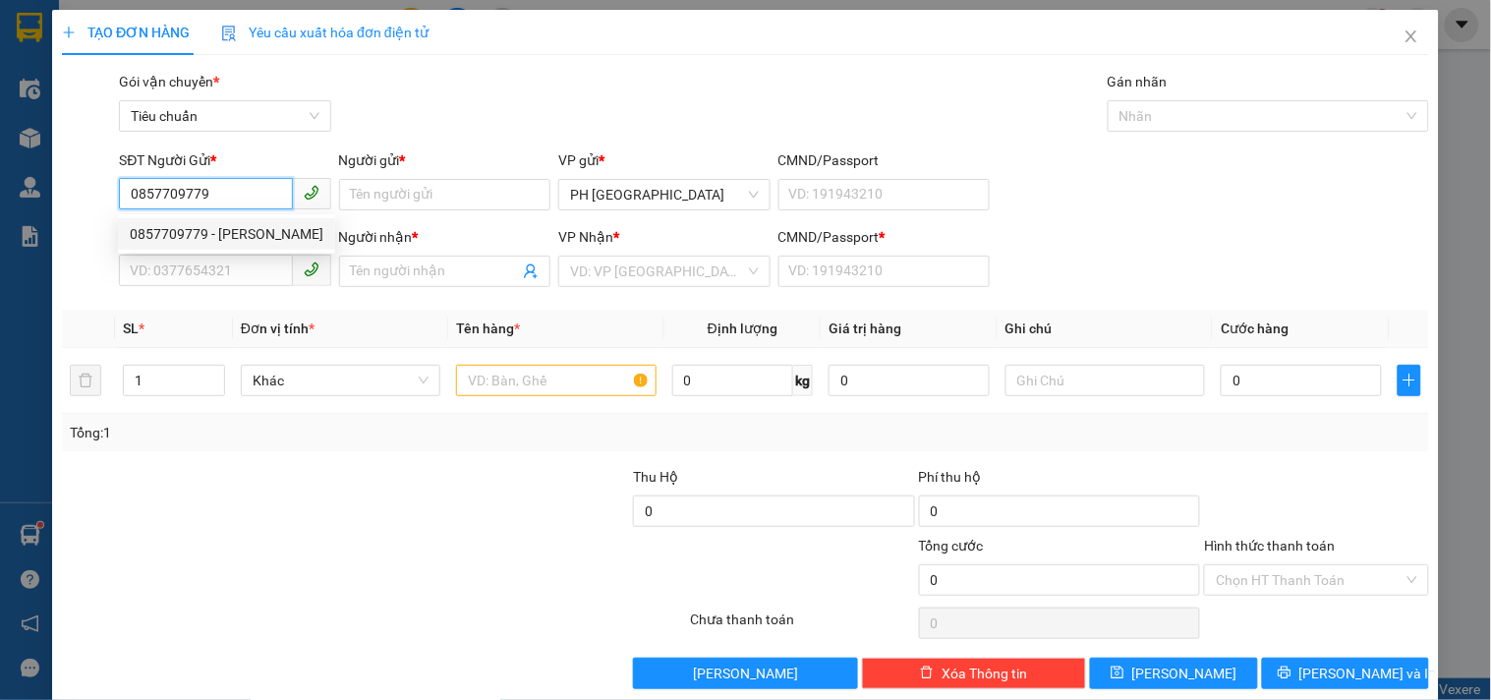
type input "1"
type input "40.000"
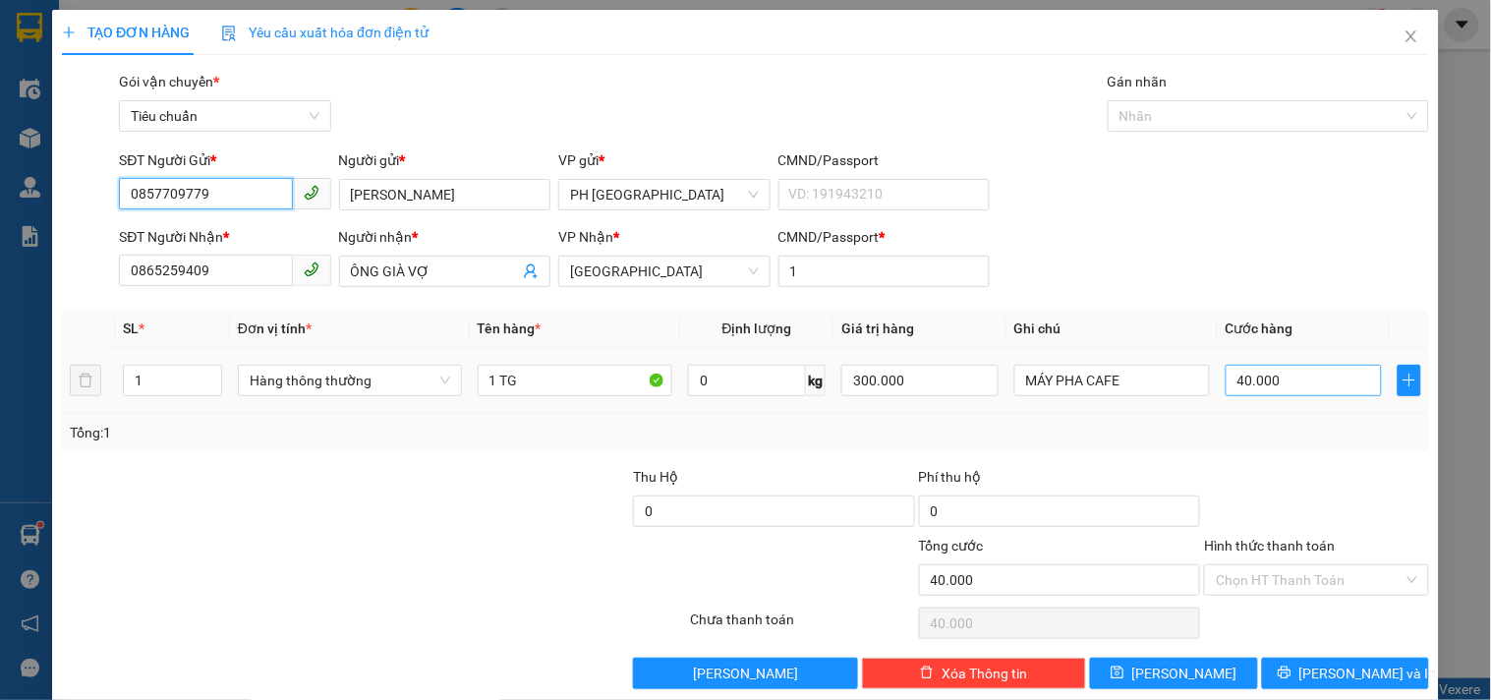
type input "0857709779"
click at [1305, 373] on input "40.000" at bounding box center [1303, 380] width 157 height 31
type input "0"
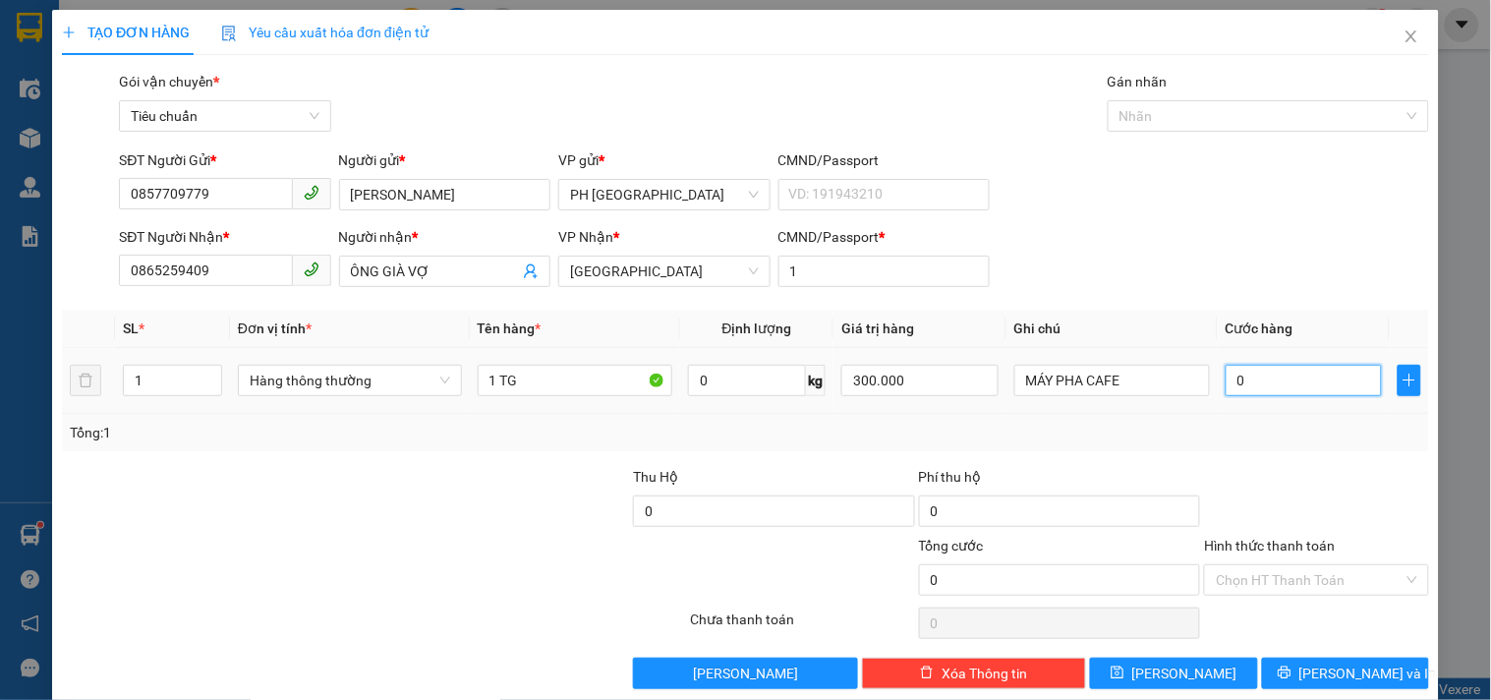
type input "4"
type input "04"
type input "40"
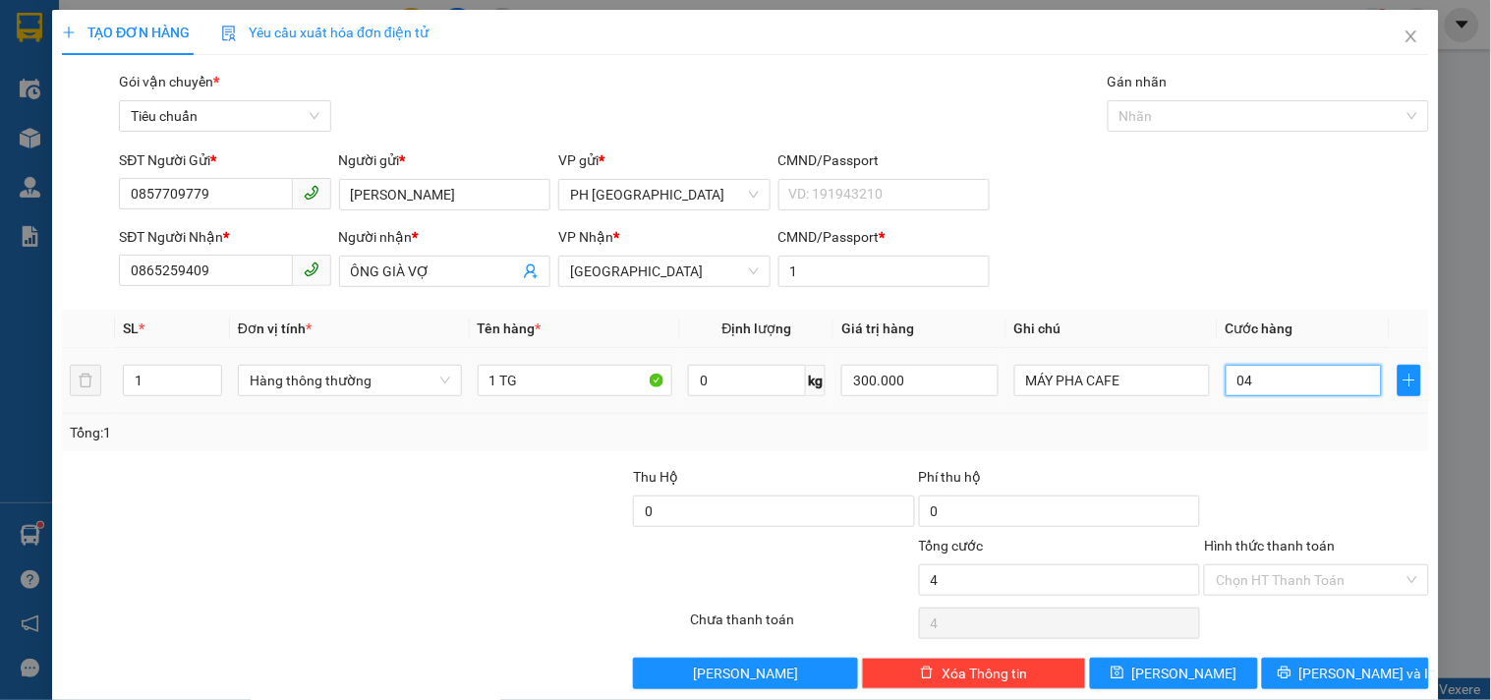
type input "040"
type input "4"
type input "04"
type input "0"
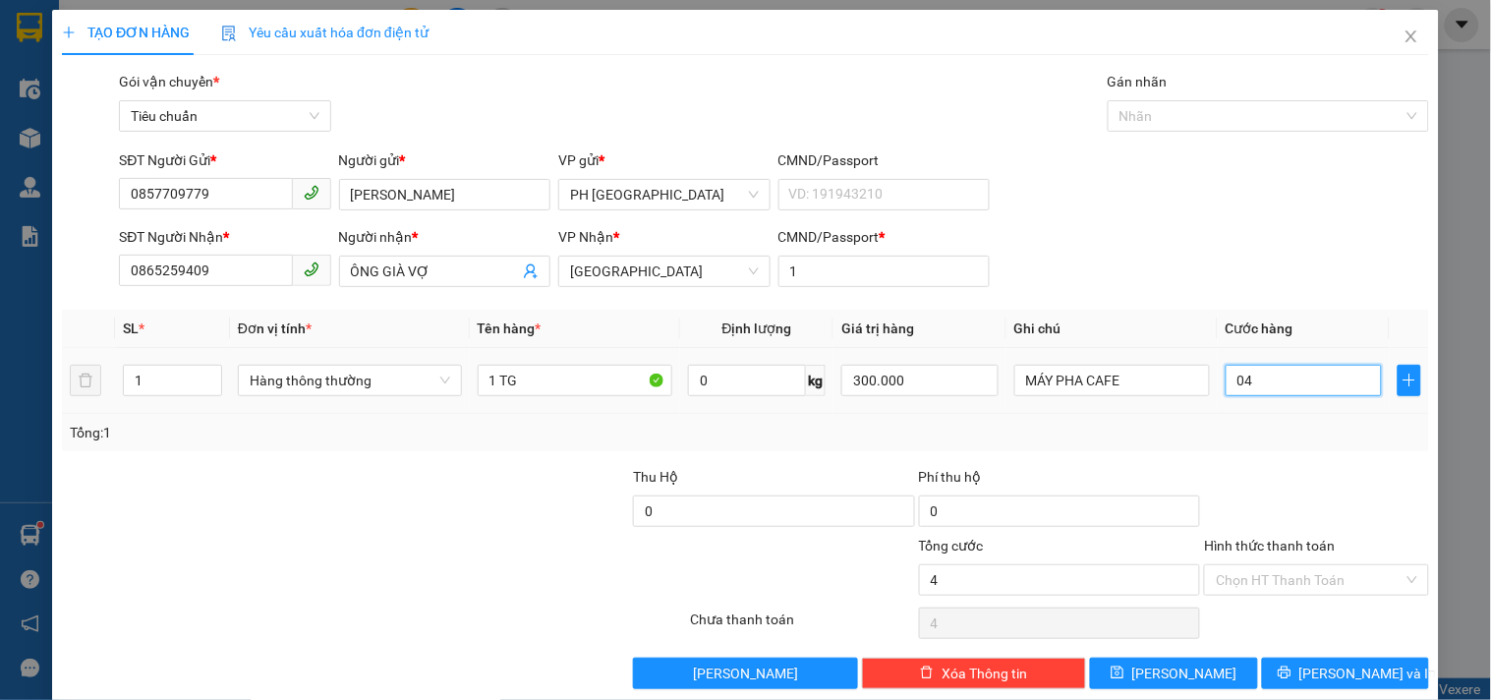
type input "0"
type input "3"
type input "03"
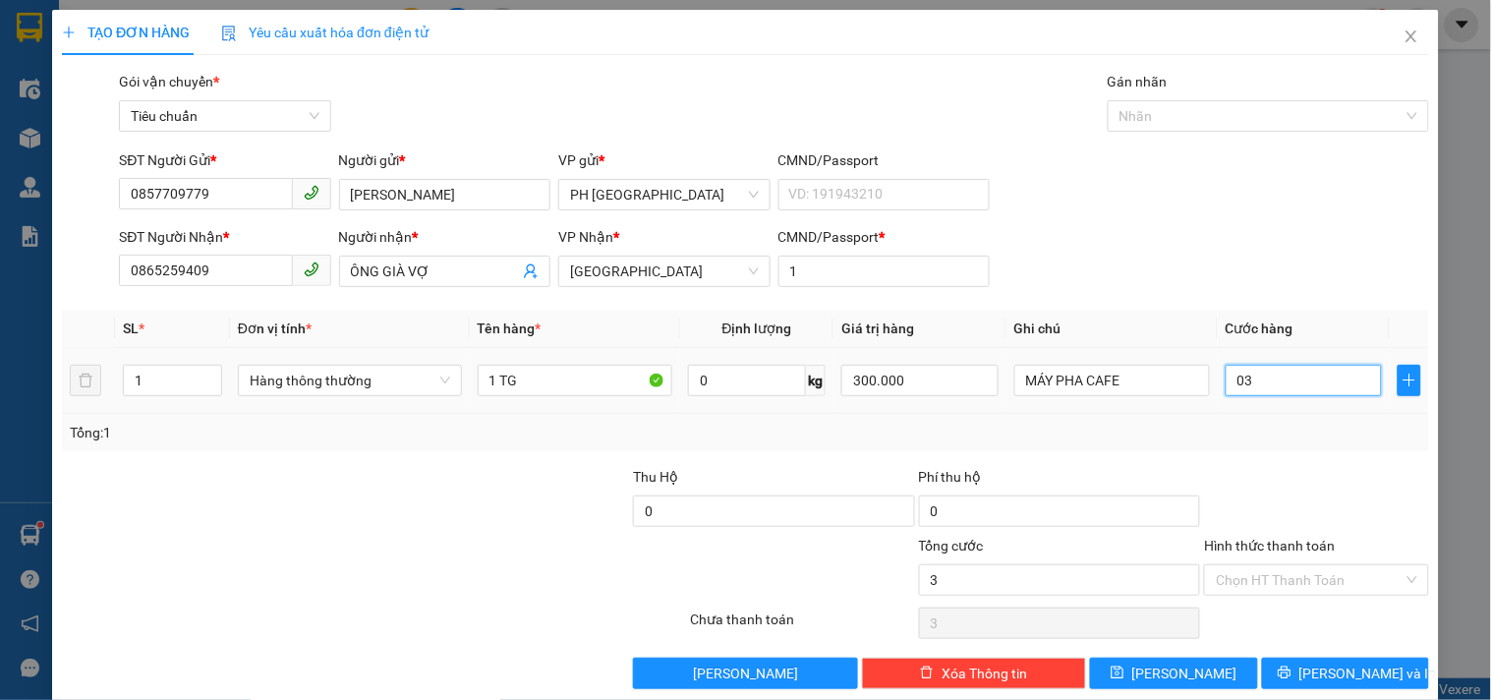
type input "30"
type input "030"
type input "30.000"
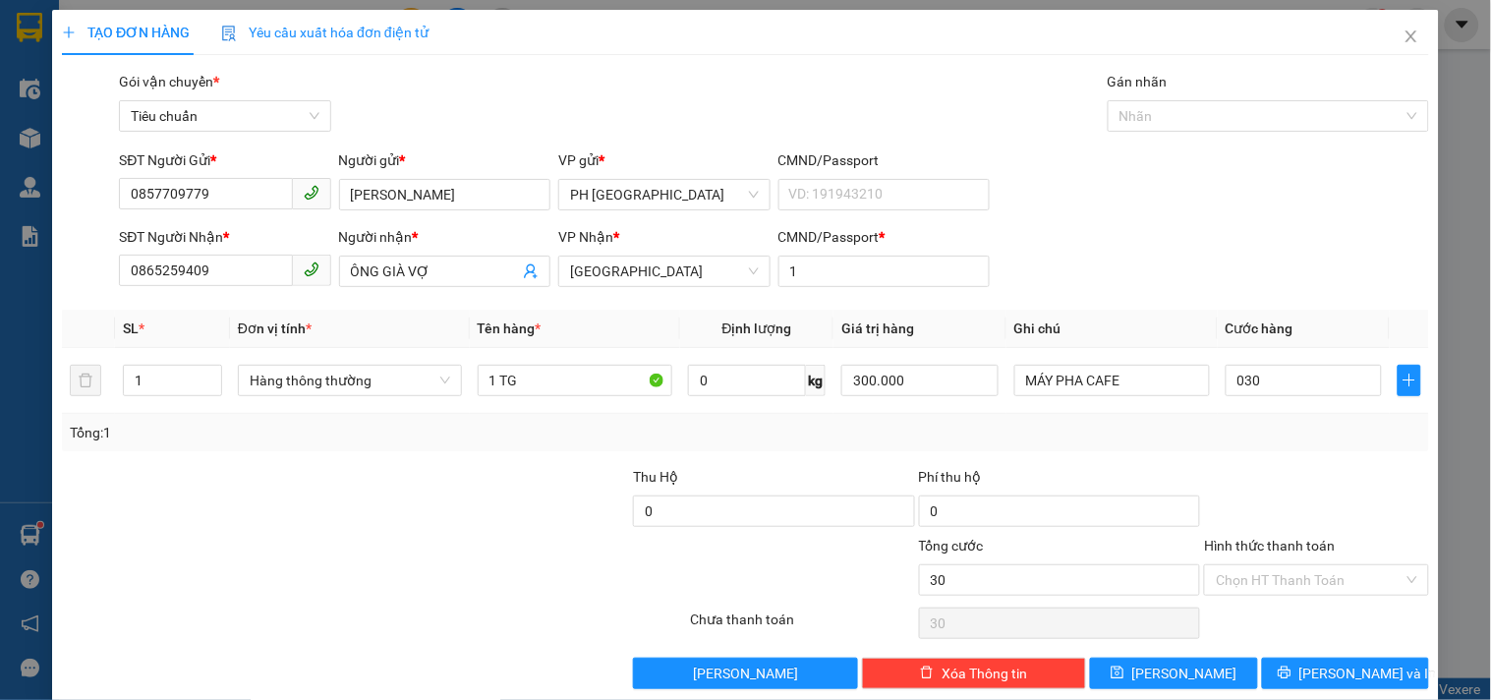
type input "30.000"
click at [1259, 427] on div "Tổng: 1" at bounding box center [745, 433] width 1351 height 22
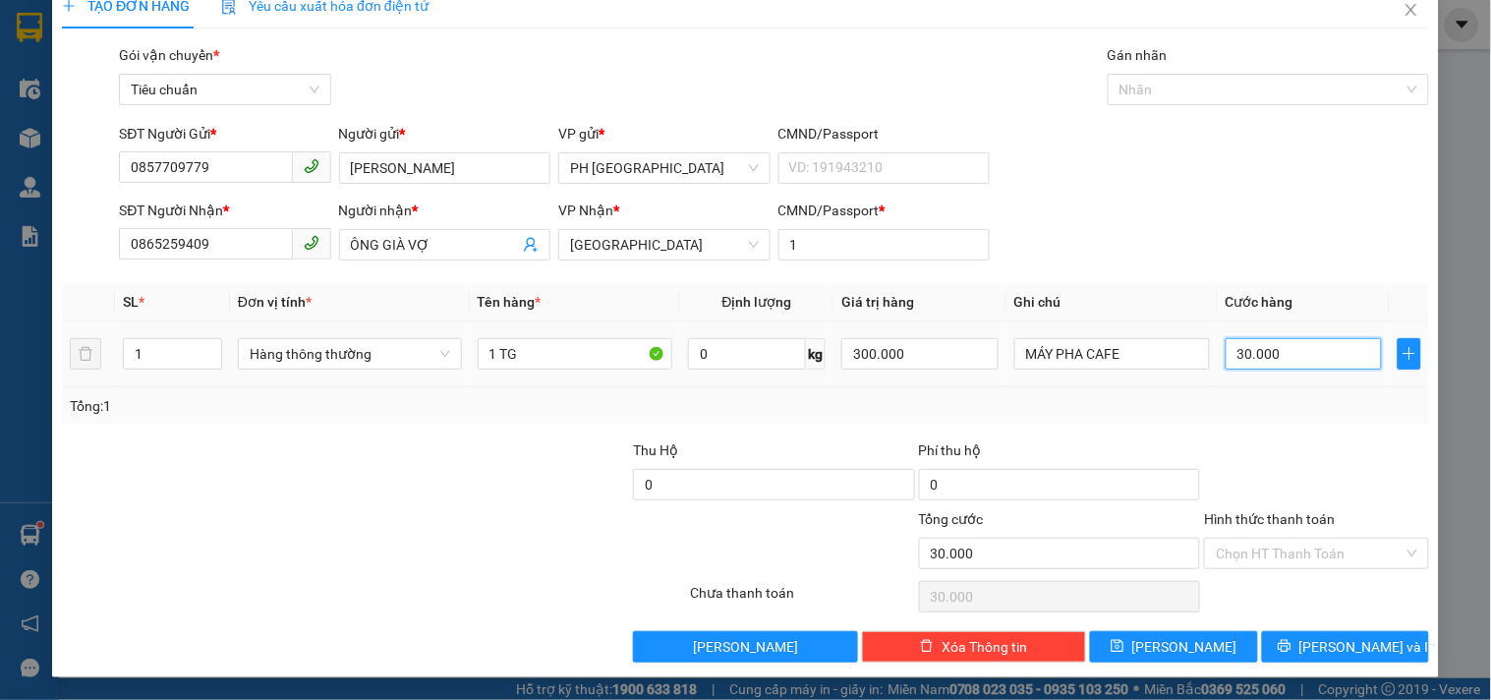
click at [1305, 358] on input "30.000" at bounding box center [1303, 353] width 157 height 31
click at [1138, 187] on div "SĐT Người Gửi * 0857709779 Người gửi * KIM SA VP gửi * PH Sài Gòn CMND/Passport…" at bounding box center [774, 157] width 1318 height 69
click at [1269, 556] on input "Hình thức thanh toán" at bounding box center [1308, 552] width 187 height 29
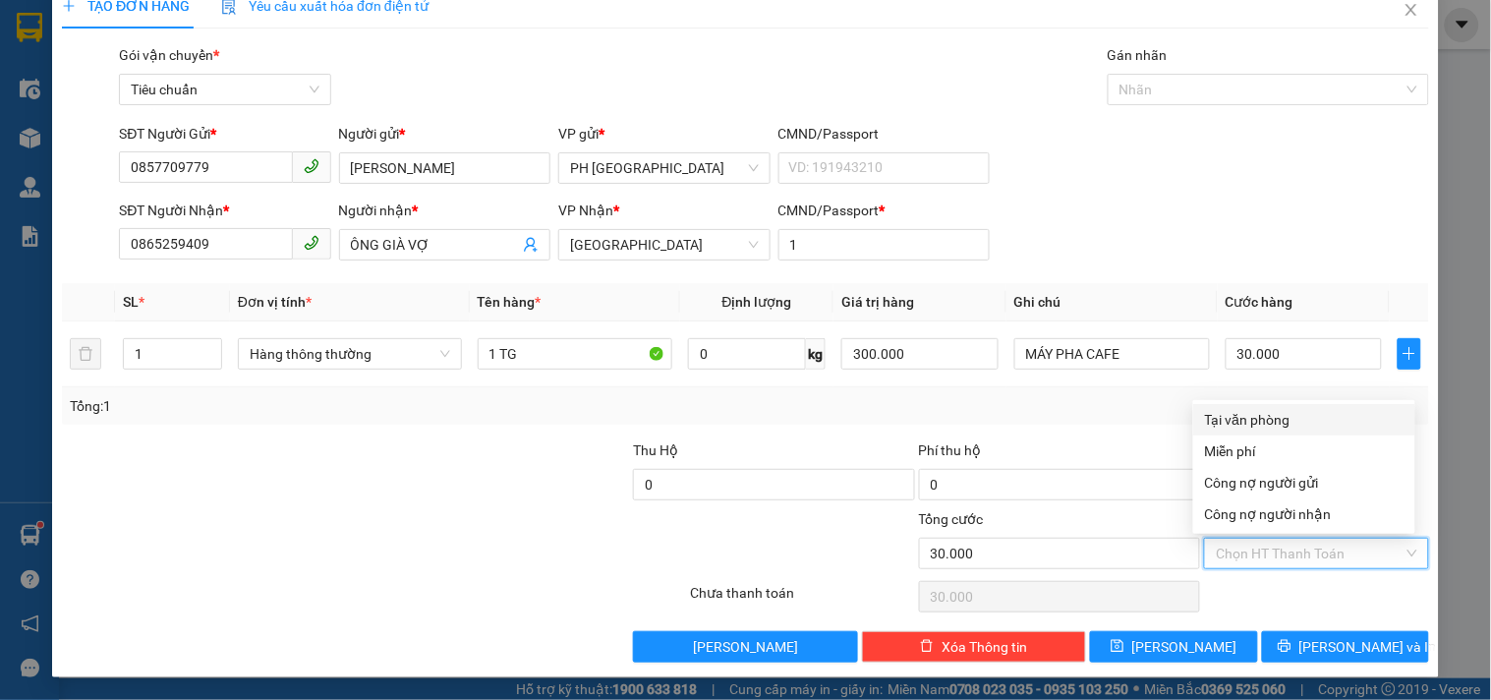
click at [1264, 417] on div "Tại văn phòng" at bounding box center [1304, 420] width 198 height 22
type input "0"
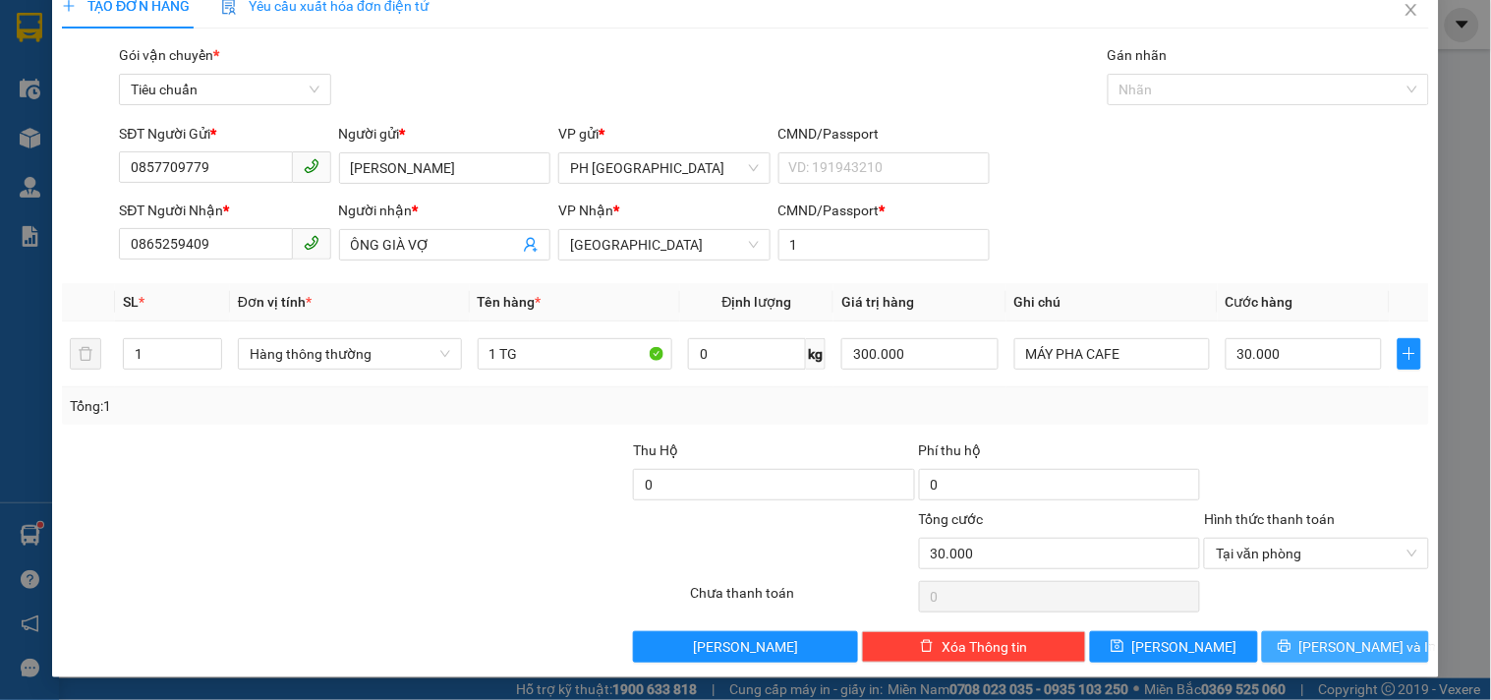
click at [1291, 644] on icon "printer" at bounding box center [1284, 646] width 14 height 14
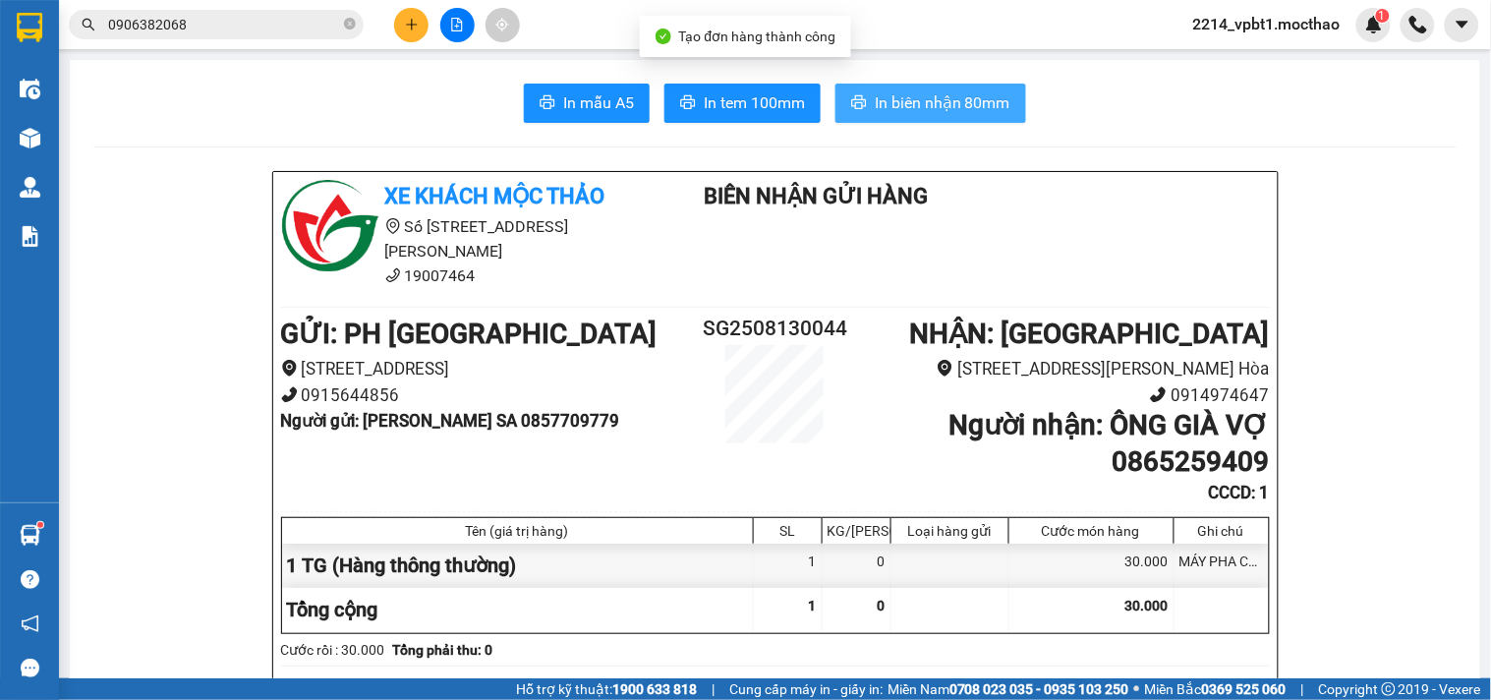
click at [890, 105] on span "In biên nhận 80mm" at bounding box center [942, 102] width 136 height 25
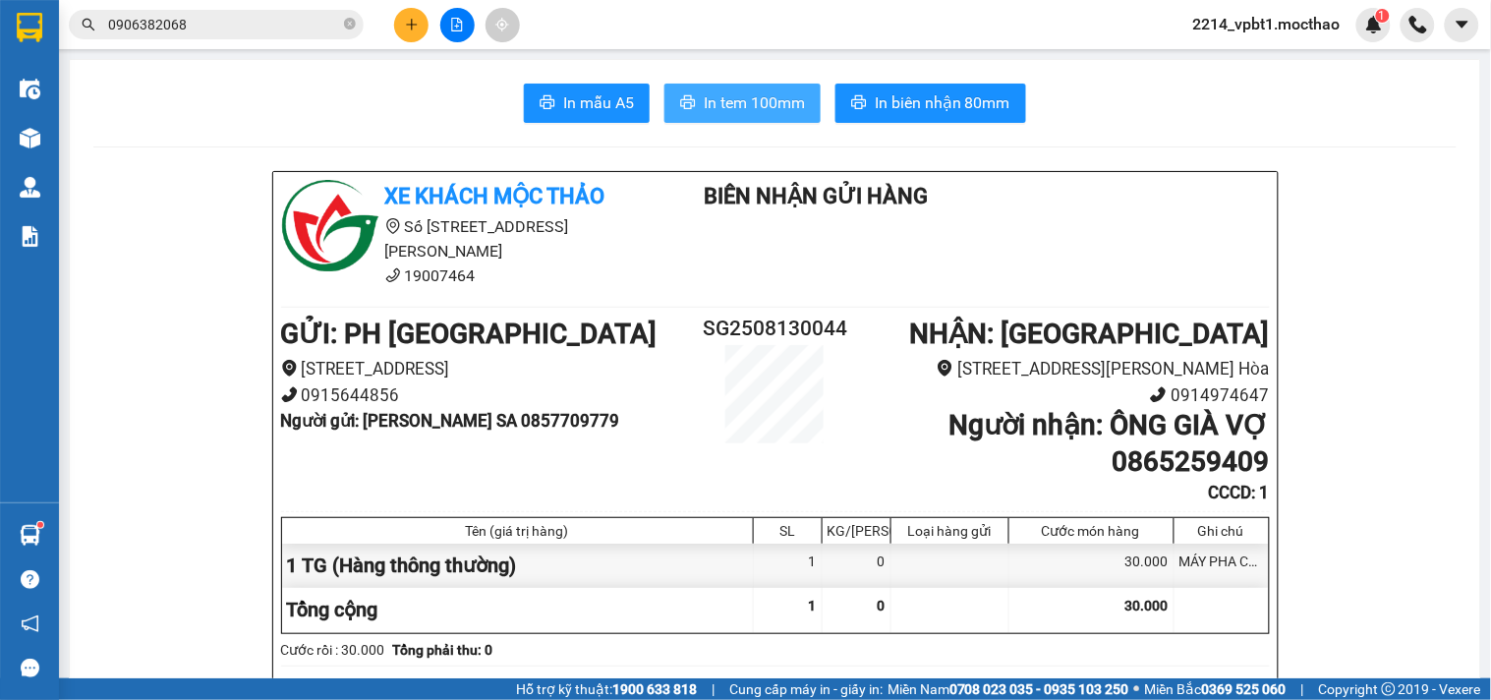
click at [738, 110] on span "In tem 100mm" at bounding box center [754, 102] width 101 height 25
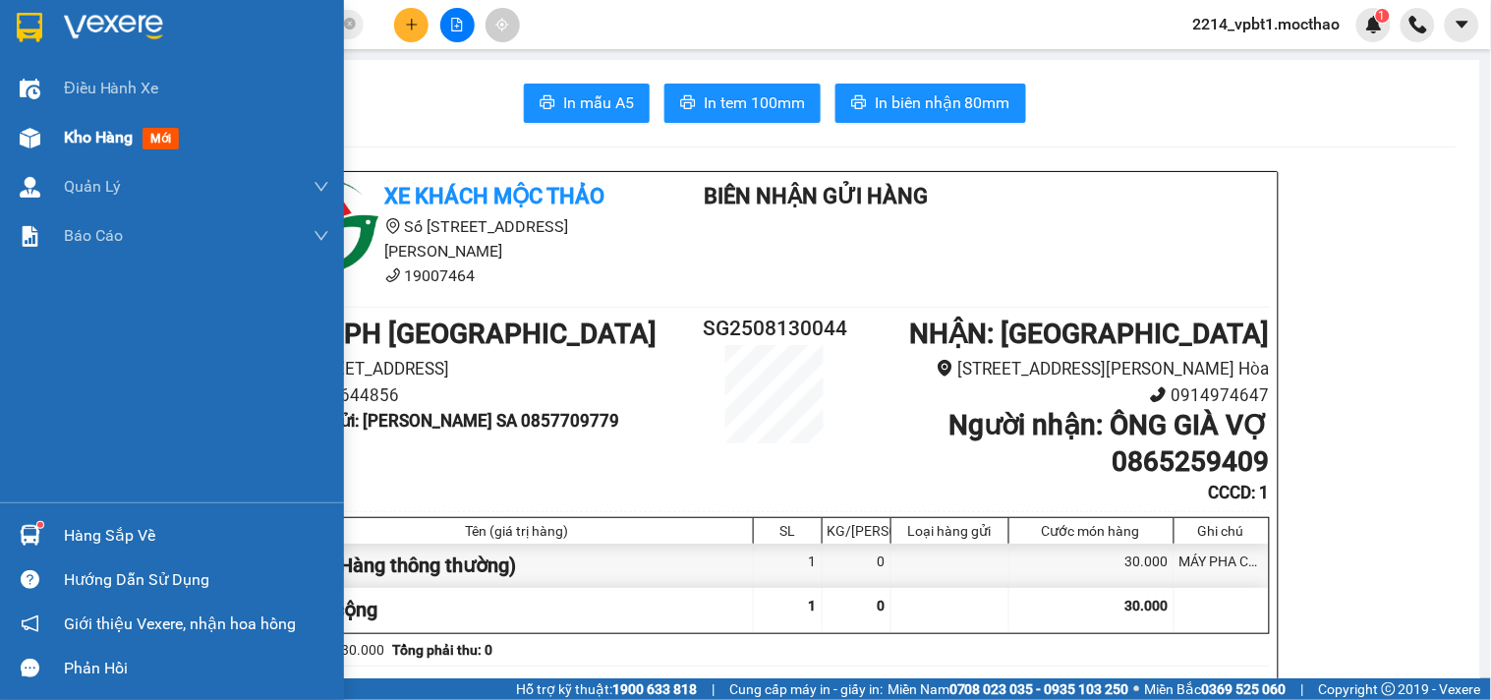
click at [94, 138] on span "Kho hàng" at bounding box center [98, 137] width 69 height 19
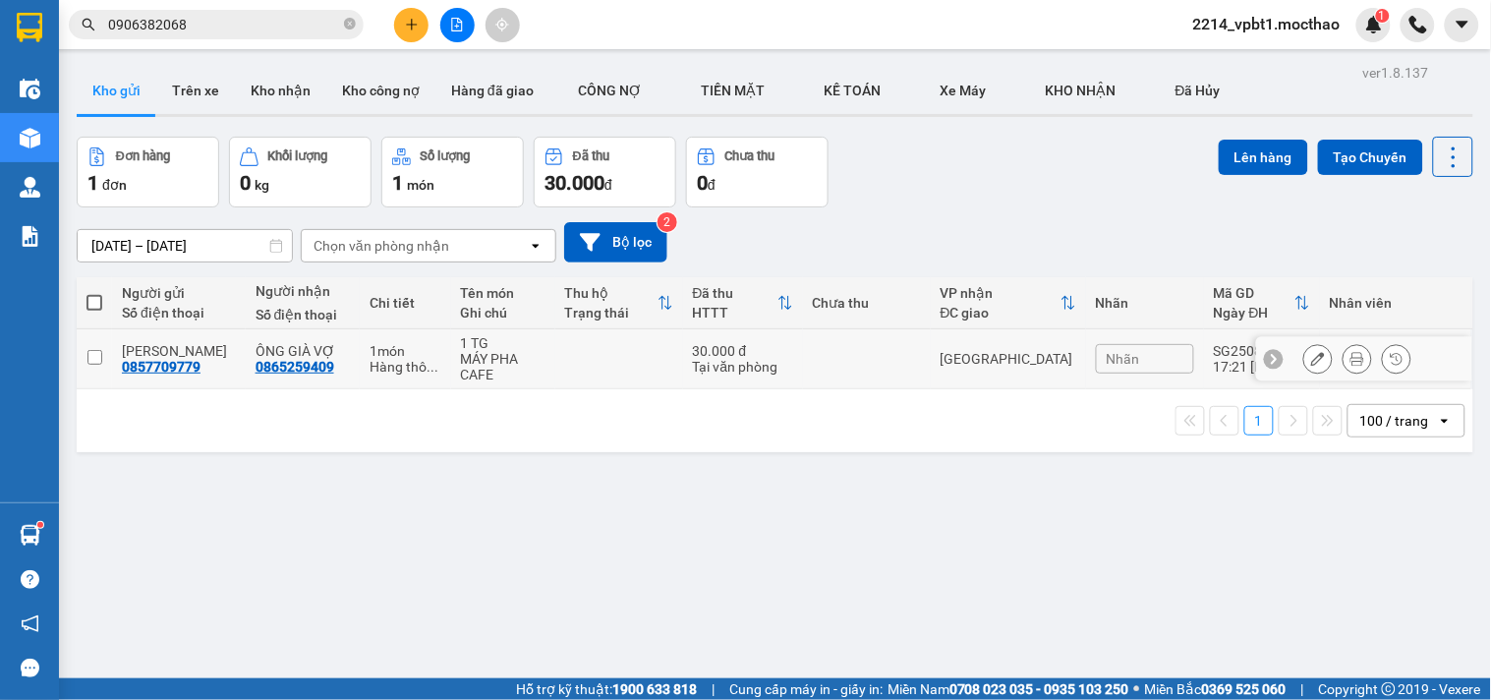
click at [859, 367] on td at bounding box center [867, 359] width 128 height 60
checkbox input "true"
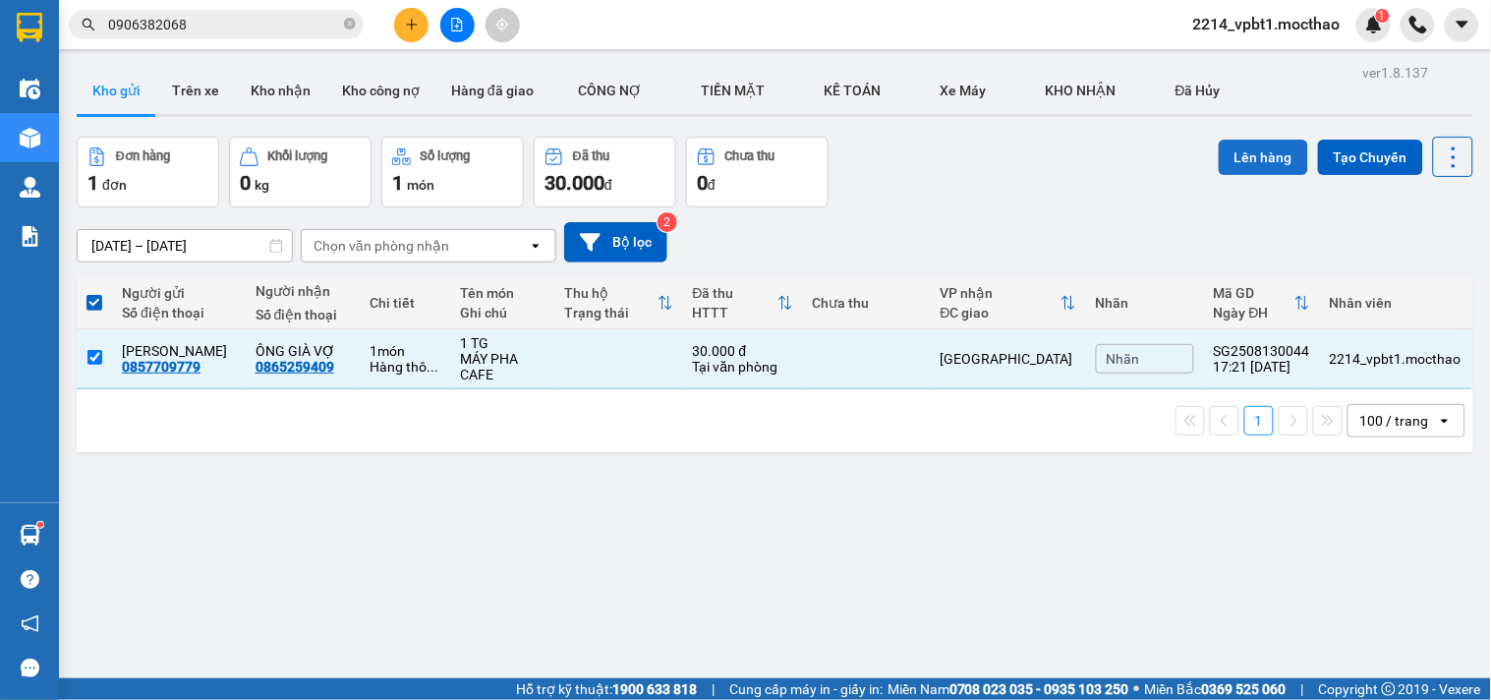
click at [1232, 162] on button "Lên hàng" at bounding box center [1262, 157] width 89 height 35
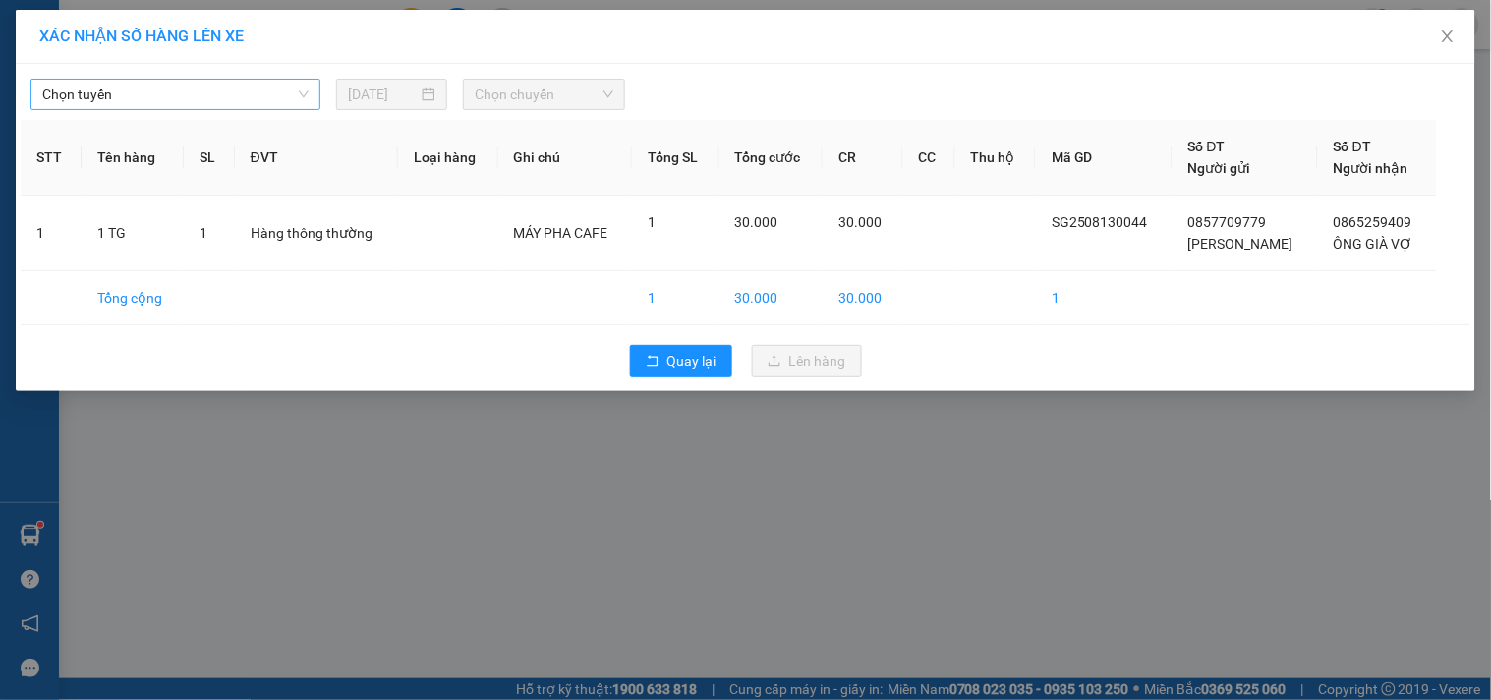
click at [183, 103] on span "Chọn tuyến" at bounding box center [175, 94] width 266 height 29
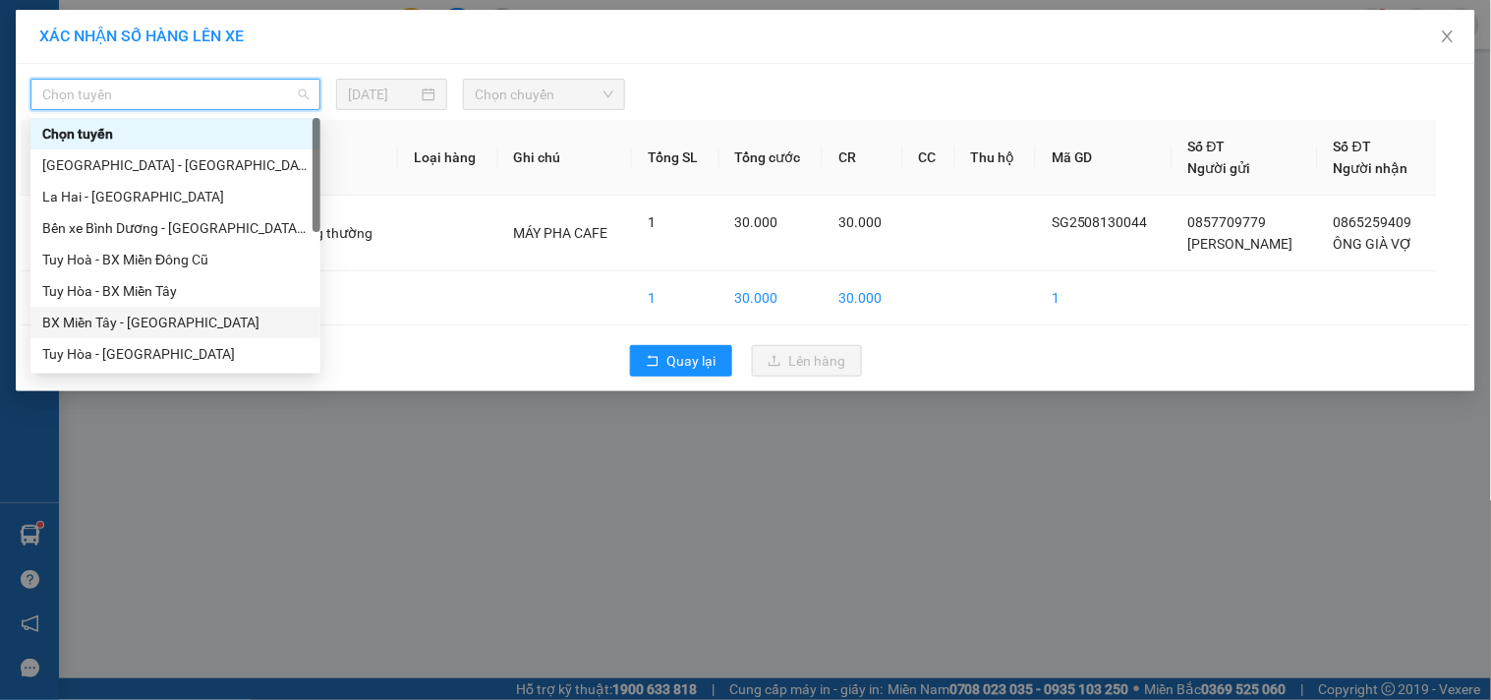
scroll to position [327, 0]
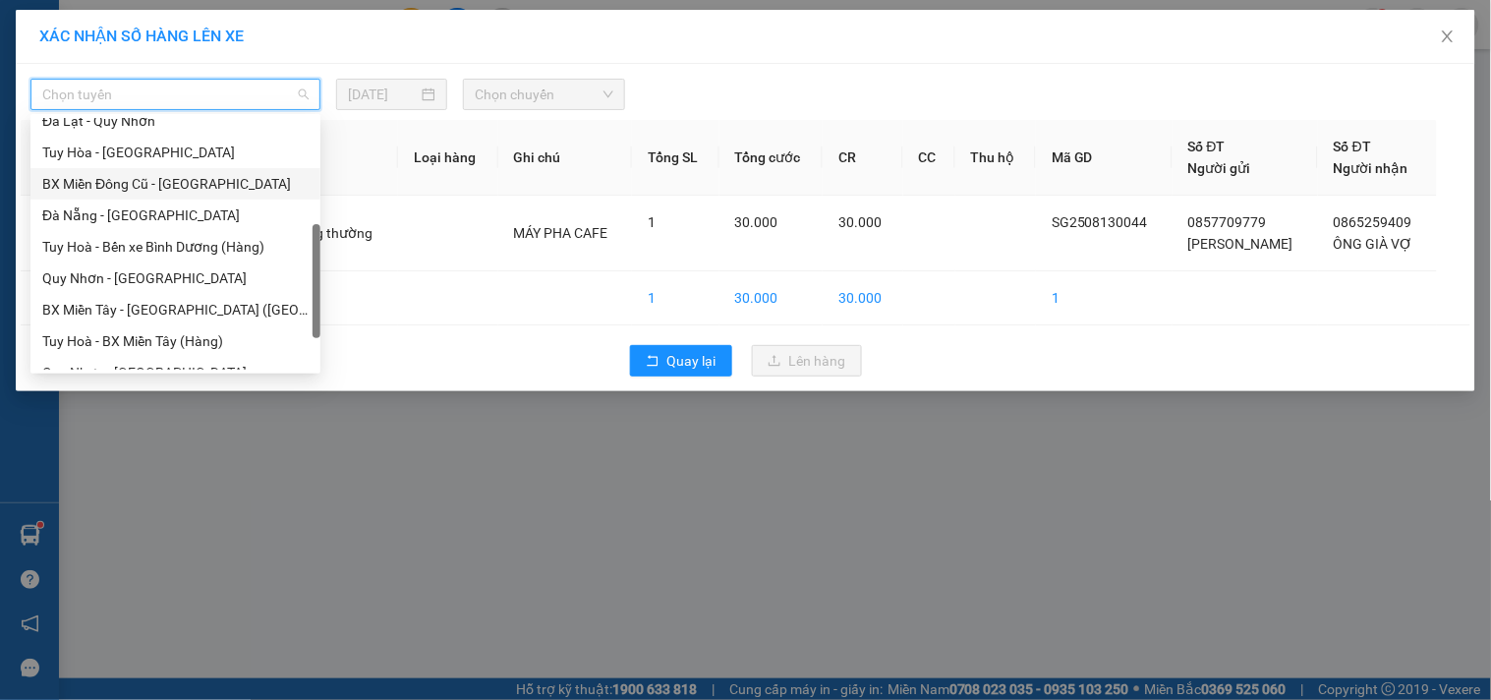
click at [155, 181] on div "BX Miền Đông Cũ - Tuy Hoà" at bounding box center [175, 184] width 266 height 22
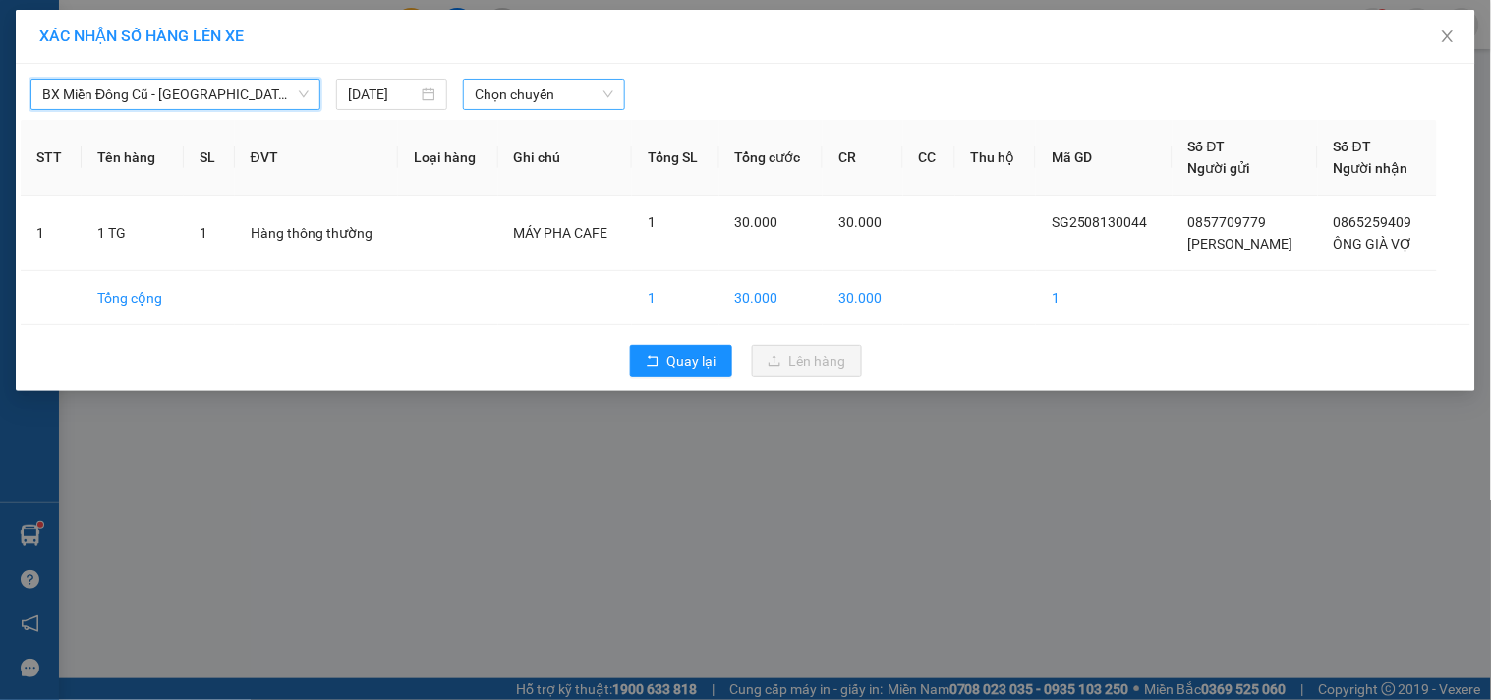
click at [531, 96] on span "Chọn chuyến" at bounding box center [544, 94] width 139 height 29
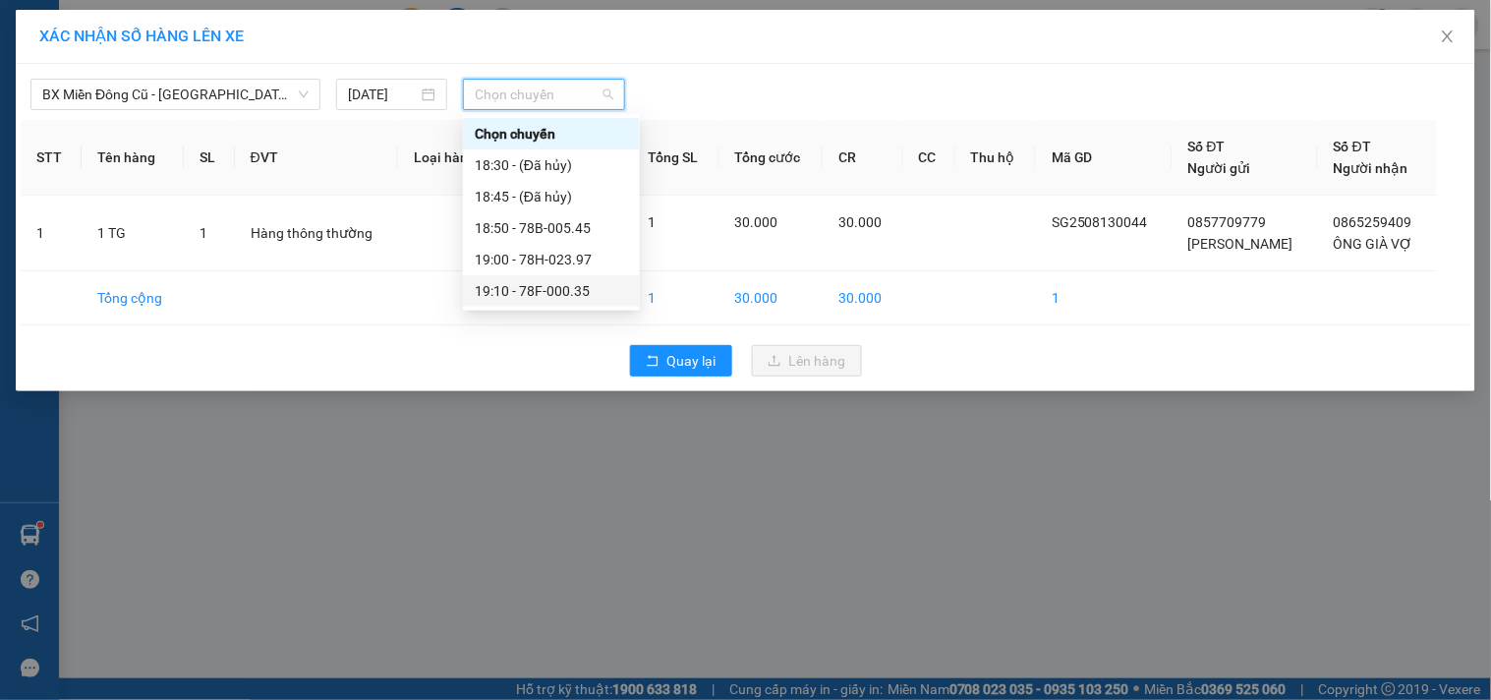
click at [535, 295] on div "19:10 - 78F-000.35" at bounding box center [551, 291] width 153 height 22
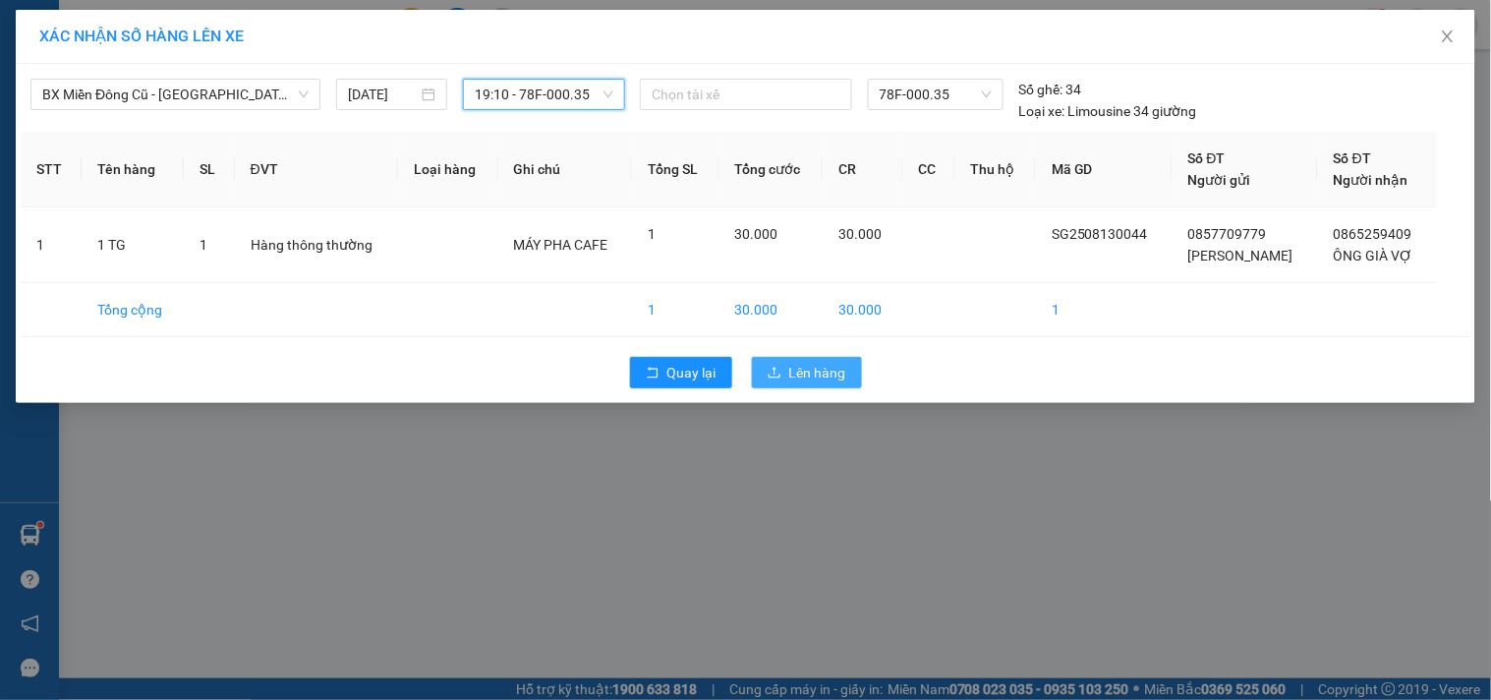
click at [802, 379] on span "Lên hàng" at bounding box center [817, 373] width 57 height 22
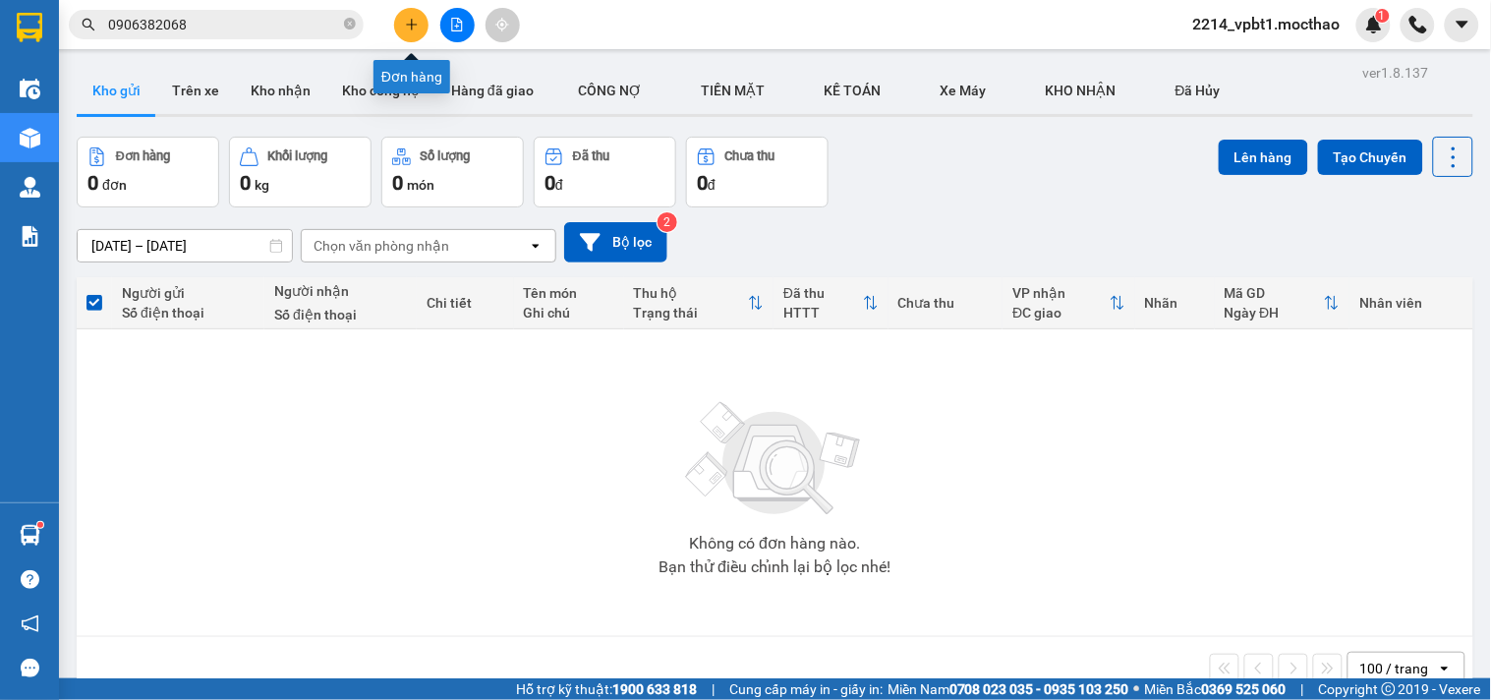
click at [413, 23] on icon "plus" at bounding box center [412, 25] width 14 height 14
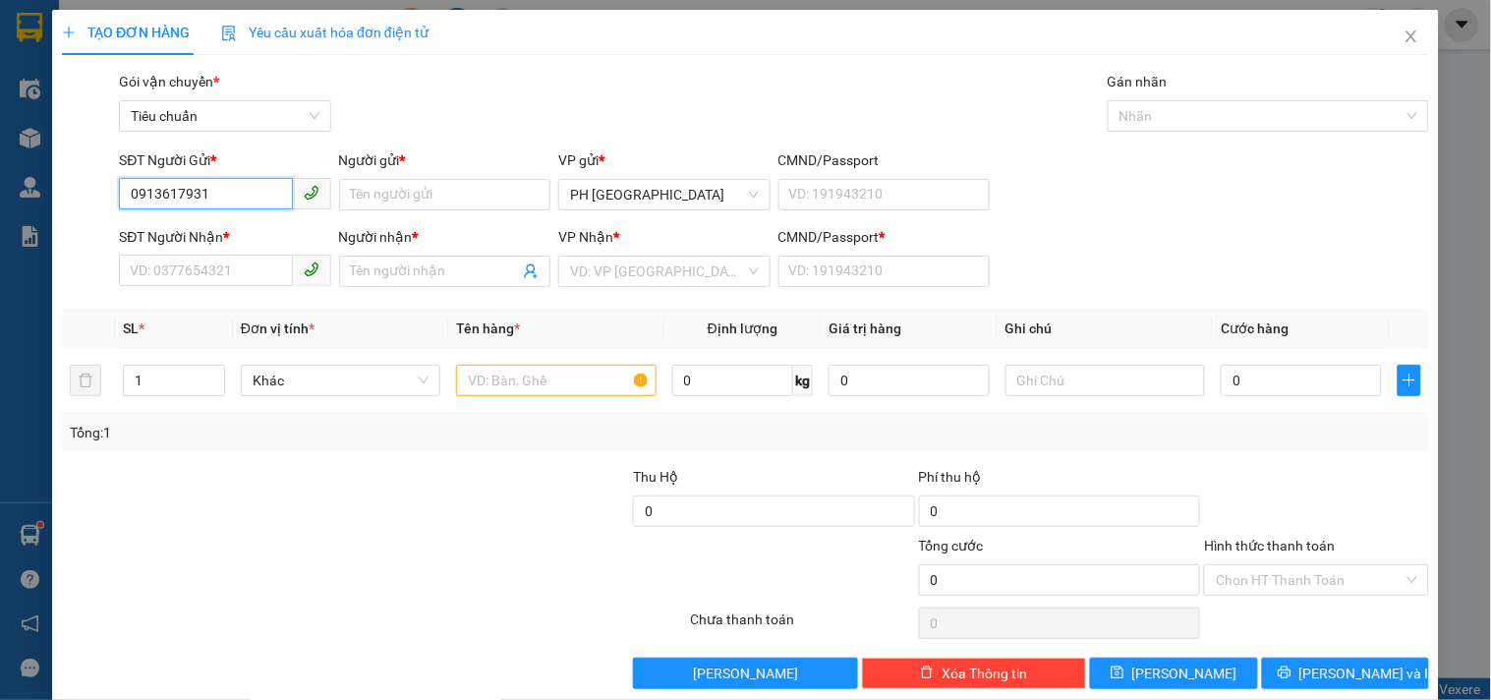
click at [174, 200] on input "0913617931" at bounding box center [205, 193] width 173 height 31
click at [254, 200] on input "0913607931" at bounding box center [205, 193] width 173 height 31
type input "0913607931"
click at [365, 201] on input "Người gửi *" at bounding box center [444, 194] width 211 height 31
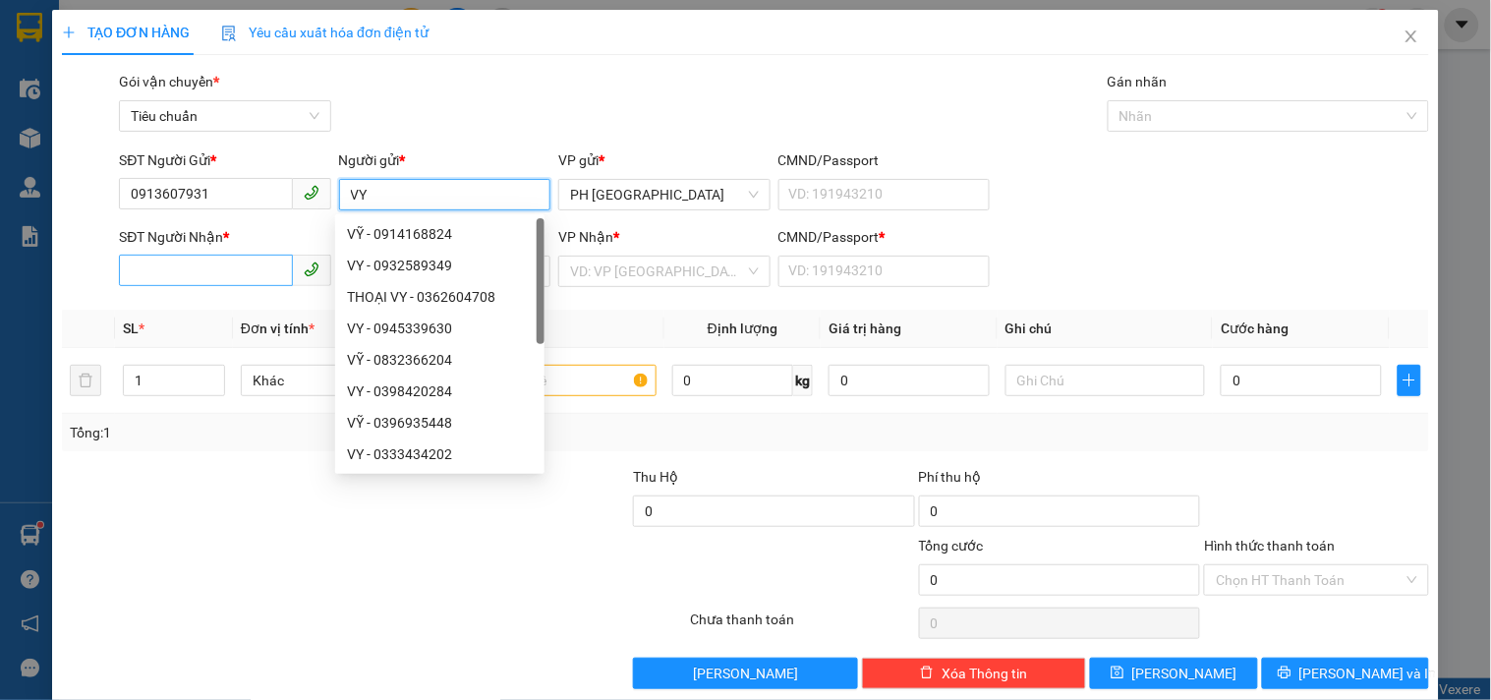
type input "VY"
click at [165, 267] on input "SĐT Người Nhận *" at bounding box center [205, 269] width 173 height 31
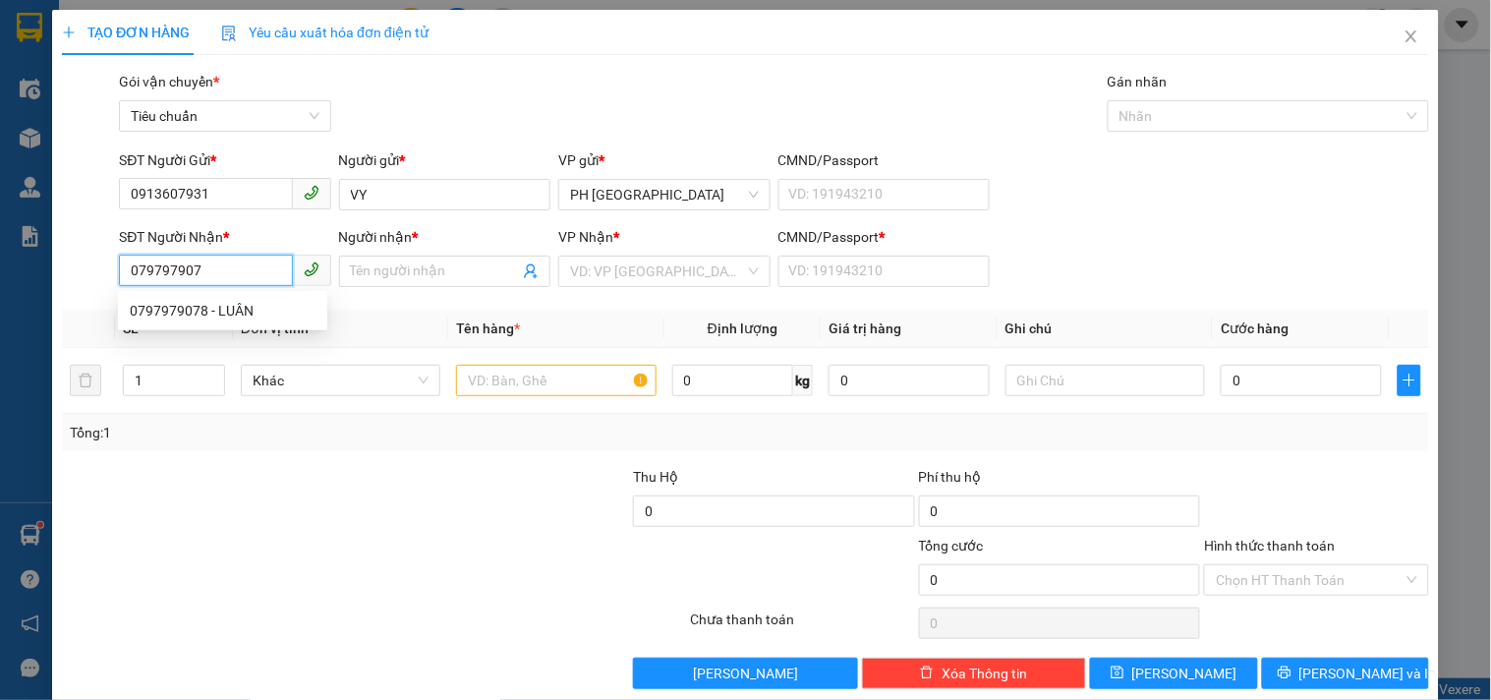
type input "0797979078"
drag, startPoint x: 170, startPoint y: 306, endPoint x: 150, endPoint y: 324, distance: 27.1
click at [170, 309] on div "0797979078 - LUÂN" at bounding box center [223, 311] width 186 height 22
type input "LUÂN"
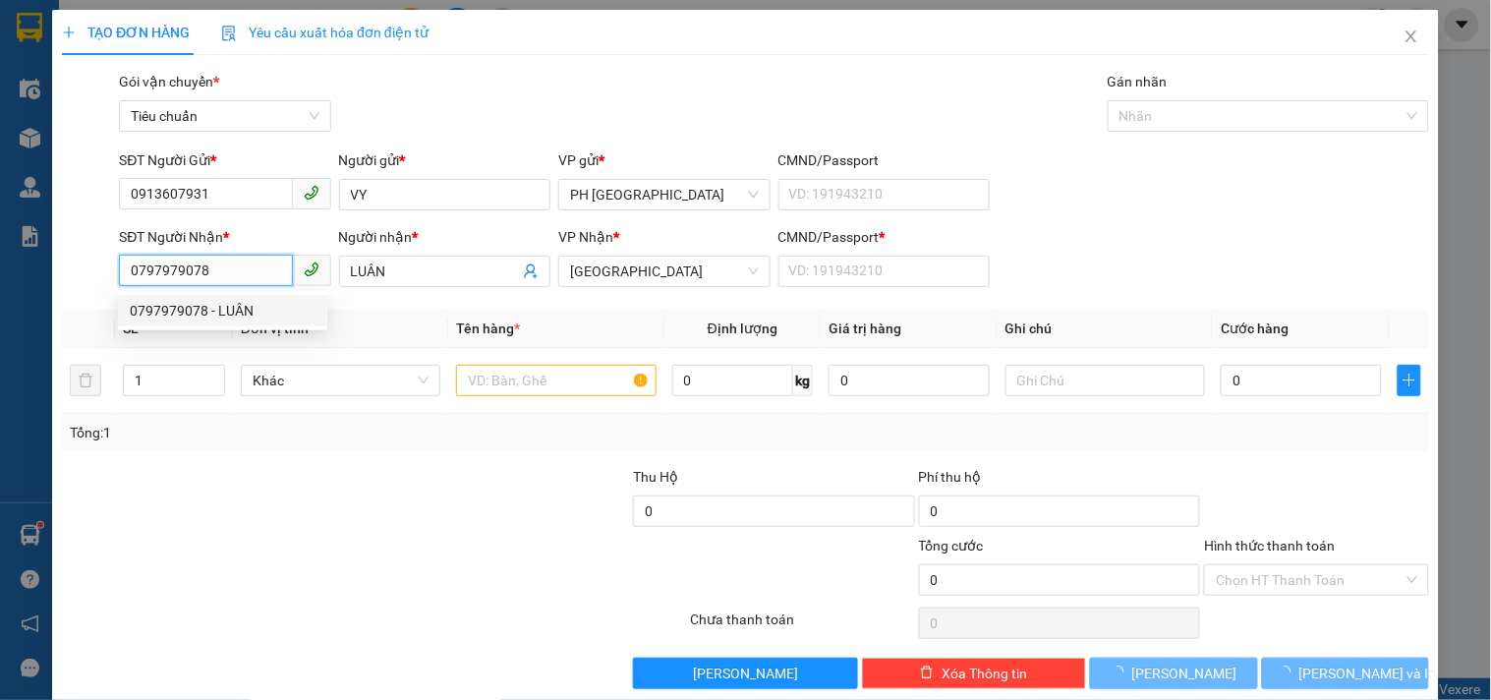
type input "20.000"
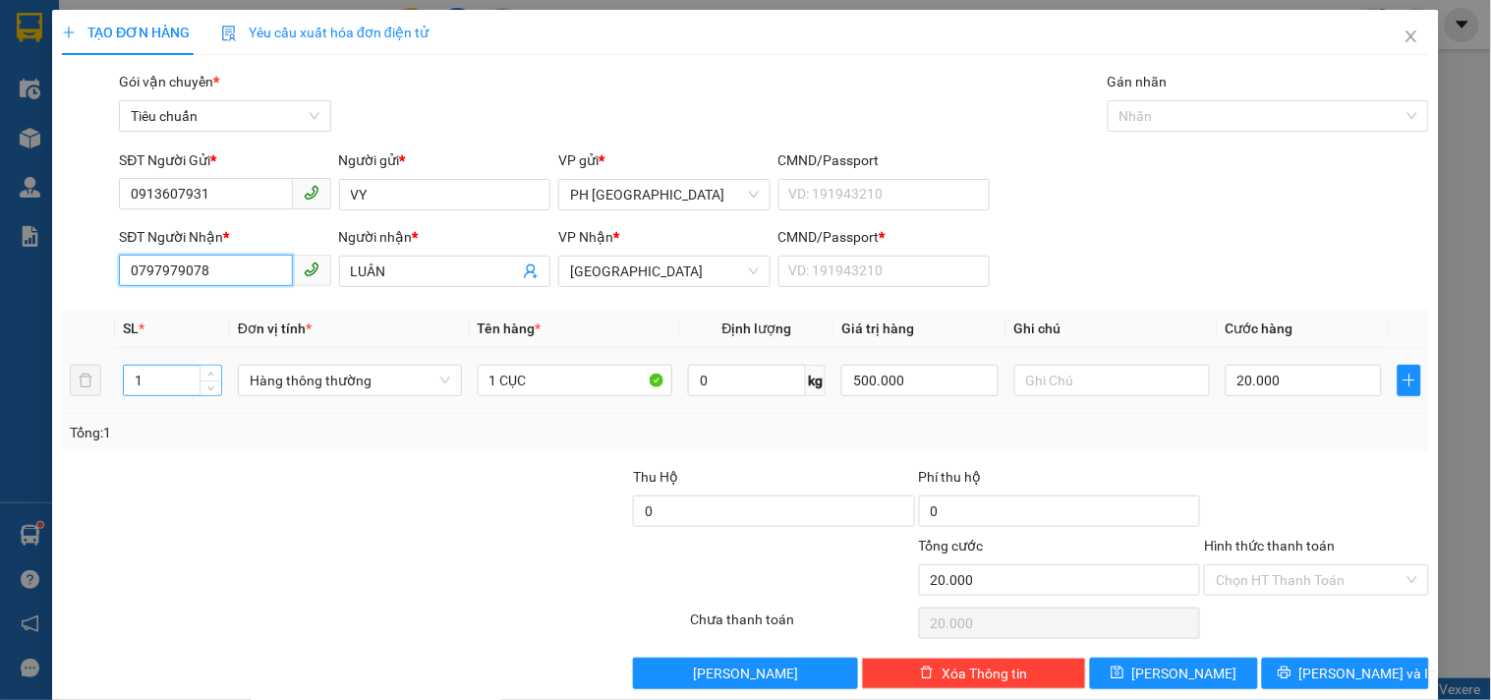
type input "0797979078"
click at [90, 390] on tr "1 Hàng thông thường 1 CỤC 0 kg 500.000 20.000" at bounding box center [745, 381] width 1367 height 66
type input "1"
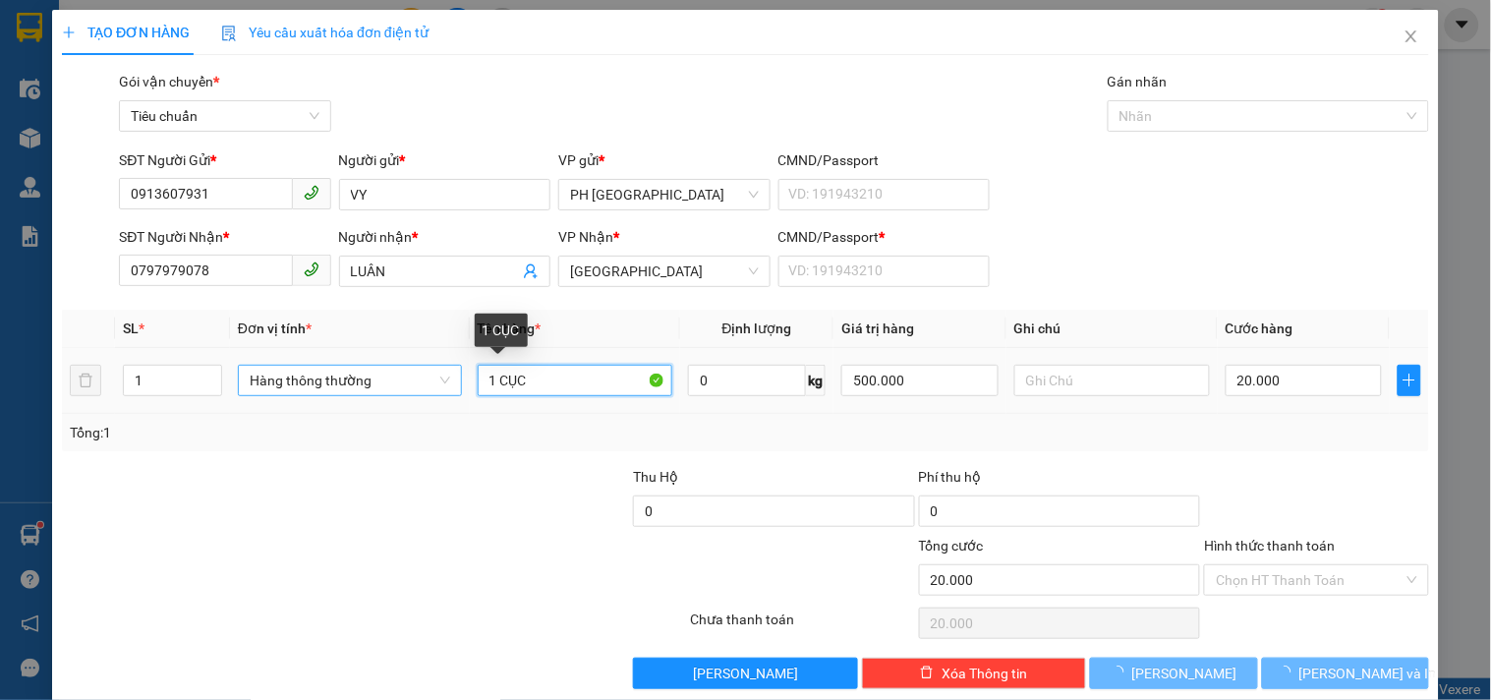
drag, startPoint x: 540, startPoint y: 384, endPoint x: 456, endPoint y: 395, distance: 85.2
click at [456, 395] on tr "1 Hàng thông thường 1 CỤC 0 kg 500.000 20.000" at bounding box center [745, 381] width 1367 height 66
type input "0"
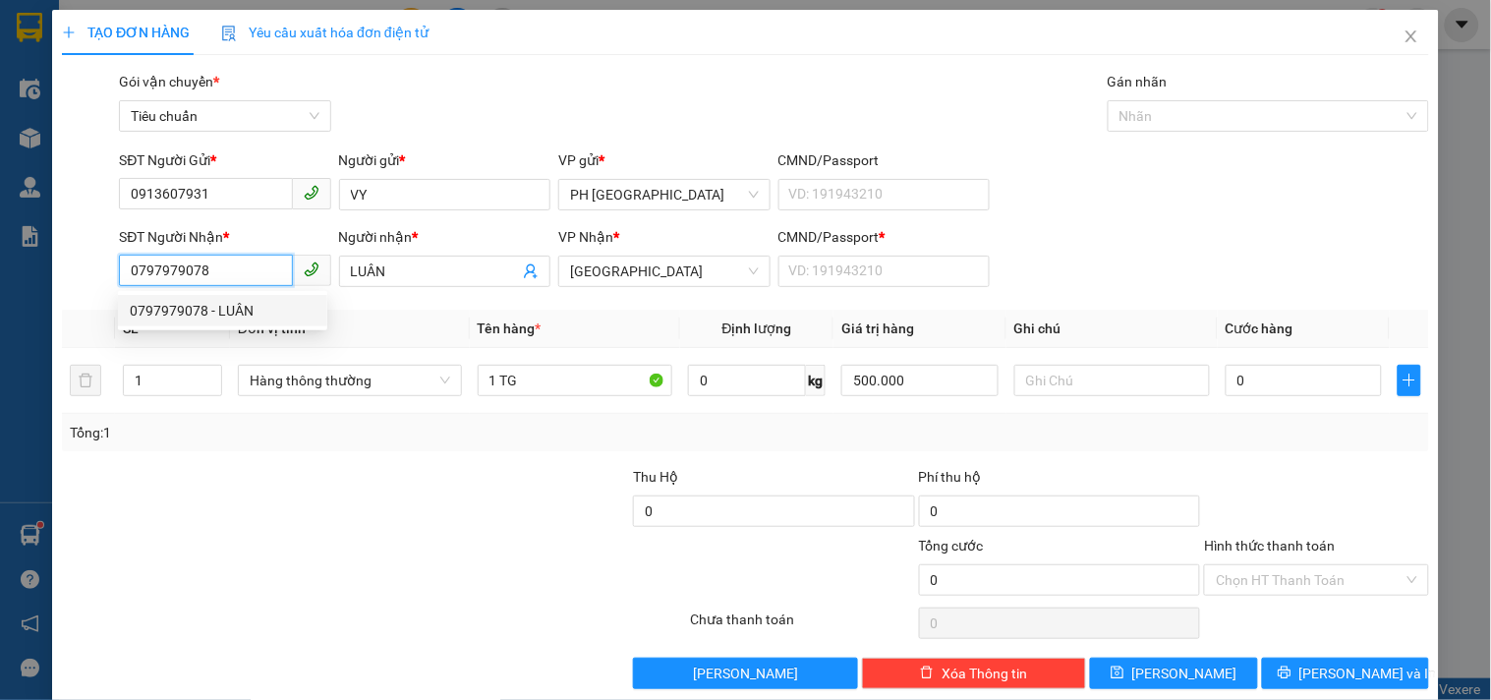
drag, startPoint x: 197, startPoint y: 273, endPoint x: 100, endPoint y: 289, distance: 97.6
click at [100, 289] on div "SĐT Người Nhận * 0797979078 Người nhận * LUÂN VP Nhận * Tuy Hòa CMND/Passport *…" at bounding box center [745, 260] width 1371 height 69
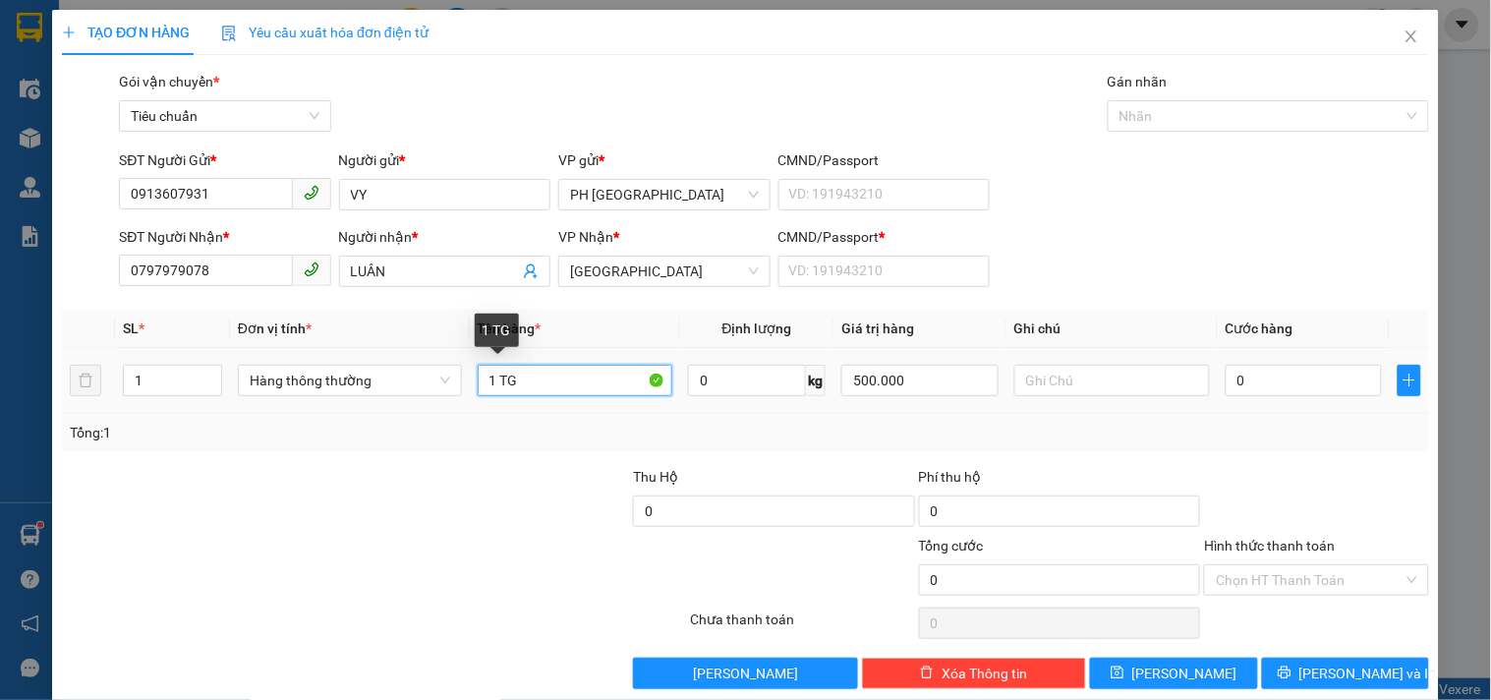
click at [527, 377] on input "1 TG" at bounding box center [576, 380] width 196 height 31
type input "1 TG MÁY"
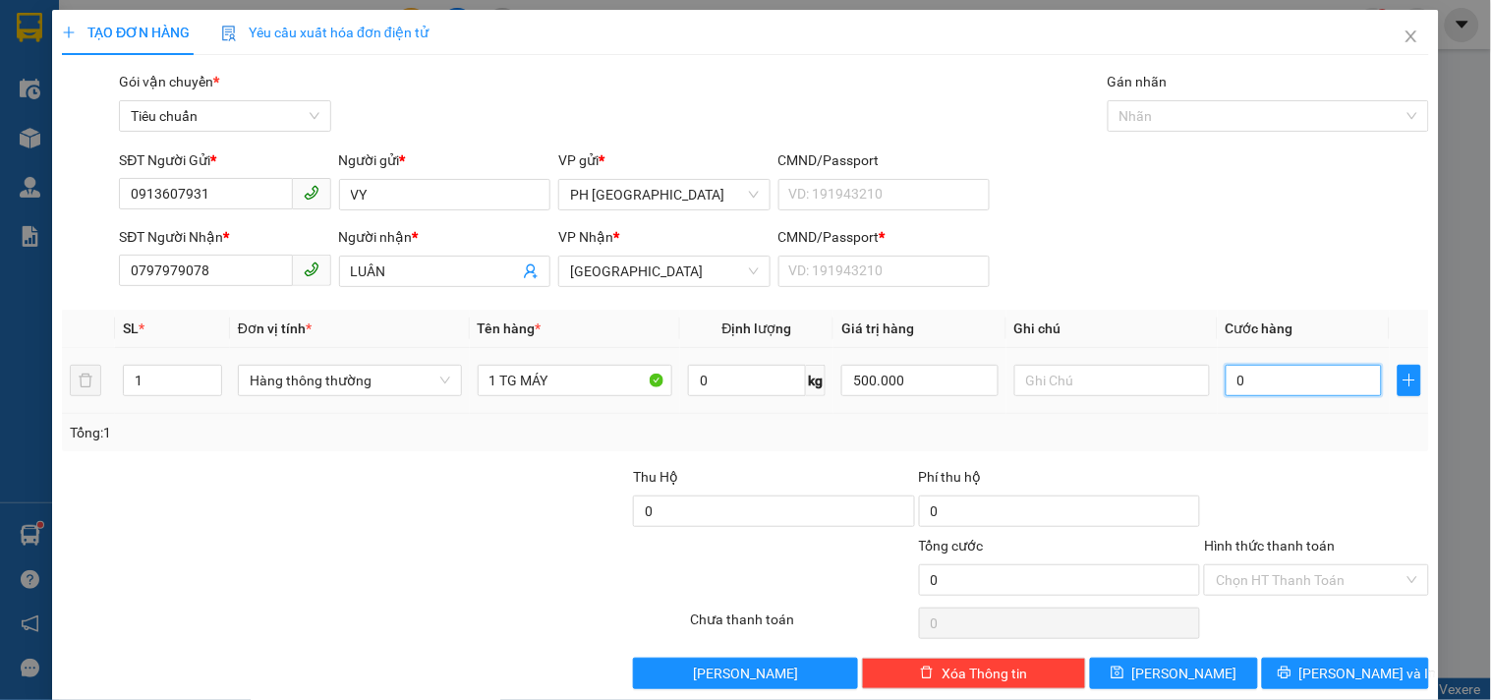
click at [1238, 384] on input "0" at bounding box center [1303, 380] width 157 height 31
click at [869, 276] on input "CMND/Passport *" at bounding box center [883, 270] width 211 height 31
type input "1"
click at [1260, 380] on input "0" at bounding box center [1303, 380] width 157 height 31
type input "2"
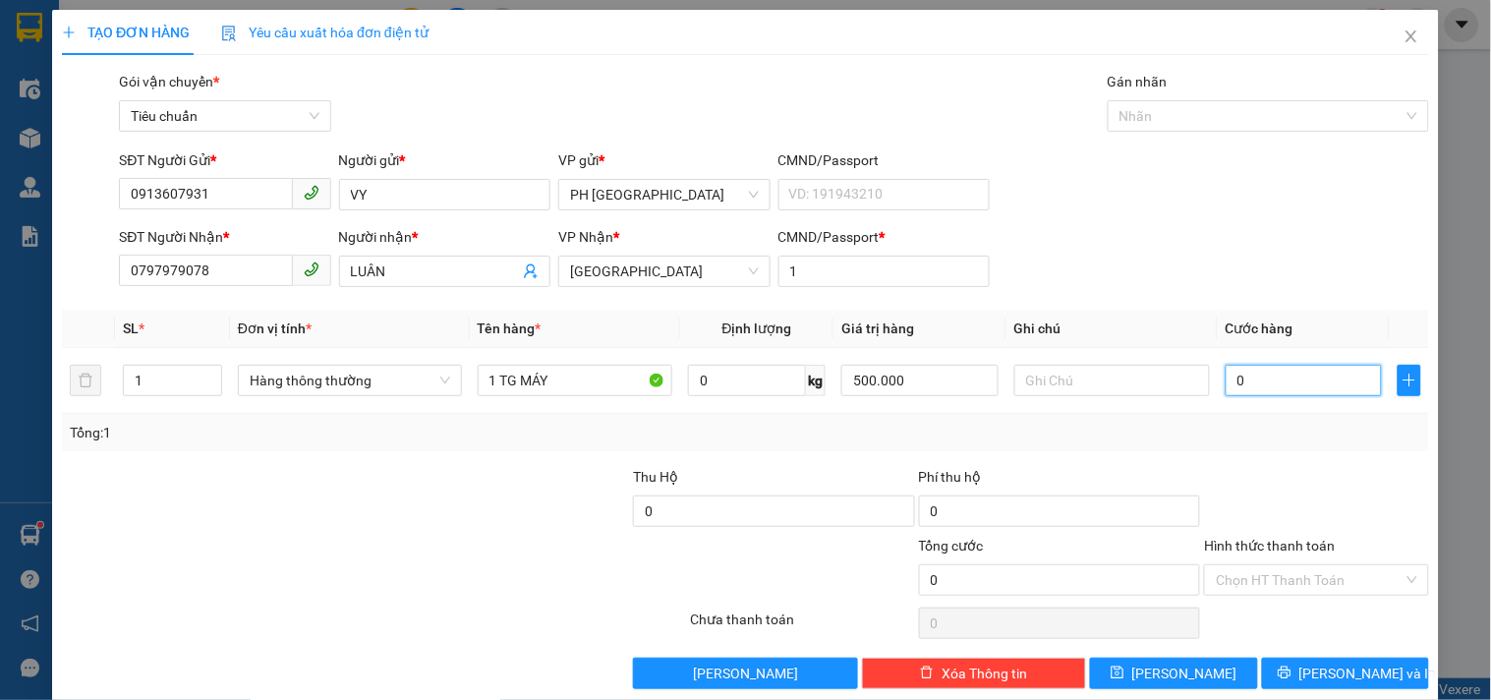
type input "2"
type input "20"
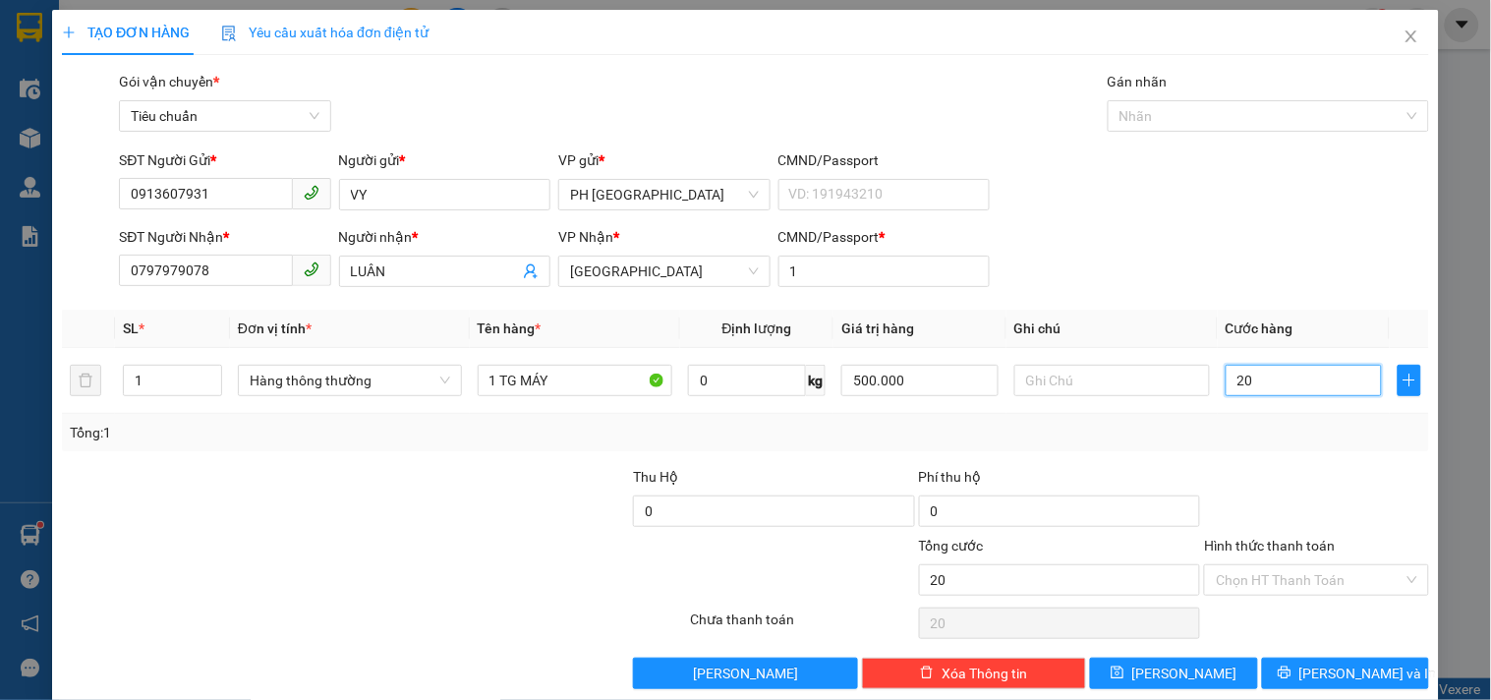
type input "200"
type input "200.000"
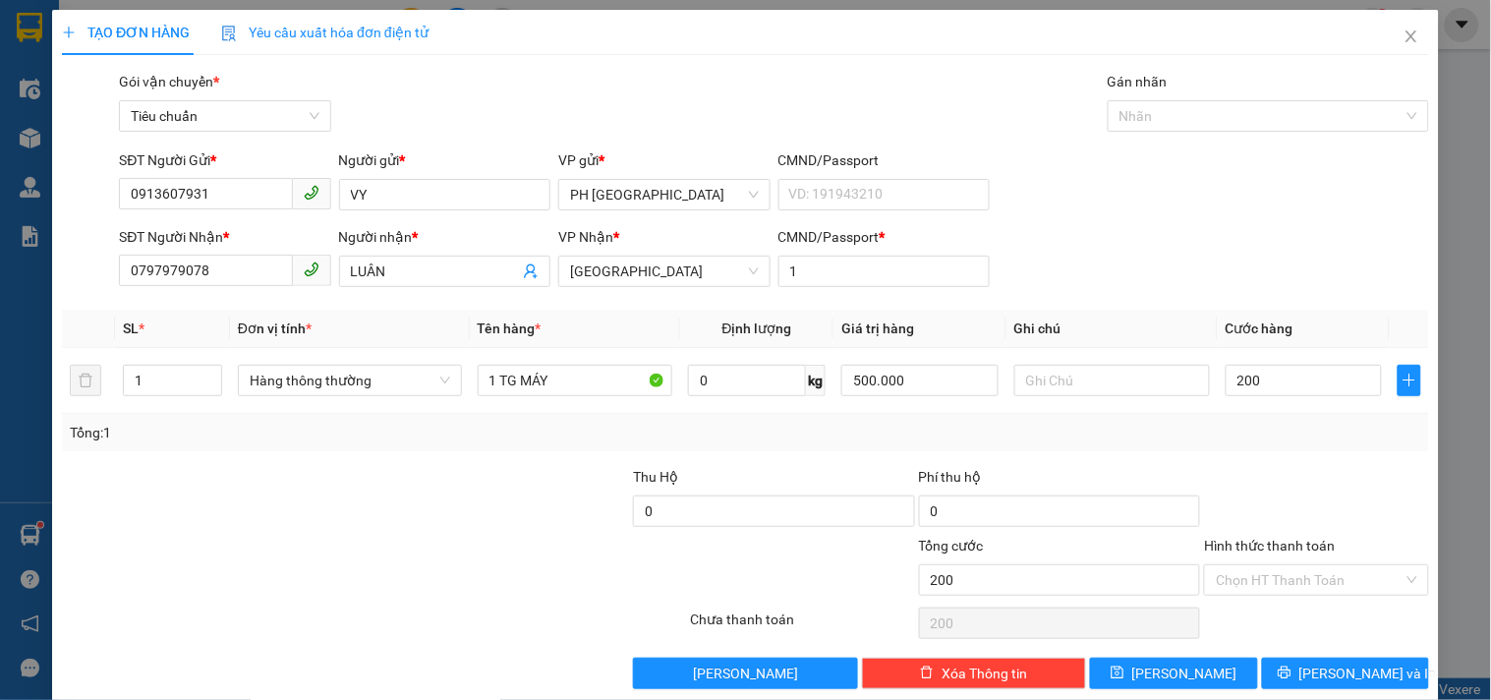
type input "200.000"
click at [1082, 224] on form "SĐT Người Gửi * 0913607931 Người gửi * VY VP gửi * PH Sài Gòn CMND/Passport VD:…" at bounding box center [745, 221] width 1367 height 145
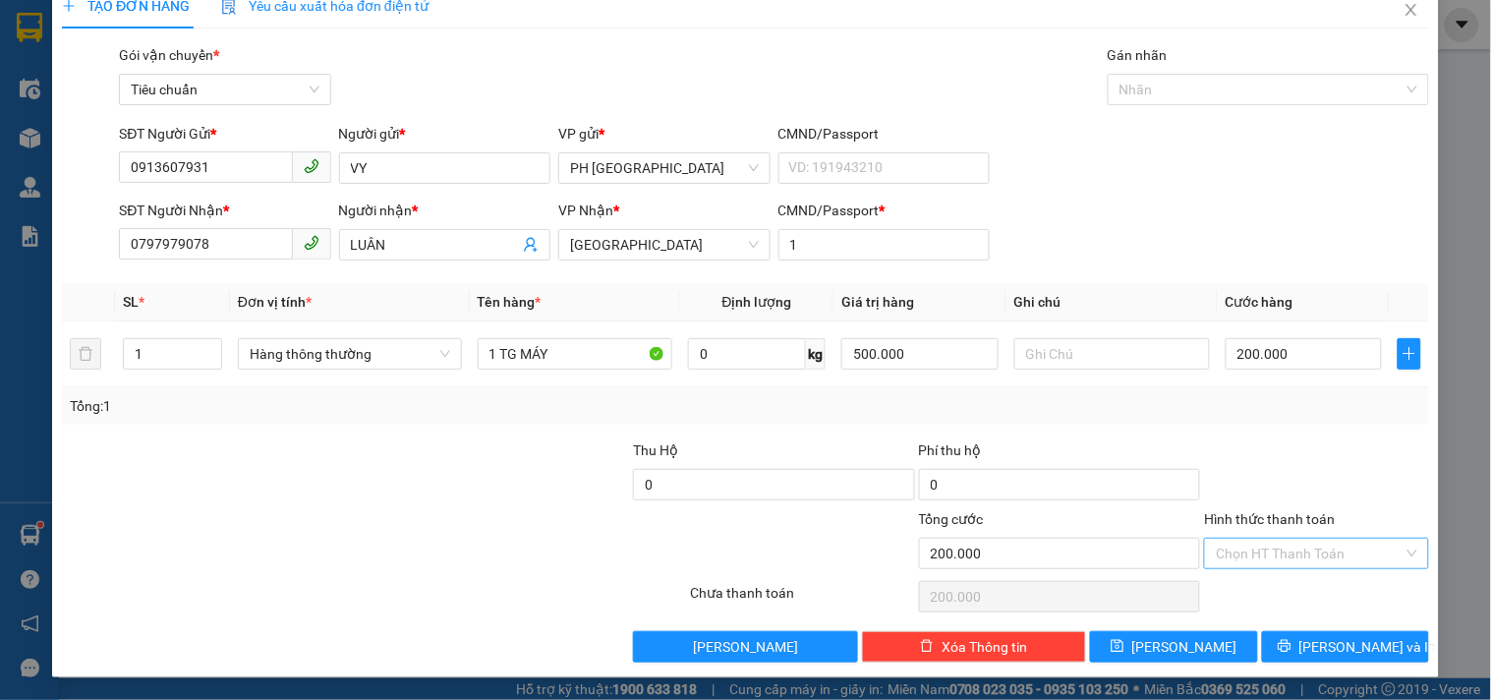
click at [1271, 547] on input "Hình thức thanh toán" at bounding box center [1308, 552] width 187 height 29
click at [1254, 415] on div "Tại văn phòng" at bounding box center [1304, 420] width 198 height 22
type input "0"
click at [1269, 649] on button "Lưu và In" at bounding box center [1345, 646] width 167 height 31
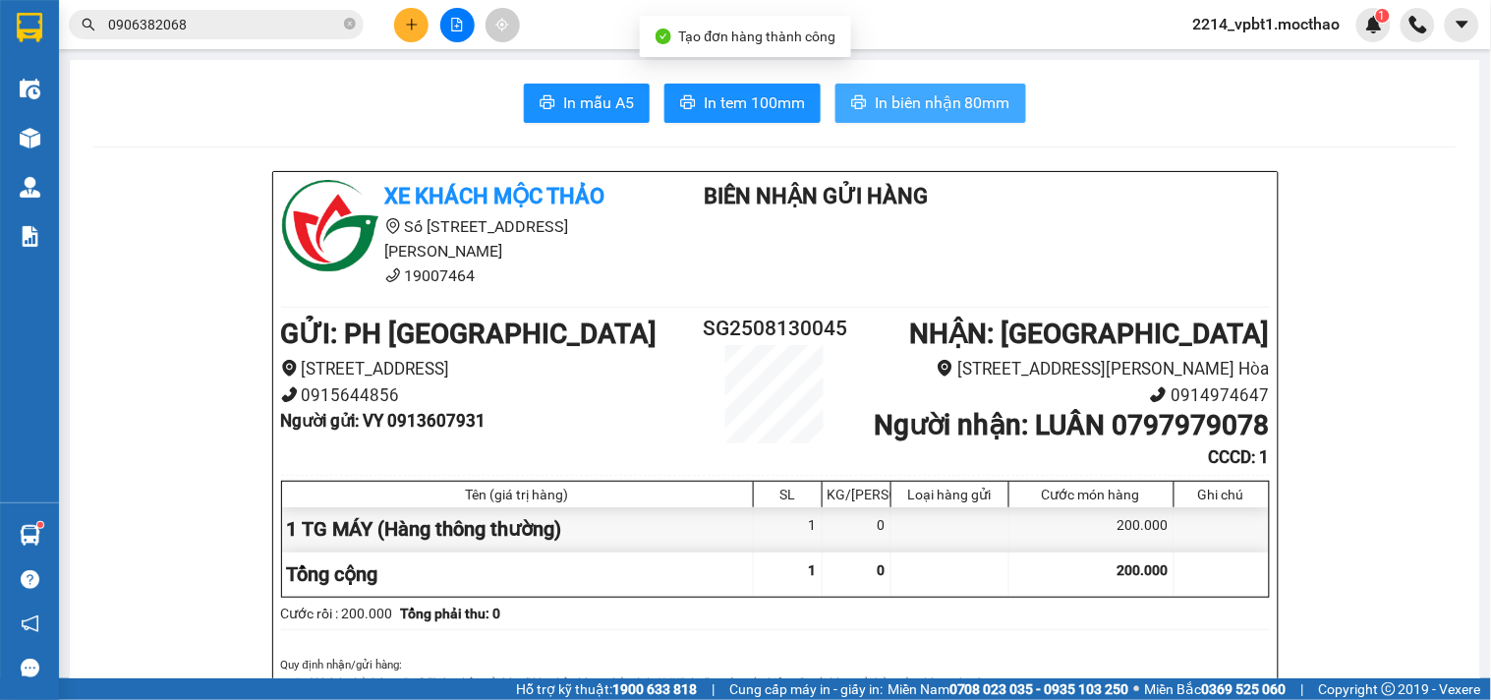
click at [880, 98] on span "In biên nhận 80mm" at bounding box center [942, 102] width 136 height 25
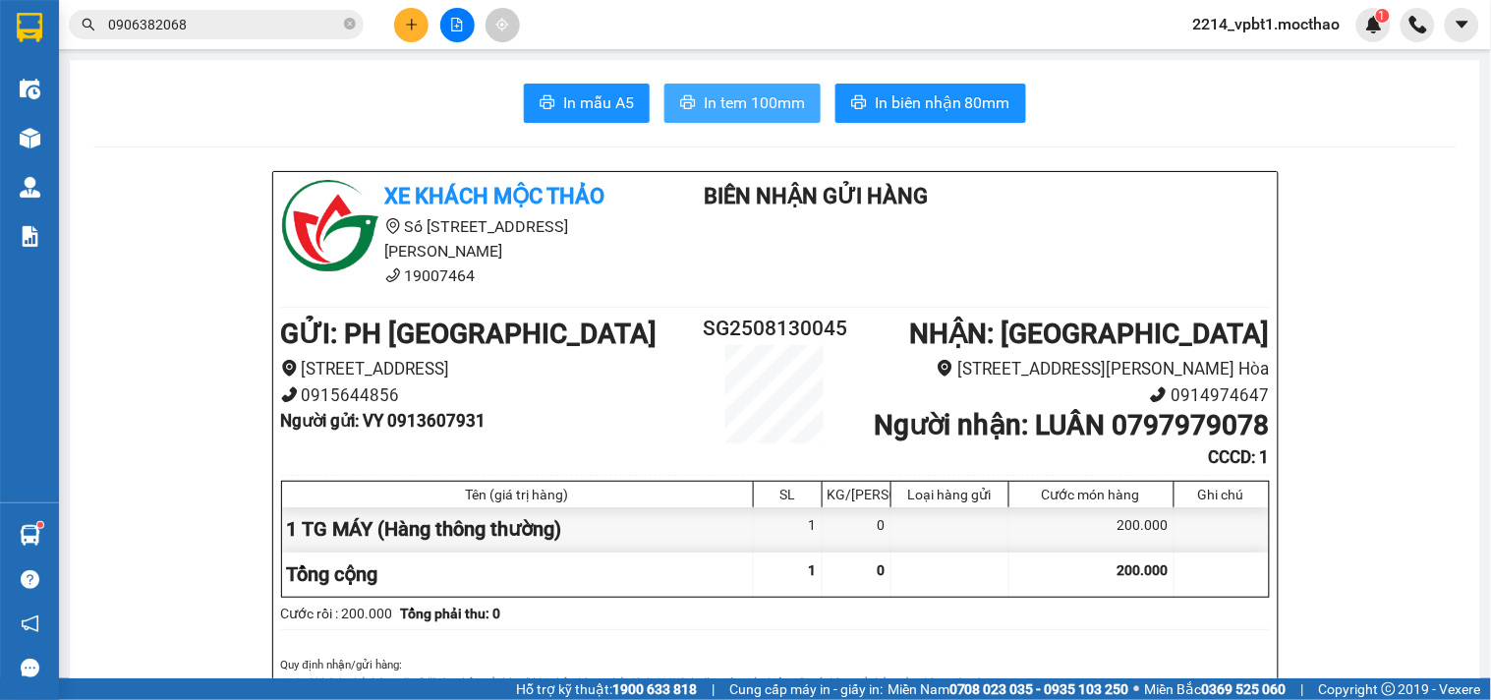
click at [776, 116] on button "In tem 100mm" at bounding box center [742, 103] width 156 height 39
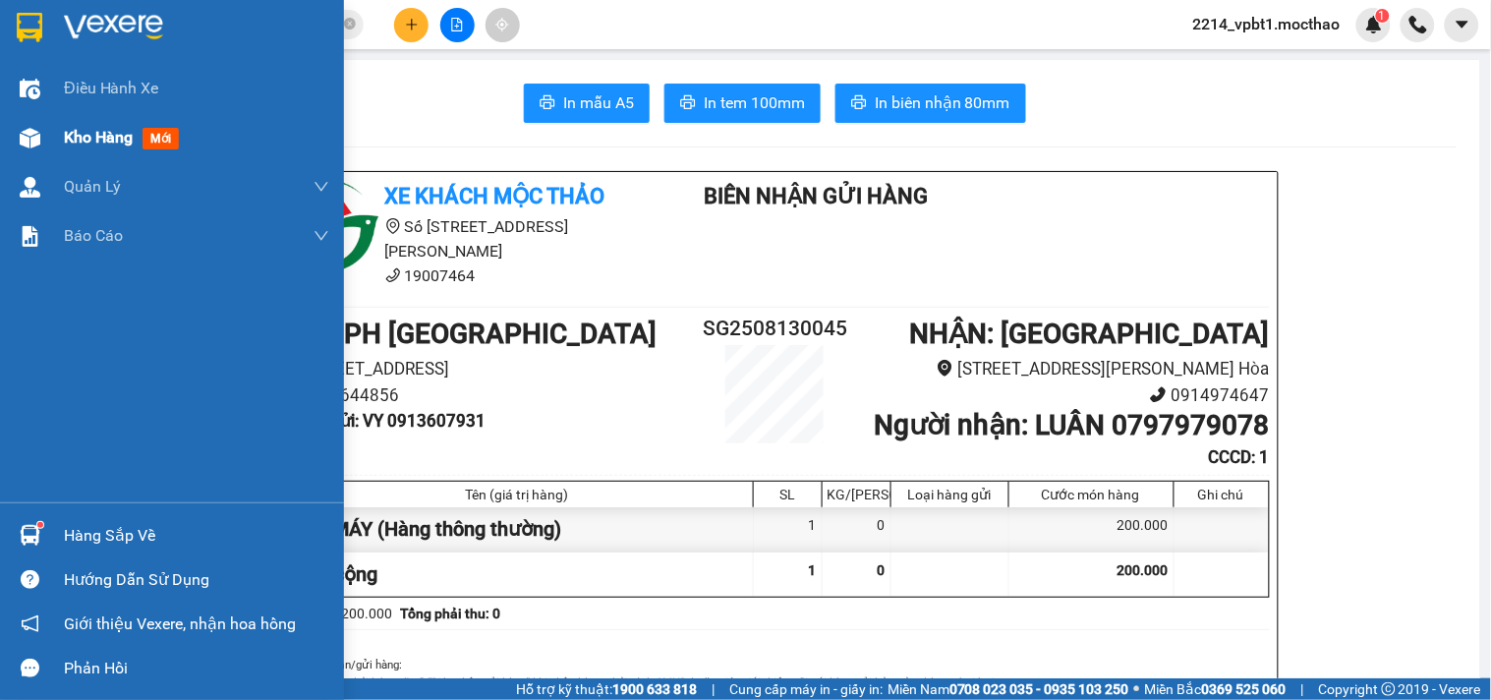
click at [82, 136] on span "Kho hàng" at bounding box center [98, 137] width 69 height 19
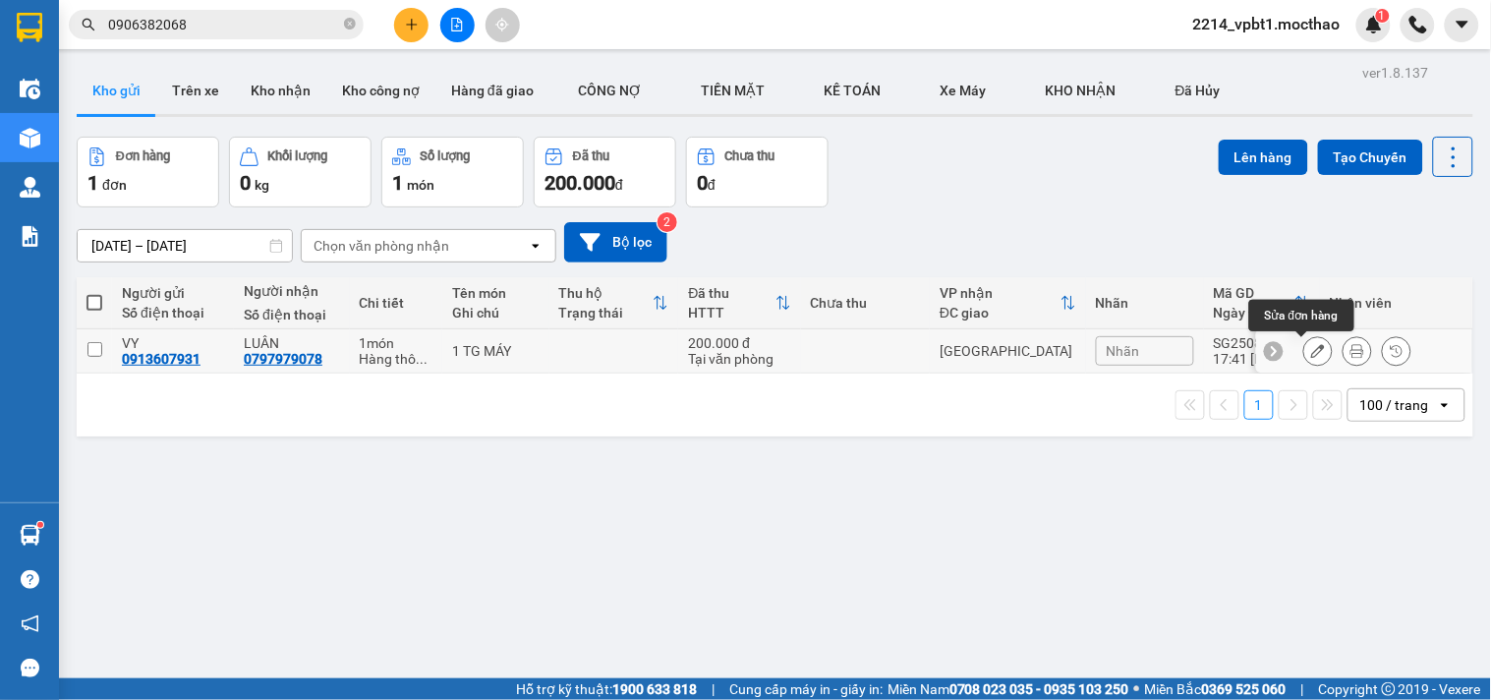
click at [1311, 356] on icon at bounding box center [1318, 351] width 14 height 14
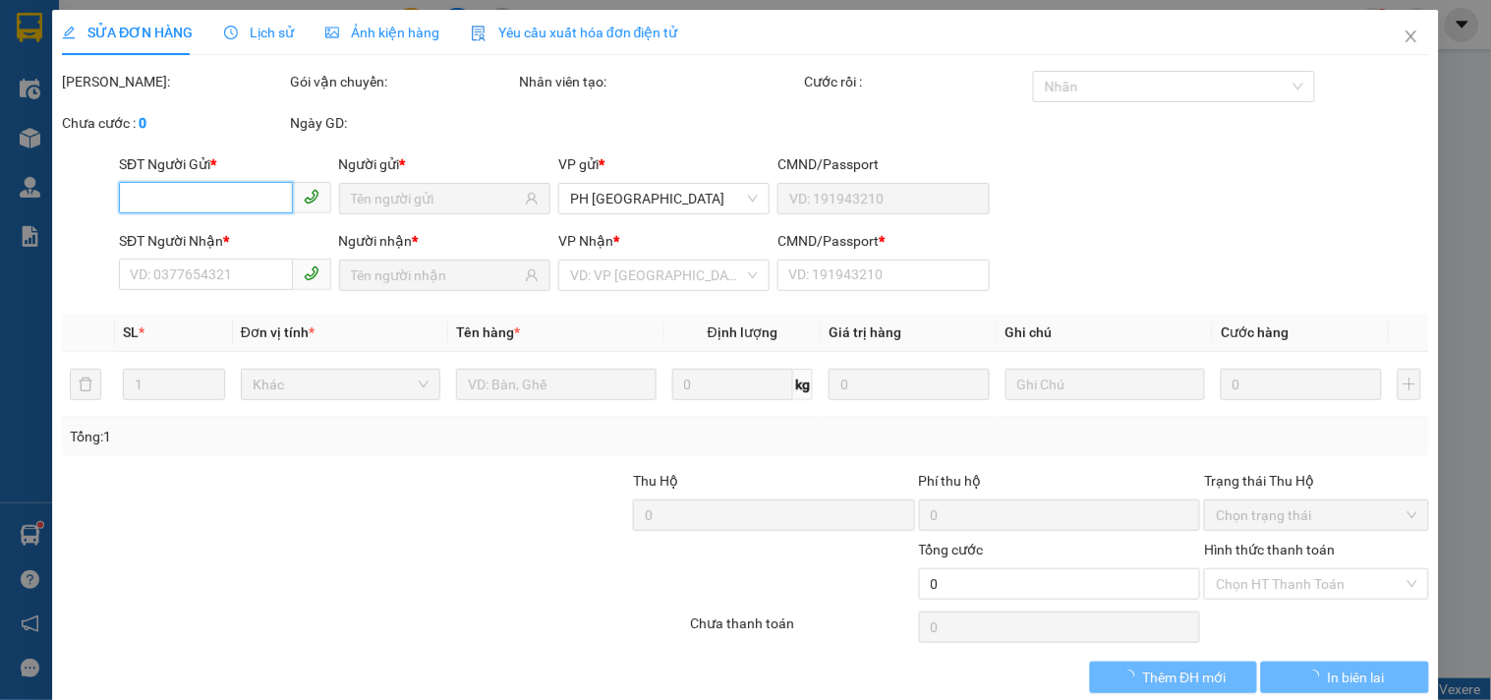
type input "0913607931"
type input "0797979078"
type input "1"
type input "200.000"
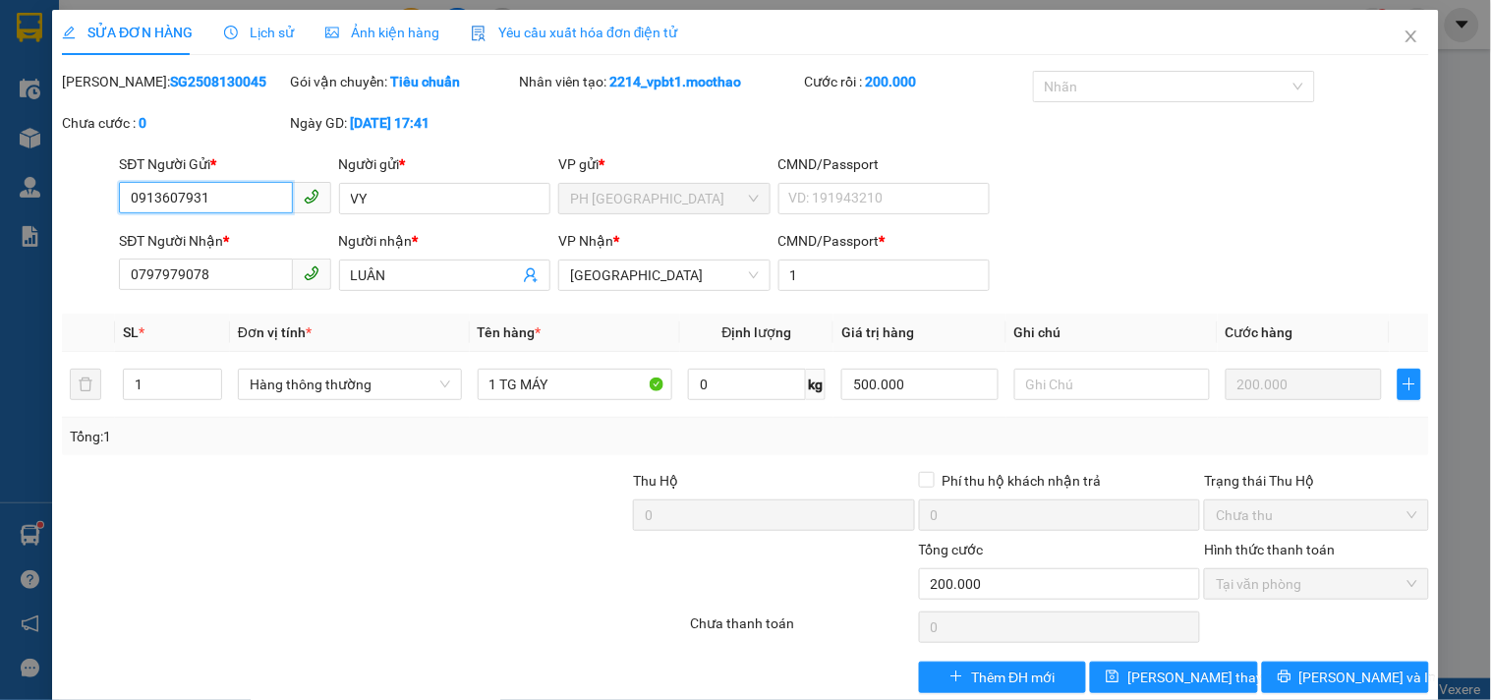
drag, startPoint x: 228, startPoint y: 203, endPoint x: 99, endPoint y: 204, distance: 128.7
click at [99, 204] on div "SĐT Người Gửi * 0913607931 0913607931 Người gửi * VY VP gửi * PH Sài Gòn CMND/P…" at bounding box center [745, 187] width 1371 height 69
click at [1009, 680] on span "Thêm ĐH mới" at bounding box center [1013, 677] width 84 height 22
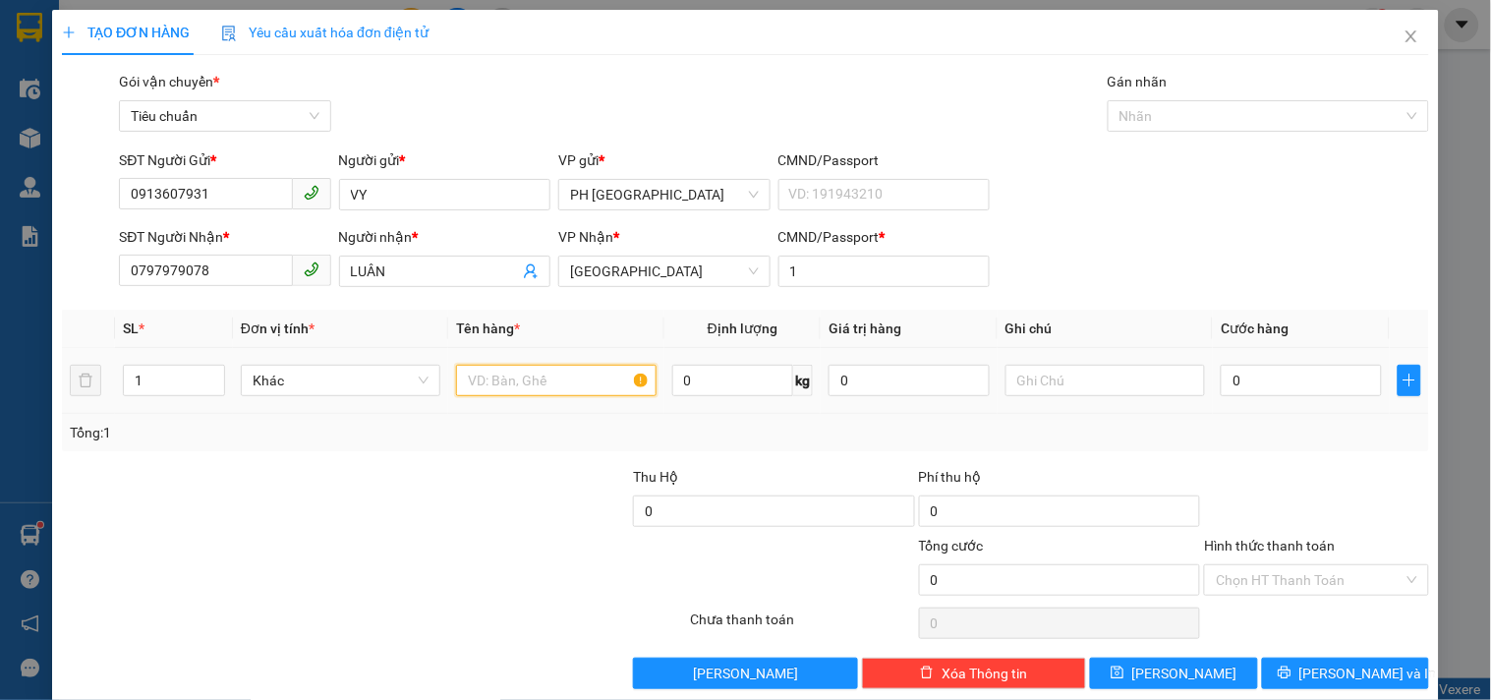
click at [514, 388] on input "text" at bounding box center [555, 380] width 199 height 31
type input "1 TG MÁY IN"
click at [1269, 379] on input "0" at bounding box center [1300, 380] width 161 height 31
type input "3"
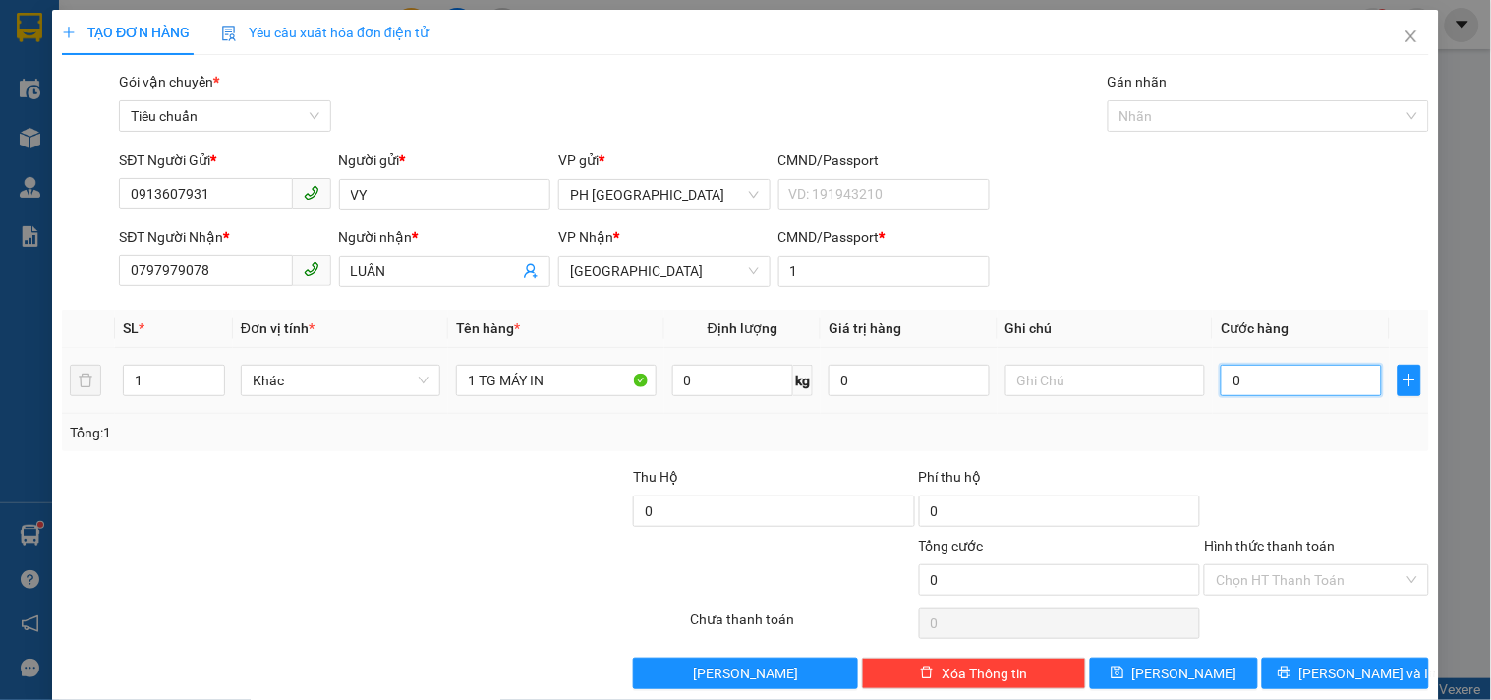
type input "3"
type input "30"
type input "300"
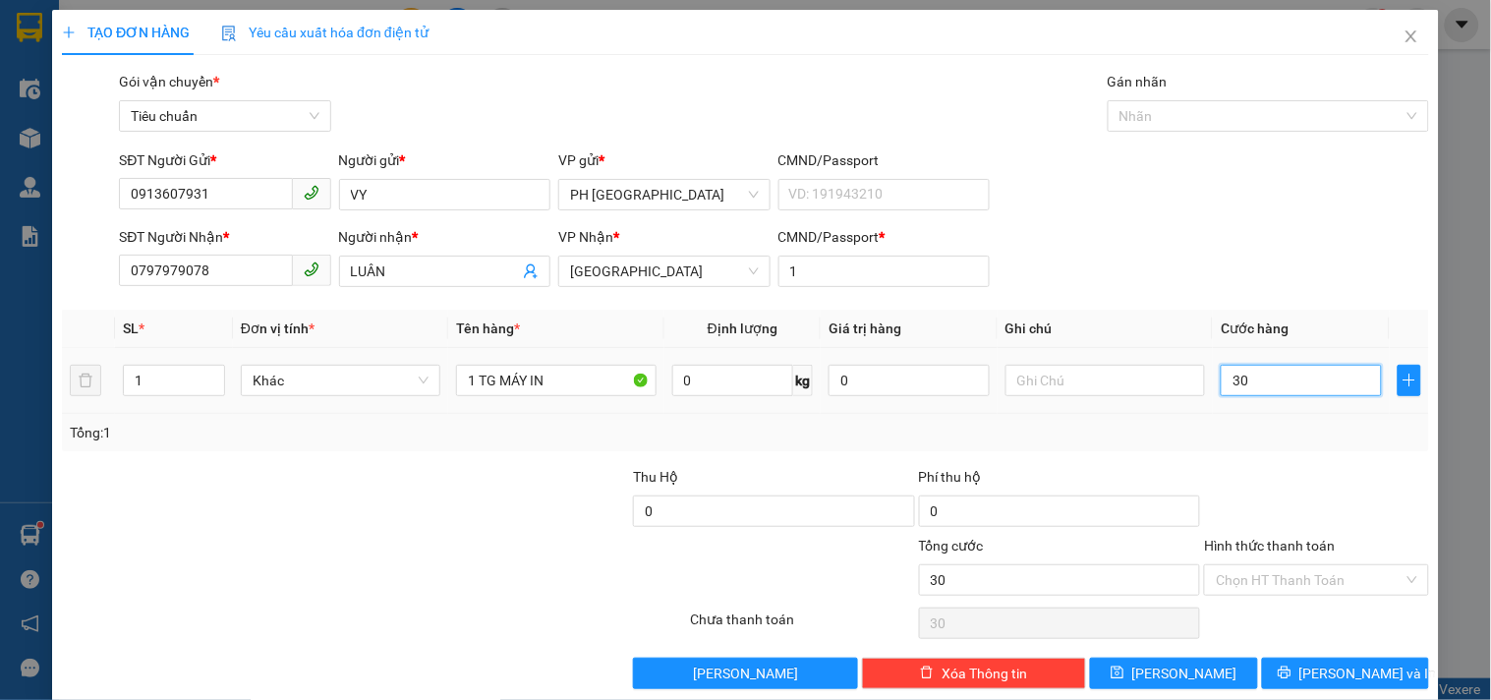
type input "300"
type input "300.000"
click at [1093, 249] on div "SĐT Người Nhận * 0797979078 Người nhận * LUÂN VP Nhận * Tuy Hòa CMND/Passport *…" at bounding box center [774, 260] width 1318 height 69
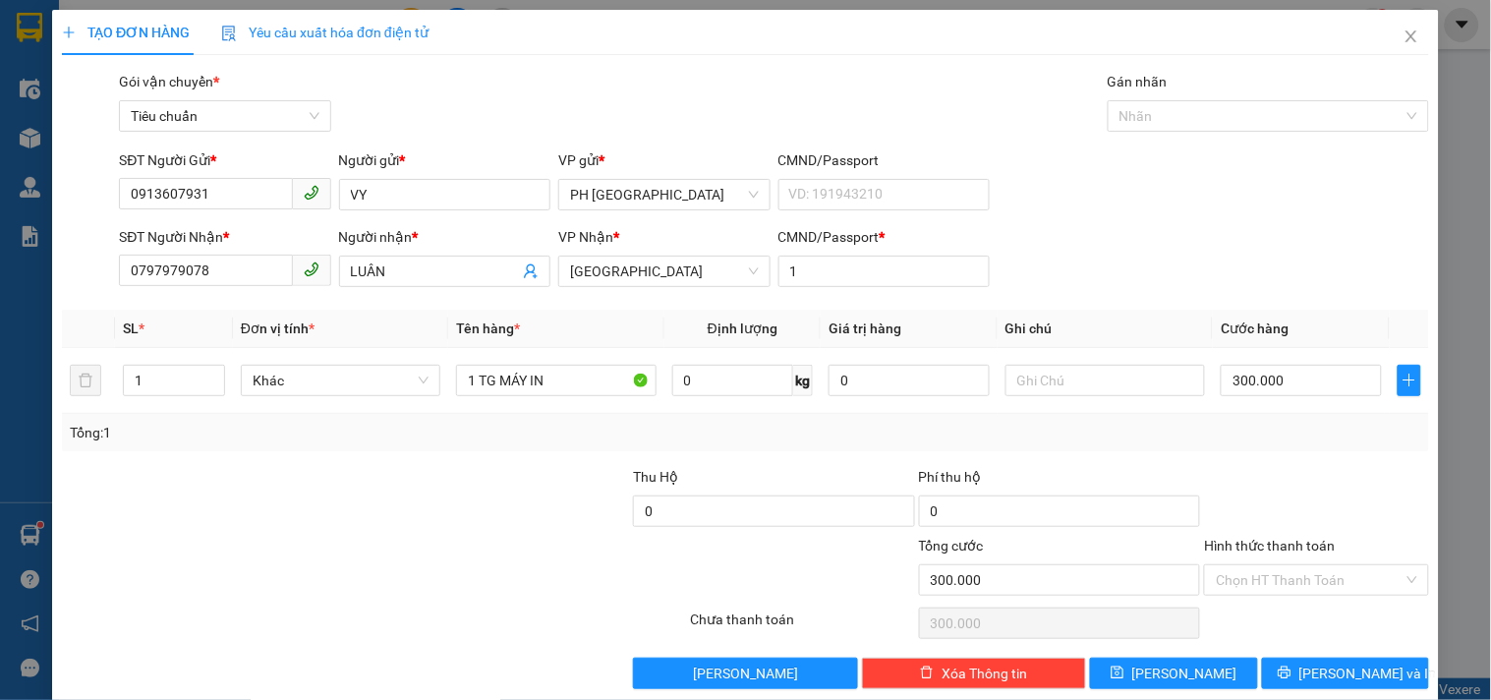
scroll to position [27, 0]
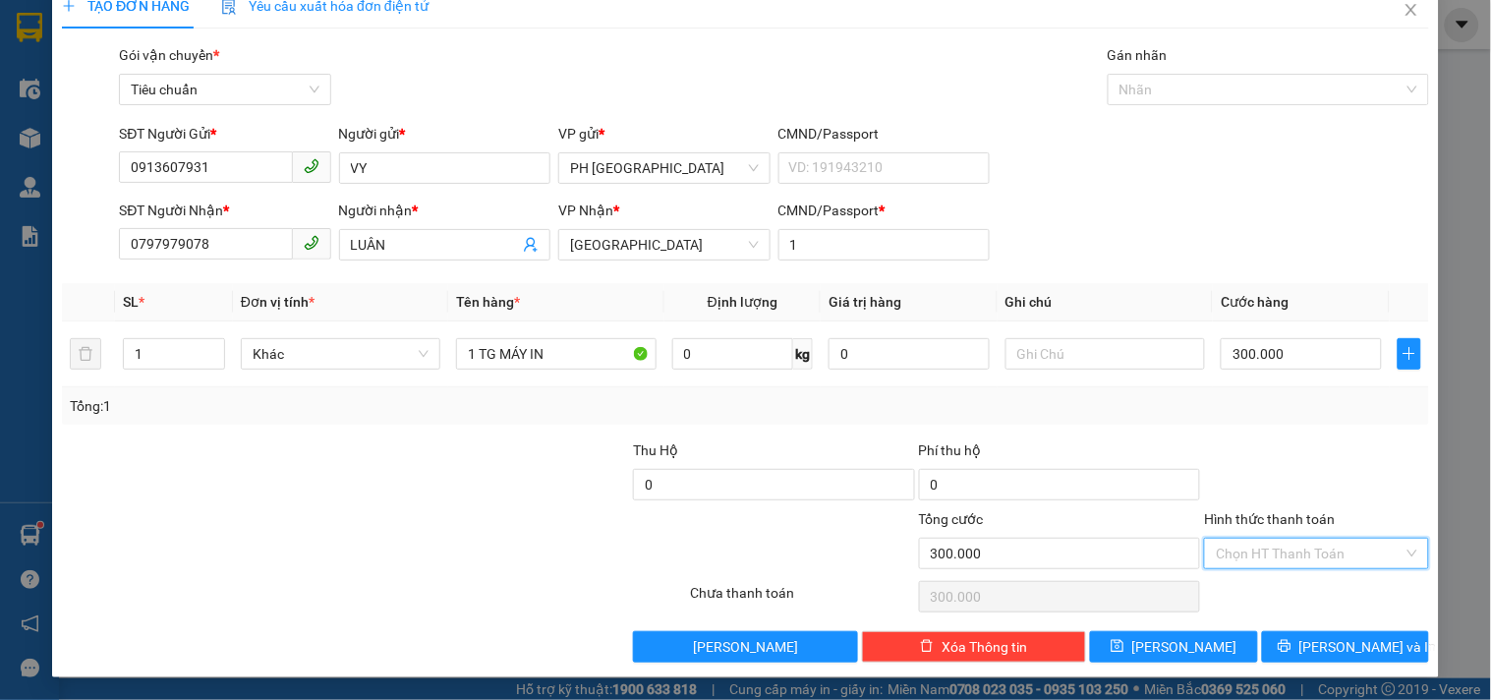
click at [1240, 546] on input "Hình thức thanh toán" at bounding box center [1308, 552] width 187 height 29
click at [1254, 420] on div "Tại văn phòng" at bounding box center [1304, 420] width 198 height 22
type input "0"
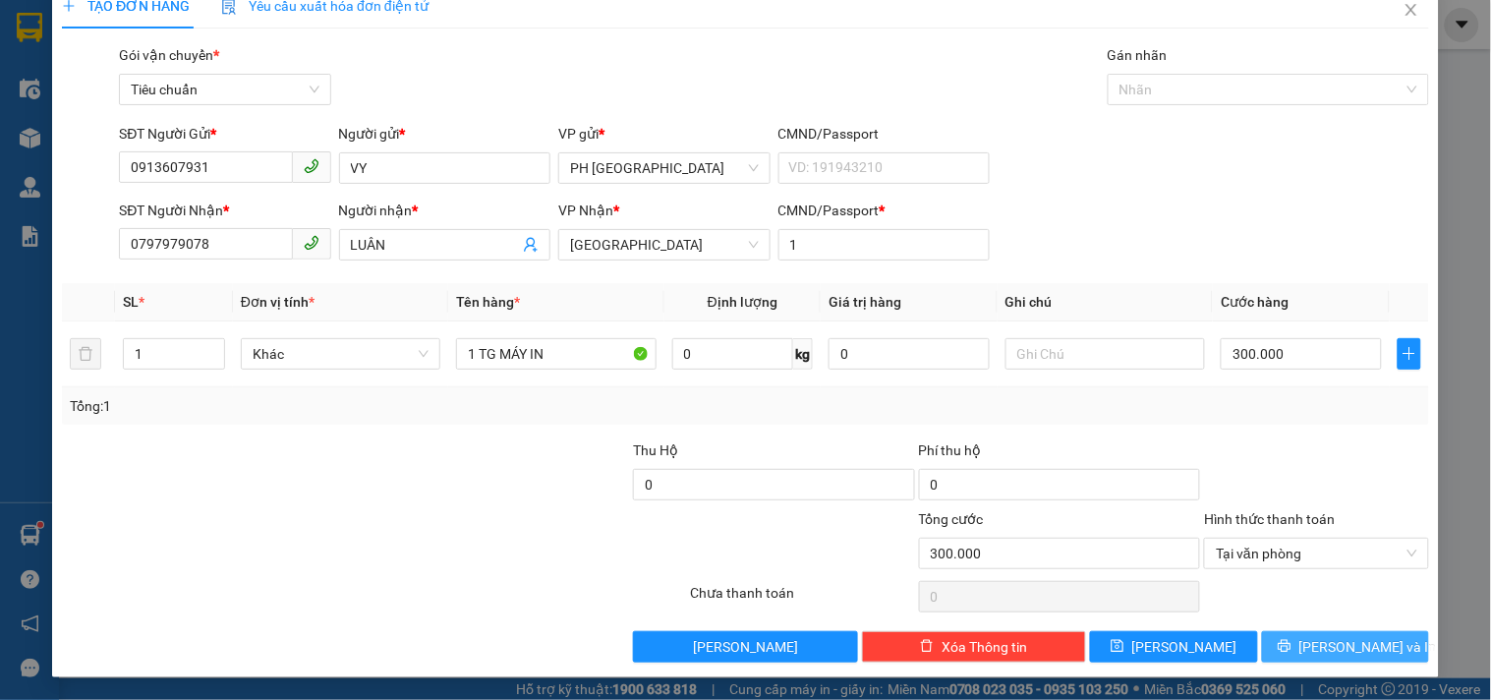
click at [1291, 642] on icon "printer" at bounding box center [1284, 646] width 14 height 14
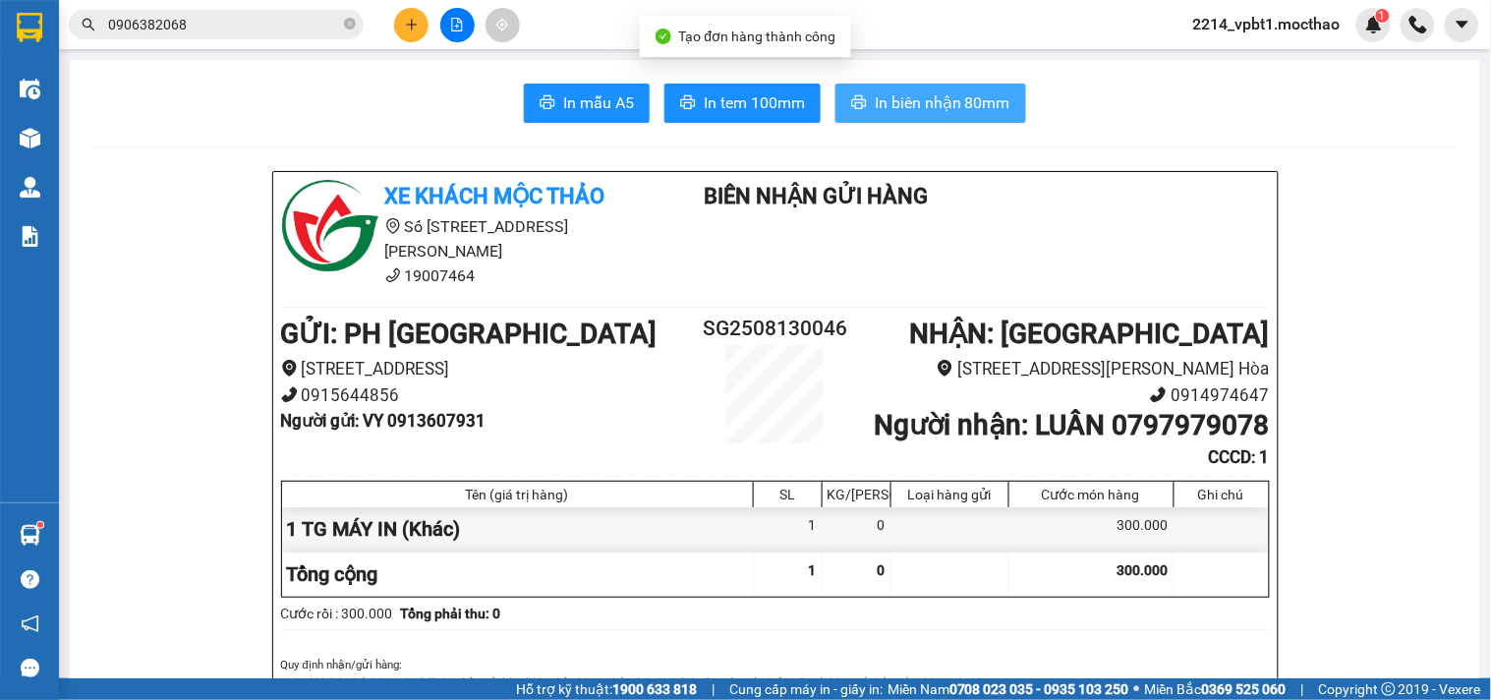
click at [858, 110] on icon "printer" at bounding box center [859, 102] width 16 height 16
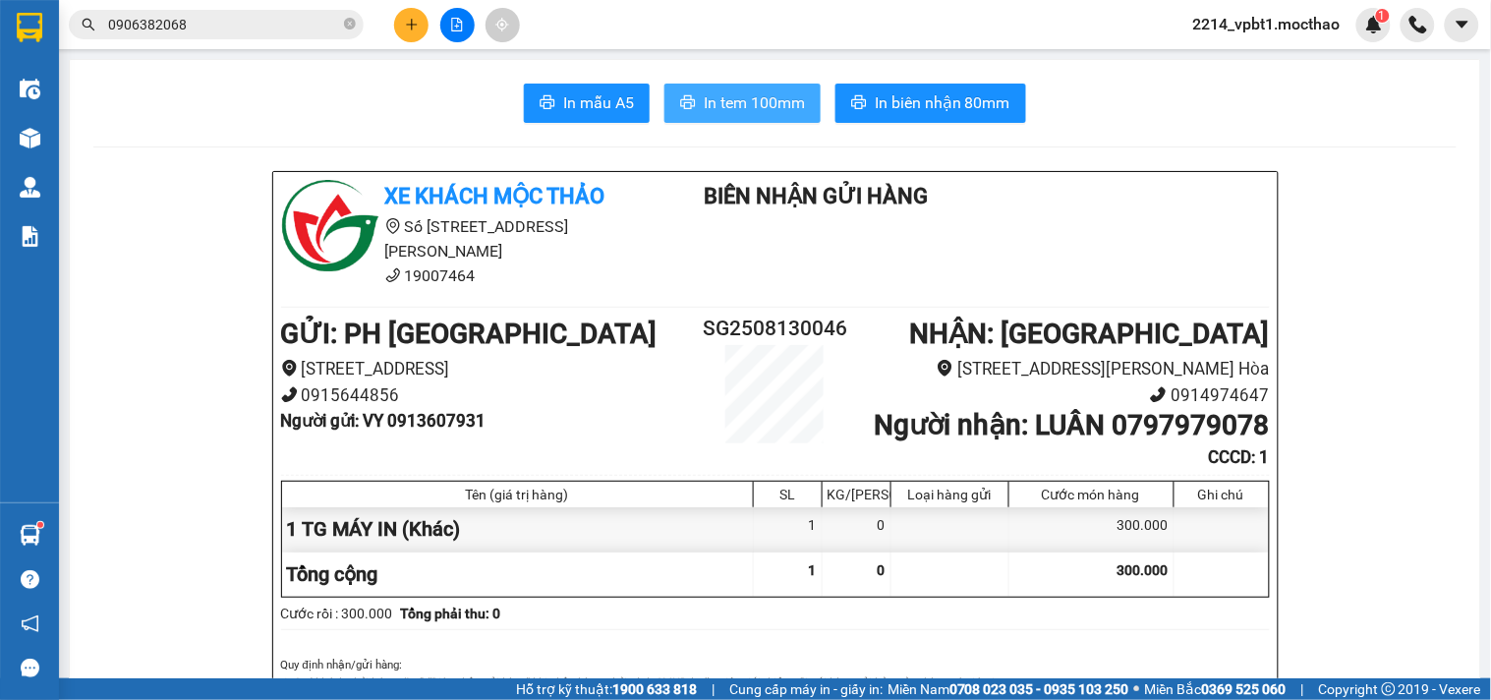
click at [751, 103] on span "In tem 100mm" at bounding box center [754, 102] width 101 height 25
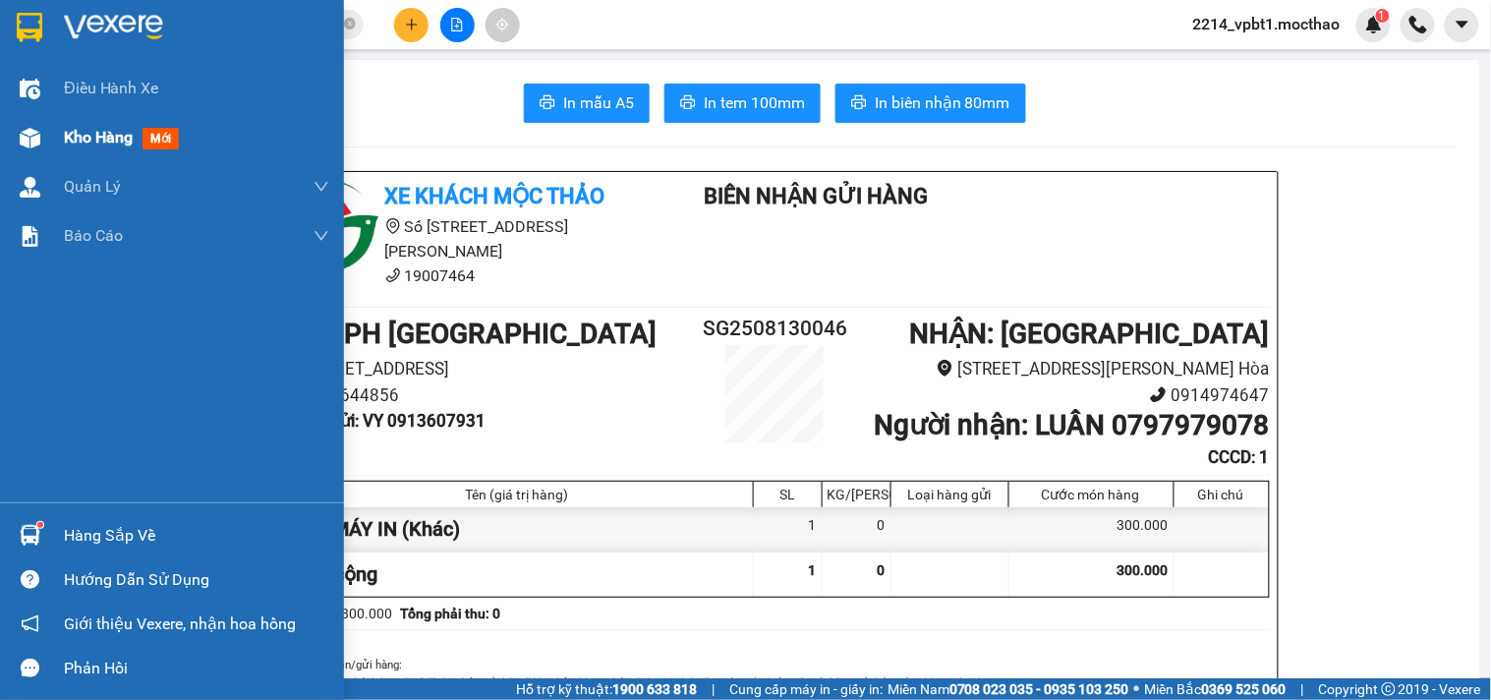
click at [92, 141] on span "Kho hàng" at bounding box center [98, 137] width 69 height 19
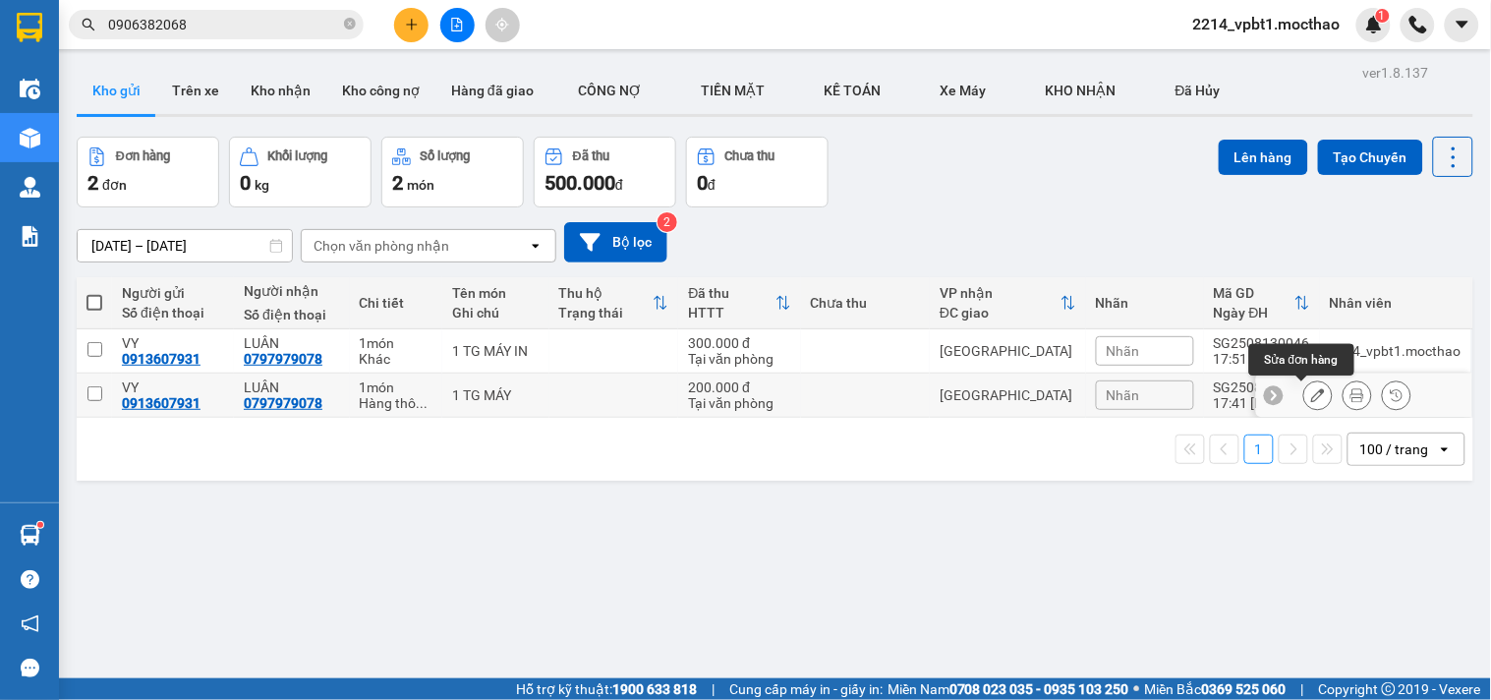
click at [1304, 387] on button at bounding box center [1318, 395] width 28 height 34
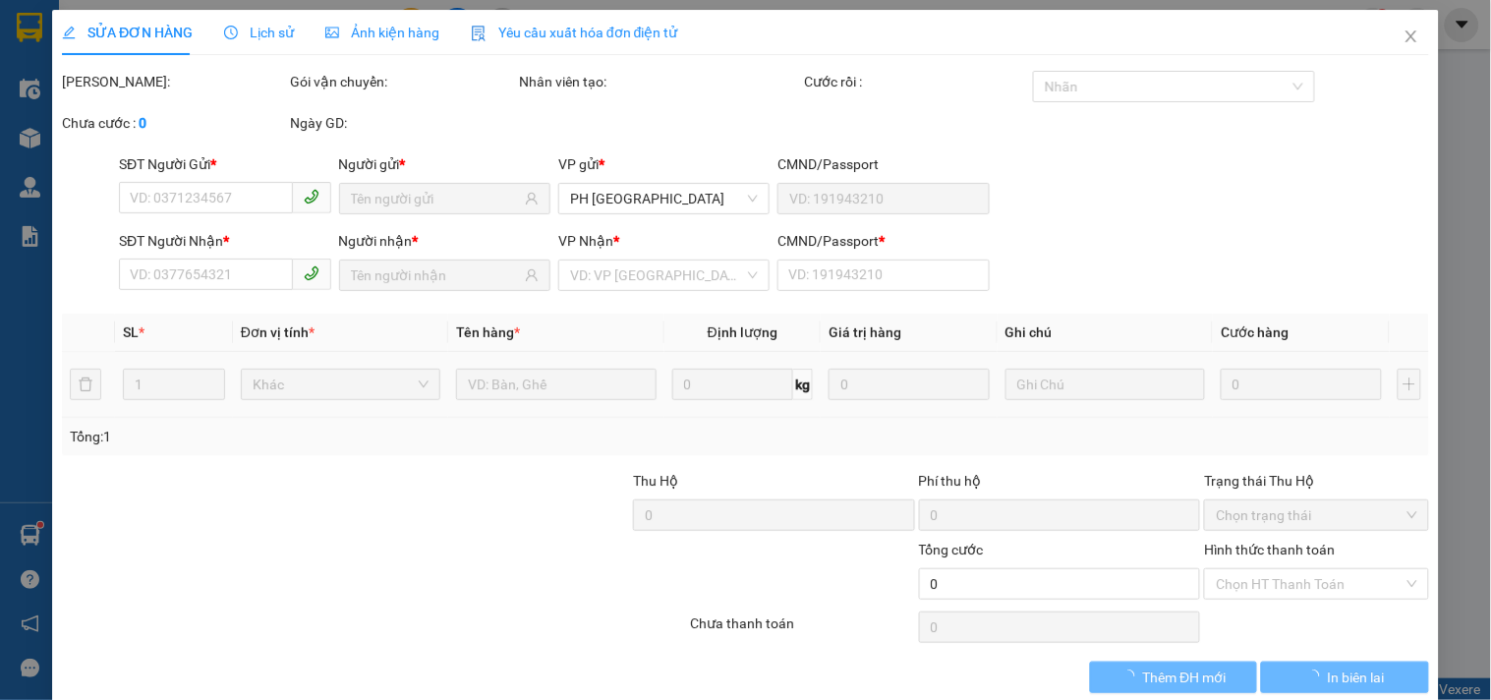
type input "0913607931"
type input "0797979078"
type input "1"
type input "200.000"
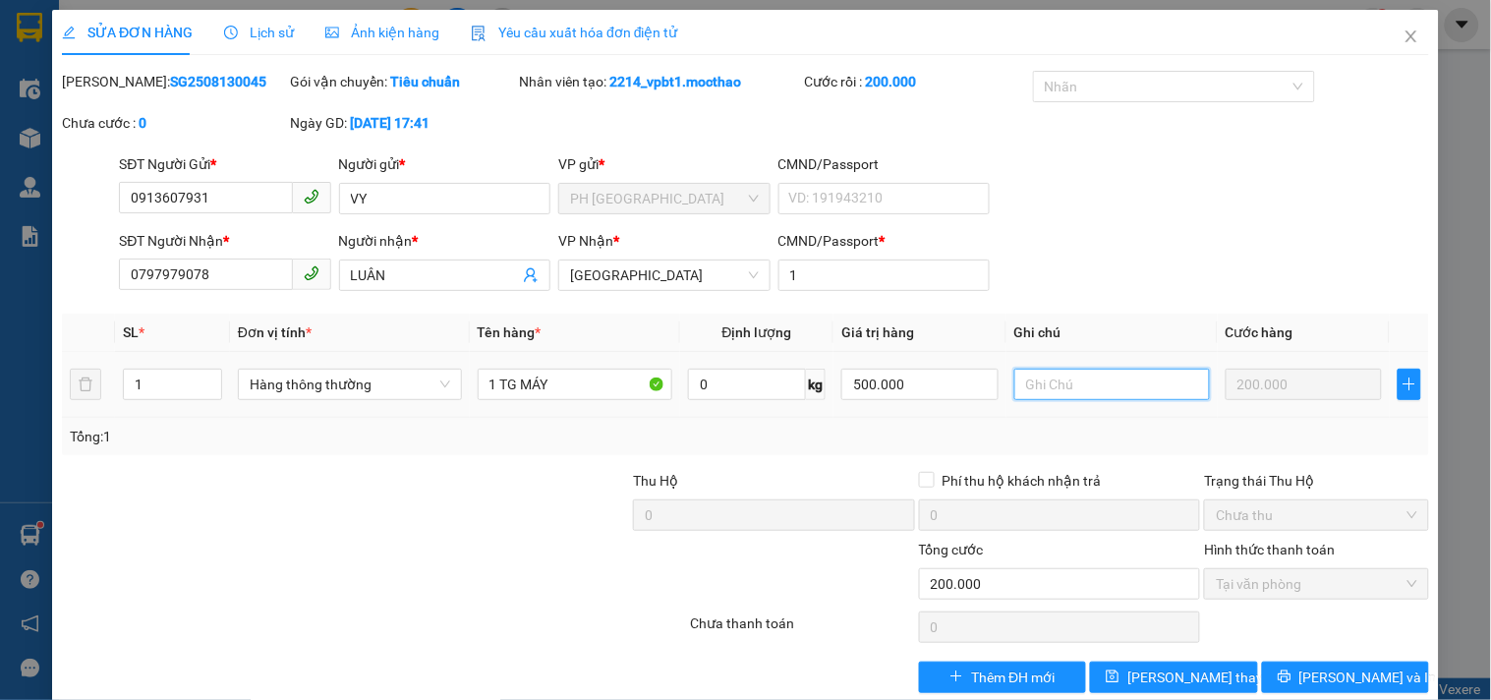
click at [1053, 389] on input "text" at bounding box center [1112, 383] width 196 height 31
type input "HUỶ"
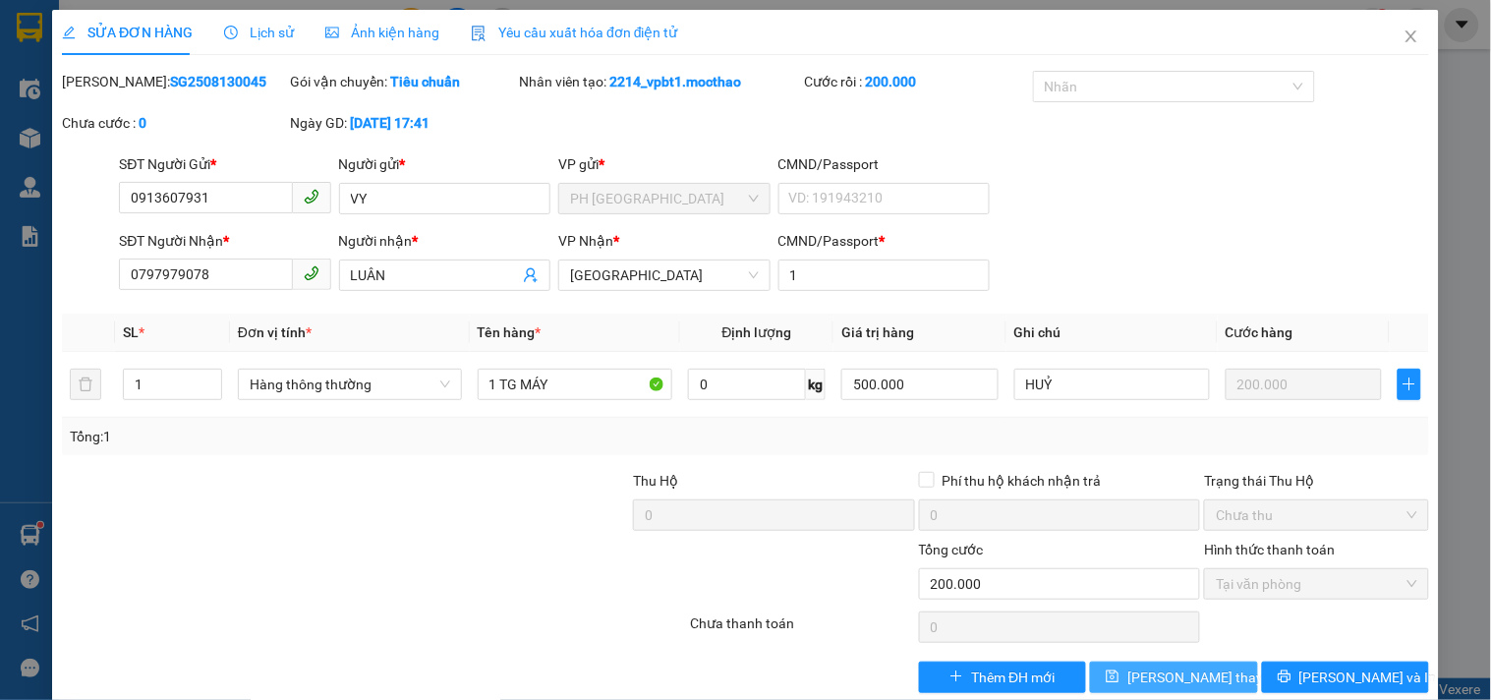
click at [1137, 670] on span "Lưu thay đổi" at bounding box center [1205, 677] width 157 height 22
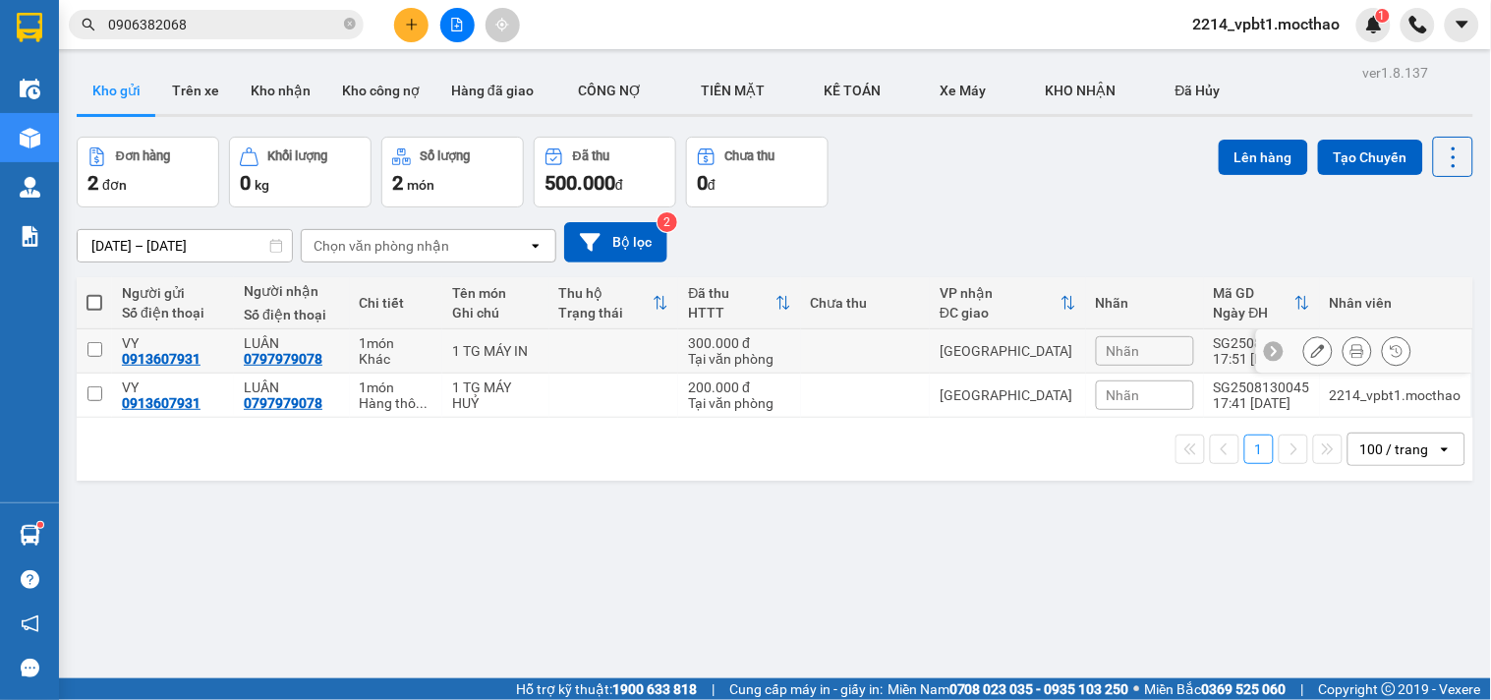
click at [621, 350] on td at bounding box center [614, 351] width 130 height 44
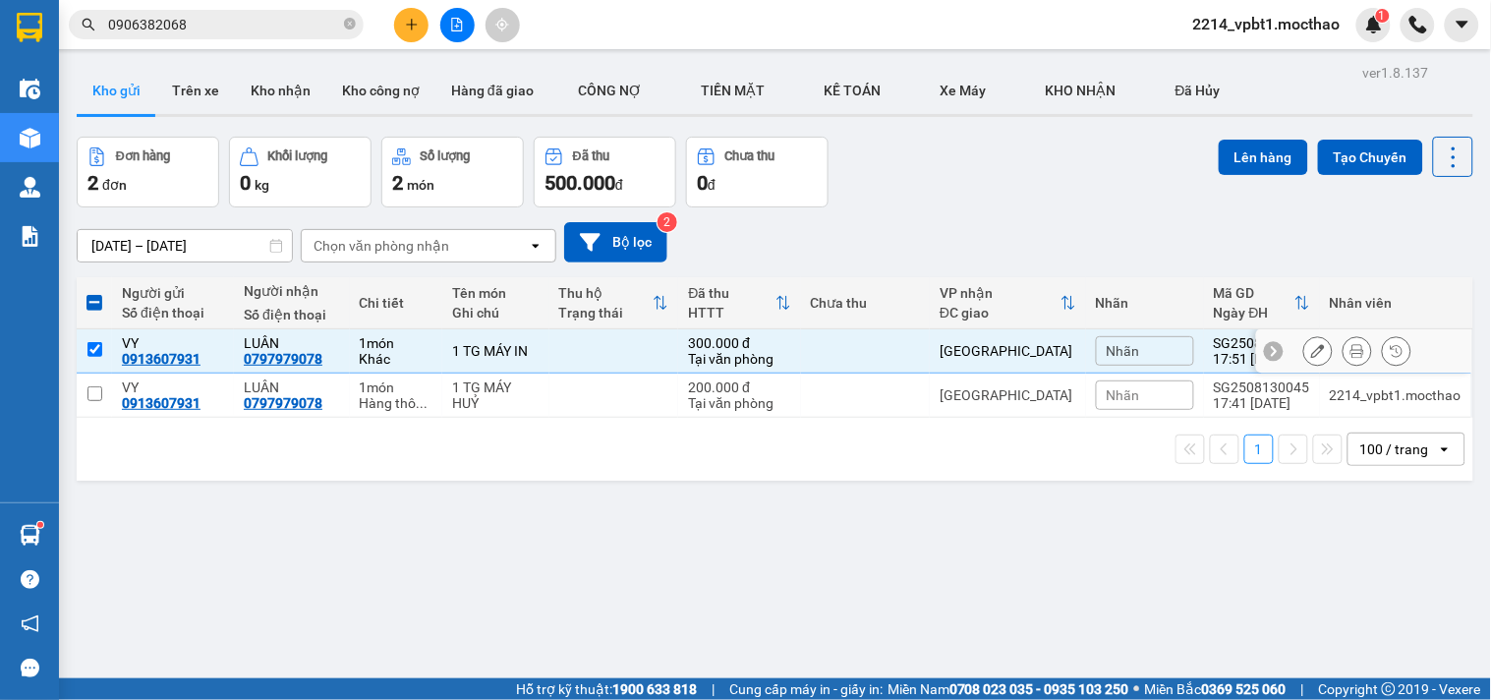
drag, startPoint x: 565, startPoint y: 360, endPoint x: 540, endPoint y: 344, distance: 29.2
click at [565, 359] on td at bounding box center [614, 351] width 130 height 44
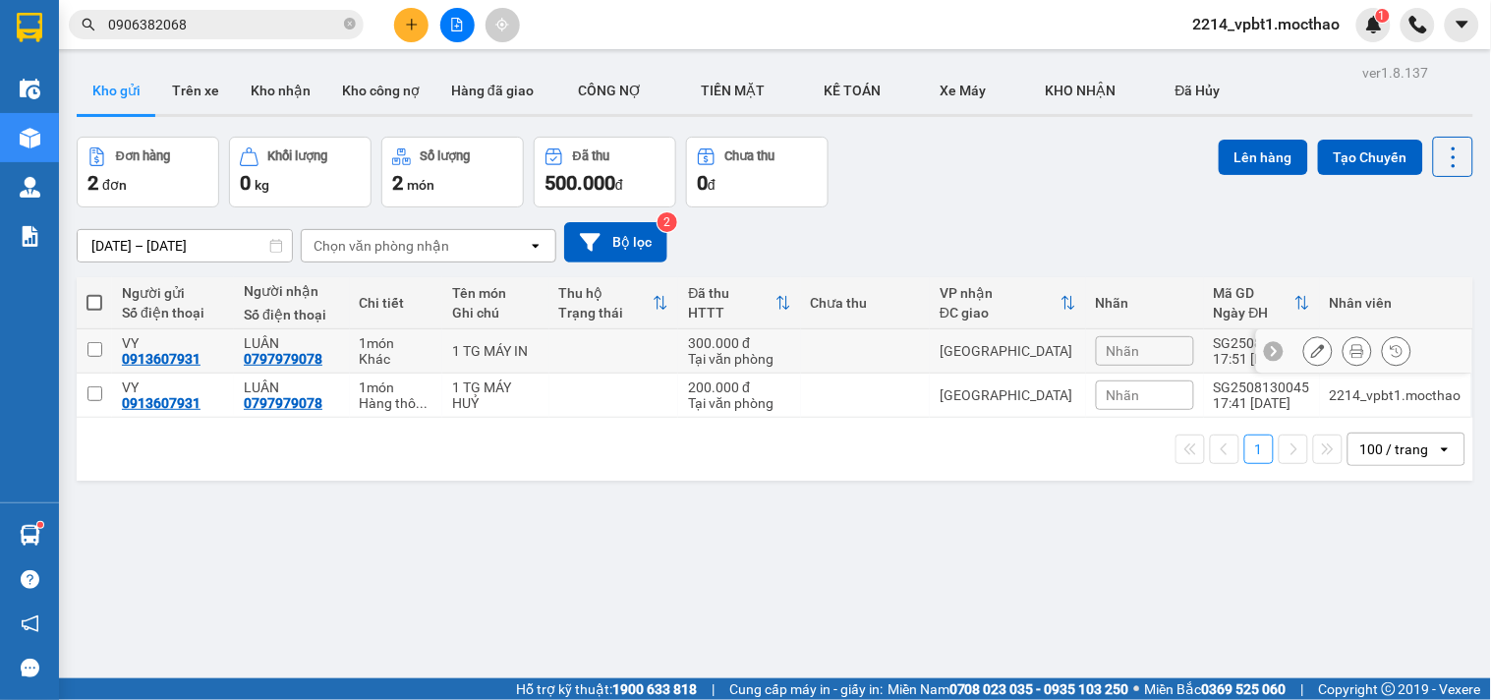
click at [853, 364] on td at bounding box center [866, 351] width 130 height 44
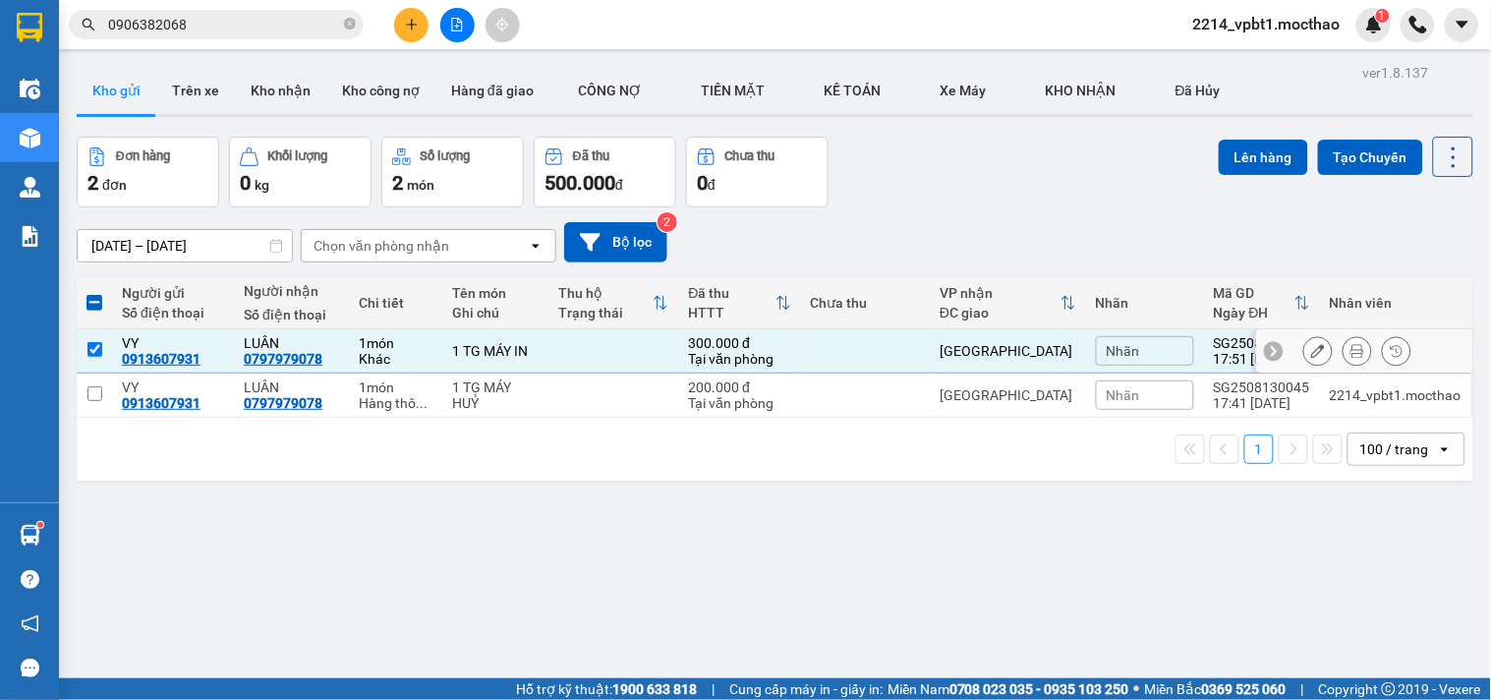
click at [809, 350] on td at bounding box center [866, 351] width 130 height 44
checkbox input "false"
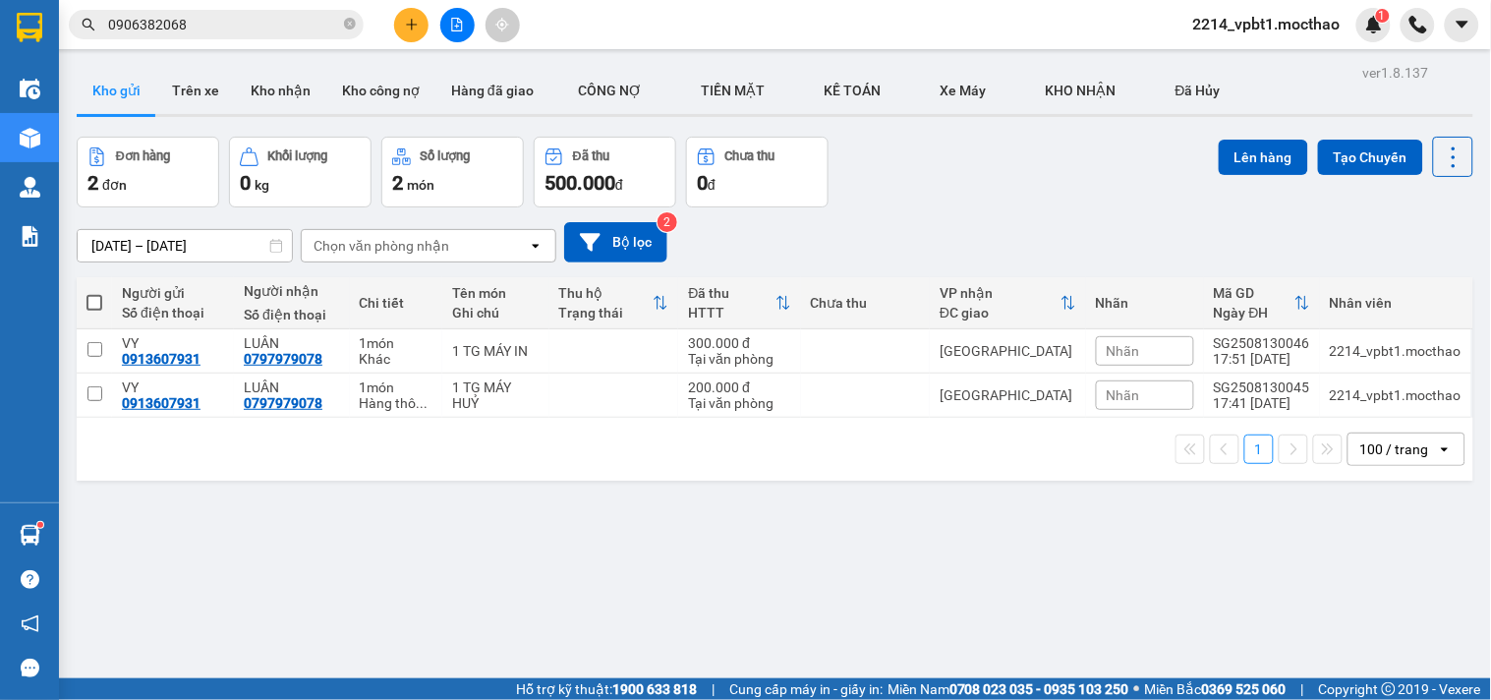
click at [244, 31] on input "0906382068" at bounding box center [224, 25] width 232 height 22
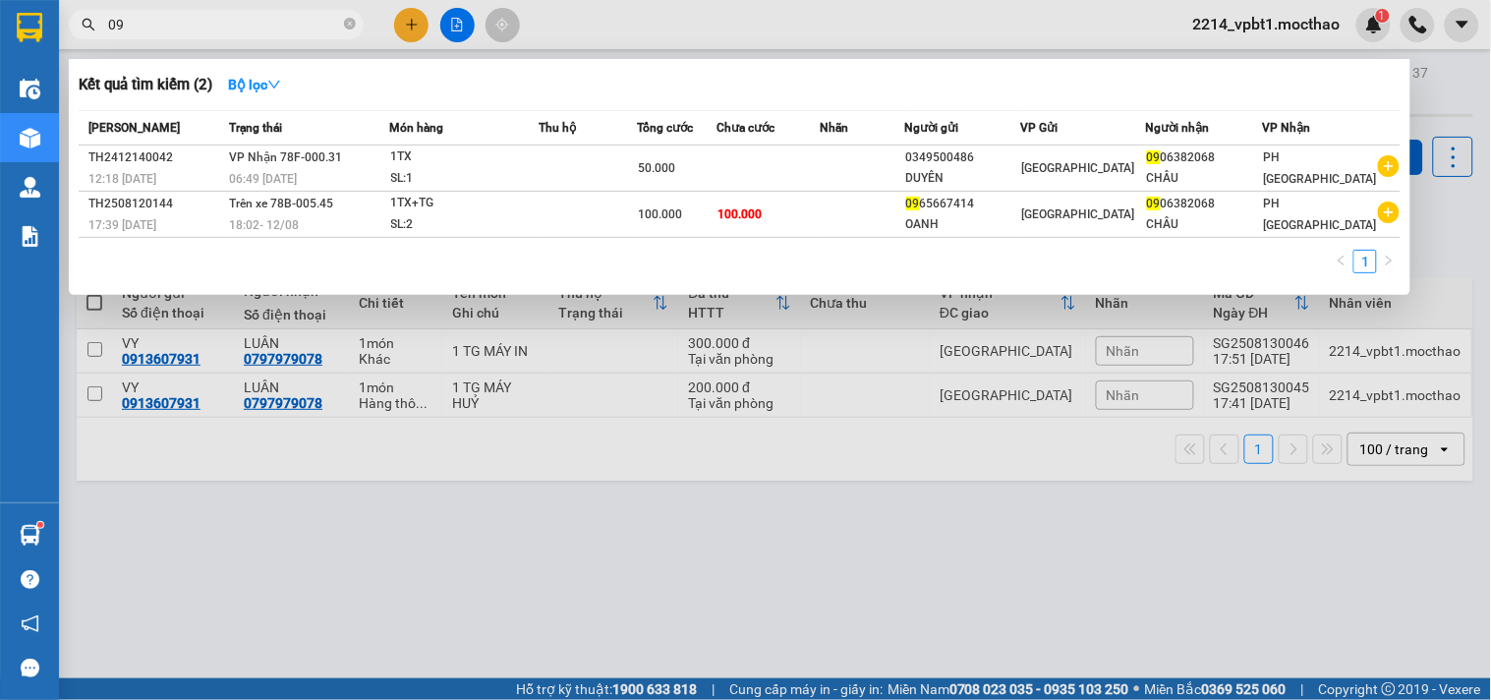
type input "0"
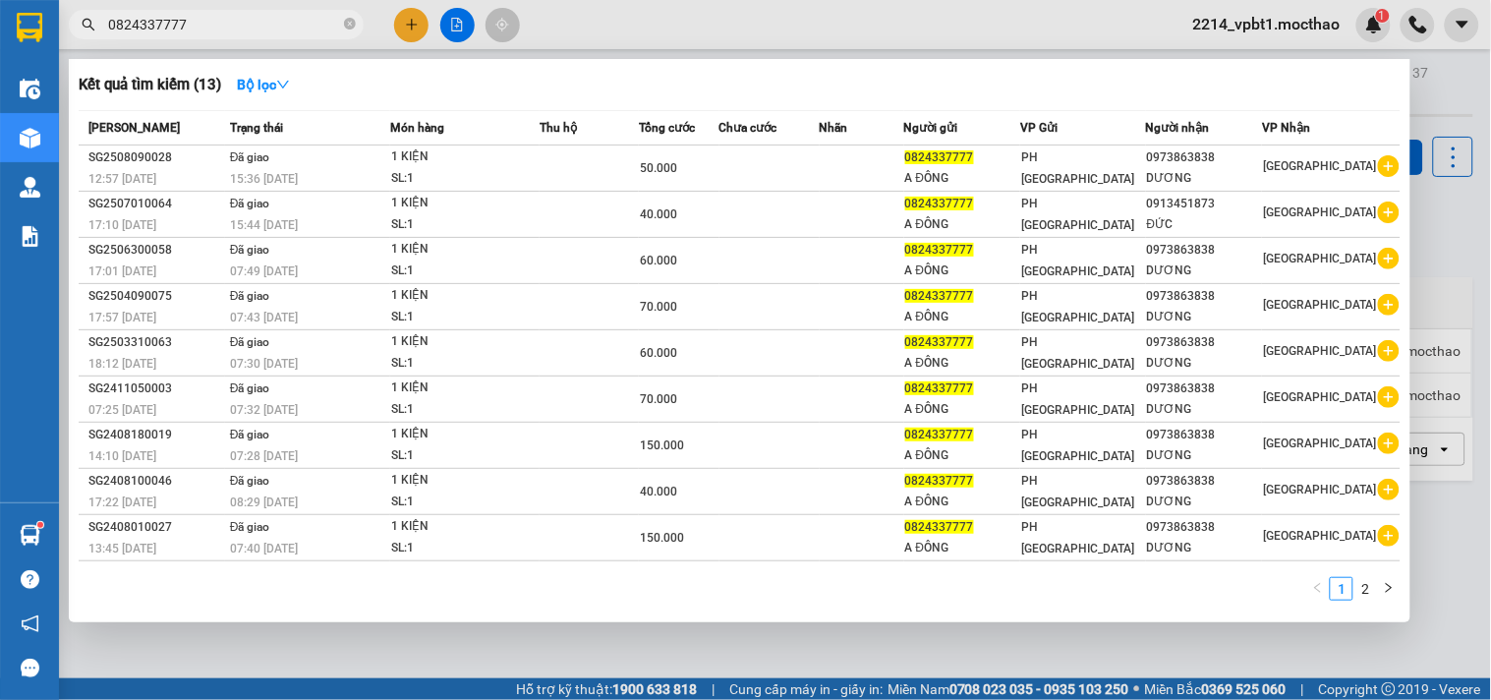
type input "0824337777"
click at [418, 35] on div at bounding box center [745, 350] width 1491 height 700
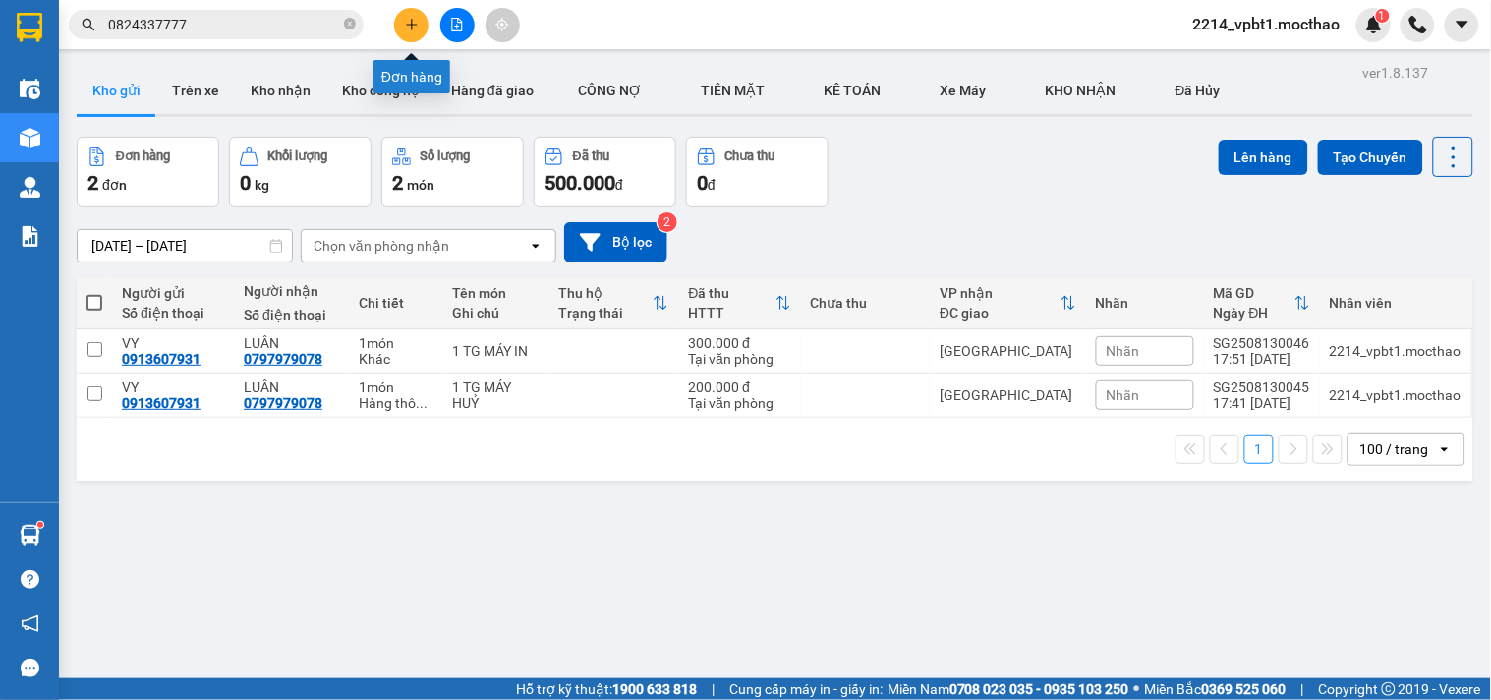
click at [411, 22] on icon "plus" at bounding box center [411, 24] width 1 height 11
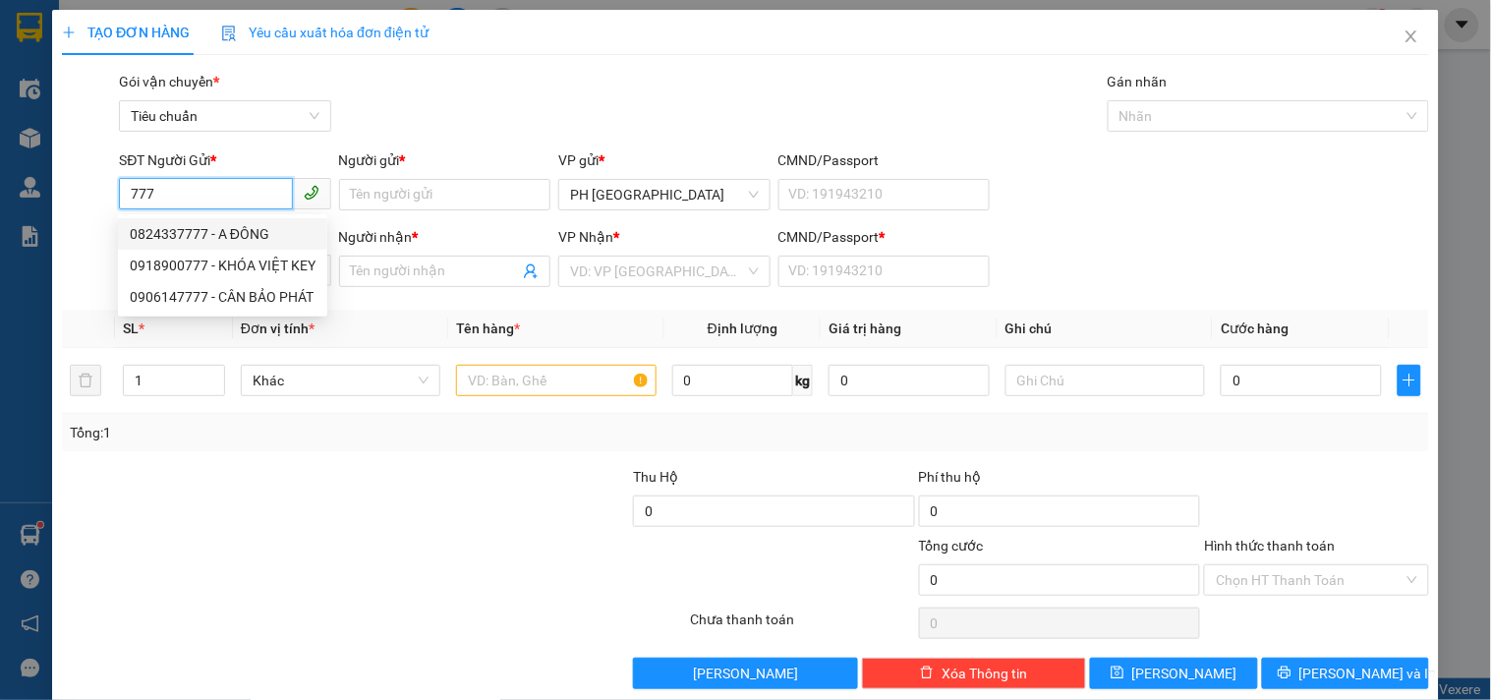
click at [233, 233] on div "0824337777 - A ĐÔNG" at bounding box center [223, 234] width 186 height 22
type input "0824337777"
type input "A ĐÔNG"
type input "0973863838"
type input "DƯƠNG"
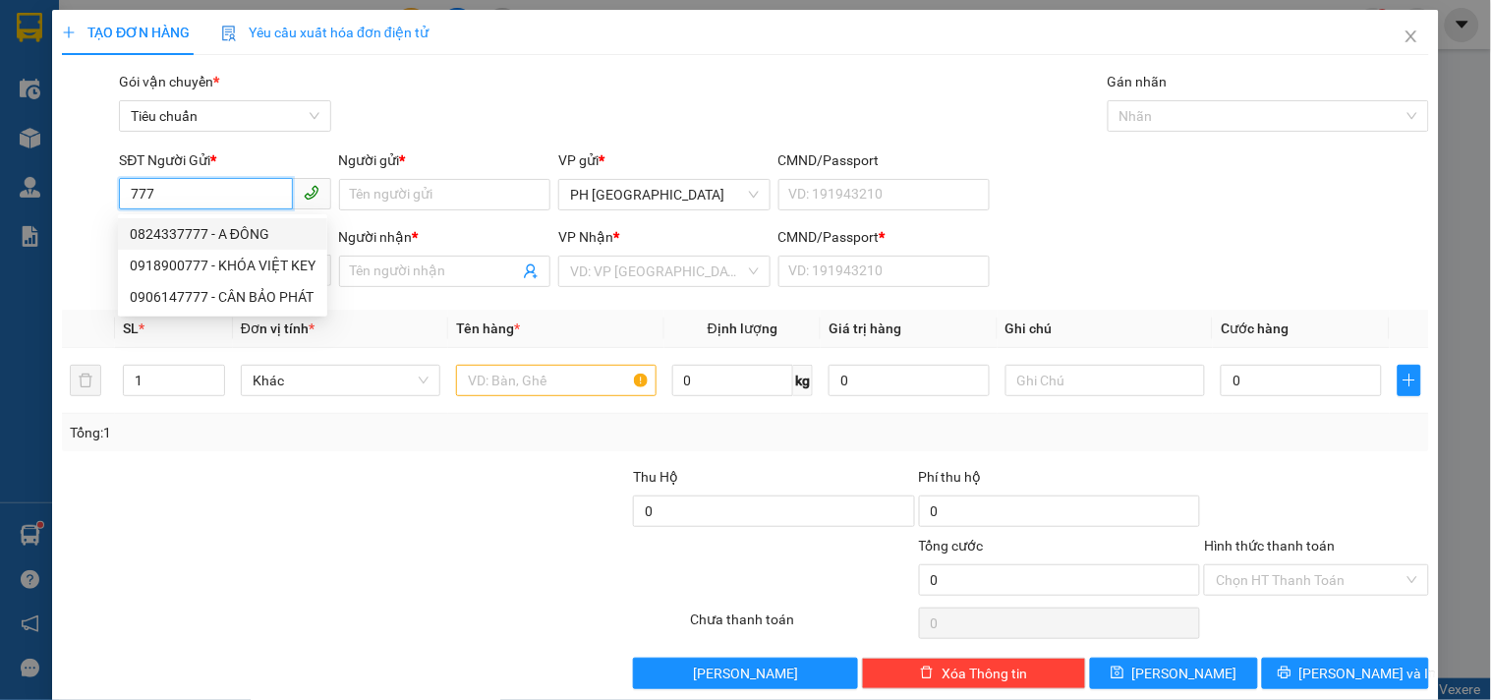
type input "1"
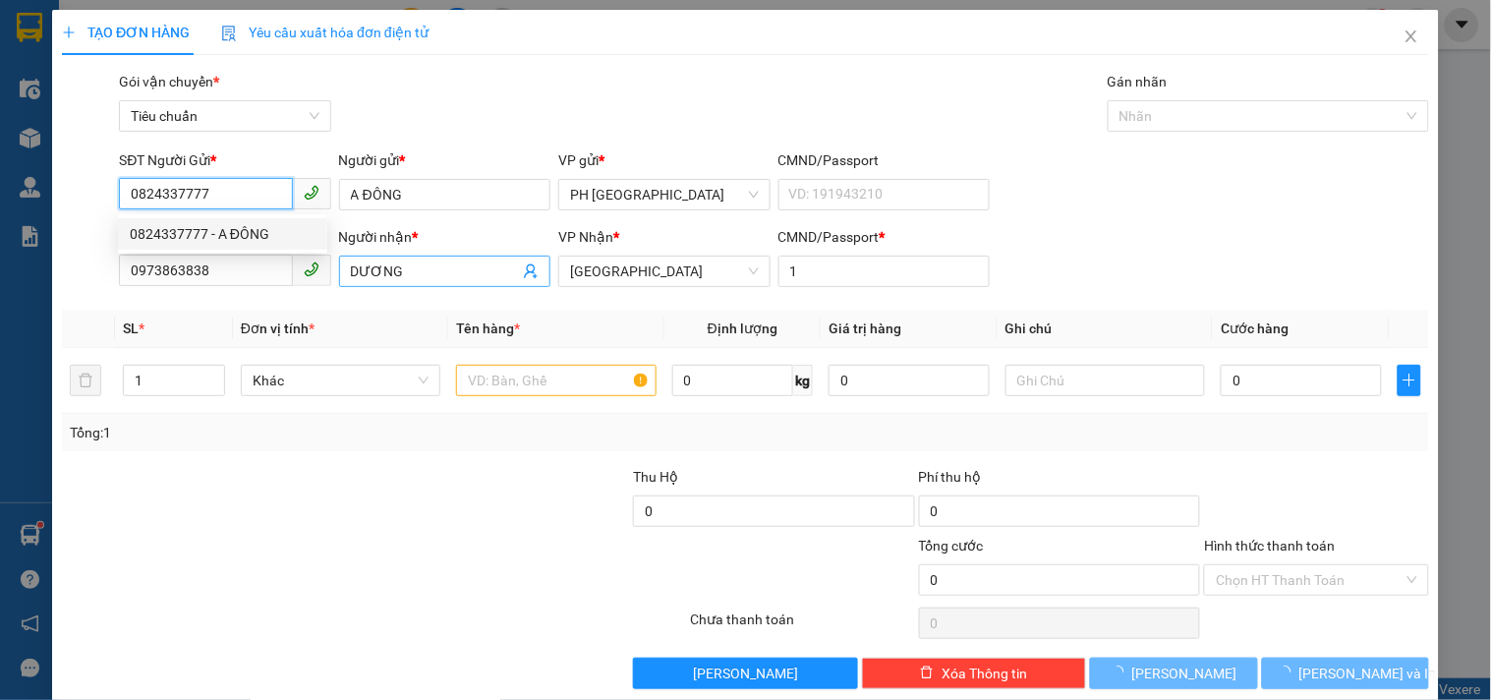
type input "50.000"
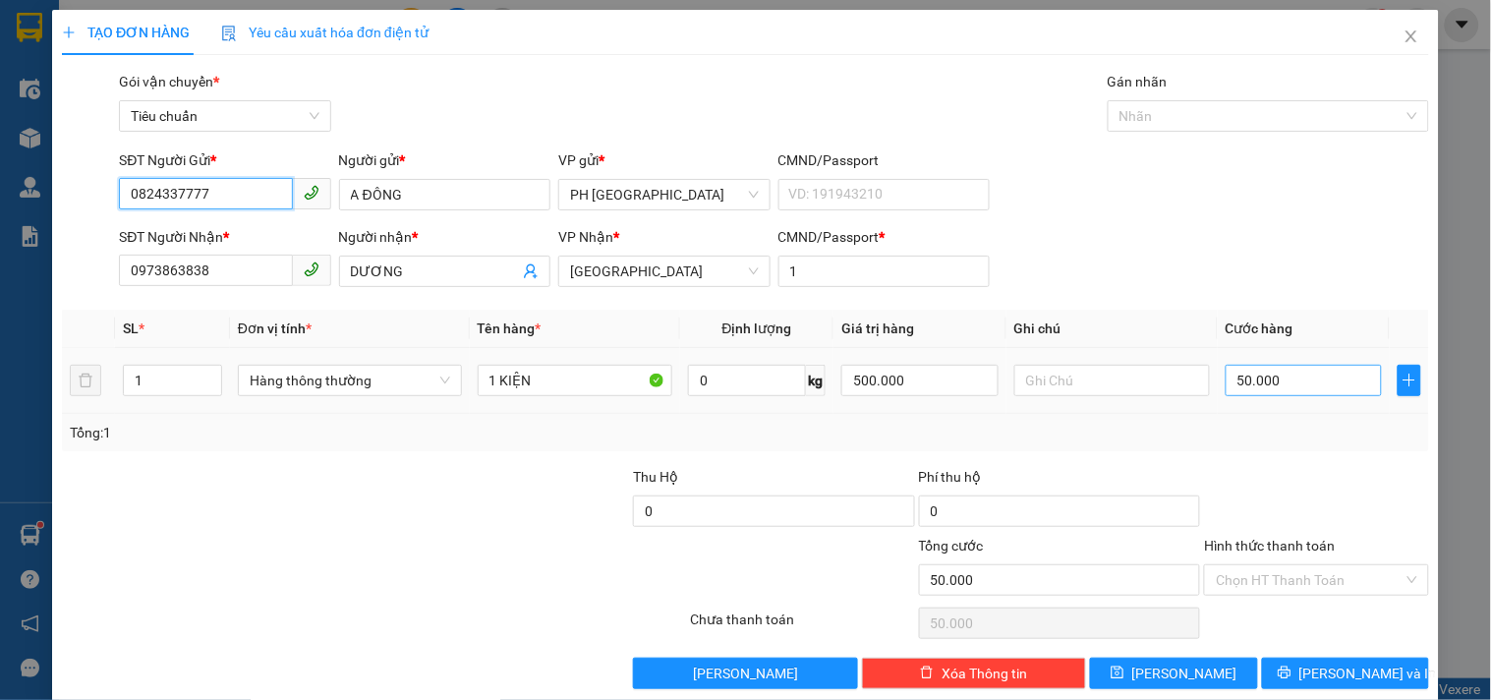
type input "0824337777"
click at [1299, 386] on input "50.000" at bounding box center [1303, 380] width 157 height 31
type input "0"
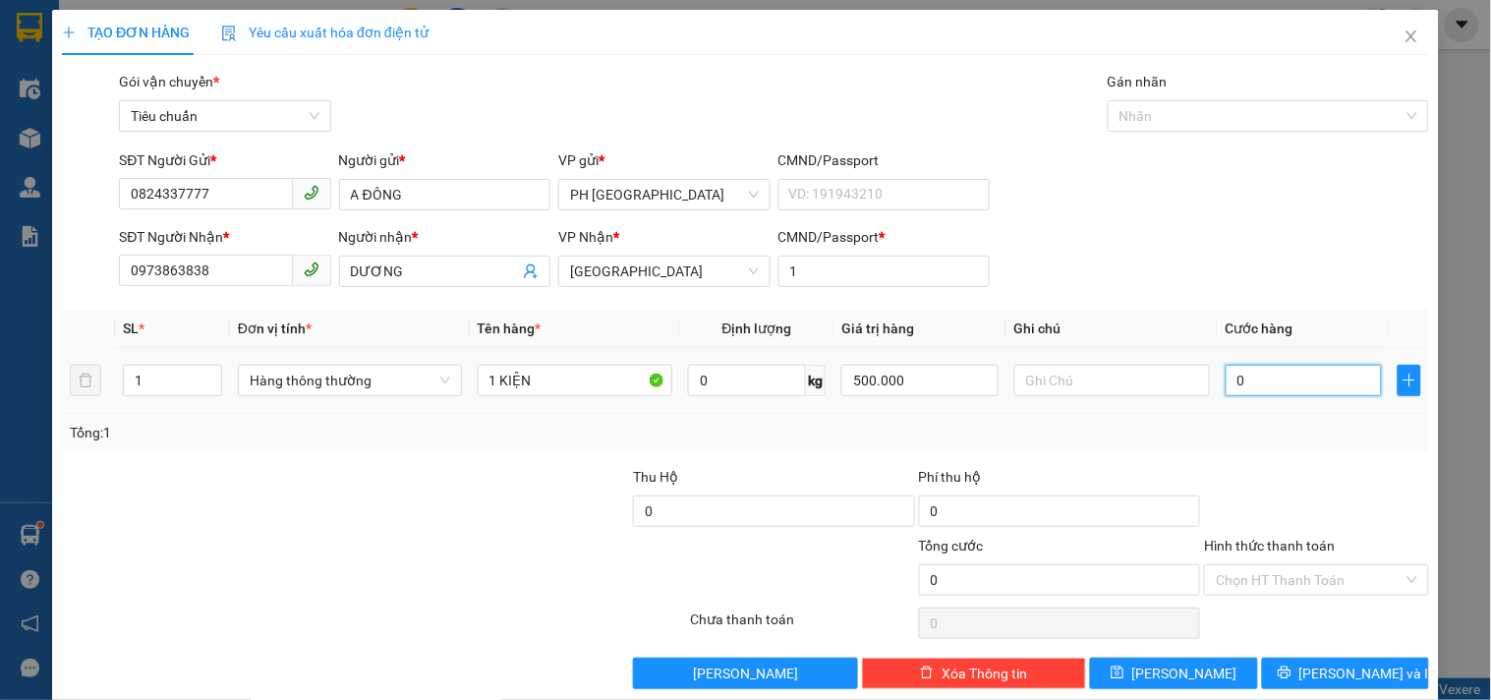
type input "8"
type input "08"
type input "80"
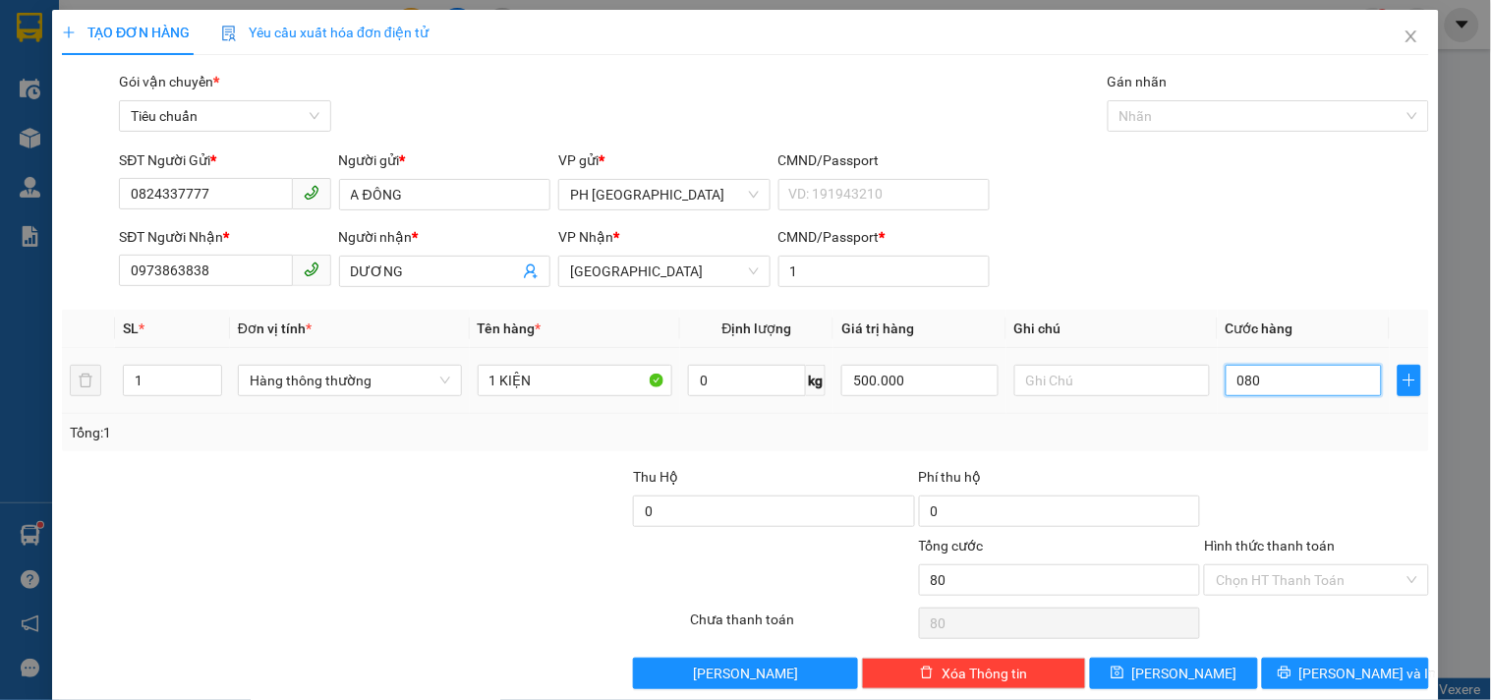
type input "080"
type input "80.000"
click at [1288, 418] on div "Tổng: 1" at bounding box center [745, 432] width 1367 height 37
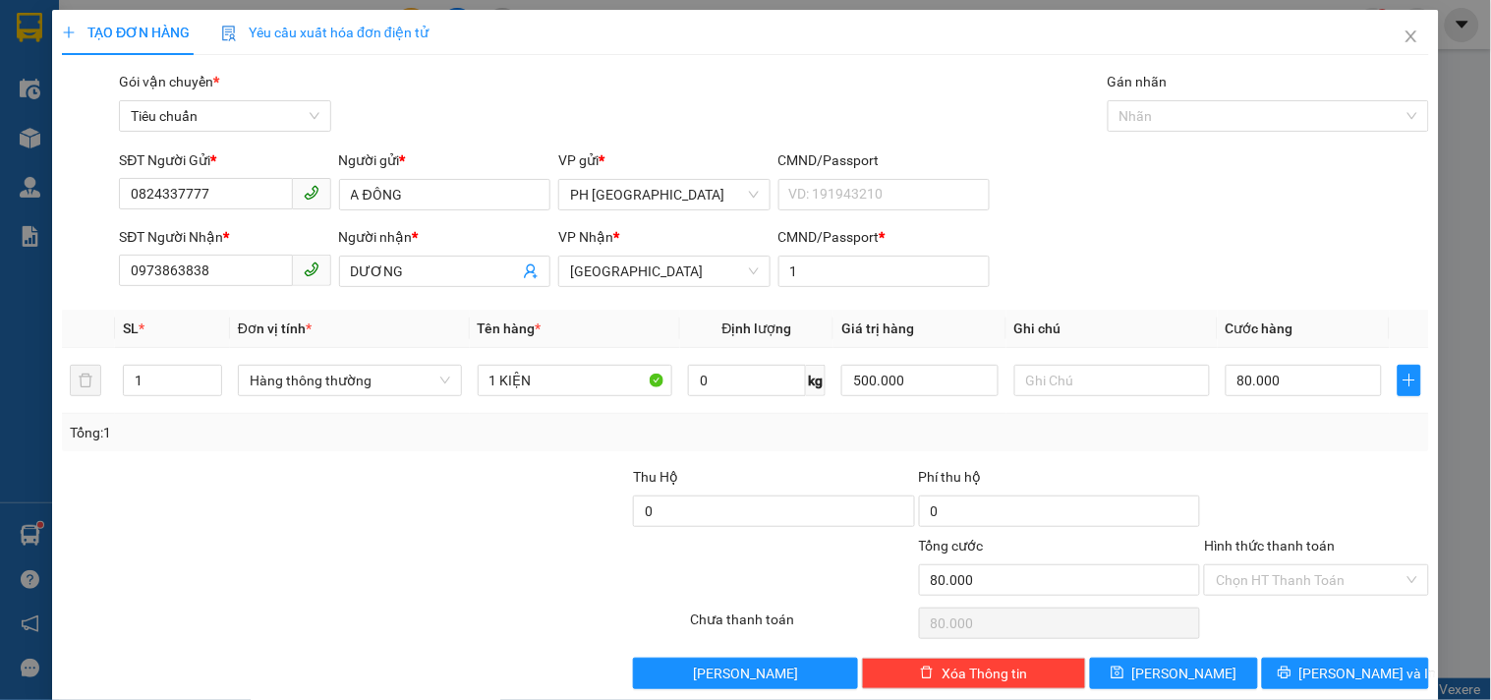
scroll to position [27, 0]
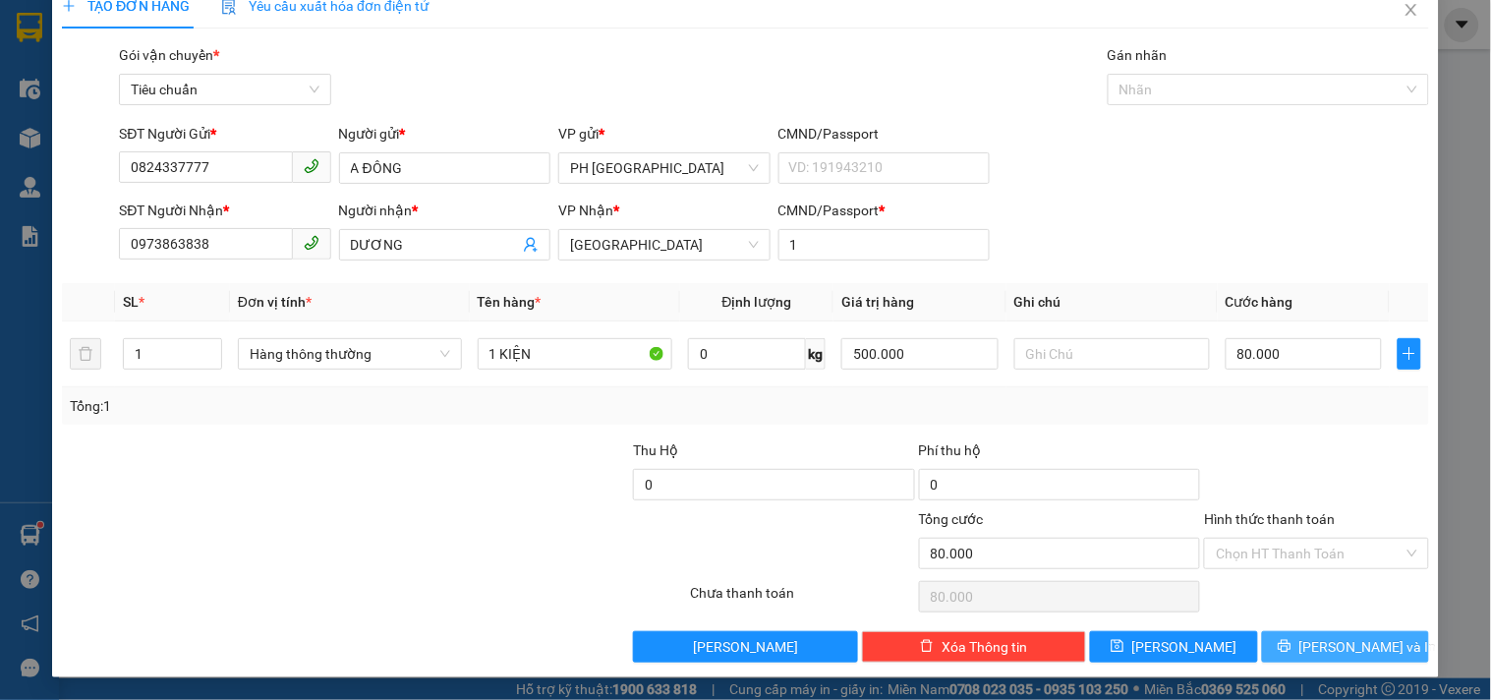
click at [1291, 649] on icon "printer" at bounding box center [1284, 646] width 14 height 14
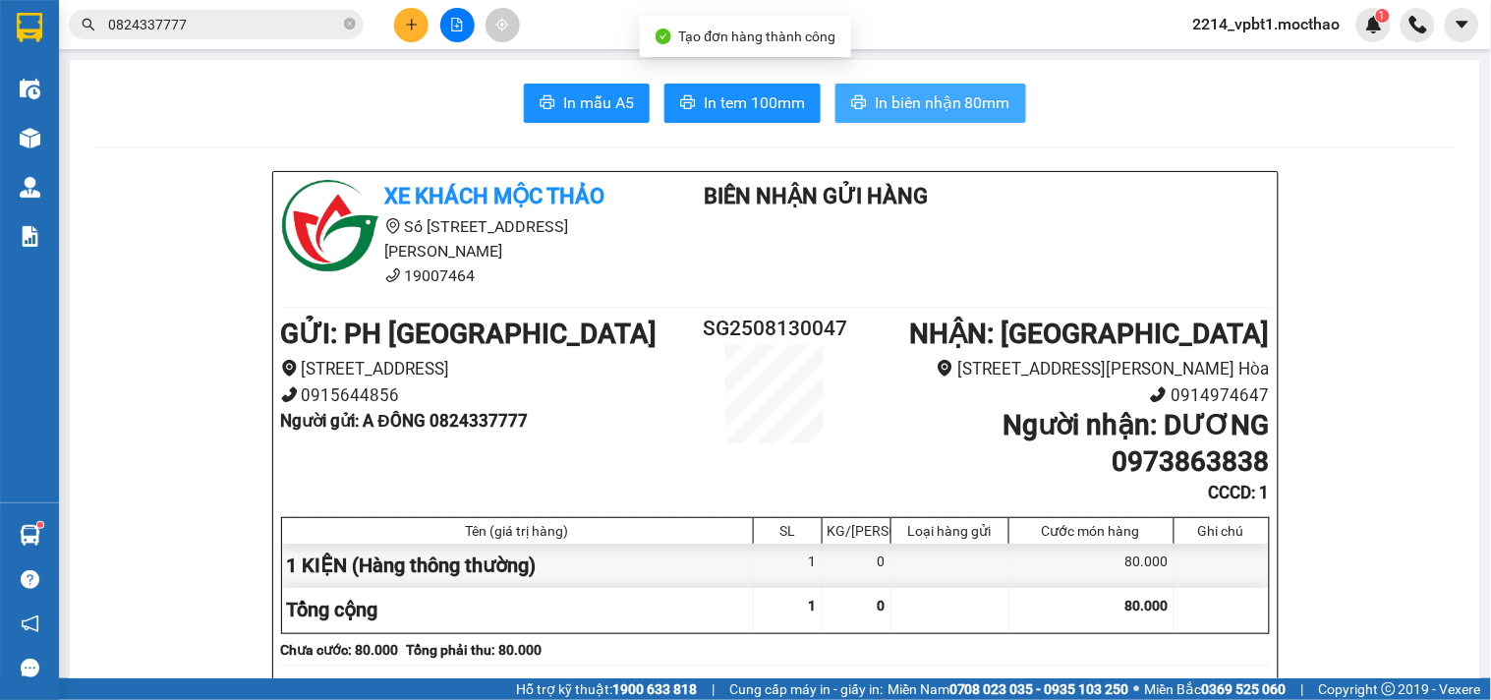
click at [947, 114] on span "In biên nhận 80mm" at bounding box center [942, 102] width 136 height 25
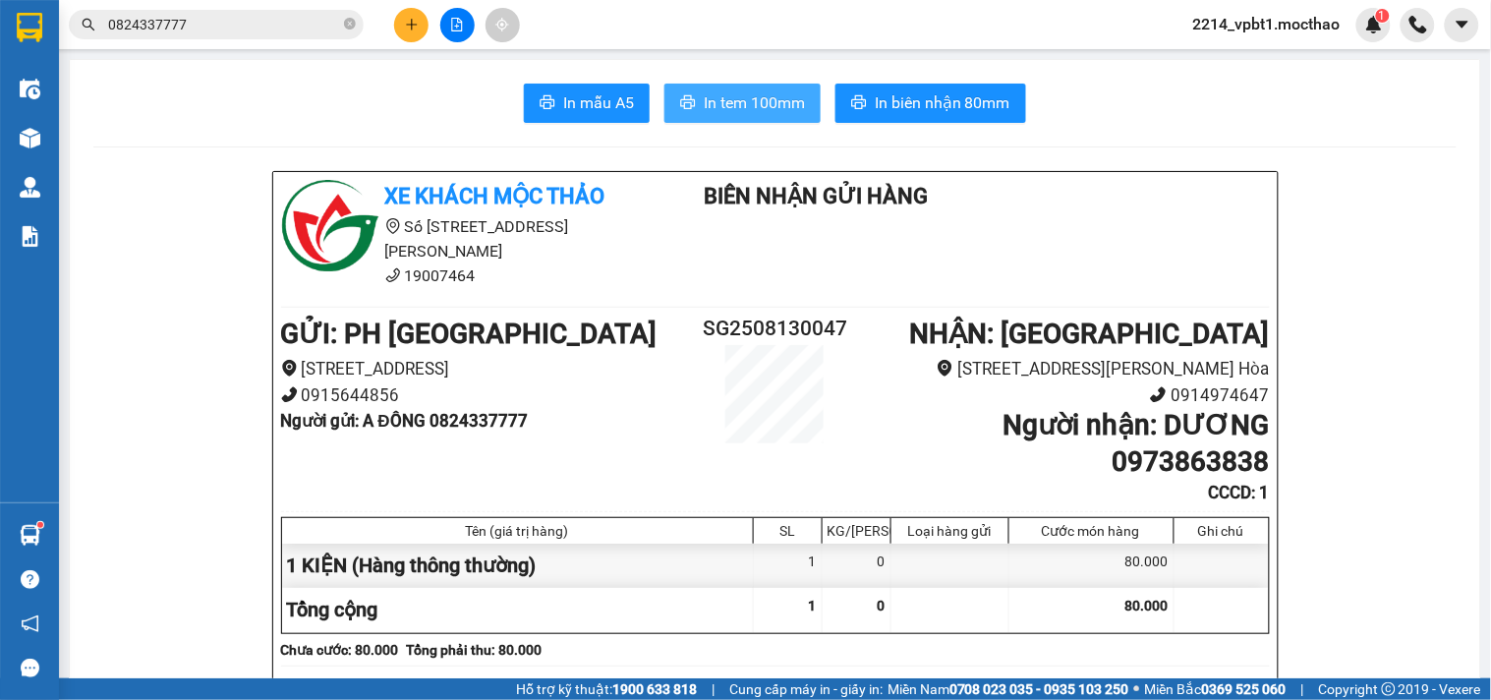
click at [745, 102] on span "In tem 100mm" at bounding box center [754, 102] width 101 height 25
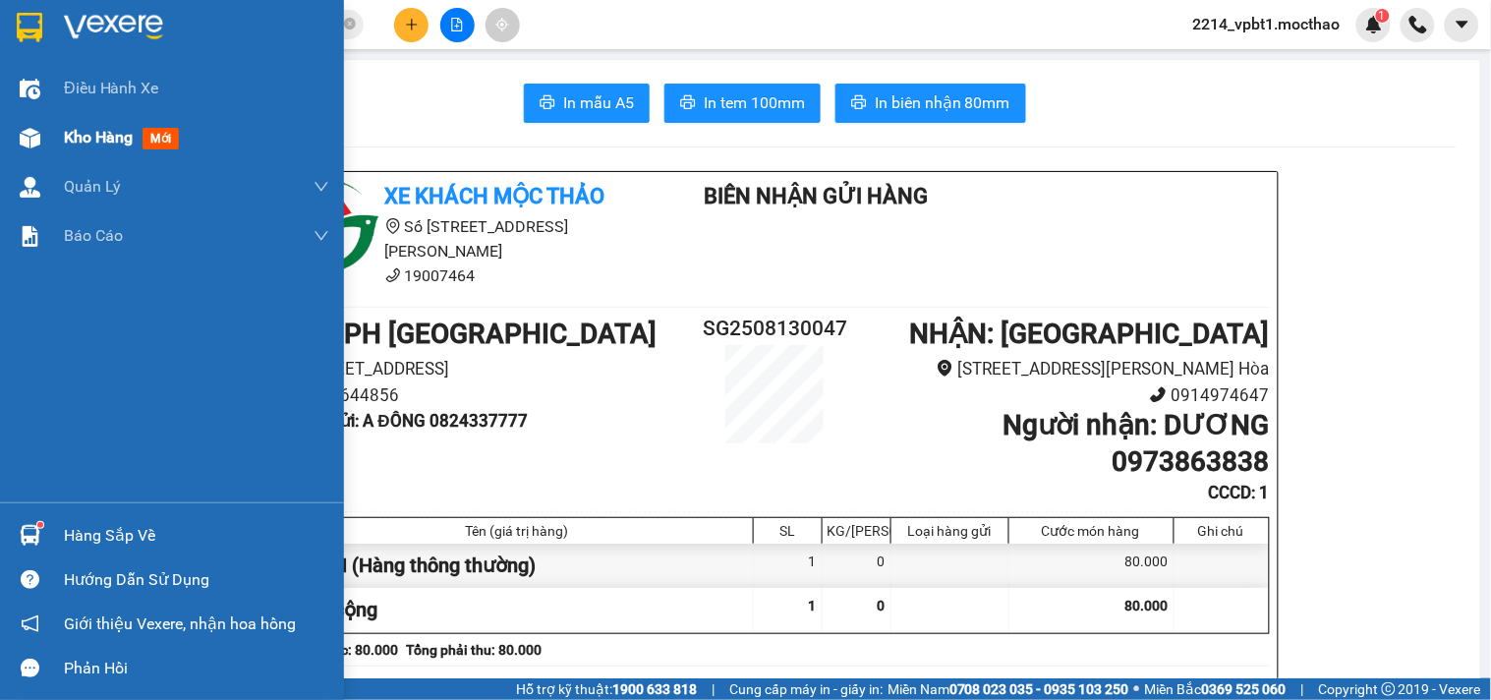
click at [65, 130] on span "Kho hàng" at bounding box center [98, 137] width 69 height 19
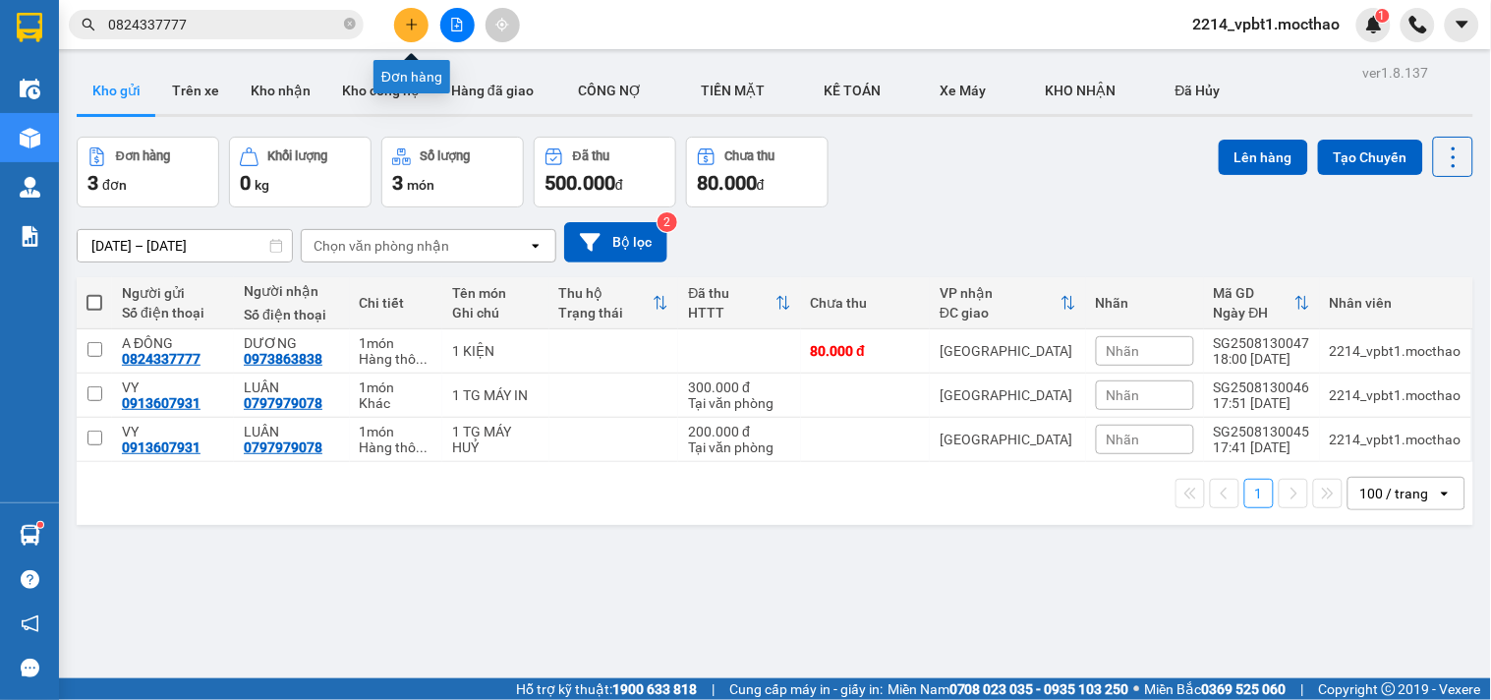
click at [411, 29] on icon "plus" at bounding box center [411, 24] width 1 height 11
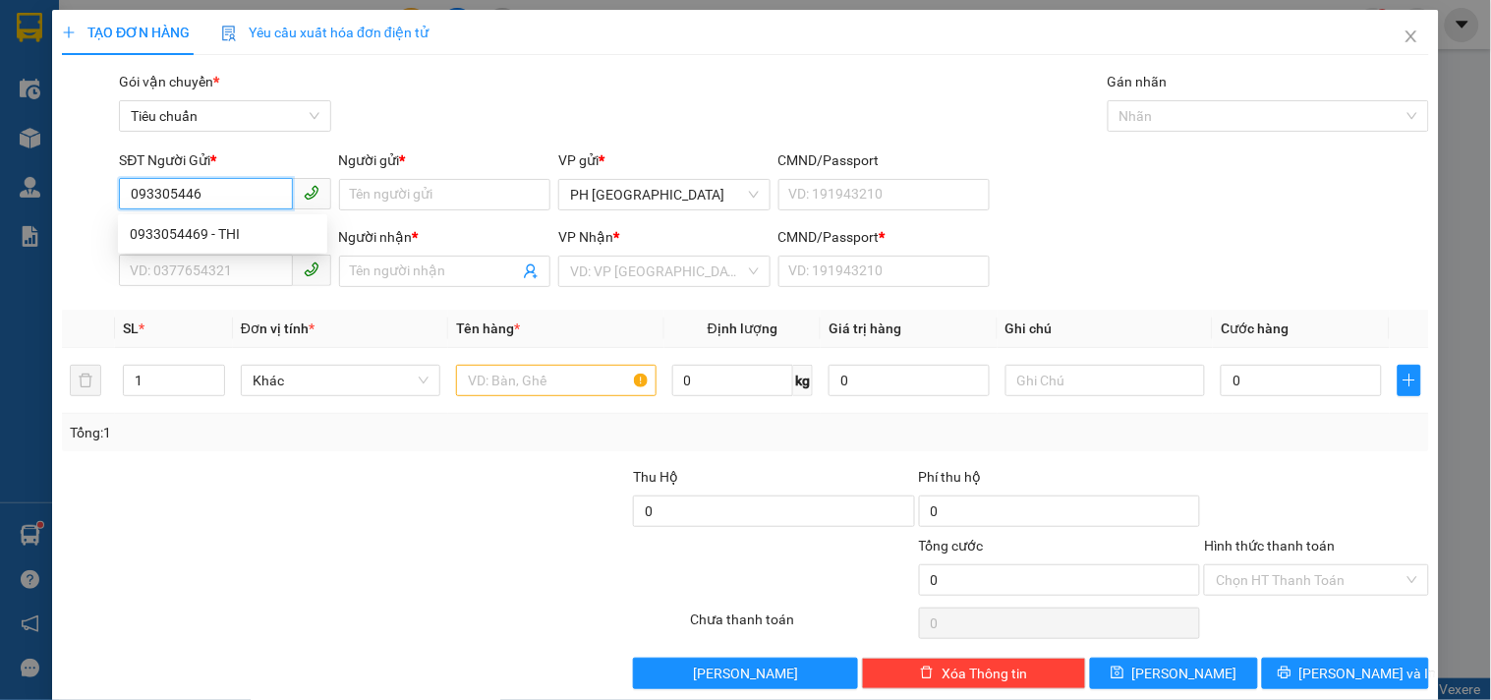
type input "0933054469"
click at [208, 236] on div "0933054469 - THI" at bounding box center [223, 234] width 186 height 22
type input "THI"
type input "0973273294"
type input "HÀ"
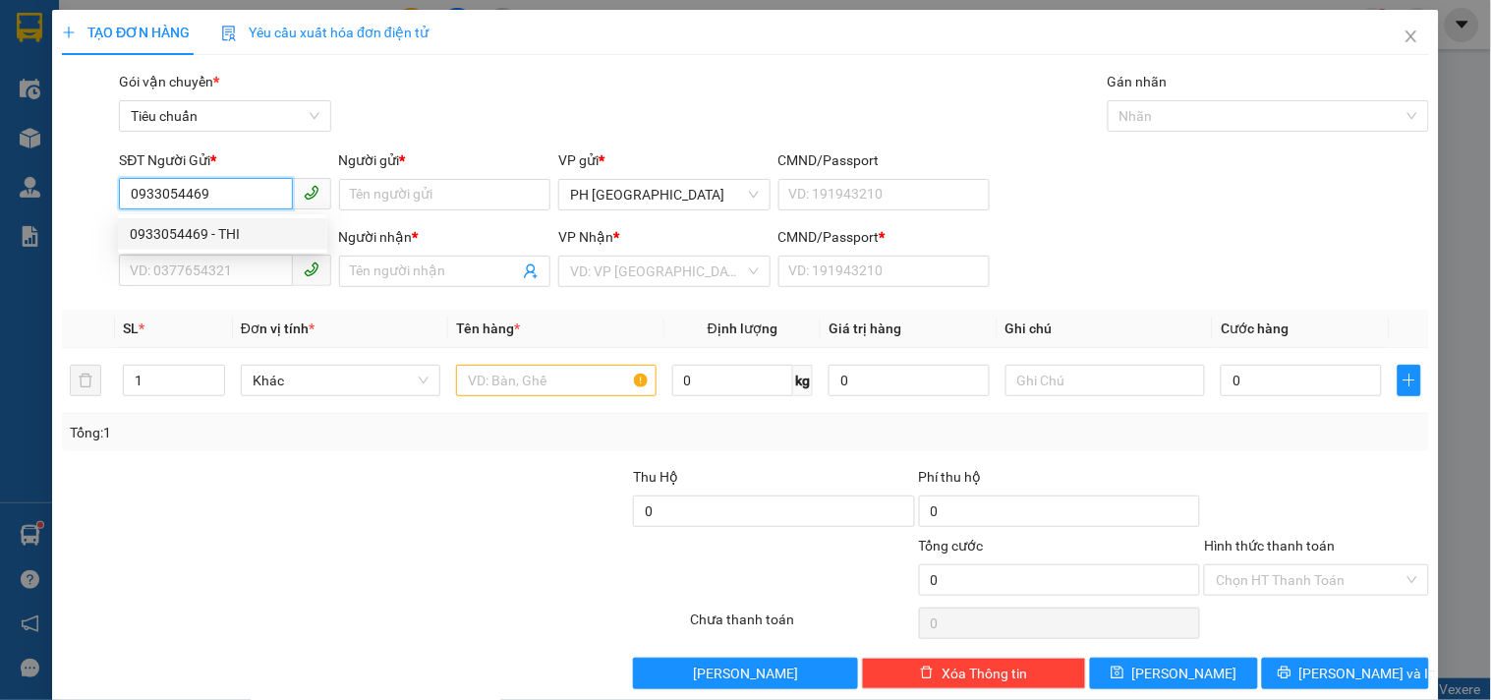
type input "1"
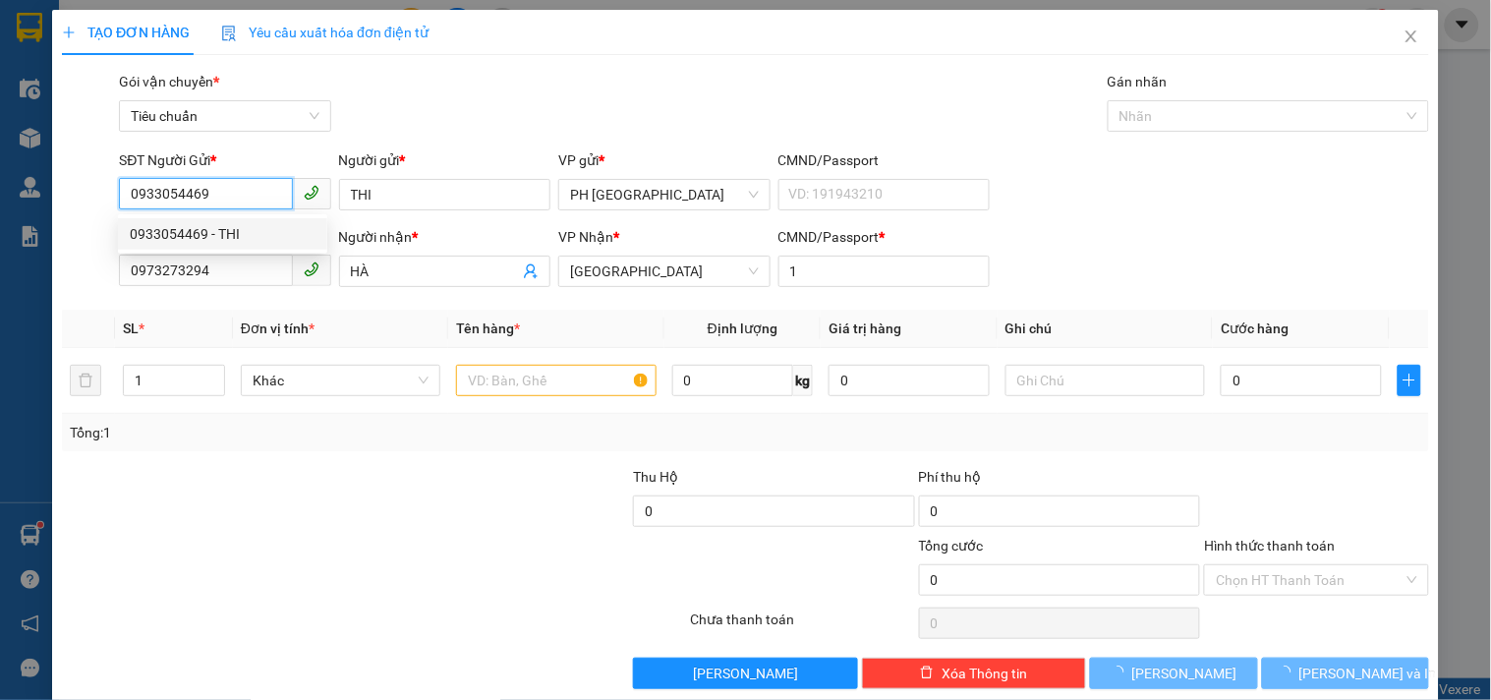
type input "60.000"
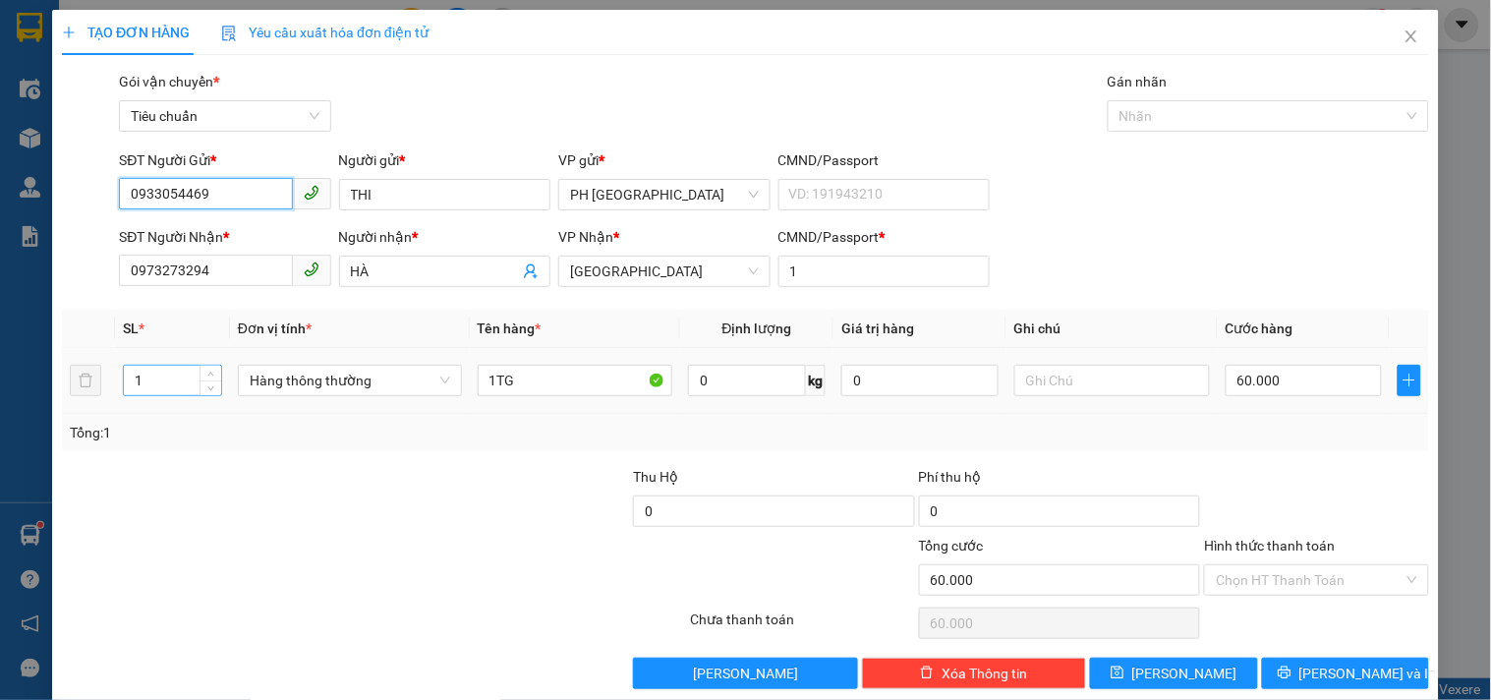
type input "0933054469"
click at [161, 394] on input "1" at bounding box center [172, 380] width 97 height 29
type input "2"
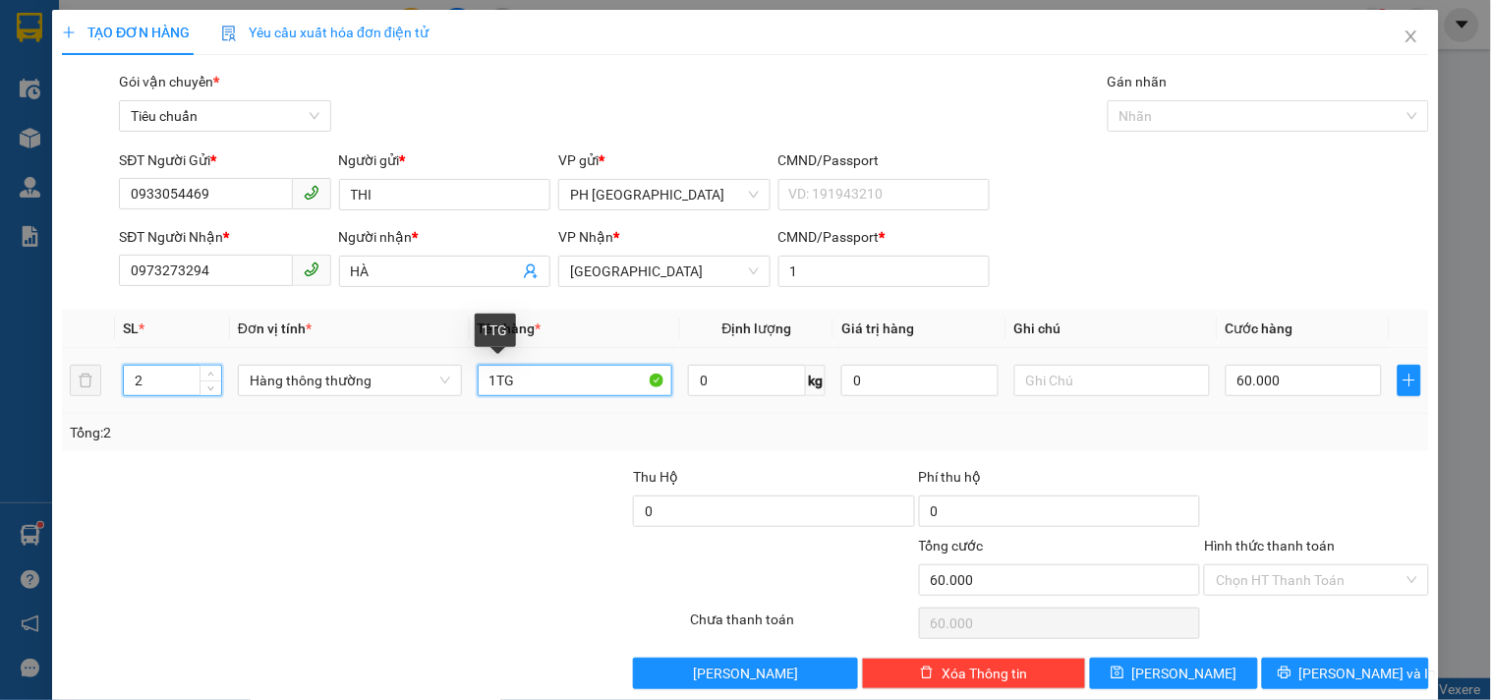
click at [493, 377] on input "1TG" at bounding box center [576, 380] width 196 height 31
type input "0"
type input "2TG"
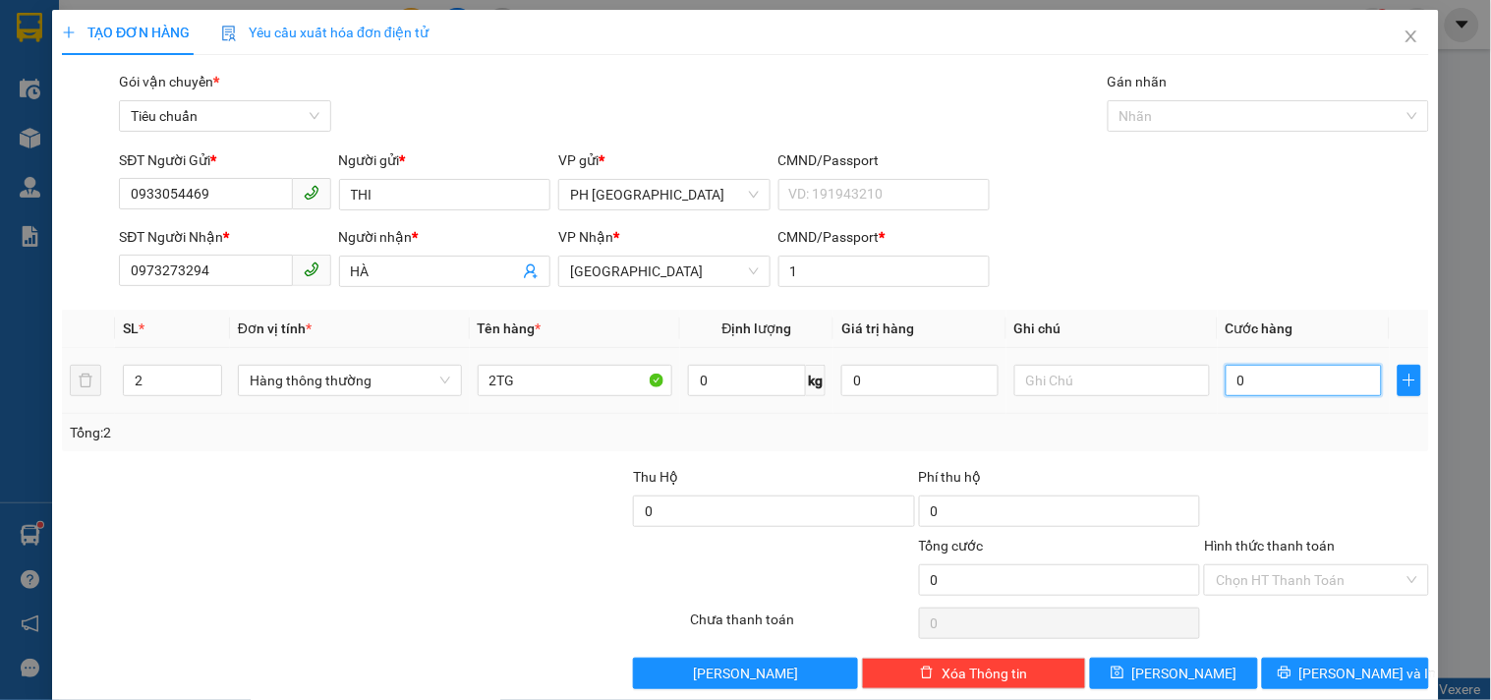
click at [1285, 370] on input "0" at bounding box center [1303, 380] width 157 height 31
type input "0"
type input "1"
type input "01"
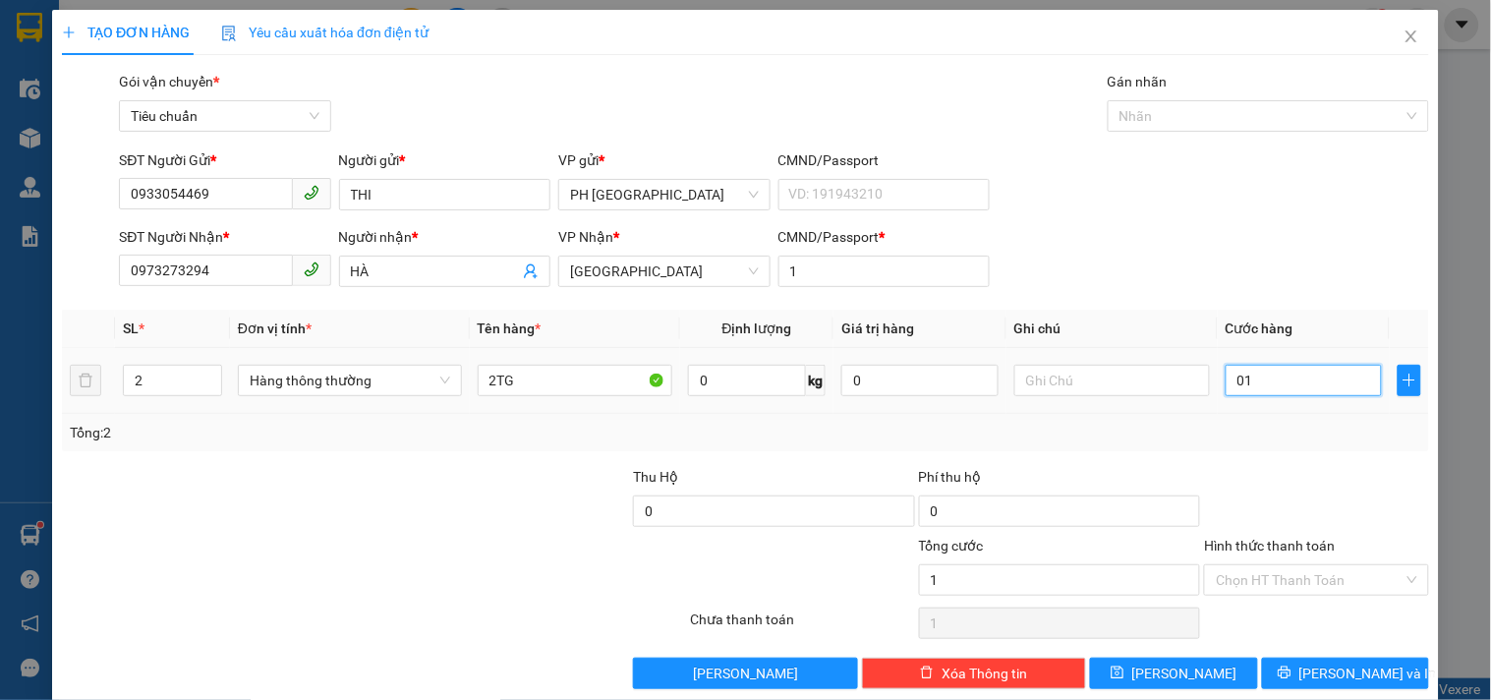
type input "10"
type input "010"
type input "100"
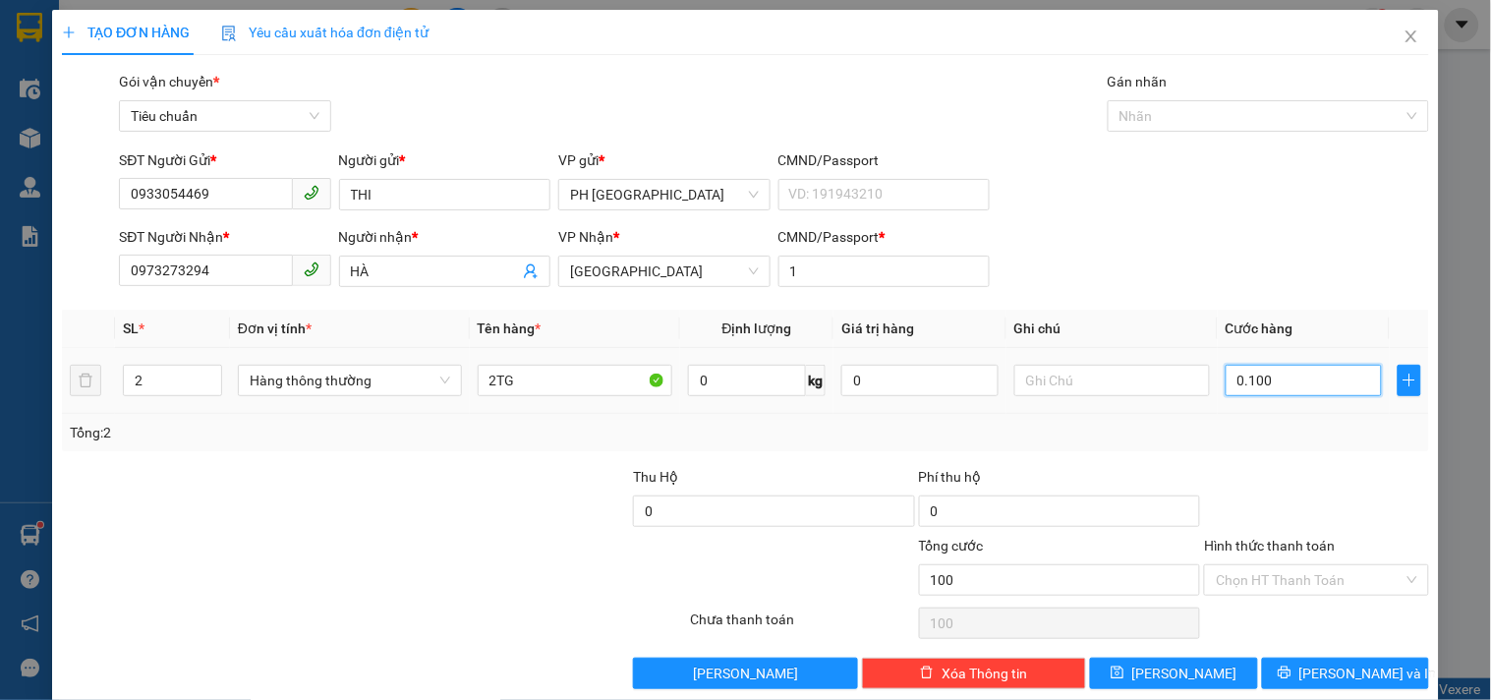
type input "0.100"
type input "100.000"
click at [1295, 437] on div "Tổng: 2" at bounding box center [745, 433] width 1351 height 22
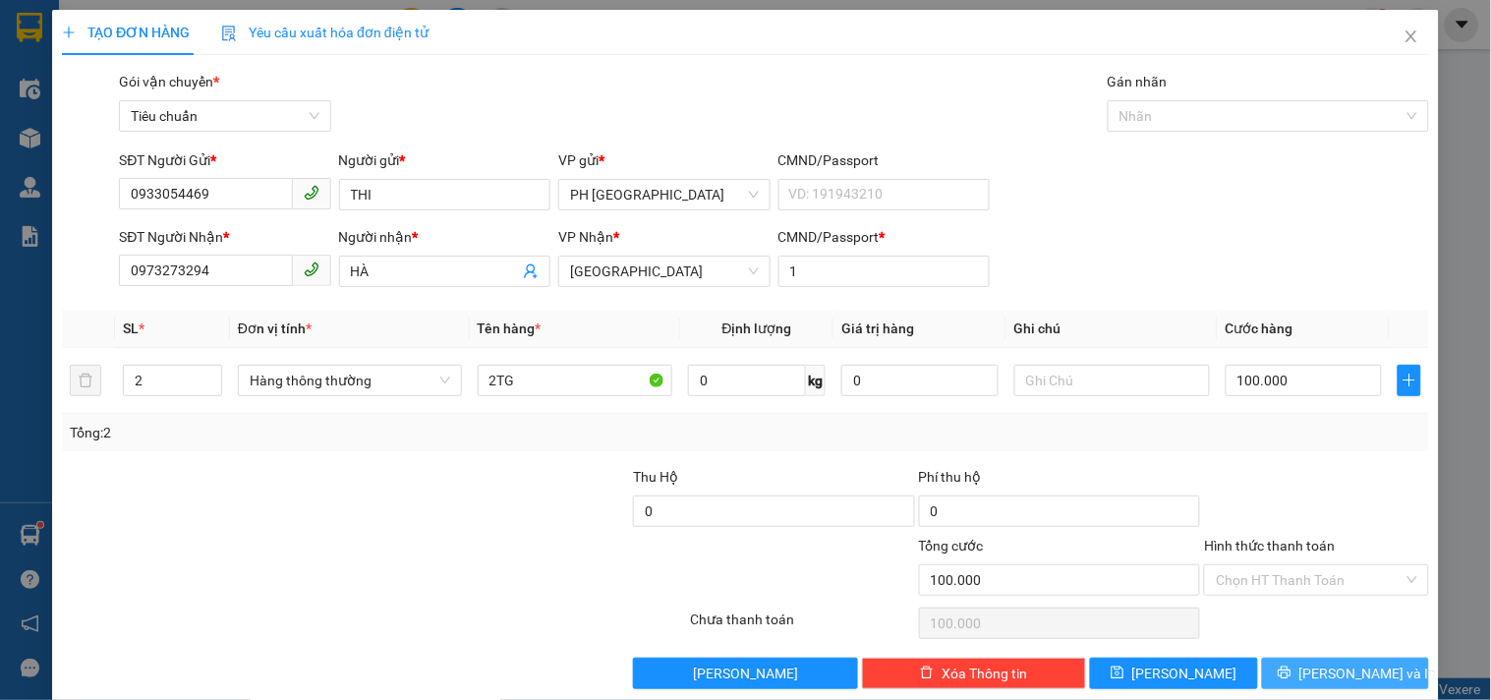
click at [1317, 662] on span "Lưu và In" at bounding box center [1368, 673] width 138 height 22
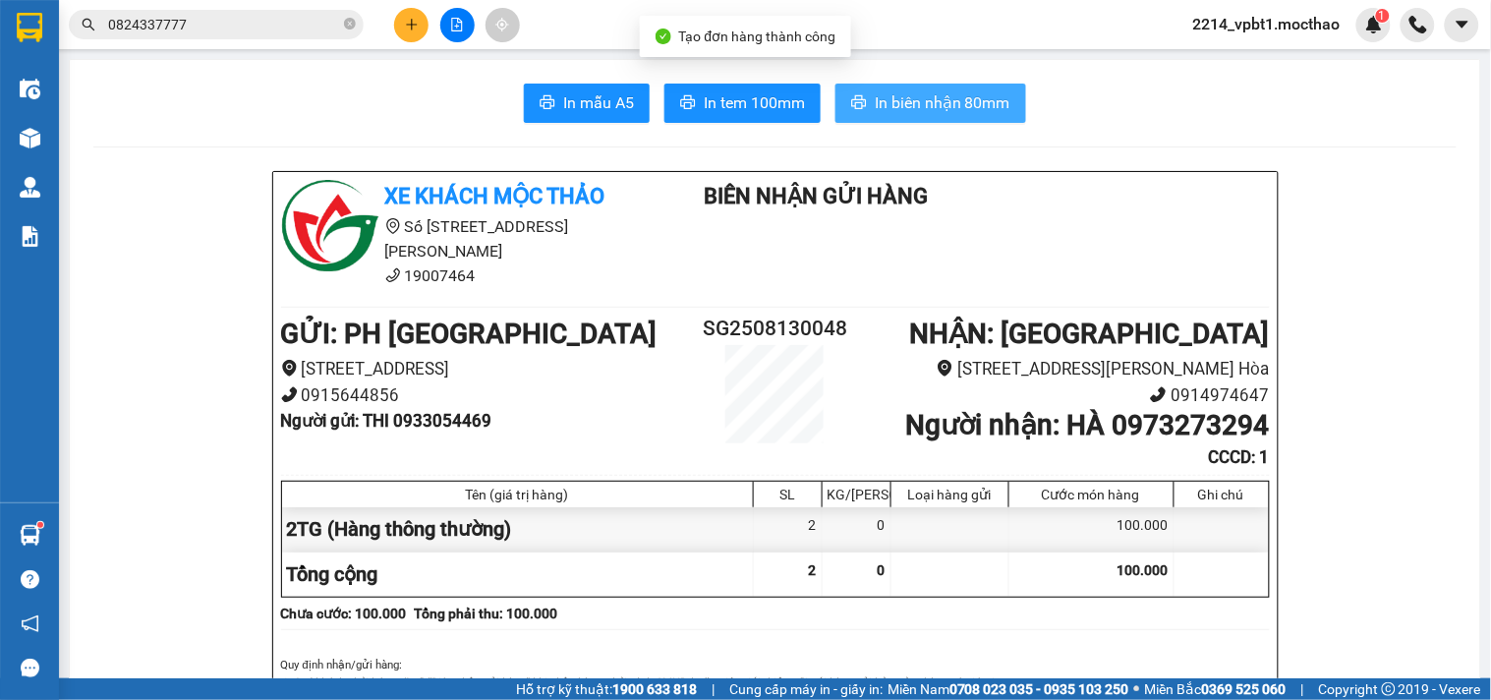
click at [911, 110] on span "In biên nhận 80mm" at bounding box center [942, 102] width 136 height 25
click at [894, 100] on span "In biên nhận 80mm" at bounding box center [942, 102] width 136 height 25
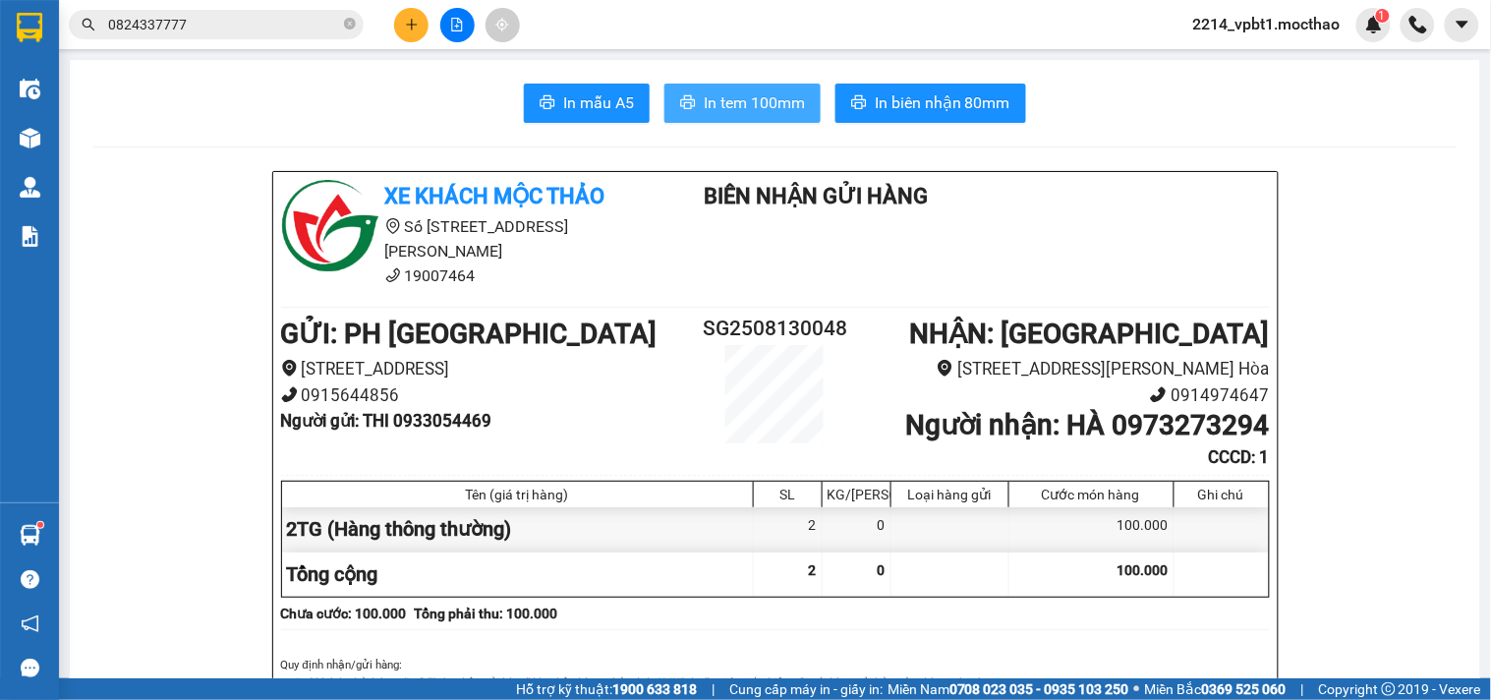
click at [741, 105] on span "In tem 100mm" at bounding box center [754, 102] width 101 height 25
click at [758, 105] on span "In tem 100mm" at bounding box center [754, 102] width 101 height 25
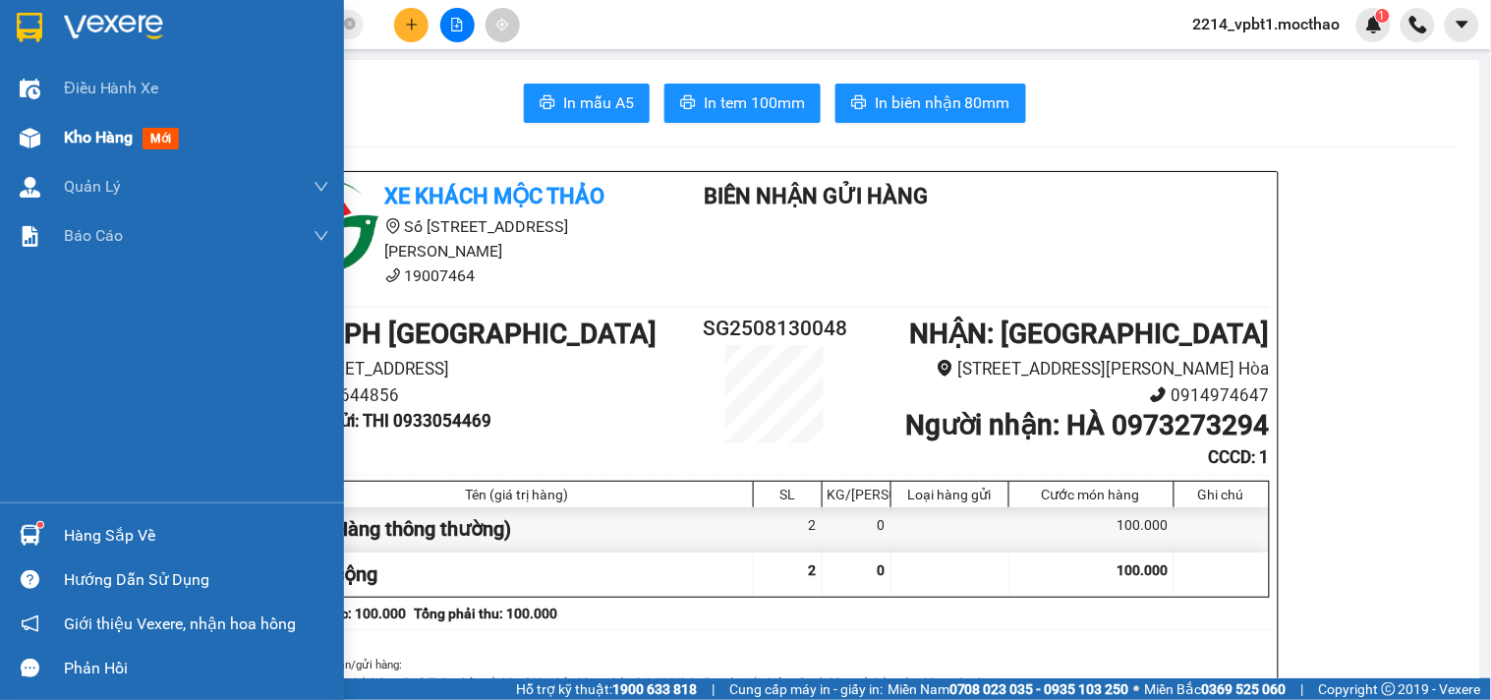
click at [74, 141] on span "Kho hàng" at bounding box center [98, 137] width 69 height 19
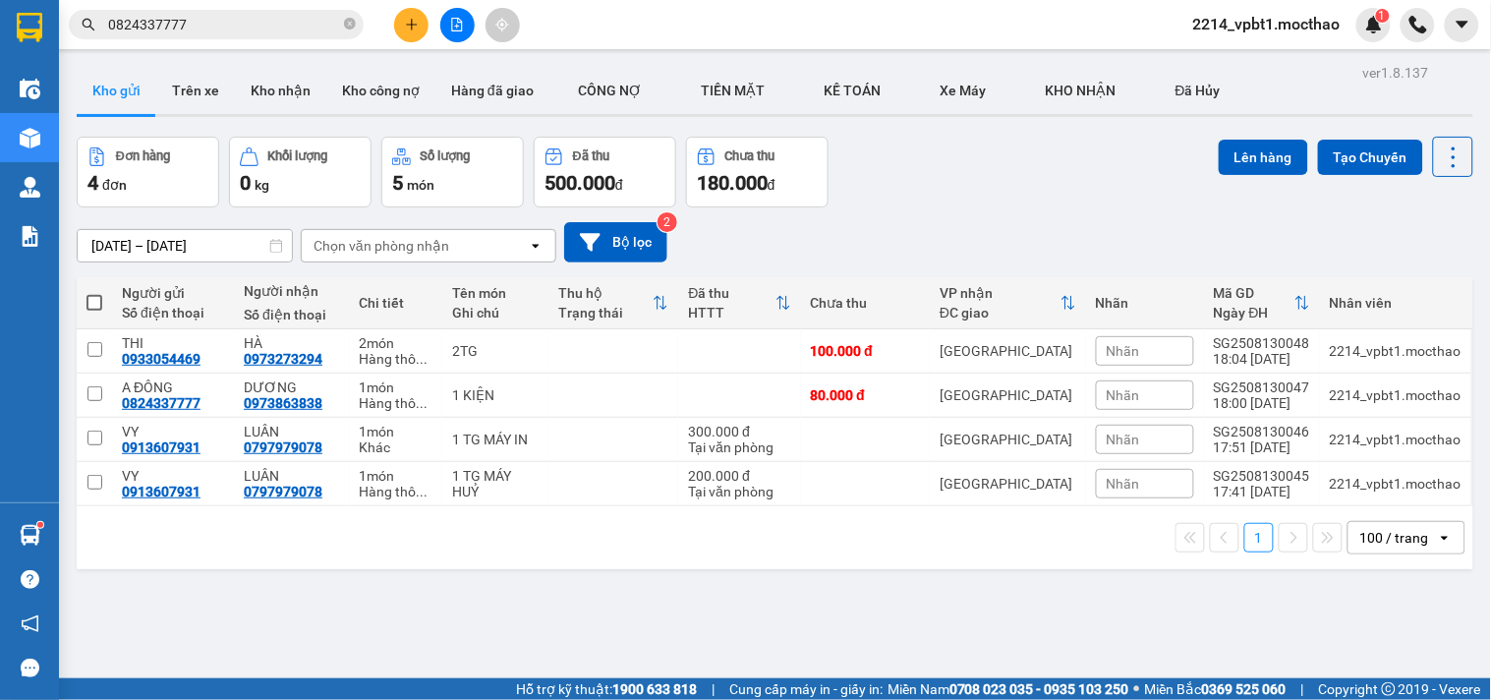
click at [91, 298] on span at bounding box center [94, 303] width 16 height 16
click at [94, 293] on input "checkbox" at bounding box center [94, 293] width 0 height 0
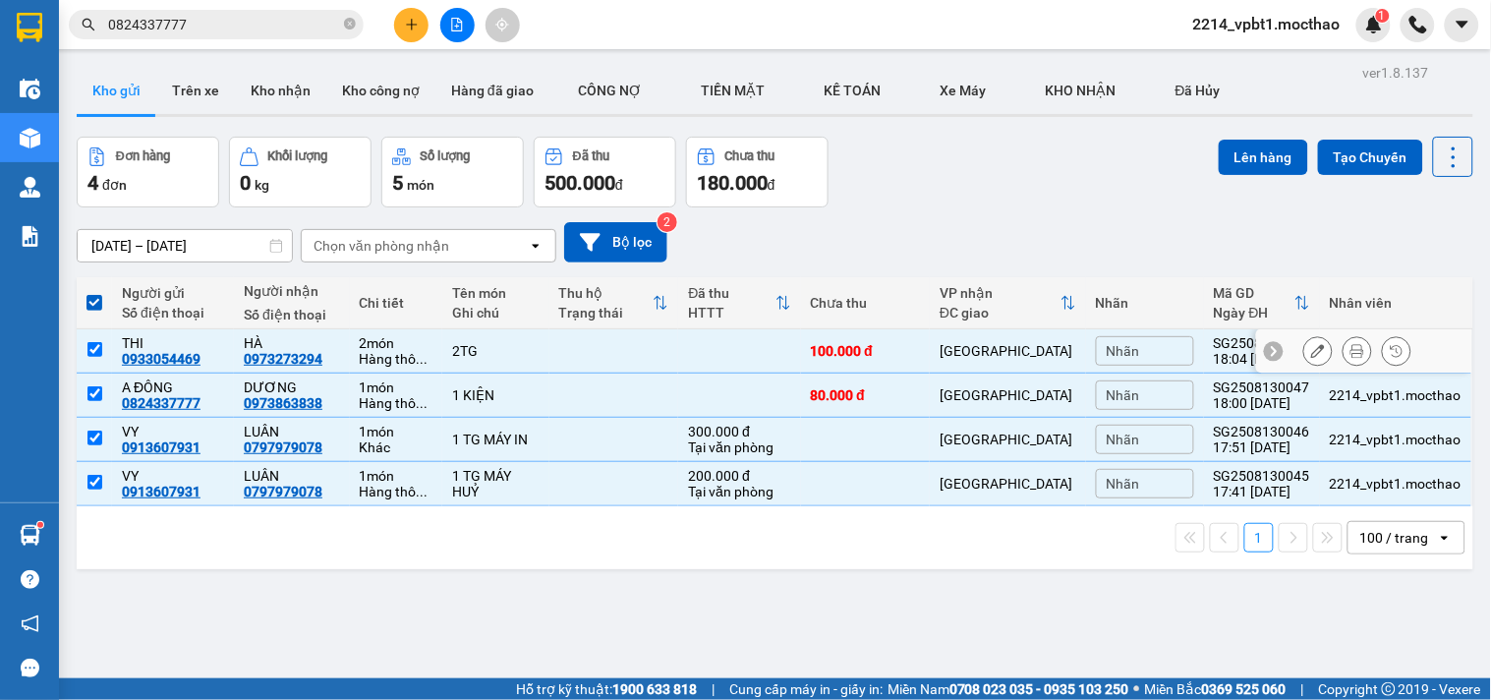
click at [554, 344] on td at bounding box center [614, 351] width 130 height 44
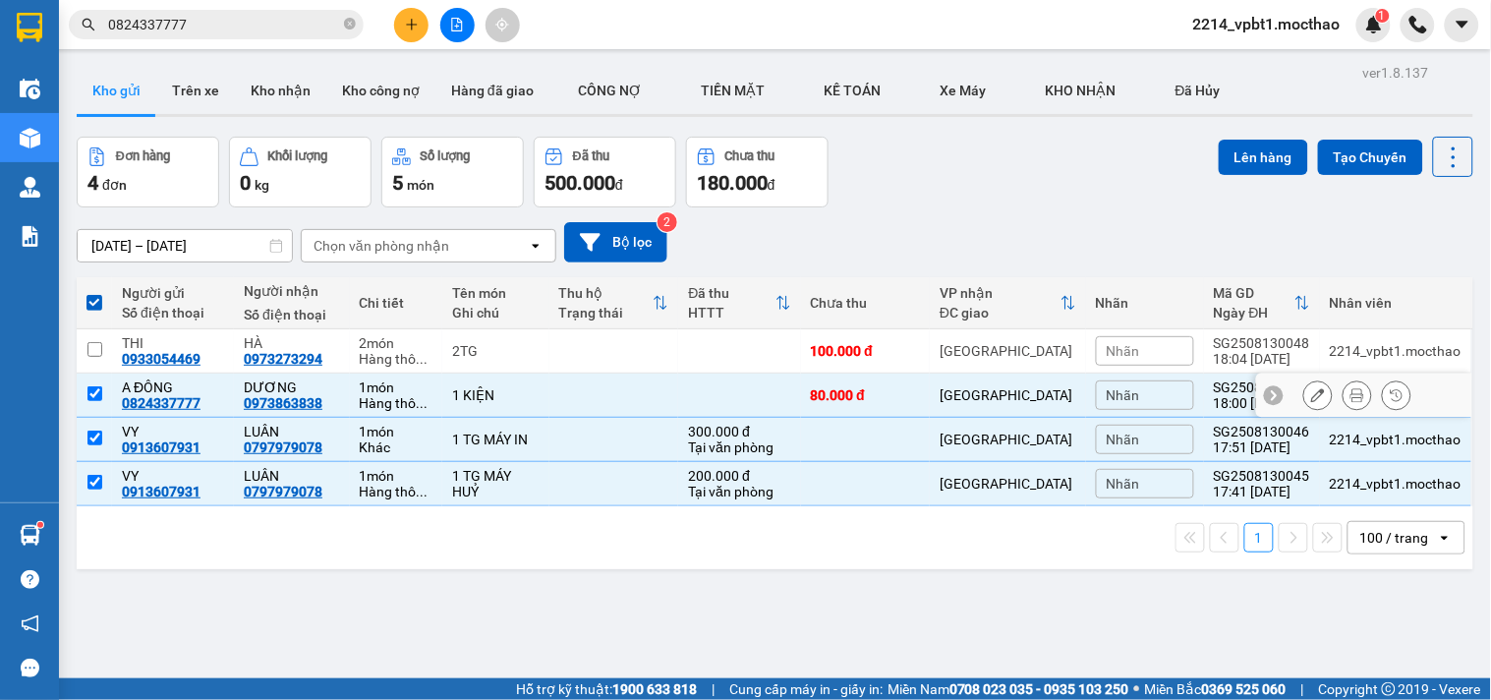
click at [550, 386] on td at bounding box center [614, 395] width 130 height 44
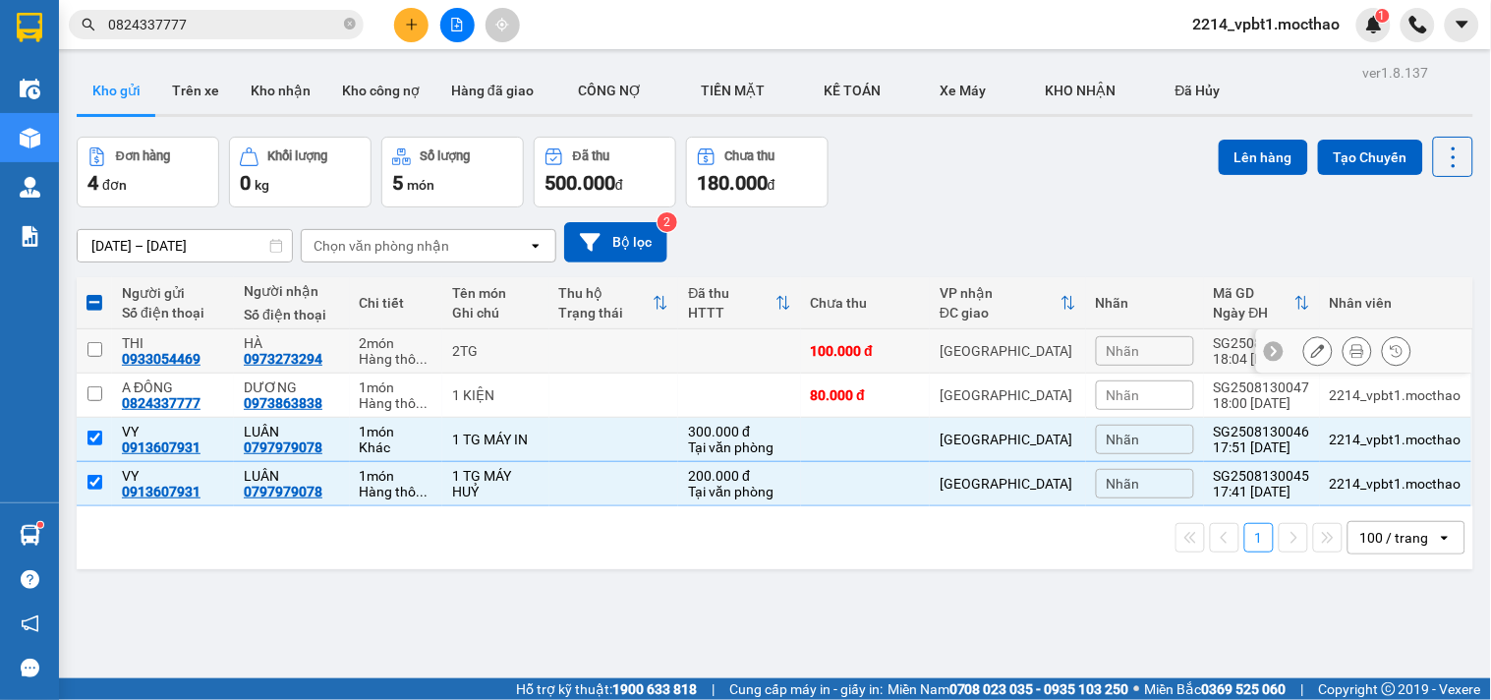
click at [494, 349] on div "2TG" at bounding box center [495, 351] width 87 height 16
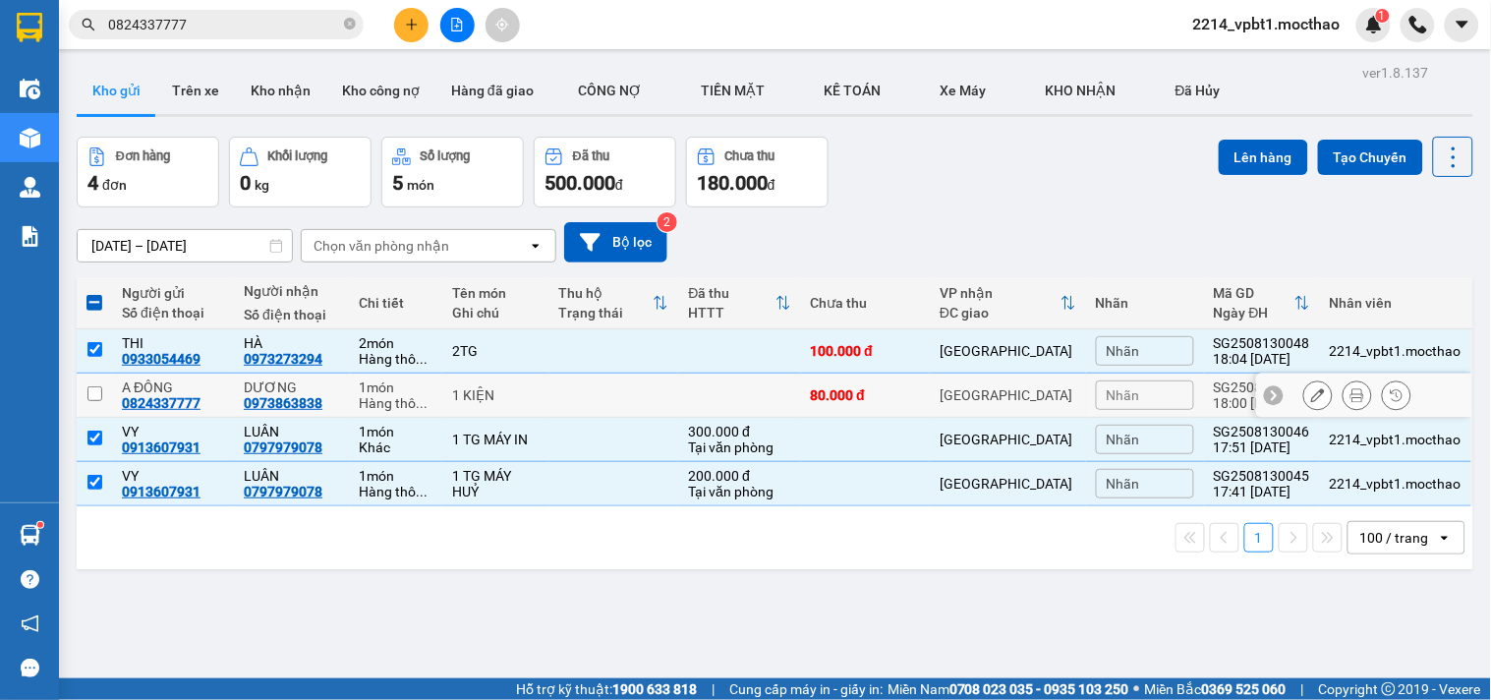
click at [494, 397] on div "1 KIỆN" at bounding box center [495, 395] width 87 height 16
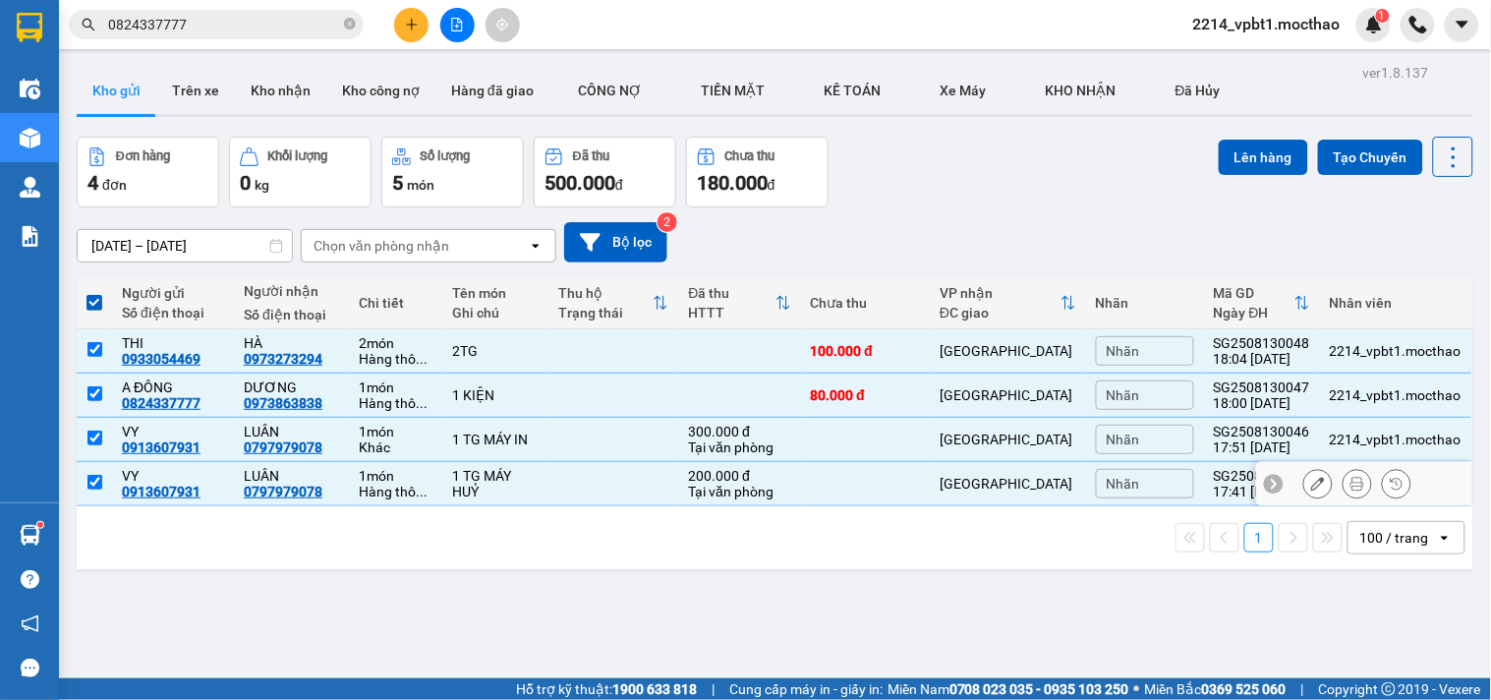
click at [592, 498] on td at bounding box center [614, 484] width 130 height 44
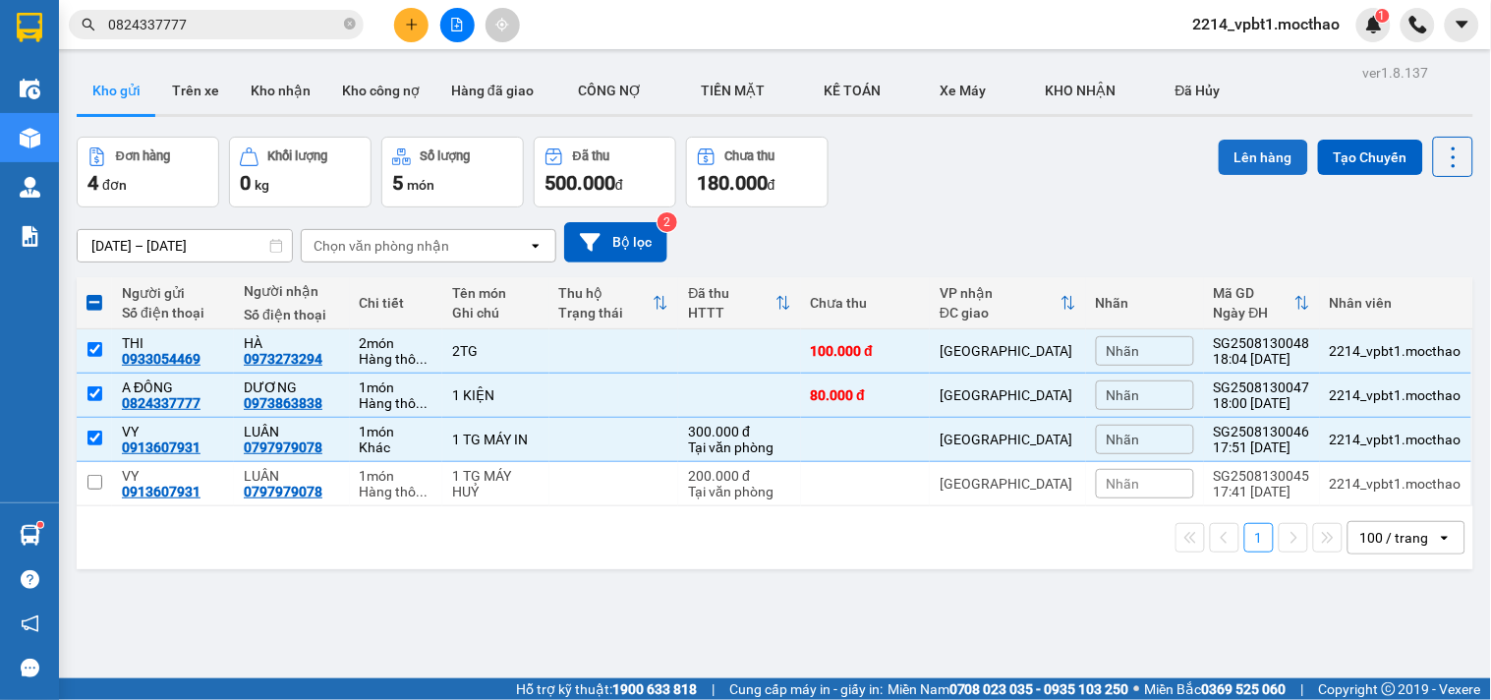
click at [1238, 153] on button "Lên hàng" at bounding box center [1262, 157] width 89 height 35
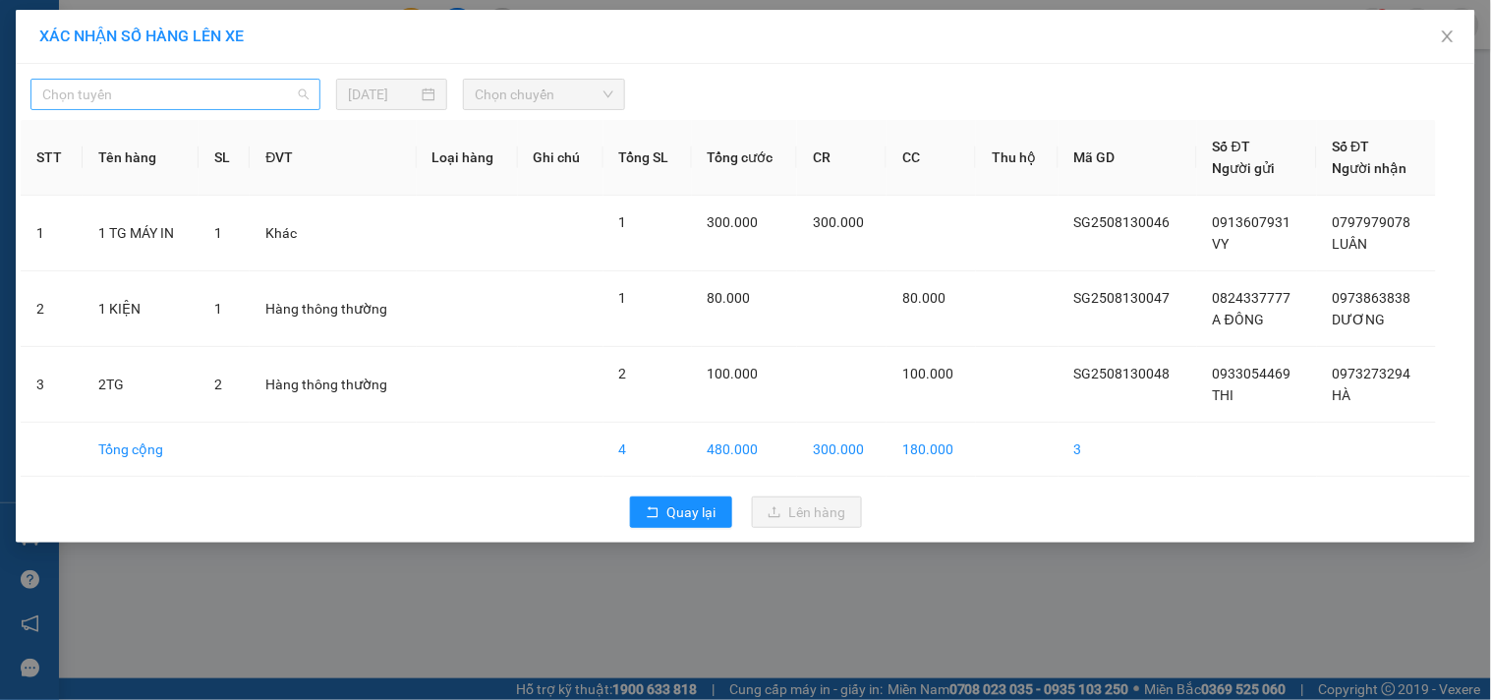
click at [108, 89] on span "Chọn tuyến" at bounding box center [175, 94] width 266 height 29
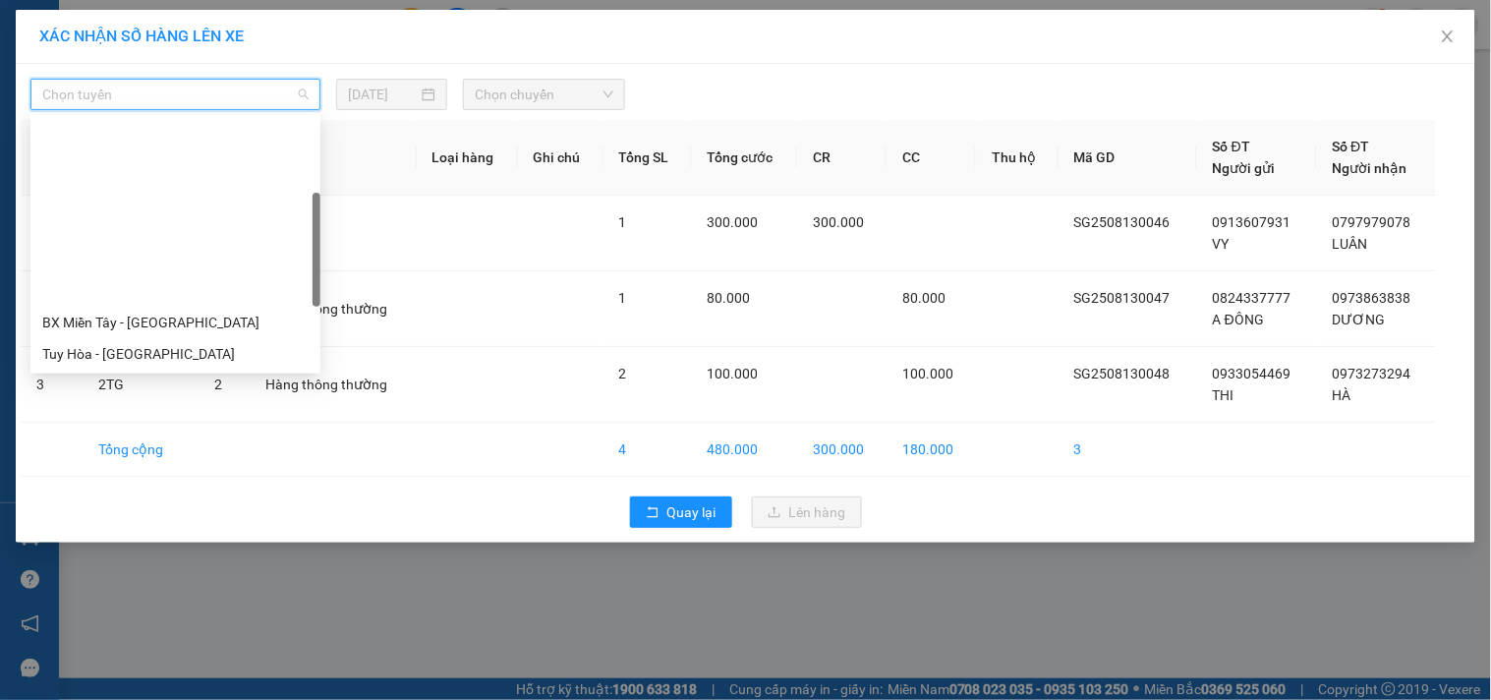
click at [121, 500] on div "BX Miền Đông Cũ - Tuy Hoà" at bounding box center [175, 511] width 266 height 22
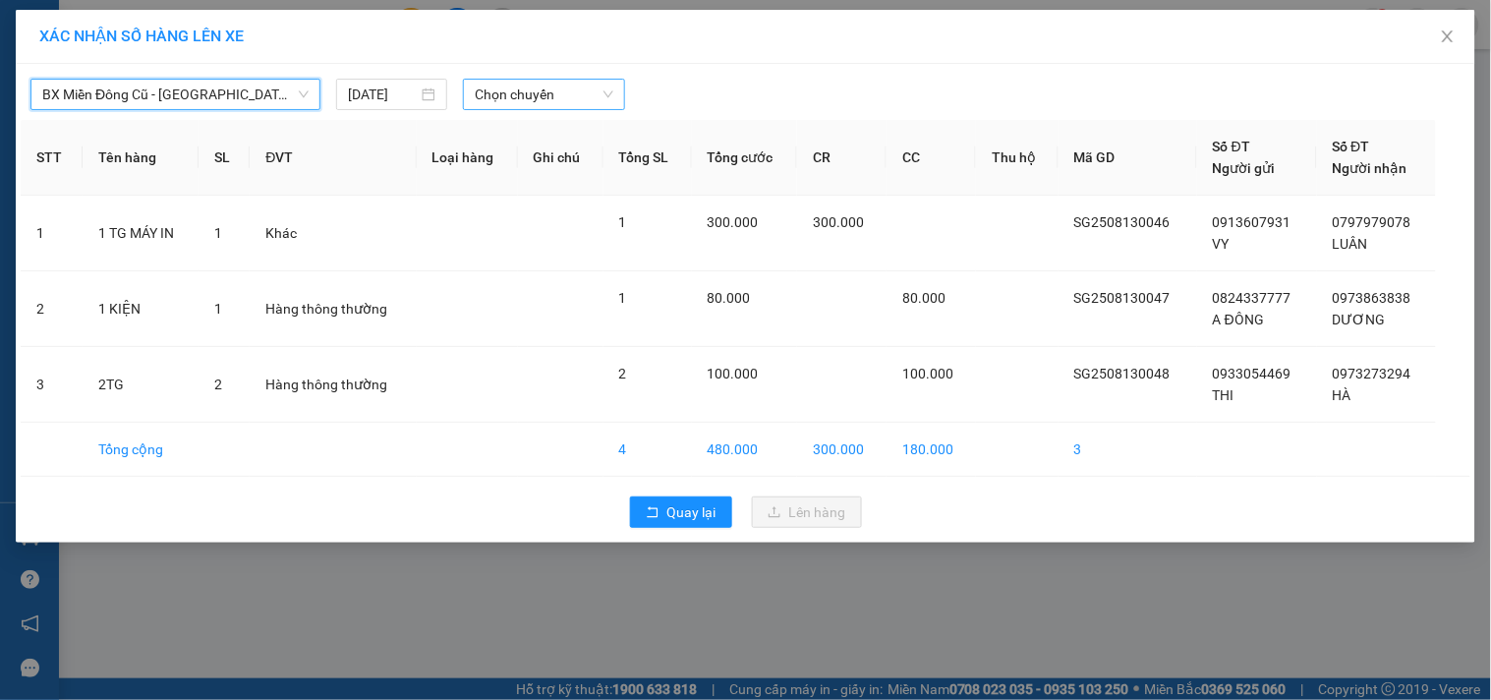
click at [497, 104] on span "Chọn chuyến" at bounding box center [544, 94] width 139 height 29
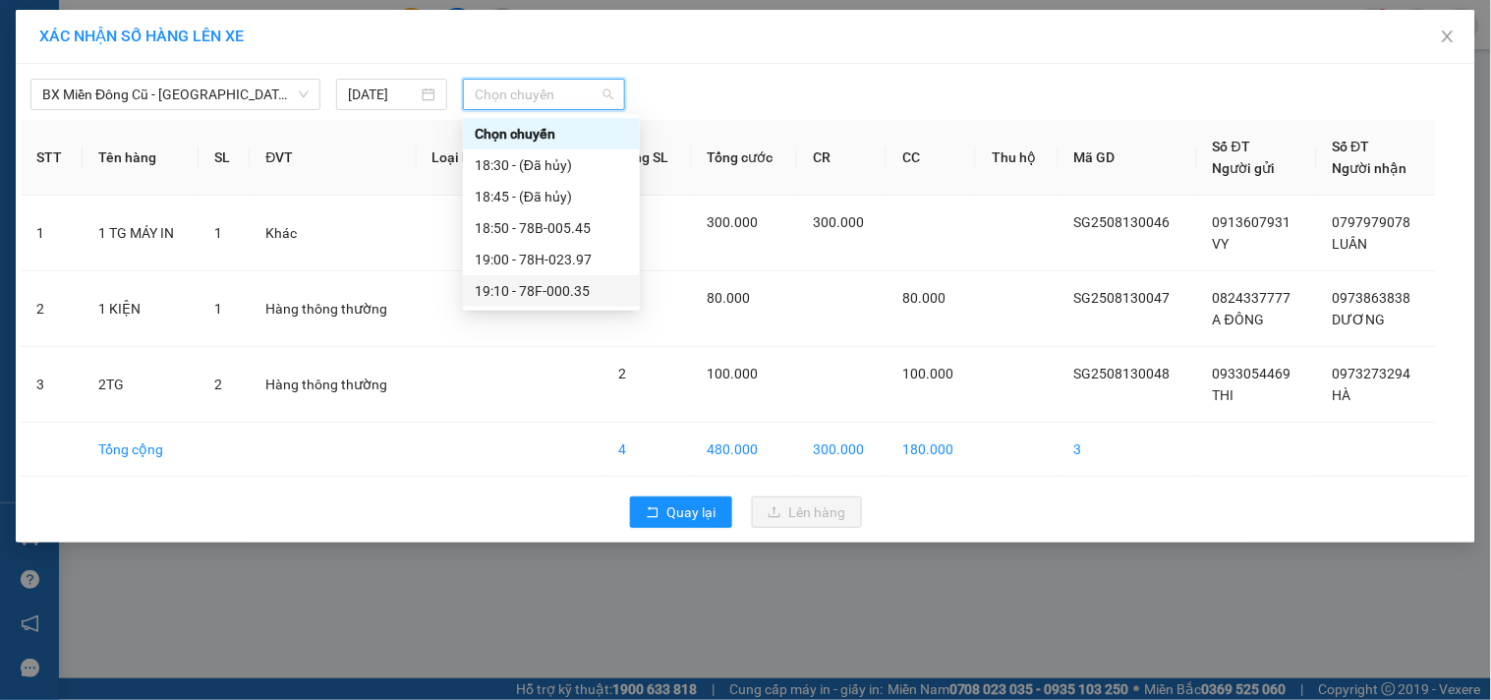
click at [561, 293] on div "19:10 - 78F-000.35" at bounding box center [551, 291] width 153 height 22
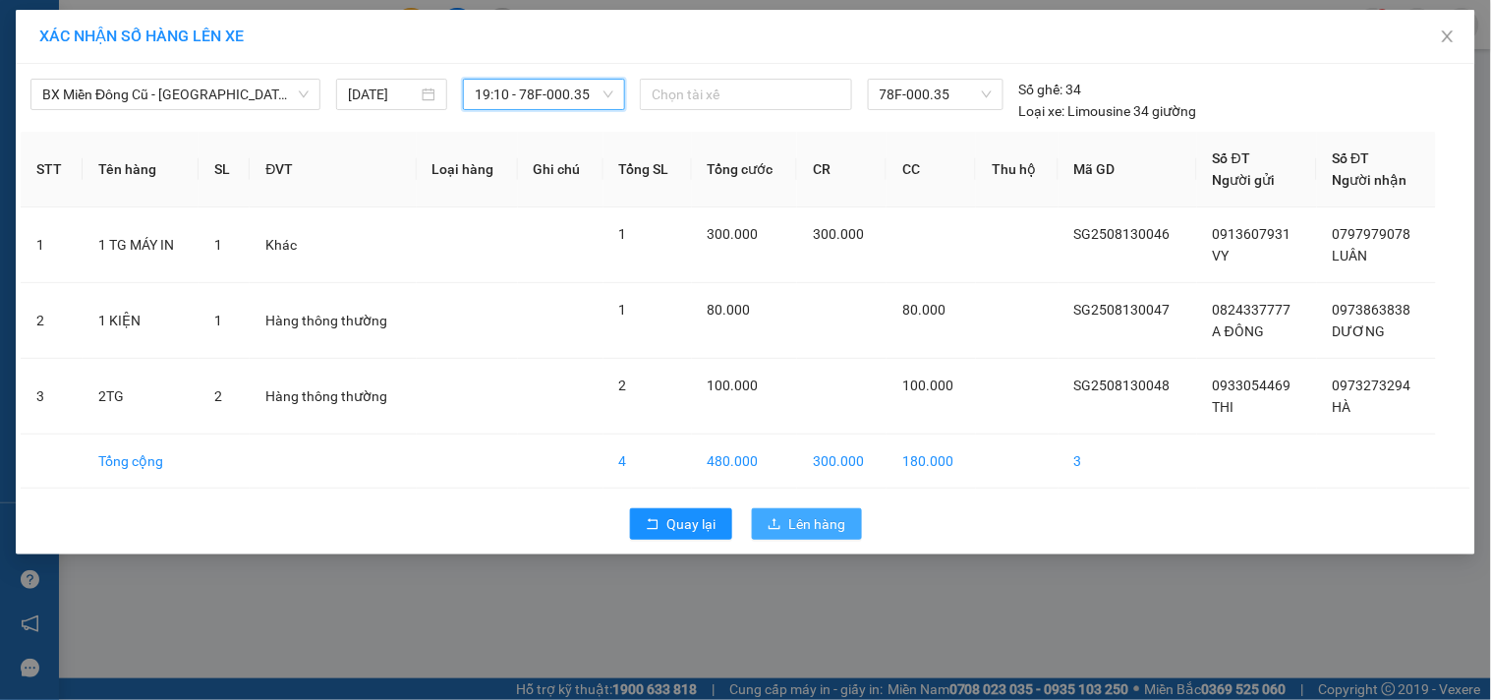
click at [797, 514] on span "Lên hàng" at bounding box center [817, 524] width 57 height 22
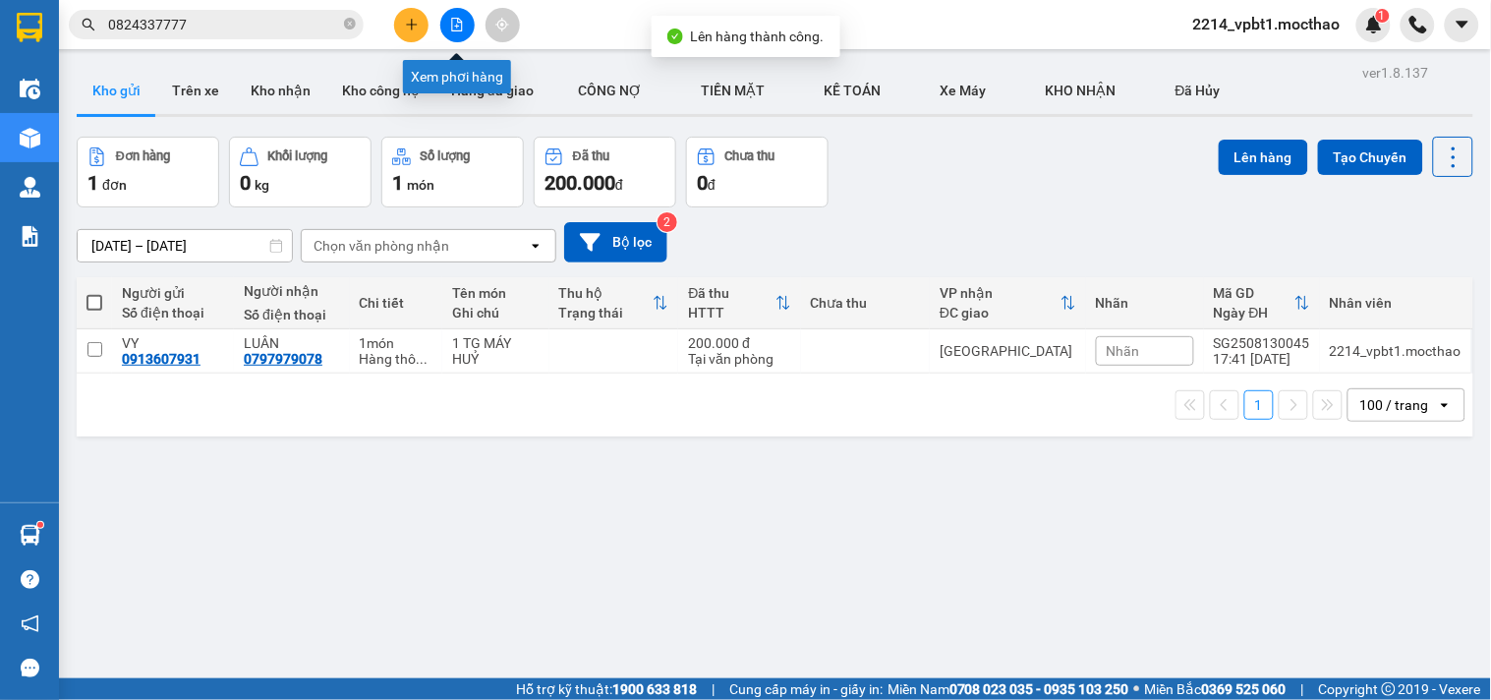
click at [462, 29] on icon "file-add" at bounding box center [457, 25] width 11 height 14
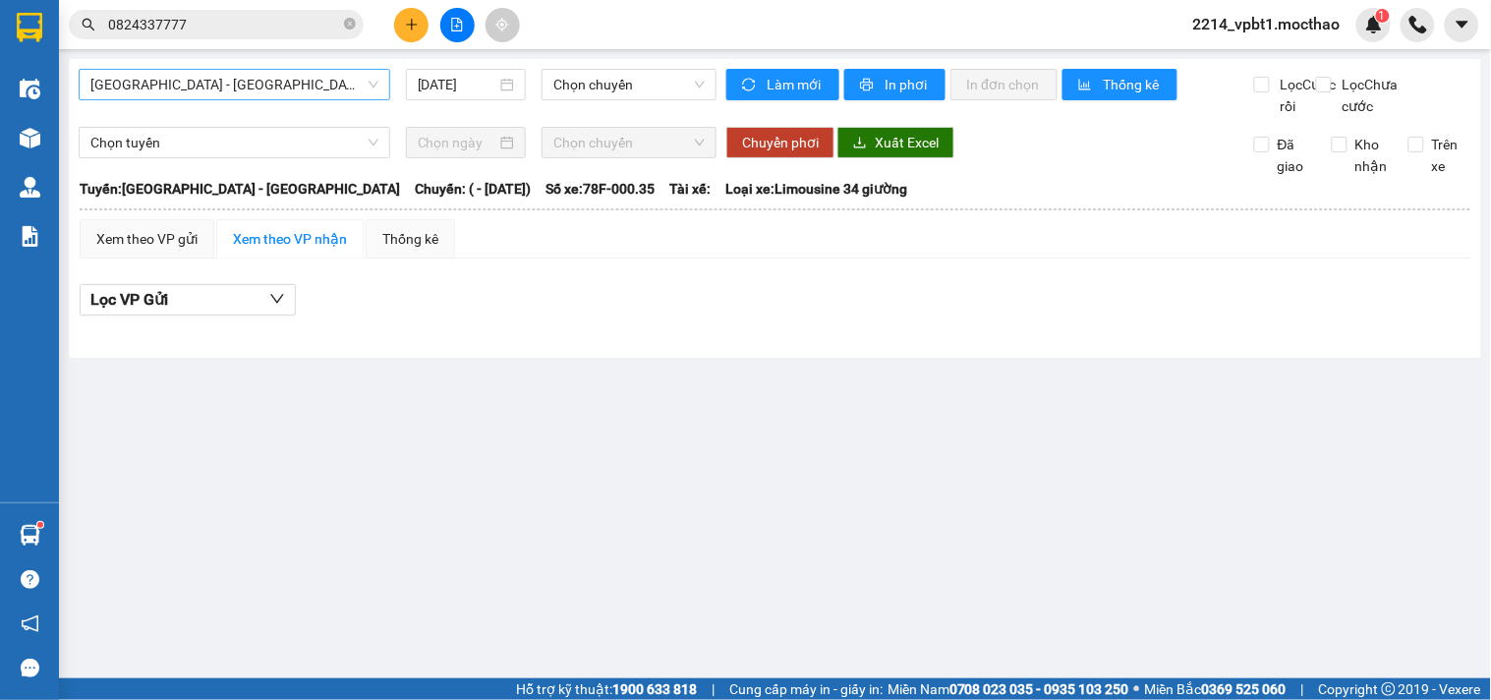
click at [271, 90] on span "Sài Gòn - Tuy Hòa" at bounding box center [234, 84] width 288 height 29
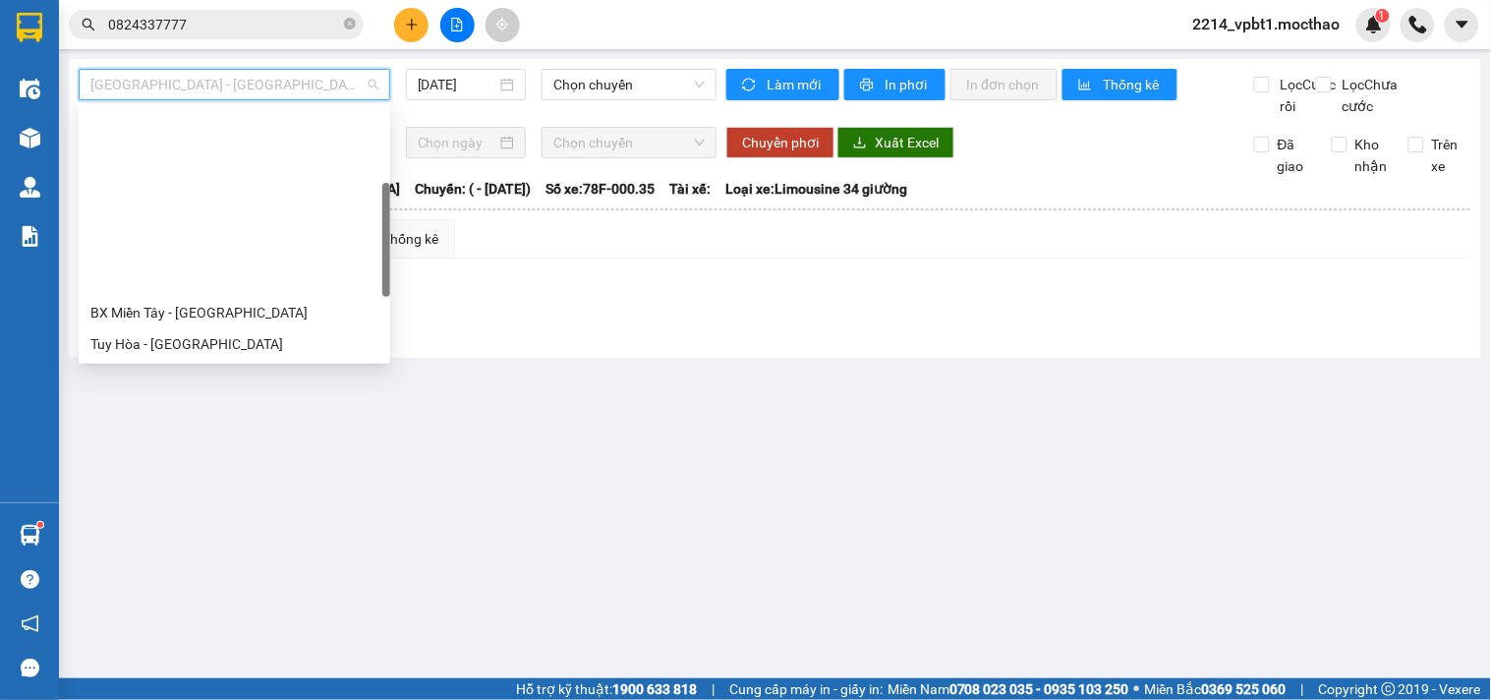
click at [165, 490] on div "BX Miền Đông Cũ - Tuy Hoà" at bounding box center [234, 501] width 288 height 22
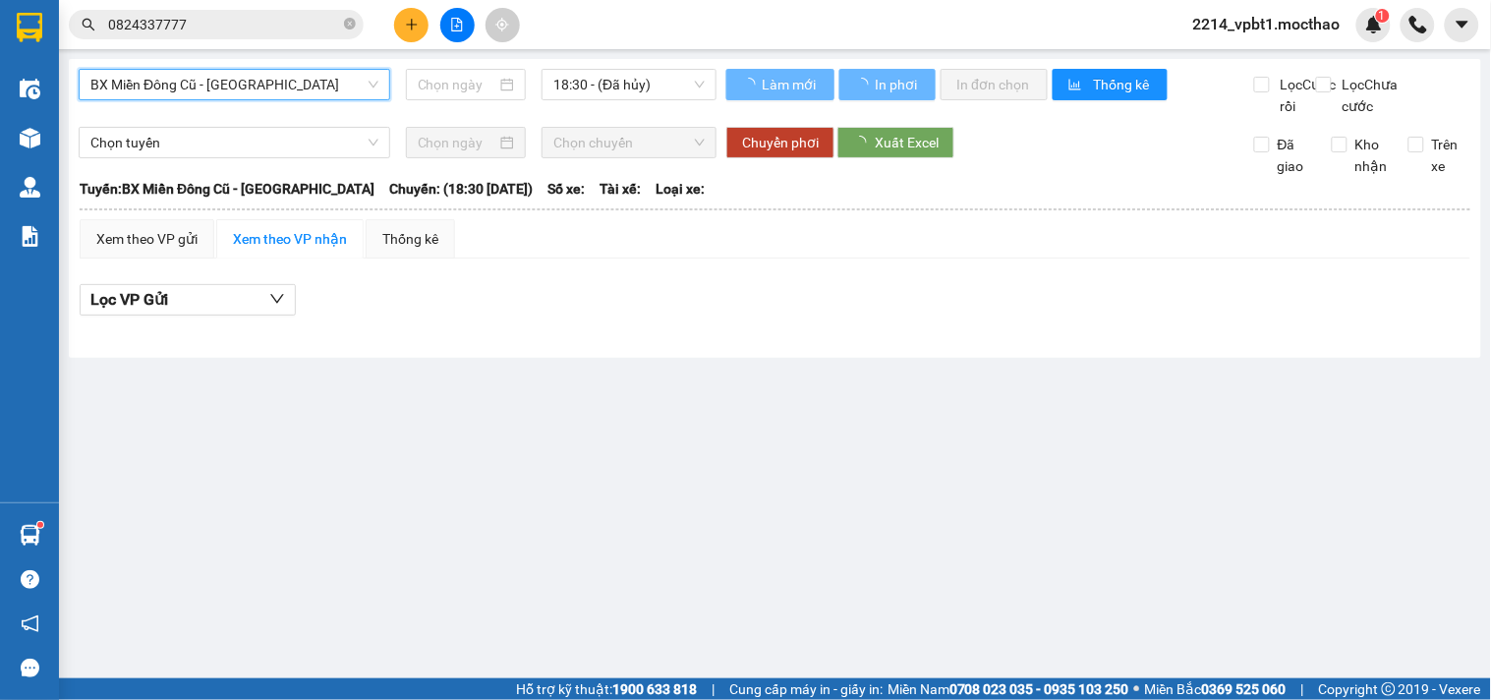
type input "13/08/2025"
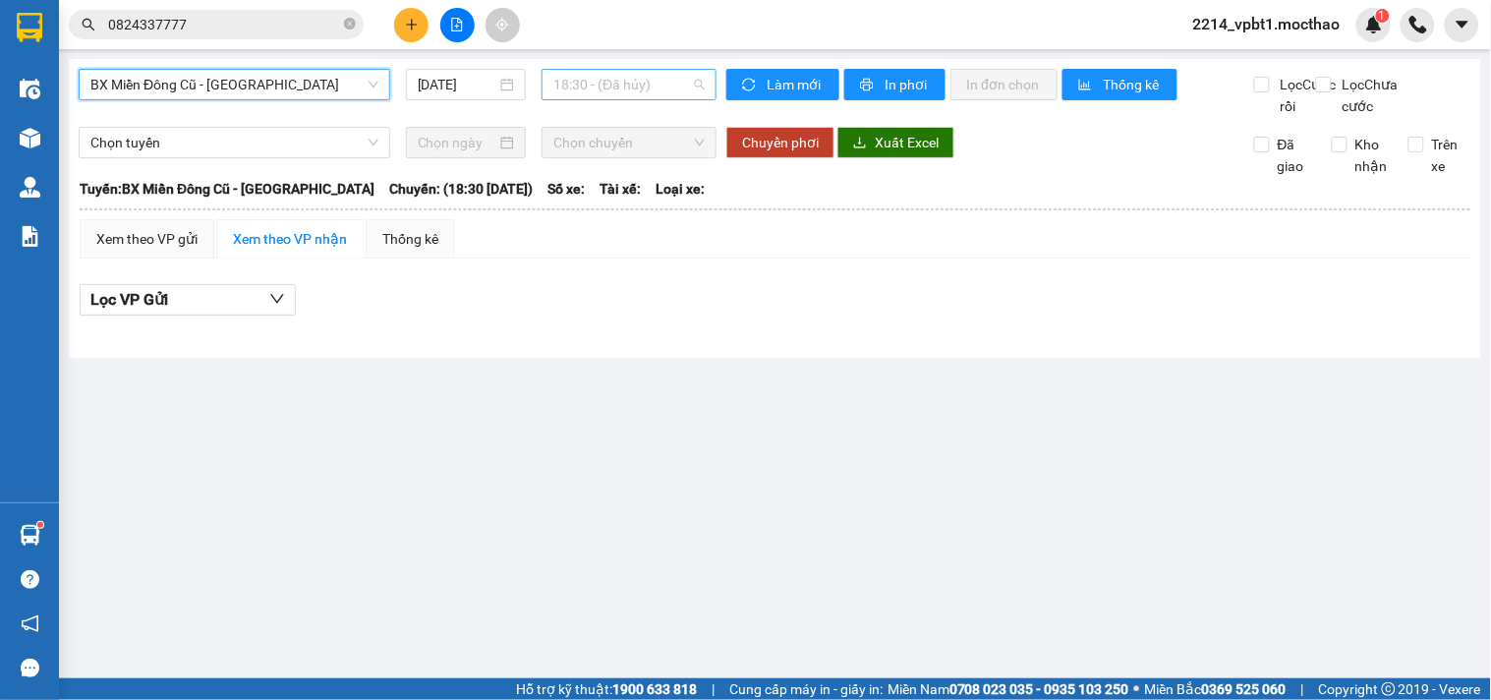
click at [631, 81] on span "18:30 - (Đã hủy)" at bounding box center [628, 84] width 151 height 29
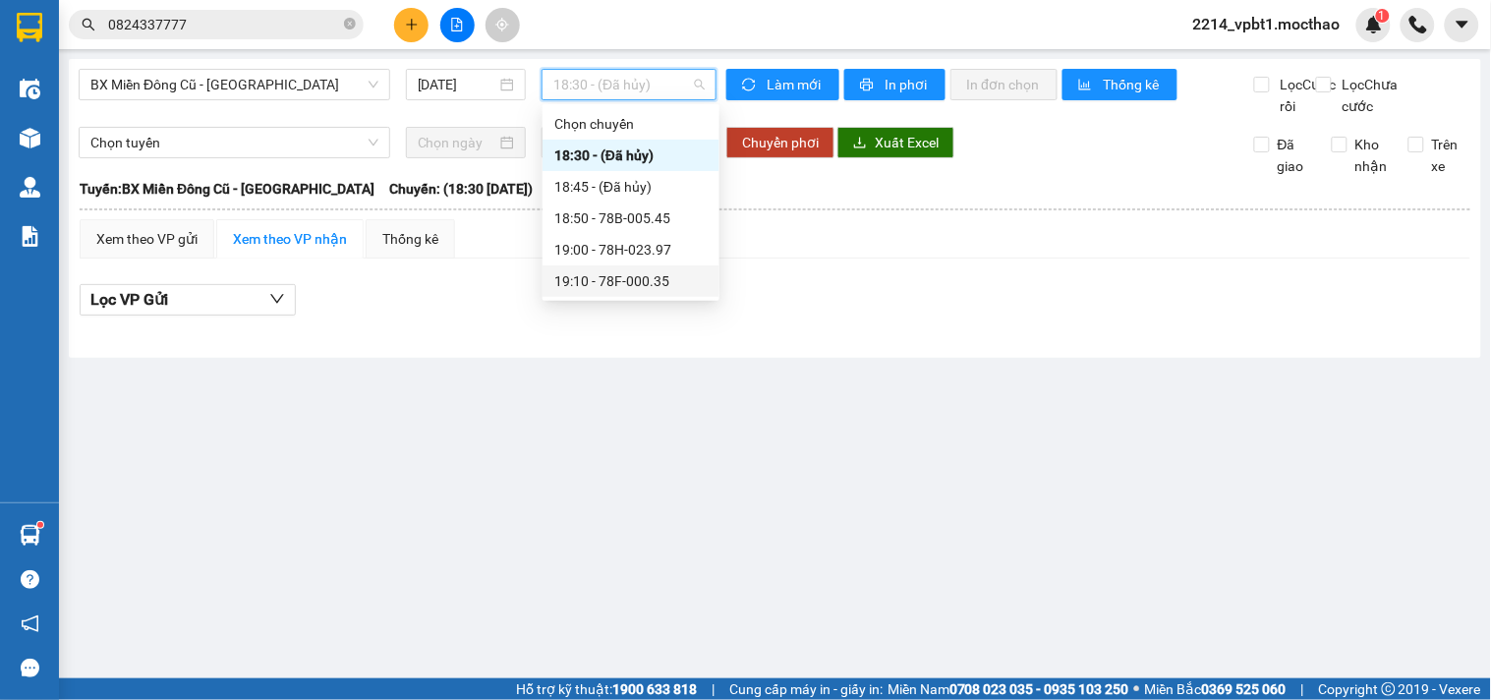
click at [635, 278] on div "19:10 - 78F-000.35" at bounding box center [630, 281] width 153 height 22
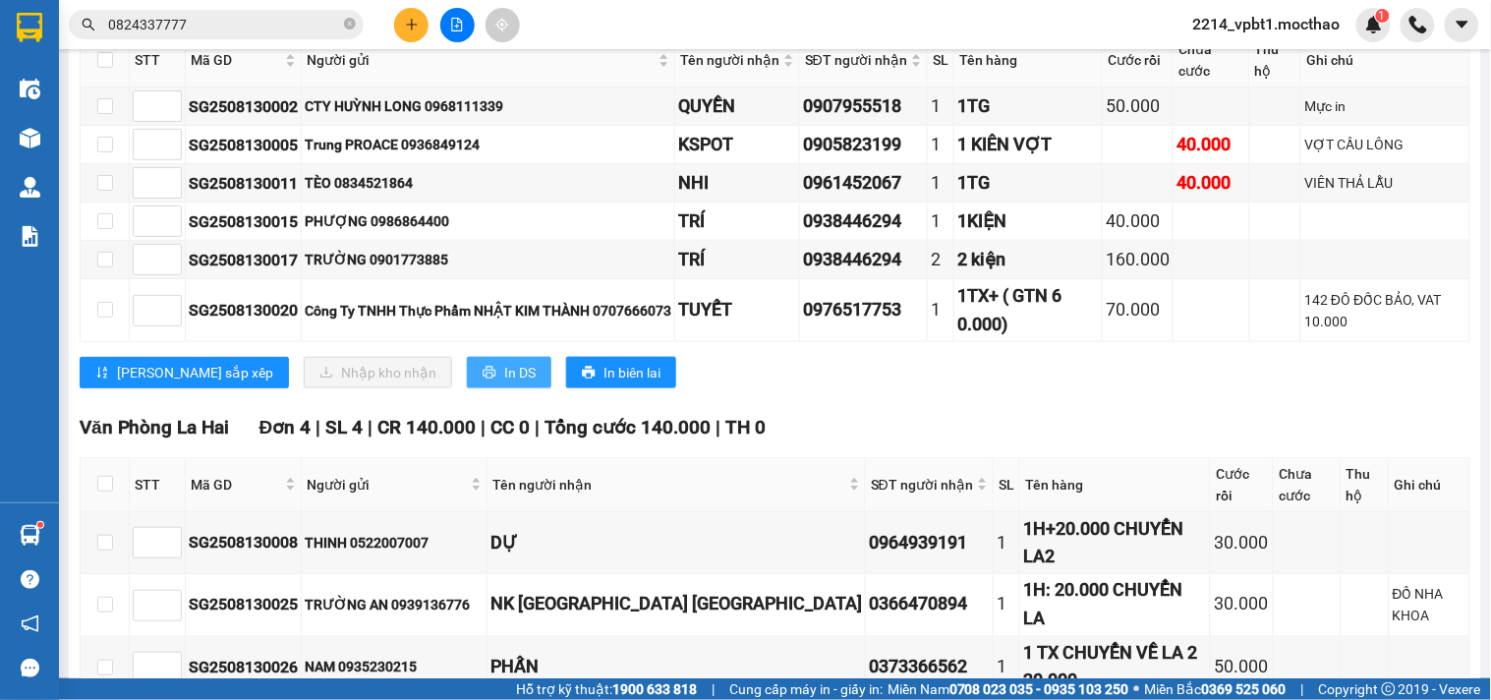
click at [467, 388] on button "In DS" at bounding box center [509, 372] width 85 height 31
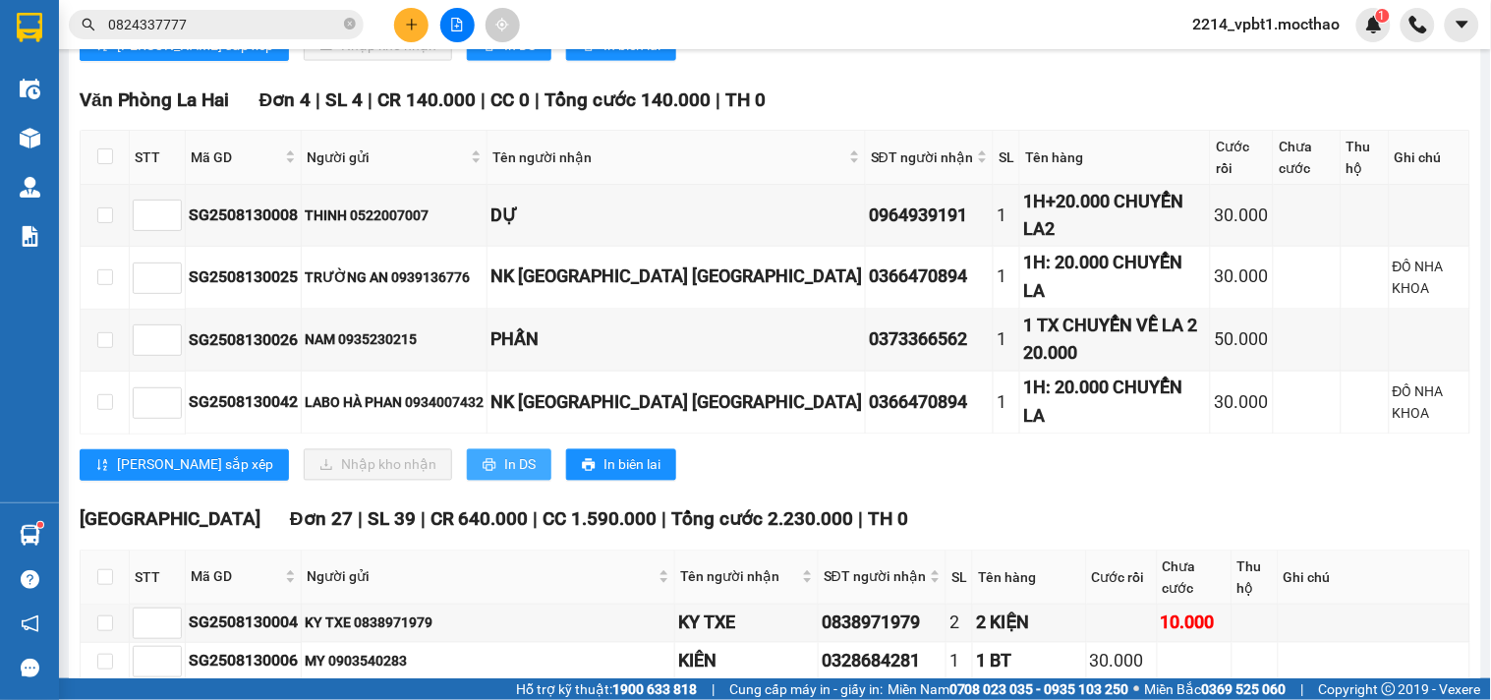
click at [504, 454] on span "In DS" at bounding box center [519, 465] width 31 height 22
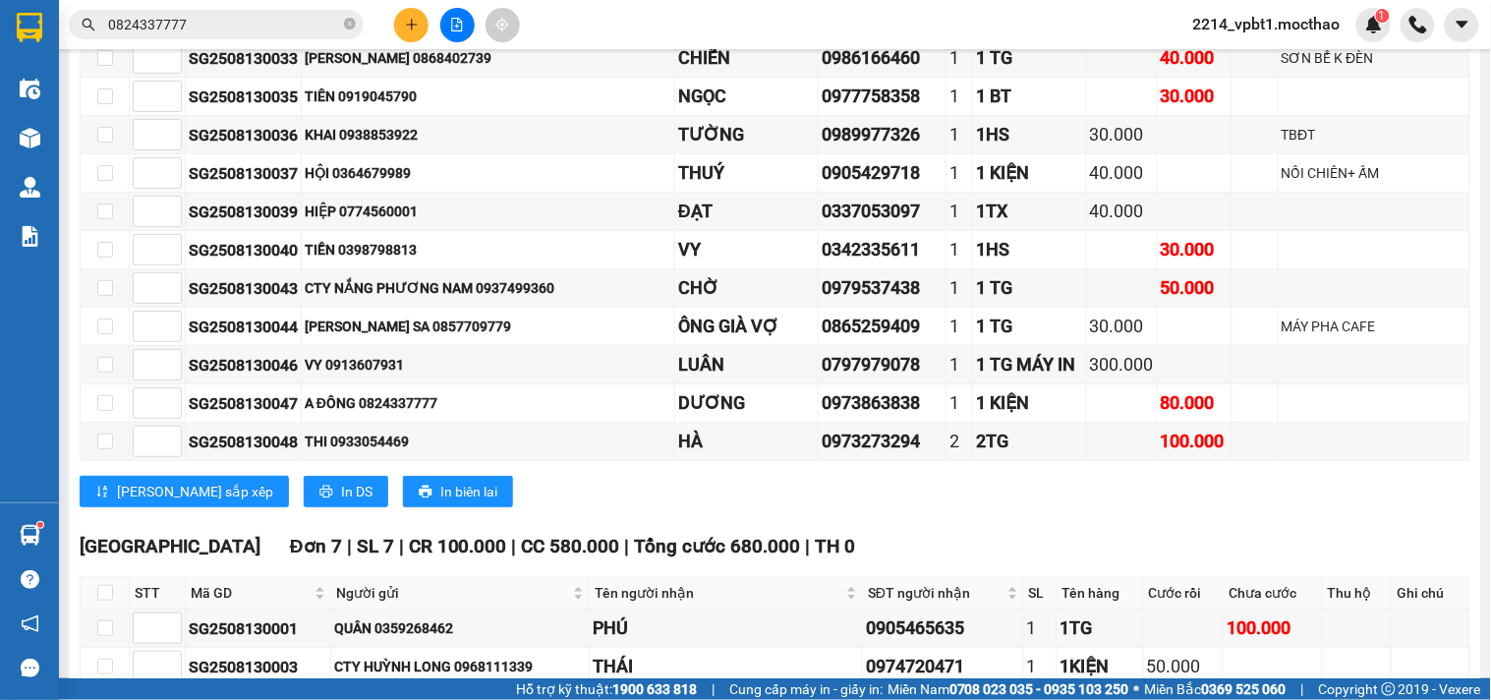
scroll to position [2125, 0]
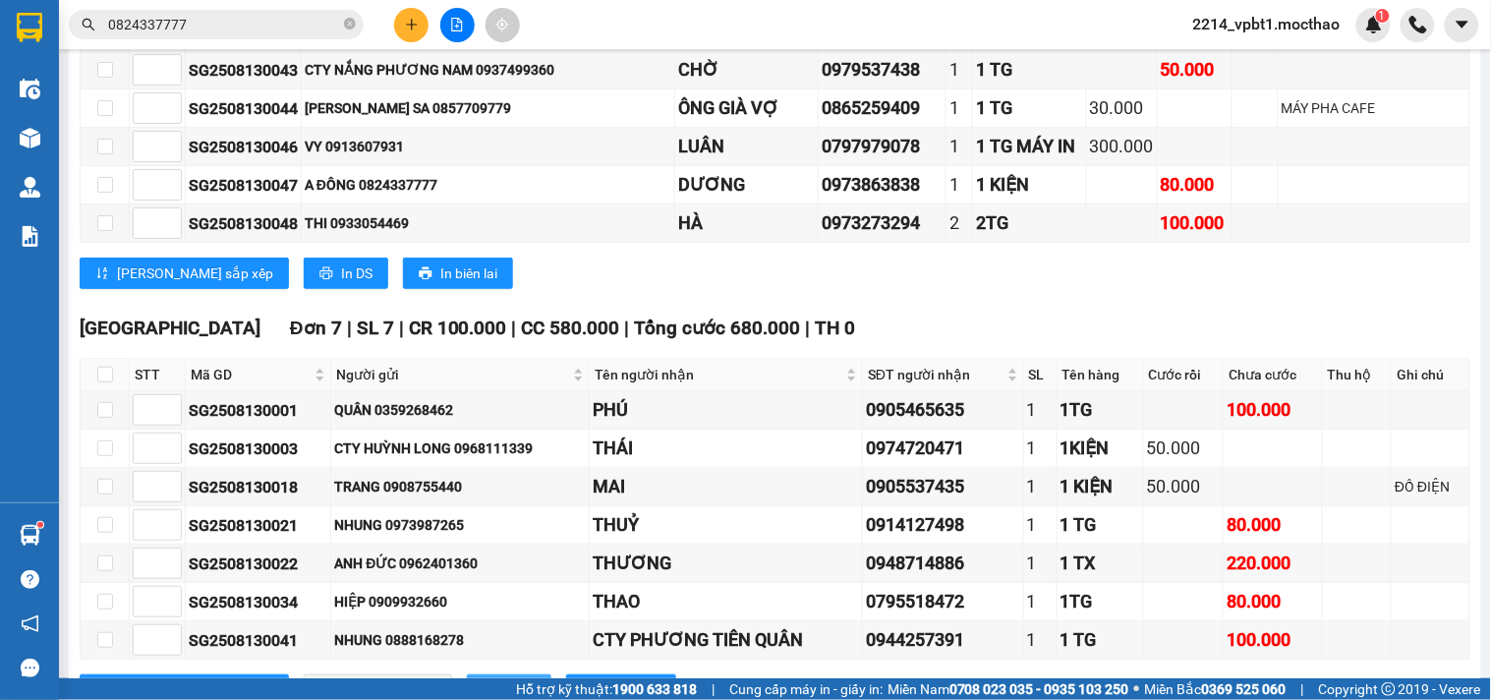
click at [504, 679] on span "In DS" at bounding box center [519, 690] width 31 height 22
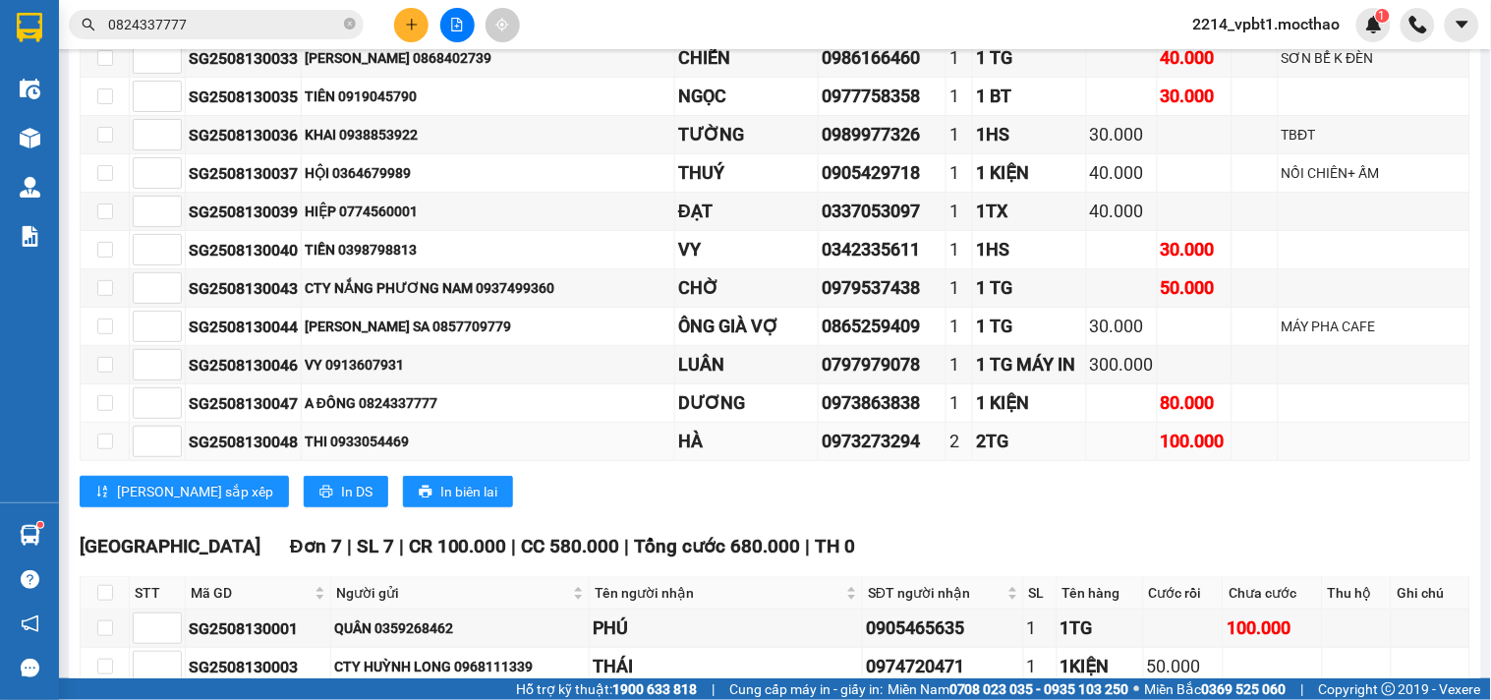
scroll to position [1688, 0]
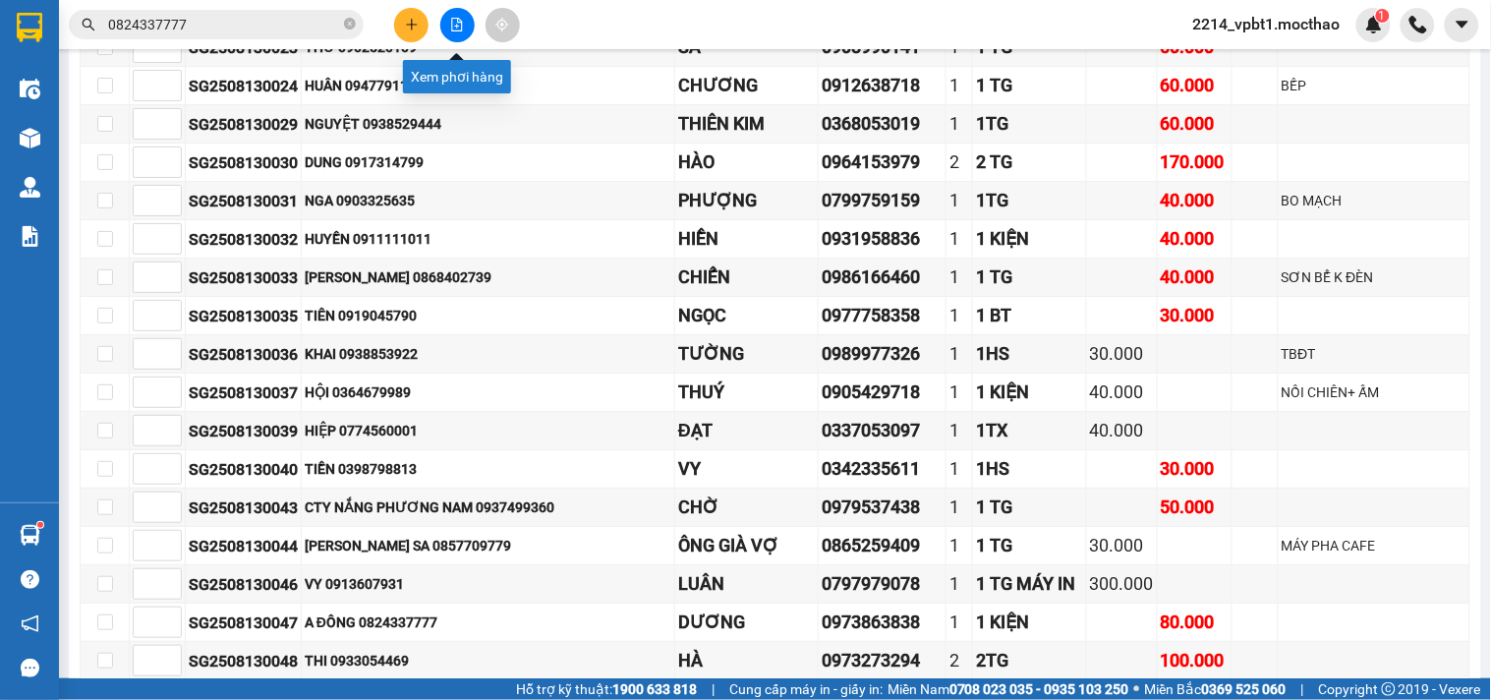
click at [444, 17] on button at bounding box center [457, 25] width 34 height 34
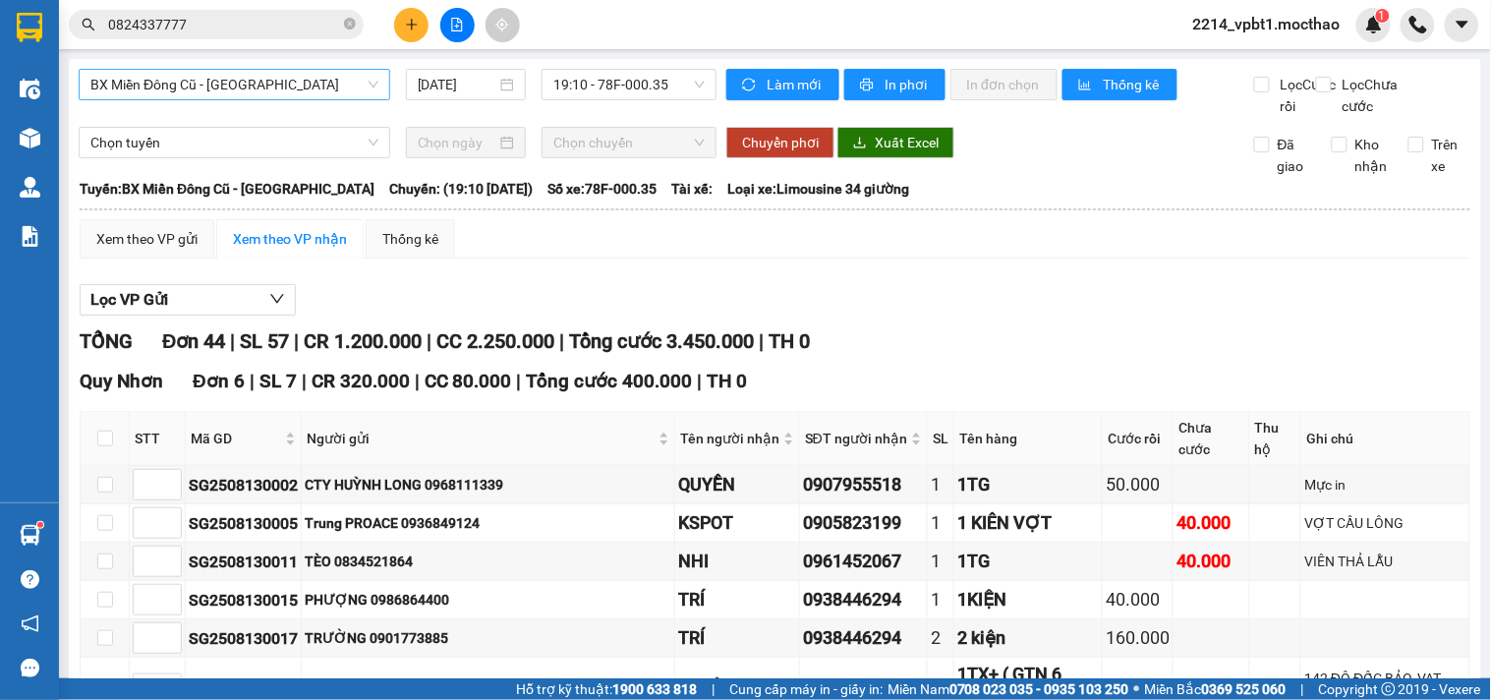
click at [255, 83] on span "BX Miền Đông Cũ - Tuy Hoà" at bounding box center [234, 84] width 288 height 29
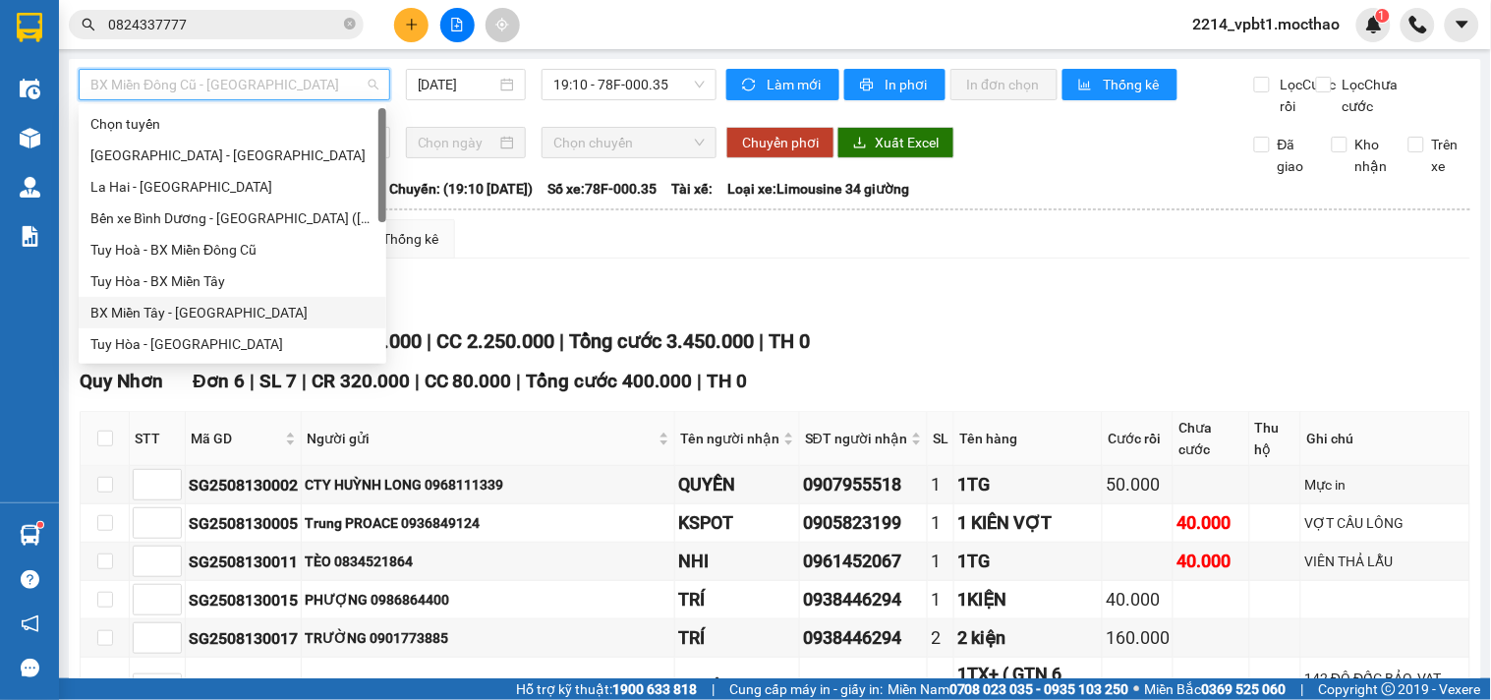
click at [153, 303] on div "BX Miền Tây - Tuy Hòa" at bounding box center [232, 313] width 284 height 22
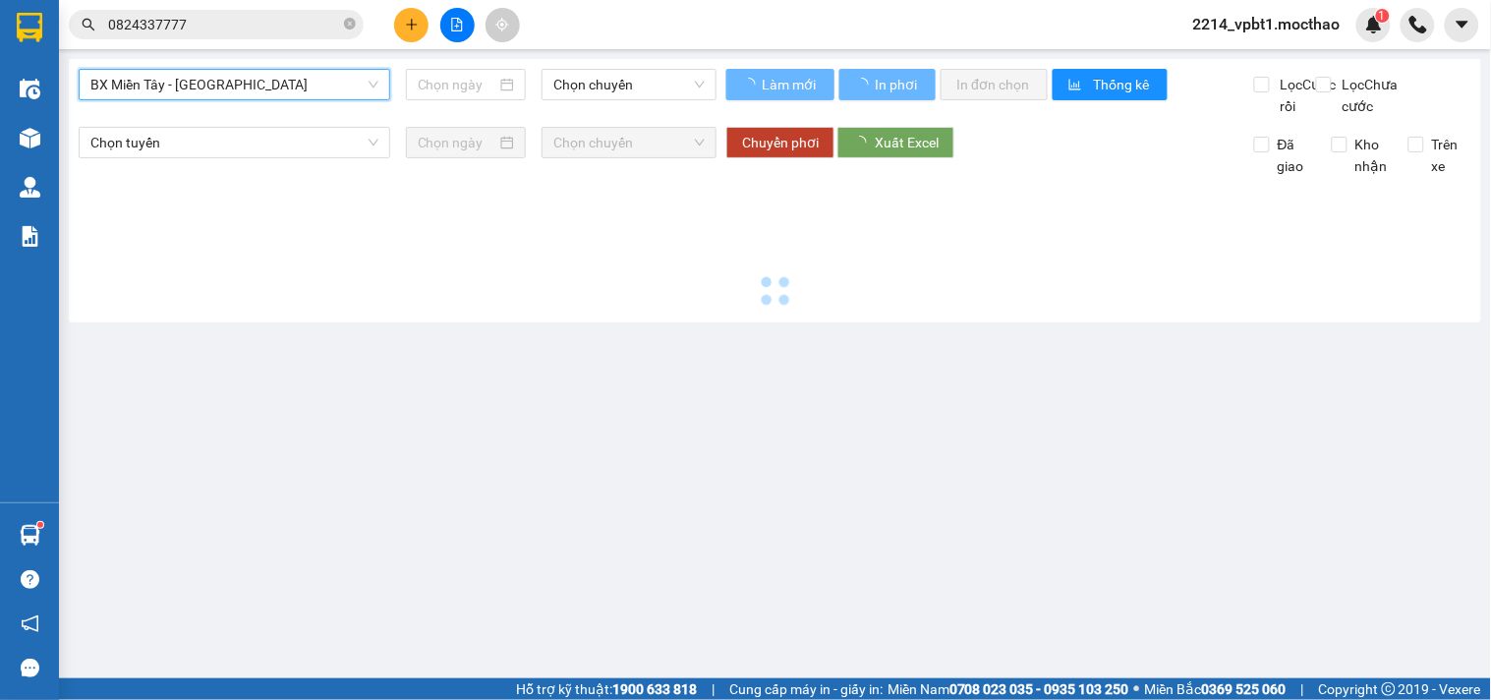
type input "13/08/2025"
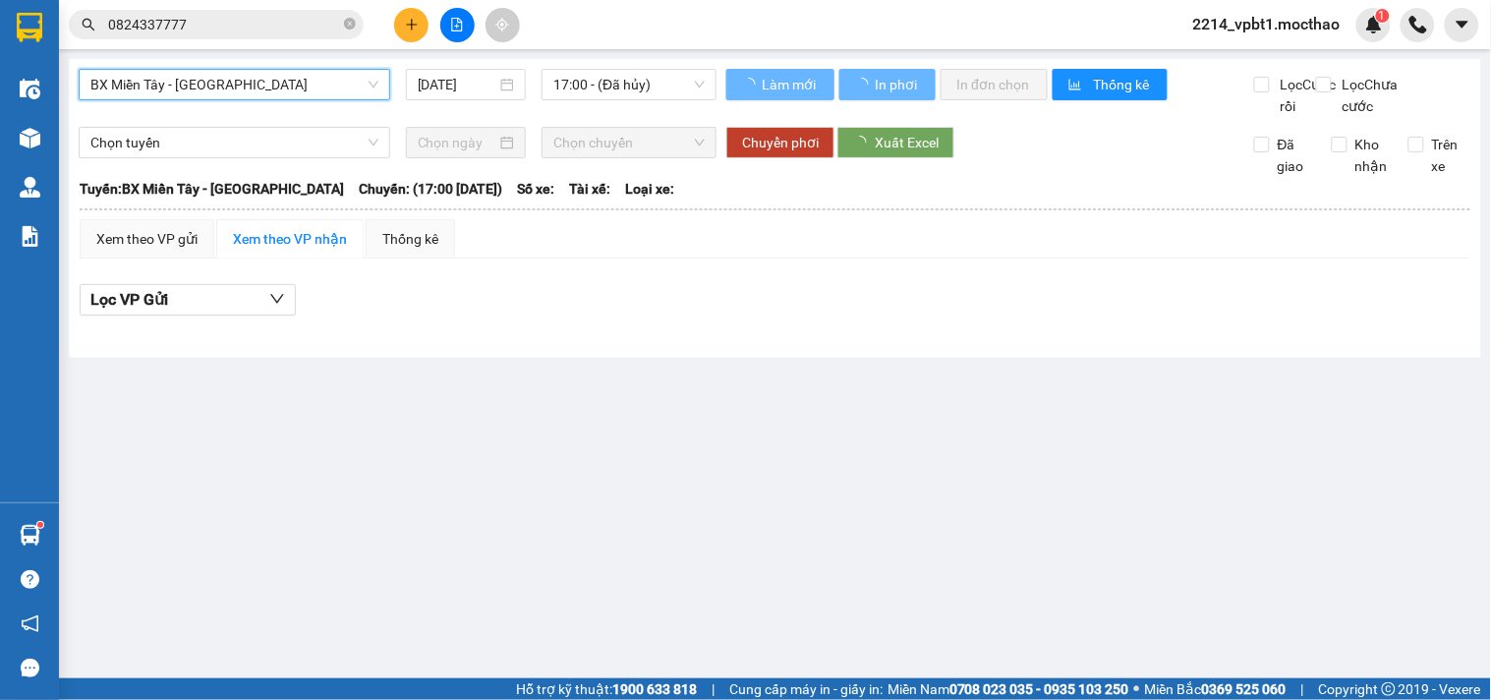
click at [615, 83] on span "17:00 - (Đã hủy)" at bounding box center [628, 84] width 151 height 29
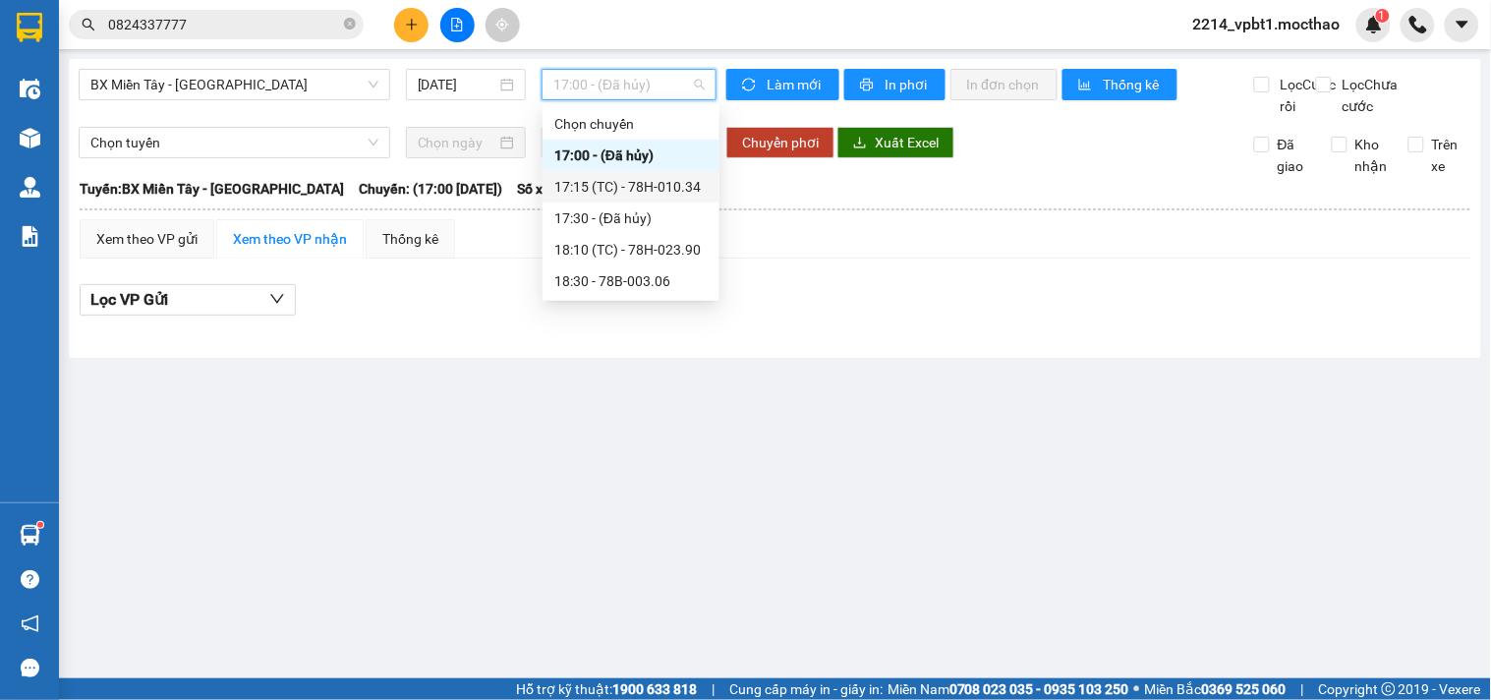
click at [622, 191] on div "17:15 (TC) - 78H-010.34" at bounding box center [630, 187] width 153 height 22
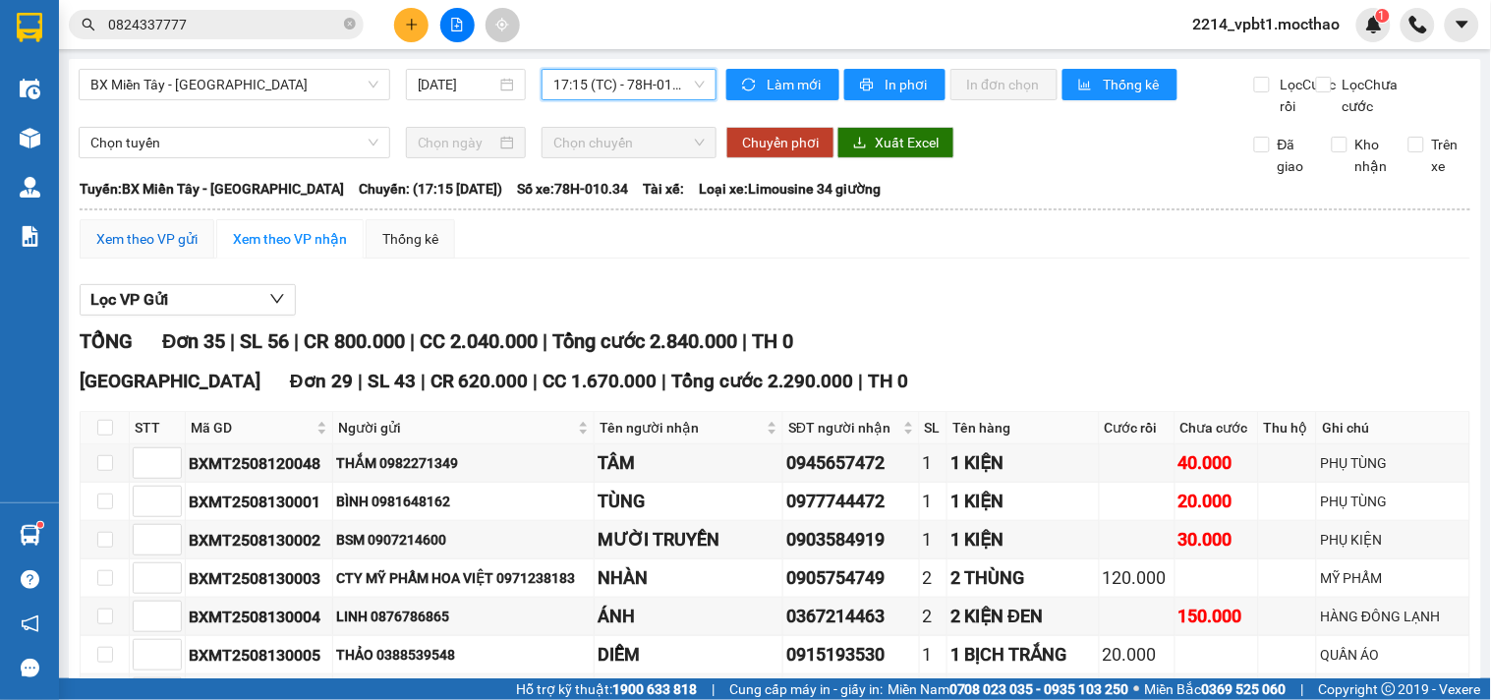
click at [187, 250] on div "Xem theo VP gửi" at bounding box center [146, 239] width 101 height 22
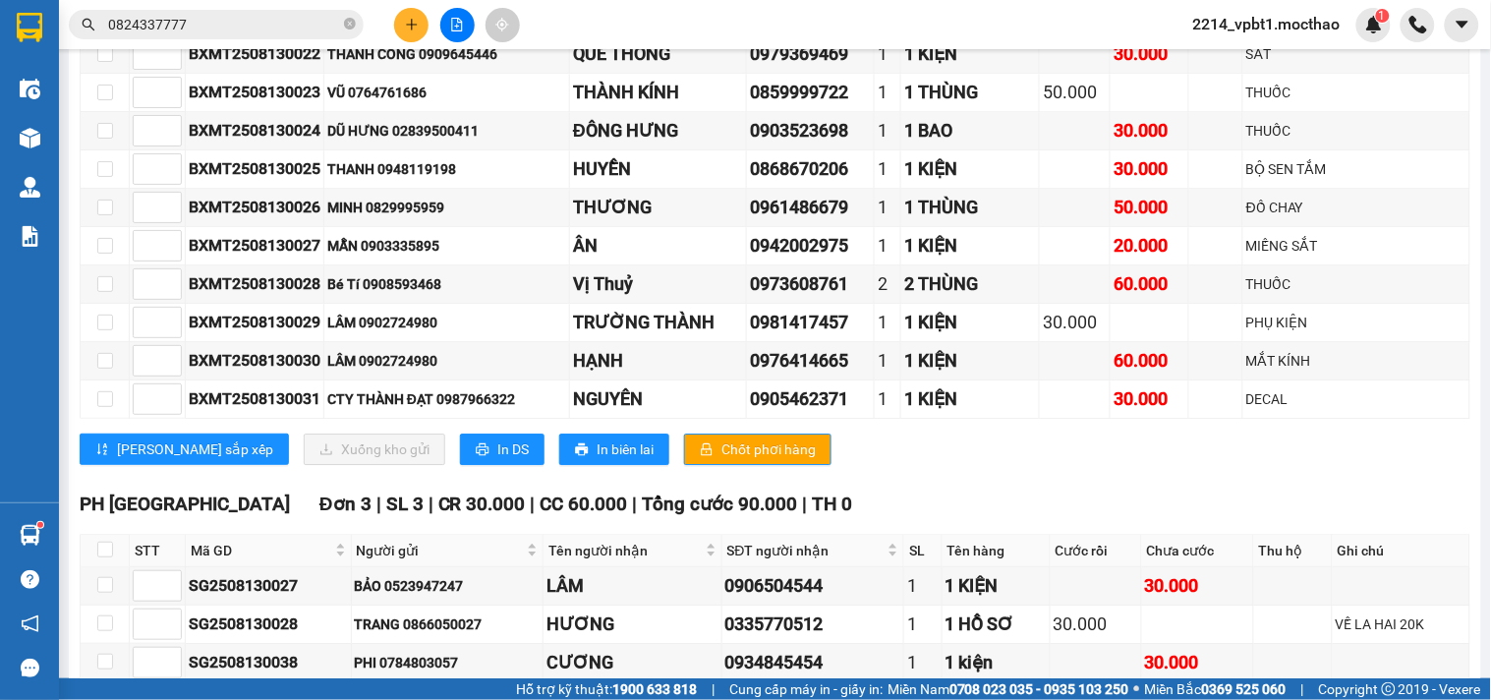
scroll to position [1446, 0]
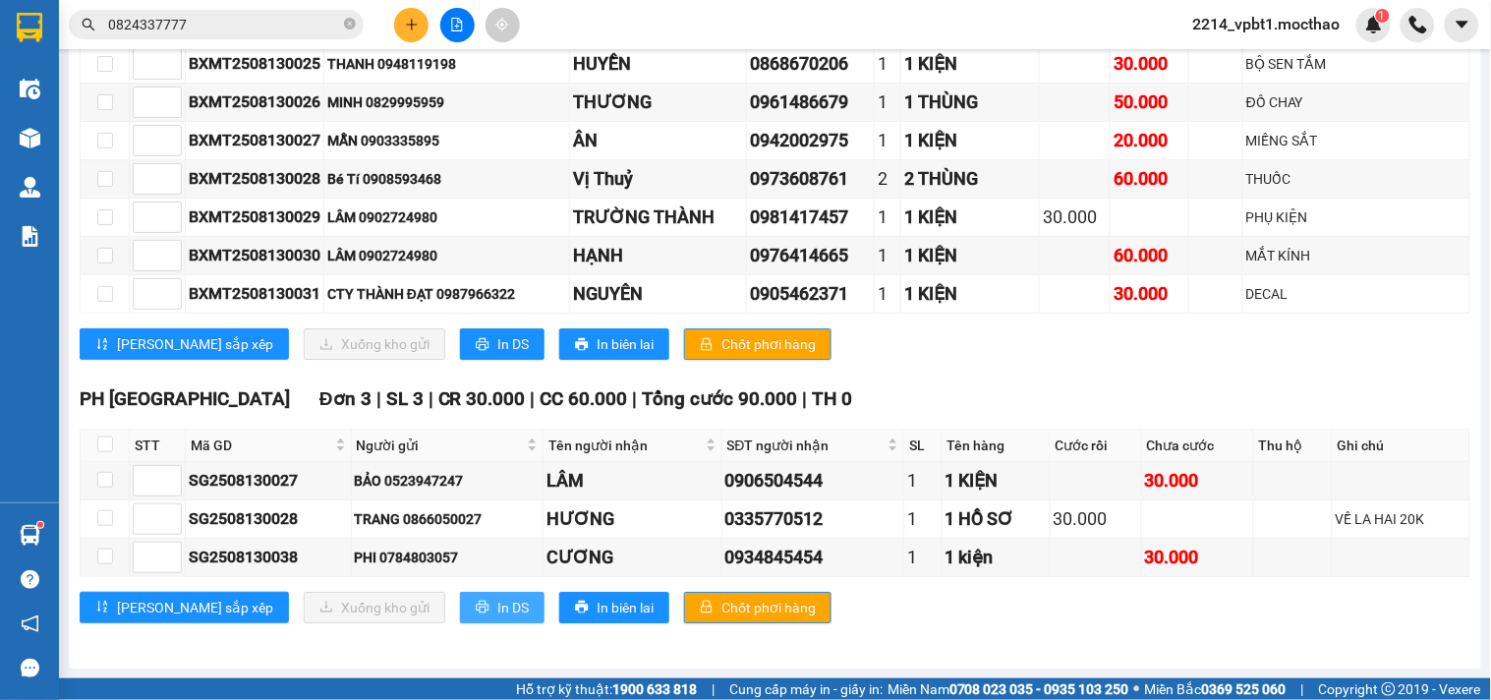
click at [497, 605] on span "In DS" at bounding box center [512, 607] width 31 height 22
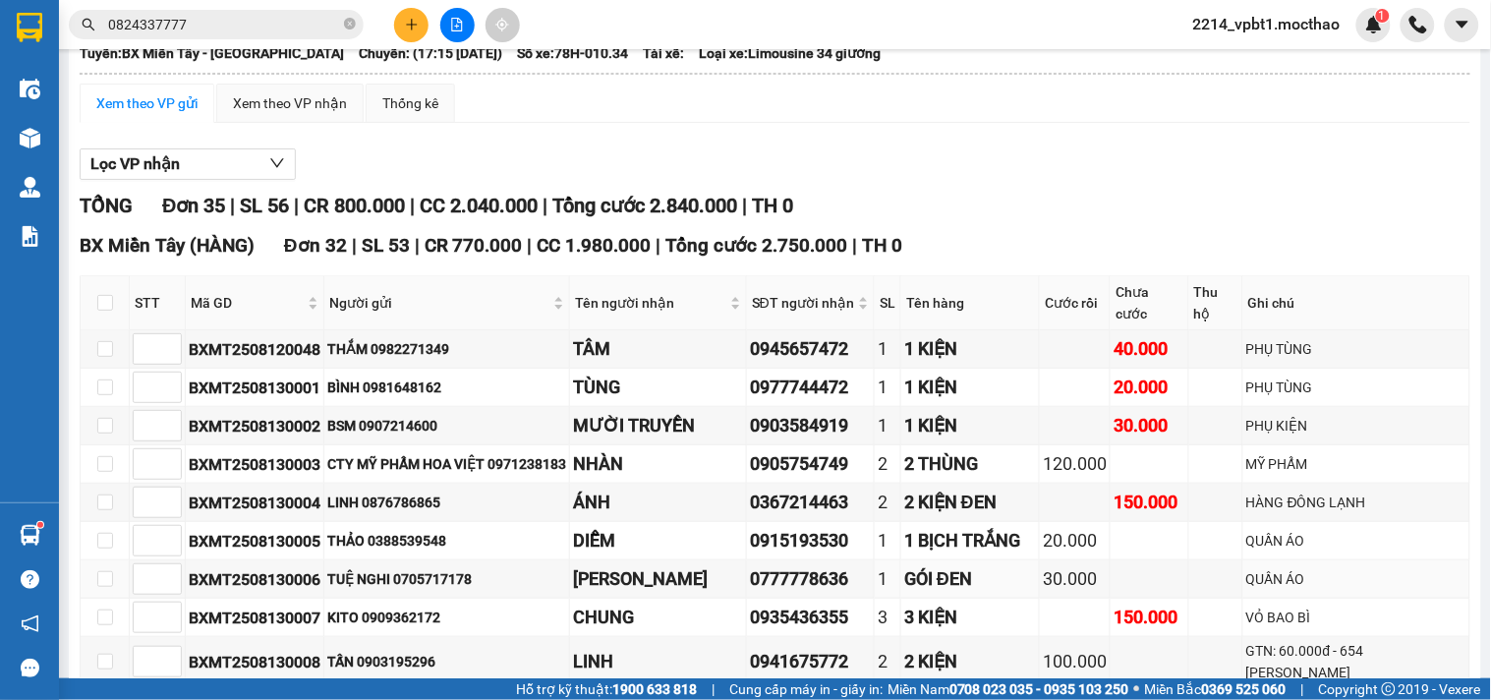
scroll to position [0, 0]
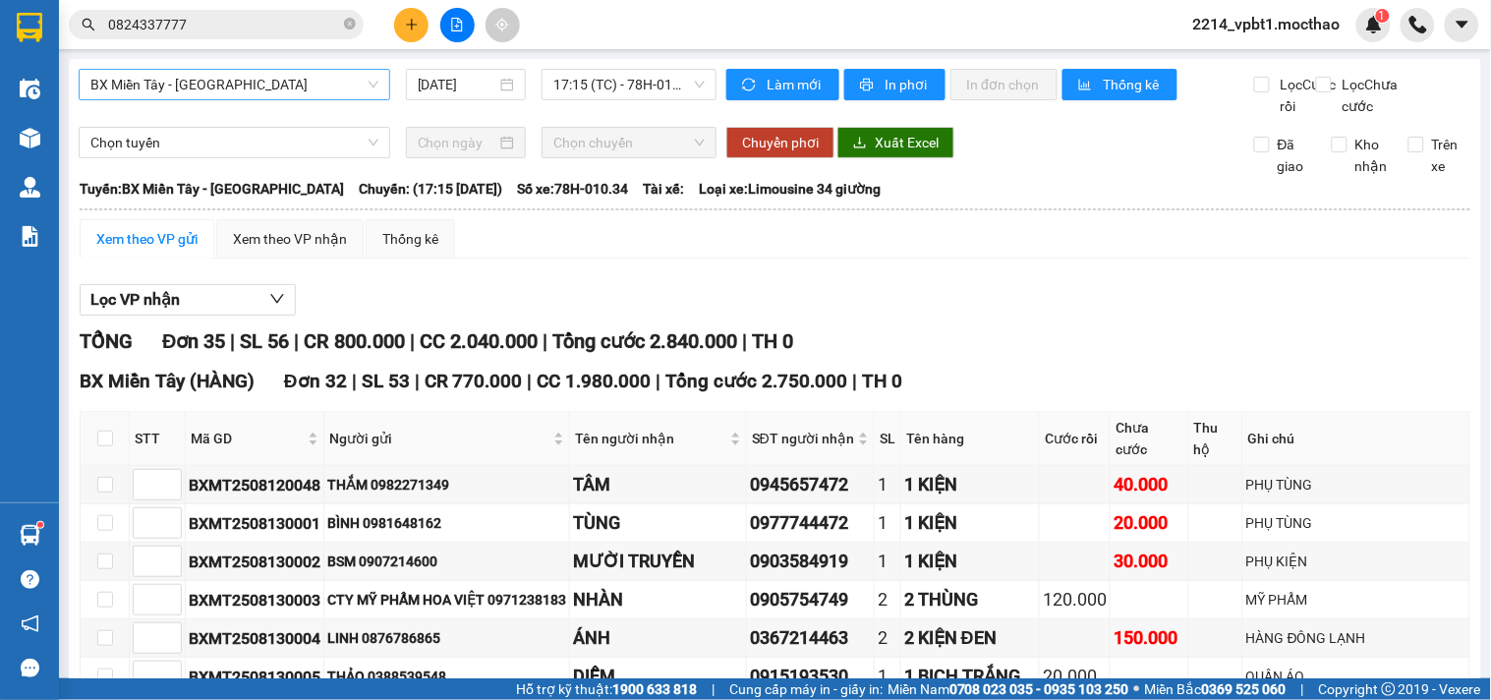
click at [216, 90] on span "BX Miền Tây - Tuy Hòa" at bounding box center [234, 84] width 288 height 29
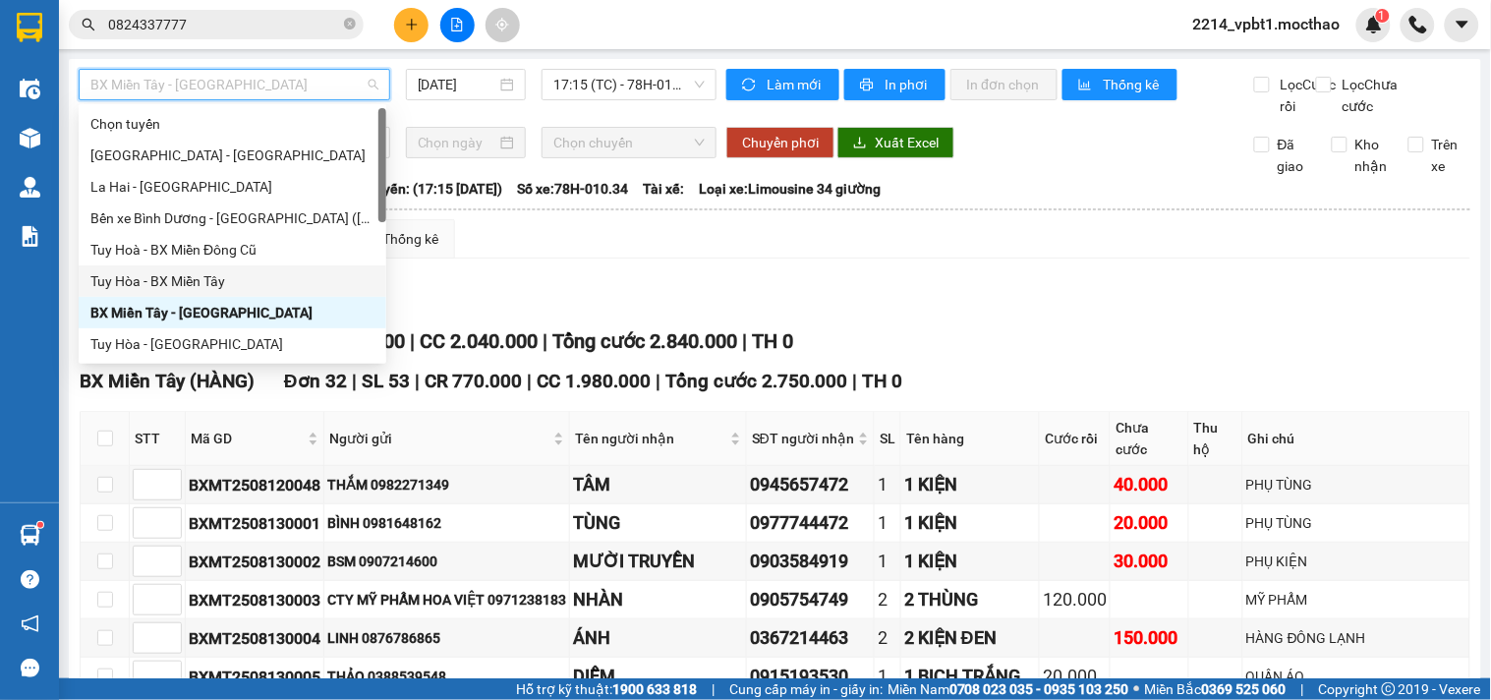
scroll to position [218, 0]
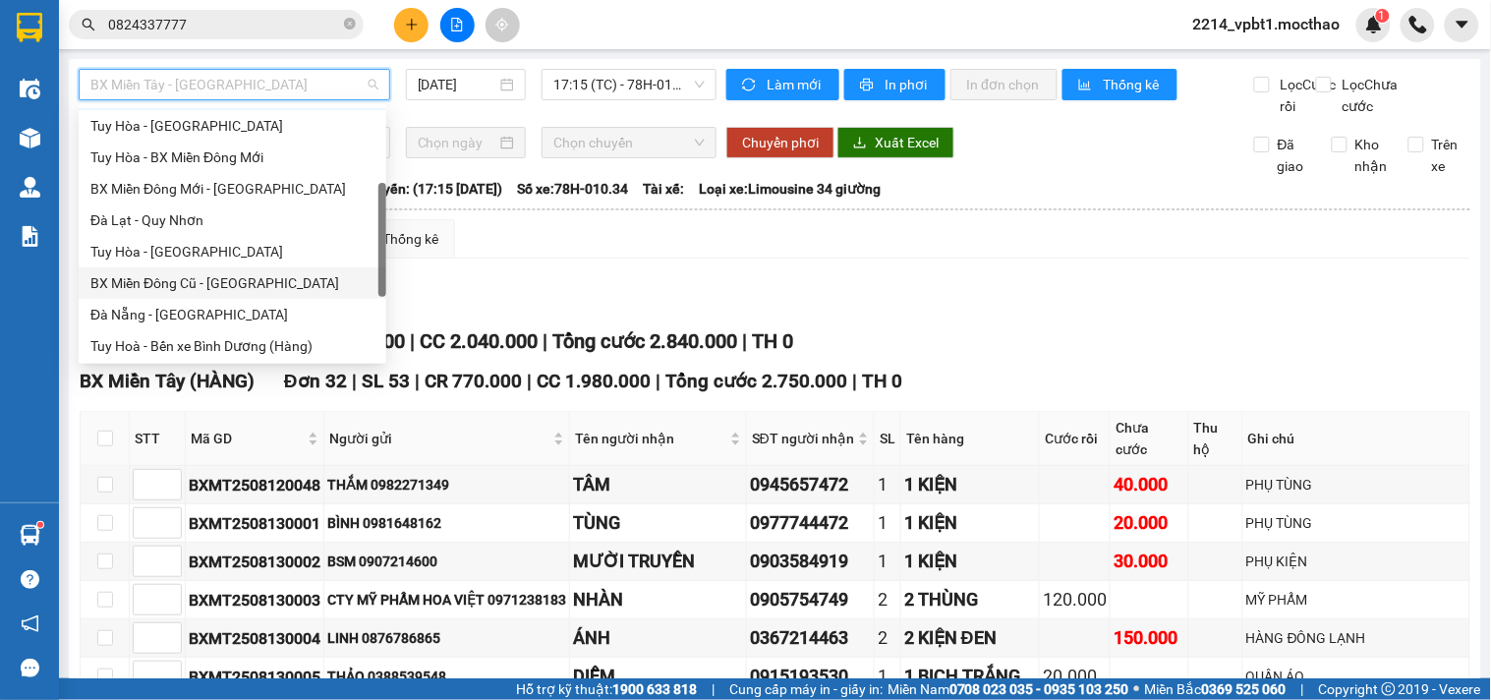
click at [190, 273] on div "BX Miền Đông Cũ - Tuy Hoà" at bounding box center [232, 283] width 284 height 22
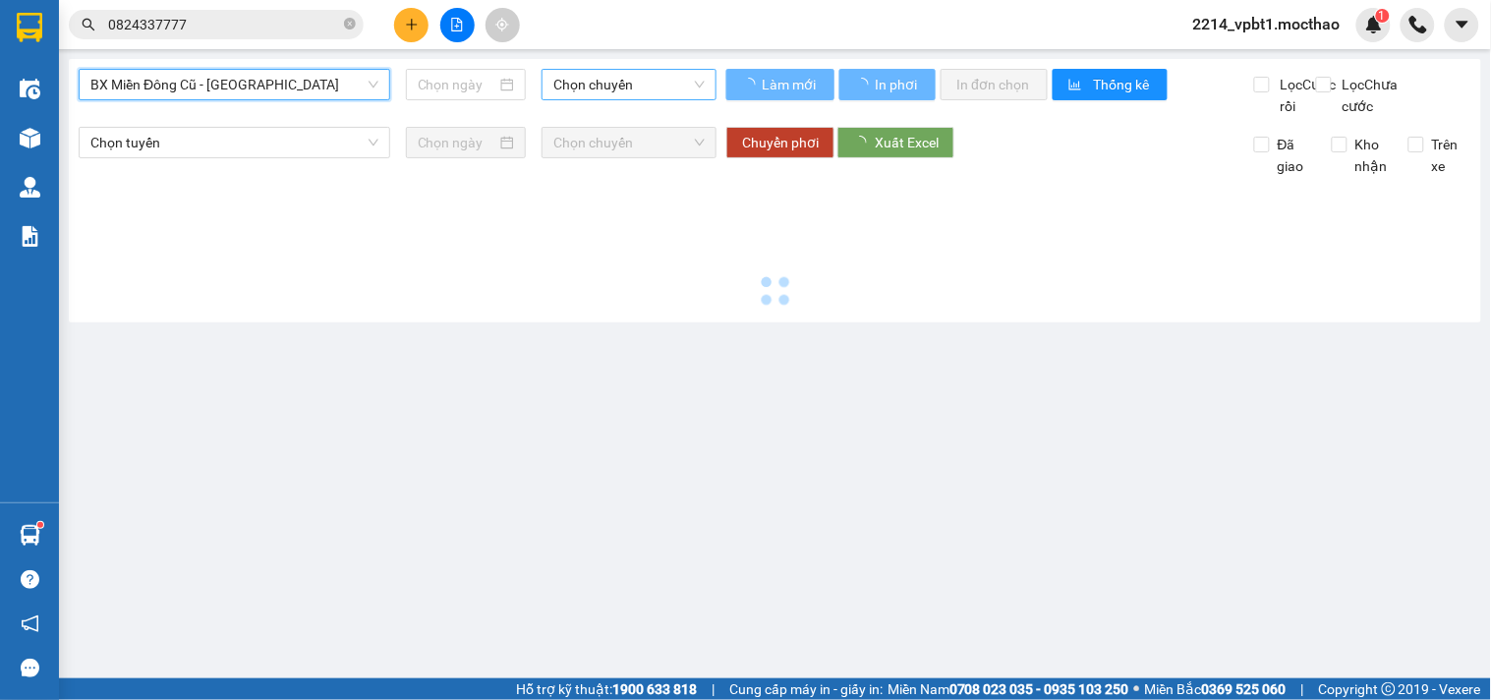
type input "13/08/2025"
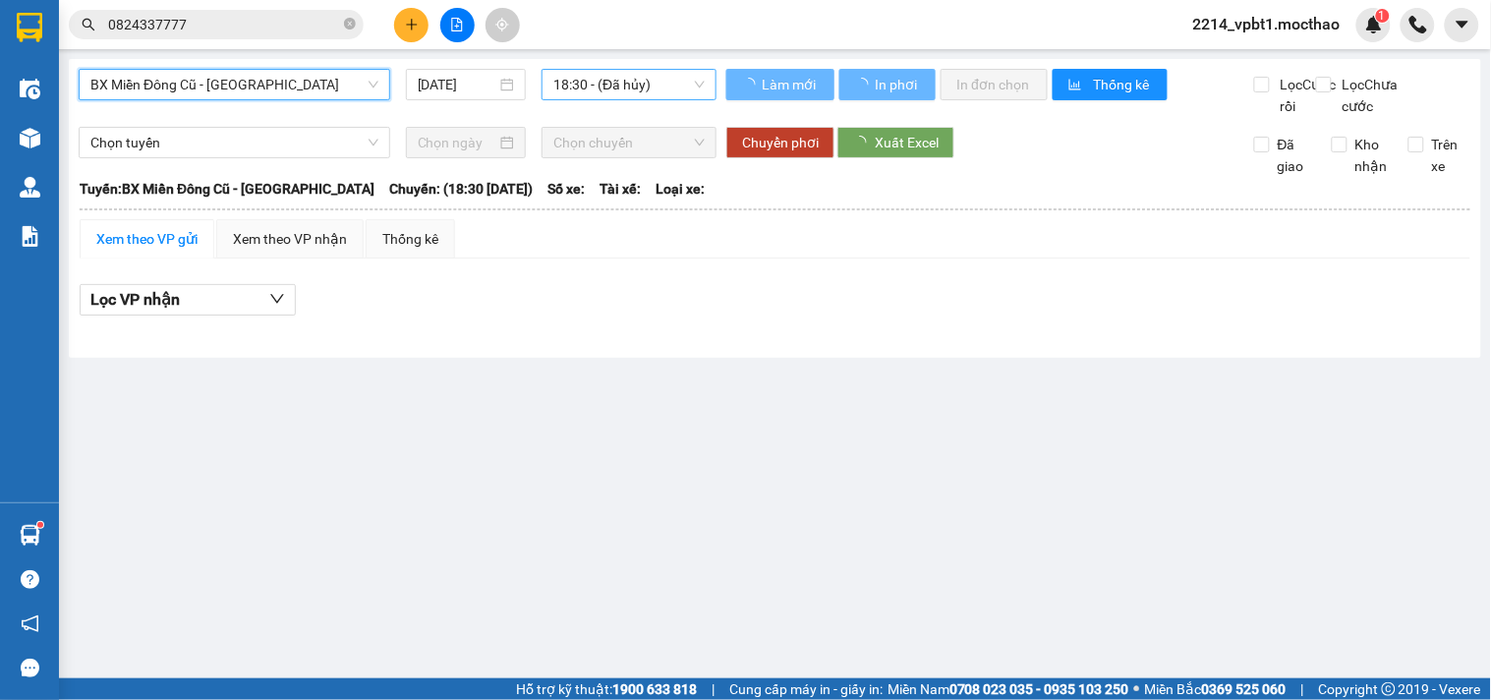
click at [585, 80] on span "18:30 - (Đã hủy)" at bounding box center [628, 84] width 151 height 29
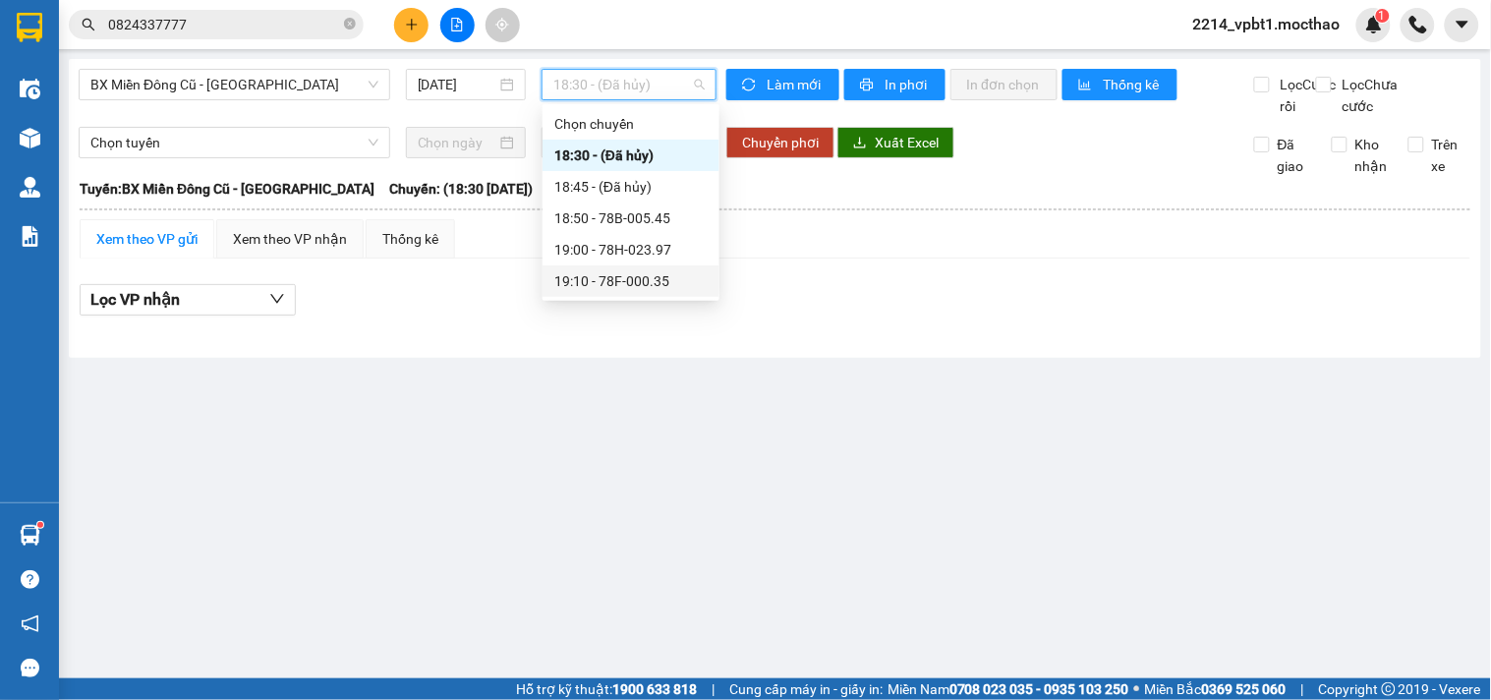
click at [641, 285] on div "19:10 - 78F-000.35" at bounding box center [630, 281] width 153 height 22
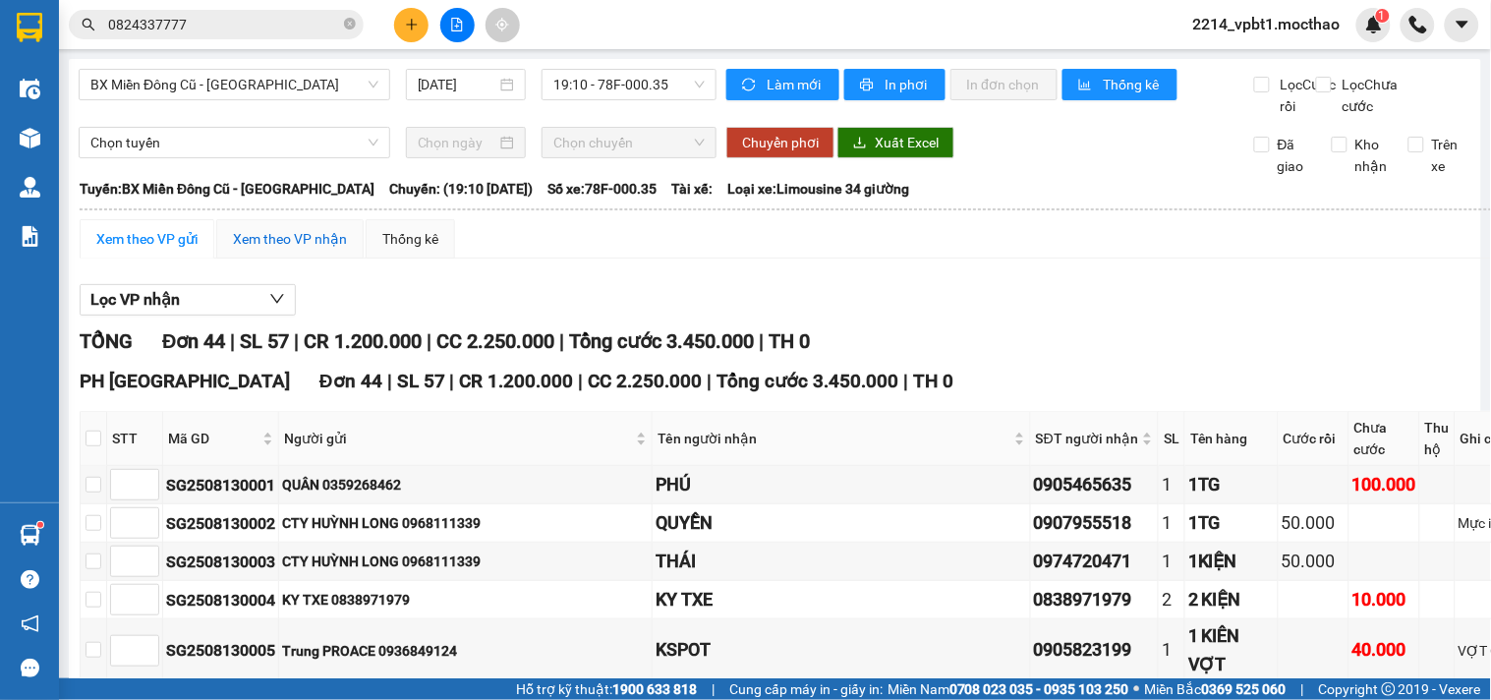
click at [307, 250] on div "Xem theo VP nhận" at bounding box center [290, 239] width 114 height 22
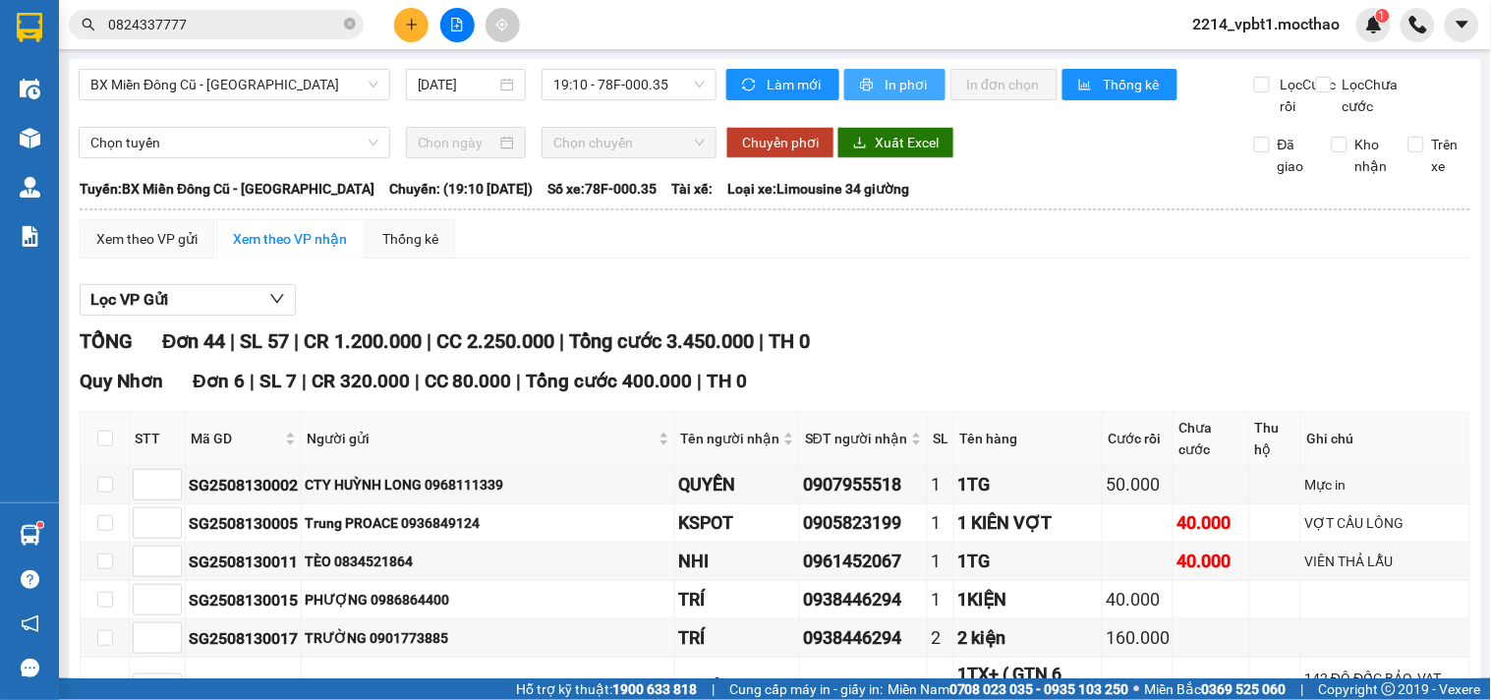
click at [884, 92] on span "In phơi" at bounding box center [906, 85] width 45 height 22
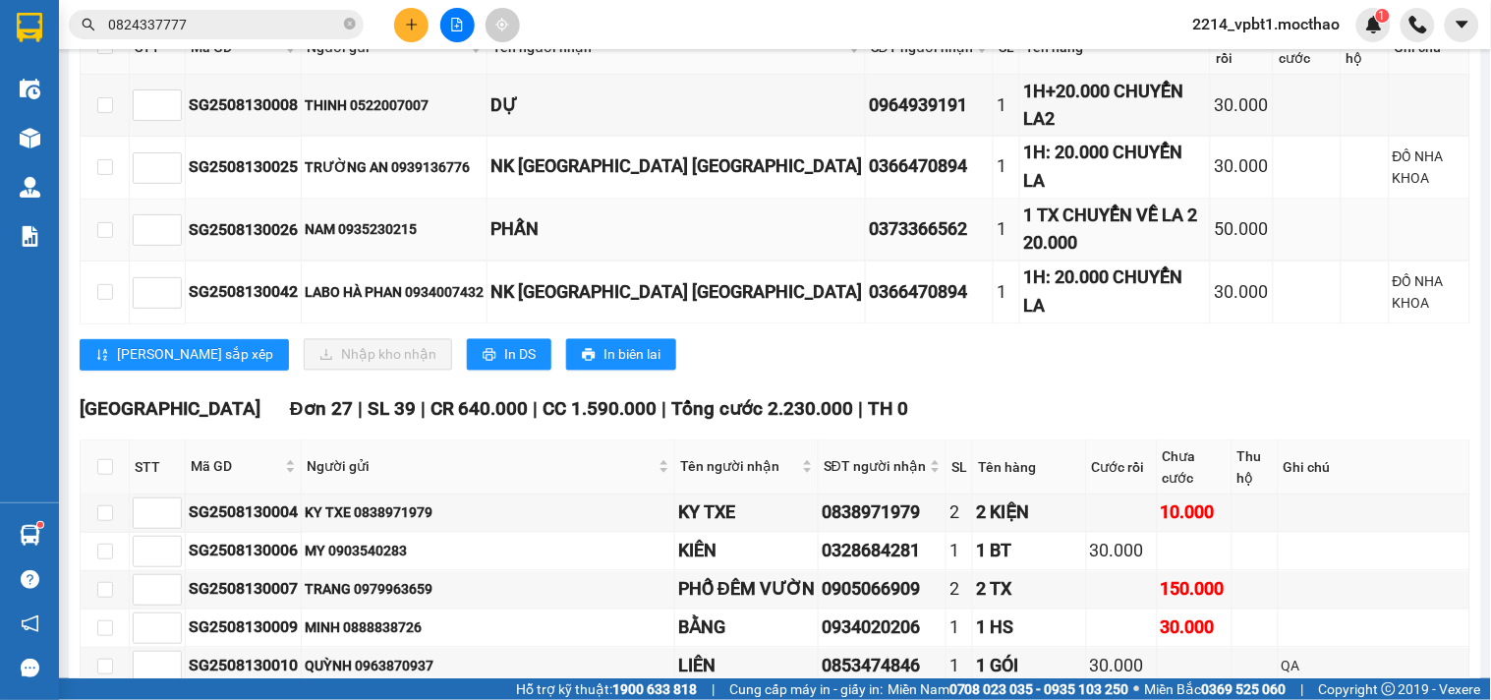
scroll to position [160, 0]
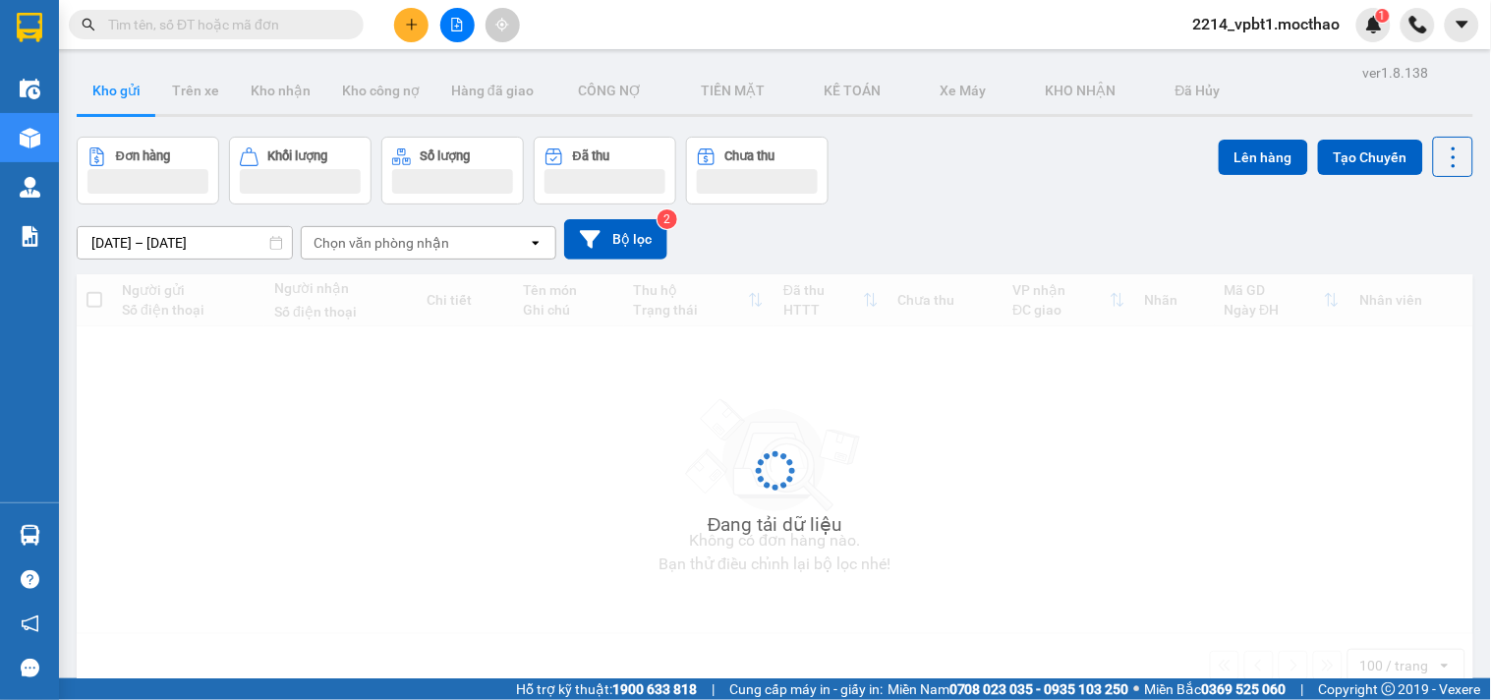
click at [220, 17] on input "text" at bounding box center [224, 25] width 232 height 22
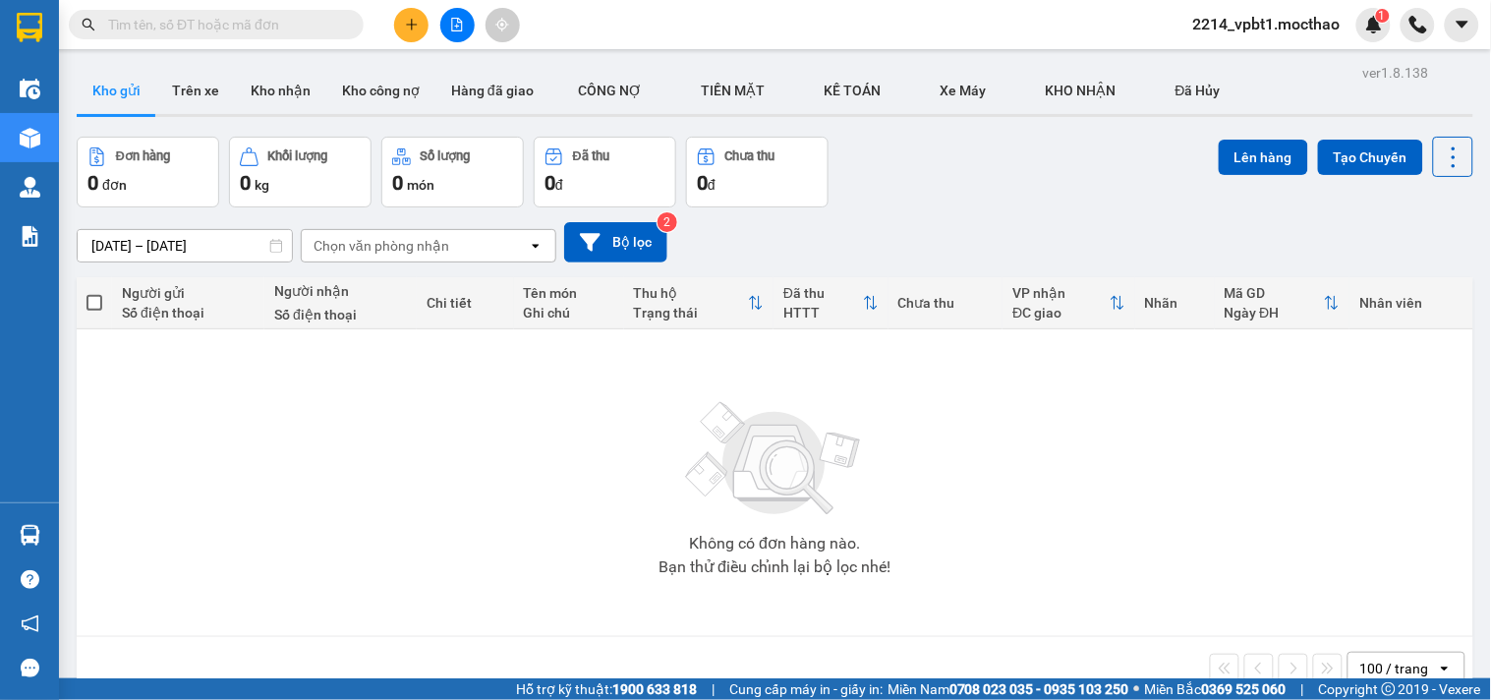
paste input "0797979078"
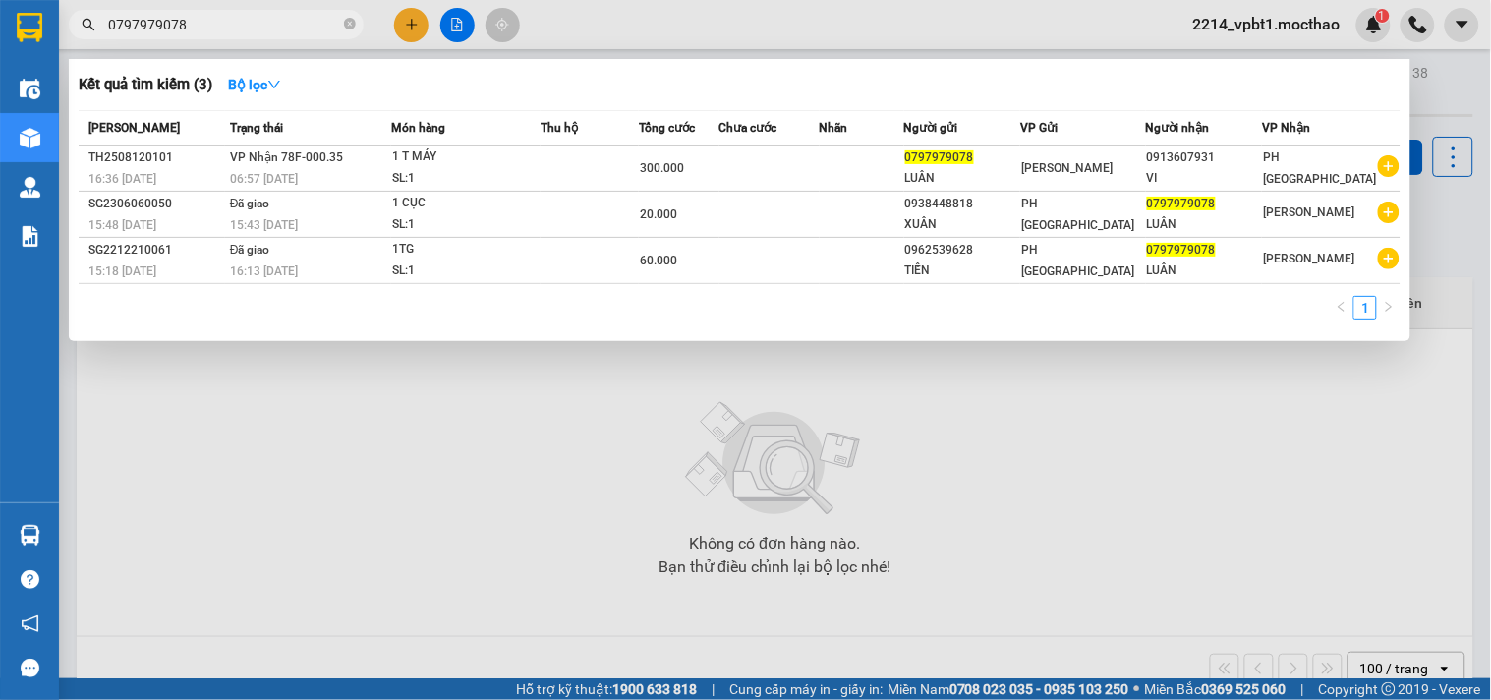
type input "0797979078"
click at [346, 22] on icon "close-circle" at bounding box center [350, 24] width 12 height 12
